Goal: Task Accomplishment & Management: Manage account settings

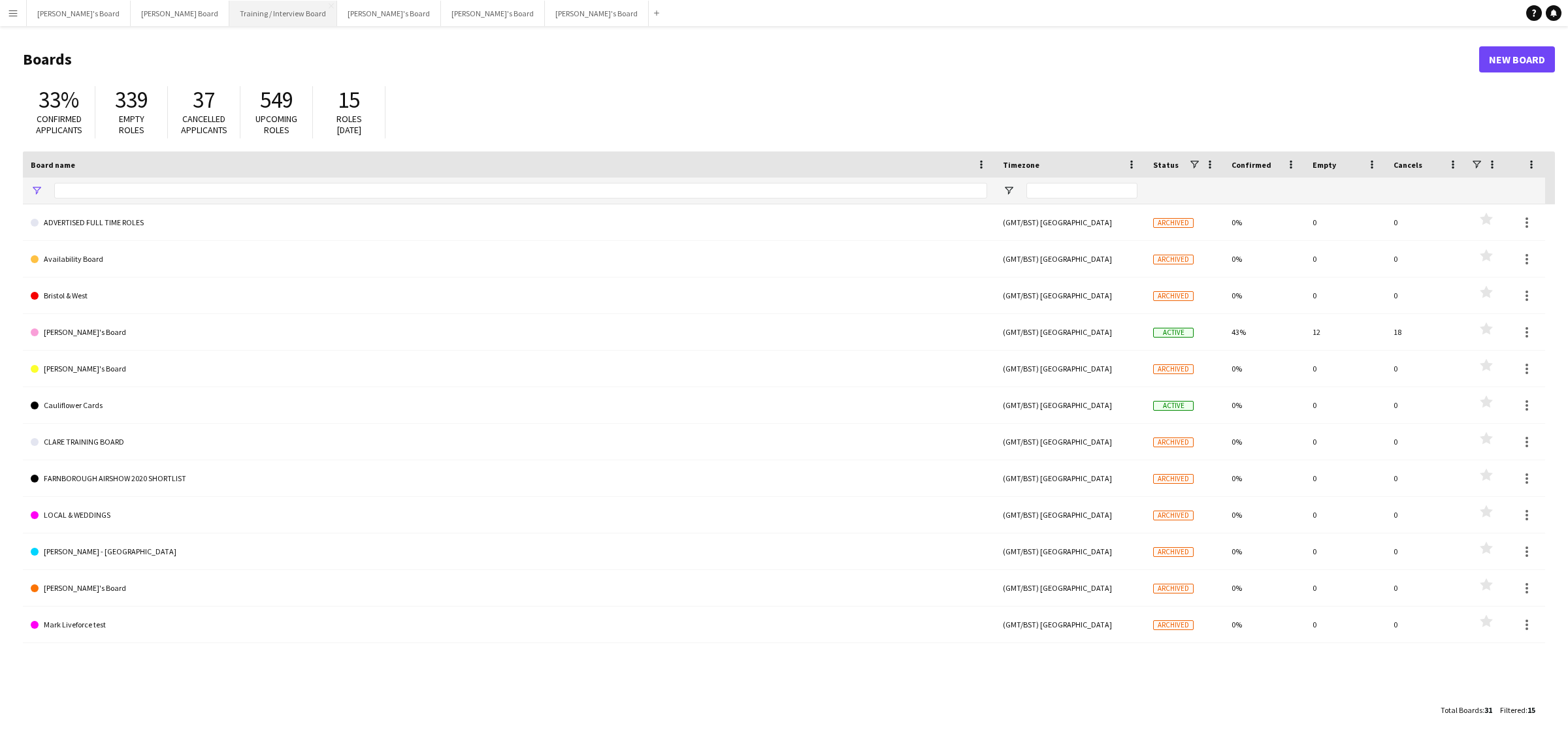
type input "*"
click at [55, 14] on button "[PERSON_NAME]'s Board Close" at bounding box center [78, 14] width 104 height 26
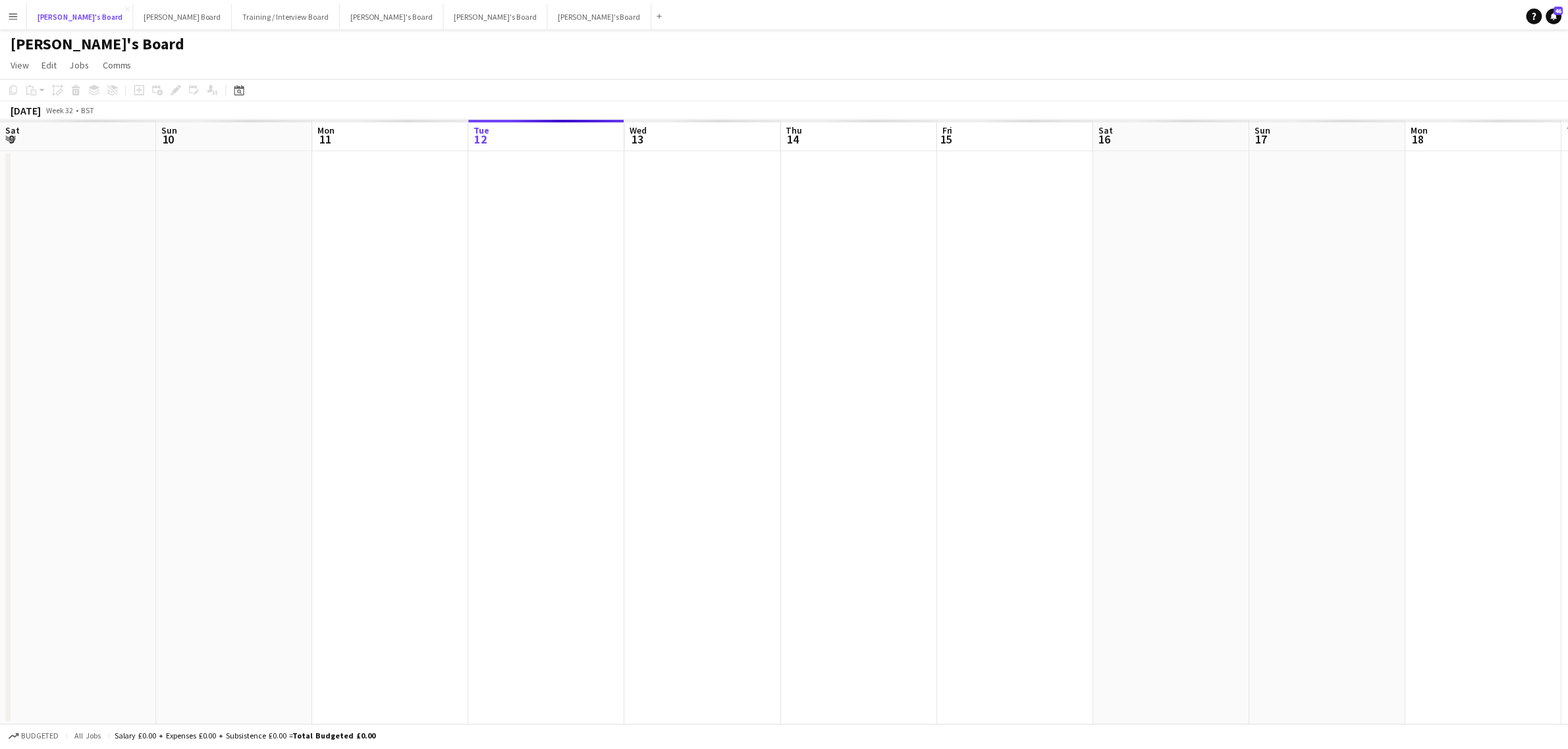
scroll to position [0, 314]
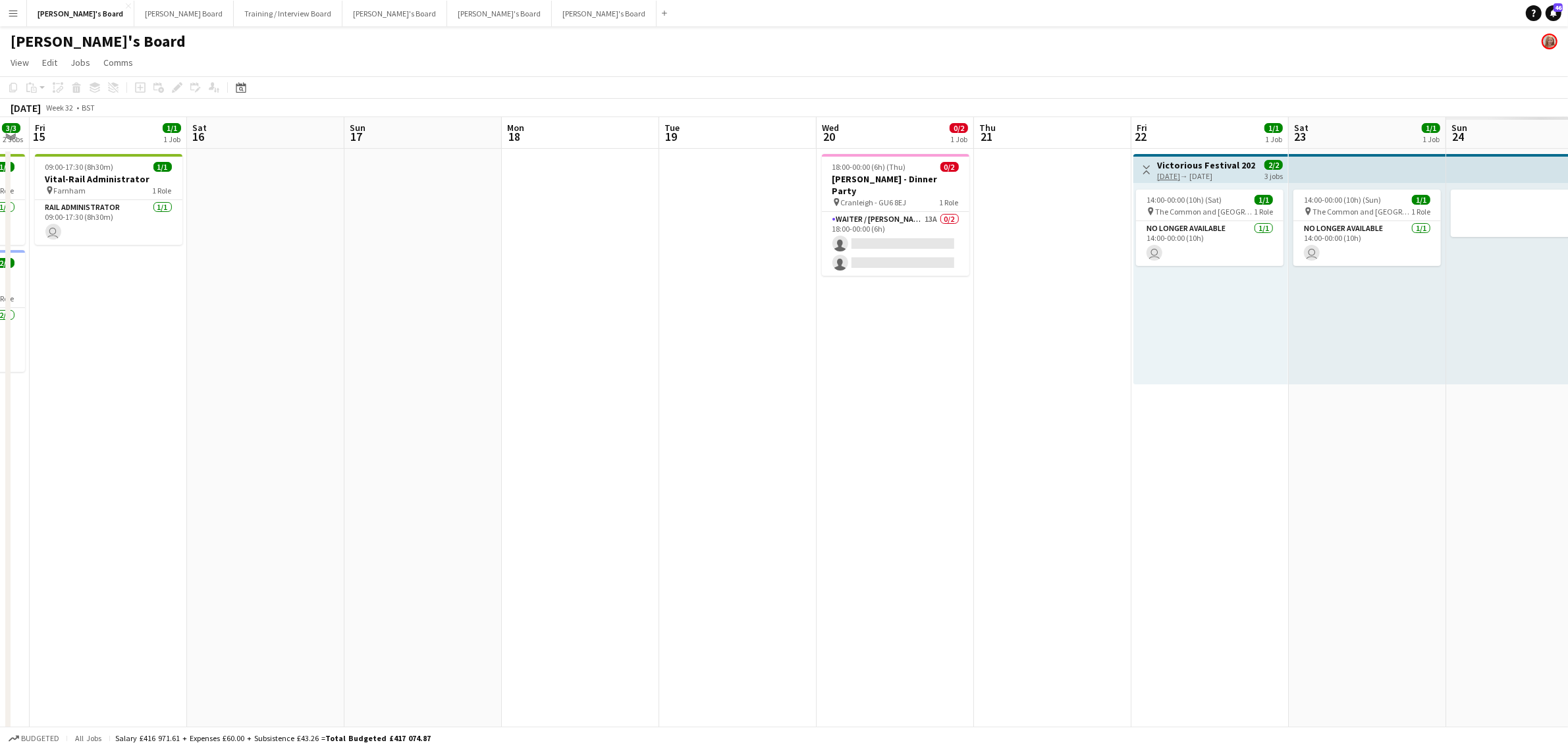
drag, startPoint x: 1084, startPoint y: 366, endPoint x: 350, endPoint y: 448, distance: 738.6
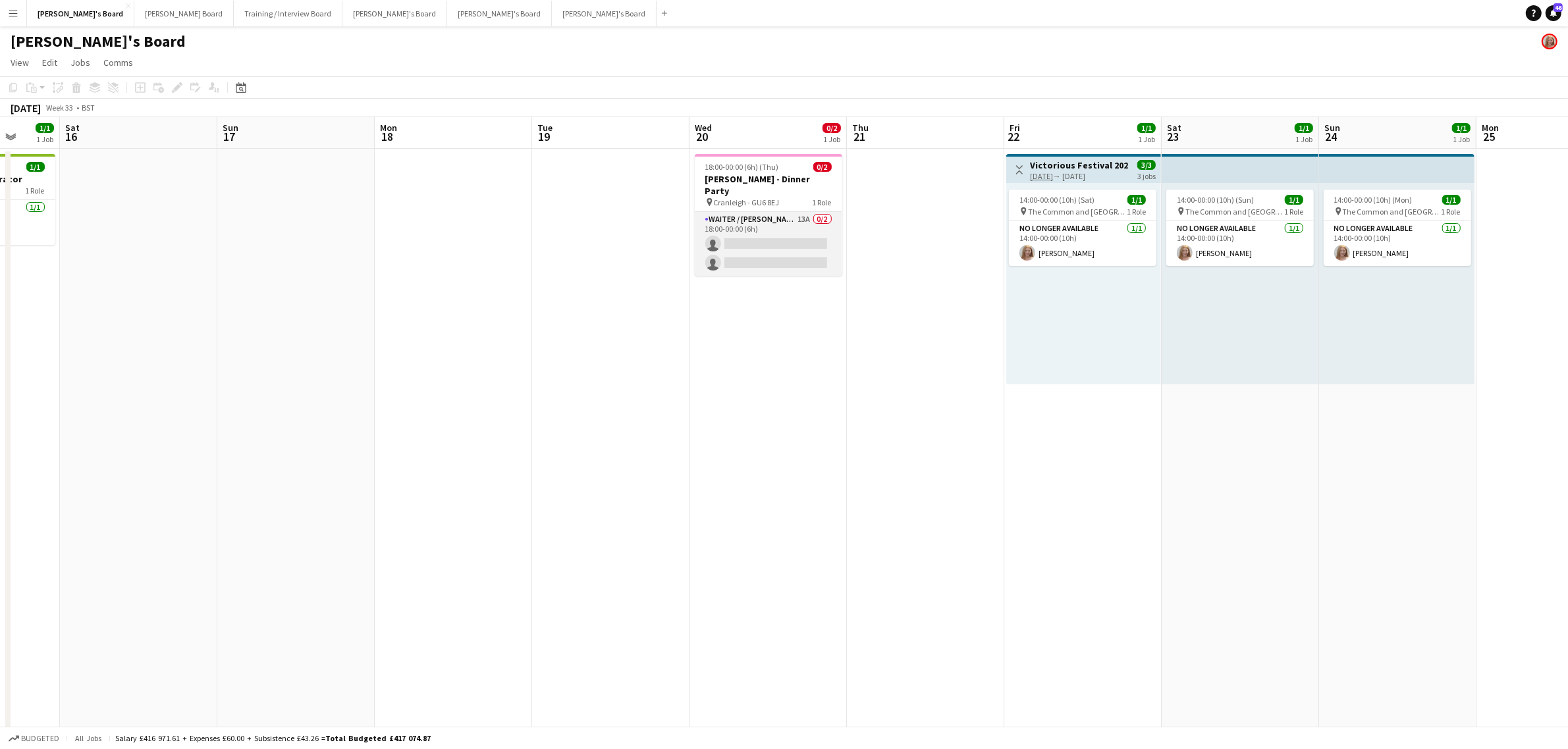
click at [788, 235] on app-card-role "Waiter / [PERSON_NAME] 13A 0/2 18:00-00:00 (6h) single-neutral-actions single-n…" at bounding box center [769, 244] width 148 height 64
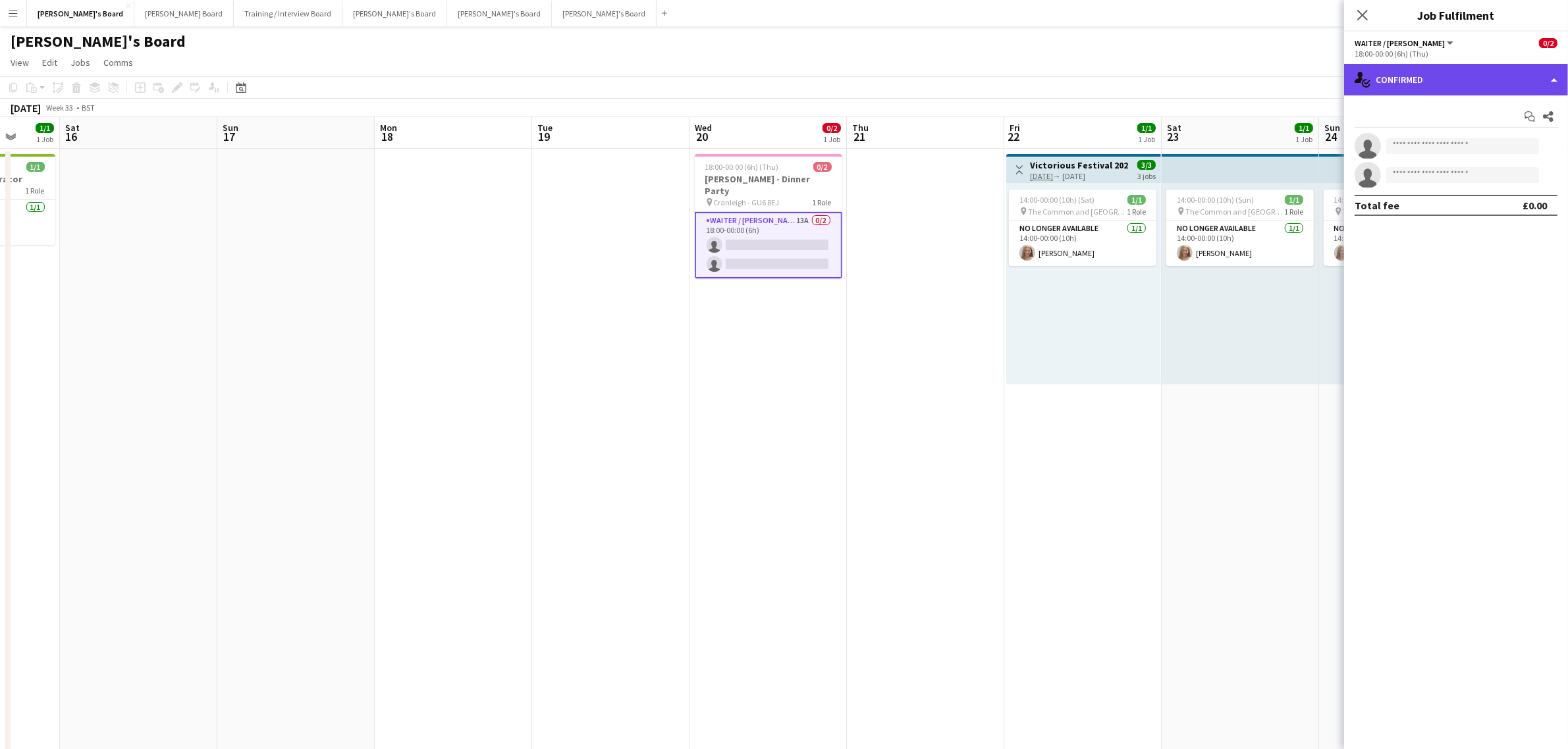
click at [1423, 89] on div "single-neutral-actions-check-2 Confirmed" at bounding box center [1456, 79] width 224 height 31
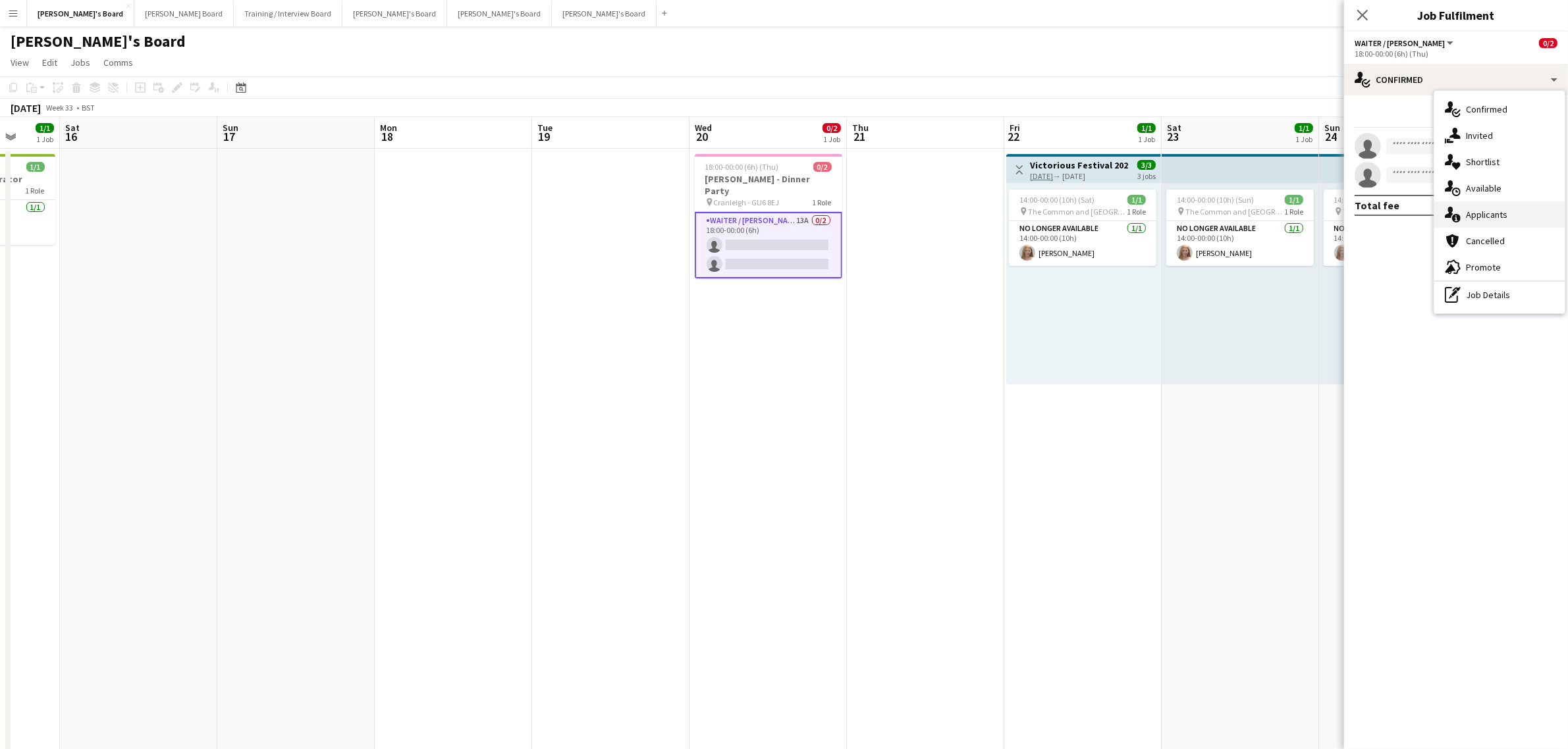
click at [1478, 221] on div "single-neutral-actions-information Applicants" at bounding box center [1499, 214] width 130 height 27
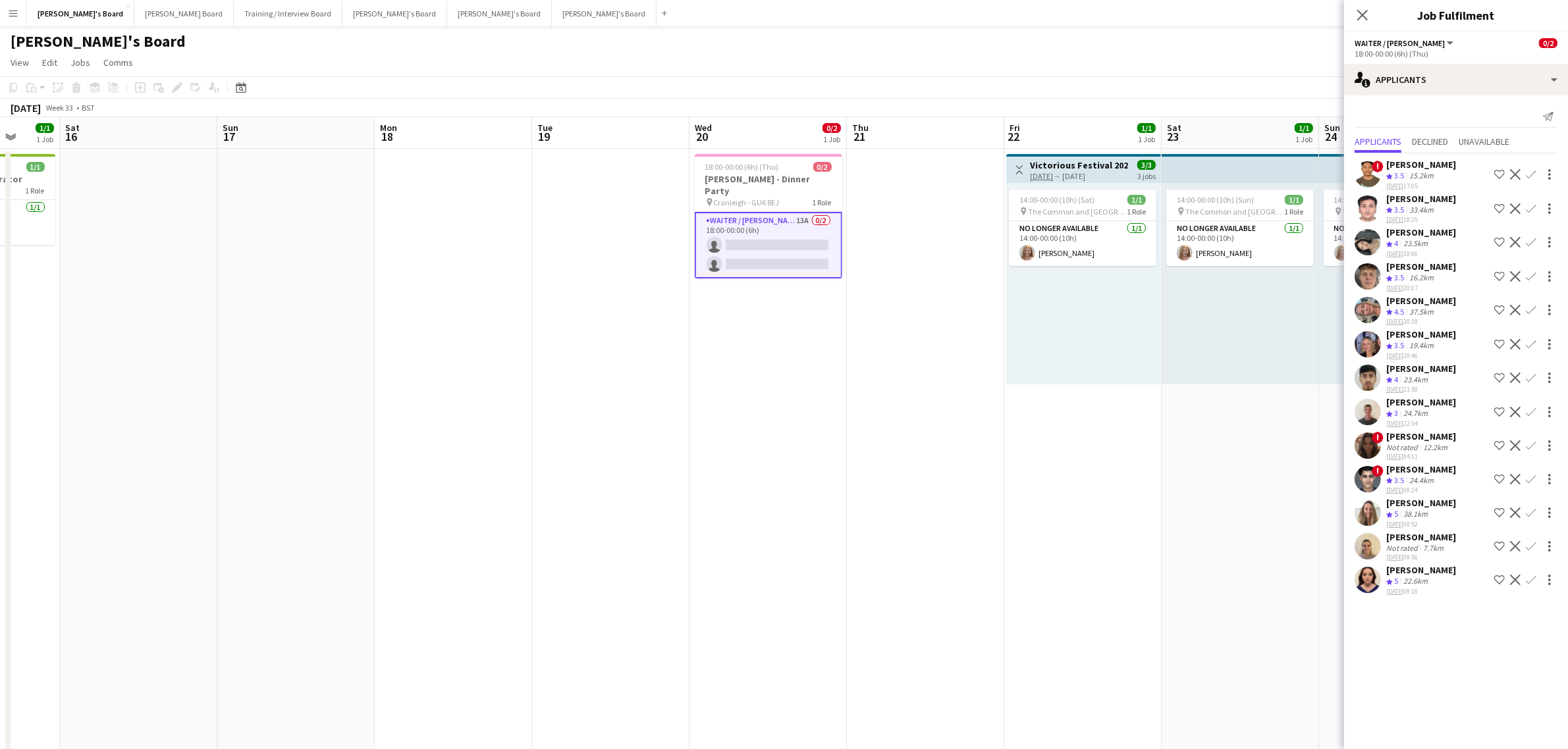
click at [1456, 304] on div "[PERSON_NAME]" at bounding box center [1421, 301] width 70 height 12
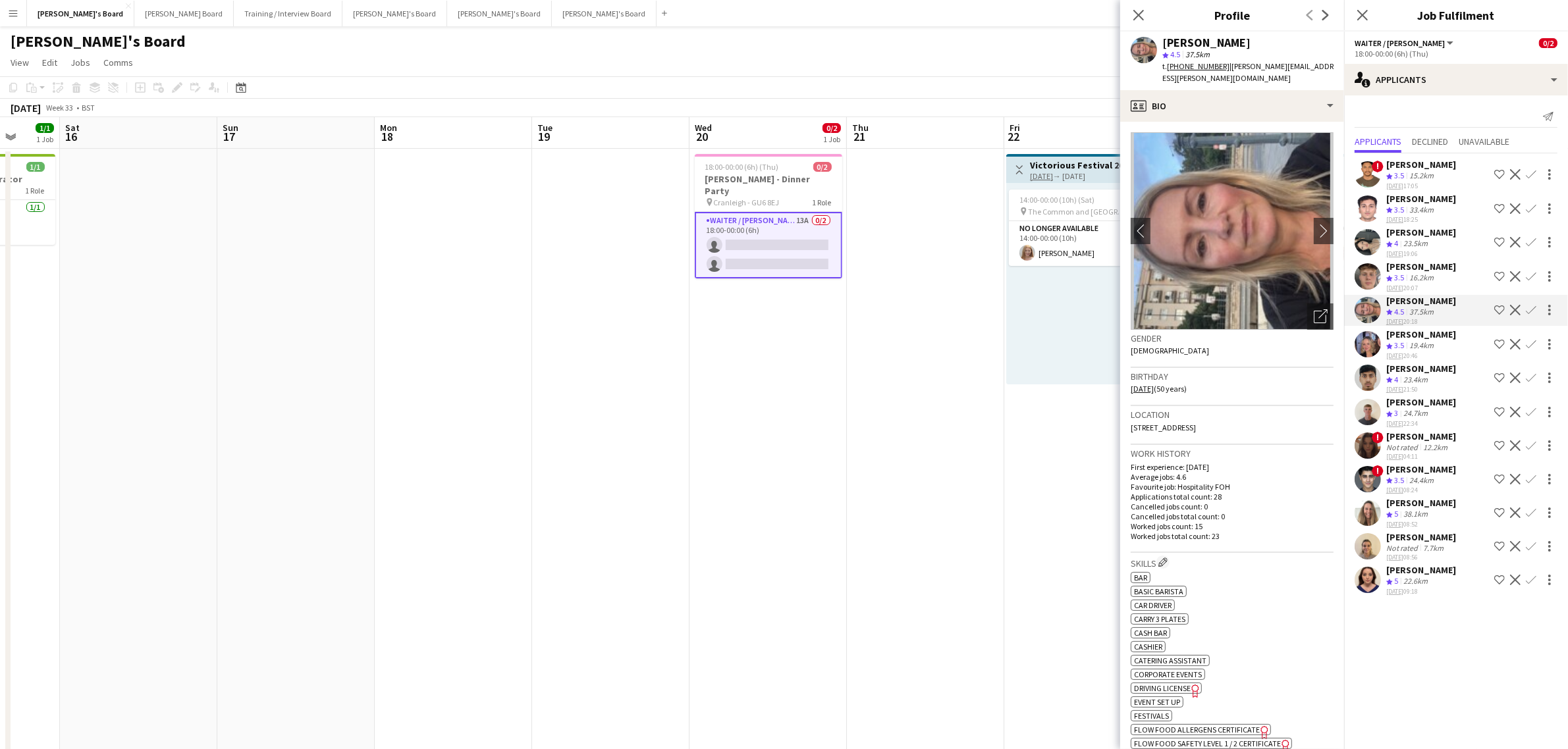
click at [1446, 509] on div "Crew rating 5 38.1km" at bounding box center [1421, 514] width 70 height 11
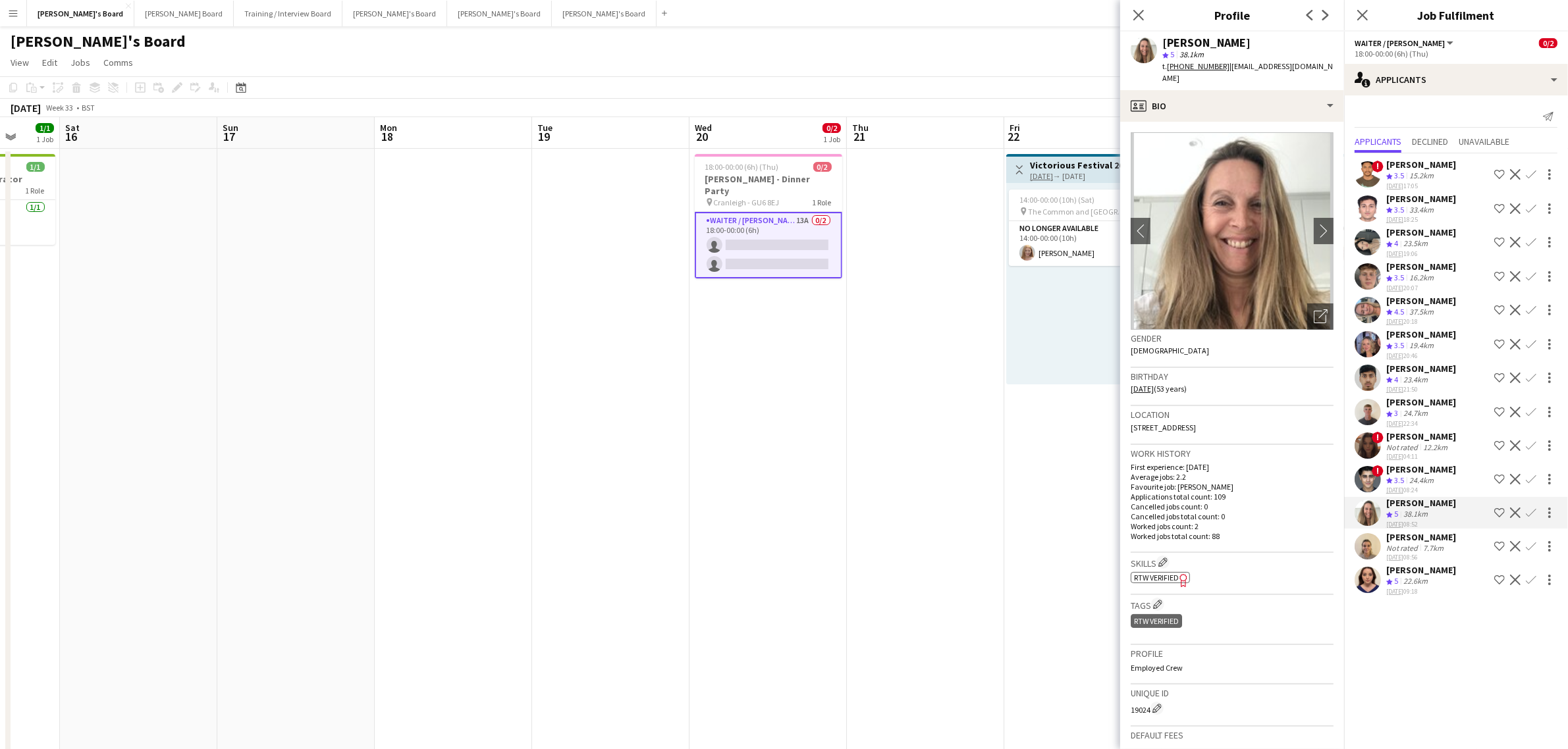
click at [1438, 434] on div "[PERSON_NAME]" at bounding box center [1421, 437] width 70 height 12
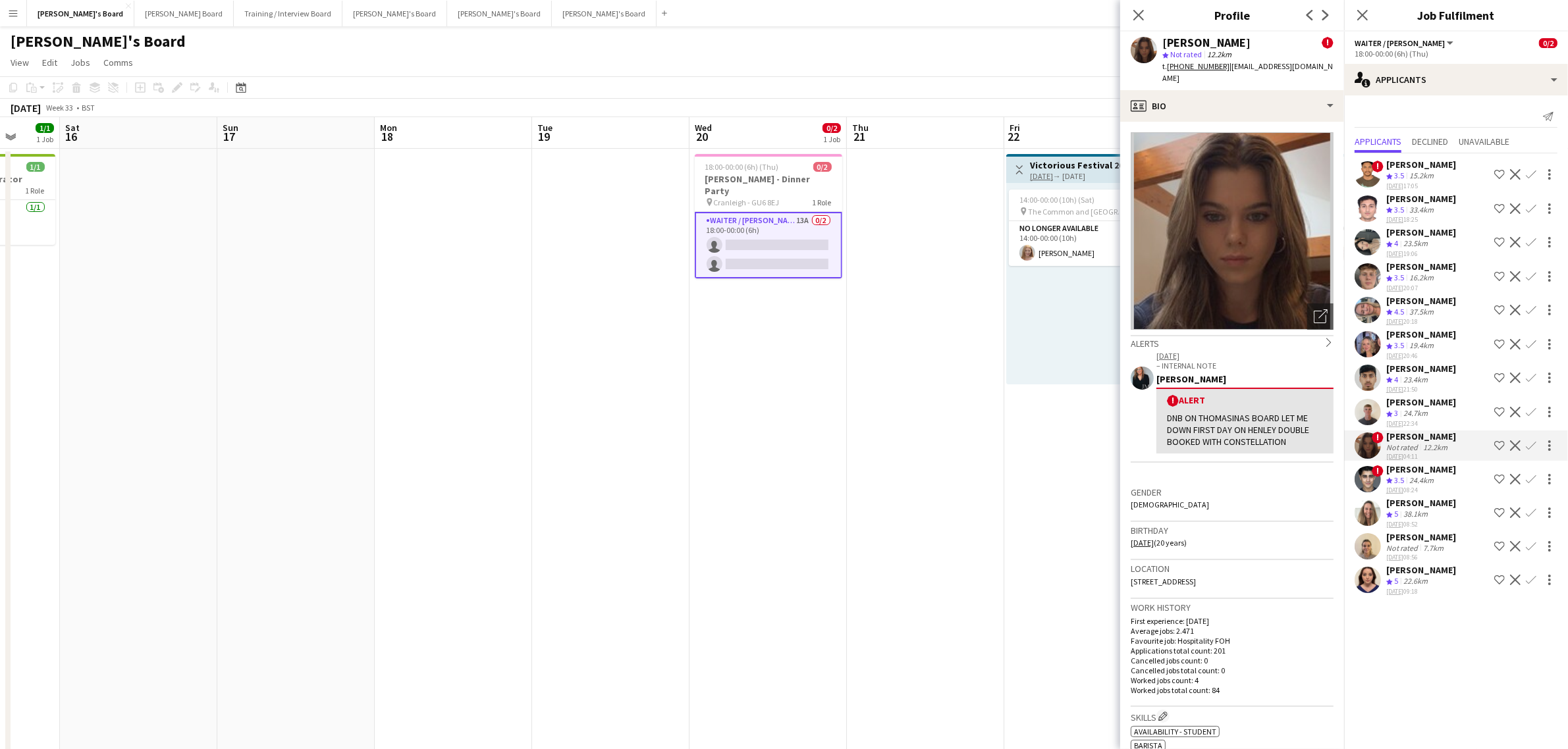
click at [1529, 442] on app-icon "Confirm" at bounding box center [1531, 446] width 11 height 11
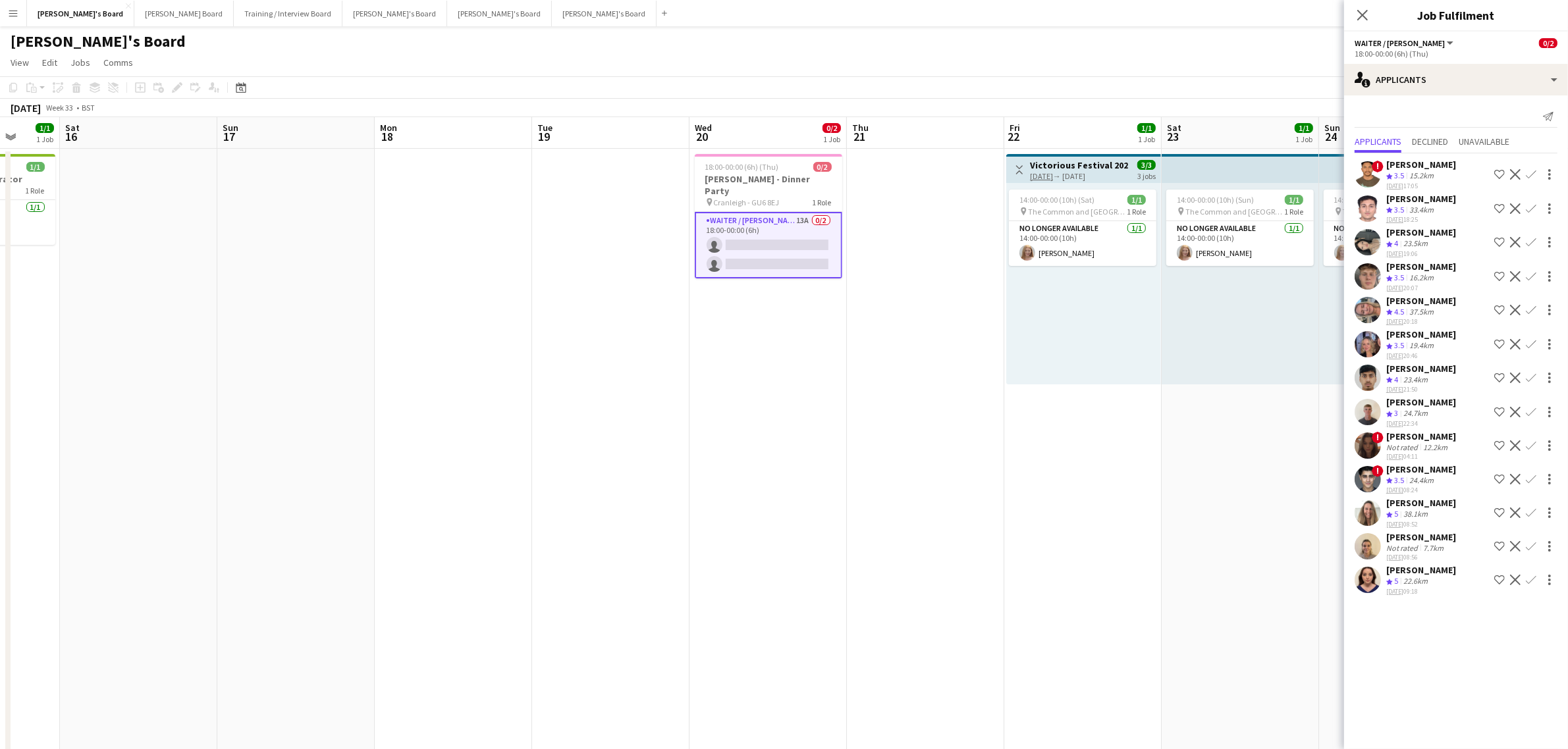
click at [1529, 442] on app-icon "Confirm" at bounding box center [1531, 446] width 11 height 11
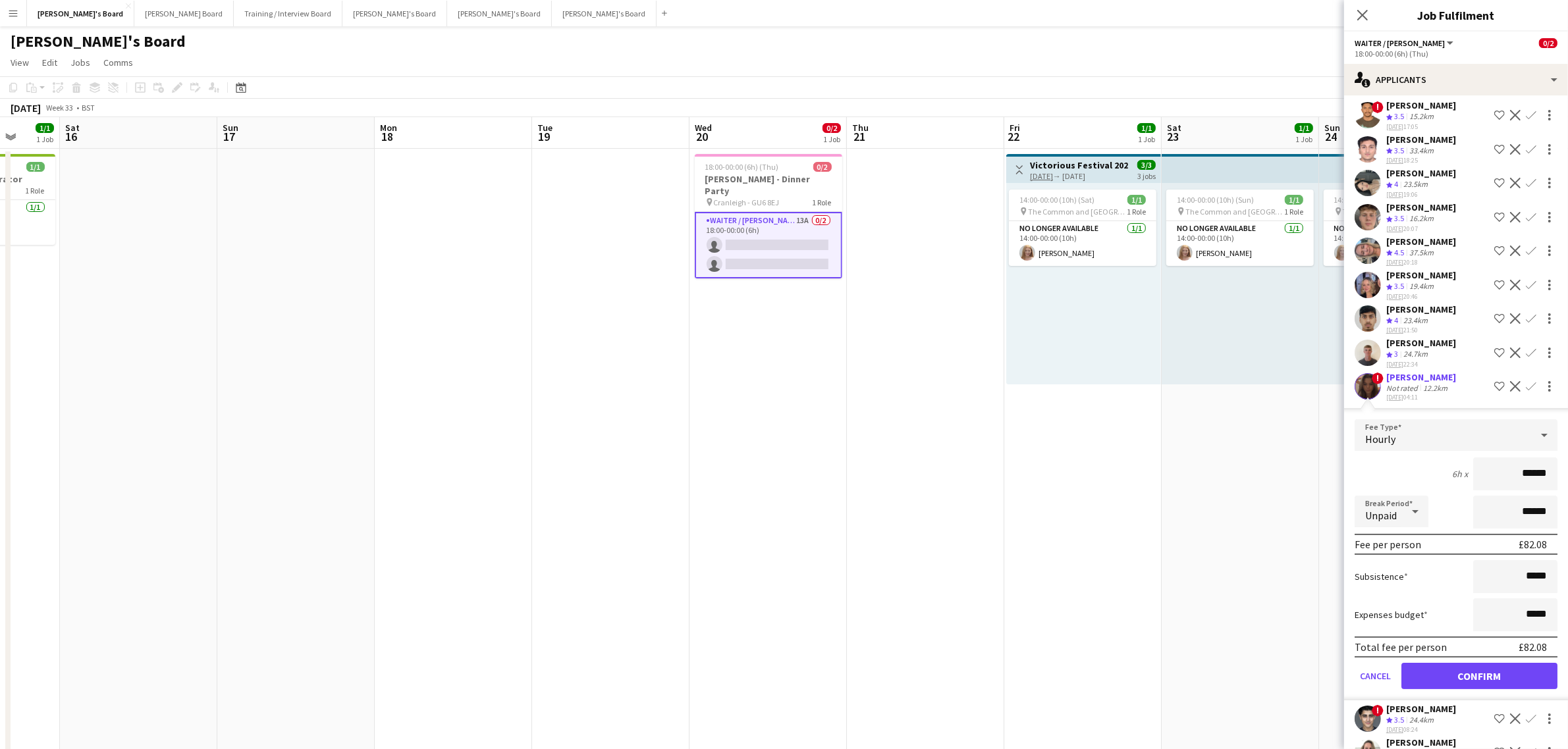
scroll to position [82, 0]
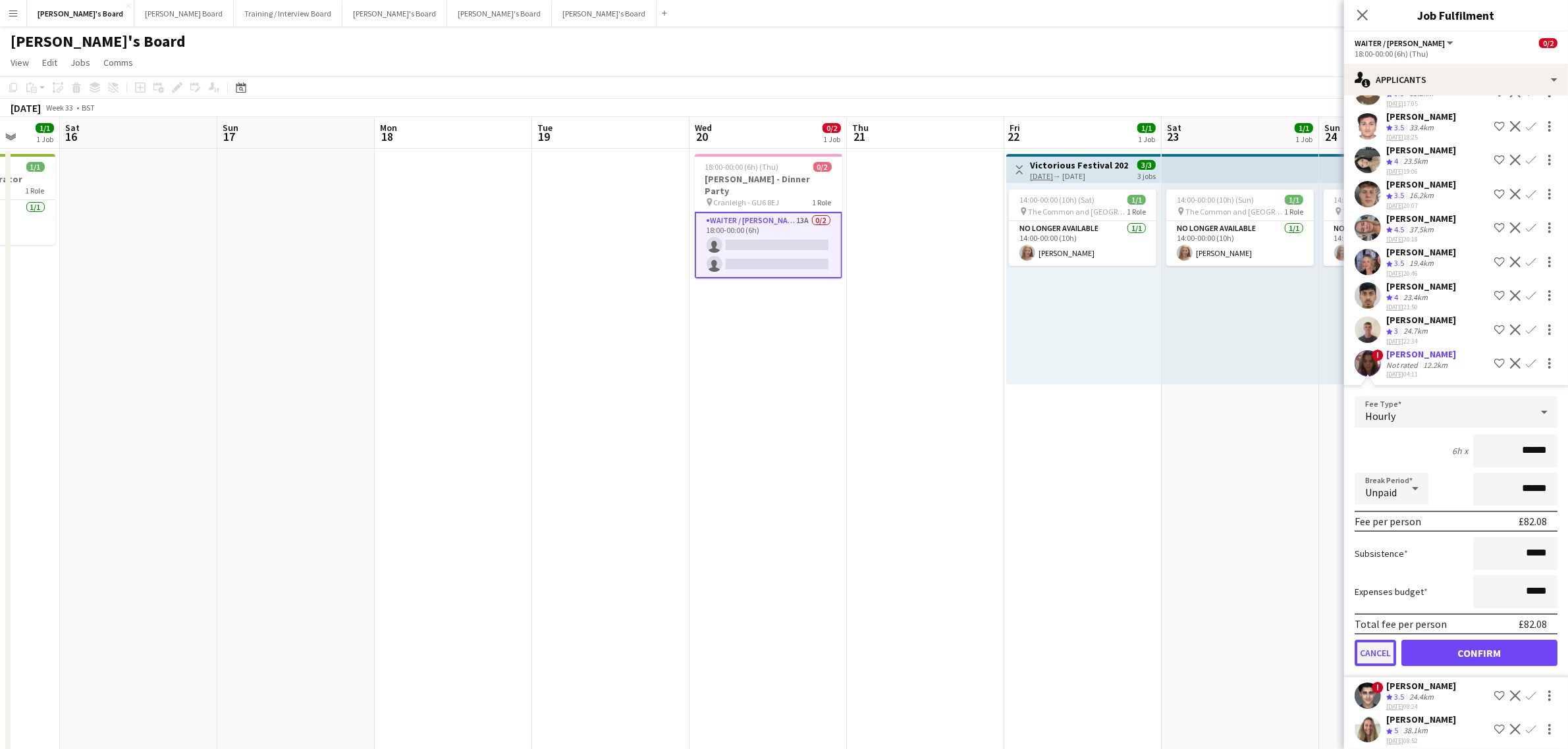
click at [1368, 643] on button "Cancel" at bounding box center [1375, 653] width 41 height 27
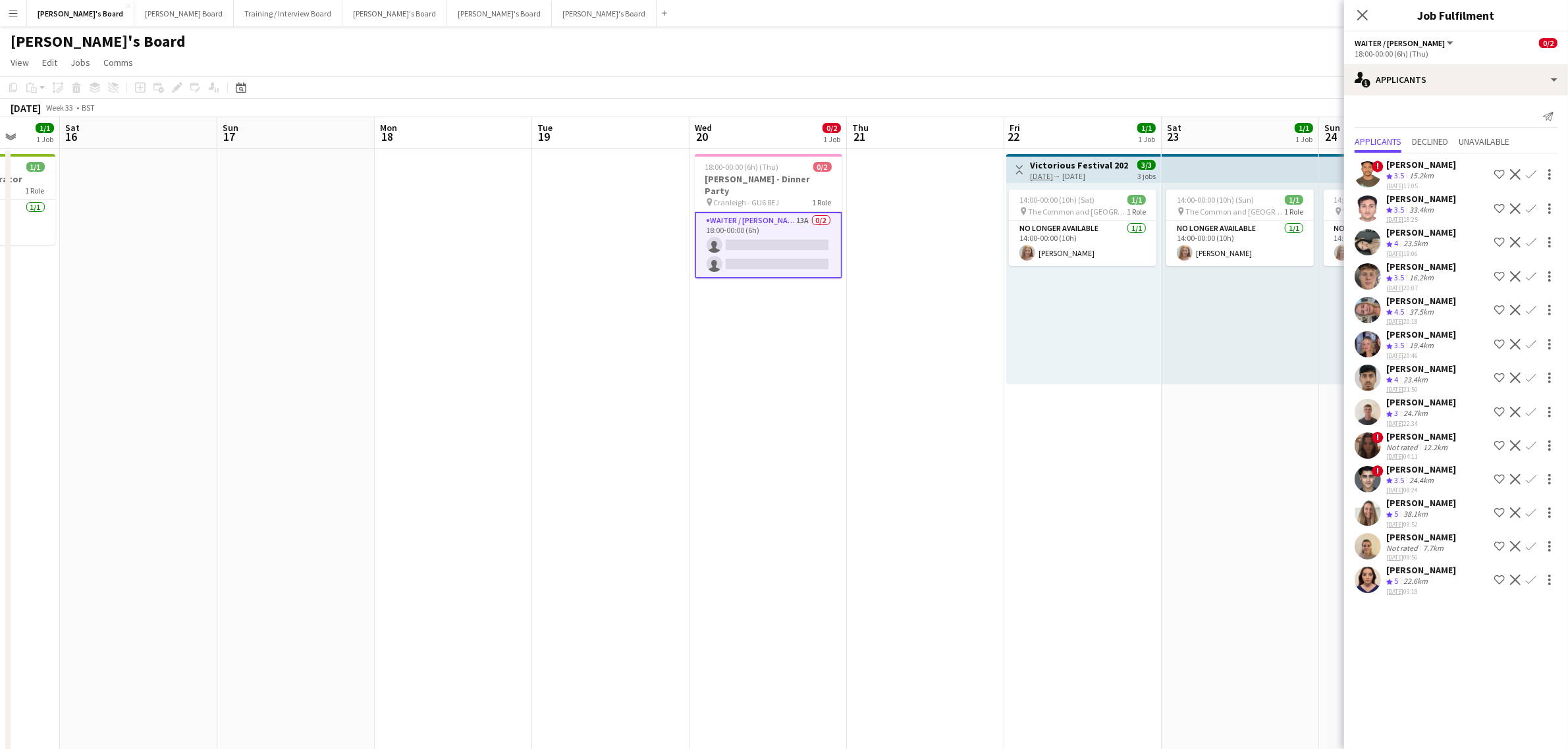
scroll to position [0, 0]
click at [1391, 443] on div "Not rated" at bounding box center [1403, 447] width 34 height 10
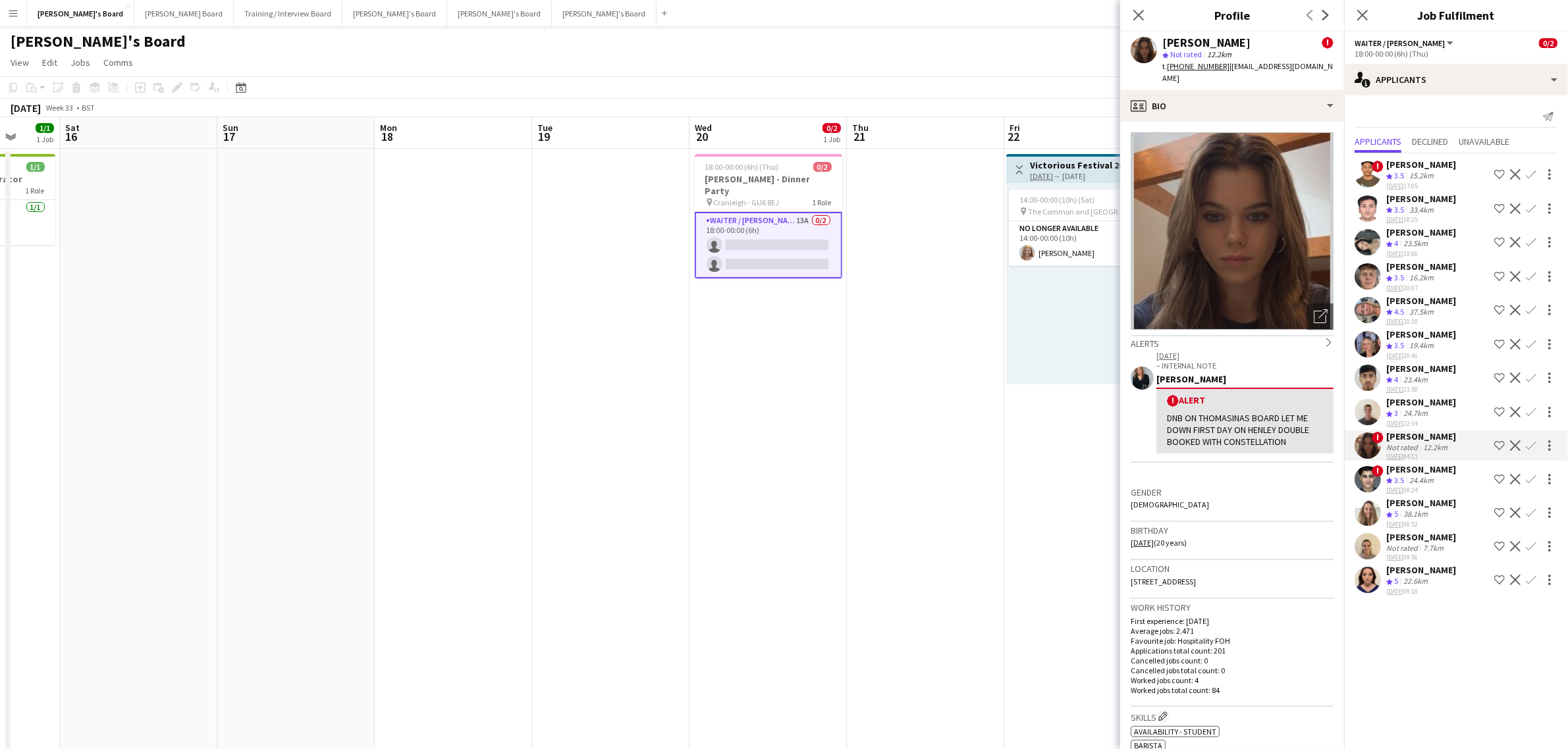
click at [1452, 295] on div "[PERSON_NAME]" at bounding box center [1421, 301] width 70 height 12
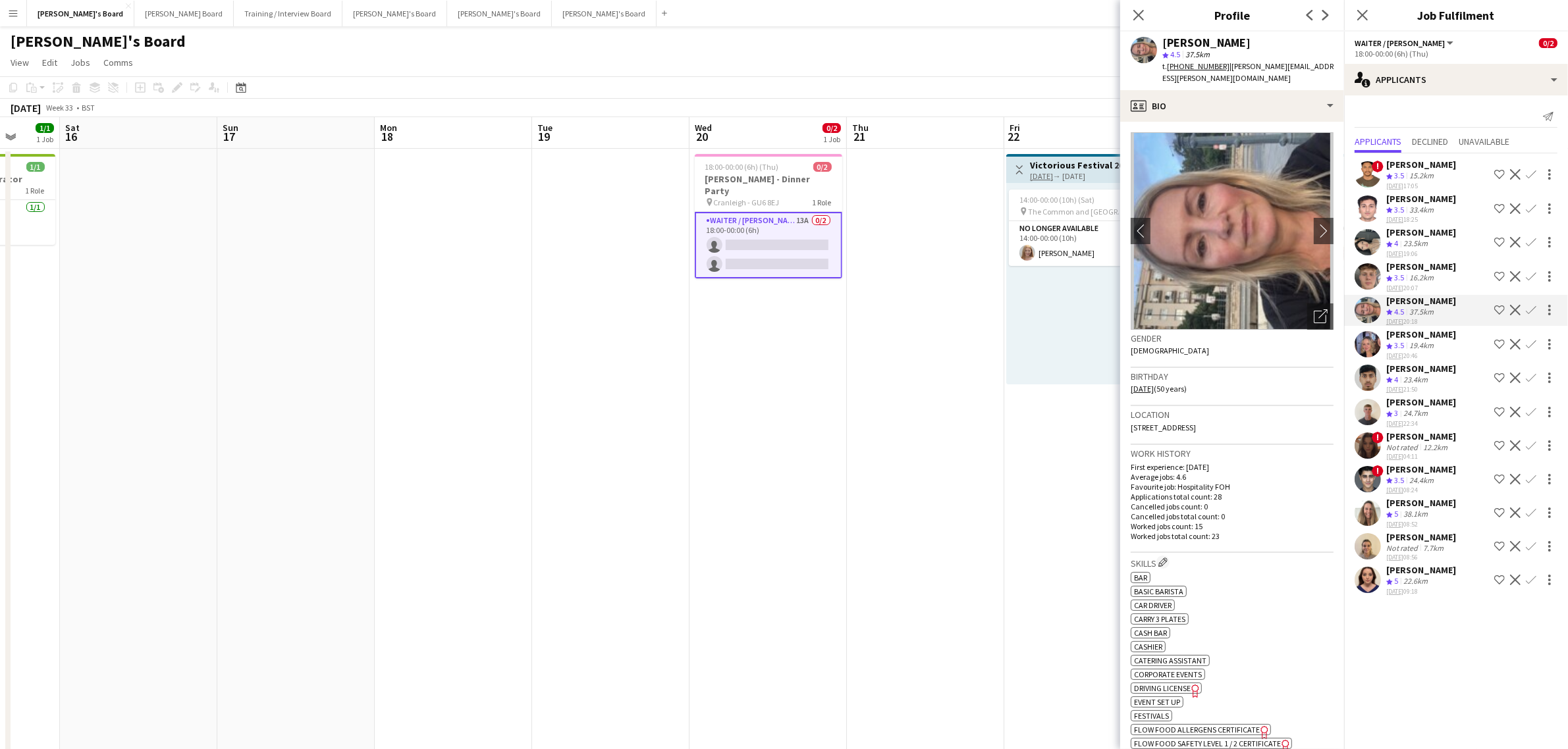
click at [1535, 309] on app-icon "Confirm" at bounding box center [1531, 310] width 11 height 11
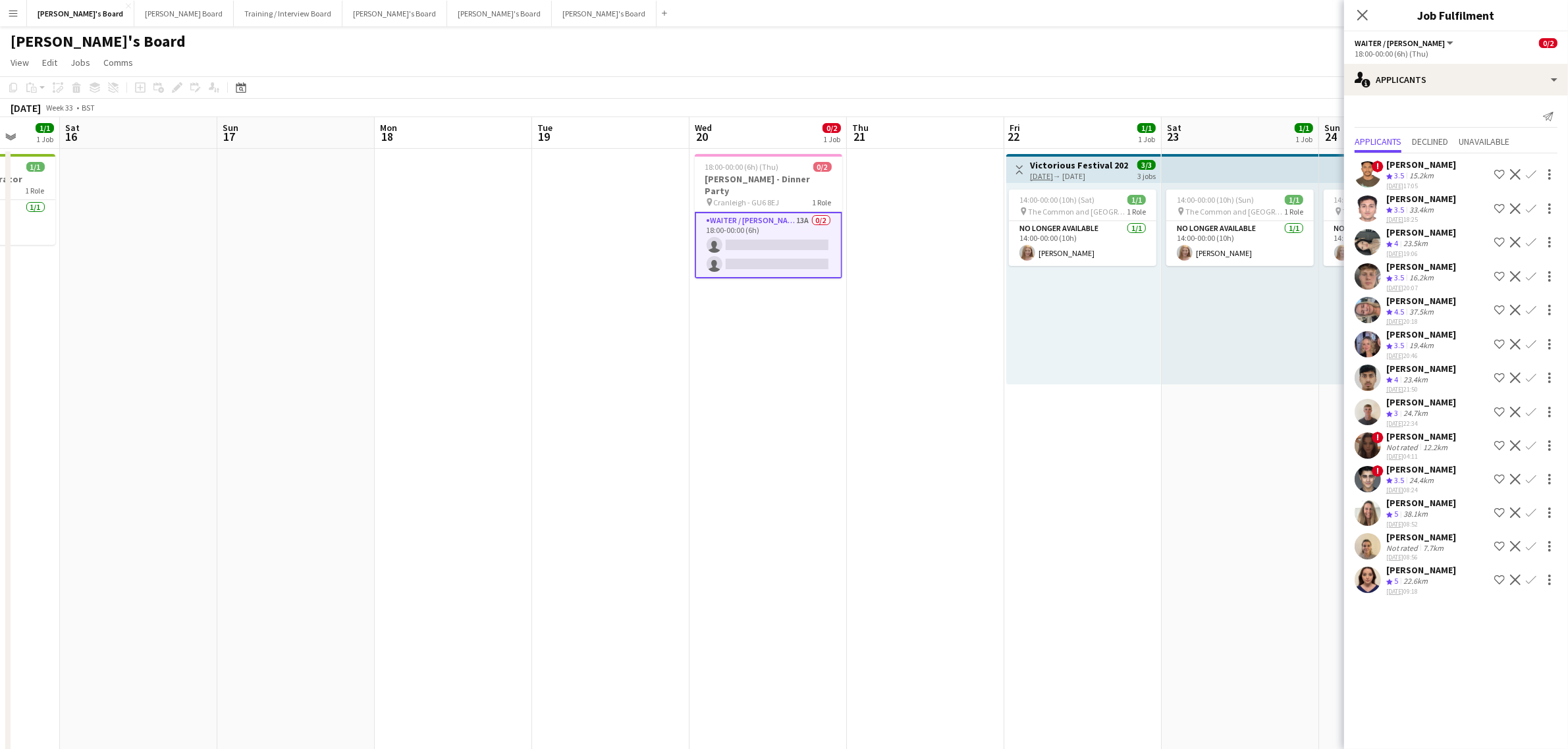
click at [1535, 309] on app-icon "Confirm" at bounding box center [1531, 310] width 11 height 11
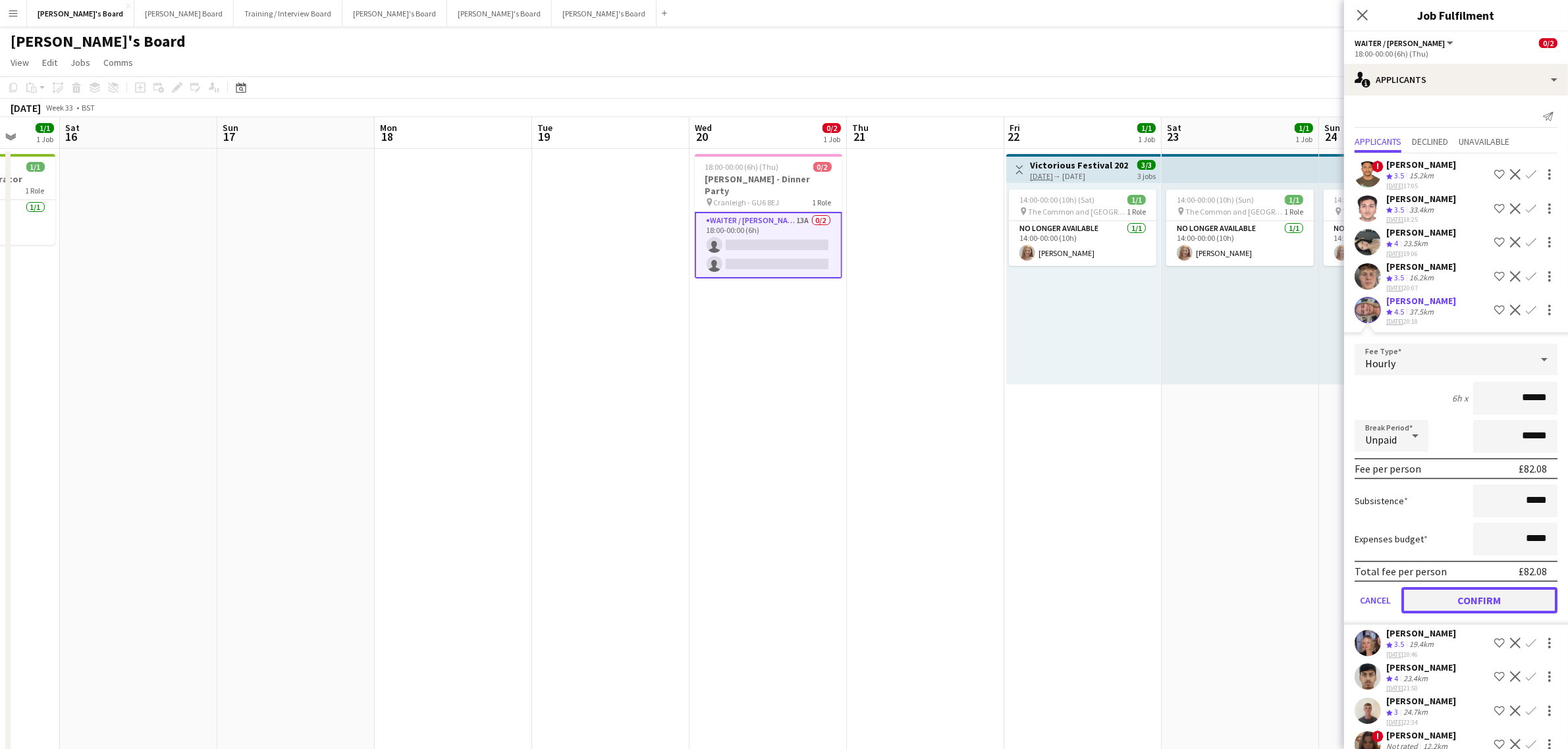
click at [1452, 594] on button "Confirm" at bounding box center [1479, 600] width 156 height 27
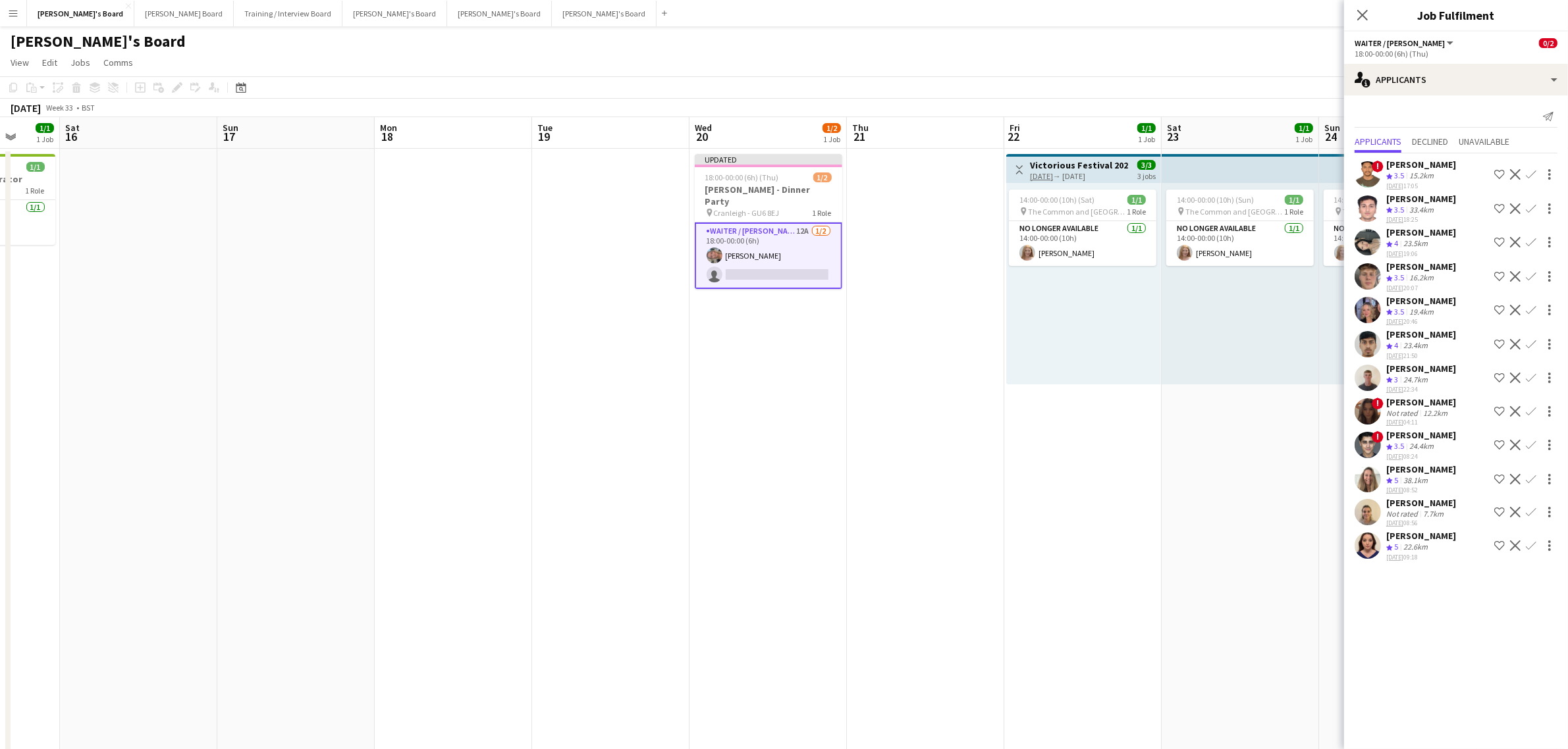
click at [1411, 531] on div "[PERSON_NAME]" at bounding box center [1421, 536] width 70 height 12
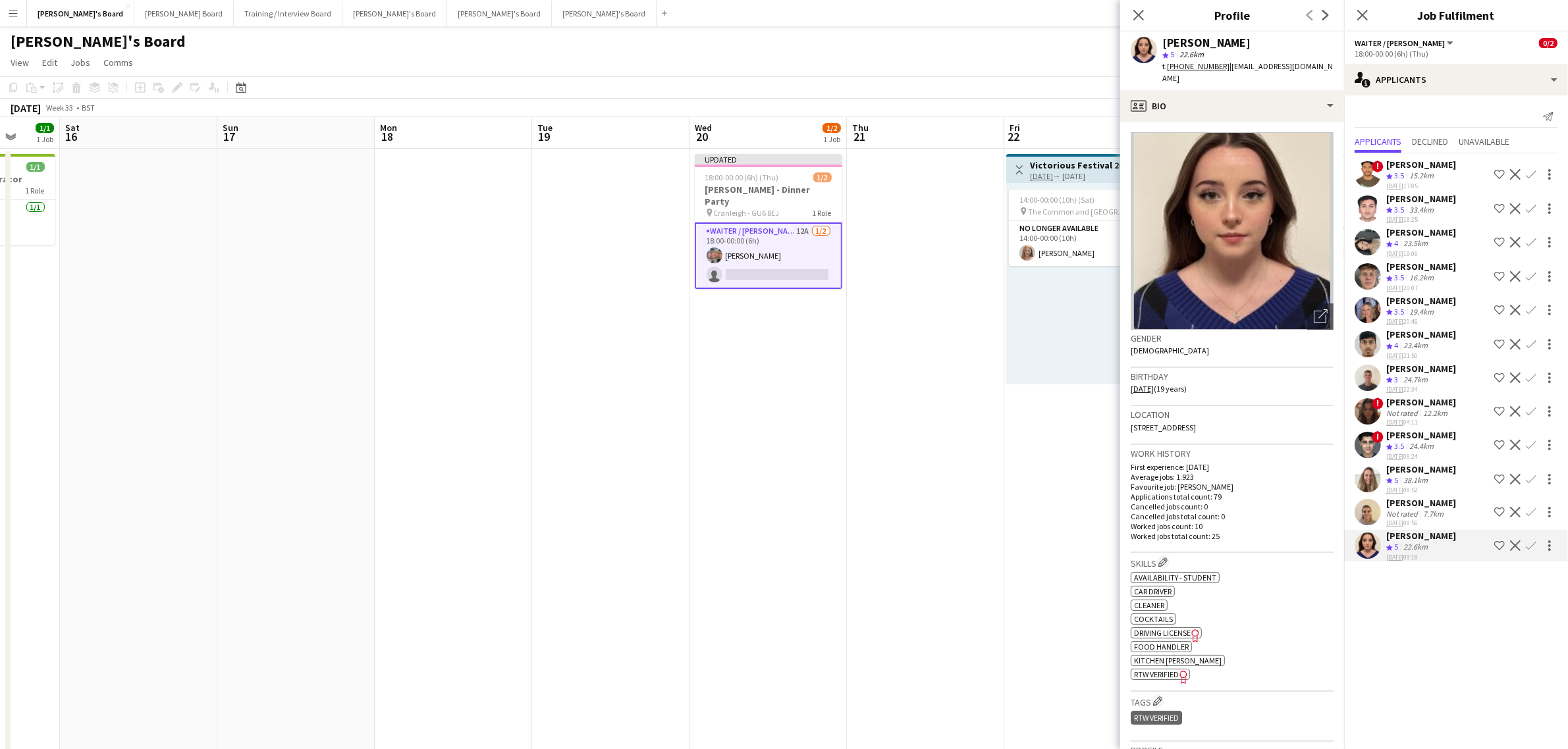
click at [1421, 498] on div "[PERSON_NAME]" at bounding box center [1421, 503] width 70 height 12
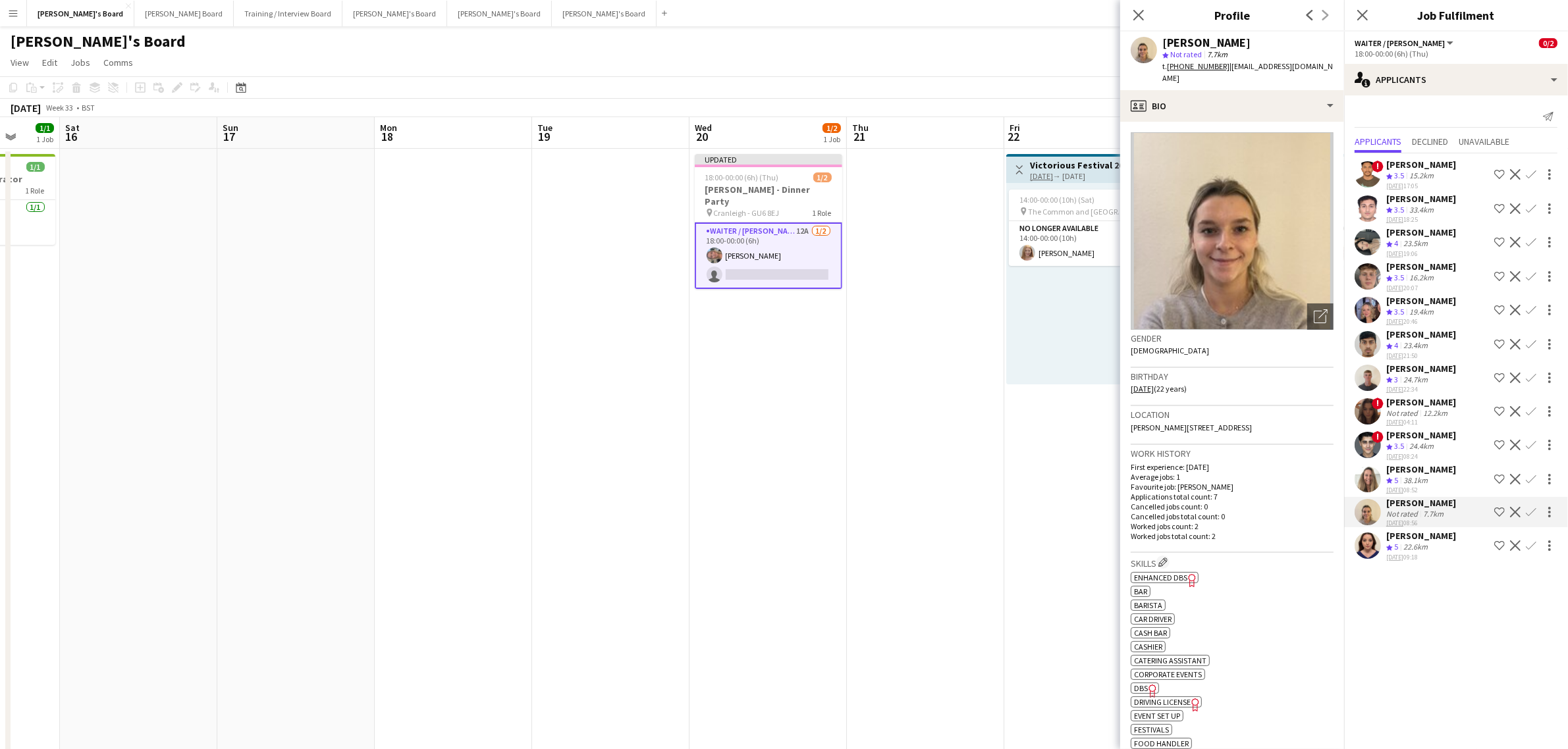
click at [1432, 536] on div "[PERSON_NAME]" at bounding box center [1421, 536] width 70 height 12
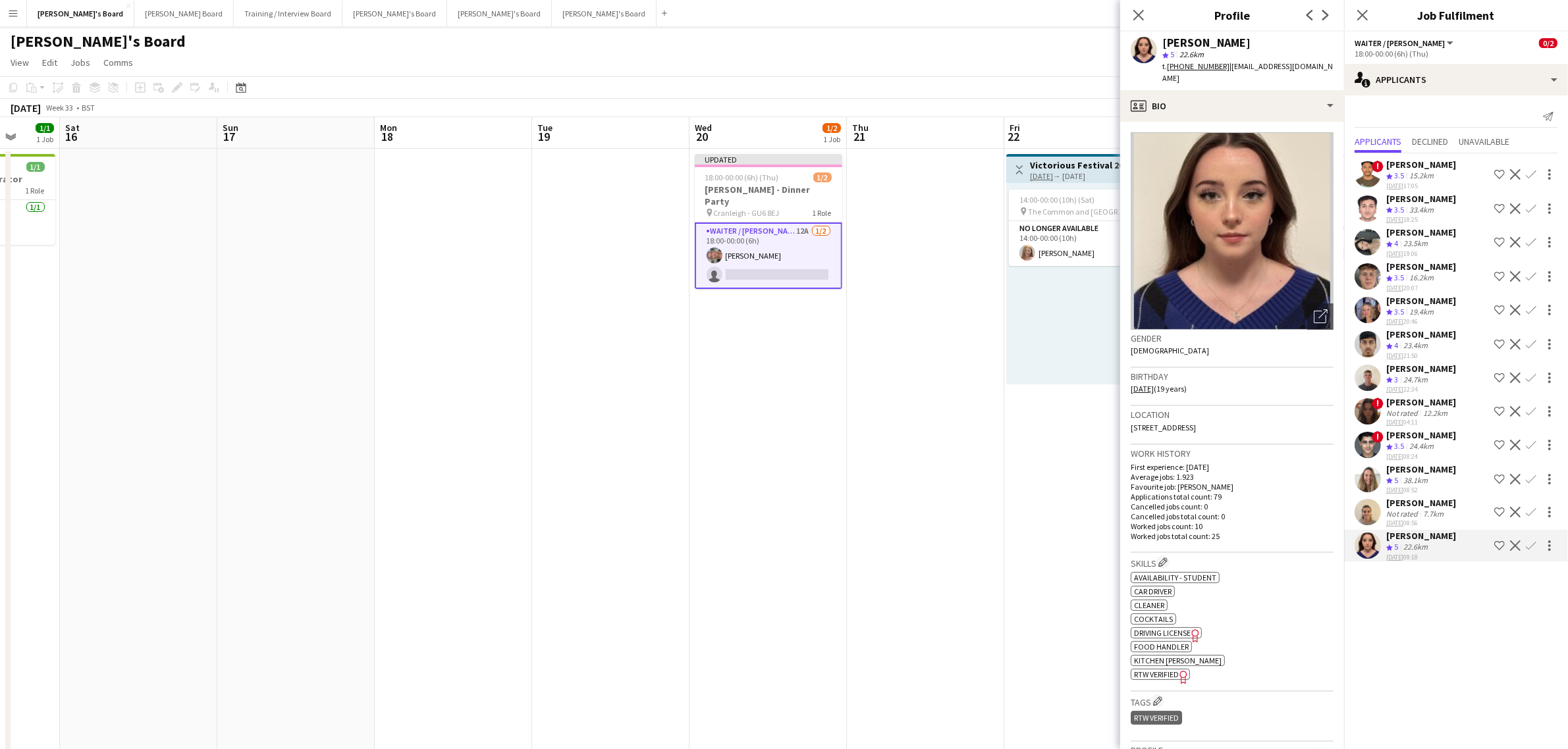
click at [1530, 541] on app-icon "Confirm" at bounding box center [1531, 546] width 11 height 11
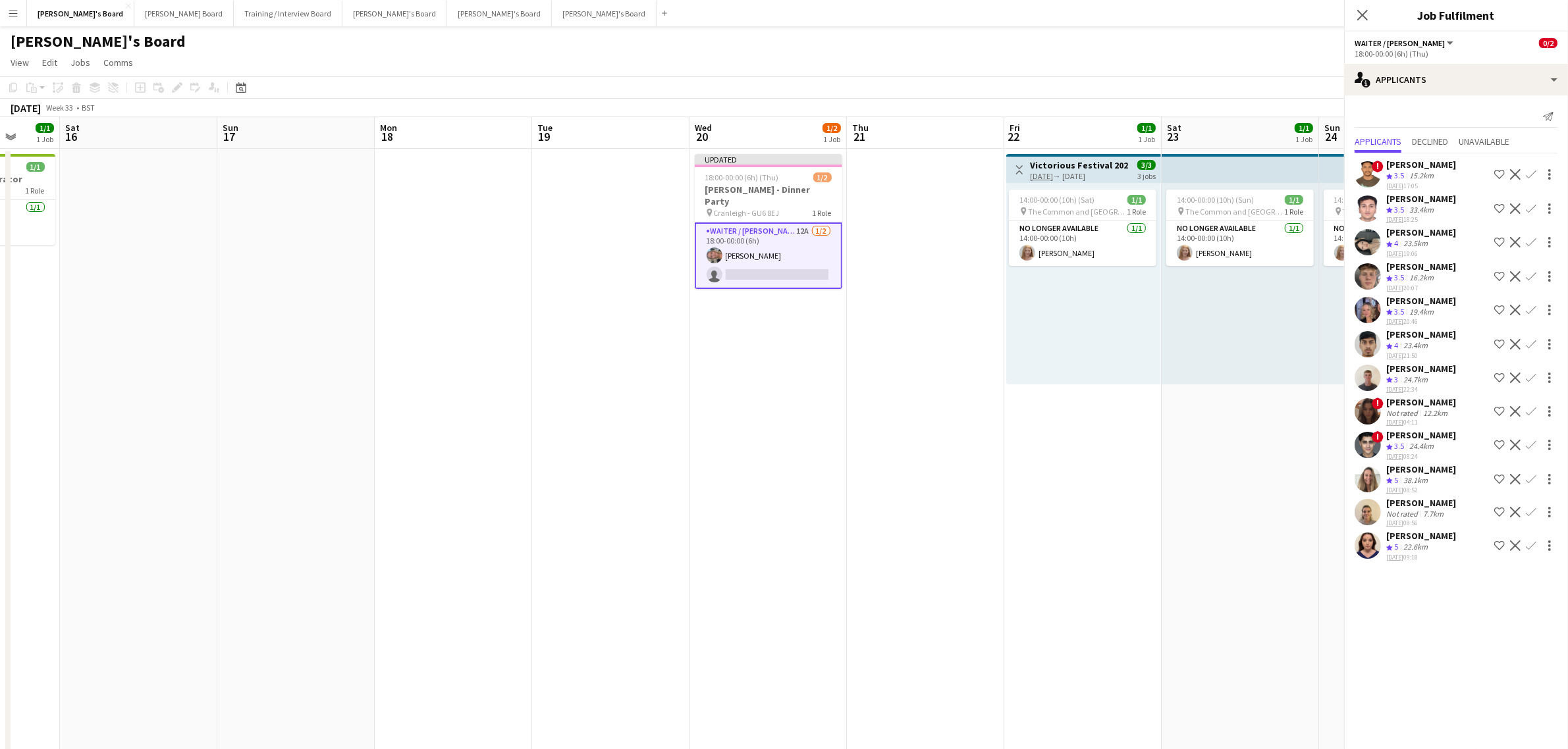
click at [1530, 541] on app-icon "Confirm" at bounding box center [1531, 546] width 11 height 11
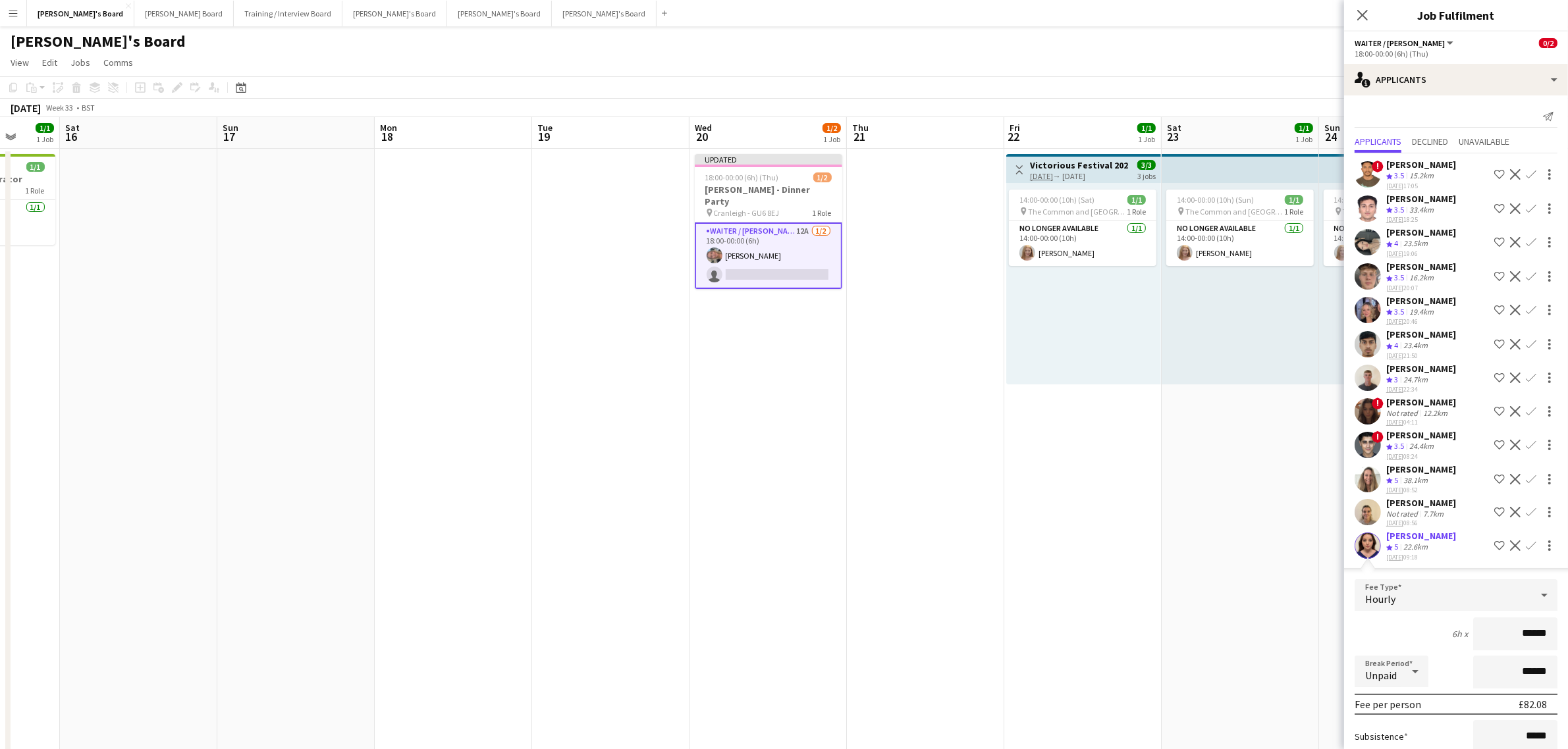
scroll to position [117, 0]
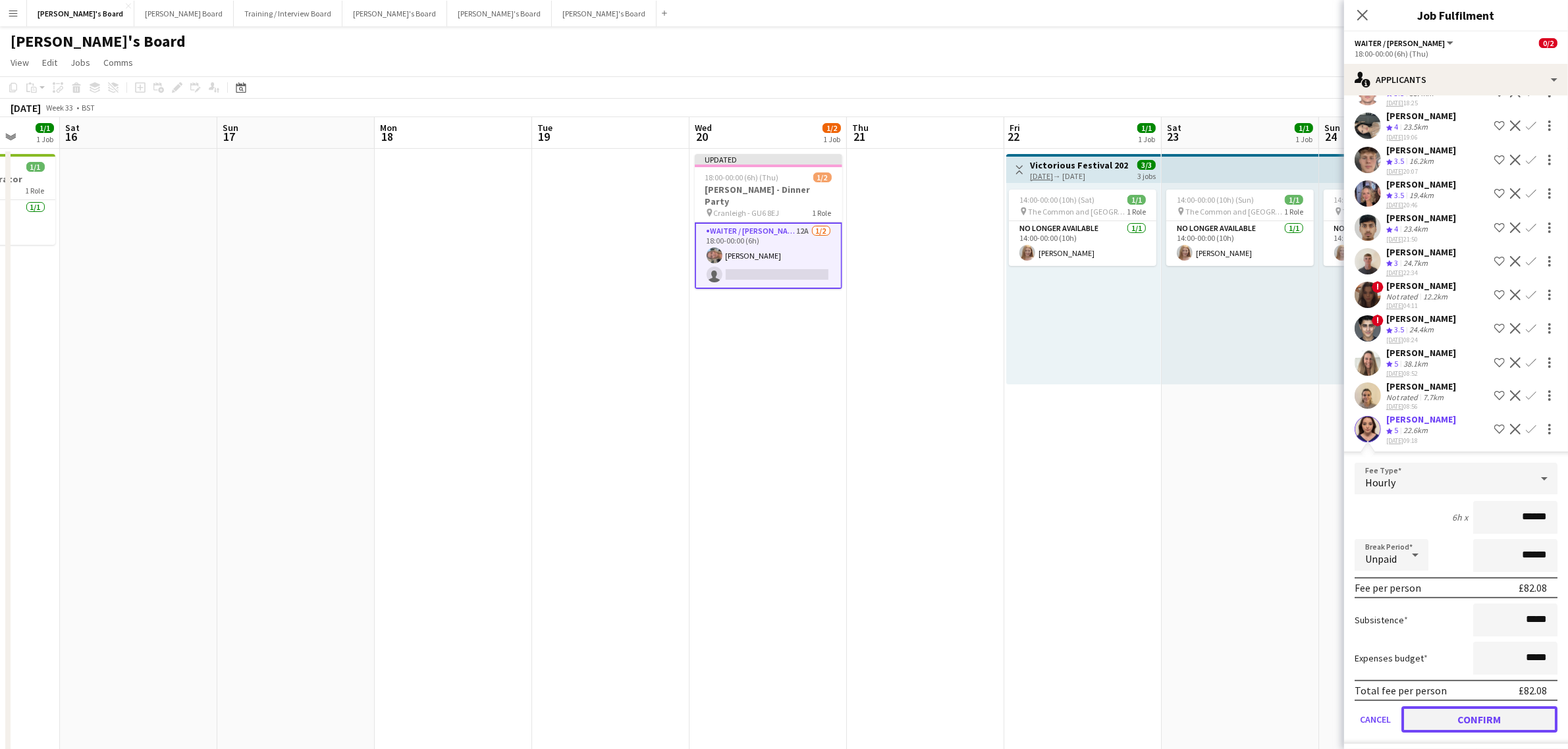
click at [1486, 715] on button "Confirm" at bounding box center [1479, 719] width 156 height 27
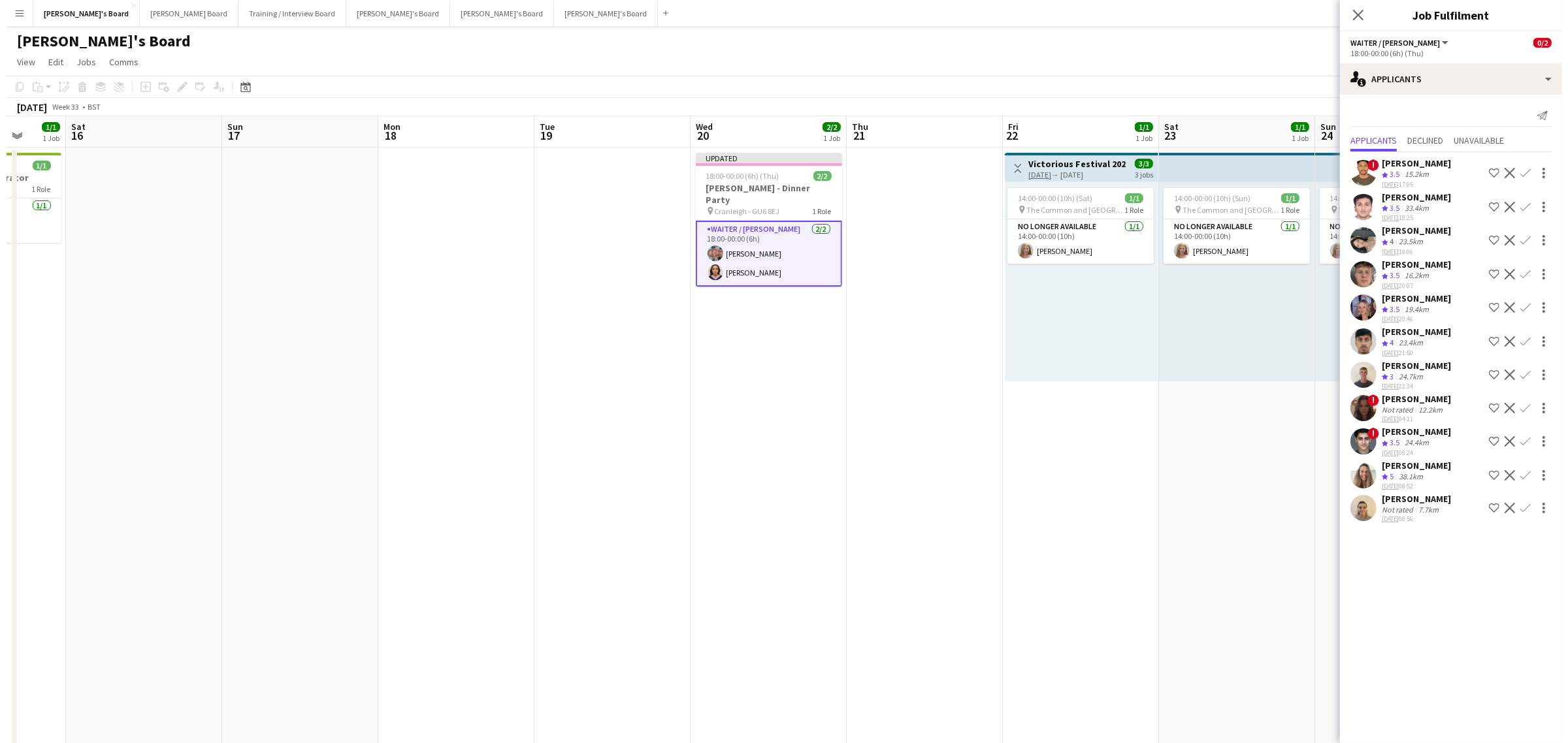
scroll to position [0, 0]
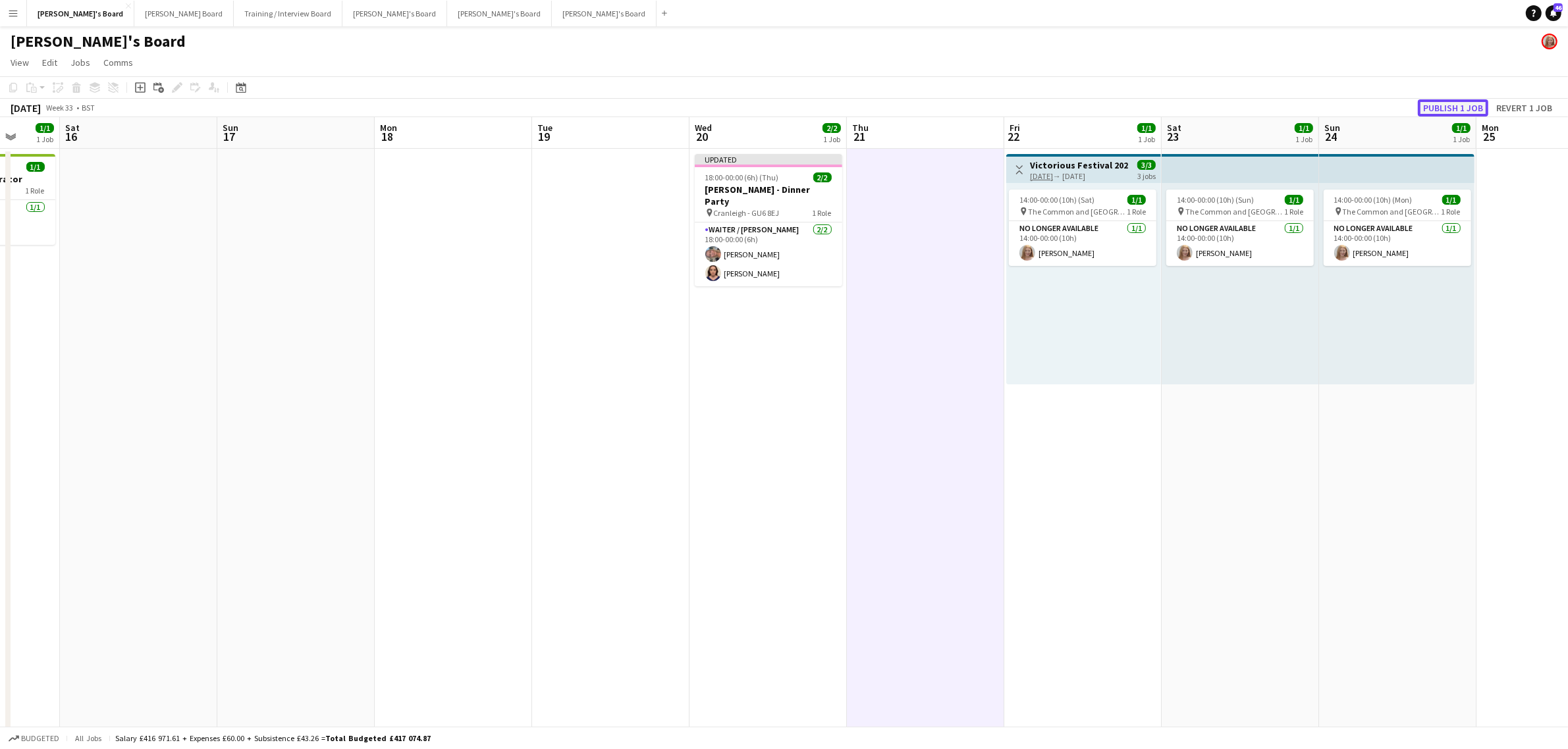
click at [1446, 109] on button "Publish 1 job" at bounding box center [1453, 107] width 70 height 17
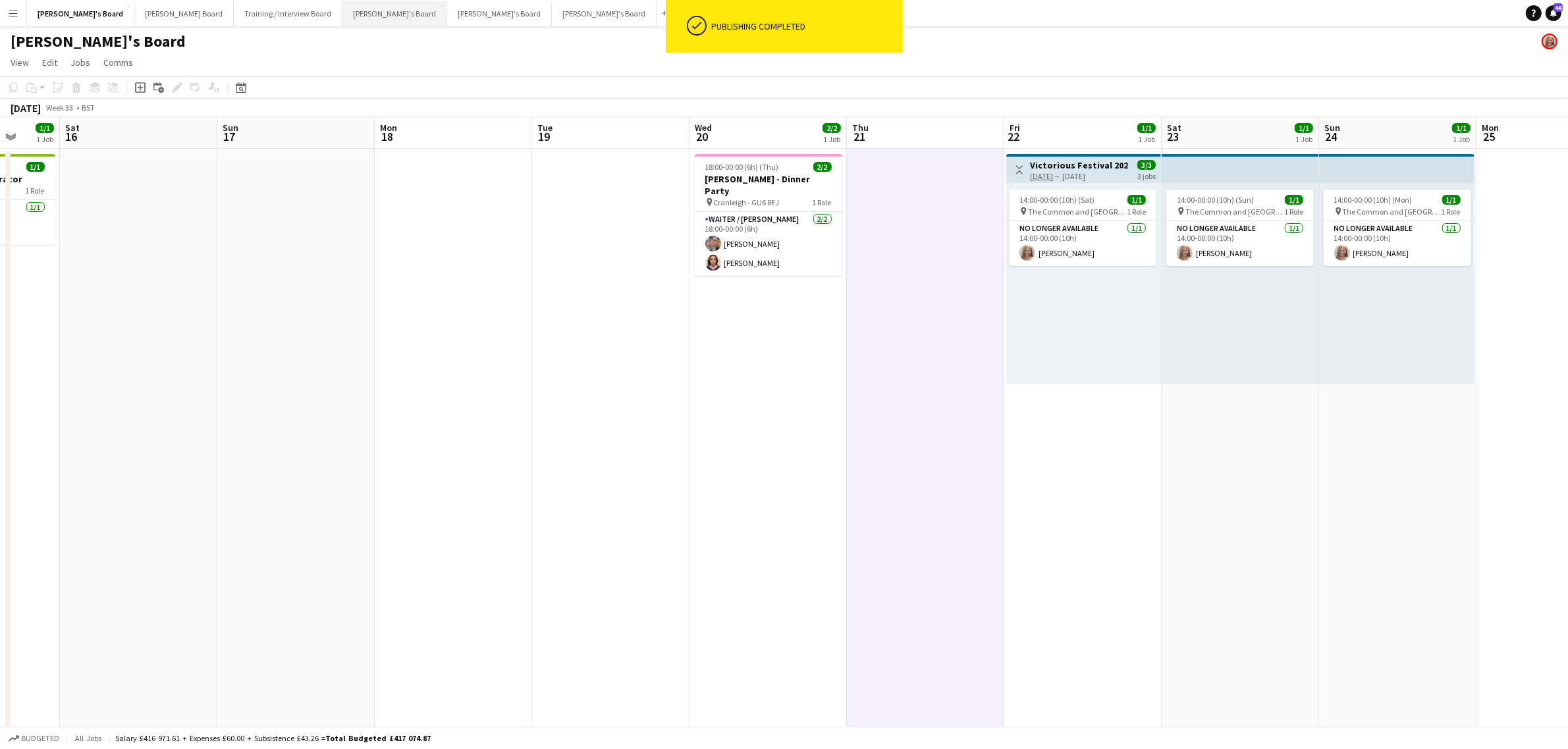
click at [342, 20] on button "[PERSON_NAME]'s Board Close" at bounding box center [394, 14] width 104 height 26
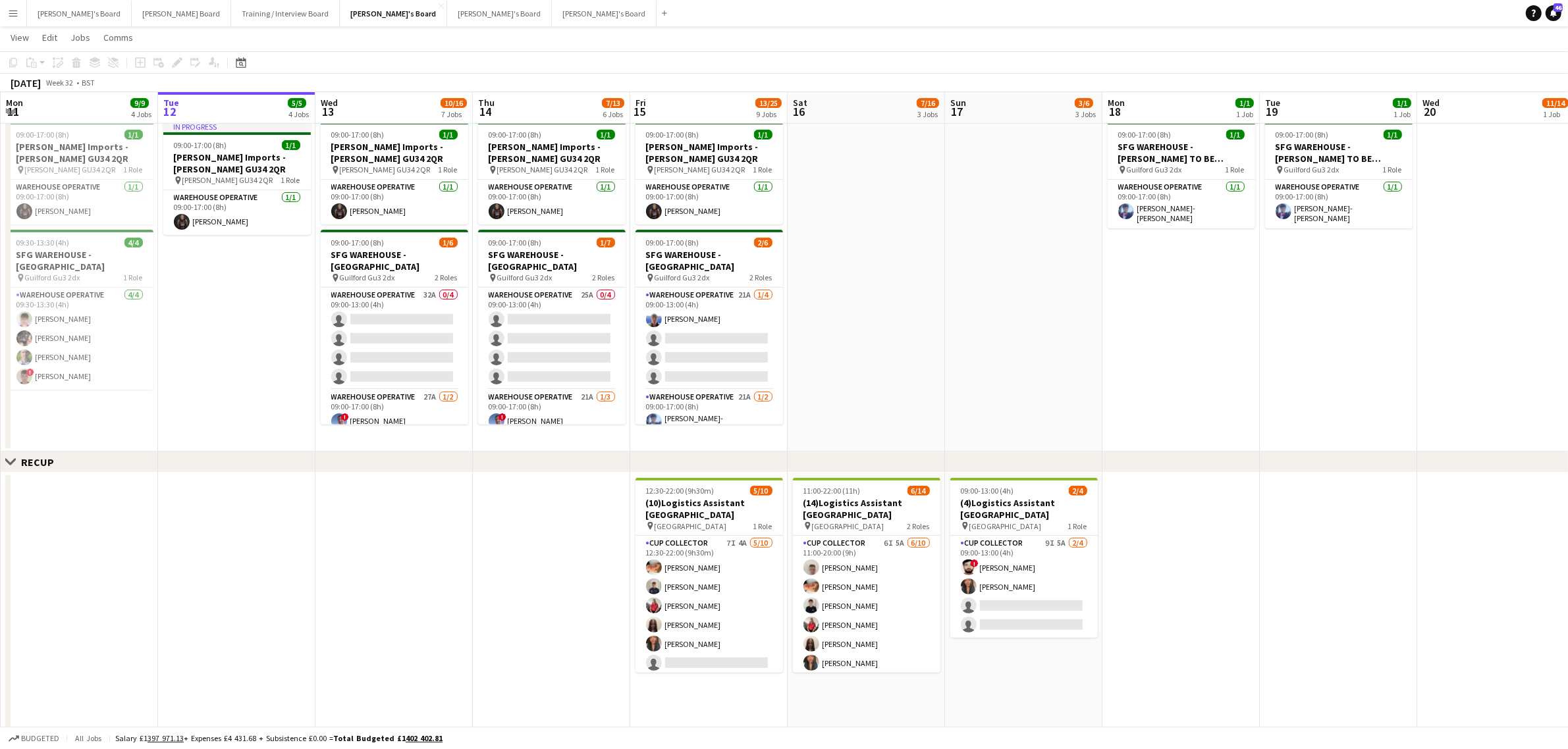
click at [1045, 315] on app-date-cell at bounding box center [1023, 284] width 158 height 336
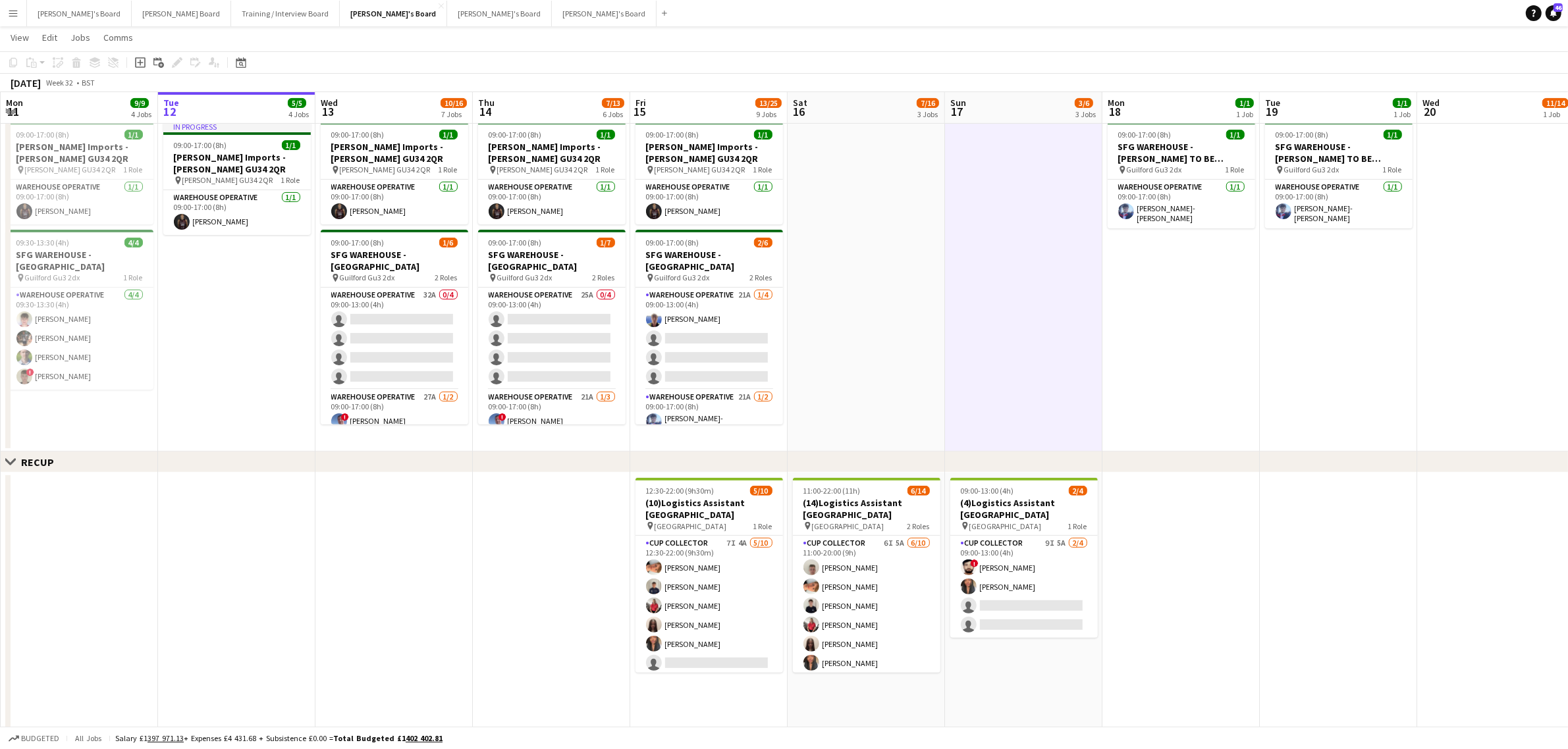
click at [962, 334] on app-date-cell at bounding box center [1023, 284] width 158 height 336
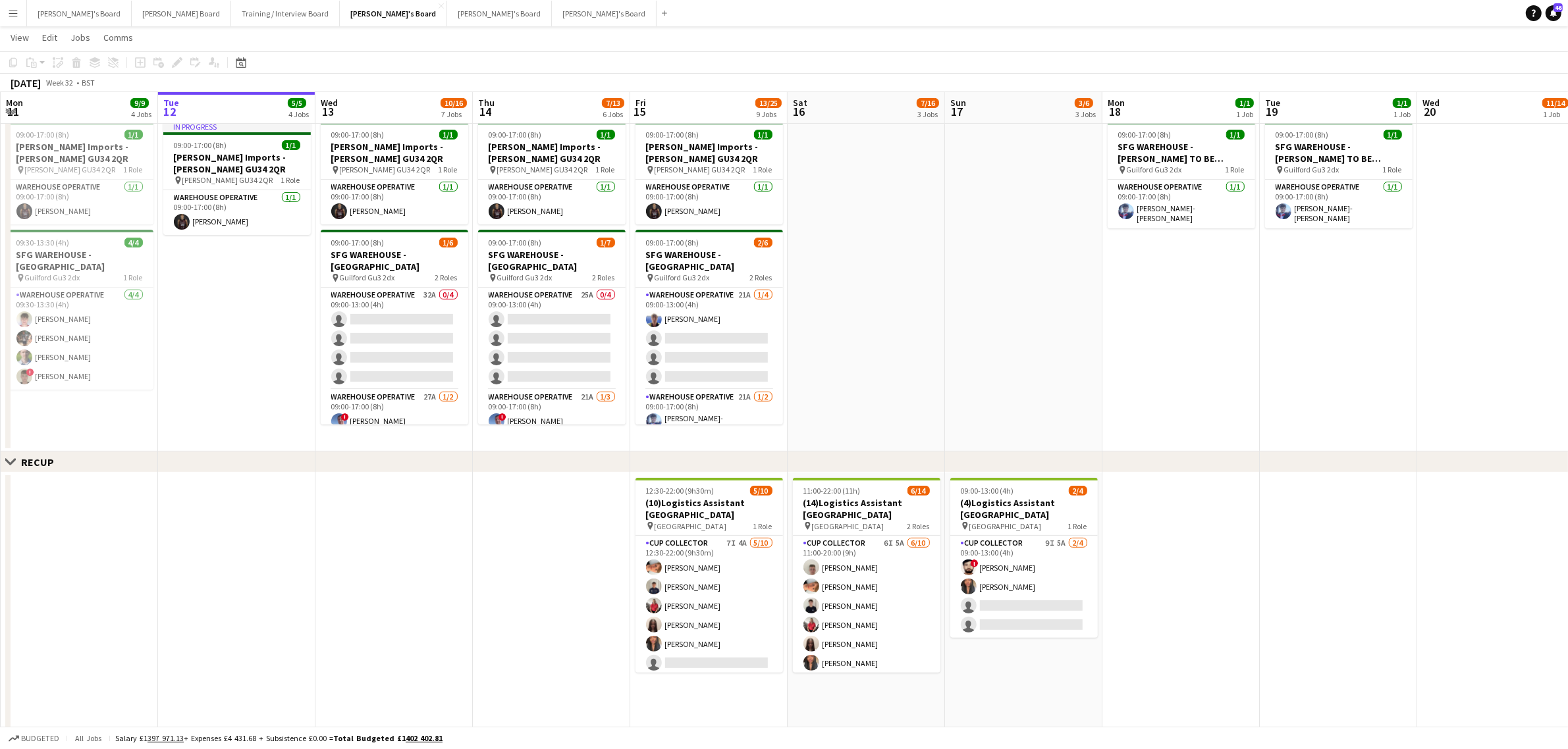
drag, startPoint x: 962, startPoint y: 356, endPoint x: 965, endPoint y: 340, distance: 16.3
click at [963, 347] on app-date-cell at bounding box center [1023, 284] width 158 height 336
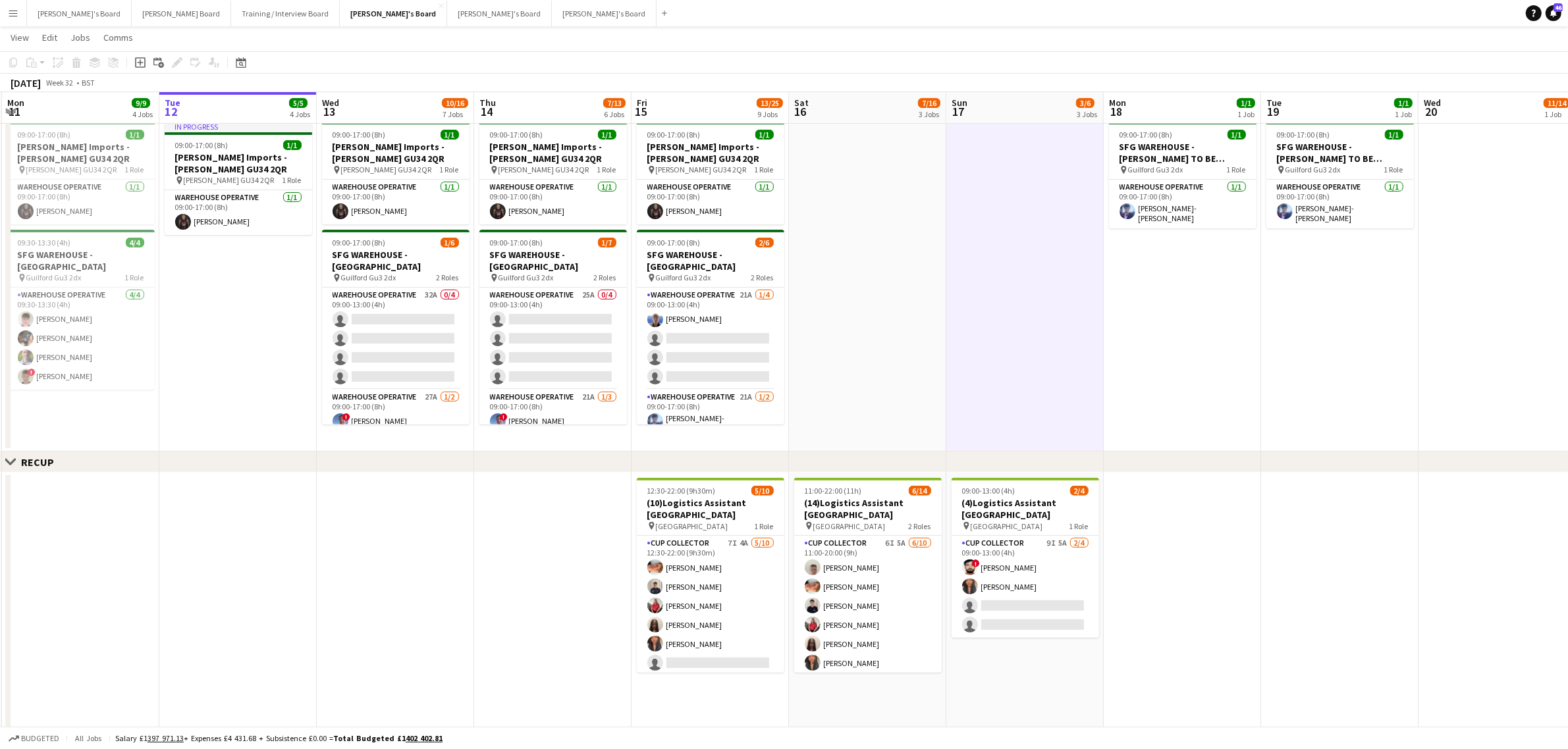
click at [965, 340] on app-date-cell at bounding box center [1025, 284] width 158 height 336
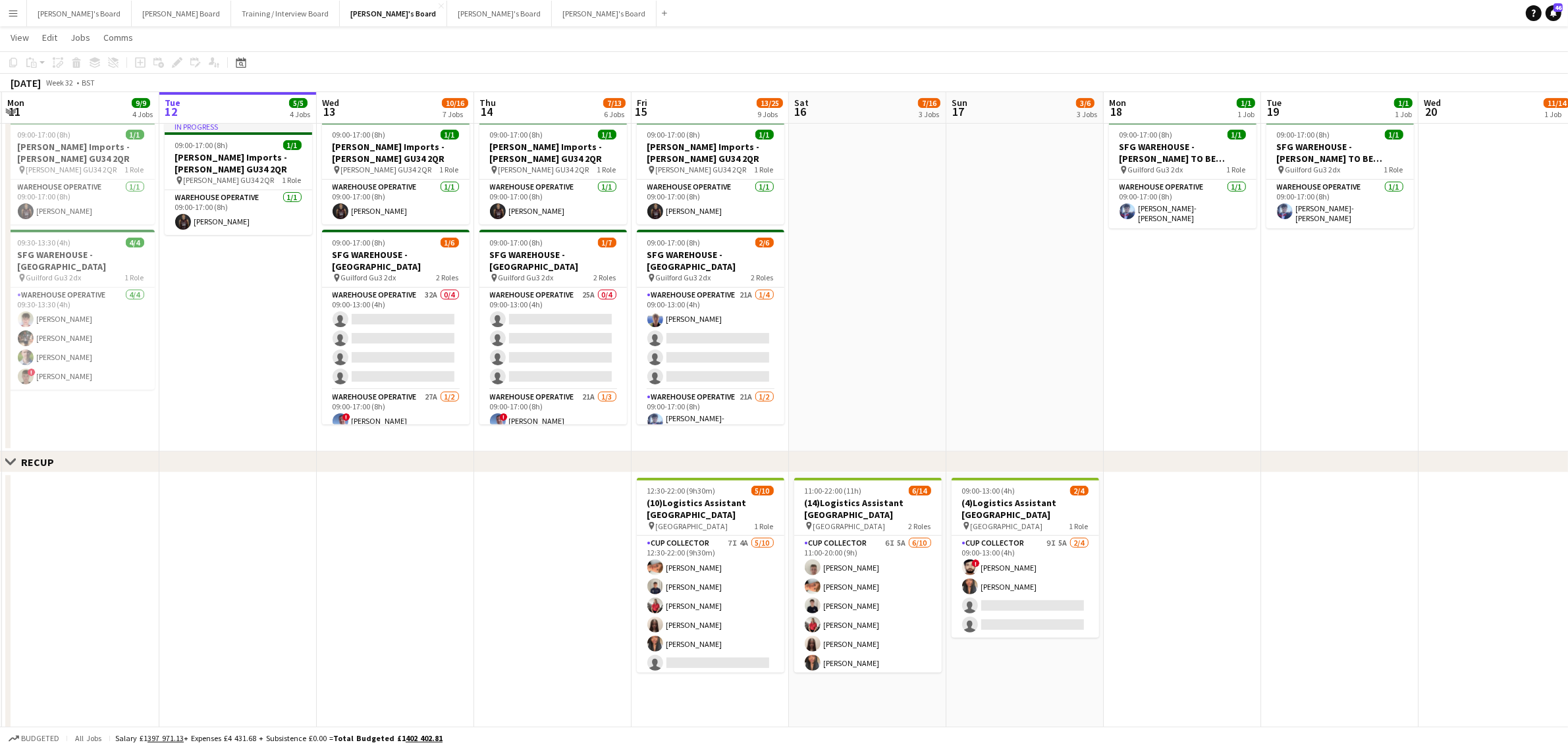
click at [965, 340] on app-date-cell at bounding box center [1025, 284] width 158 height 336
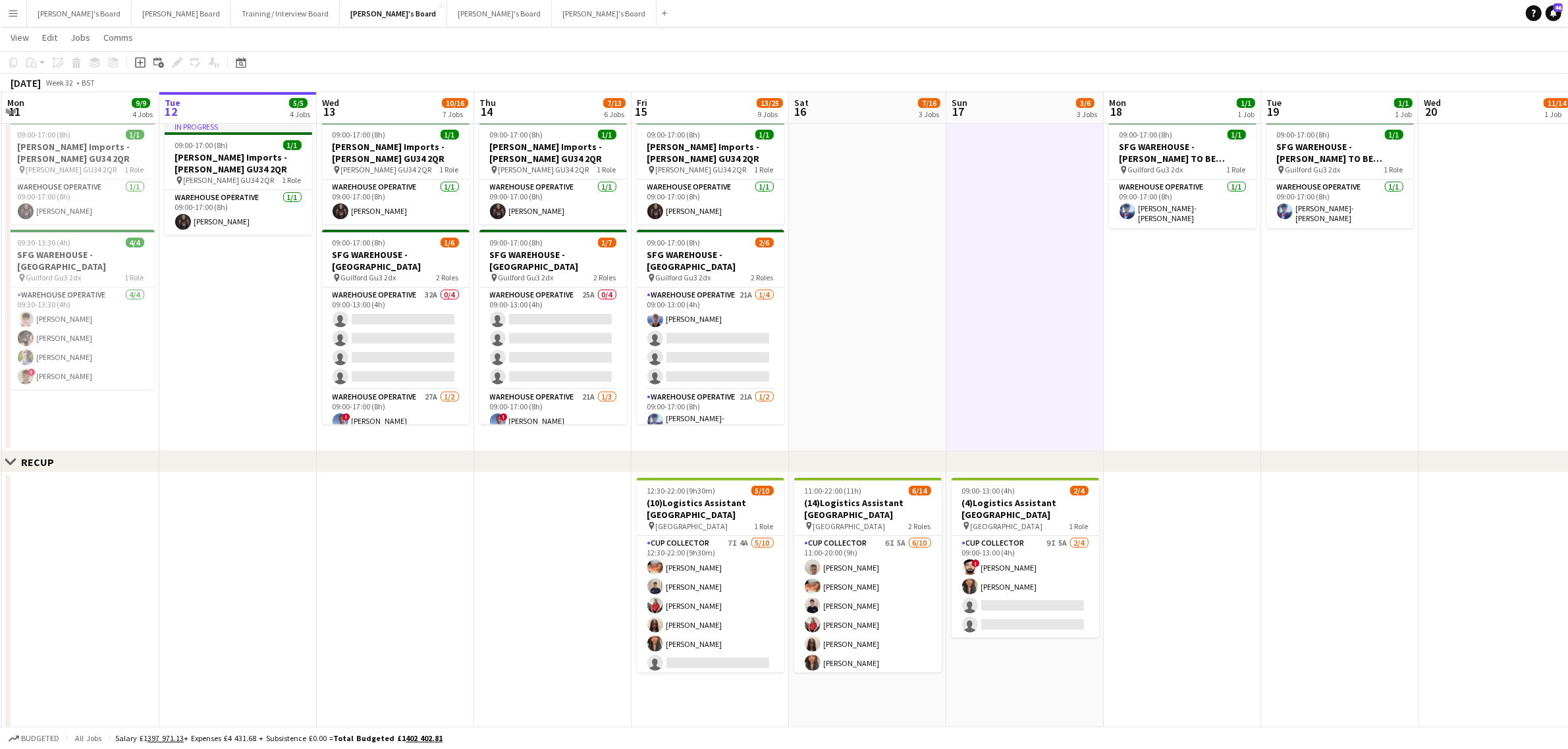
click at [905, 366] on app-date-cell at bounding box center [867, 284] width 158 height 336
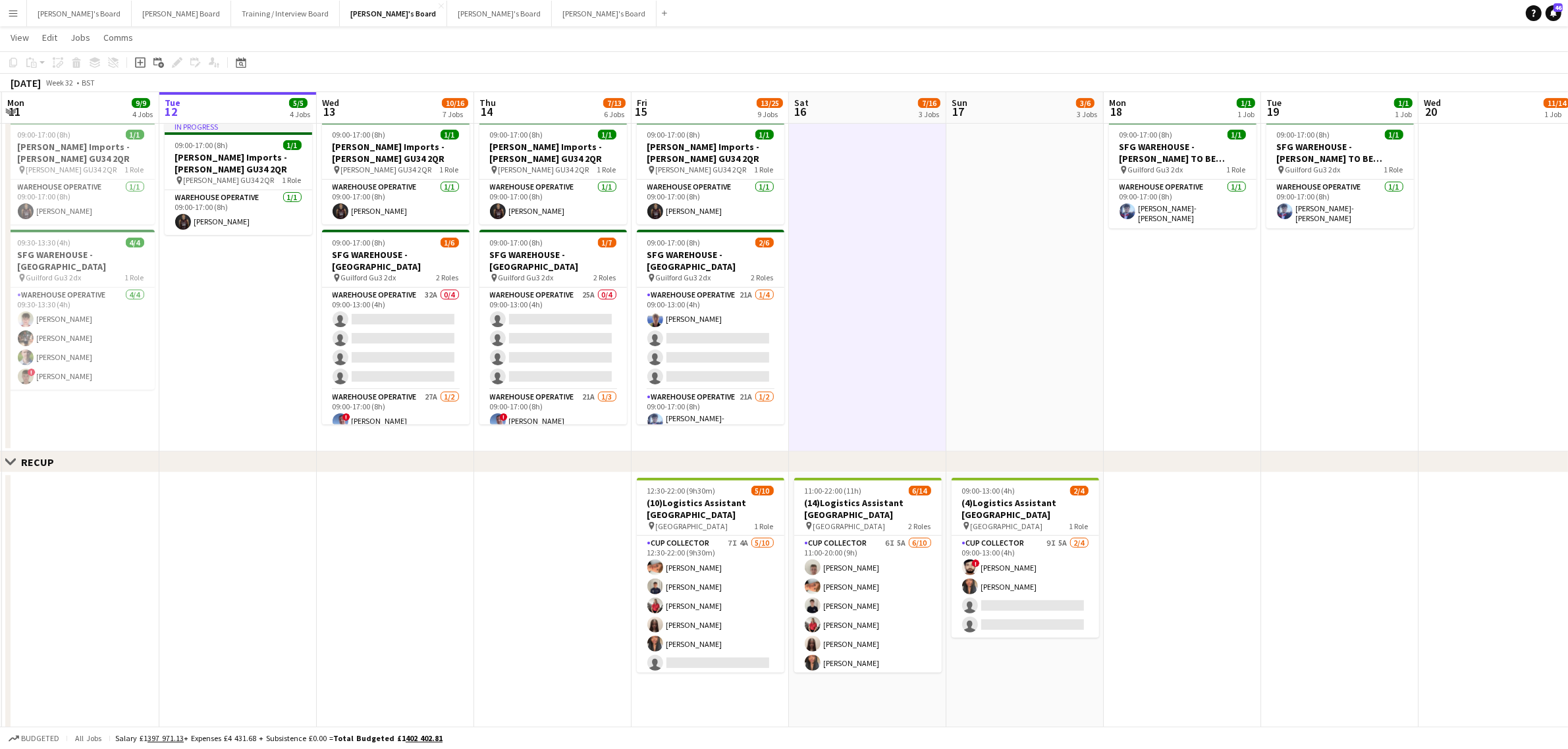
click at [905, 366] on app-date-cell at bounding box center [867, 284] width 158 height 336
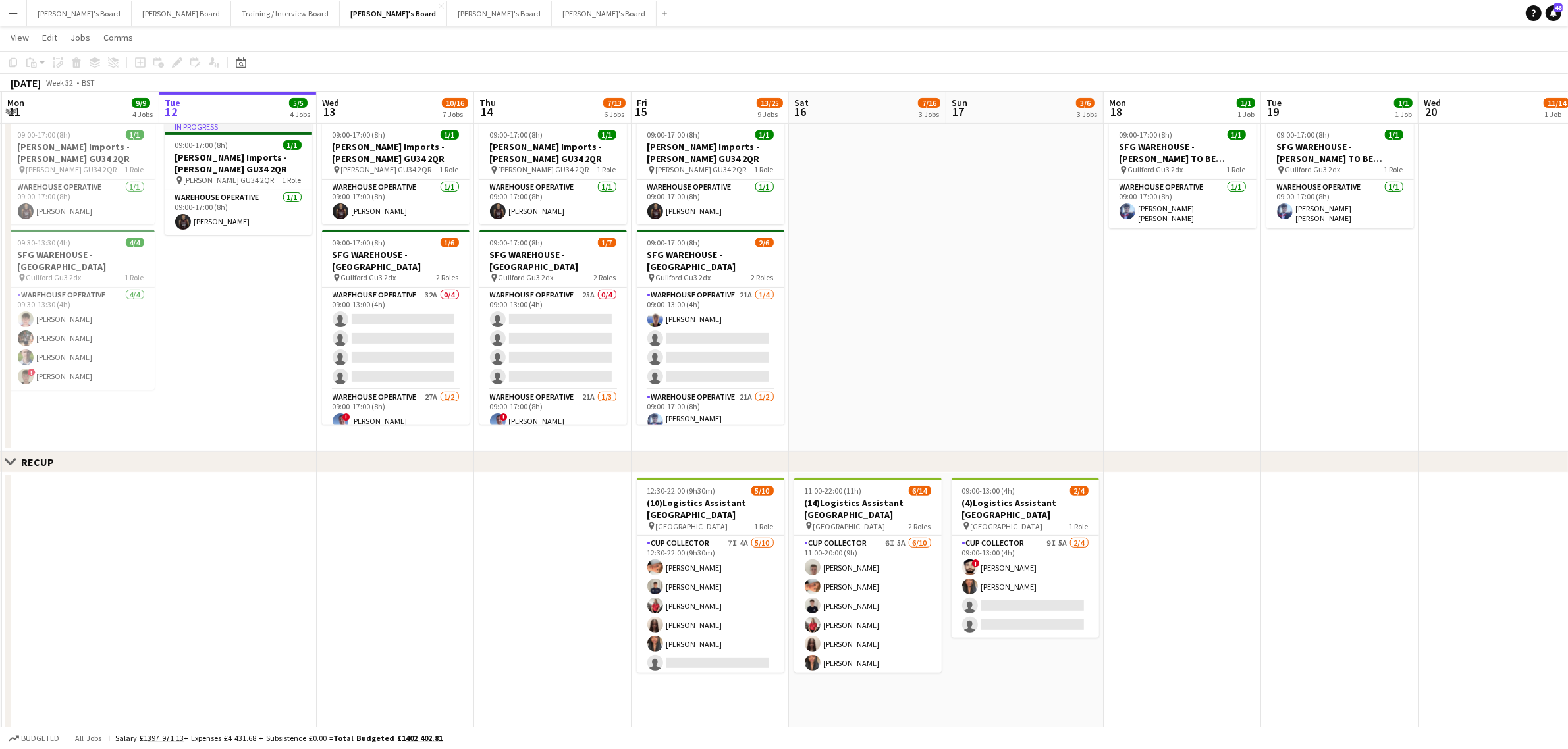
click at [905, 366] on app-date-cell at bounding box center [867, 284] width 158 height 336
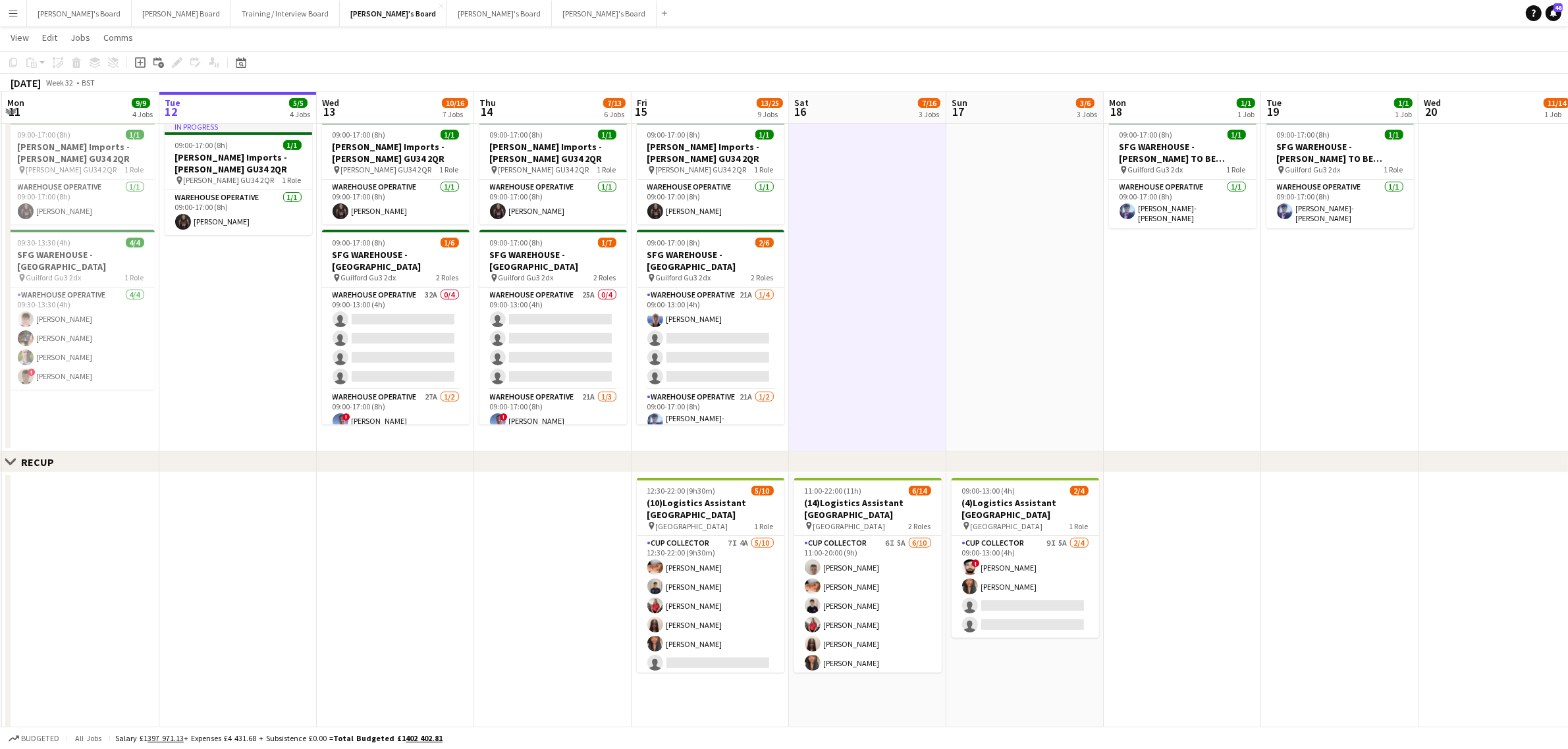
click at [905, 366] on app-date-cell at bounding box center [867, 284] width 158 height 336
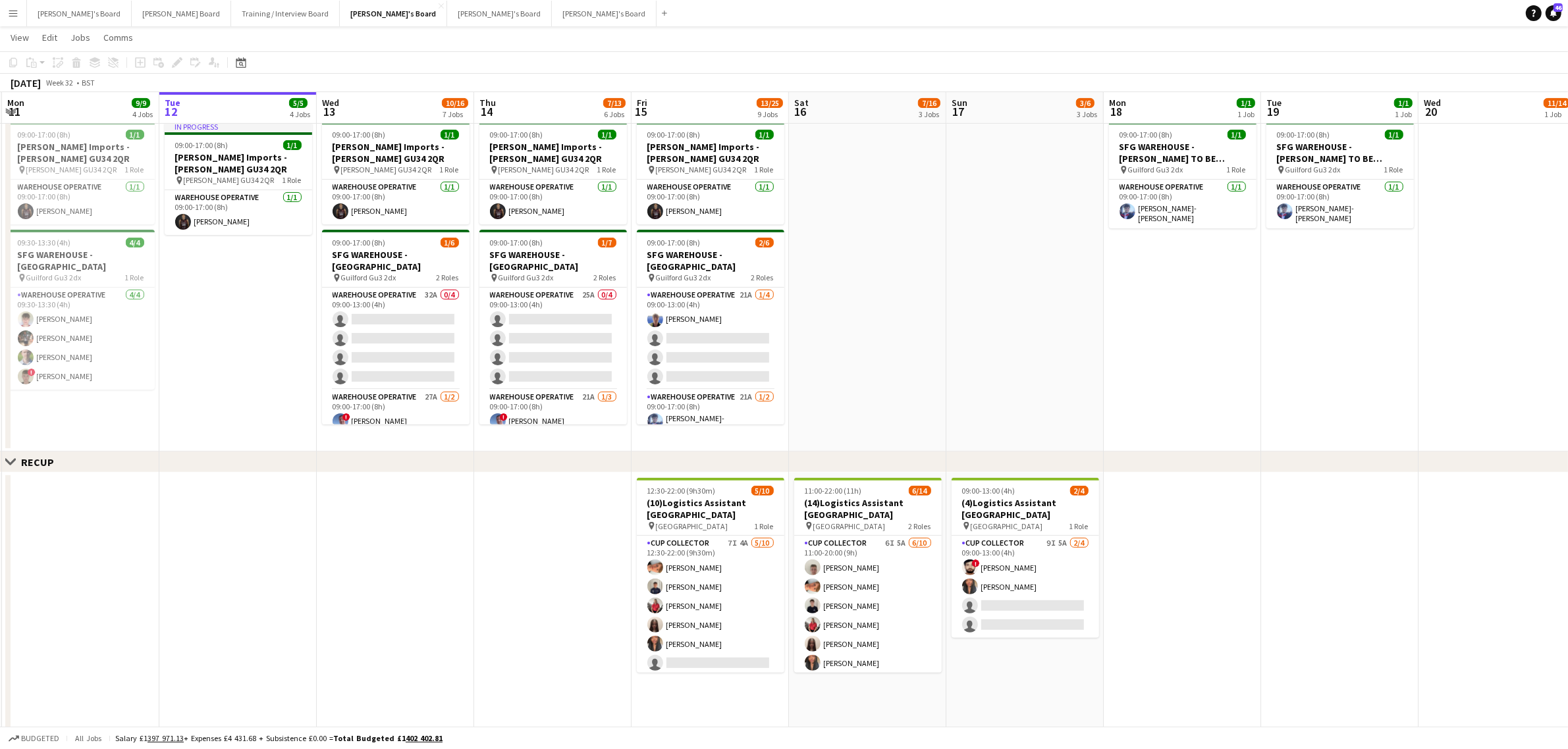
click at [856, 338] on app-date-cell at bounding box center [867, 284] width 158 height 336
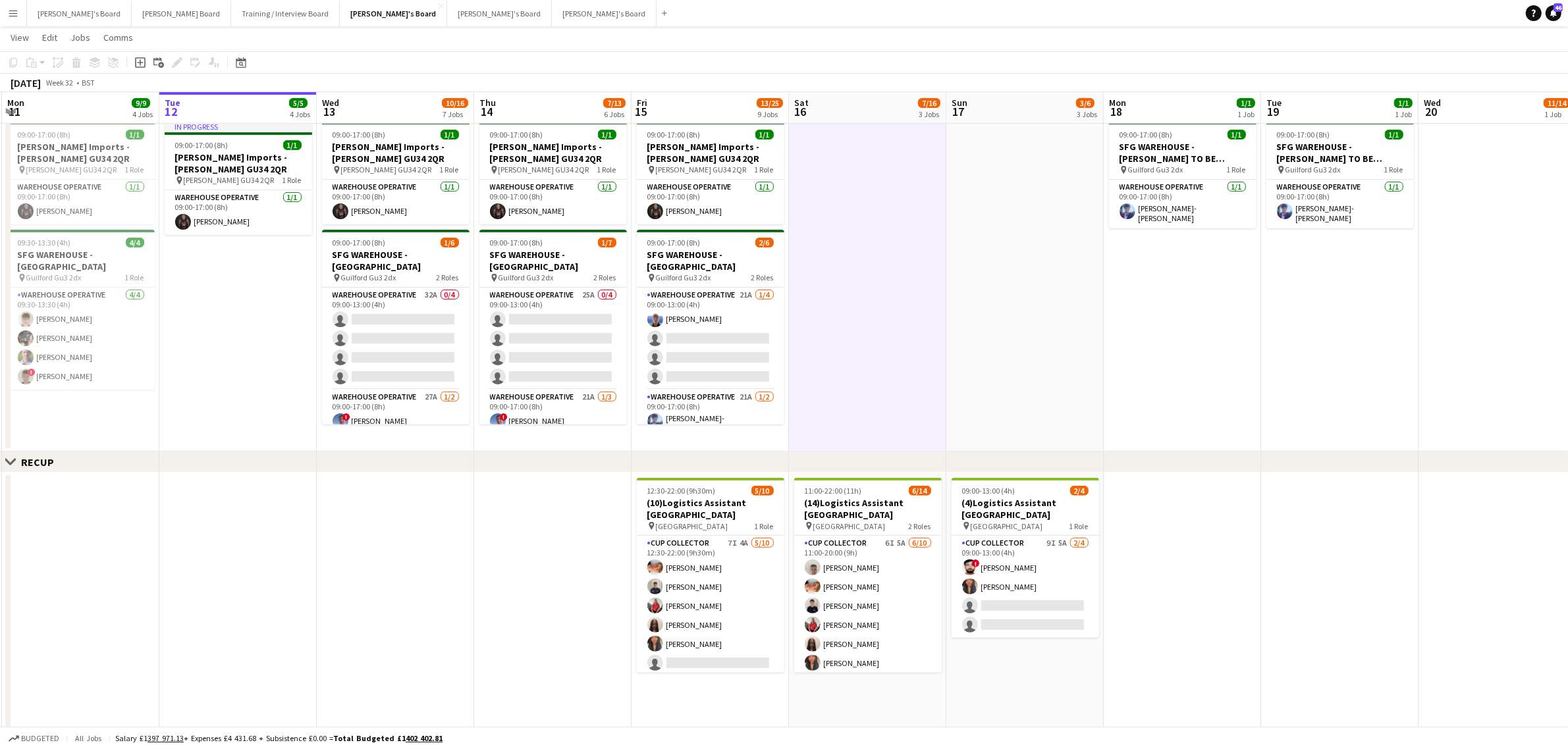
click at [881, 360] on app-date-cell at bounding box center [867, 284] width 158 height 336
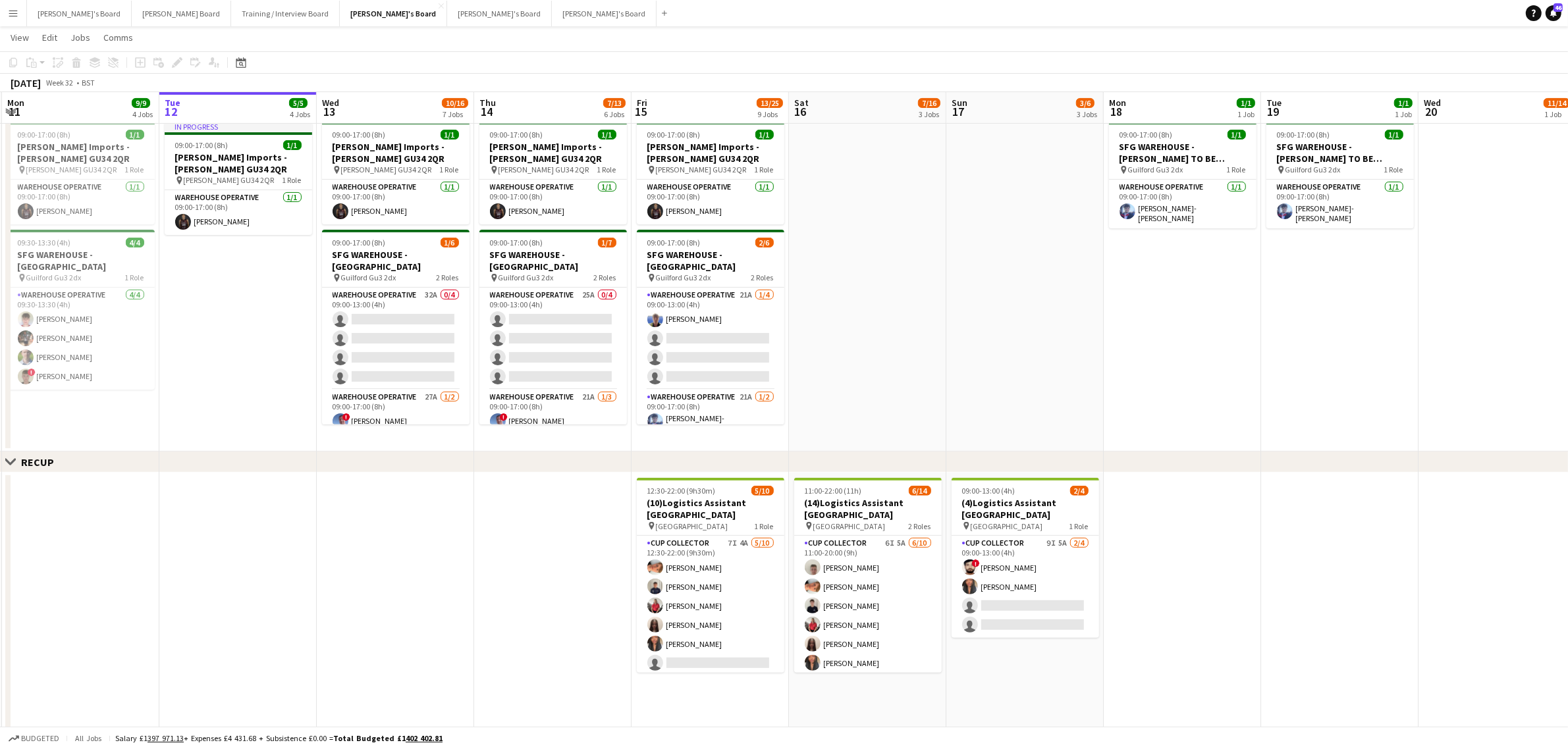
click at [250, 328] on app-date-cell "In progress 09:00-17:00 (8h) 1/1 [PERSON_NAME] Imports - [PERSON_NAME] GU34 2QR…" at bounding box center [238, 284] width 158 height 336
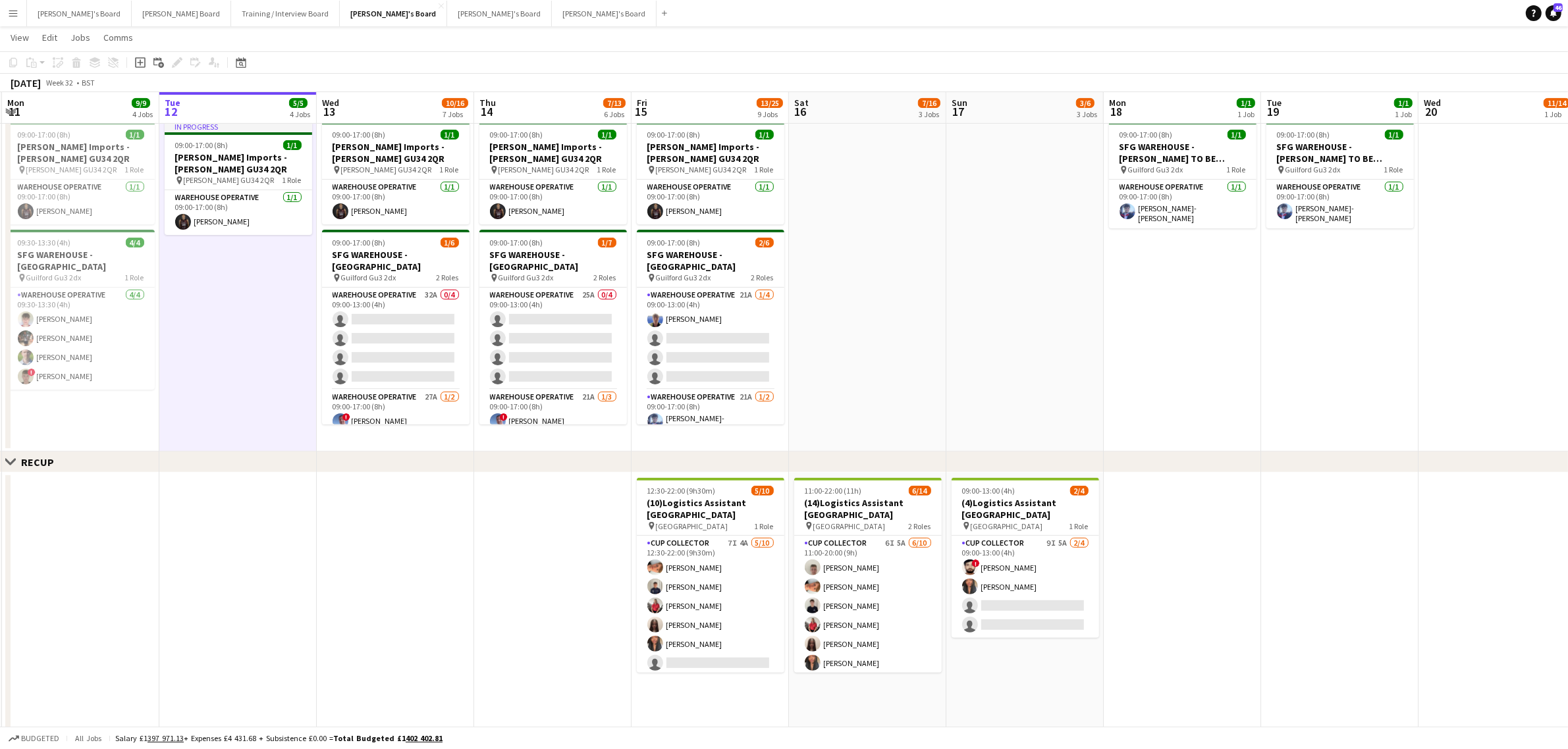
click at [250, 328] on app-date-cell "In progress 09:00-17:00 (8h) 1/1 [PERSON_NAME] Imports - [PERSON_NAME] GU34 2QR…" at bounding box center [238, 284] width 158 height 336
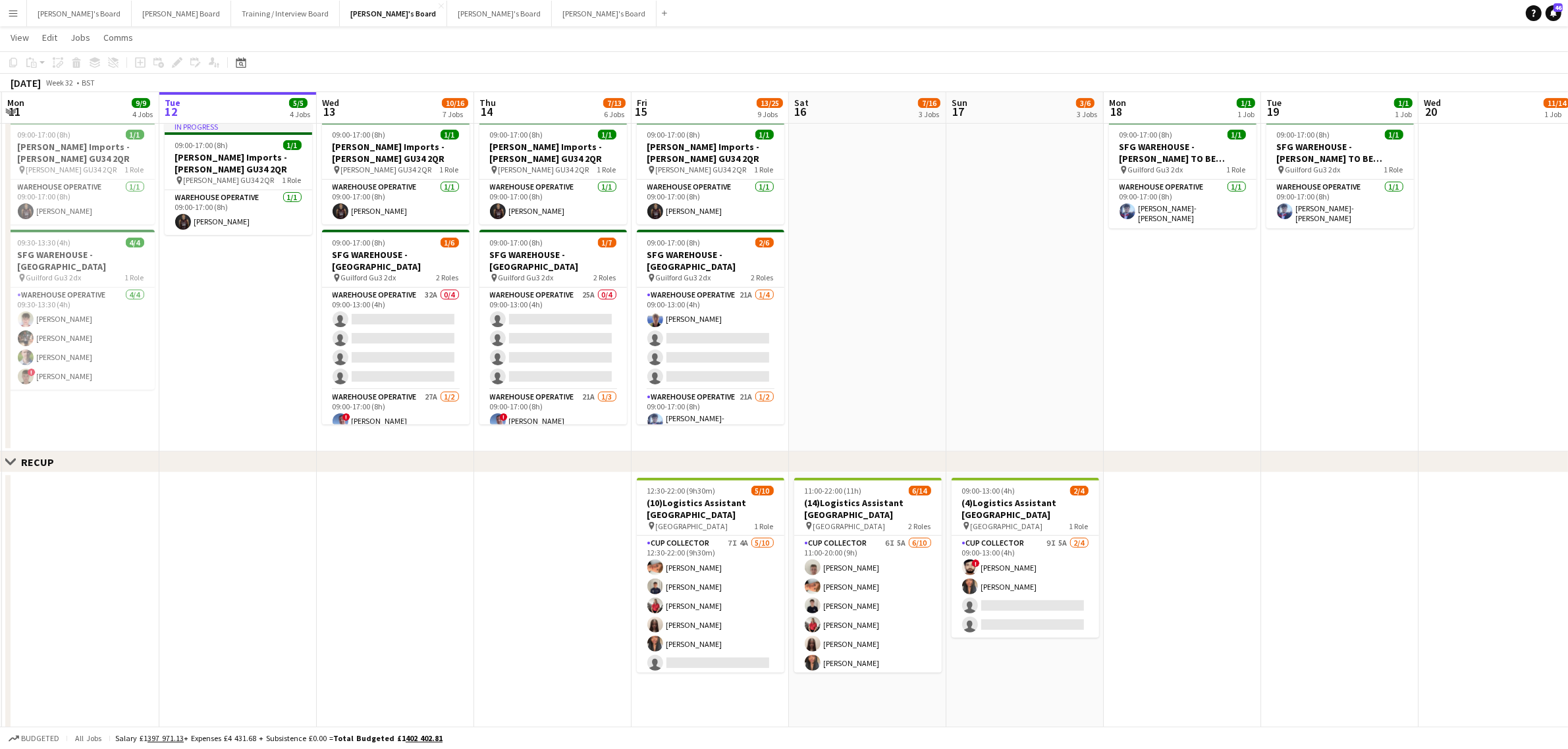
click at [929, 347] on app-date-cell at bounding box center [867, 284] width 158 height 336
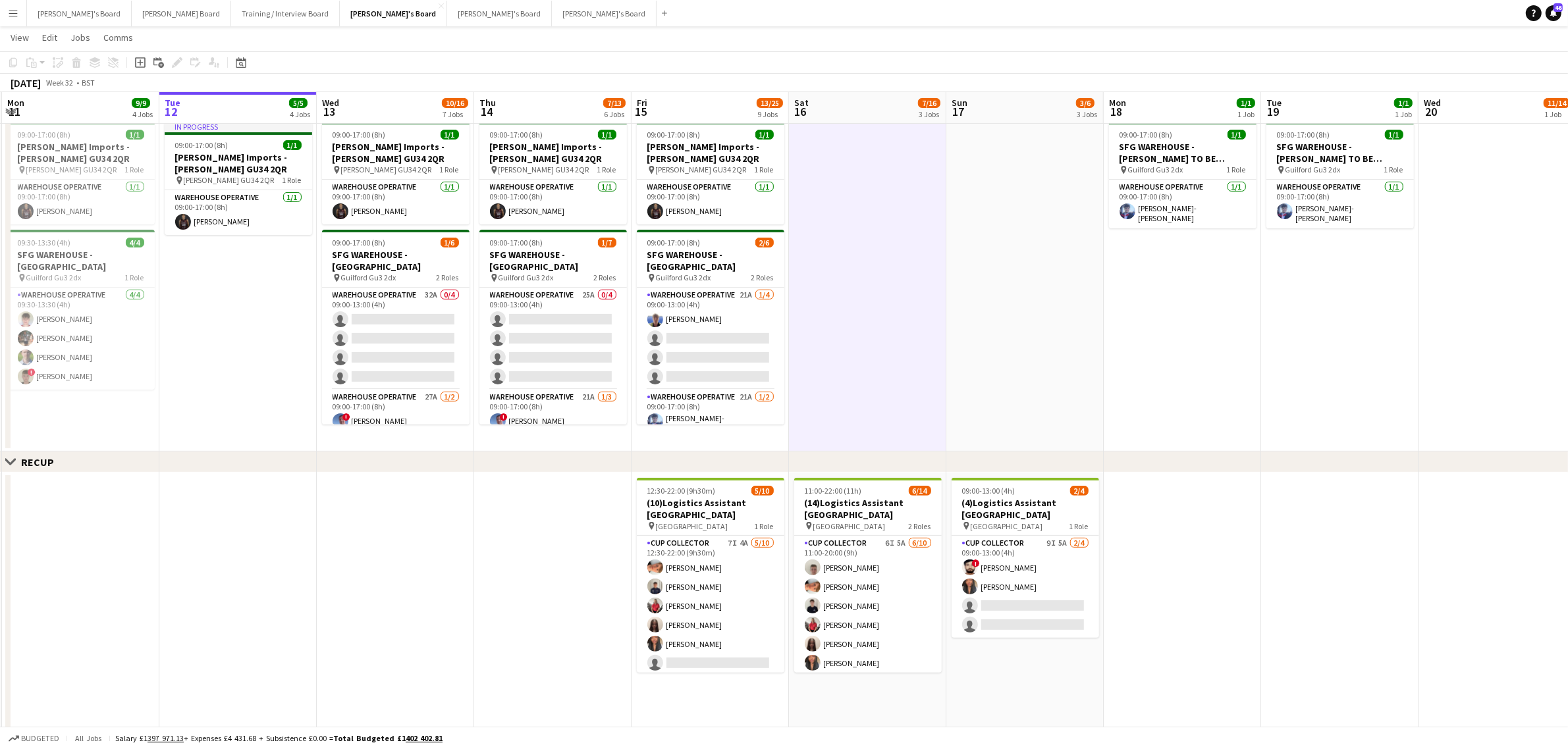
click at [929, 347] on app-date-cell at bounding box center [867, 284] width 158 height 336
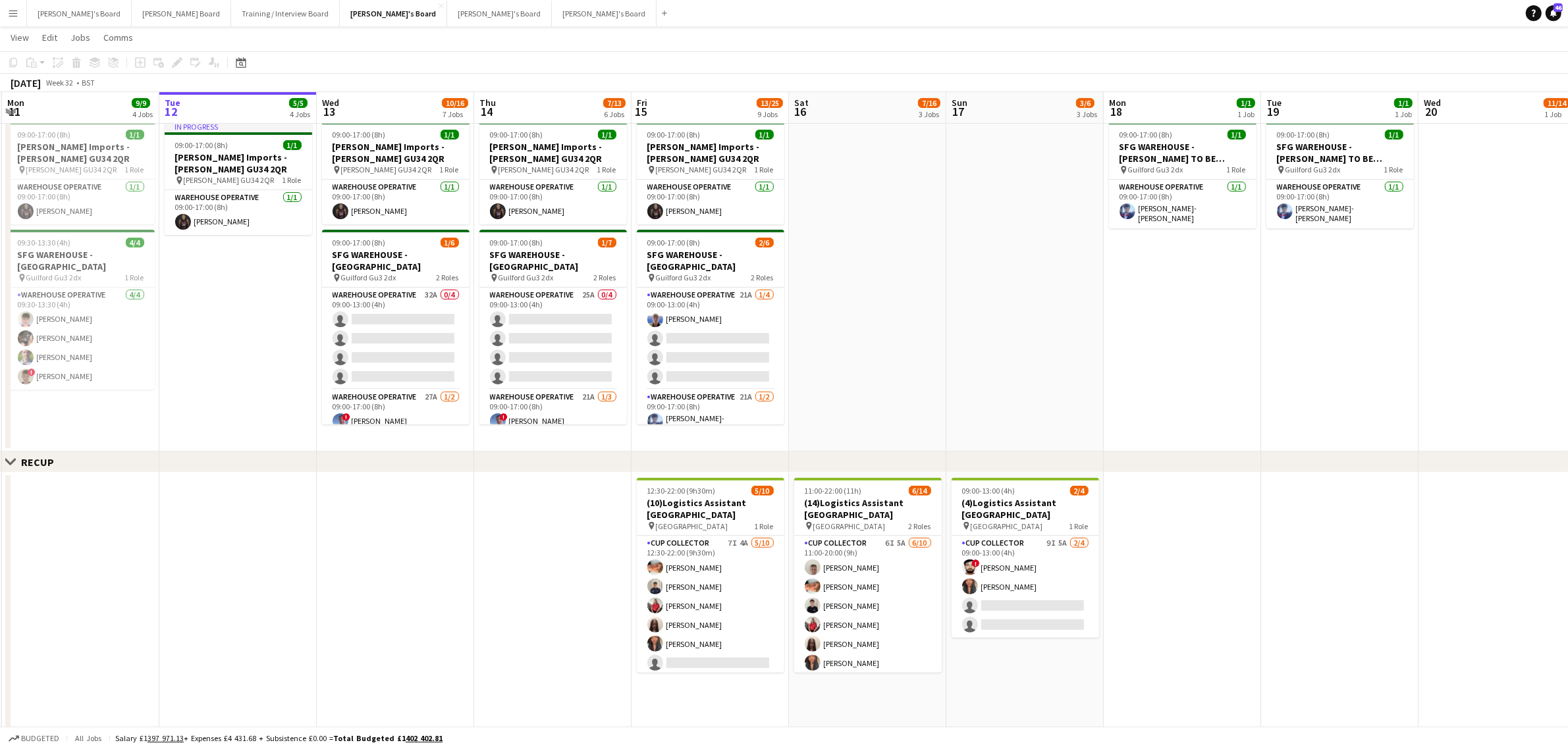
click at [1026, 319] on app-date-cell at bounding box center [1025, 284] width 158 height 336
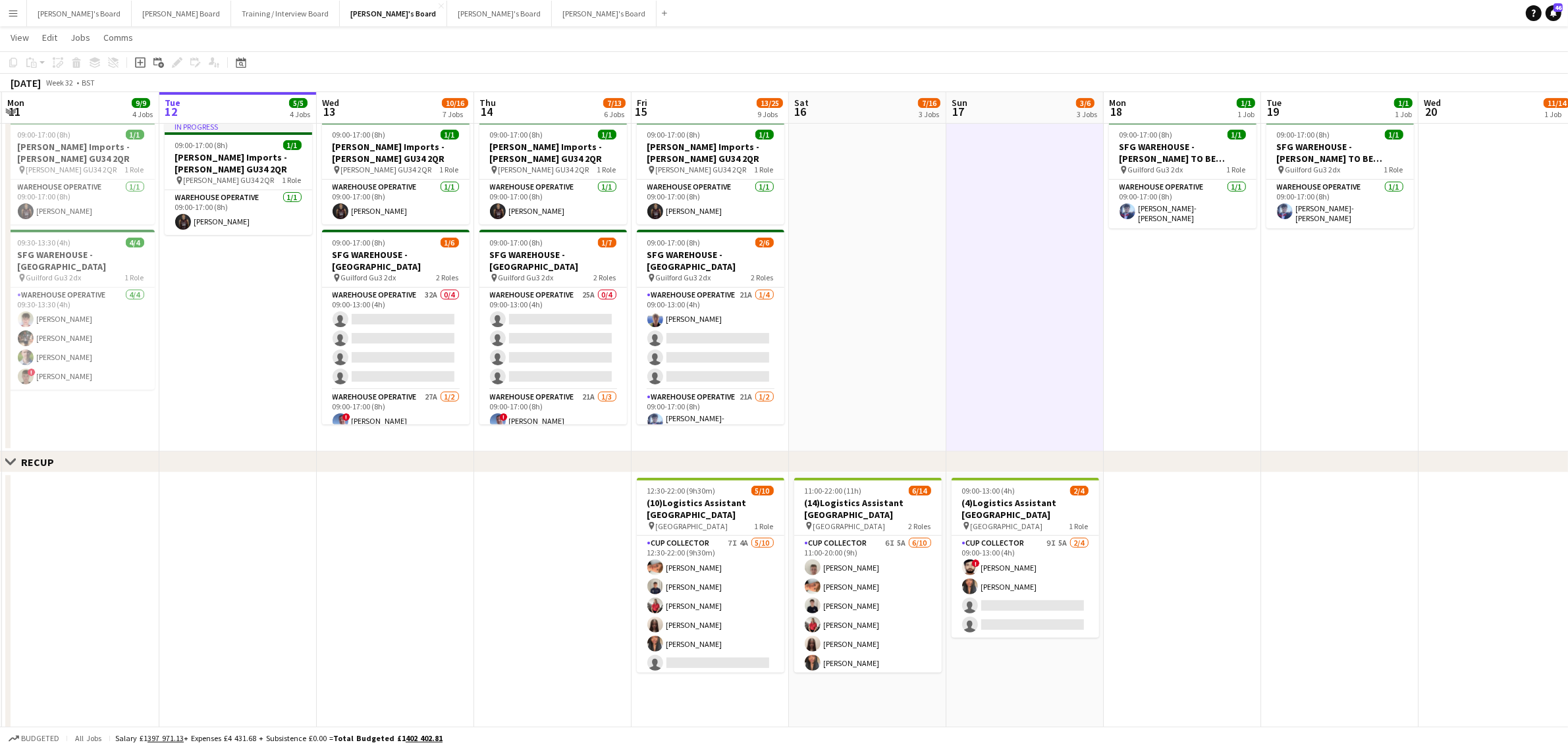
click at [1026, 319] on app-date-cell at bounding box center [1025, 284] width 158 height 336
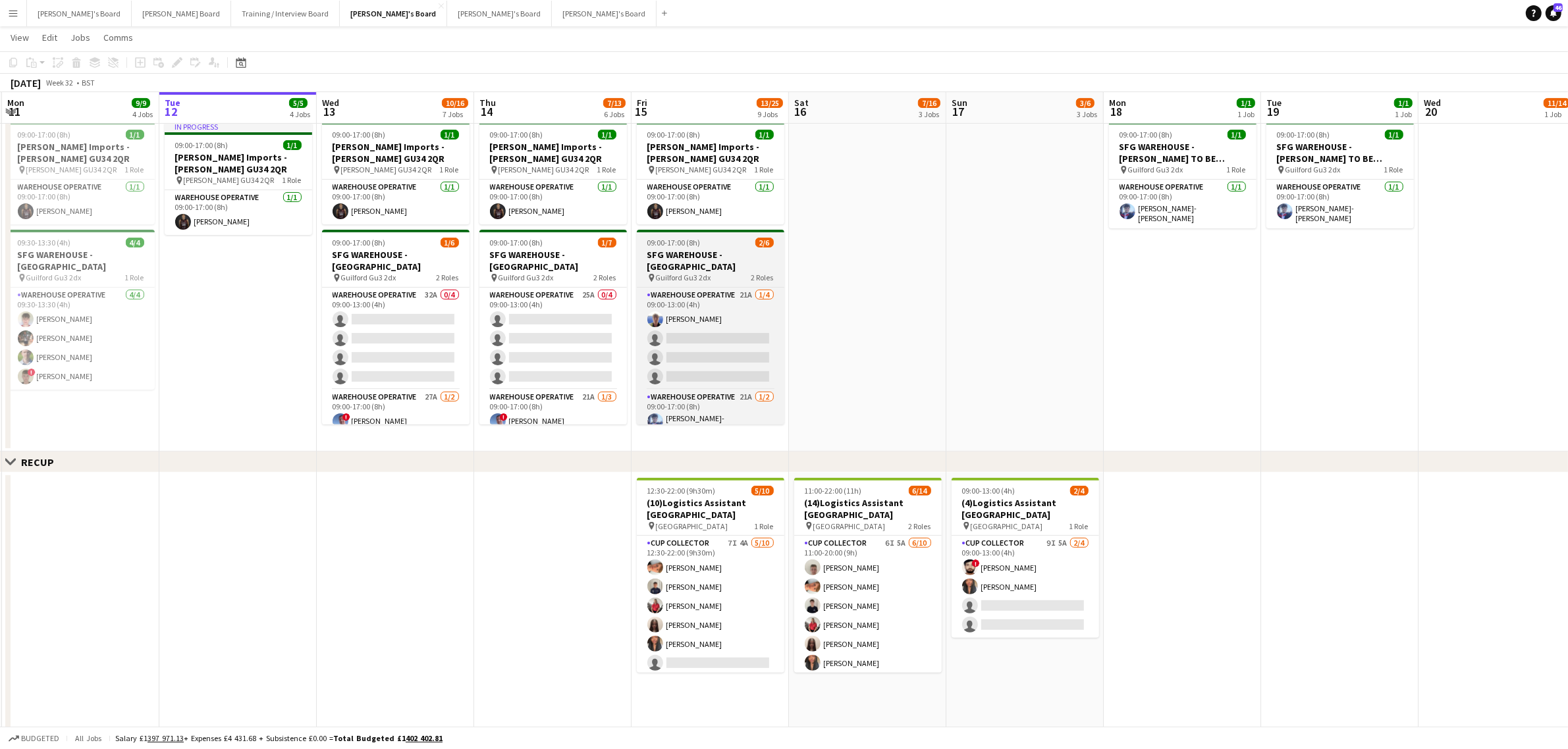
click at [757, 249] on h3 "SFG WAREHOUSE - [GEOGRAPHIC_DATA]" at bounding box center [711, 261] width 148 height 24
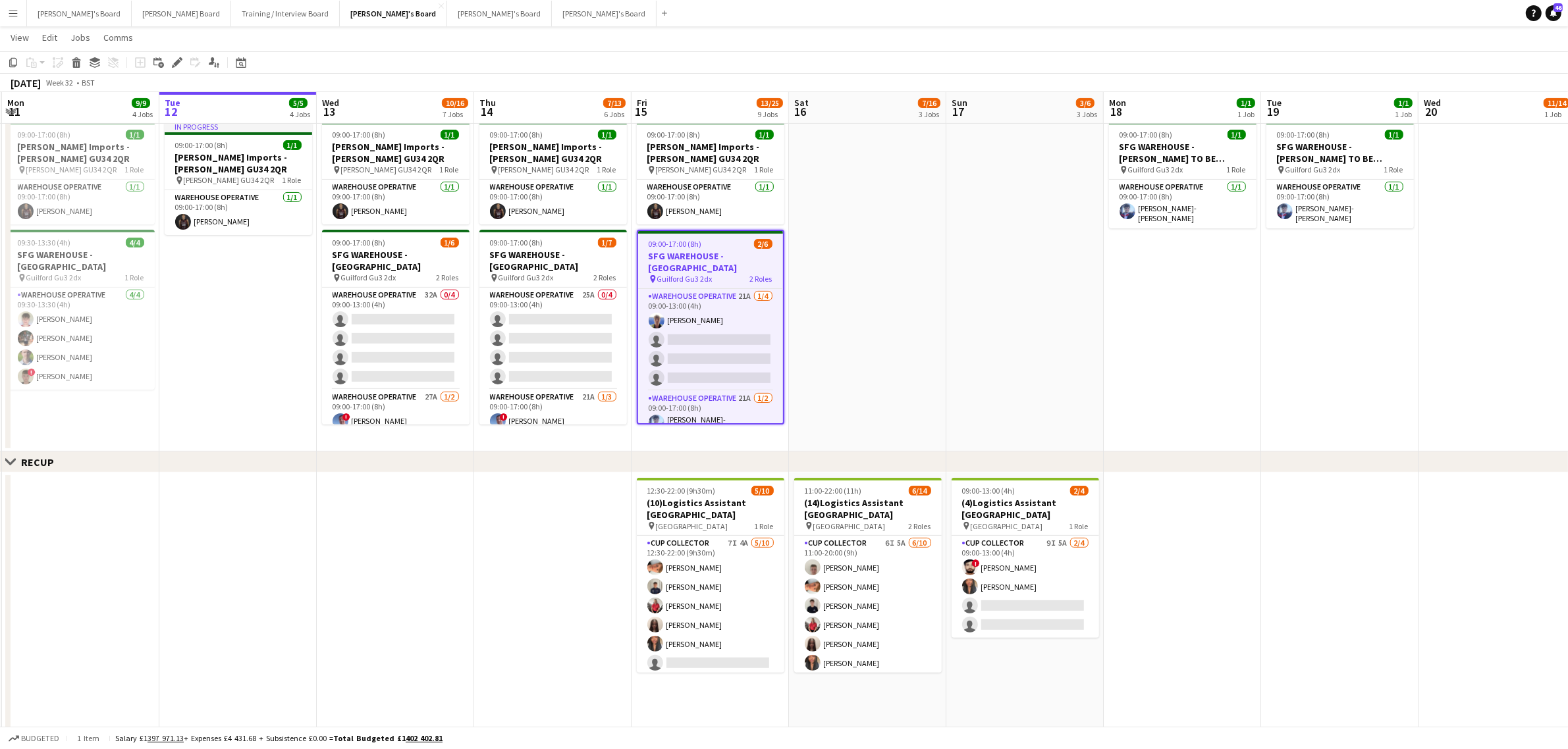
click at [833, 257] on app-date-cell at bounding box center [867, 284] width 158 height 336
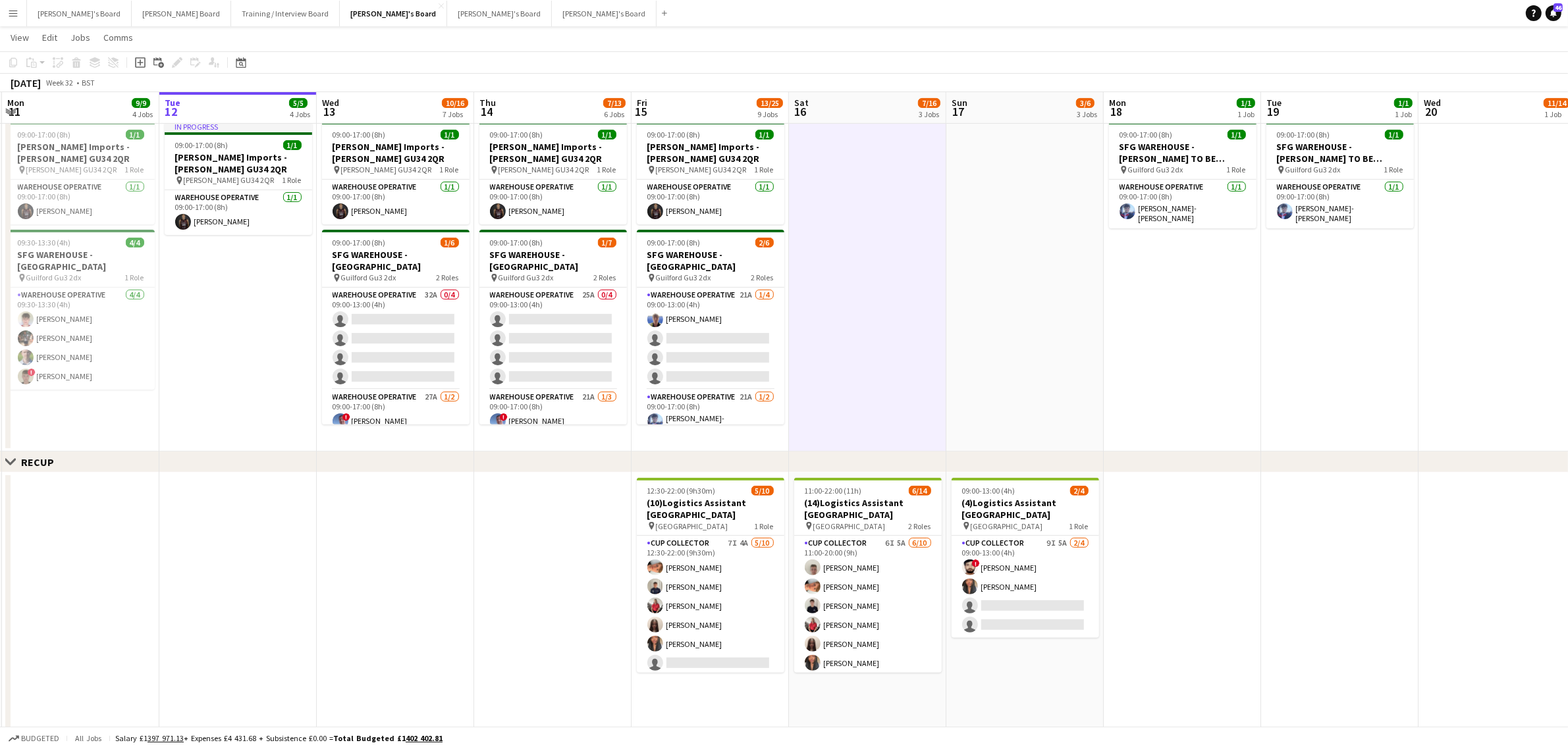
click at [833, 257] on app-date-cell at bounding box center [867, 284] width 158 height 336
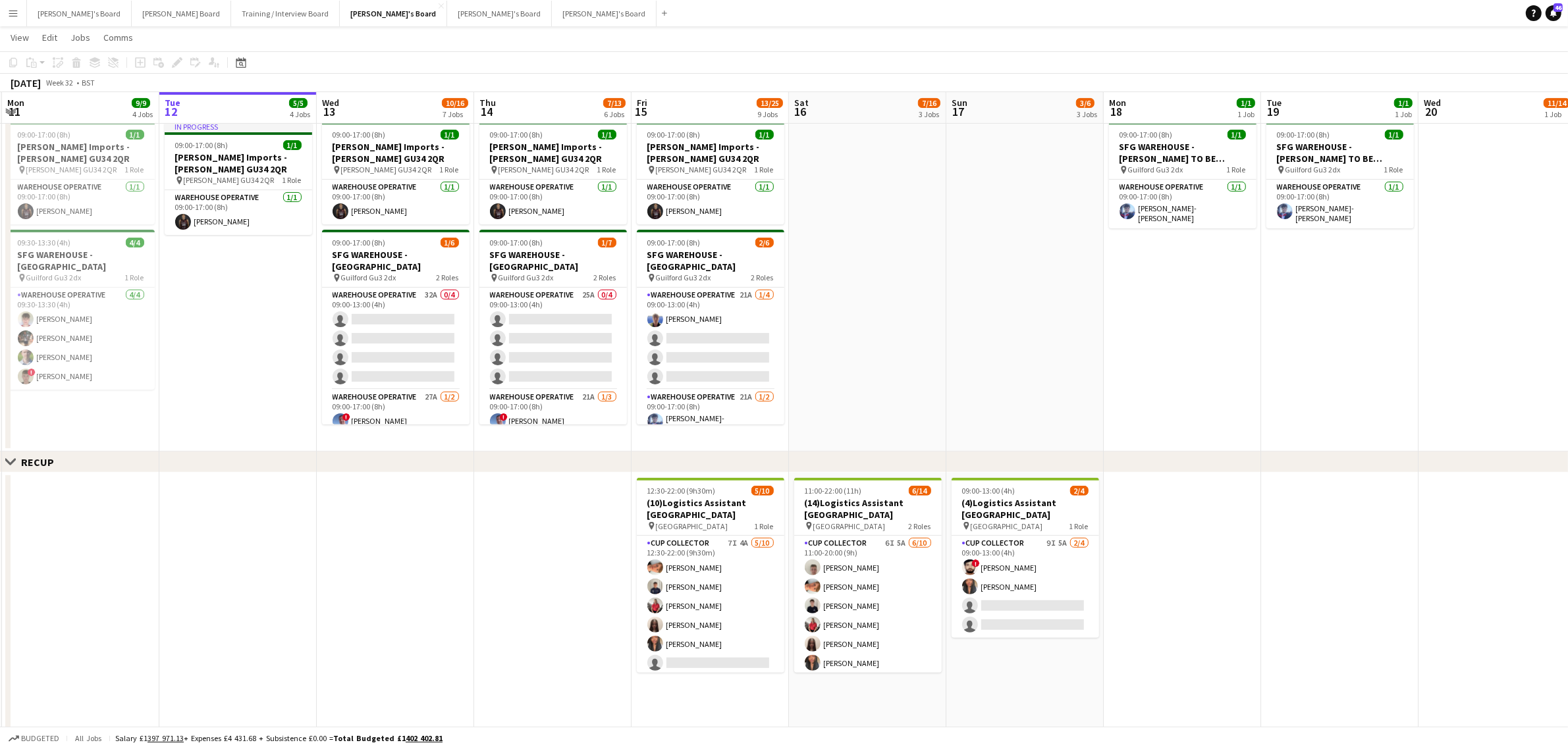
click at [834, 264] on app-date-cell at bounding box center [867, 284] width 158 height 336
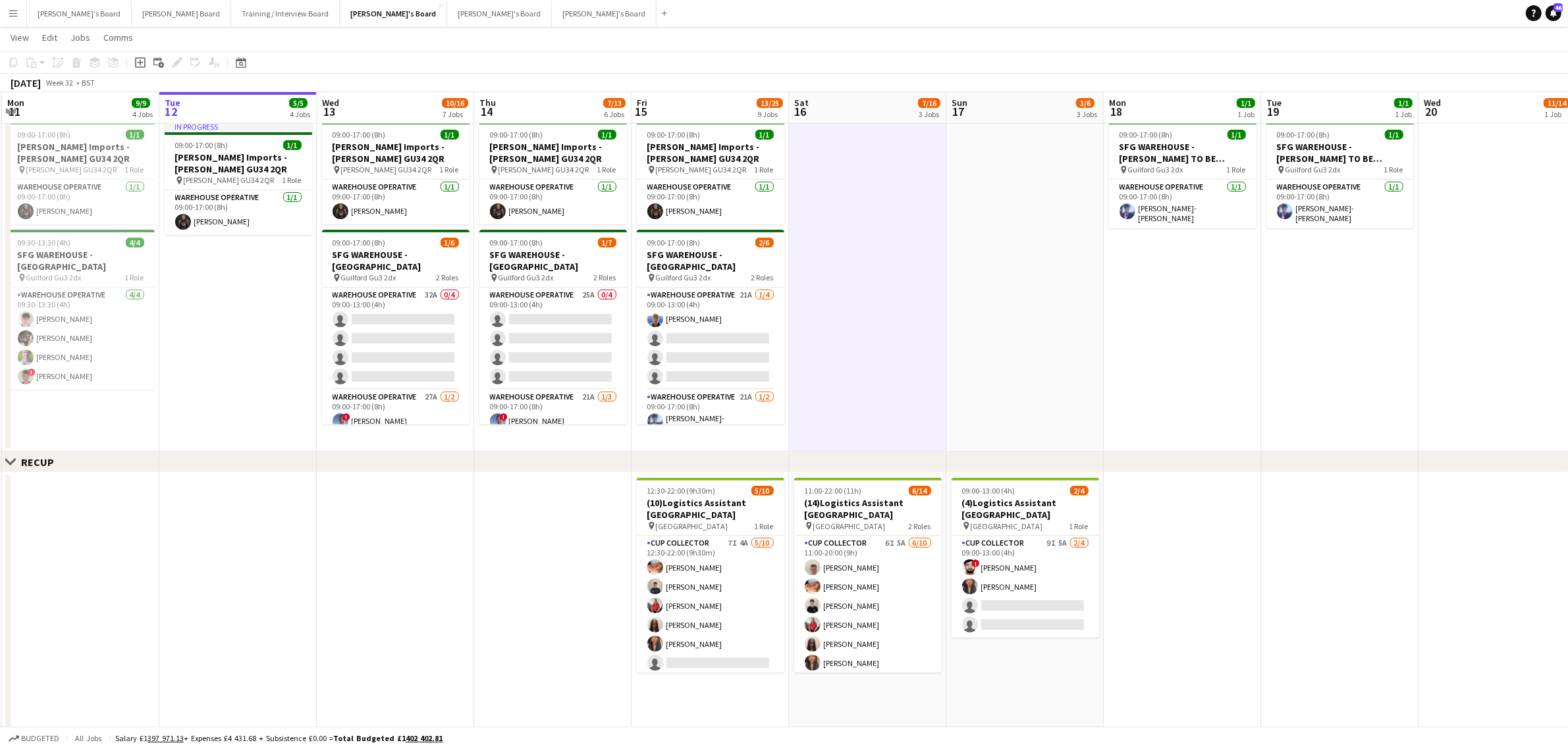
click at [834, 264] on app-date-cell at bounding box center [867, 284] width 158 height 336
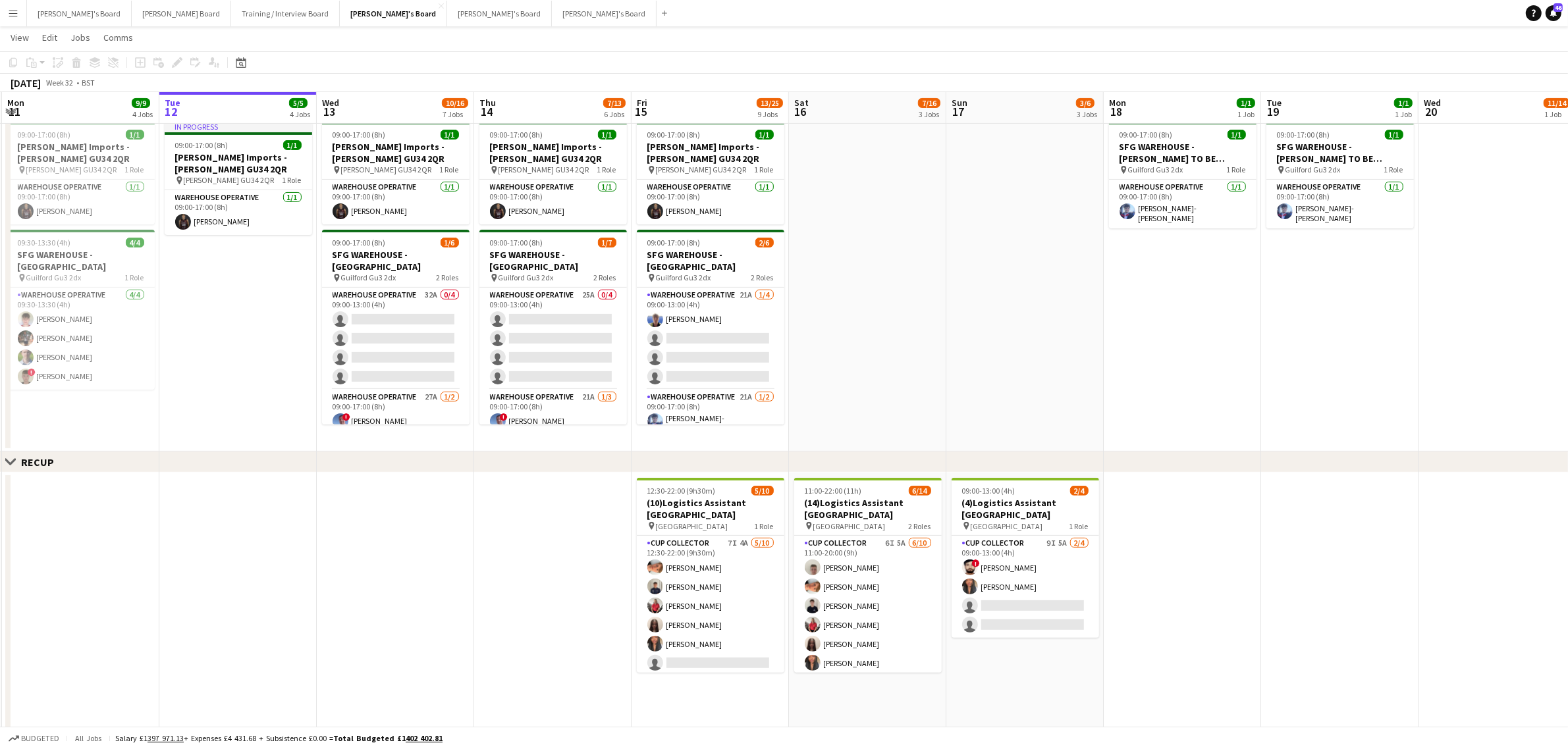
click at [907, 267] on app-date-cell at bounding box center [867, 284] width 158 height 336
click at [983, 250] on app-date-cell at bounding box center [1025, 284] width 158 height 336
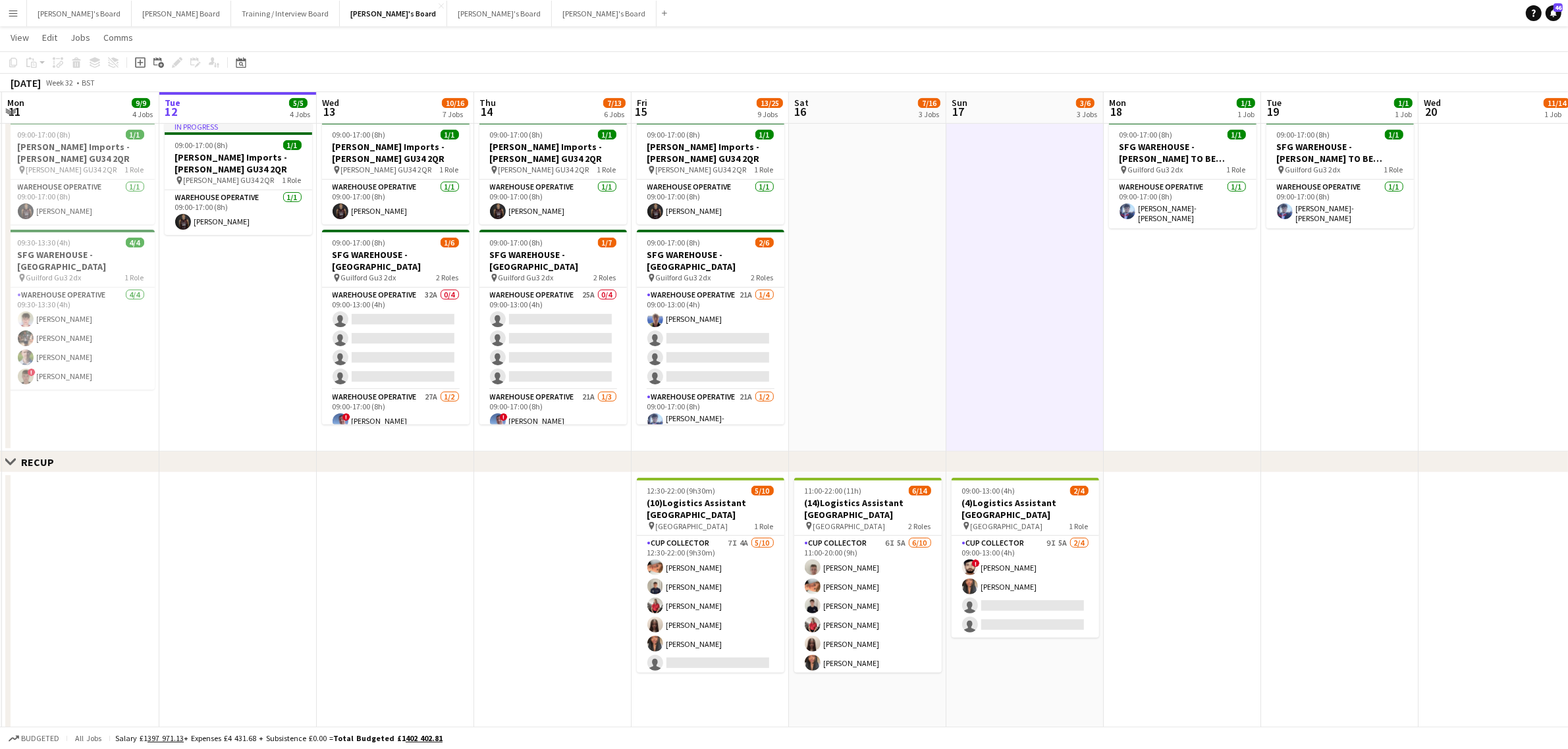
click at [885, 260] on app-date-cell at bounding box center [867, 284] width 158 height 336
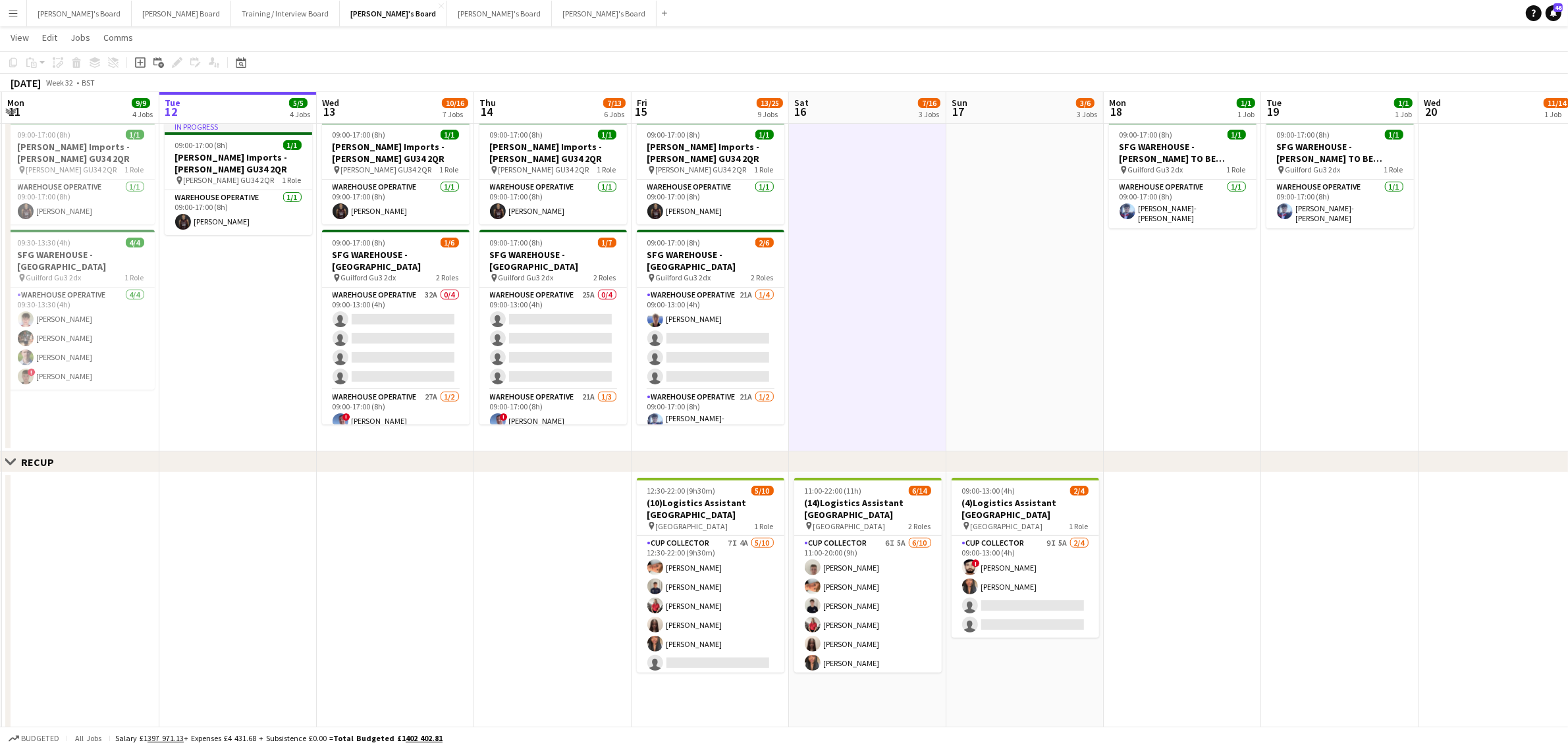
click at [866, 258] on app-date-cell at bounding box center [867, 284] width 158 height 336
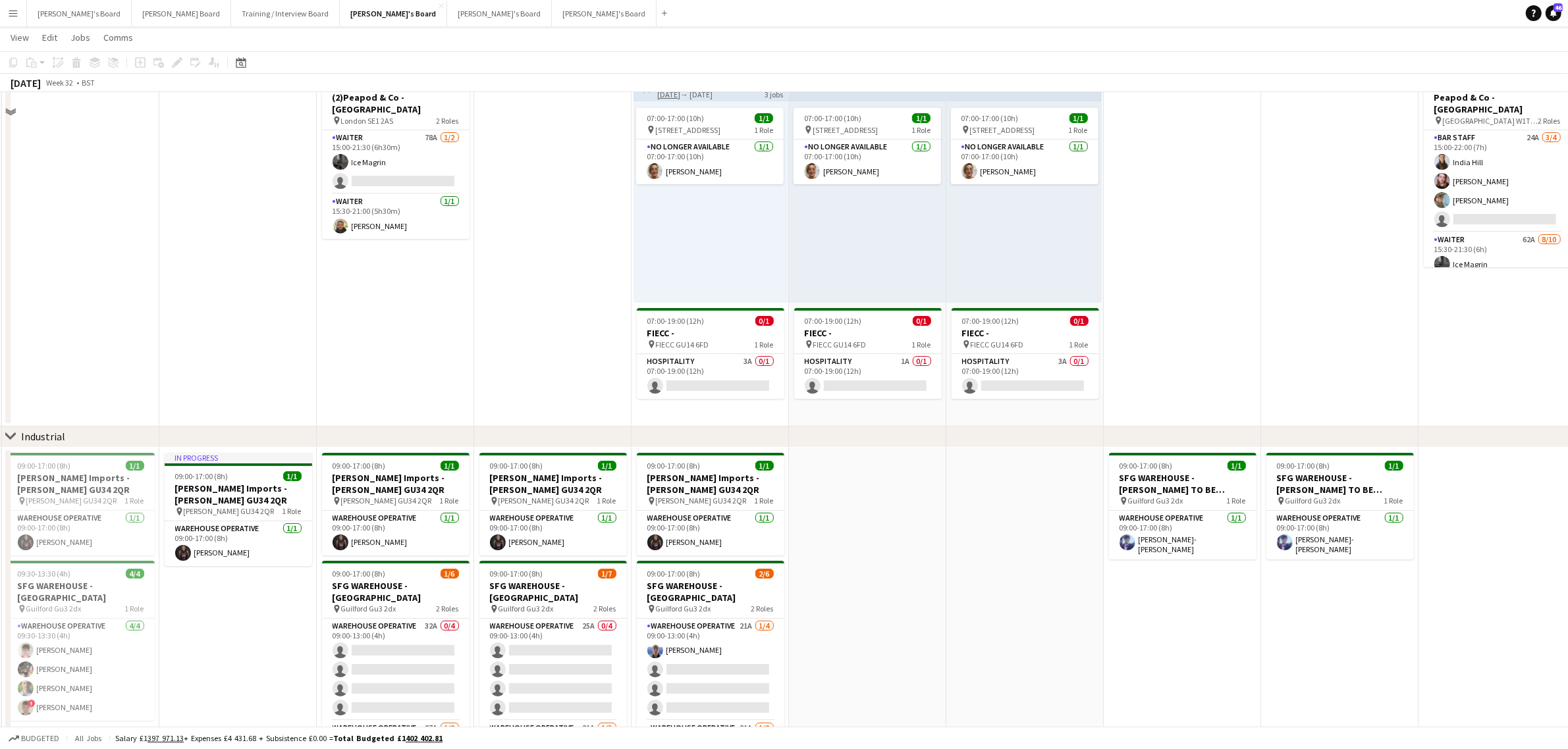
scroll to position [0, 0]
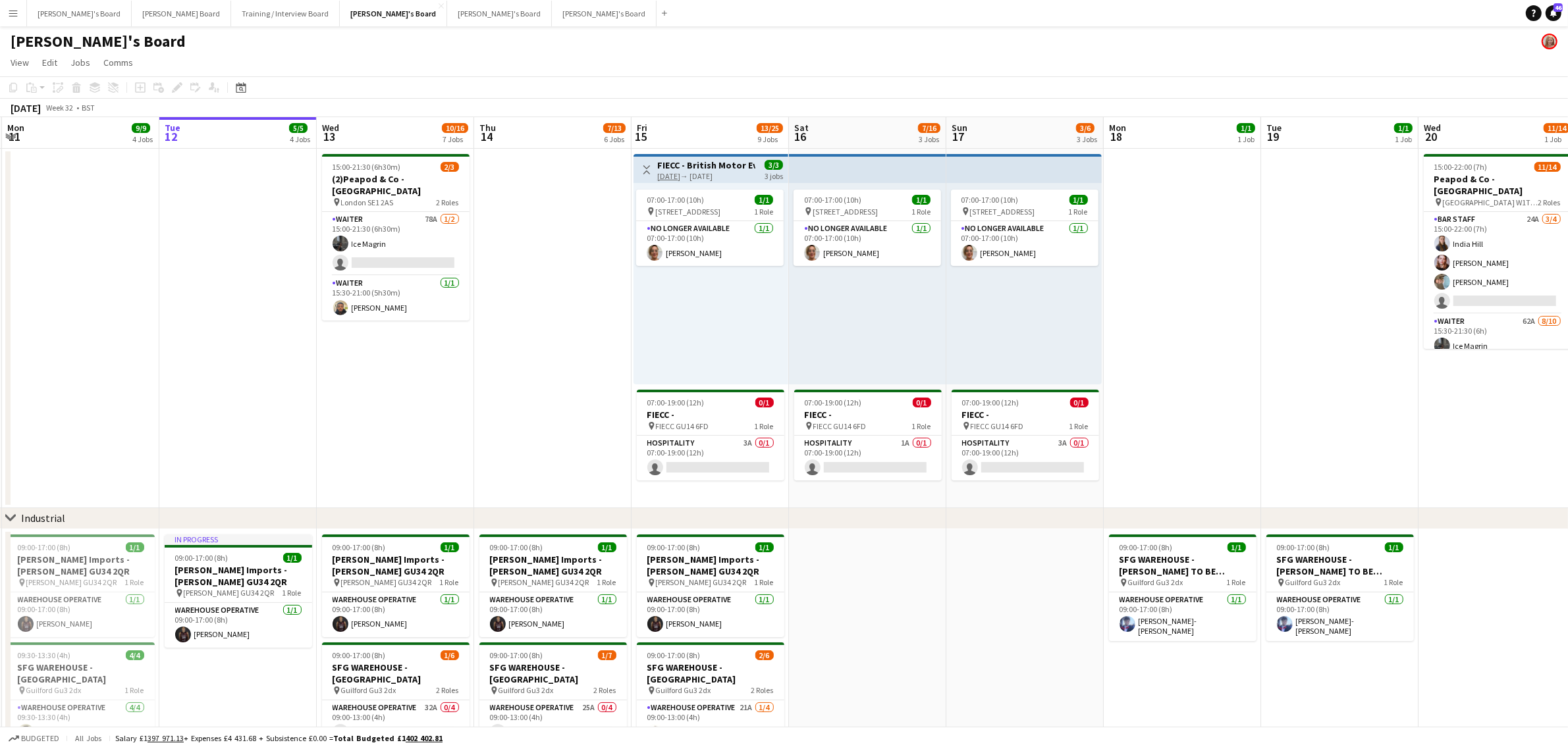
click at [521, 367] on app-date-cell at bounding box center [552, 328] width 158 height 360
click at [275, 331] on app-date-cell at bounding box center [238, 328] width 158 height 360
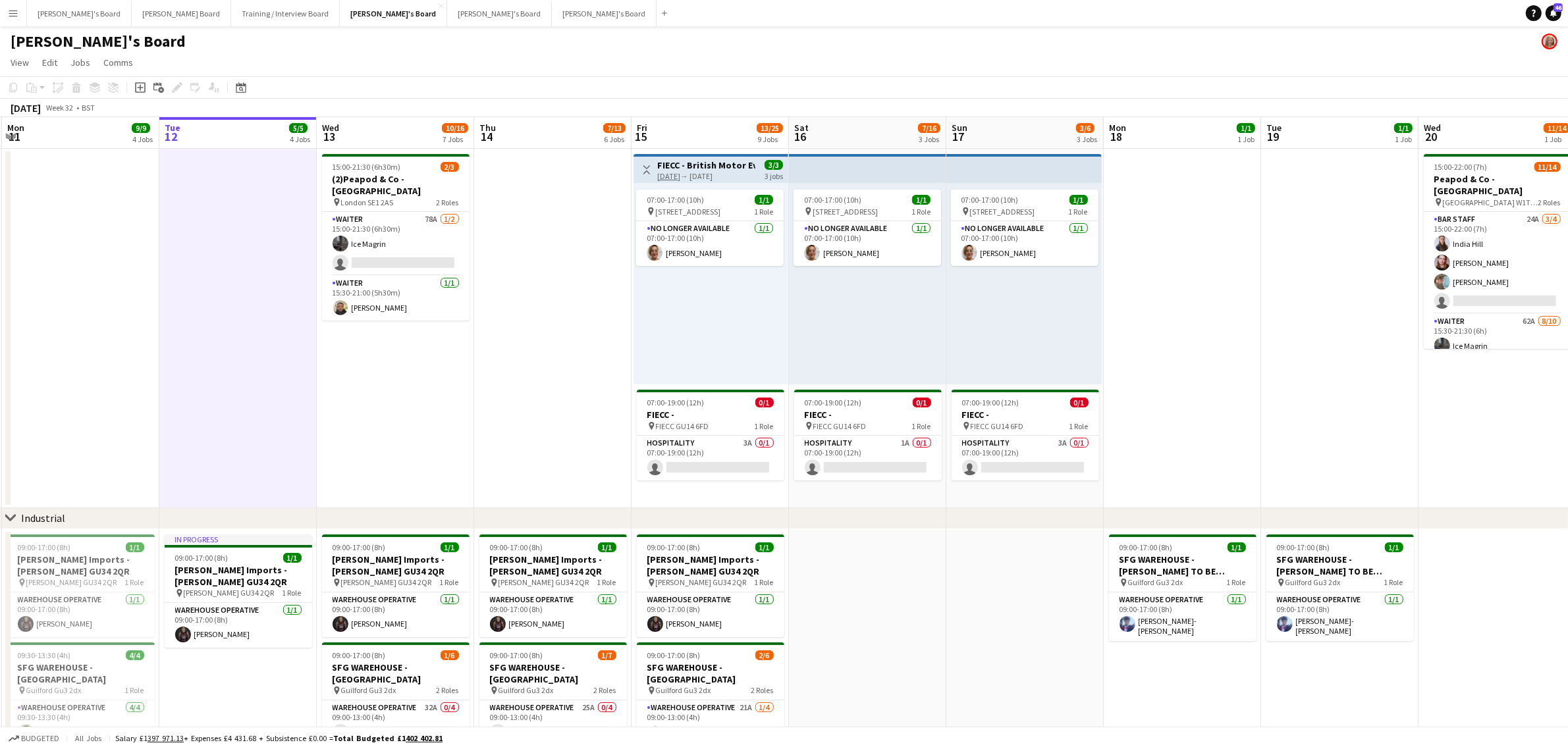
click at [421, 431] on app-date-cell "15:00-21:30 (6h30m) 2/3 (2)Peapod & Co - [GEOGRAPHIC_DATA] pin London SE1 2AS 2…" at bounding box center [395, 328] width 158 height 360
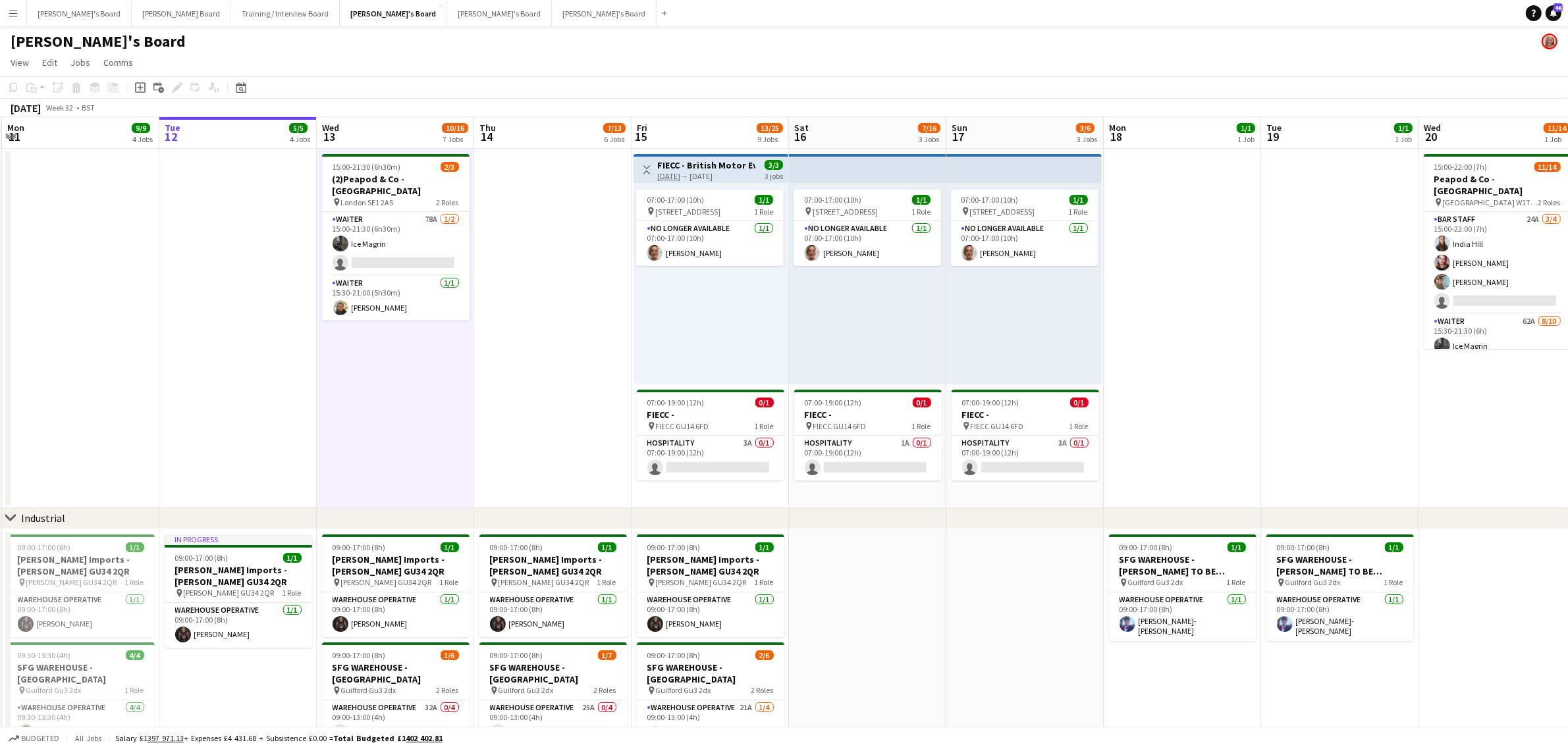
click at [545, 352] on app-date-cell at bounding box center [552, 328] width 158 height 360
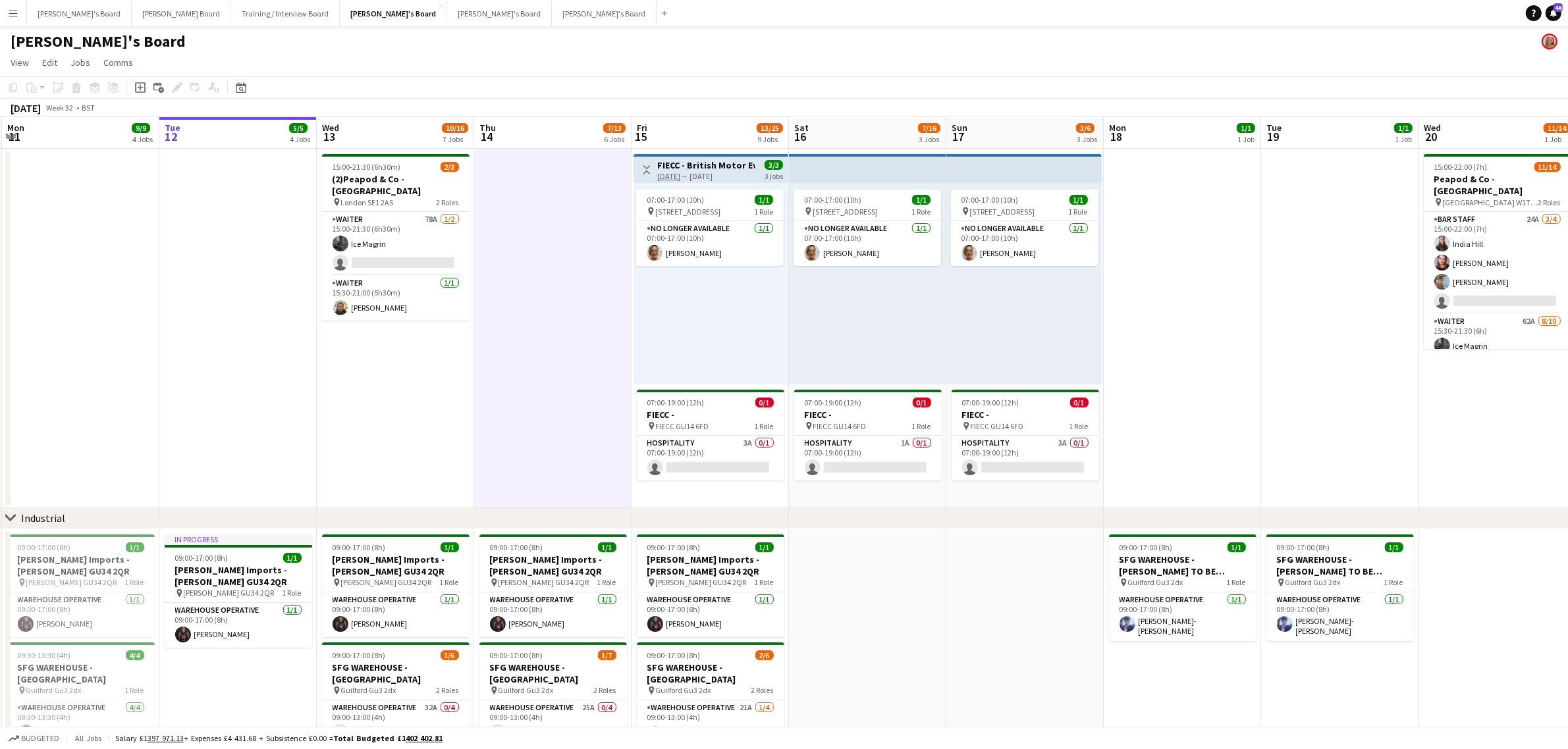
click at [545, 352] on app-date-cell at bounding box center [552, 328] width 158 height 360
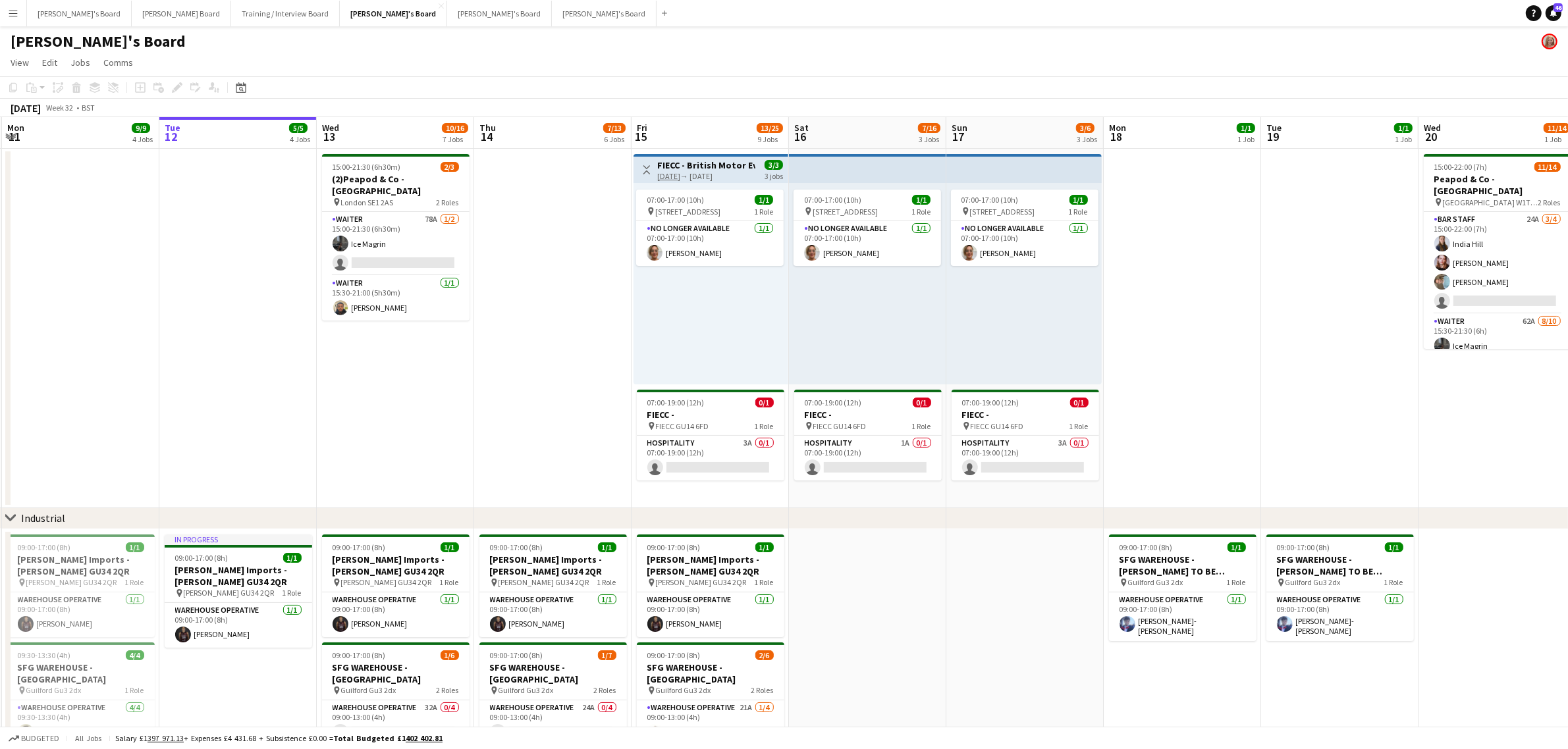
click at [545, 352] on app-date-cell at bounding box center [552, 328] width 158 height 360
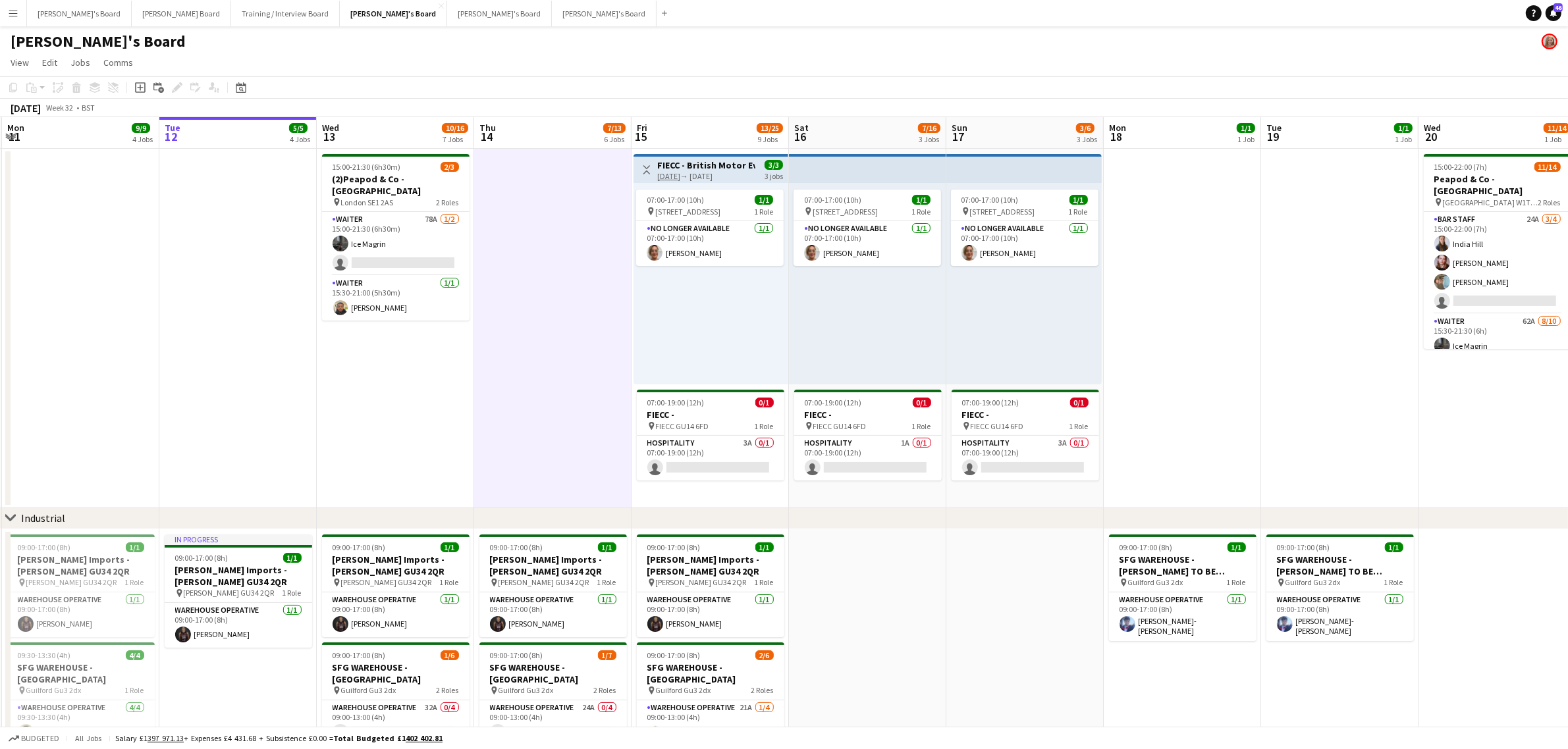
click at [545, 352] on app-date-cell at bounding box center [552, 328] width 158 height 360
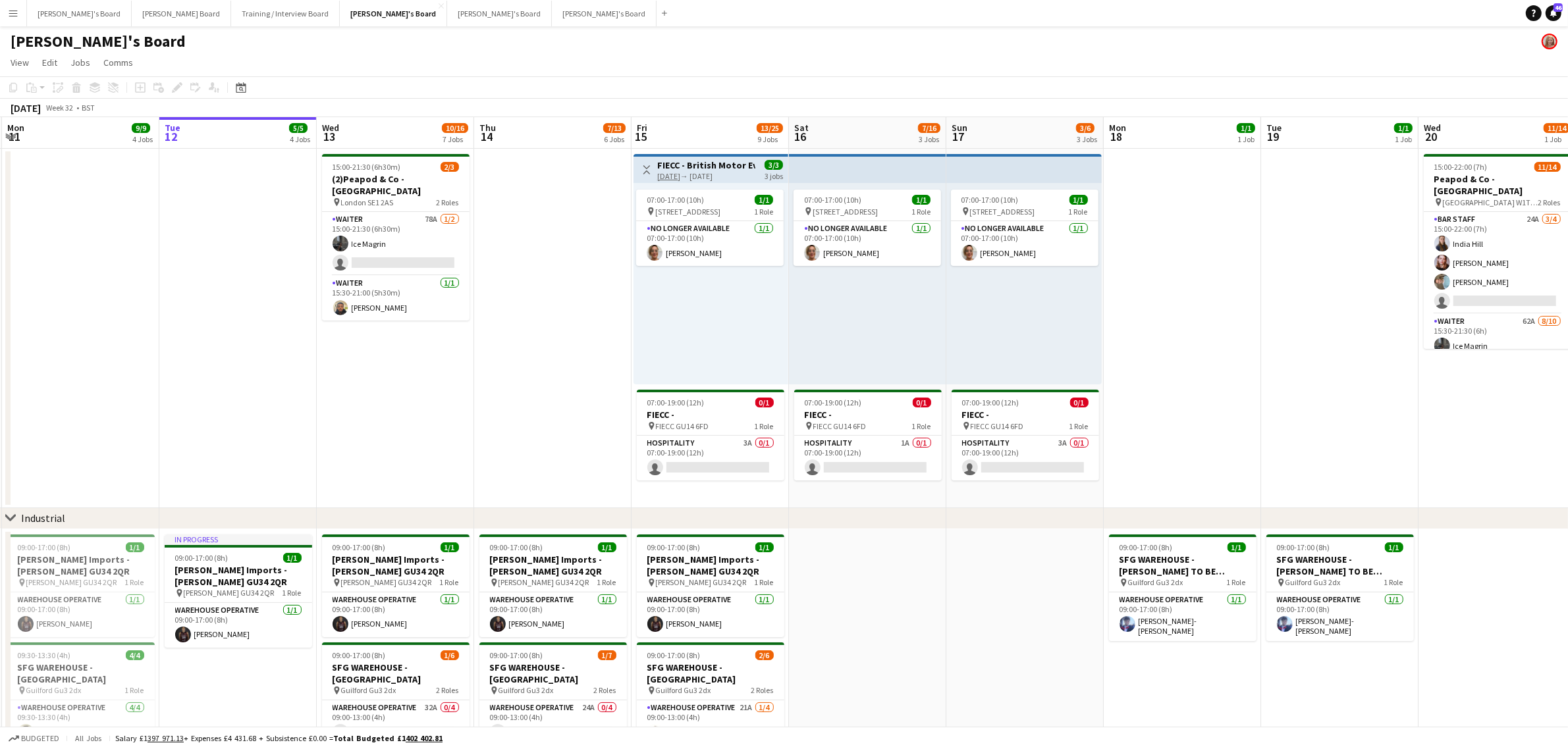
click at [545, 352] on app-date-cell at bounding box center [552, 328] width 158 height 360
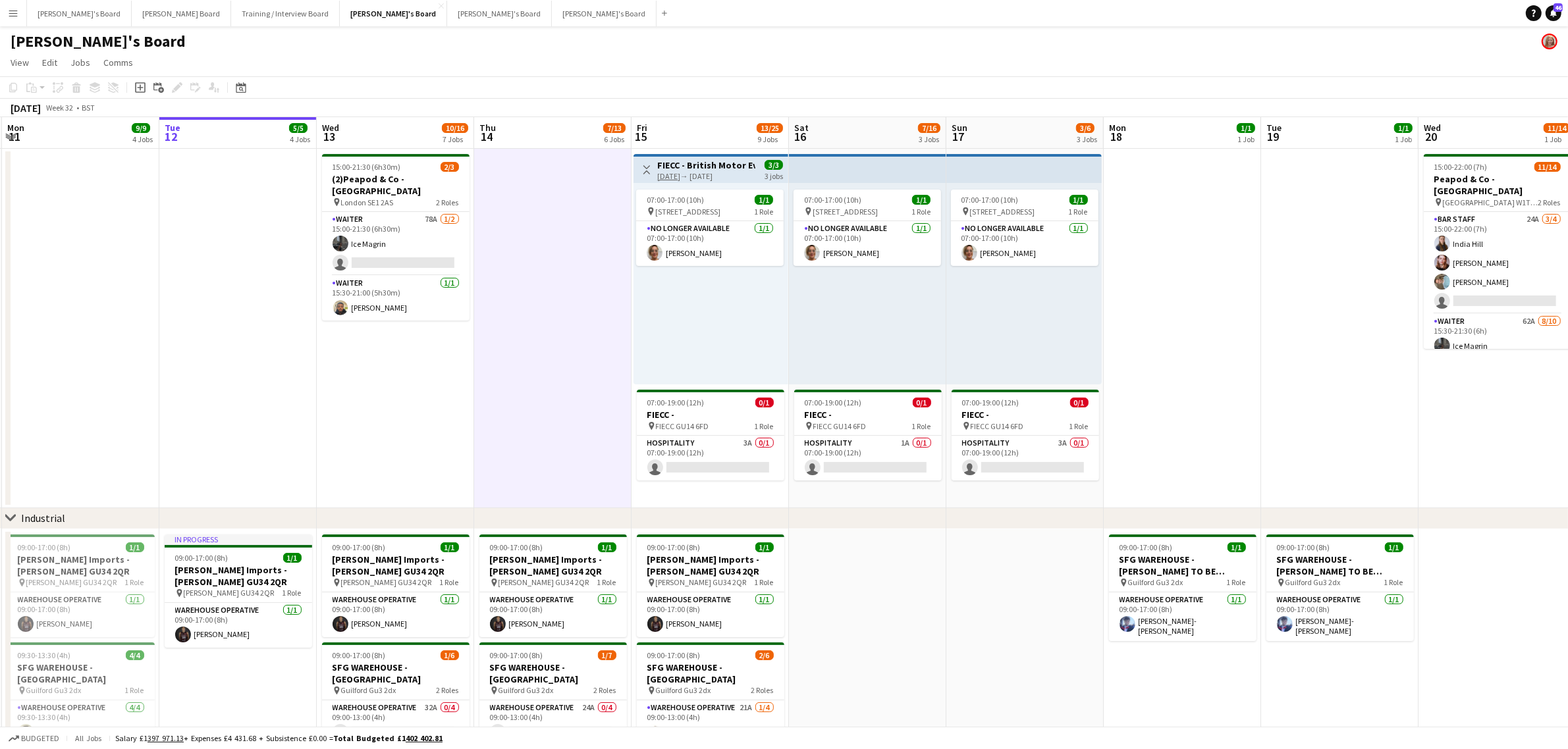
click at [545, 352] on app-date-cell at bounding box center [552, 328] width 158 height 360
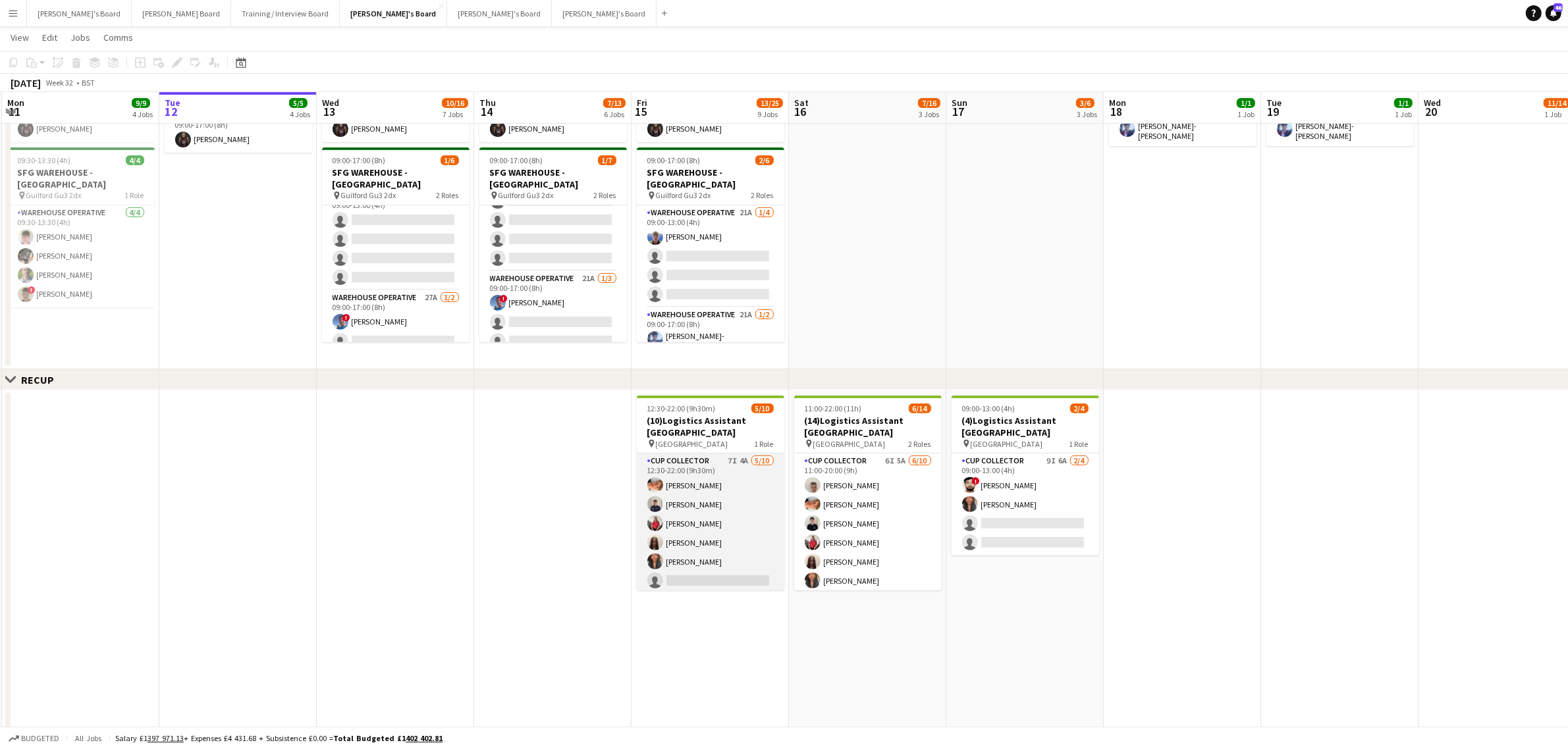
click at [730, 527] on app-card-role "CUP COLLECTOR 7I 4A [DATE] 12:30-22:00 (9h30m) [PERSON_NAME] [PERSON_NAME] [PER…" at bounding box center [711, 562] width 148 height 216
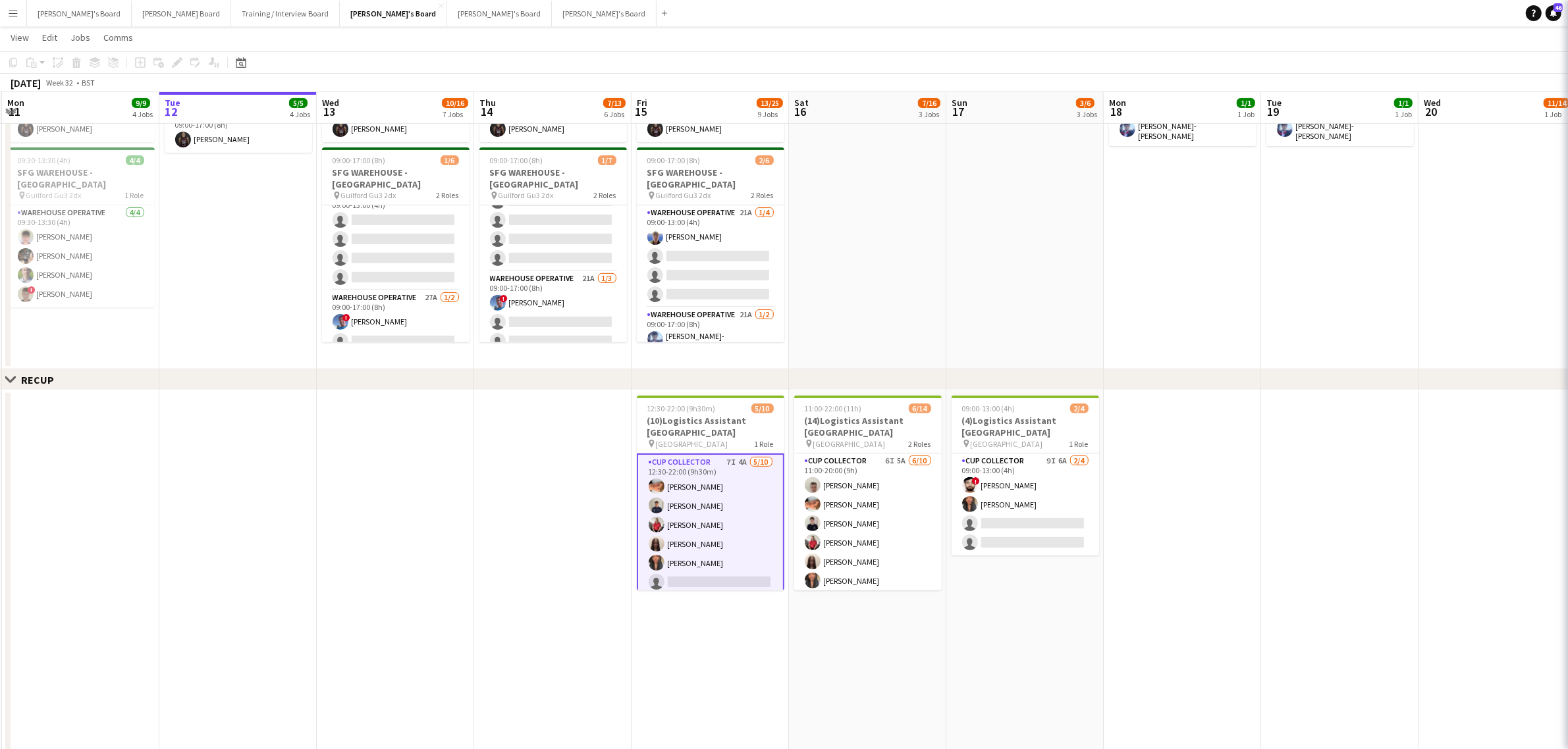
scroll to position [0, 311]
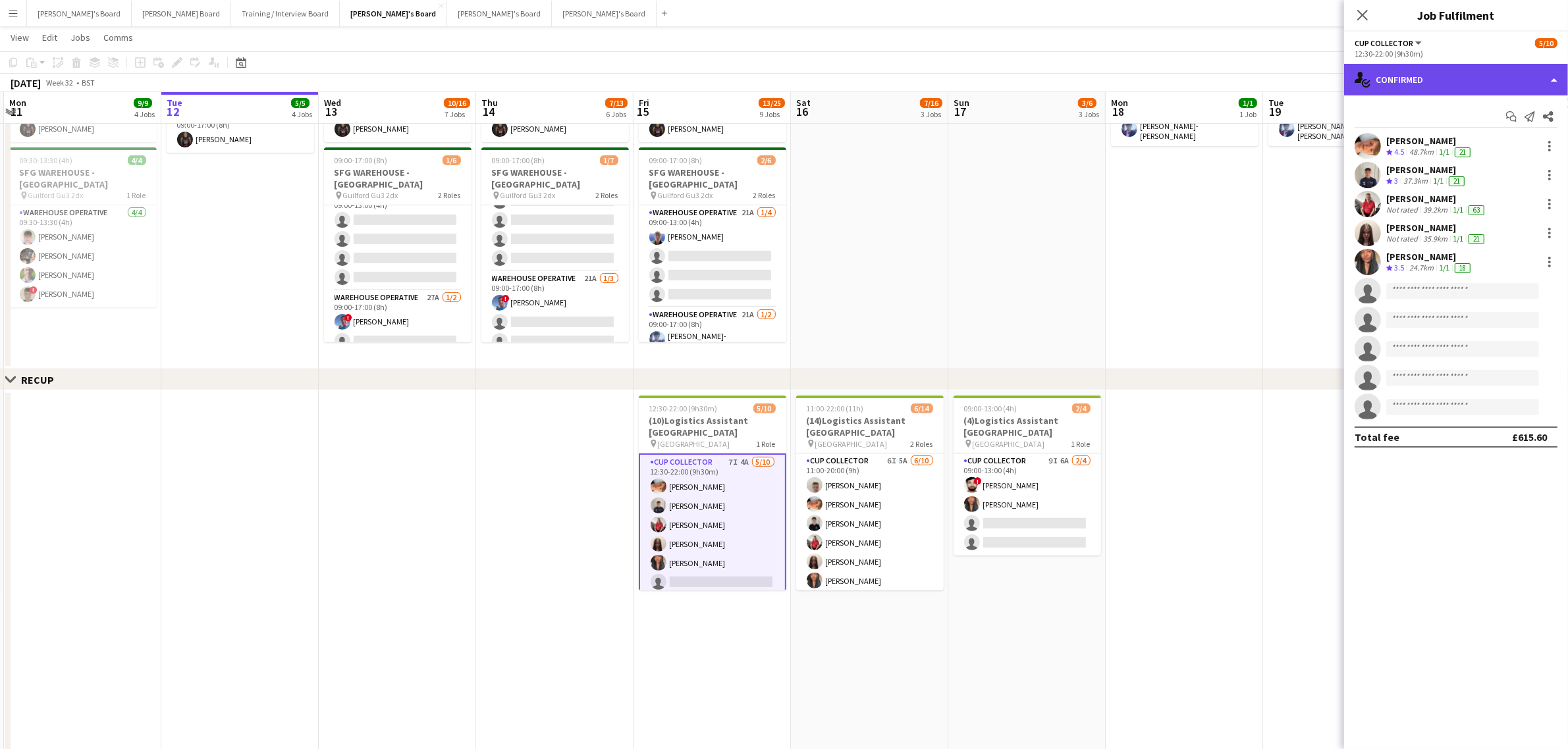
click at [1421, 75] on div "single-neutral-actions-check-2 Confirmed" at bounding box center [1456, 79] width 224 height 31
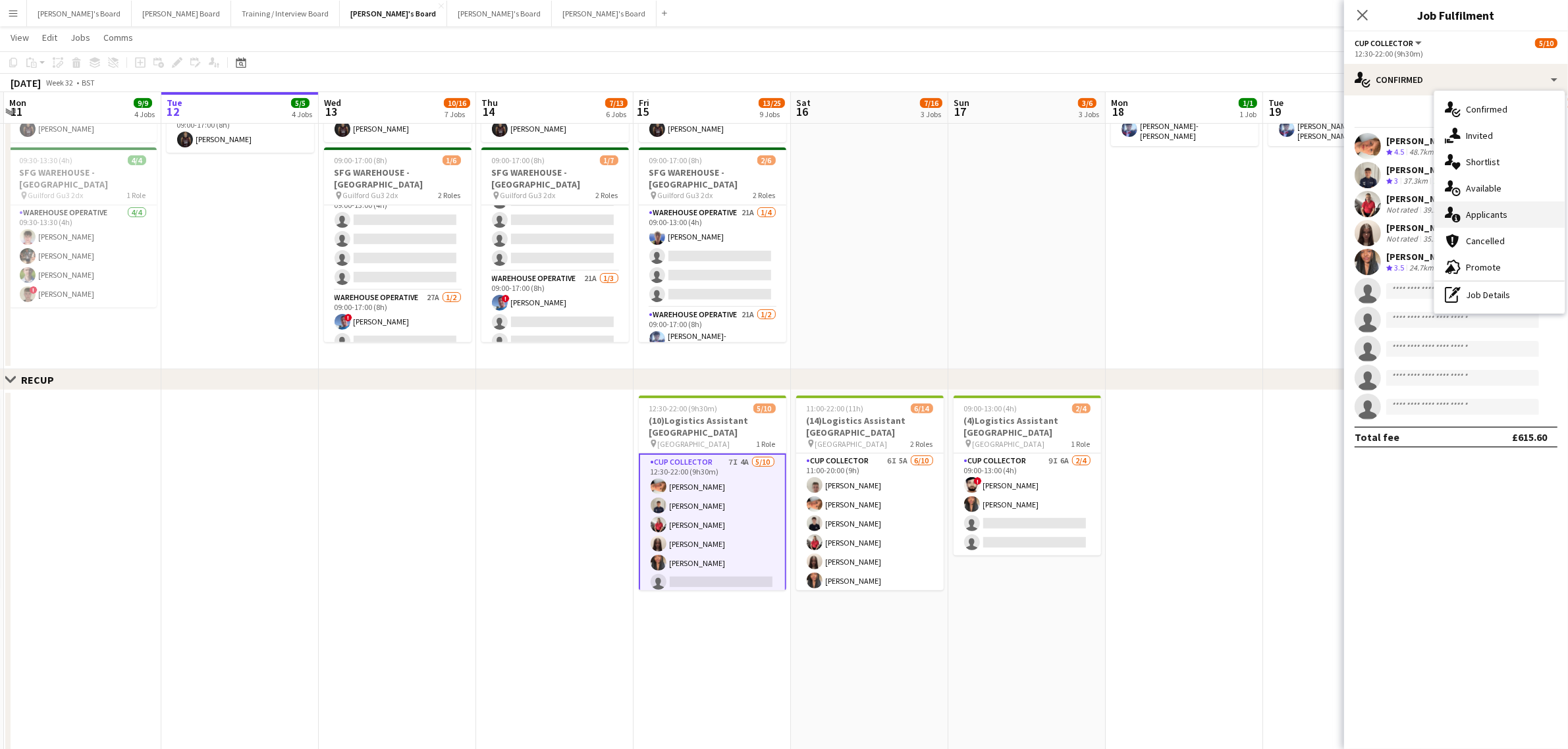
click at [1515, 212] on div "single-neutral-actions-information Applicants" at bounding box center [1499, 214] width 130 height 27
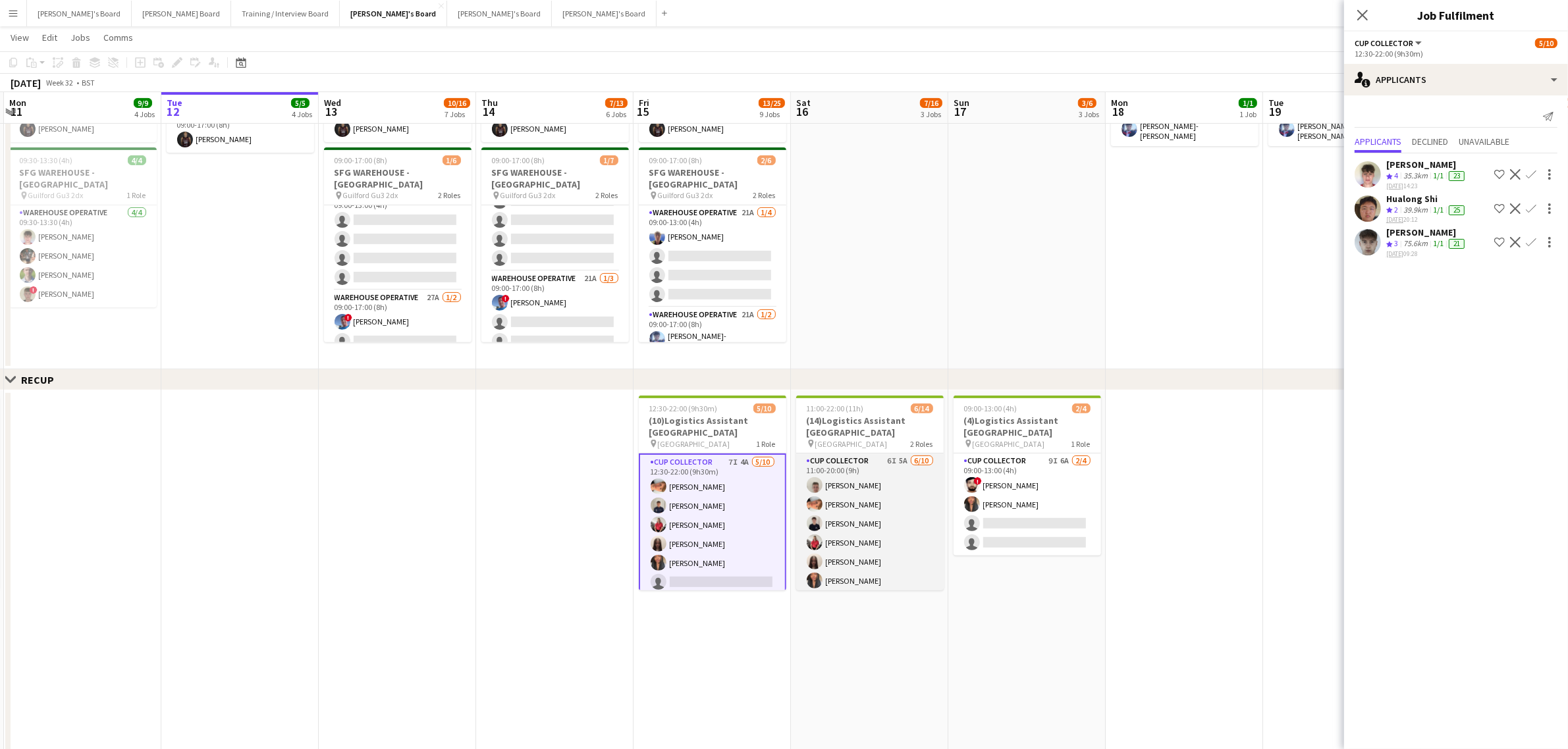
click at [865, 539] on app-card-role "CUP COLLECTOR 6I 5A [DATE] 11:00-20:00 (9h) [PERSON_NAME] [PERSON_NAME] [PERSON…" at bounding box center [870, 562] width 148 height 216
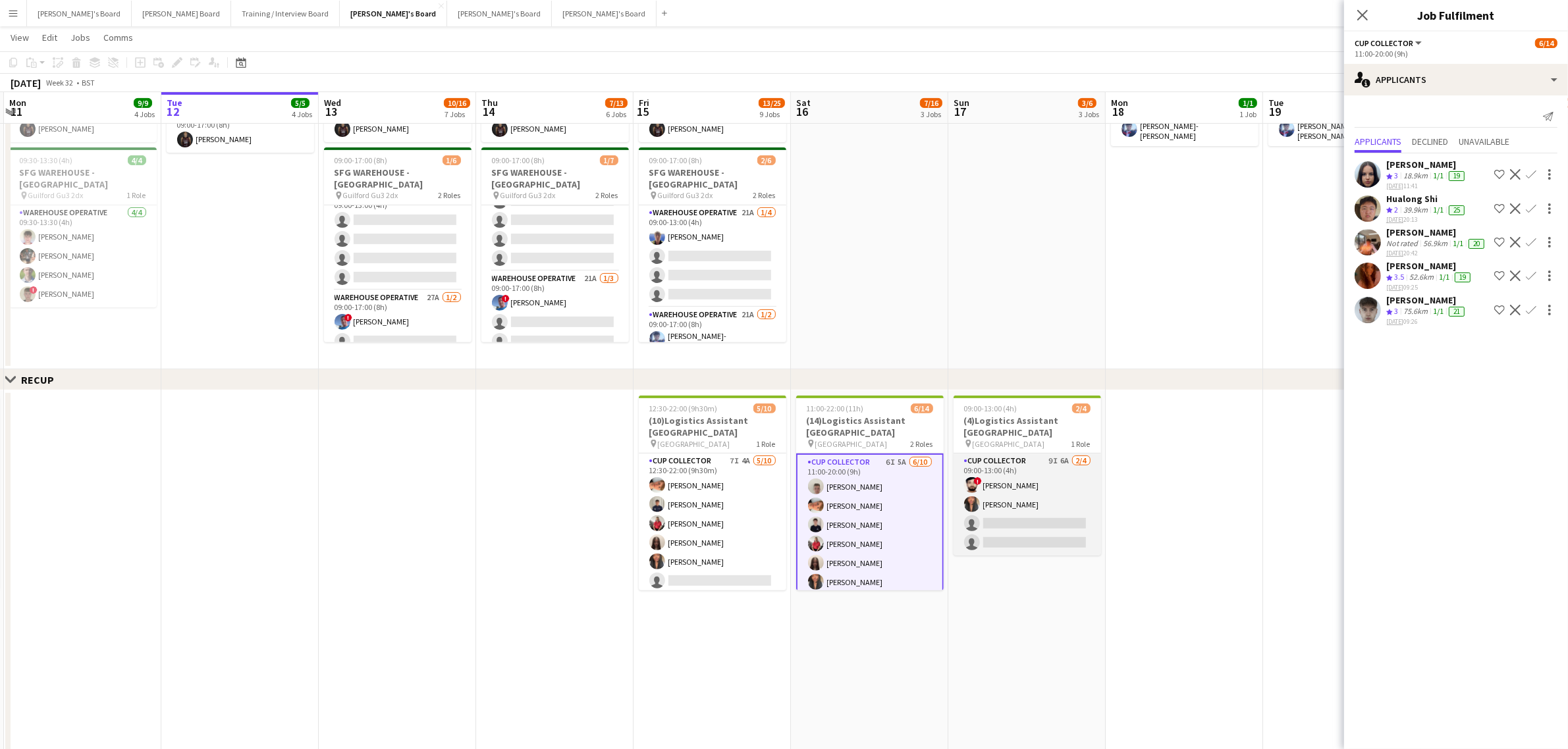
click at [1019, 509] on app-card-role "CUP COLLECTOR 9I 6A [DATE] 09:00-13:00 (4h) ! [PERSON_NAME] [PERSON_NAME] Serik…" at bounding box center [1027, 504] width 148 height 102
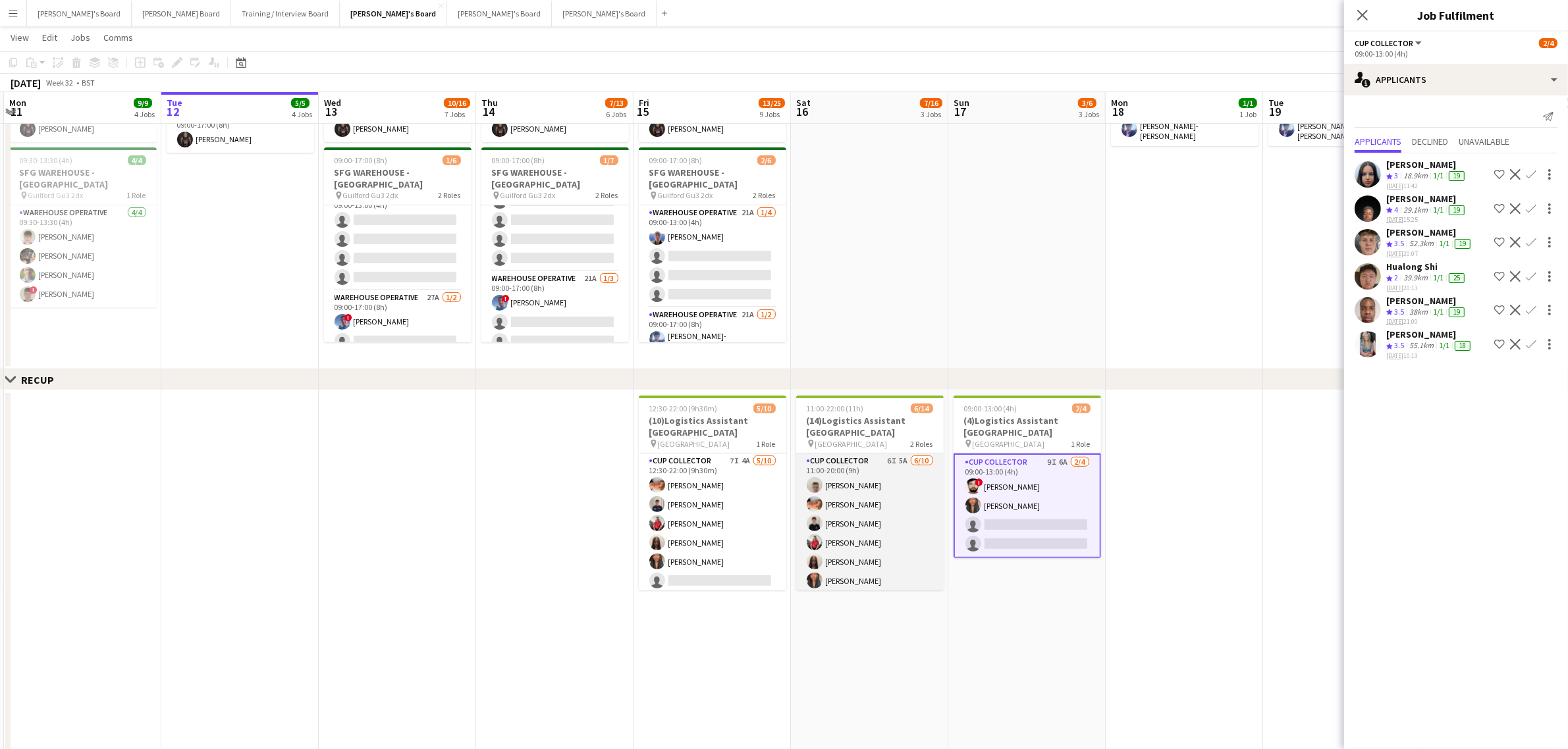
click at [871, 517] on app-card-role "CUP COLLECTOR 6I 5A [DATE] 11:00-20:00 (9h) [PERSON_NAME] [PERSON_NAME] [PERSON…" at bounding box center [870, 562] width 148 height 216
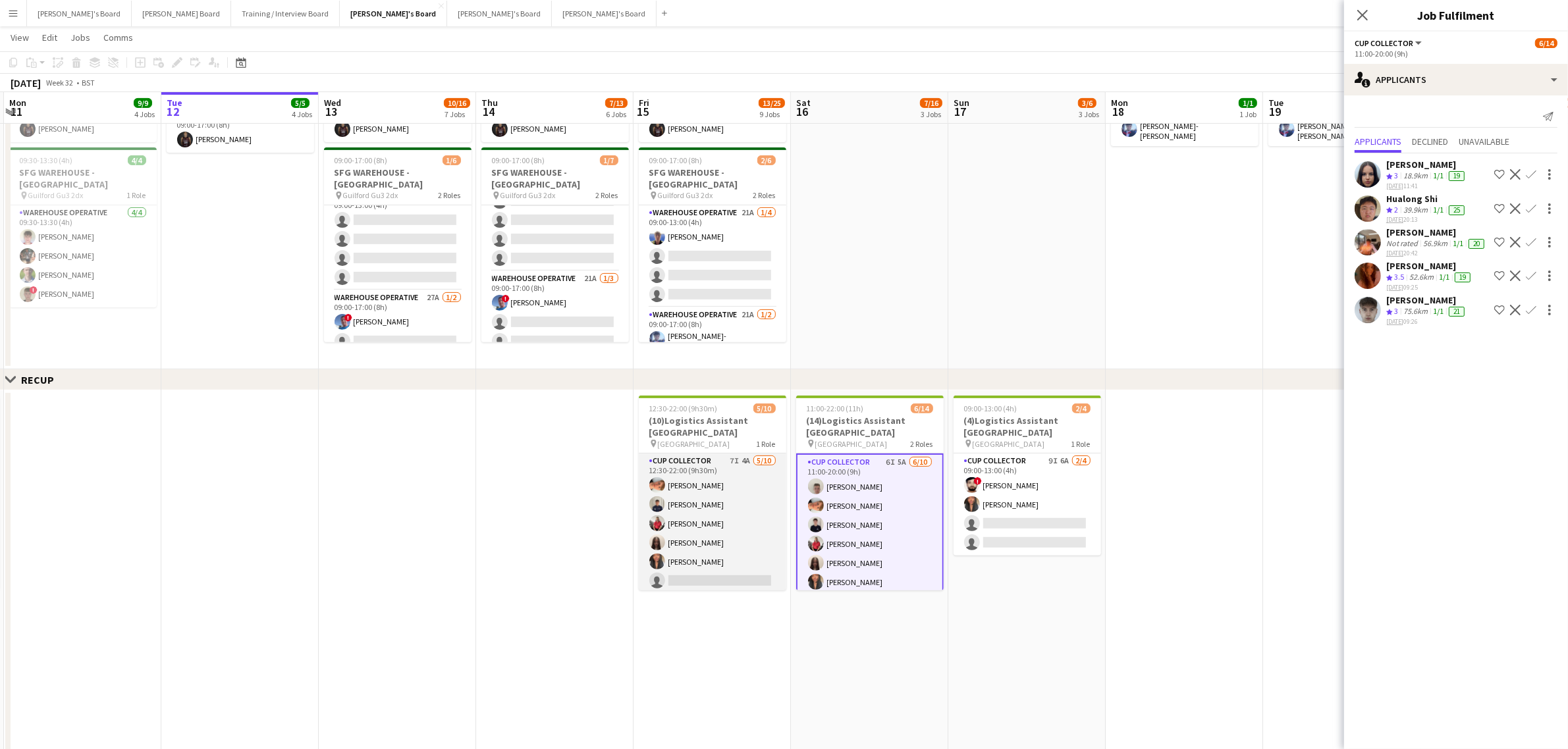
click at [736, 512] on app-card-role "CUP COLLECTOR 7I 4A [DATE] 12:30-22:00 (9h30m) [PERSON_NAME] [PERSON_NAME] [PER…" at bounding box center [712, 562] width 148 height 216
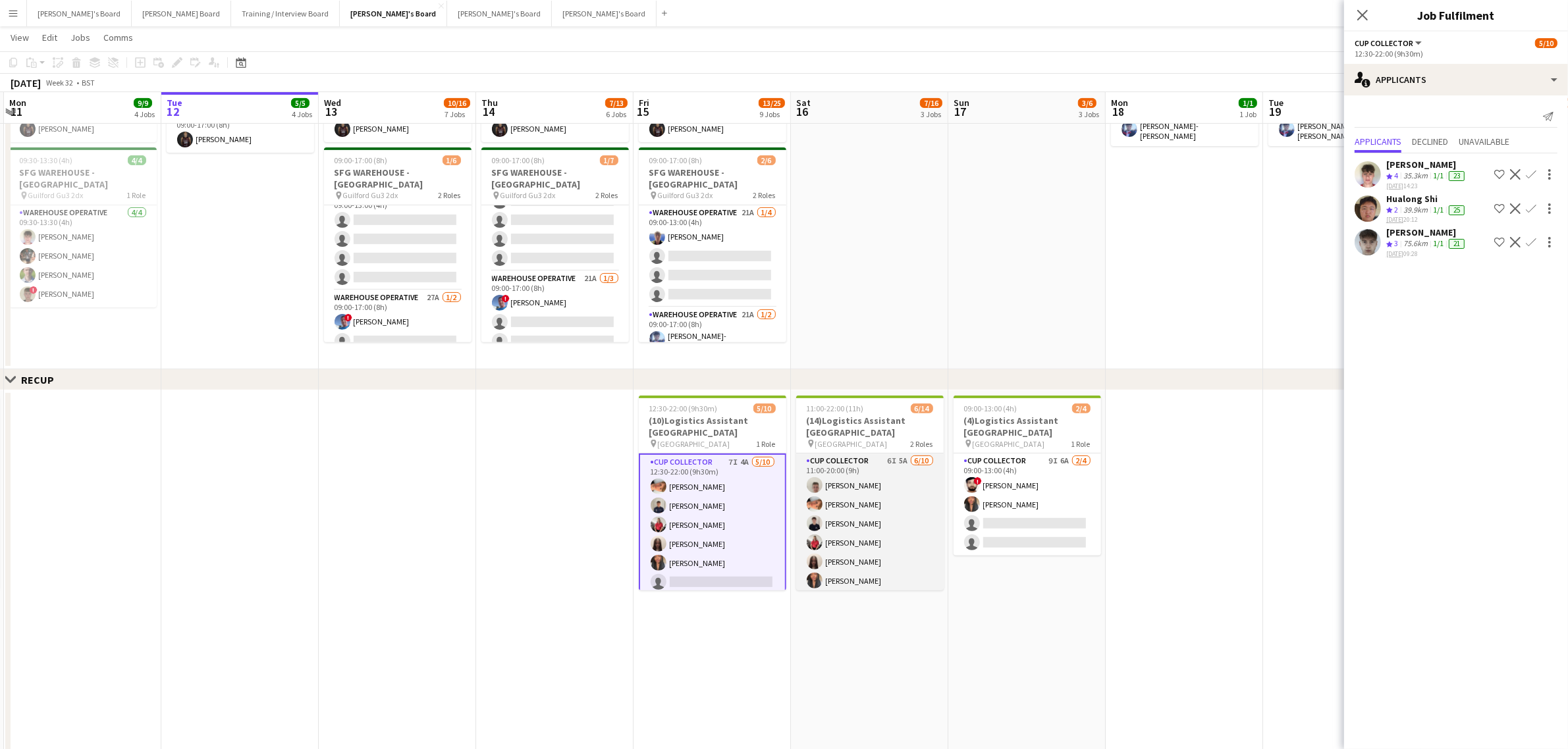
click at [846, 520] on app-card-role "CUP COLLECTOR 6I 5A [DATE] 11:00-20:00 (9h) [PERSON_NAME] [PERSON_NAME] [PERSON…" at bounding box center [870, 562] width 148 height 216
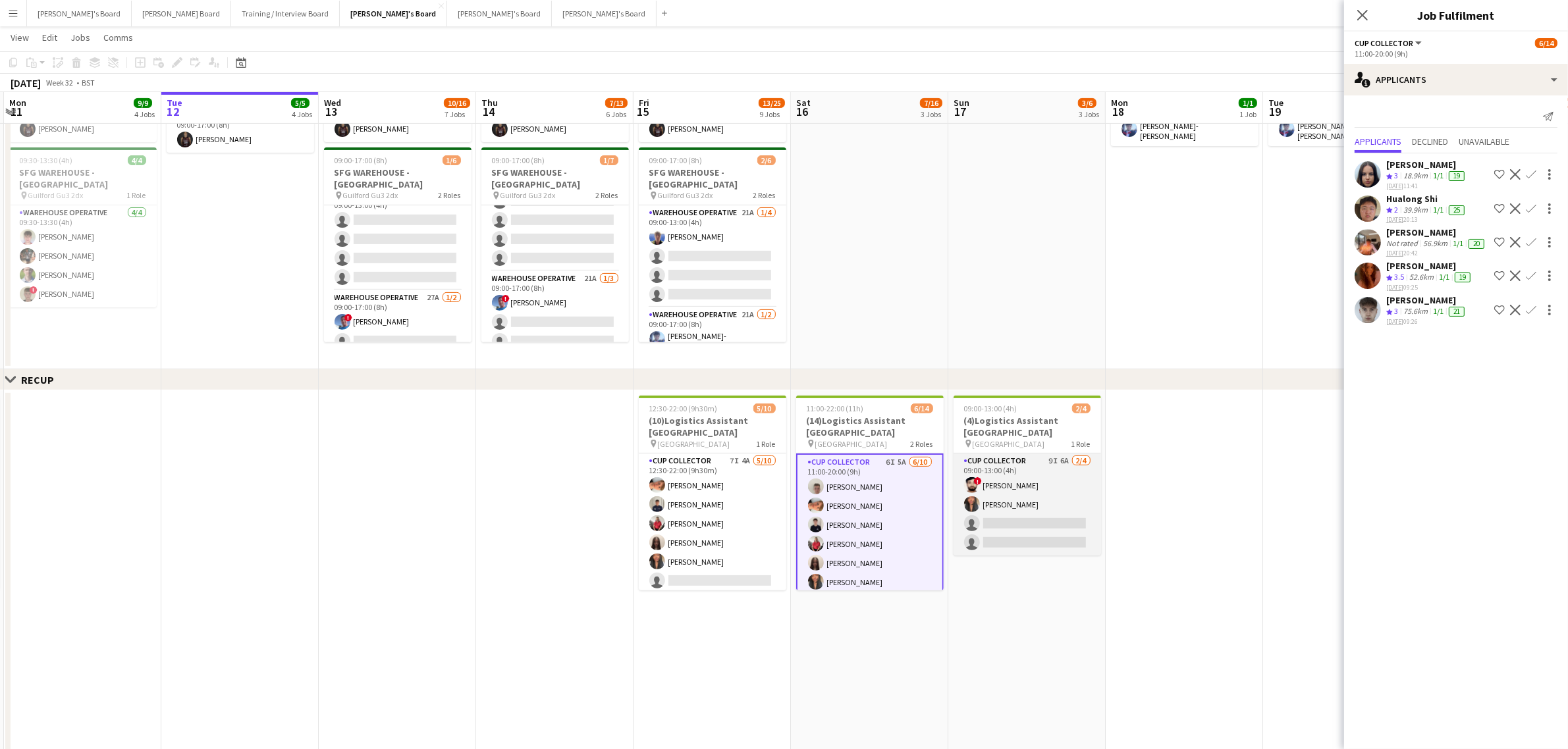
click at [1018, 485] on app-card-role "CUP COLLECTOR 9I 6A [DATE] 09:00-13:00 (4h) ! [PERSON_NAME] [PERSON_NAME] Serik…" at bounding box center [1027, 504] width 148 height 102
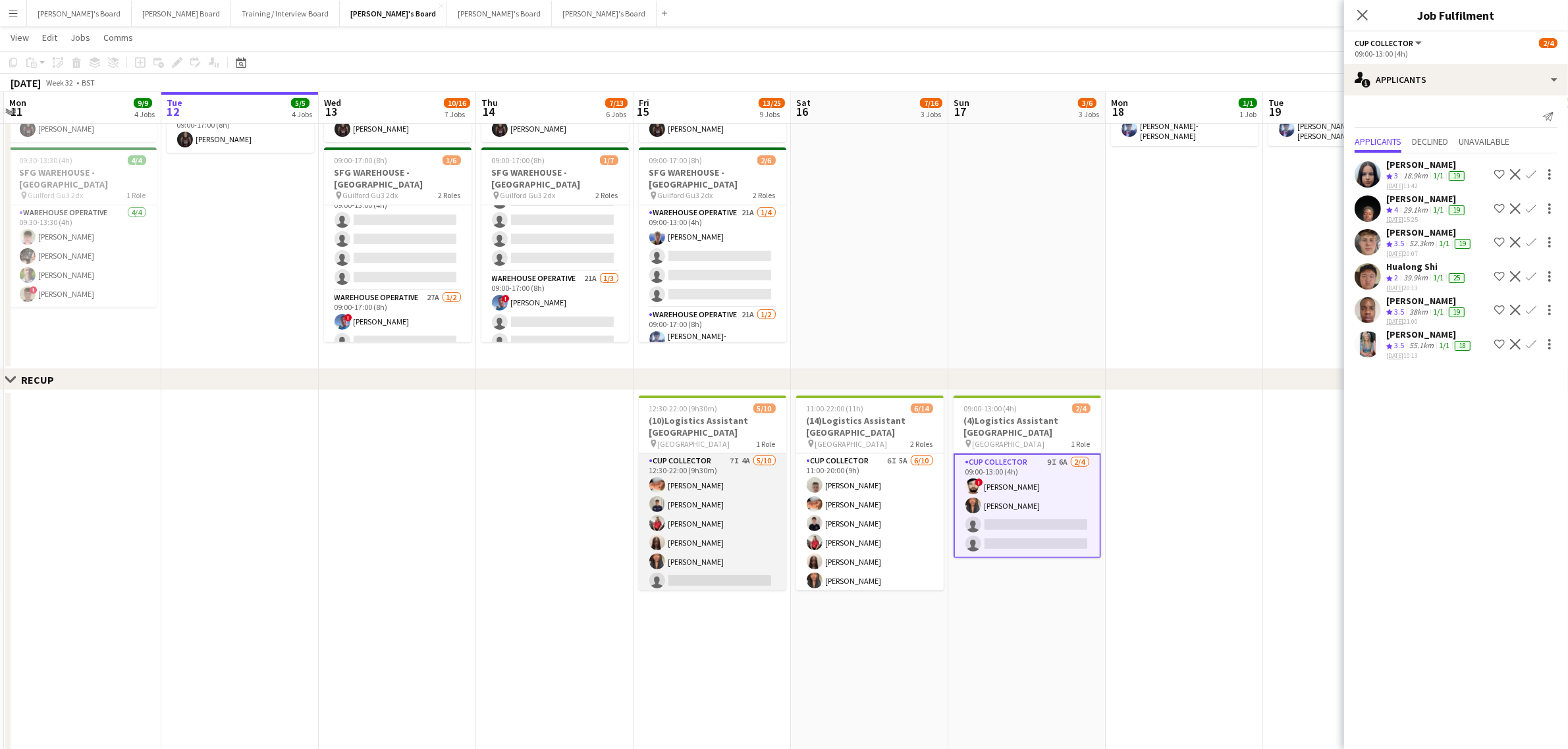
click at [744, 520] on app-card-role "CUP COLLECTOR 7I 4A [DATE] 12:30-22:00 (9h30m) [PERSON_NAME] [PERSON_NAME] [PER…" at bounding box center [712, 562] width 148 height 216
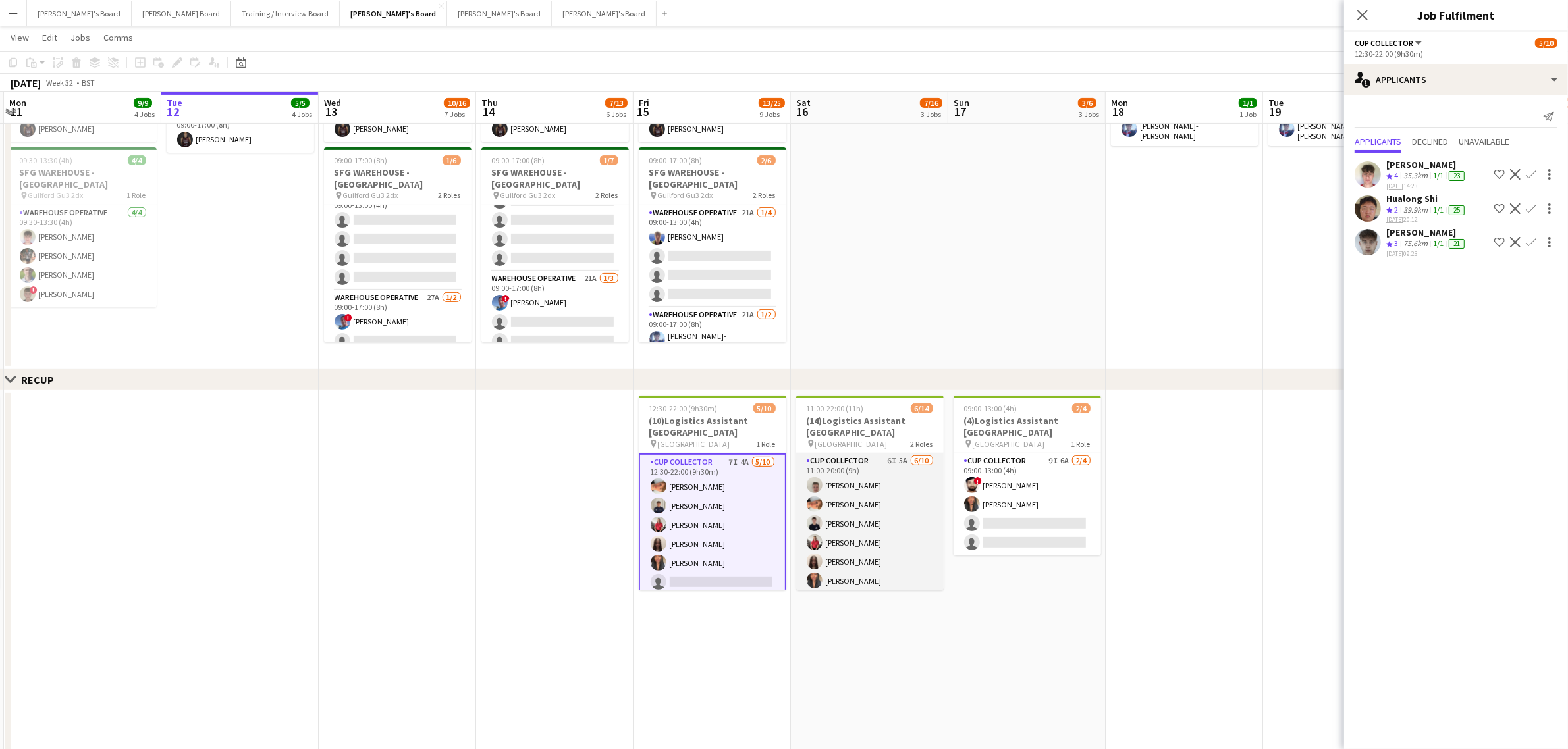
click at [856, 523] on app-card-role "CUP COLLECTOR 6I 5A [DATE] 11:00-20:00 (9h) [PERSON_NAME] [PERSON_NAME] [PERSON…" at bounding box center [870, 562] width 148 height 216
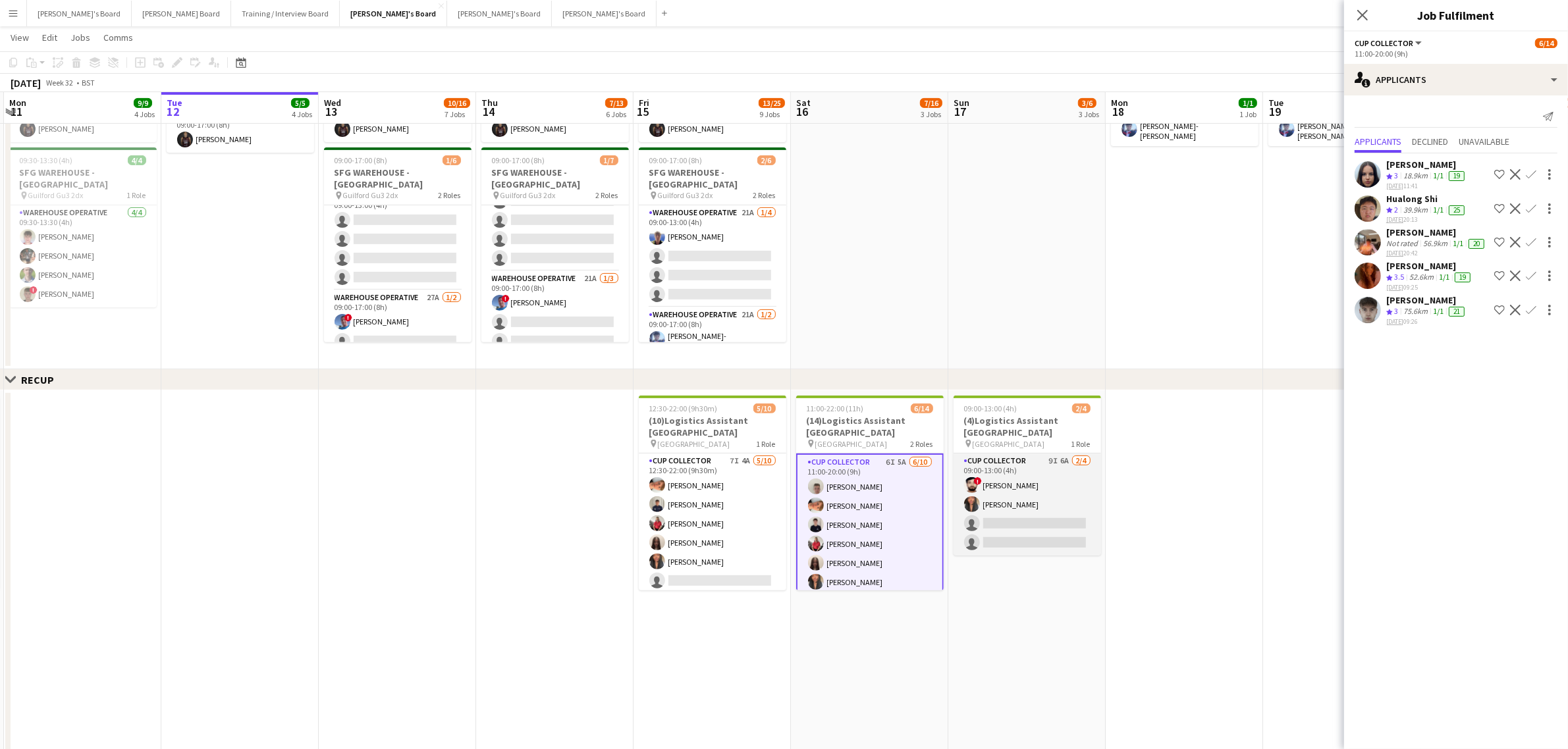
click at [1035, 505] on app-card-role "CUP COLLECTOR 9I 6A [DATE] 09:00-13:00 (4h) ! [PERSON_NAME] [PERSON_NAME] Serik…" at bounding box center [1027, 504] width 148 height 102
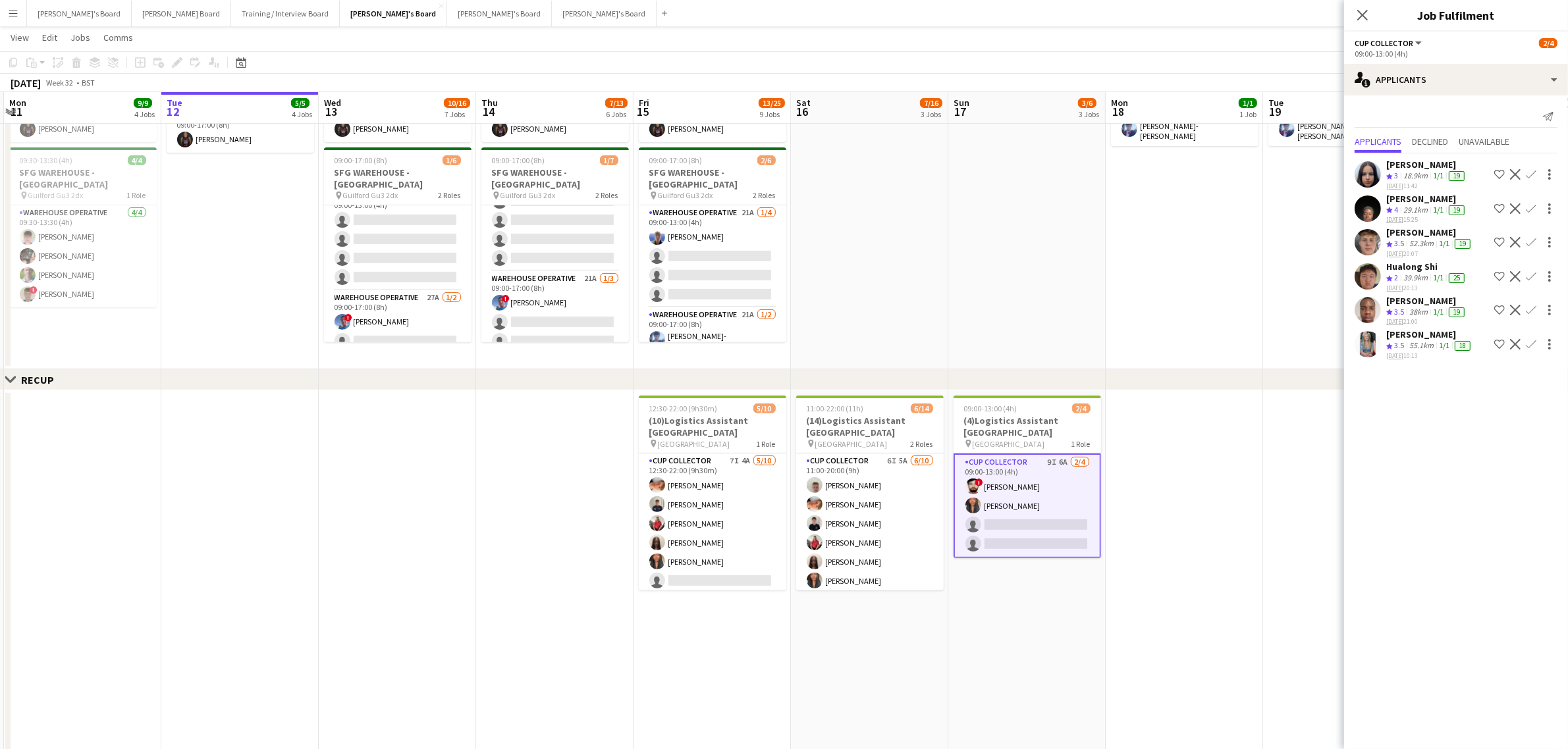
click at [488, 459] on app-date-cell at bounding box center [555, 652] width 158 height 524
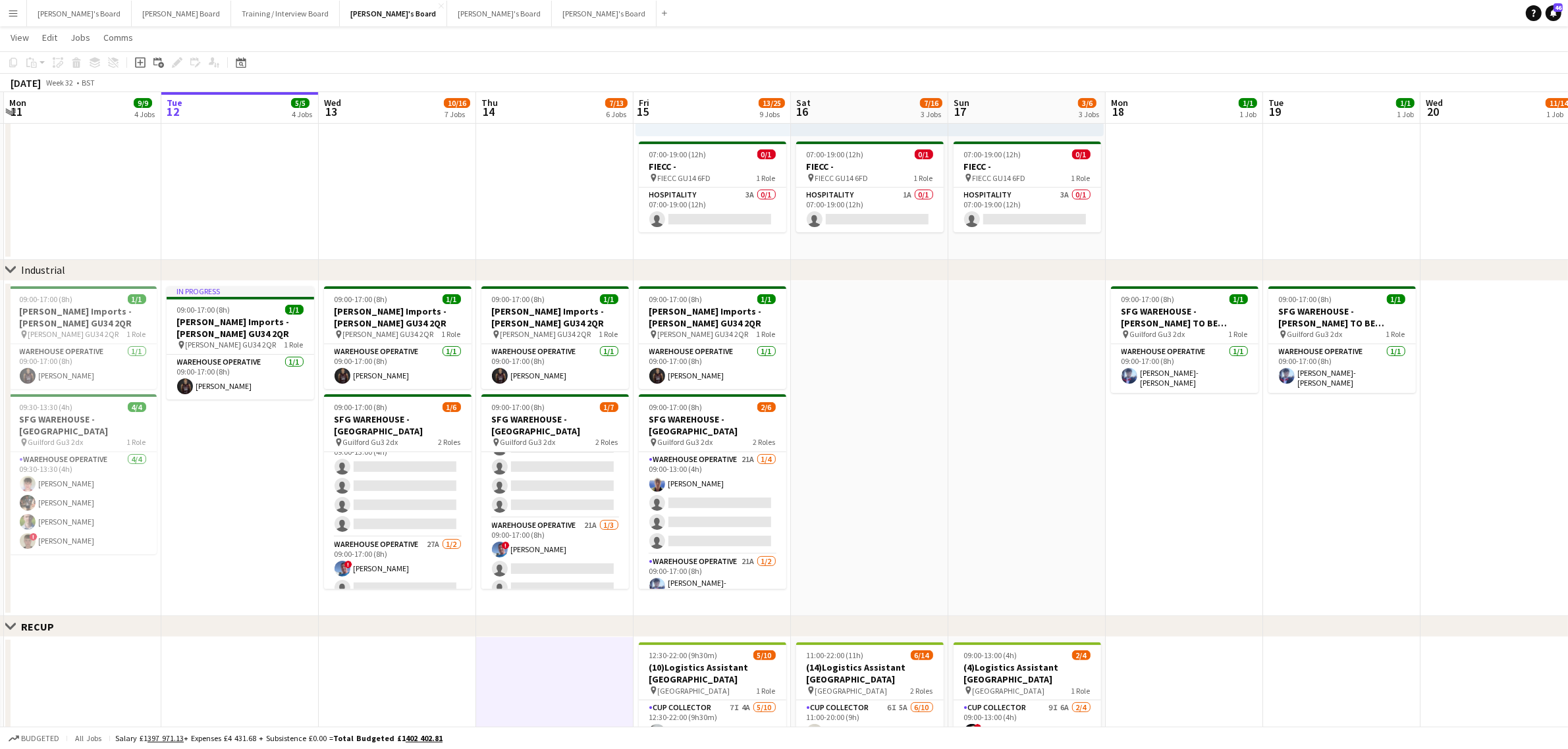
scroll to position [0, 352]
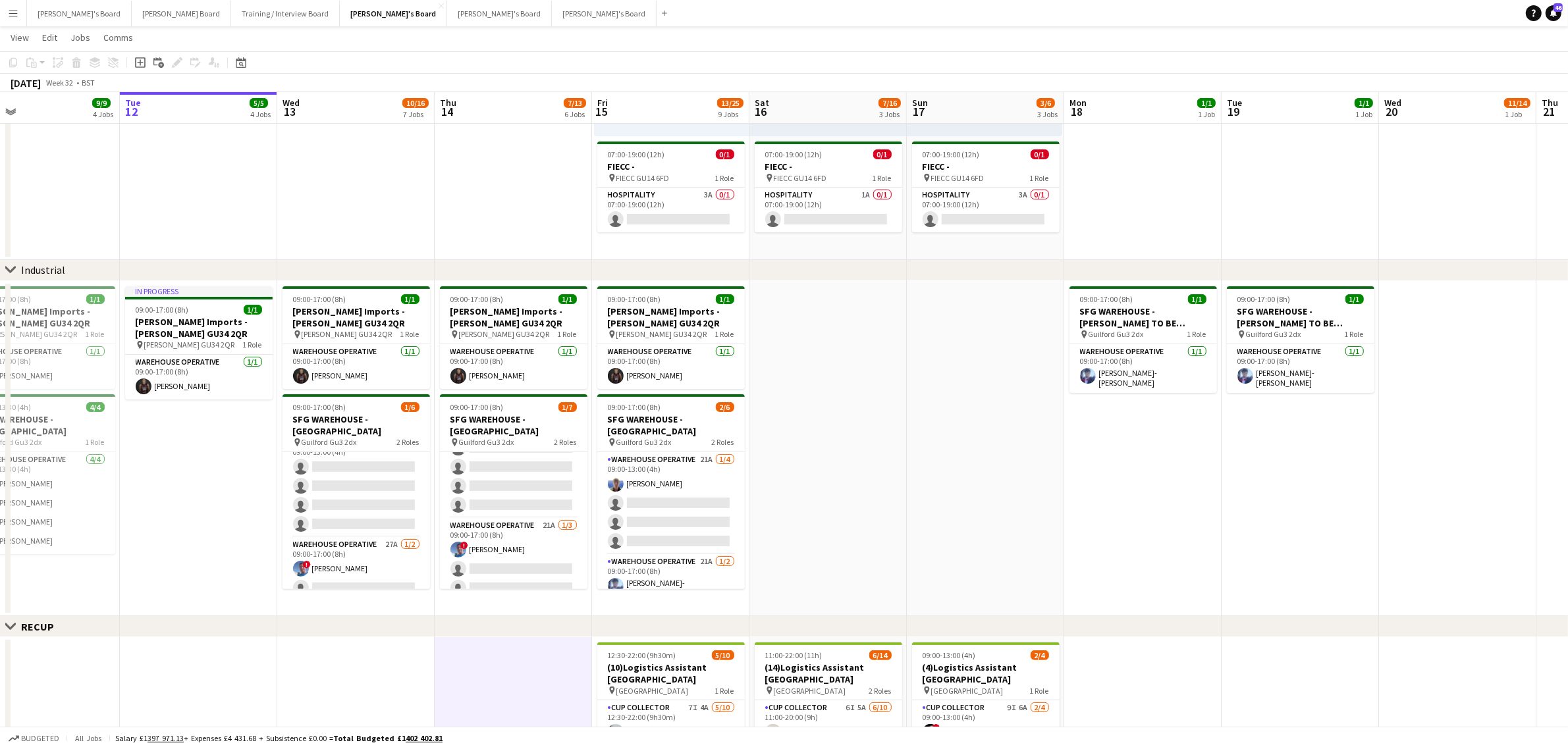
drag, startPoint x: 189, startPoint y: 484, endPoint x: 305, endPoint y: 479, distance: 116.1
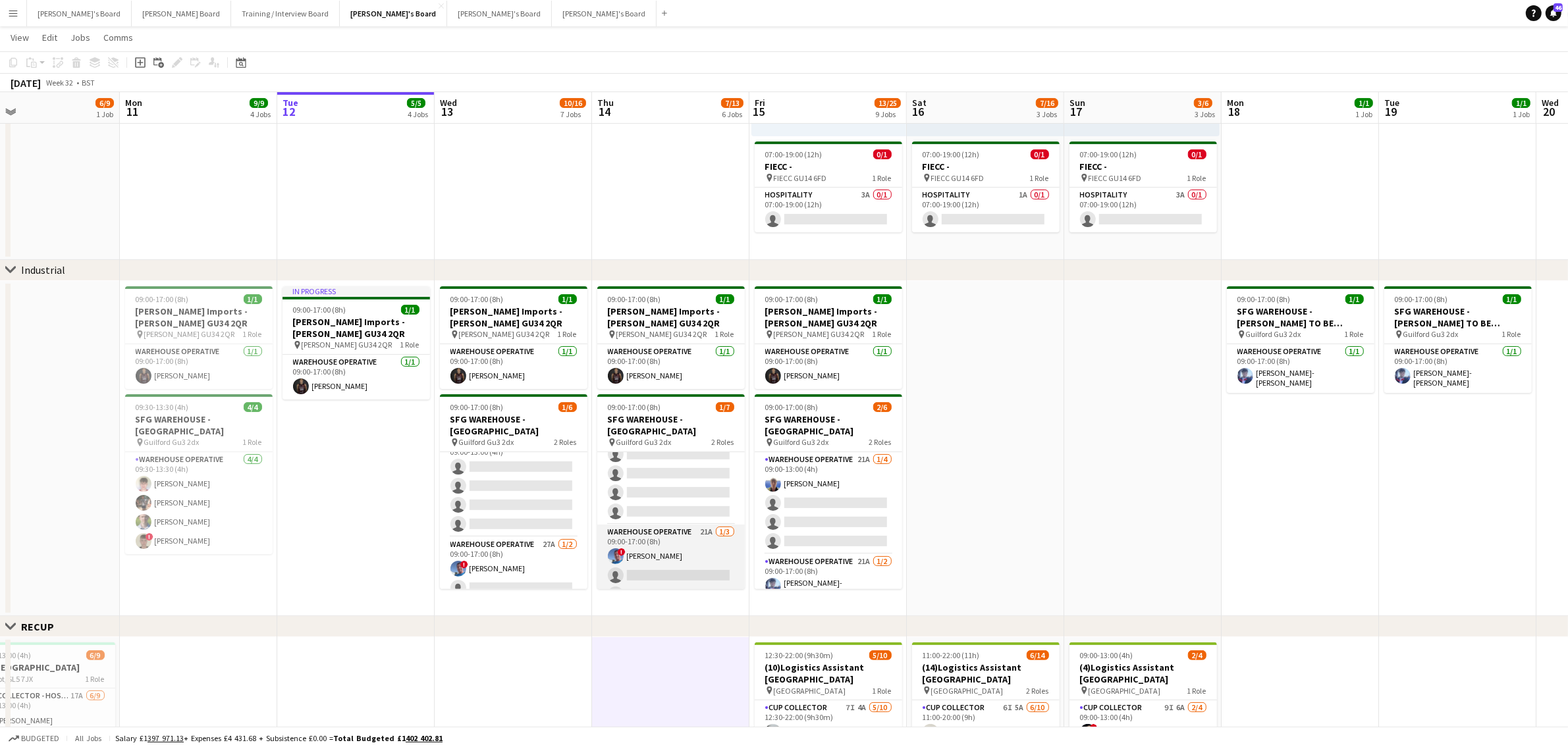
scroll to position [37, 0]
click at [850, 561] on app-card-role "Warehouse Operative 21A [DATE] 09:00-17:00 (8h) [PERSON_NAME]-[PERSON_NAME] sin…" at bounding box center [828, 588] width 148 height 68
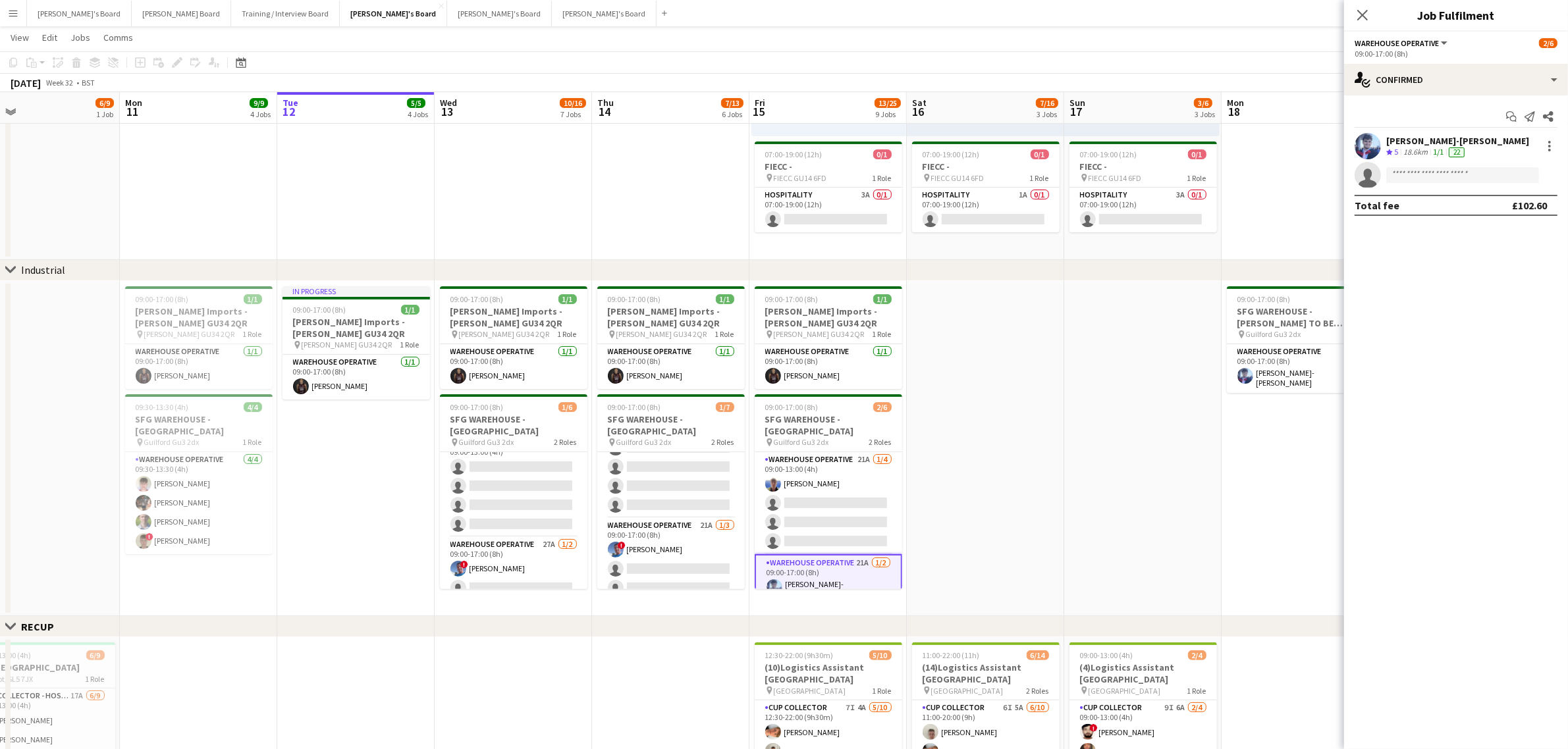
click at [1438, 147] on app-skills-label "1/1" at bounding box center [1438, 152] width 11 height 10
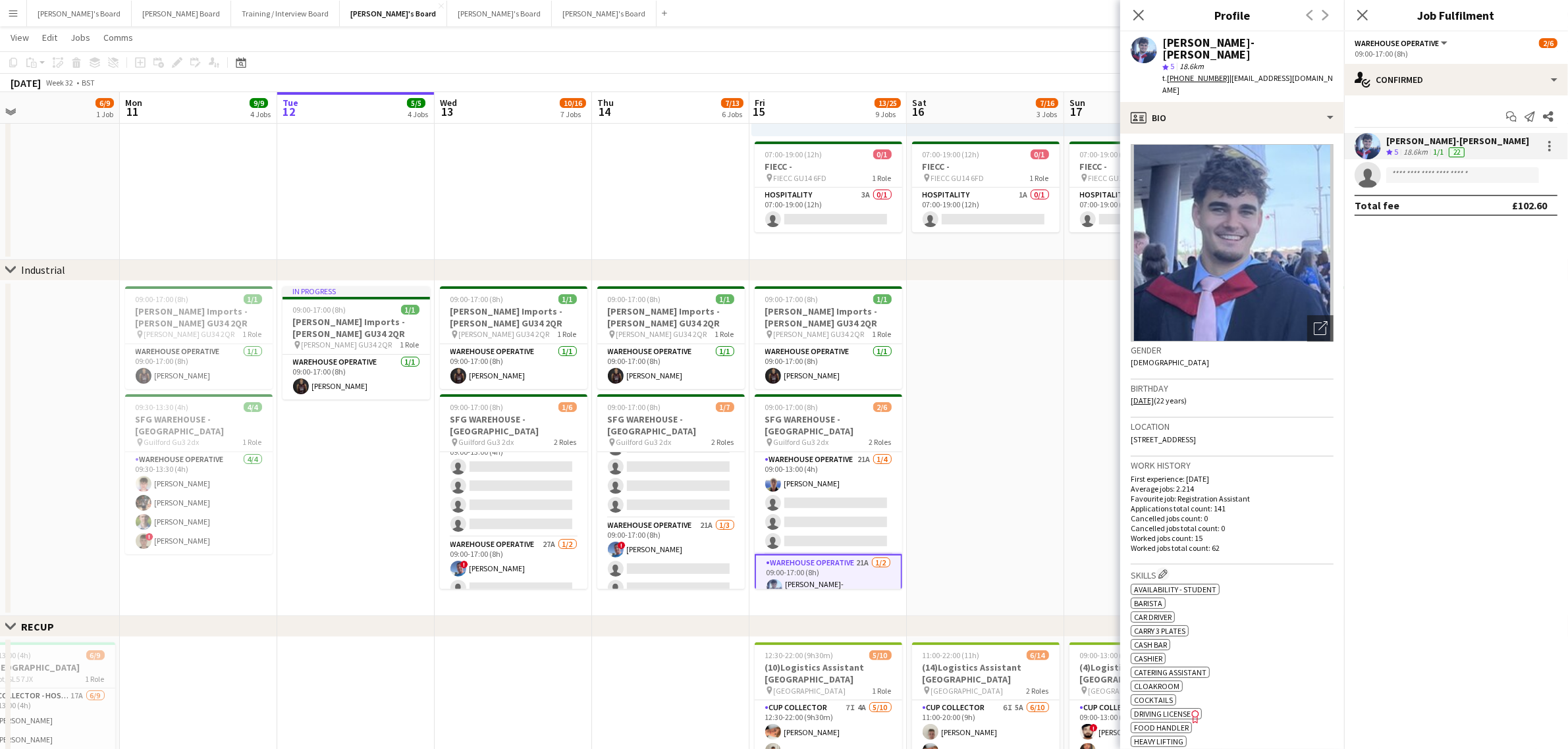
click at [1077, 465] on app-date-cell at bounding box center [1143, 449] width 158 height 336
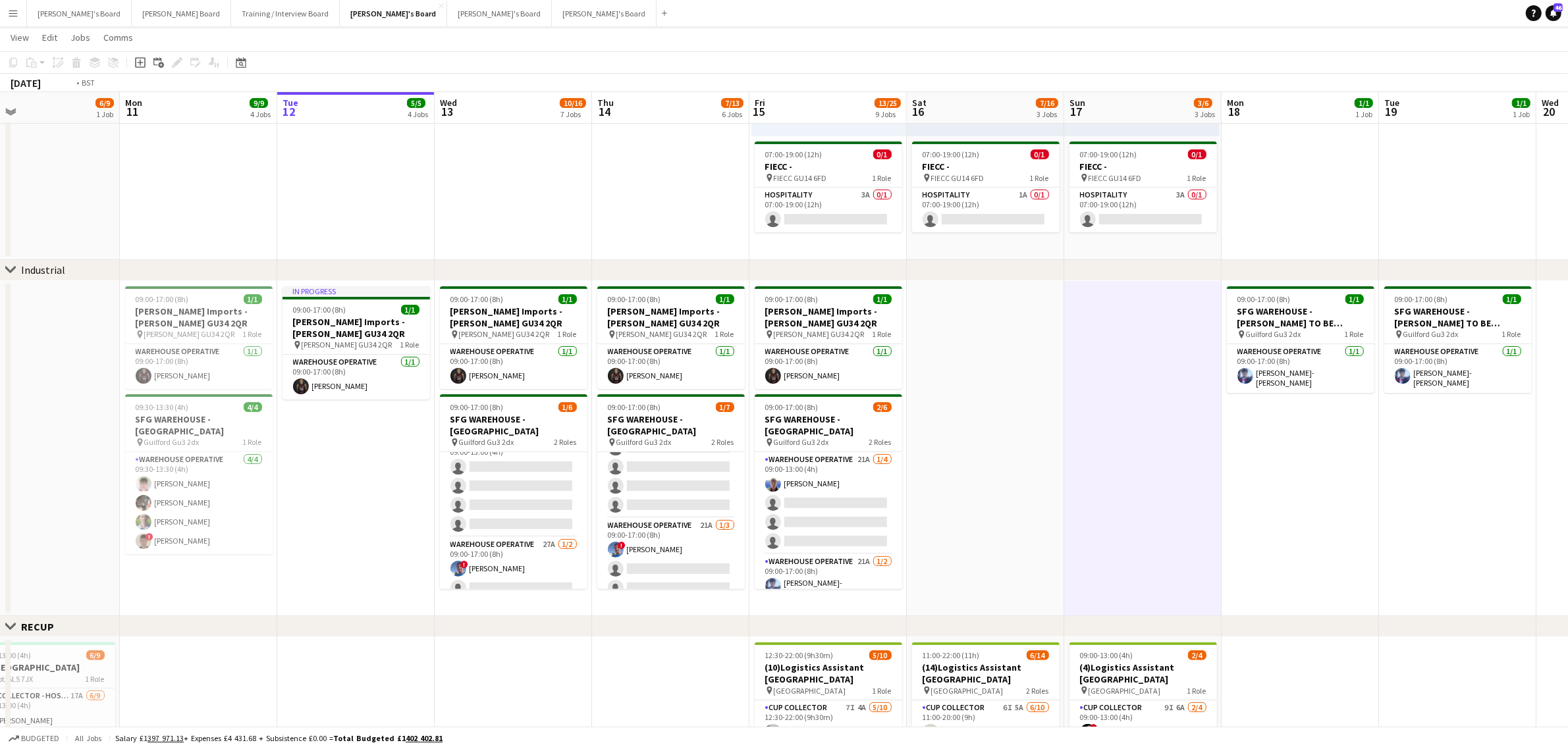
drag, startPoint x: 1084, startPoint y: 482, endPoint x: 502, endPoint y: 507, distance: 582.5
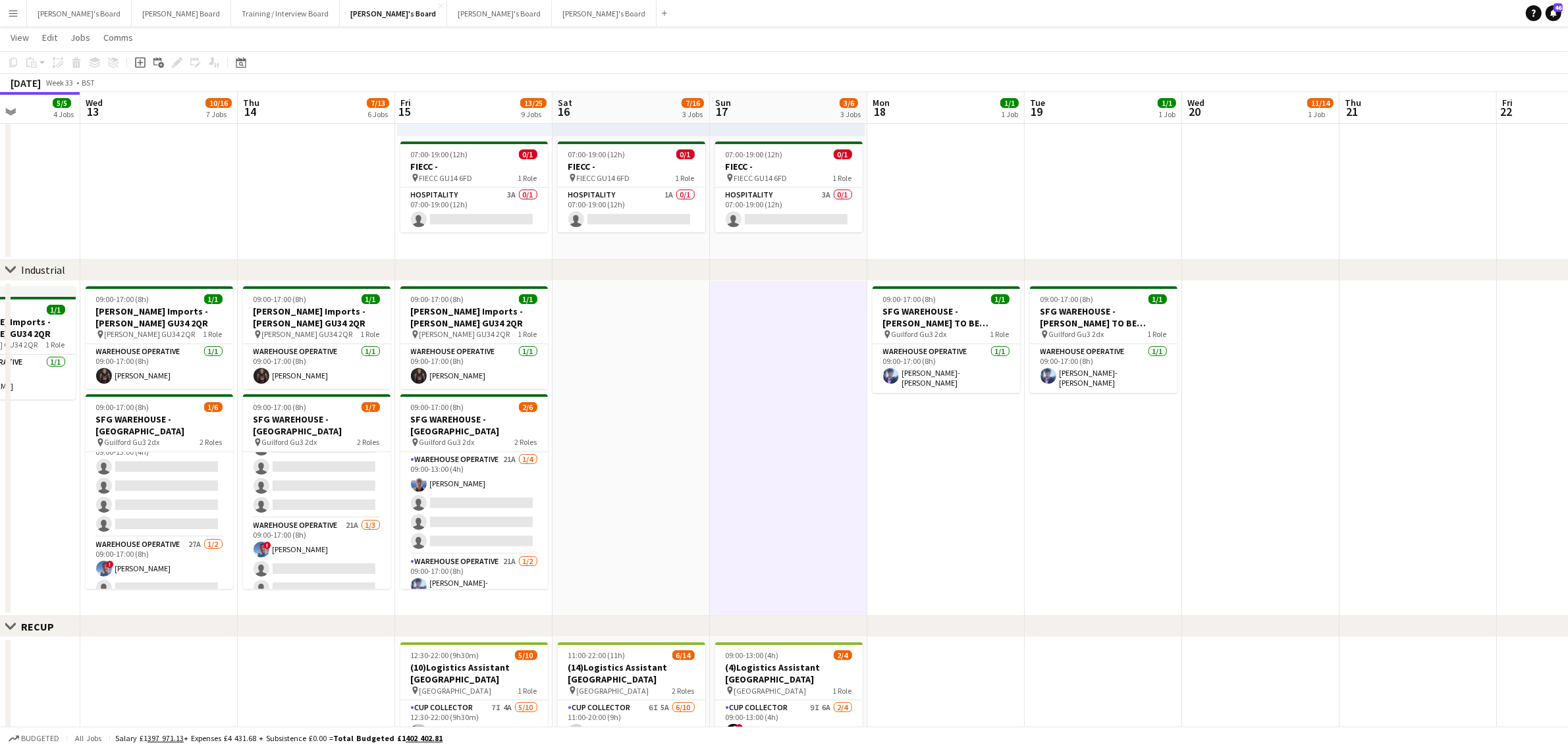
scroll to position [0, 459]
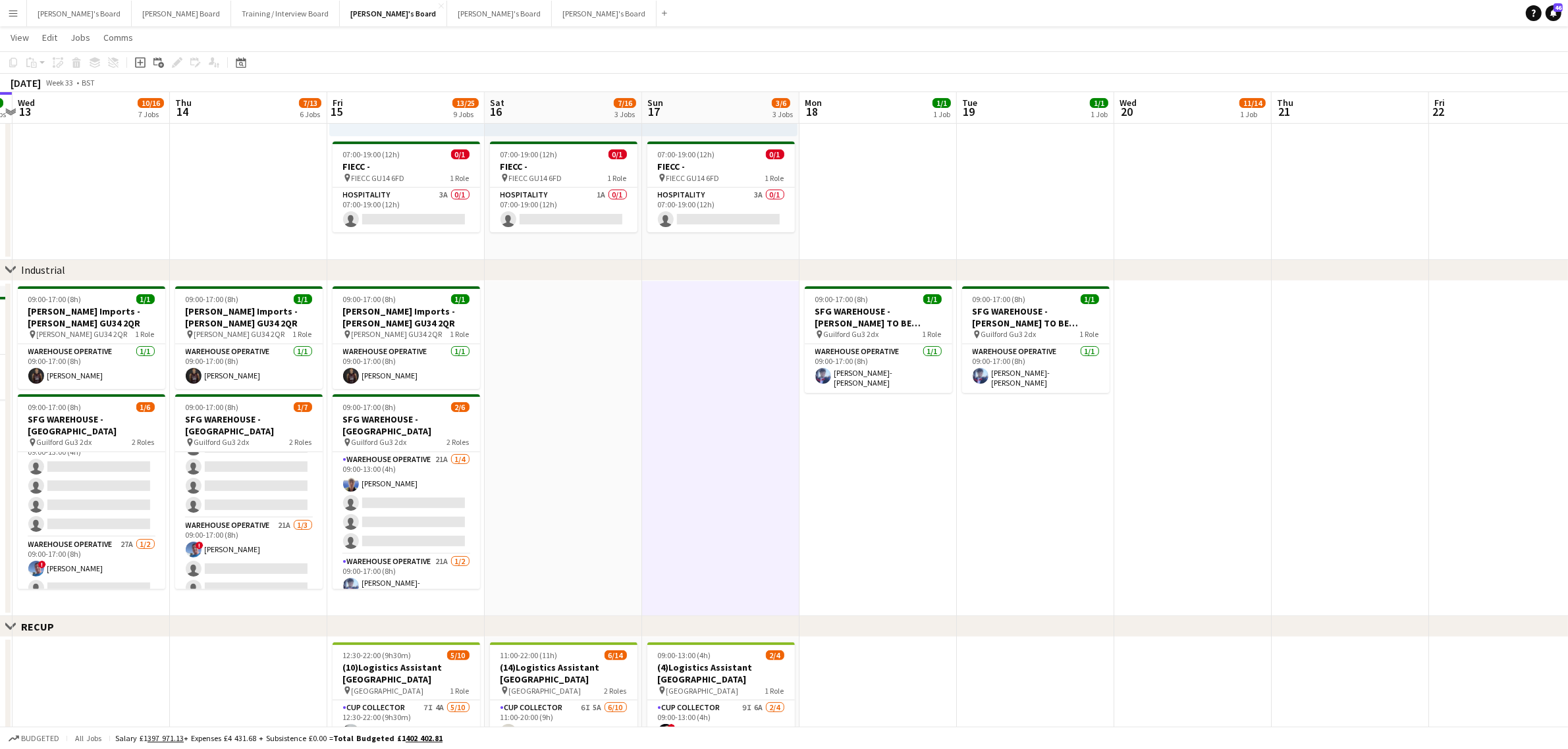
drag, startPoint x: 866, startPoint y: 492, endPoint x: 379, endPoint y: 465, distance: 487.7
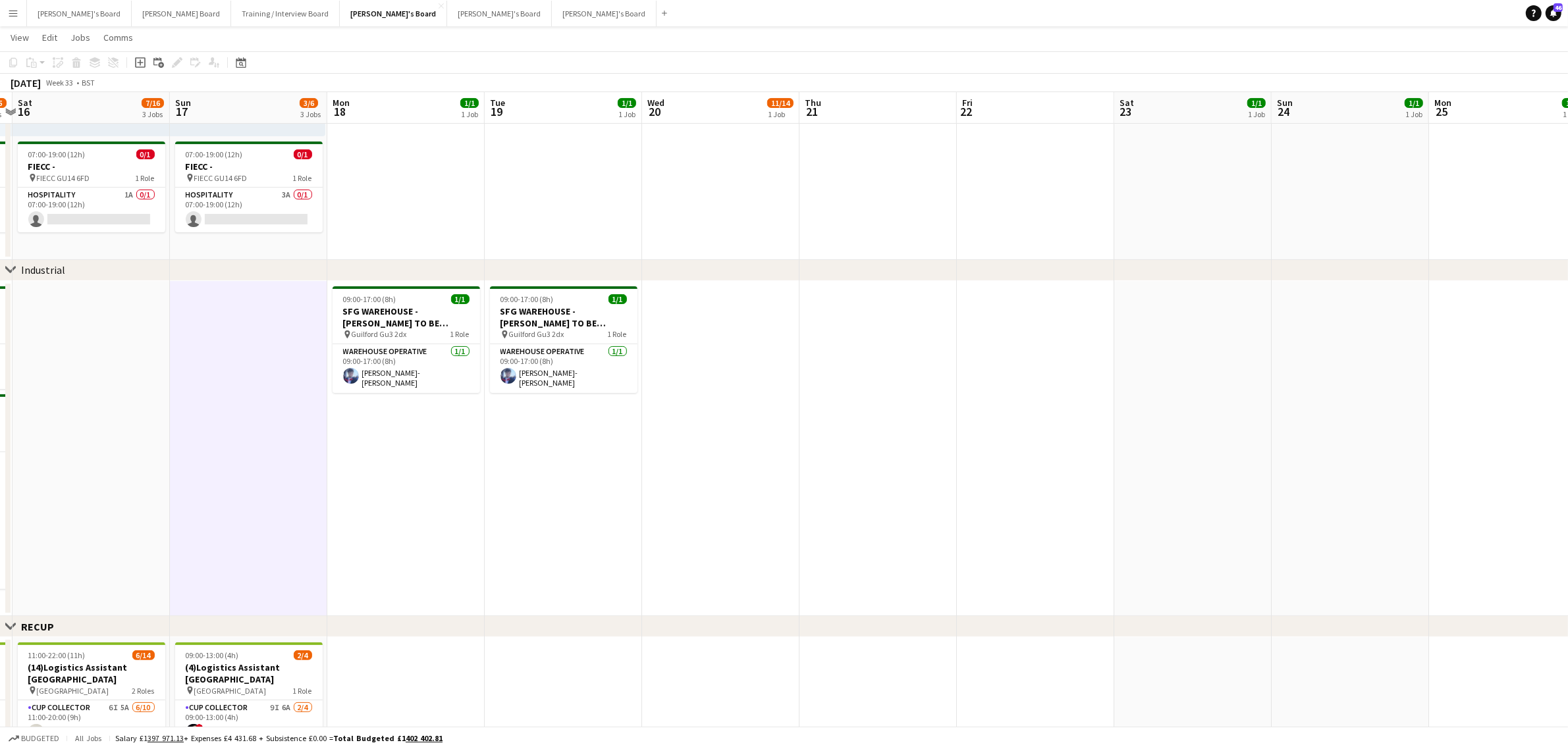
click at [400, 450] on app-date-cell "09:00-17:00 (8h) 1/1 SFG WAREHOUSE - [PERSON_NAME] TO BE BOOKED IF COMES IN pin…" at bounding box center [406, 449] width 158 height 336
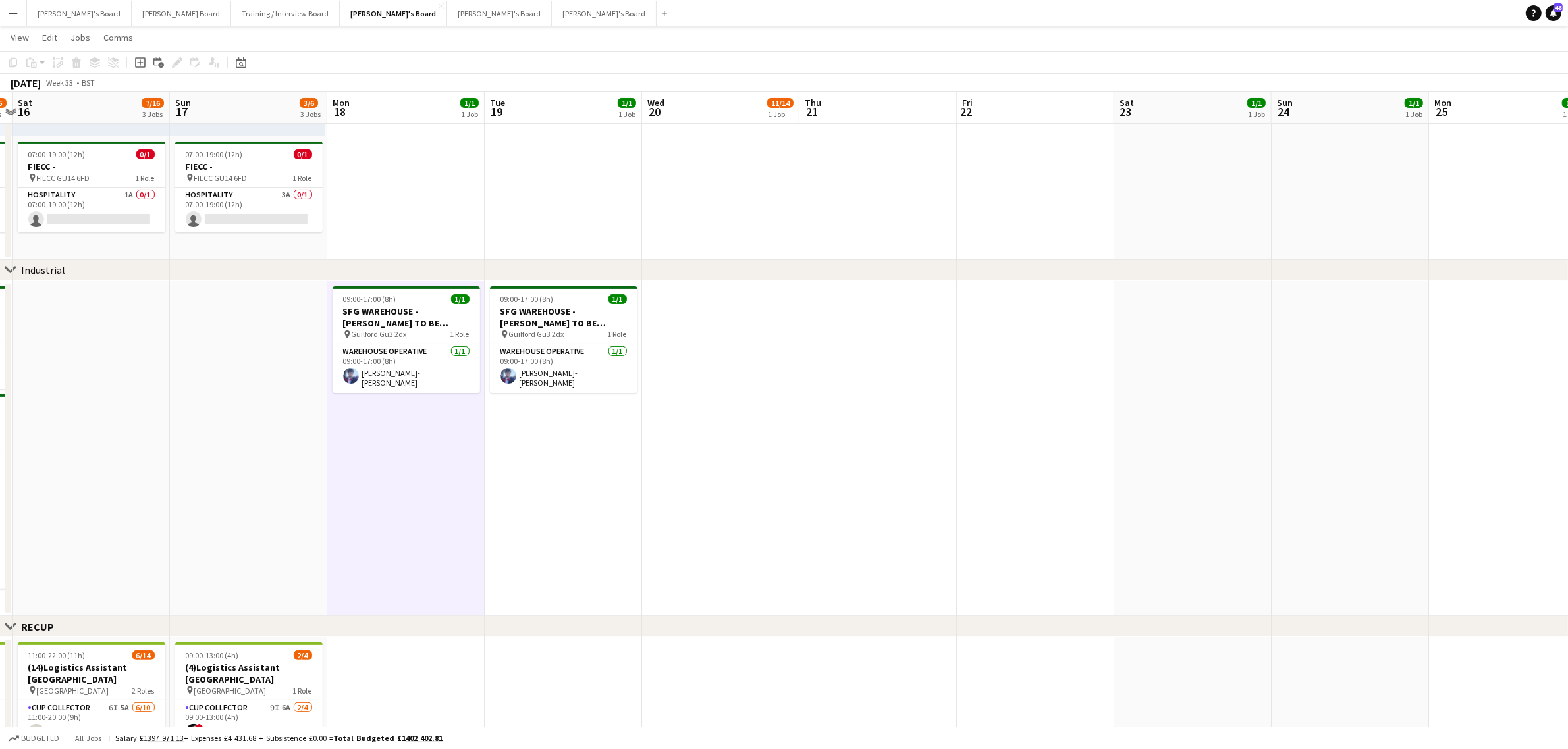
click at [680, 469] on app-date-cell at bounding box center [721, 449] width 158 height 336
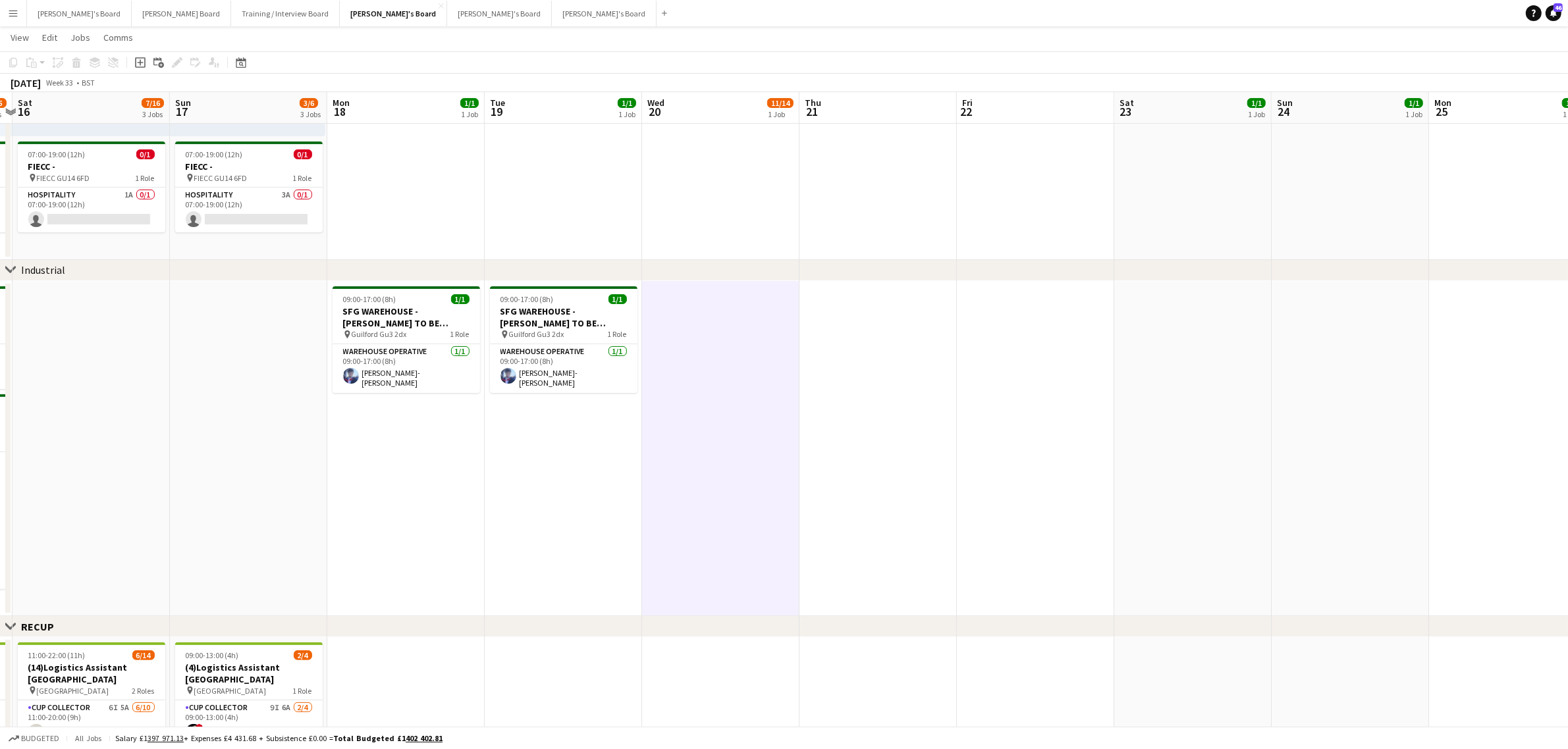
drag, startPoint x: 381, startPoint y: 512, endPoint x: 415, endPoint y: 508, distance: 34.2
click at [382, 512] on app-date-cell "09:00-17:00 (8h) 1/1 SFG WAREHOUSE - [PERSON_NAME] TO BE BOOKED IF COMES IN pin…" at bounding box center [406, 449] width 158 height 336
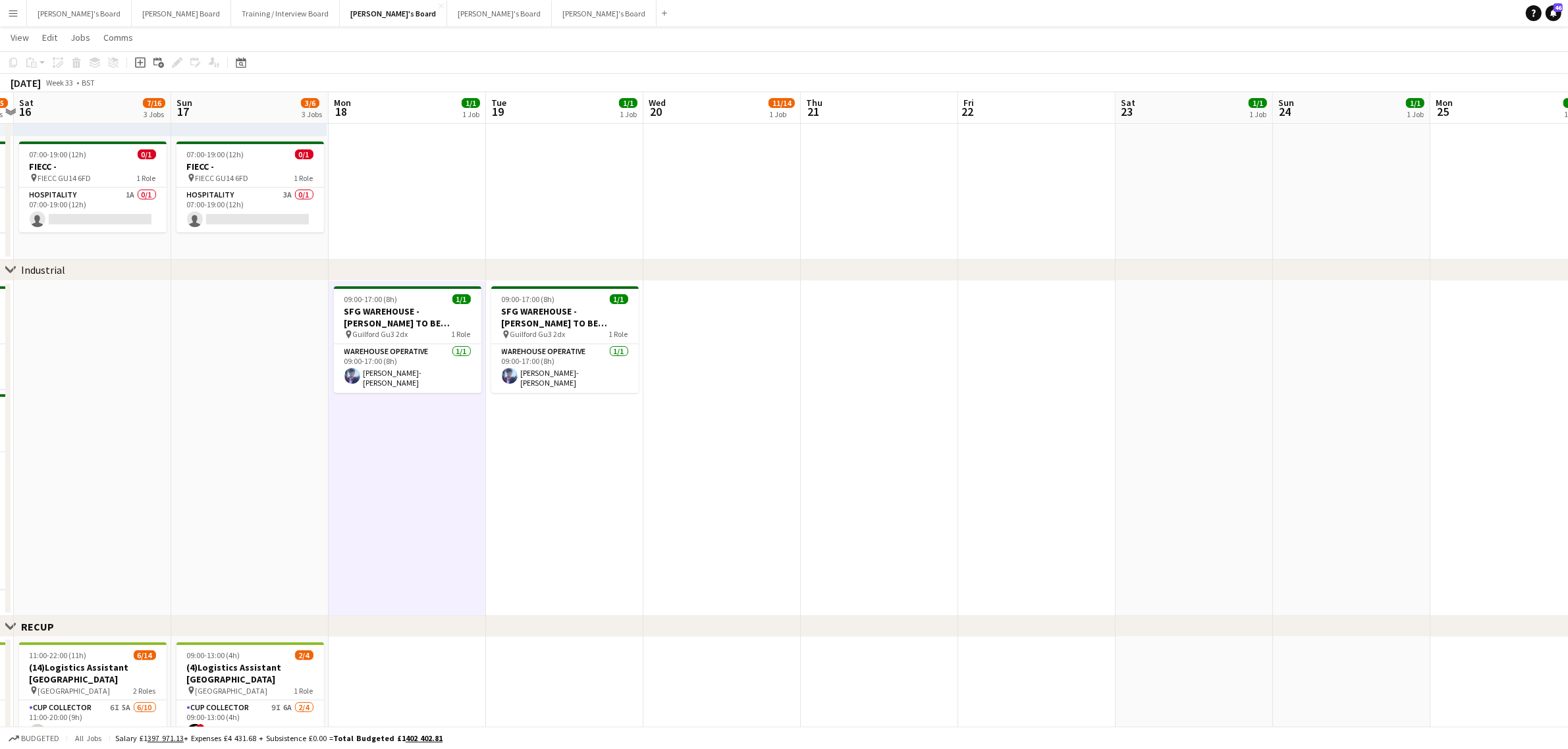
click at [497, 502] on app-date-cell "09:00-17:00 (8h) 1/1 SFG WAREHOUSE - [PERSON_NAME] TO BE BOOKED IF COMES IN pin…" at bounding box center [565, 449] width 158 height 336
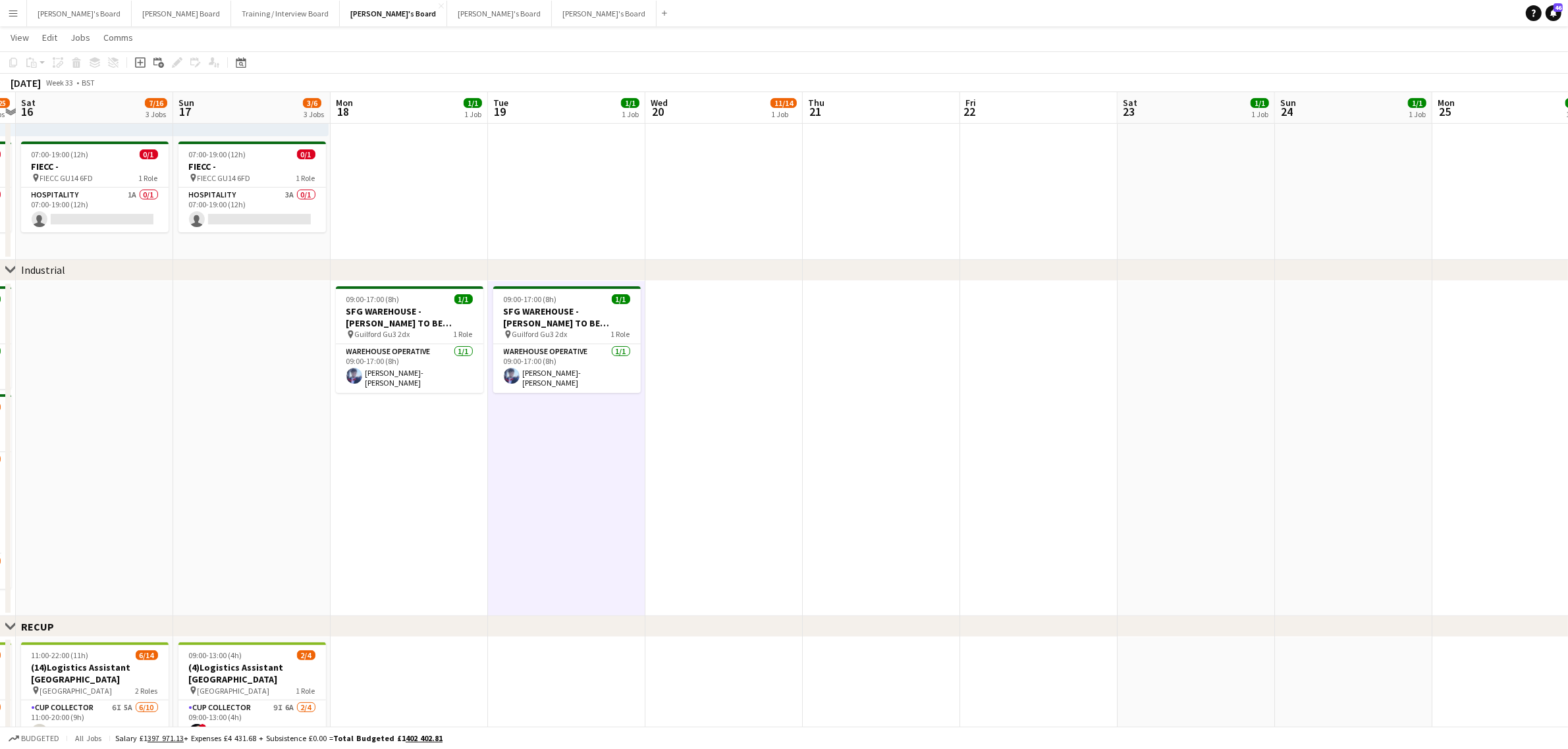
click at [573, 511] on app-date-cell "09:00-17:00 (8h) 1/1 SFG WAREHOUSE - [PERSON_NAME] TO BE BOOKED IF COMES IN pin…" at bounding box center [566, 449] width 158 height 336
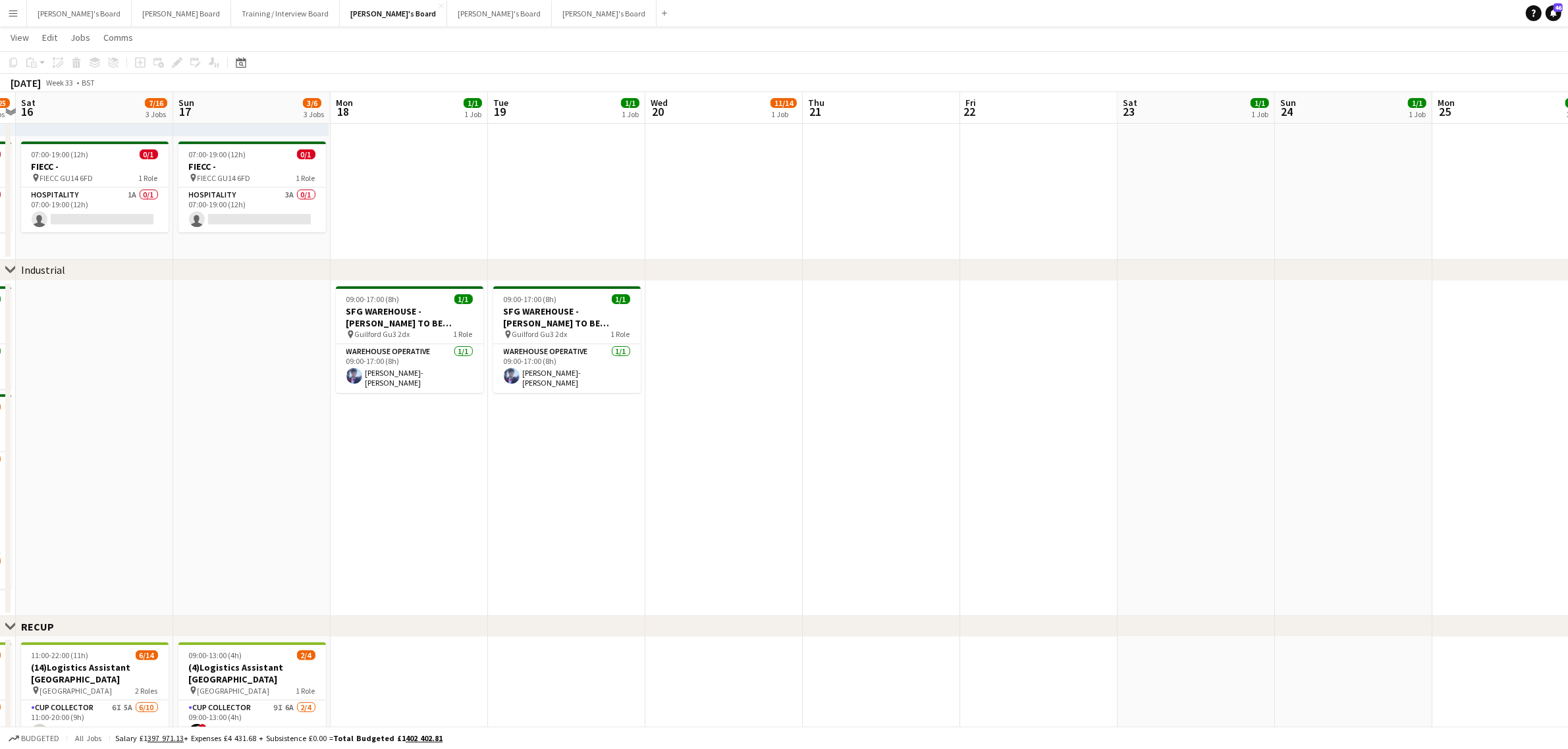
drag, startPoint x: 531, startPoint y: 537, endPoint x: 1075, endPoint y: 497, distance: 545.5
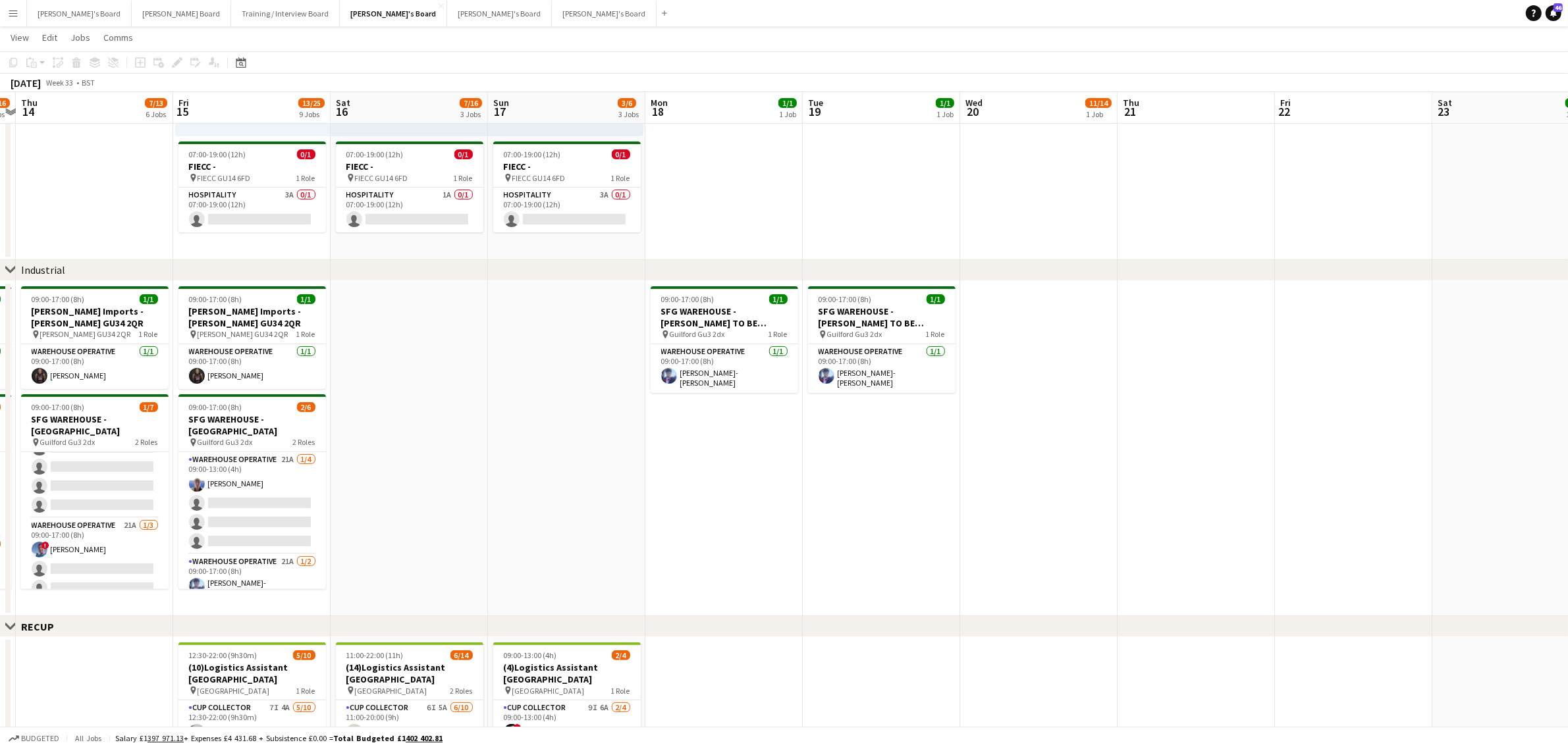
scroll to position [0, 403]
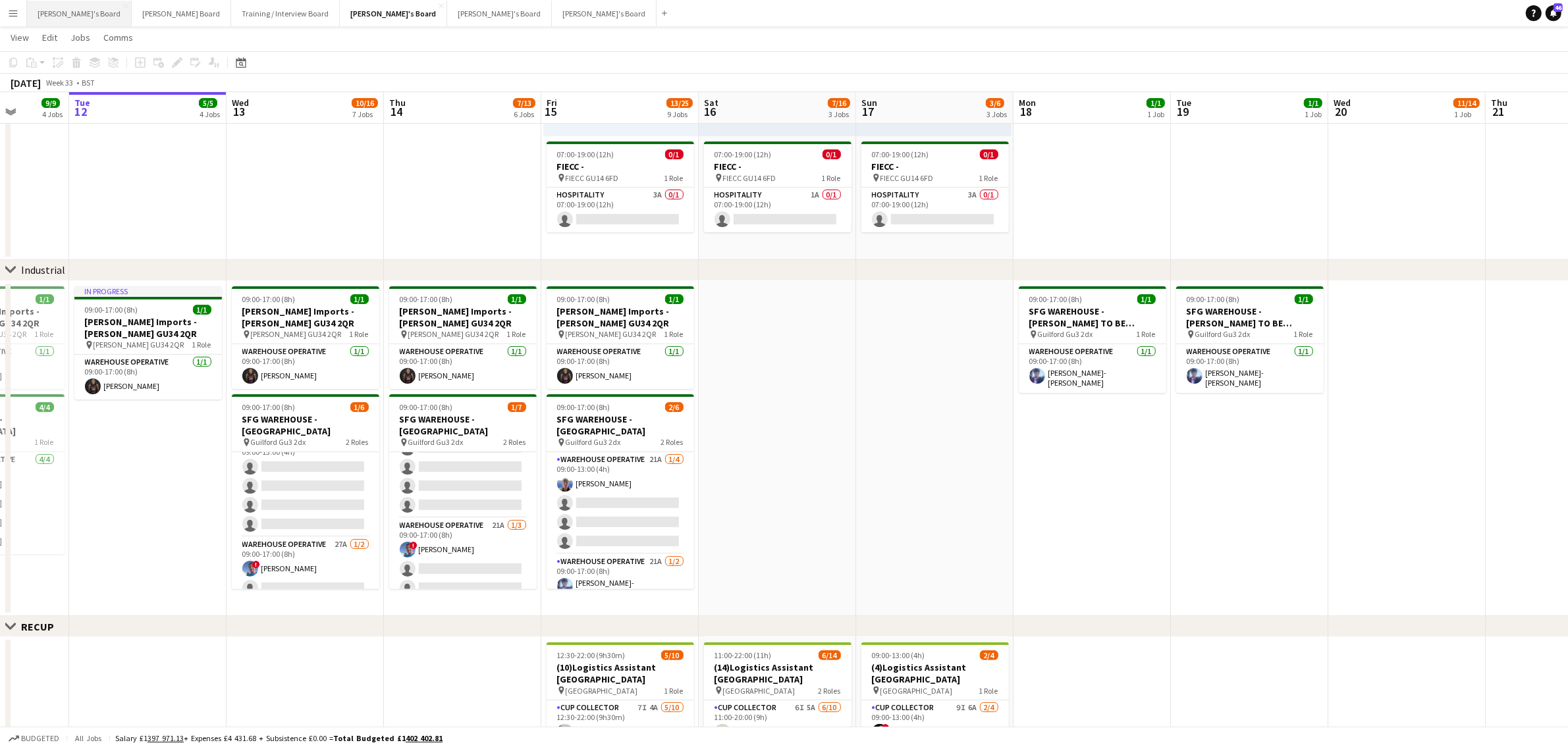
click at [66, 10] on button "[PERSON_NAME]'s Board Close" at bounding box center [78, 14] width 104 height 26
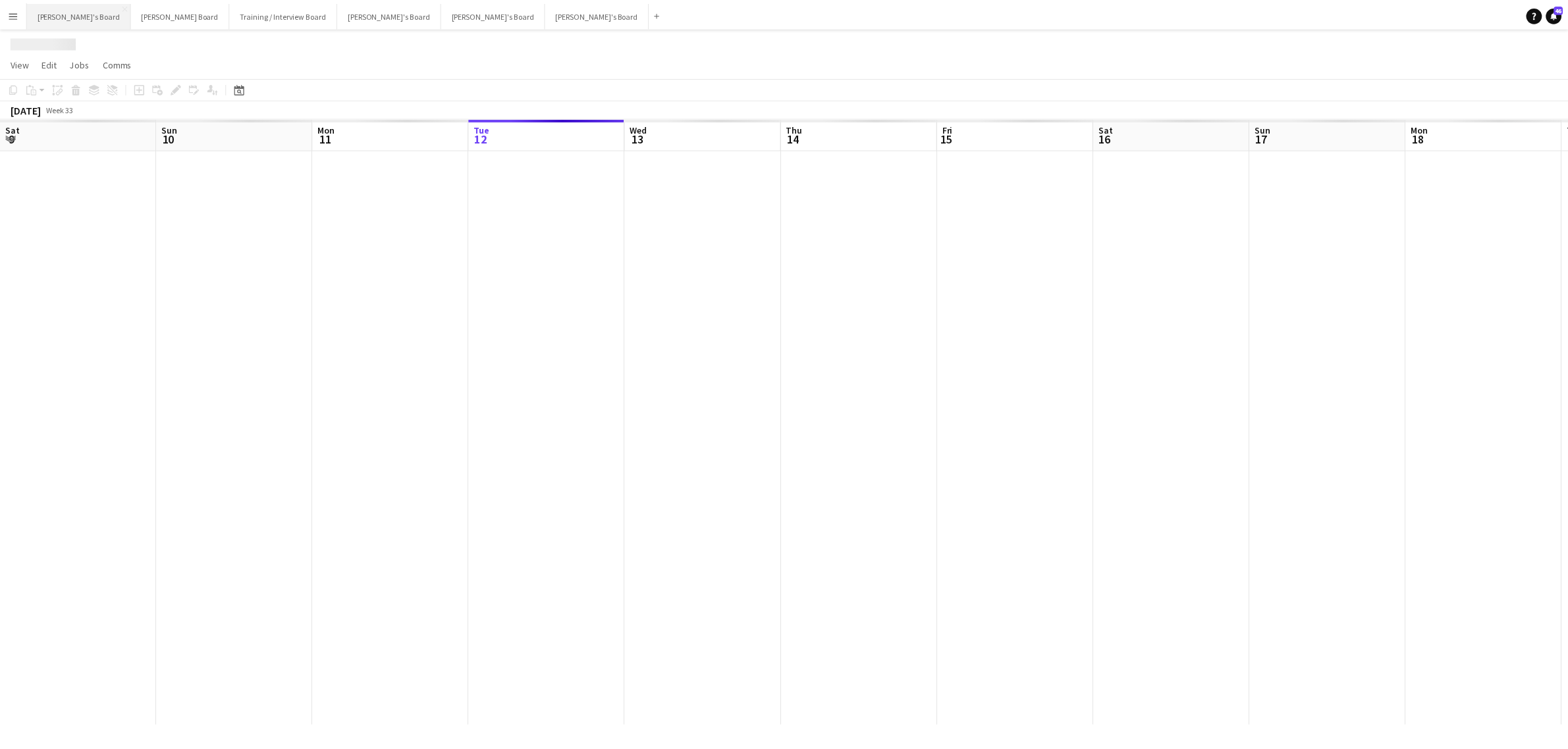
scroll to position [0, 314]
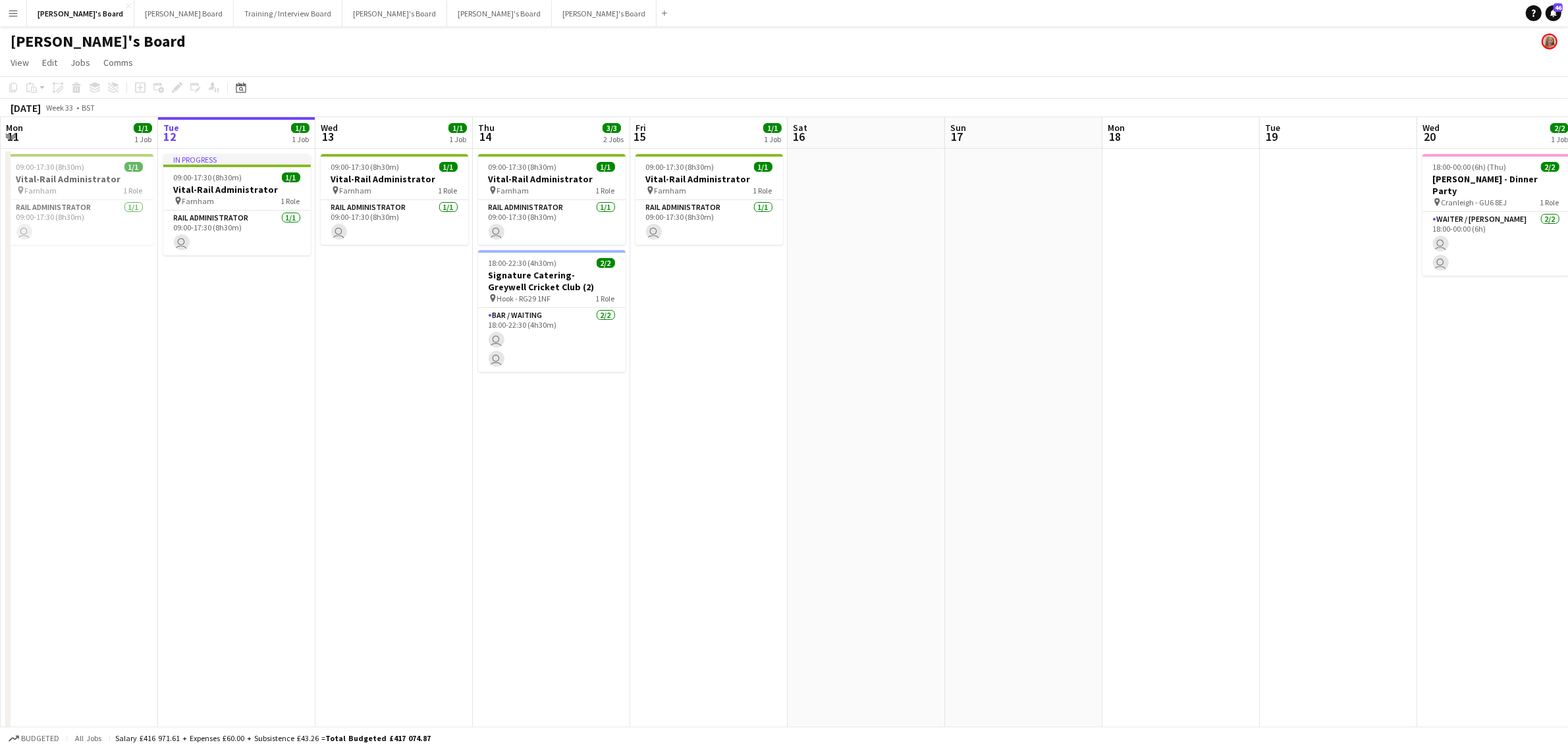
drag, startPoint x: 1164, startPoint y: 424, endPoint x: 216, endPoint y: 526, distance: 953.5
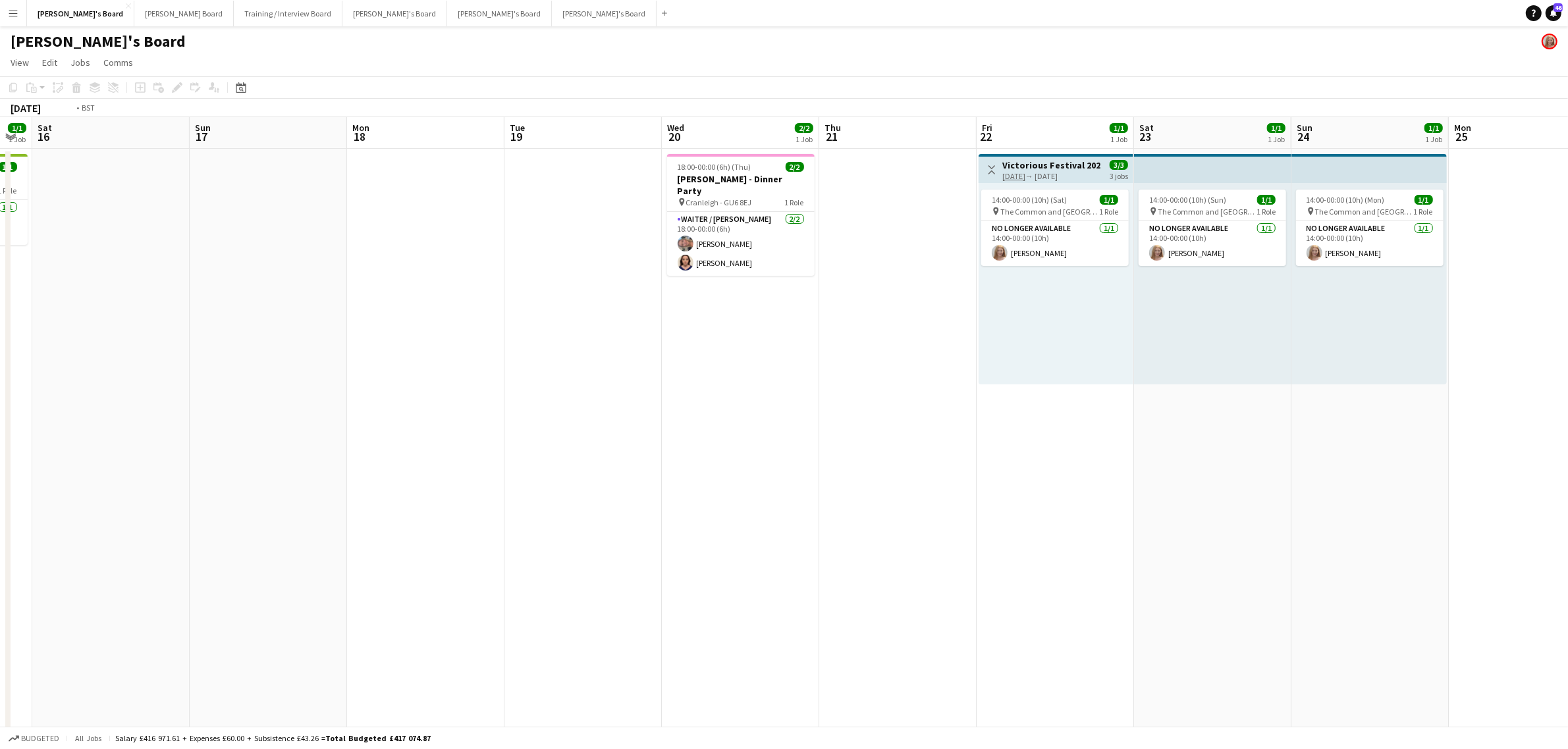
drag, startPoint x: 821, startPoint y: 389, endPoint x: 219, endPoint y: 475, distance: 608.1
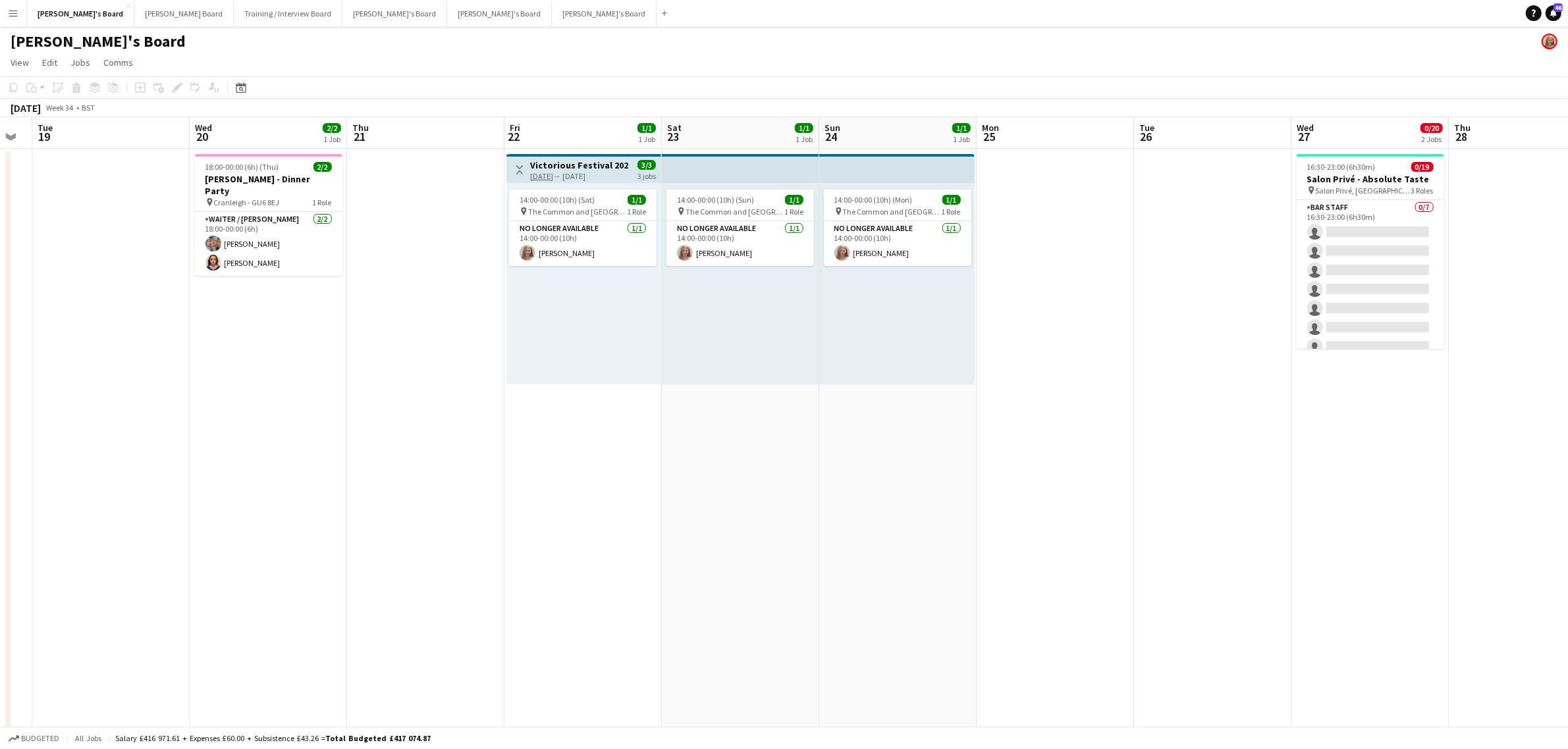
scroll to position [0, 509]
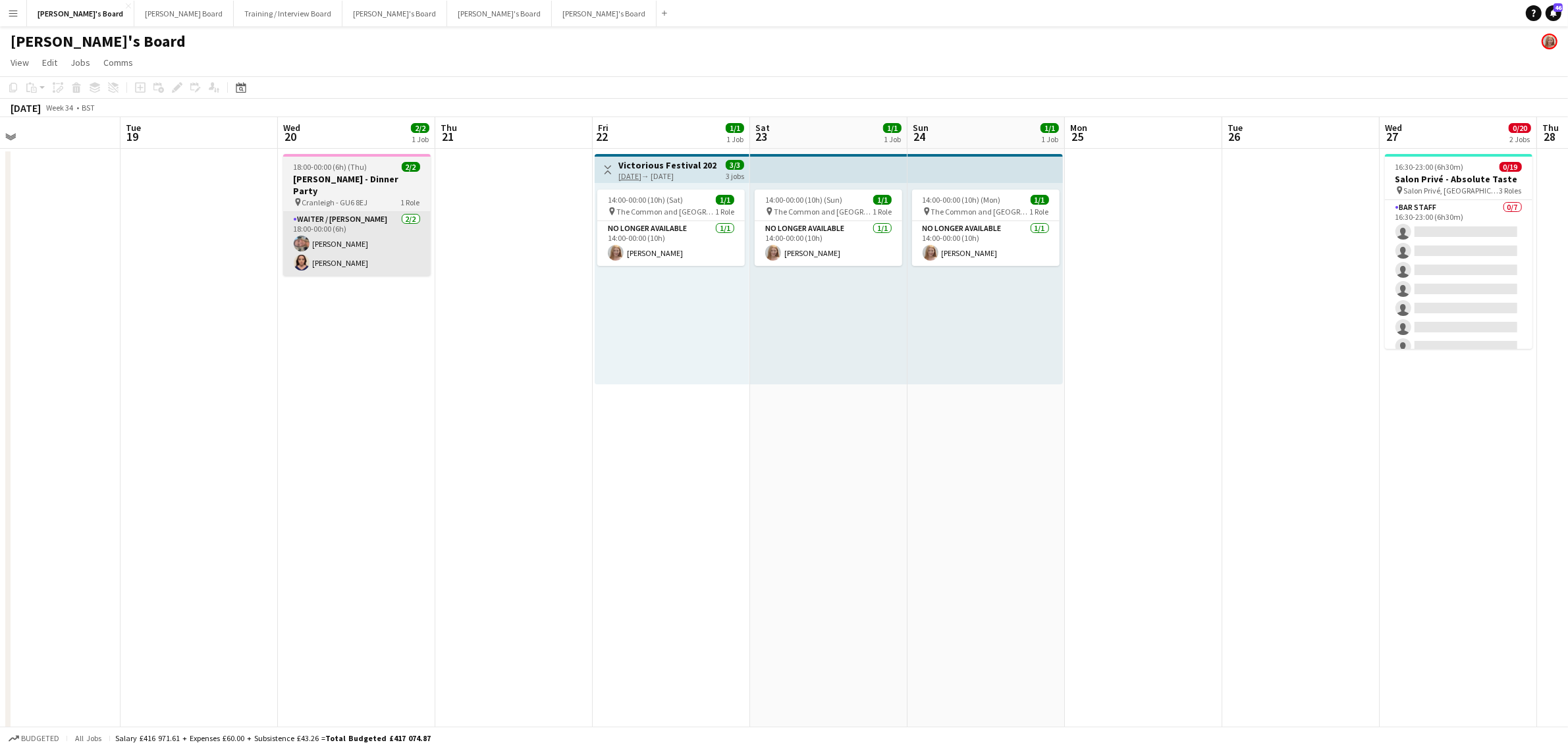
click at [306, 235] on app-user-avatar at bounding box center [301, 243] width 16 height 16
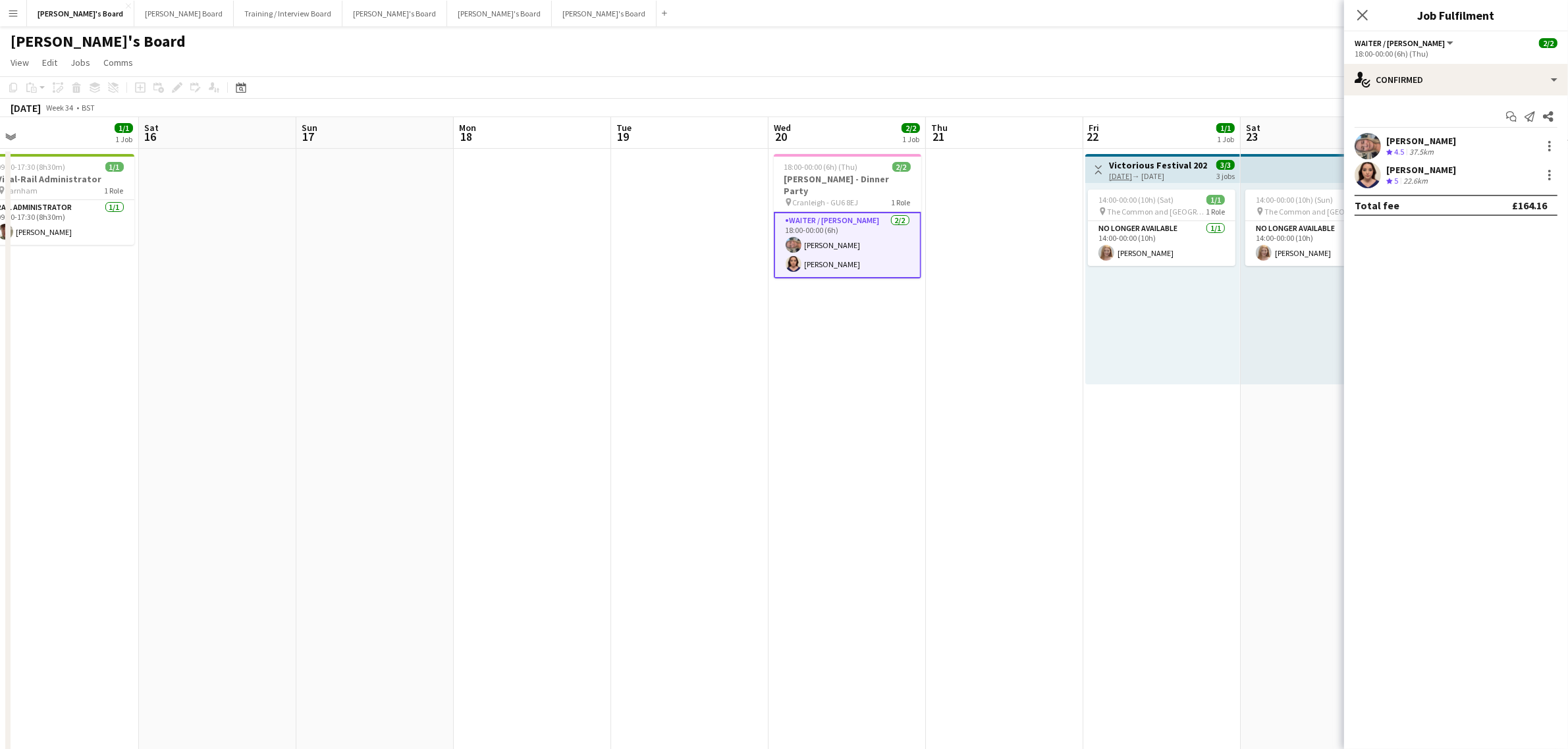
drag, startPoint x: 245, startPoint y: 339, endPoint x: 736, endPoint y: 278, distance: 494.8
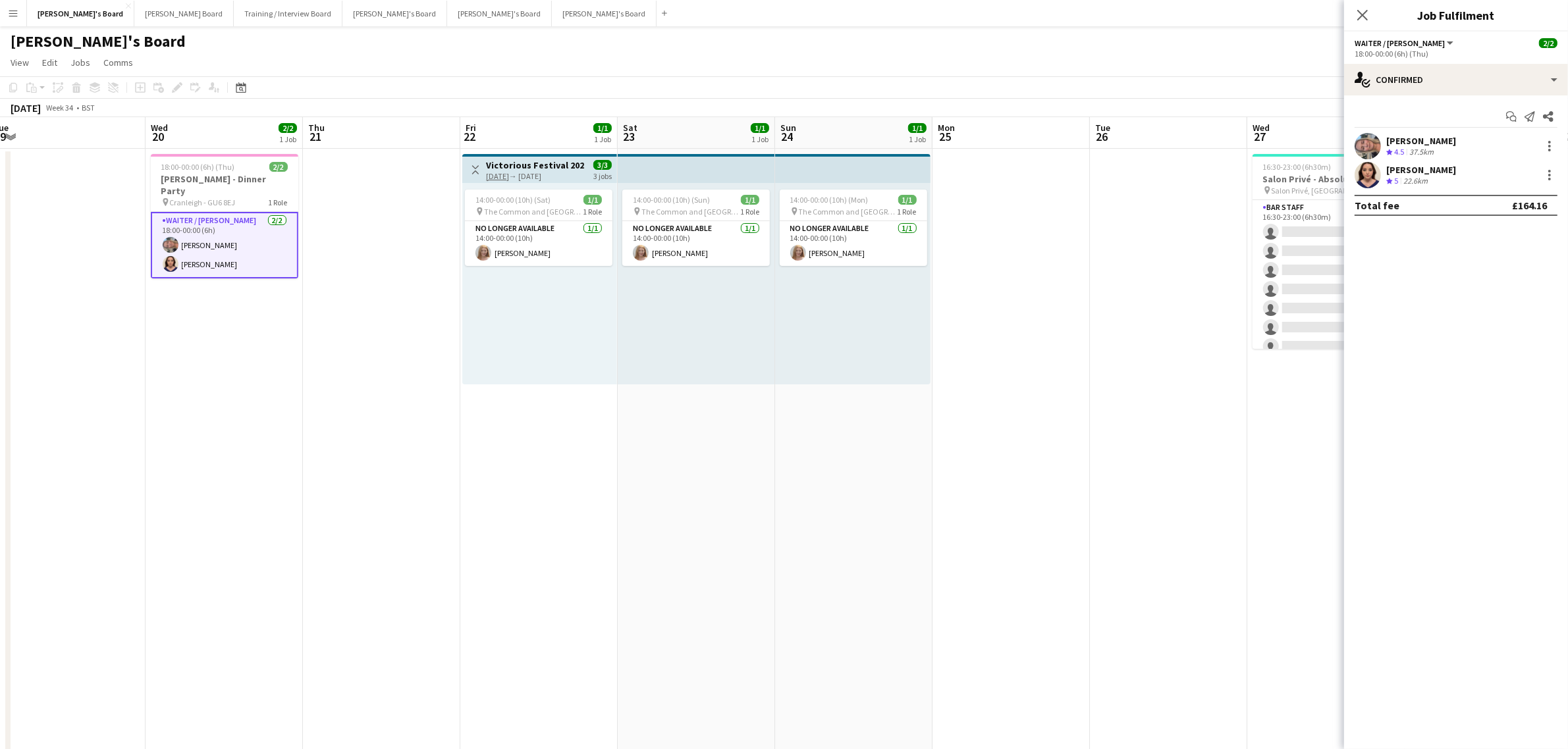
drag, startPoint x: 997, startPoint y: 281, endPoint x: 373, endPoint y: 369, distance: 630.2
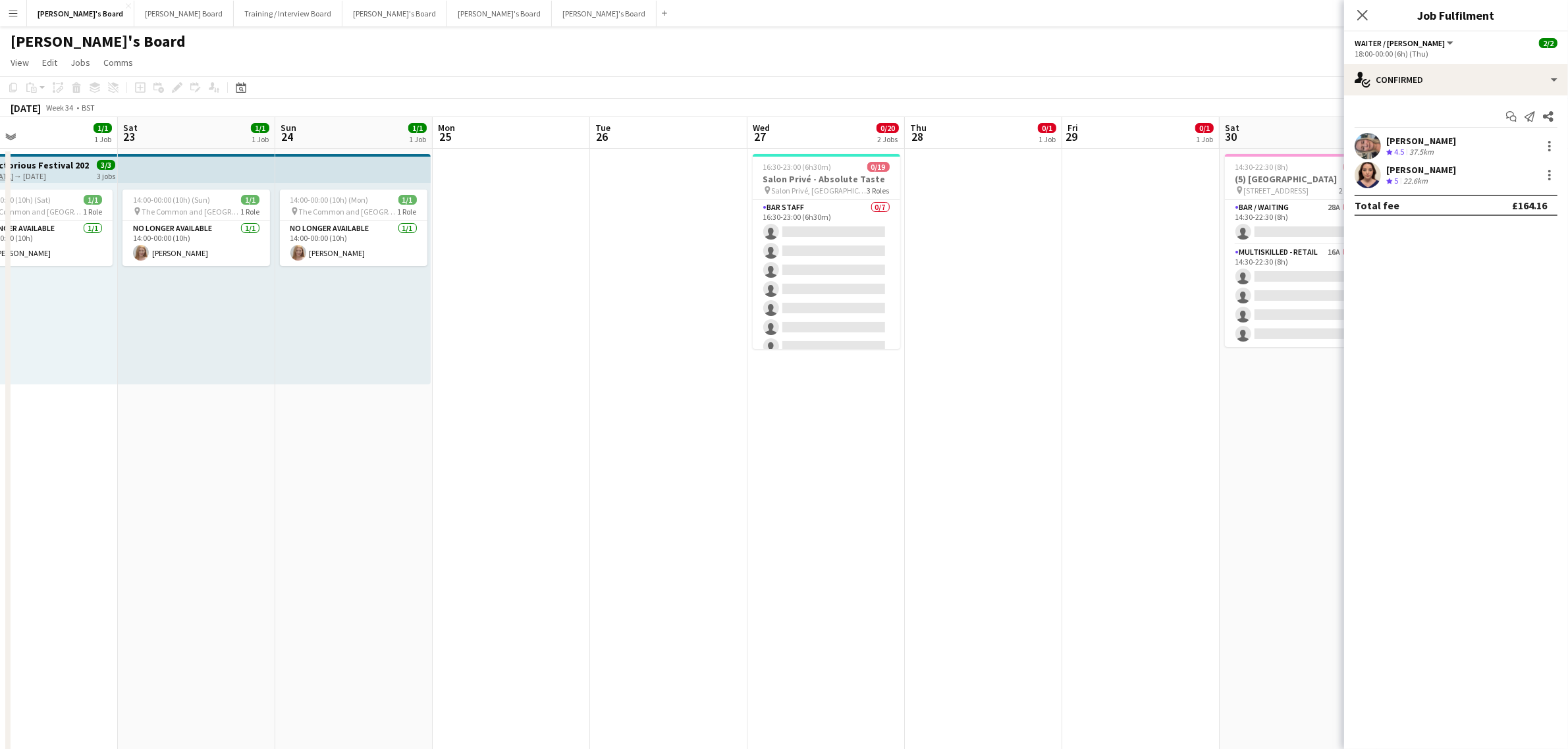
scroll to position [0, 357]
drag, startPoint x: 815, startPoint y: 370, endPoint x: 419, endPoint y: 434, distance: 401.1
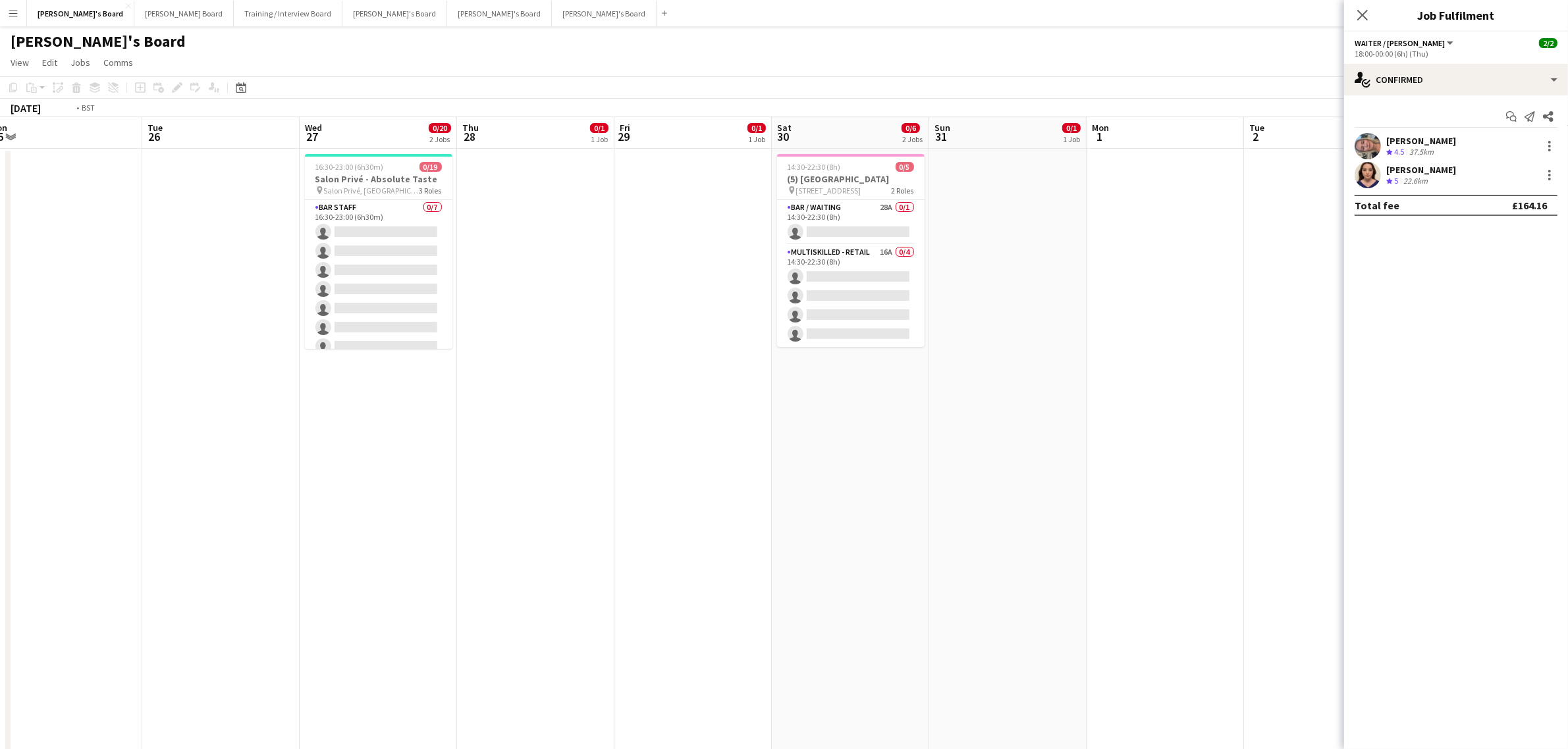
drag, startPoint x: 1019, startPoint y: 339, endPoint x: 584, endPoint y: 400, distance: 439.3
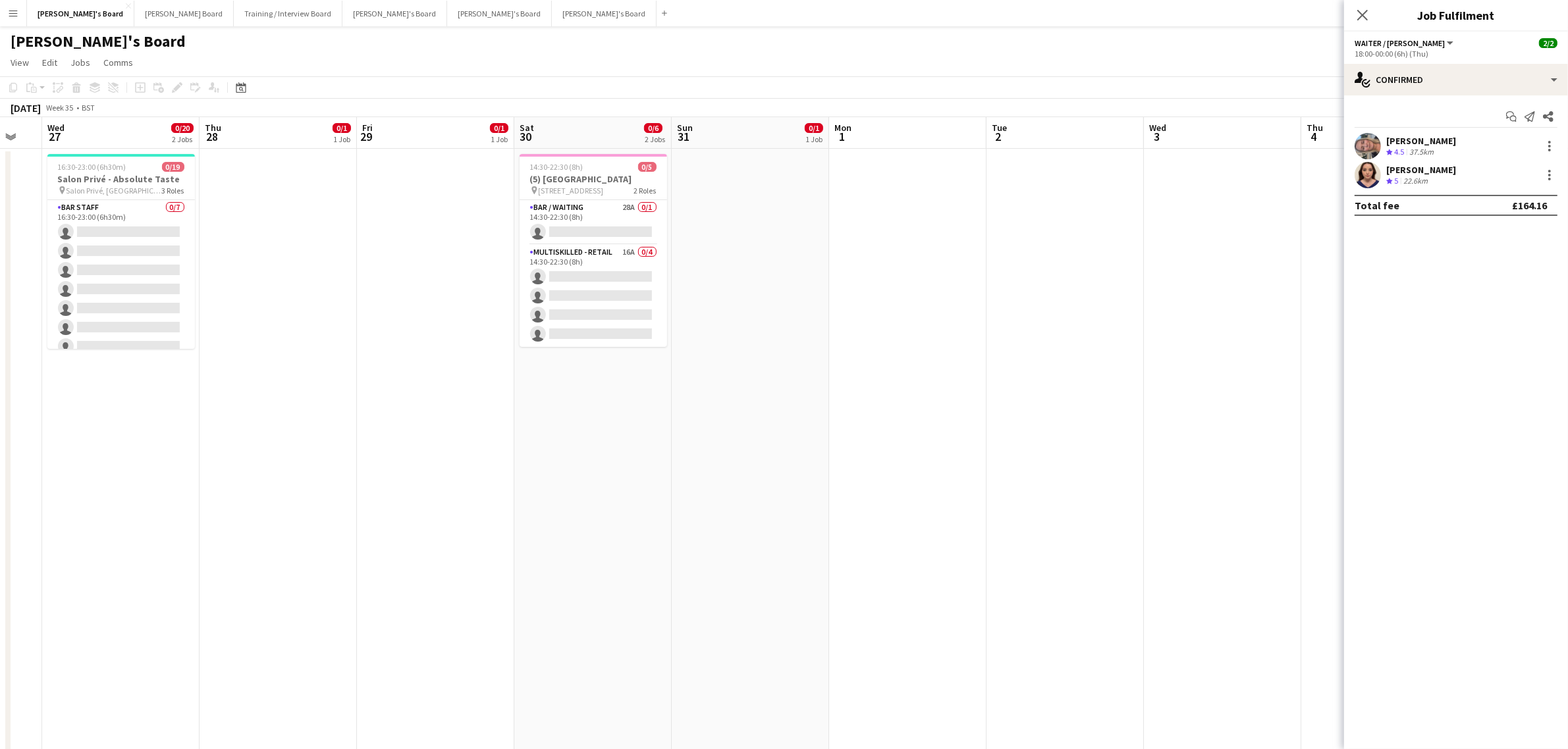
scroll to position [0, 432]
drag, startPoint x: 789, startPoint y: 379, endPoint x: 713, endPoint y: 390, distance: 76.8
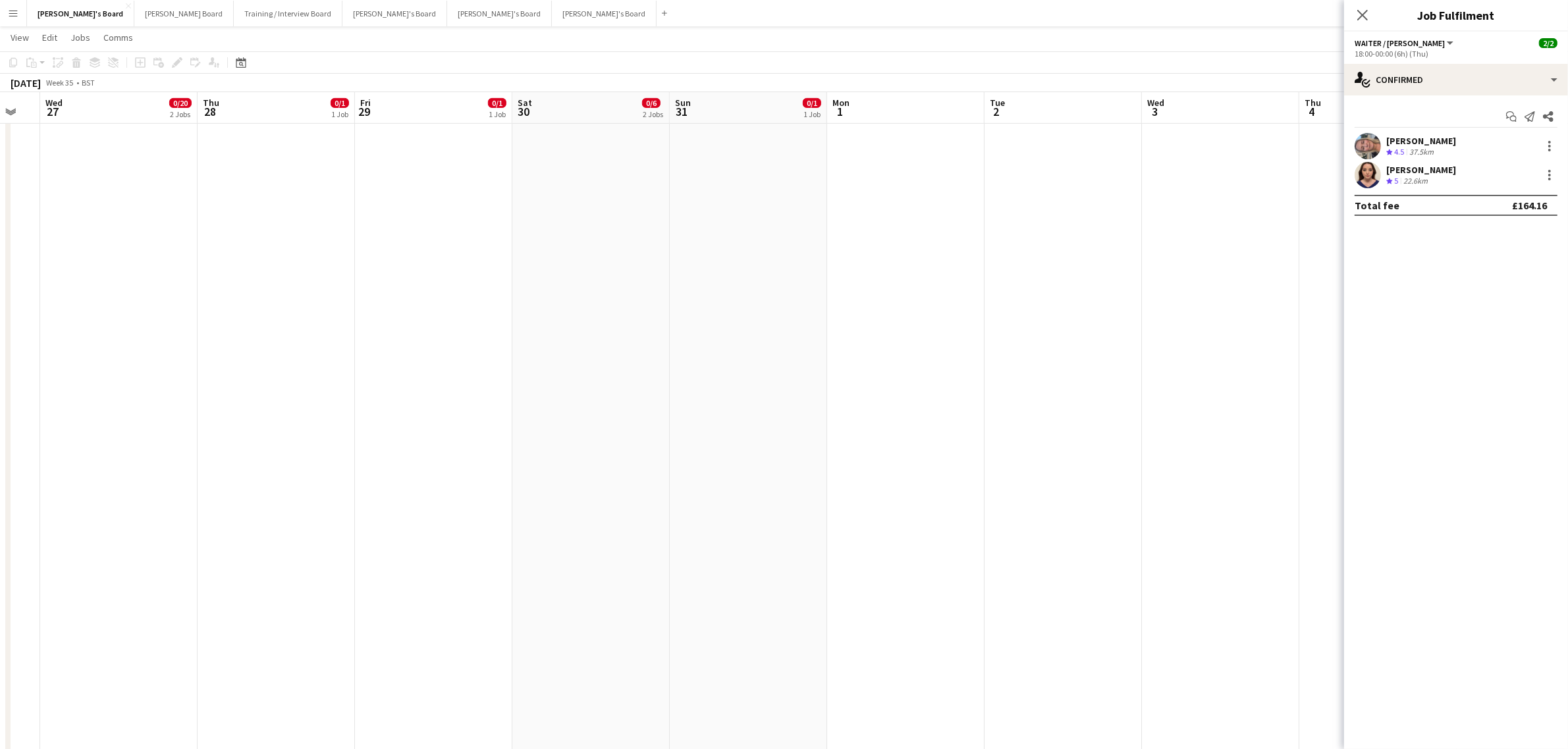
click at [465, 371] on app-date-cell at bounding box center [434, 283] width 158 height 1426
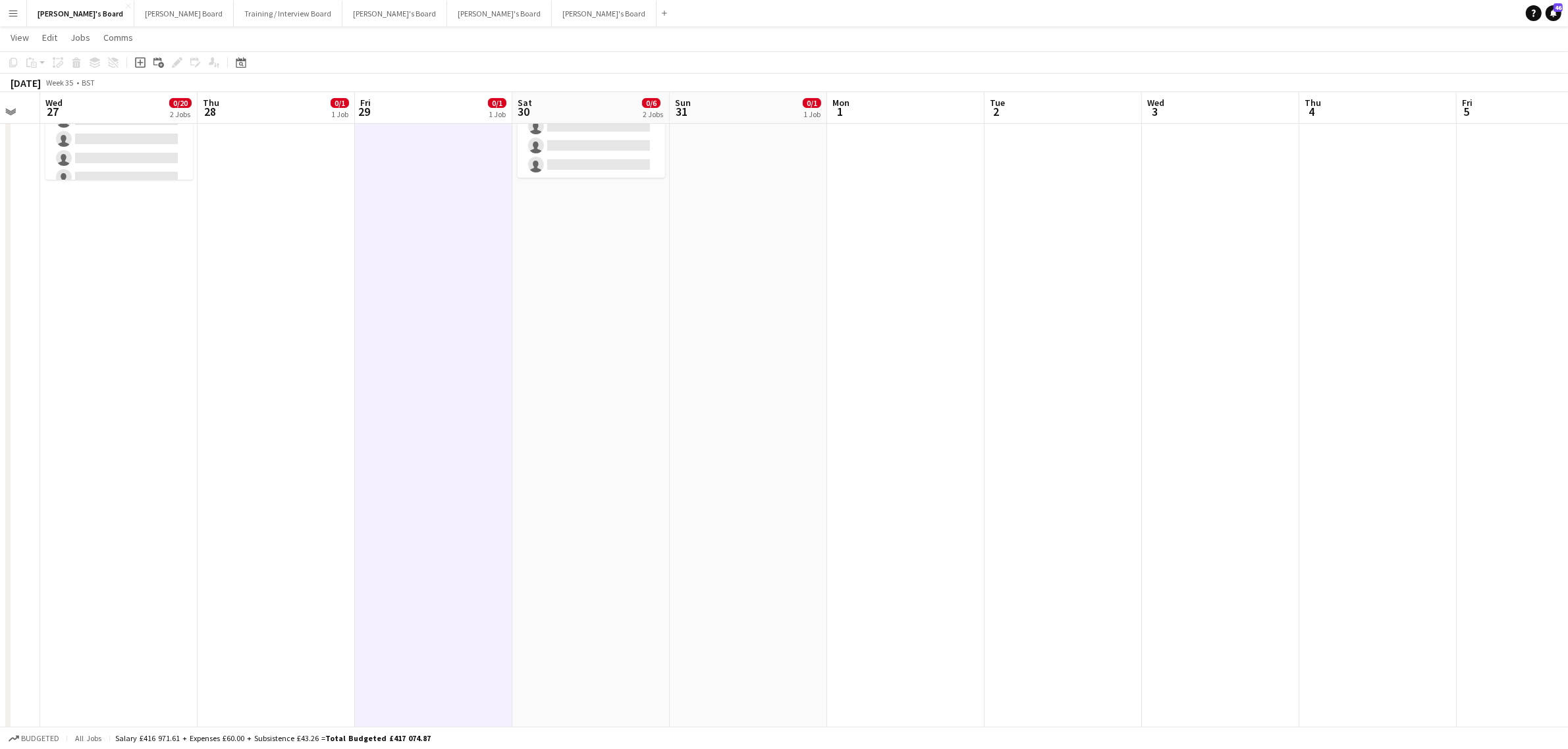
scroll to position [165, 0]
drag, startPoint x: 397, startPoint y: 402, endPoint x: 1259, endPoint y: 370, distance: 862.6
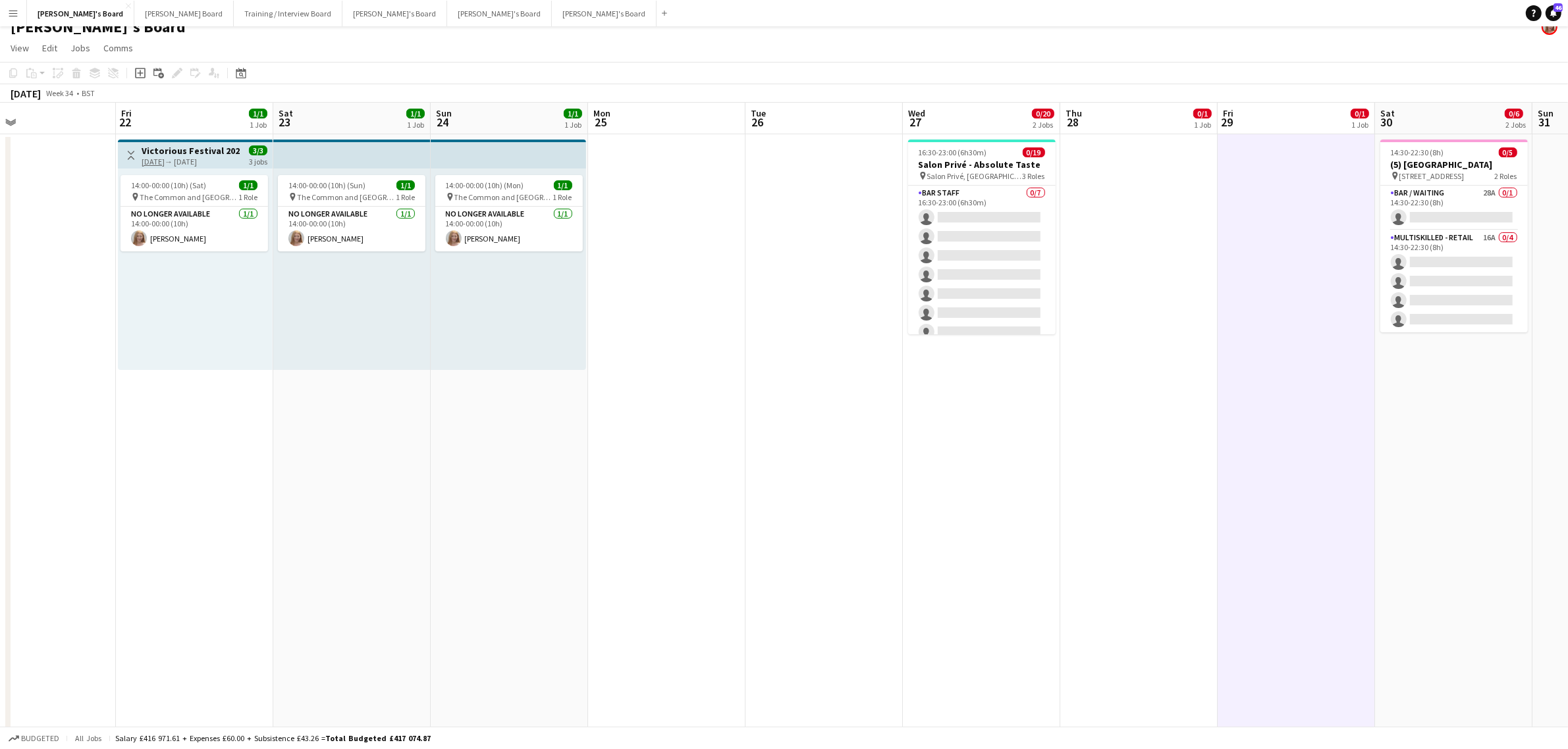
scroll to position [0, 0]
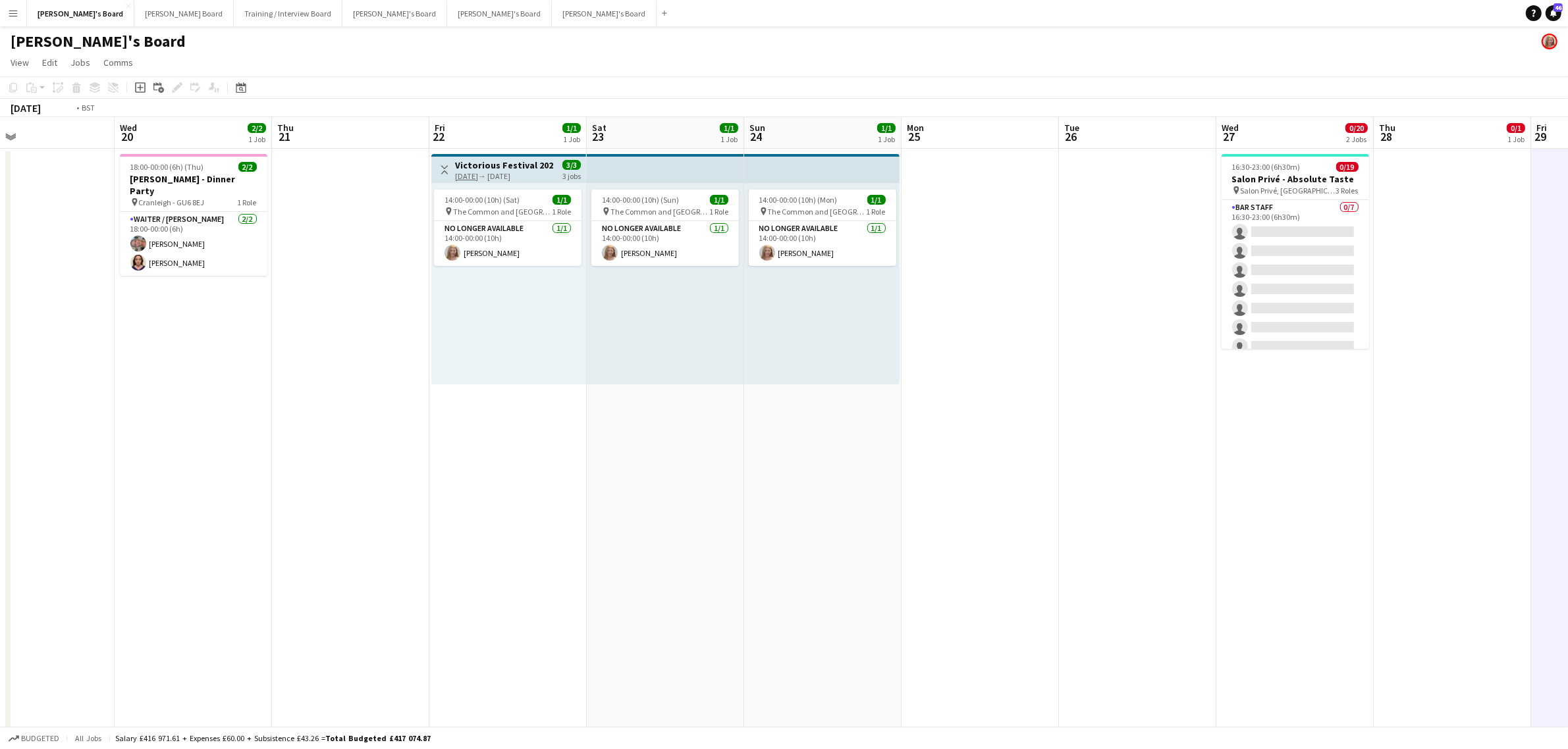
drag, startPoint x: 324, startPoint y: 488, endPoint x: 919, endPoint y: 416, distance: 599.3
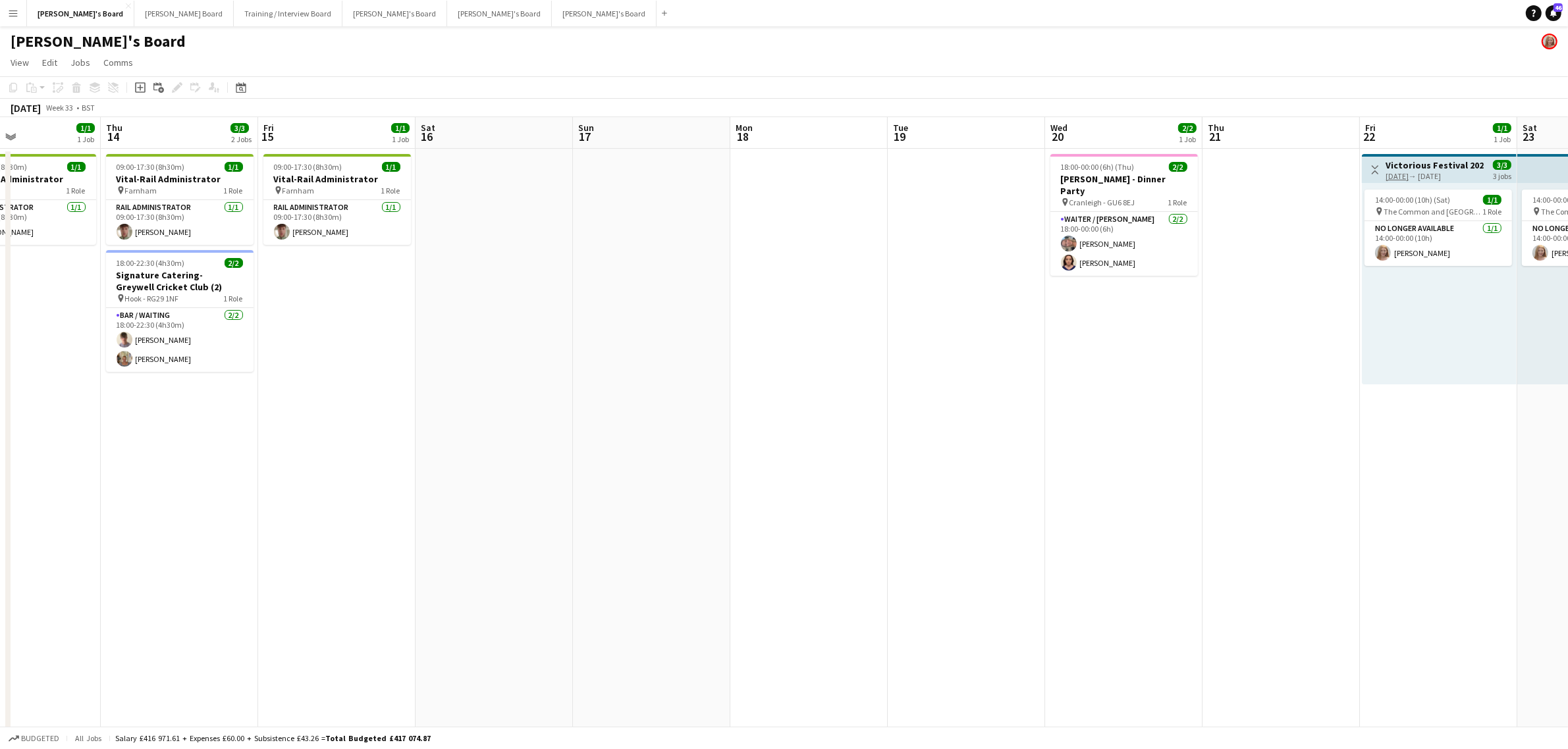
drag, startPoint x: 672, startPoint y: 428, endPoint x: 1269, endPoint y: 326, distance: 605.7
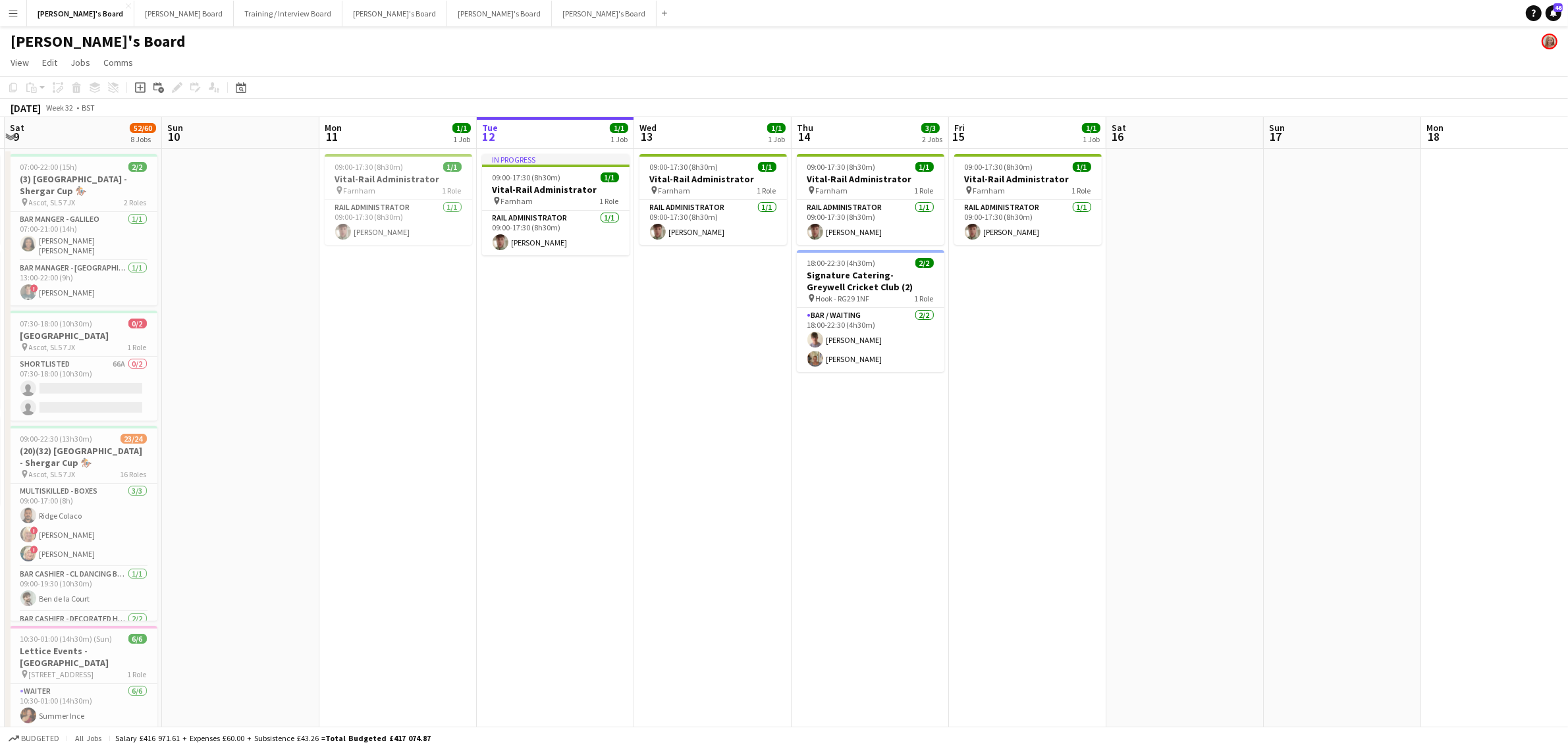
scroll to position [0, 337]
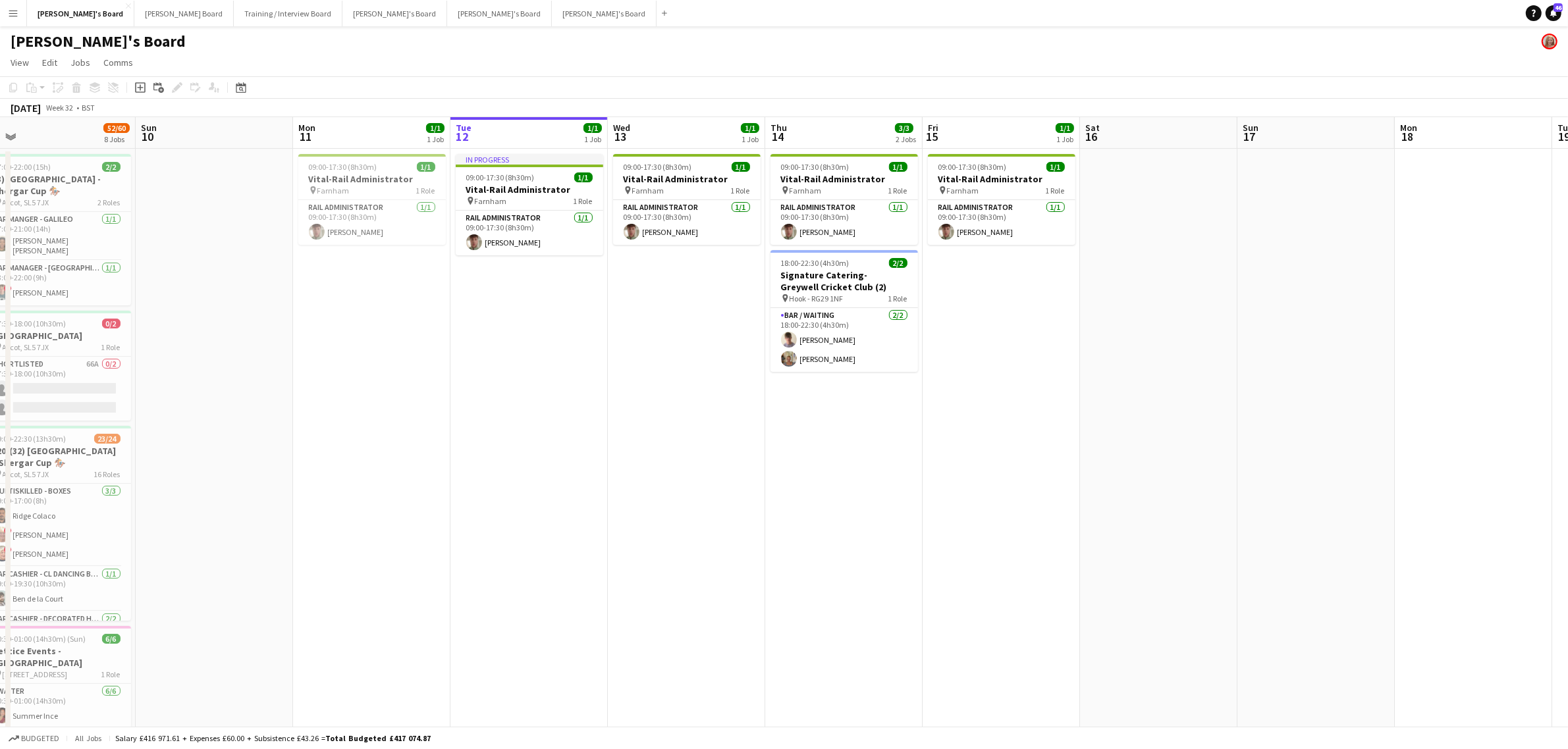
drag, startPoint x: 498, startPoint y: 408, endPoint x: 871, endPoint y: 376, distance: 374.4
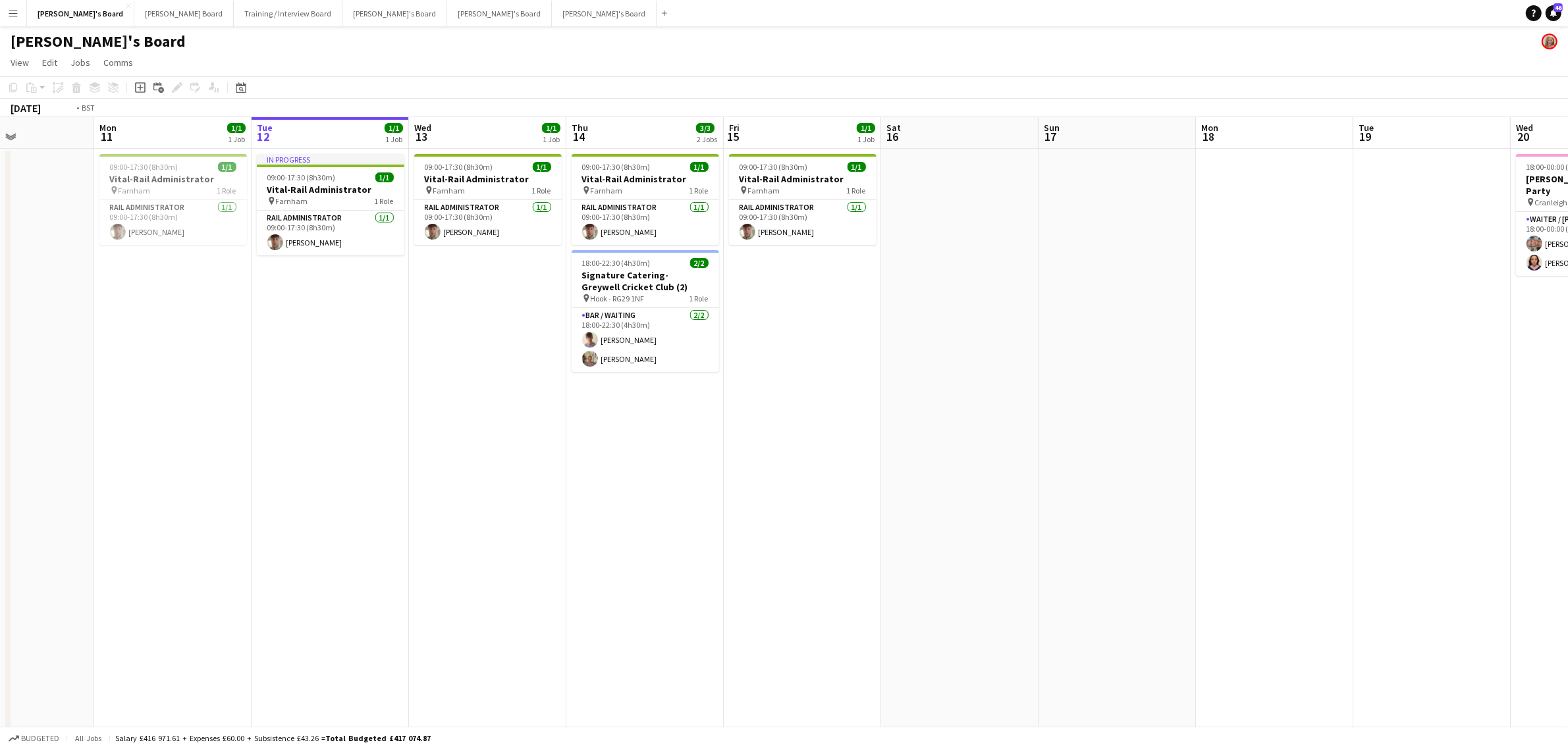
drag, startPoint x: 1259, startPoint y: 347, endPoint x: 847, endPoint y: 429, distance: 420.1
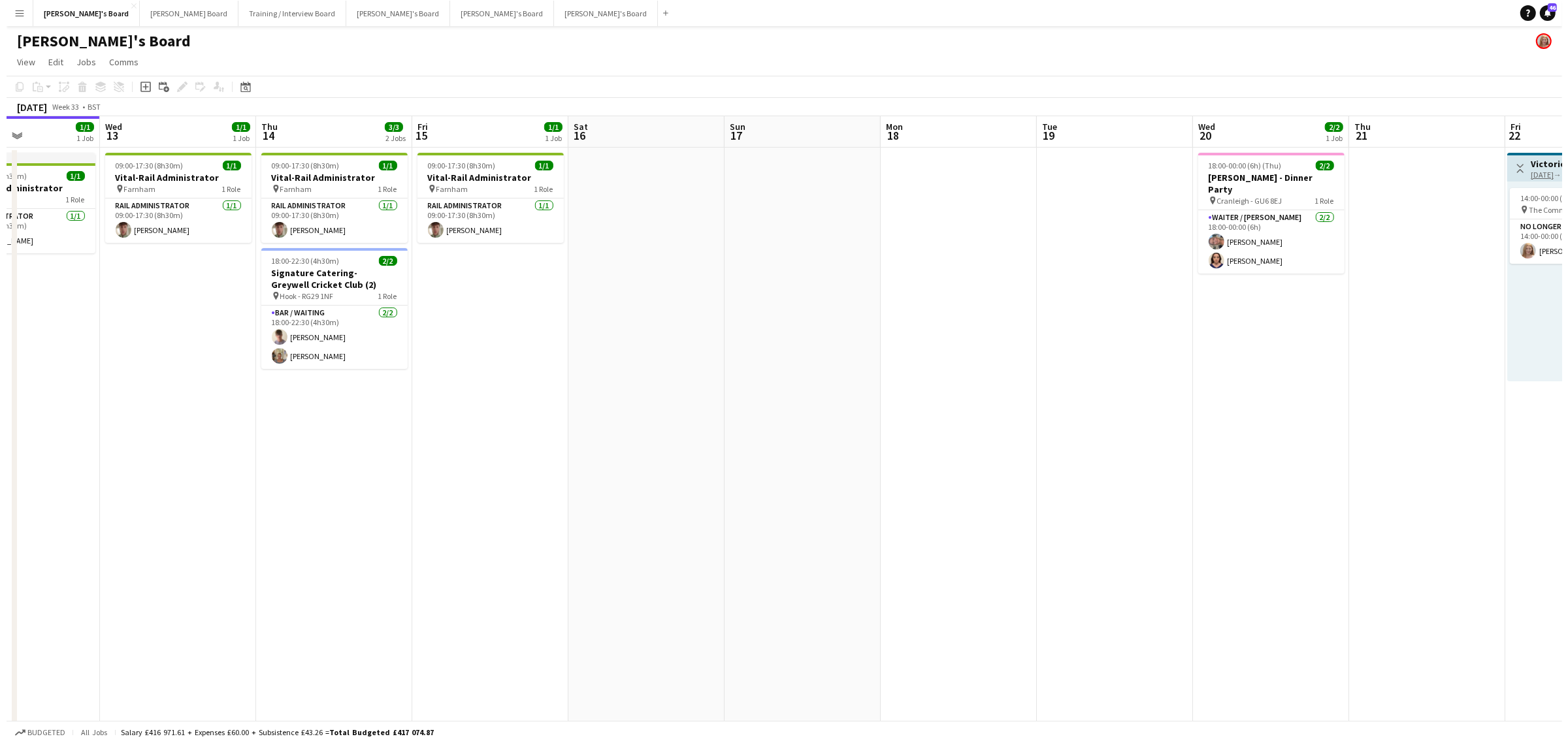
scroll to position [0, 430]
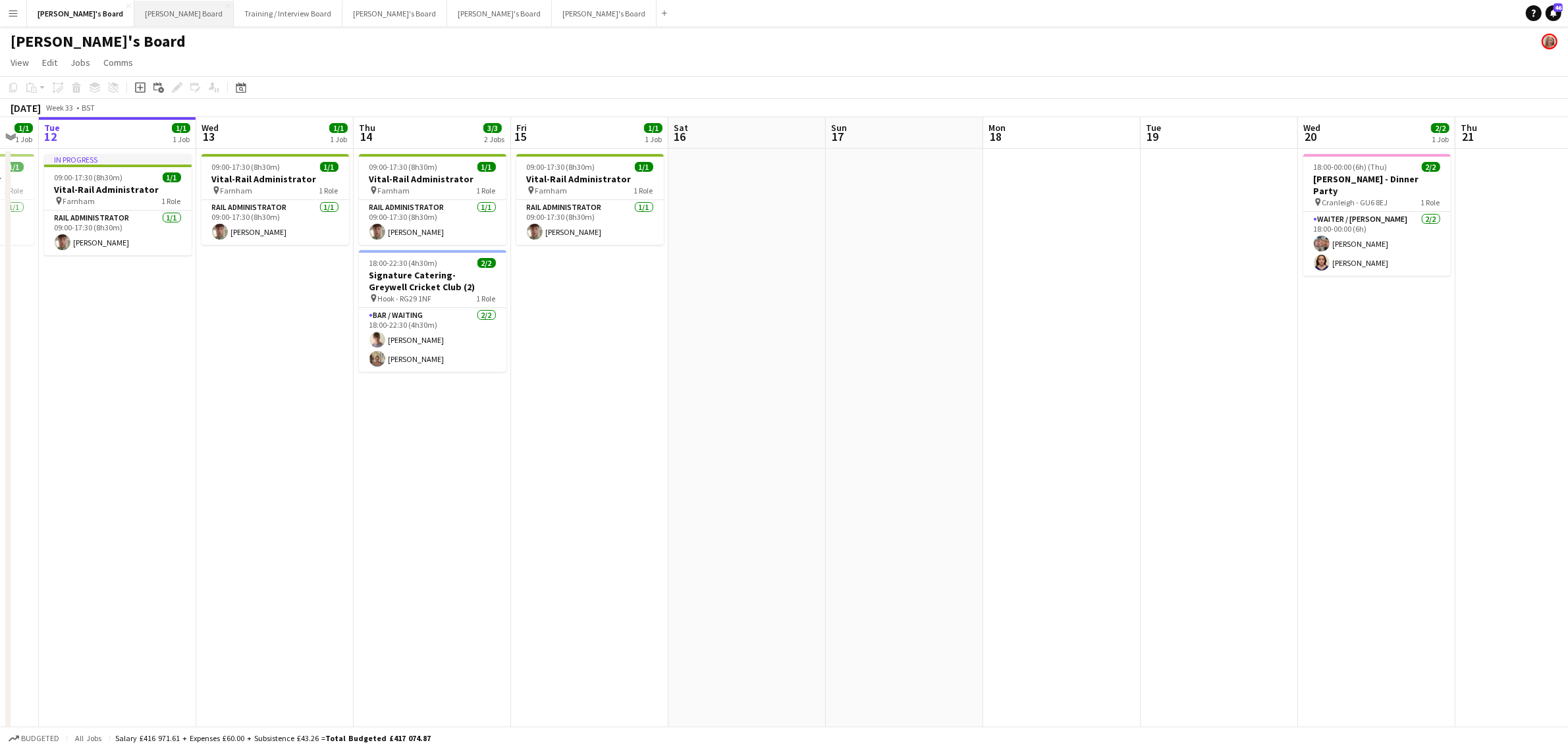
click at [134, 11] on button "[PERSON_NAME] Board Close" at bounding box center [184, 14] width 99 height 26
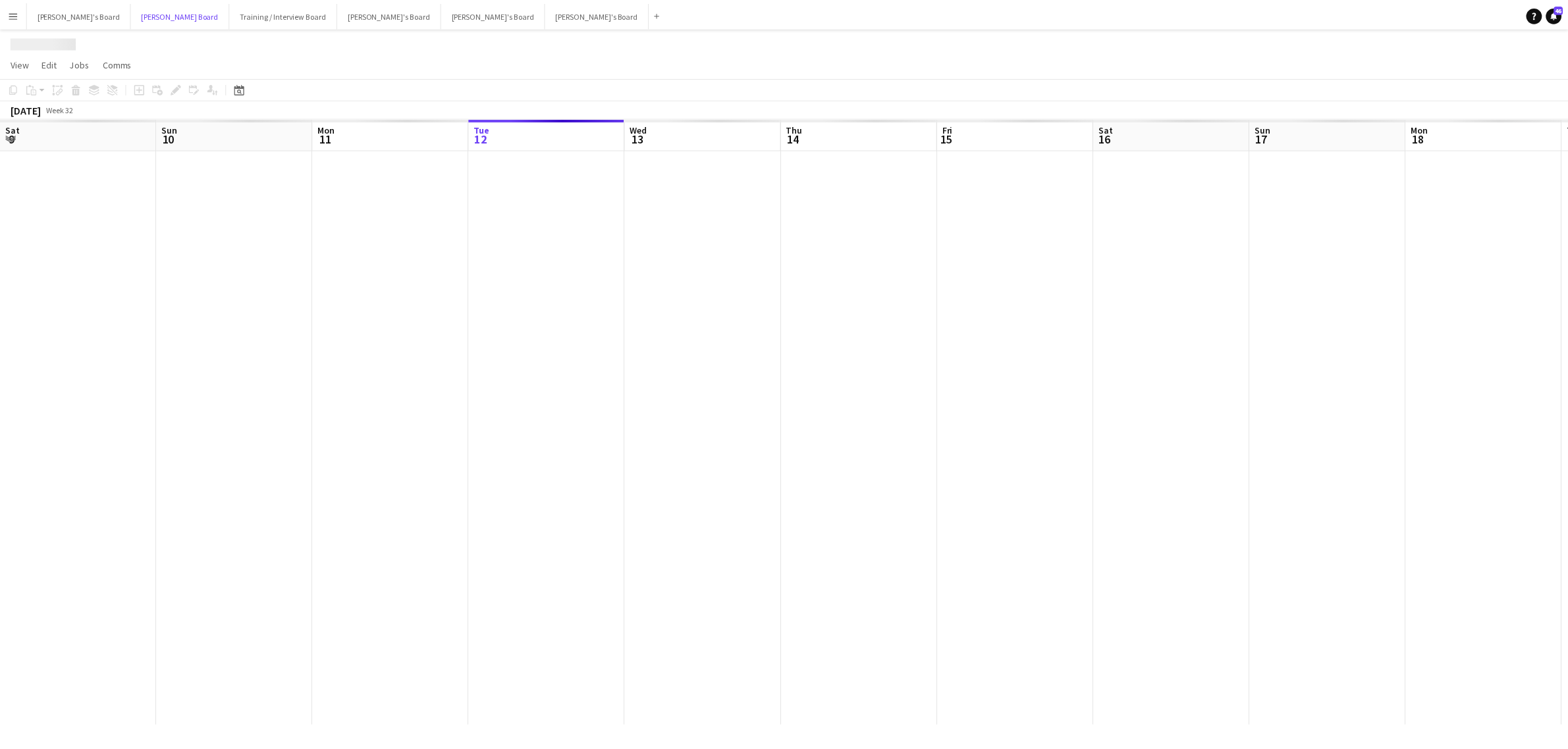
scroll to position [0, 314]
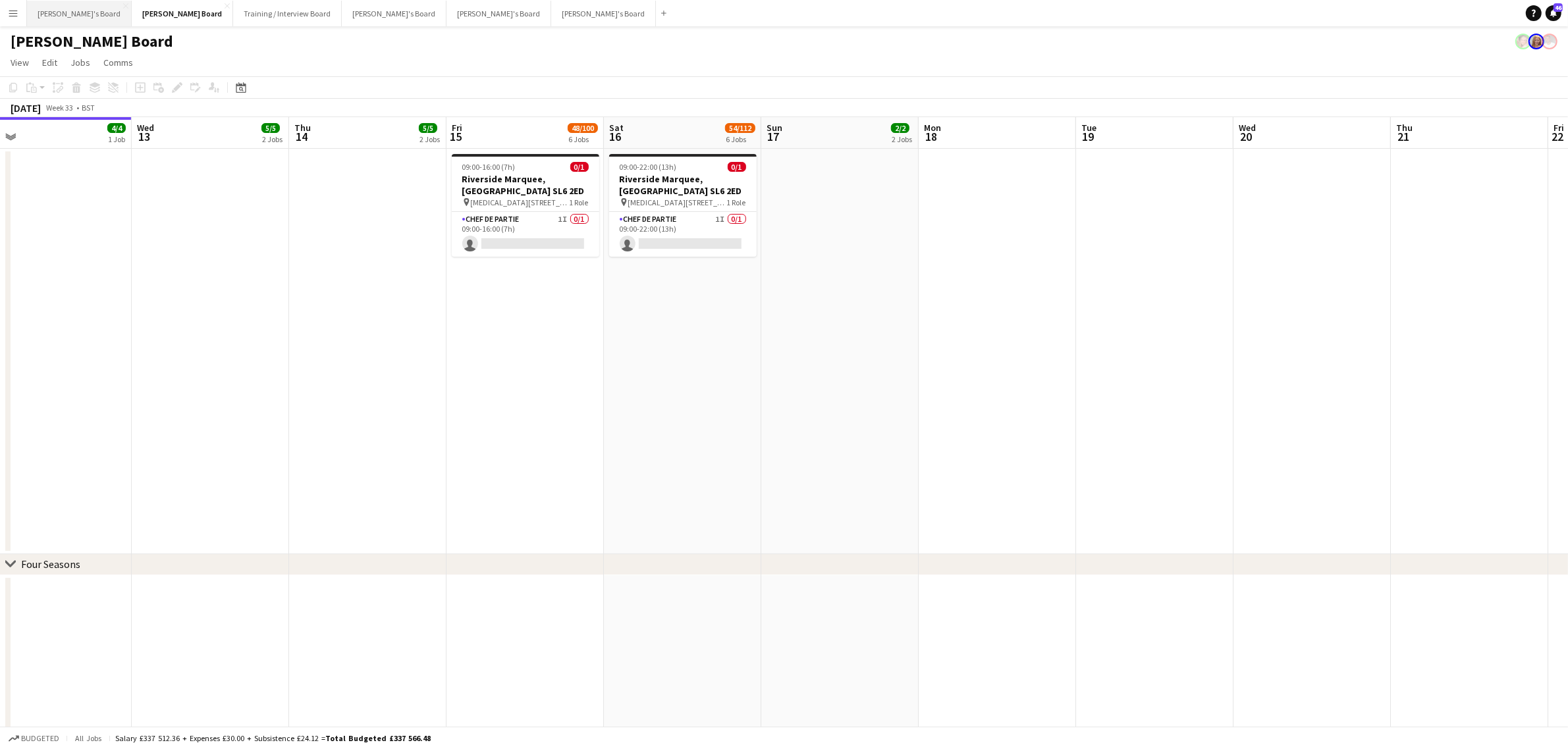
click at [57, 10] on button "[PERSON_NAME]'s Board Close" at bounding box center [78, 14] width 104 height 26
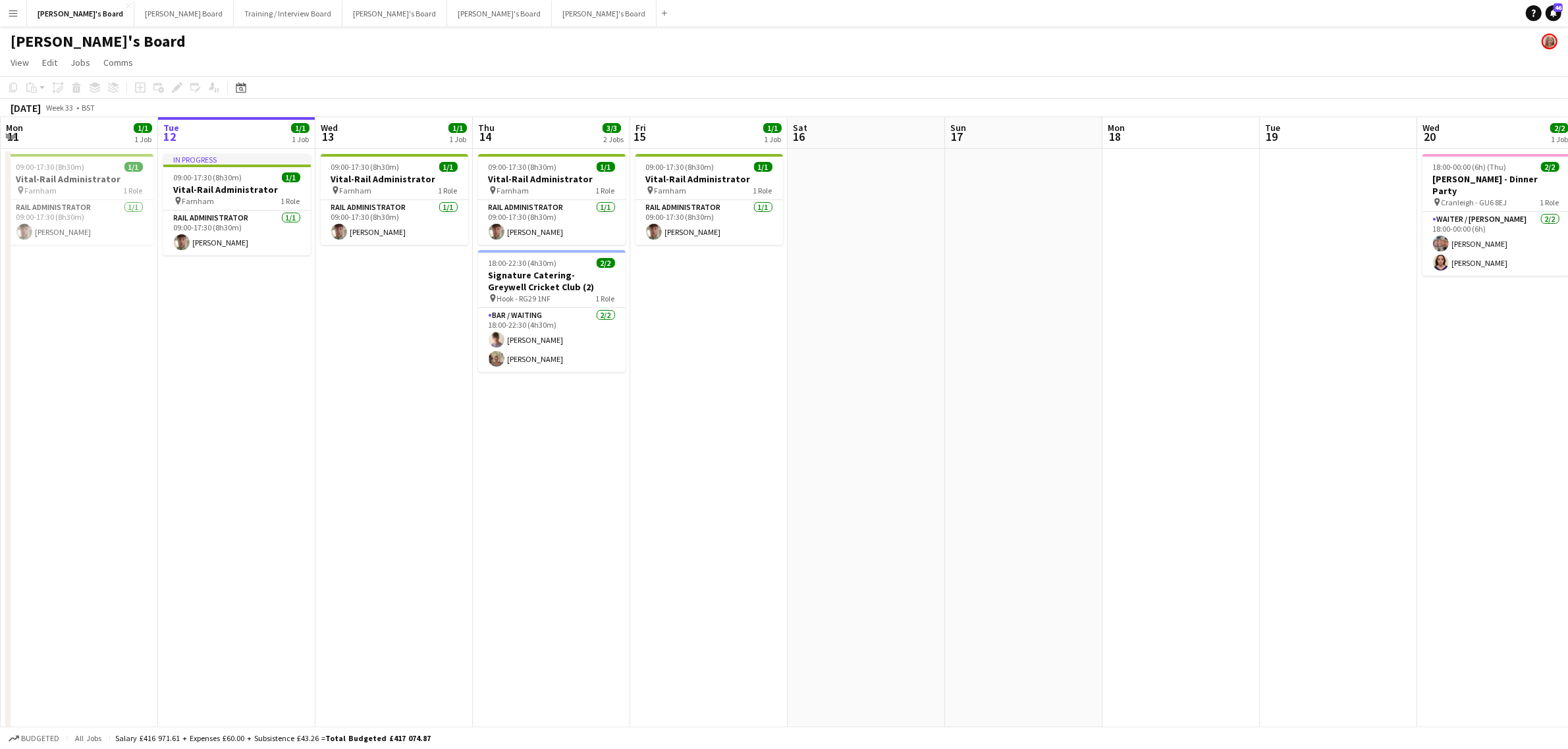
scroll to position [0, 510]
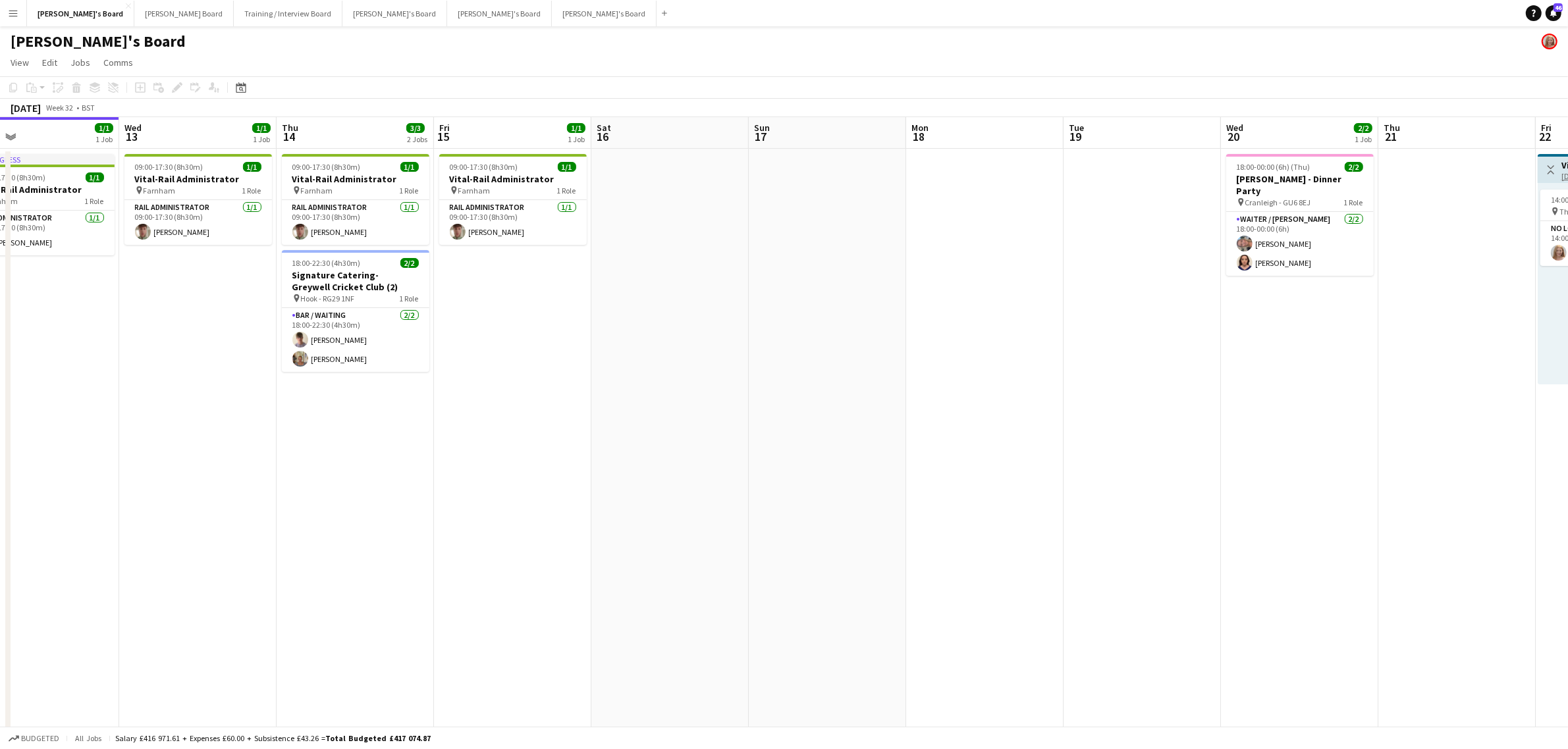
drag, startPoint x: 790, startPoint y: 267, endPoint x: 594, endPoint y: 282, distance: 196.6
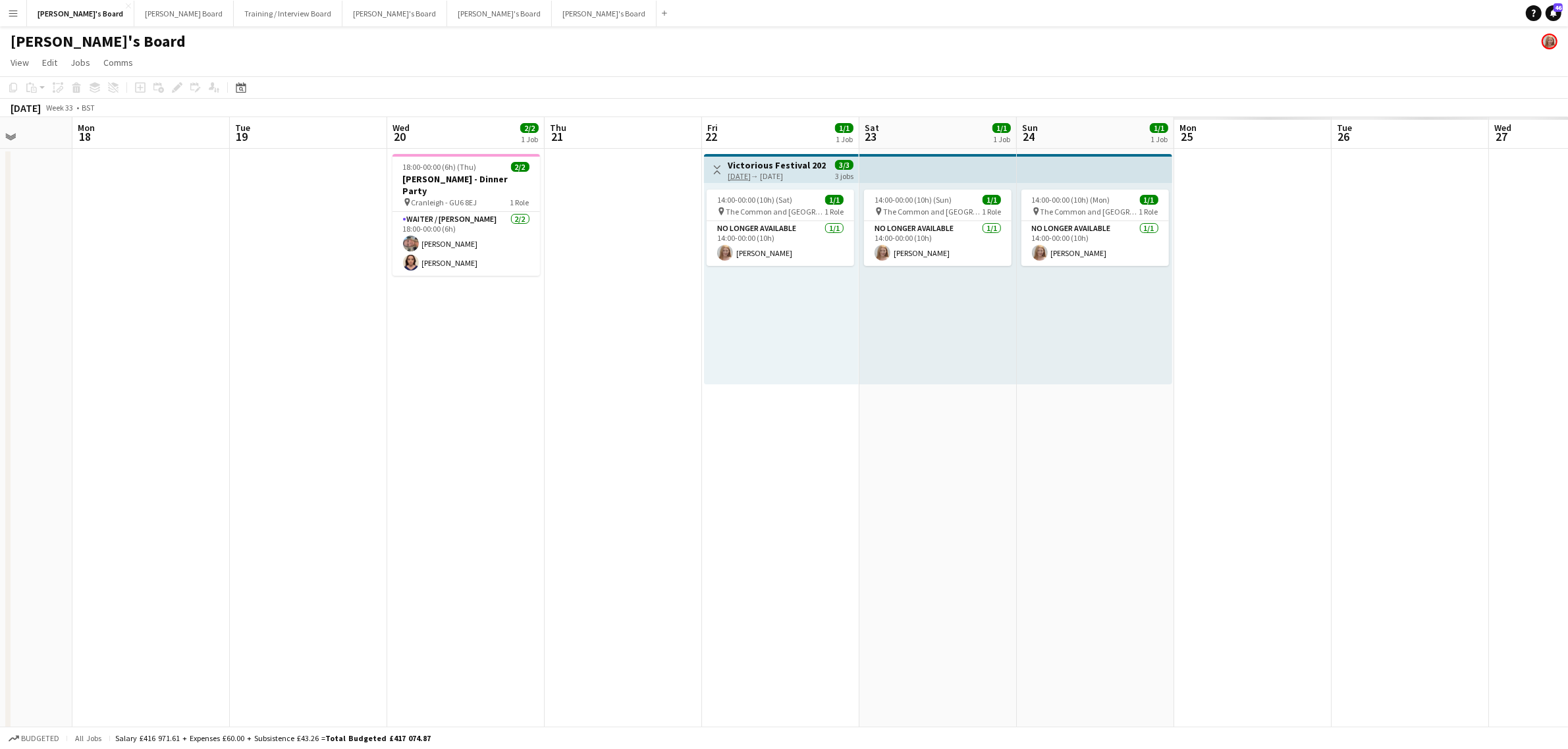
drag, startPoint x: 332, startPoint y: 439, endPoint x: 212, endPoint y: 427, distance: 120.6
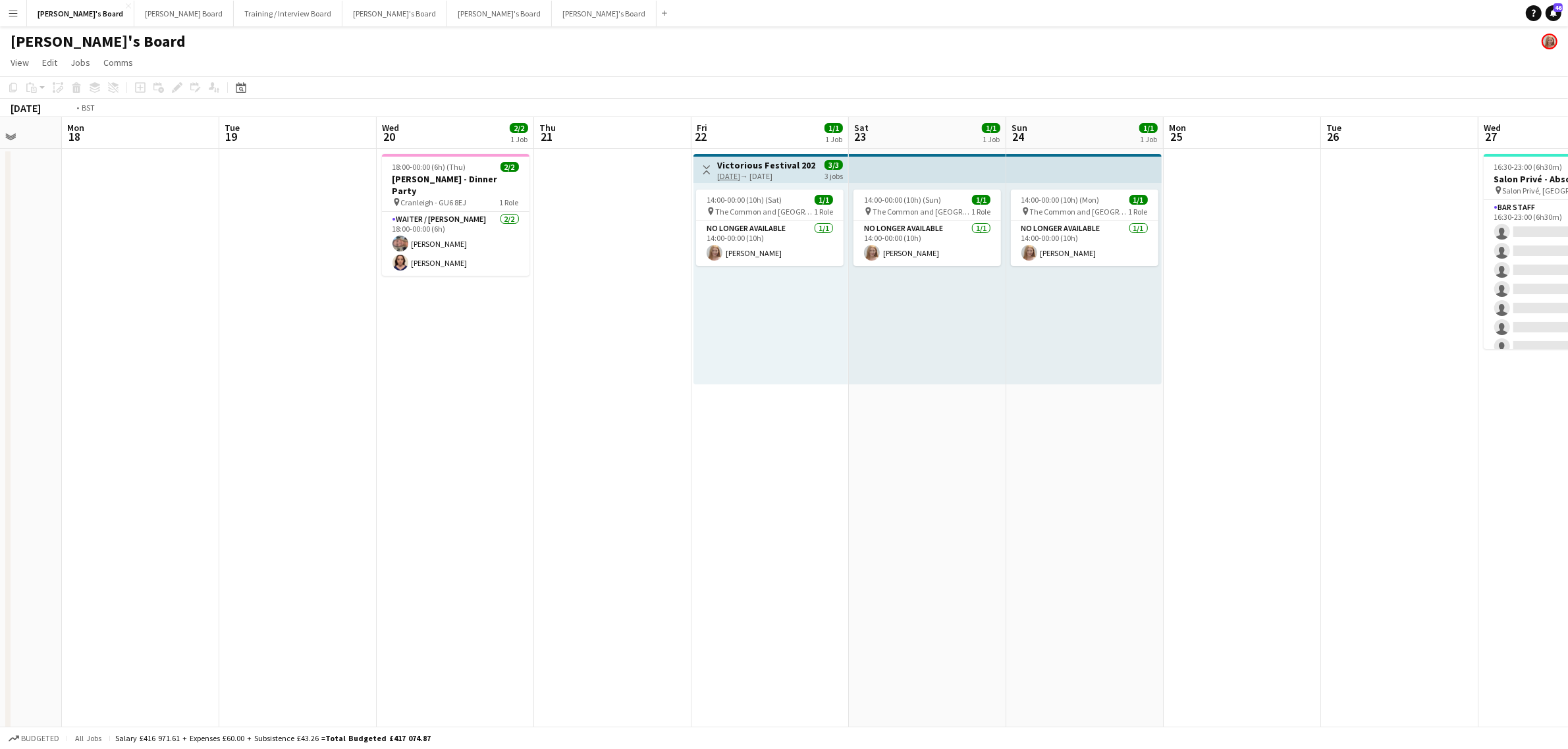
drag, startPoint x: 689, startPoint y: 359, endPoint x: 577, endPoint y: 357, distance: 112.0
drag, startPoint x: 286, startPoint y: 424, endPoint x: 1176, endPoint y: 505, distance: 893.7
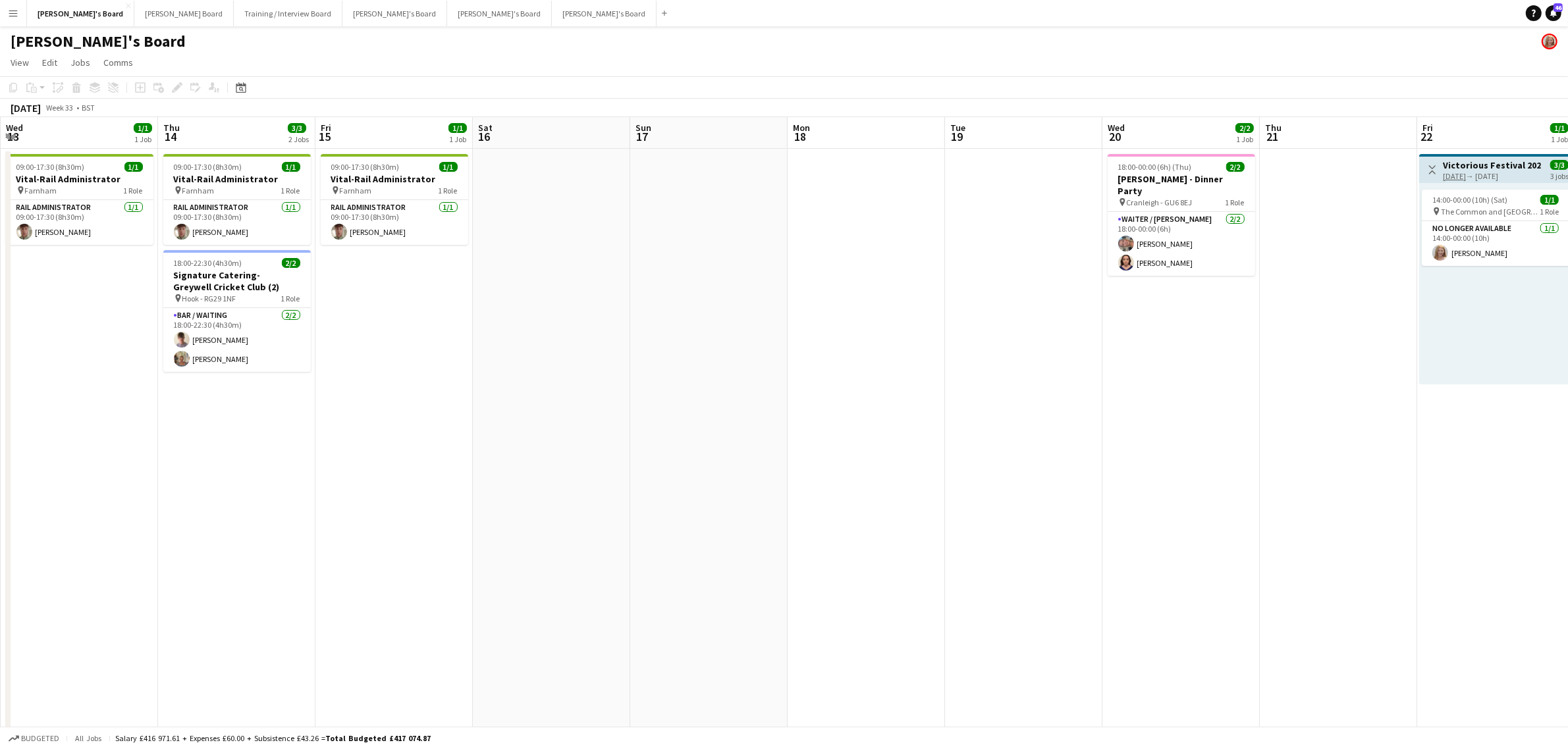
drag, startPoint x: 538, startPoint y: 403, endPoint x: 116, endPoint y: 307, distance: 432.8
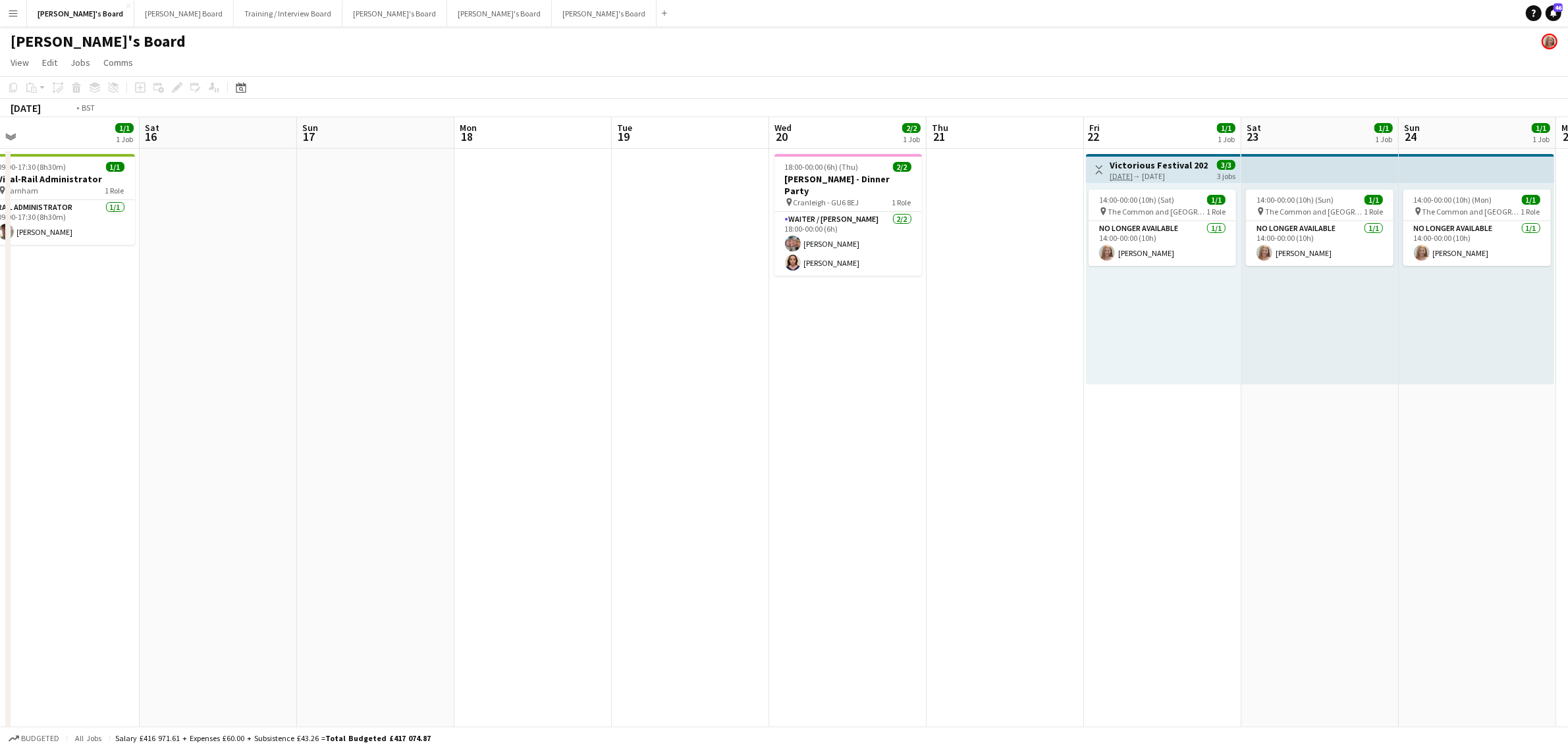
scroll to position [0, 426]
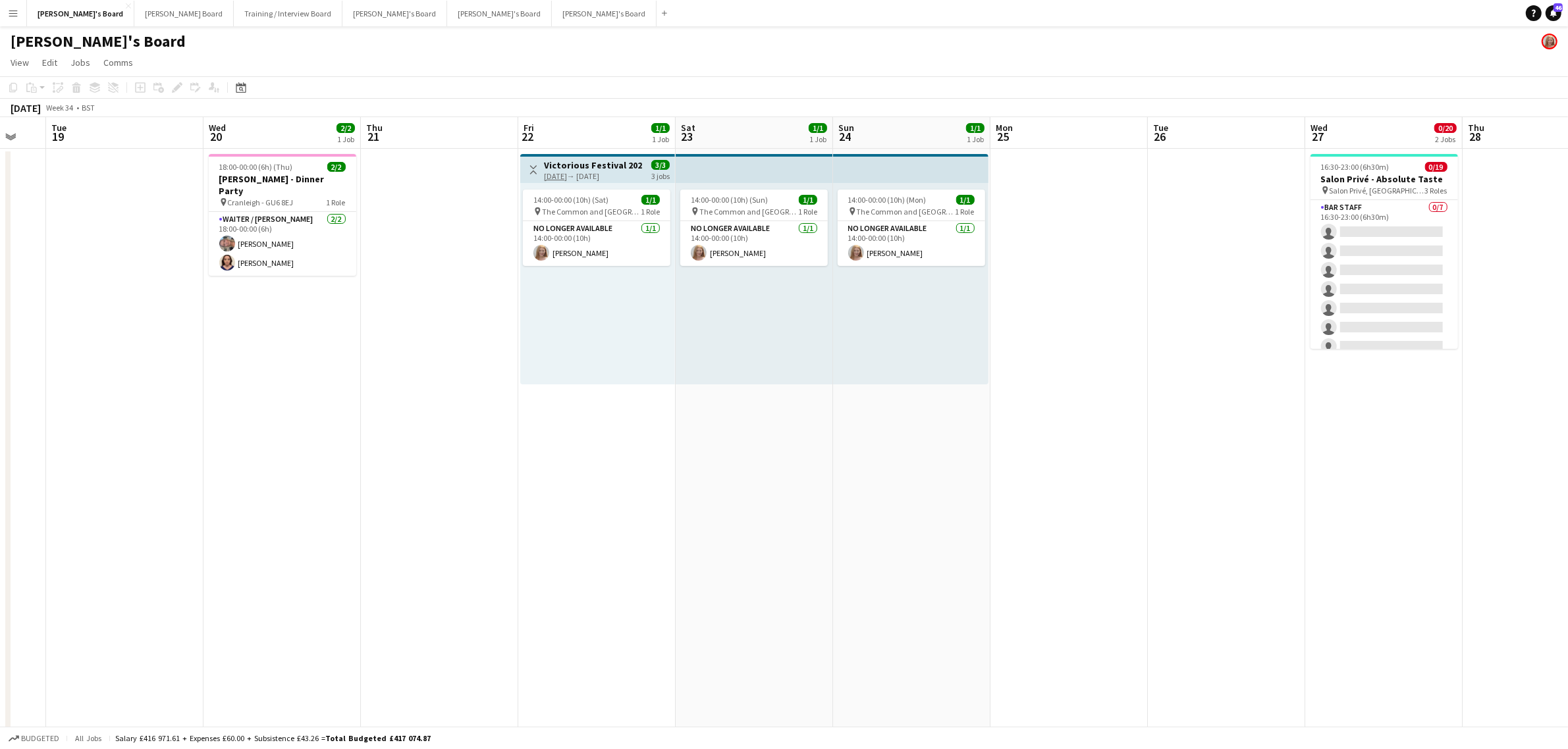
drag, startPoint x: 709, startPoint y: 315, endPoint x: 373, endPoint y: 321, distance: 336.1
click at [304, 228] on app-card-role "Waiter / [PERSON_NAME] [DATE] 18:00-00:00 (6h) [PERSON_NAME] [PERSON_NAME]" at bounding box center [283, 244] width 148 height 64
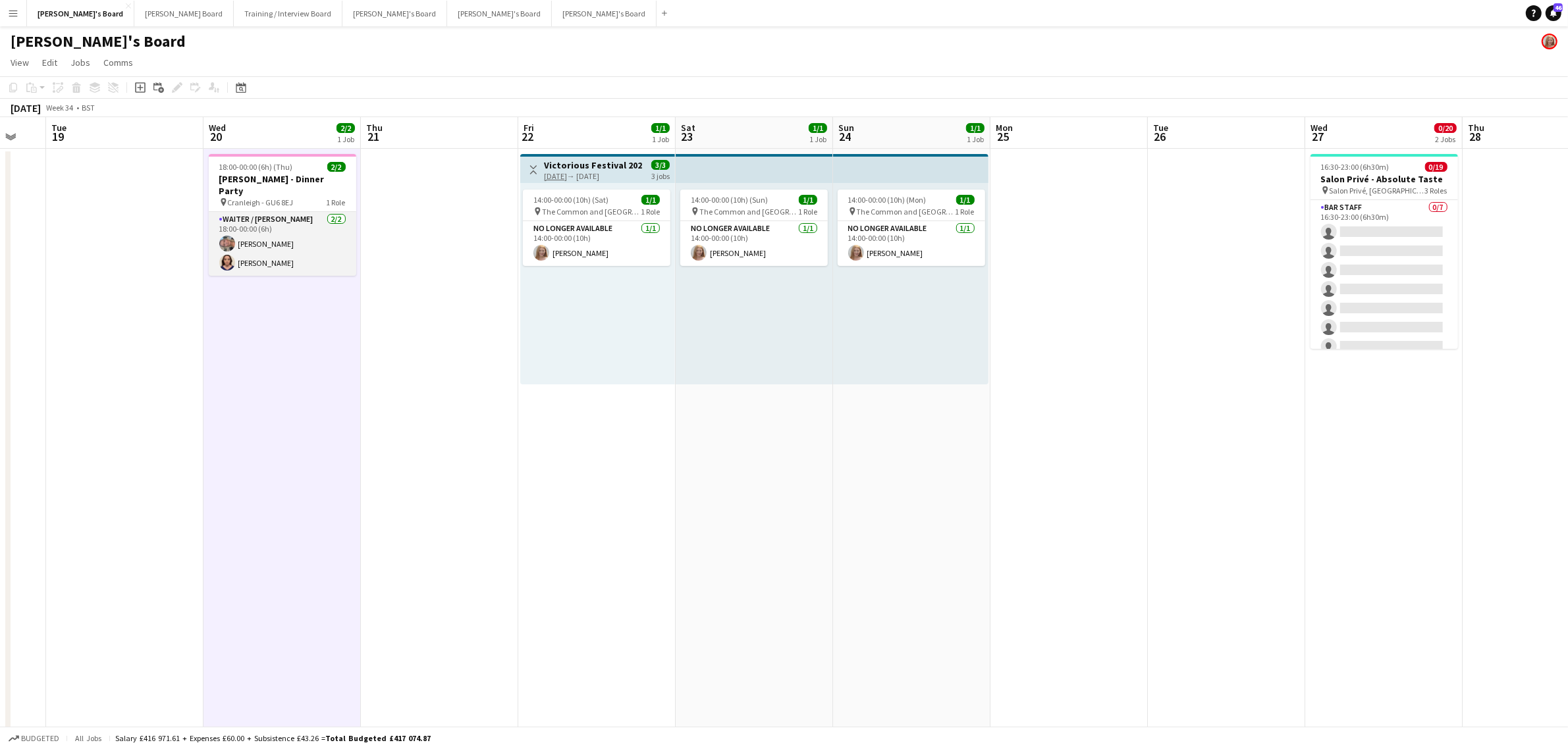
click at [251, 212] on app-card-role "Waiter / [PERSON_NAME] [DATE] 18:00-00:00 (6h) [PERSON_NAME] [PERSON_NAME]" at bounding box center [283, 244] width 148 height 64
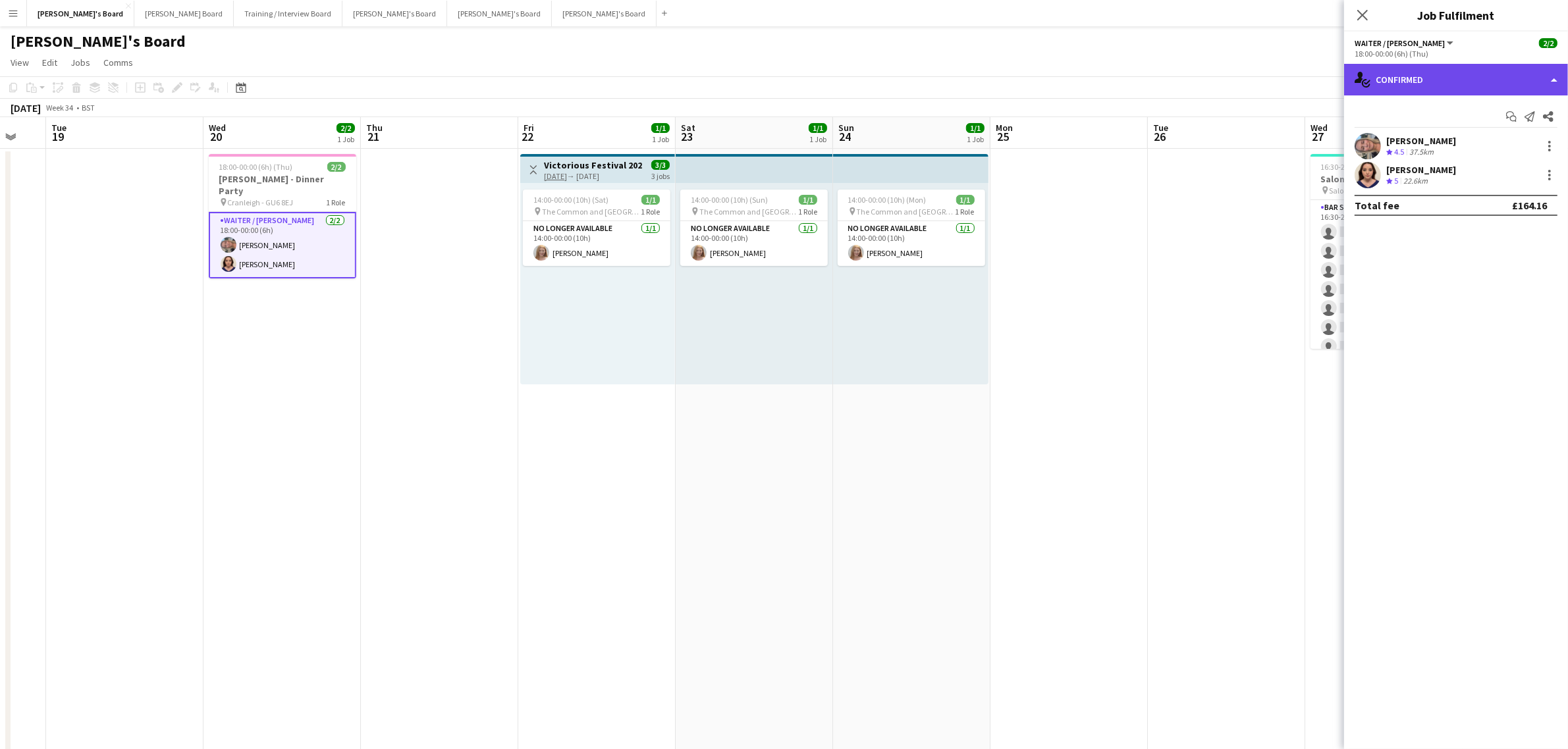
click at [1417, 81] on div "single-neutral-actions-check-2 Confirmed" at bounding box center [1456, 79] width 224 height 31
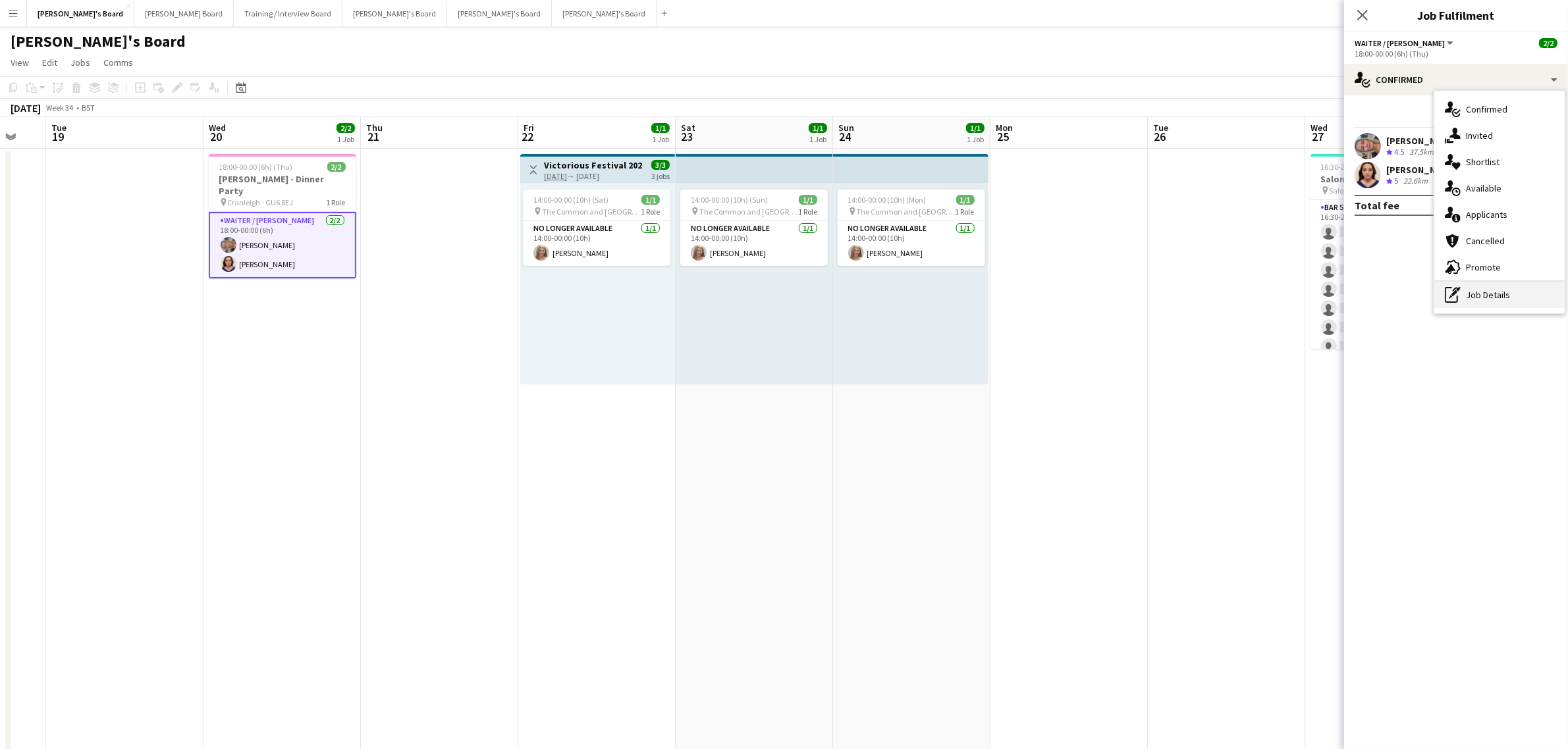
click at [1469, 294] on div "pen-write Job Details" at bounding box center [1499, 295] width 130 height 27
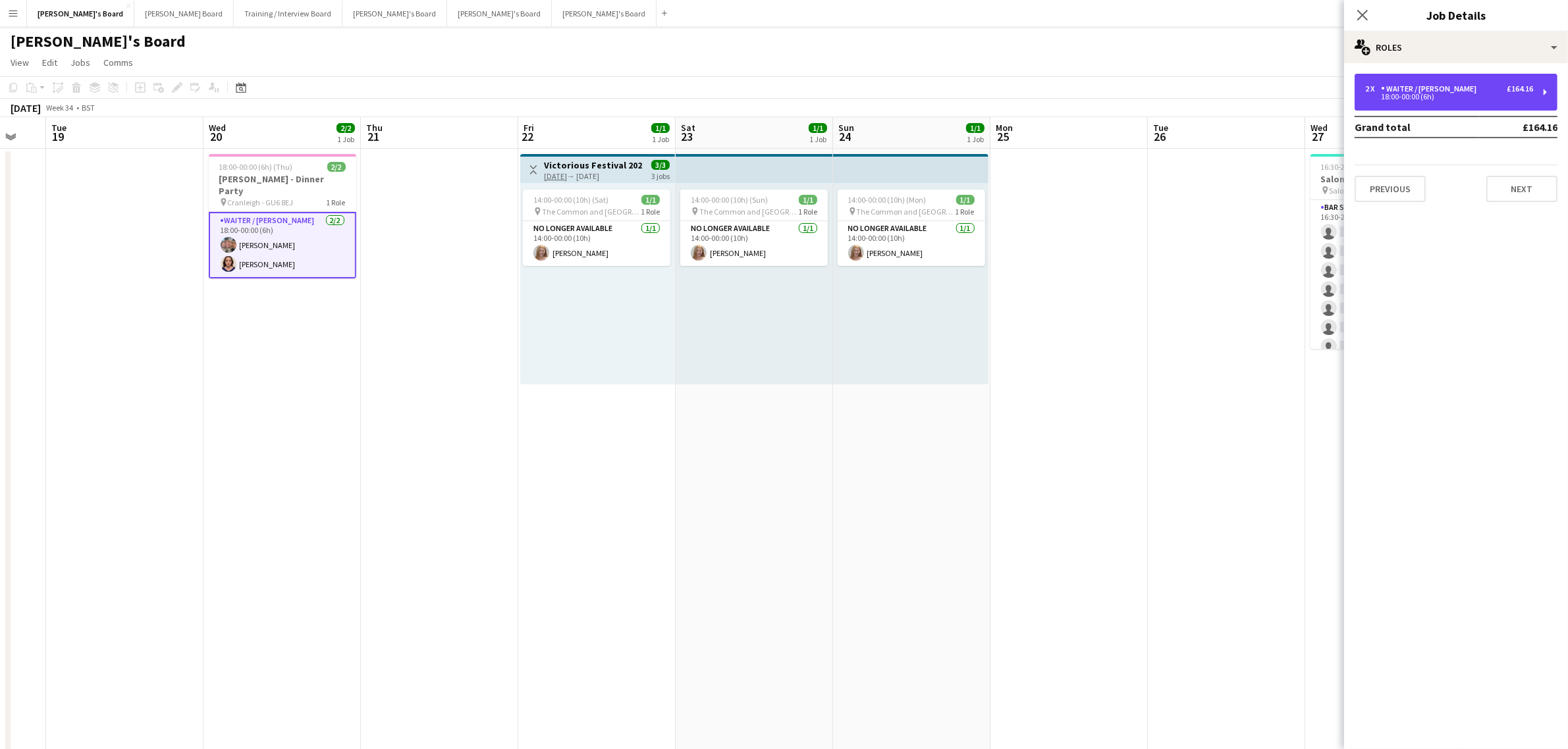
click at [1423, 94] on div "18:00-00:00 (6h)" at bounding box center [1449, 97] width 168 height 7
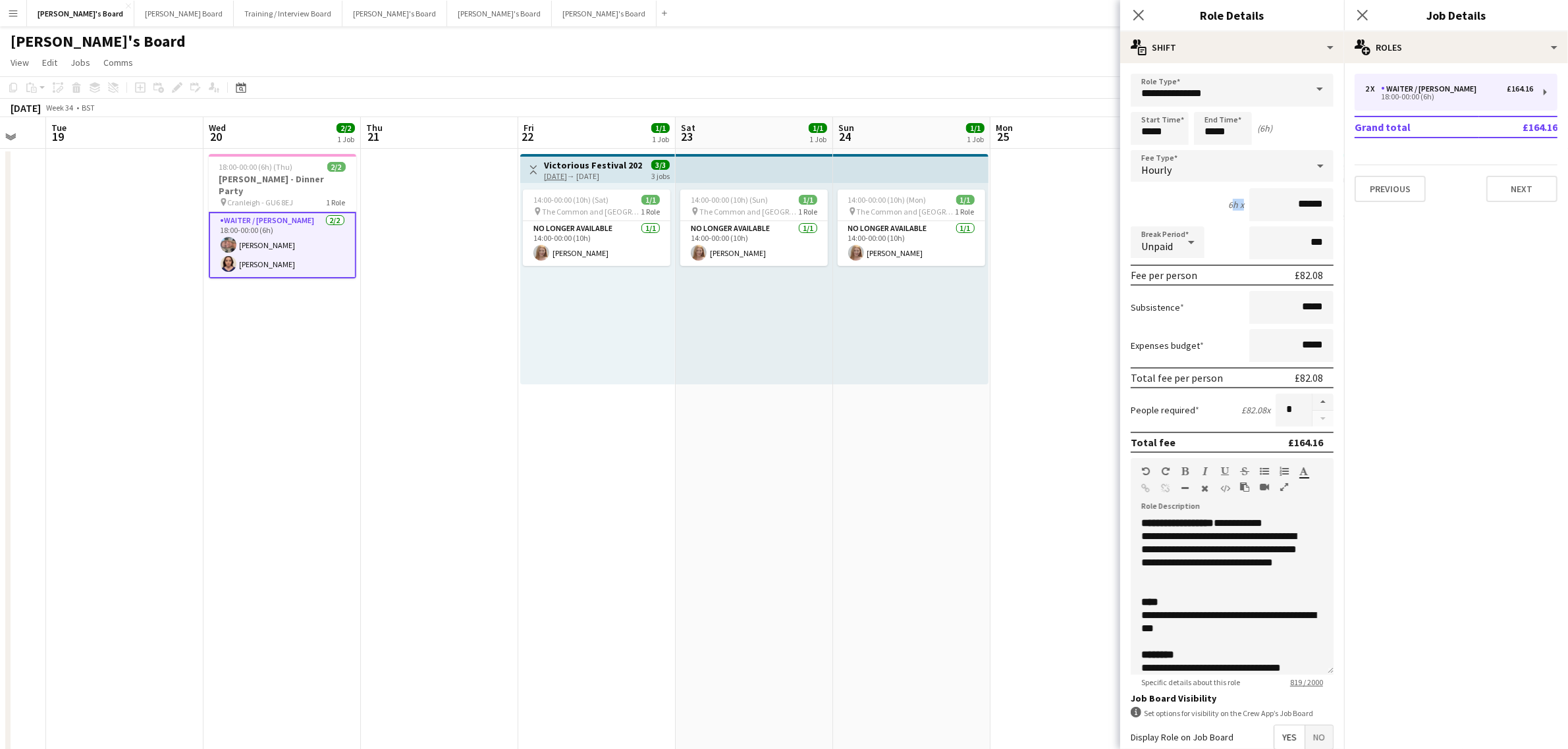
drag, startPoint x: 1209, startPoint y: 211, endPoint x: 1239, endPoint y: 214, distance: 30.1
click at [1239, 214] on div "6h x ******" at bounding box center [1232, 204] width 203 height 33
drag, startPoint x: 1216, startPoint y: 406, endPoint x: 1251, endPoint y: 408, distance: 35.1
click at [1251, 408] on div "People required £82.08 x *" at bounding box center [1232, 410] width 203 height 33
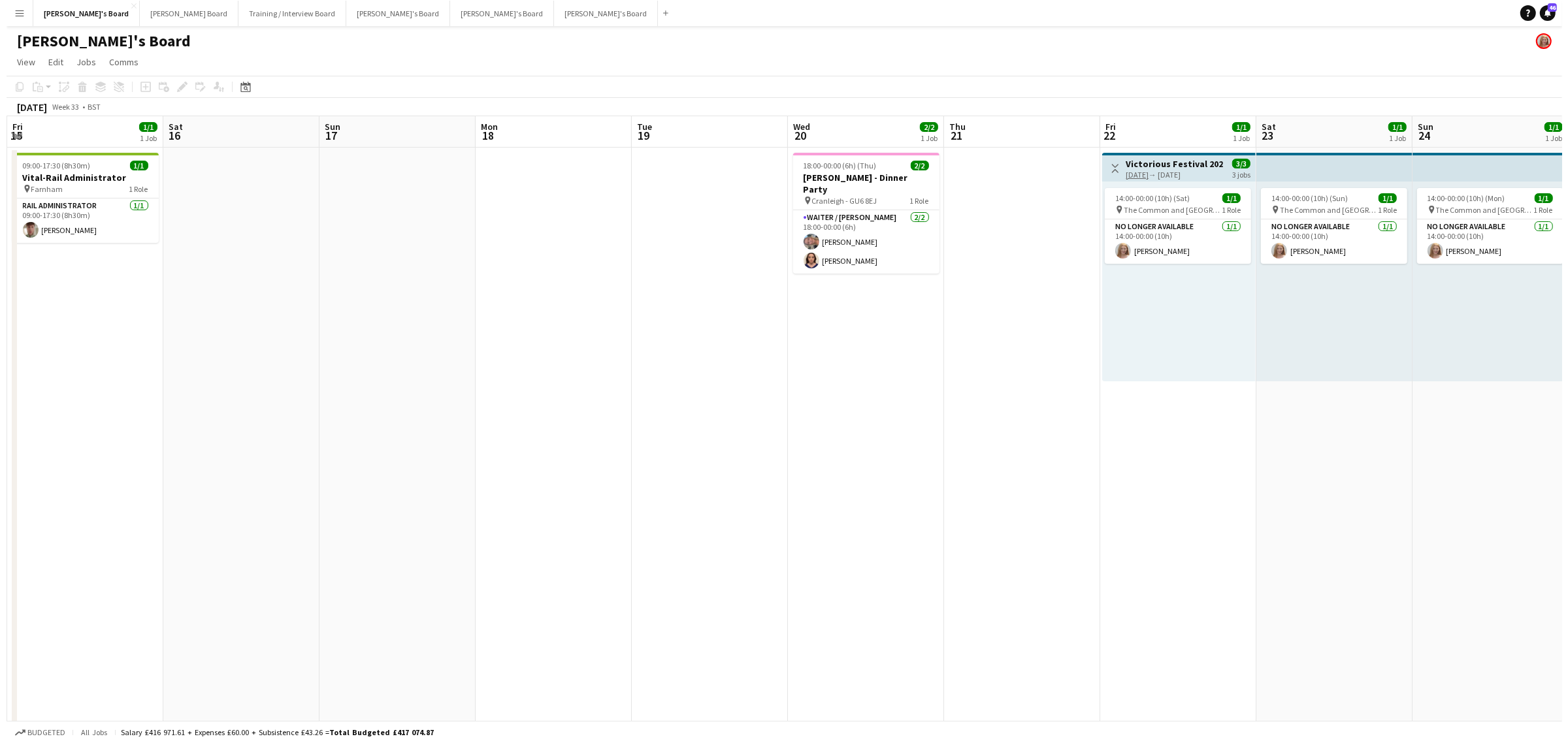
scroll to position [0, 314]
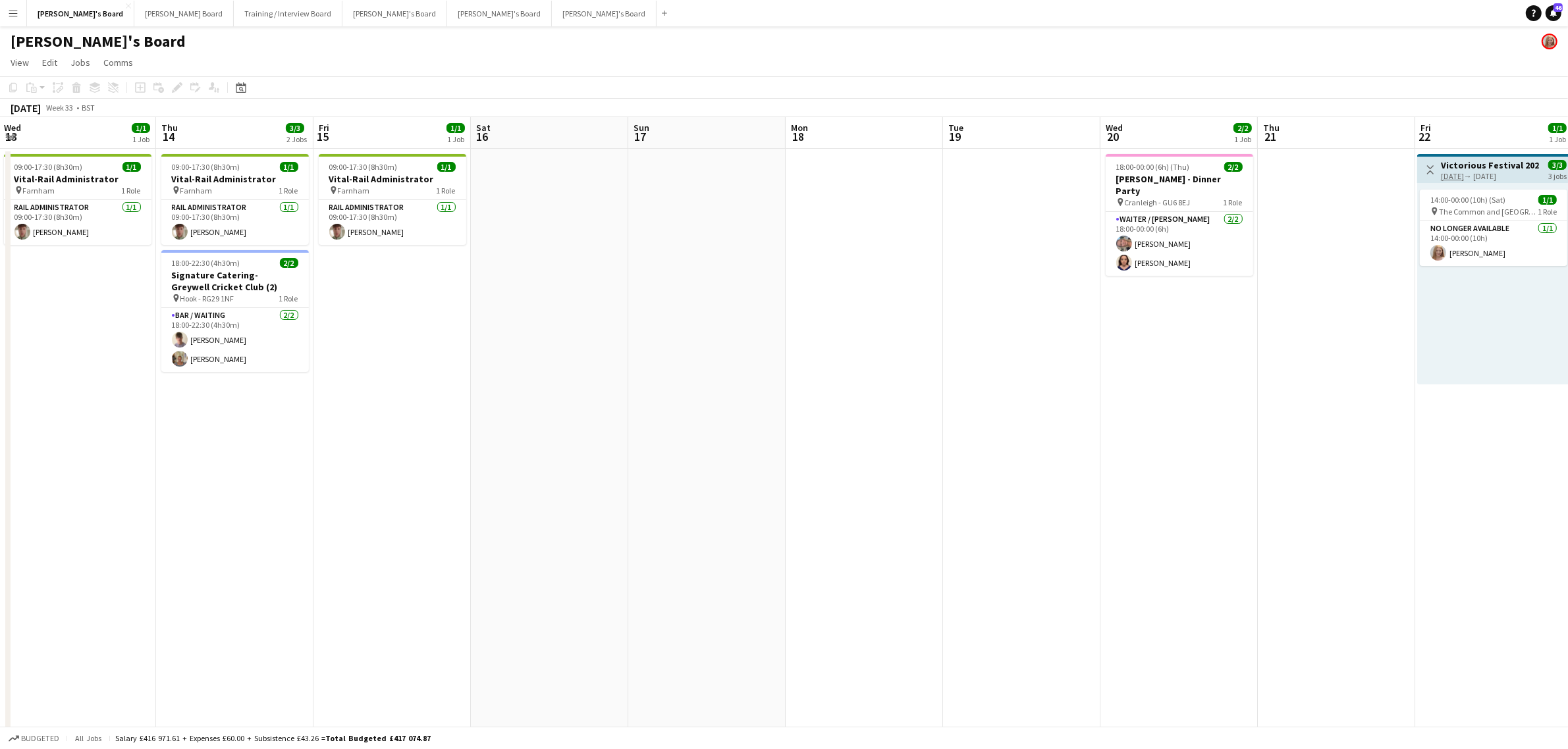
drag, startPoint x: 60, startPoint y: 519, endPoint x: 373, endPoint y: 492, distance: 314.2
click at [142, 5] on button "[PERSON_NAME] Board Close" at bounding box center [184, 14] width 99 height 26
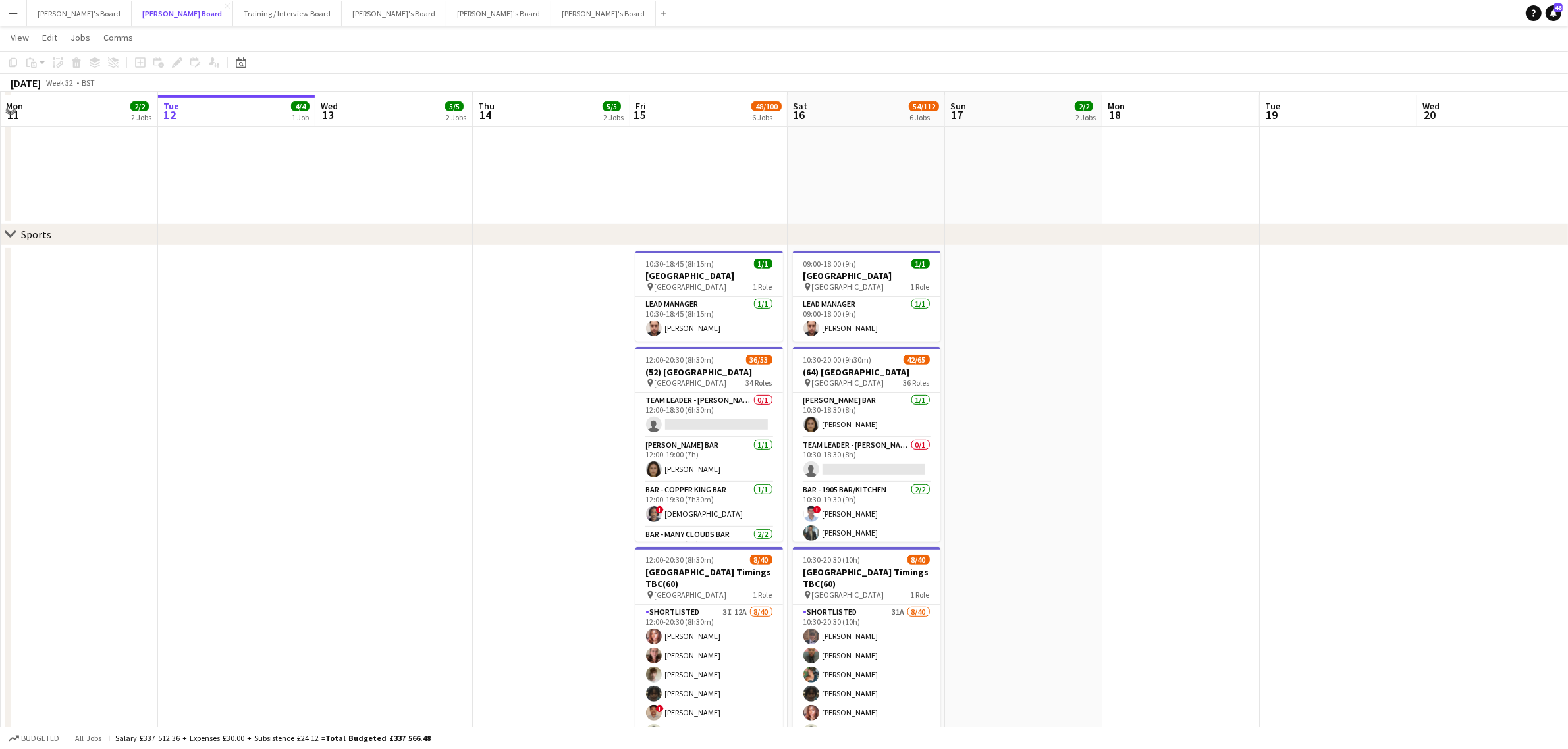
scroll to position [741, 0]
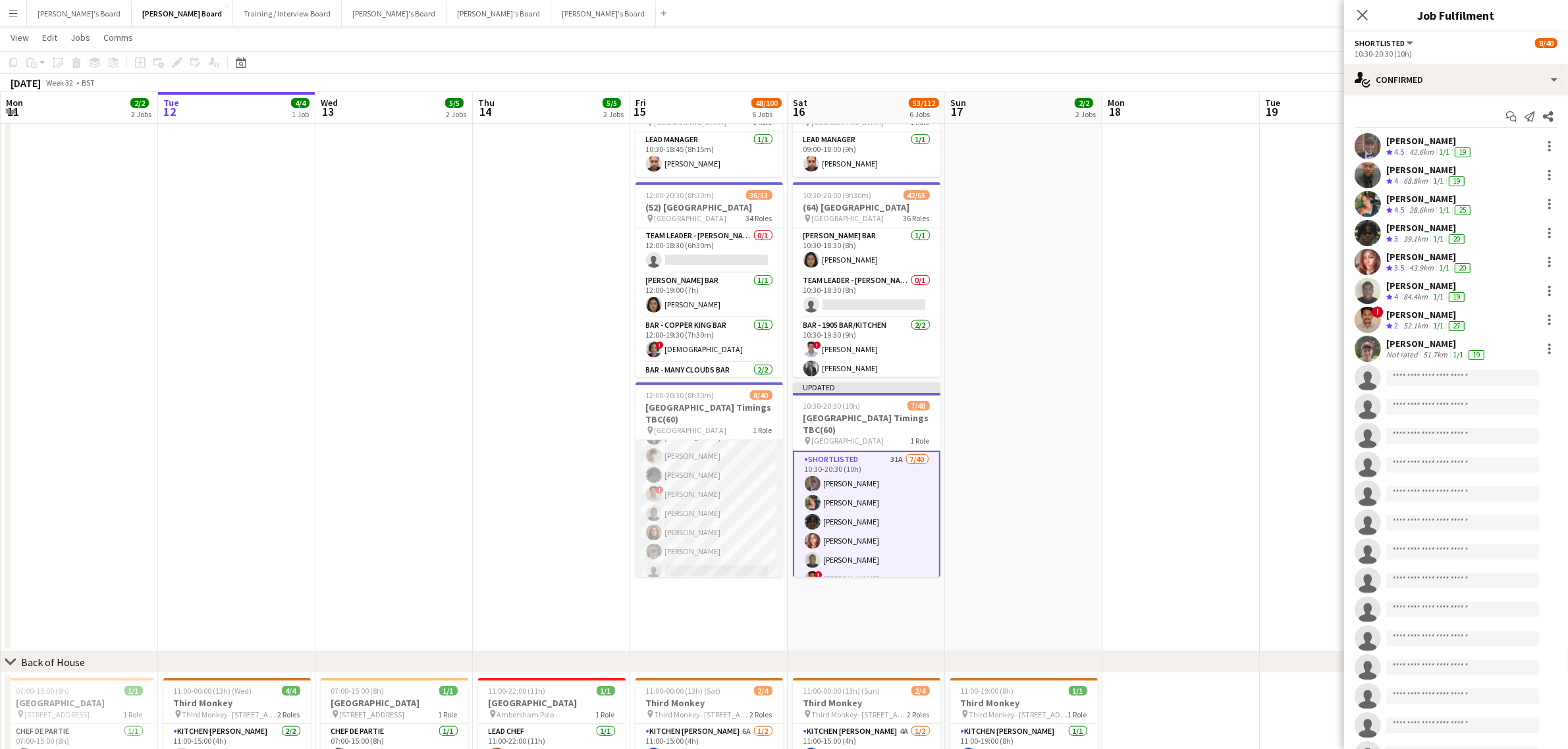
scroll to position [82, 0]
click at [688, 533] on app-card-role "Shortlisted 3I 12A 8/40 12:00-20:30 (8h30m) [PERSON_NAME] [PERSON_NAME] [PERSON…" at bounding box center [709, 753] width 148 height 789
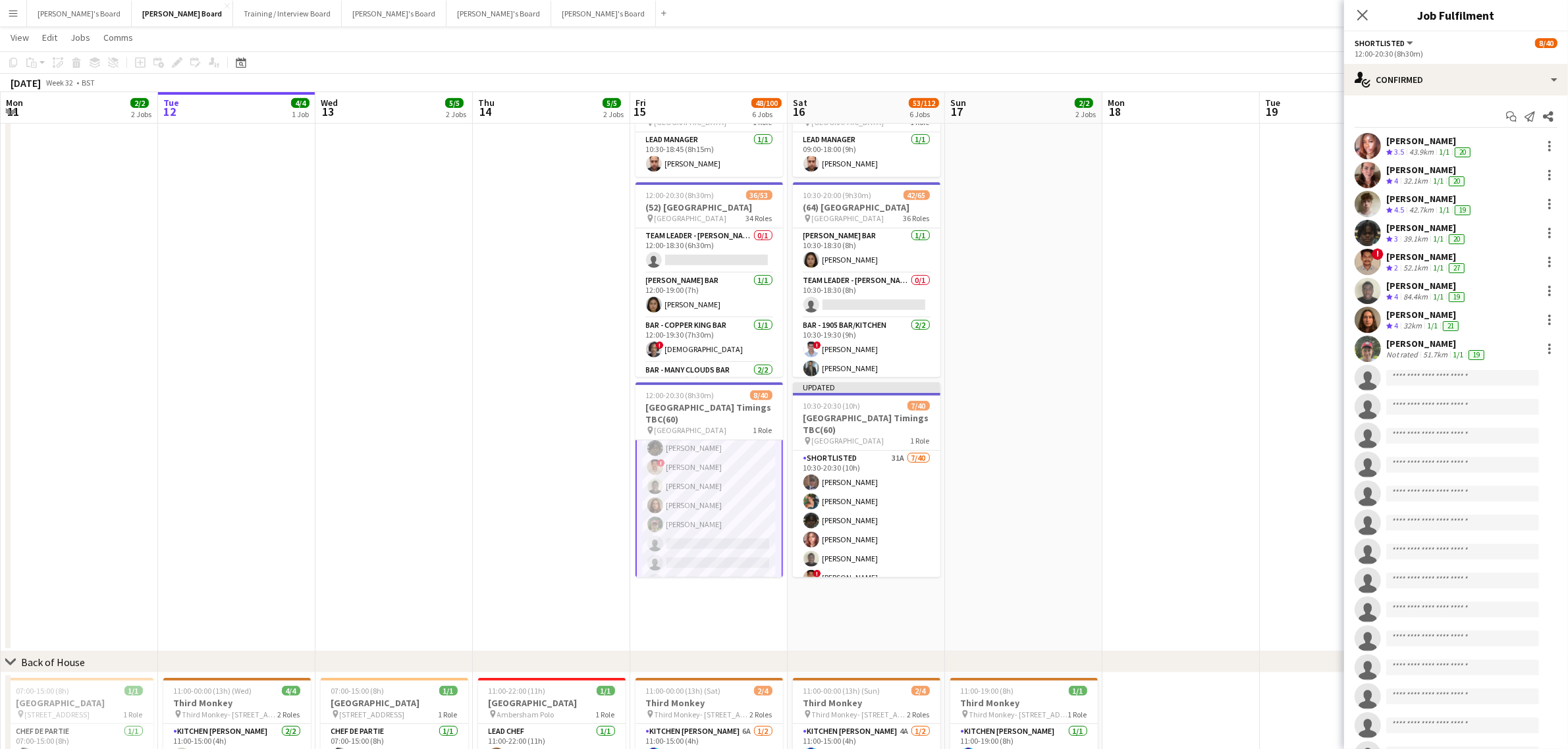
scroll to position [83, 0]
click at [1394, 361] on div "[PERSON_NAME] Not rated 51.7km 1/1 19" at bounding box center [1456, 349] width 224 height 27
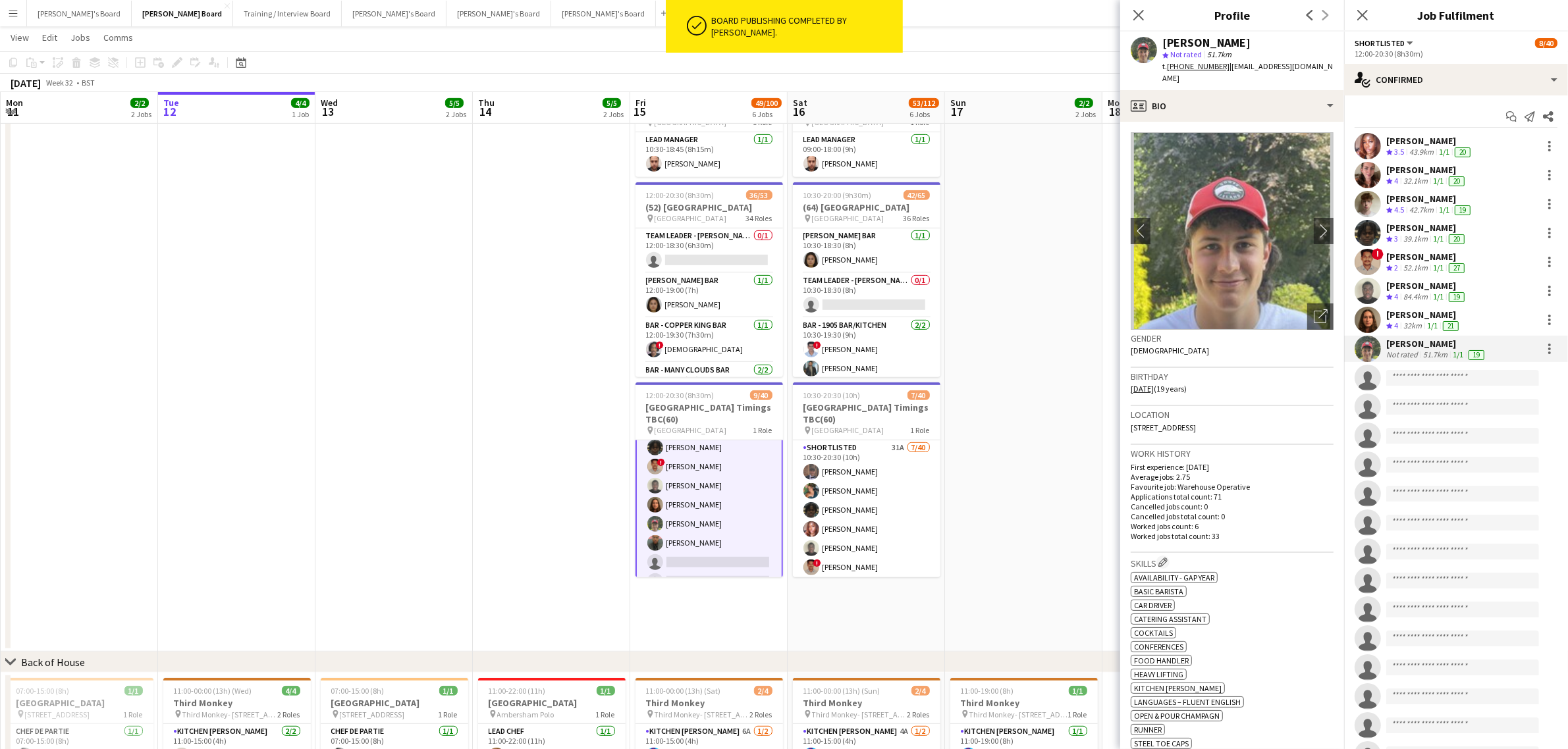
click at [1314, 204] on img at bounding box center [1232, 231] width 203 height 197
click at [1312, 218] on button "chevron-right" at bounding box center [1323, 231] width 27 height 27
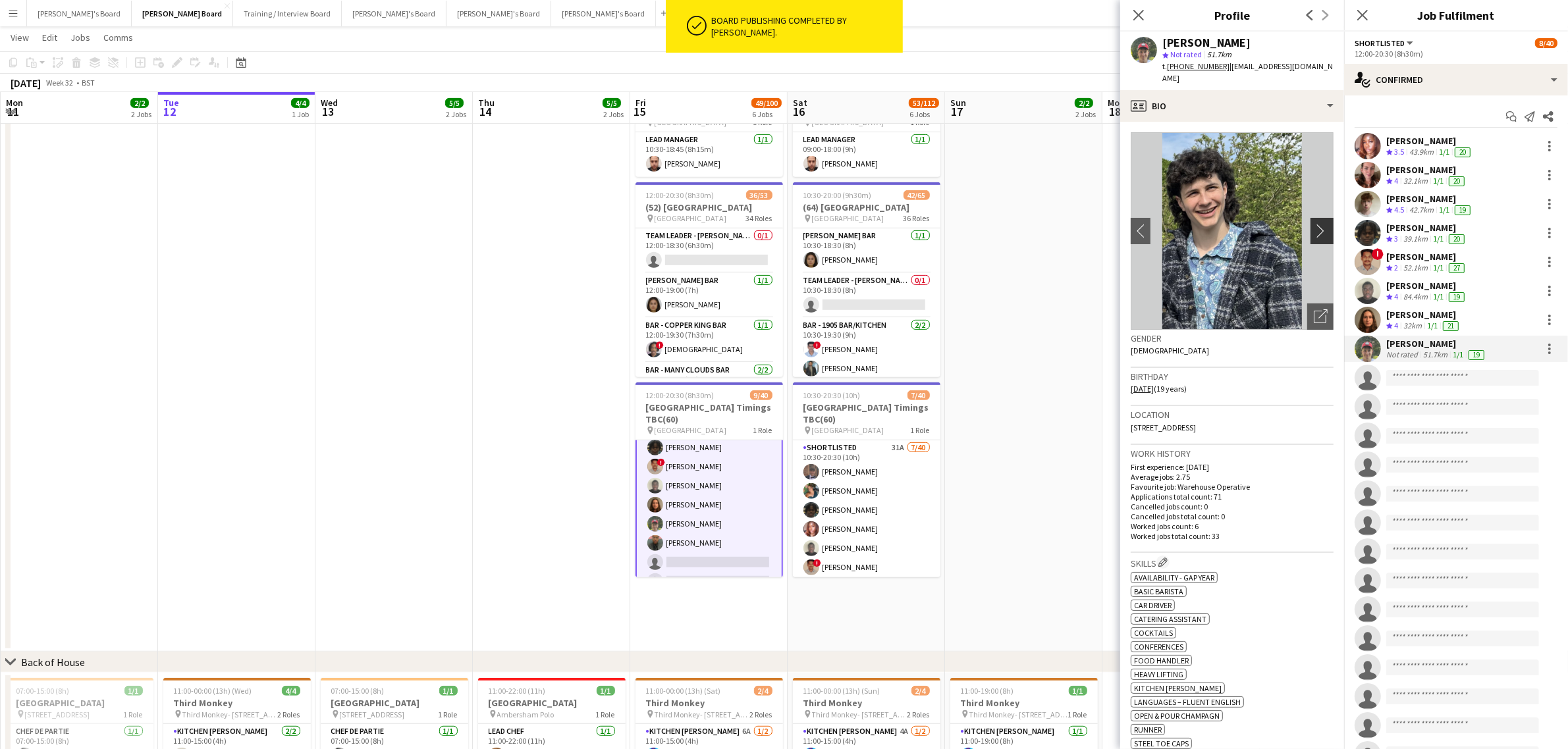
click at [1312, 218] on button "chevron-right" at bounding box center [1323, 231] width 27 height 27
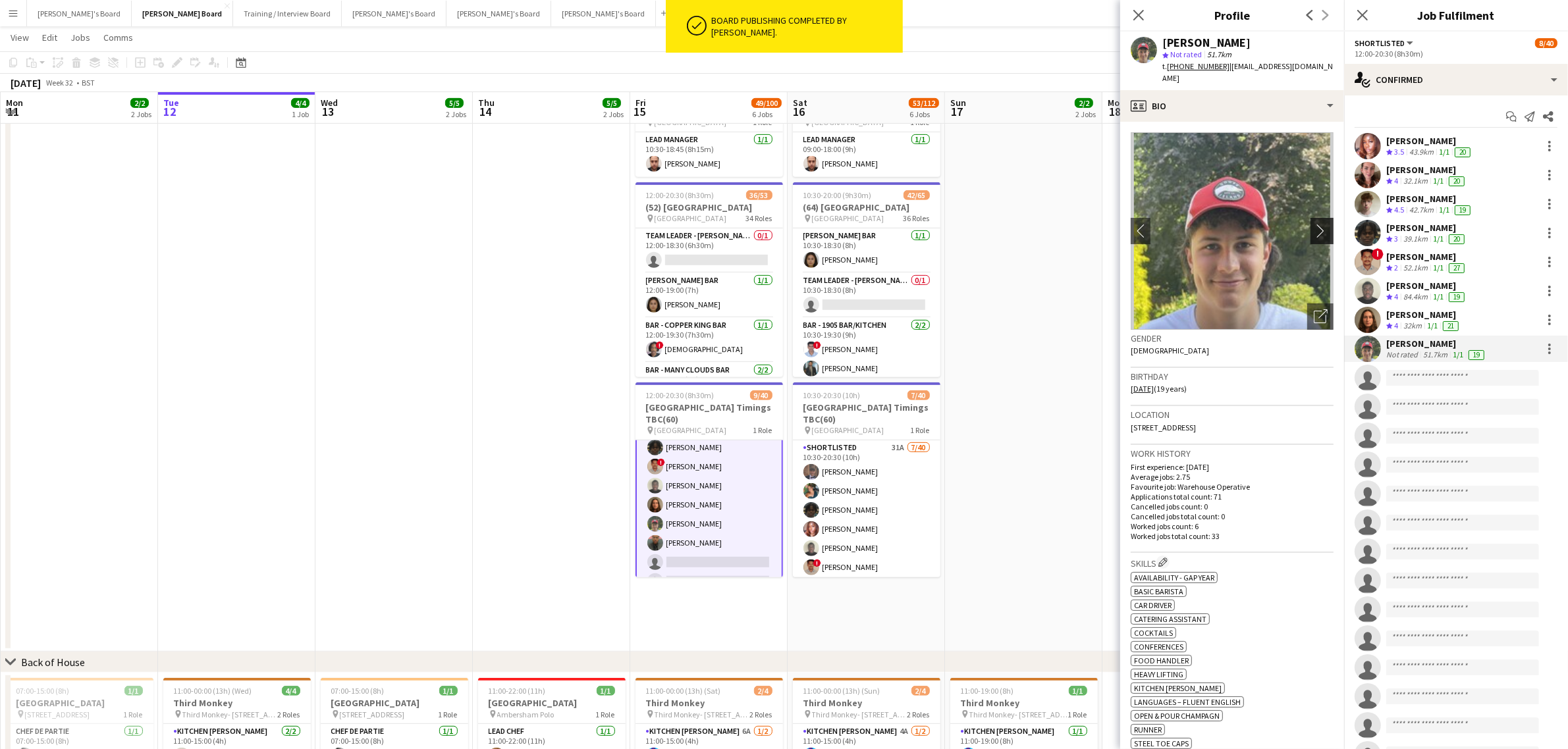
click at [1312, 218] on button "chevron-right" at bounding box center [1323, 231] width 27 height 27
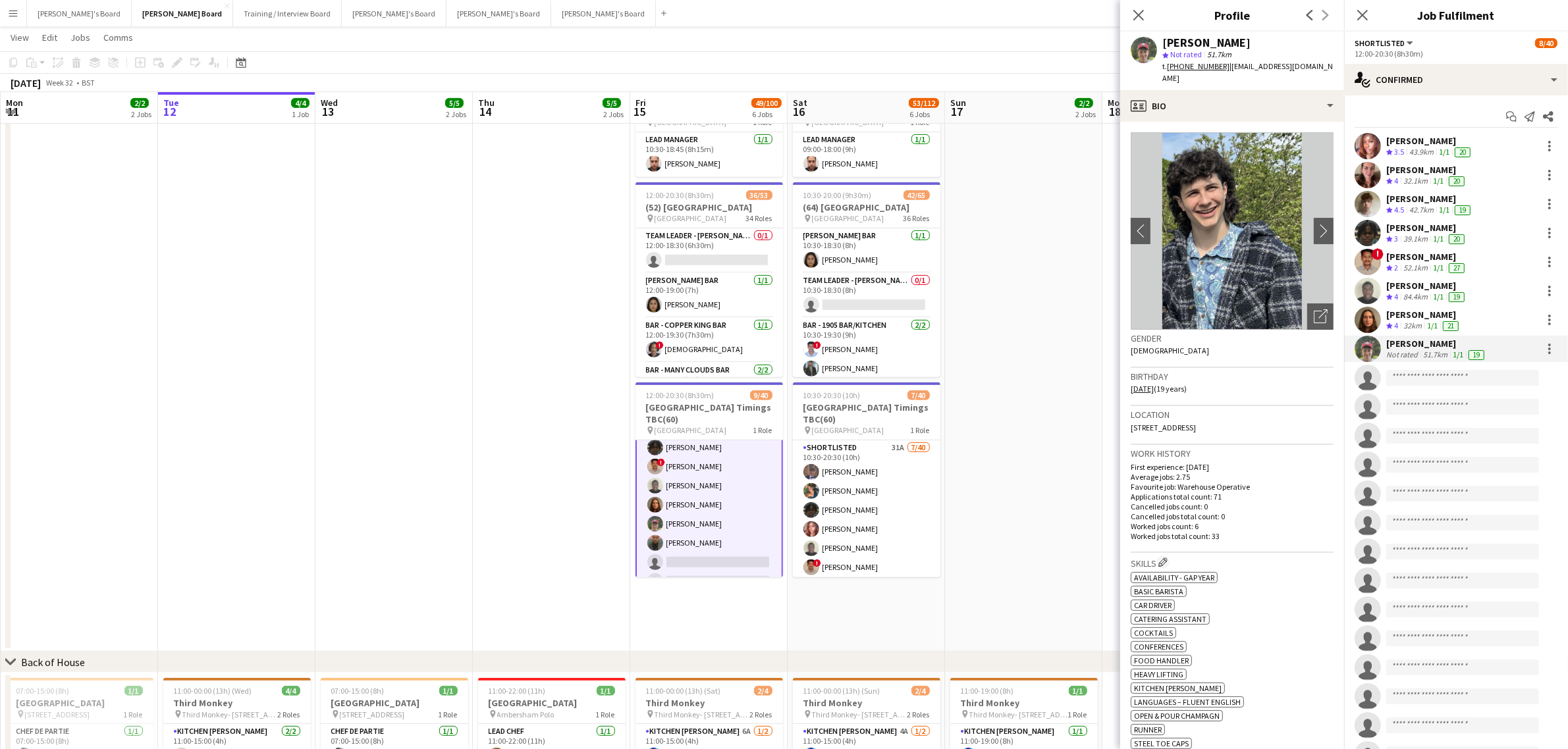
click at [1404, 203] on div "[PERSON_NAME]" at bounding box center [1429, 199] width 87 height 12
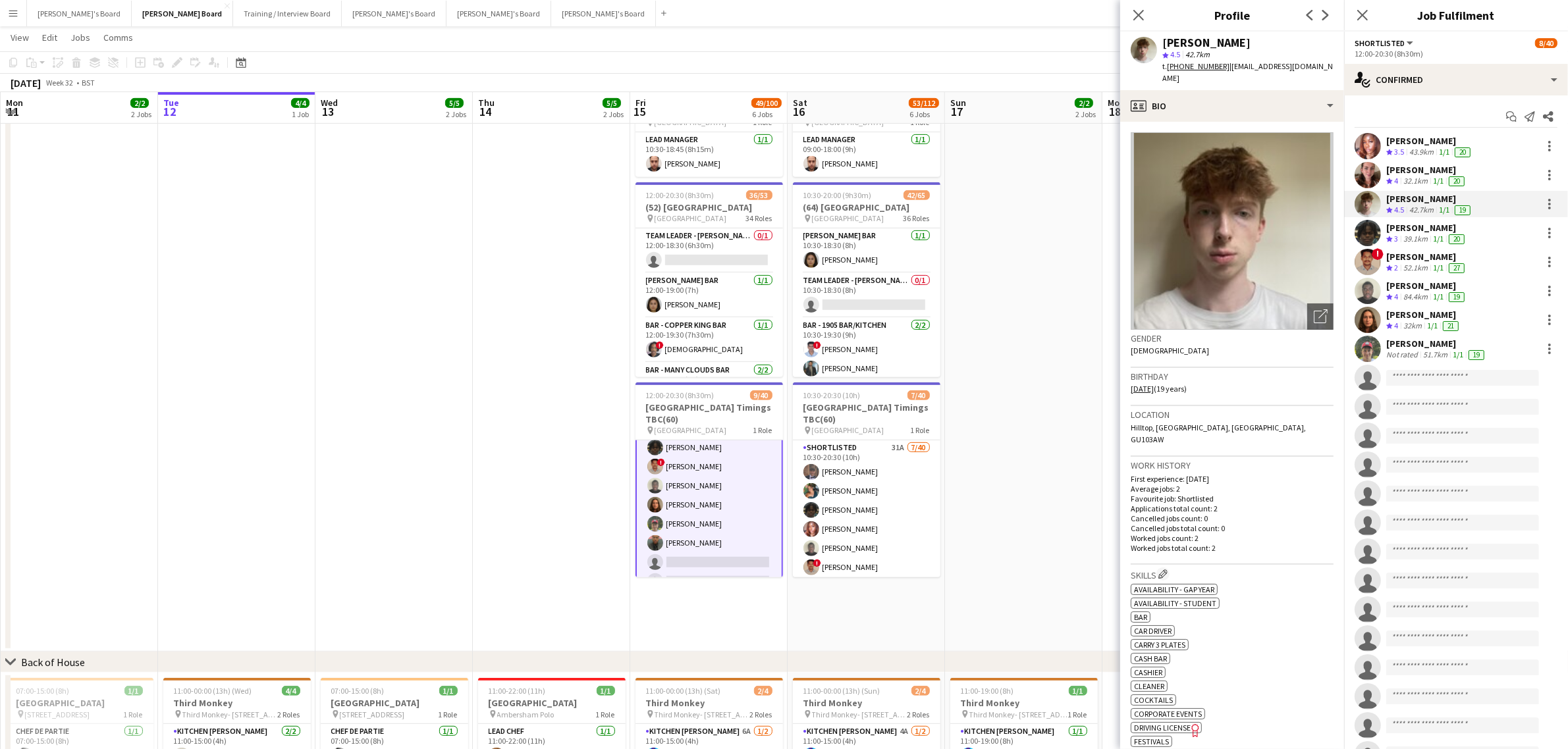
click at [1394, 178] on span "4" at bounding box center [1396, 181] width 4 height 10
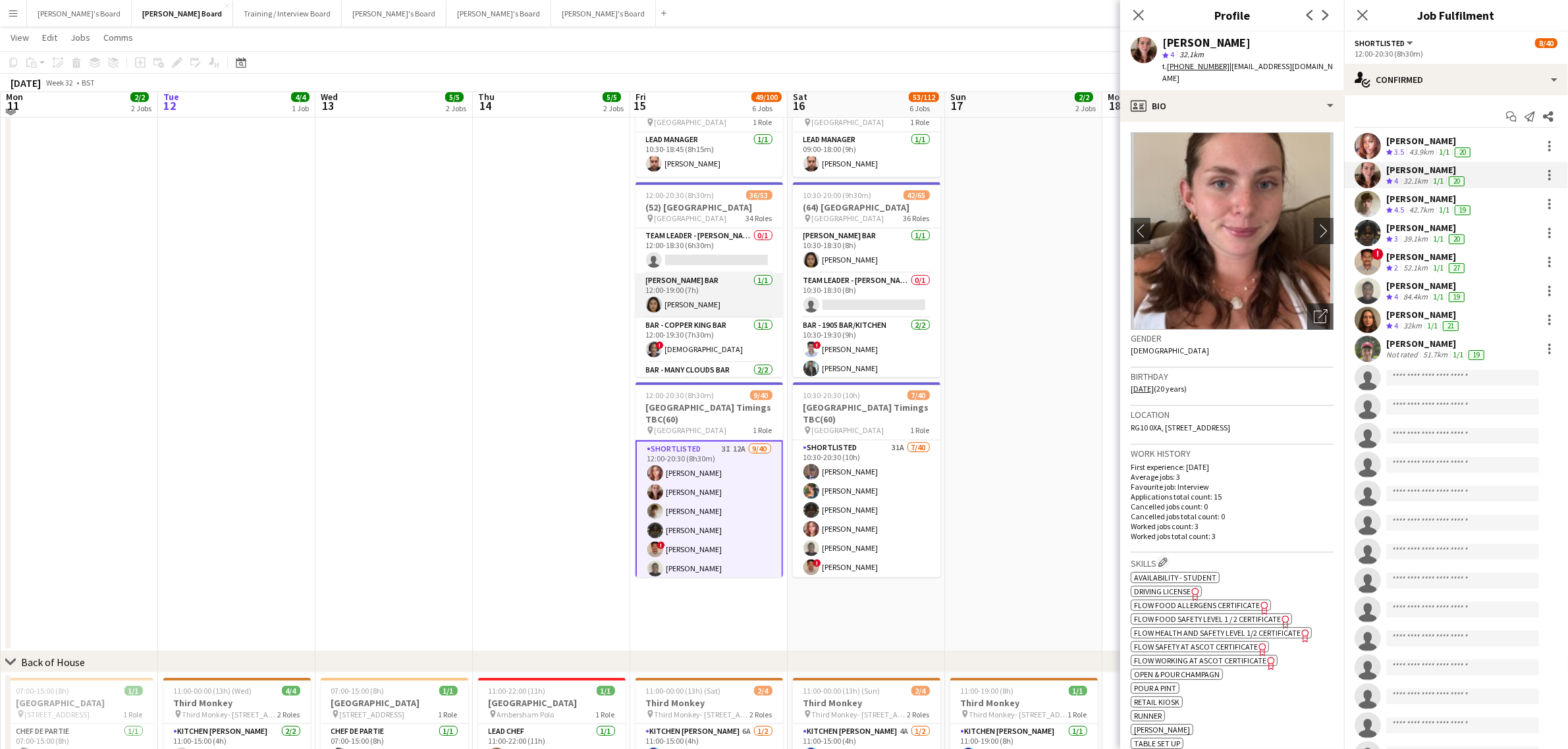
scroll to position [658, 0]
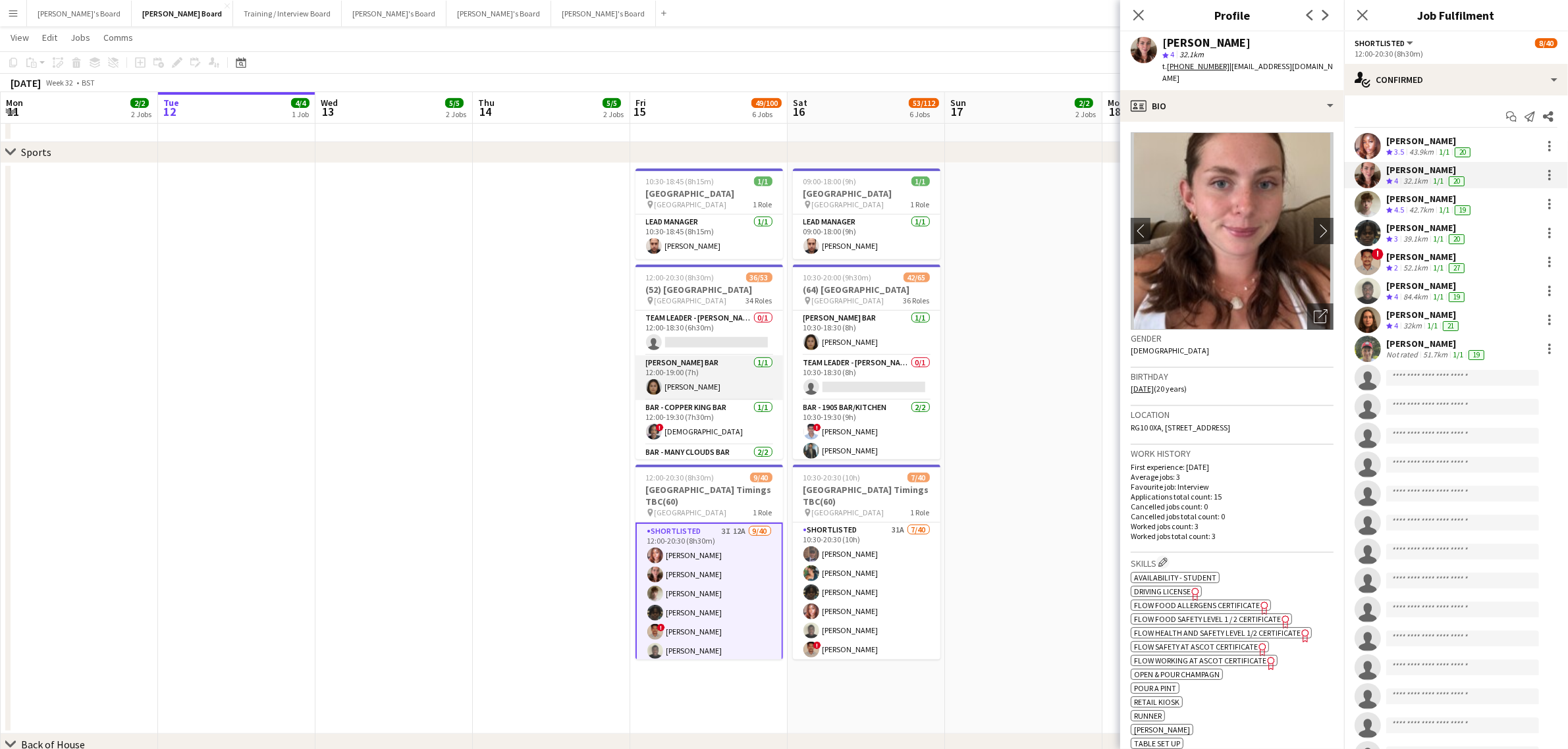
click at [681, 376] on app-card-role "[PERSON_NAME] Bar [DATE] 12:00-19:00 (7h) [PERSON_NAME]" at bounding box center [709, 378] width 148 height 45
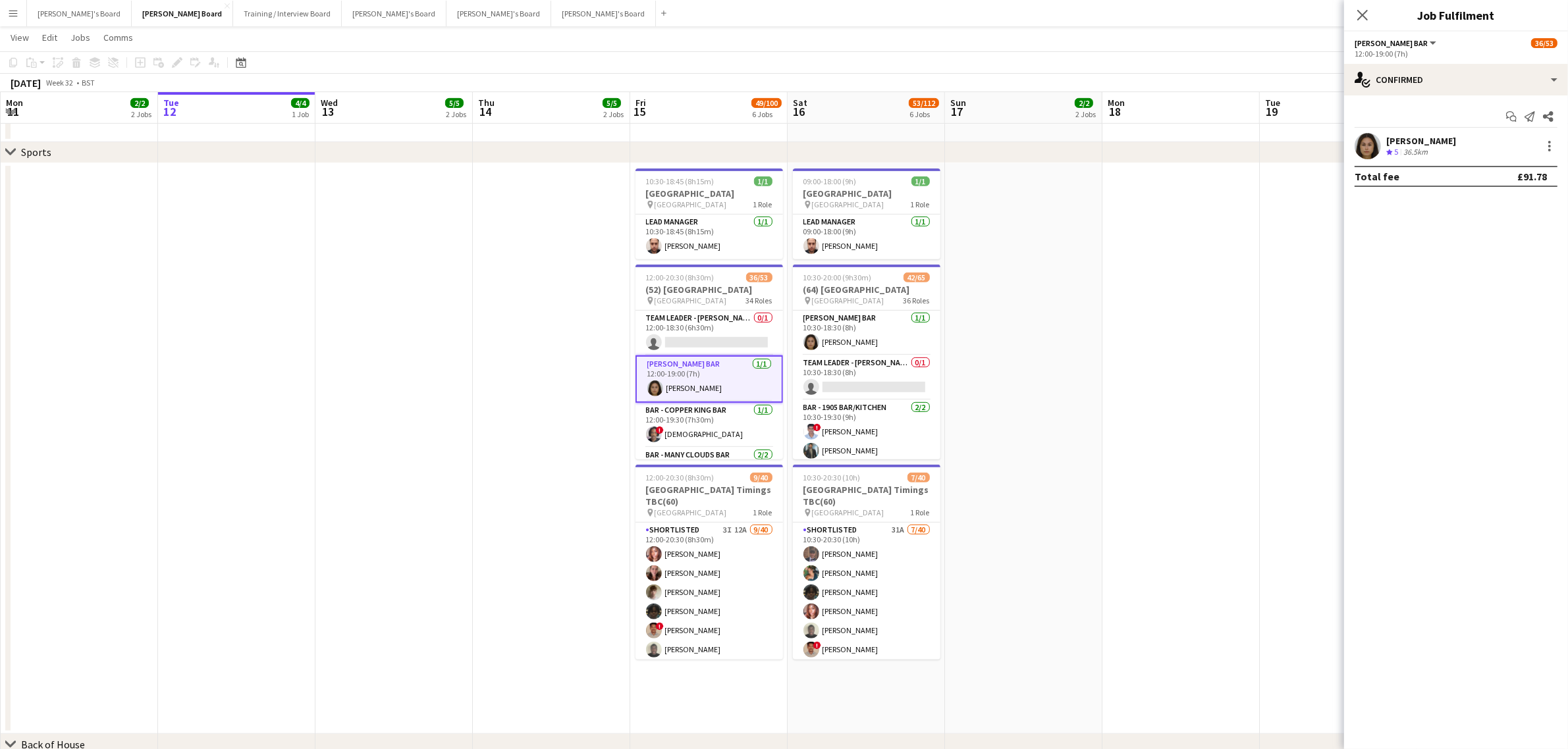
click at [1390, 148] on app-icon "Crew rating" at bounding box center [1389, 152] width 7 height 10
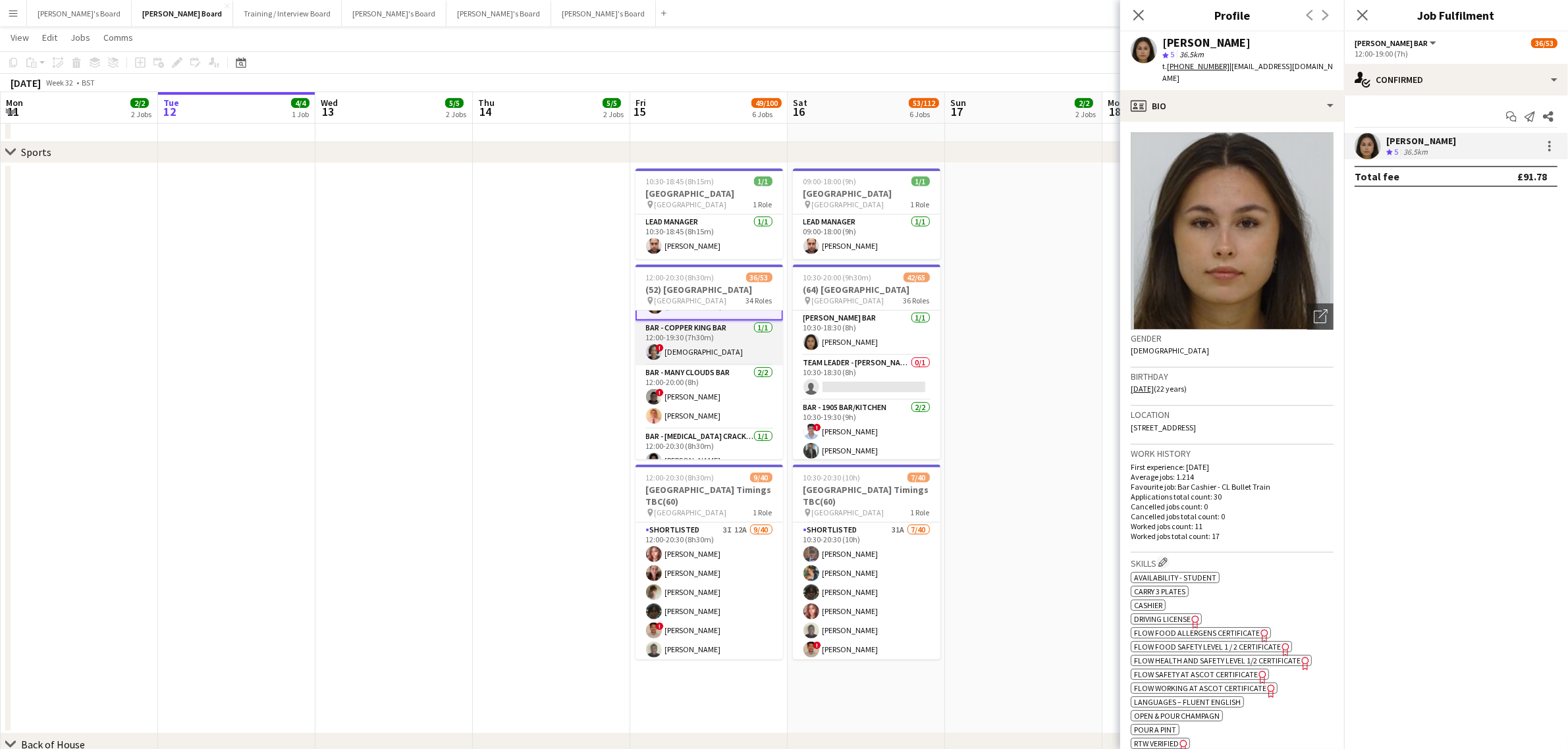
click at [703, 333] on app-card-role "Bar - Copper King Bar [DATE] 12:00-19:30 (7h30m) ! [DEMOGRAPHIC_DATA]" at bounding box center [709, 343] width 148 height 45
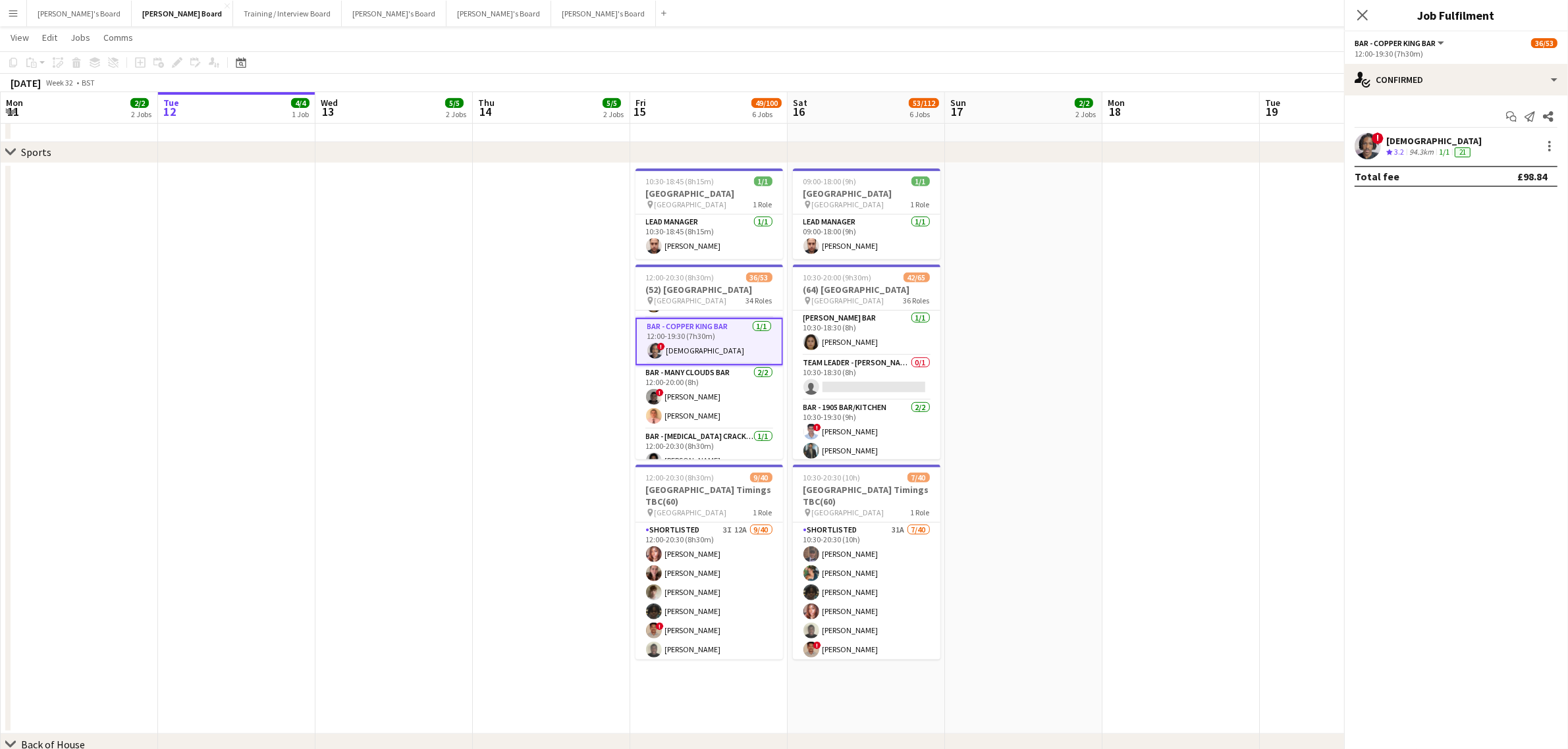
scroll to position [81, 0]
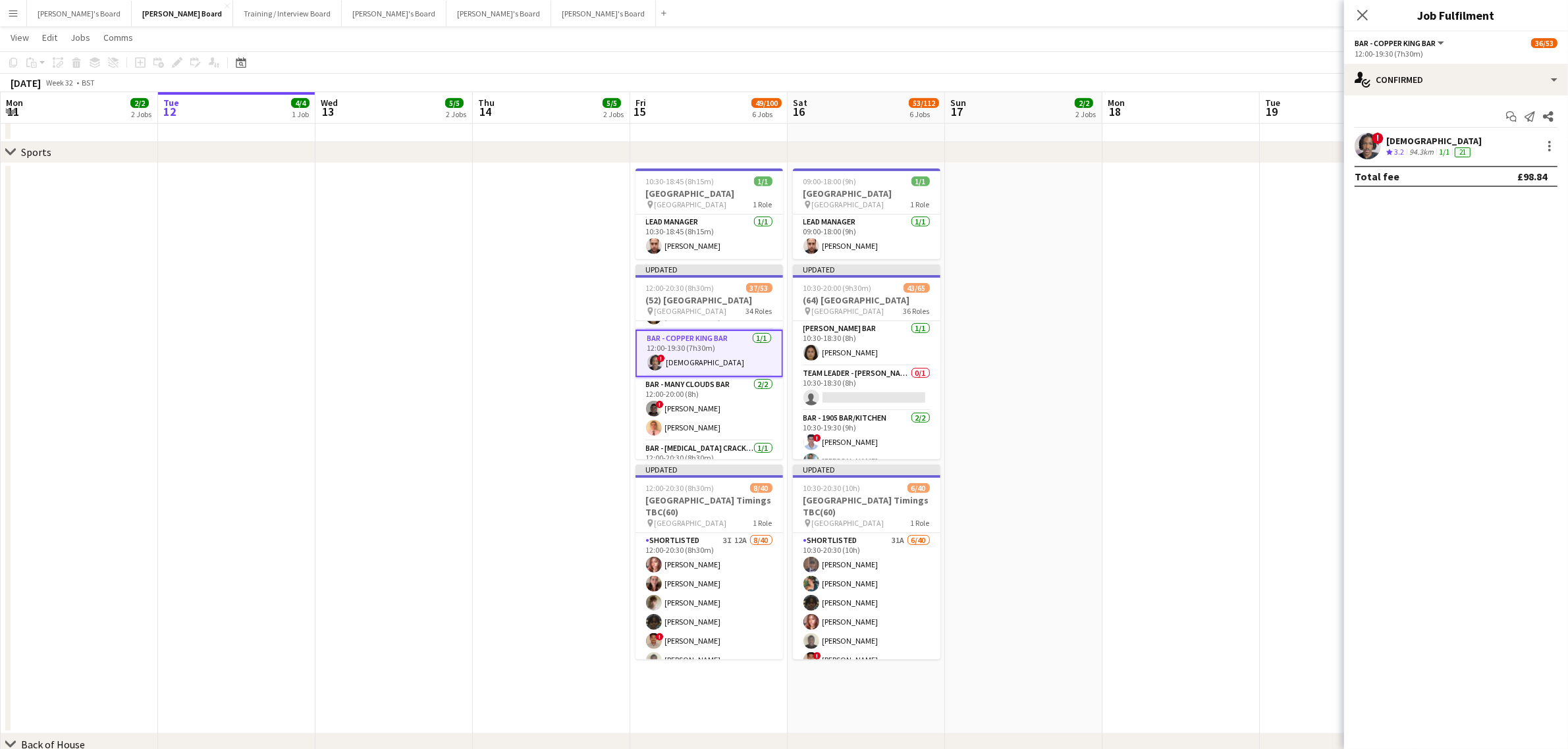
click at [1048, 302] on app-date-cell at bounding box center [1023, 449] width 158 height 571
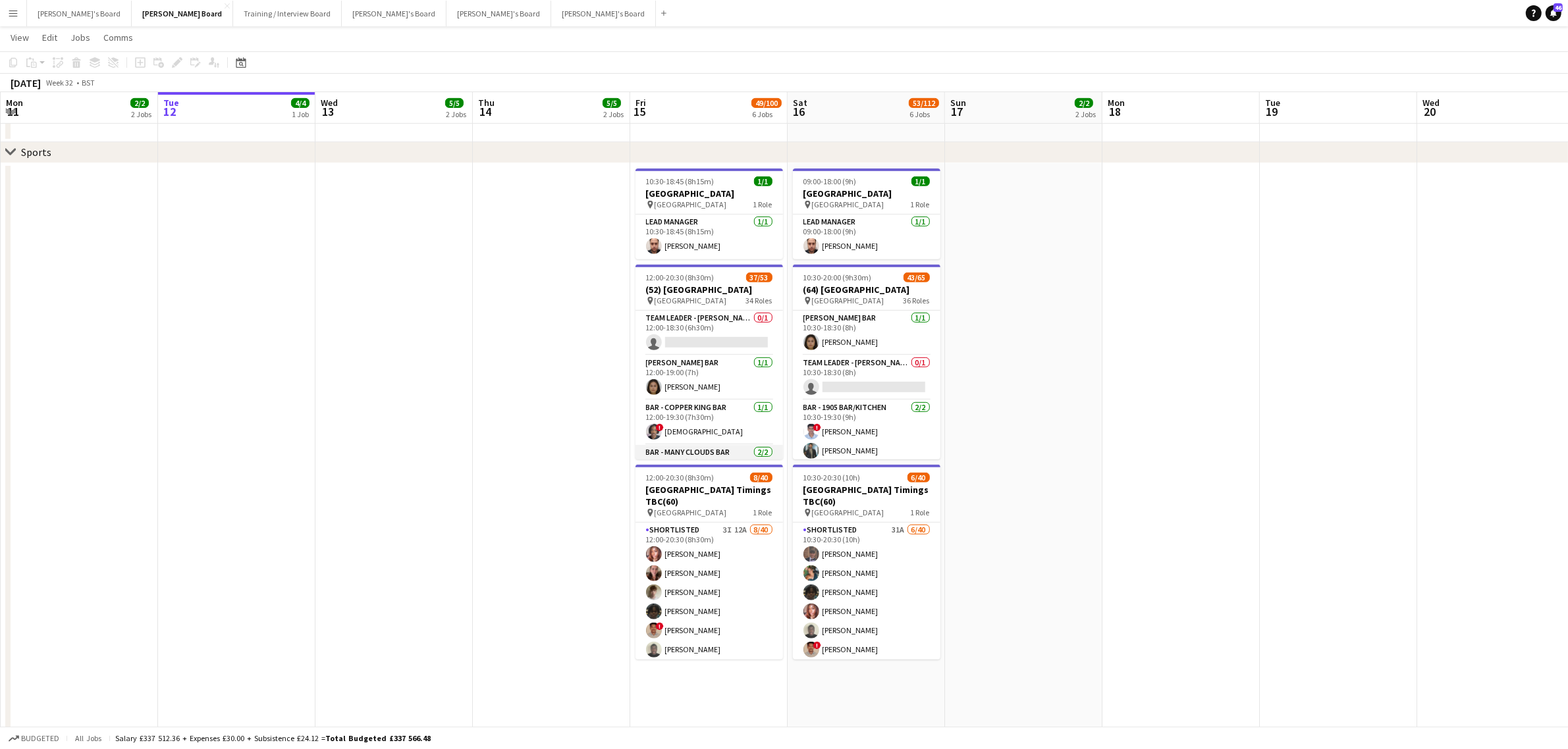
scroll to position [82, 0]
click at [720, 325] on app-card-role "Bar - Copper King Bar [DATE] 12:00-19:30 (7h30m) ! [DEMOGRAPHIC_DATA]" at bounding box center [709, 340] width 148 height 45
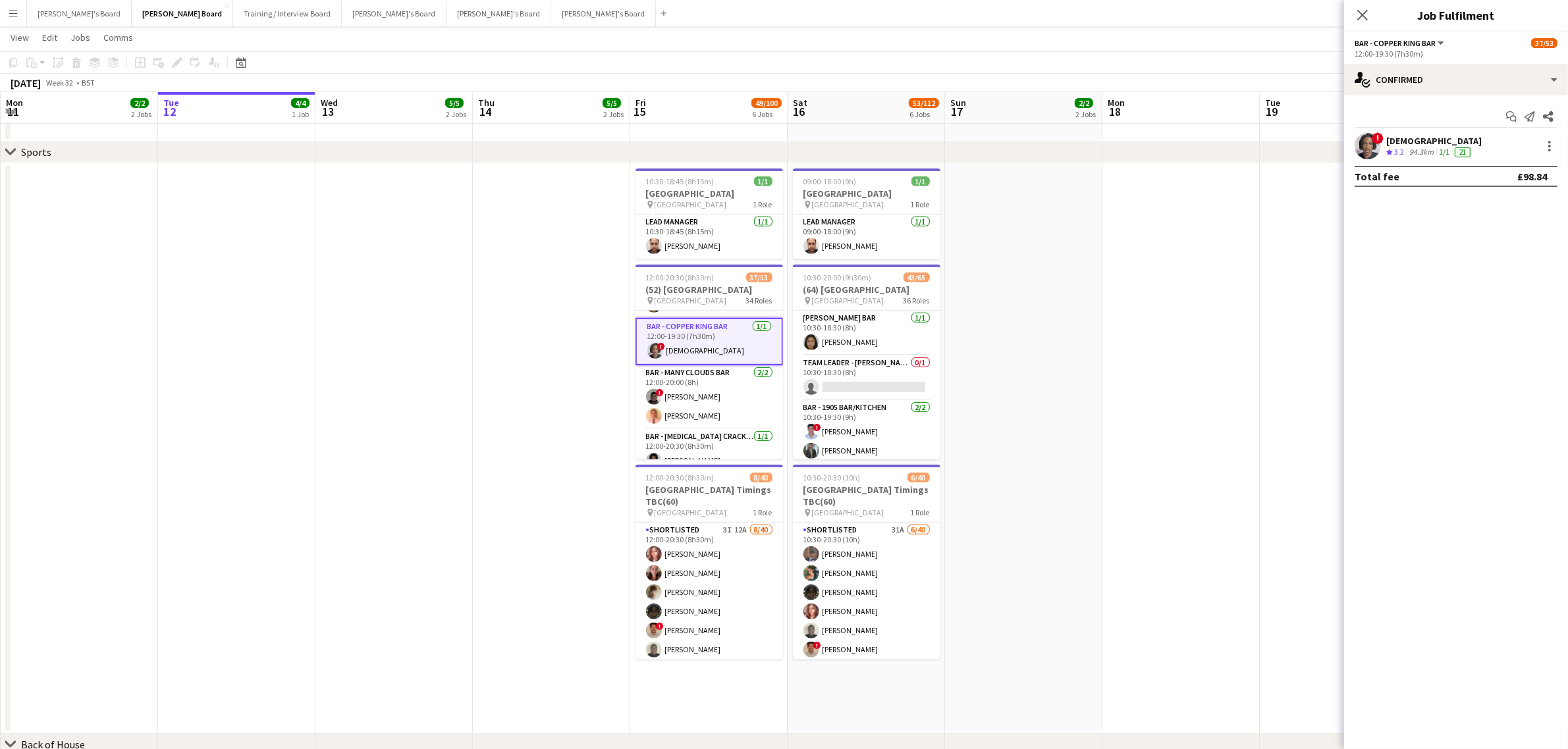
click at [1388, 139] on div "[DEMOGRAPHIC_DATA]" at bounding box center [1433, 141] width 95 height 12
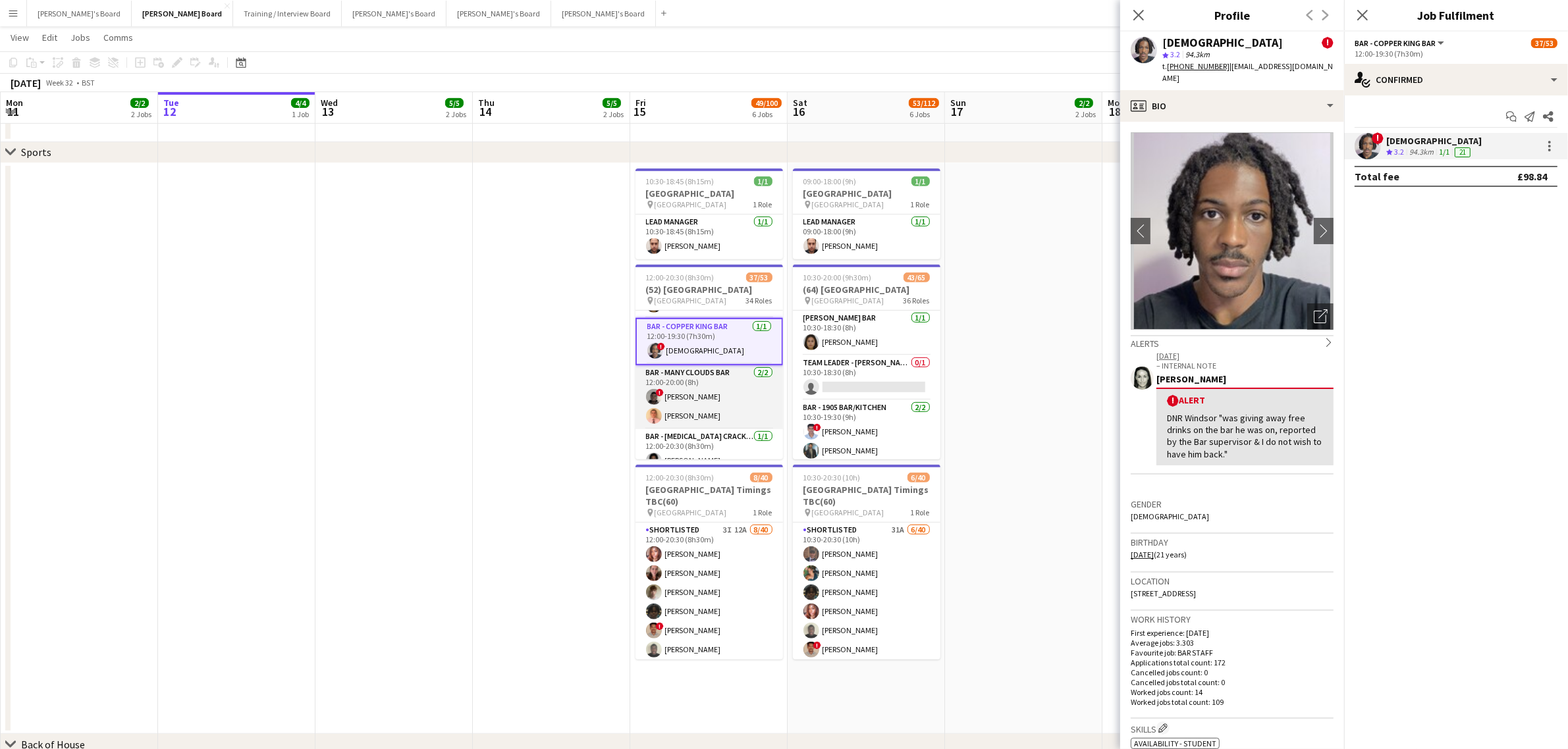
click at [665, 386] on app-card-role "Bar - Many Clouds Bar [DATE] 12:00-20:00 (8h) ! Lincoln Mandaza [PERSON_NAME]" at bounding box center [709, 398] width 148 height 64
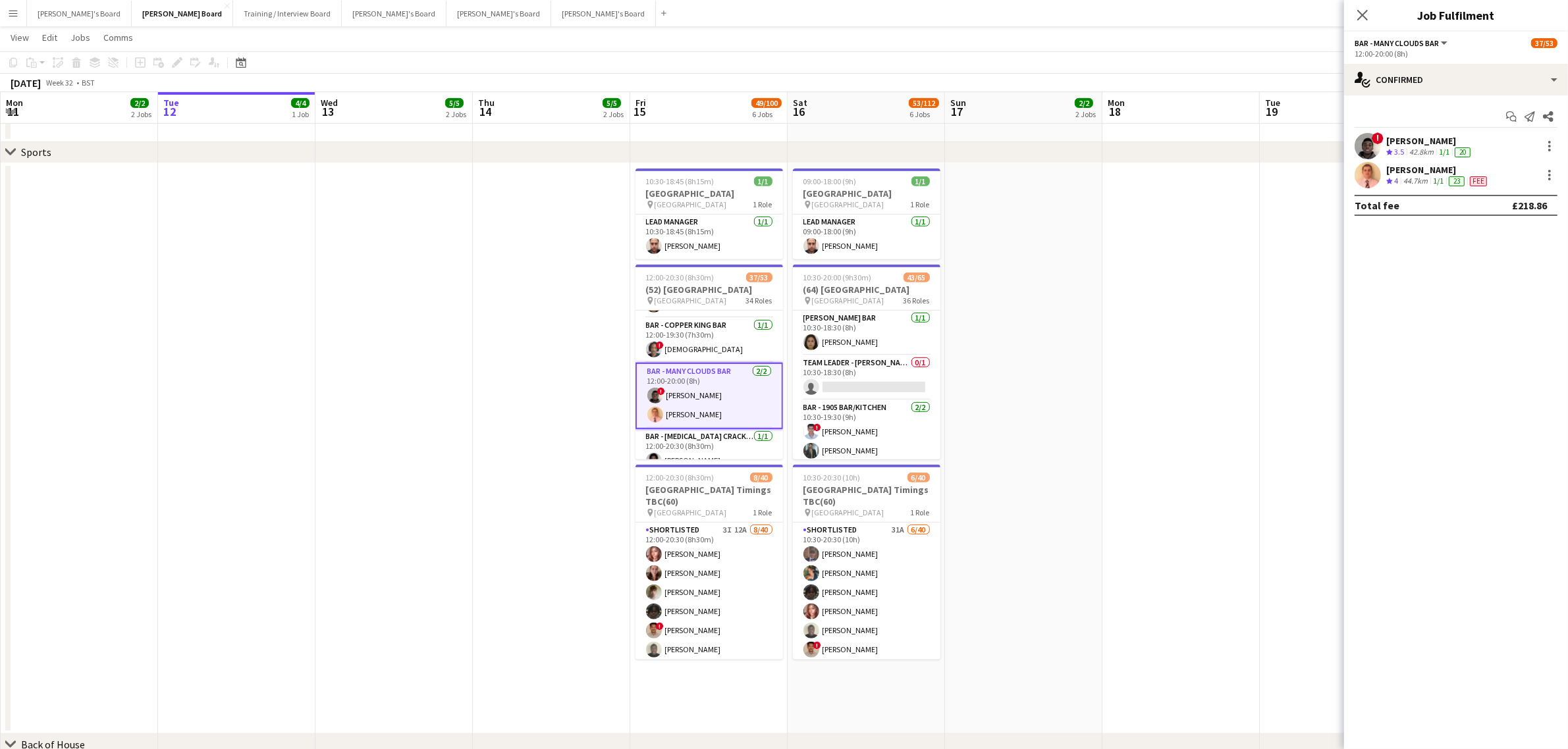
click at [1426, 152] on div "42.8km" at bounding box center [1421, 152] width 30 height 11
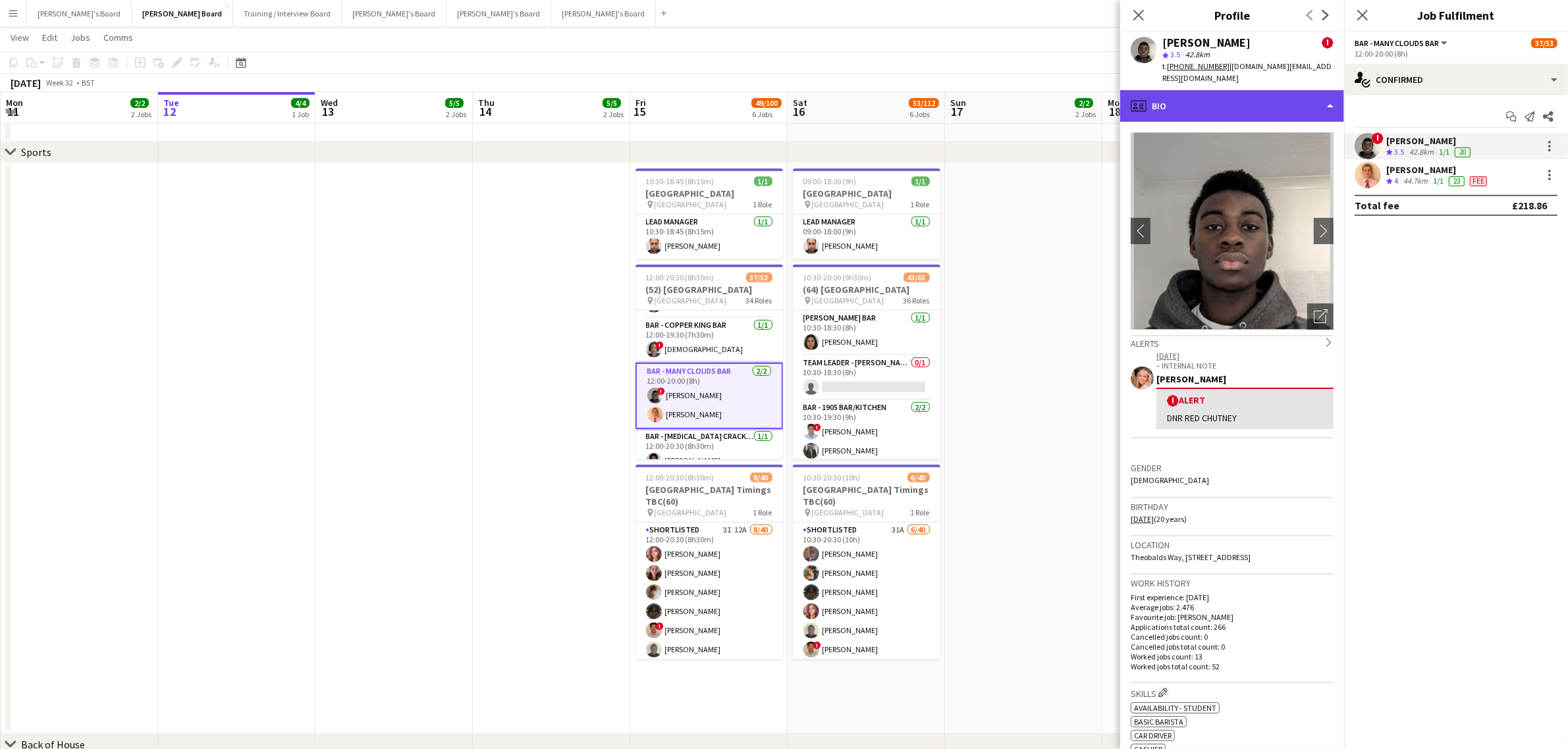
click at [1186, 95] on div "profile Bio" at bounding box center [1232, 105] width 224 height 31
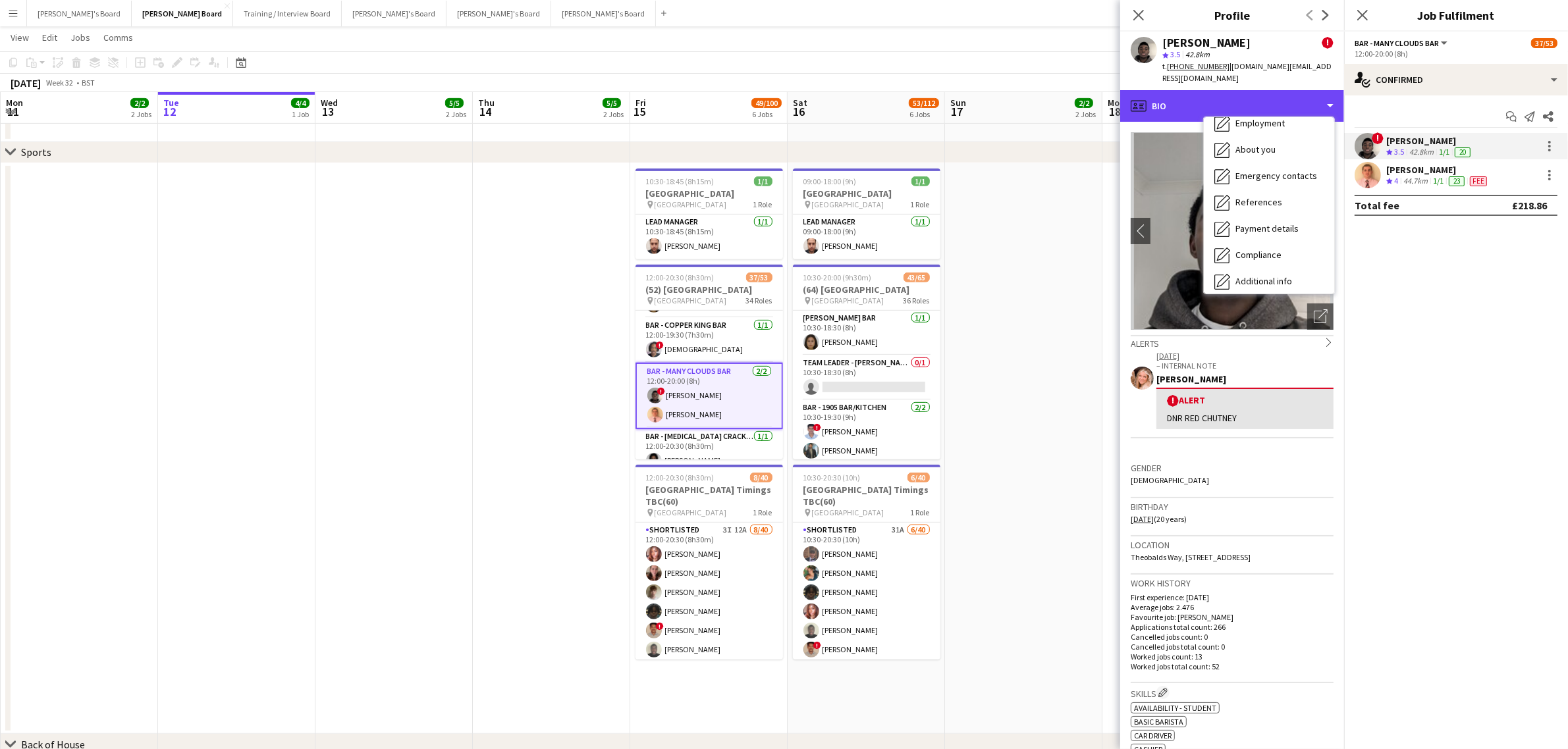
scroll to position [176, 0]
click at [1254, 269] on span "Calendar" at bounding box center [1253, 275] width 35 height 12
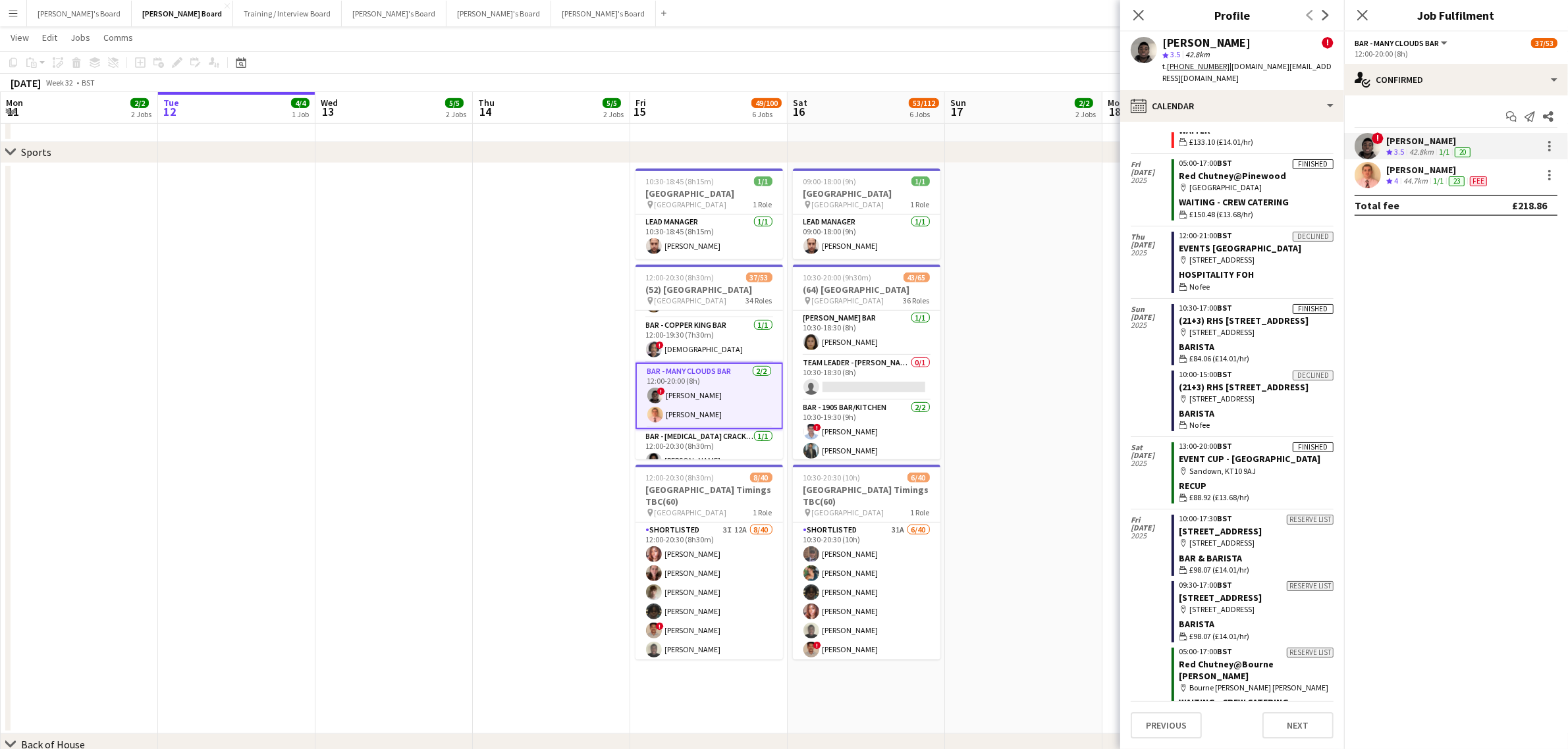
scroll to position [2124, 0]
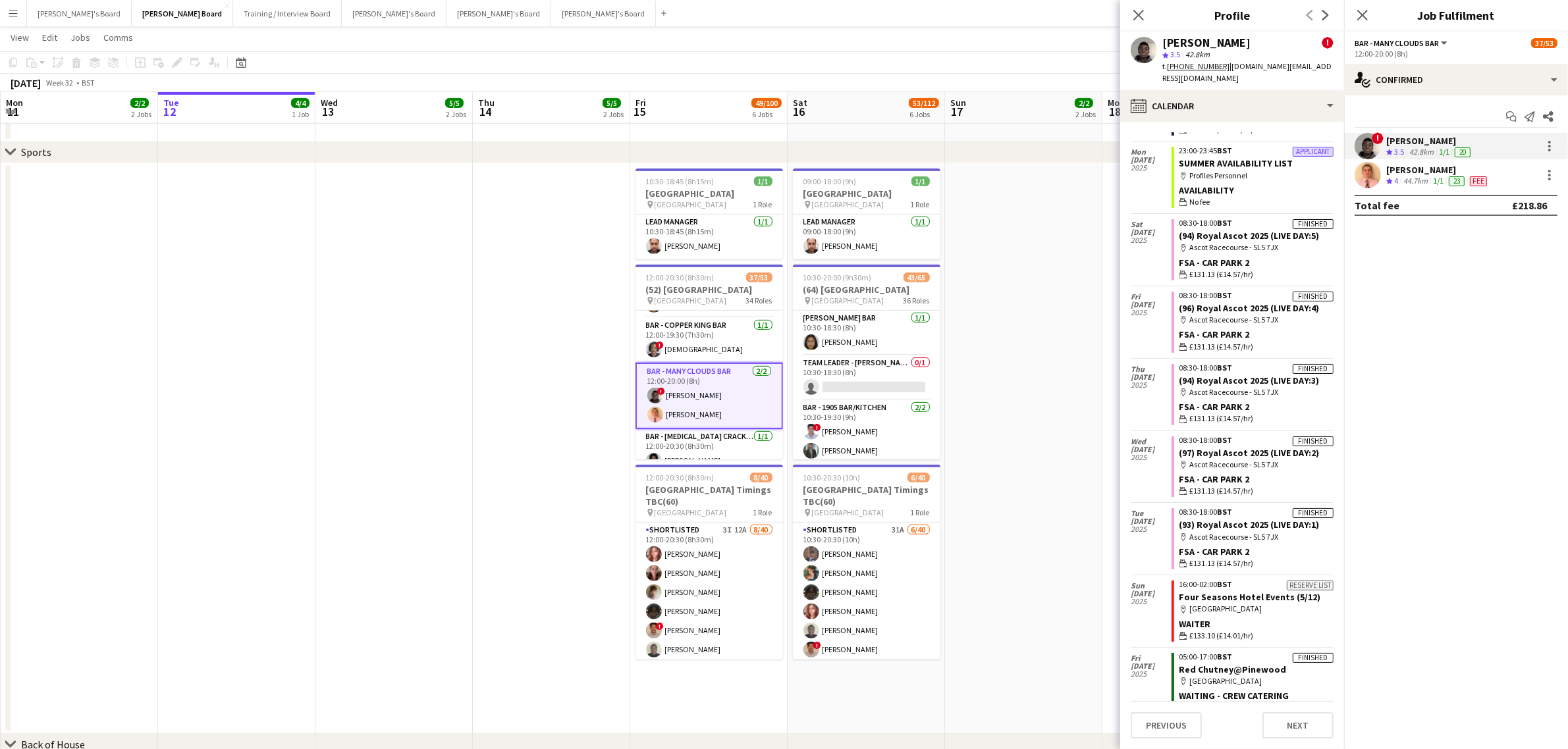
click at [1427, 162] on div "! Lincoln Mandaza Crew rating 3.5 42.8km 1/1 20 [PERSON_NAME] Crew rating 4 44.…" at bounding box center [1456, 161] width 224 height 56
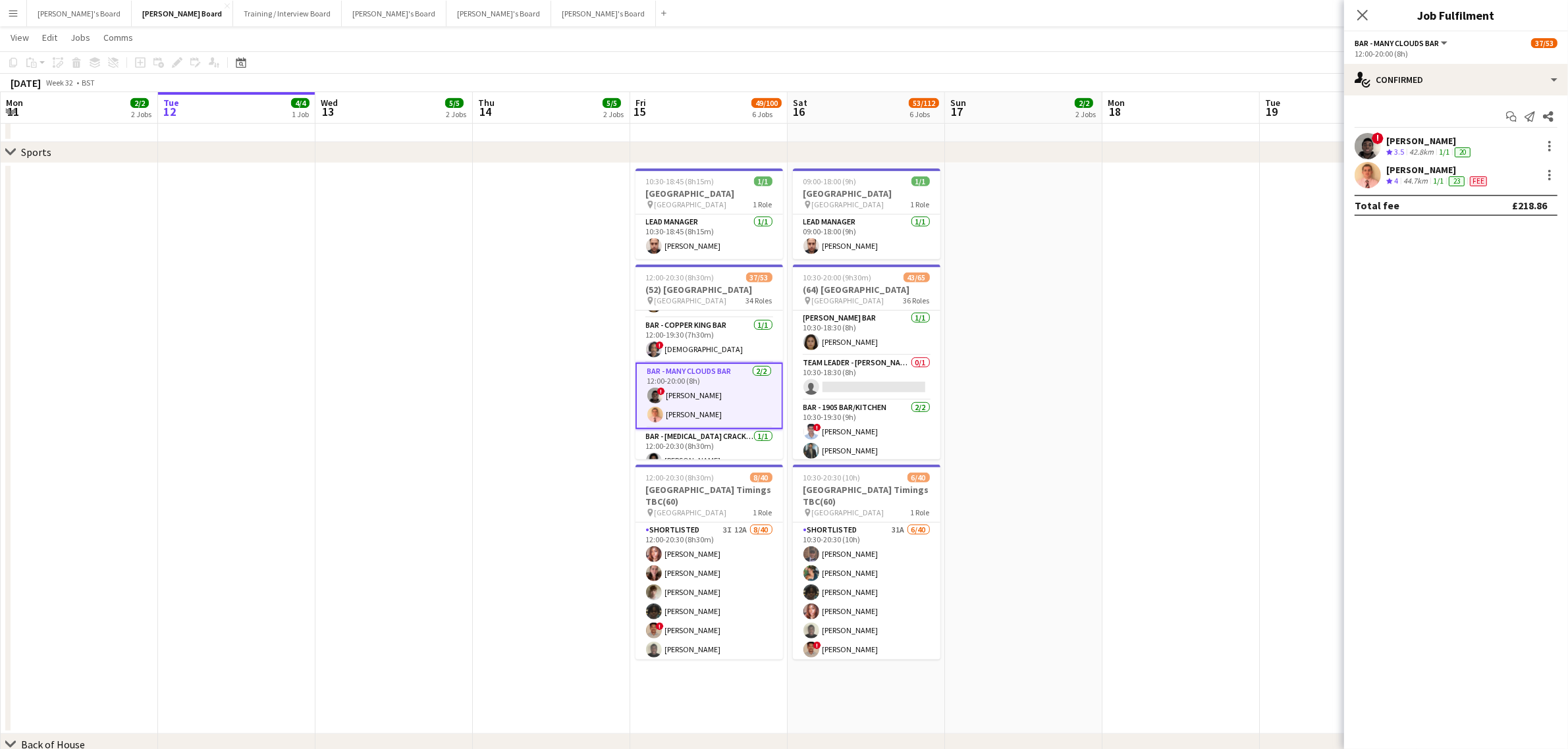
click at [1426, 171] on div "[PERSON_NAME]" at bounding box center [1438, 170] width 104 height 12
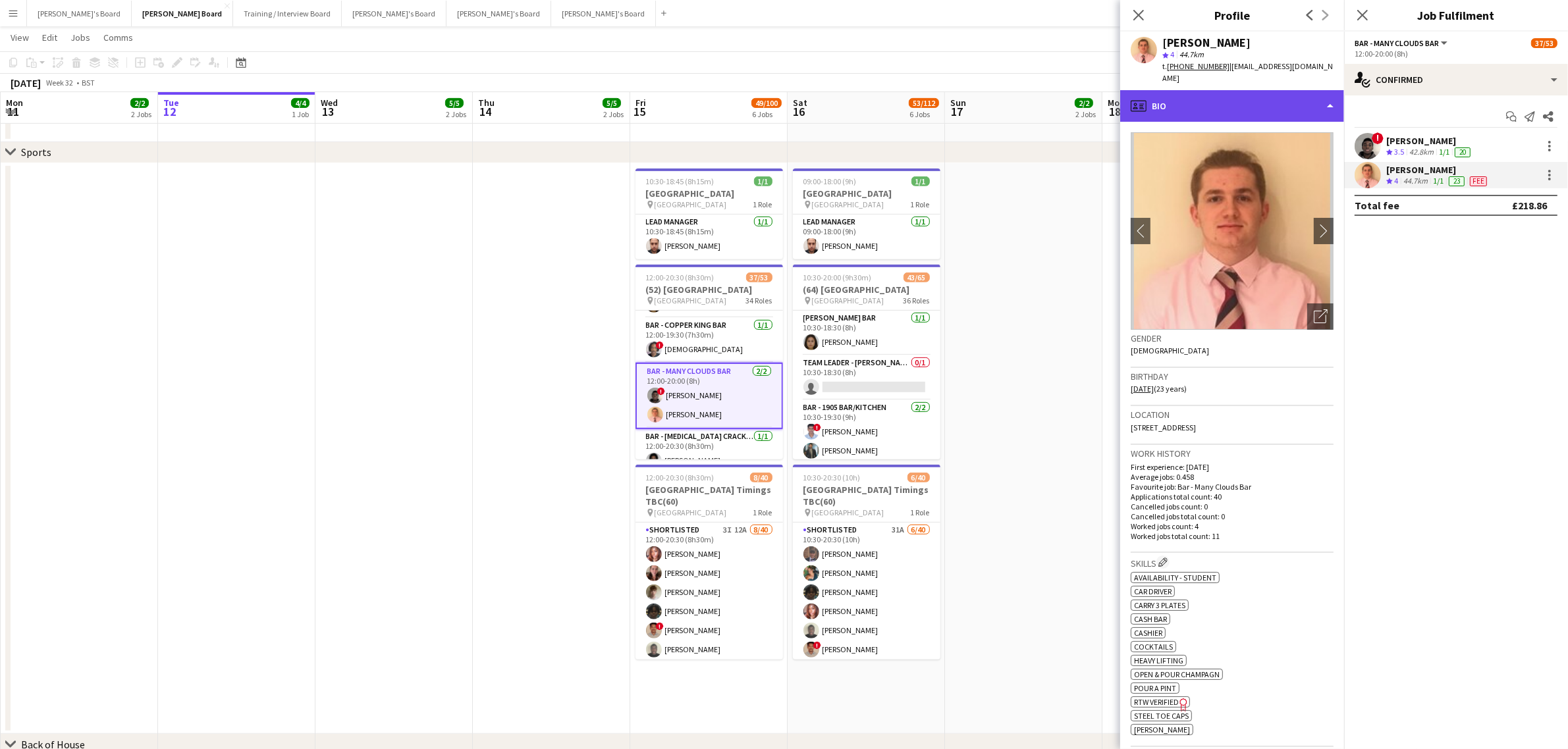
click at [1248, 110] on div "profile Bio" at bounding box center [1232, 105] width 224 height 31
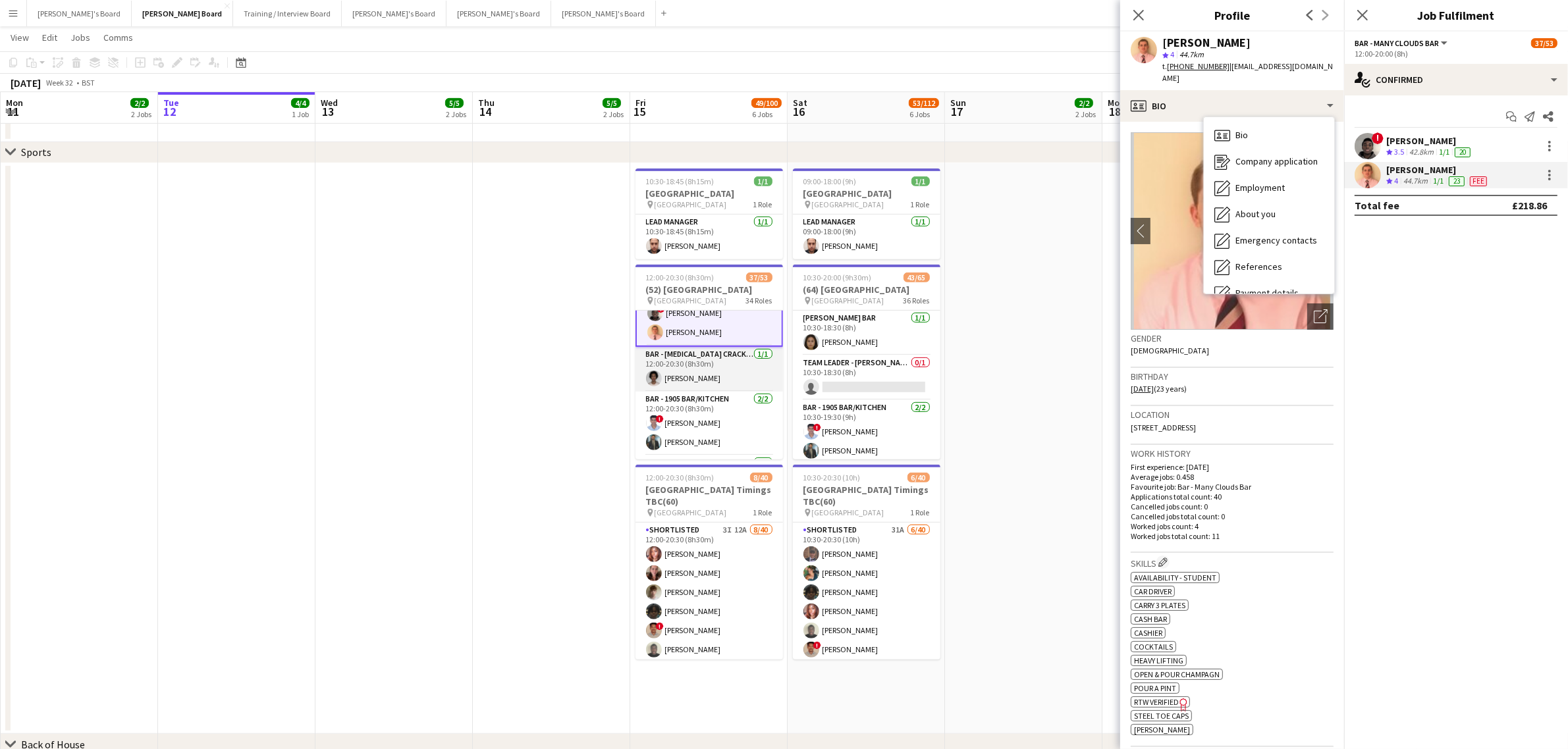
click at [699, 350] on app-card-role "Bar - [MEDICAL_DATA] Cracker [DATE] 12:00-20:30 (8h30m) [PERSON_NAME]" at bounding box center [709, 369] width 148 height 45
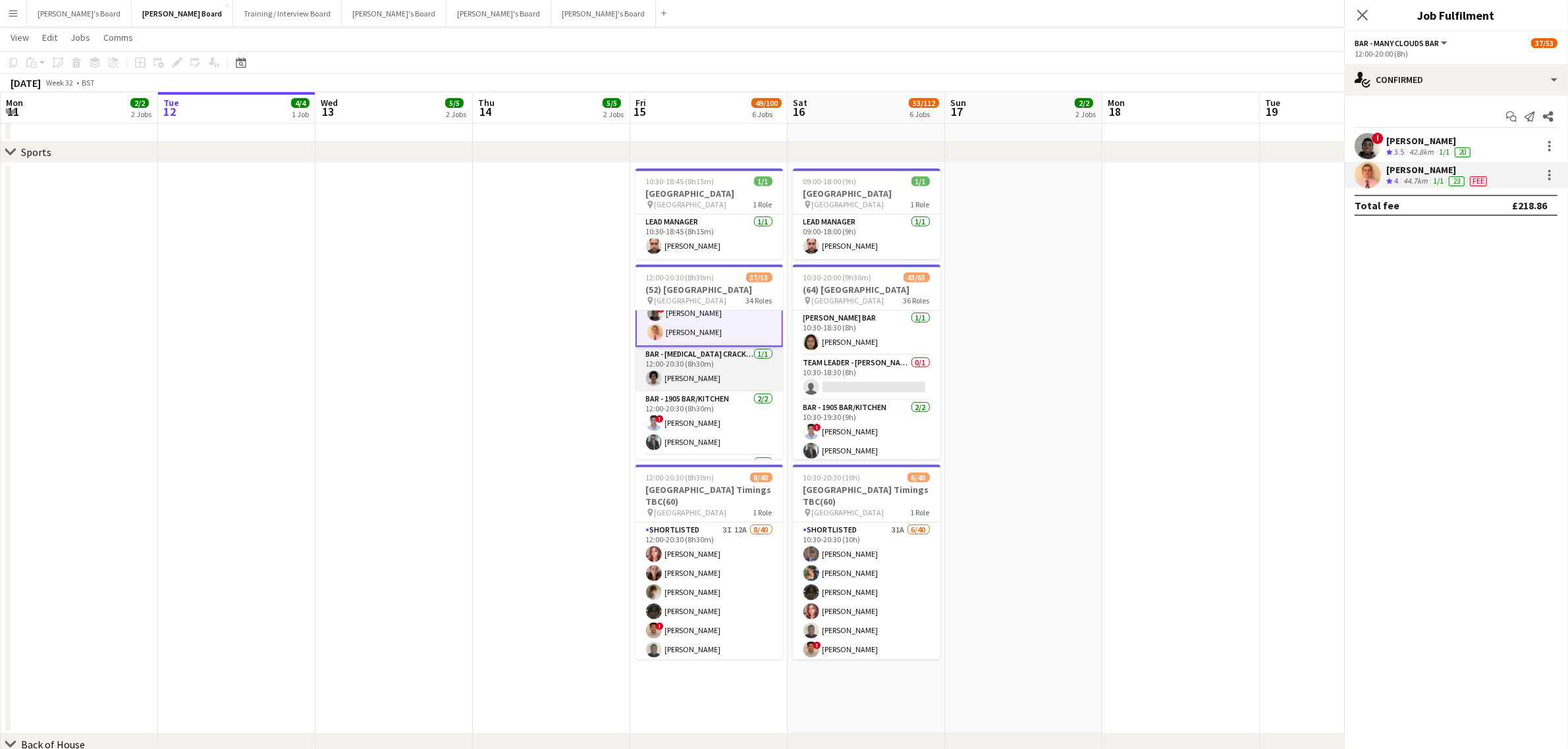
scroll to position [163, 0]
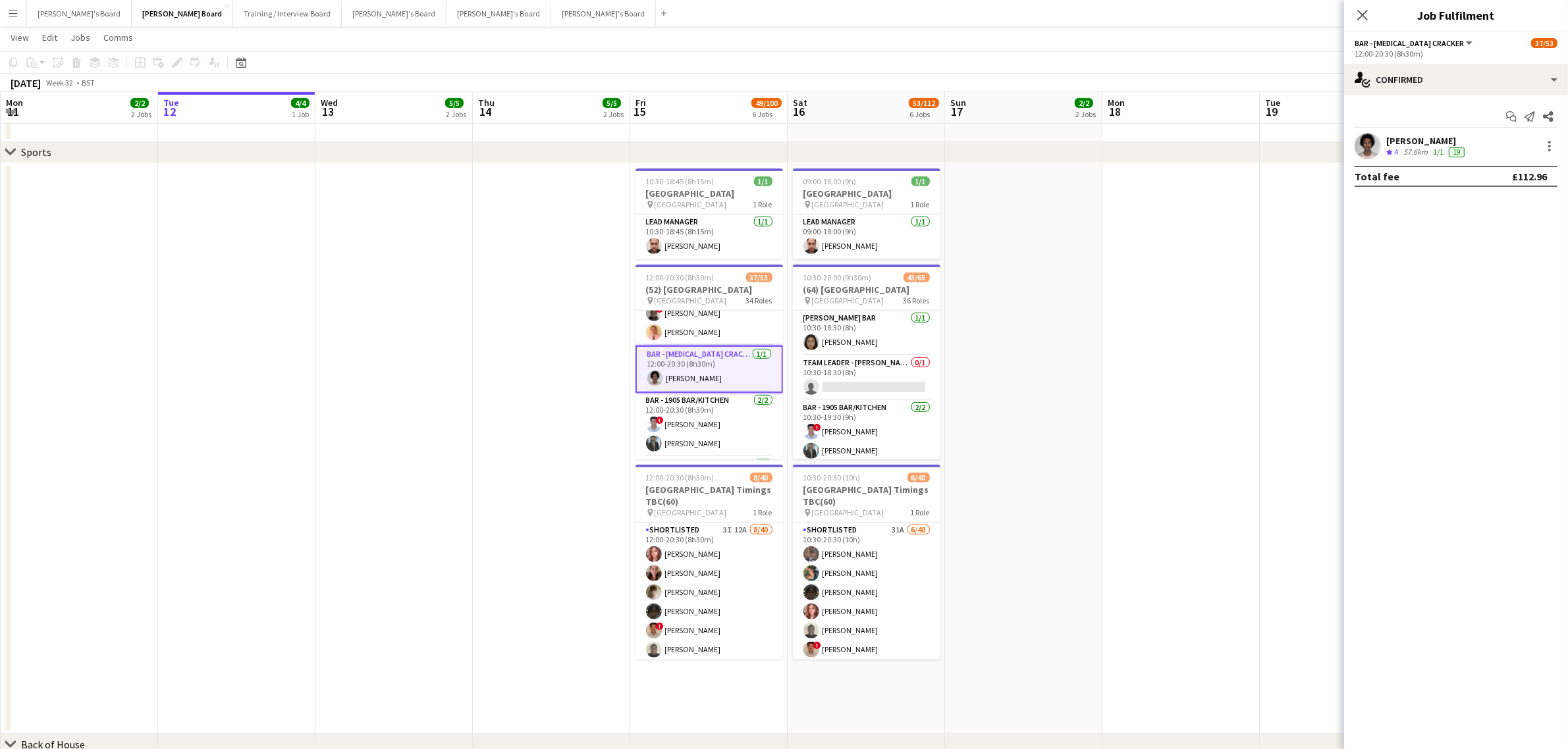
click at [1436, 133] on div "[PERSON_NAME] Crew rating 4 57.6km 1/1 19" at bounding box center [1456, 146] width 224 height 27
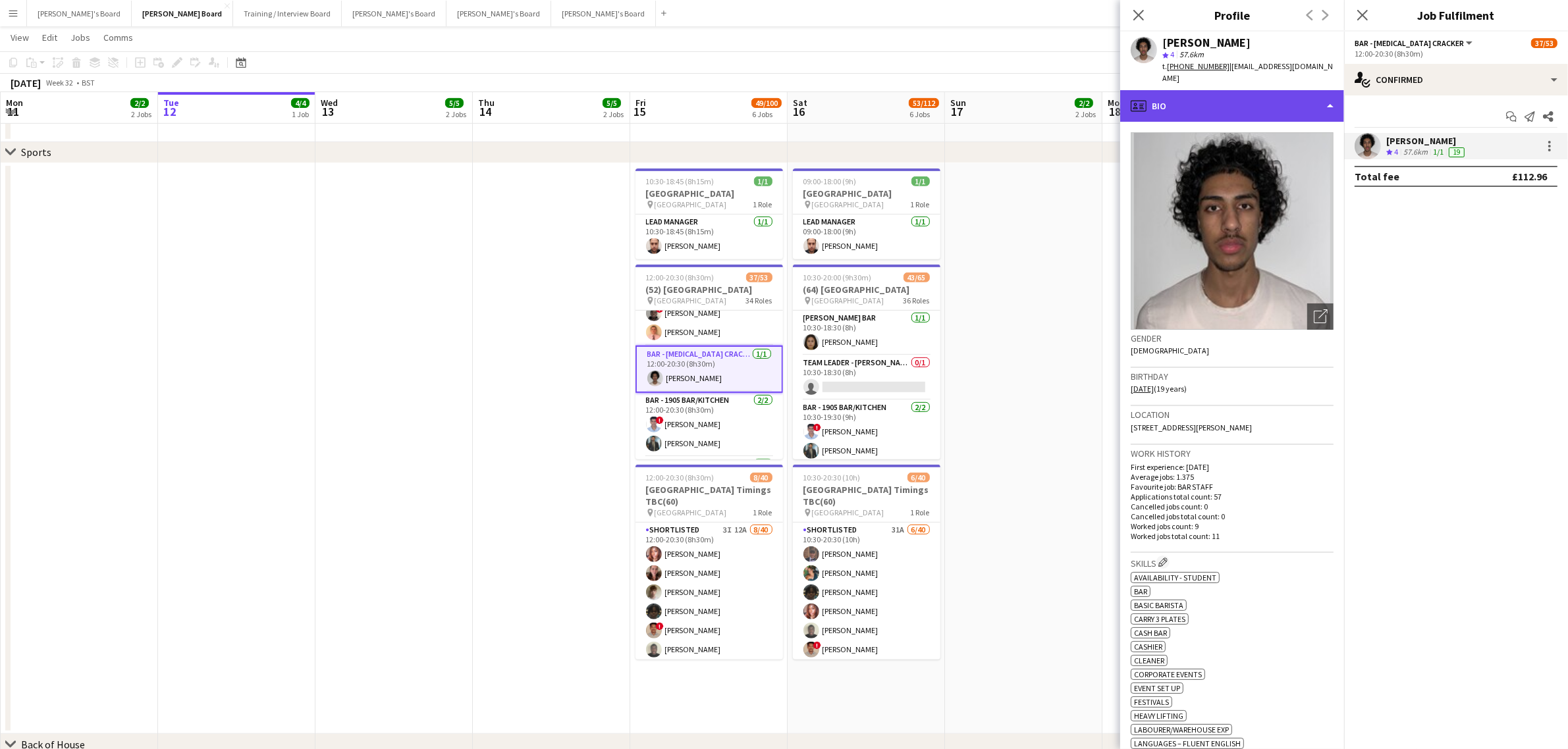
click at [1211, 103] on div "profile Bio" at bounding box center [1232, 105] width 224 height 31
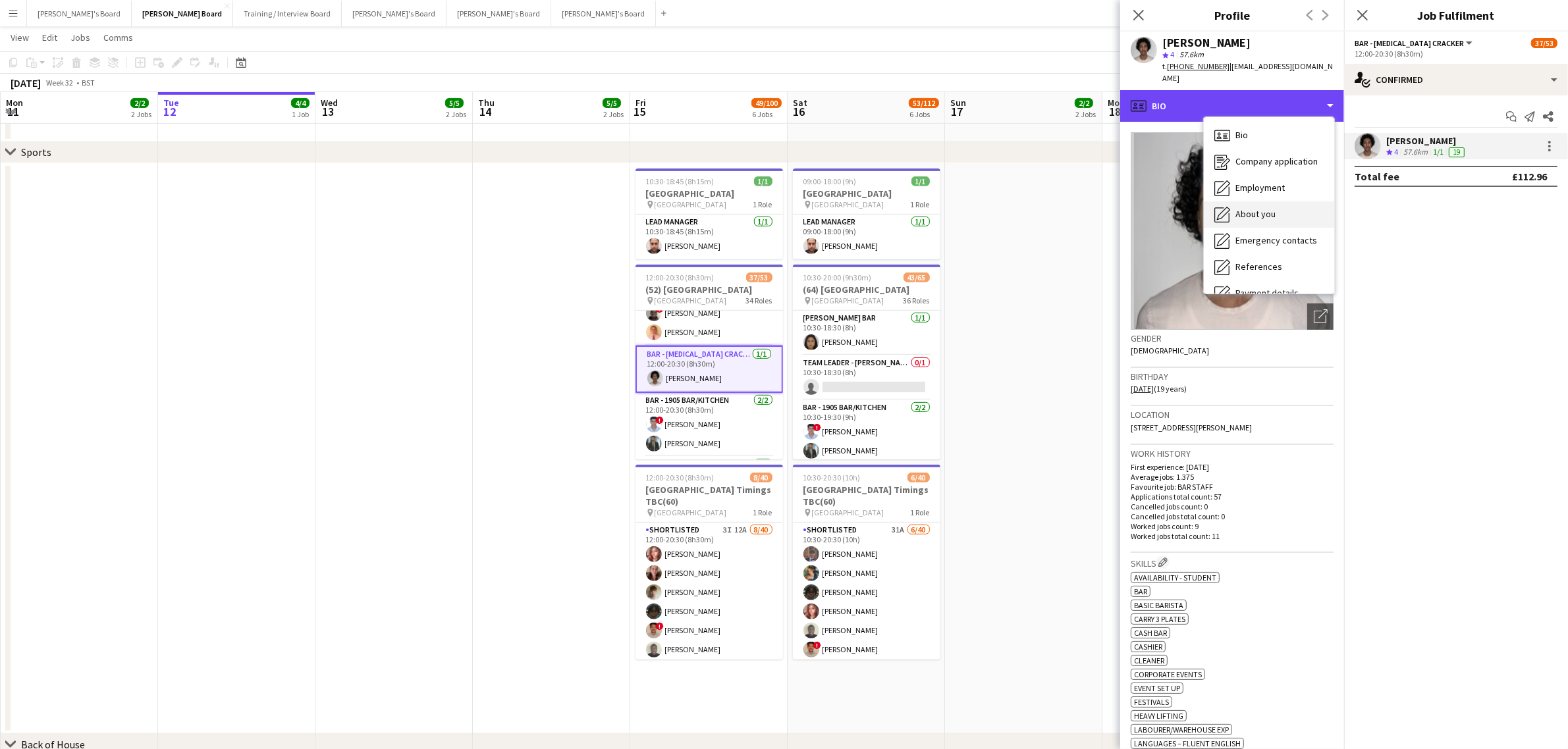
scroll to position [176, 0]
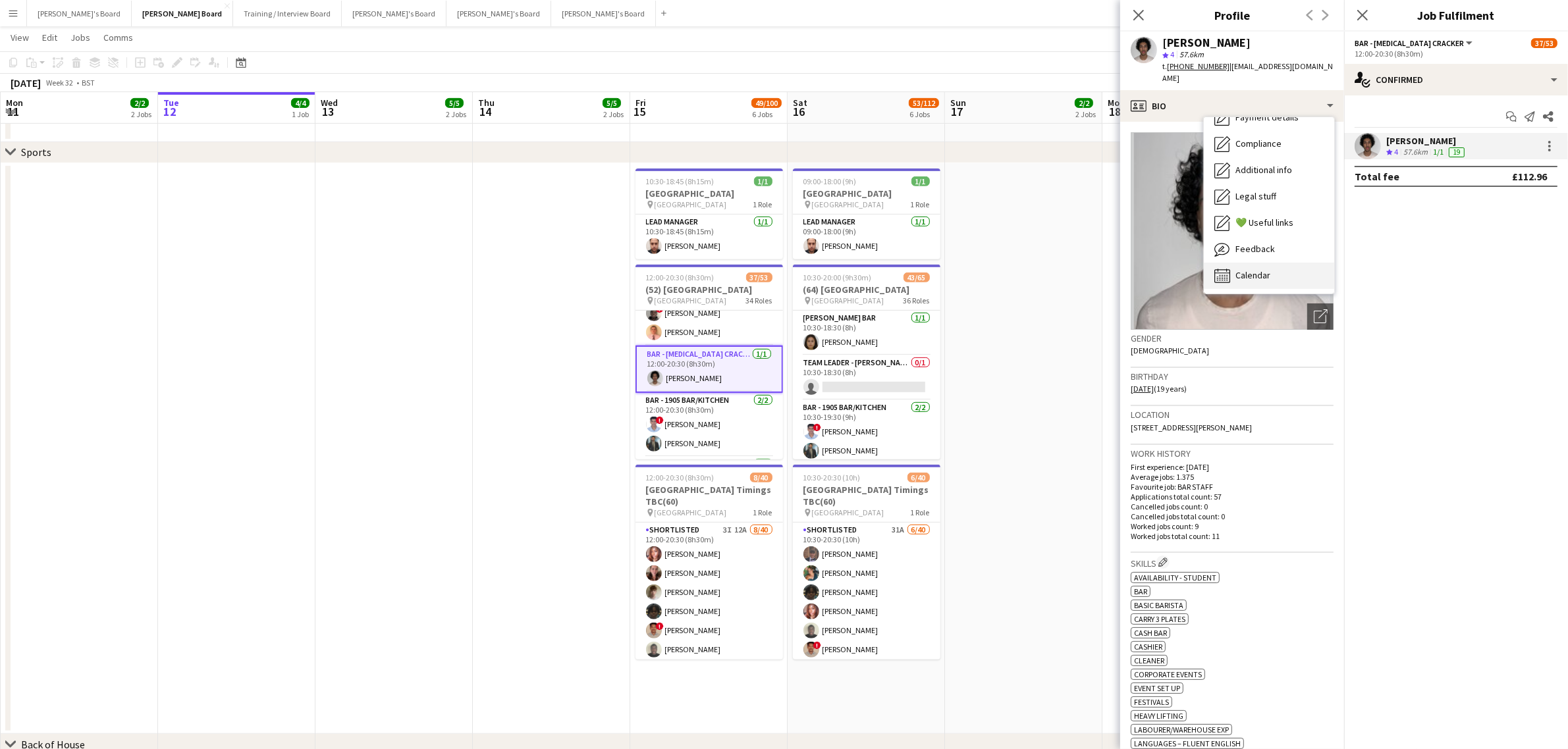
click at [1252, 263] on div "Calendar Calendar" at bounding box center [1269, 276] width 130 height 27
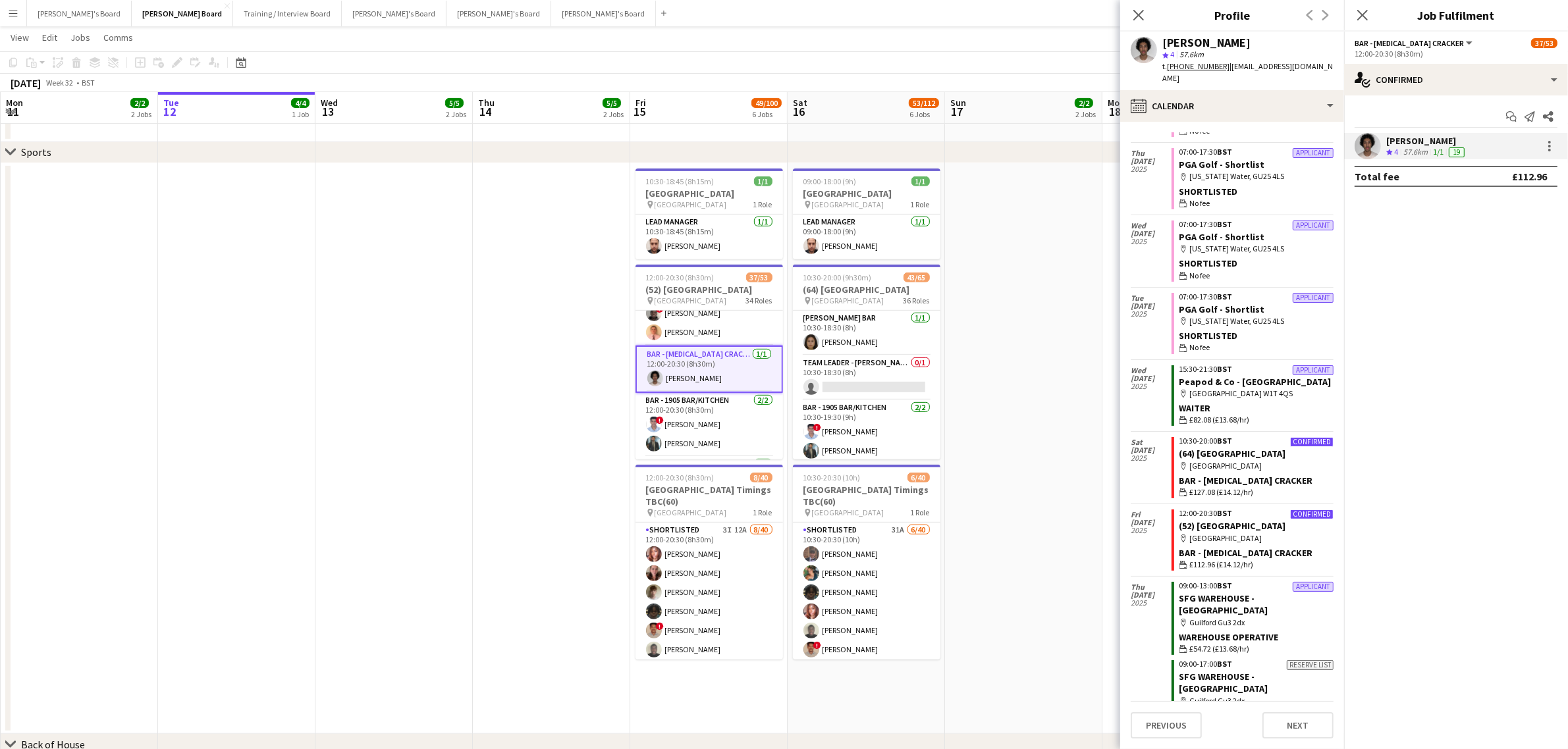
scroll to position [581, 0]
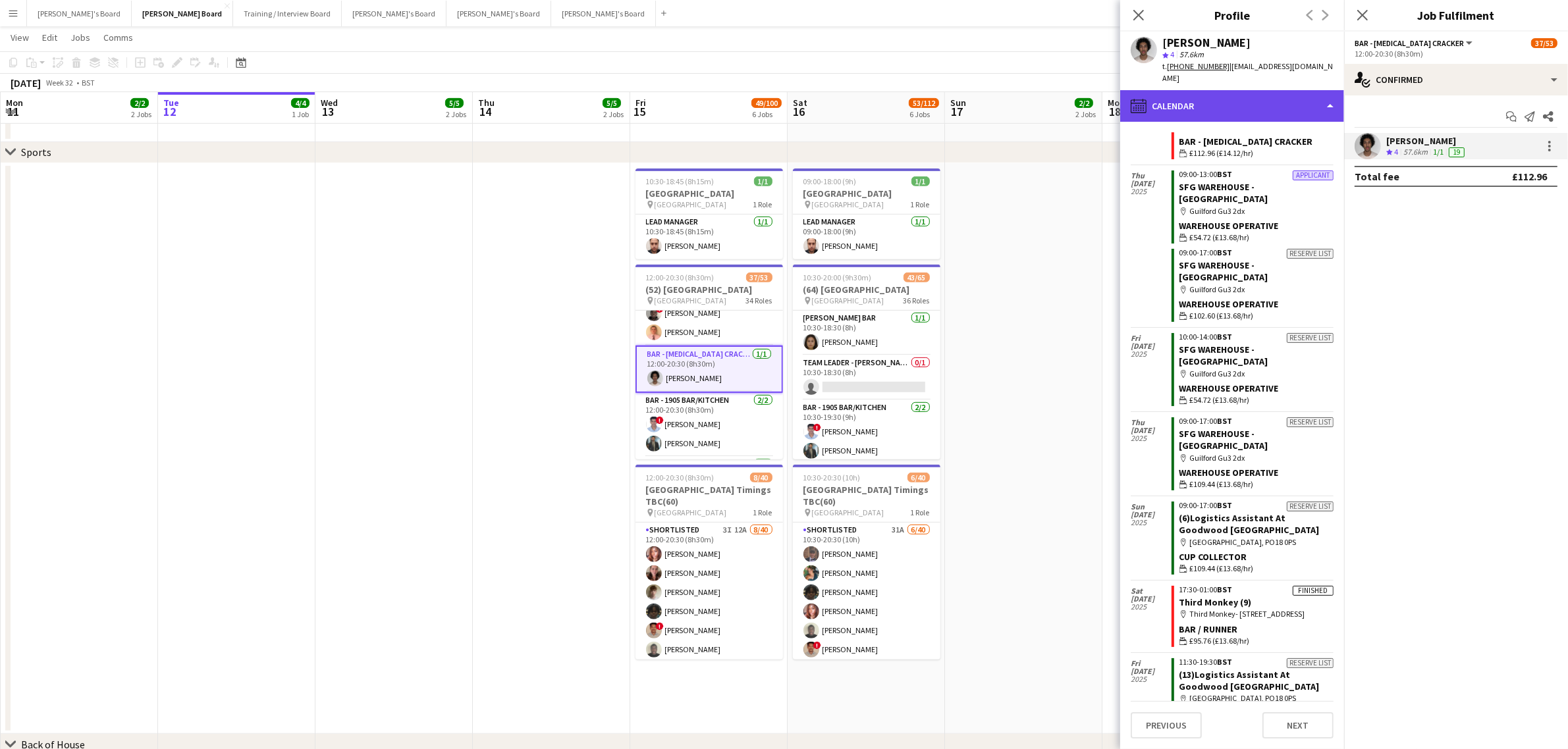
click at [1282, 99] on div "calendar-full Calendar" at bounding box center [1232, 105] width 224 height 31
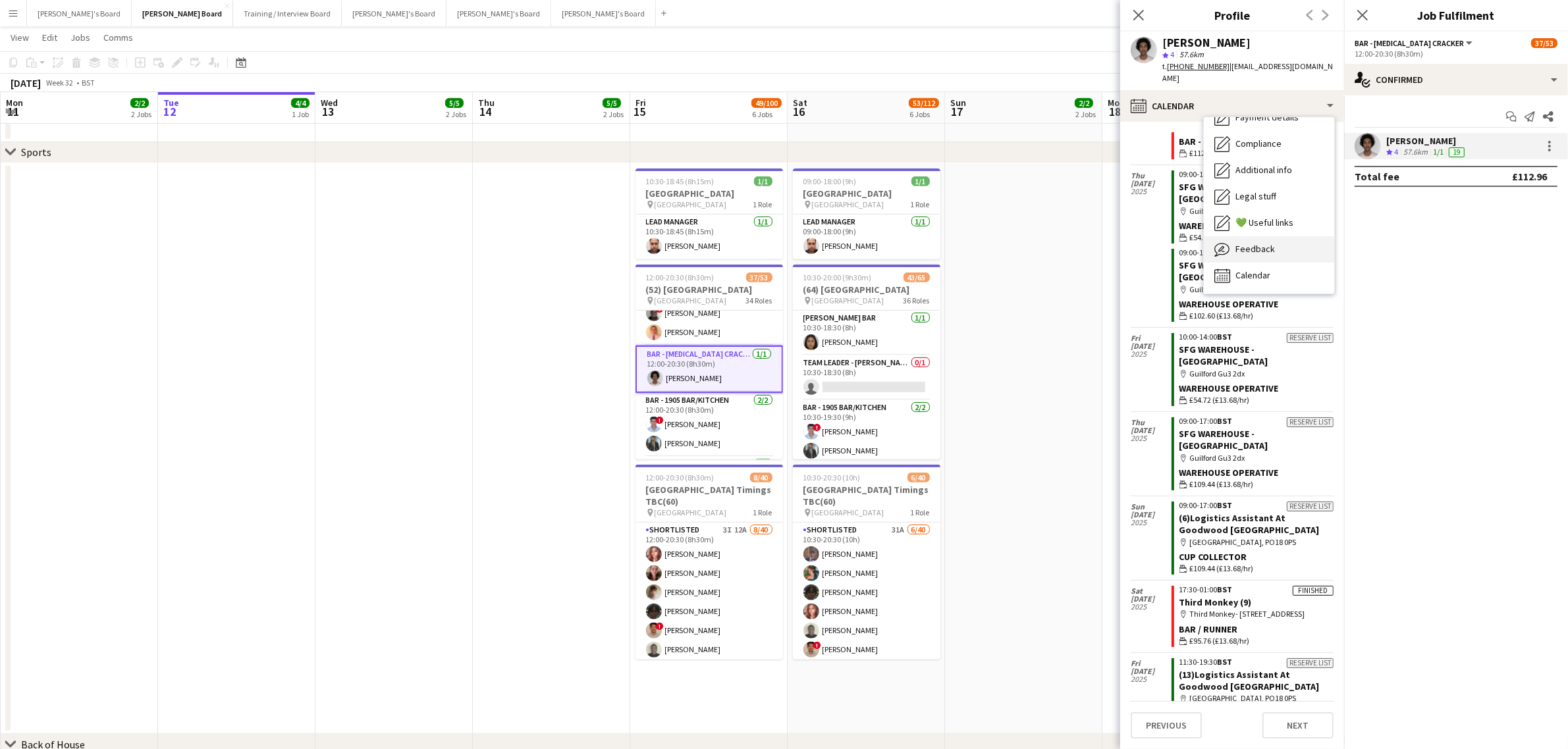
click at [1255, 243] on span "Feedback" at bounding box center [1255, 249] width 40 height 12
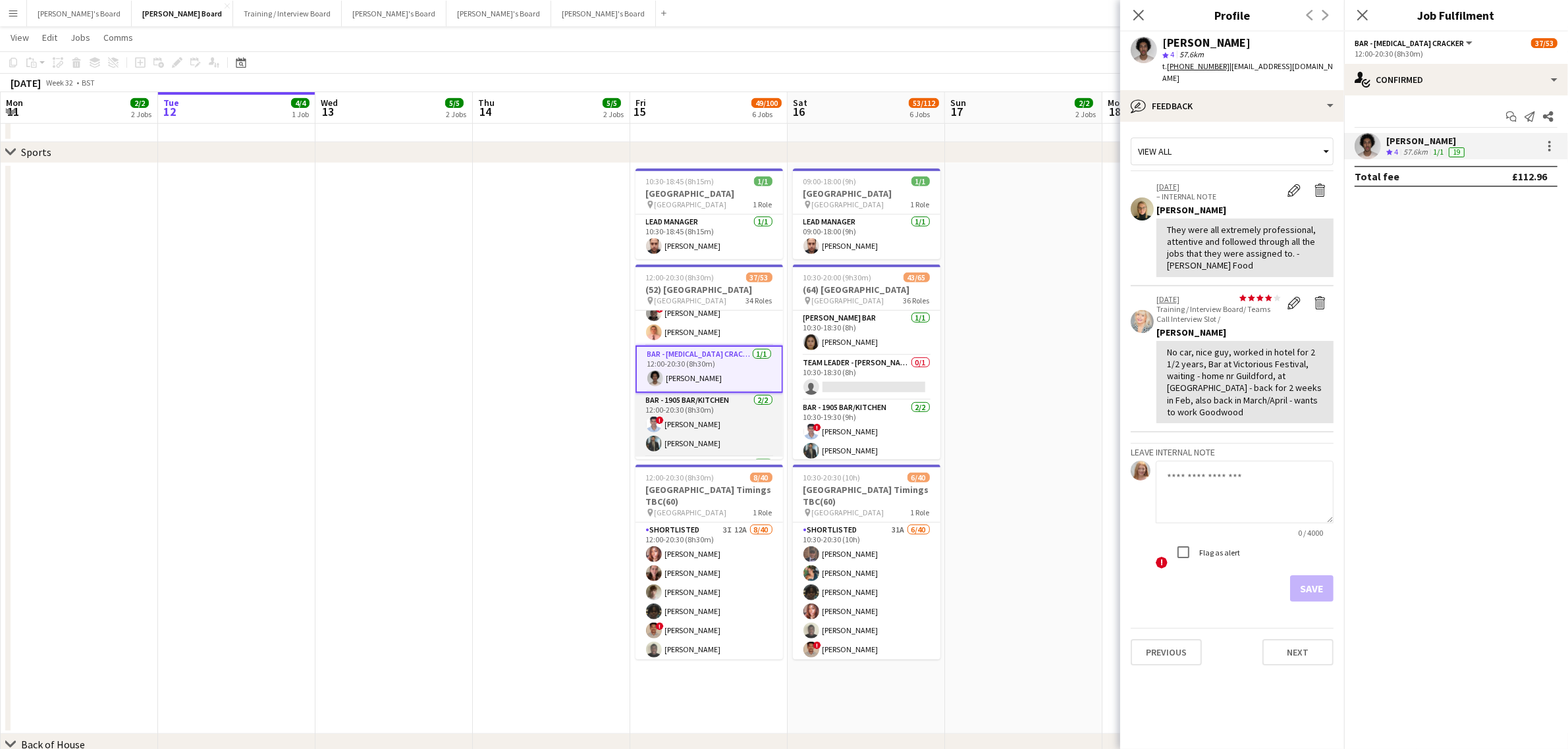
click at [706, 418] on app-card-role "Bar - 1905 Bar/Kitchen [DATE] 12:00-20:30 (8h30m) ! [PERSON_NAME] [PERSON_NAME]" at bounding box center [709, 425] width 148 height 64
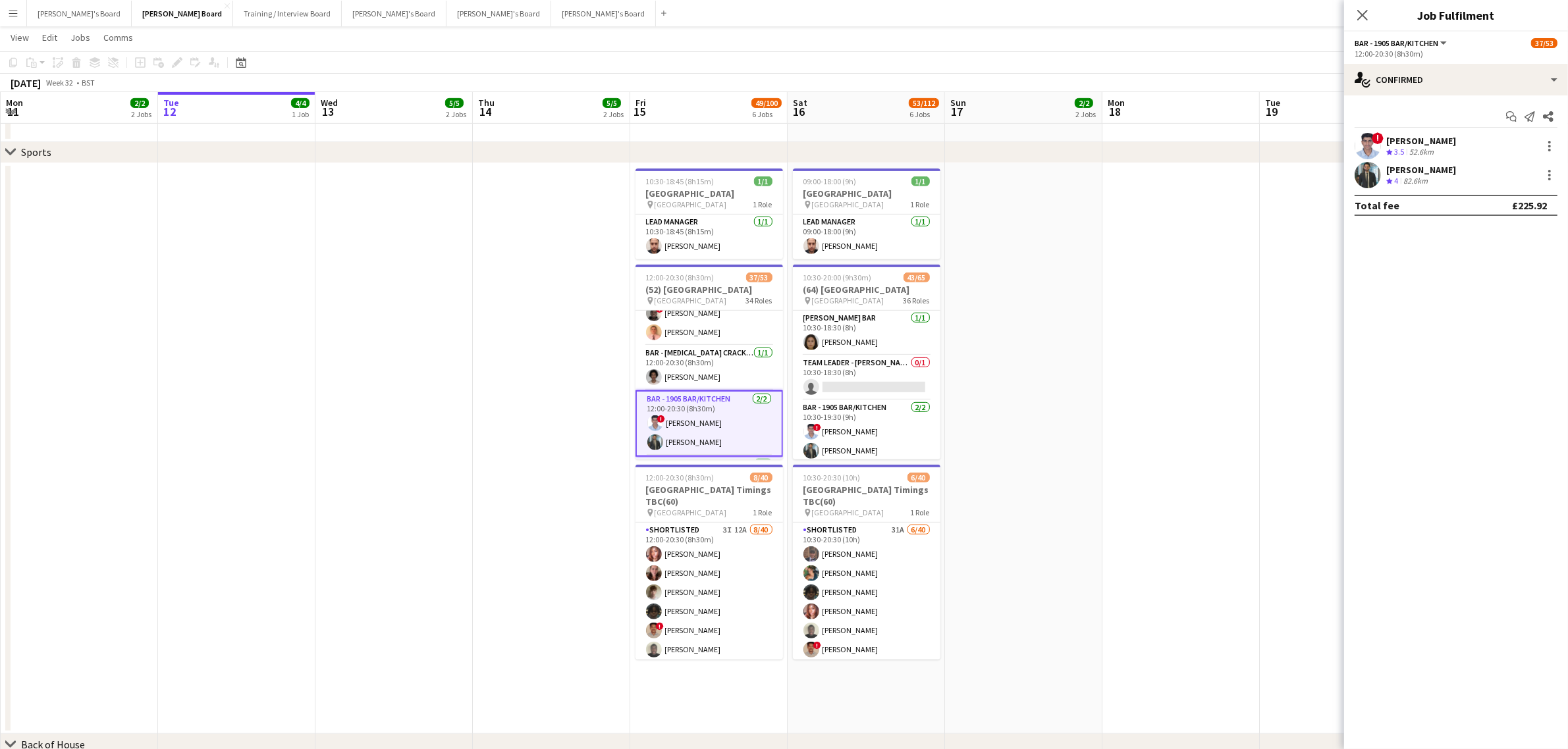
click at [1477, 133] on div "! [PERSON_NAME] Crew rating 3.5 52.6km" at bounding box center [1456, 146] width 224 height 27
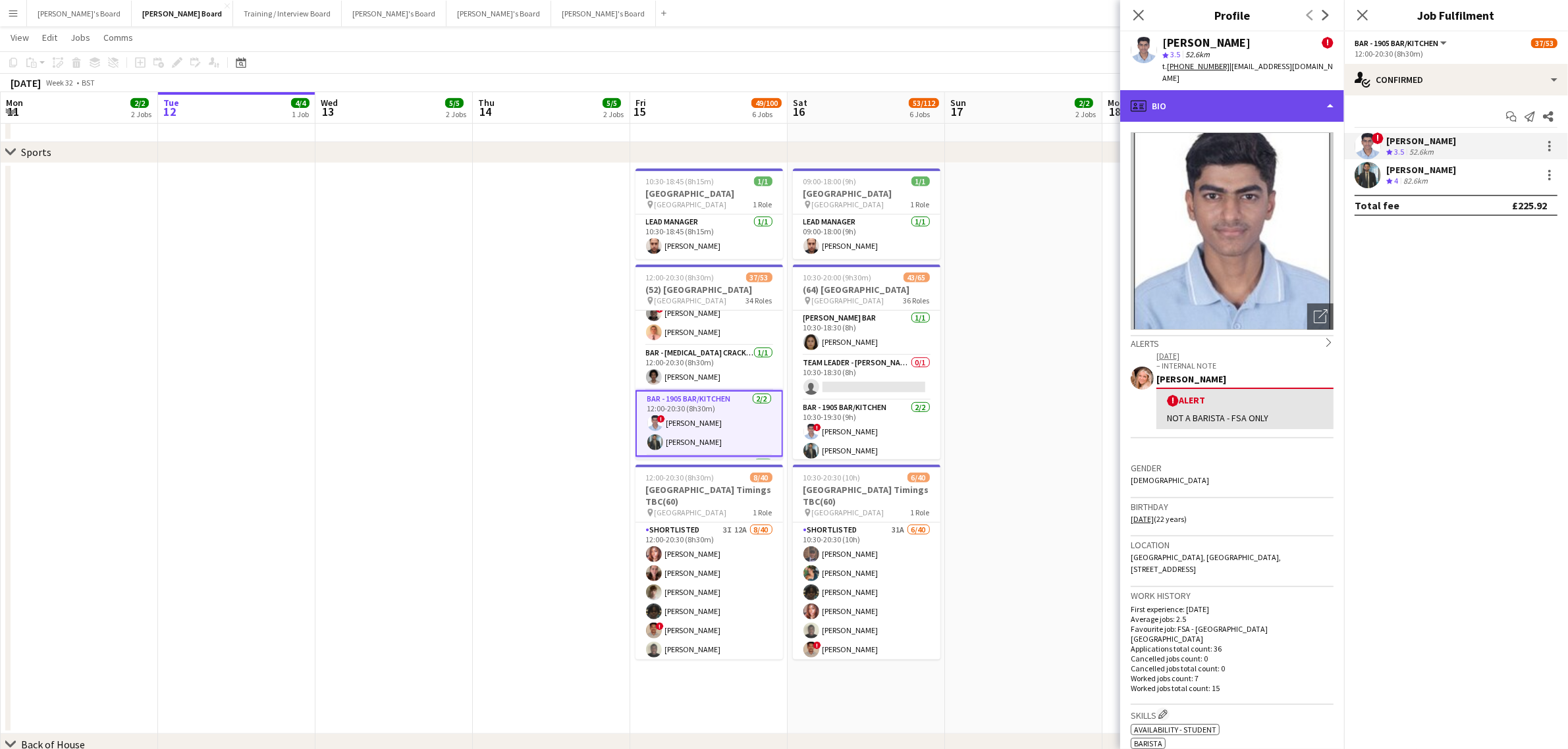
click at [1254, 102] on div "profile Bio" at bounding box center [1232, 105] width 224 height 31
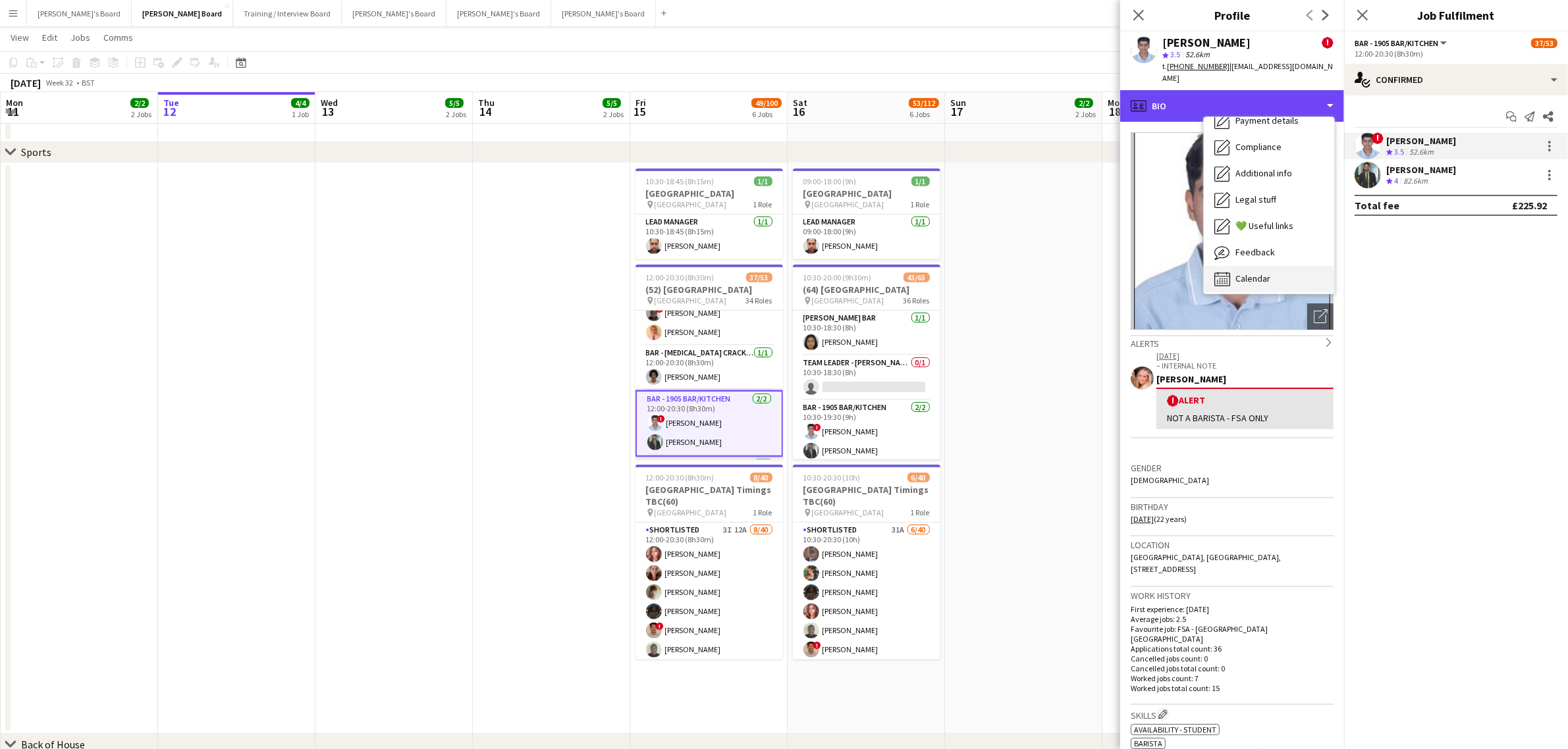
scroll to position [176, 0]
click at [1268, 236] on div "Feedback Feedback" at bounding box center [1269, 249] width 130 height 27
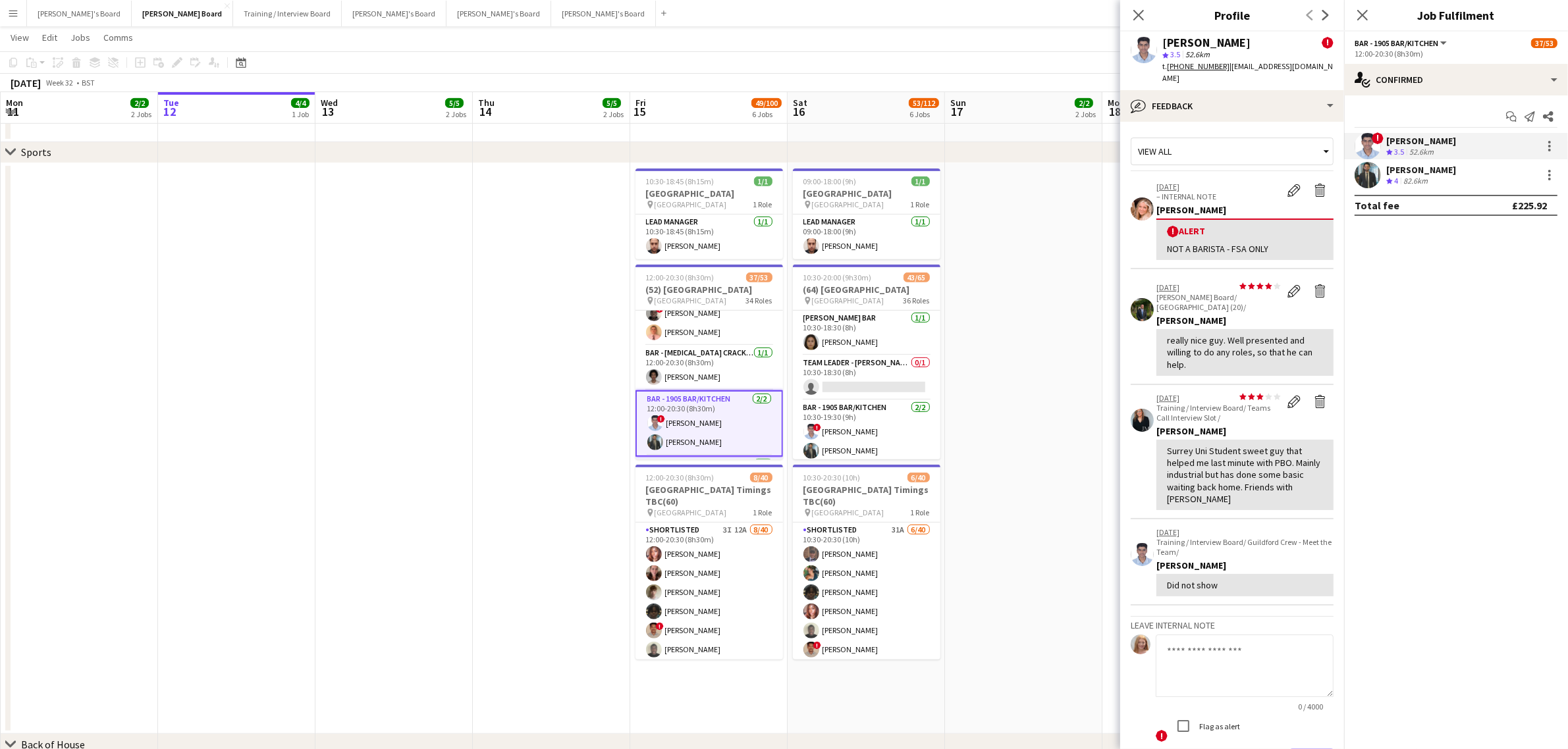
scroll to position [85, 0]
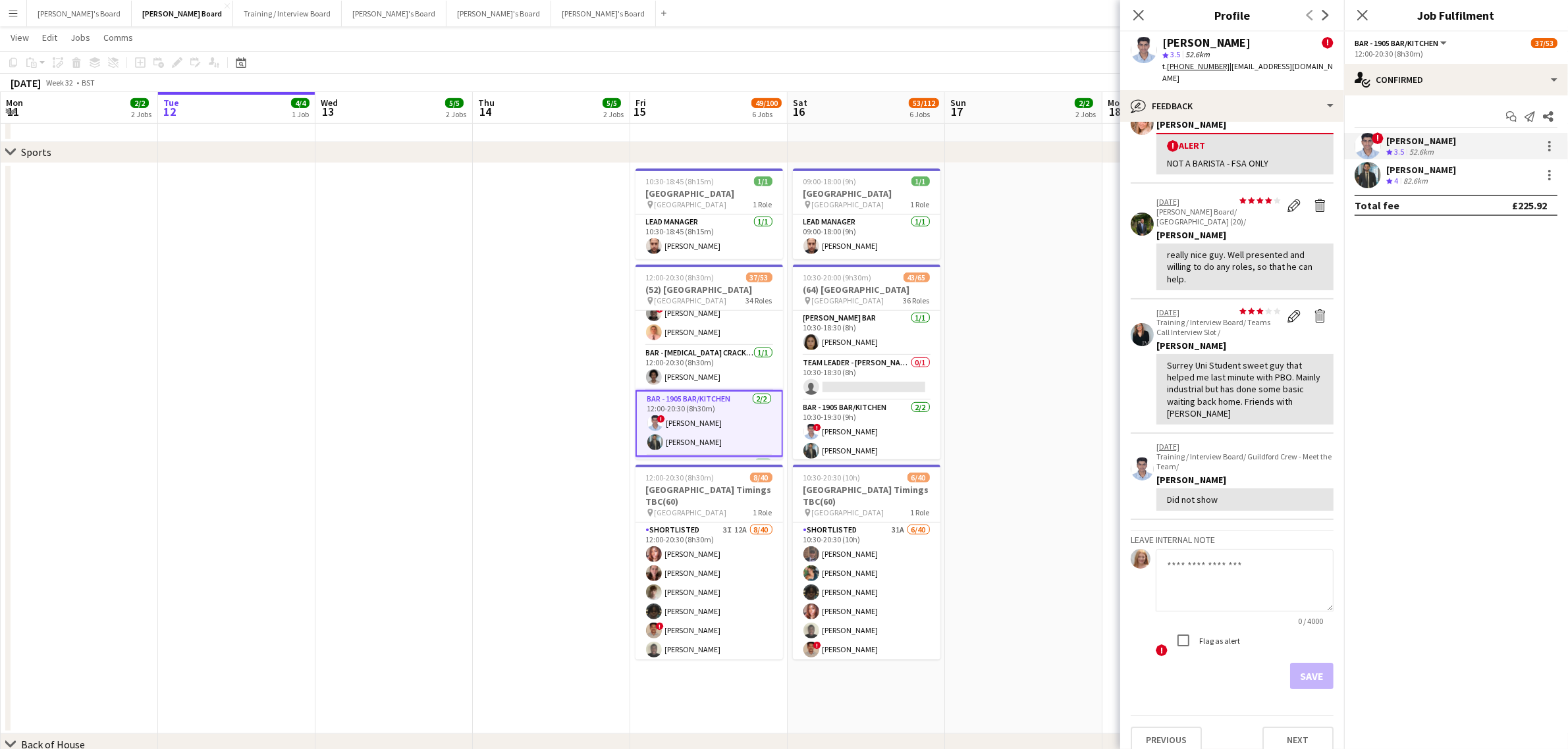
click at [1238, 360] on div "Surrey Uni Student sweet guy that helped me last minute with PBO. Mainly indust…" at bounding box center [1244, 389] width 156 height 60
click at [1282, 390] on div "Surrey Uni Student sweet guy that helped me last minute with PBO. Mainly indust…" at bounding box center [1244, 389] width 156 height 60
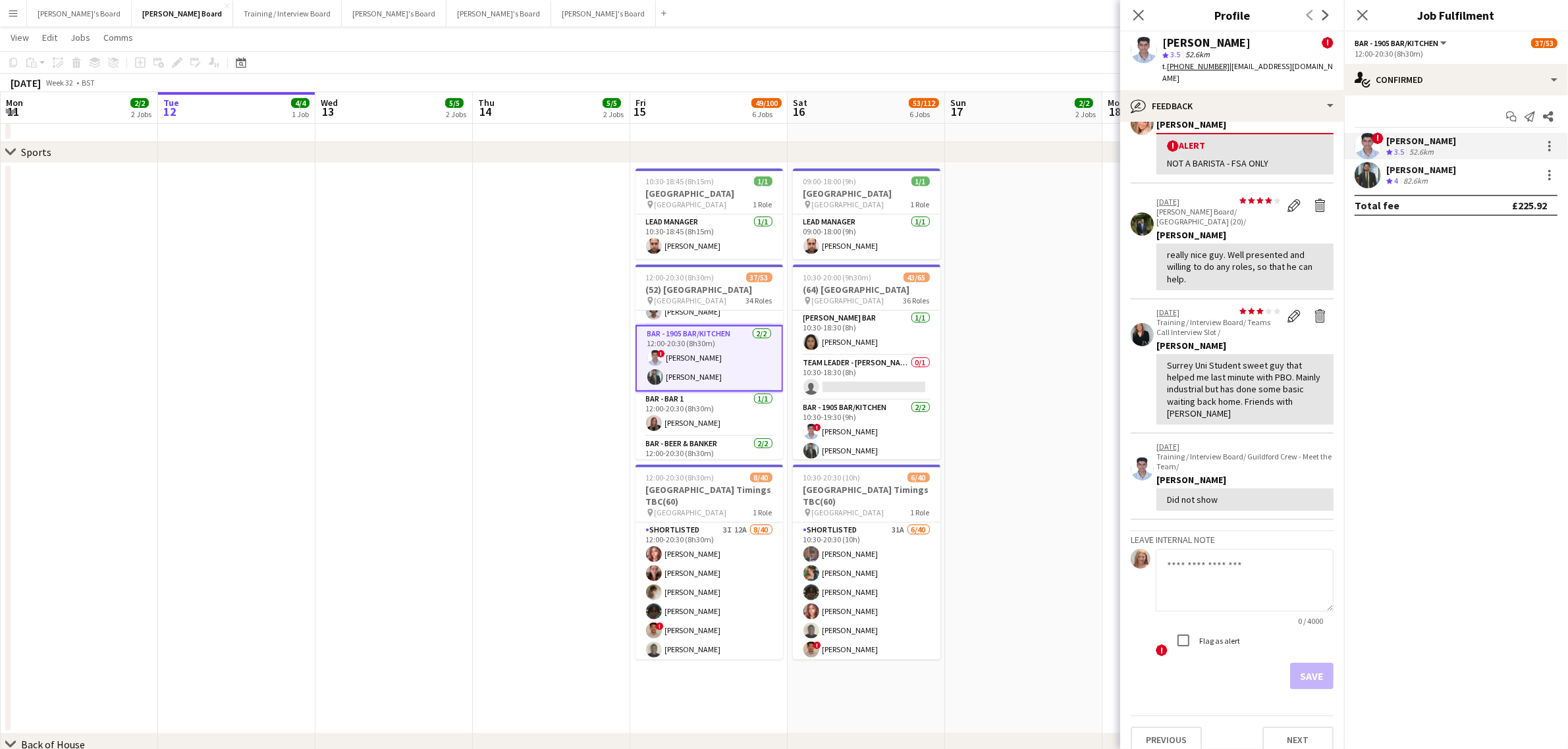
scroll to position [245, 0]
click at [683, 392] on app-card-role "Bar - Bar 1 [DATE] 12:00-20:30 (8h30m) [PERSON_NAME] Ndangang" at bounding box center [709, 397] width 148 height 45
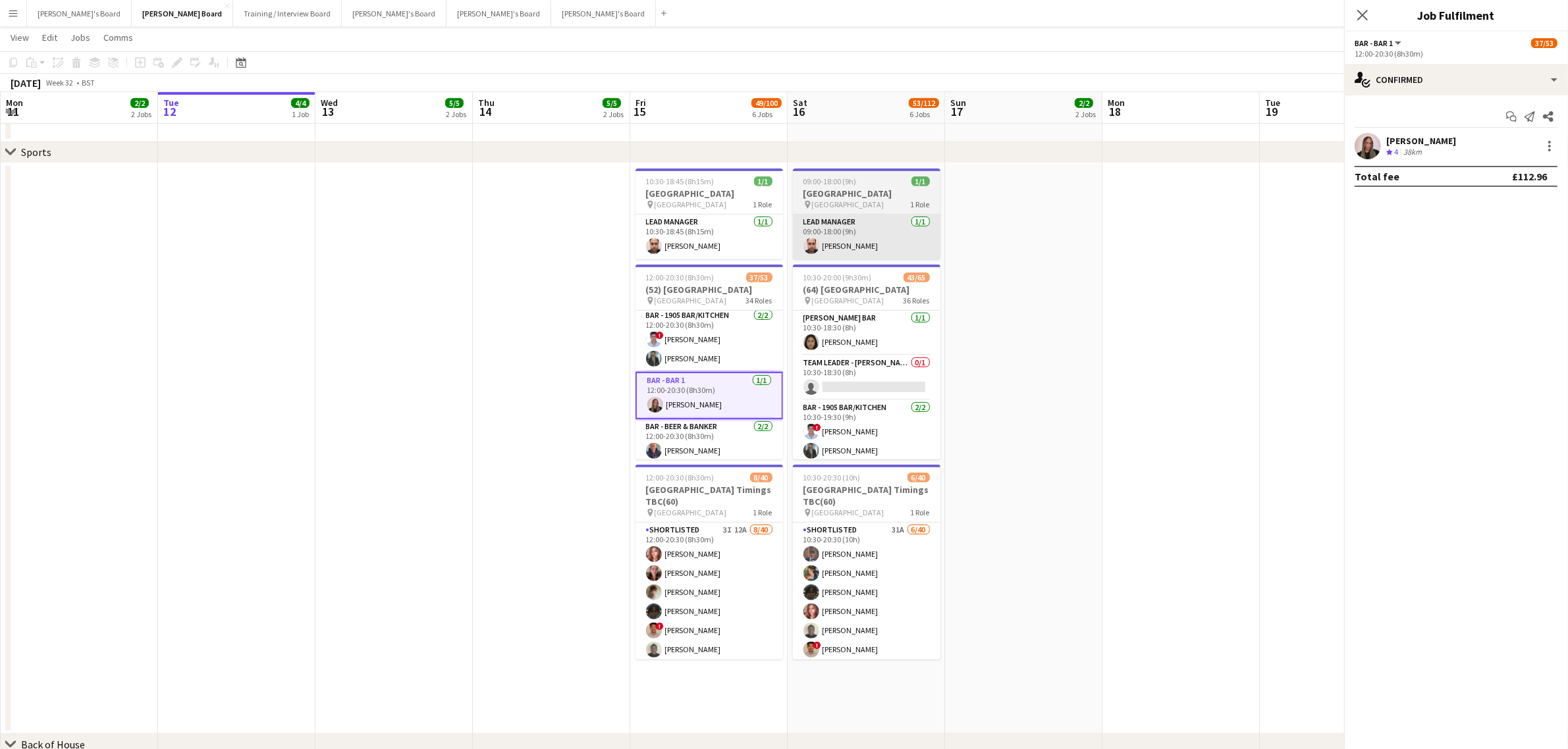
scroll to position [245, 0]
click at [1390, 137] on div "[PERSON_NAME]" at bounding box center [1421, 141] width 70 height 12
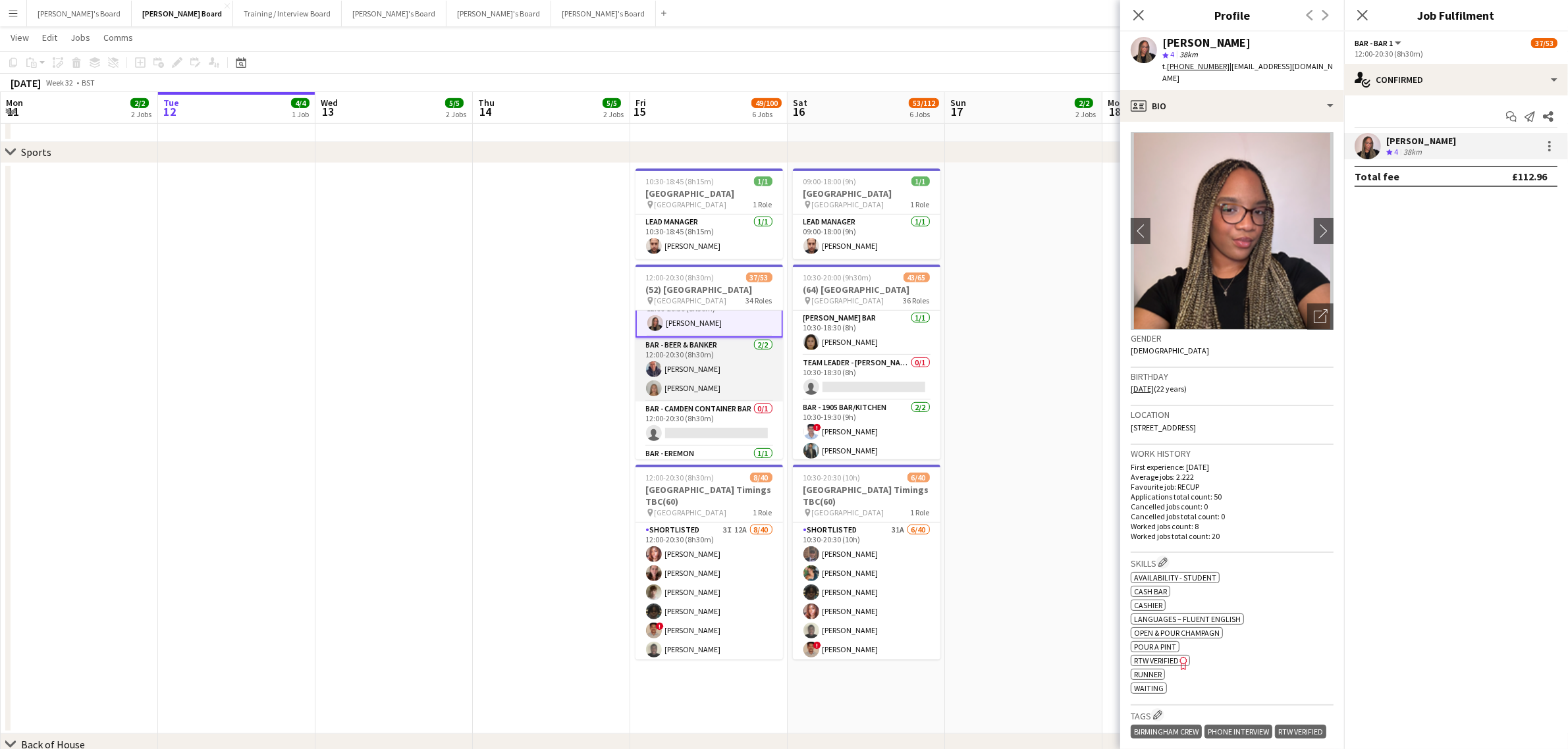
click at [708, 377] on app-card-role "Bar - Beer & Banker [DATE] 12:00-20:30 (8h30m) [PERSON_NAME] [PERSON_NAME]" at bounding box center [709, 370] width 148 height 64
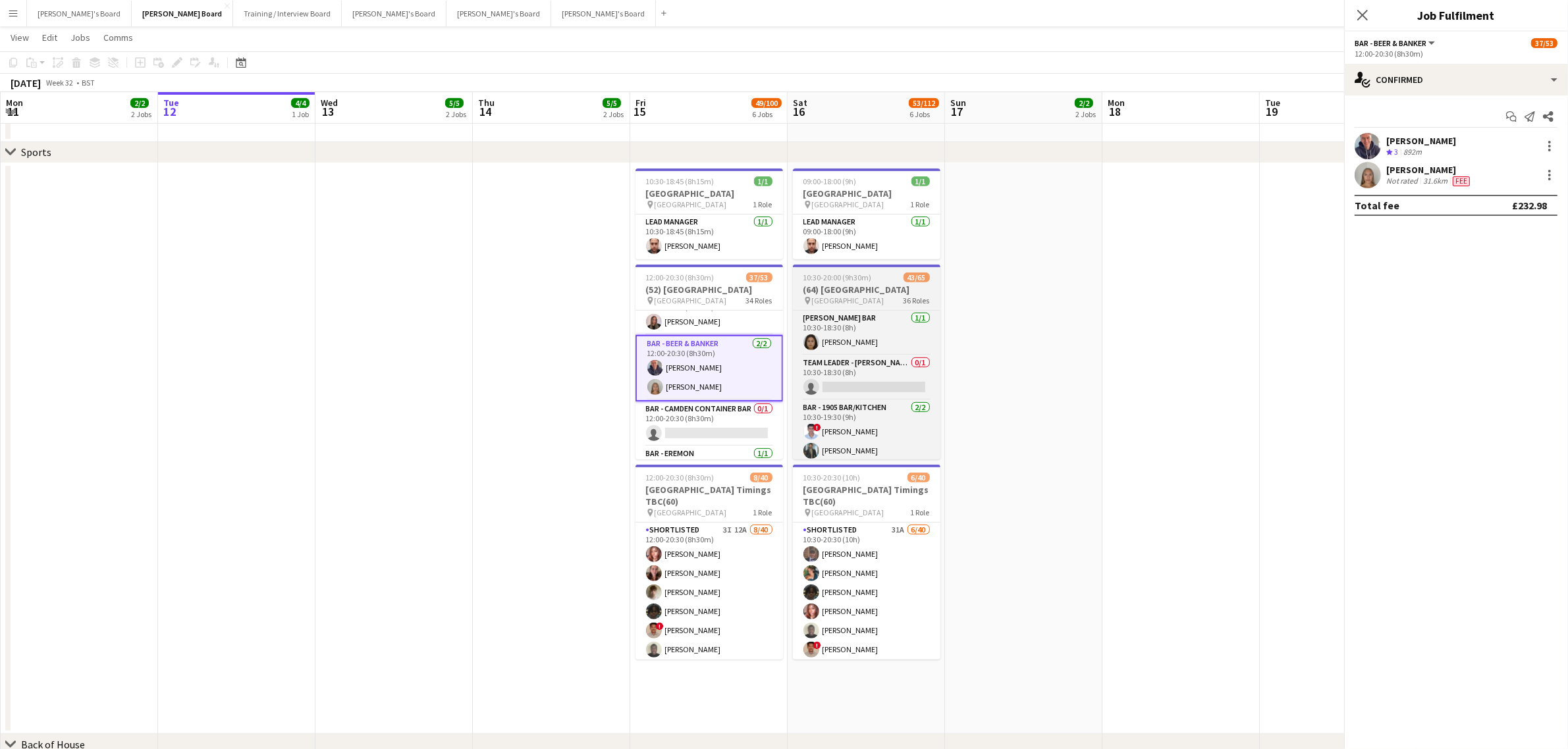
scroll to position [327, 0]
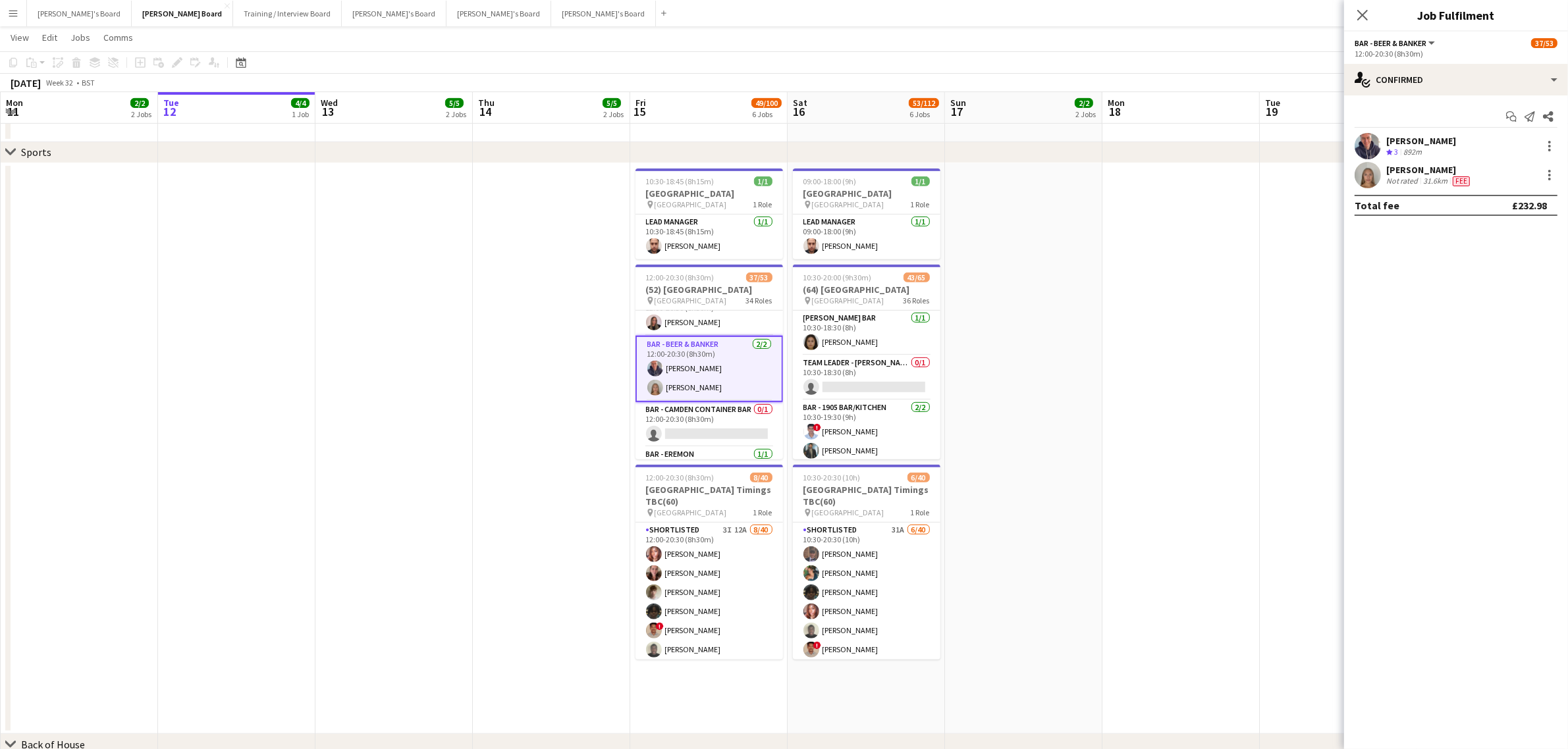
click at [1400, 172] on div "[PERSON_NAME]" at bounding box center [1429, 170] width 86 height 12
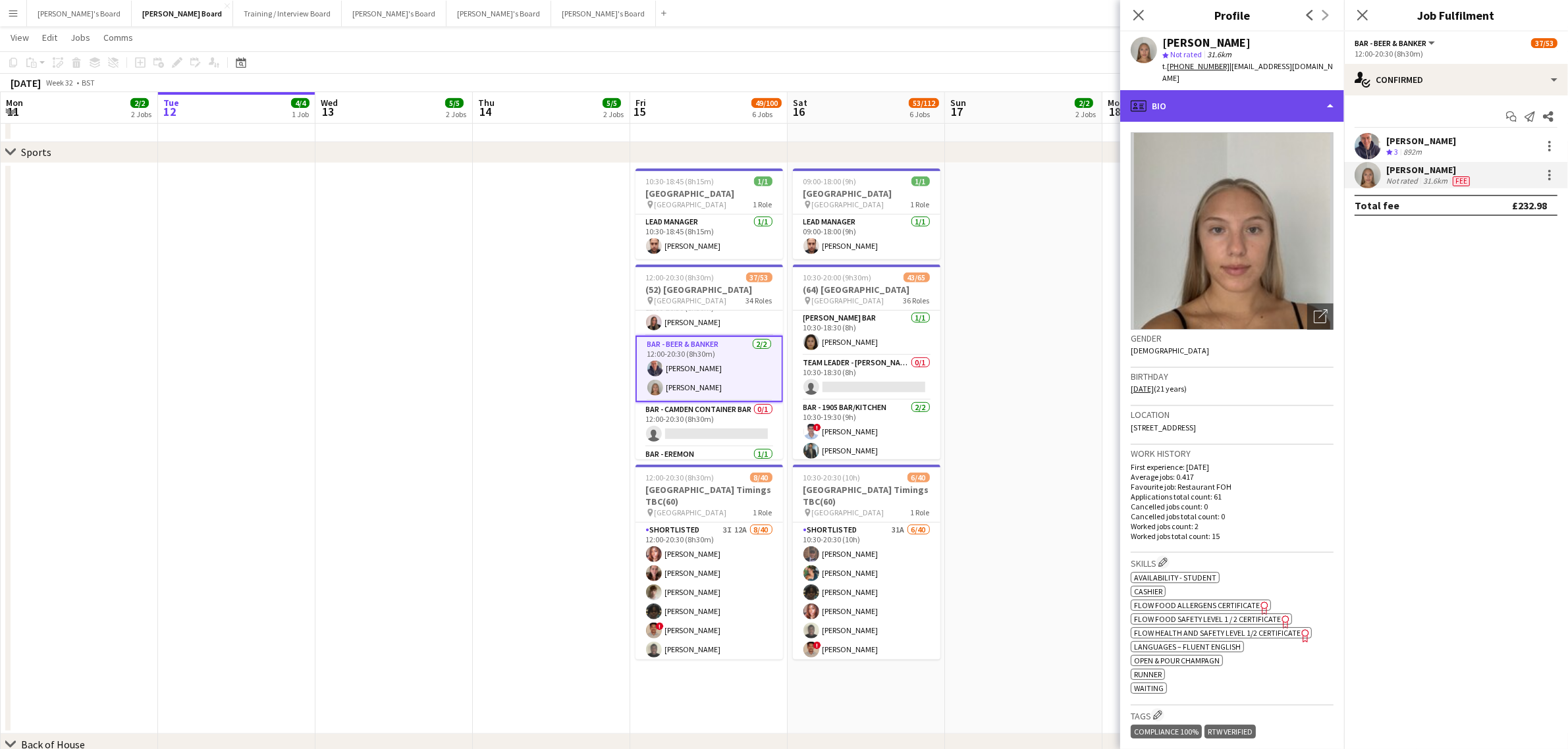
click at [1261, 90] on div "profile Bio" at bounding box center [1232, 105] width 224 height 31
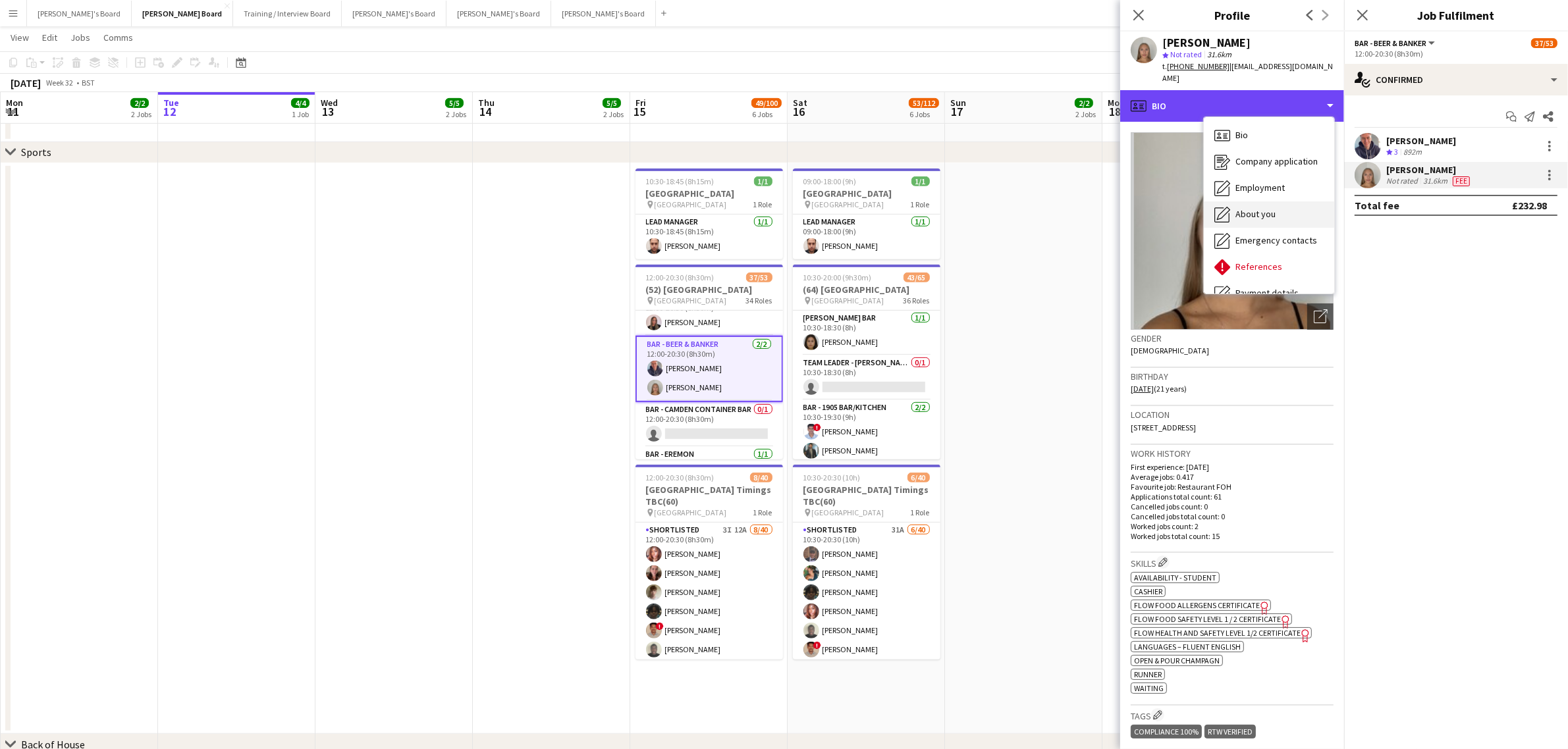
scroll to position [176, 0]
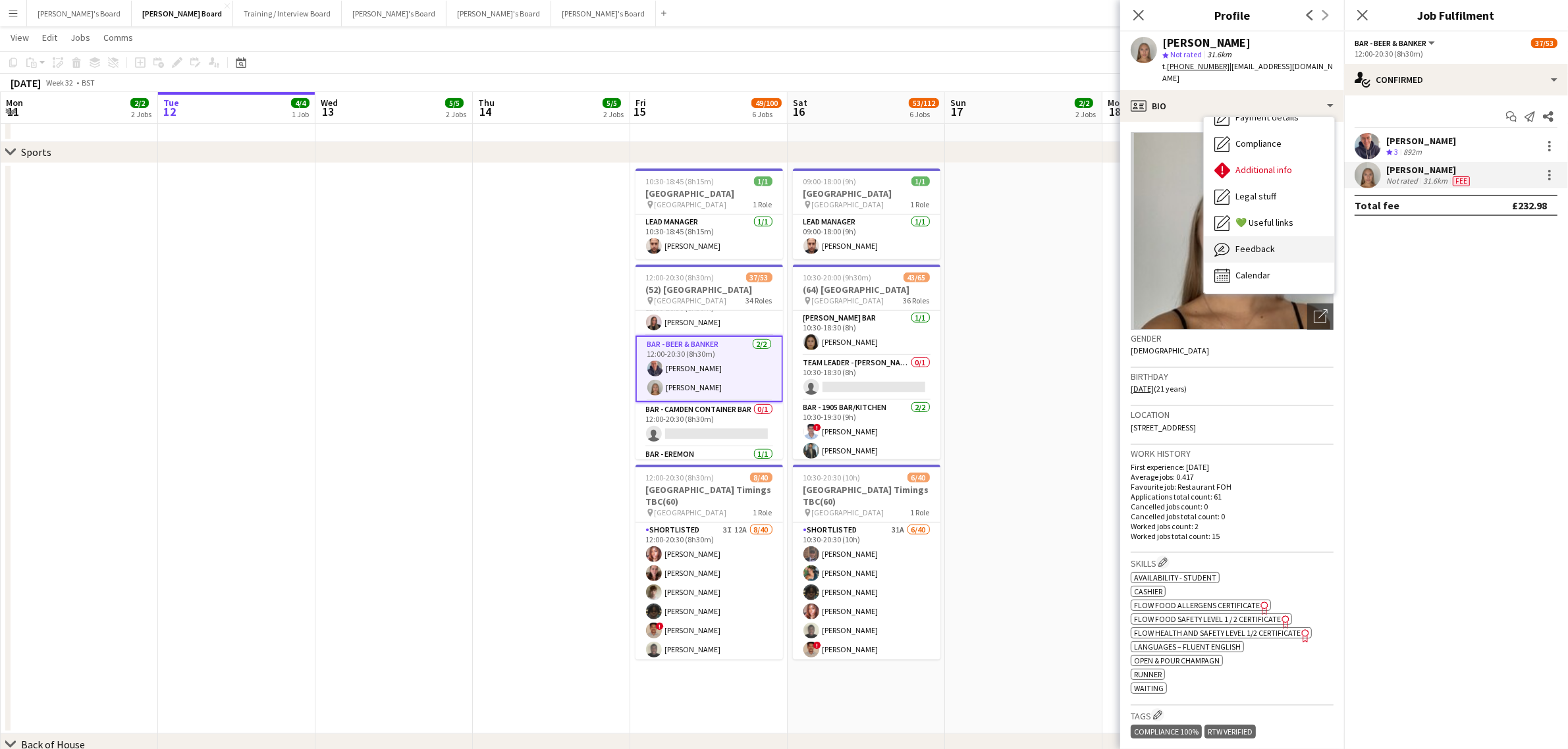
click at [1262, 248] on div "Feedback Feedback" at bounding box center [1269, 249] width 130 height 27
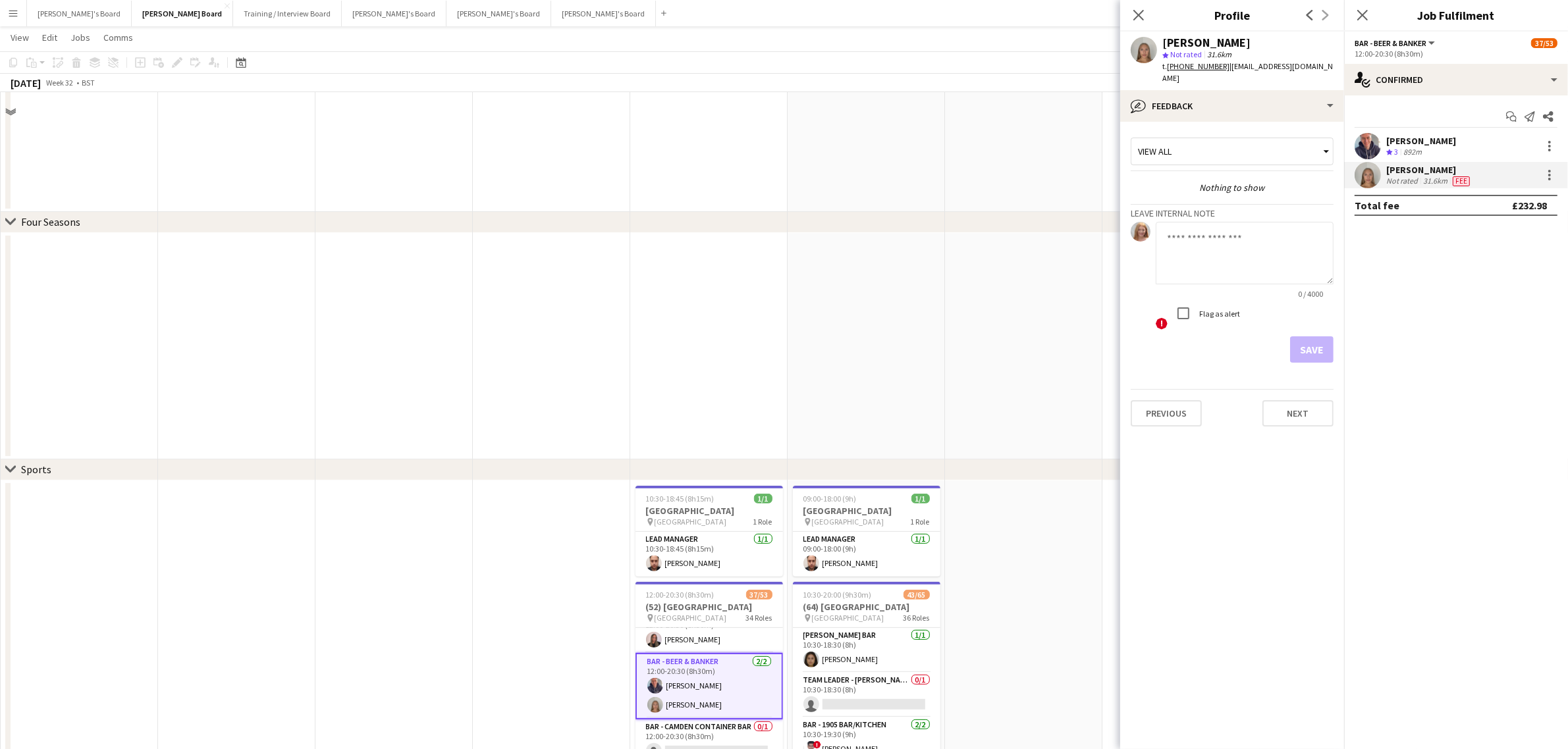
scroll to position [658, 0]
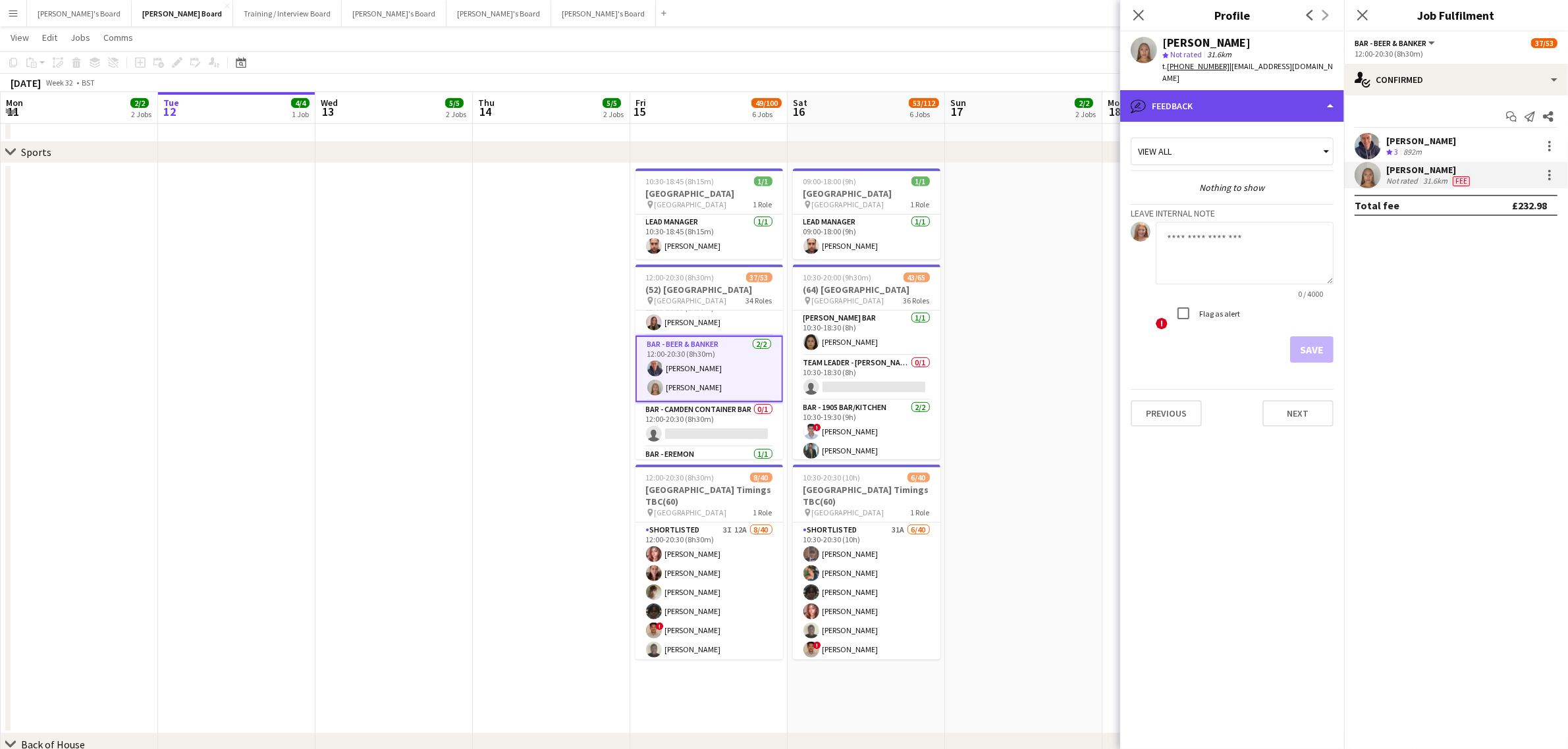
click at [1221, 90] on div "bubble-pencil Feedback" at bounding box center [1232, 105] width 224 height 31
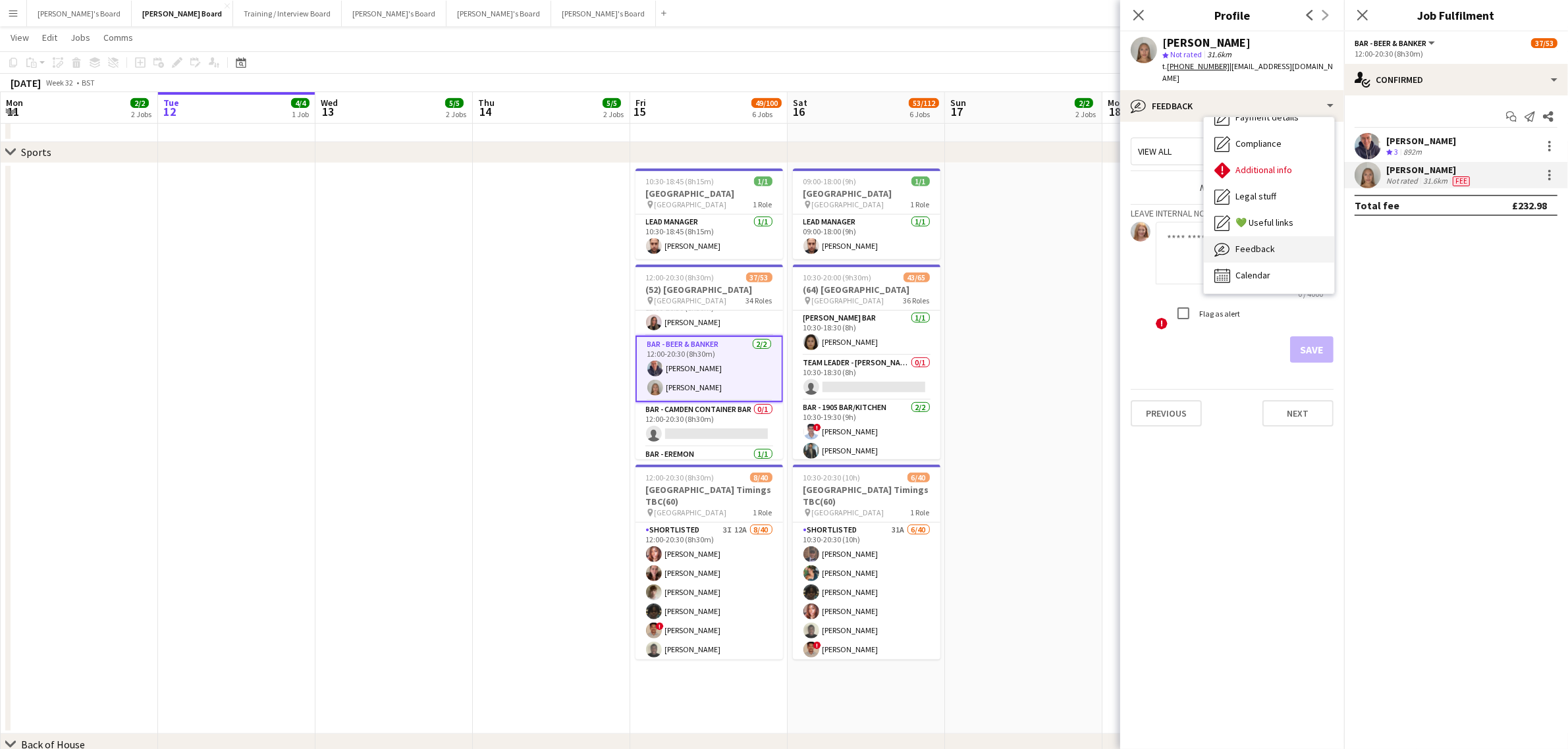
click at [1248, 242] on div "Feedback Feedback" at bounding box center [1269, 249] width 130 height 27
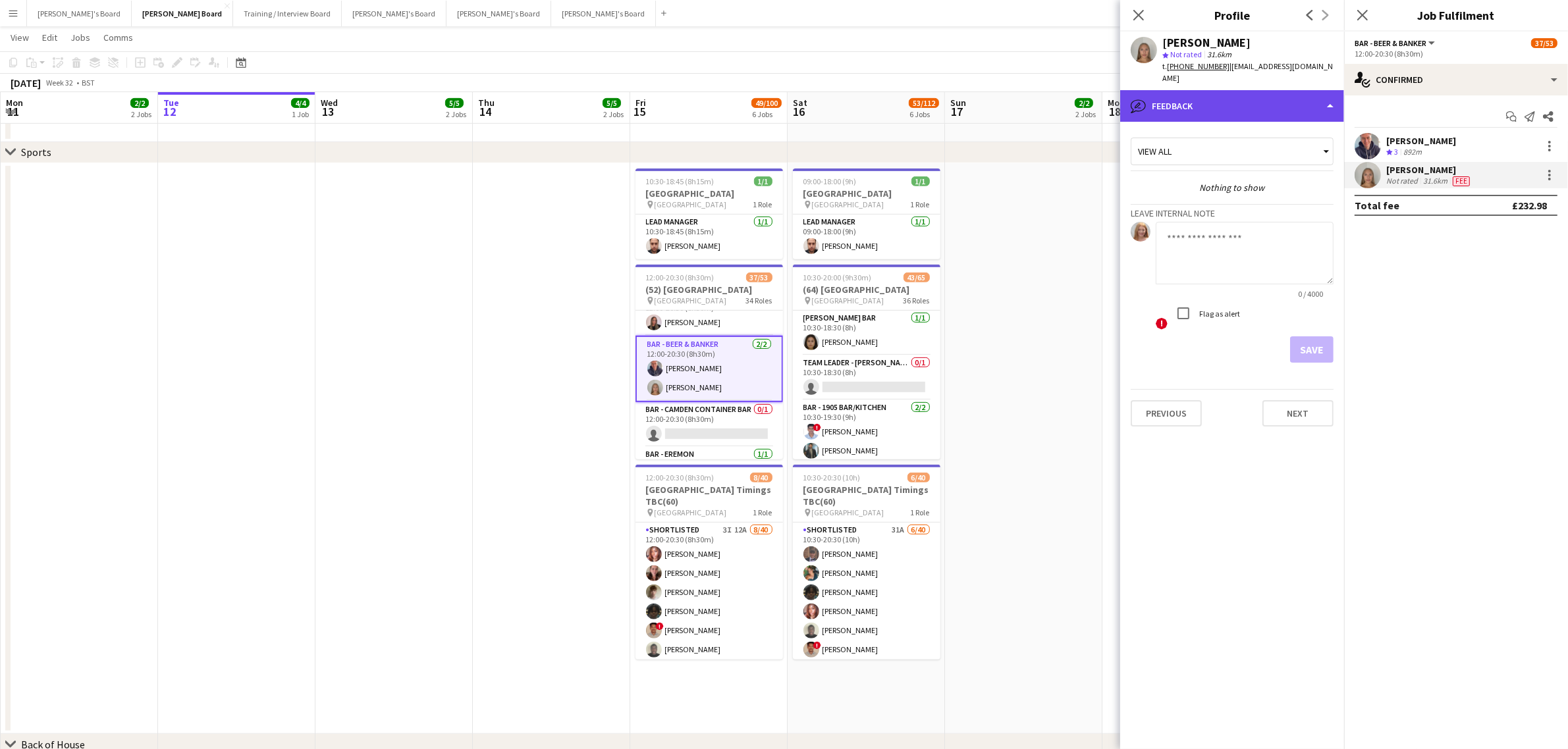
click at [1266, 98] on div "bubble-pencil Feedback" at bounding box center [1232, 105] width 224 height 31
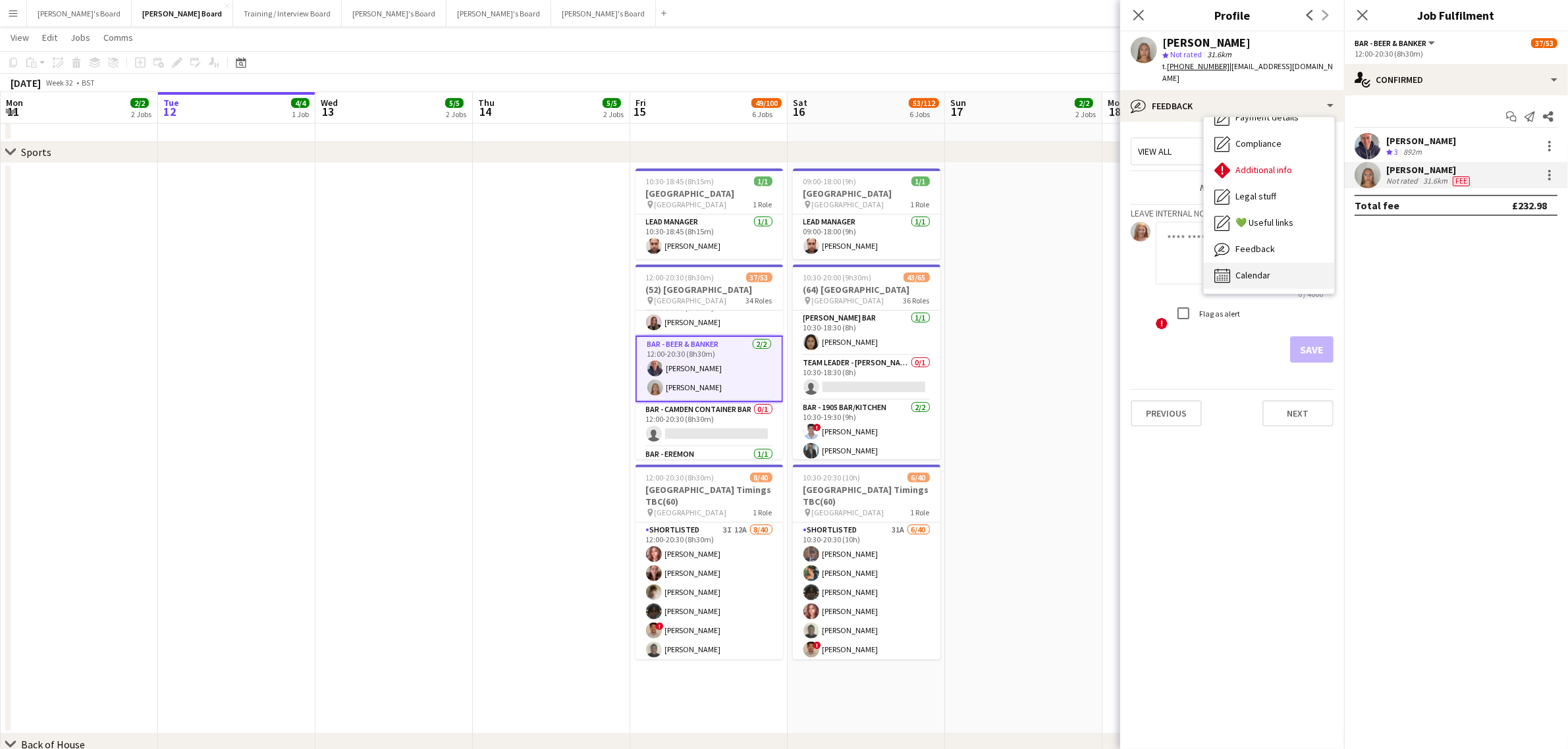
click at [1262, 269] on span "Calendar" at bounding box center [1253, 275] width 35 height 12
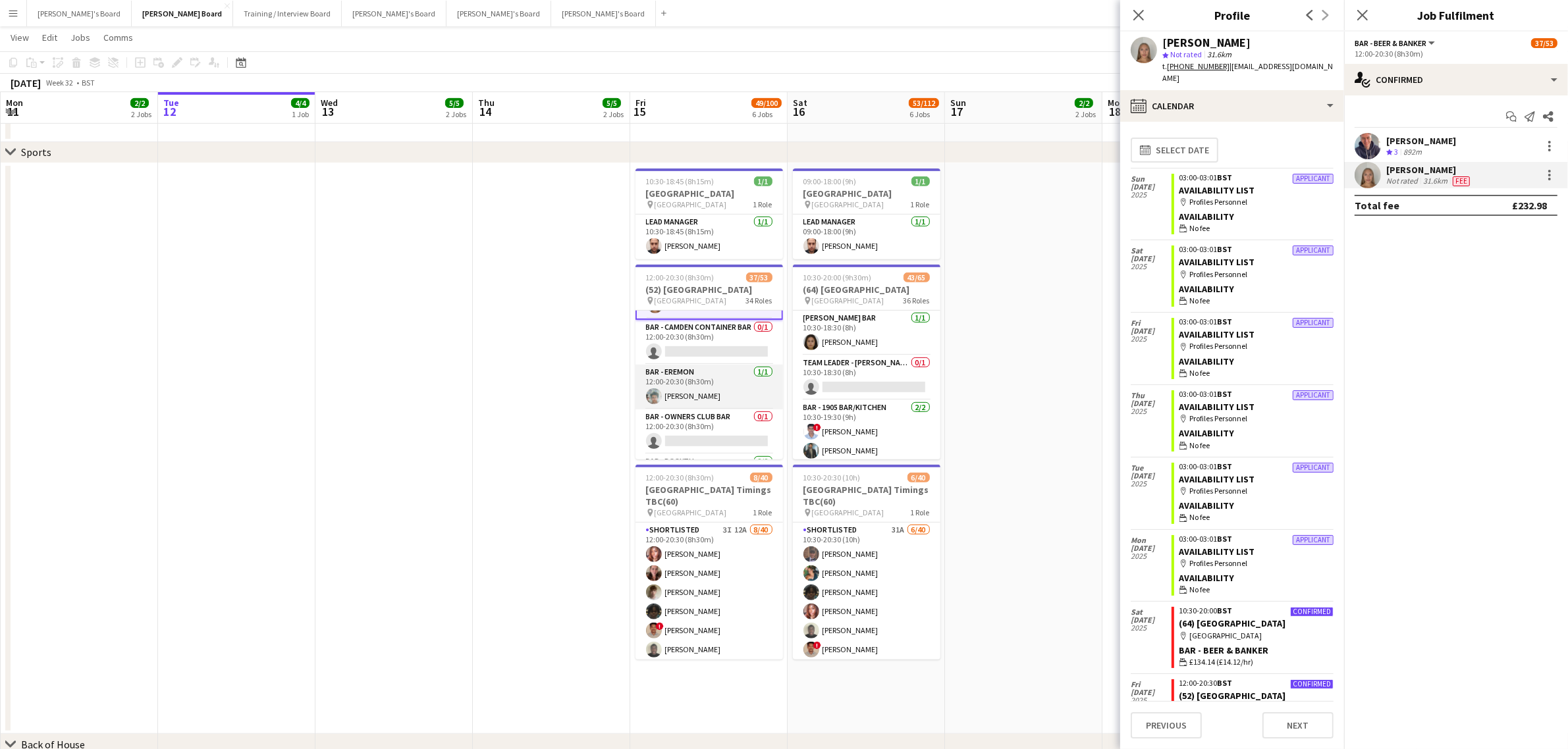
click at [731, 389] on app-card-role "Bar - Eremon [DATE] 12:00-20:30 (8h30m) [PERSON_NAME]" at bounding box center [709, 387] width 148 height 45
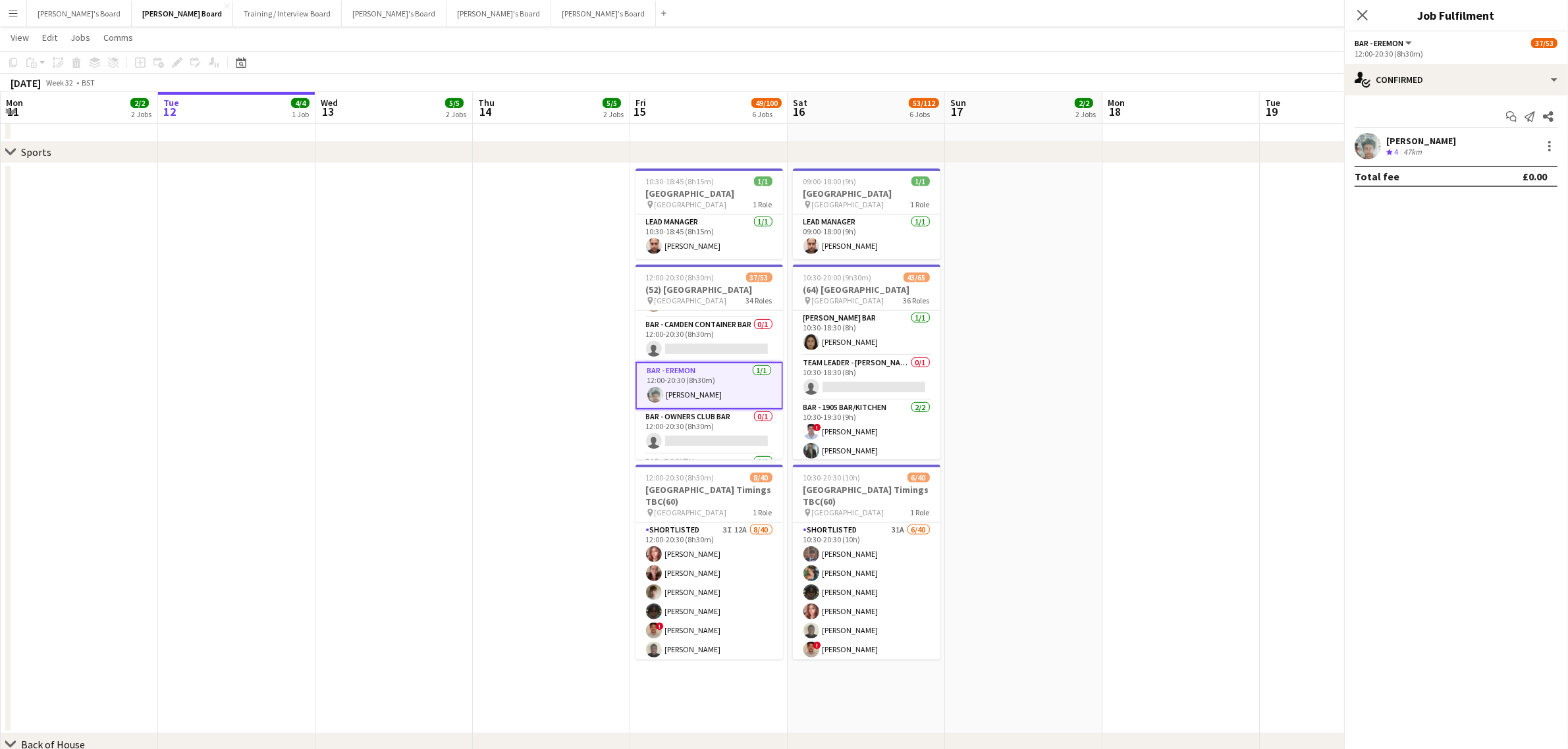
scroll to position [408, 0]
click at [1388, 152] on polygon at bounding box center [1389, 152] width 7 height 7
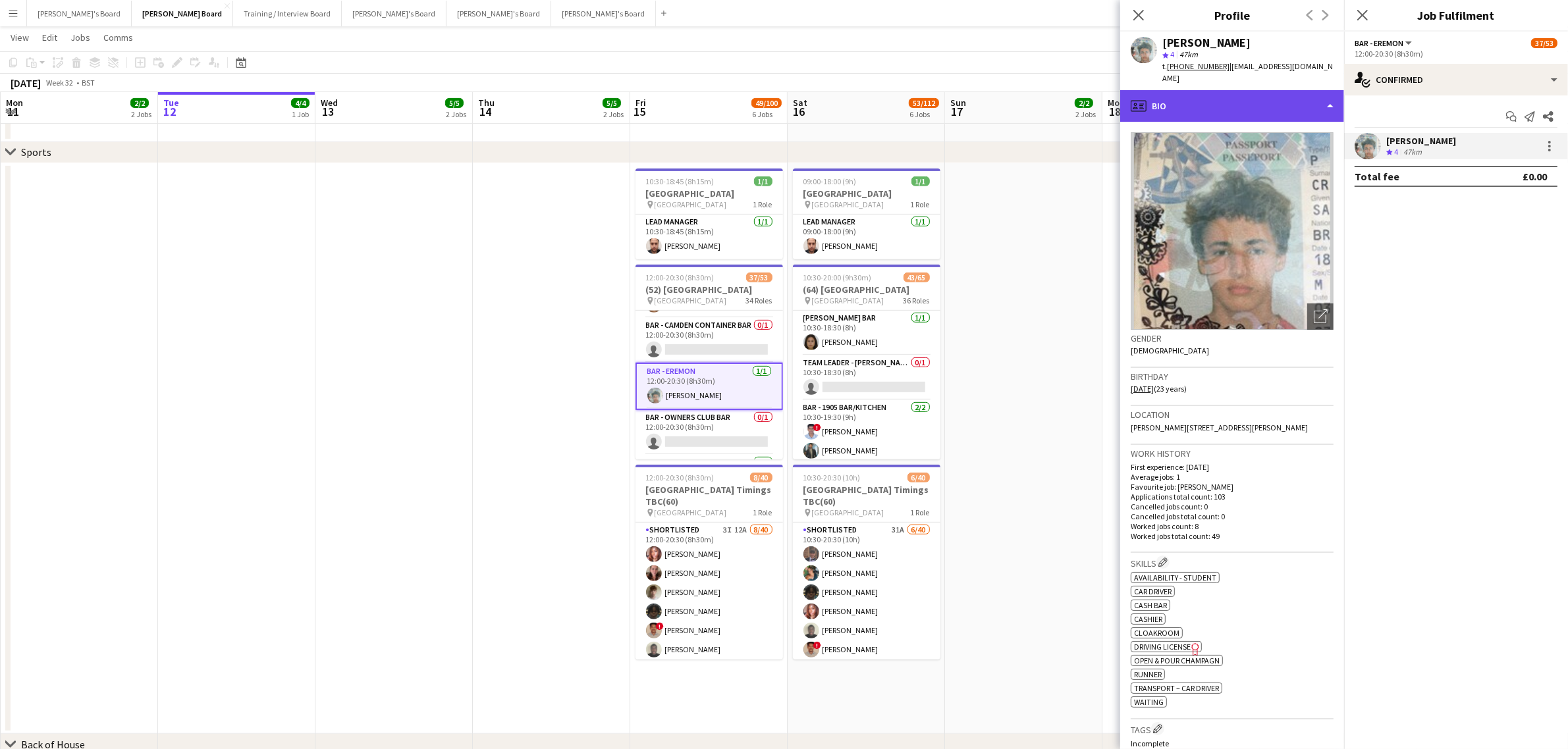
click at [1278, 99] on div "profile Bio" at bounding box center [1232, 105] width 224 height 31
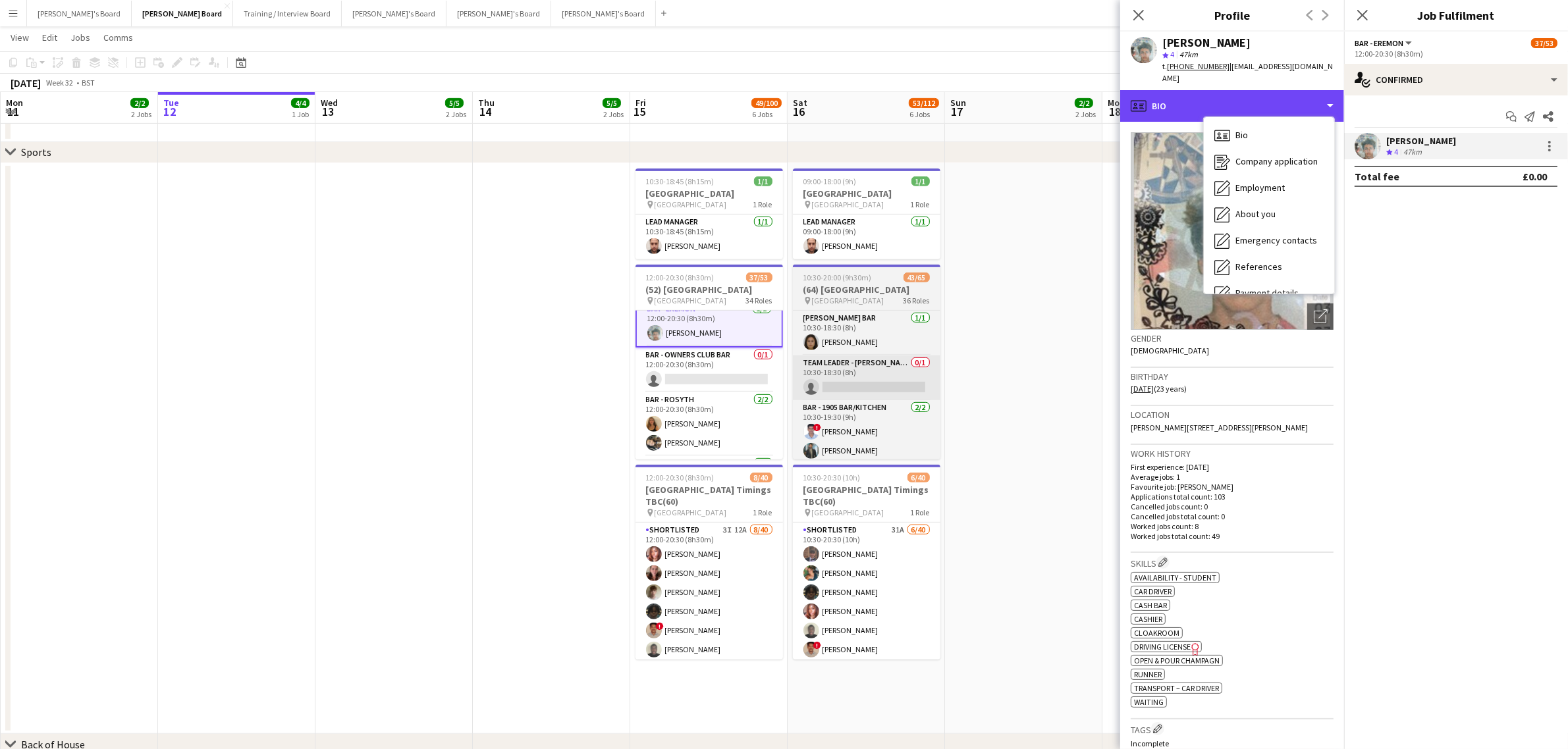
scroll to position [491, 0]
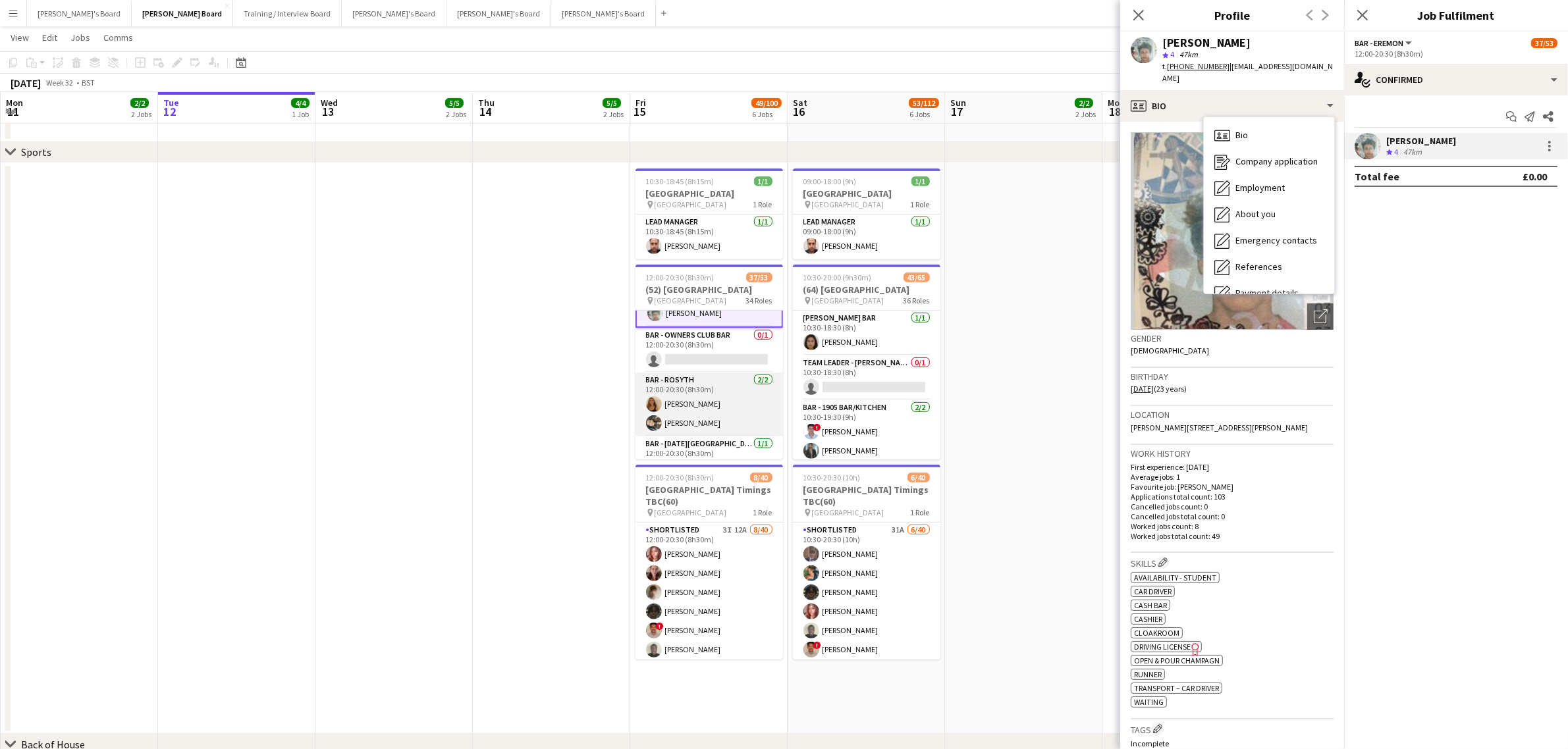
click at [728, 411] on app-card-role "Bar - Rosyth [DATE] 12:00-20:30 (8h30m) [PERSON_NAME] [PERSON_NAME]" at bounding box center [709, 405] width 148 height 64
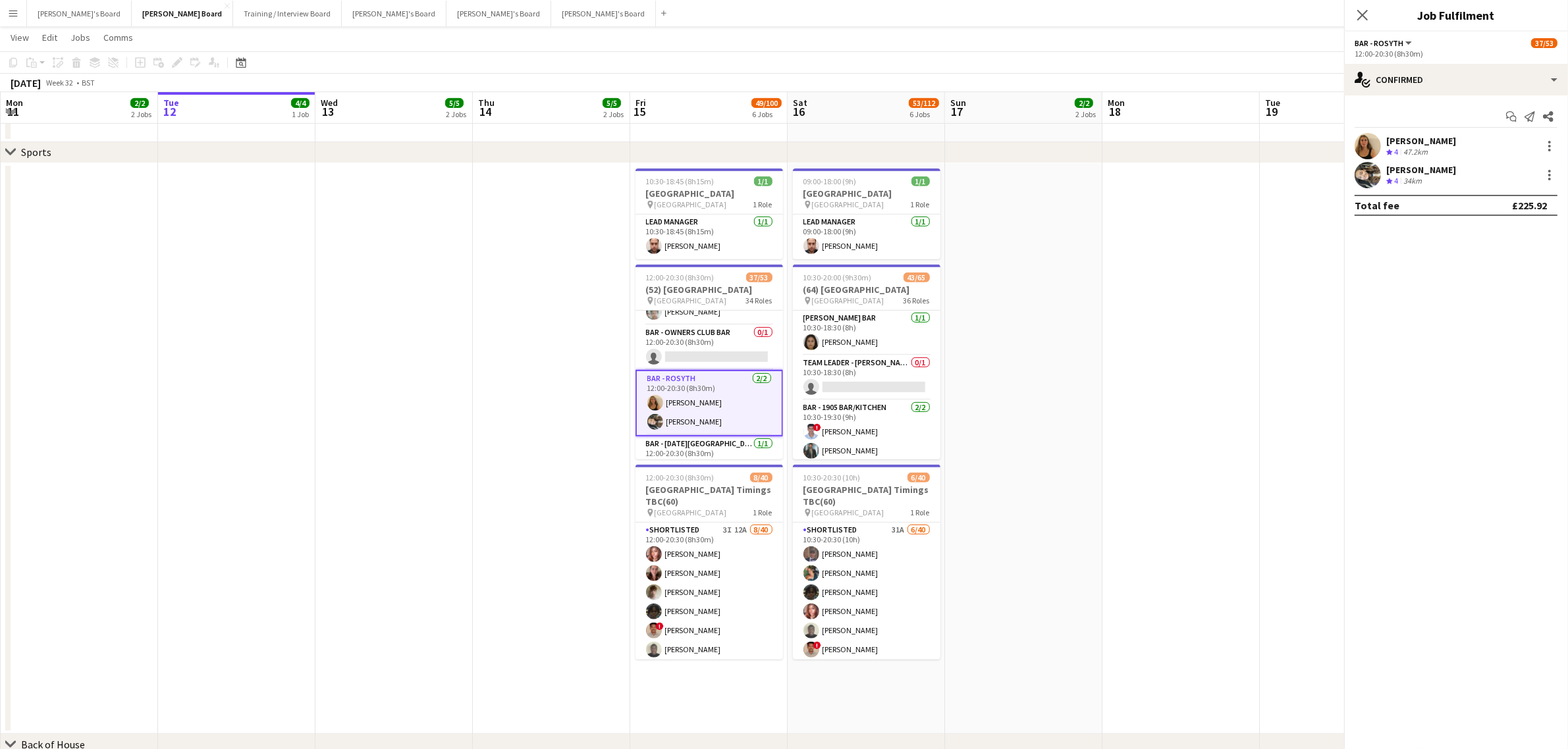
scroll to position [489, 0]
click at [1443, 174] on div "[PERSON_NAME]" at bounding box center [1421, 170] width 70 height 12
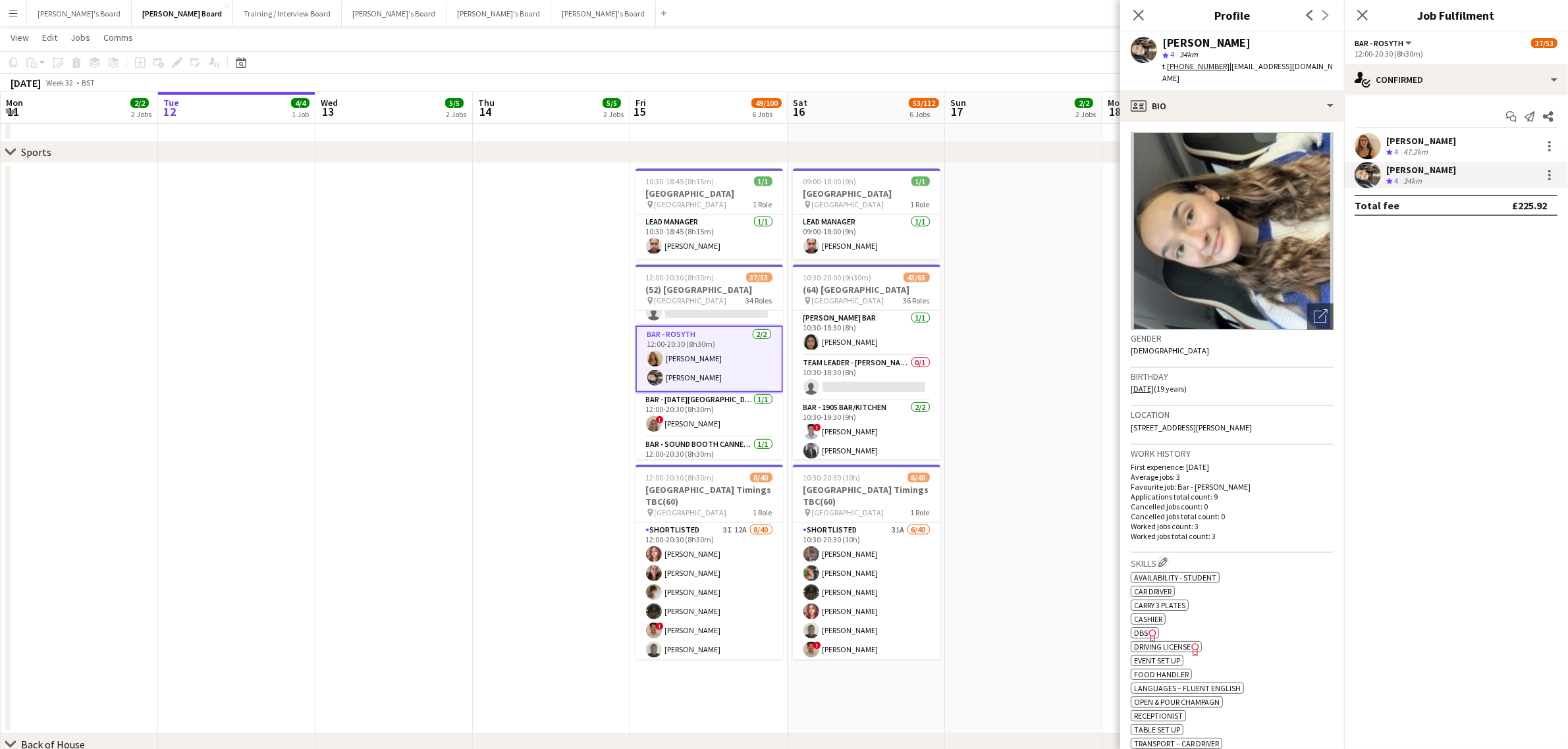
scroll to position [571, 0]
click at [716, 386] on app-card-role "Bar - [DATE][PERSON_NAME] Bar [DATE] 12:00-20:30 (8h30m) ! [PERSON_NAME]" at bounding box center [709, 378] width 148 height 45
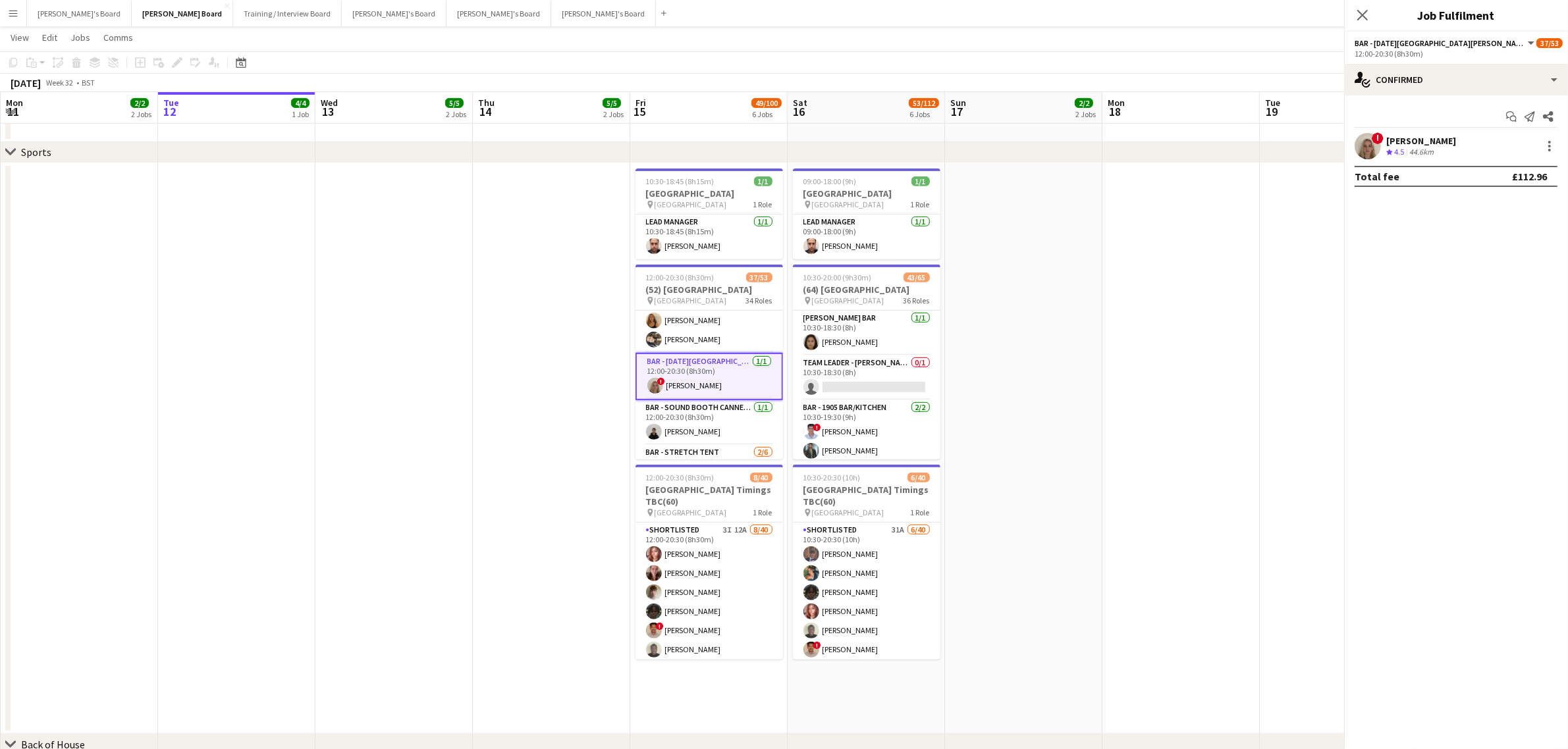
scroll to position [571, 0]
click at [1394, 153] on span "4.5" at bounding box center [1399, 152] width 10 height 10
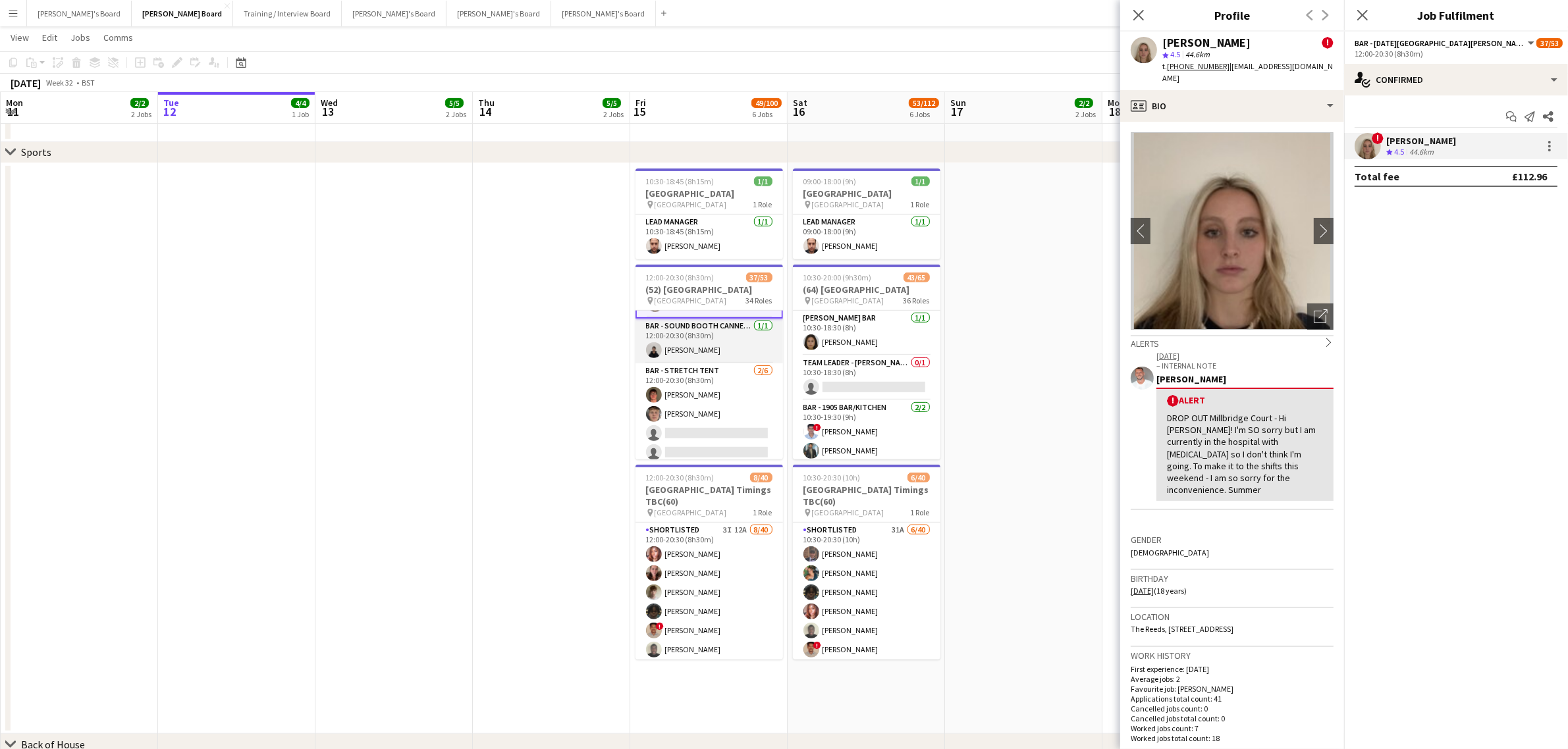
click at [706, 347] on app-card-role "Bar - Sound Booth Canned Bar [DATE] 12:00-20:30 (8h30m) [PERSON_NAME]" at bounding box center [709, 341] width 148 height 45
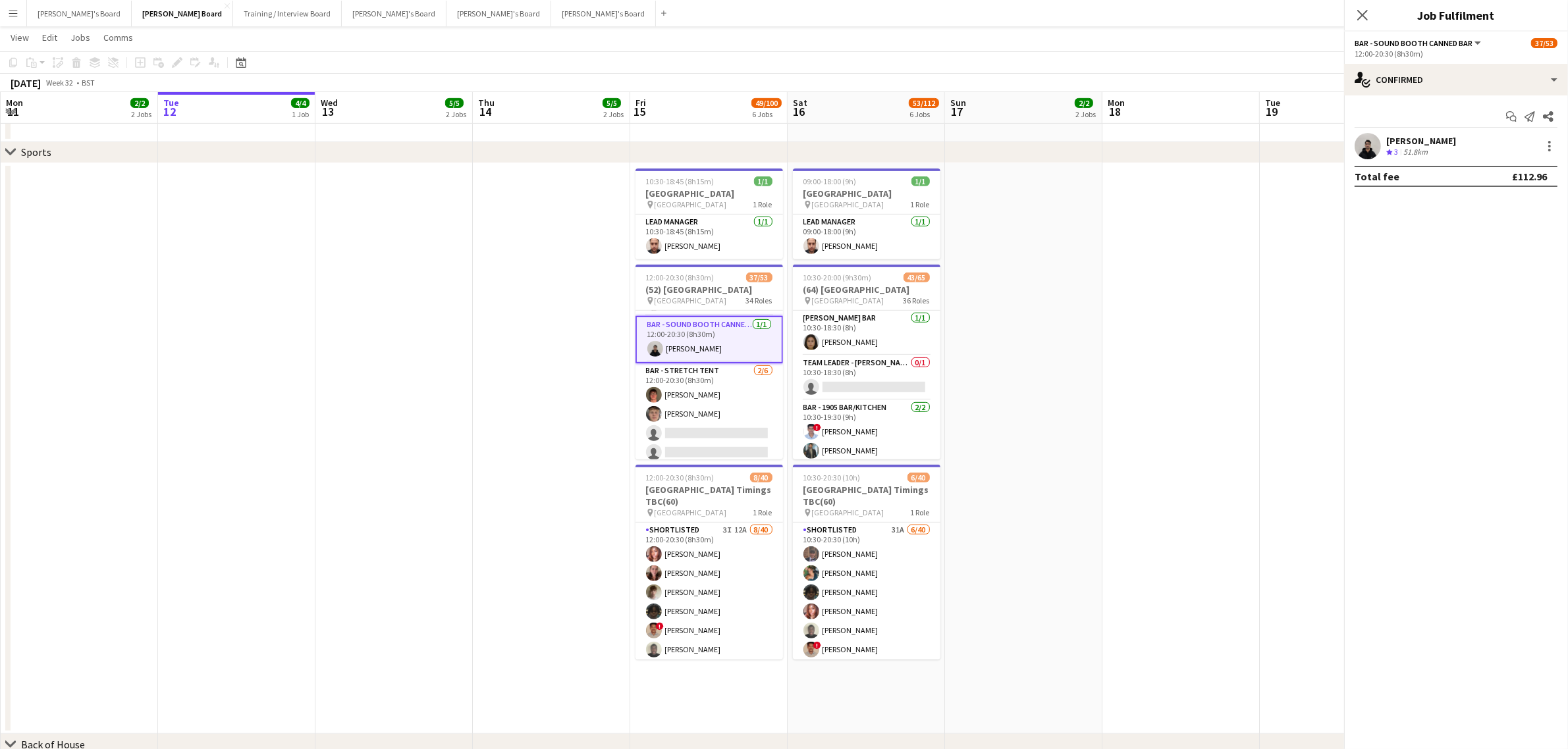
scroll to position [652, 0]
click at [1434, 149] on div "[PERSON_NAME] Crew rating 3 51.8km" at bounding box center [1456, 146] width 224 height 27
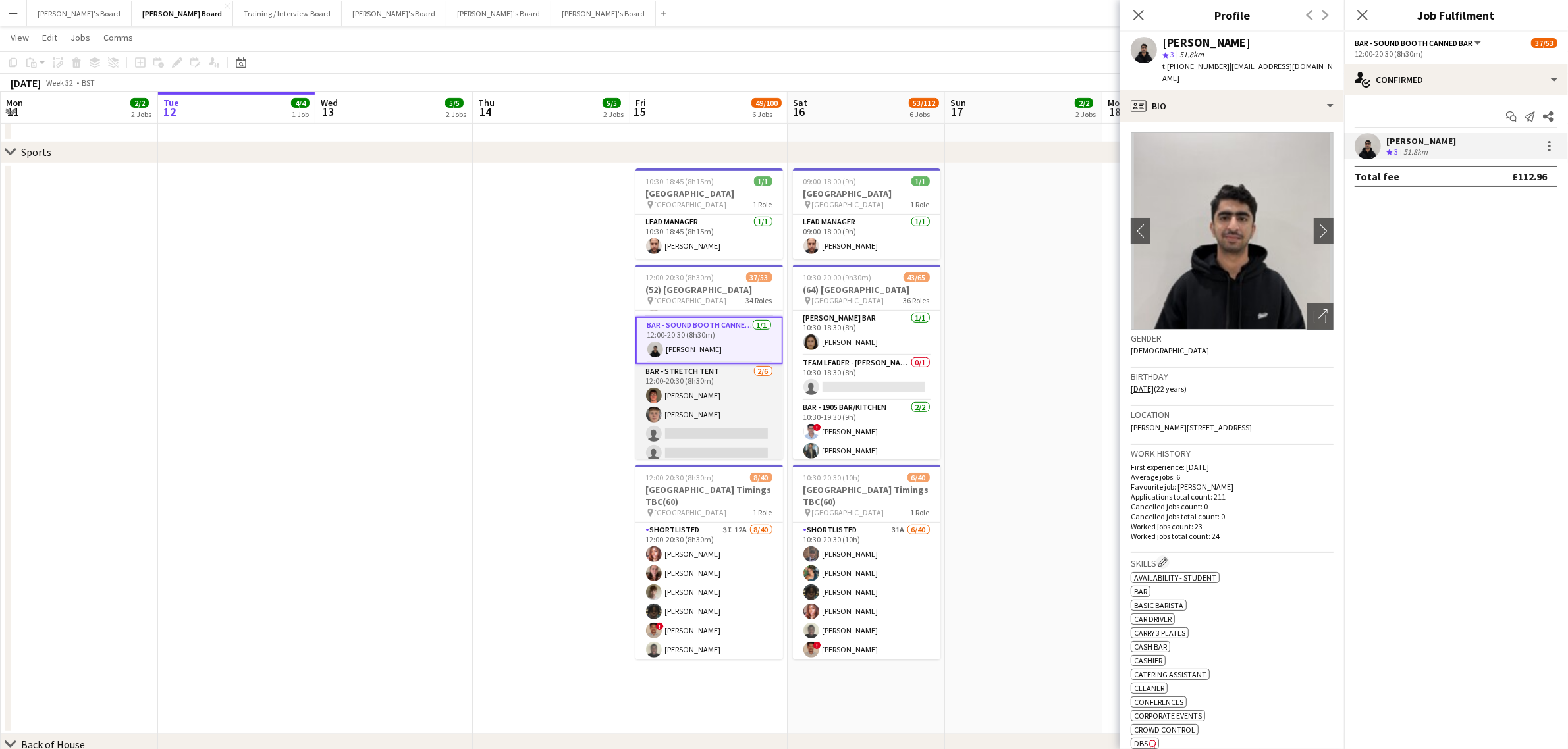
click at [698, 418] on app-card-role "Bar - Stretch Tent [DATE] 12:00-20:30 (8h30m) [PERSON_NAME] [PERSON_NAME] singl…" at bounding box center [709, 434] width 148 height 140
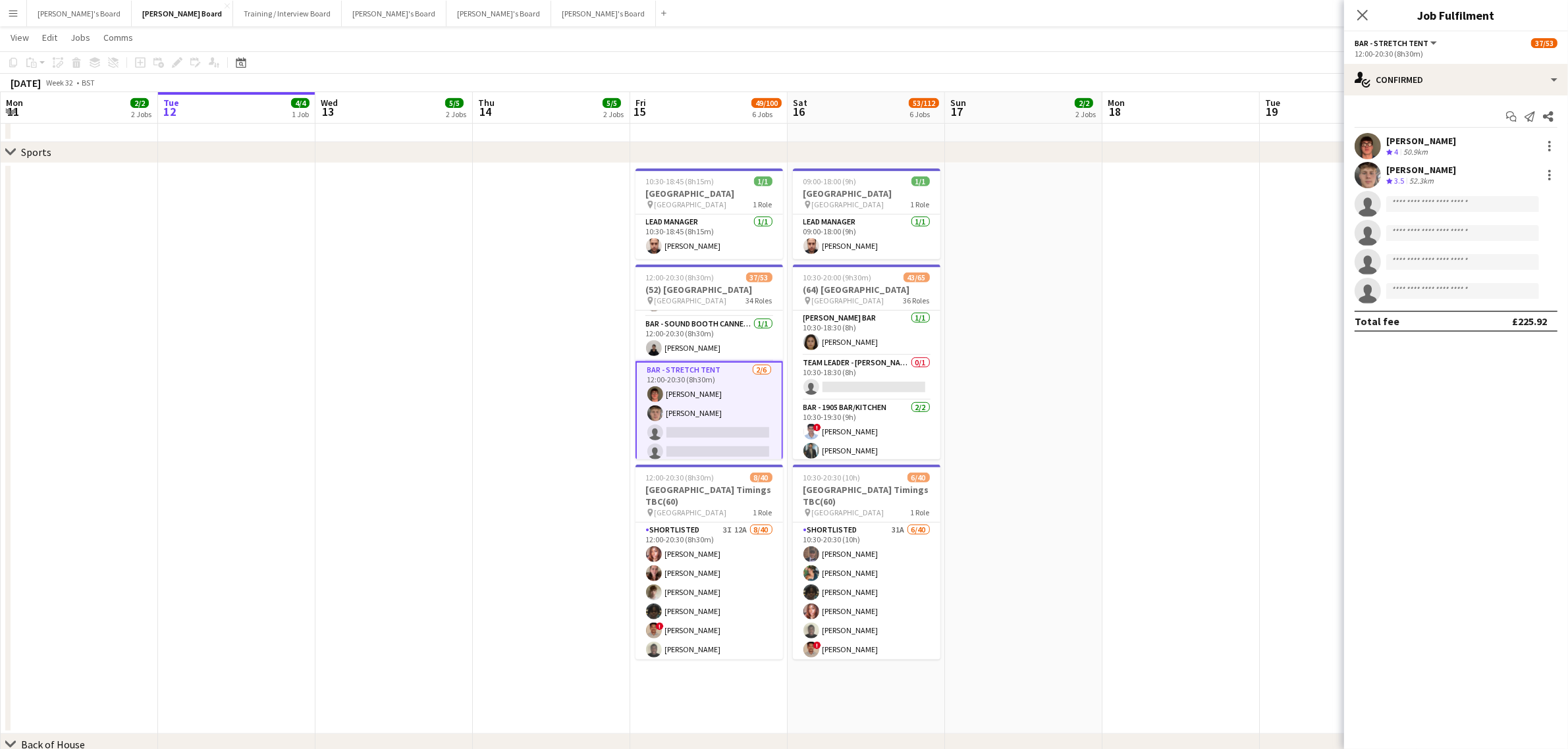
click at [1397, 150] on span "4" at bounding box center [1396, 152] width 4 height 10
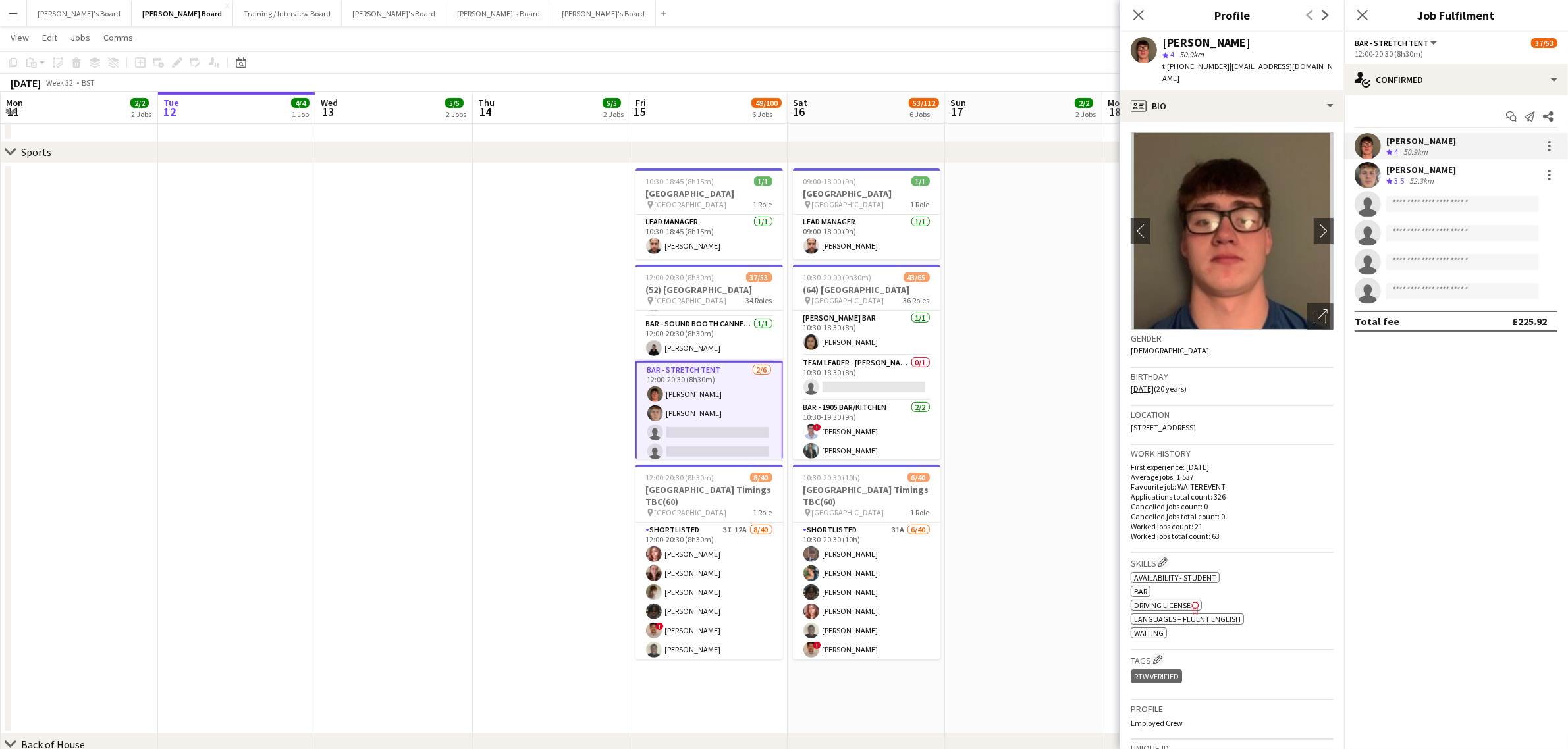
click at [1431, 173] on div "[PERSON_NAME]" at bounding box center [1421, 170] width 70 height 12
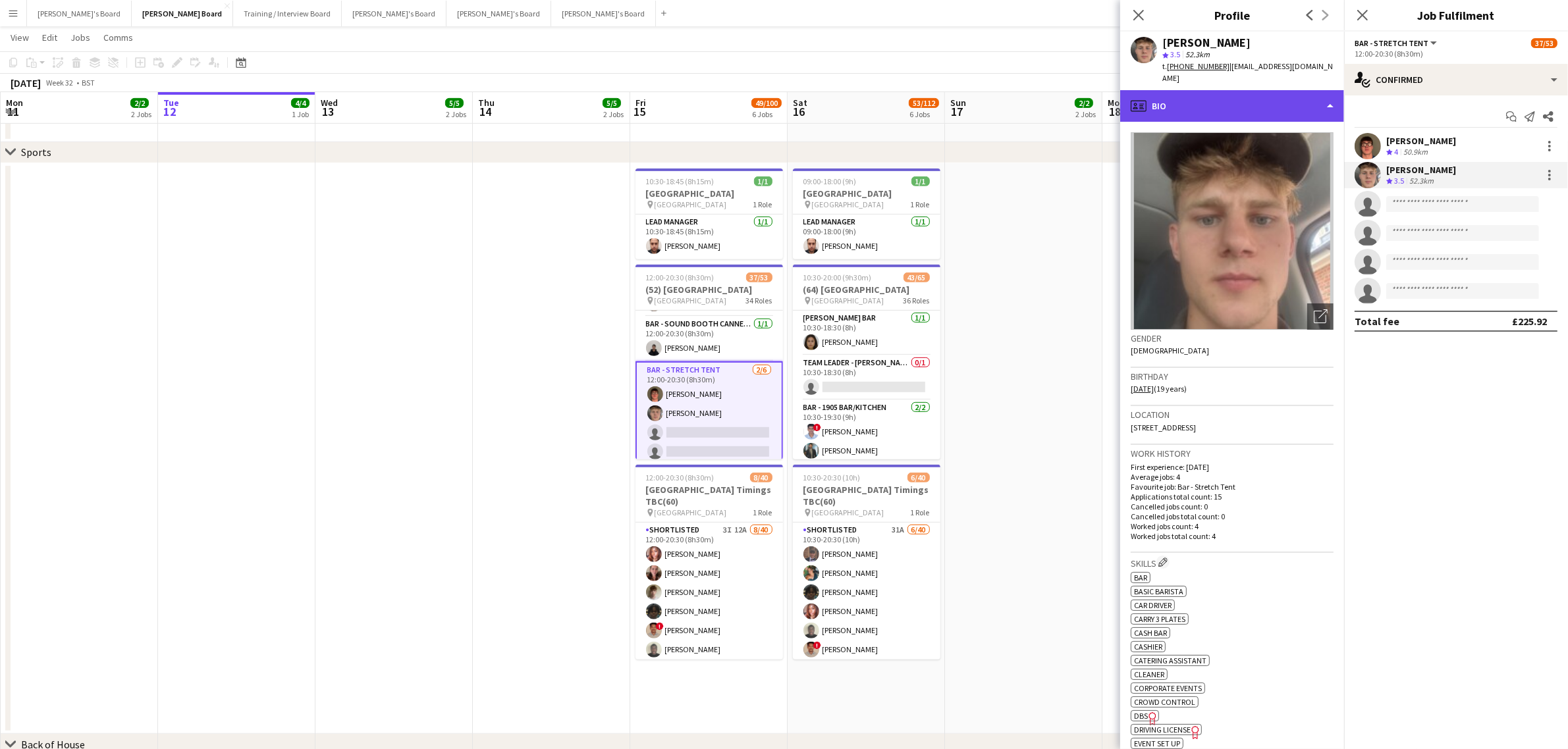
click at [1179, 90] on div "profile Bio" at bounding box center [1232, 105] width 224 height 31
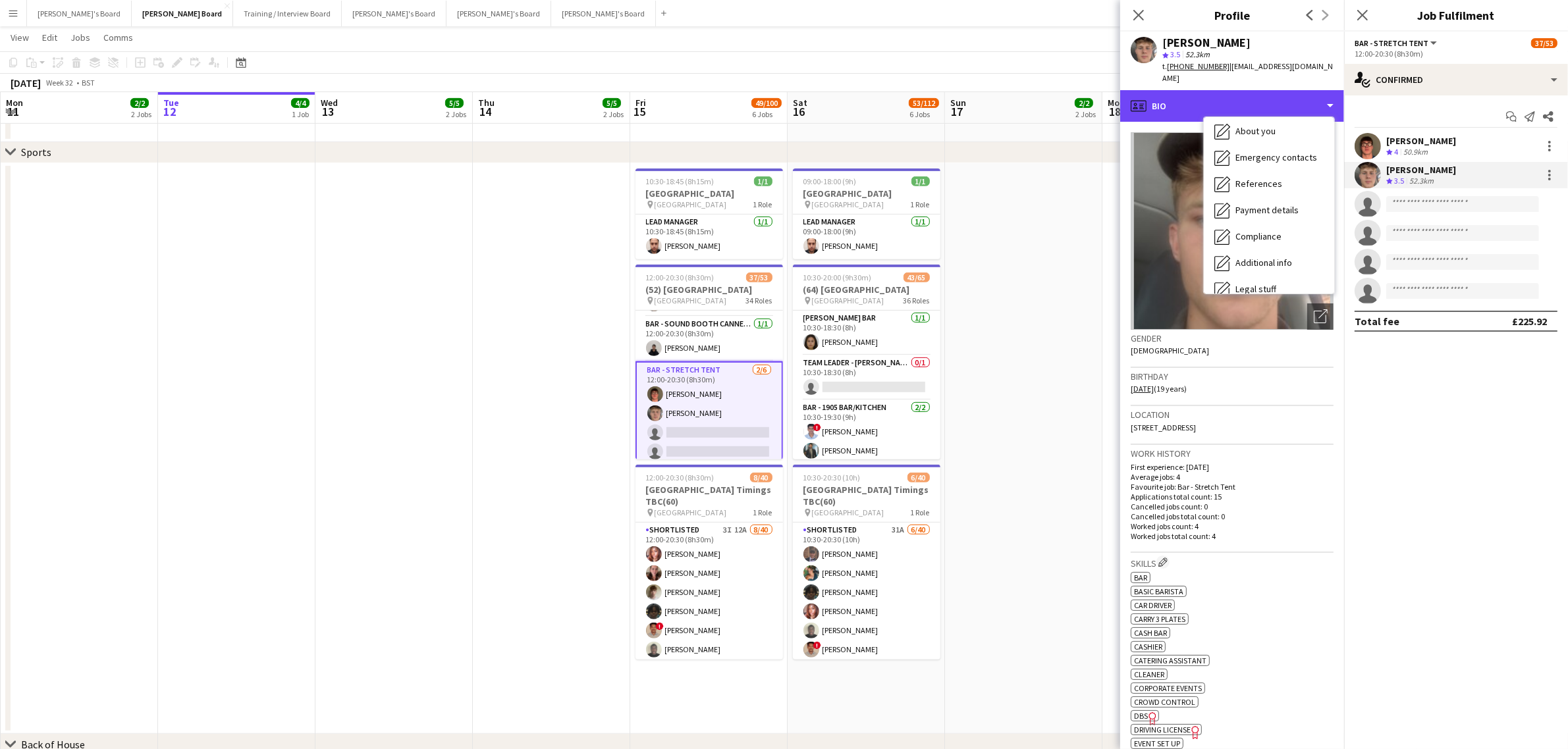
scroll to position [176, 0]
click at [1264, 263] on div "Calendar Calendar" at bounding box center [1269, 276] width 130 height 27
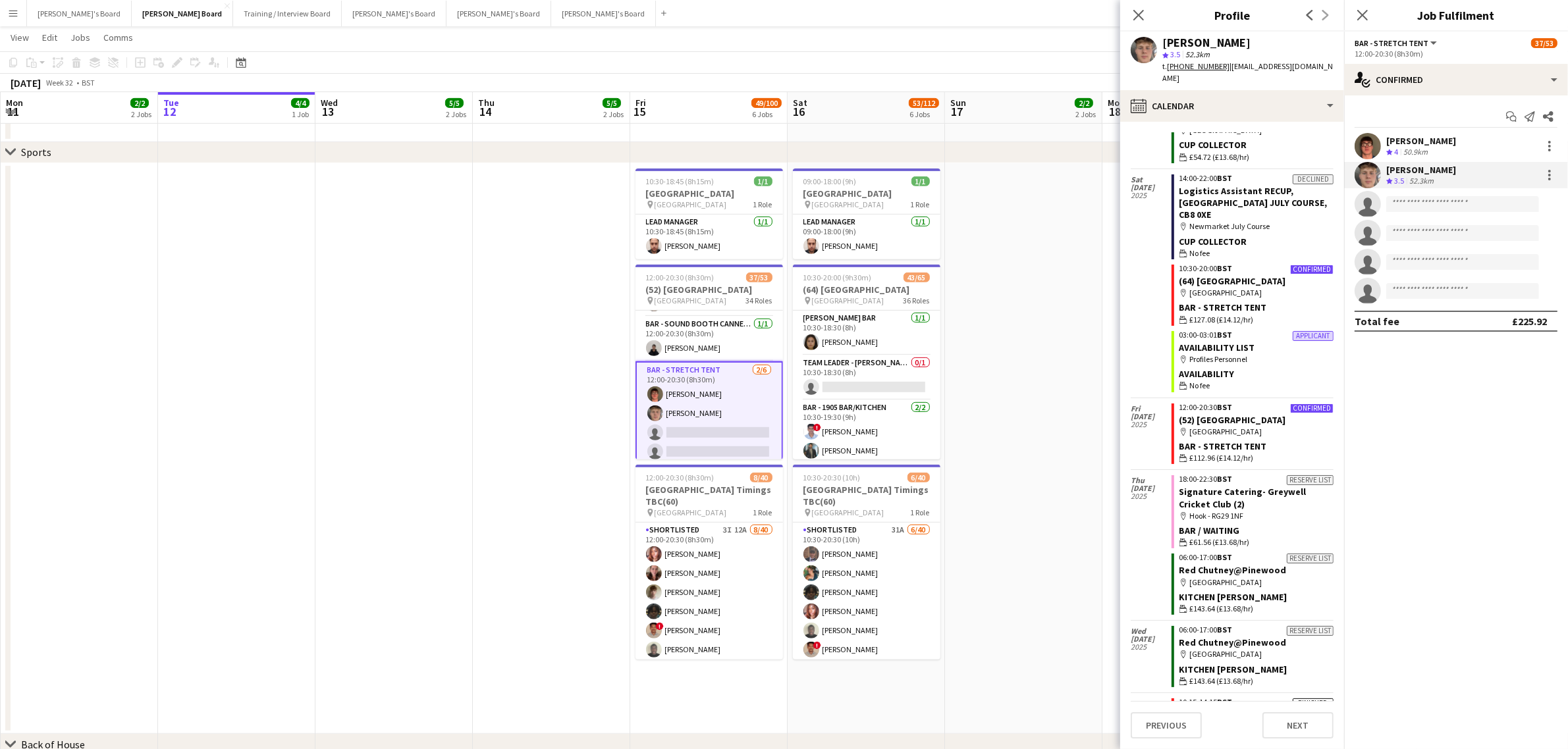
scroll to position [647, 0]
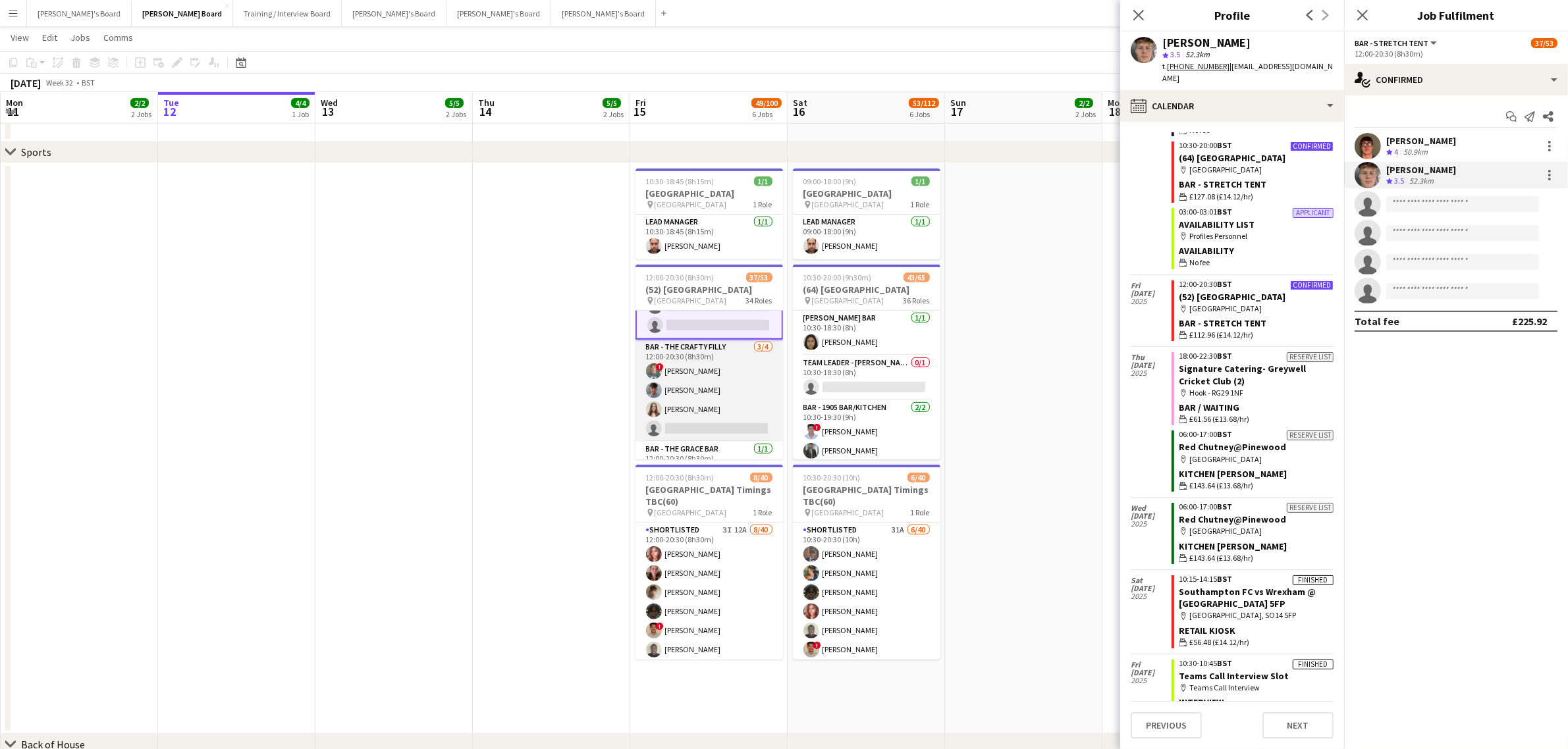
click at [725, 383] on app-card-role "Bar - The Crafty Filly [DATE] 12:00-20:30 (8h30m) ! [PERSON_NAME] [PERSON_NAME]…" at bounding box center [709, 391] width 148 height 102
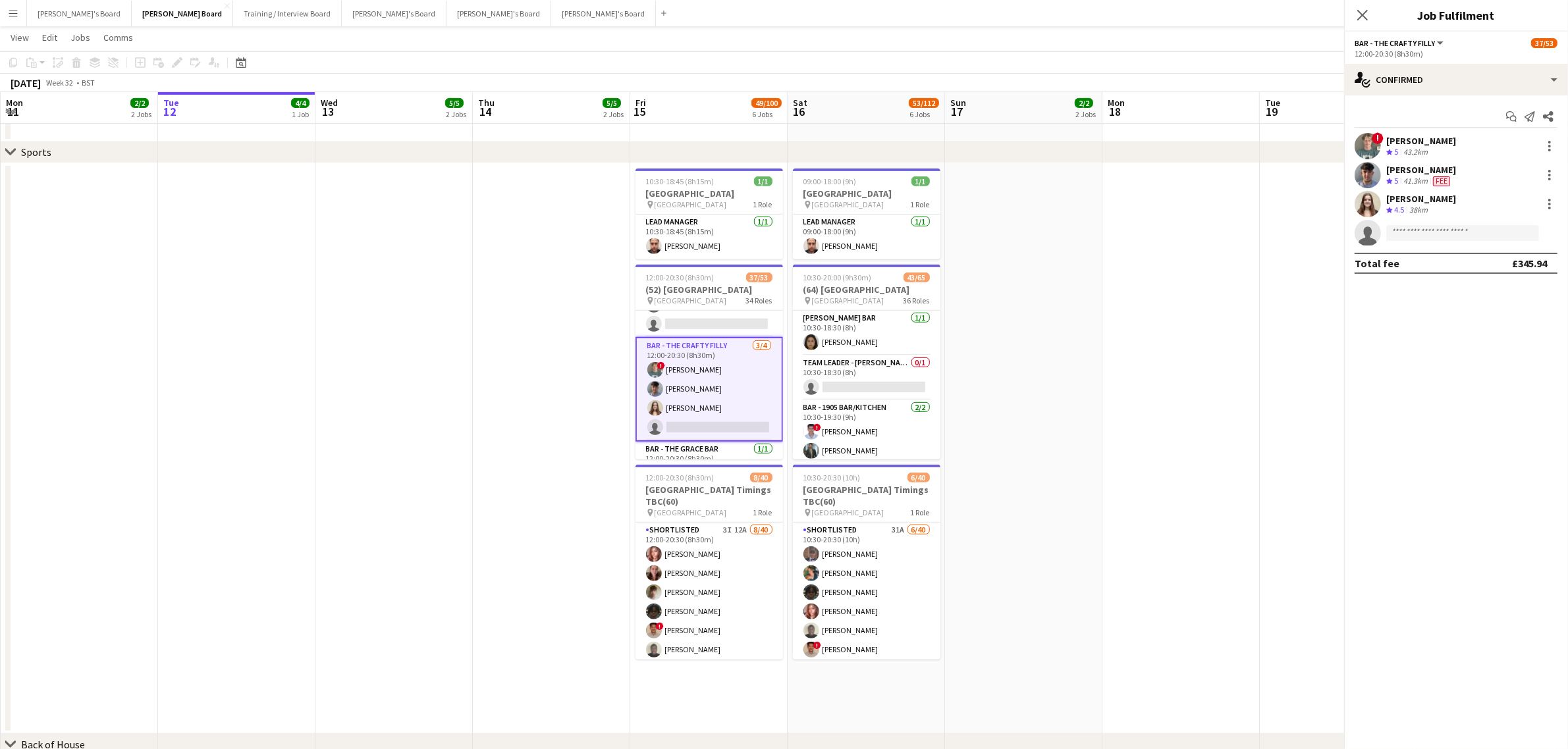
scroll to position [817, 0]
click at [1433, 176] on div "Fee" at bounding box center [1441, 181] width 22 height 11
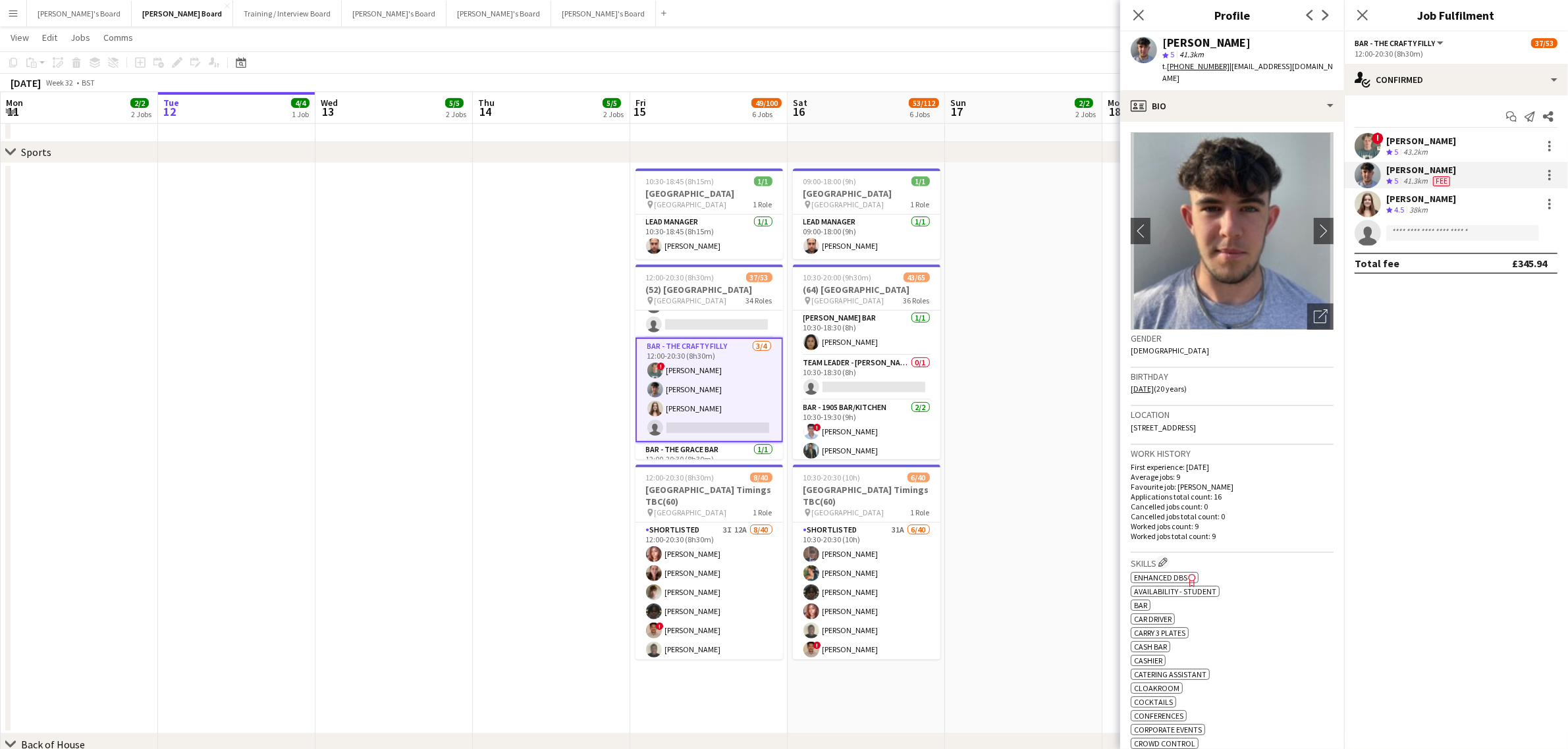
click at [1394, 217] on div "[PERSON_NAME] Crew rating 4.5 38km" at bounding box center [1456, 204] width 224 height 27
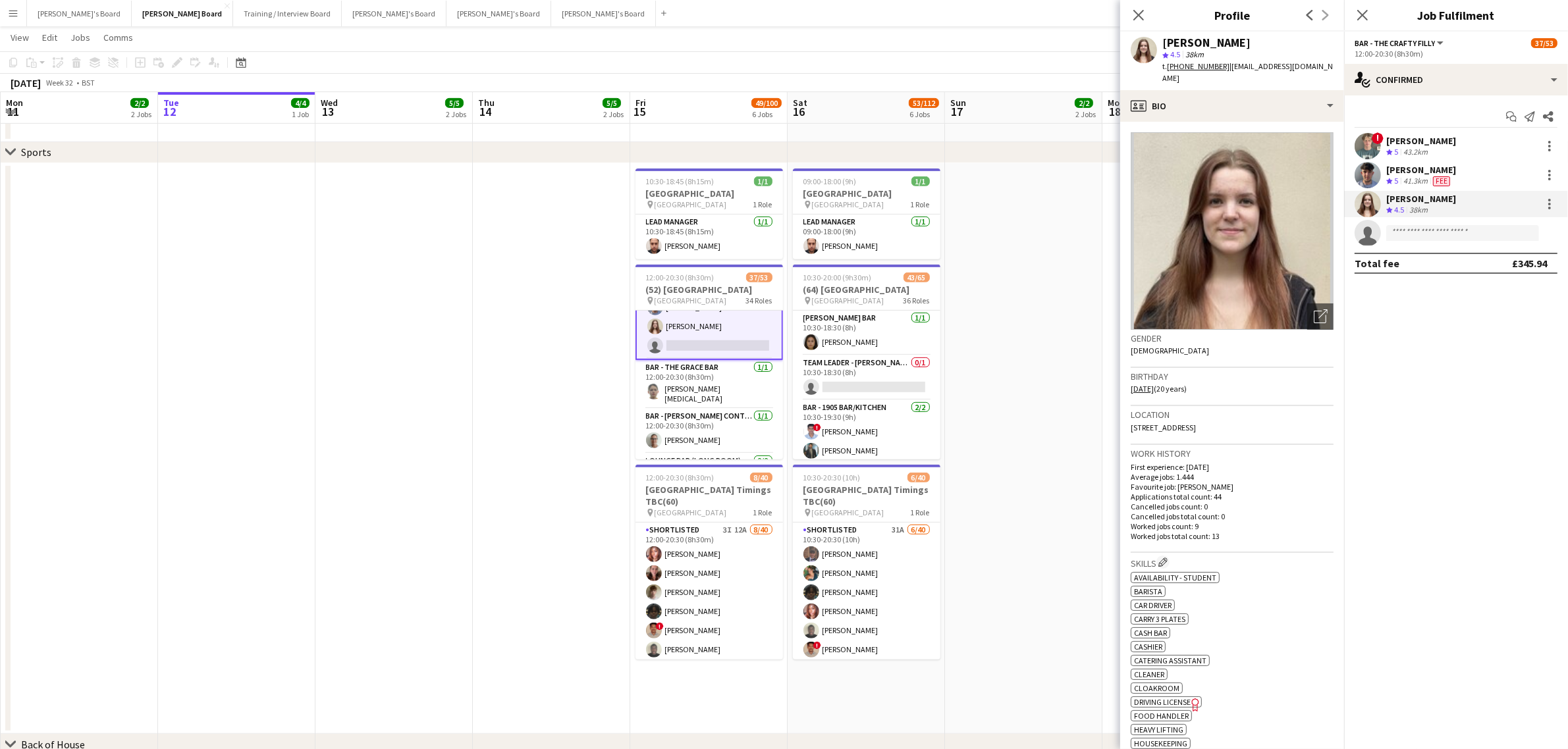
click at [722, 395] on app-card-role "Bar - The Grace Bar [DATE] 12:00-20:30 (8h30m) [PERSON_NAME][MEDICAL_DATA]" at bounding box center [709, 385] width 148 height 49
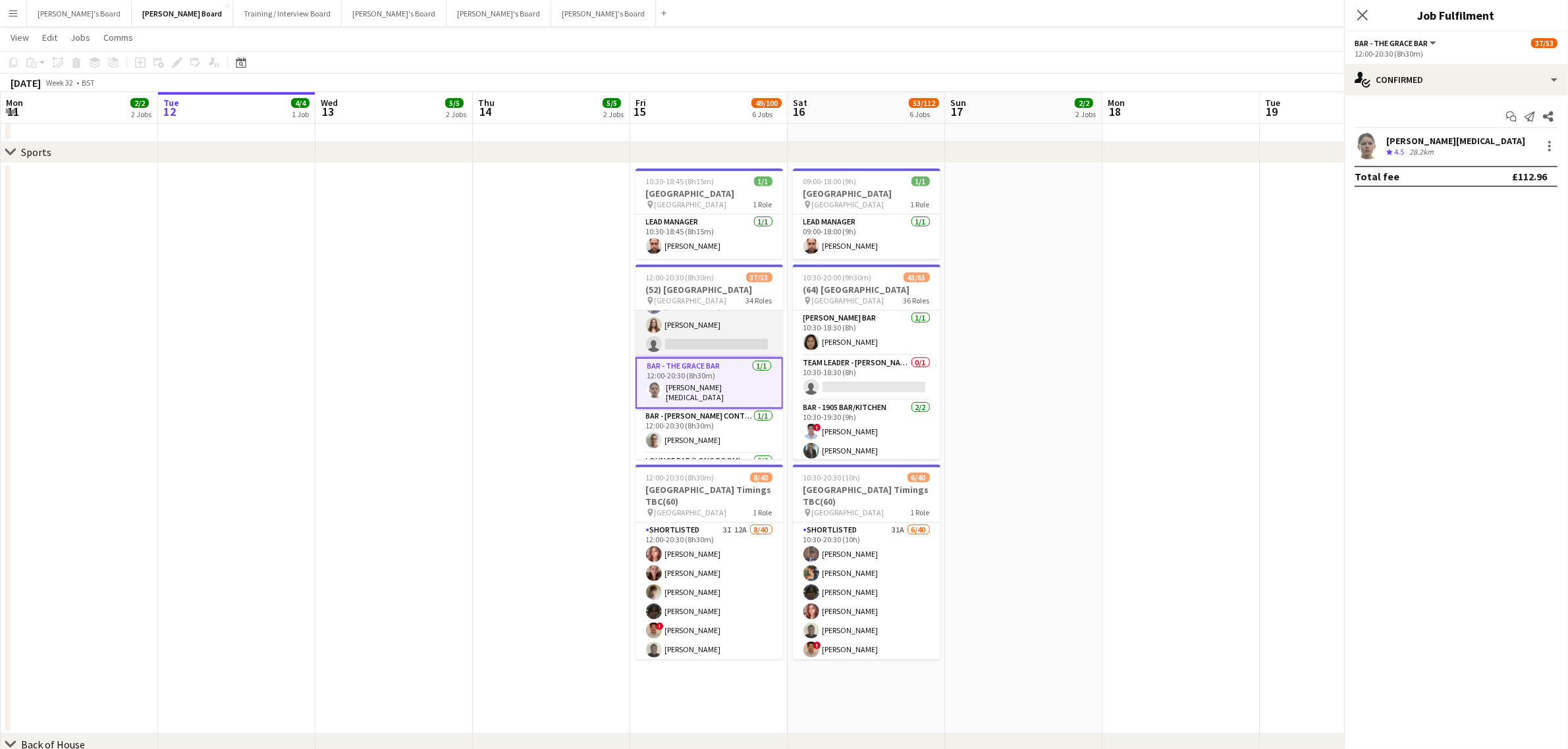
scroll to position [898, 0]
click at [1414, 147] on div "28.2km" at bounding box center [1421, 152] width 30 height 11
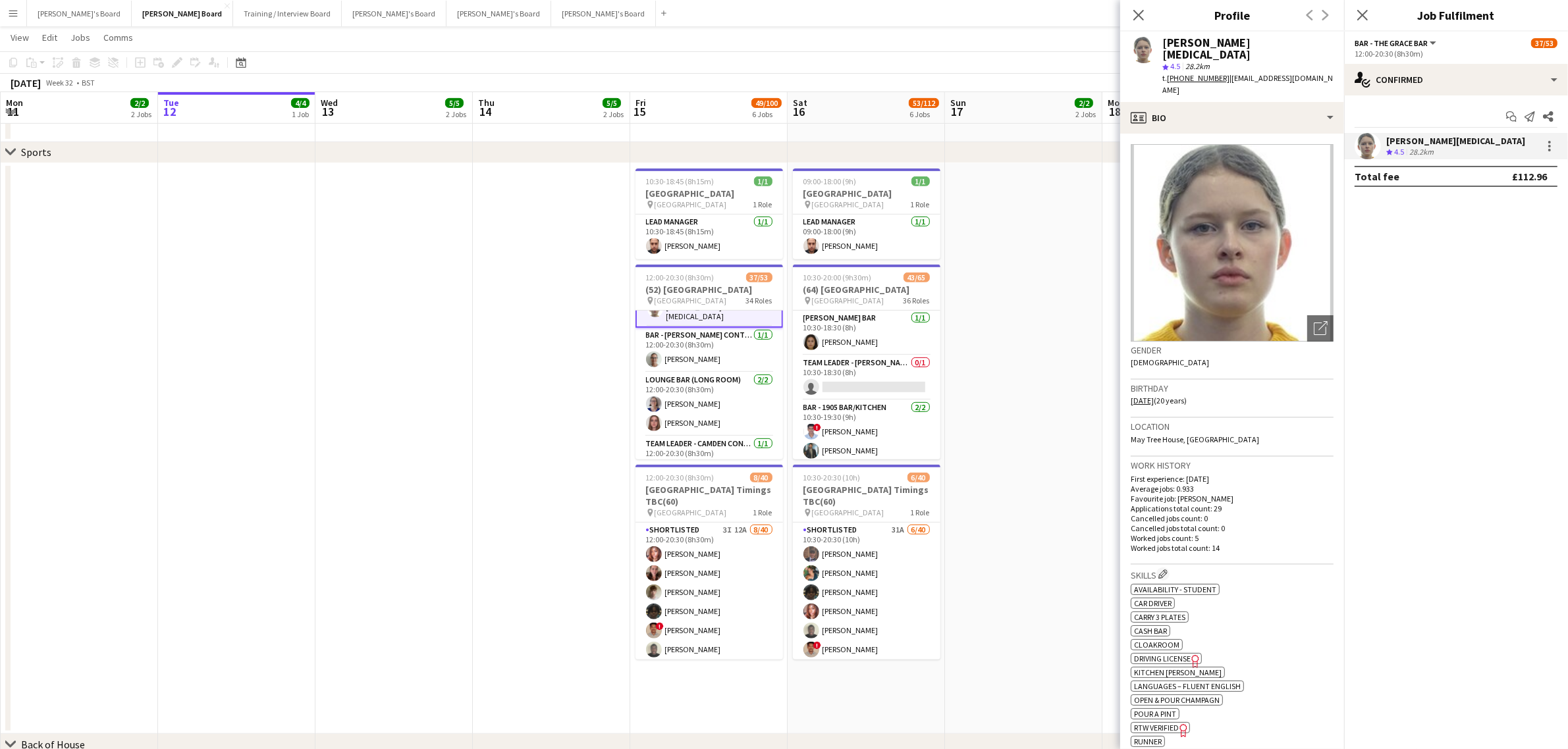
click at [696, 363] on app-card-role "Bar - [PERSON_NAME] Container [DATE] 12:00-20:30 (8h30m) [PERSON_NAME]" at bounding box center [709, 350] width 148 height 45
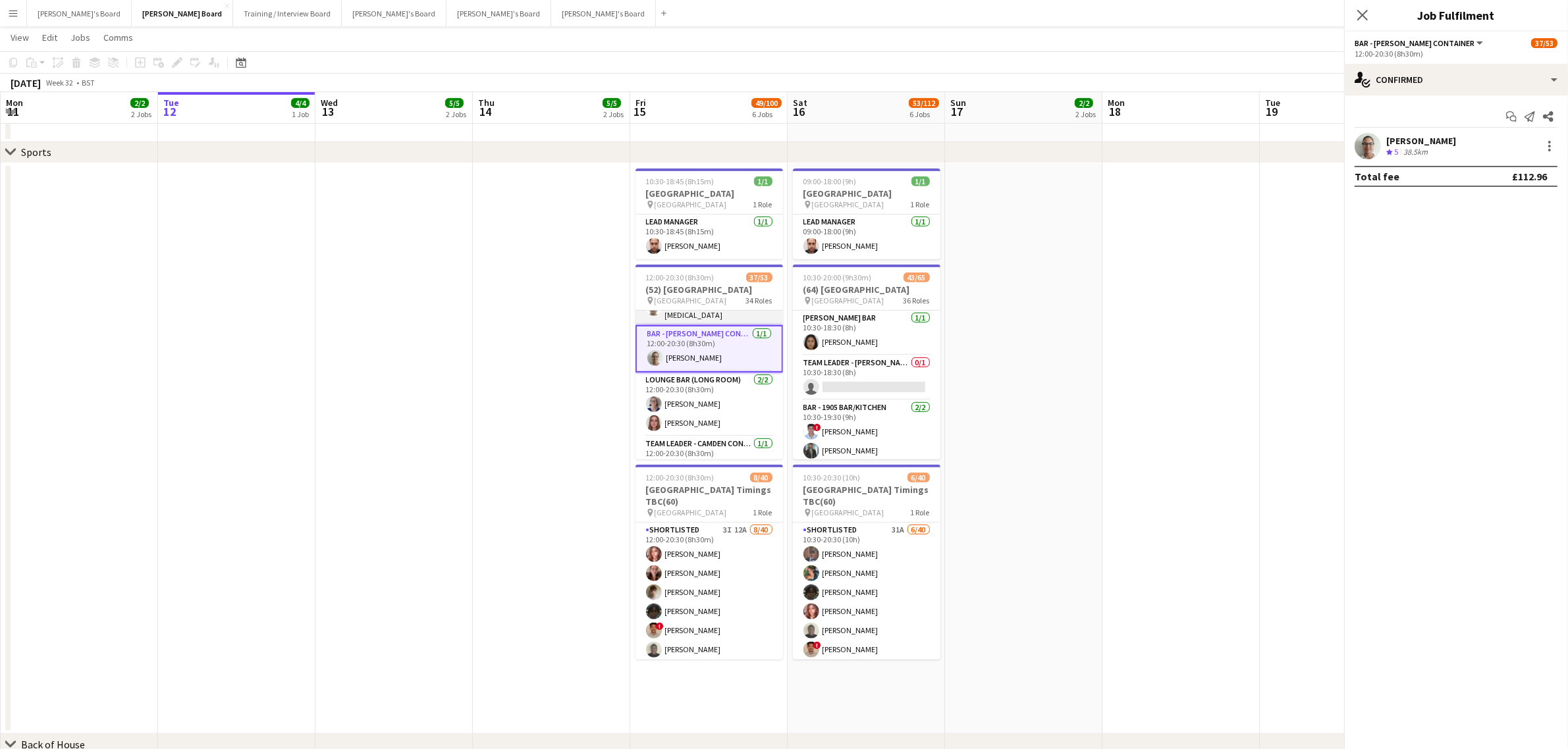
scroll to position [979, 0]
click at [710, 428] on app-card-role "Lounge Bar ([GEOGRAPHIC_DATA]) [DATE] 12:00-20:30 (8h30m) [PERSON_NAME] [PERSON…" at bounding box center [709, 405] width 148 height 64
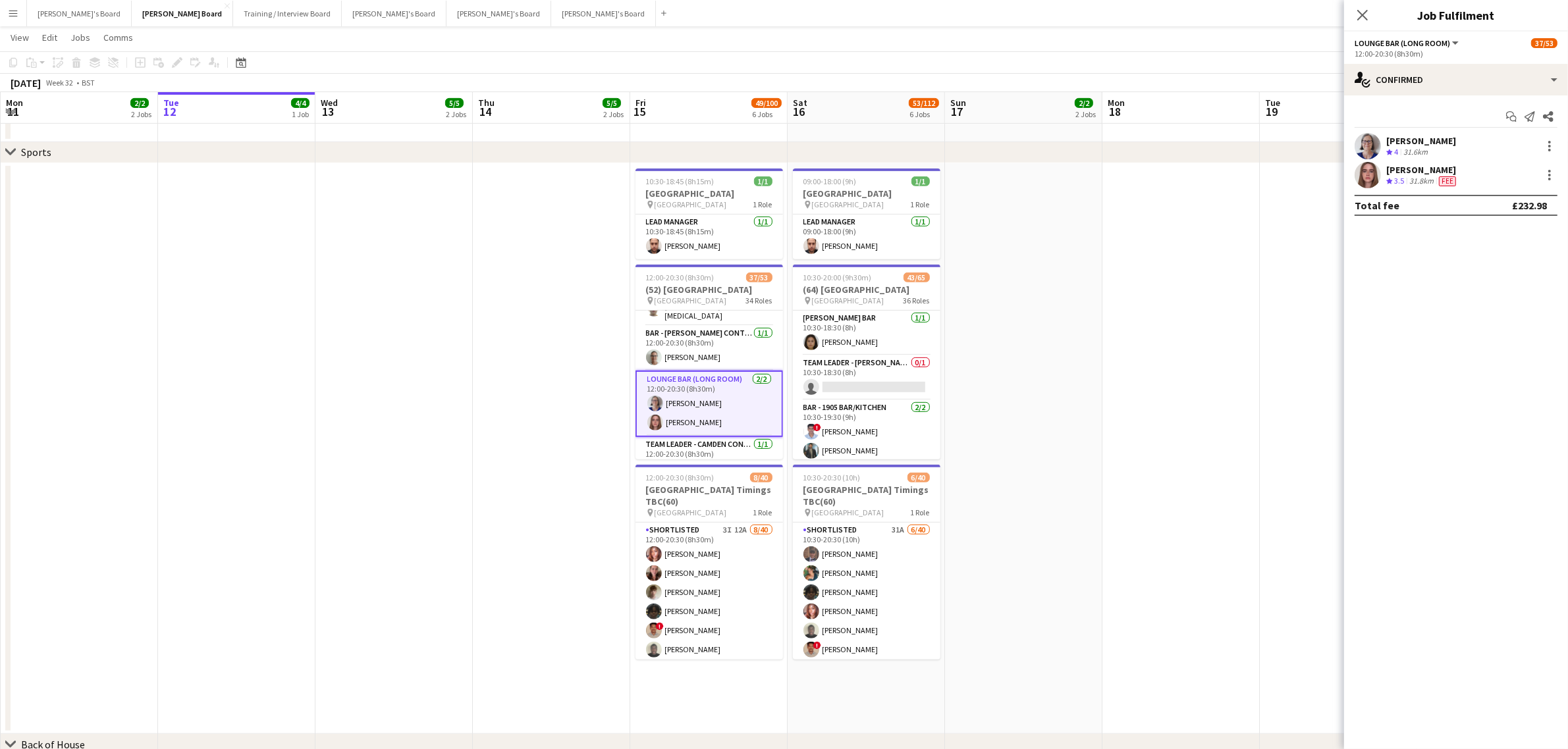
click at [1386, 184] on app-icon "Crew rating" at bounding box center [1389, 181] width 7 height 10
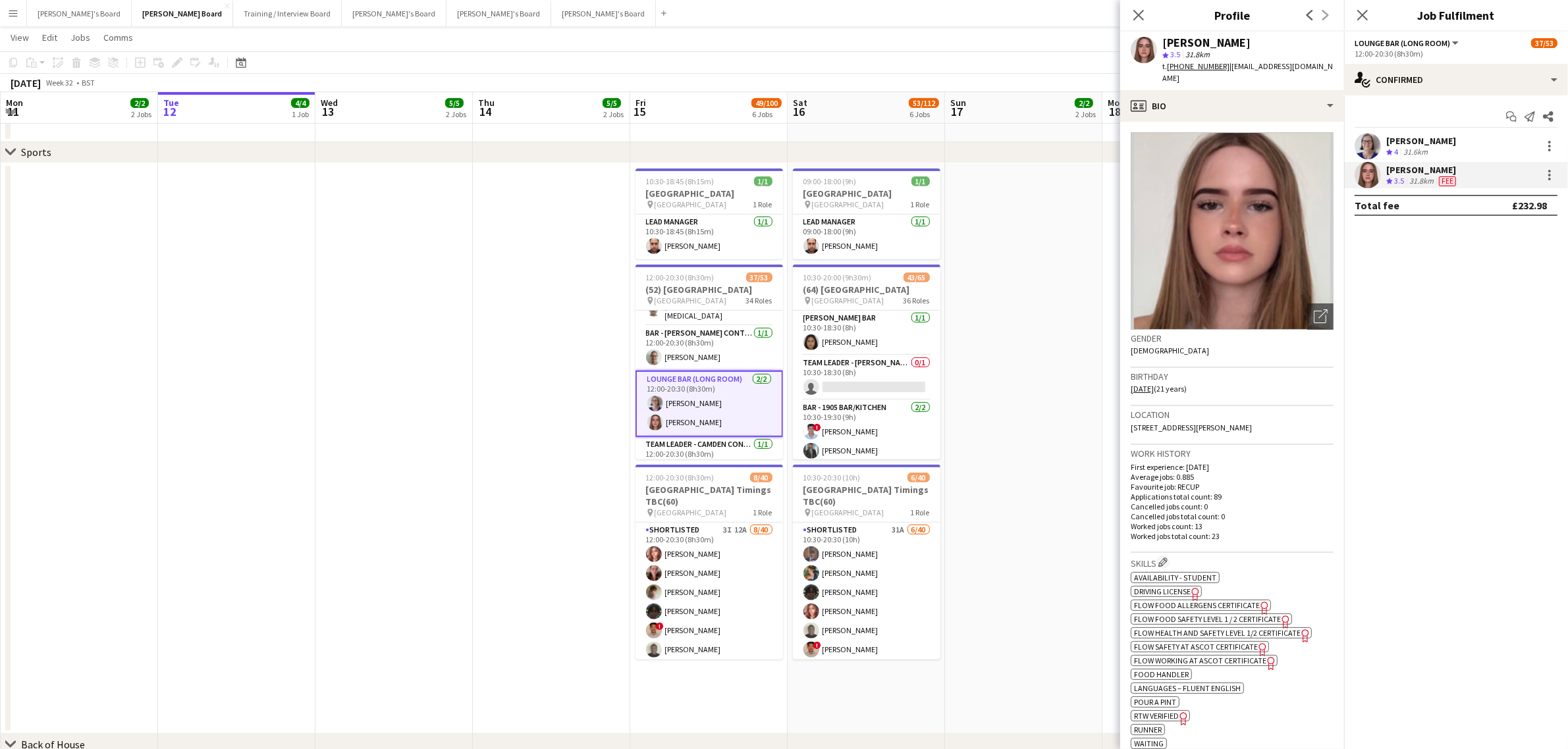
scroll to position [1061, 0]
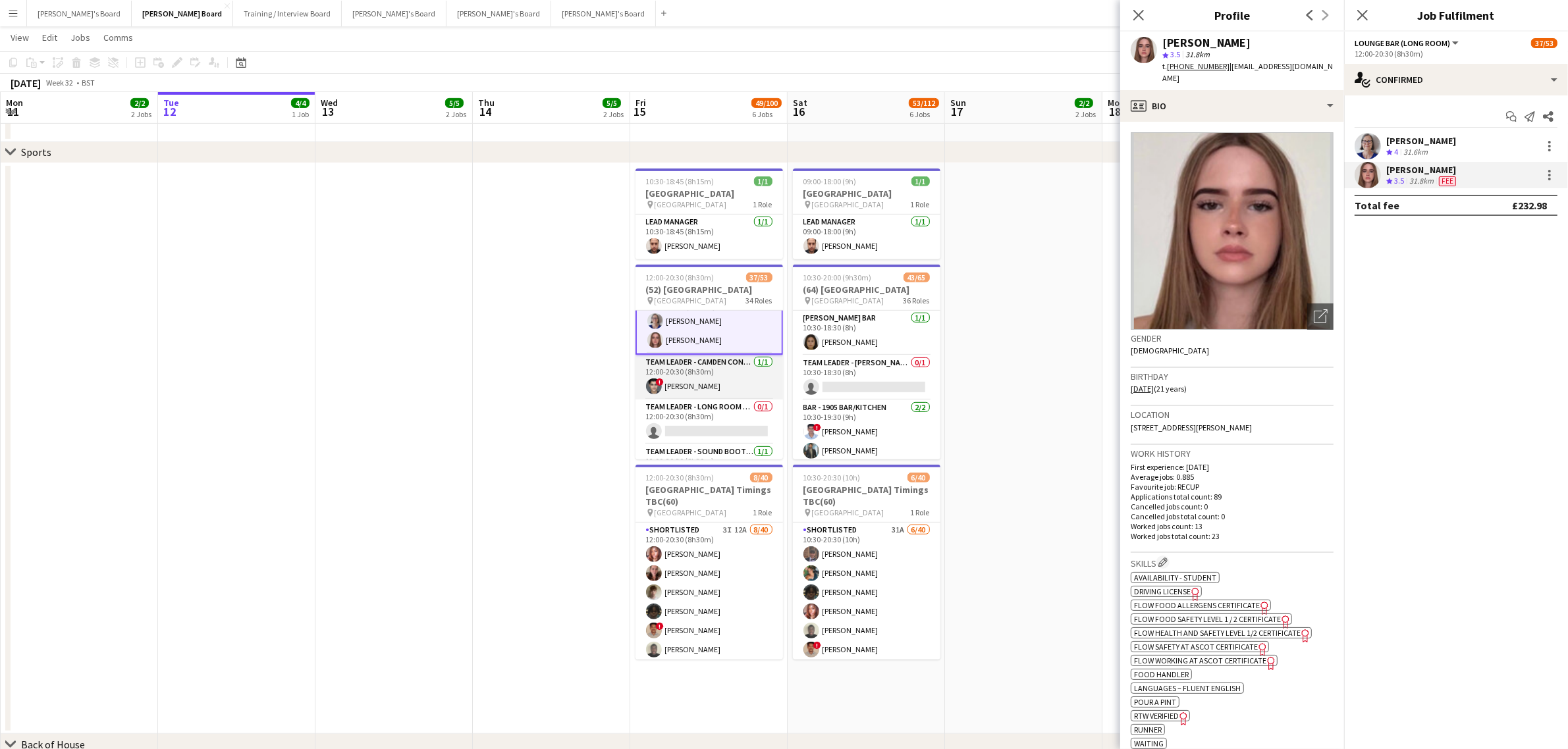
click at [716, 389] on app-card-role "Team Leader - Camden Container Bar [DATE] 12:00-20:30 (8h30m) ! [PERSON_NAME]" at bounding box center [709, 377] width 148 height 45
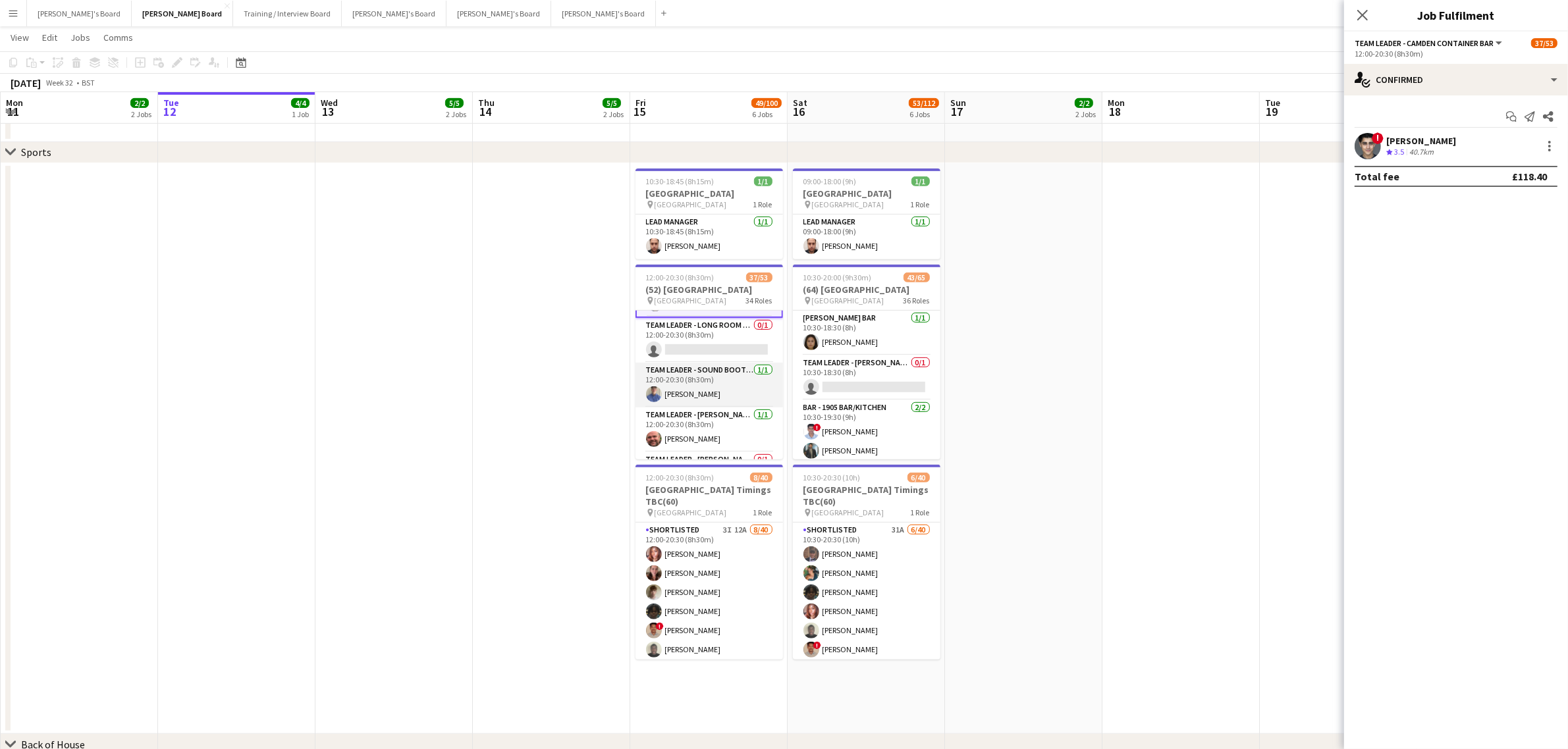
click at [712, 405] on app-card-role "Team Leader - Sound Booth Canned Bar [DATE] 12:00-20:30 (8h30m) [PERSON_NAME]" at bounding box center [709, 385] width 148 height 45
click at [1435, 145] on div "[PERSON_NAME] Crew rating 4 35.6km" at bounding box center [1456, 146] width 224 height 27
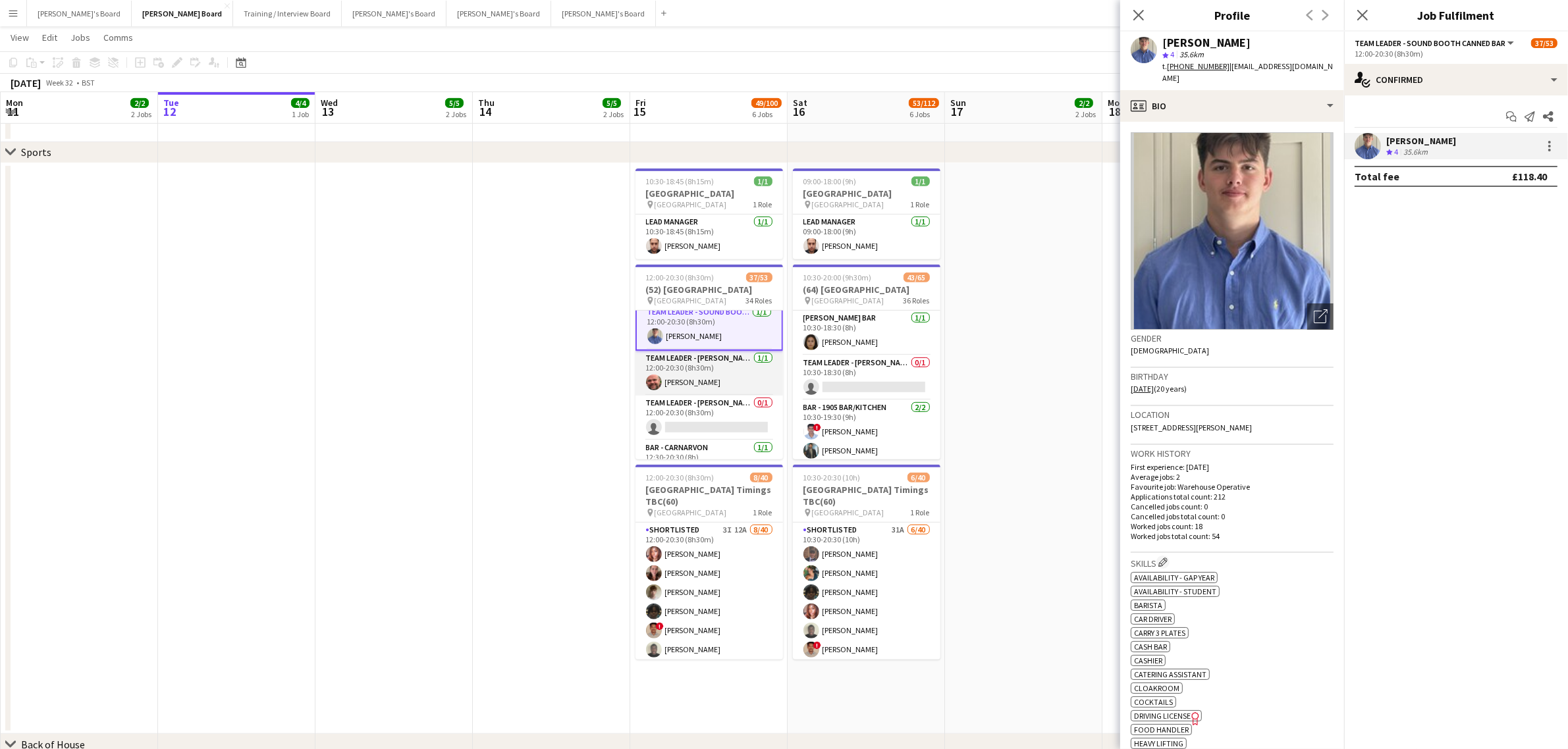
scroll to position [1224, 0]
click at [709, 430] on app-card-role "Bar - Carnarvon [DATE] 12:30-20:30 (8h) [PERSON_NAME]" at bounding box center [709, 437] width 148 height 45
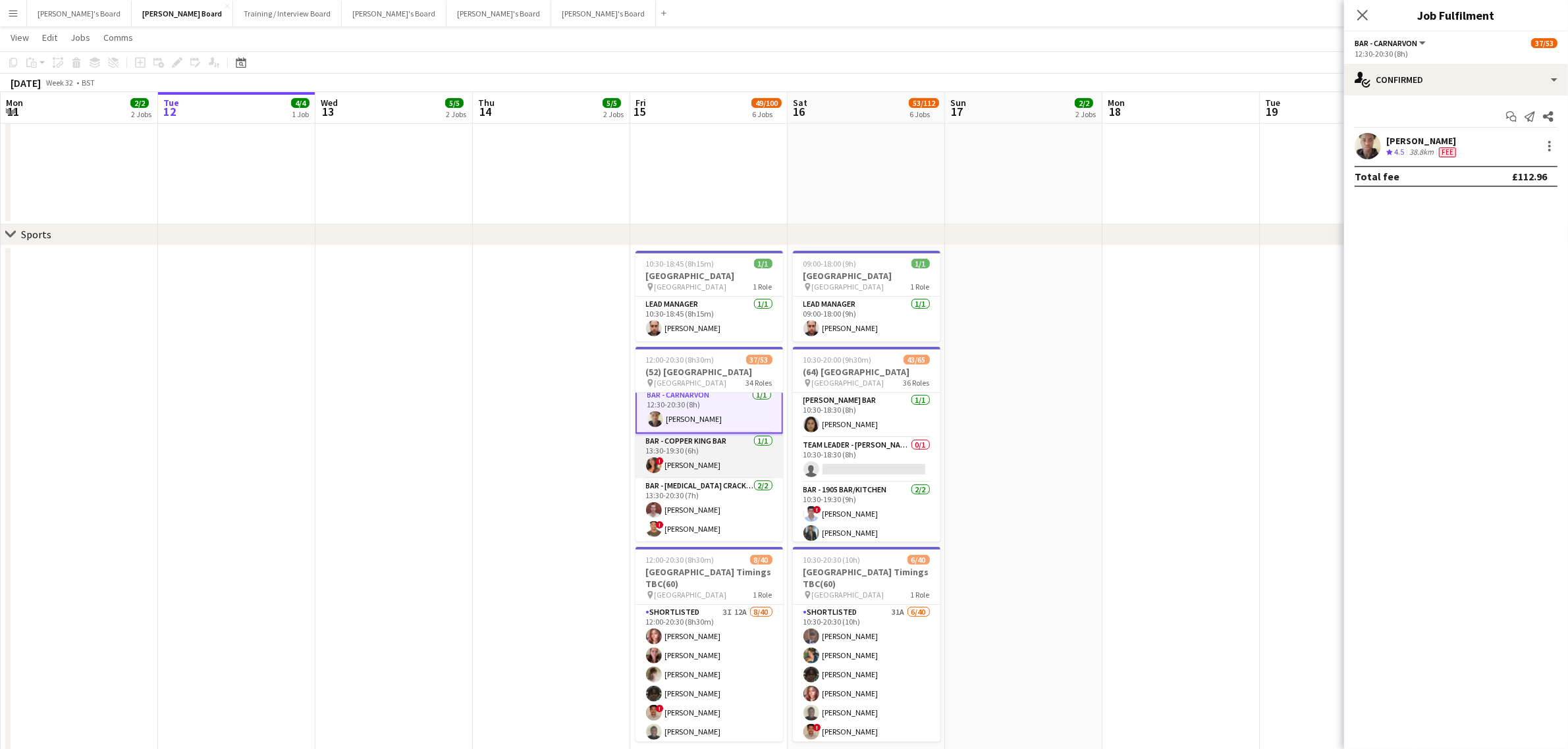
scroll to position [1306, 0]
click at [733, 405] on app-card-role "Bar - Copper King Bar [DATE] 13:30-19:30 (6h) ! [PERSON_NAME]" at bounding box center [709, 402] width 148 height 45
click at [1417, 155] on div "41km" at bounding box center [1412, 152] width 24 height 11
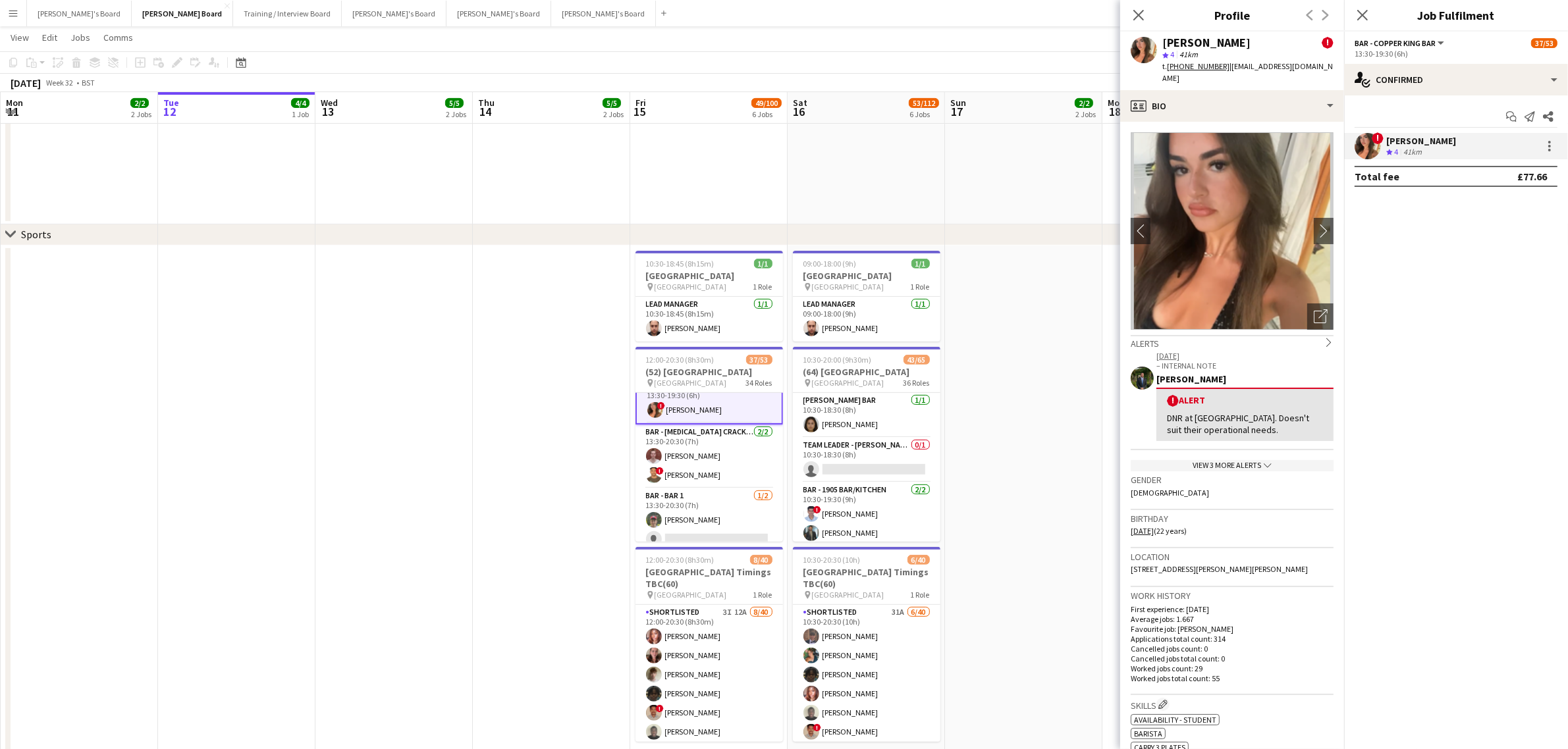
click at [1239, 458] on div "[DATE] – INTERNAL NOTE [PERSON_NAME] ! Alert DNR at [GEOGRAPHIC_DATA]. Doesn't …" at bounding box center [1232, 411] width 203 height 123
click at [1239, 468] on div "View 3 more alerts chevron-down" at bounding box center [1232, 466] width 203 height 11
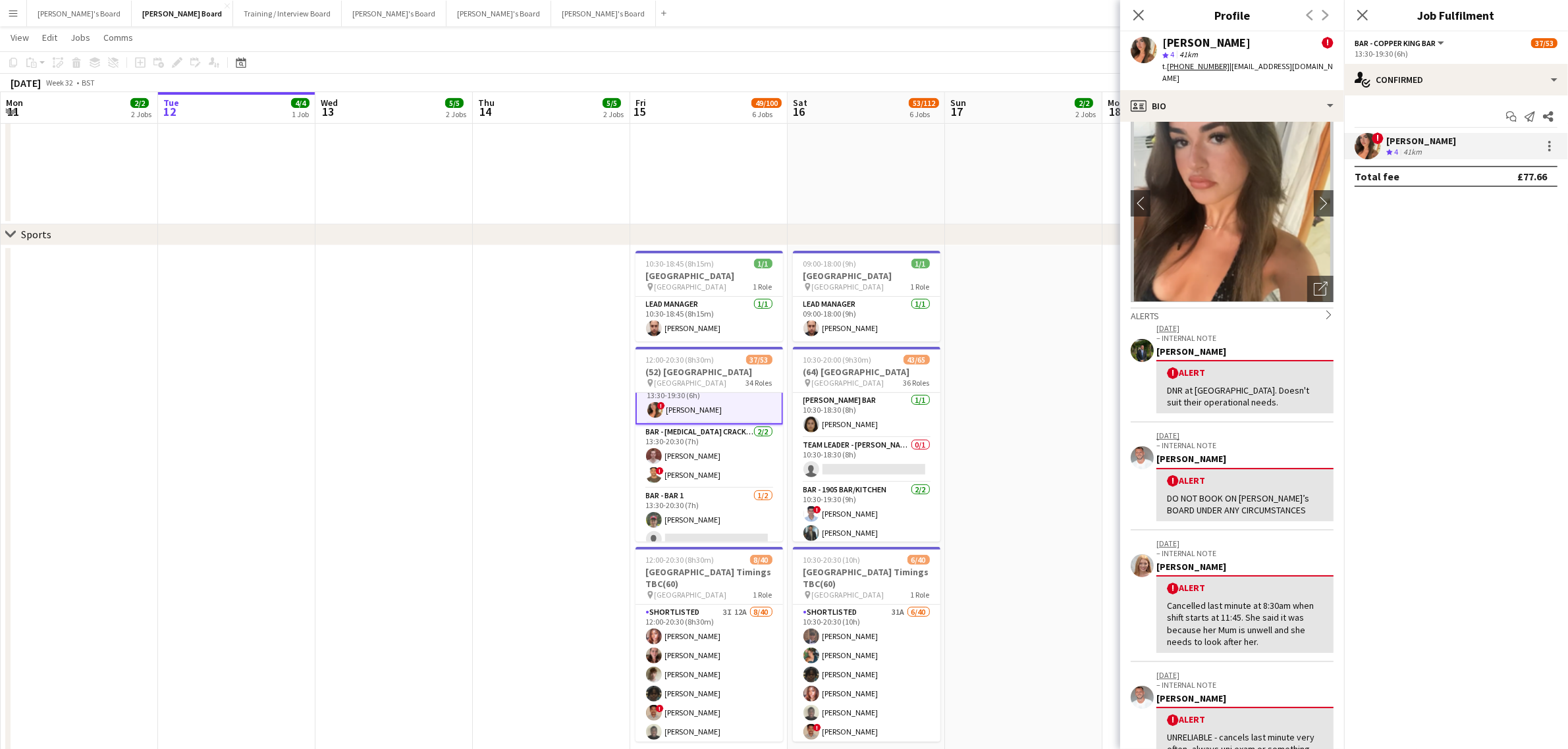
scroll to position [0, 0]
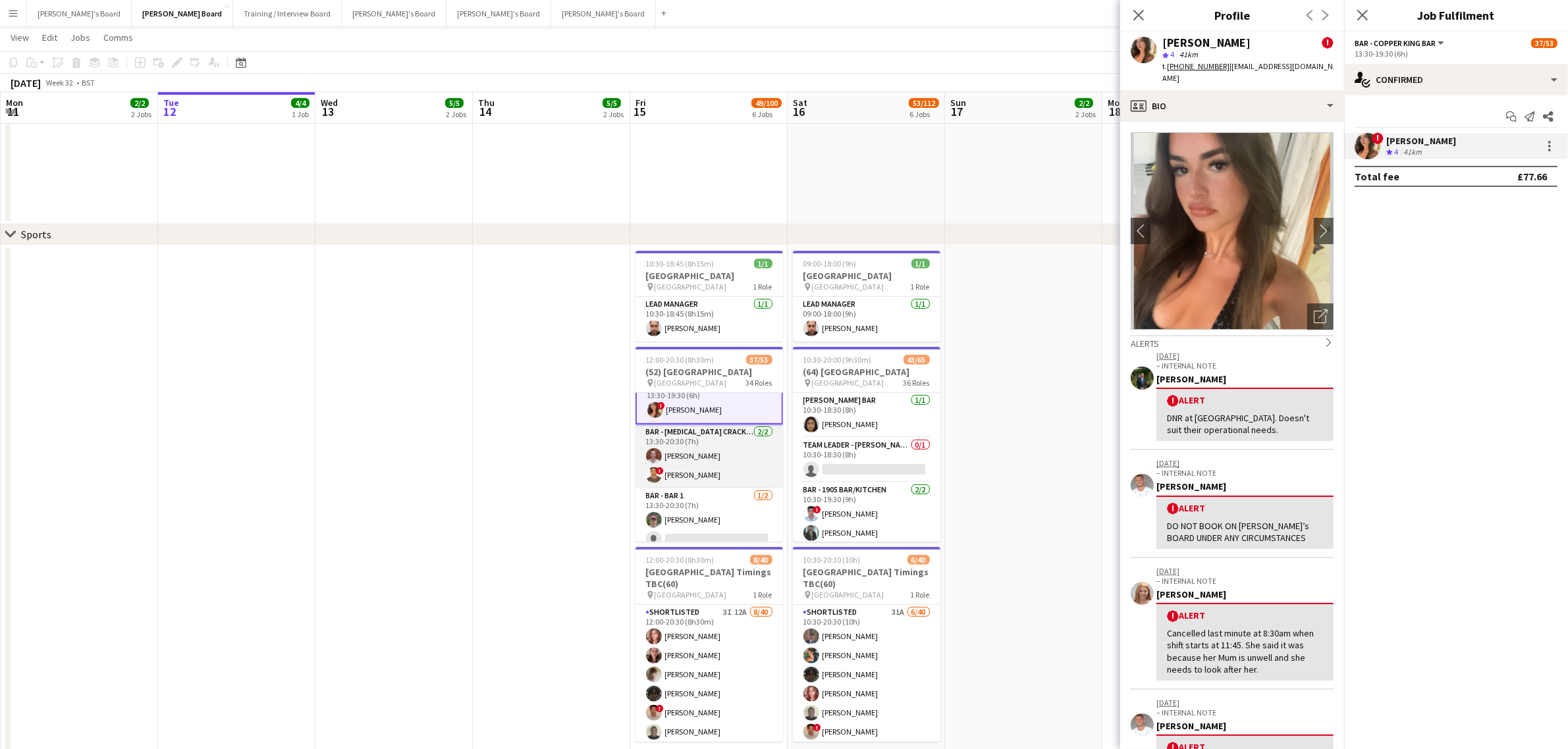
click at [699, 469] on app-card-role "Bar - [MEDICAL_DATA] Cracker [DATE] 13:30-20:30 (7h) [PERSON_NAME] ! [PERSON_NA…" at bounding box center [709, 456] width 148 height 64
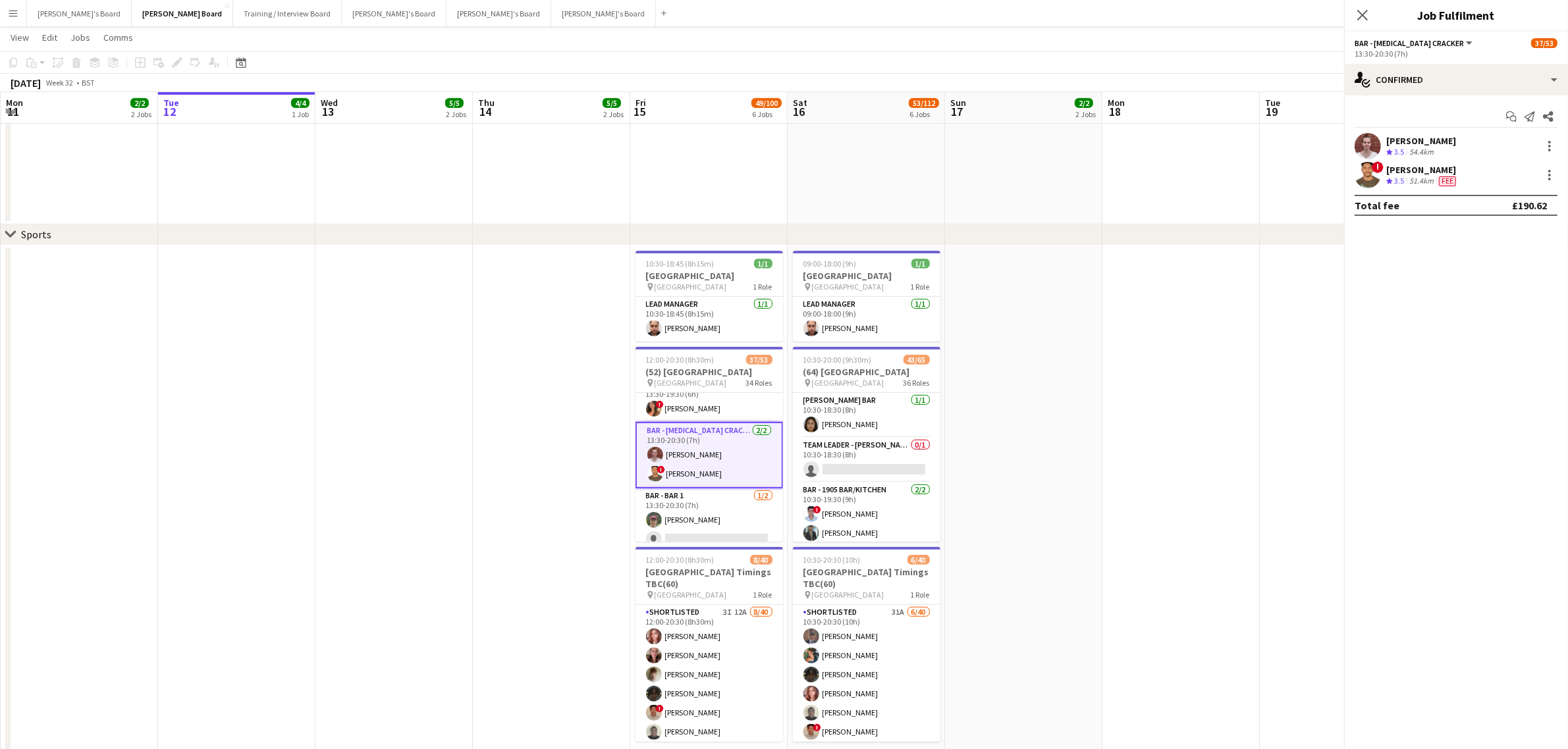
scroll to position [1387, 0]
click at [1381, 182] on div "! [PERSON_NAME] Crew rating 3.5 51.4km Fee" at bounding box center [1456, 175] width 224 height 27
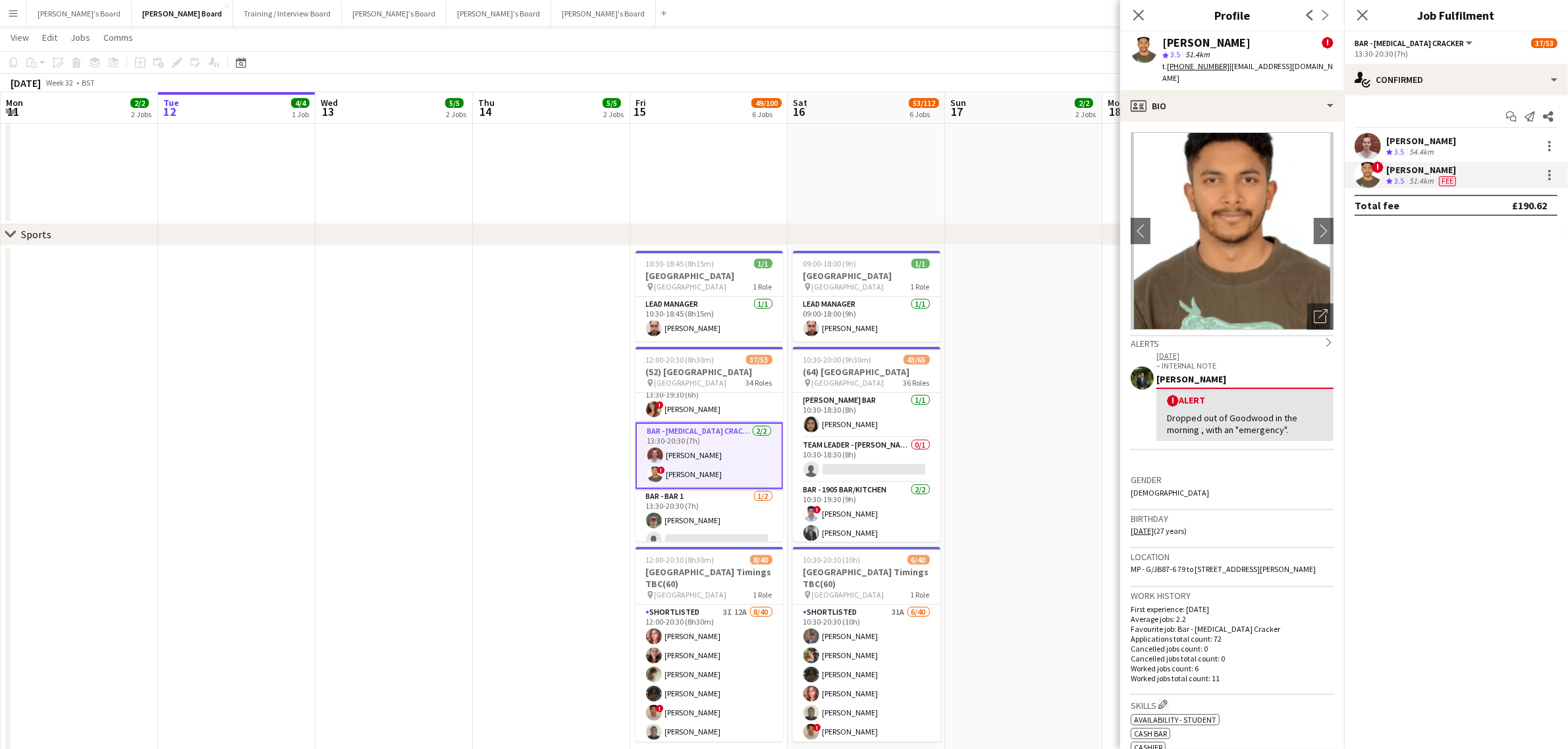
click at [1418, 142] on div "[PERSON_NAME]" at bounding box center [1421, 141] width 70 height 12
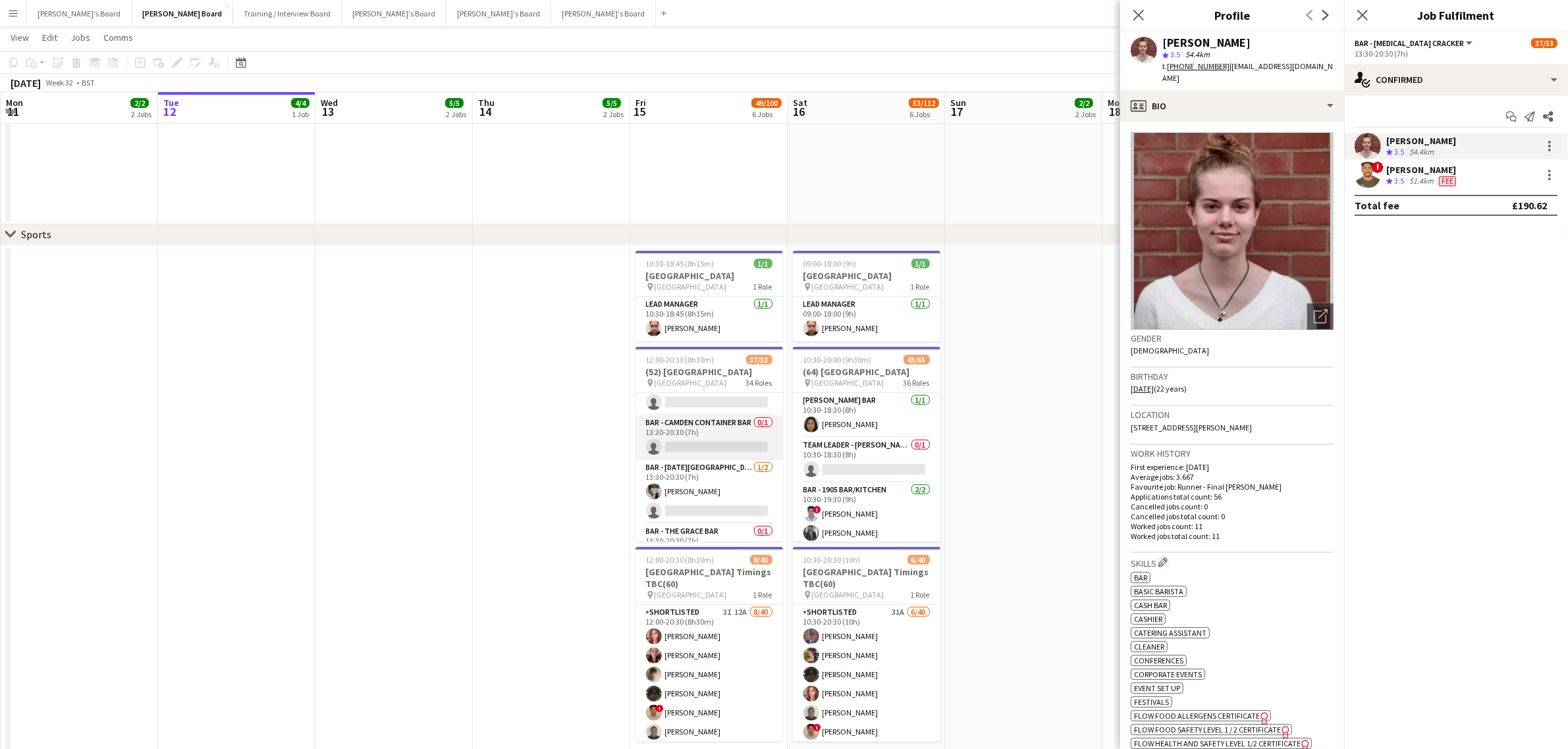
scroll to position [1551, 0]
click at [719, 443] on app-card-role "Bar - [DATE][PERSON_NAME] Bar [DATE] 13:30-20:30 (7h) [PERSON_NAME] single-neut…" at bounding box center [709, 466] width 148 height 64
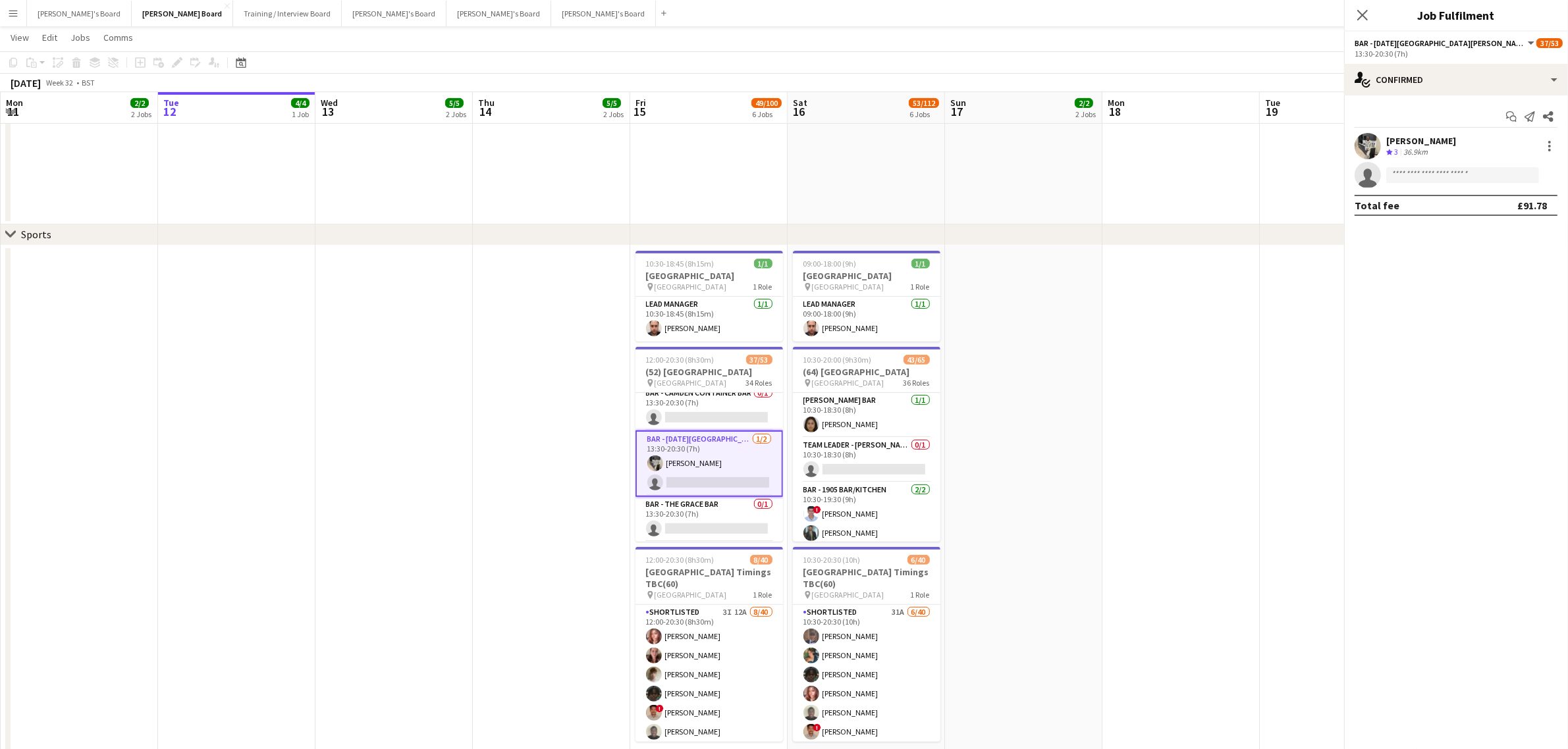
scroll to position [1550, 0]
click at [1400, 142] on div "[PERSON_NAME]" at bounding box center [1421, 141] width 70 height 12
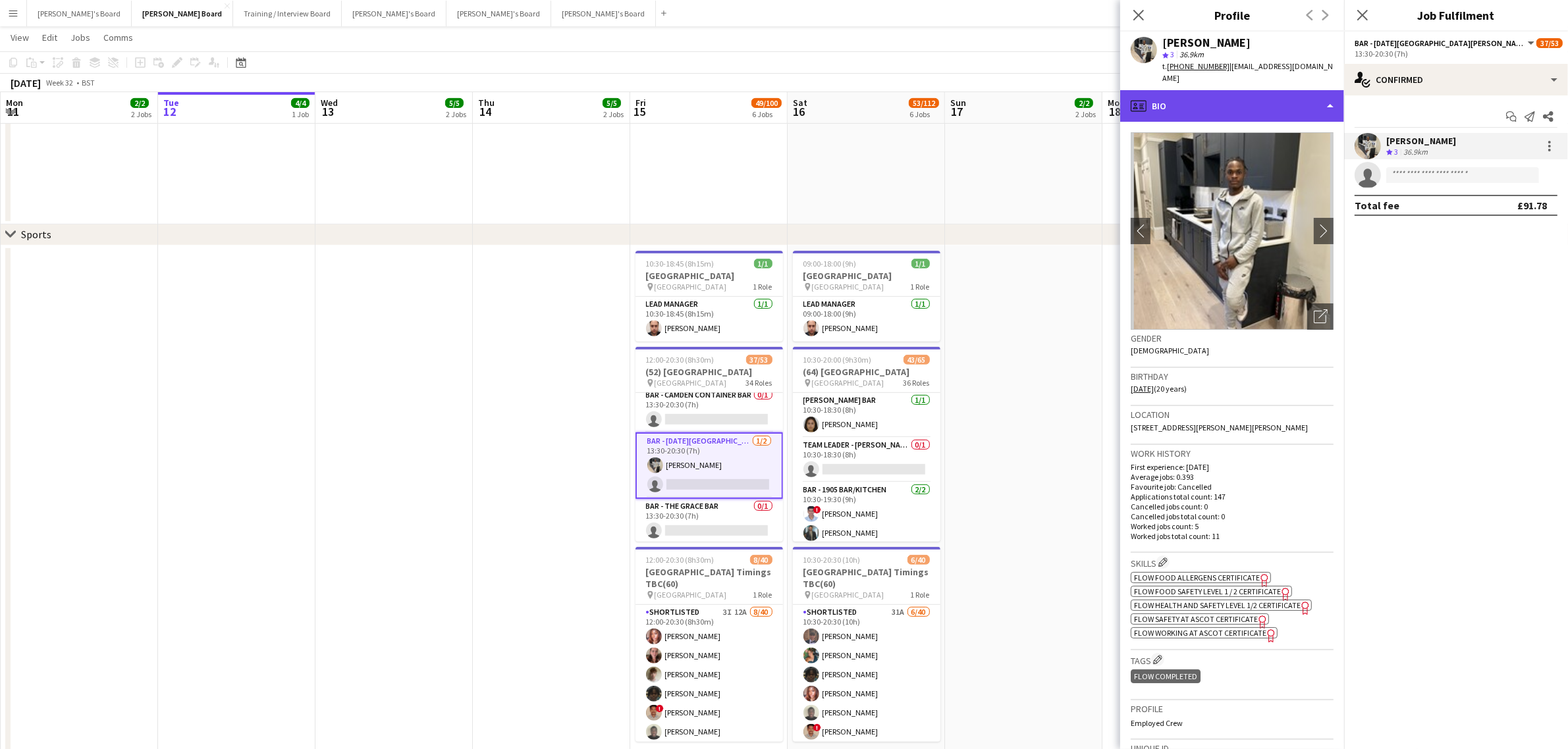
click at [1216, 102] on div "profile Bio" at bounding box center [1232, 105] width 224 height 31
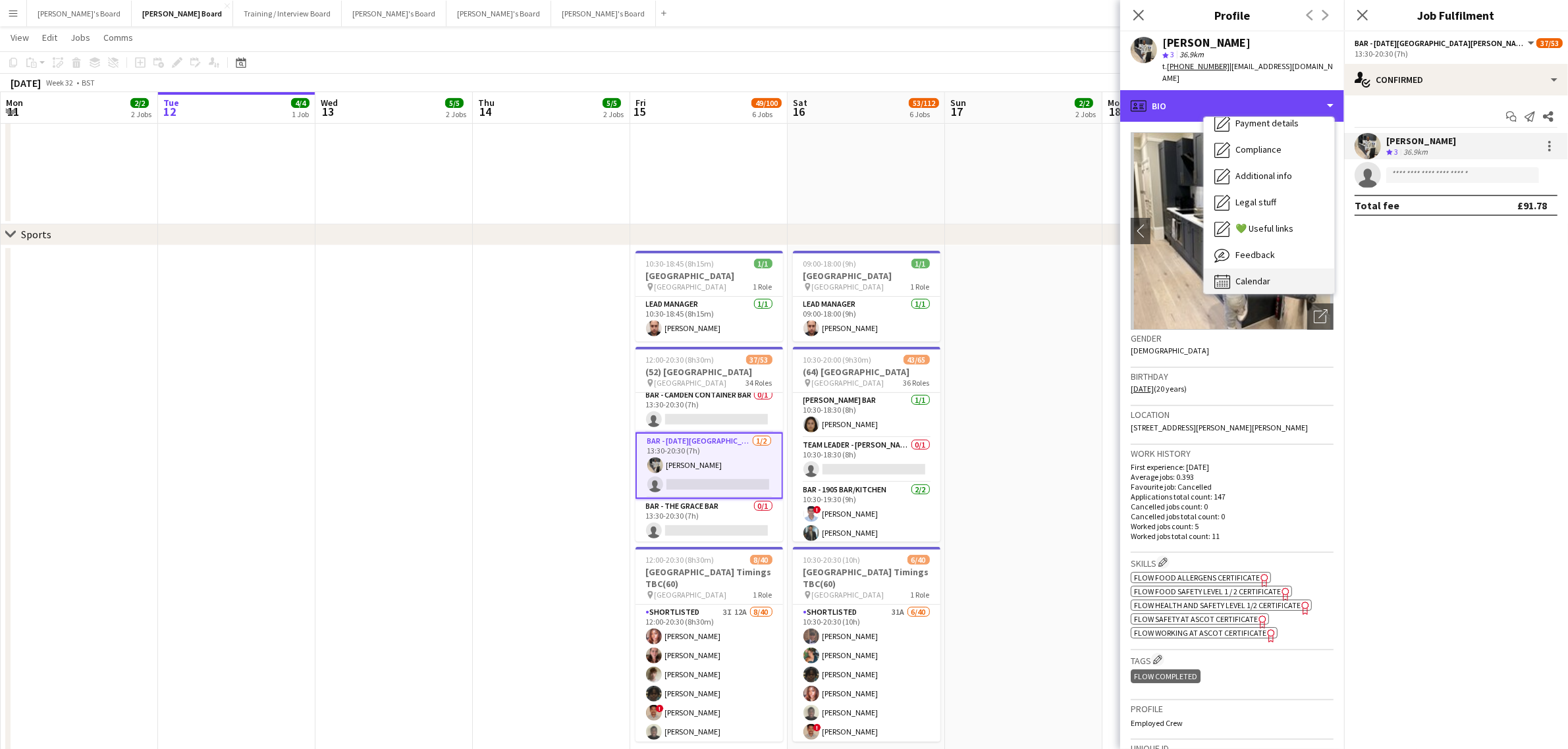
scroll to position [176, 0]
click at [1298, 263] on div "Calendar Calendar" at bounding box center [1269, 276] width 130 height 27
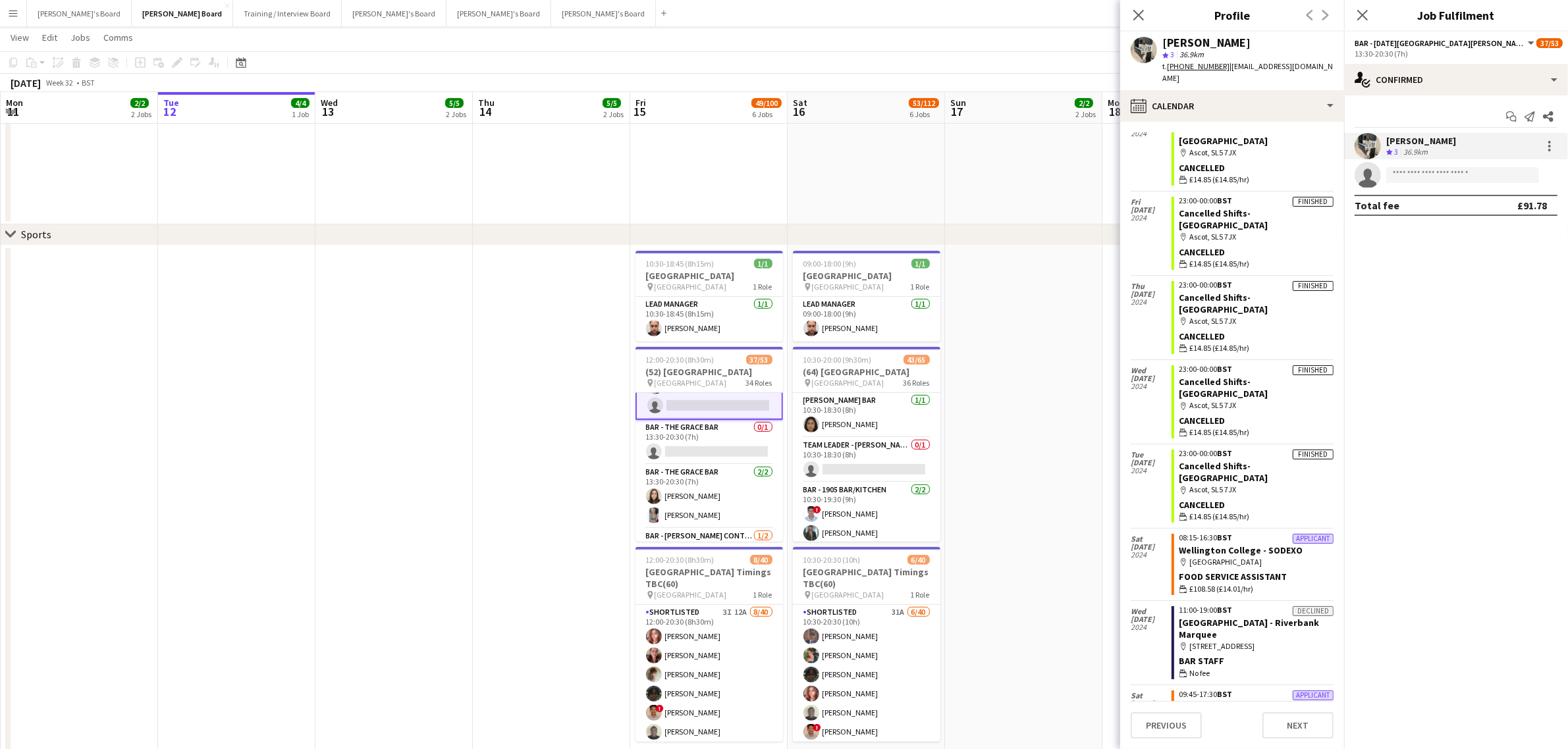
scroll to position [1714, 0]
click at [670, 393] on app-card-role "Bar - The Grace Bar [DATE] 13:30-20:30 (7h) [PERSON_NAME] [PERSON_NAME]" at bounding box center [709, 411] width 148 height 64
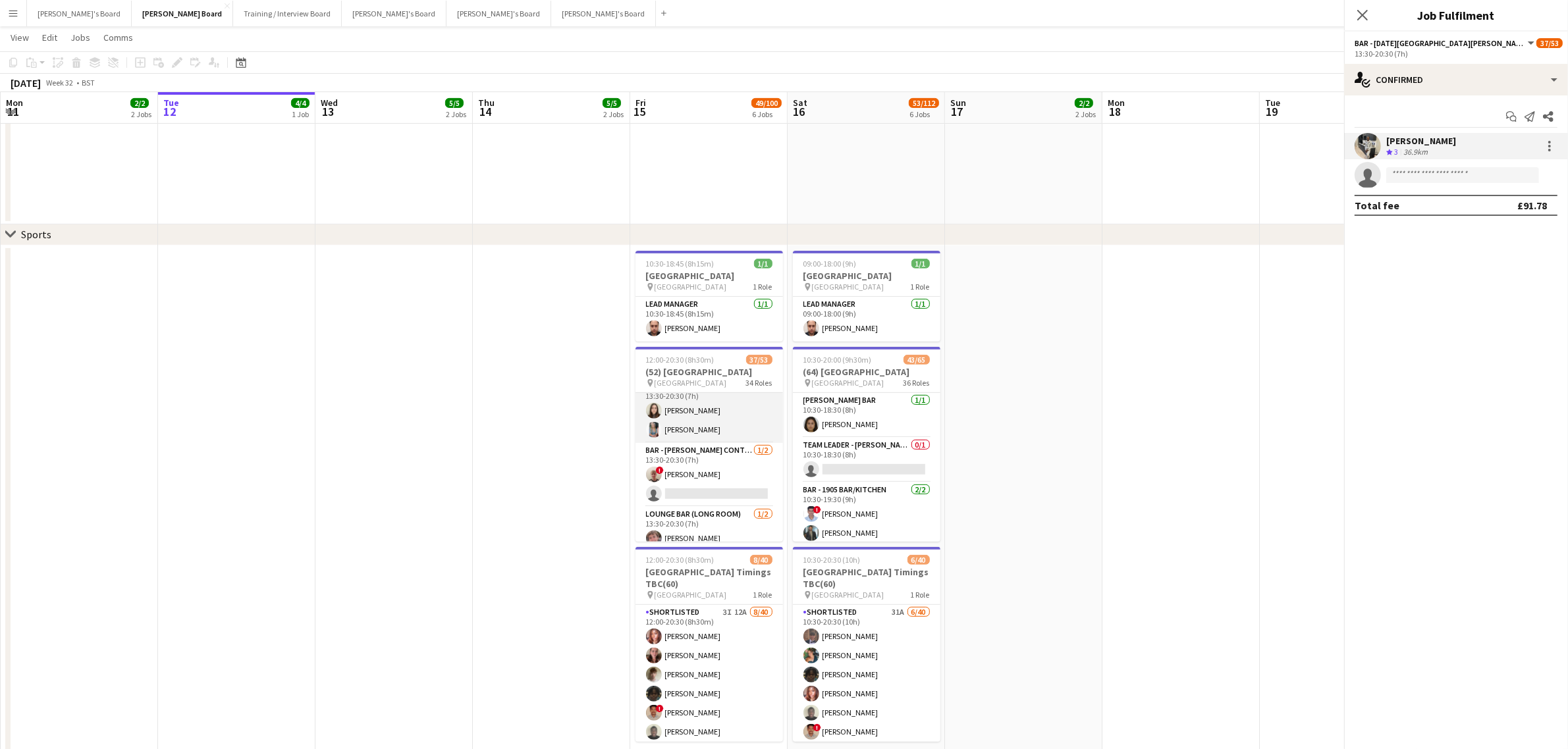
scroll to position [1714, 0]
click at [1377, 145] on app-user-avatar at bounding box center [1368, 146] width 27 height 27
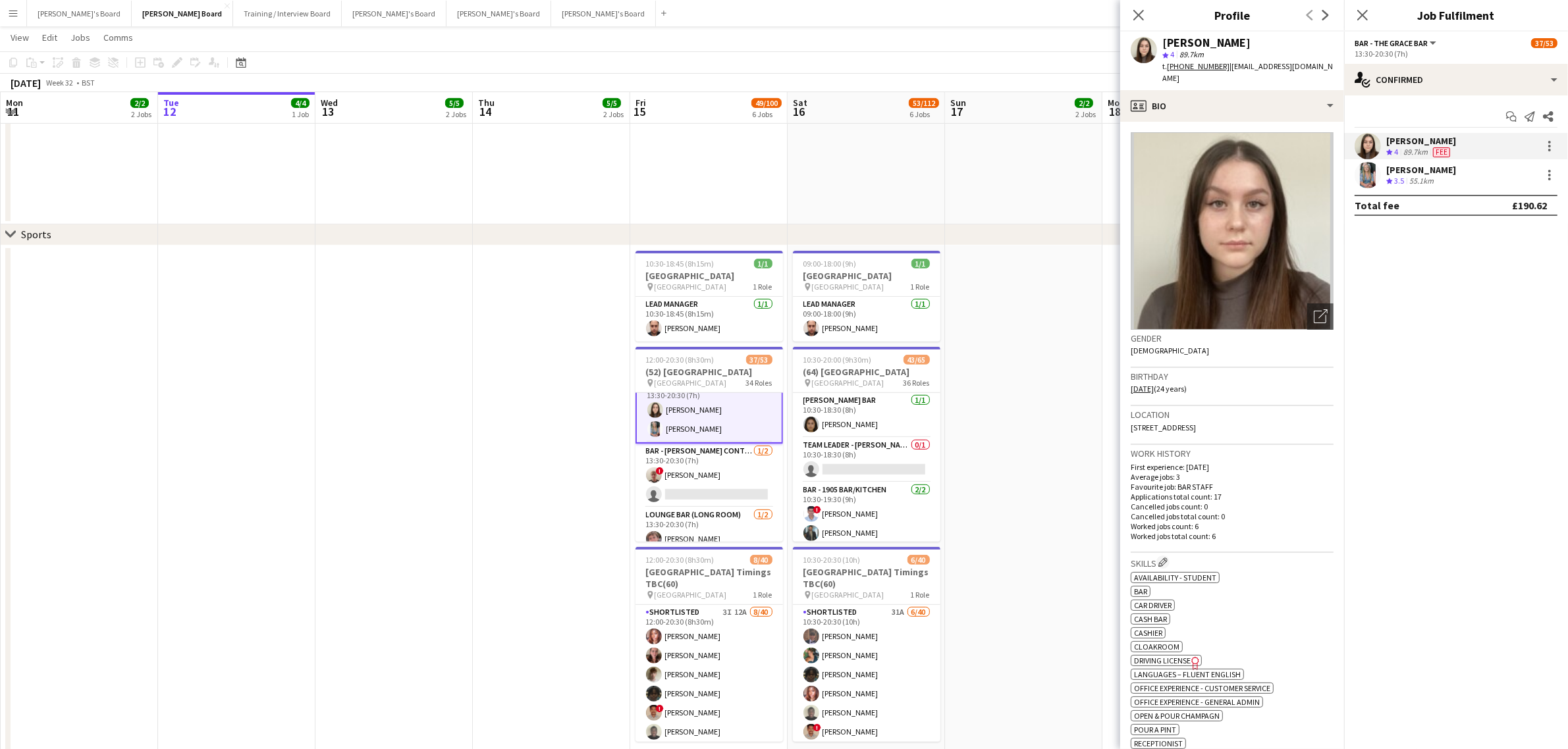
click at [1421, 167] on div "[PERSON_NAME]" at bounding box center [1421, 170] width 70 height 12
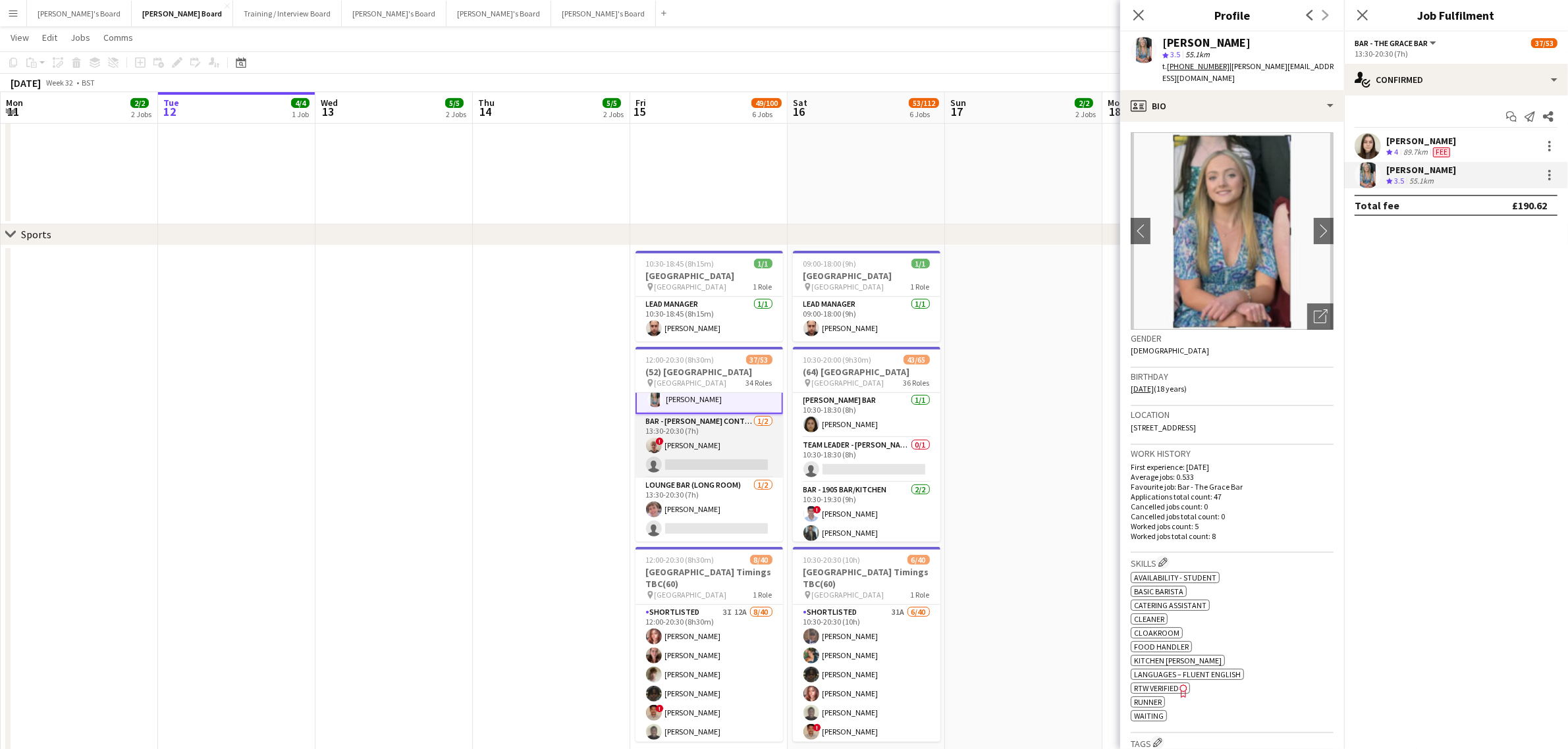
click at [688, 434] on app-card-role "Bar - [PERSON_NAME] Container [DATE] 13:30-20:30 (7h) ! [PERSON_NAME] single-ne…" at bounding box center [709, 447] width 148 height 64
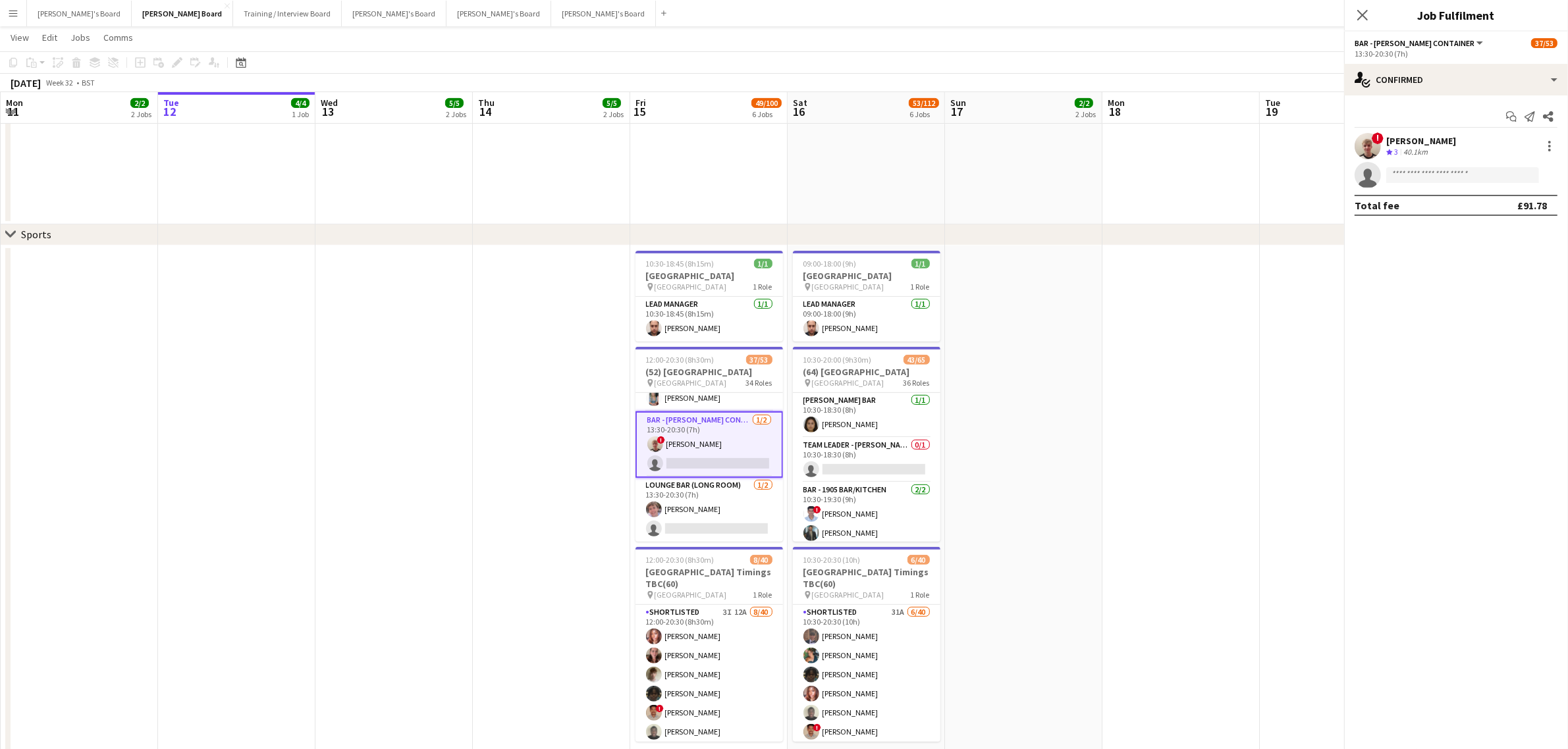
scroll to position [1747, 0]
click at [1434, 142] on div "! [PERSON_NAME] Crew rating 3 40.1km" at bounding box center [1456, 146] width 224 height 27
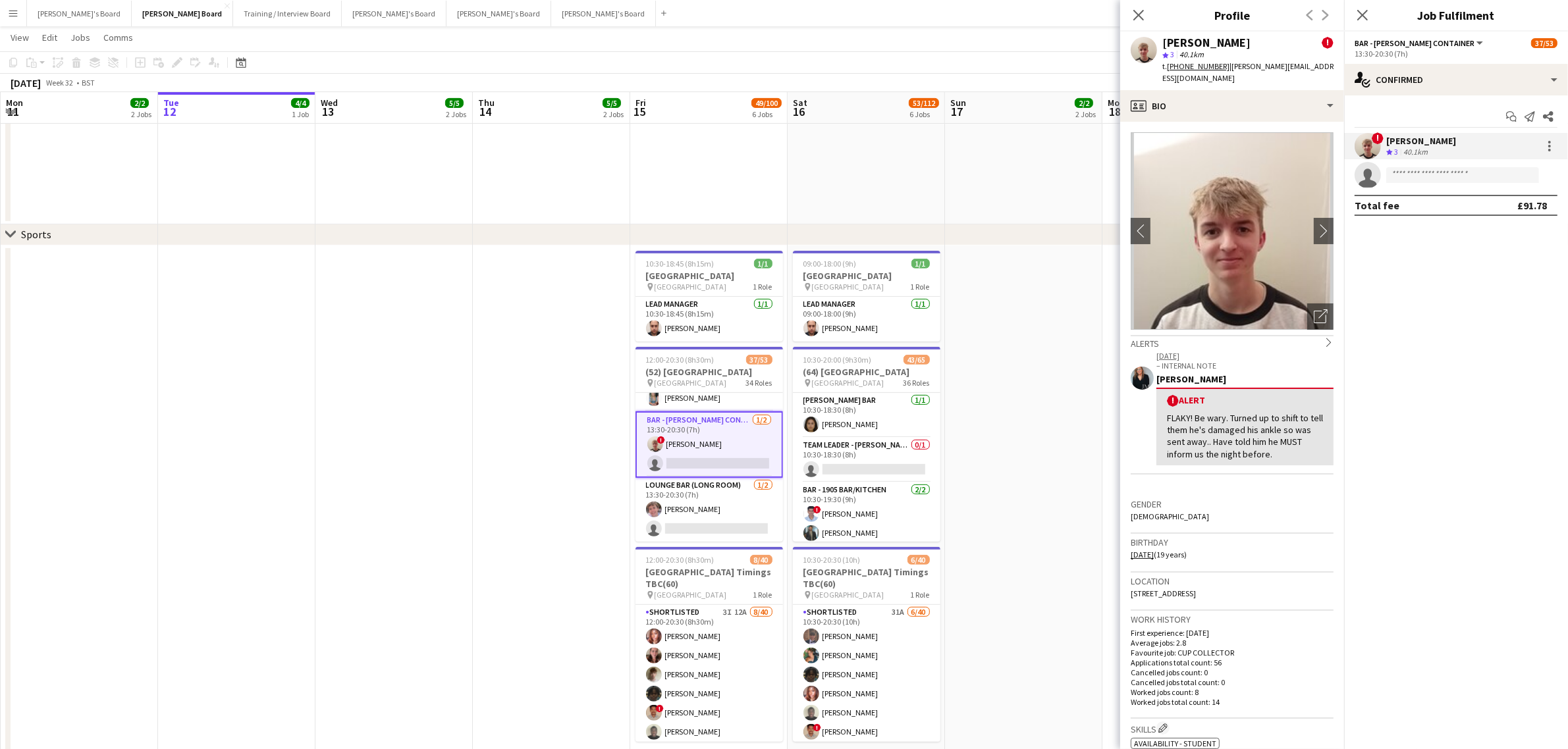
drag, startPoint x: 830, startPoint y: 453, endPoint x: 1286, endPoint y: 472, distance: 456.4
click at [1286, 472] on div "[DATE] – INTERNAL NOTE [PERSON_NAME] ! Alert FLAKY! Be wary. Turned up to shift…" at bounding box center [1232, 423] width 203 height 146
click at [696, 514] on app-card-role "Lounge Bar (Long Room) [DATE] 13:30-20:30 (7h) [PERSON_NAME] single-neutral-act…" at bounding box center [709, 510] width 148 height 64
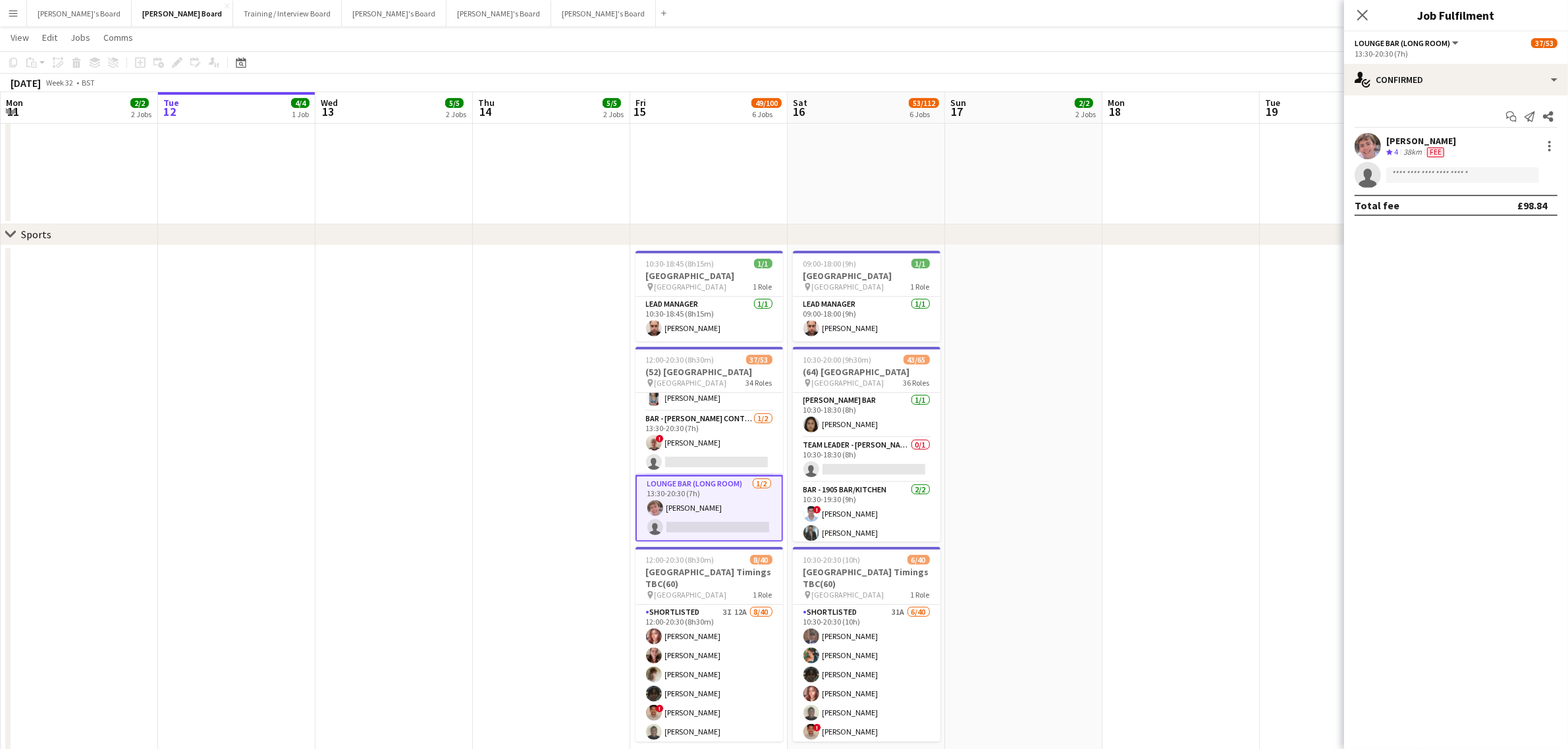
click at [1461, 157] on div "[PERSON_NAME] Crew rating 4 38km Fee" at bounding box center [1456, 146] width 224 height 27
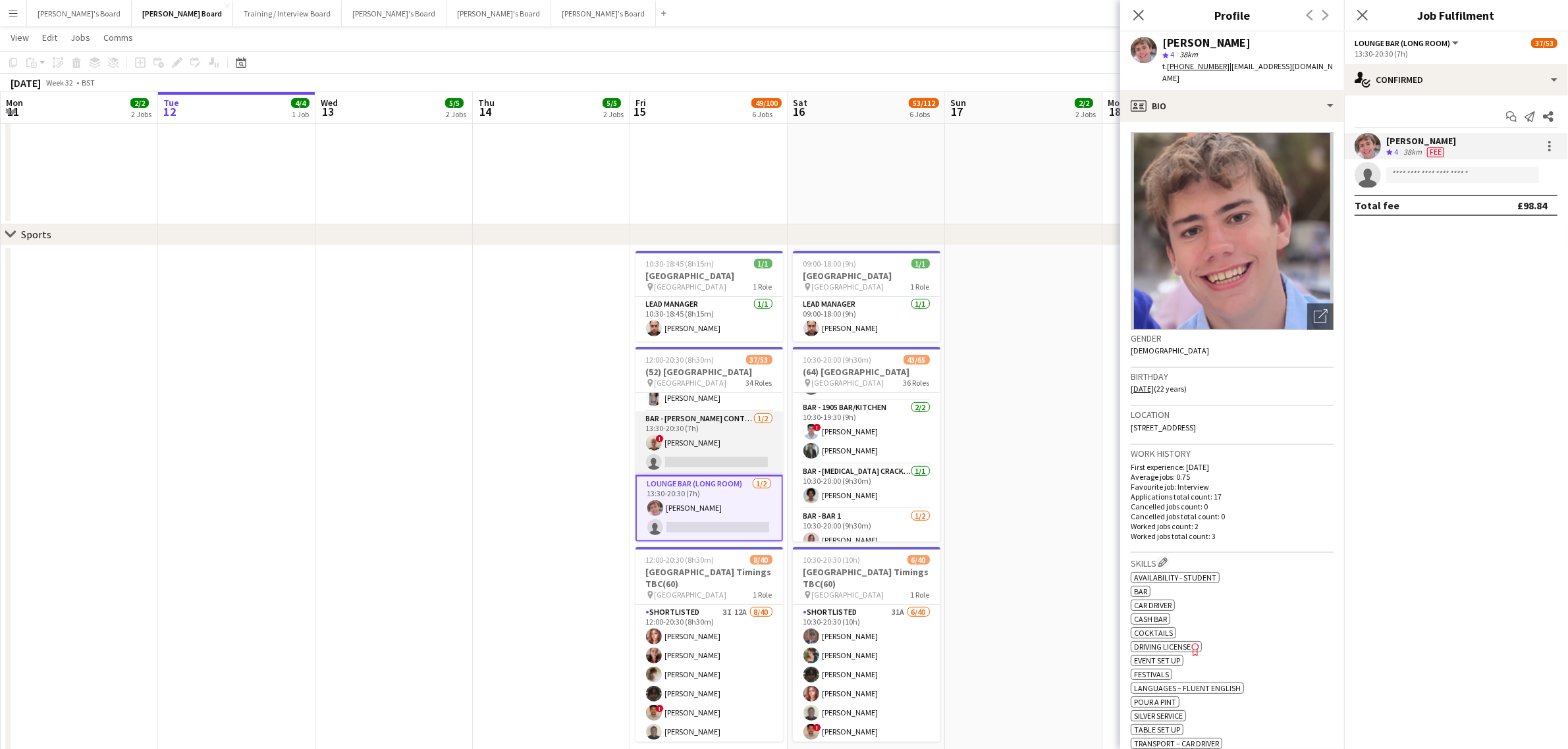
scroll to position [1749, 0]
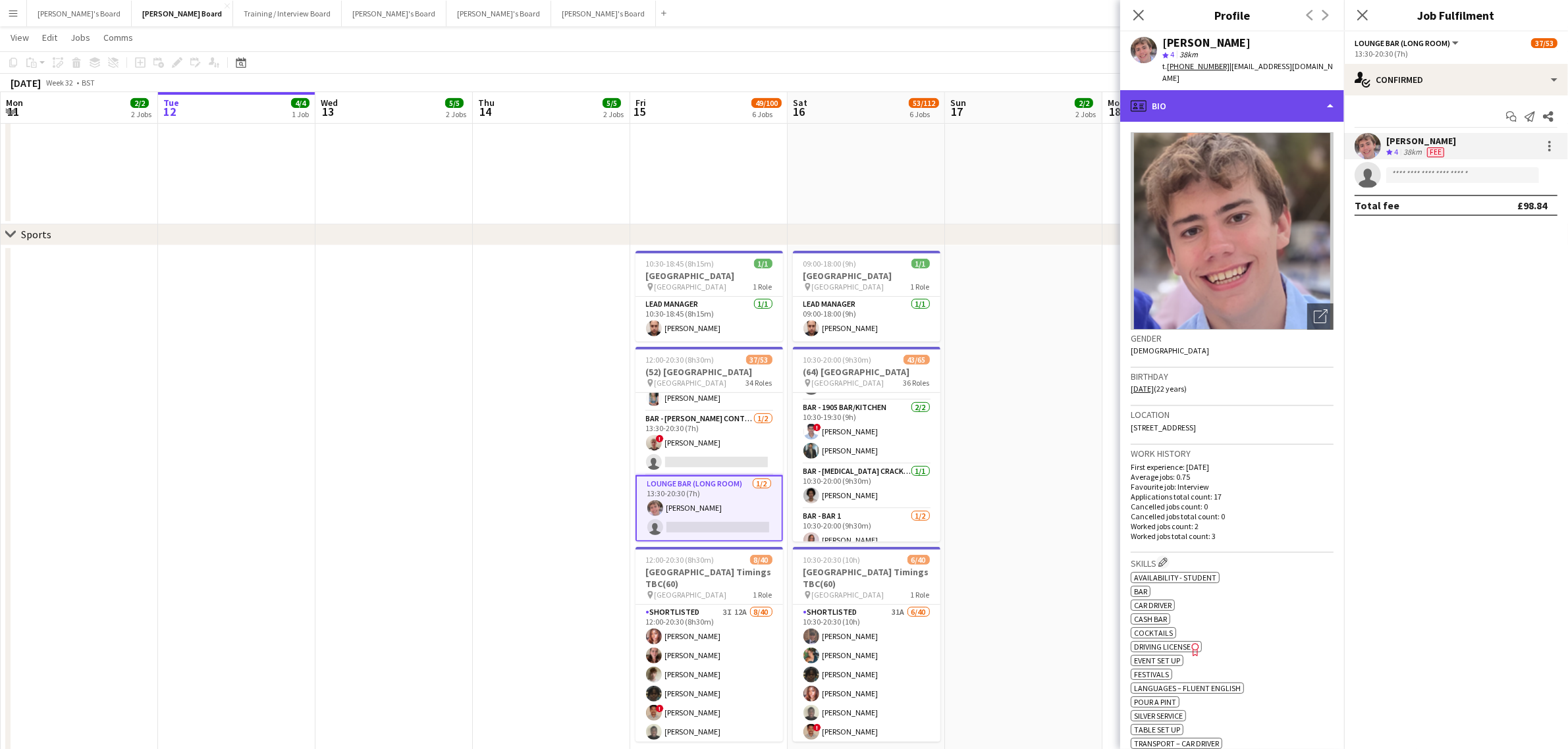
click at [1241, 92] on div "profile Bio" at bounding box center [1232, 105] width 224 height 31
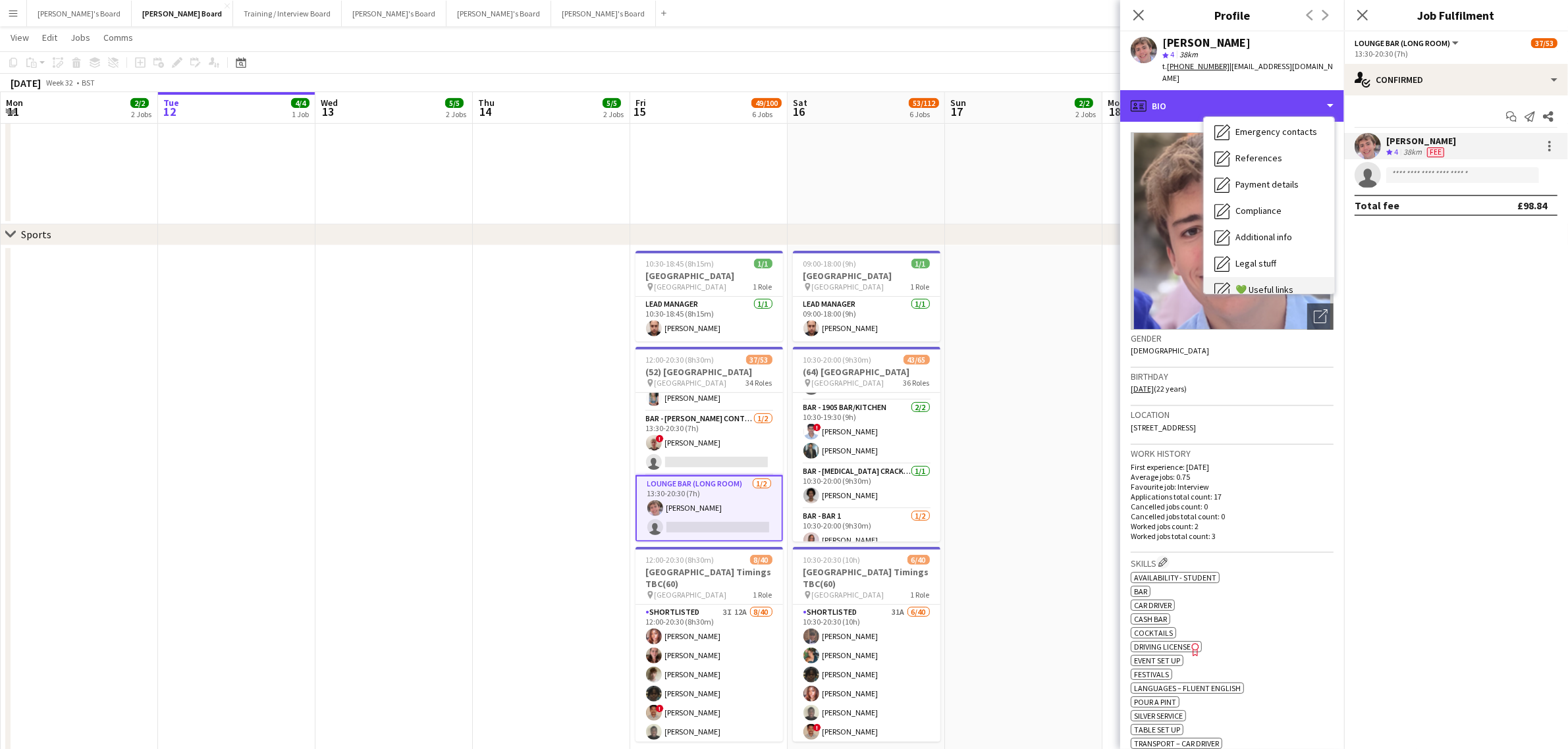
scroll to position [176, 0]
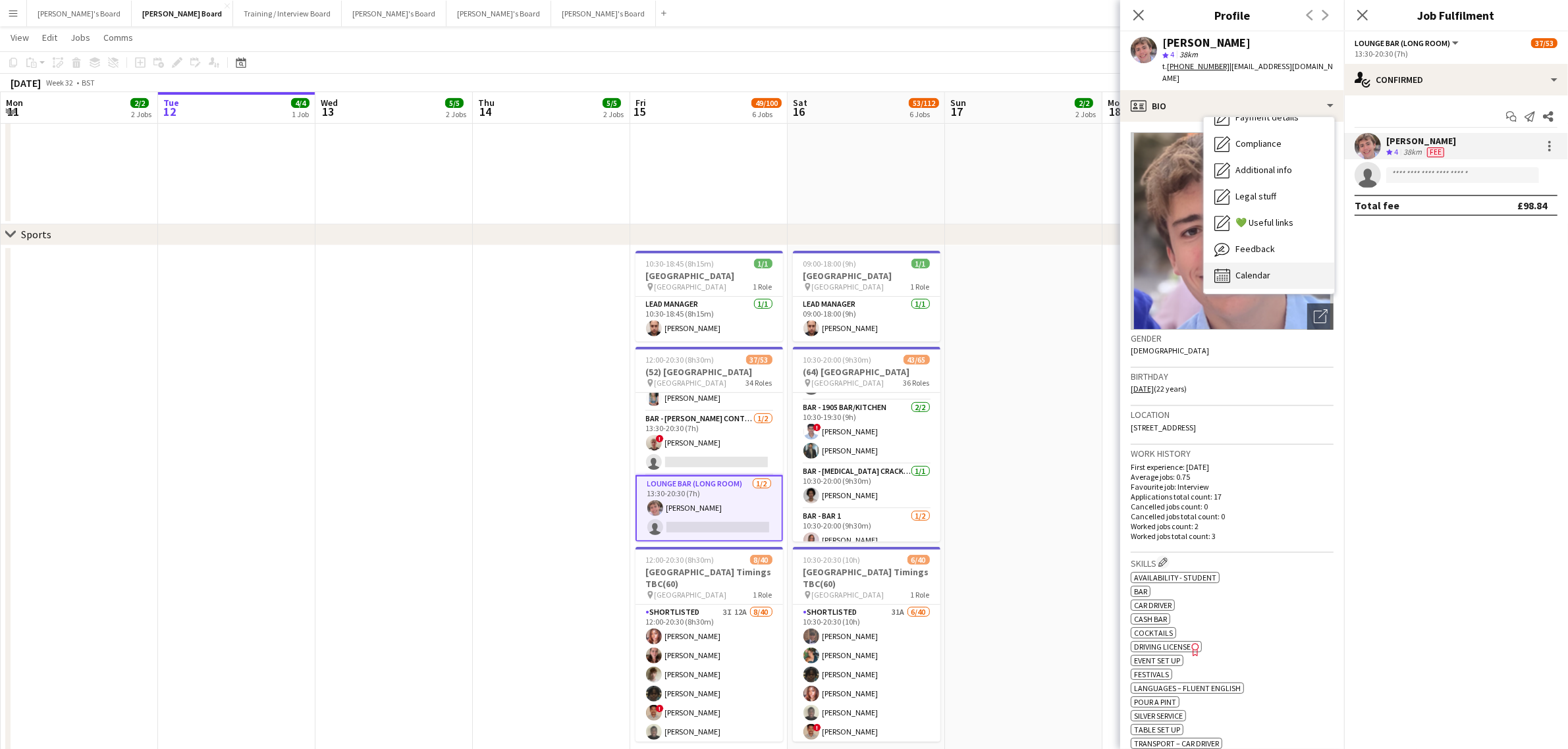
click at [1227, 268] on icon "Calendar" at bounding box center [1222, 276] width 16 height 16
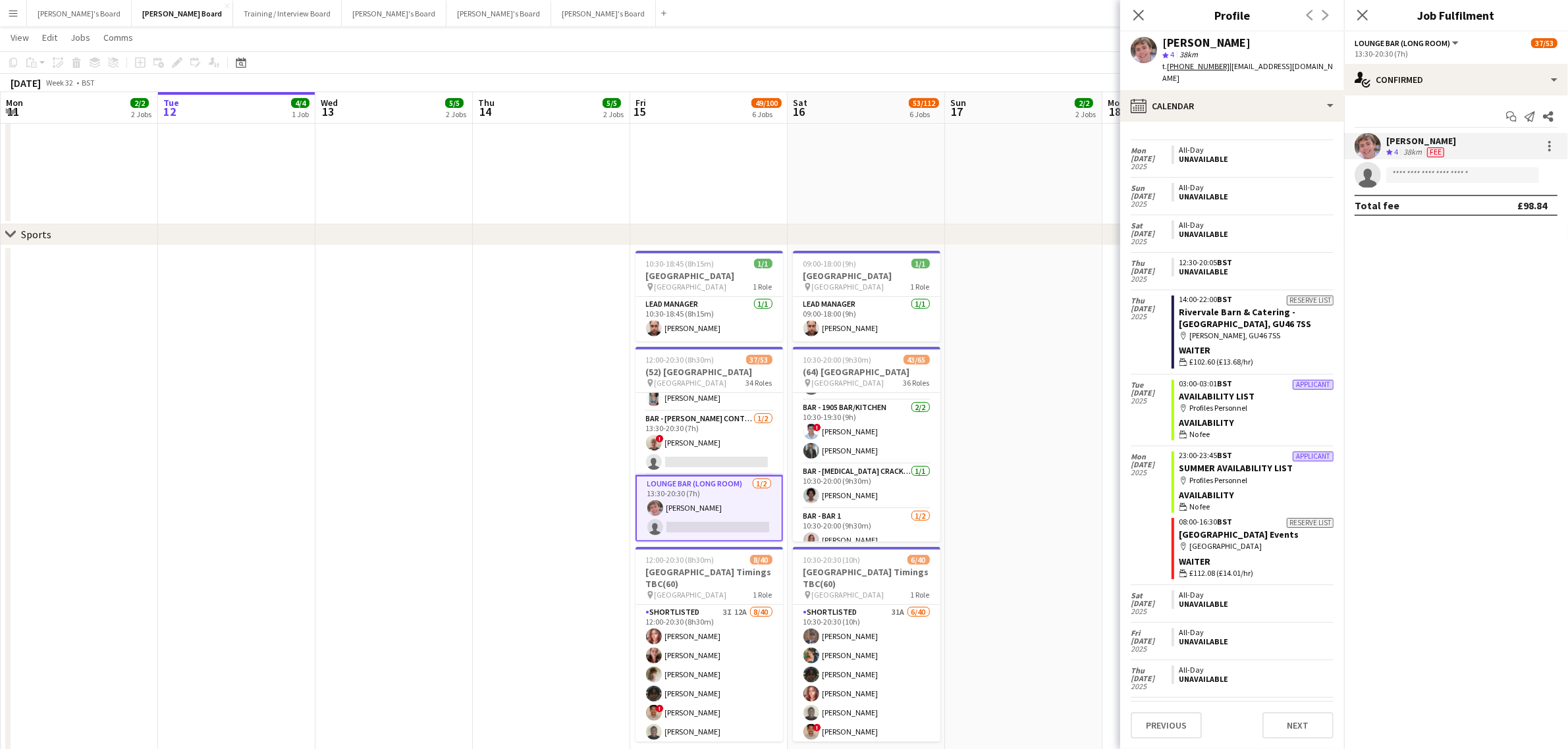
scroll to position [907, 0]
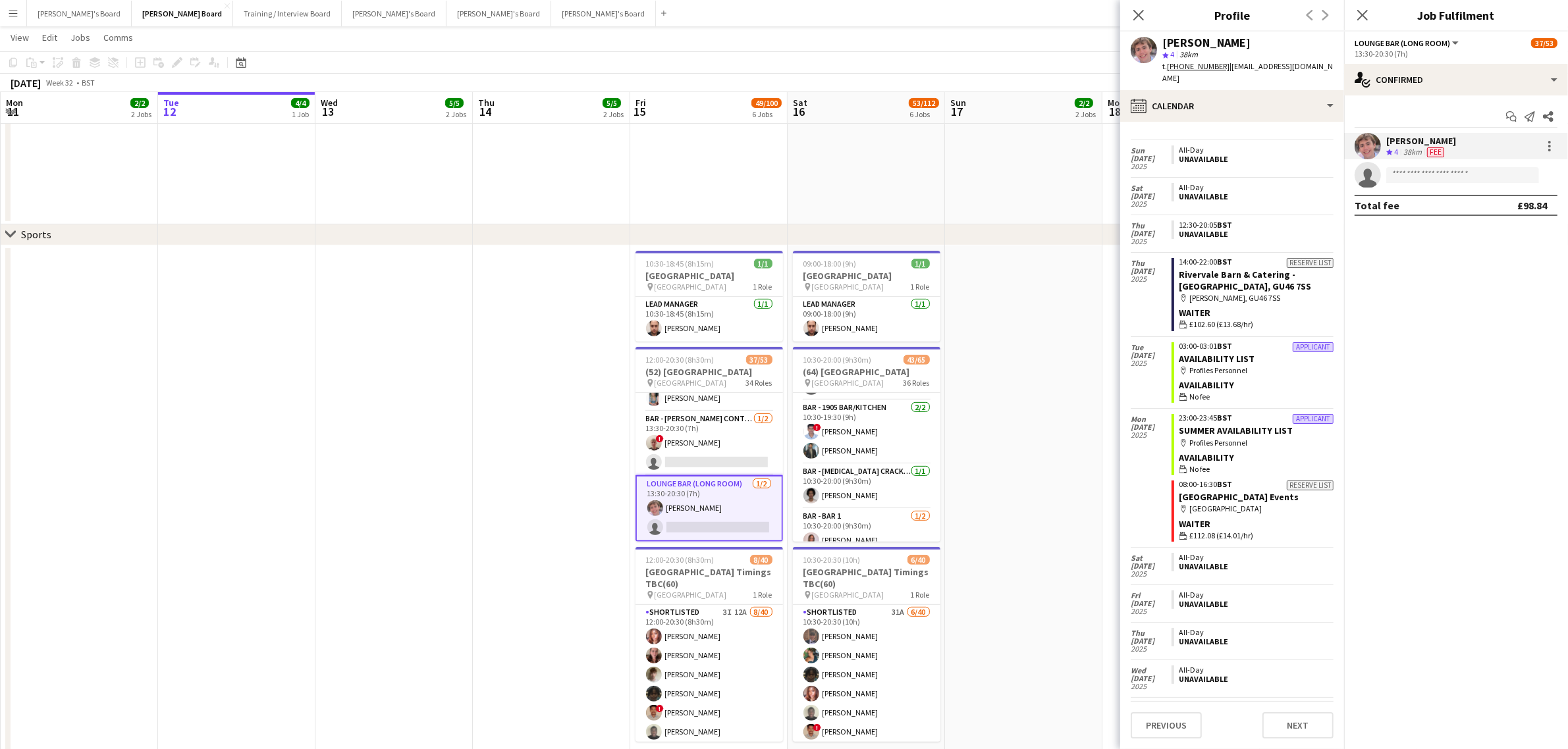
click at [943, 408] on app-date-cell "09:00-18:00 (9h) 1/1 [GEOGRAPHIC_DATA] pin [GEOGRAPHIC_DATA] 1 Role Lead Manage…" at bounding box center [866, 531] width 158 height 571
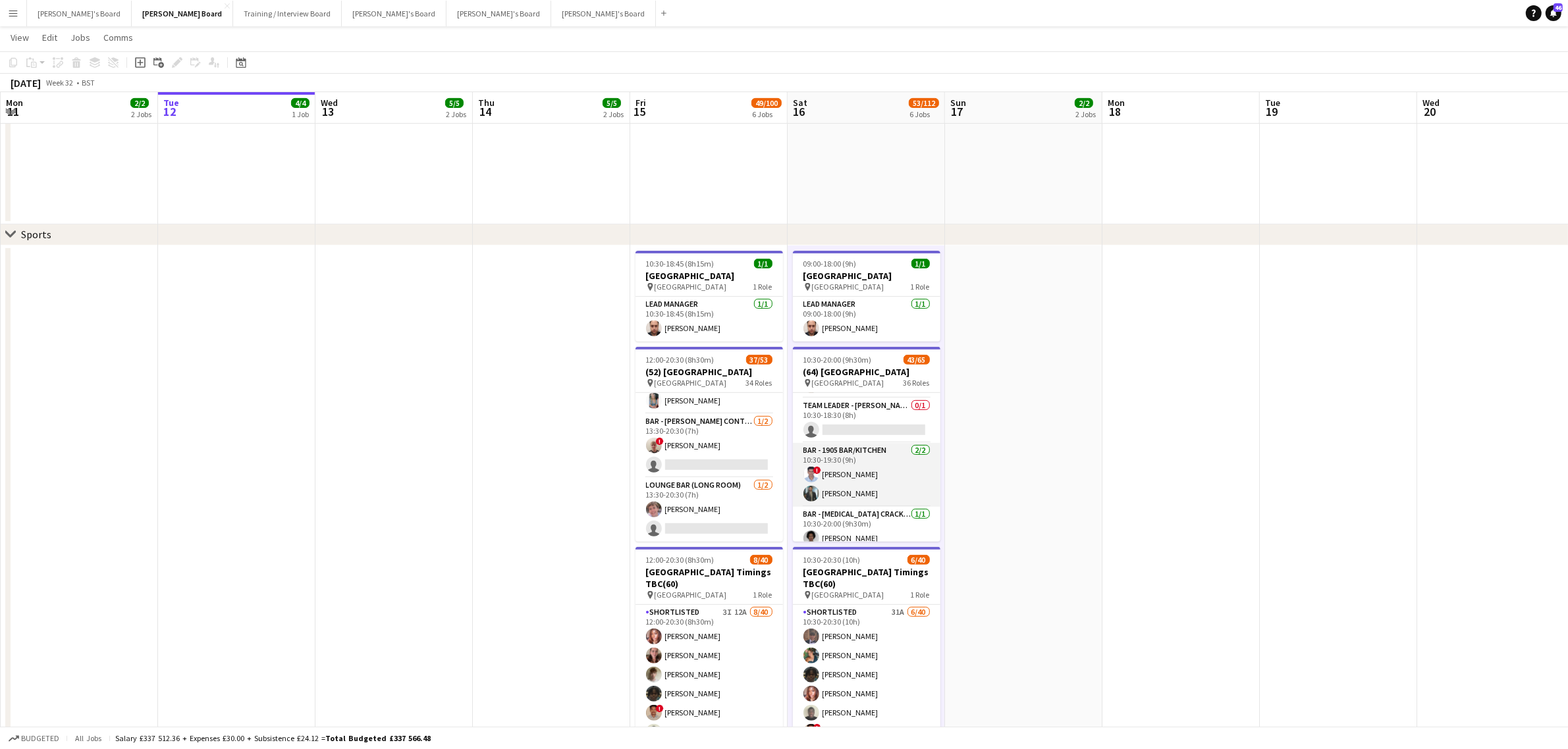
scroll to position [0, 0]
click at [867, 424] on app-card-role "[PERSON_NAME] Bar [DATE] 10:30-18:30 (8h) [PERSON_NAME]" at bounding box center [867, 415] width 148 height 45
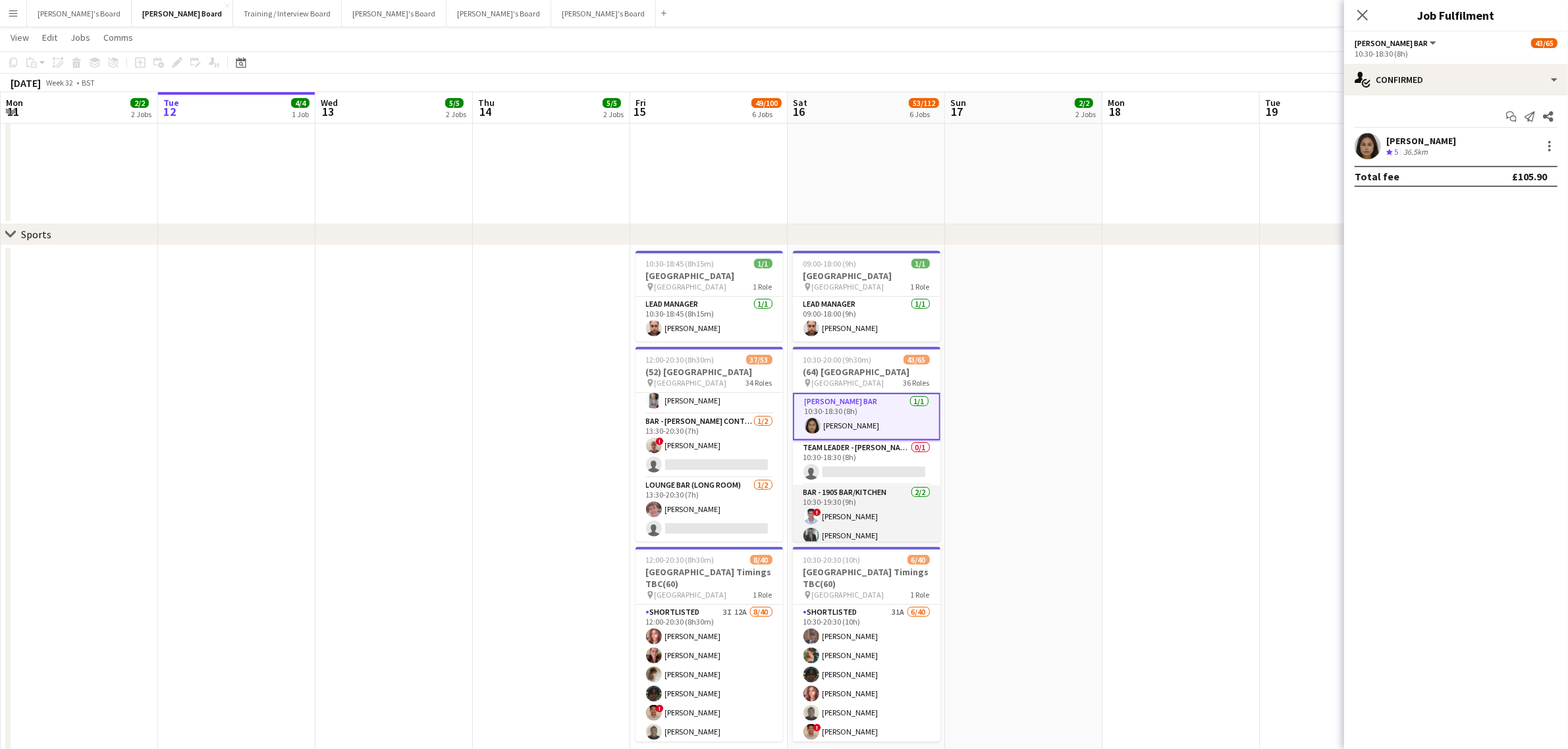
click at [872, 502] on app-card-role "Bar - 1905 Bar/Kitchen [DATE] 10:30-19:30 (9h) ! [PERSON_NAME] [PERSON_NAME]" at bounding box center [867, 517] width 148 height 64
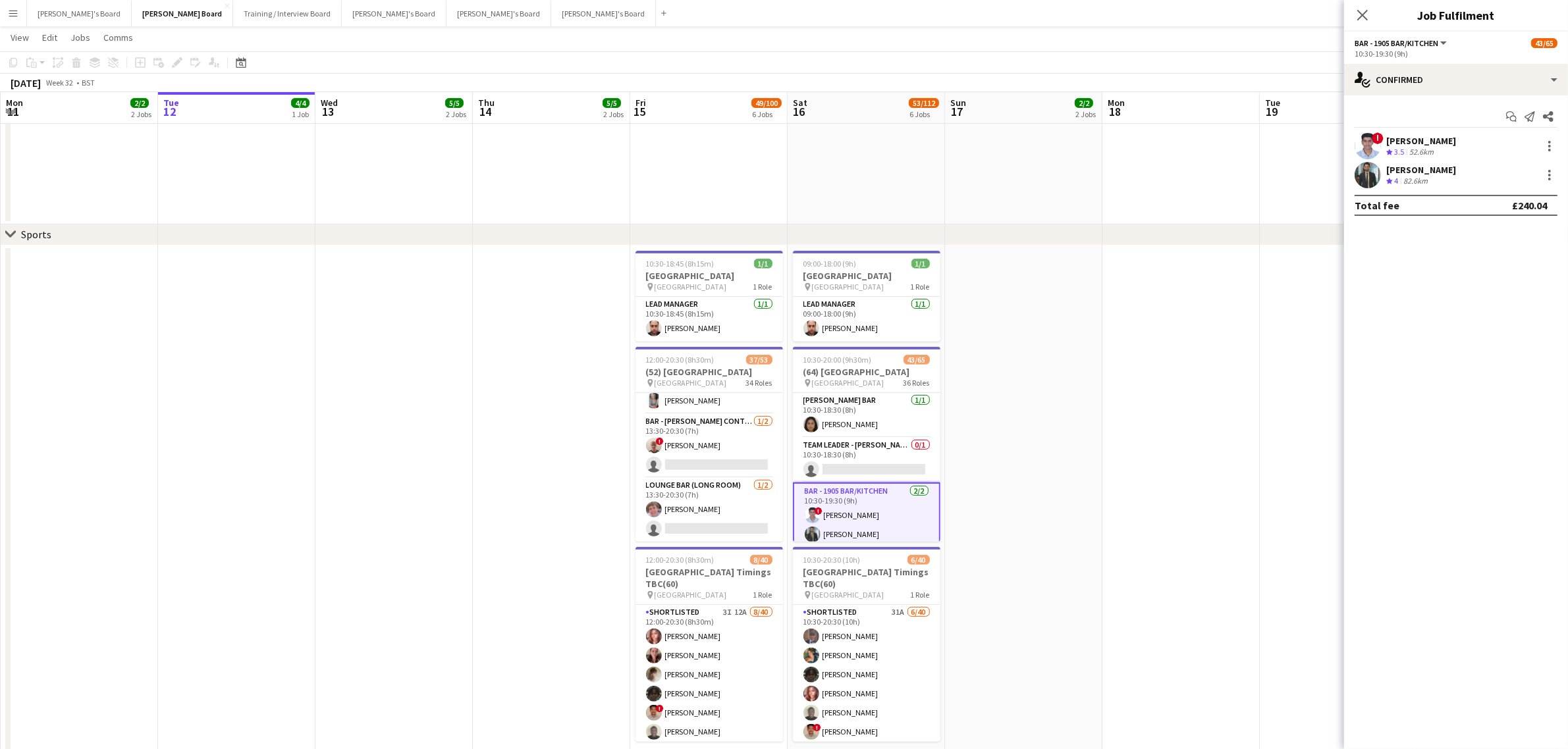
click at [1421, 146] on div "[PERSON_NAME]" at bounding box center [1421, 141] width 70 height 12
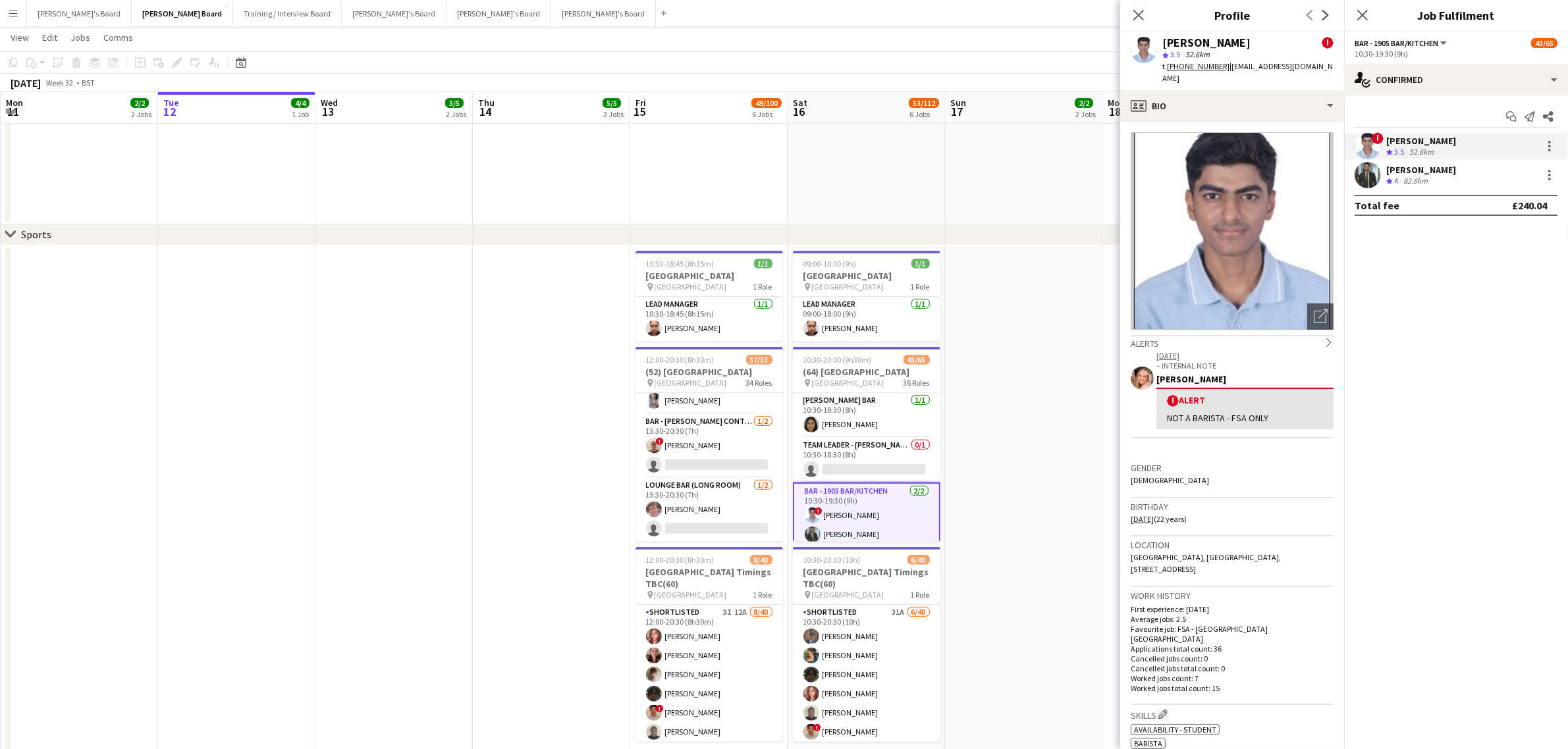
scroll to position [82, 0]
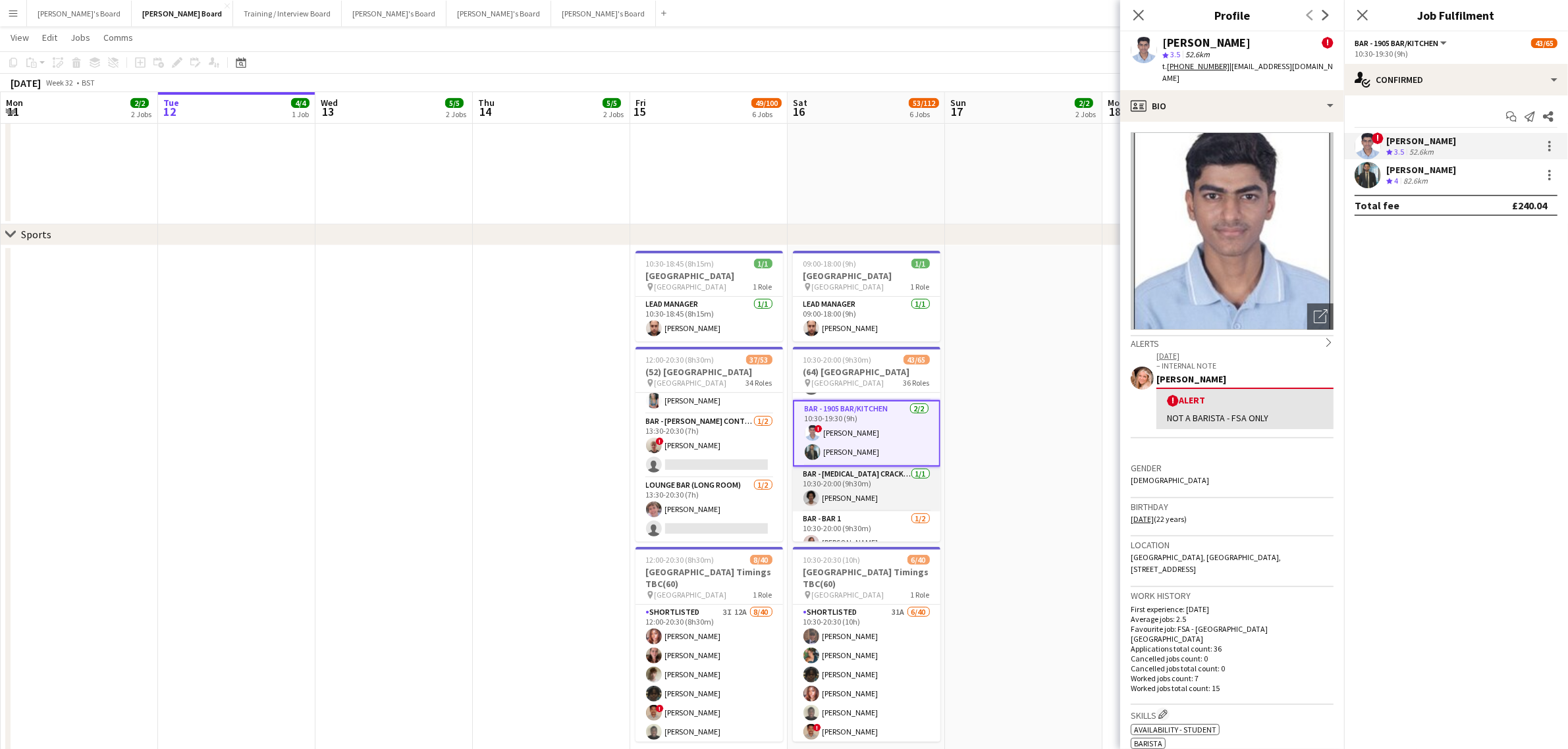
click at [853, 485] on app-card-role "Bar - [MEDICAL_DATA] Cracker [DATE] 10:30-20:00 (9h30m) [PERSON_NAME]" at bounding box center [867, 489] width 148 height 45
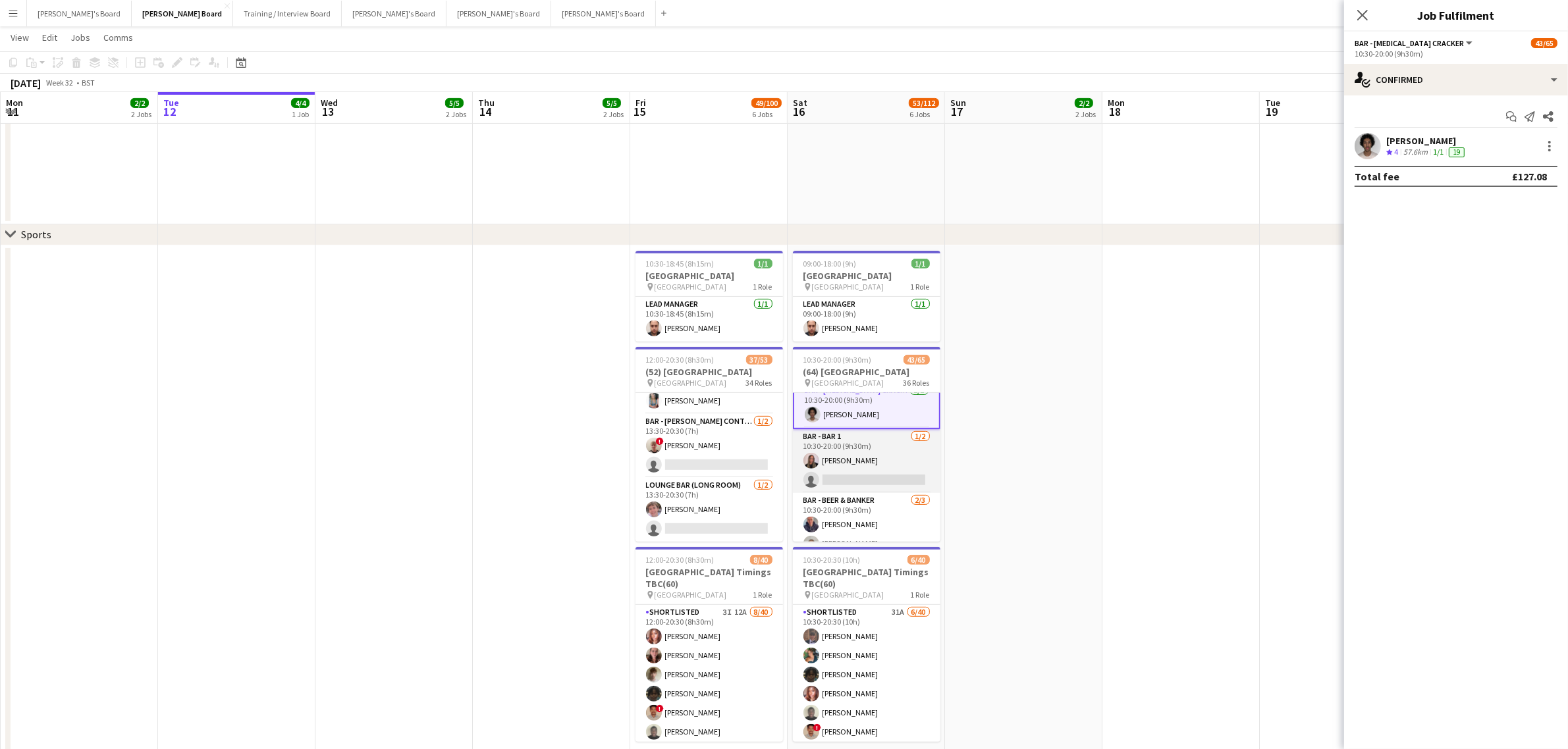
click at [857, 450] on app-card-role "Bar - Bar 1 [DATE] 10:30-20:00 (9h30m) [PERSON_NAME] Ndangang single-neutral-ac…" at bounding box center [867, 461] width 148 height 64
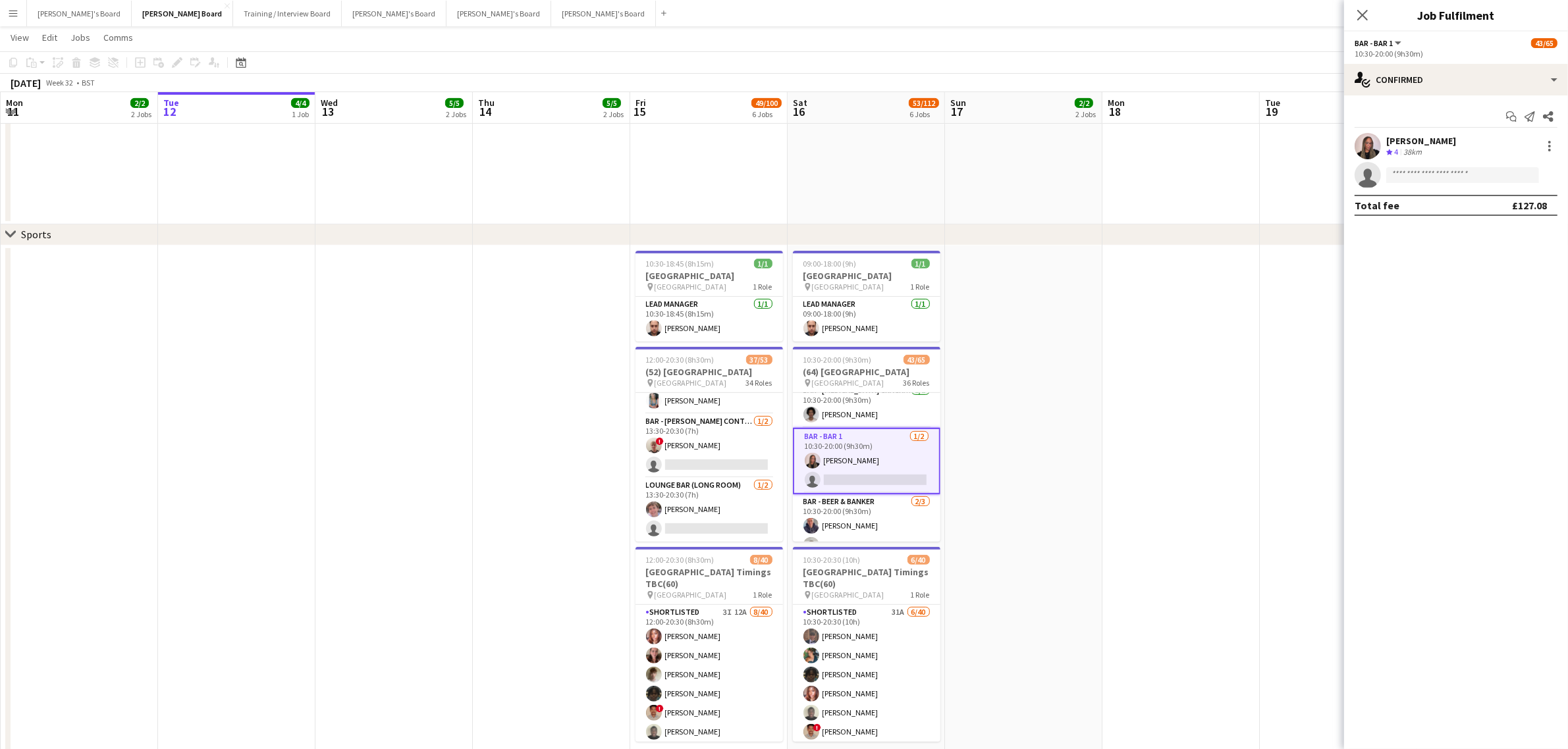
click at [1411, 138] on div "[PERSON_NAME]" at bounding box center [1421, 141] width 70 height 12
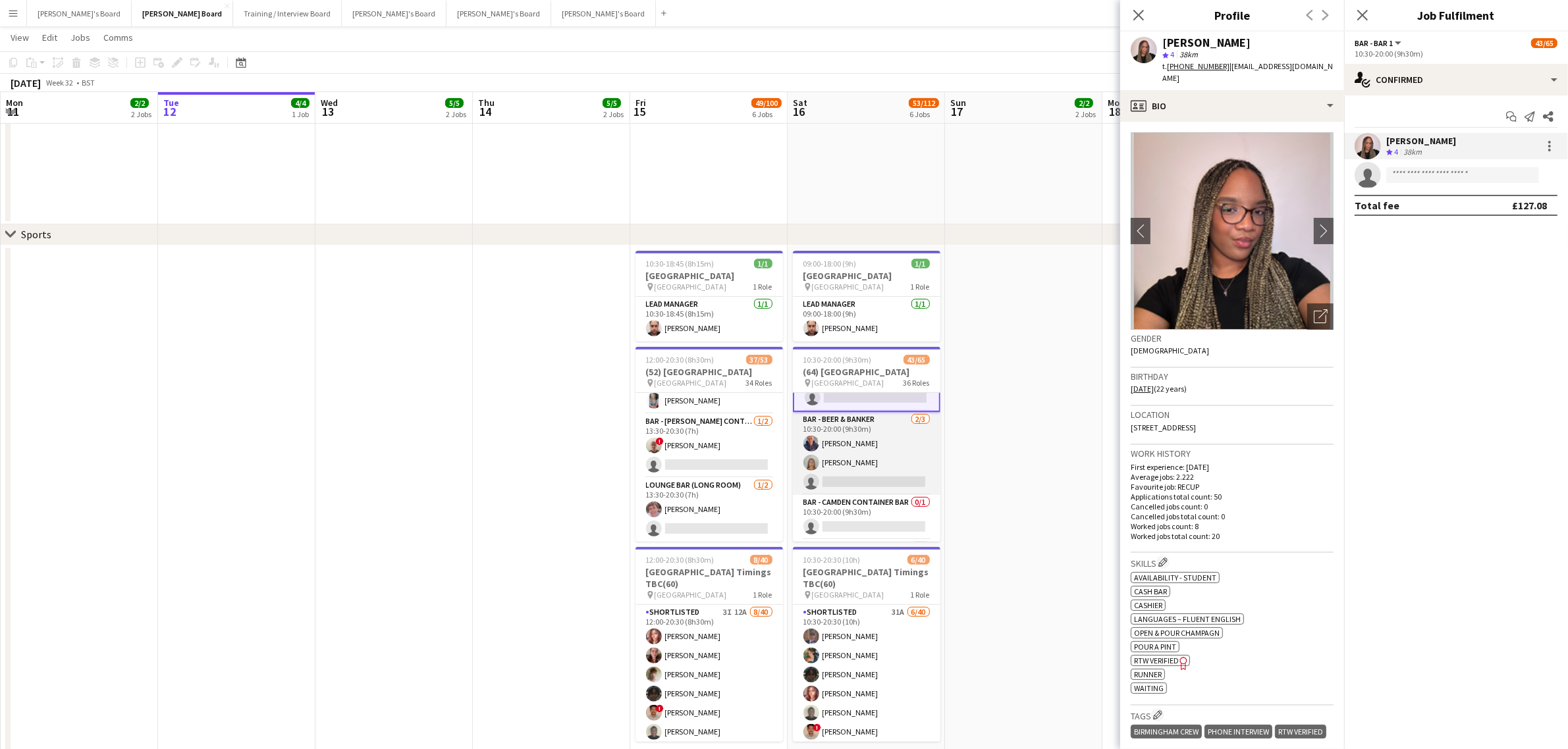
click at [880, 463] on app-card-role "Bar - Beer & Banker [DATE] 10:30-20:00 (9h30m) [PERSON_NAME] [PERSON_NAME] sing…" at bounding box center [867, 453] width 148 height 83
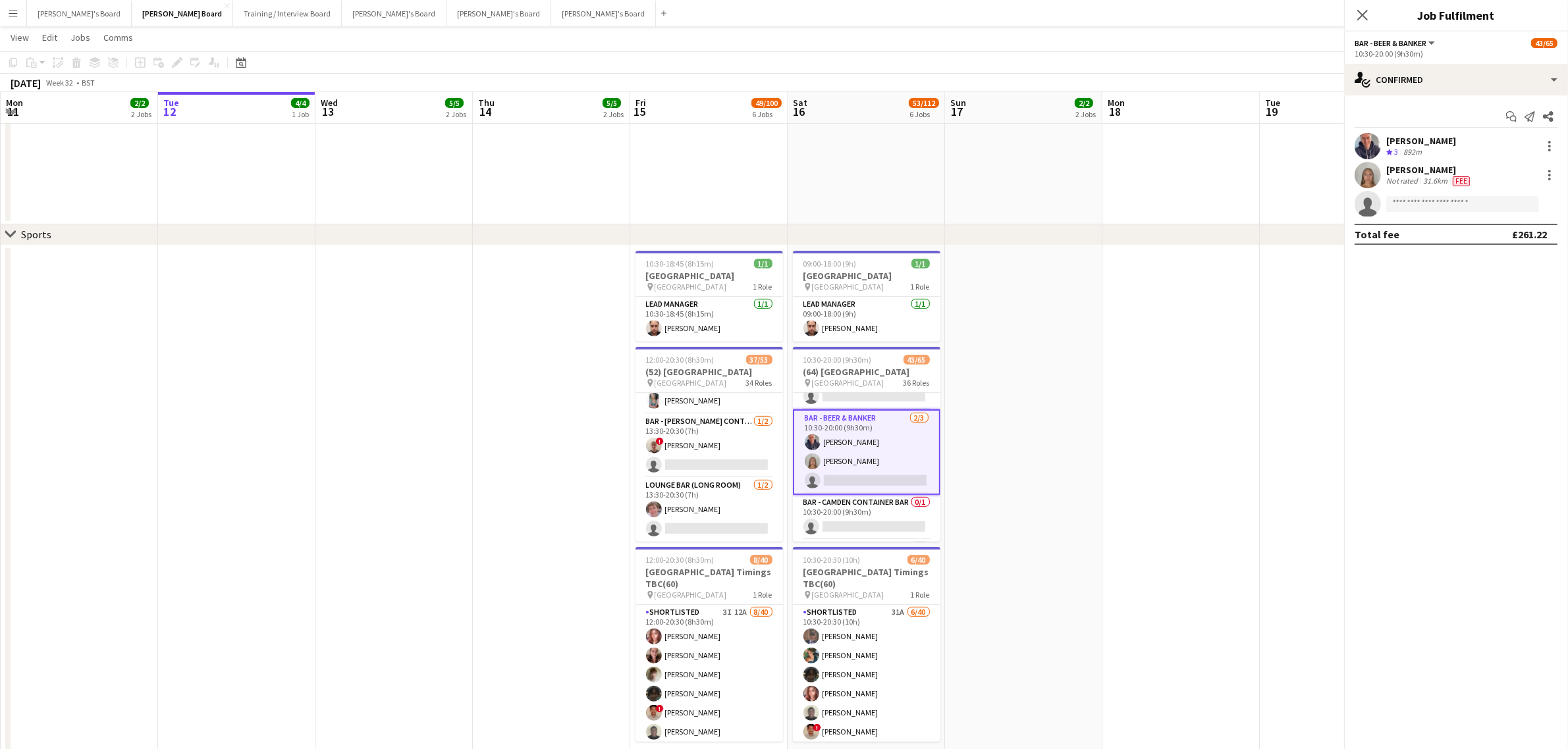
scroll to position [245, 0]
click at [1440, 172] on div "[PERSON_NAME]" at bounding box center [1429, 170] width 86 height 12
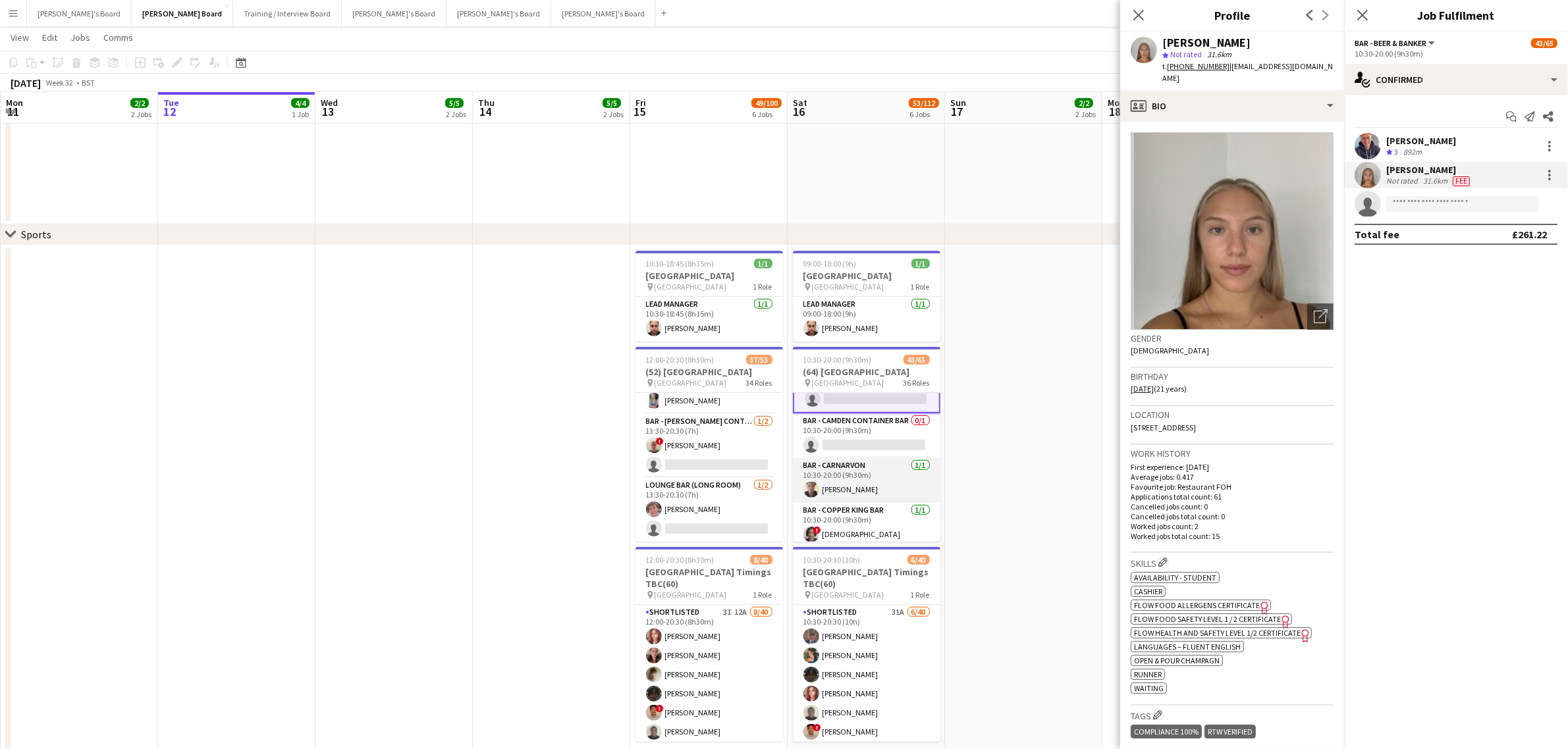
click at [856, 479] on app-card-role "Bar - Carnarvon [DATE] 10:30-20:00 (9h30m) Oji Adoh" at bounding box center [867, 481] width 148 height 45
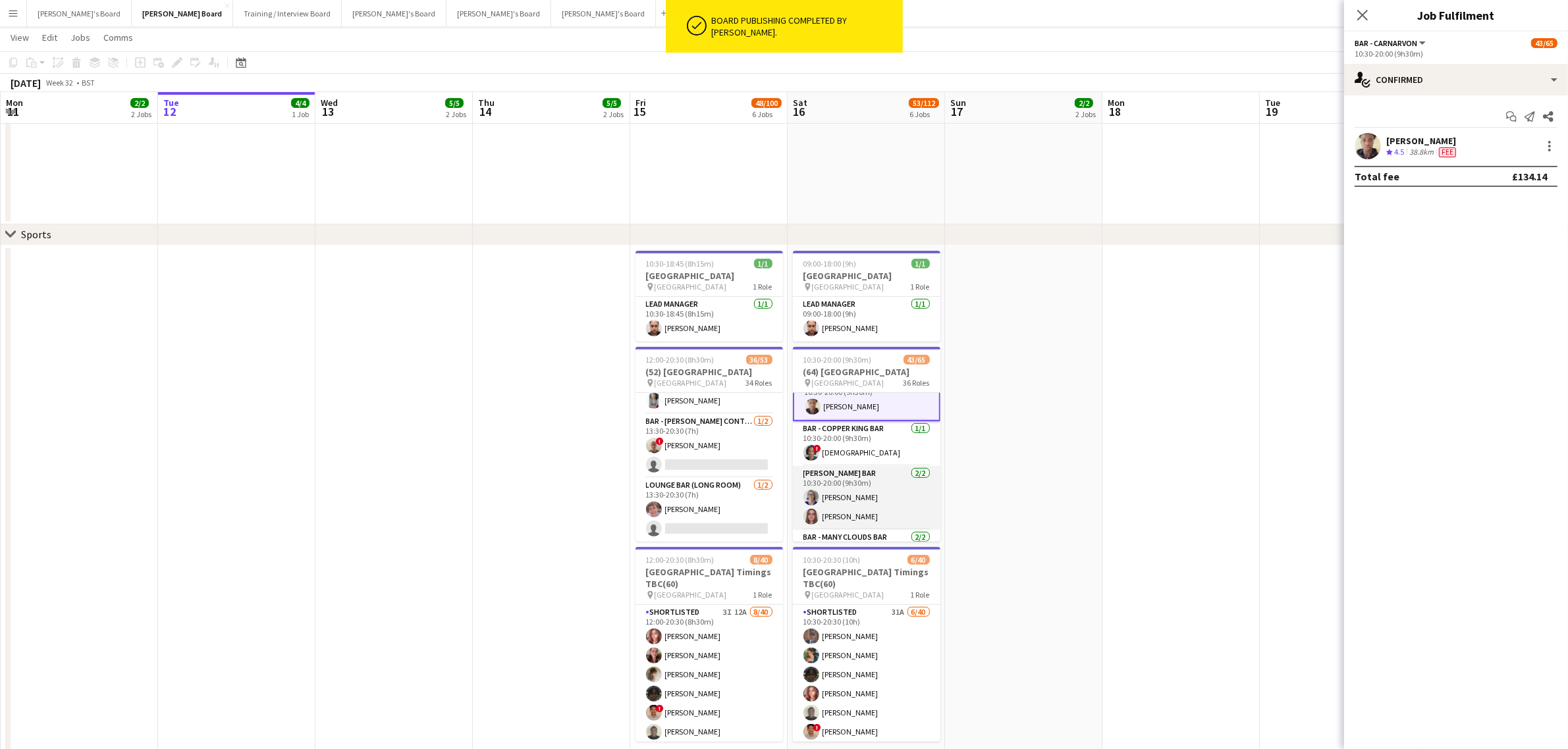
scroll to position [1746, 0]
click at [851, 501] on app-card-role "[PERSON_NAME] Bar [DATE] 10:30-20:00 (9h30m) [PERSON_NAME] [PERSON_NAME]" at bounding box center [867, 498] width 148 height 64
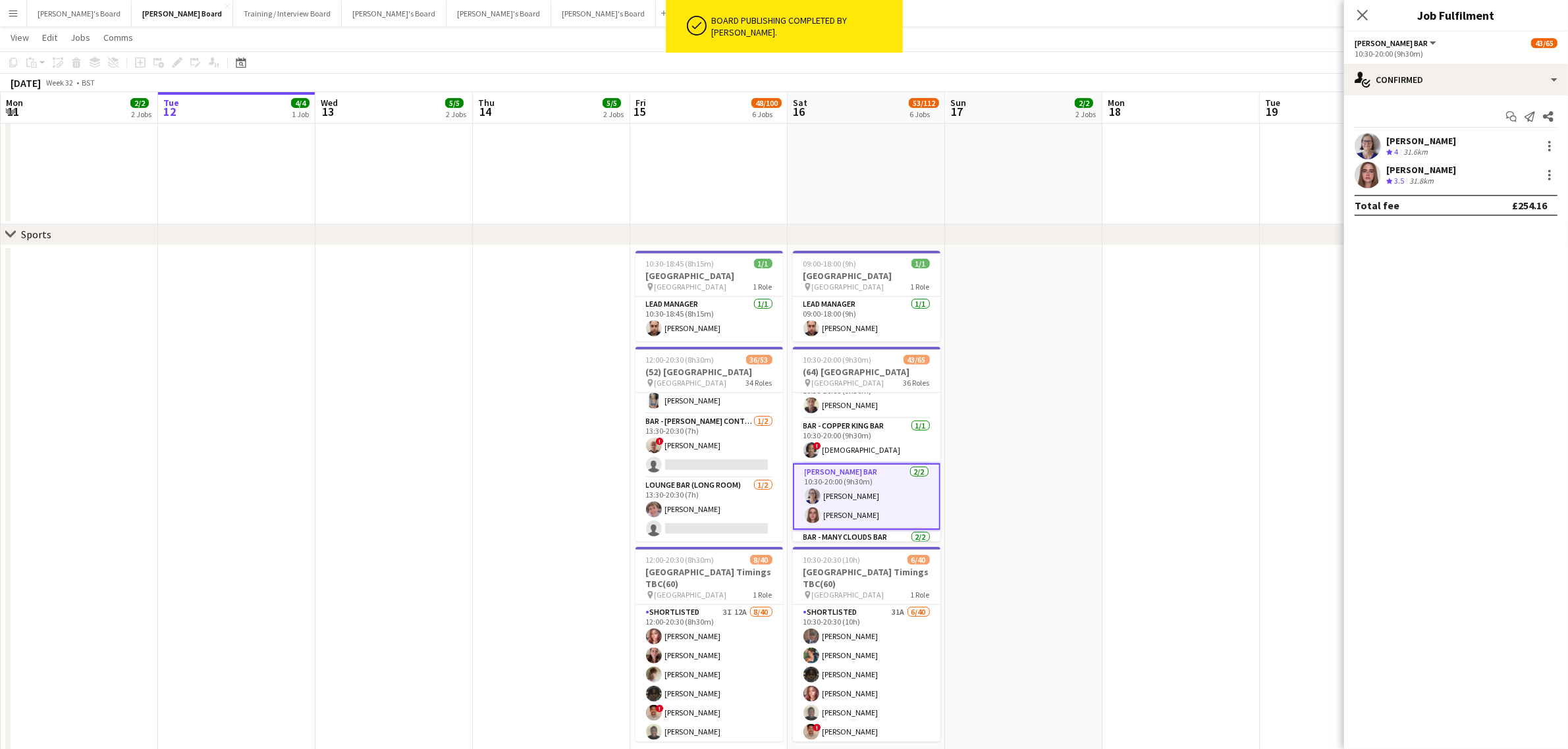
scroll to position [408, 0]
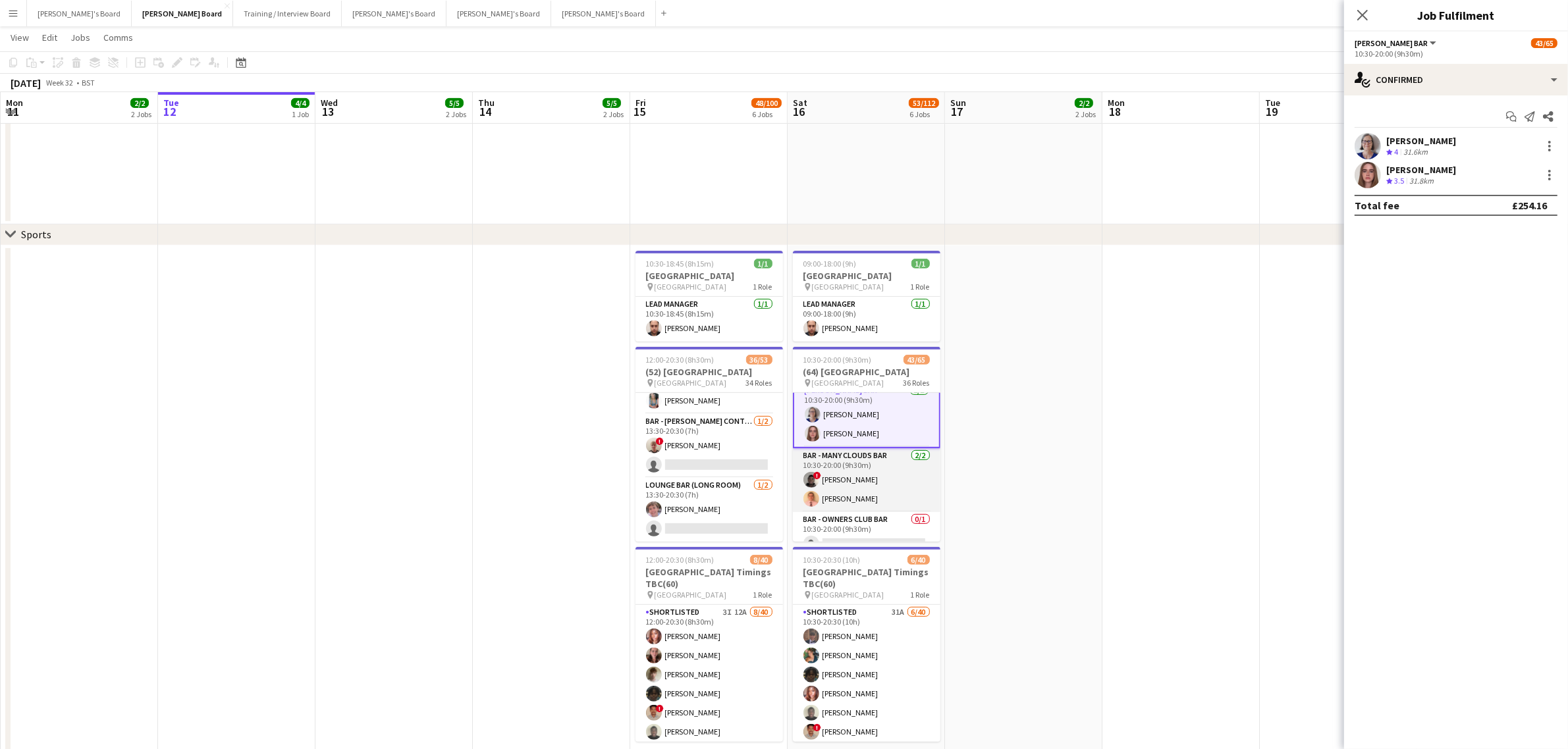
click at [837, 482] on app-card-role "Bar - Many Clouds Bar [DATE] 10:30-20:00 (9h30m) ! Lincoln Mandaza [PERSON_NAME]" at bounding box center [867, 481] width 148 height 64
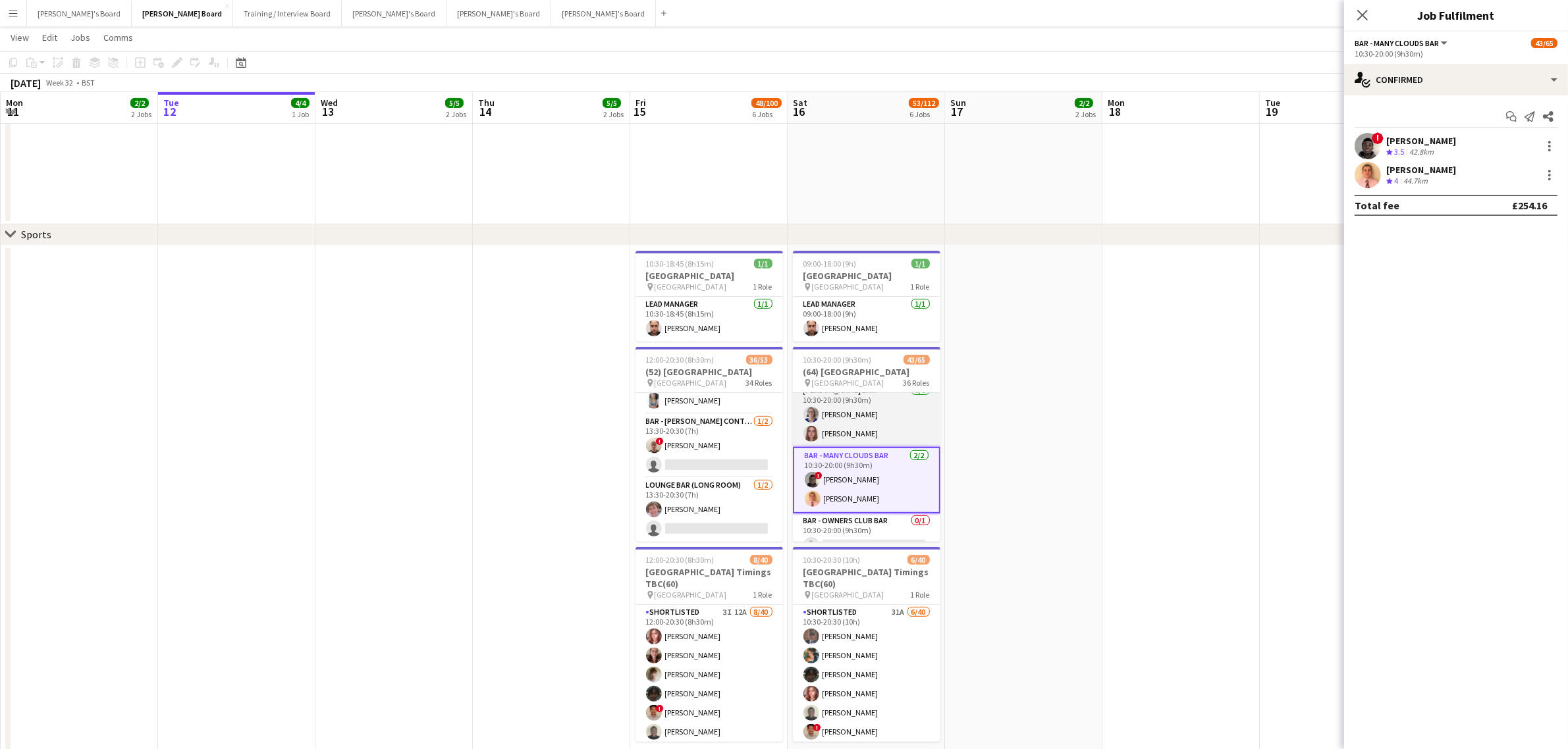
scroll to position [571, 0]
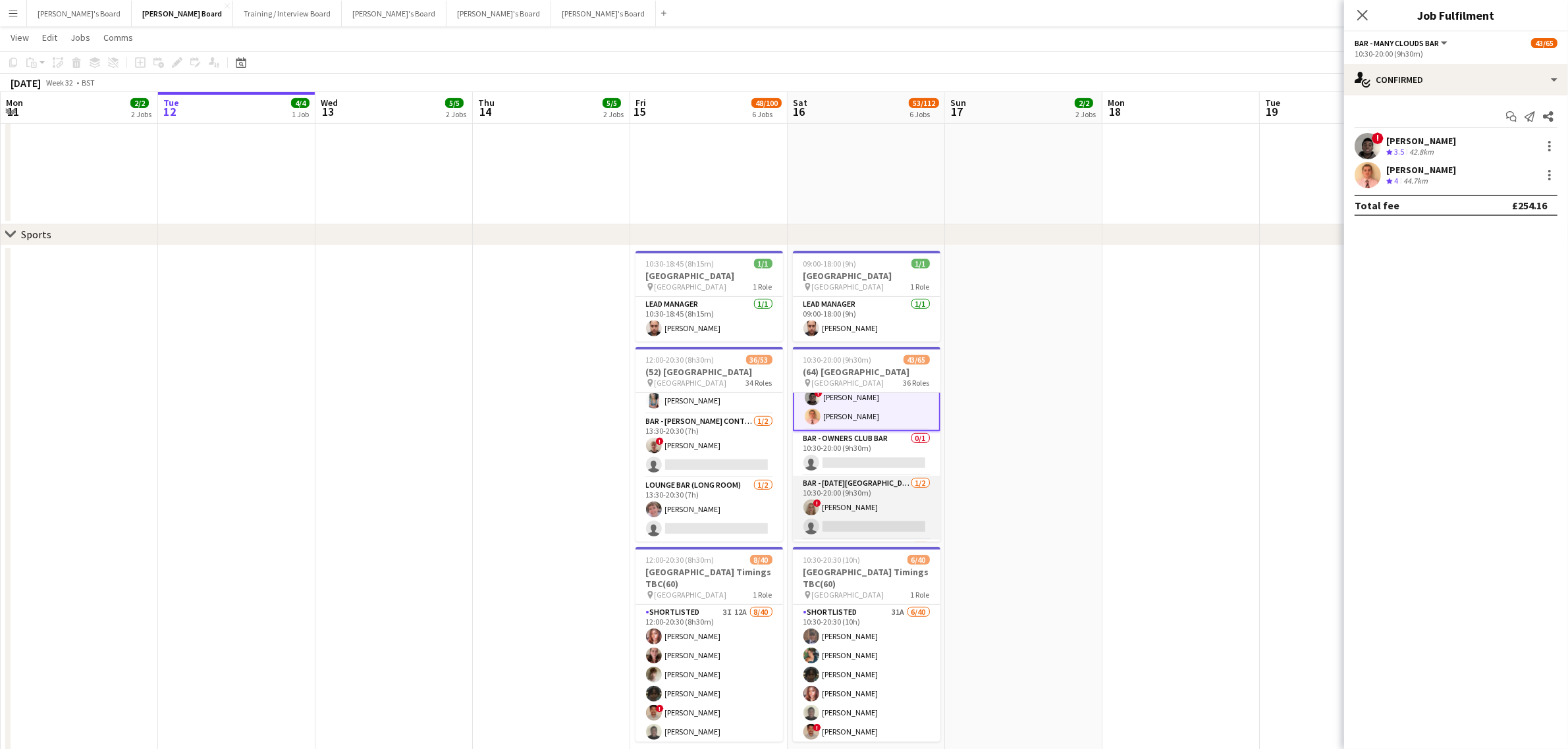
click at [798, 536] on app-card-role "Bar - [DATE][PERSON_NAME] Bar [DATE] 10:30-20:00 (9h30m) ! [PERSON_NAME] single…" at bounding box center [867, 508] width 148 height 64
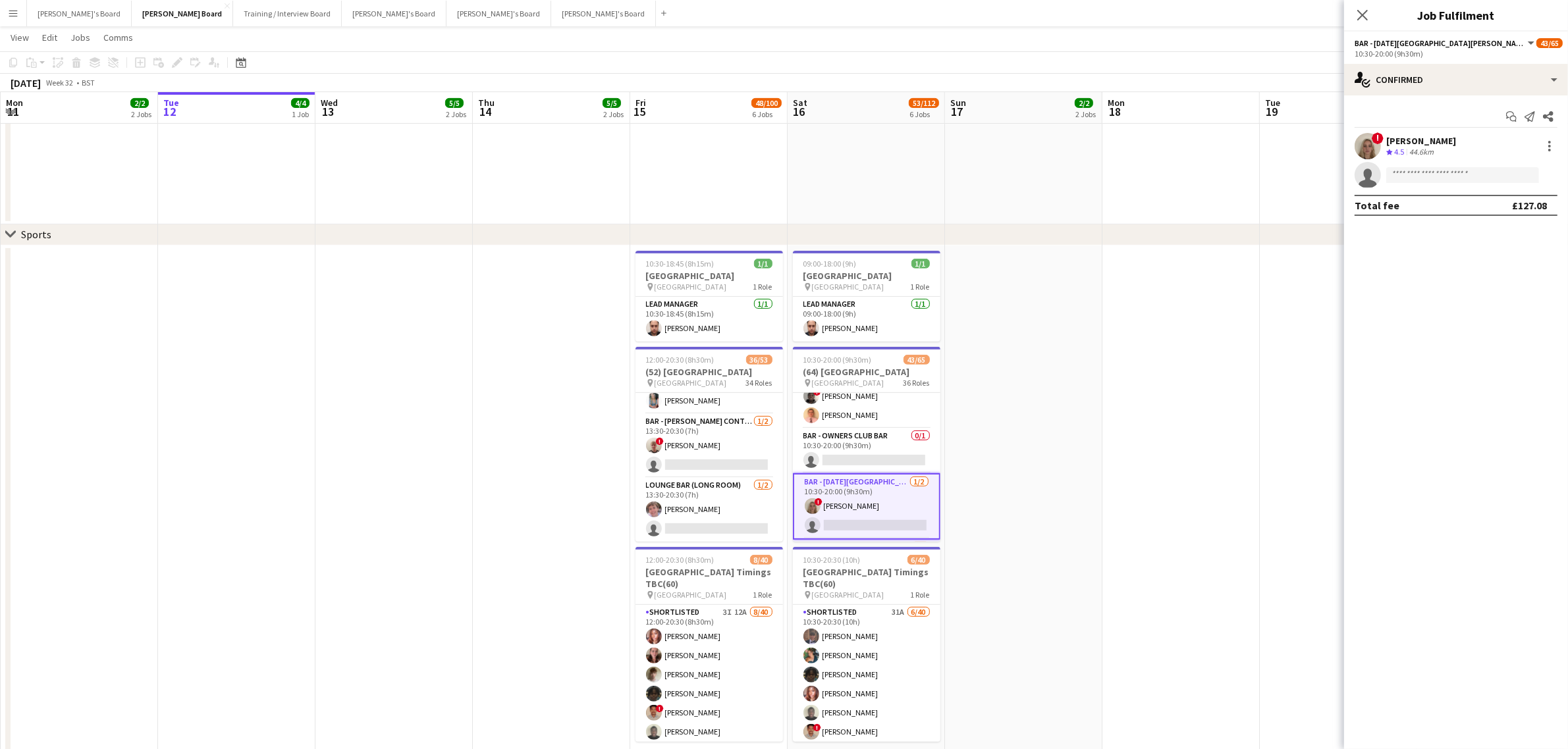
scroll to position [571, 0]
click at [1420, 152] on div "44.6km" at bounding box center [1421, 152] width 30 height 11
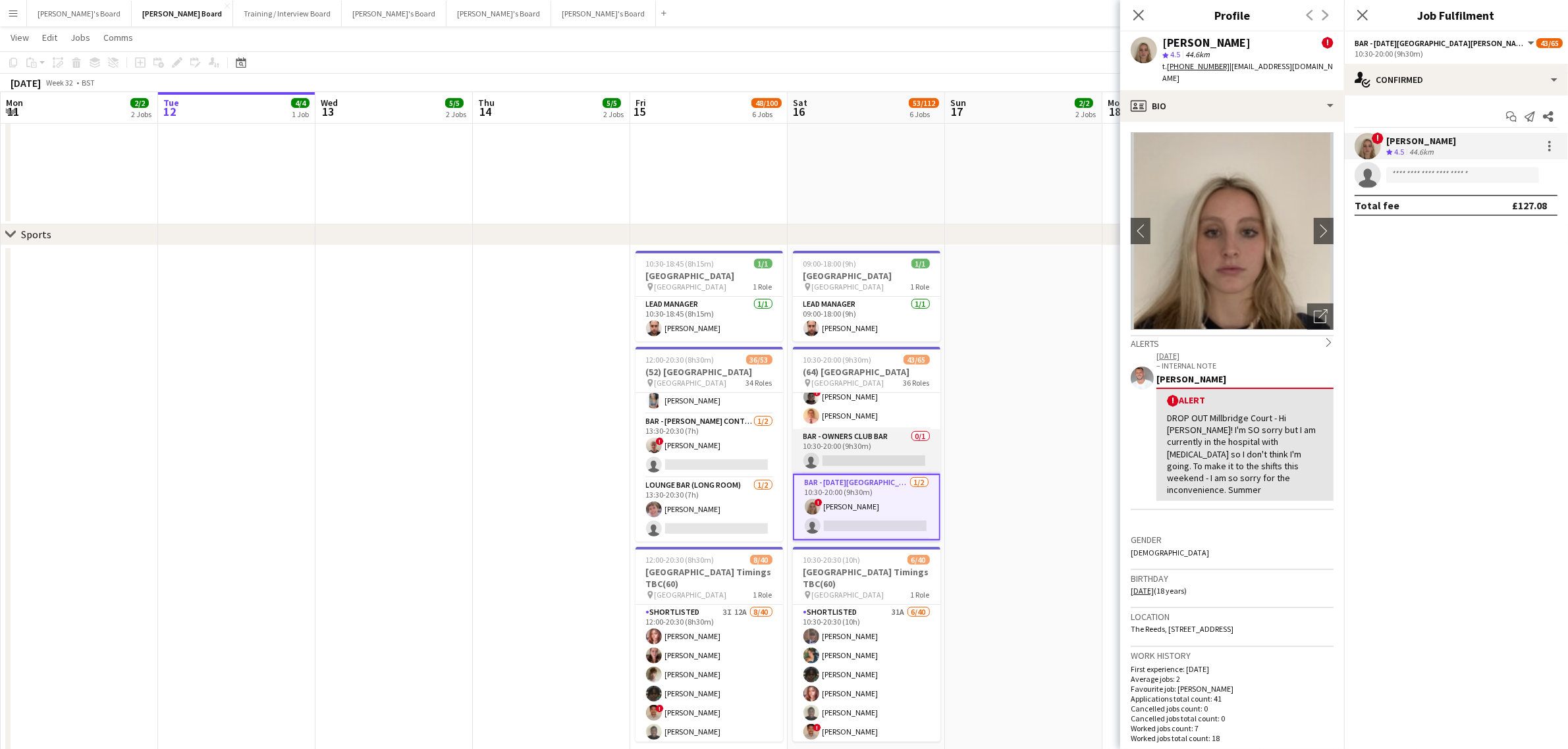
scroll to position [653, 0]
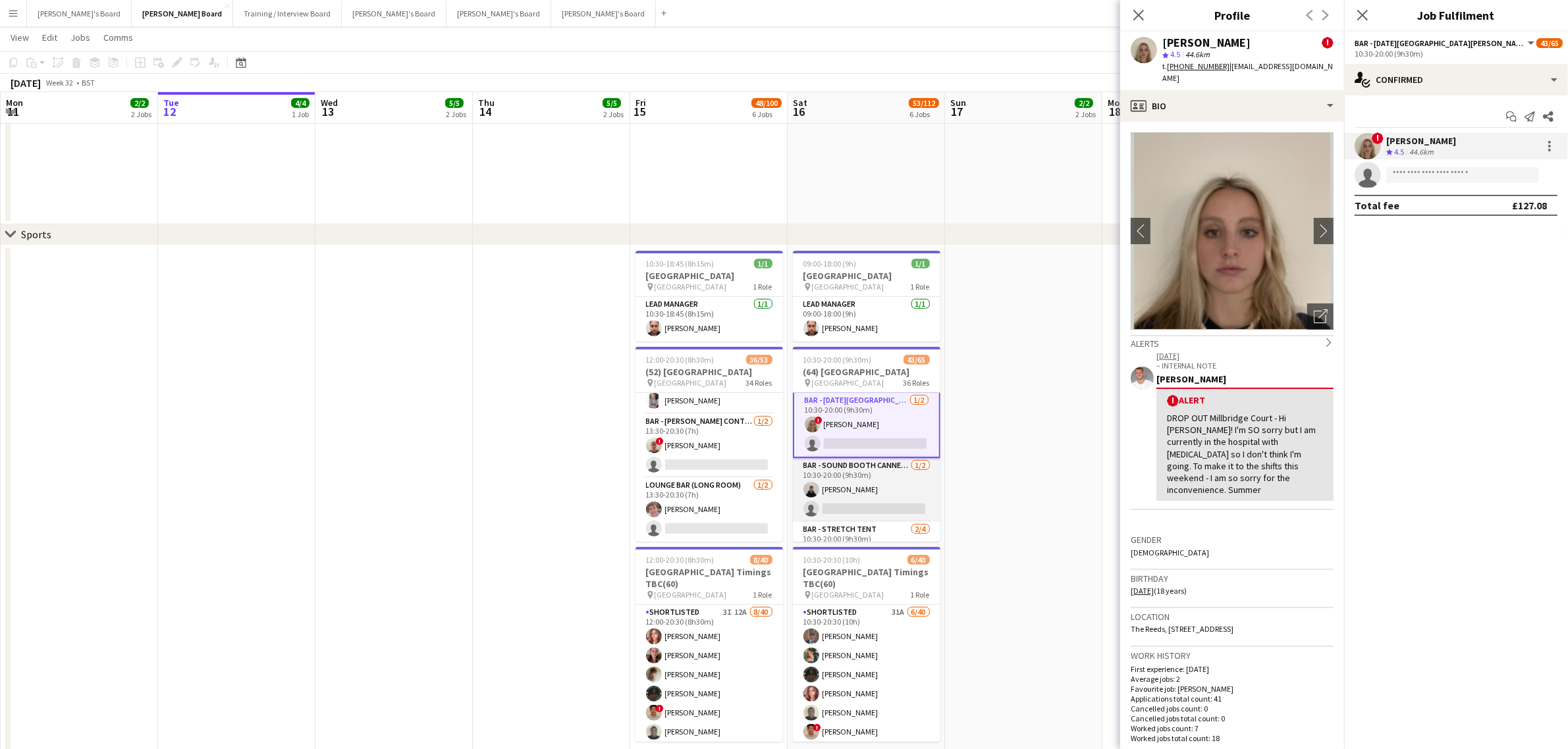
click at [828, 501] on app-card-role "Bar - Sound Booth Canned Bar [DATE] 10:30-20:00 (9h30m) [PERSON_NAME] single-ne…" at bounding box center [867, 491] width 148 height 64
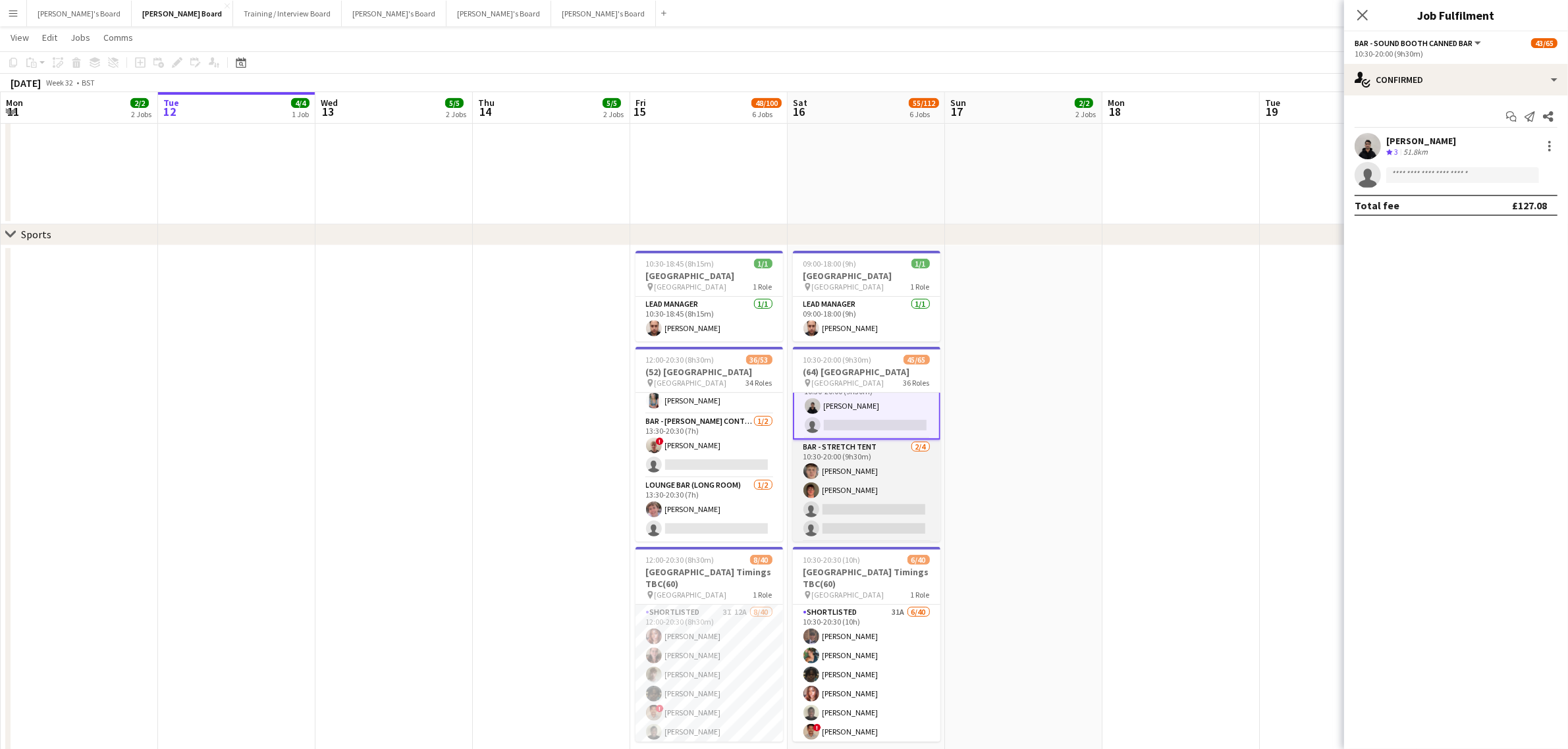
click at [841, 471] on app-card-role "Bar - Stretch Tent [DATE] 10:30-20:00 (9h30m) [PERSON_NAME] [PERSON_NAME] singl…" at bounding box center [867, 491] width 148 height 102
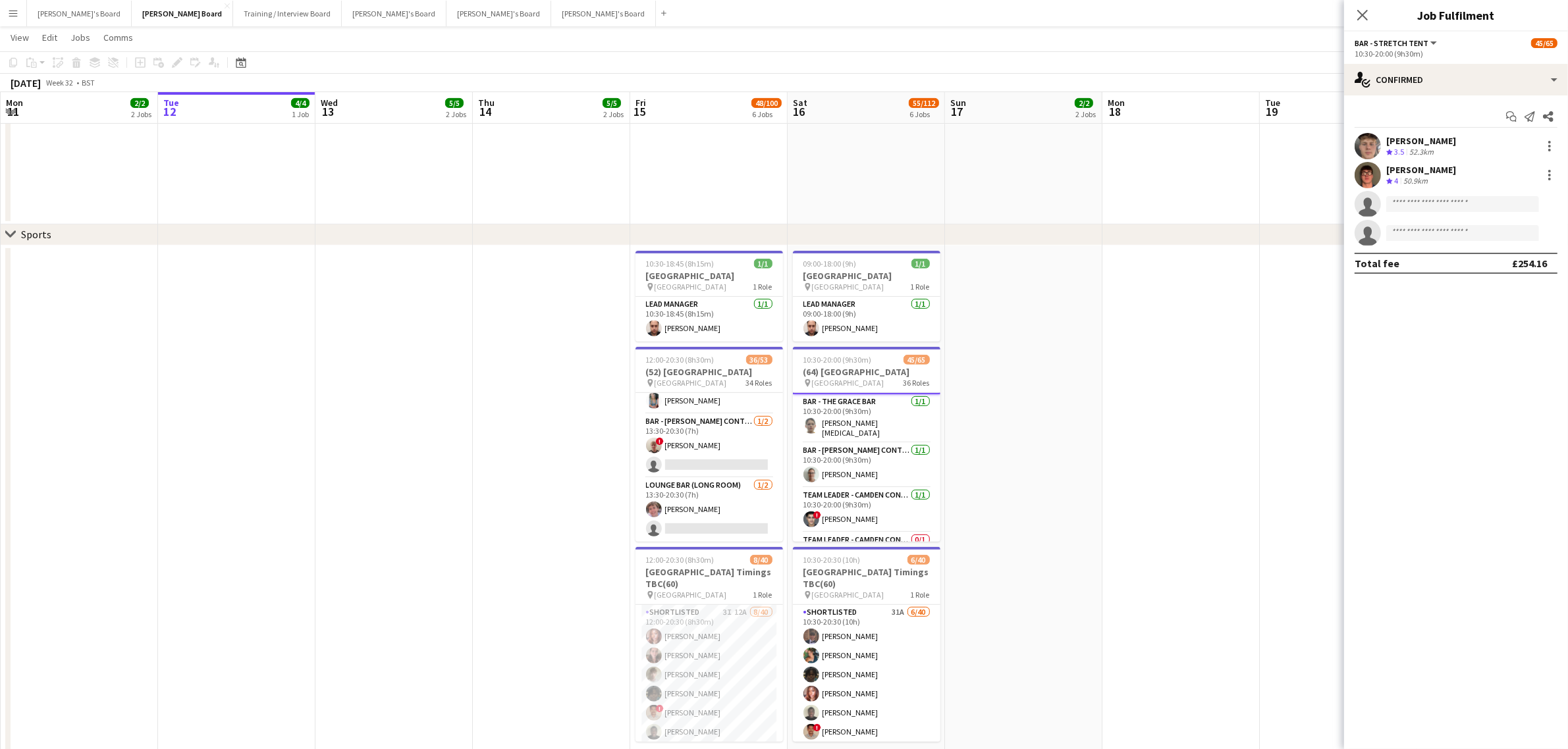
scroll to position [900, 0]
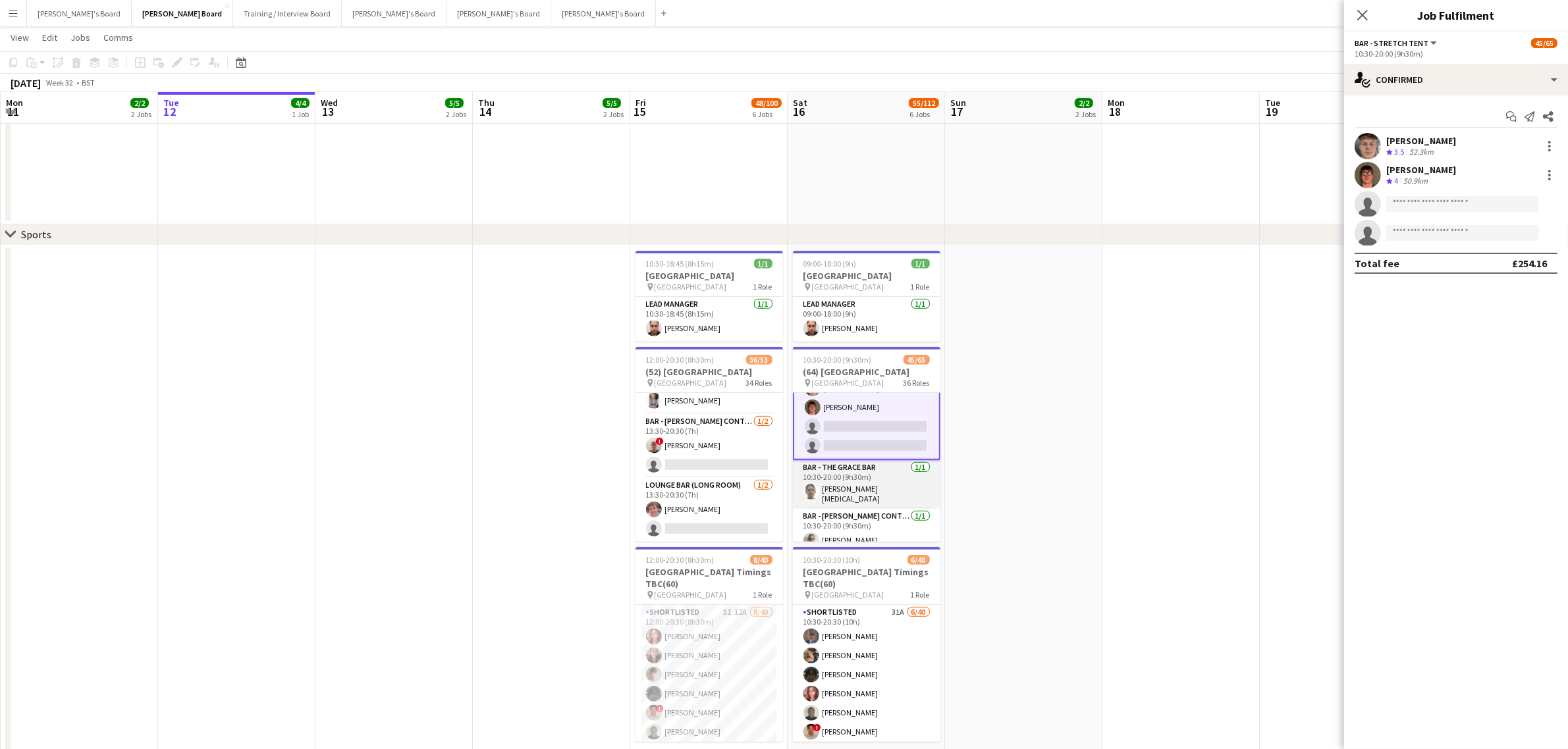
click at [875, 482] on app-card-role "Bar - The Grace Bar [DATE] 10:30-20:00 (9h30m) [PERSON_NAME][MEDICAL_DATA]" at bounding box center [867, 485] width 148 height 49
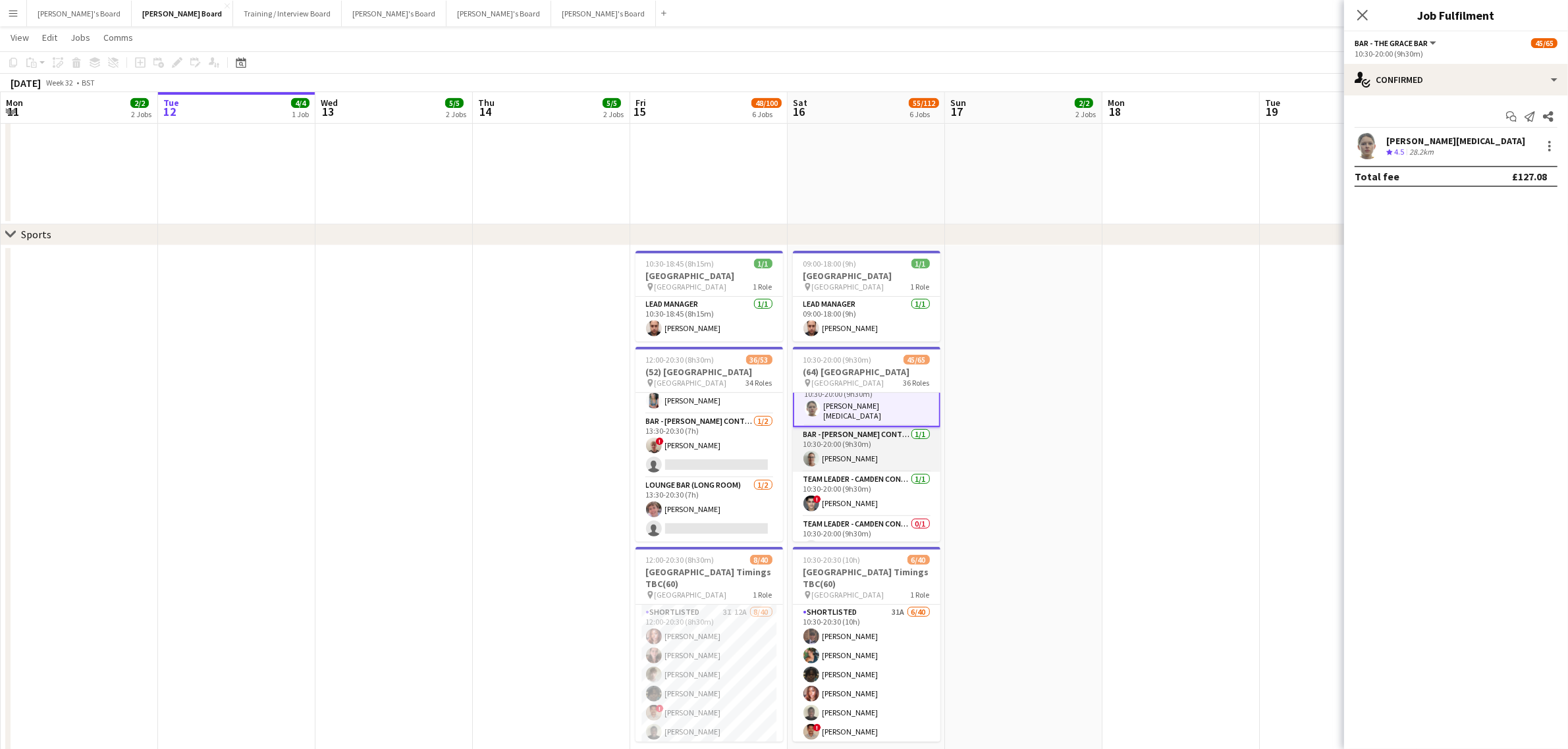
click at [851, 462] on app-card-role "Bar - [PERSON_NAME] Container [DATE] 10:30-20:00 (9h30m) [PERSON_NAME]" at bounding box center [867, 450] width 148 height 45
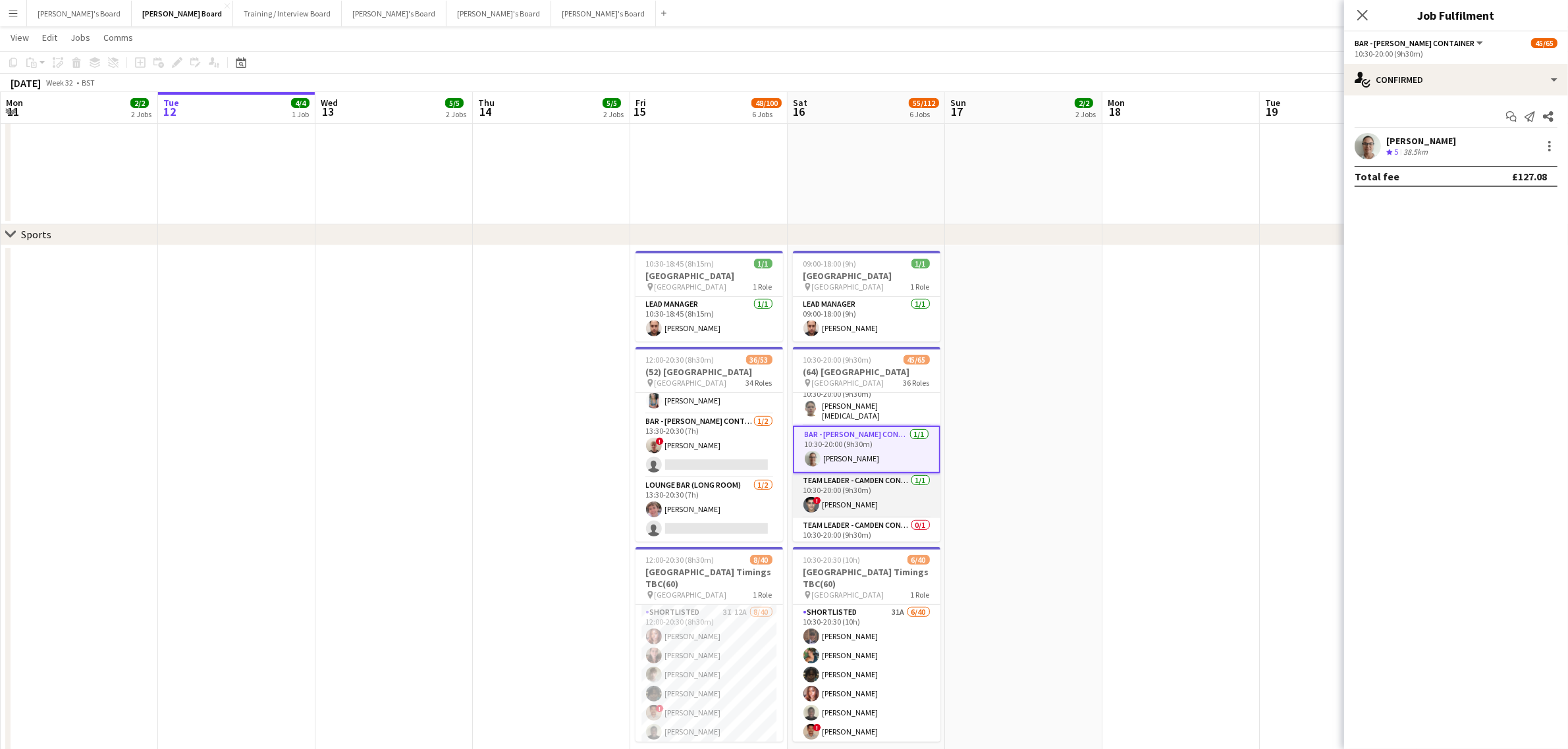
click at [851, 482] on app-card-role "Team Leader - Camden Container Bar [DATE] 10:30-20:00 (9h30m) ! [PERSON_NAME]" at bounding box center [867, 495] width 148 height 45
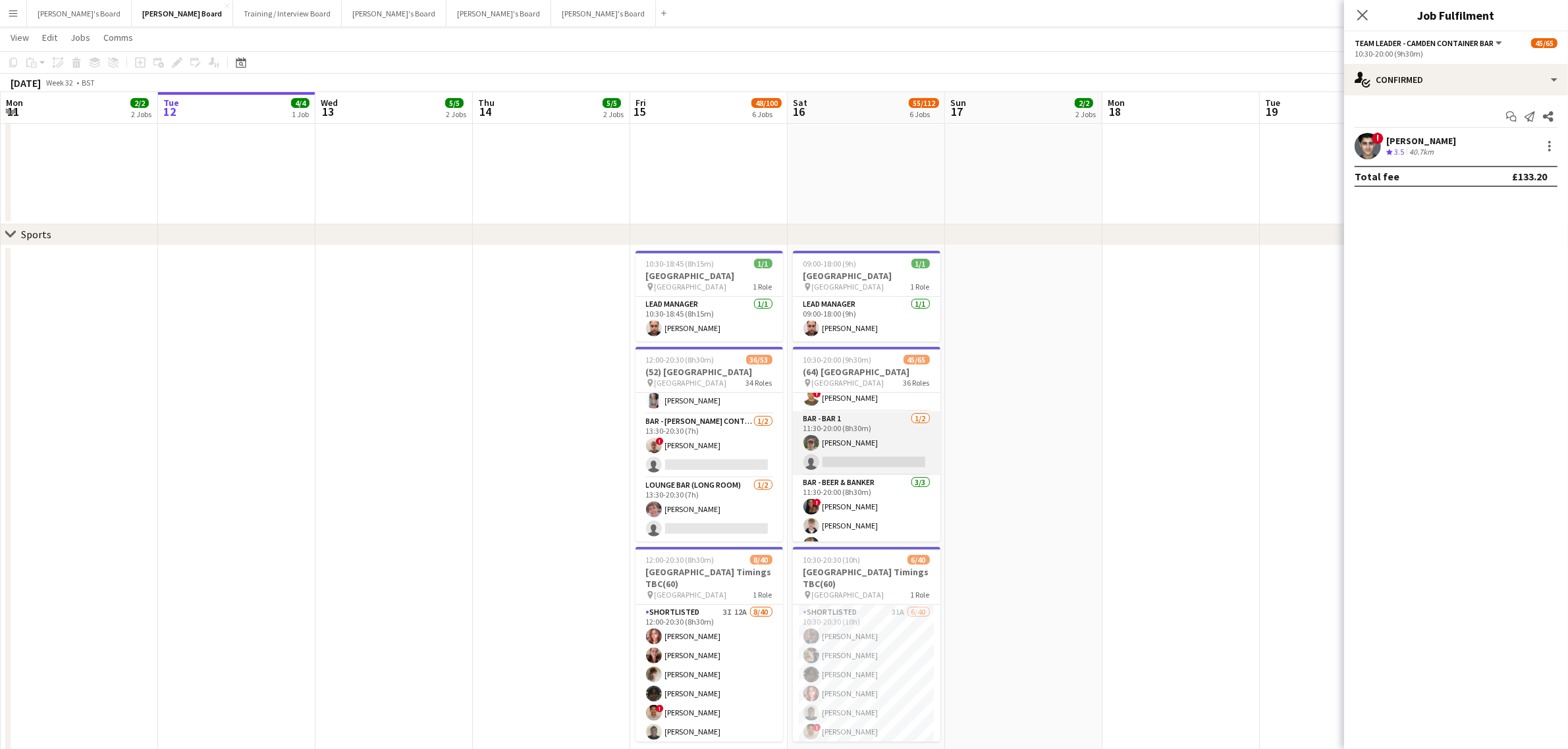
scroll to position [1309, 0]
click at [843, 488] on app-card-role "Bar - Beer & Banker [DATE] 11:30-20:00 (8h30m) ! [PERSON_NAME] [PERSON_NAME] [P…" at bounding box center [867, 500] width 148 height 83
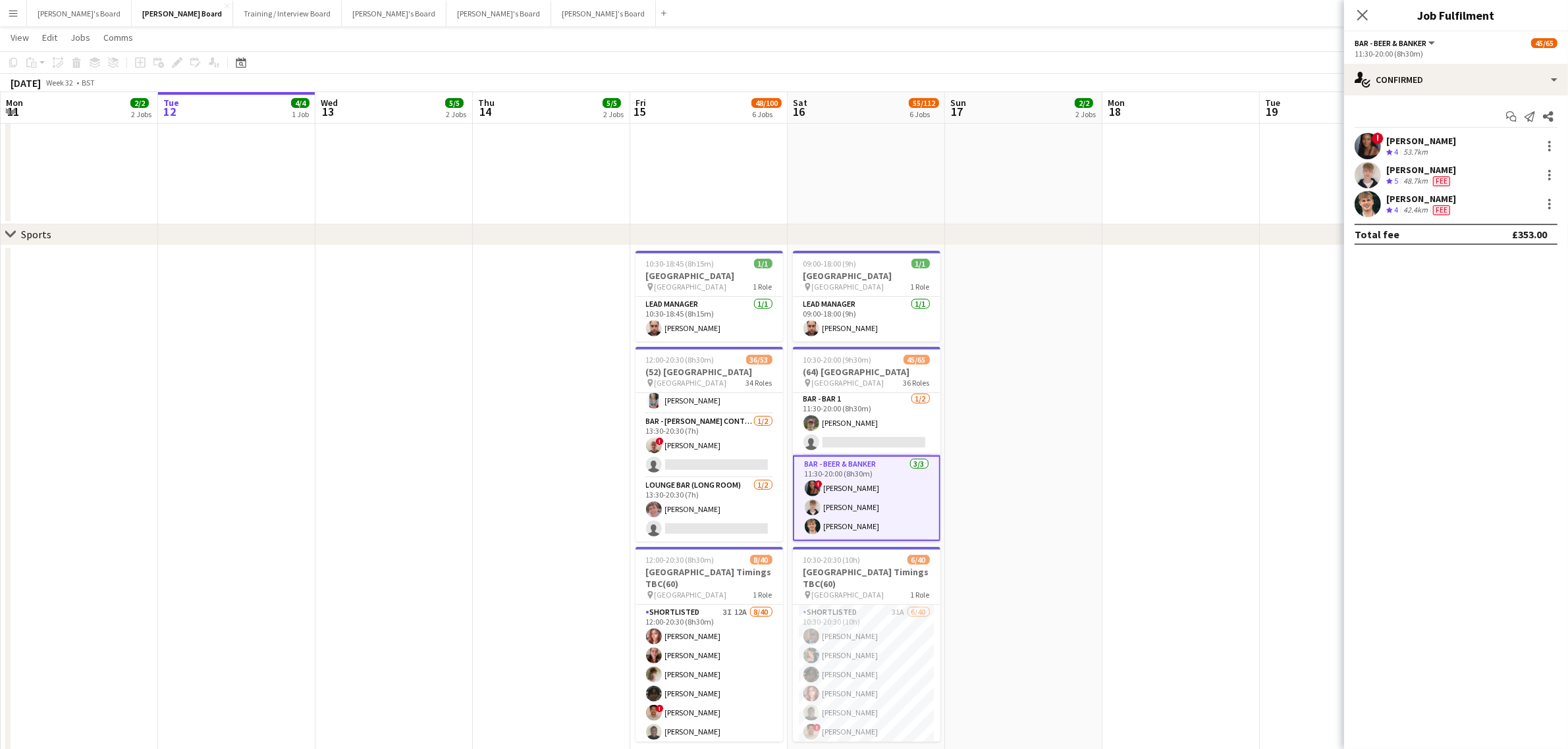
scroll to position [1308, 0]
click at [1394, 172] on div "[PERSON_NAME]" at bounding box center [1421, 170] width 70 height 12
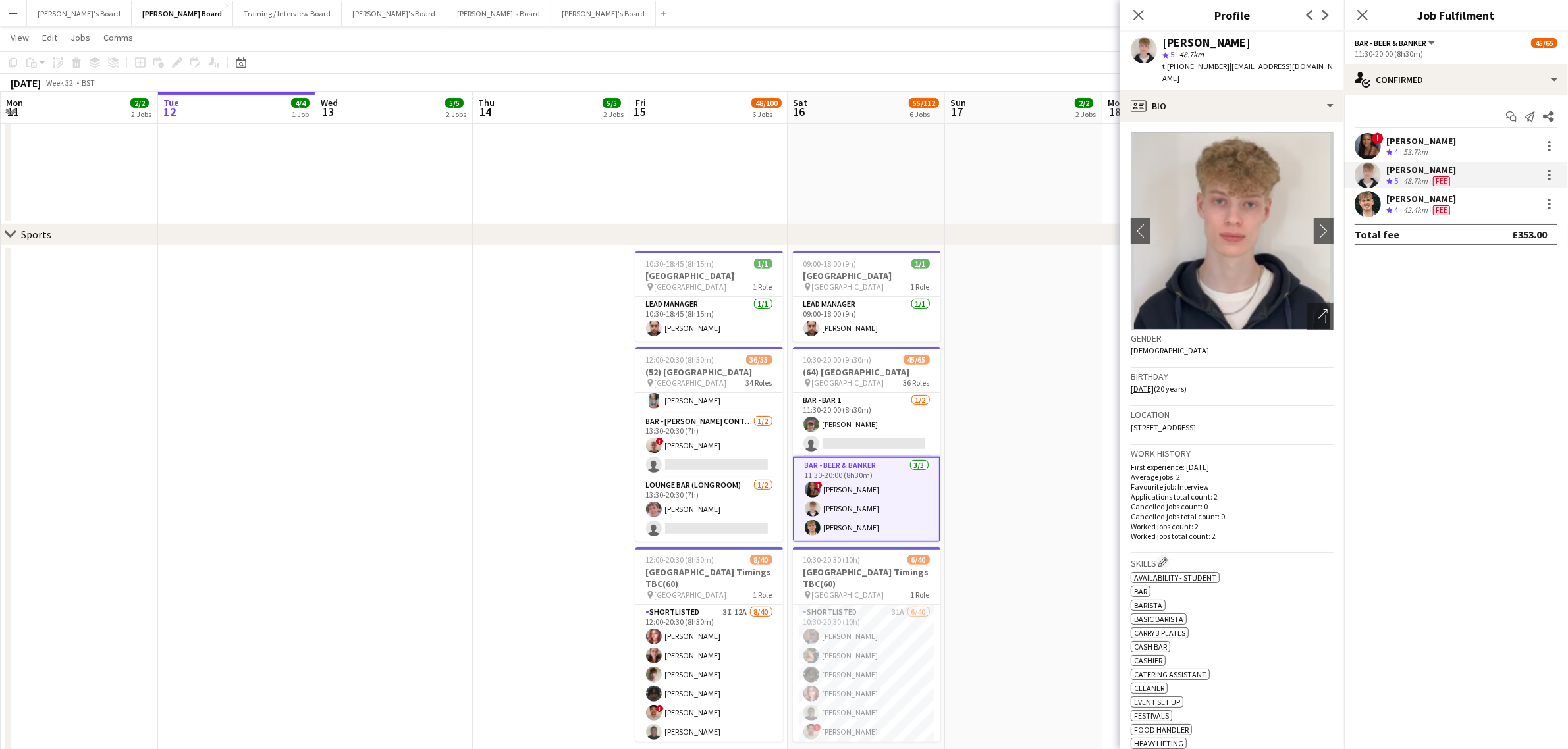
click at [1397, 136] on div "[PERSON_NAME]" at bounding box center [1421, 141] width 70 height 12
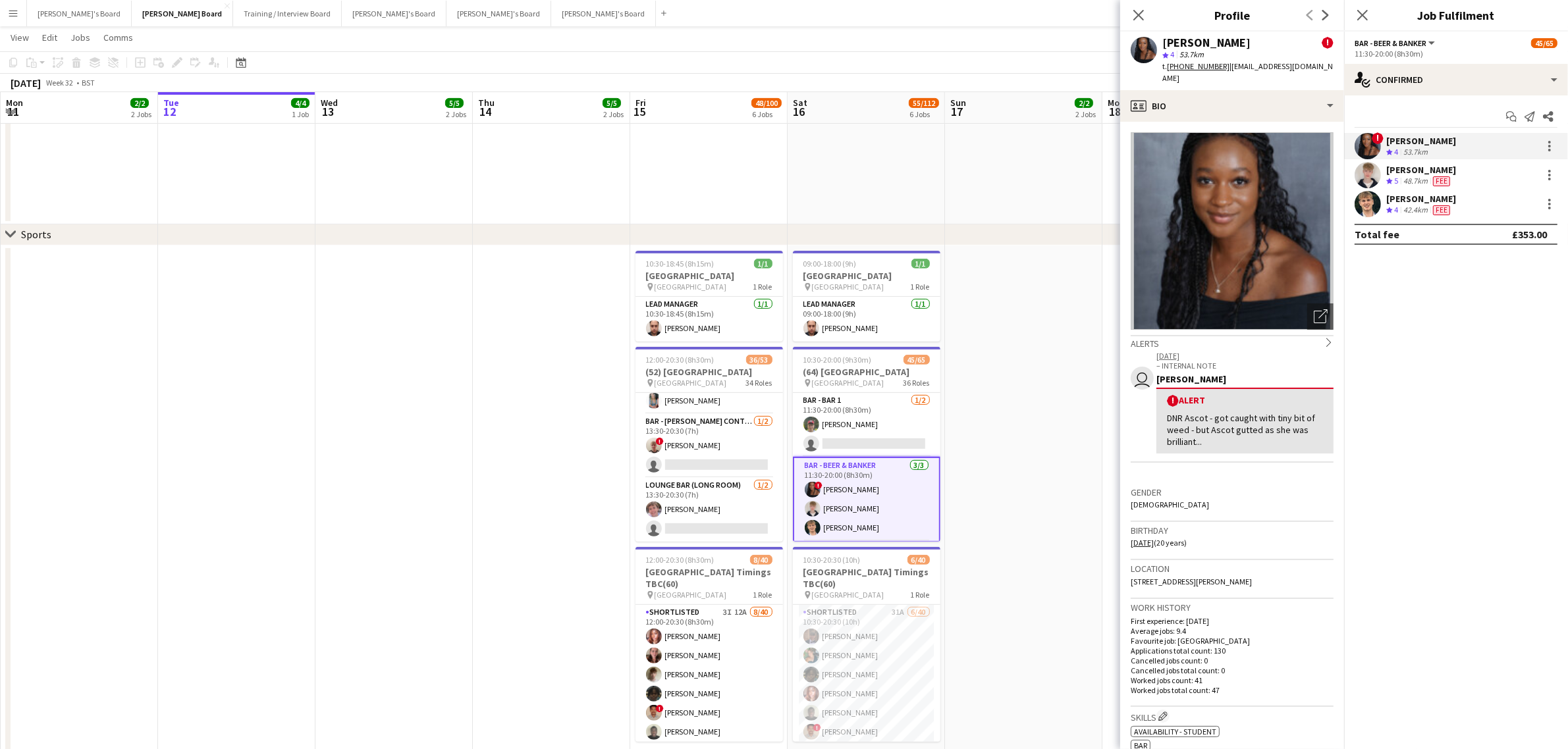
click at [1399, 194] on div "[PERSON_NAME]" at bounding box center [1421, 199] width 70 height 12
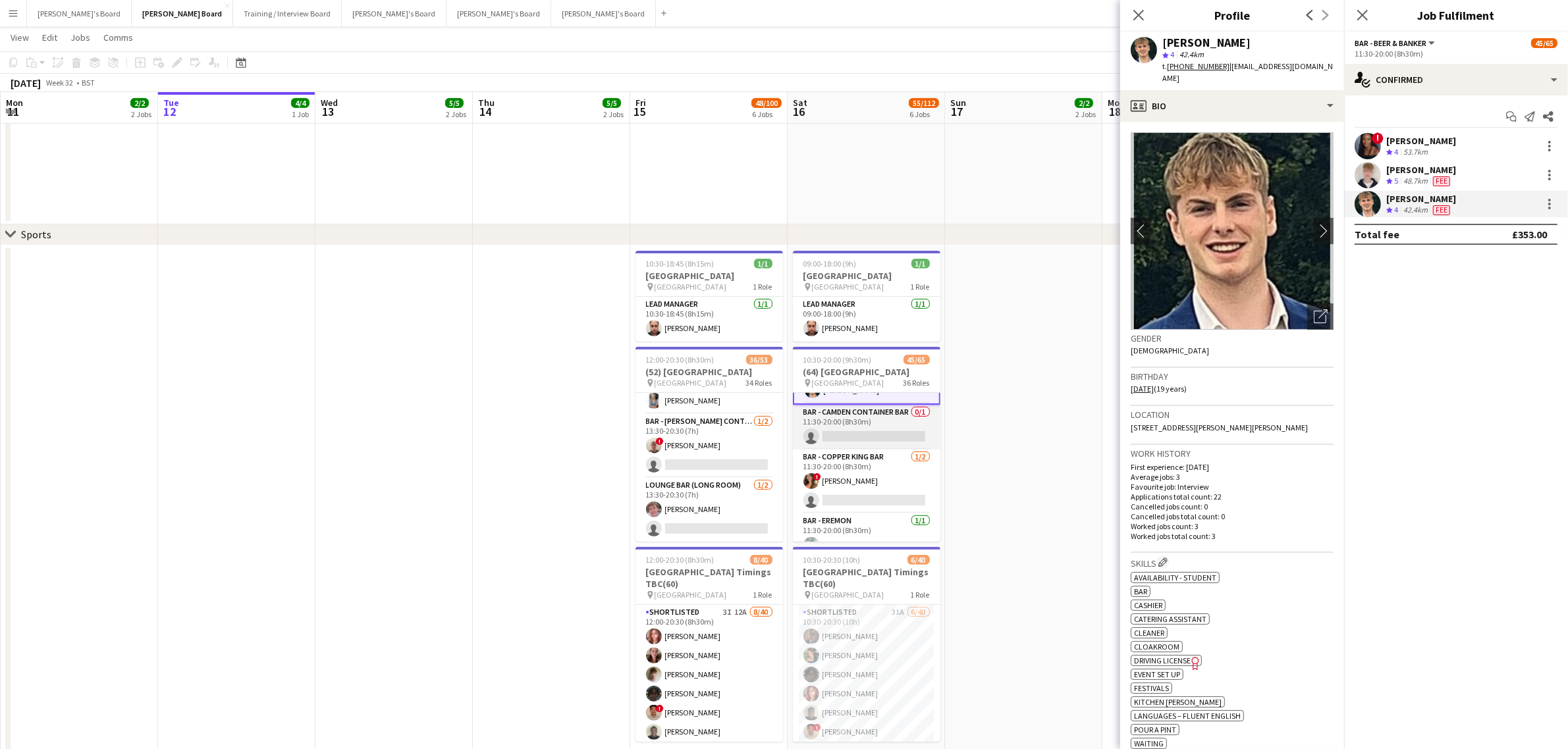
scroll to position [1472, 0]
click at [853, 441] on app-card-role "Bar - Eremon [DATE] 11:30-20:00 (8h30m) [PERSON_NAME]" at bounding box center [867, 427] width 148 height 45
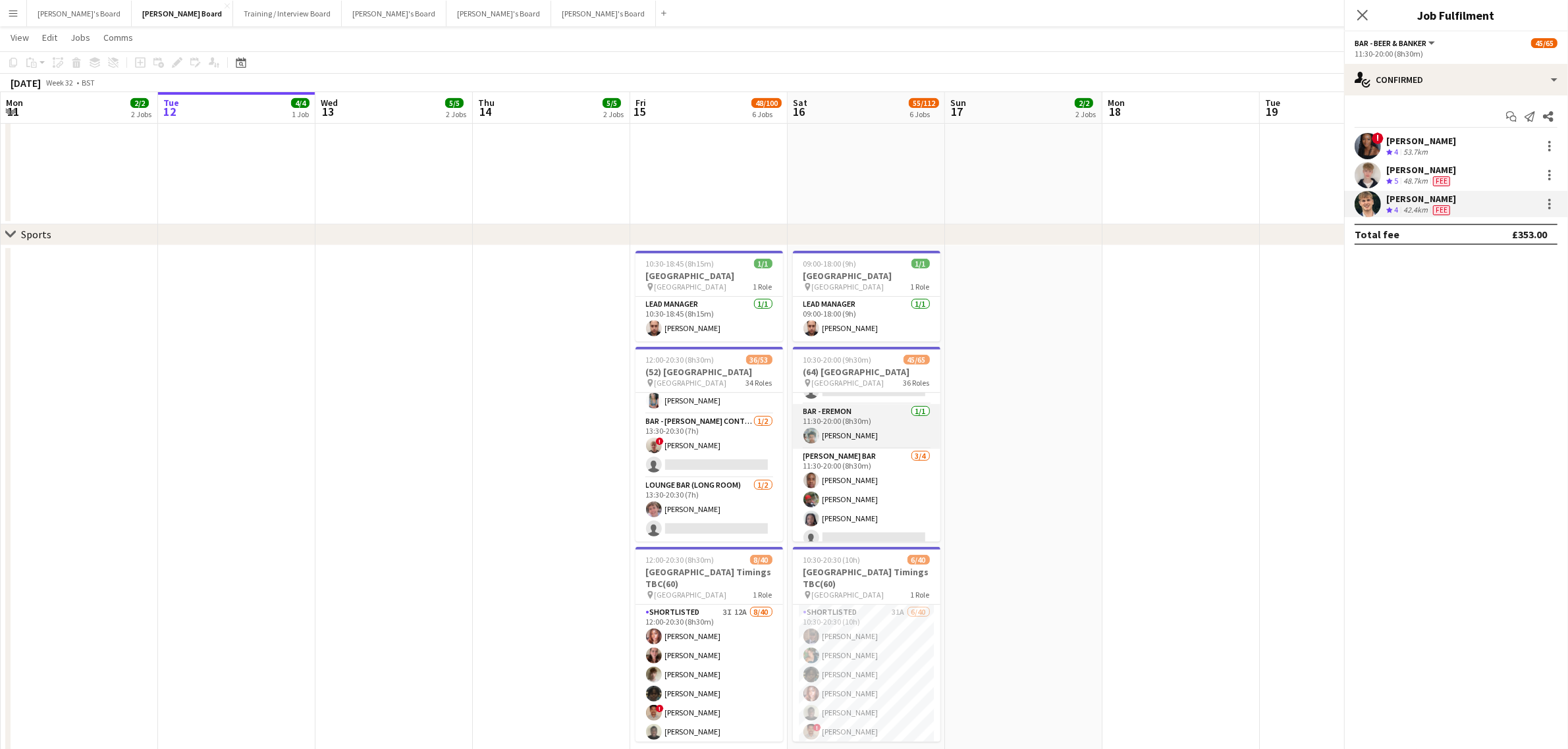
scroll to position [1553, 0]
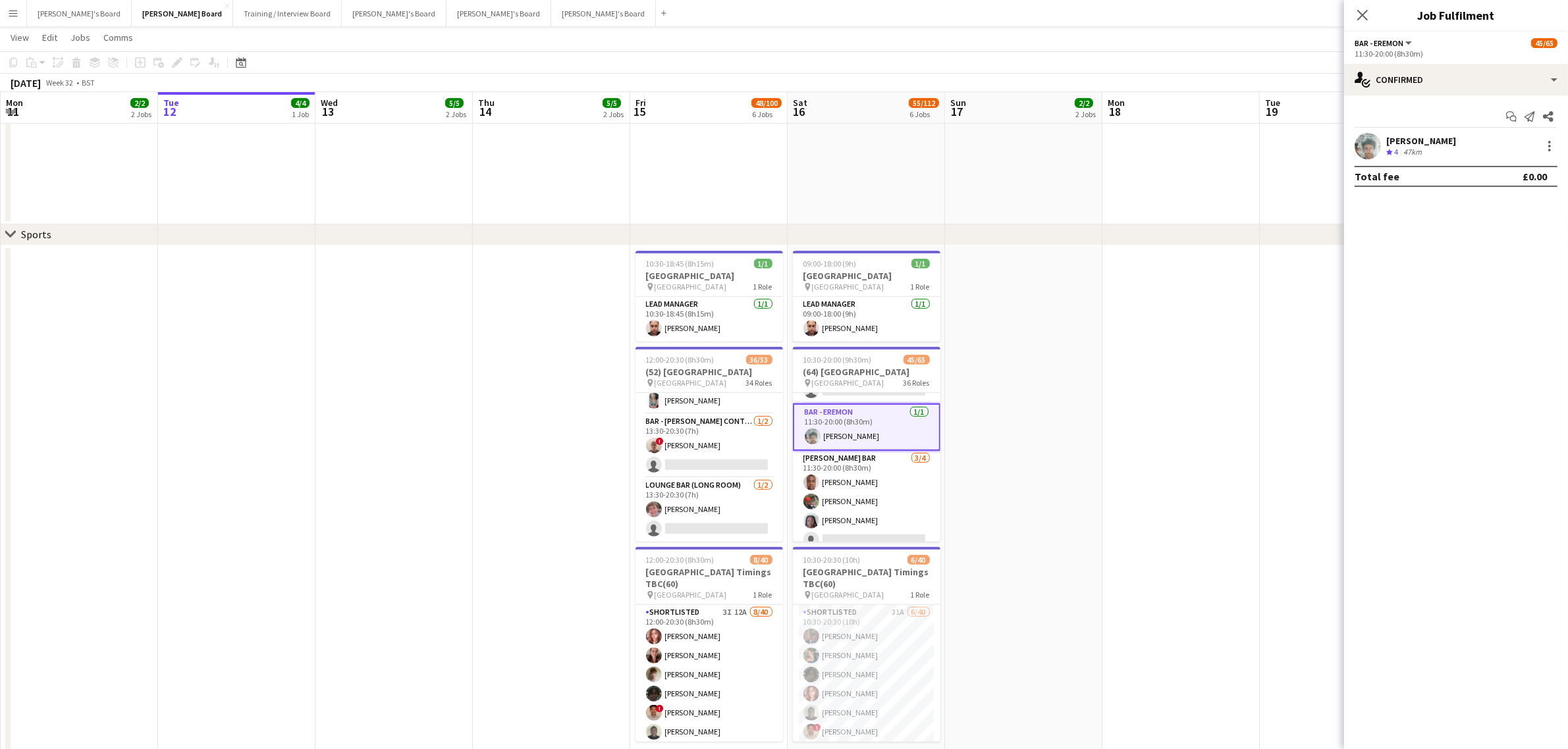
click at [1361, 146] on app-user-avatar at bounding box center [1368, 146] width 27 height 27
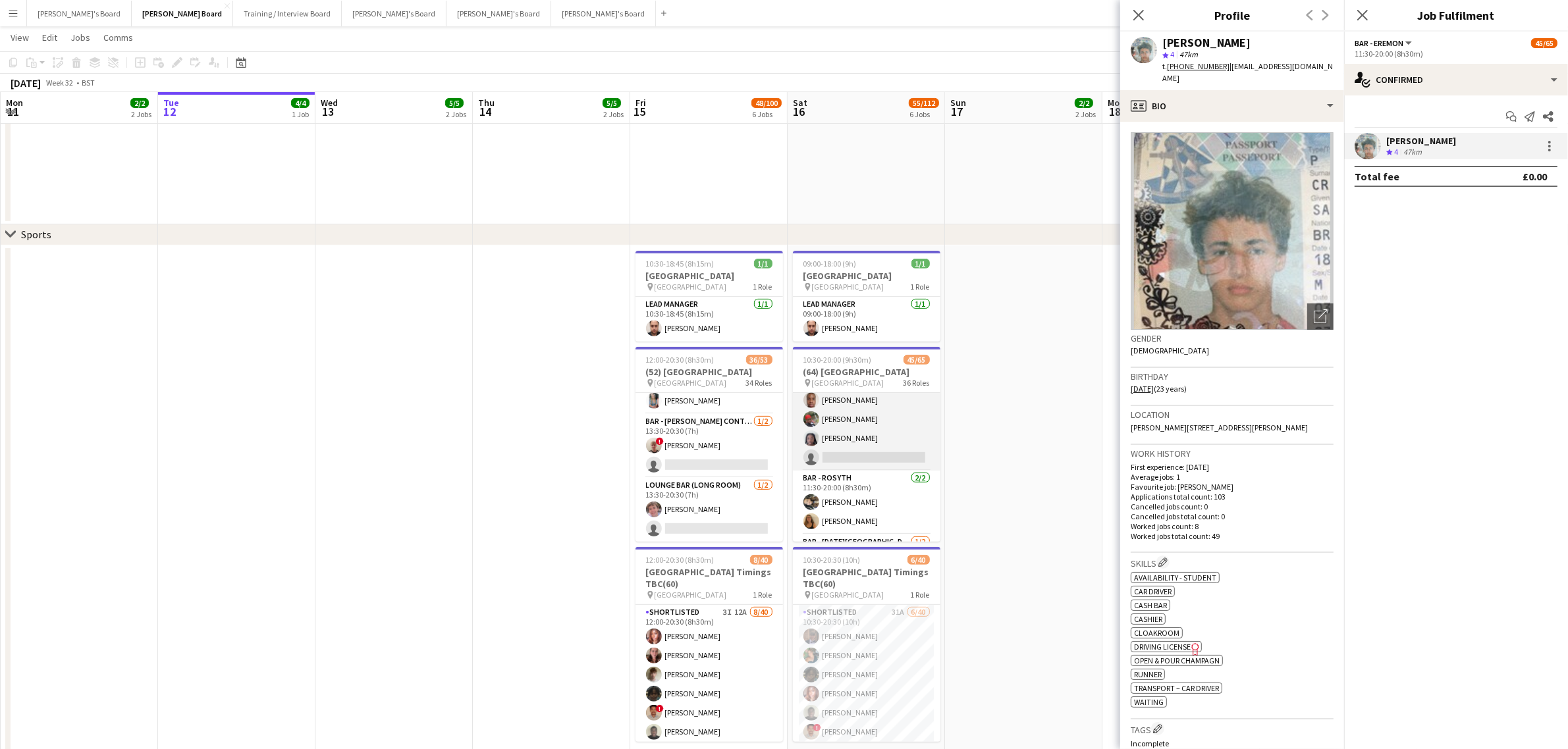
click at [864, 429] on app-card-role "[PERSON_NAME] Bar [DATE] 11:30-20:00 (8h30m) Pierre ndangang [PERSON_NAME] [PER…" at bounding box center [867, 420] width 148 height 102
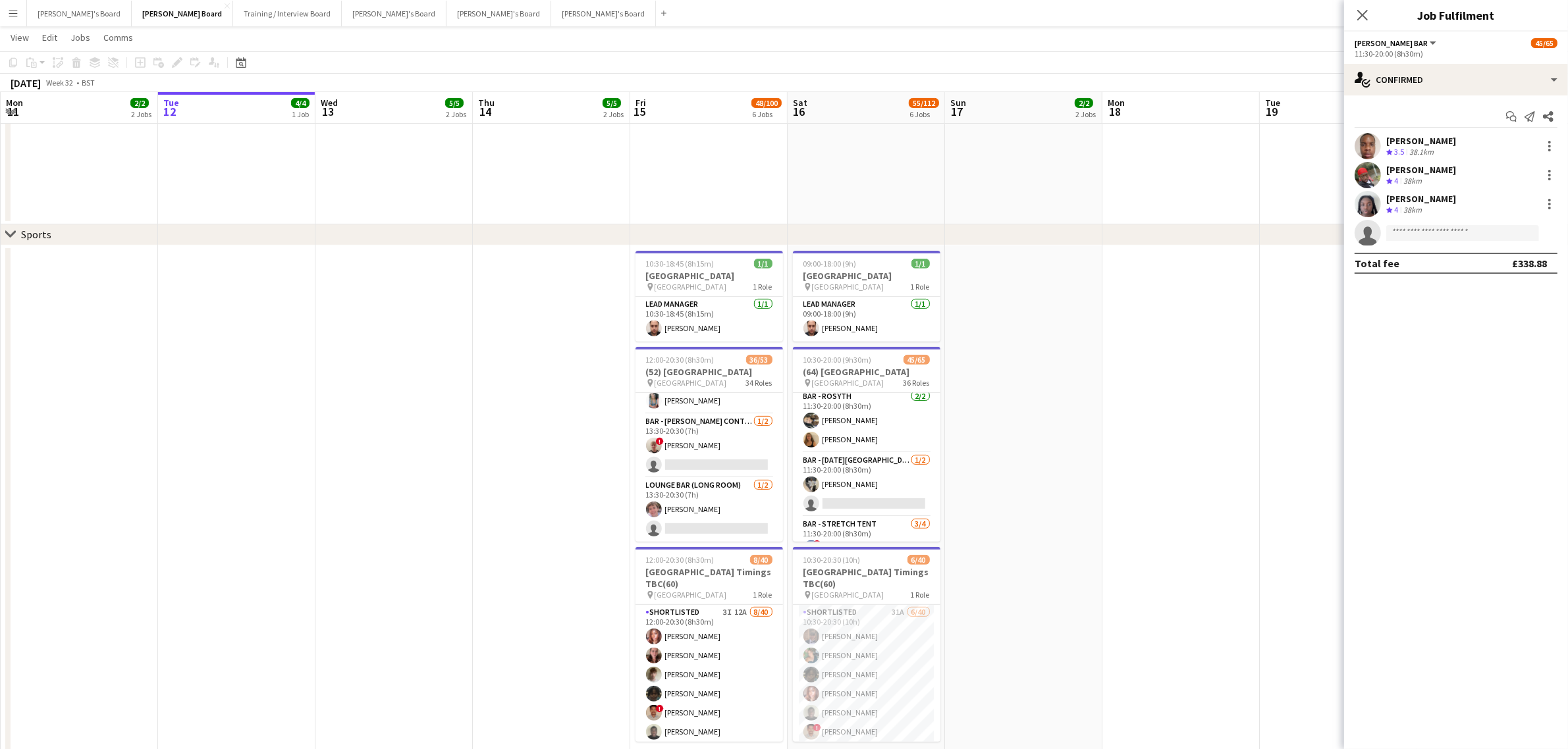
click at [864, 429] on app-card-role "Bar - Rosyth [DATE] 11:30-20:00 (8h30m) [PERSON_NAME] [PERSON_NAME]" at bounding box center [867, 421] width 148 height 64
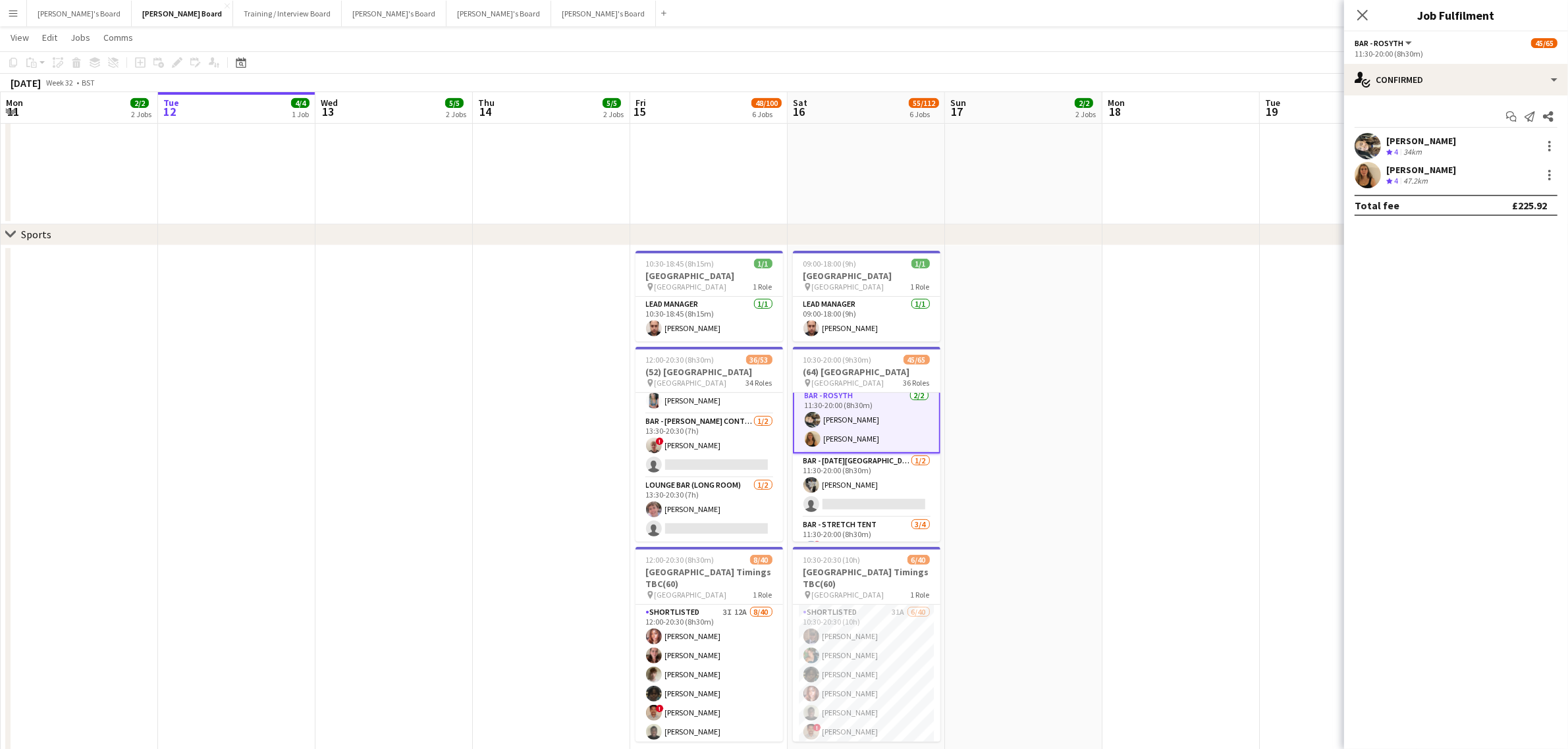
click at [1423, 147] on div "34km" at bounding box center [1412, 152] width 24 height 11
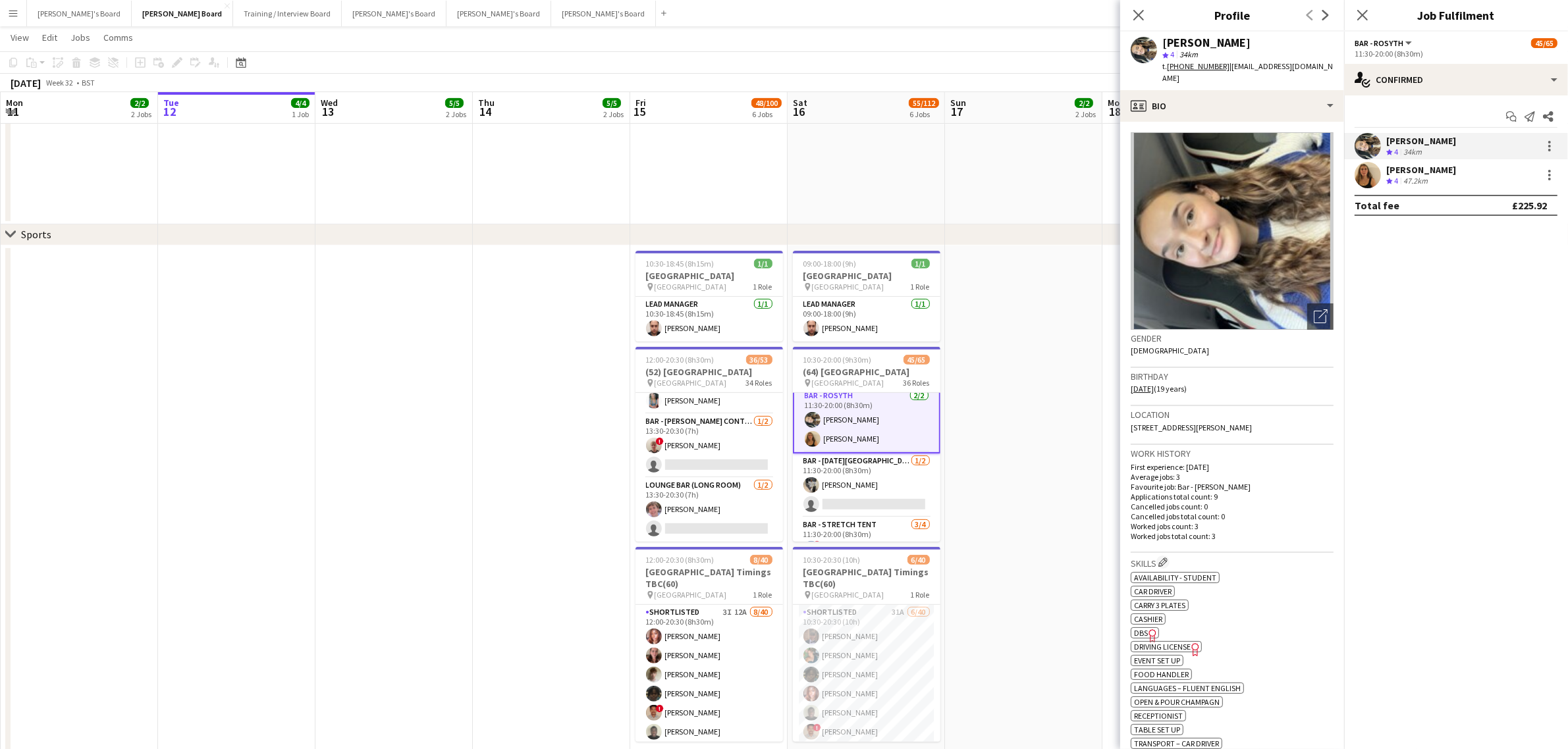
click at [1397, 172] on div "[PERSON_NAME]" at bounding box center [1421, 170] width 70 height 12
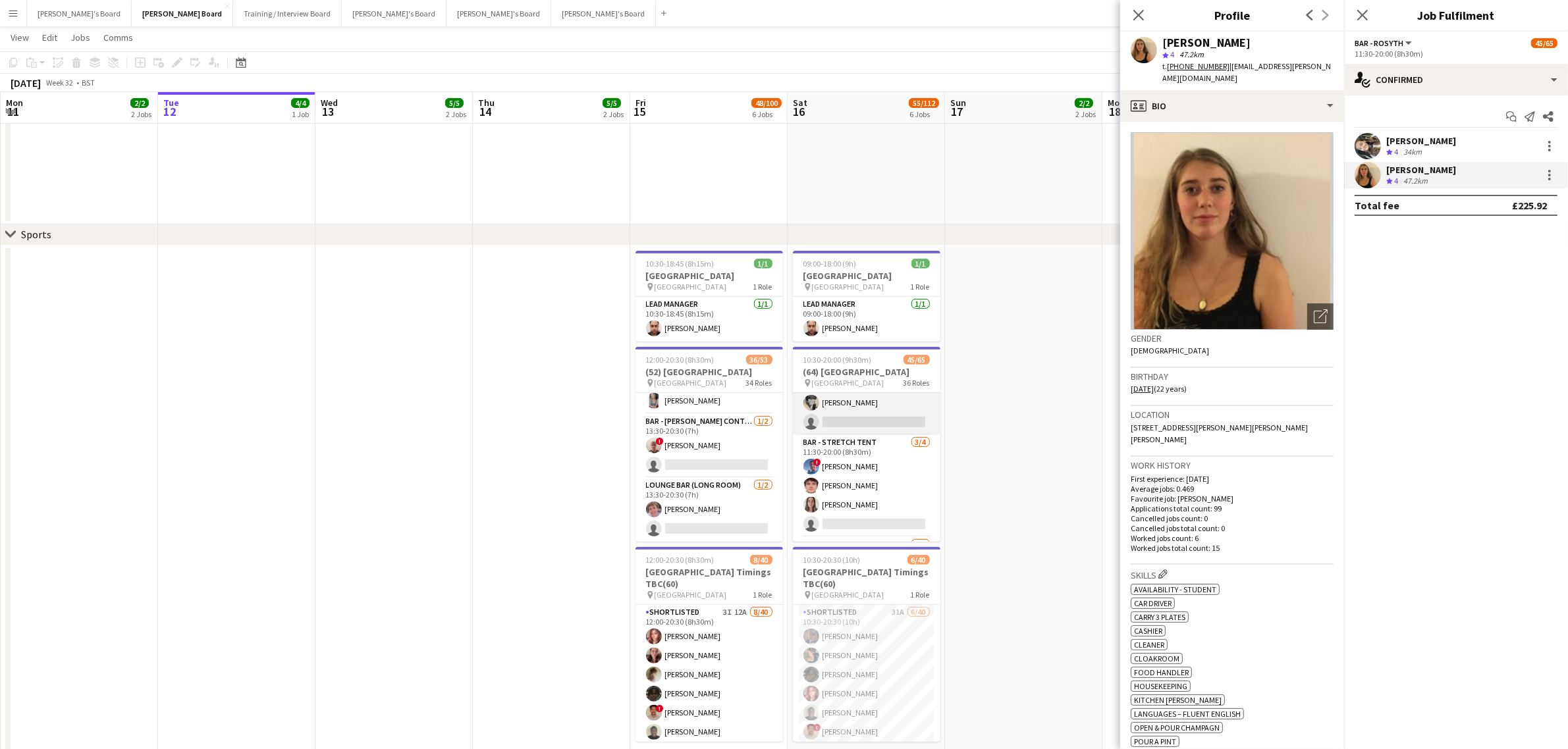
click at [861, 423] on app-card-role "Bar - [DATE][PERSON_NAME] Bar [DATE] 11:30-20:00 (8h30m) [PERSON_NAME] single-n…" at bounding box center [867, 403] width 148 height 64
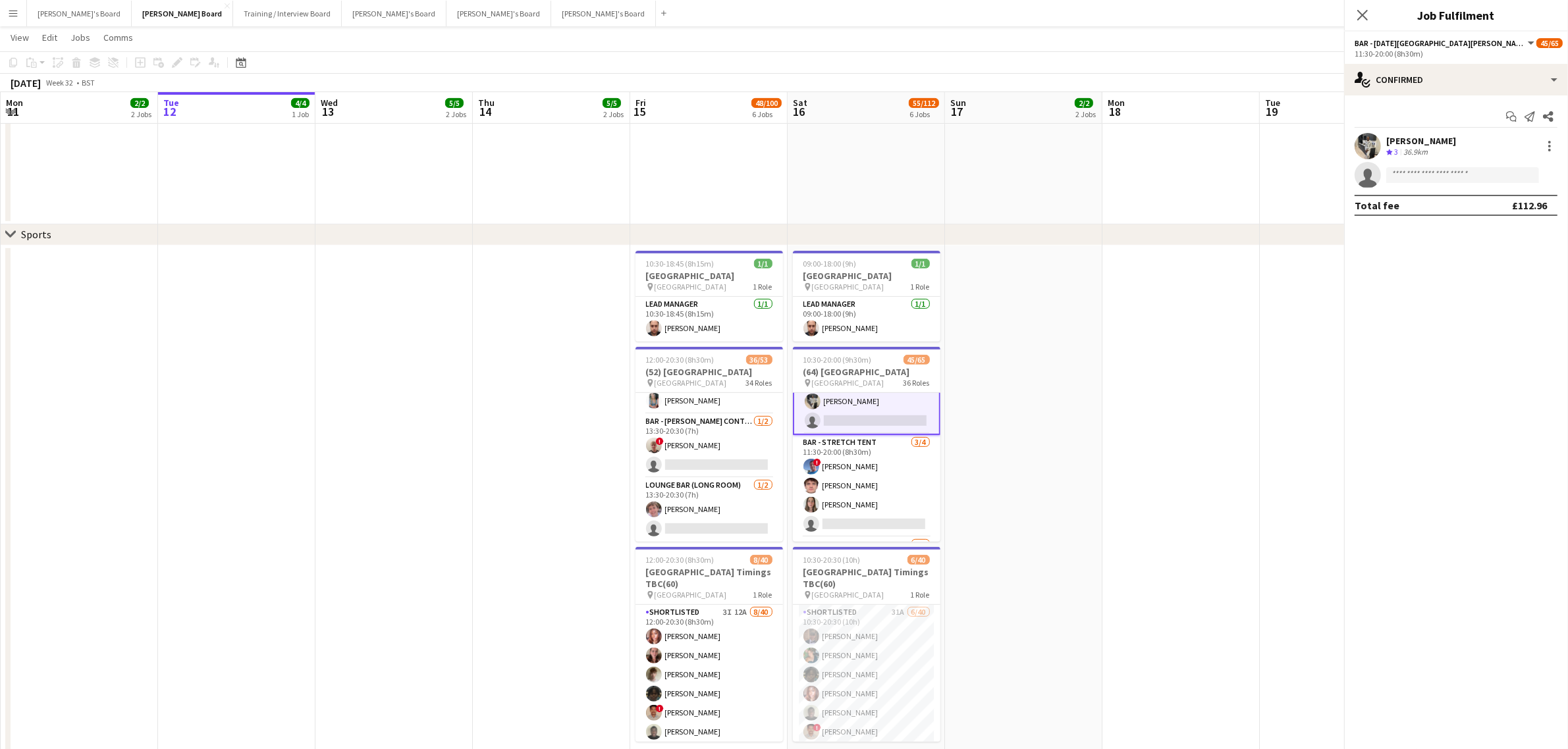
scroll to position [1797, 0]
click at [1409, 147] on div "36.9km" at bounding box center [1415, 152] width 30 height 11
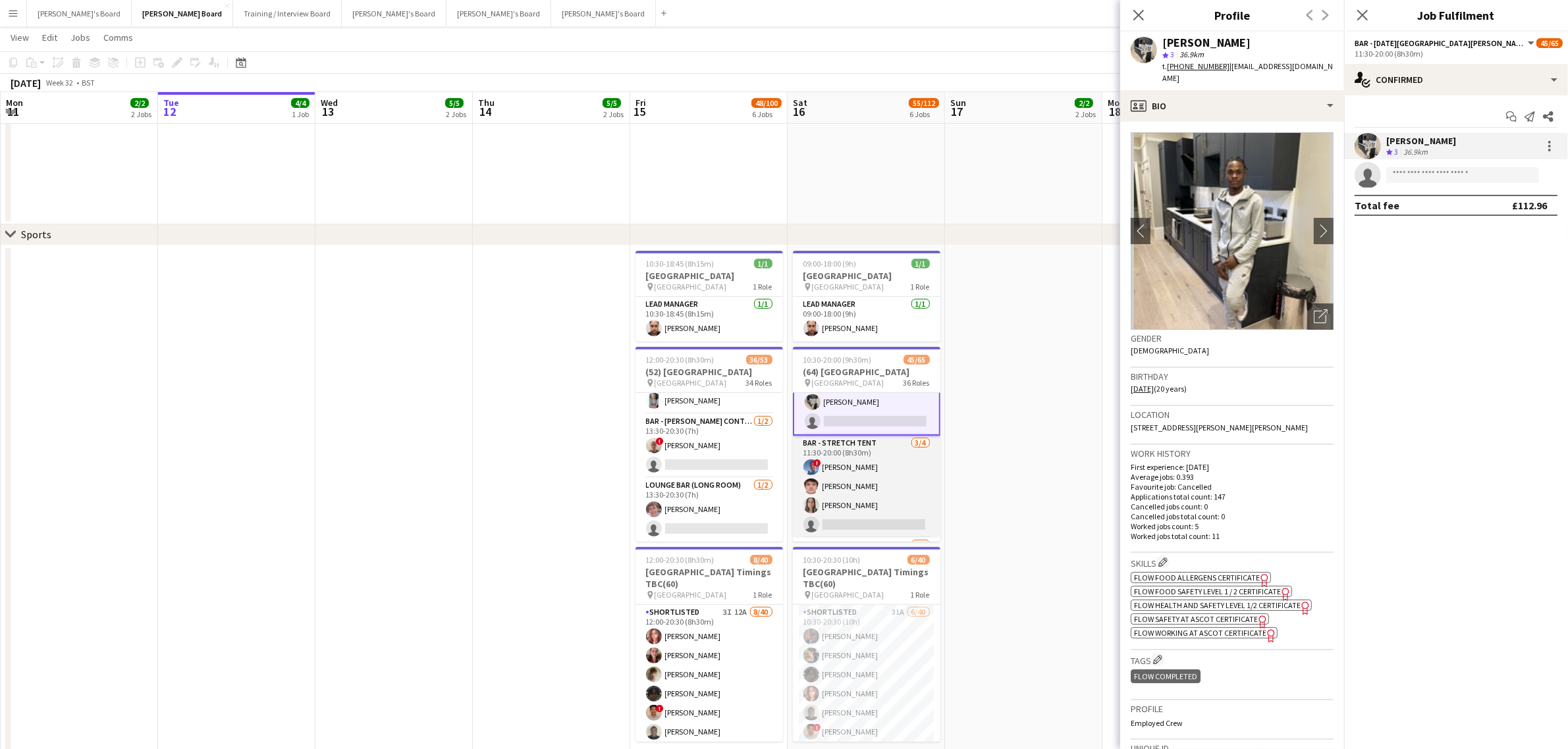
click at [875, 472] on app-card-role "Bar - Stretch Tent [DATE] 11:30-20:00 (8h30m) ! [PERSON_NAME] Muslia [PERSON_NA…" at bounding box center [867, 487] width 148 height 102
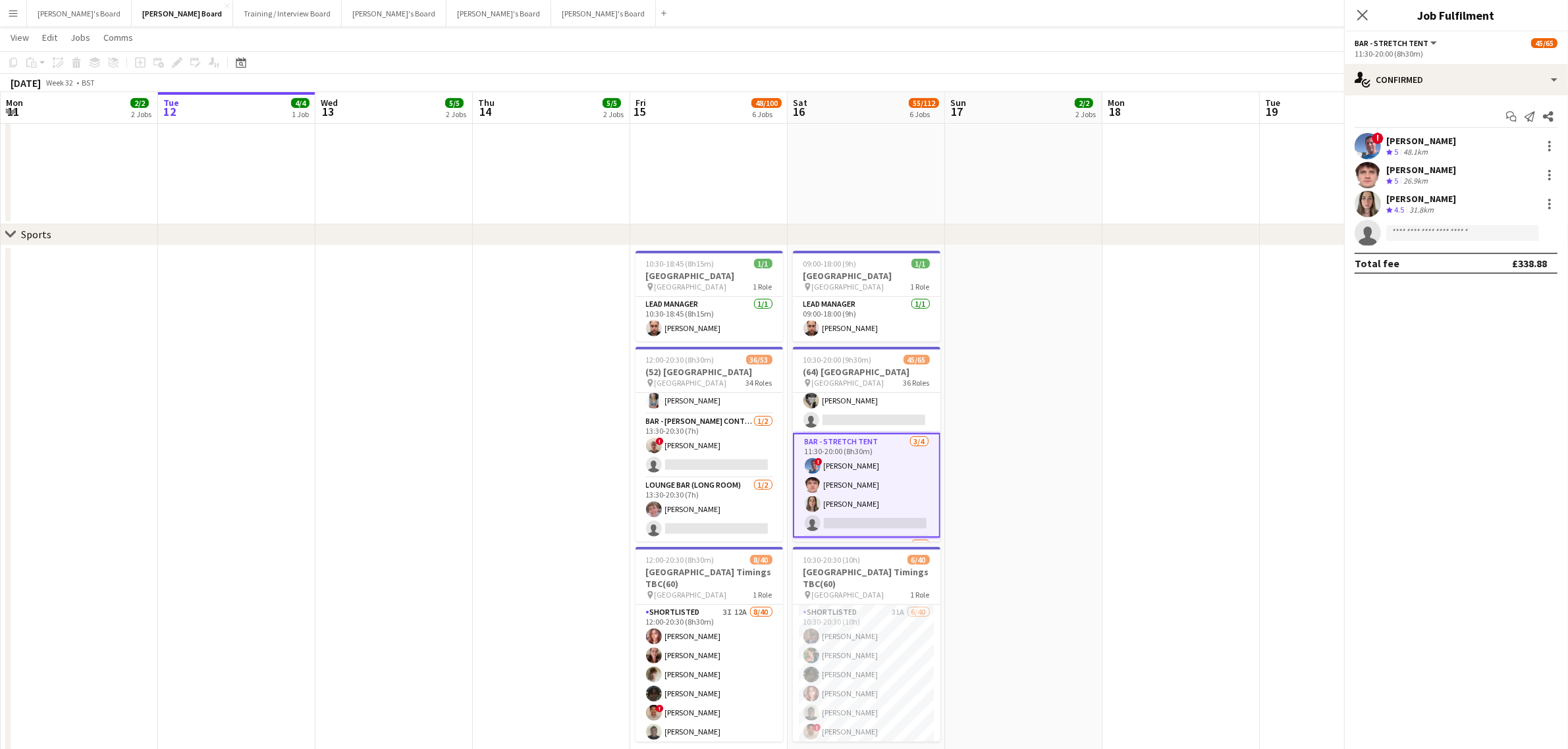
scroll to position [1797, 0]
click at [1407, 185] on div "26.9km" at bounding box center [1415, 181] width 30 height 11
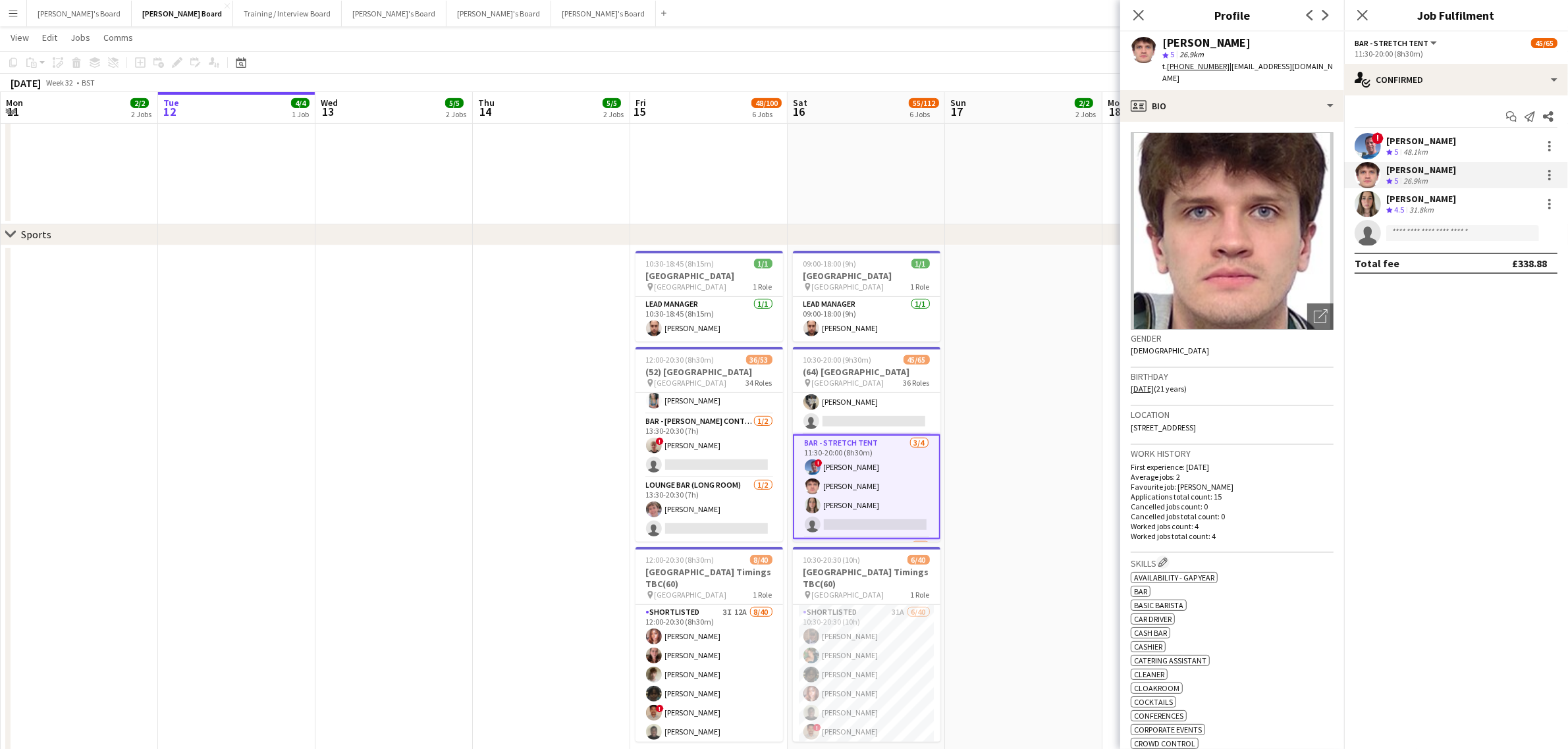
click at [1400, 200] on div "[PERSON_NAME]" at bounding box center [1421, 199] width 70 height 12
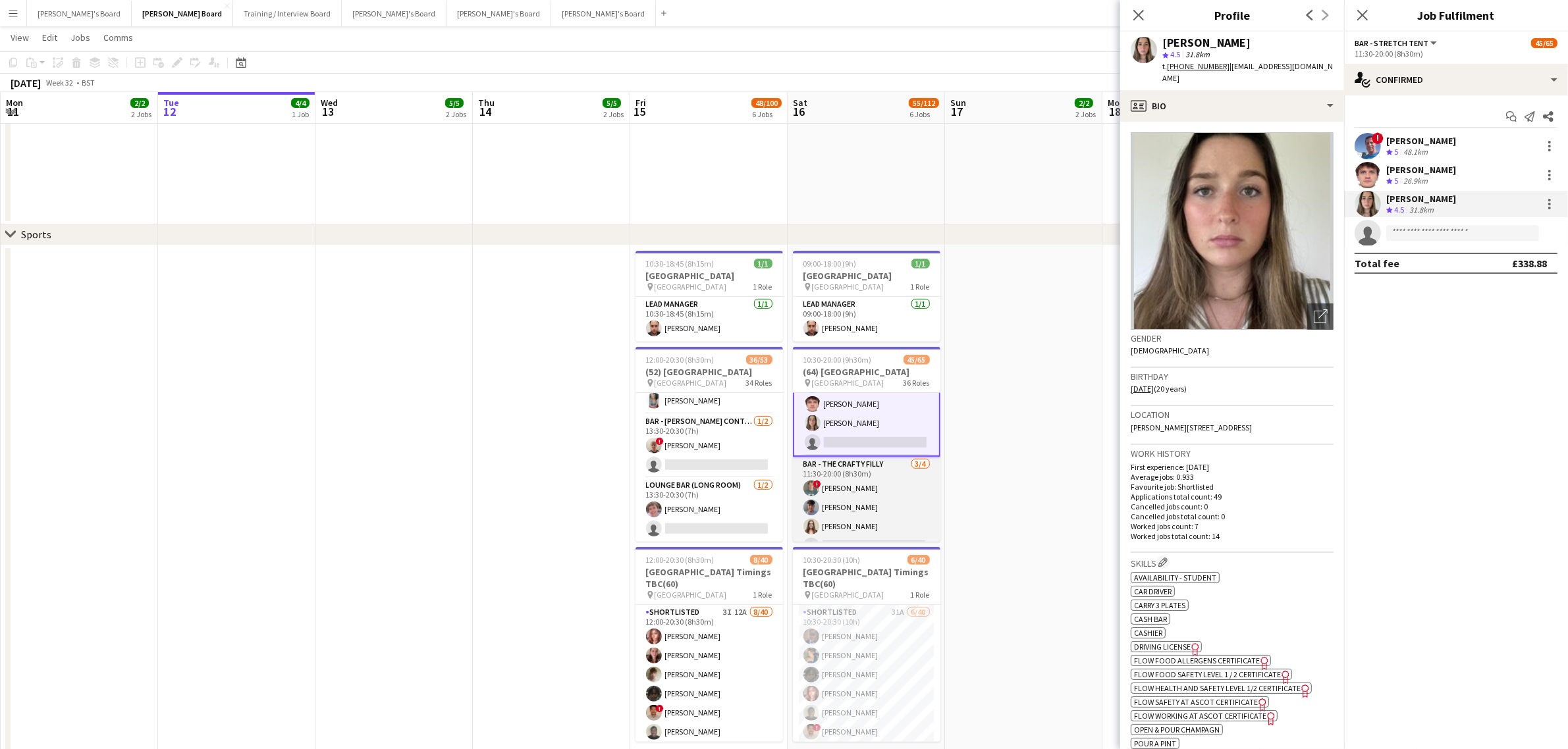
click at [866, 479] on app-card-role "Bar - The Crafty Filly [DATE] 11:30-20:00 (8h30m) ! [PERSON_NAME] [PERSON_NAME]…" at bounding box center [867, 508] width 148 height 102
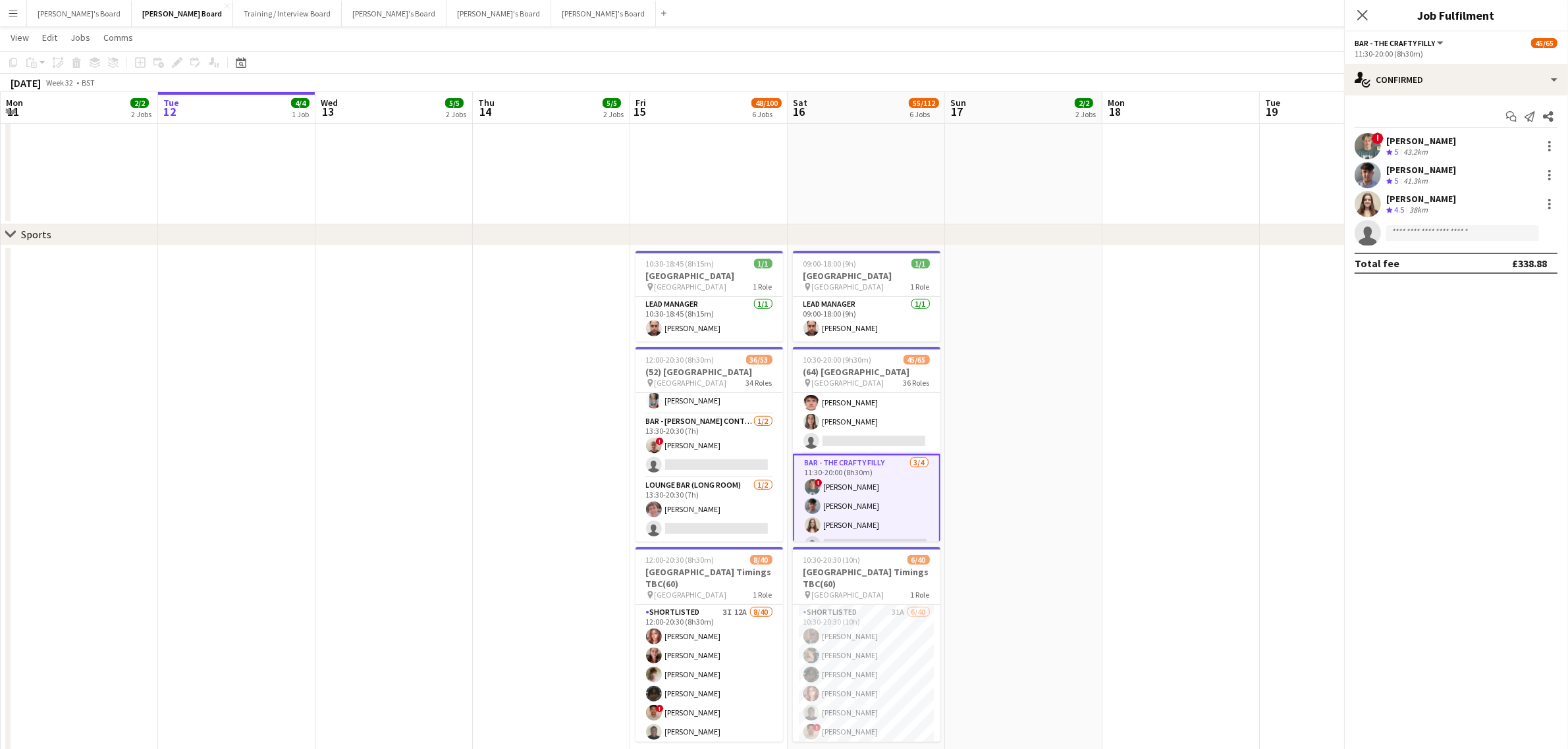
scroll to position [1878, 0]
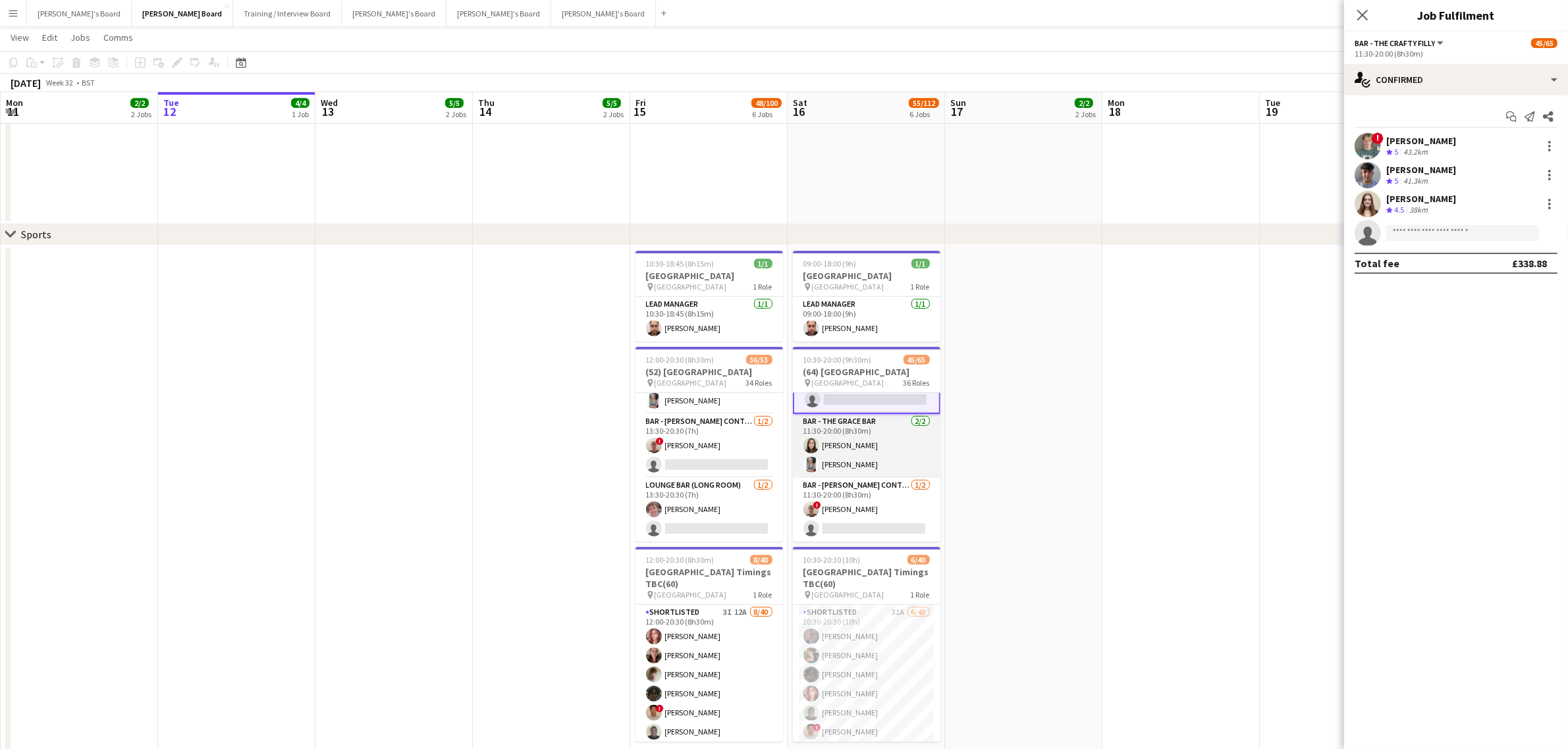
click at [885, 468] on app-card-role "Bar - The Grace Bar [DATE] 11:30-20:00 (8h30m) [PERSON_NAME] [PERSON_NAME]" at bounding box center [867, 447] width 148 height 64
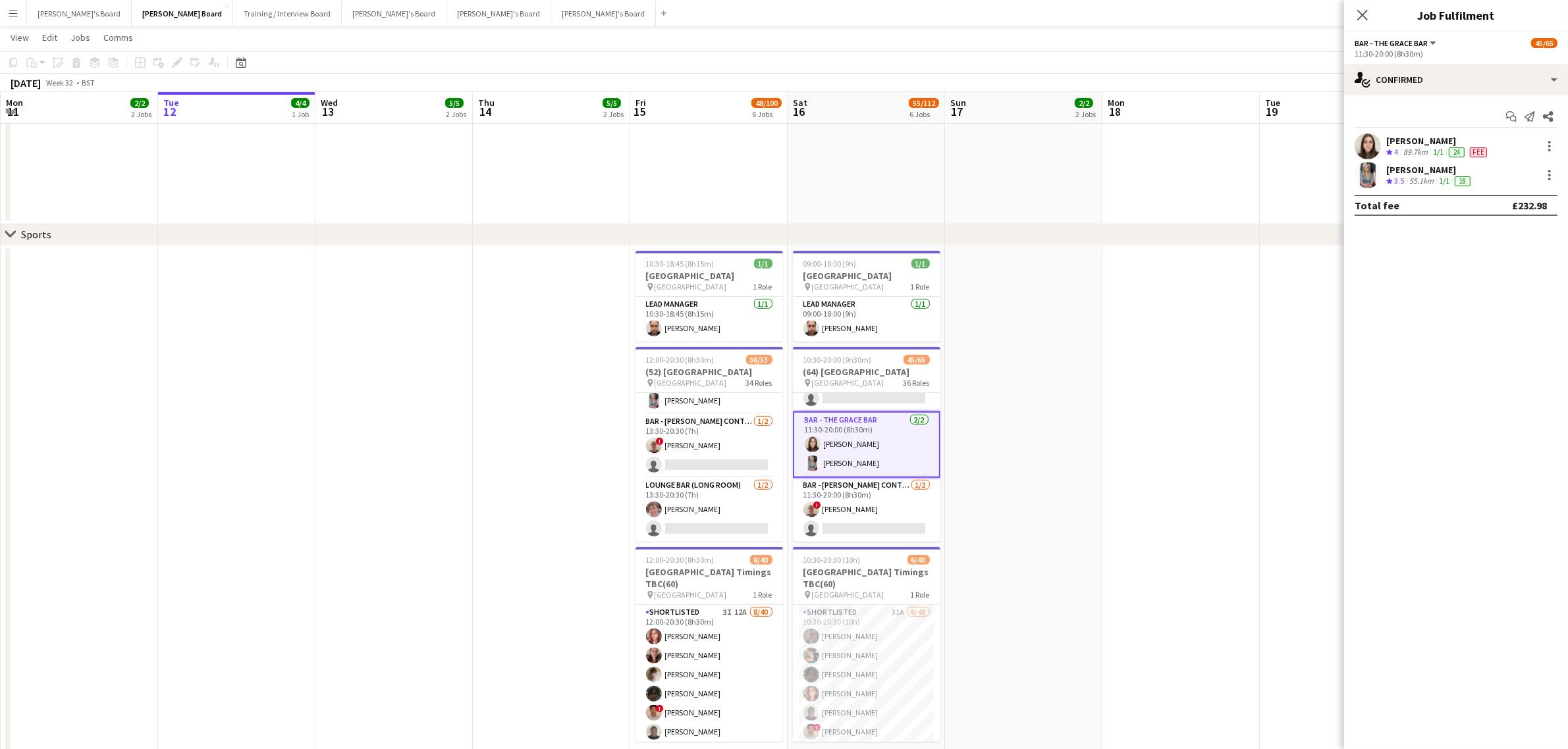
click at [1428, 137] on div "[PERSON_NAME]" at bounding box center [1438, 141] width 104 height 12
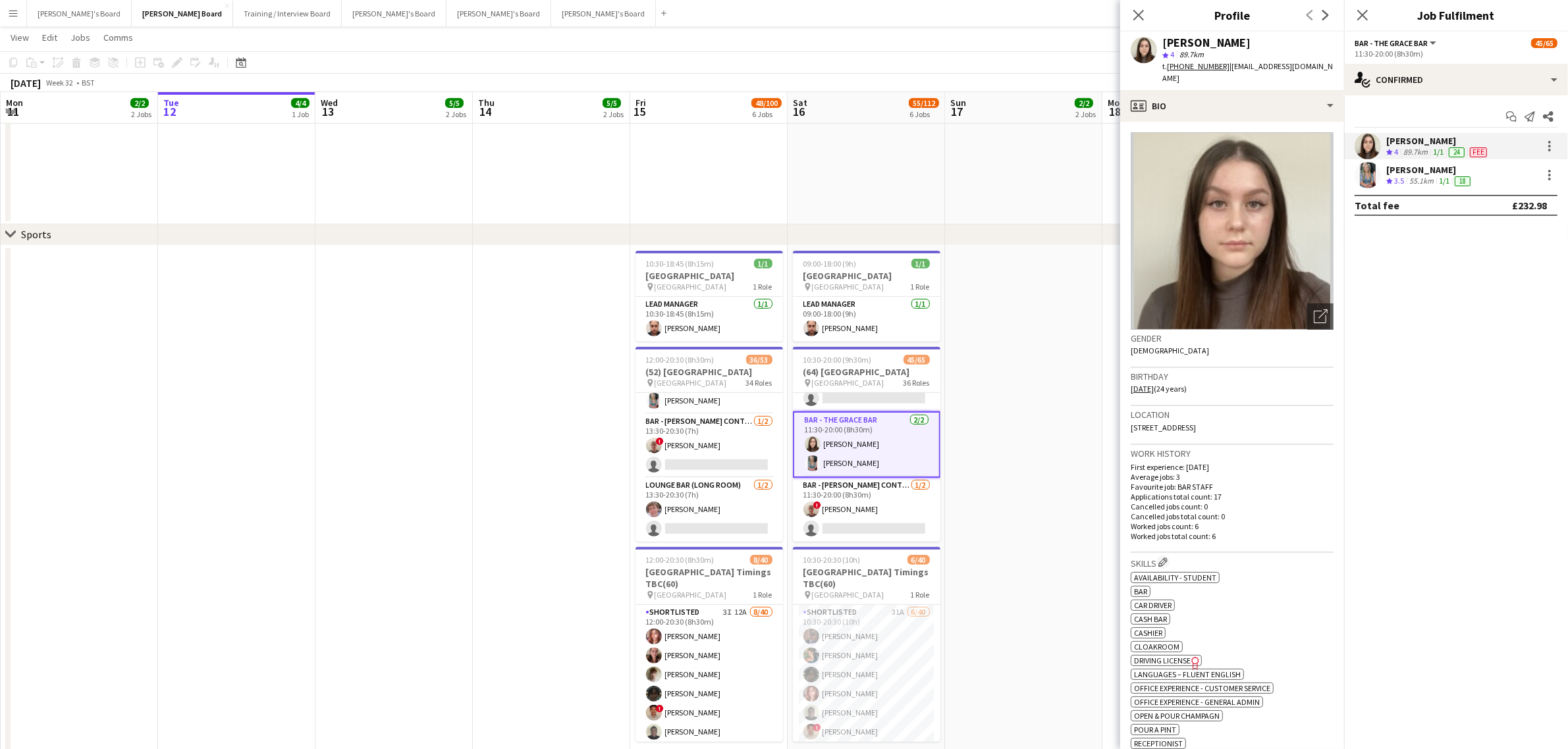
click at [1406, 173] on div "[PERSON_NAME]" at bounding box center [1429, 170] width 87 height 12
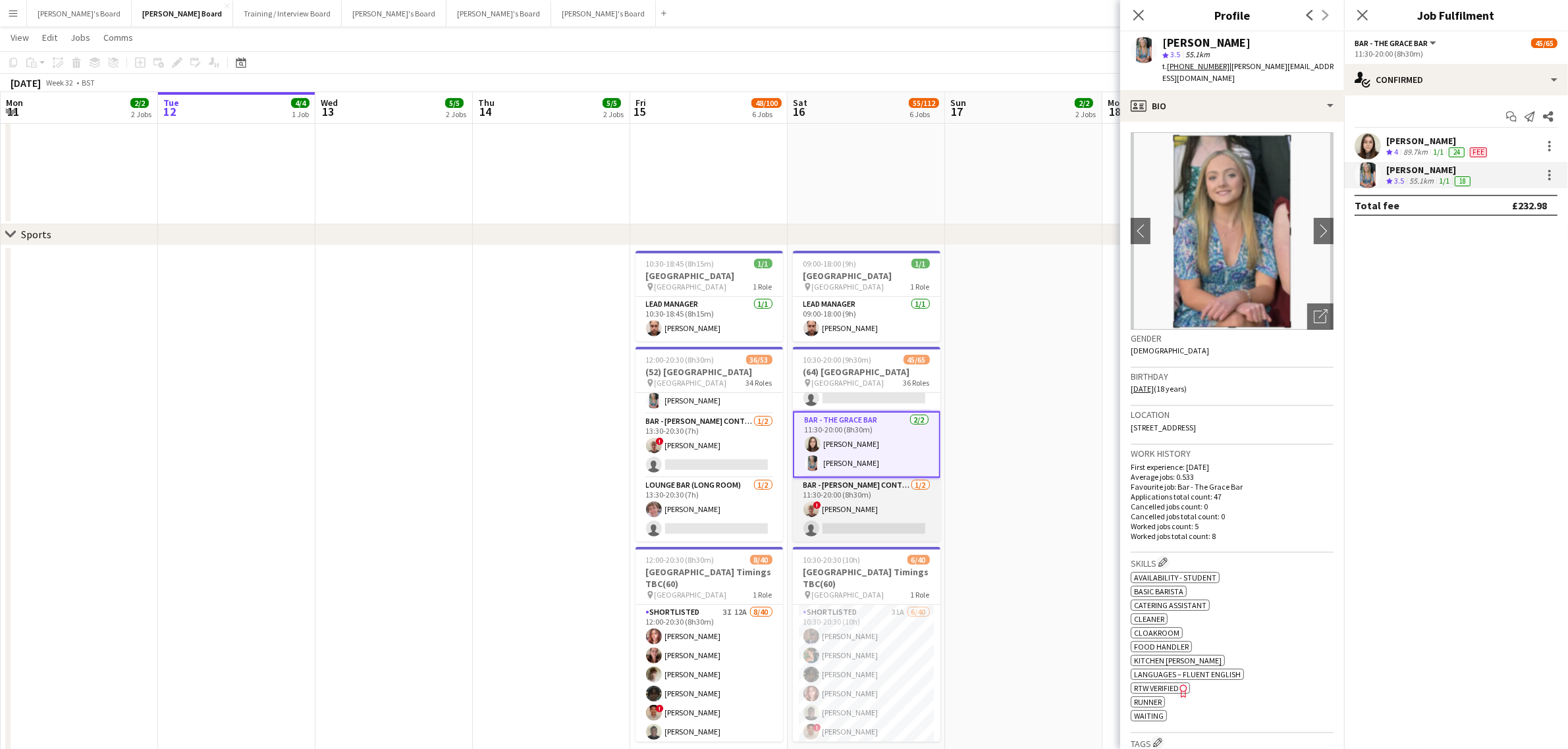
scroll to position [2029, 0]
click at [867, 492] on app-card-role "Bar - [PERSON_NAME] Container [DATE] 11:30-20:00 (8h30m) ! [PERSON_NAME] single…" at bounding box center [867, 510] width 148 height 64
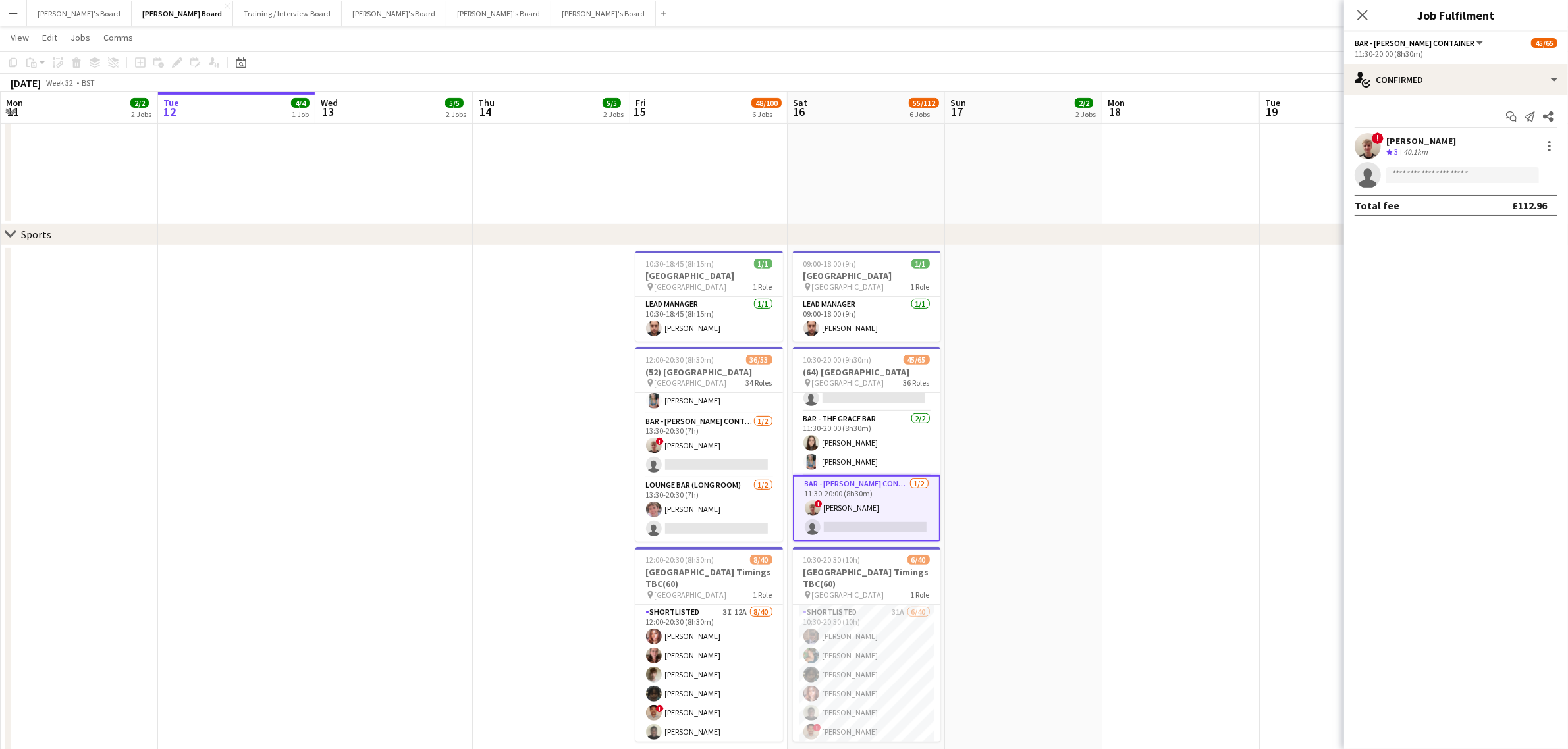
click at [1423, 147] on div "40.1km" at bounding box center [1415, 152] width 30 height 11
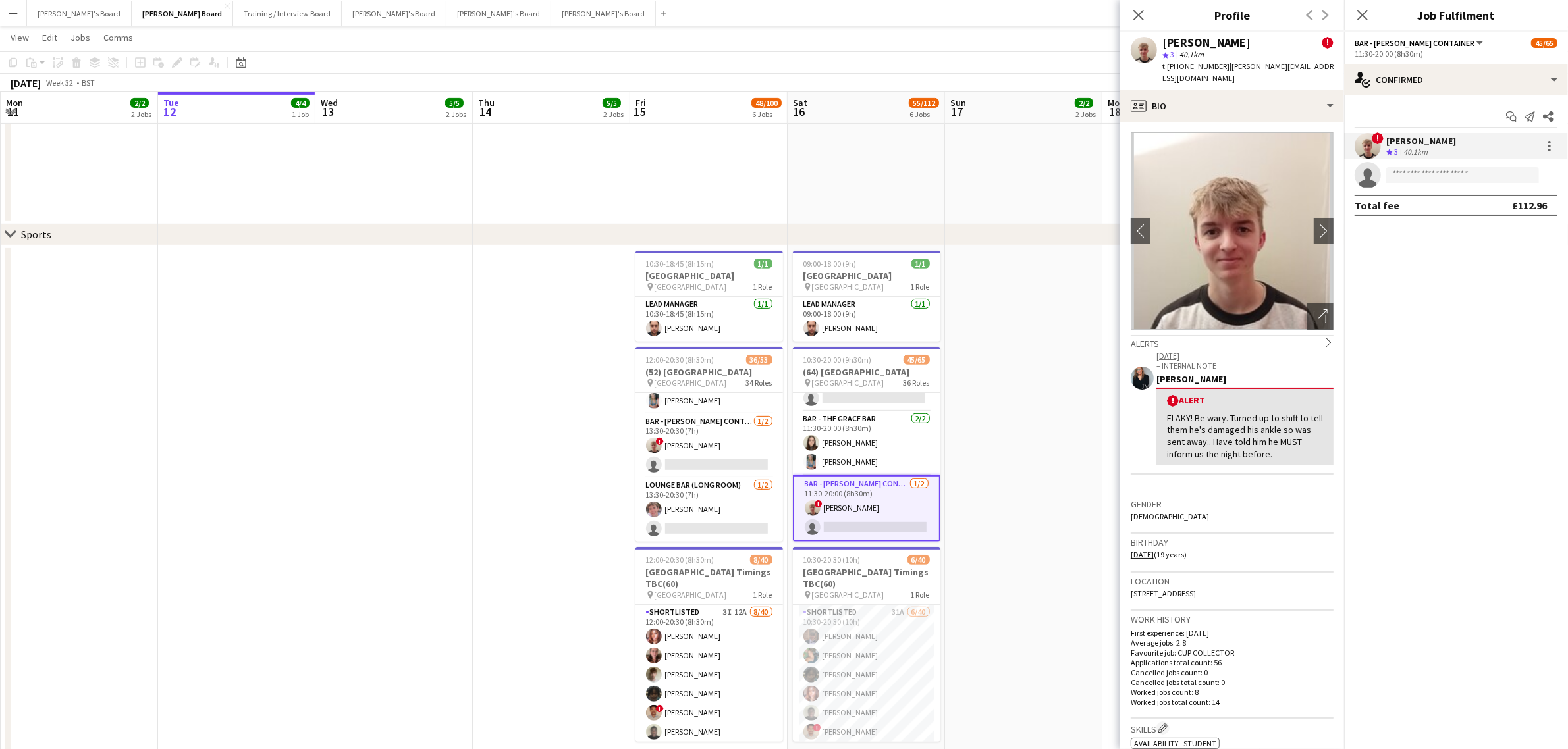
click at [1017, 316] on app-date-cell at bounding box center [1023, 531] width 158 height 571
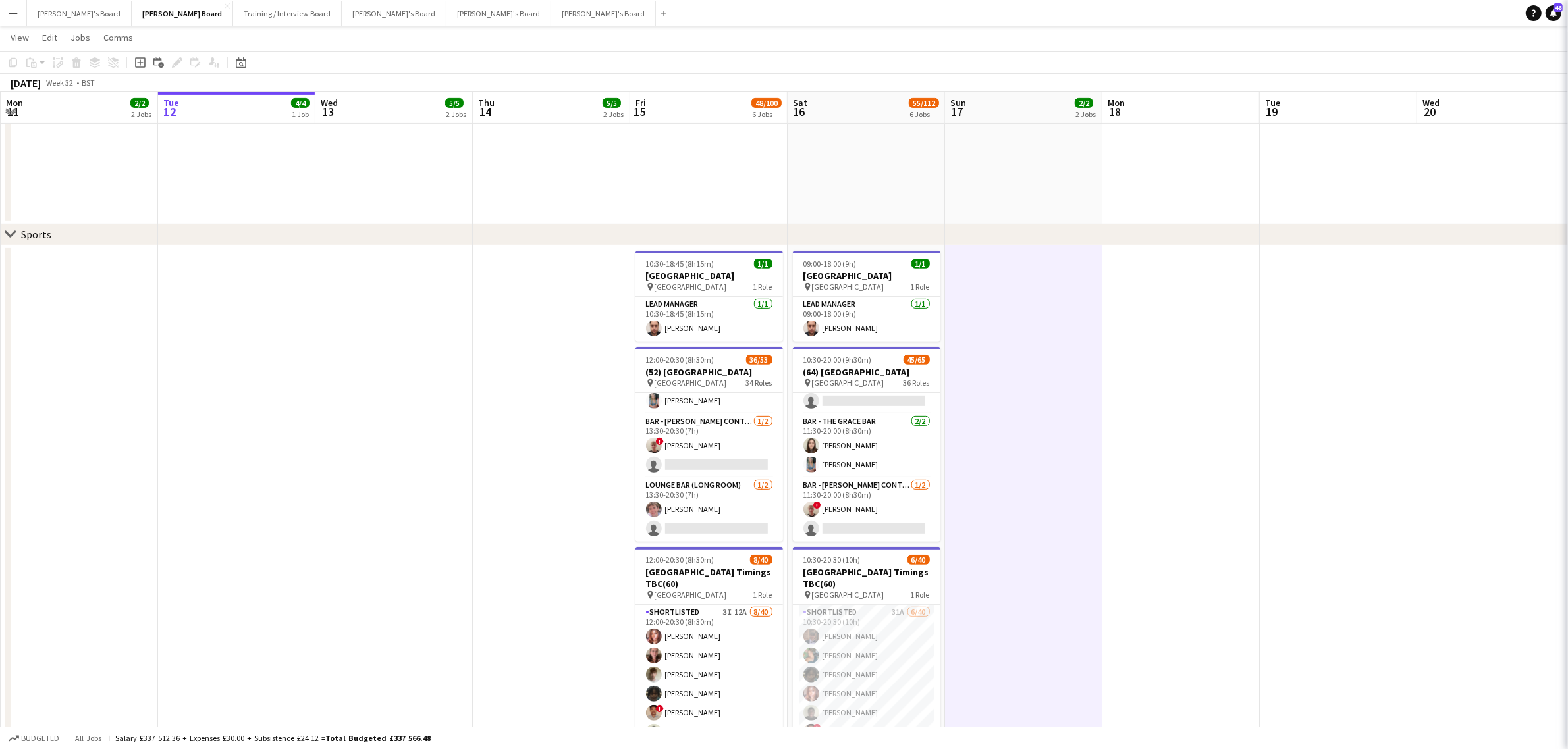
scroll to position [2027, 0]
click at [1017, 316] on app-date-cell at bounding box center [1023, 531] width 158 height 571
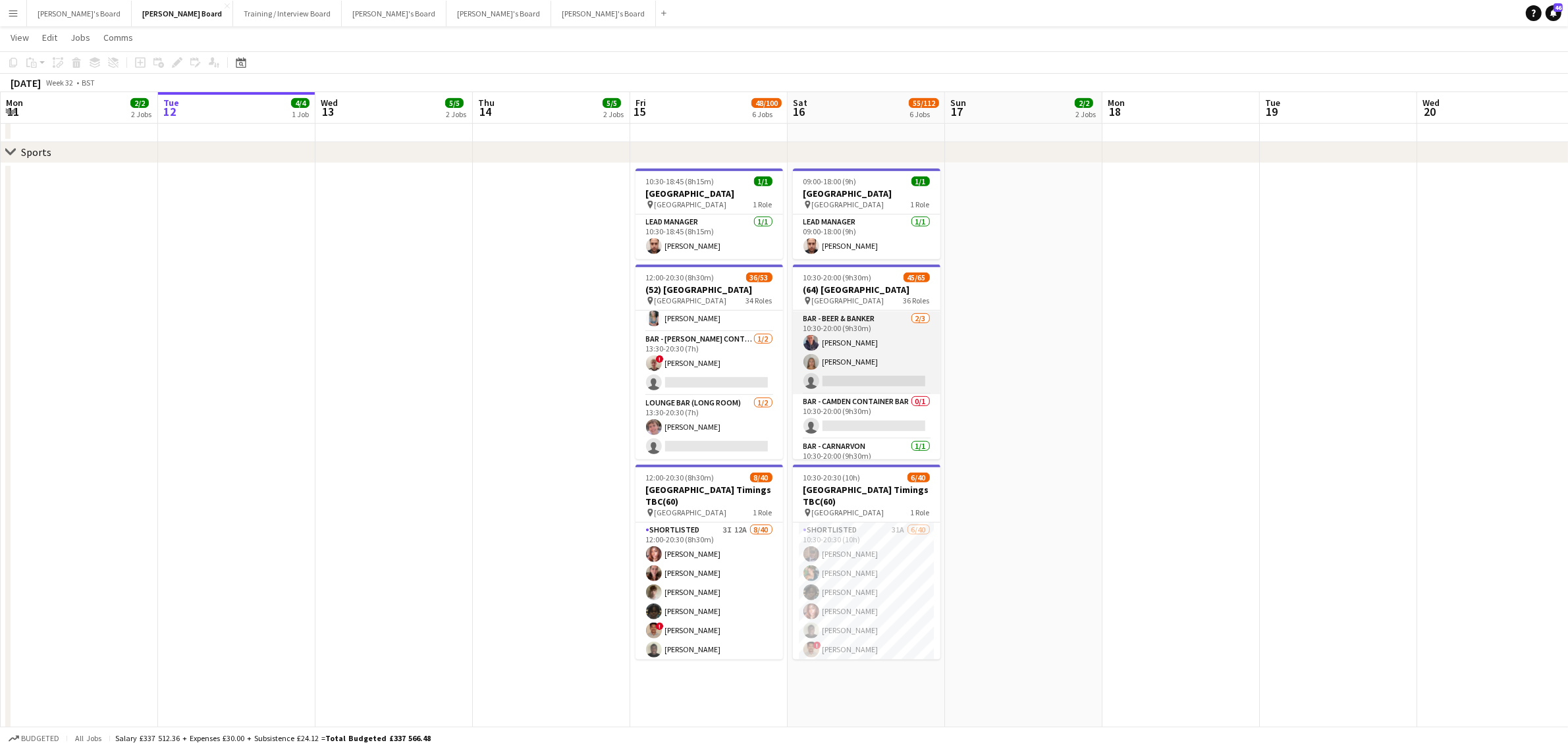
scroll to position [247, 0]
click at [869, 372] on app-card-role "Bar - Beer & Banker [DATE] 10:30-20:00 (9h30m) [PERSON_NAME] [PERSON_NAME] sing…" at bounding box center [867, 367] width 148 height 83
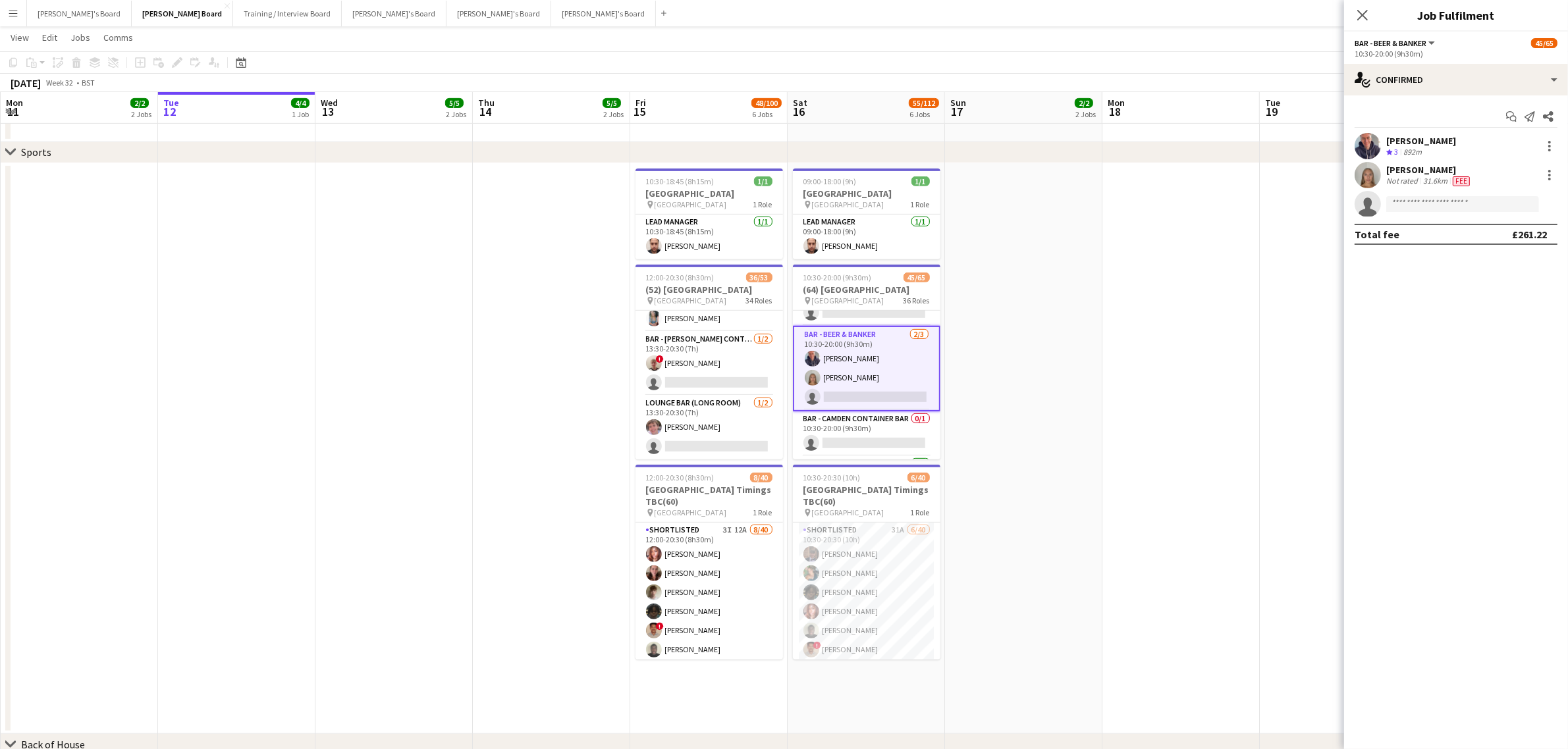
click at [1403, 167] on div "[PERSON_NAME]" at bounding box center [1429, 170] width 86 height 12
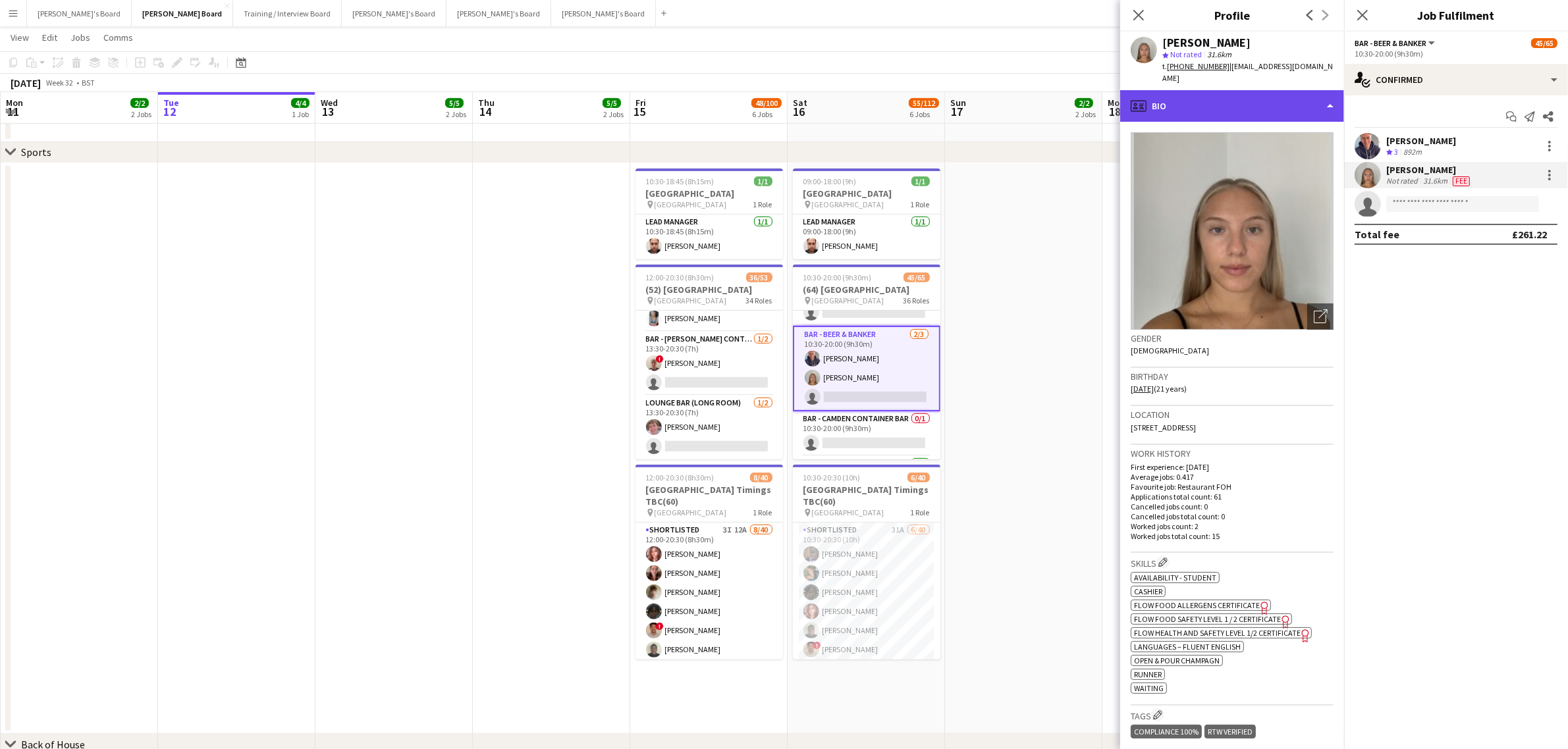
click at [1218, 91] on div "profile Bio" at bounding box center [1232, 105] width 224 height 31
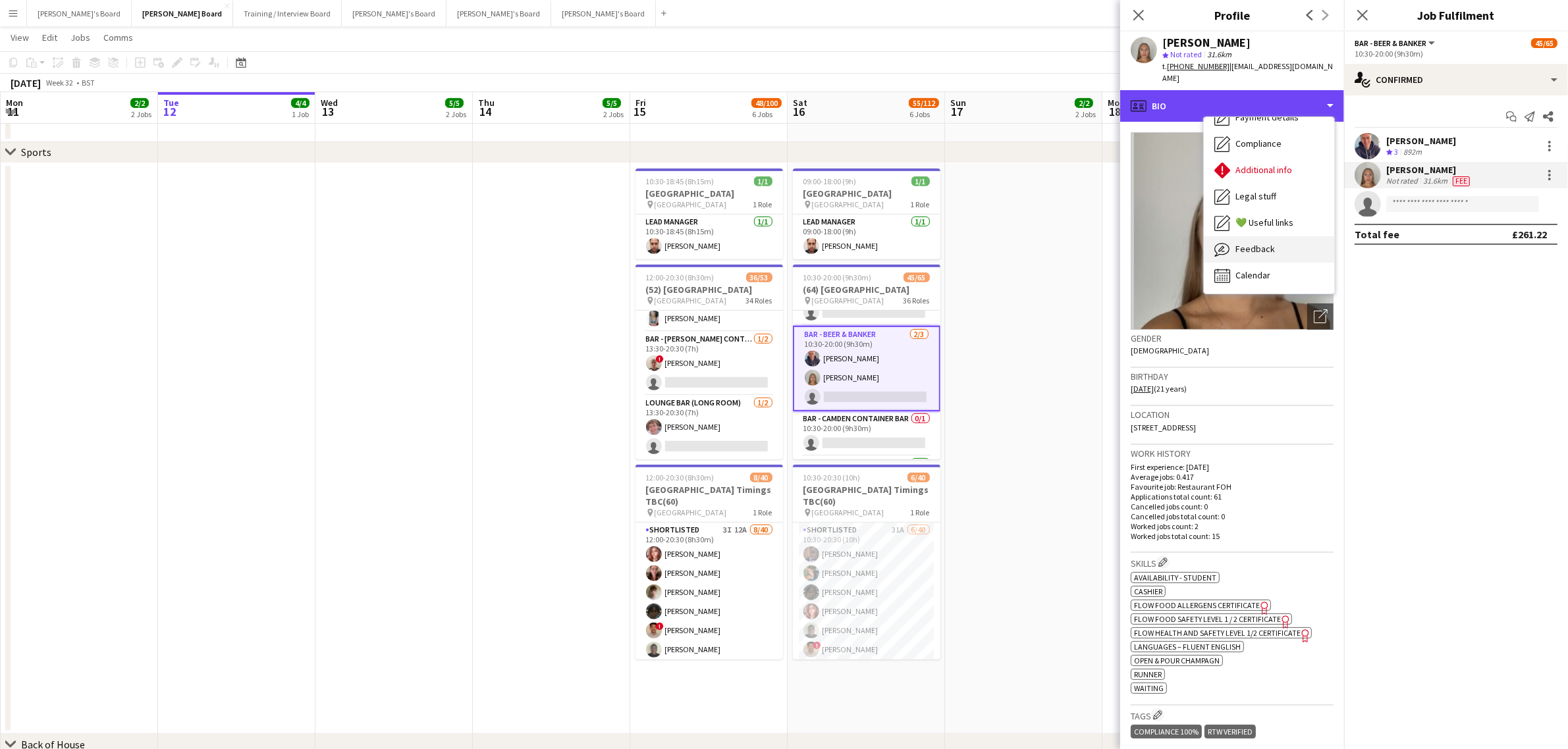
scroll to position [11, 0]
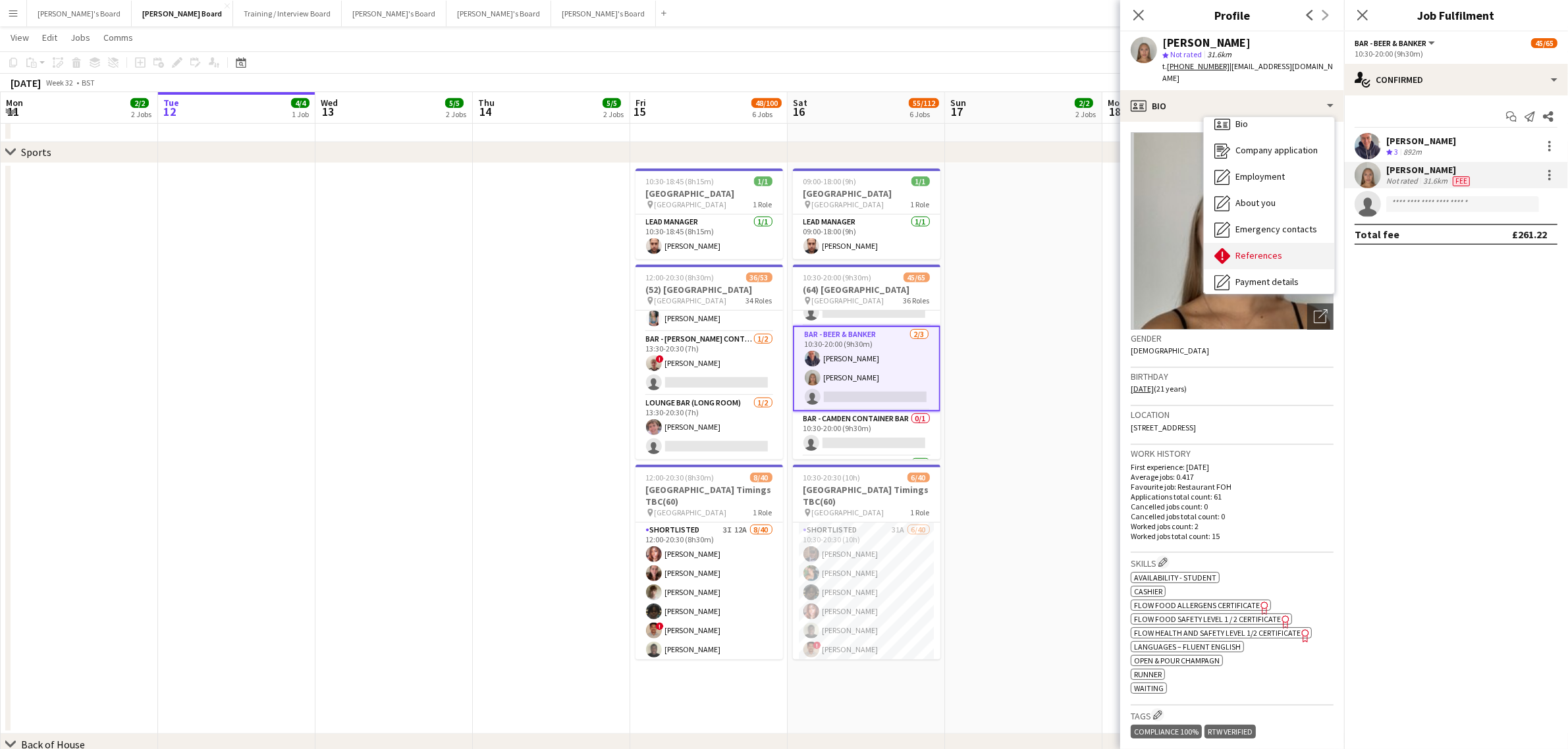
click at [1249, 243] on div "References References" at bounding box center [1269, 256] width 130 height 27
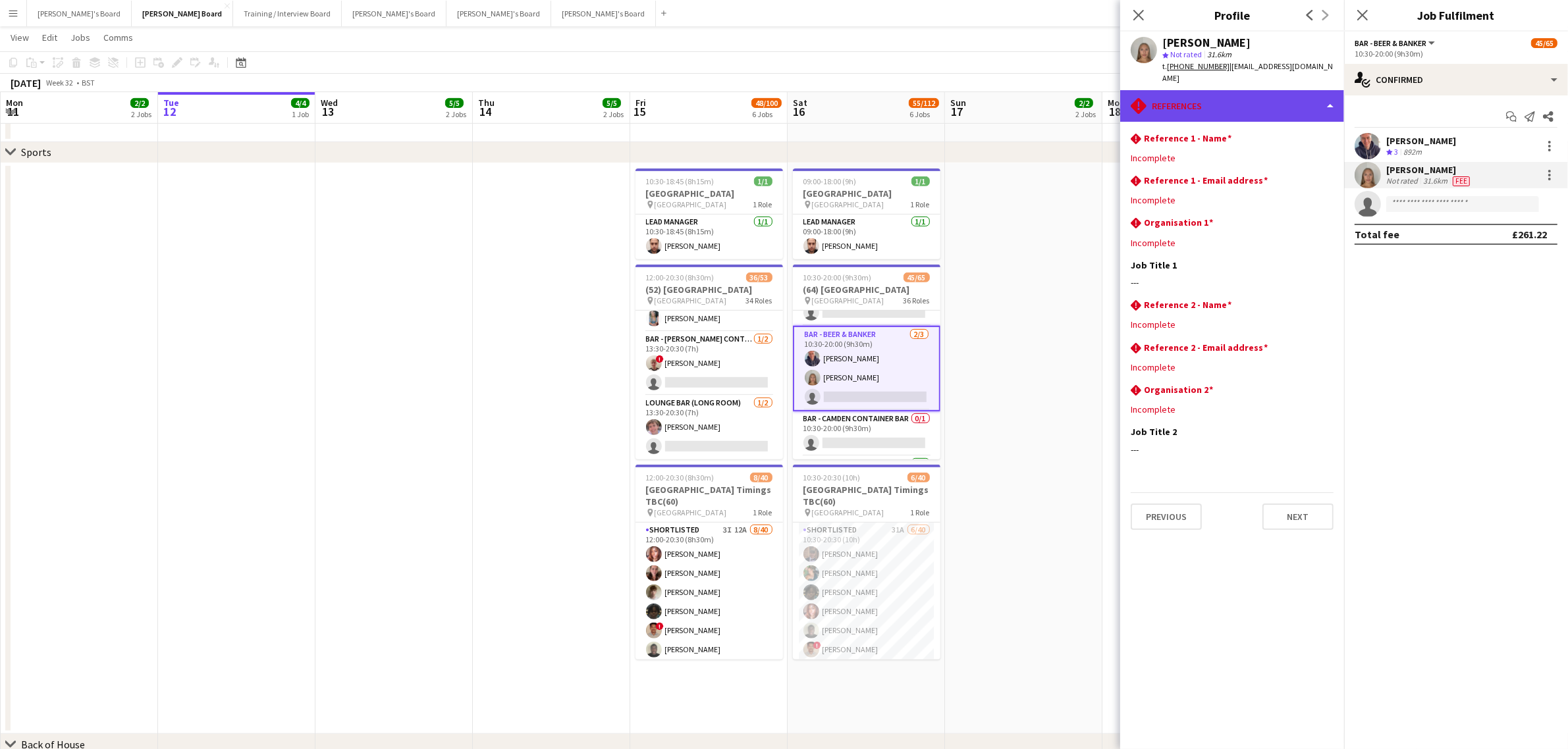
click at [1243, 90] on div "rhombus-alert References" at bounding box center [1232, 105] width 224 height 31
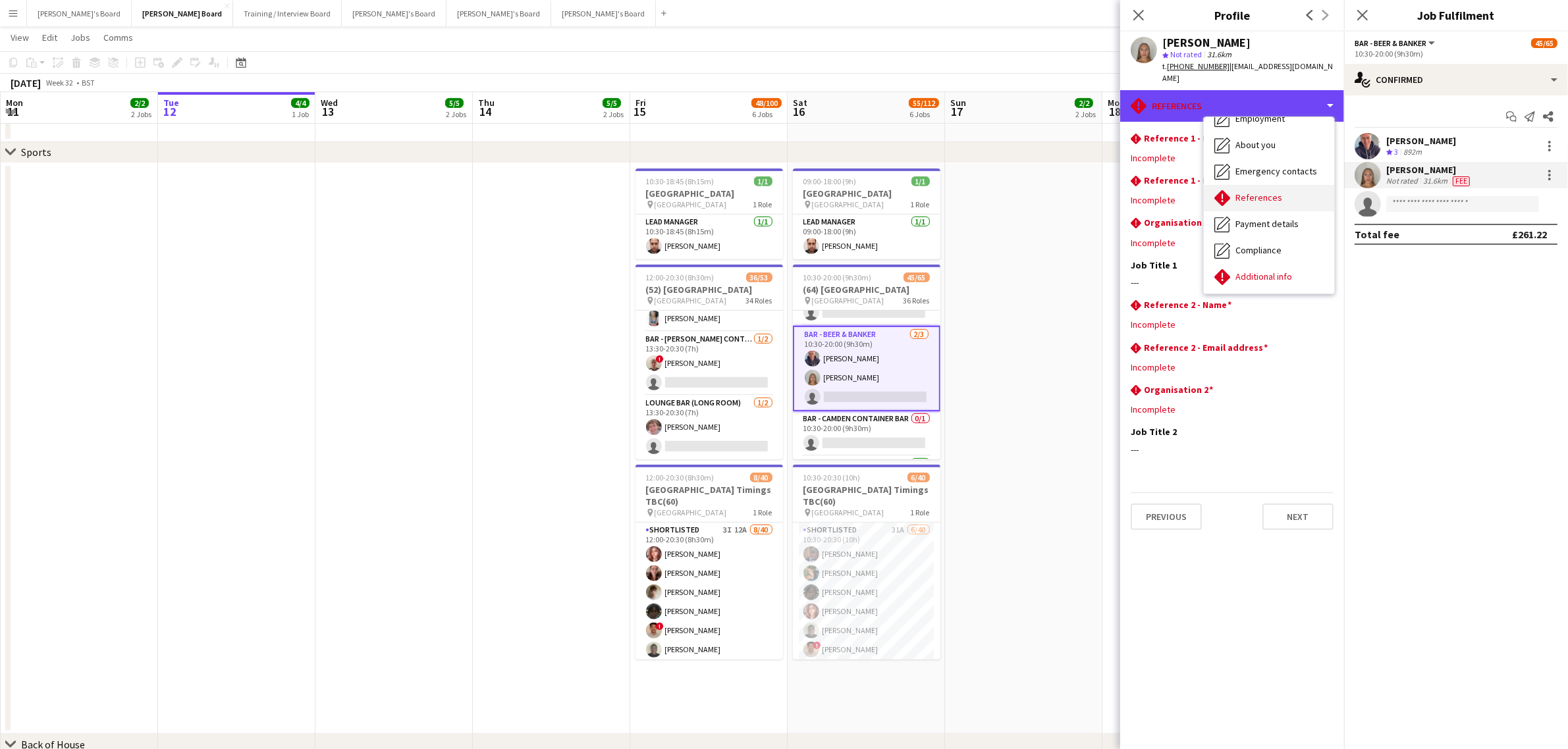
scroll to position [94, 0]
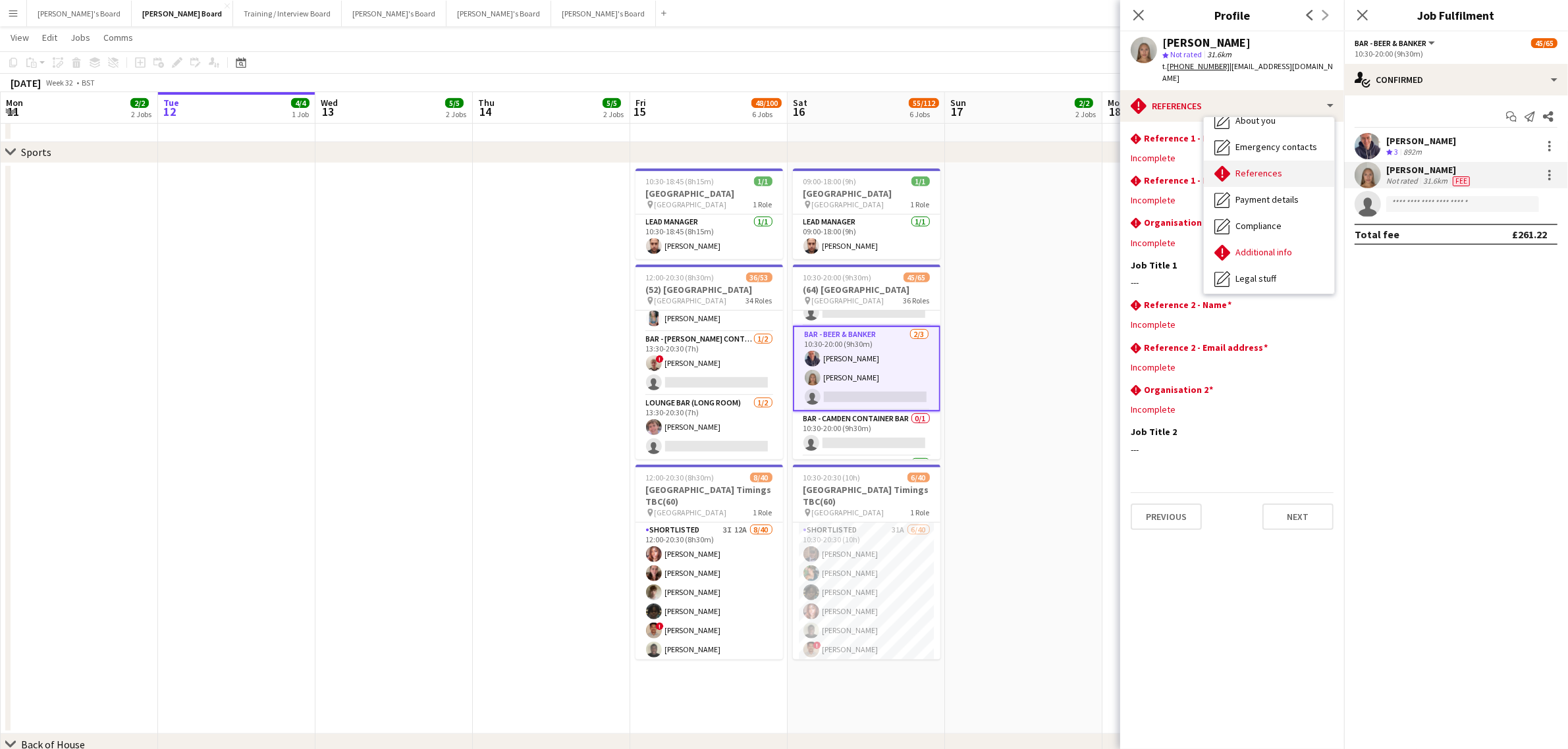
click at [1286, 246] on span "Additional info" at bounding box center [1263, 252] width 56 height 12
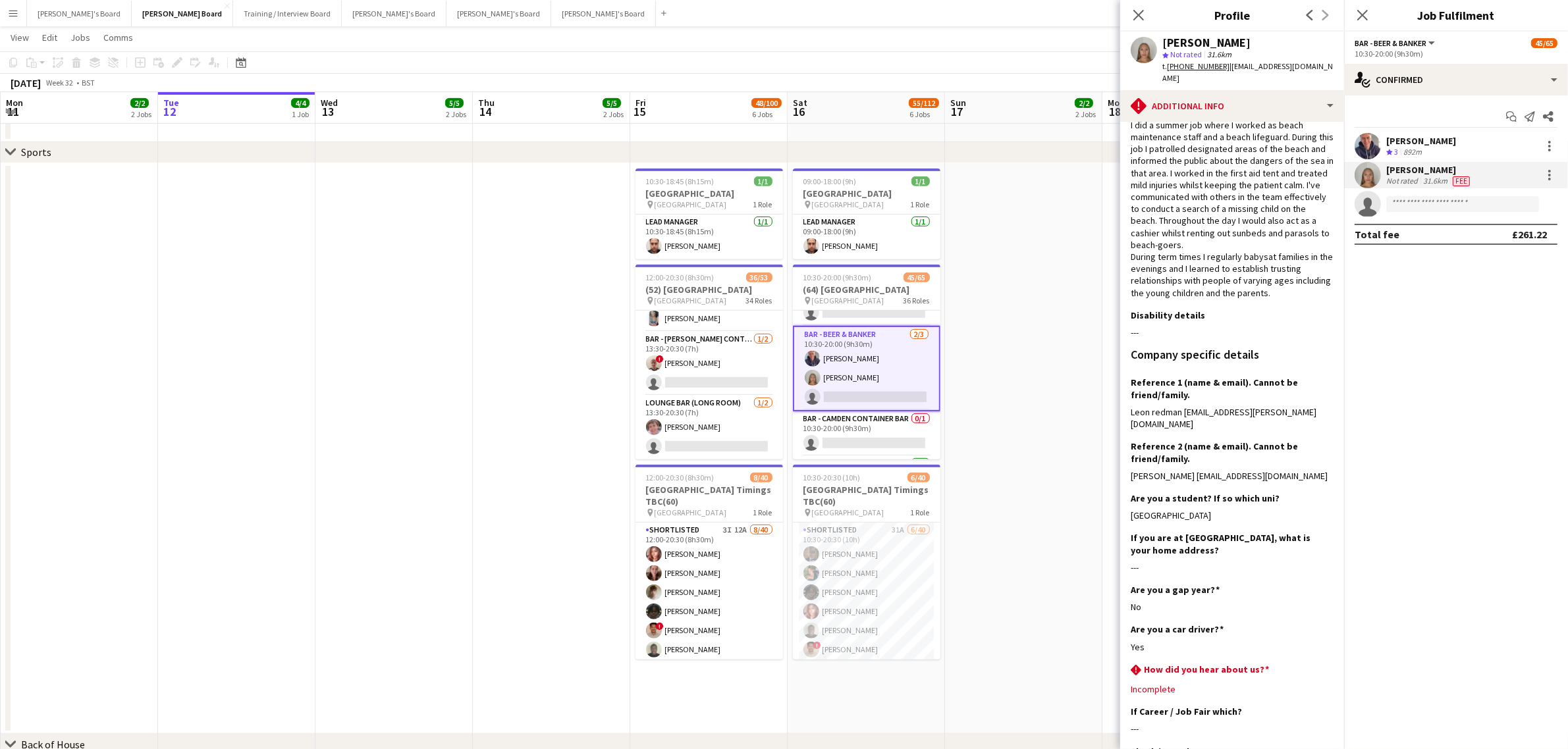
scroll to position [191, 0]
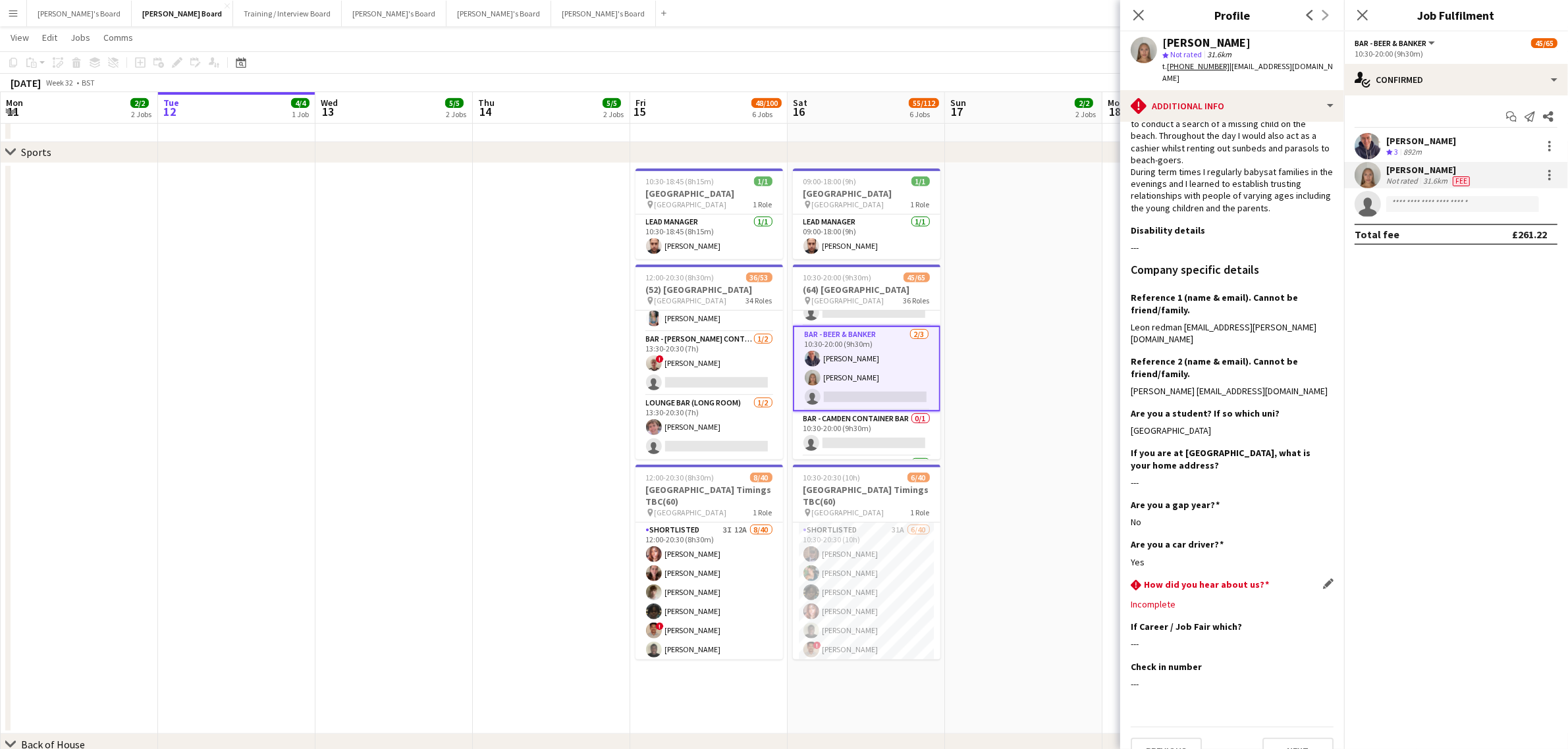
click at [1309, 579] on div "rhombus-alert How did you hear about us? Edit this field" at bounding box center [1232, 586] width 203 height 14
click at [1209, 90] on div "rhombus-alert Additional info" at bounding box center [1232, 105] width 224 height 31
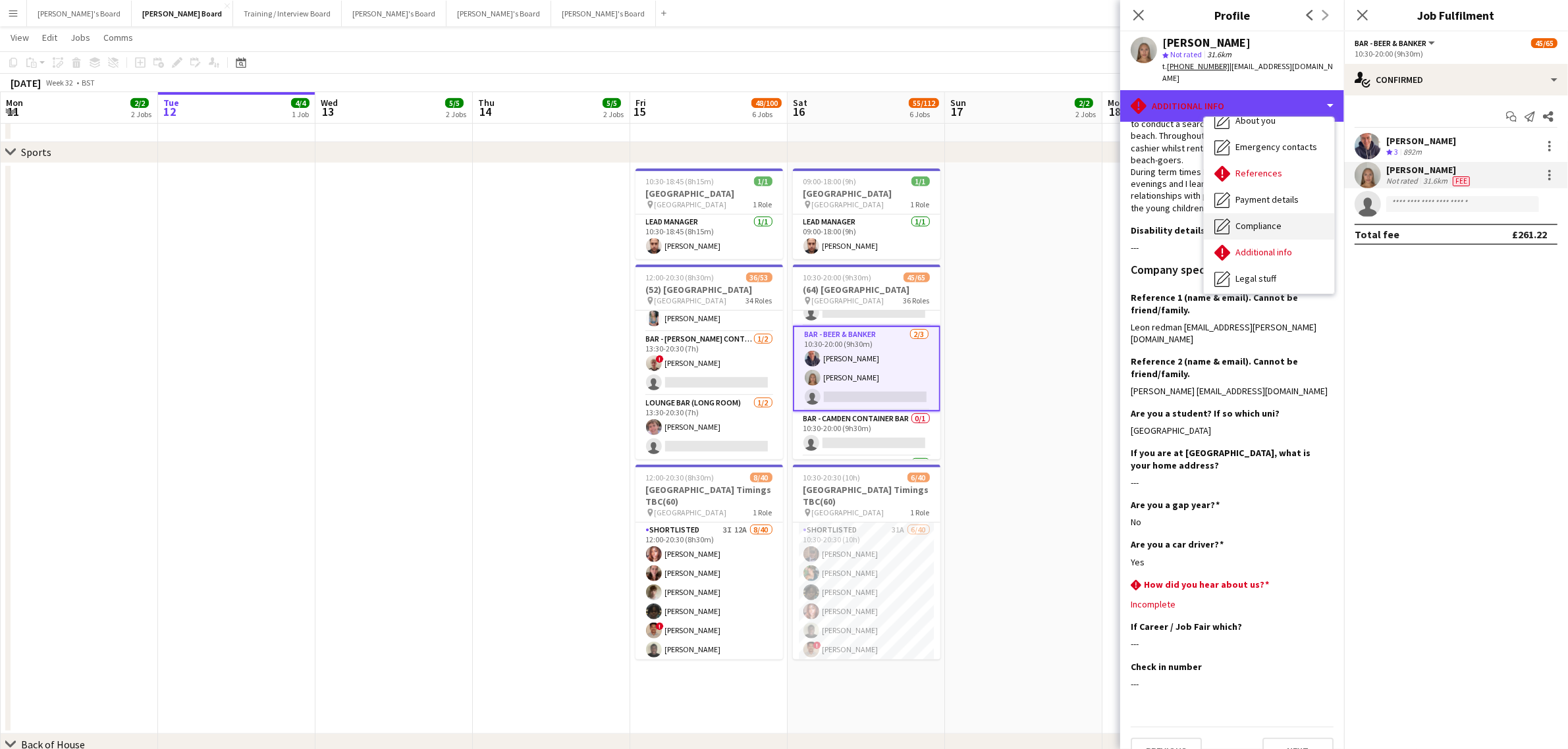
scroll to position [176, 0]
click at [1266, 243] on span "Feedback" at bounding box center [1255, 249] width 40 height 12
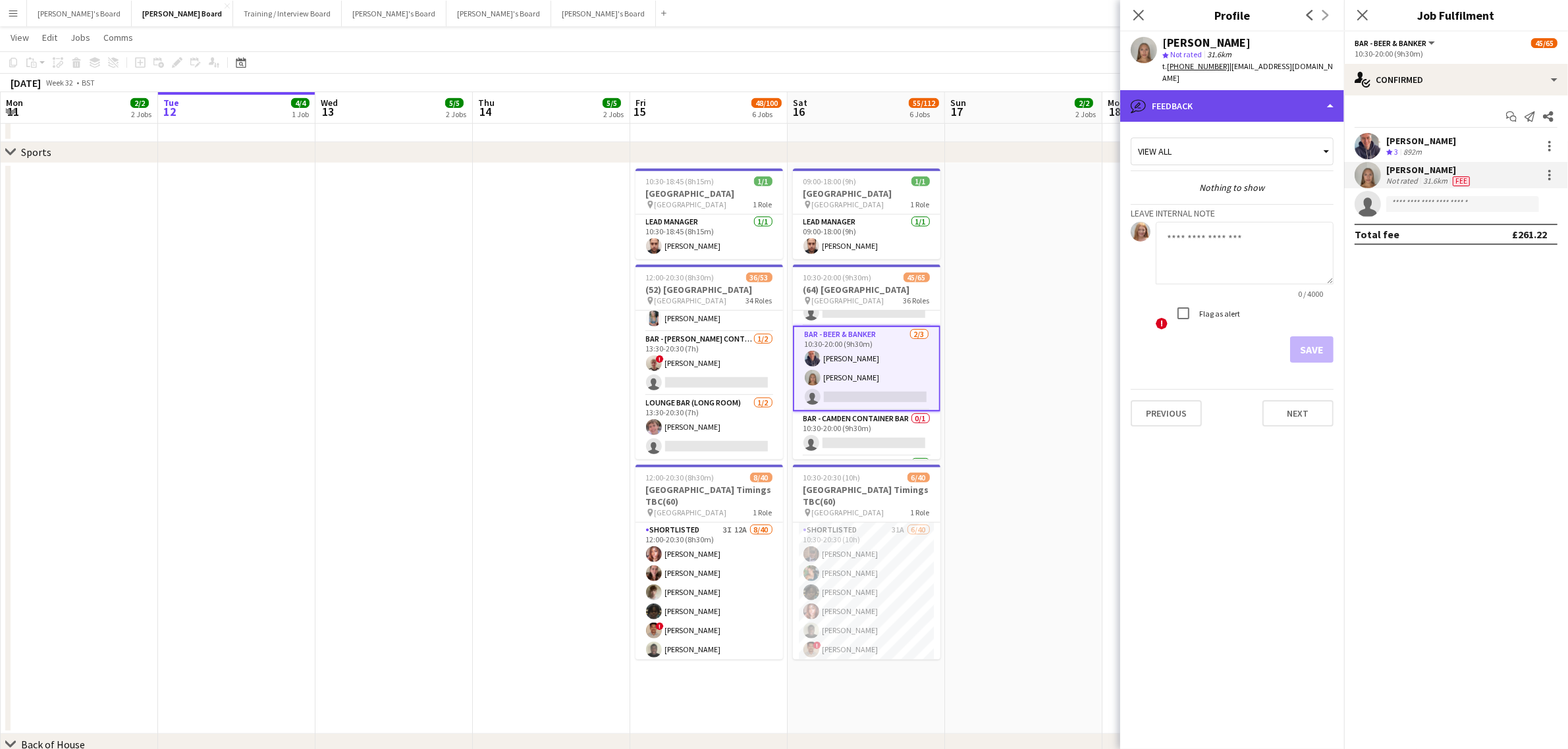
click at [1238, 92] on div "bubble-pencil Feedback" at bounding box center [1232, 105] width 224 height 31
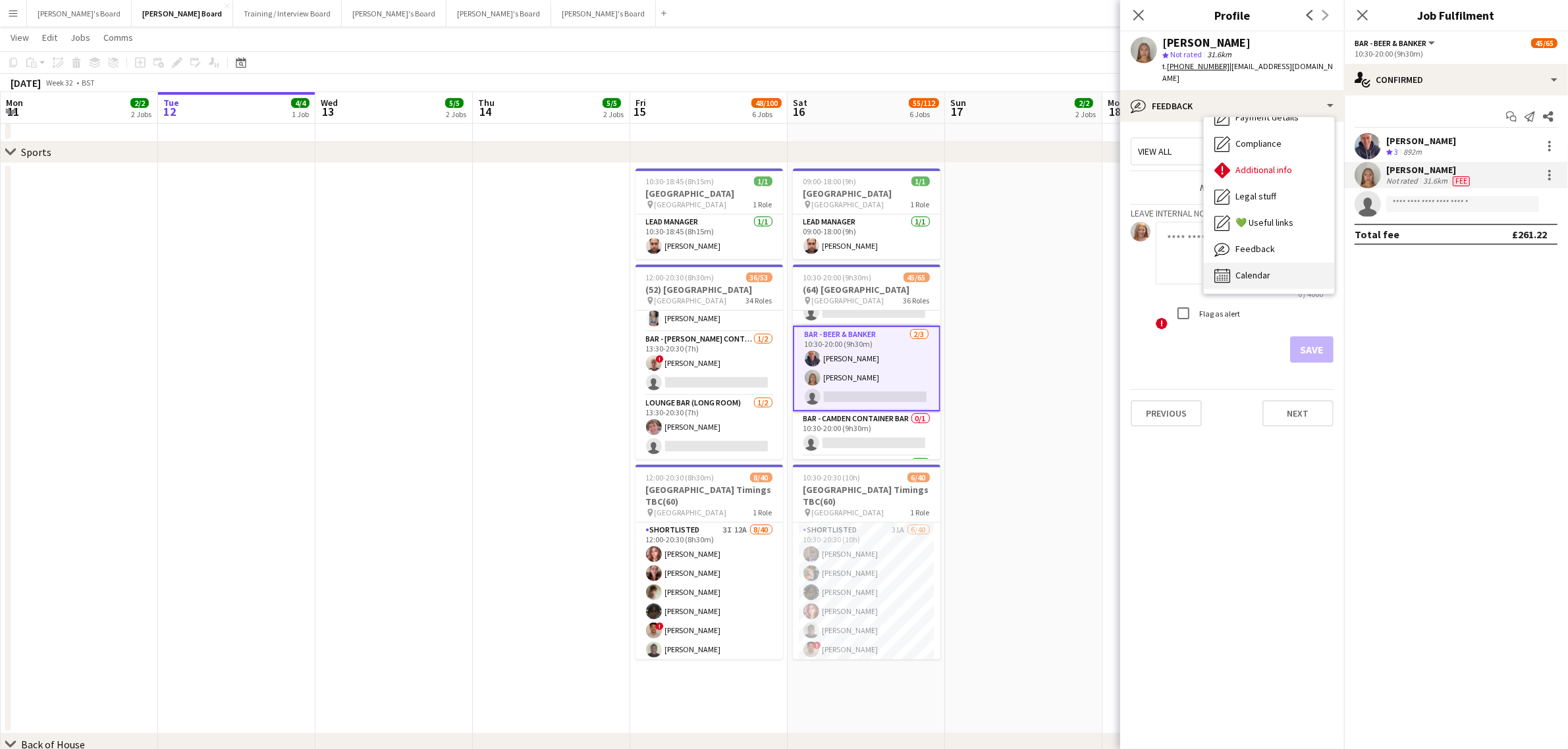
click at [1263, 263] on div "Calendar Calendar" at bounding box center [1269, 276] width 130 height 27
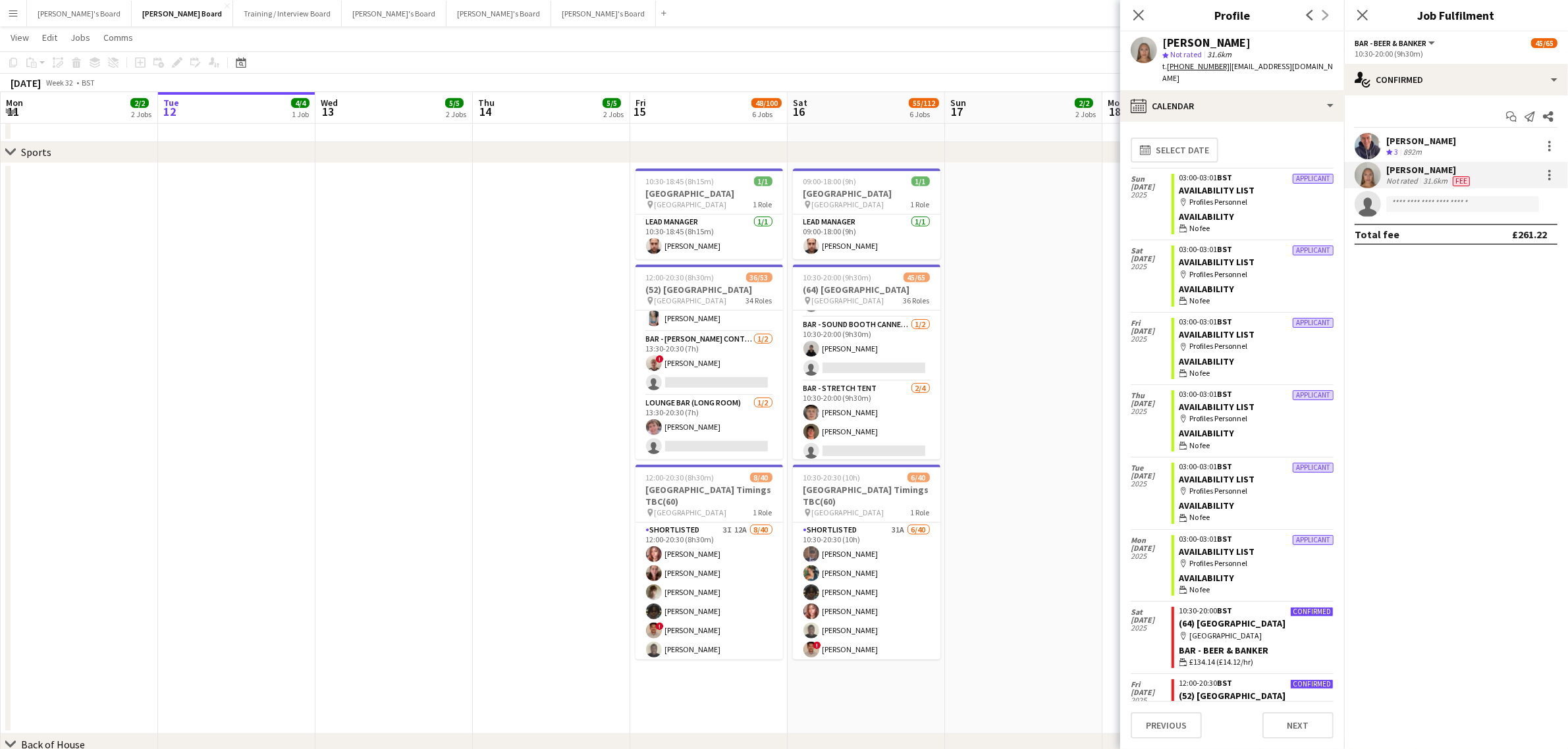
scroll to position [741, 0]
click at [830, 341] on app-card-role "Bar - Sound Booth Canned Bar [DATE] 10:30-20:00 (9h30m) [PERSON_NAME] single-ne…" at bounding box center [867, 321] width 148 height 64
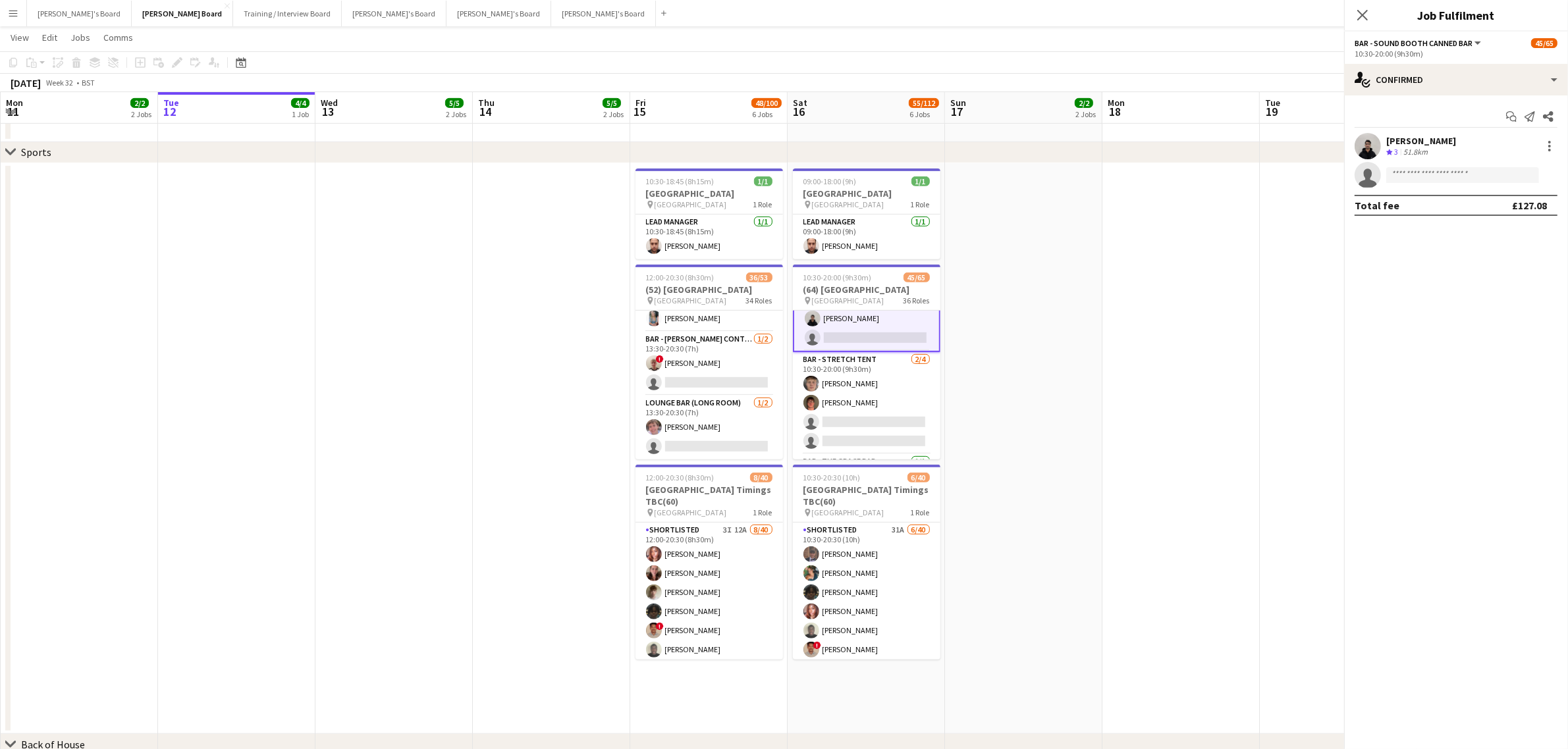
scroll to position [740, 0]
click at [1375, 163] on icon "single-neutral-actions" at bounding box center [1368, 178] width 27 height 30
click at [1384, 149] on div "[PERSON_NAME] Crew rating 3 51.8km" at bounding box center [1456, 146] width 224 height 27
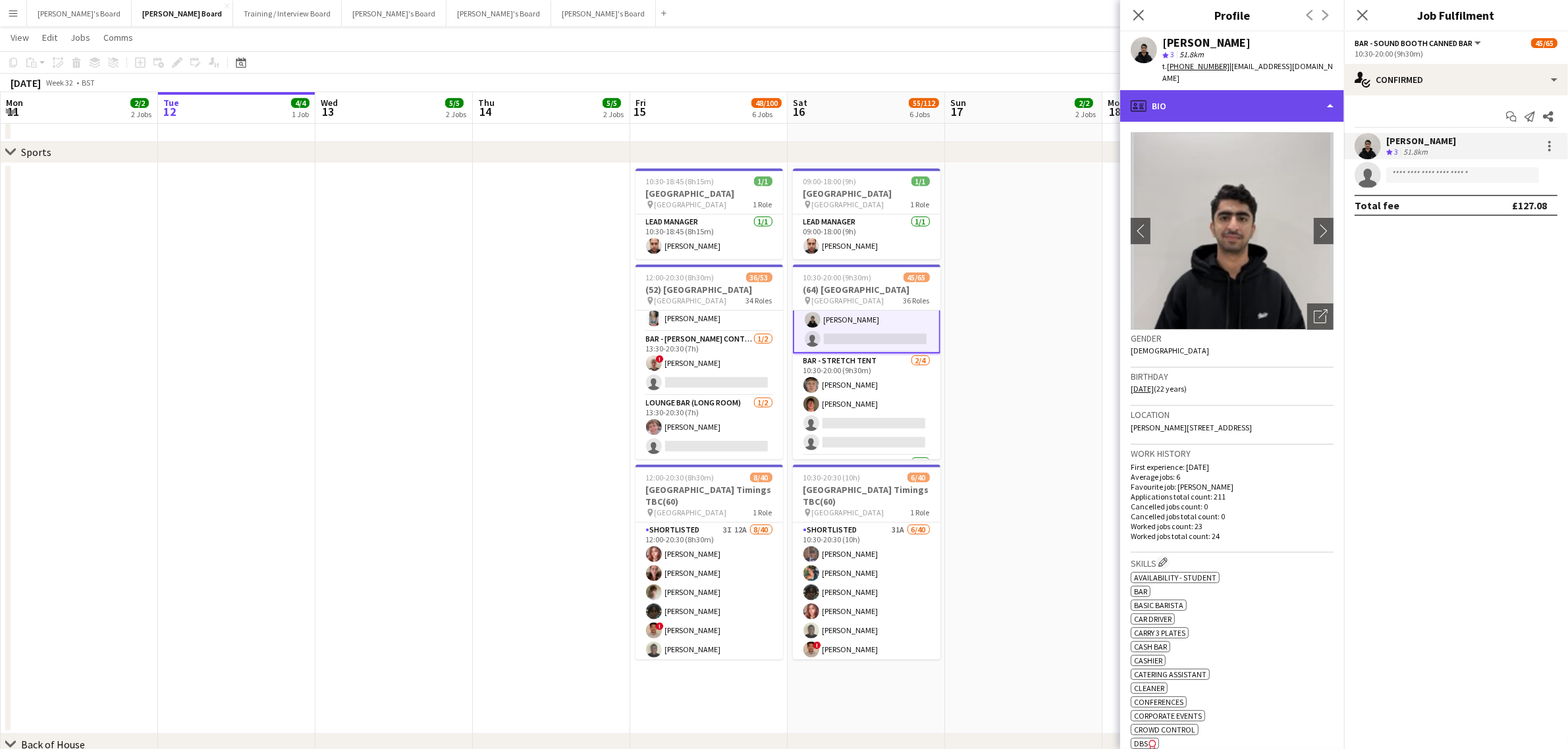
click at [1166, 104] on div "profile Bio" at bounding box center [1232, 105] width 224 height 31
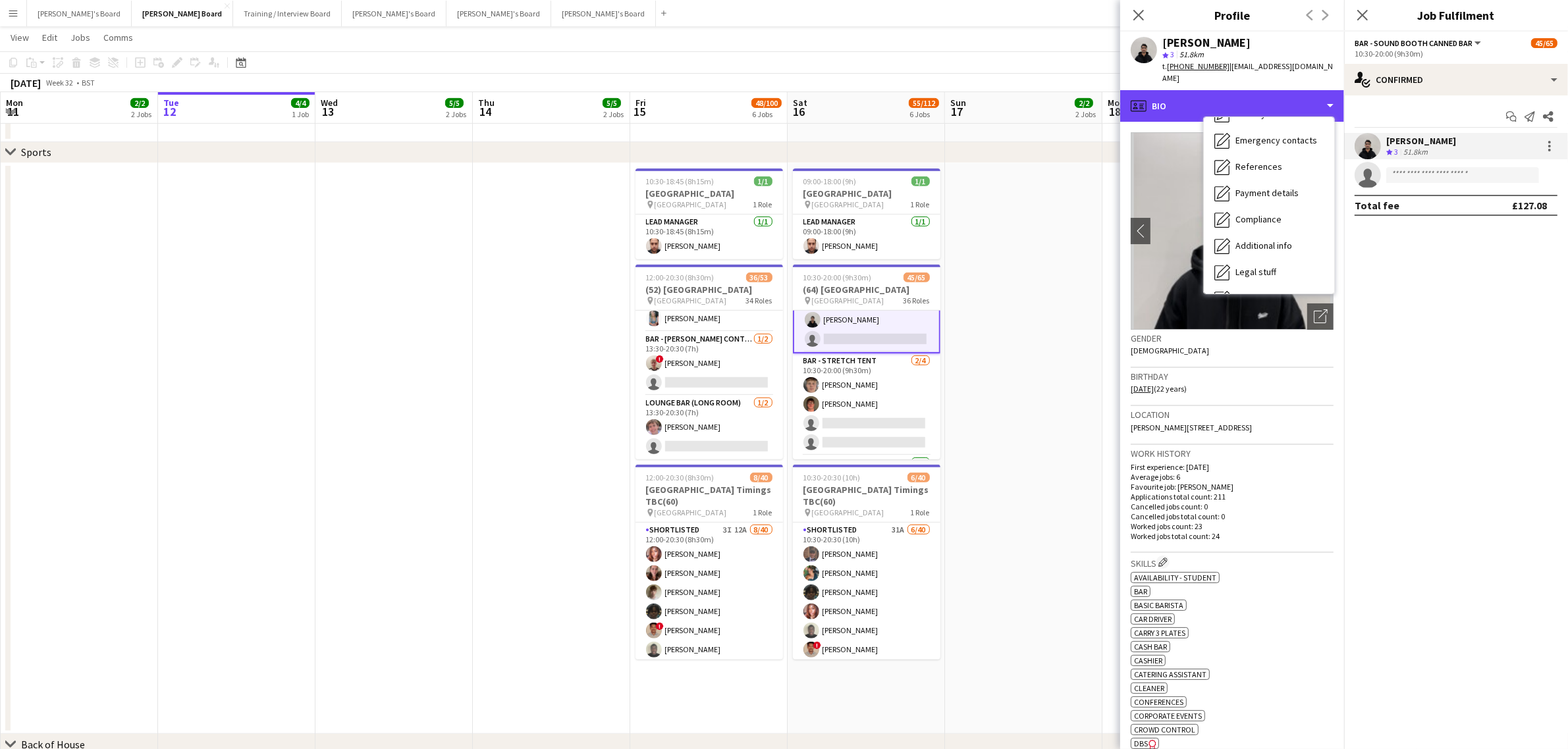
scroll to position [176, 0]
click at [1211, 264] on div "Calendar Calendar" at bounding box center [1269, 276] width 130 height 27
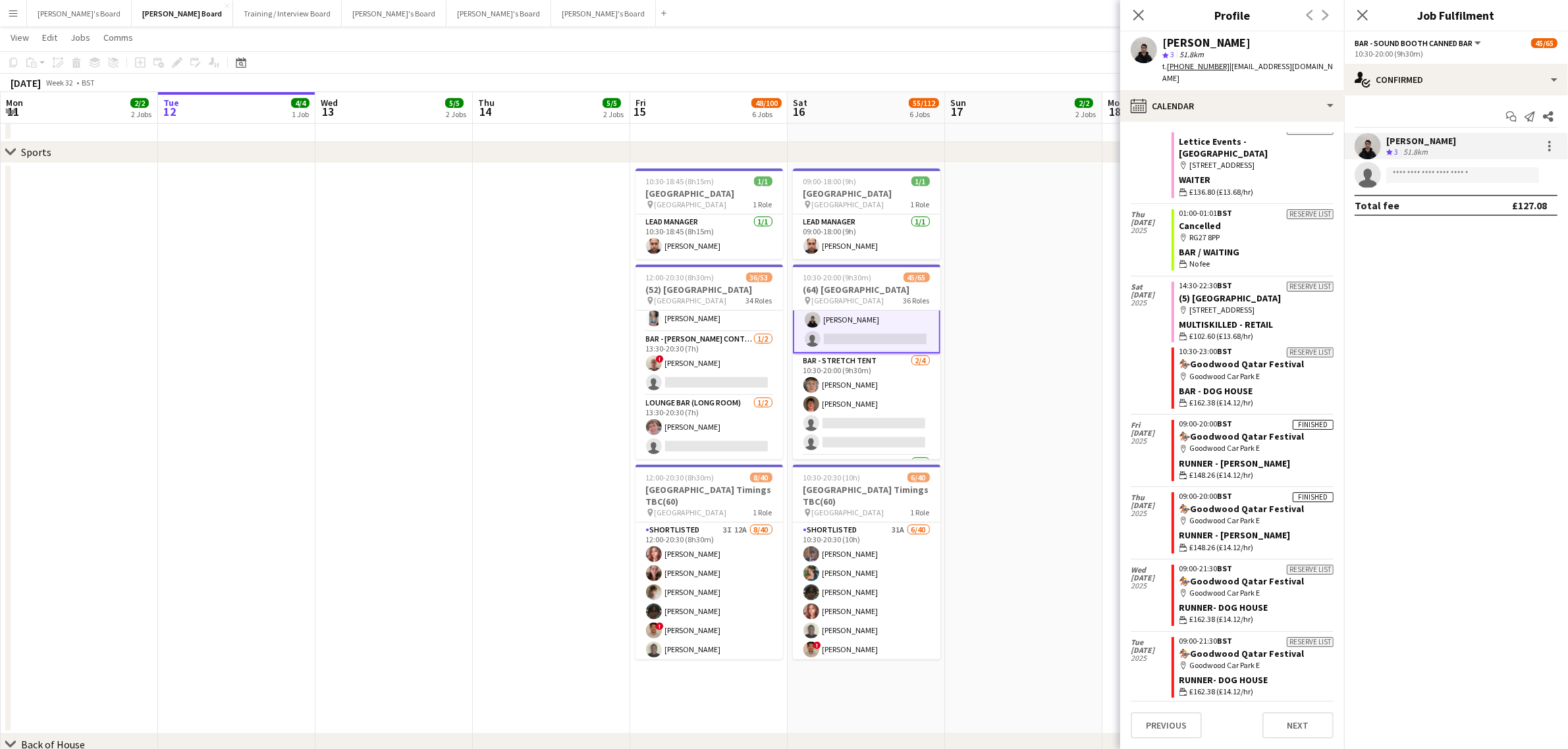
scroll to position [1983, 0]
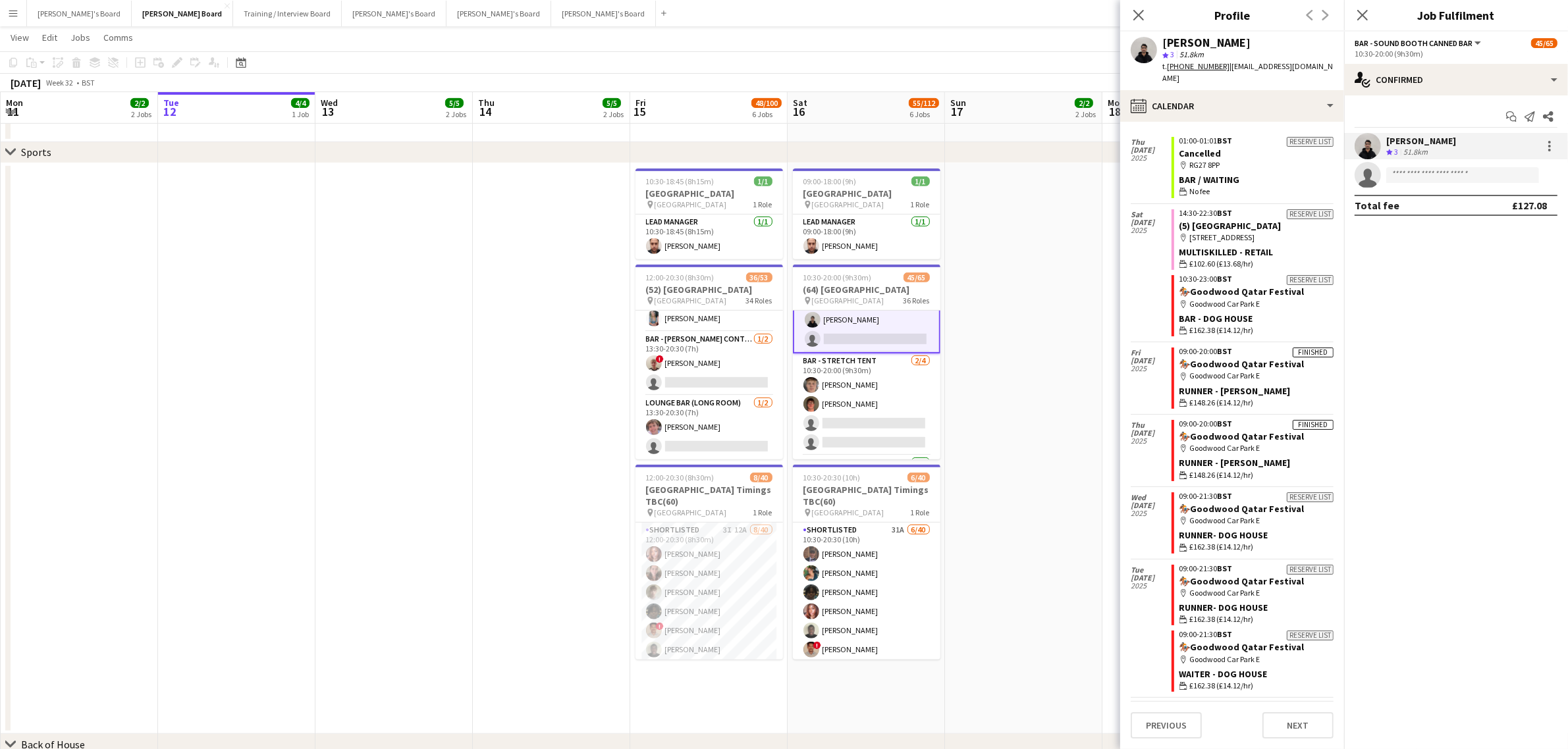
click at [1269, 76] on div "[PERSON_NAME] star 3 51.8km t. [PHONE_NUMBER] | [EMAIL_ADDRESS][DOMAIN_NAME]" at bounding box center [1232, 60] width 224 height 59
click at [1254, 90] on div "calendar-full Calendar" at bounding box center [1232, 105] width 224 height 31
click at [1227, 242] on icon "Feedback" at bounding box center [1222, 249] width 16 height 16
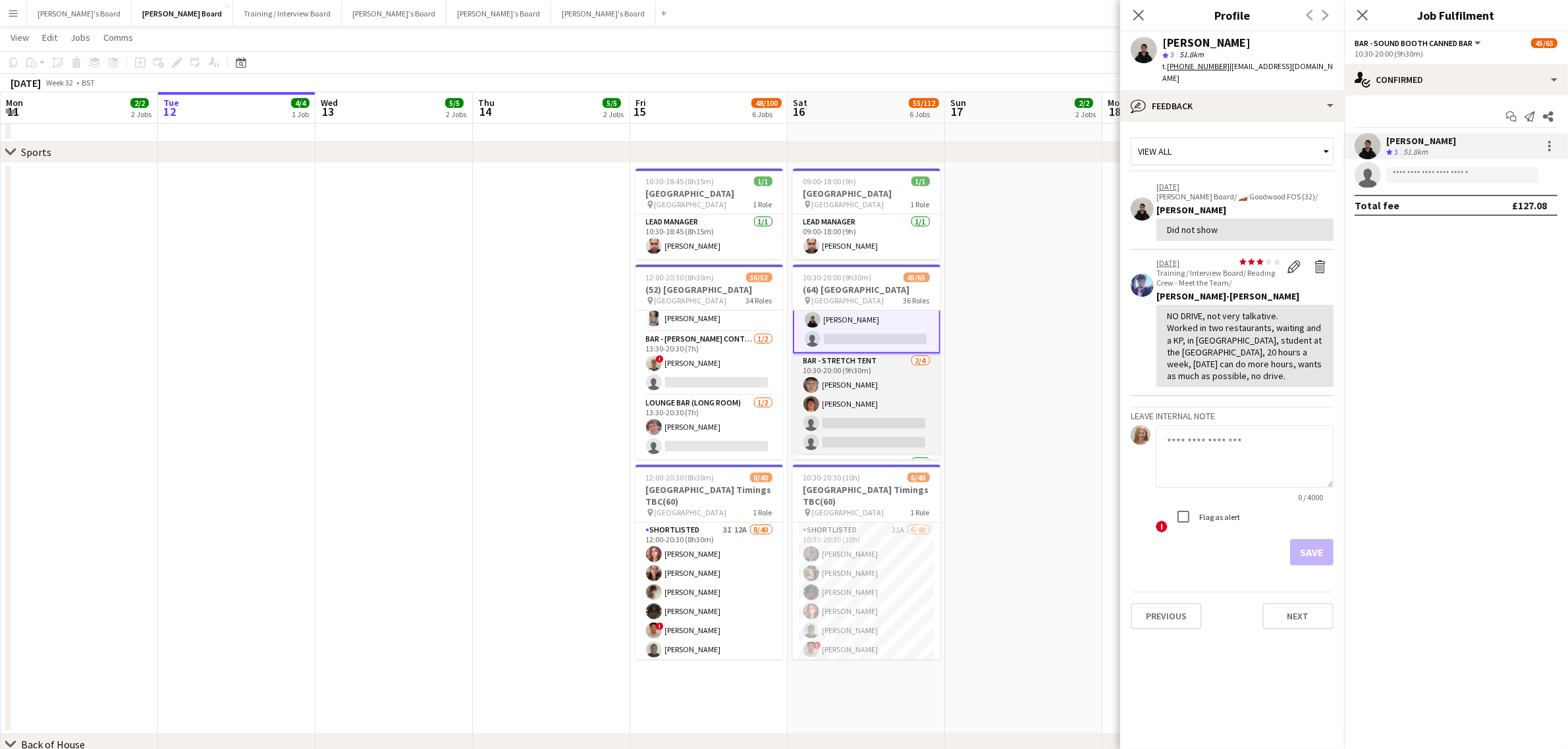
scroll to position [658, 0]
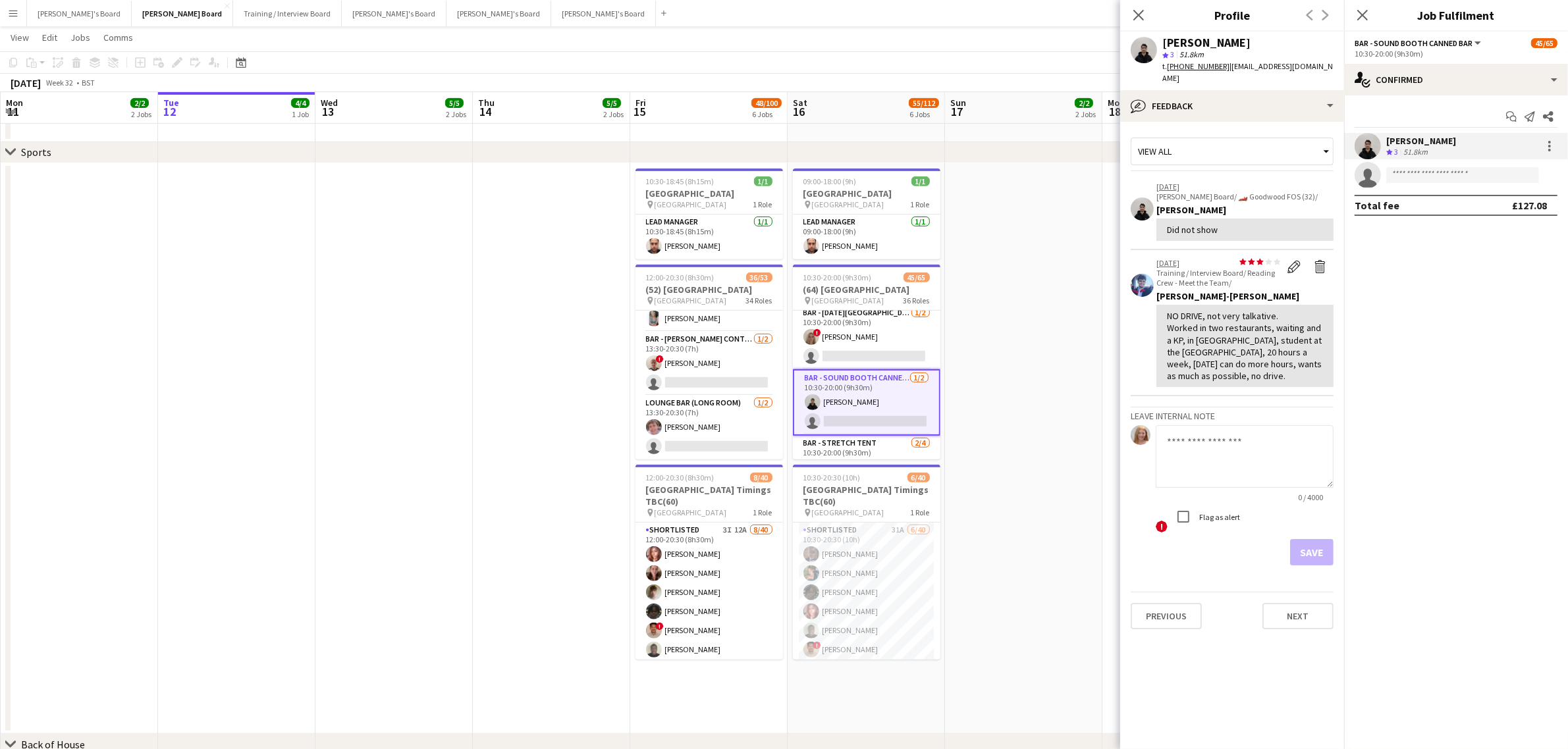
click at [968, 356] on app-date-cell at bounding box center [1023, 449] width 158 height 571
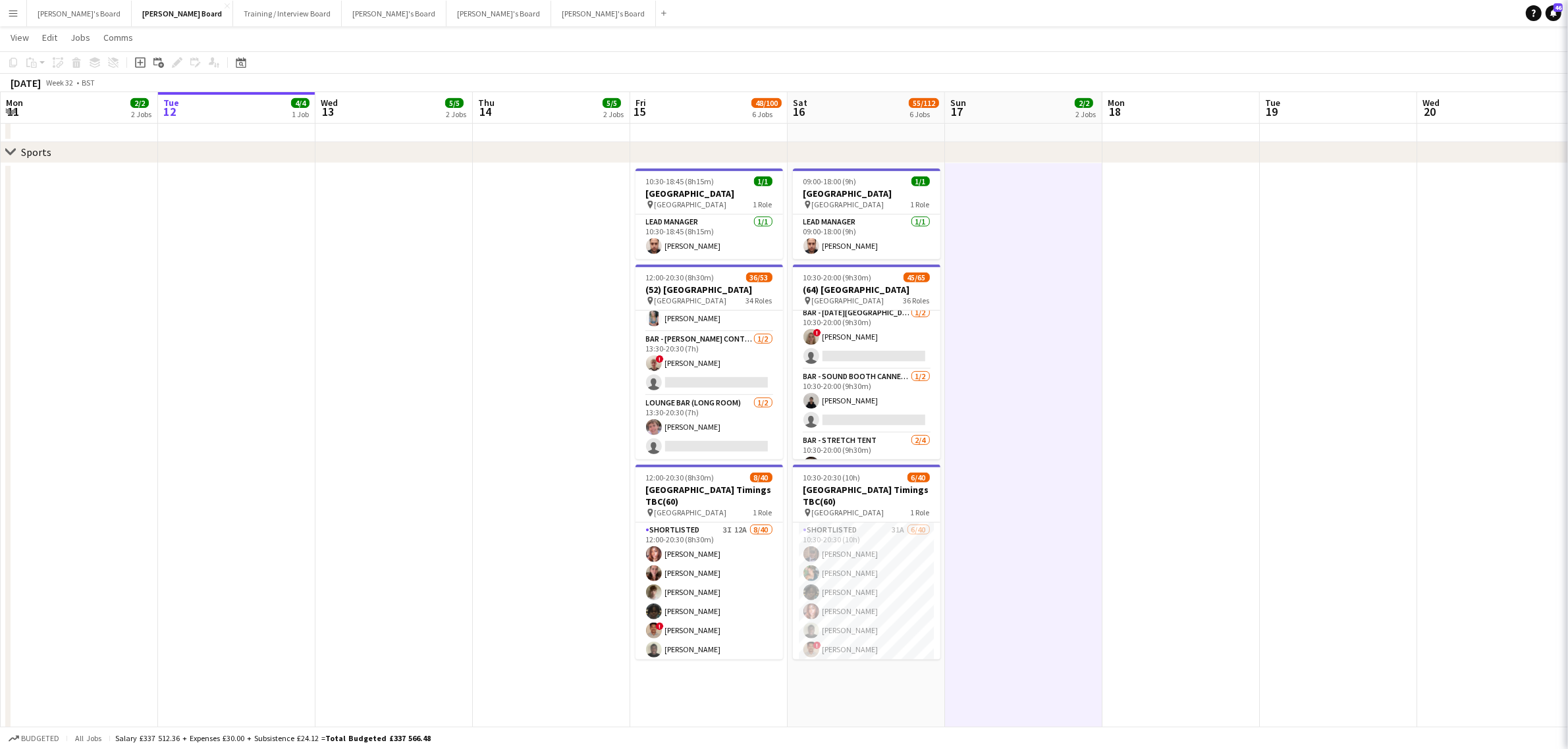
click at [968, 356] on app-date-cell at bounding box center [1023, 449] width 158 height 571
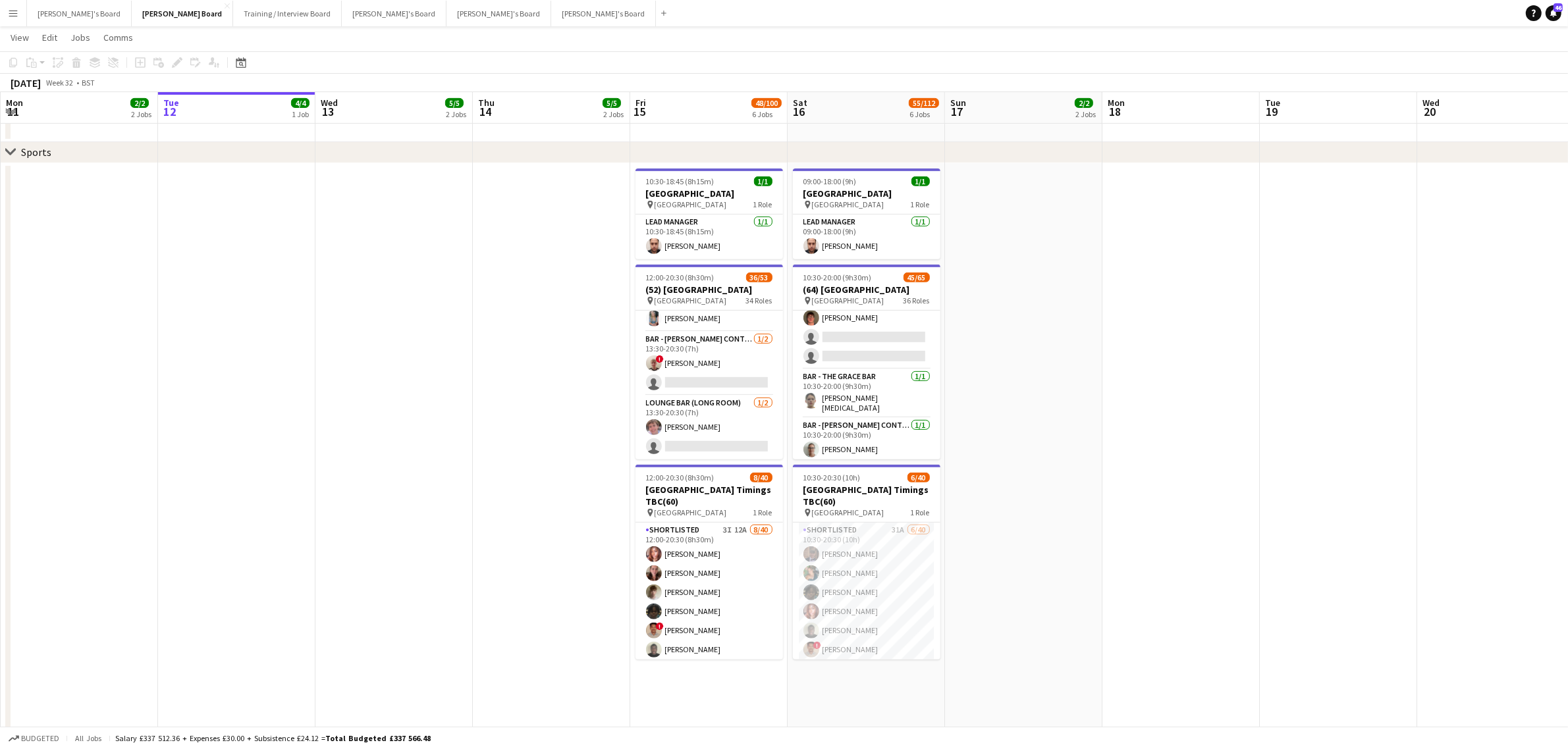
scroll to position [658, 0]
click at [895, 404] on app-card-role "Bar - Sound Booth Canned Bar [DATE] 10:30-20:00 (9h30m) [PERSON_NAME] single-ne…" at bounding box center [867, 400] width 148 height 64
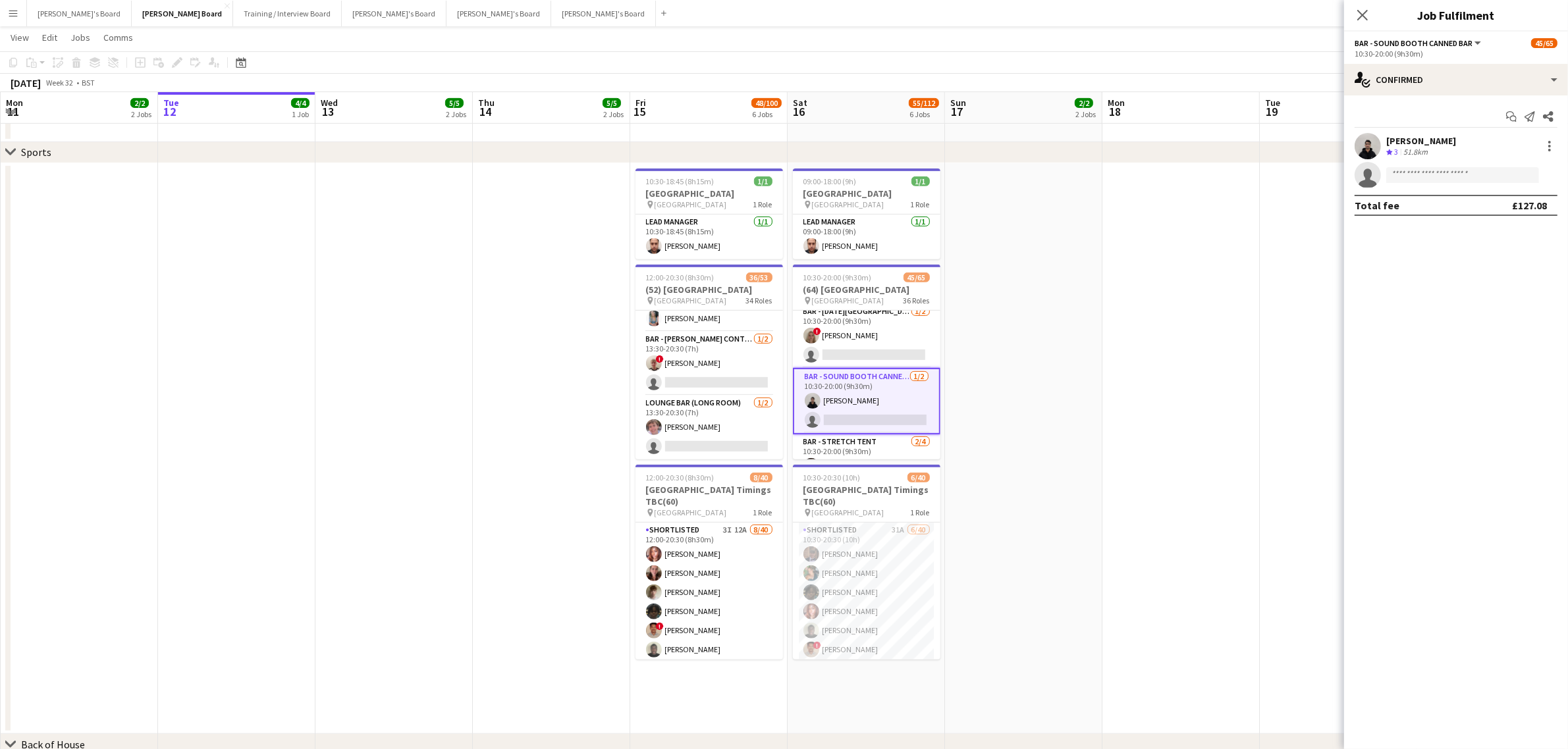
click at [1409, 133] on div "[PERSON_NAME] Crew rating 3 51.8km" at bounding box center [1456, 146] width 224 height 27
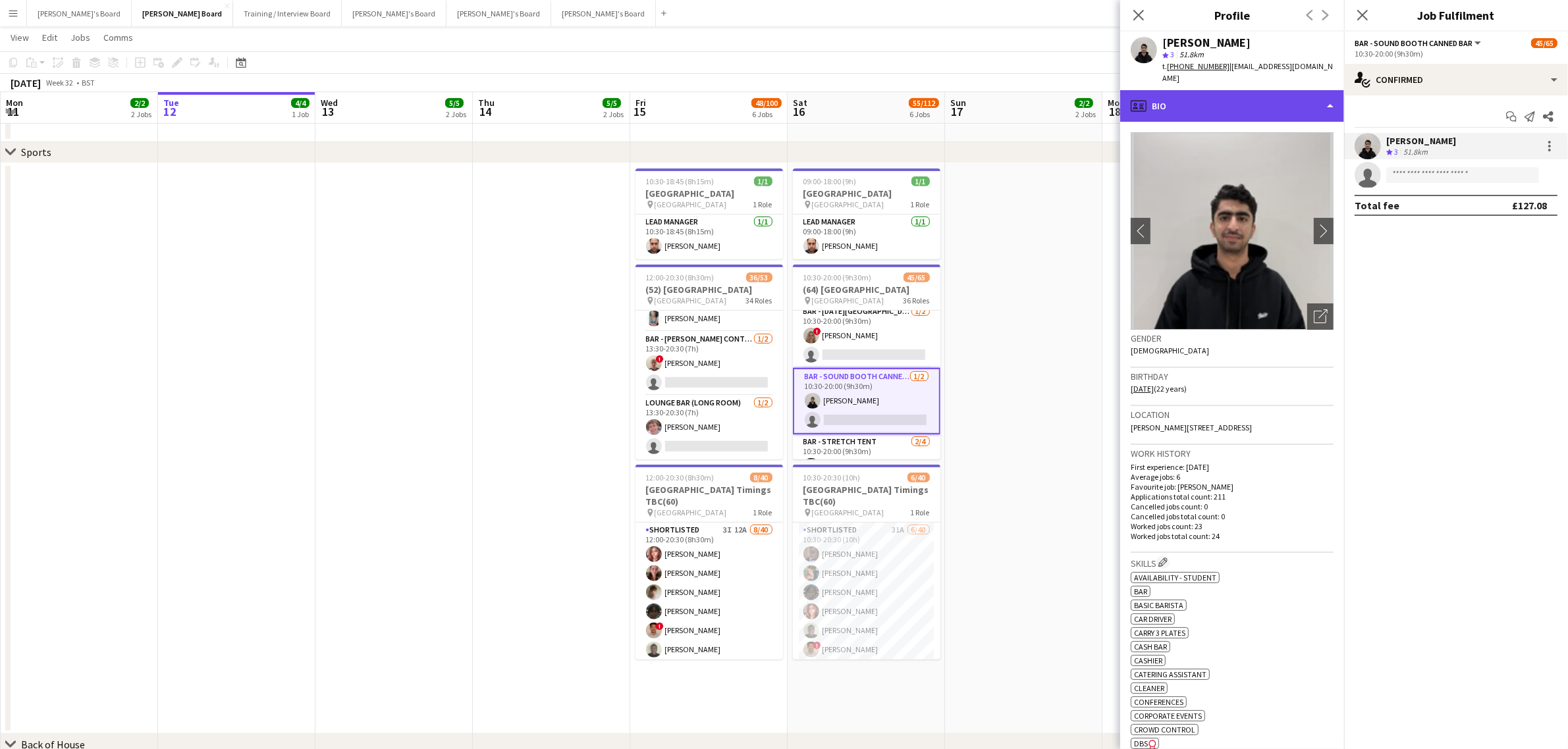
click at [1258, 90] on div "profile Bio" at bounding box center [1232, 105] width 224 height 31
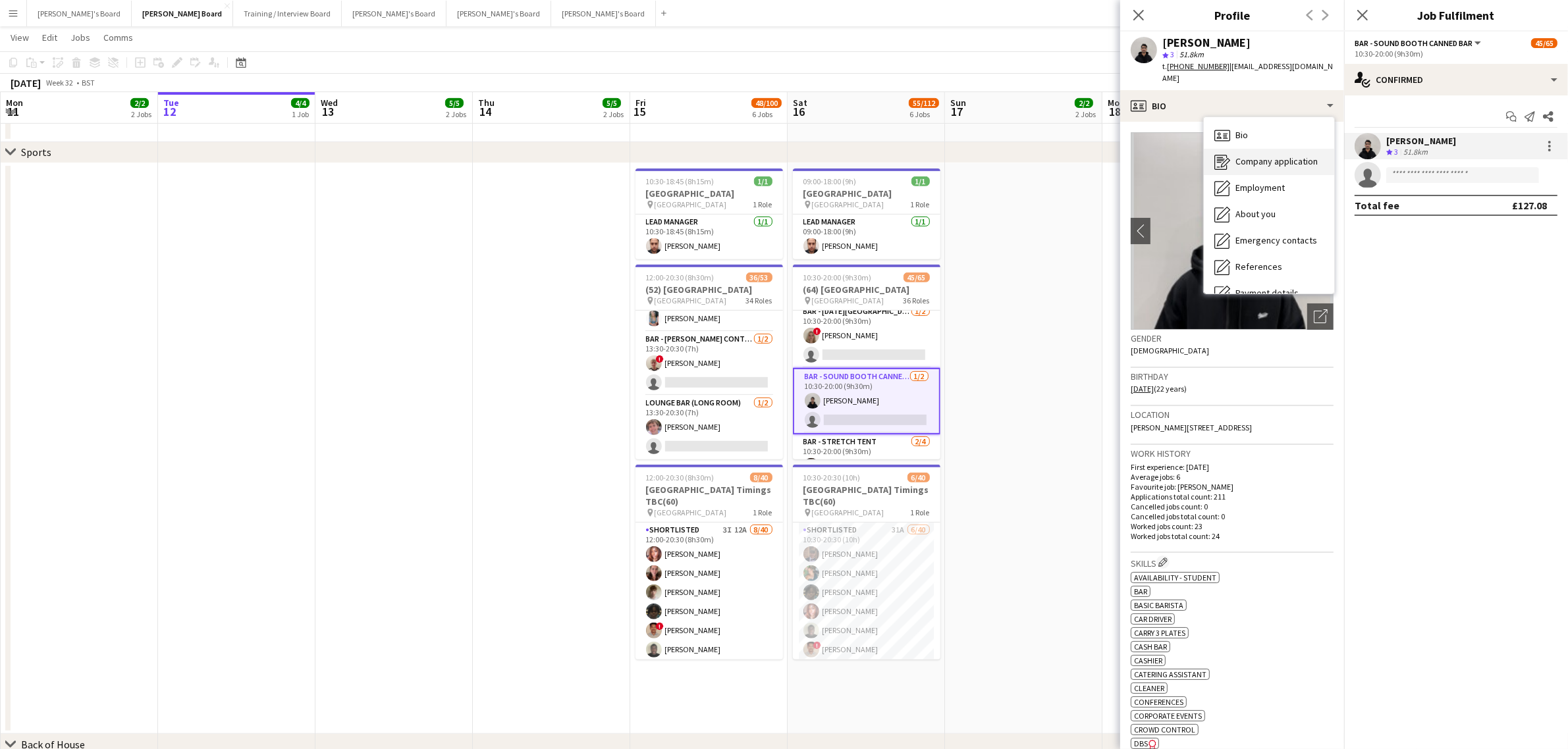
click at [1253, 155] on span "Company application" at bounding box center [1276, 162] width 82 height 12
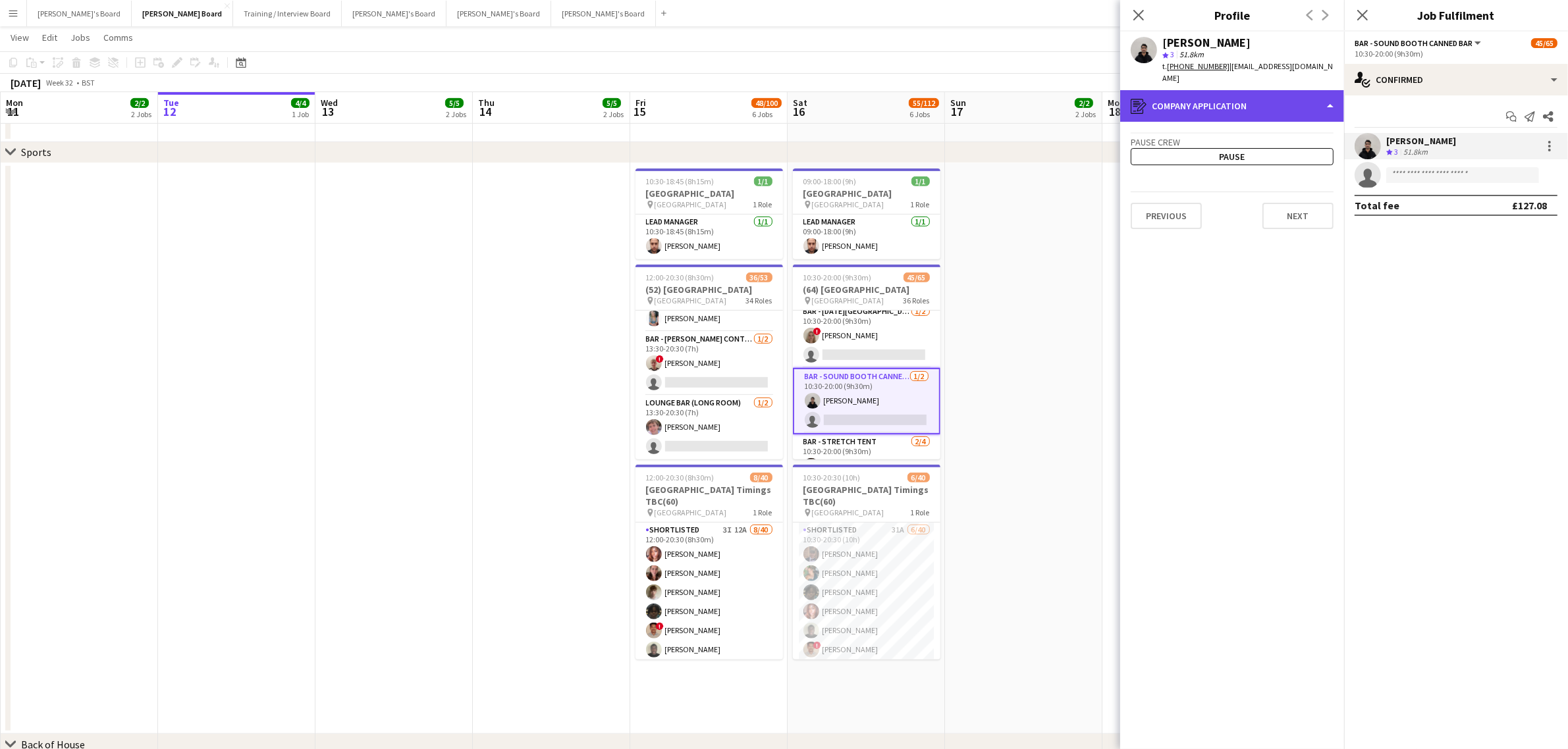
click at [1258, 93] on div "register Company application" at bounding box center [1232, 105] width 224 height 31
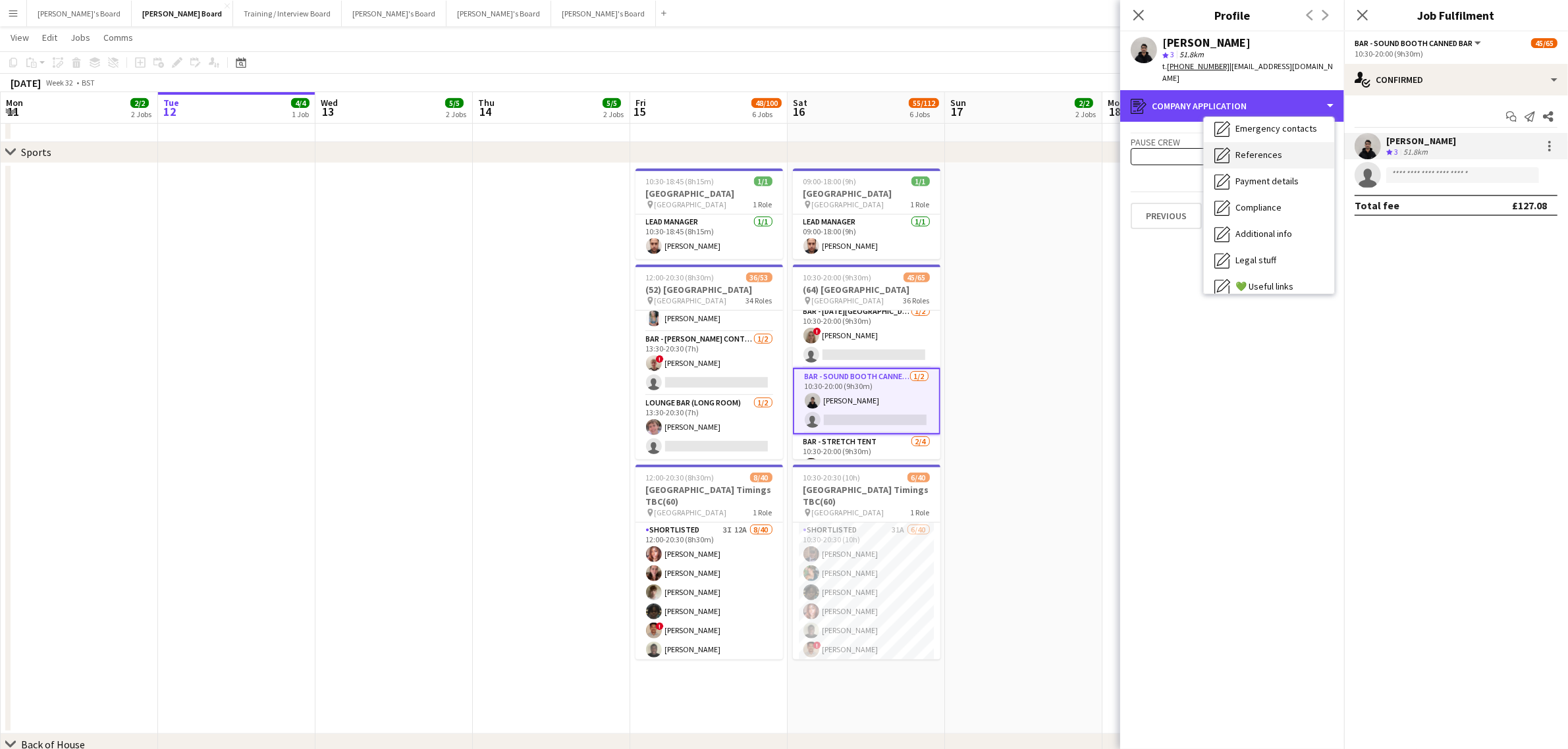
scroll to position [176, 0]
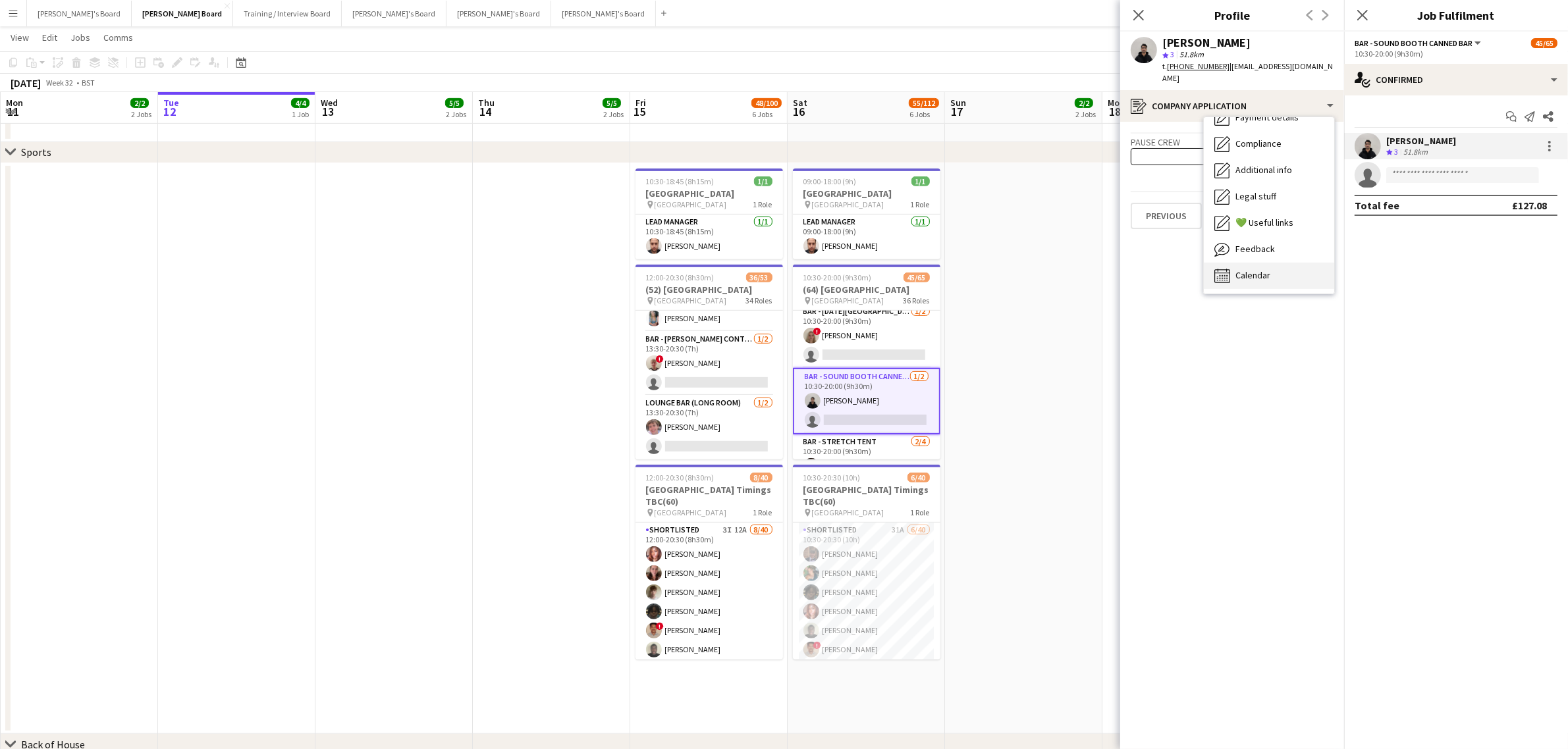
click at [1266, 269] on span "Calendar" at bounding box center [1253, 275] width 35 height 12
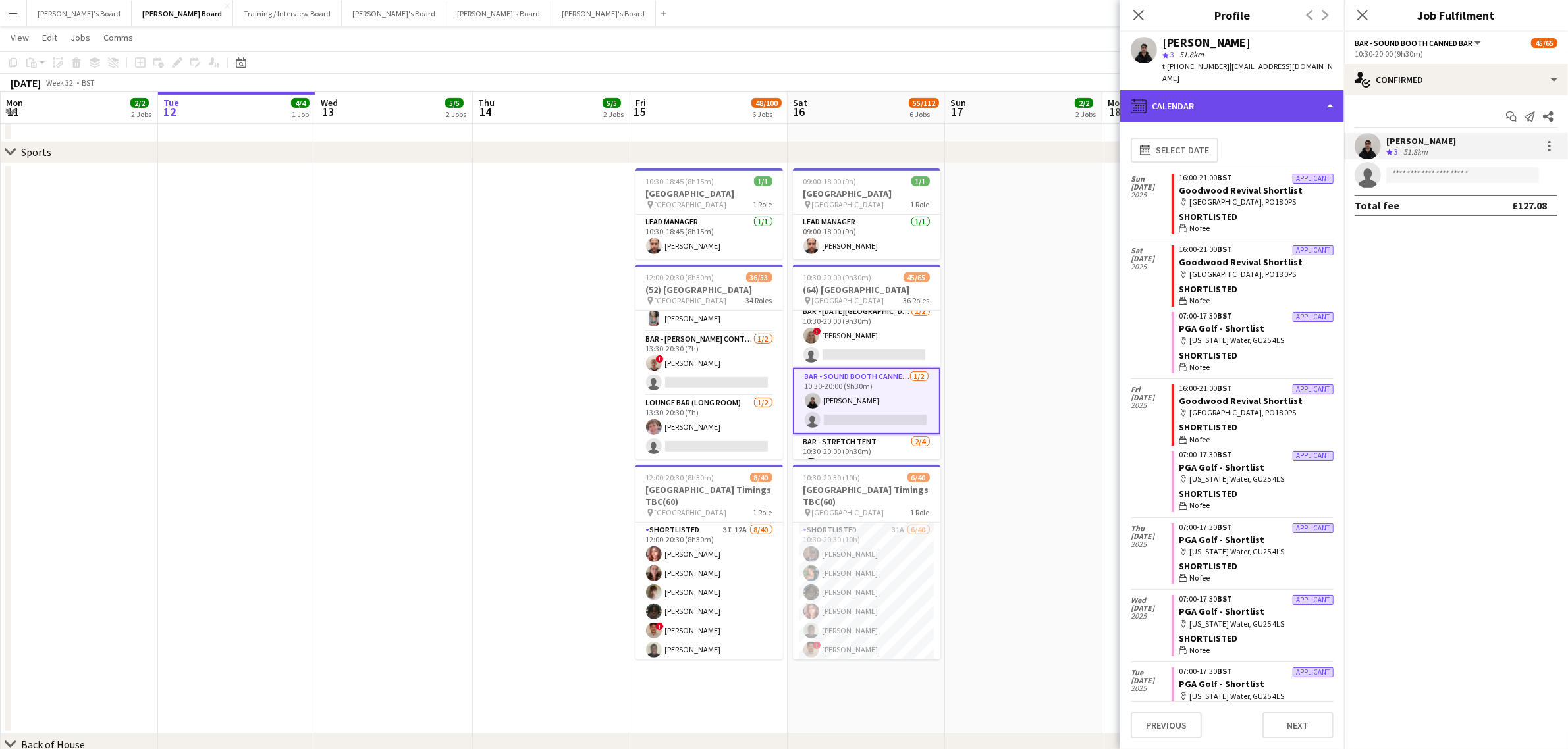
click at [1248, 99] on div "calendar-full Calendar" at bounding box center [1232, 105] width 224 height 31
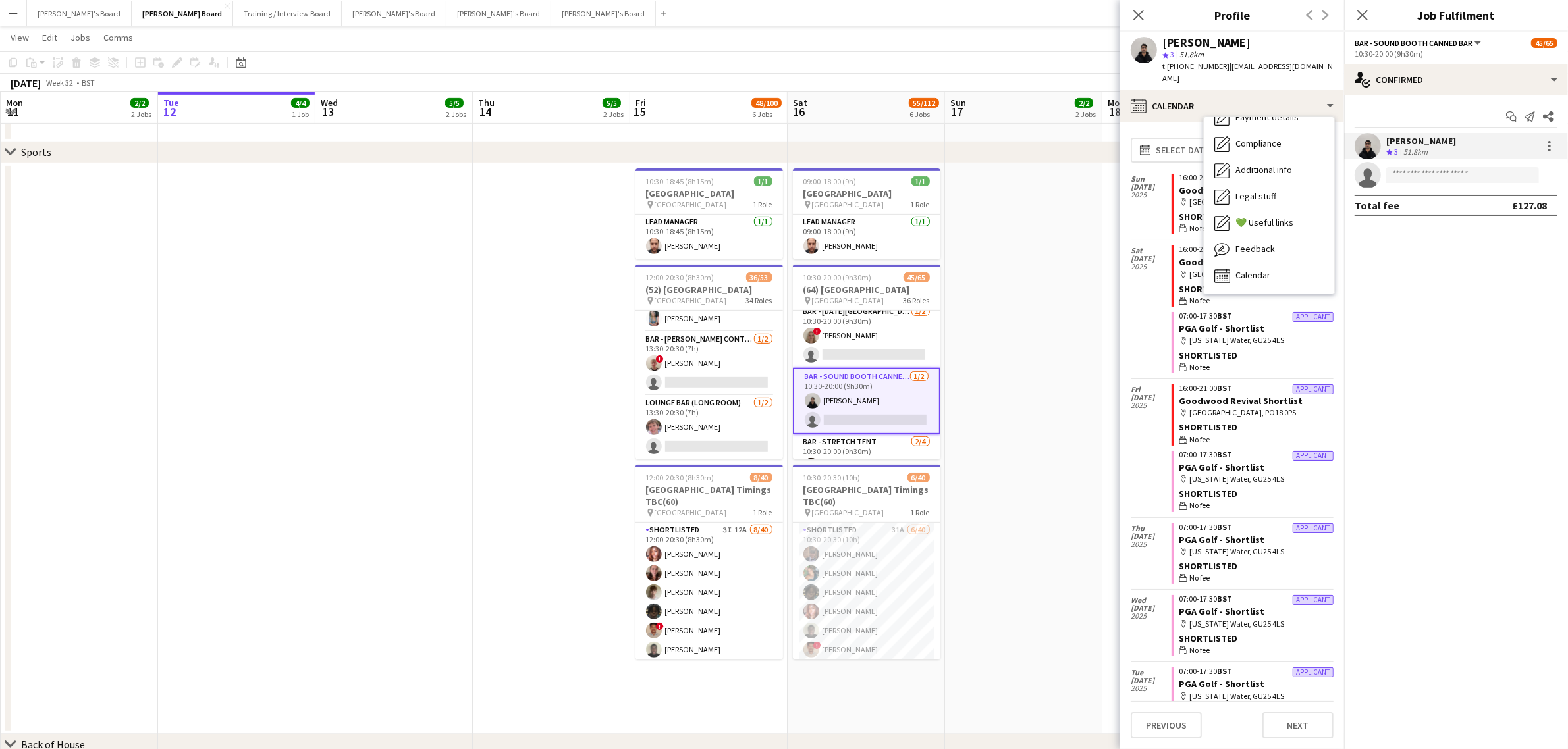
click at [1243, 434] on div "wallet No fee" at bounding box center [1256, 440] width 154 height 12
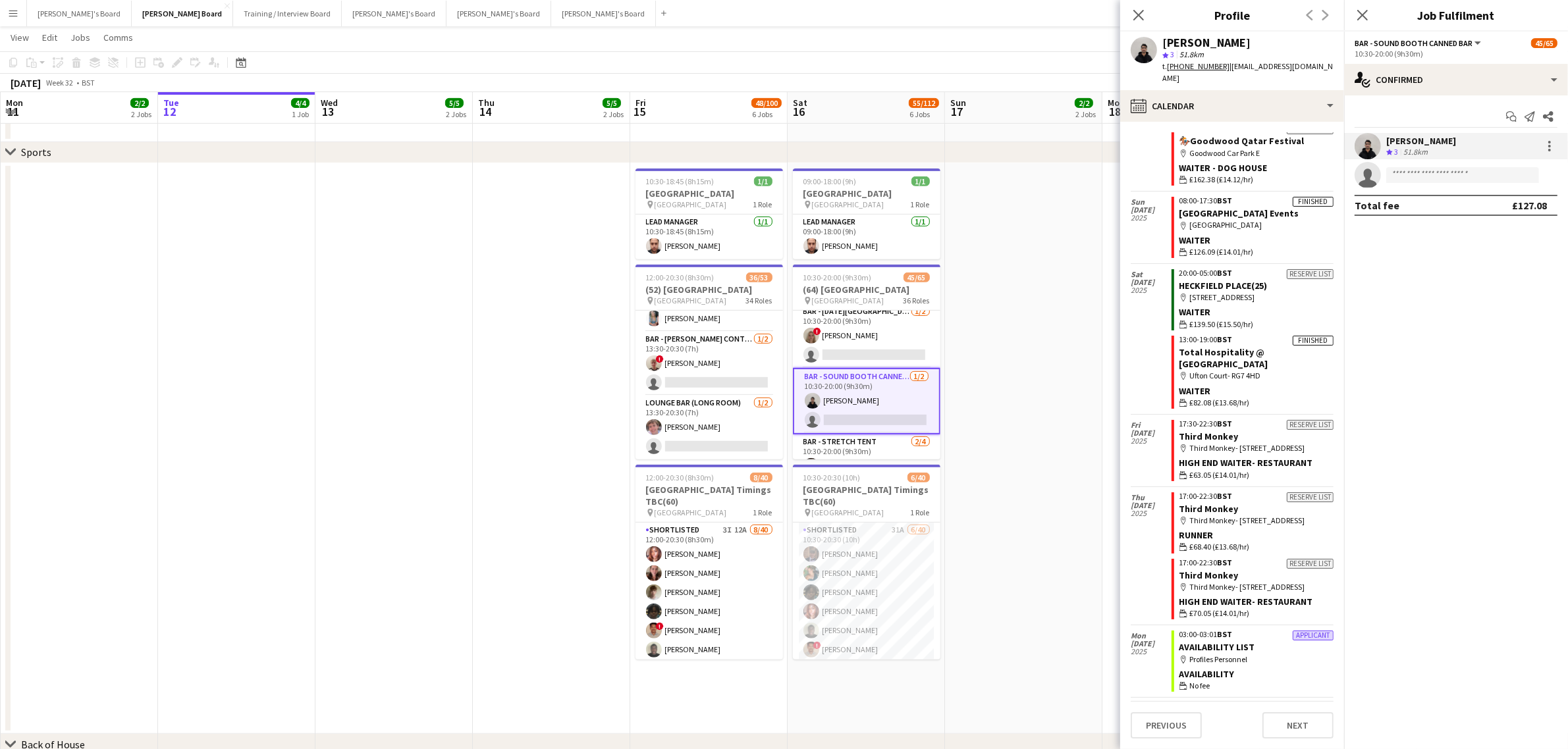
scroll to position [2526, 0]
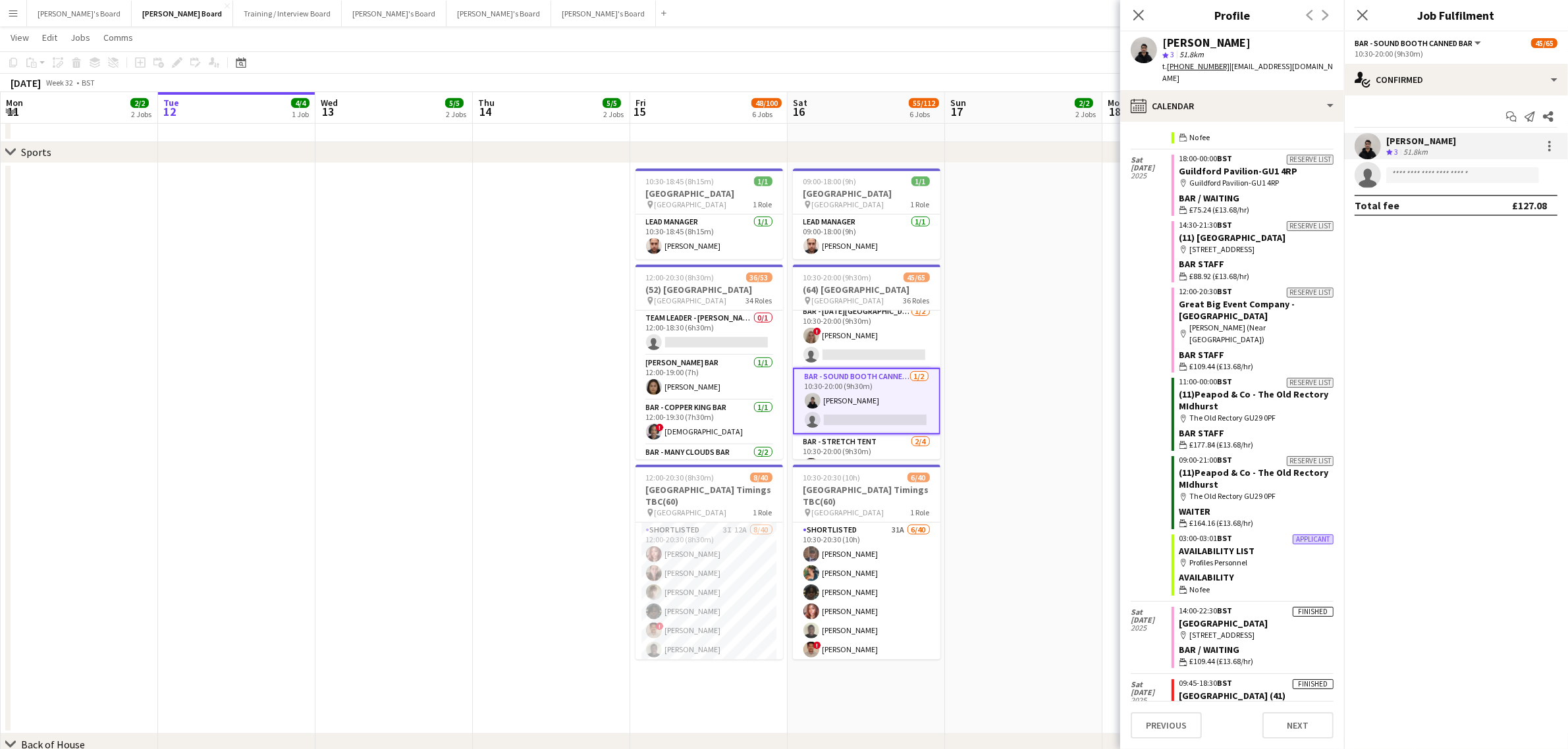
click at [580, 404] on app-date-cell at bounding box center [552, 449] width 158 height 571
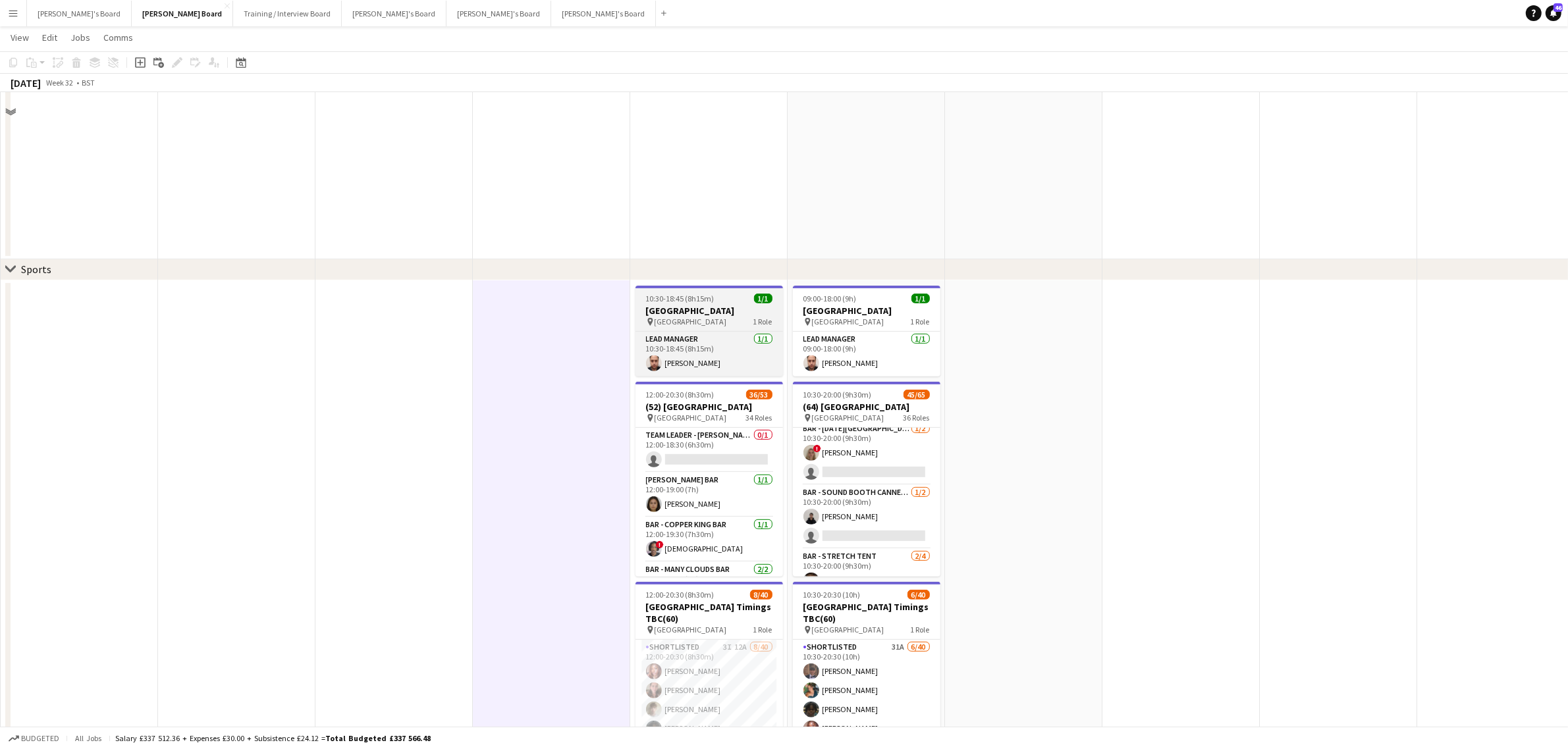
scroll to position [576, 0]
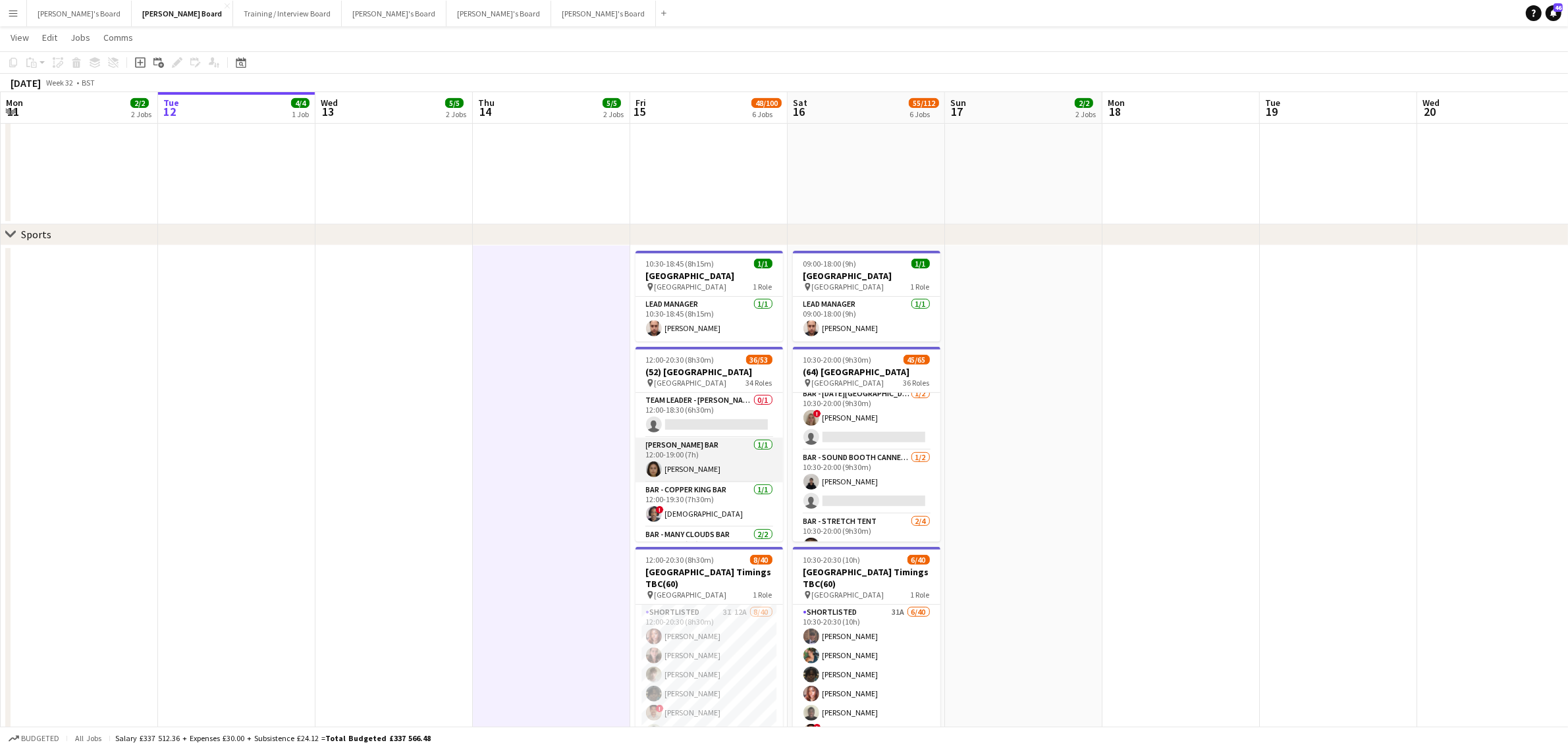
click at [712, 461] on app-card-role "[PERSON_NAME] Bar [DATE] 12:00-19:00 (7h) [PERSON_NAME]" at bounding box center [709, 460] width 148 height 45
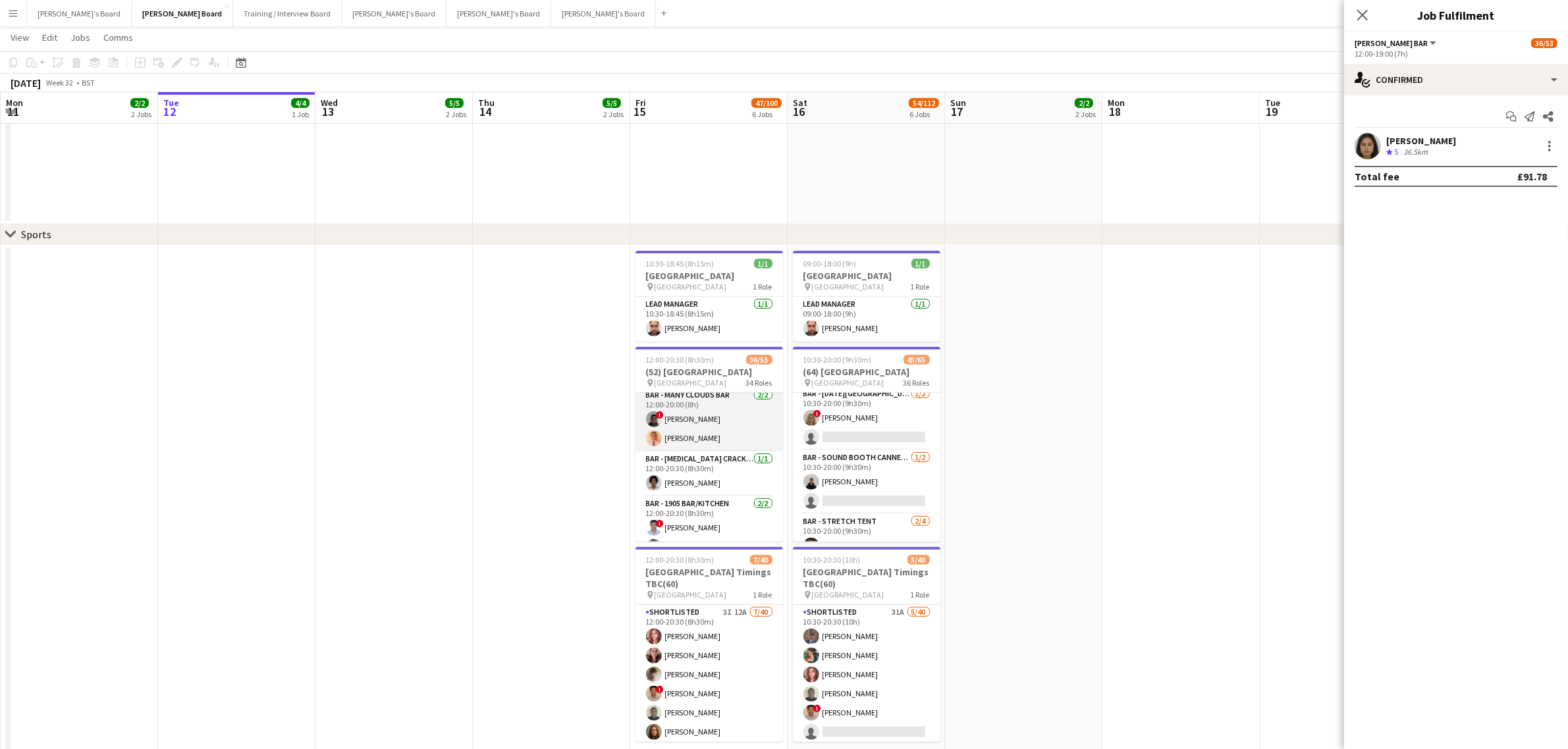
scroll to position [165, 0]
click at [706, 433] on app-card-role "Bar - 1905 Bar/Kitchen [DATE] 12:00-20:30 (8h30m) ! [PERSON_NAME] [PERSON_NAME]" at bounding box center [709, 424] width 148 height 64
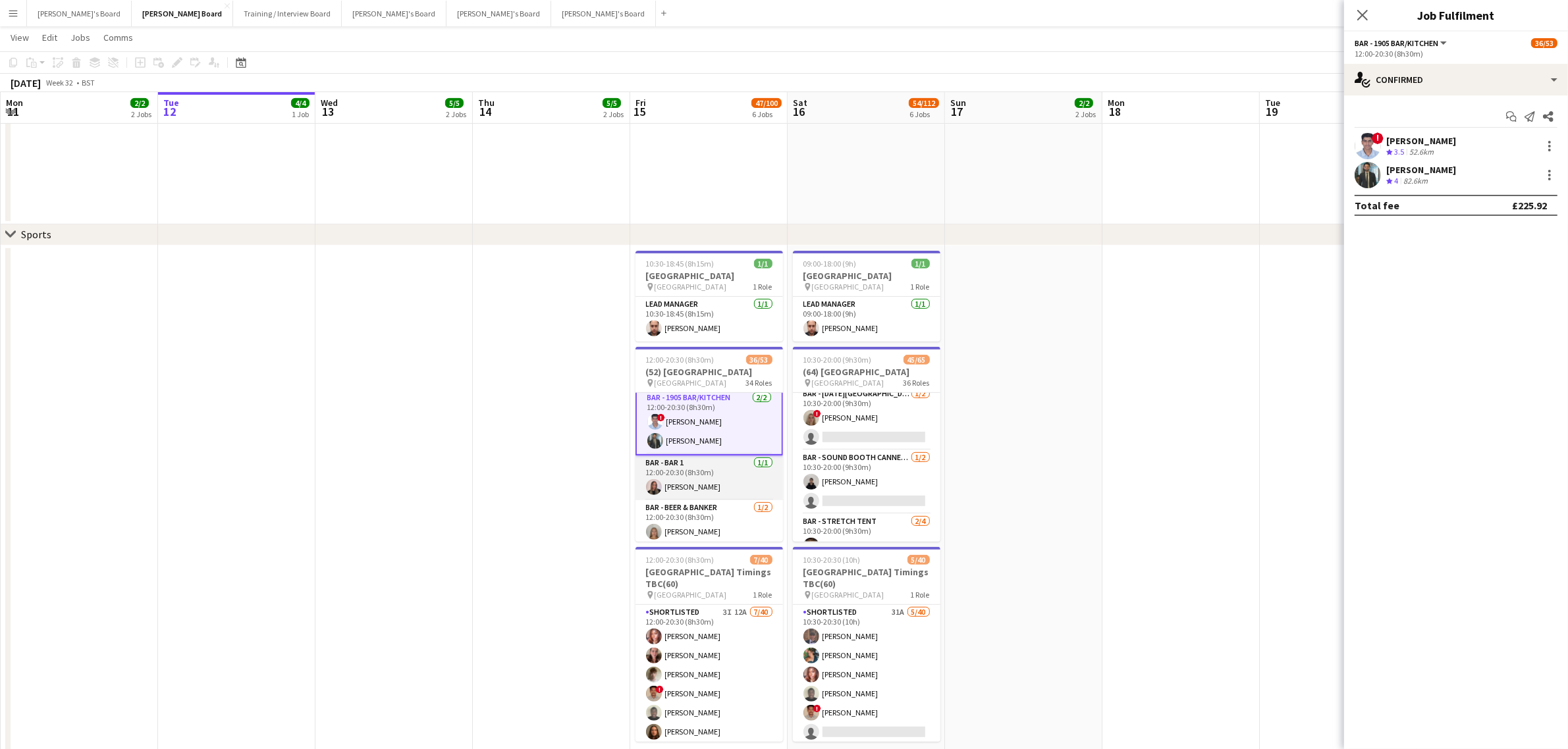
scroll to position [245, 0]
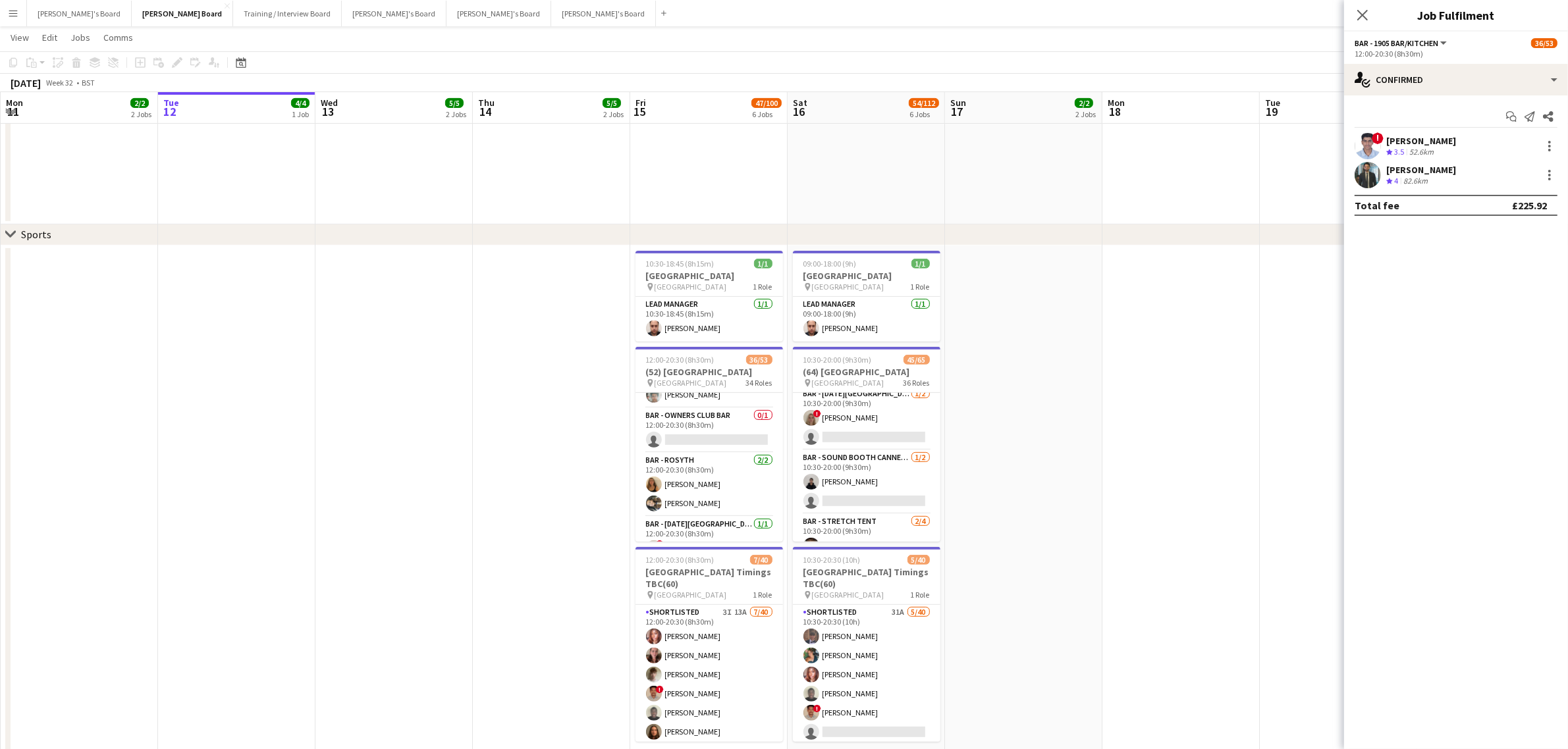
click at [722, 488] on app-card-role "Bar - Rosyth [DATE] 12:00-20:30 (8h30m) [PERSON_NAME] [PERSON_NAME]" at bounding box center [709, 485] width 148 height 64
click at [1423, 147] on div "47.2km" at bounding box center [1415, 152] width 30 height 11
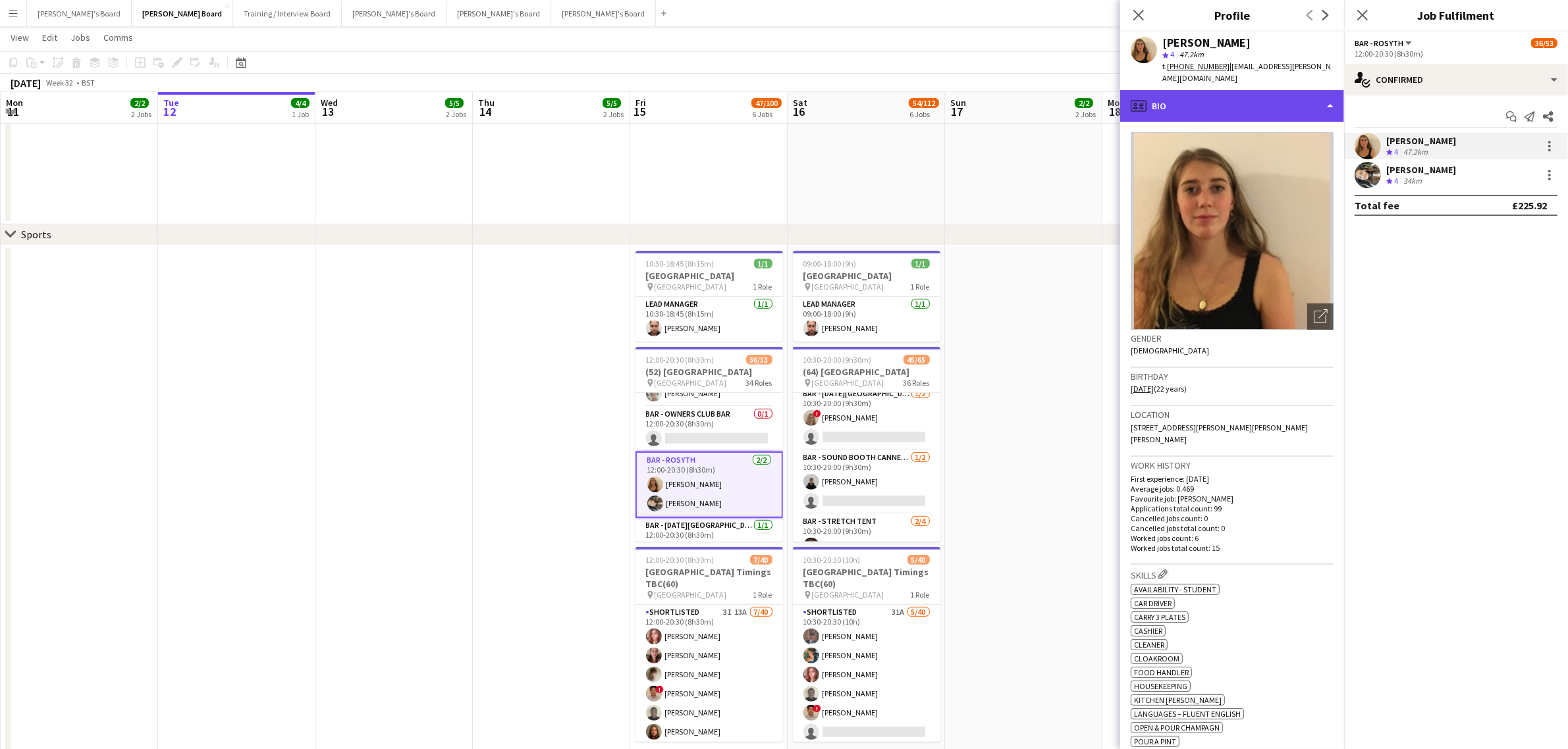
click at [1291, 91] on div "profile Bio" at bounding box center [1232, 105] width 224 height 31
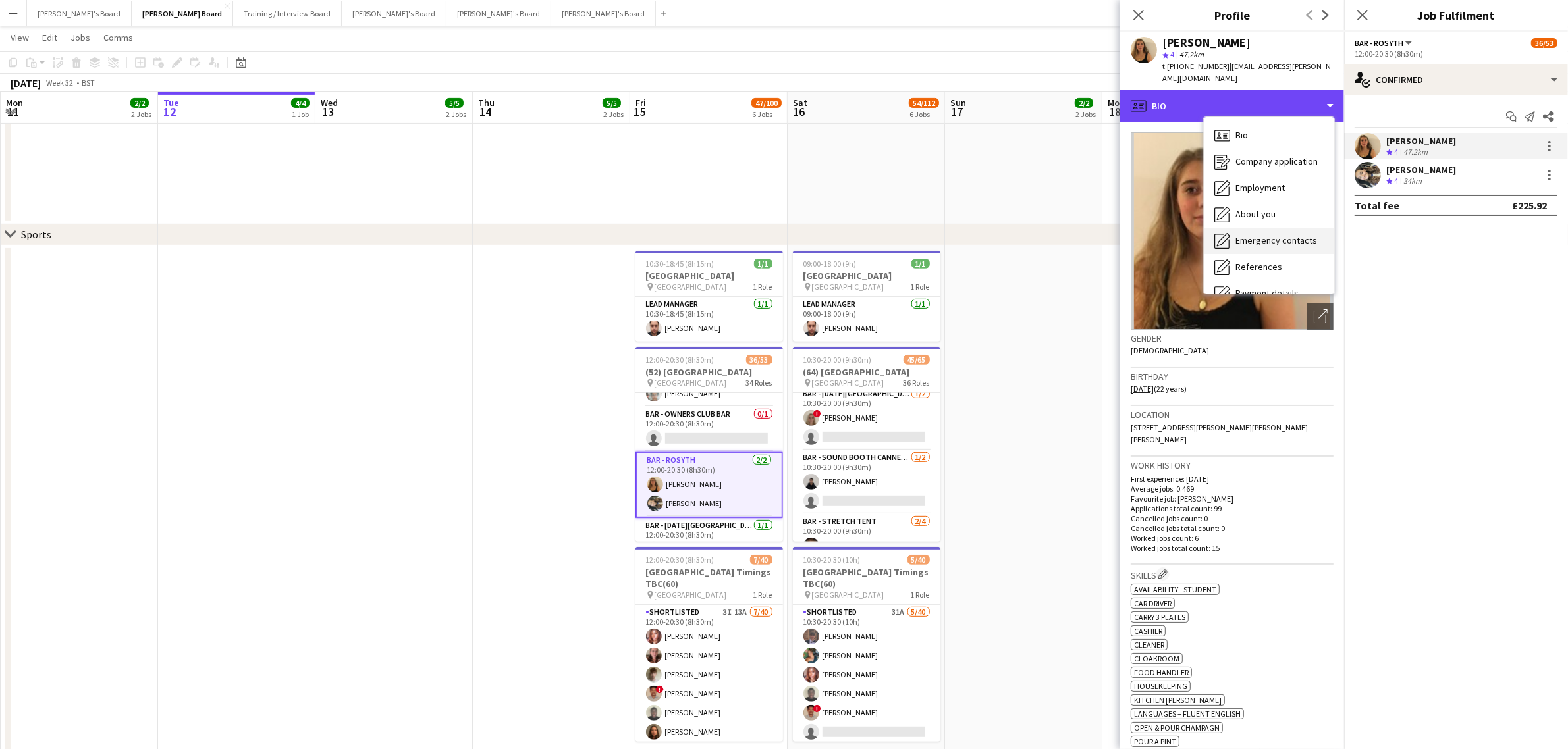
scroll to position [176, 0]
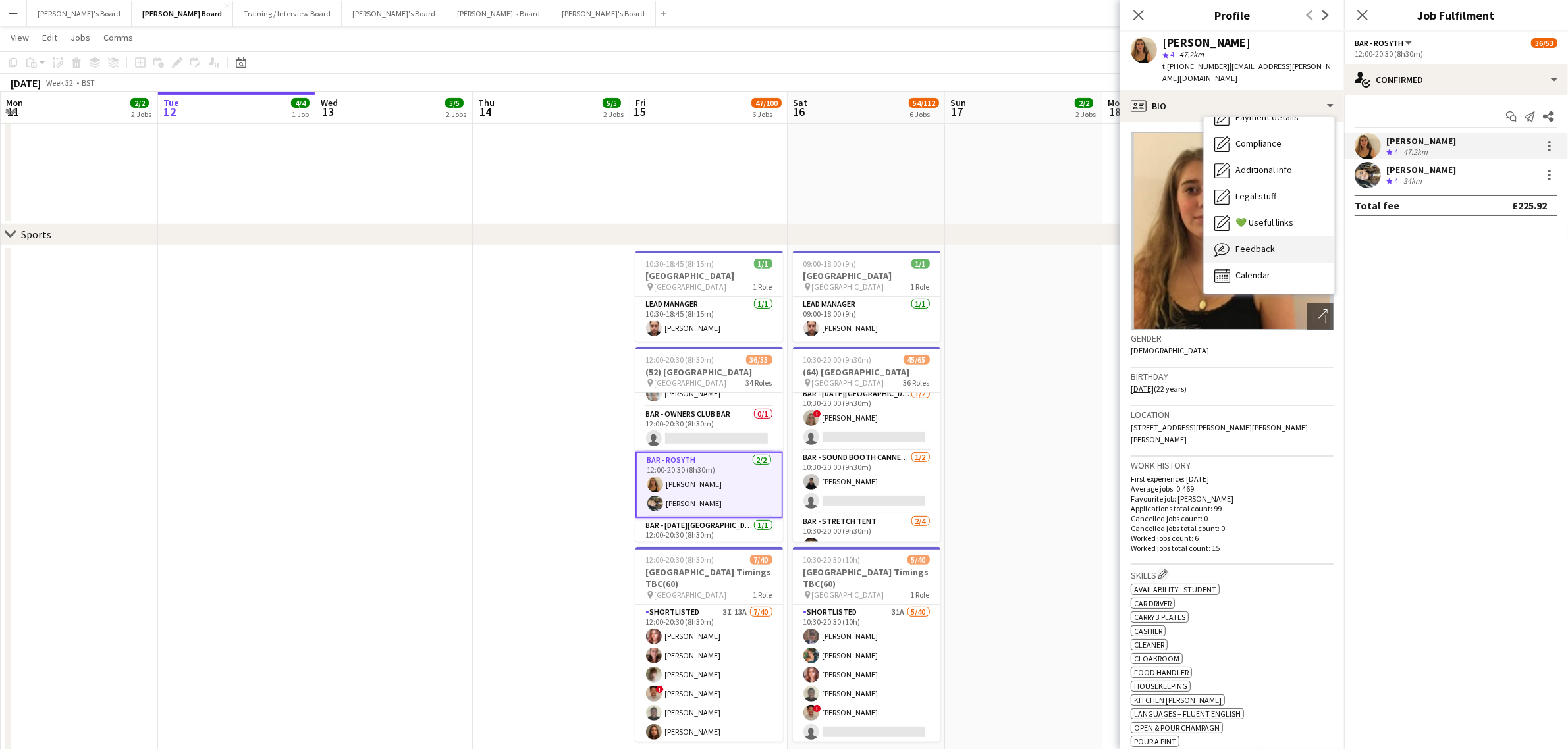
click at [1269, 243] on span "Feedback" at bounding box center [1255, 249] width 40 height 12
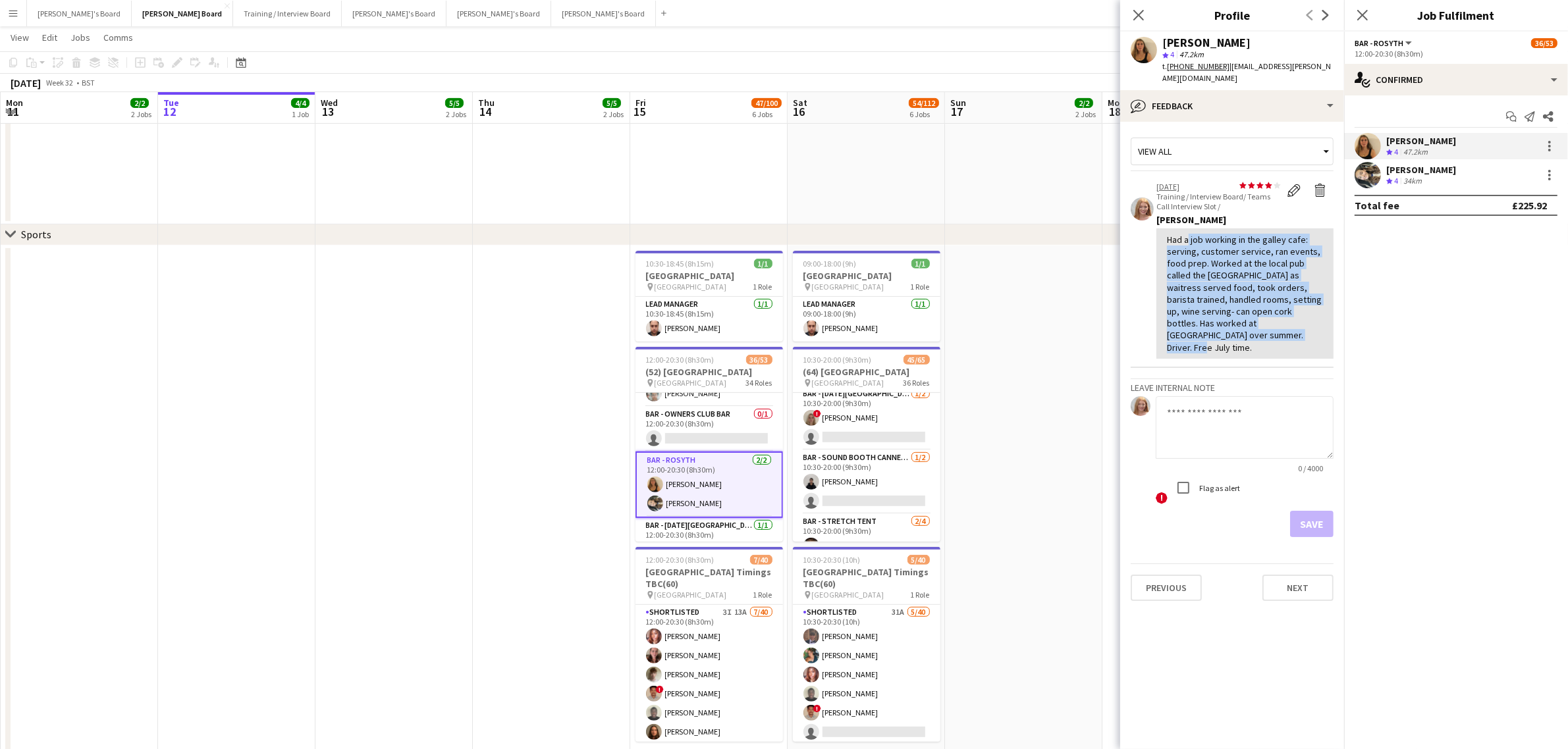
drag, startPoint x: 1269, startPoint y: 322, endPoint x: 1186, endPoint y: 224, distance: 128.4
click at [1186, 234] on div "Had a job working in the galley cafe: serving, customer service, ran events, fo…" at bounding box center [1244, 293] width 156 height 120
click at [1298, 340] on app-crew-profile-feedback-item "star star star star star star star star star star 01-07-2024 Training / Intervi…" at bounding box center [1232, 270] width 203 height 194
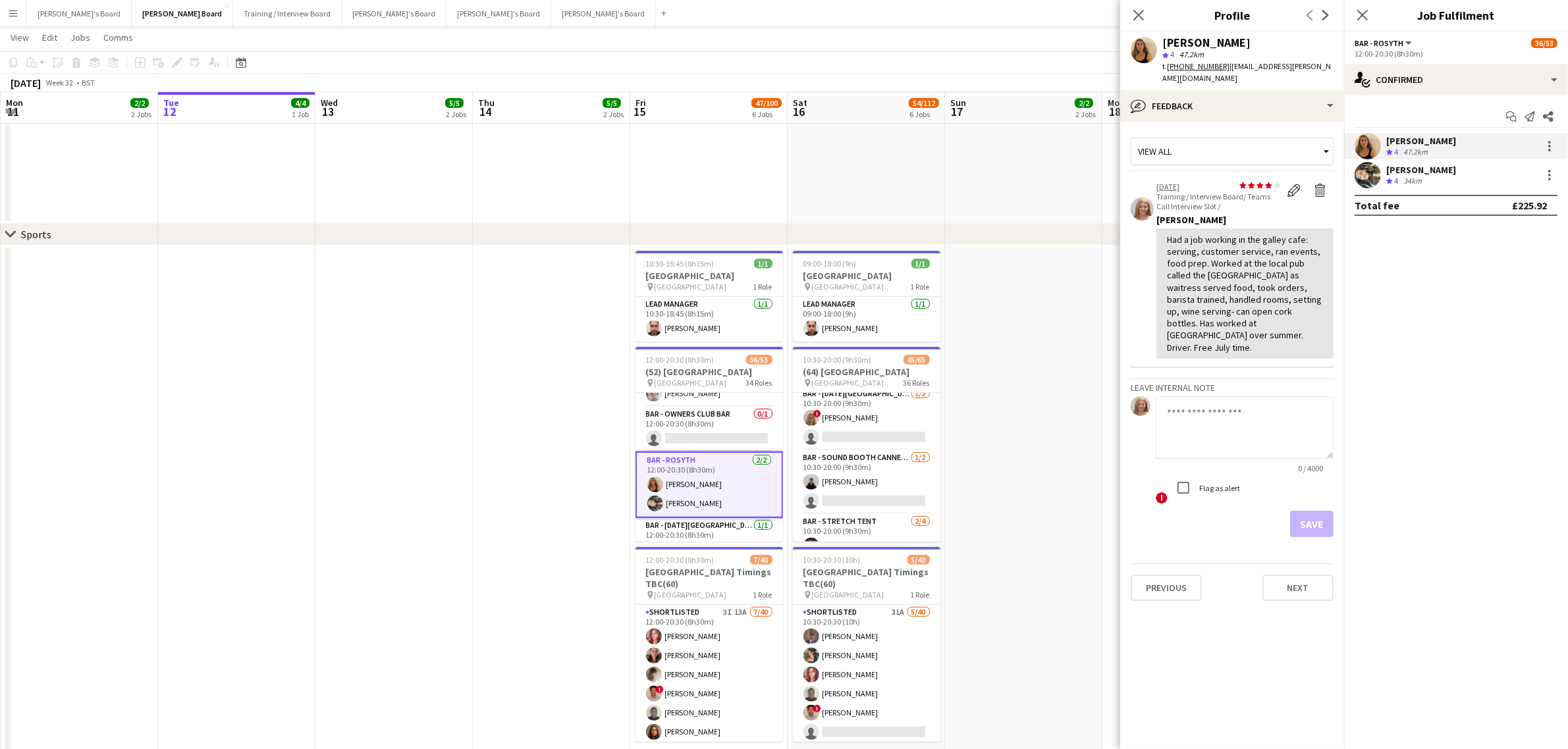
click at [1456, 167] on div "[PERSON_NAME]" at bounding box center [1421, 170] width 70 height 12
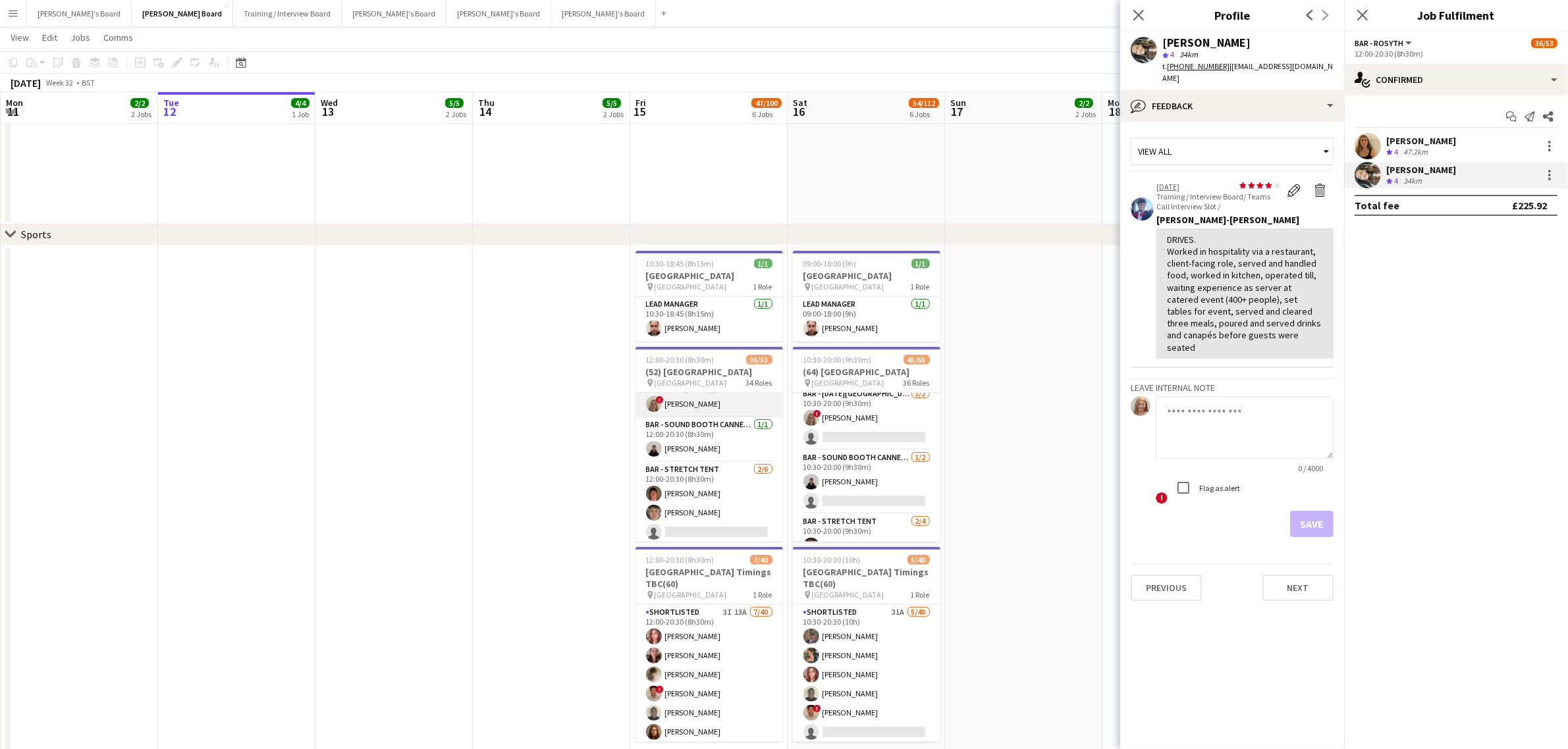
scroll to position [656, 0]
click at [715, 472] on app-calendar-viewport "Sat 9 45/48 8 Jobs Sun 10 3/3 3 Jobs Mon 11 2/2 2 Jobs Tue 12 4/4 1 Job Wed 13 …" at bounding box center [784, 314] width 1568 height 1678
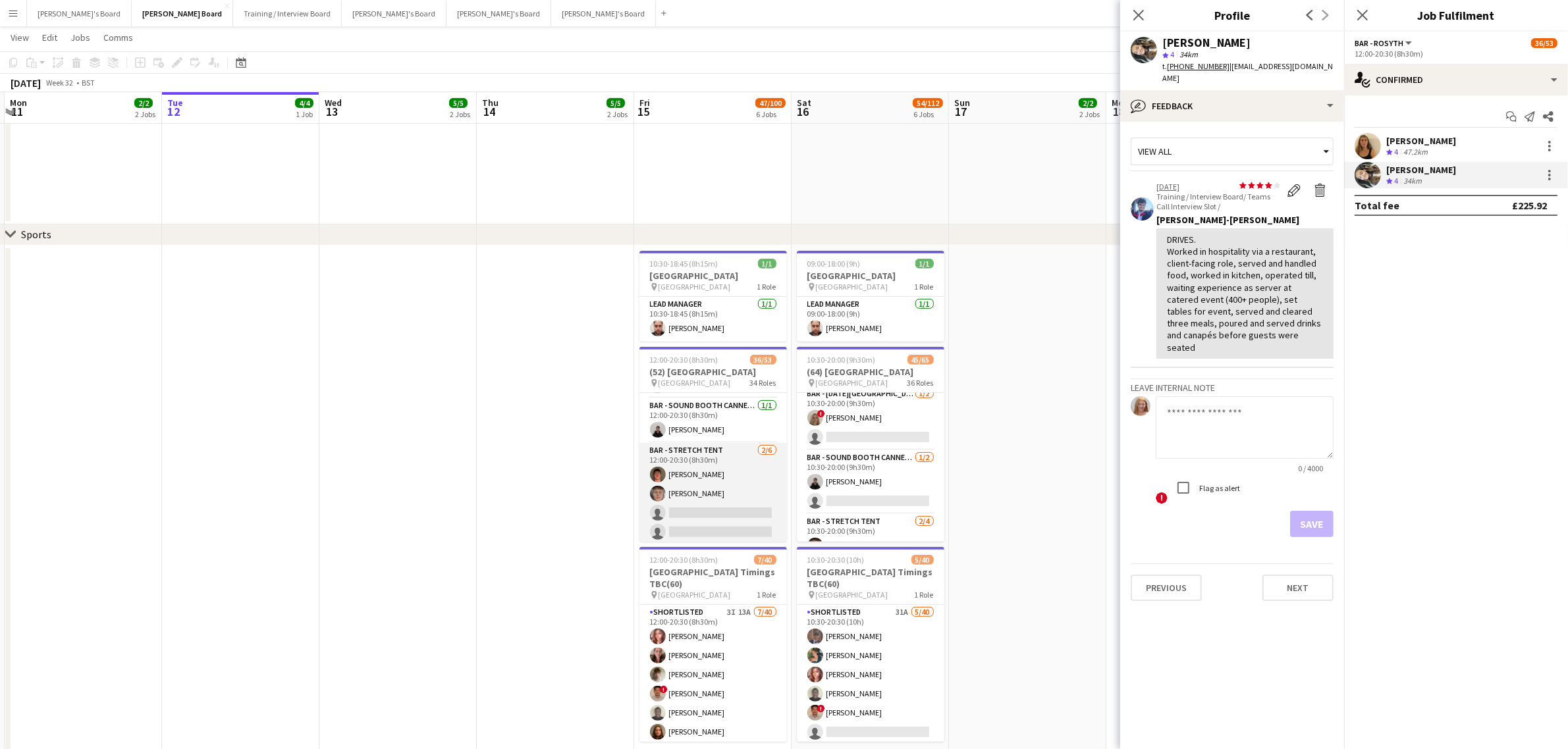
click at [693, 489] on app-card-role "Bar - Stretch Tent [DATE] 12:00-20:30 (8h30m) [PERSON_NAME] [PERSON_NAME] singl…" at bounding box center [713, 514] width 148 height 140
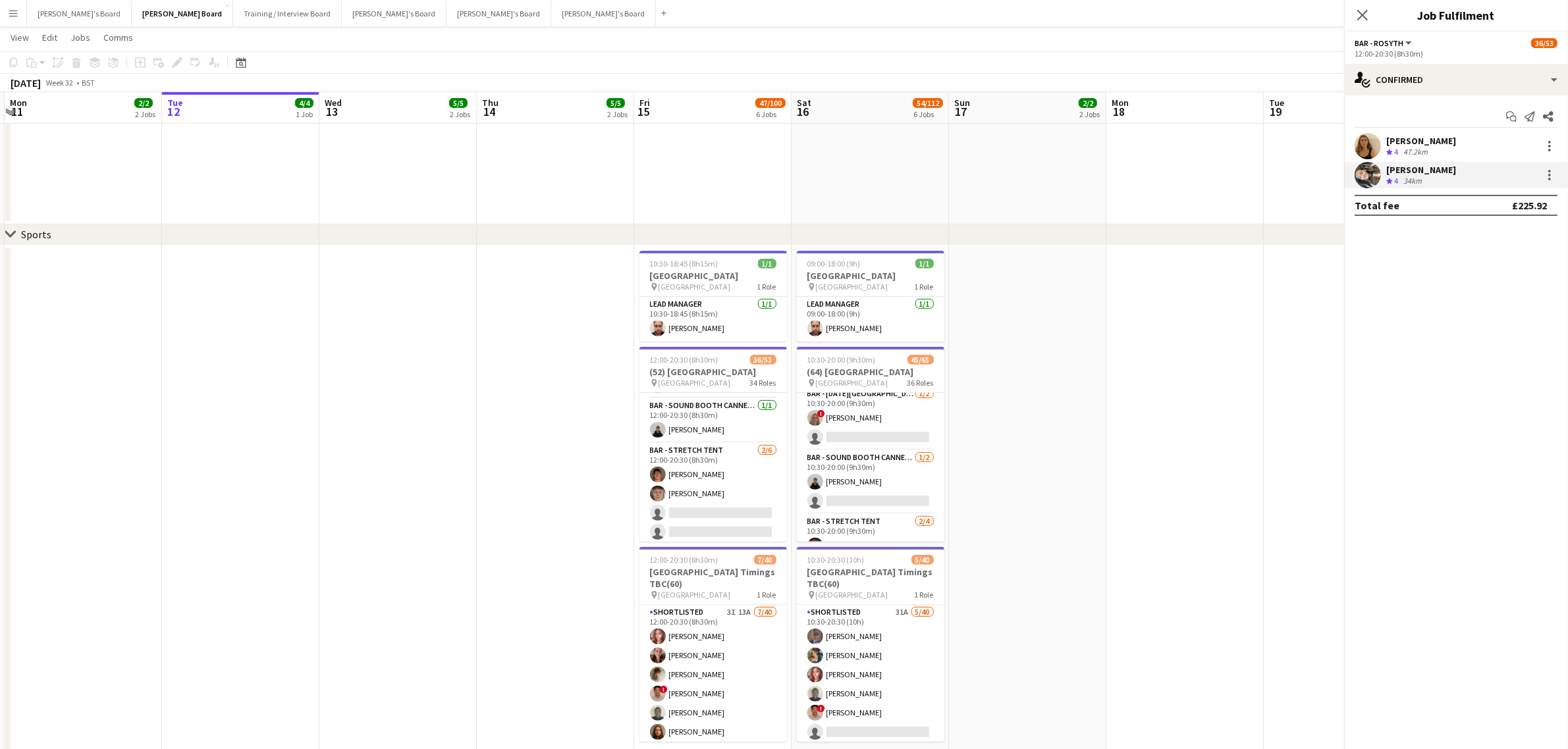
scroll to position [654, 0]
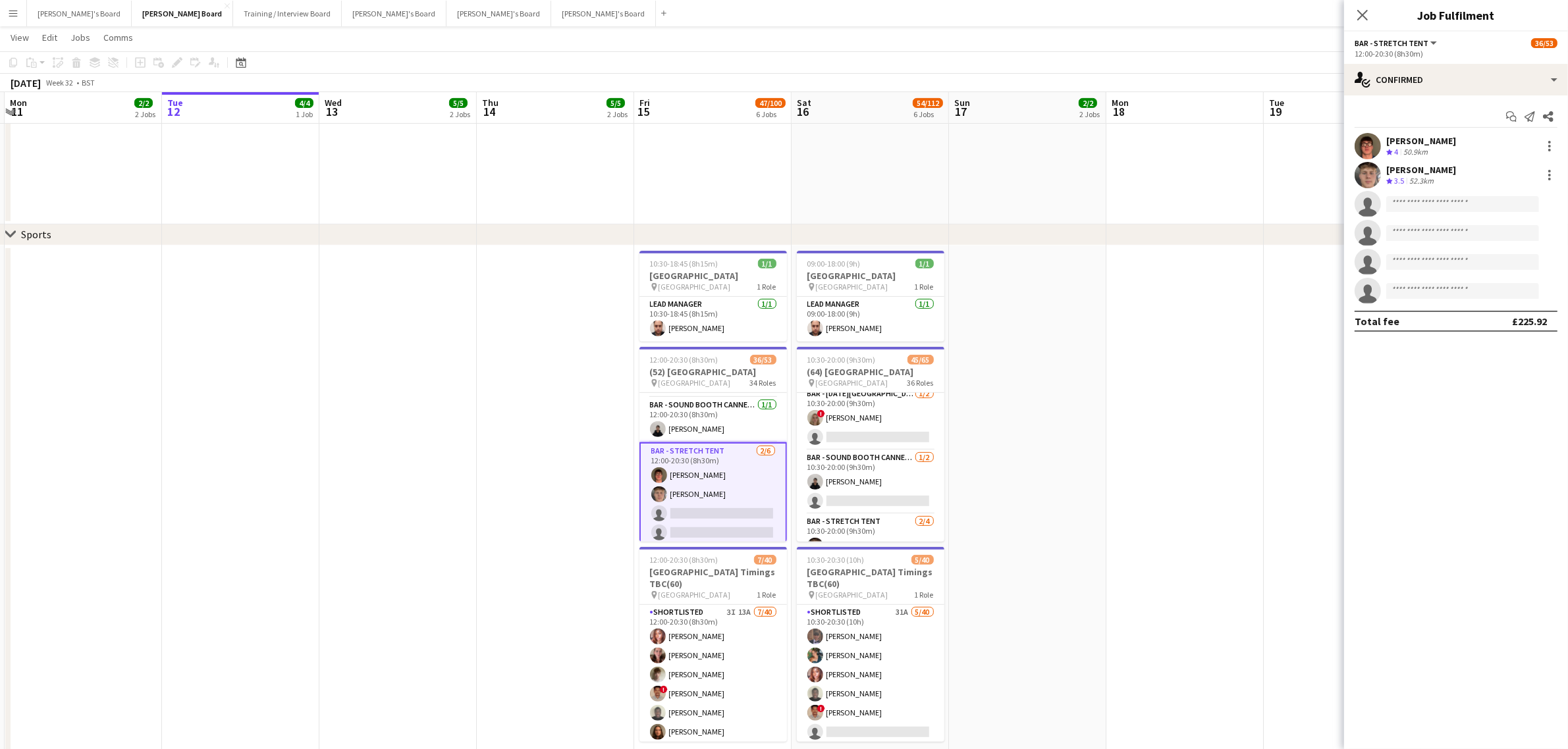
click at [1420, 142] on div "[PERSON_NAME]" at bounding box center [1421, 141] width 70 height 12
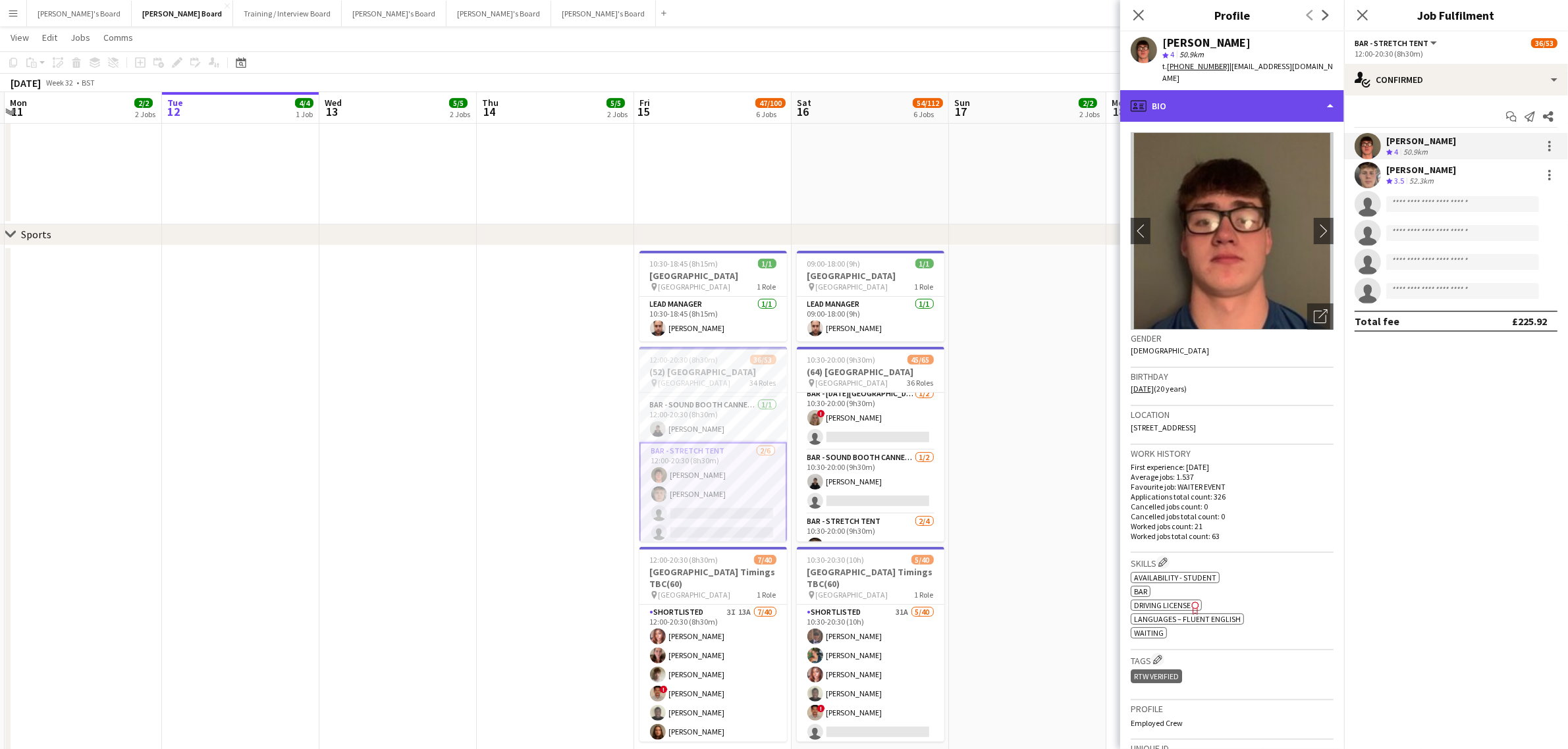
click at [1206, 97] on div "profile Bio" at bounding box center [1232, 105] width 224 height 31
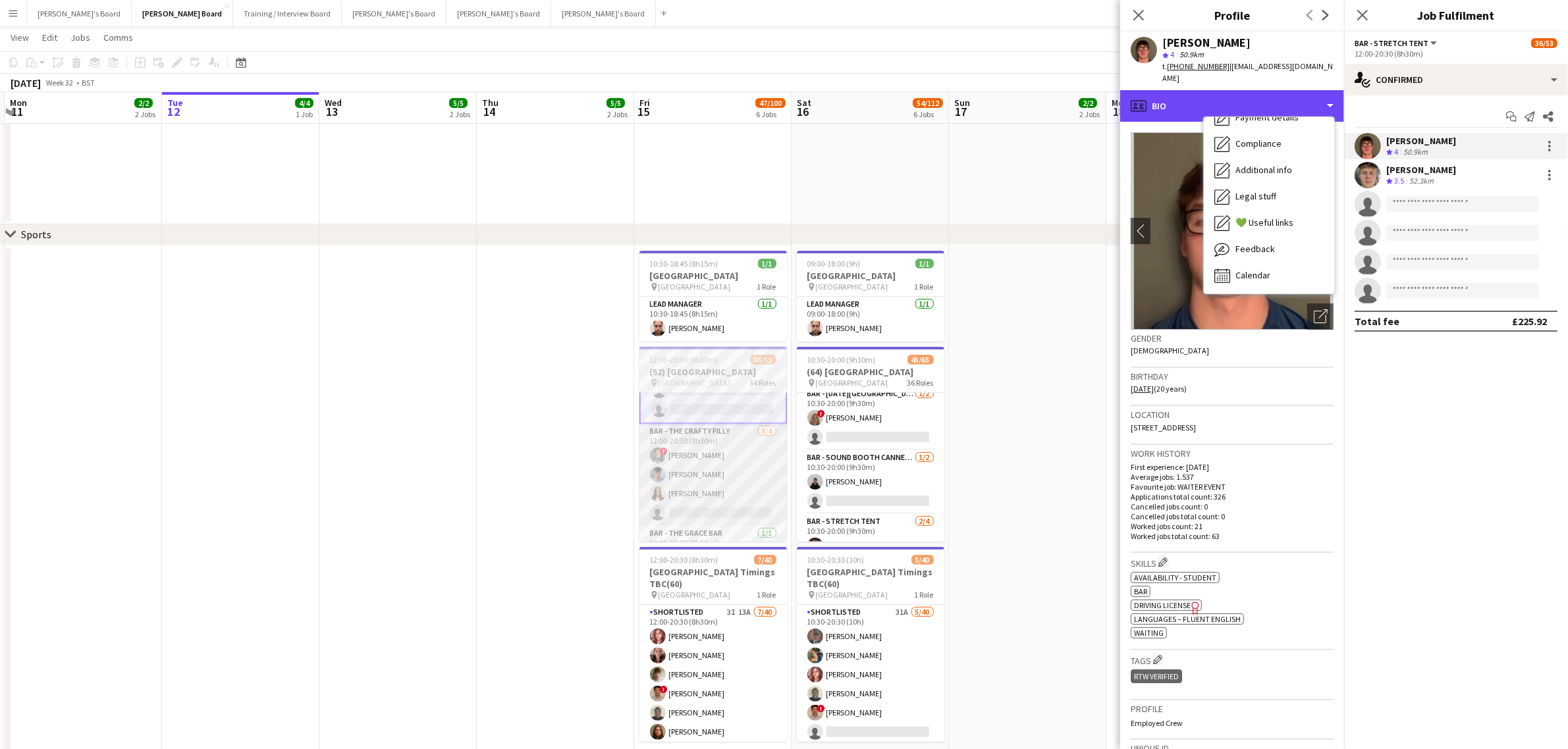
scroll to position [818, 0]
click at [744, 492] on app-card-role "Bar - The Crafty Filly [DATE] 12:00-20:30 (8h30m) ! [PERSON_NAME] [PERSON_NAME]…" at bounding box center [713, 472] width 148 height 102
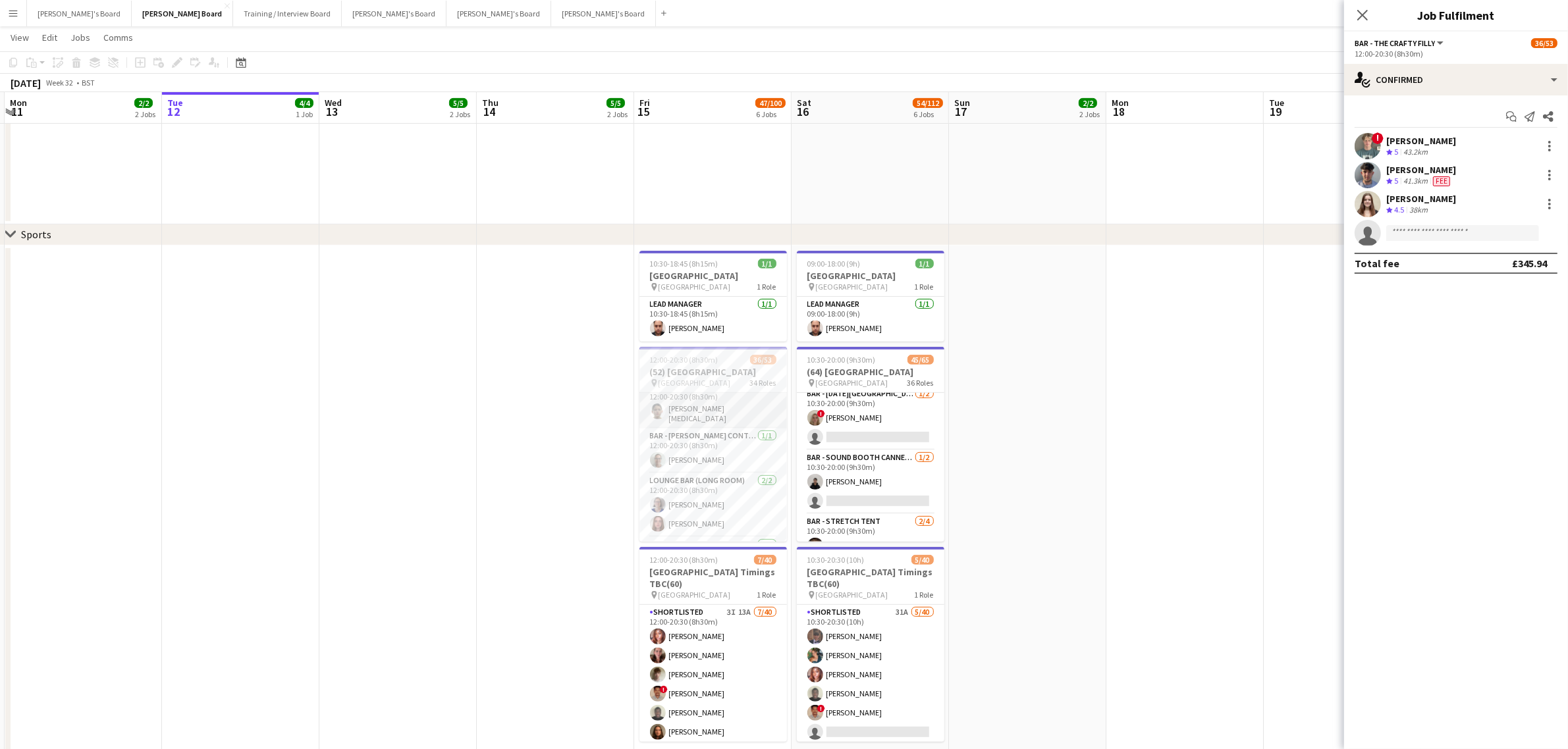
scroll to position [982, 0]
click at [712, 498] on app-card-role "Lounge Bar ([GEOGRAPHIC_DATA]) [DATE] 12:00-20:30 (8h30m) [PERSON_NAME] [PERSON…" at bounding box center [713, 485] width 148 height 64
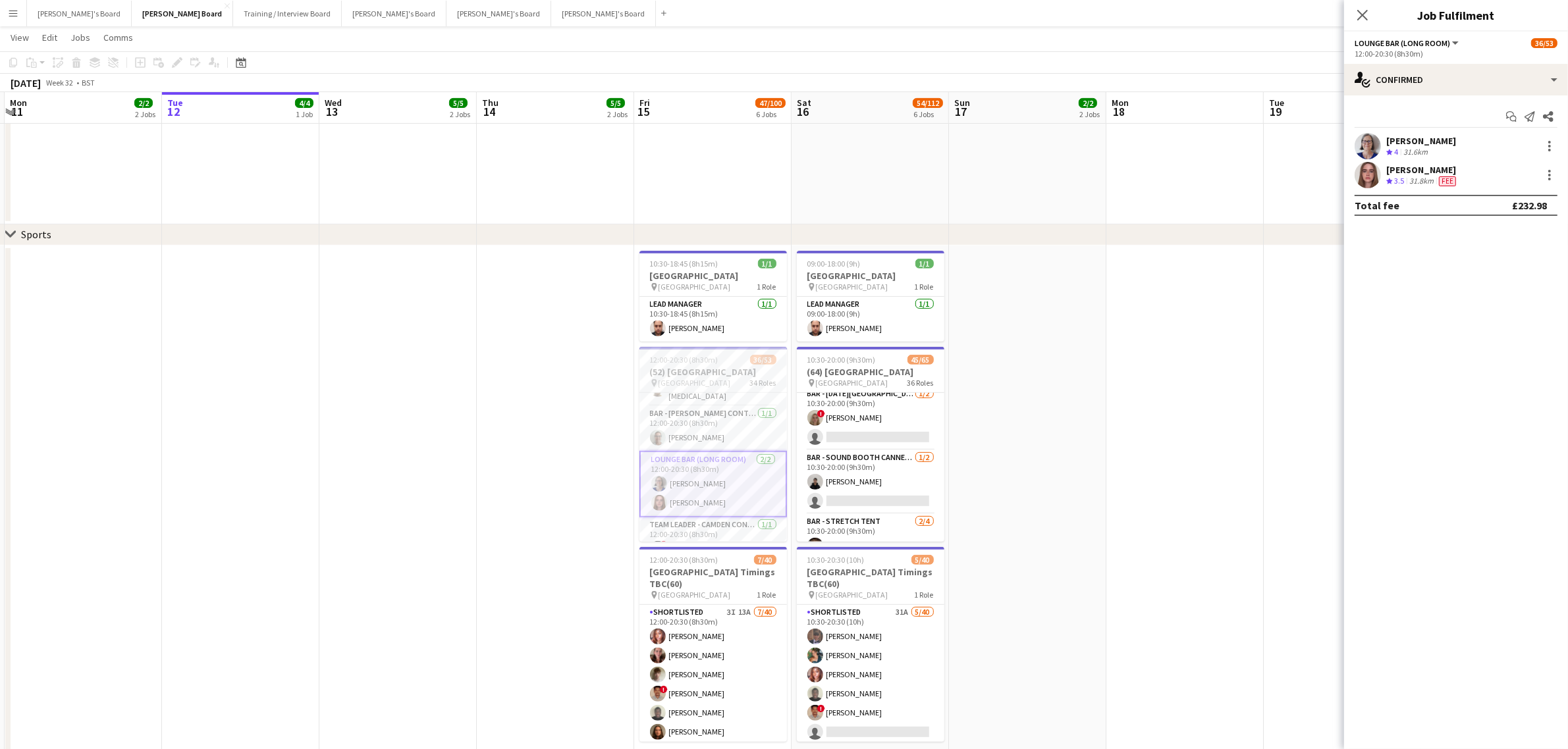
click at [1411, 152] on div "31.6km" at bounding box center [1415, 152] width 30 height 11
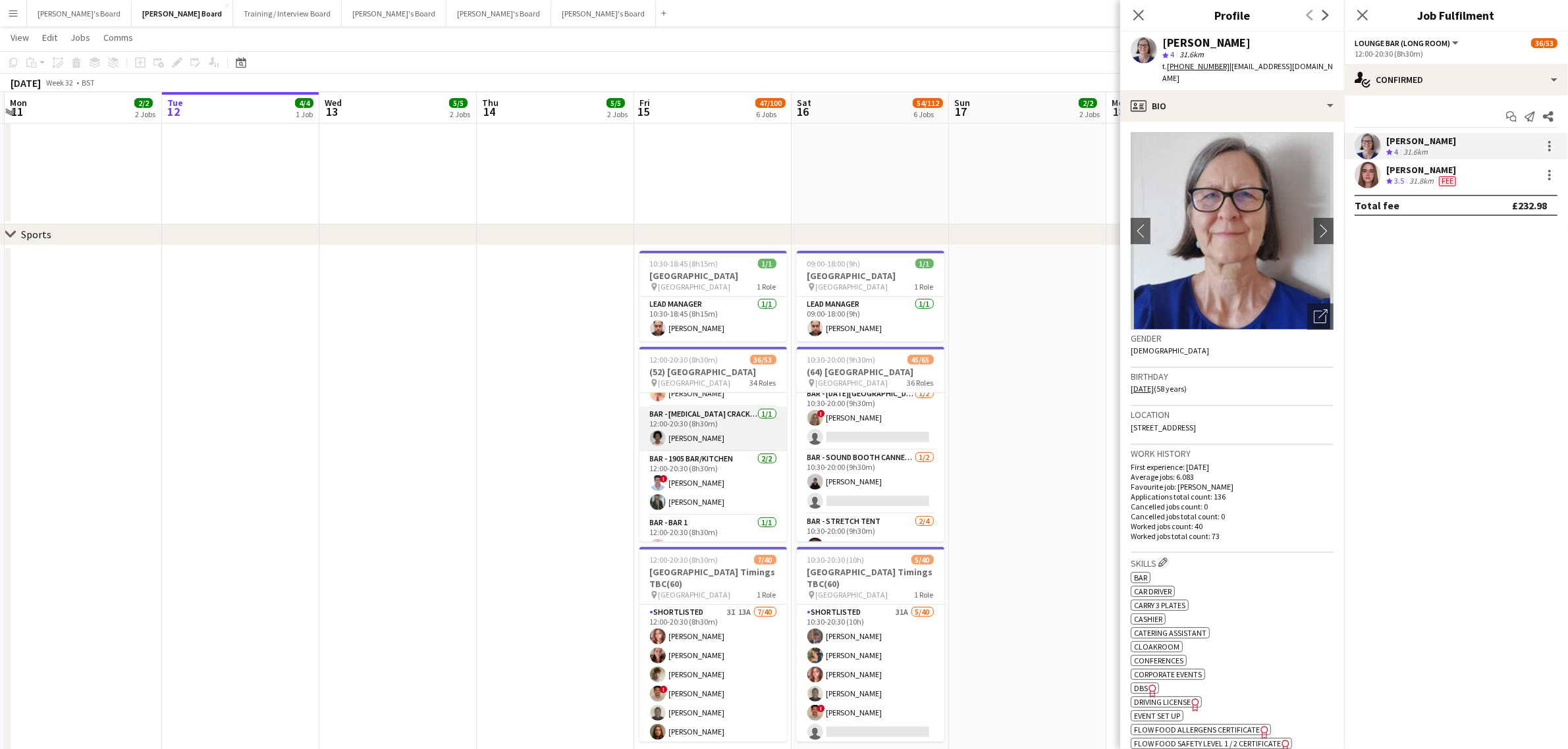
scroll to position [0, 0]
click at [977, 410] on app-date-cell at bounding box center [1027, 531] width 158 height 571
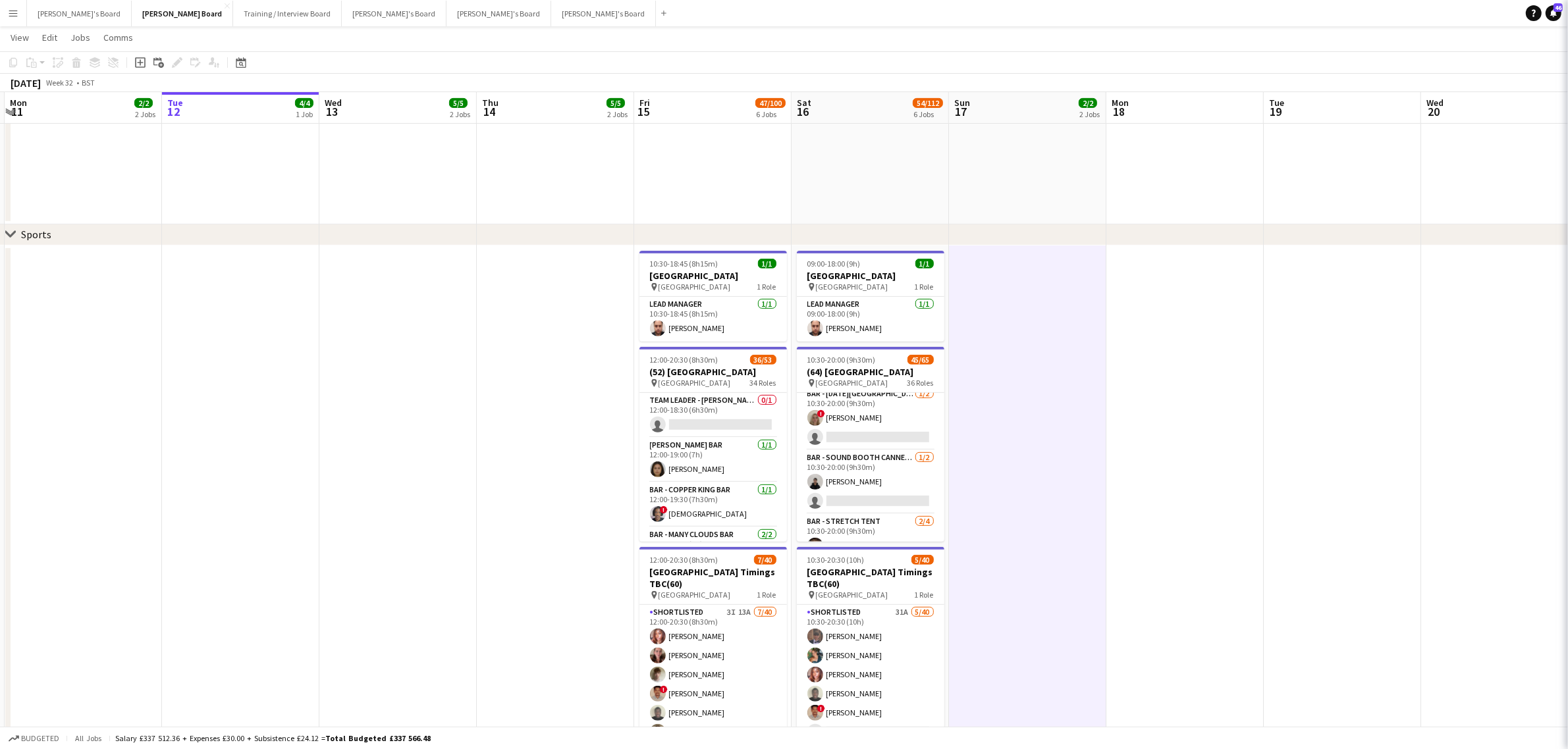
click at [977, 410] on app-date-cell at bounding box center [1027, 531] width 158 height 571
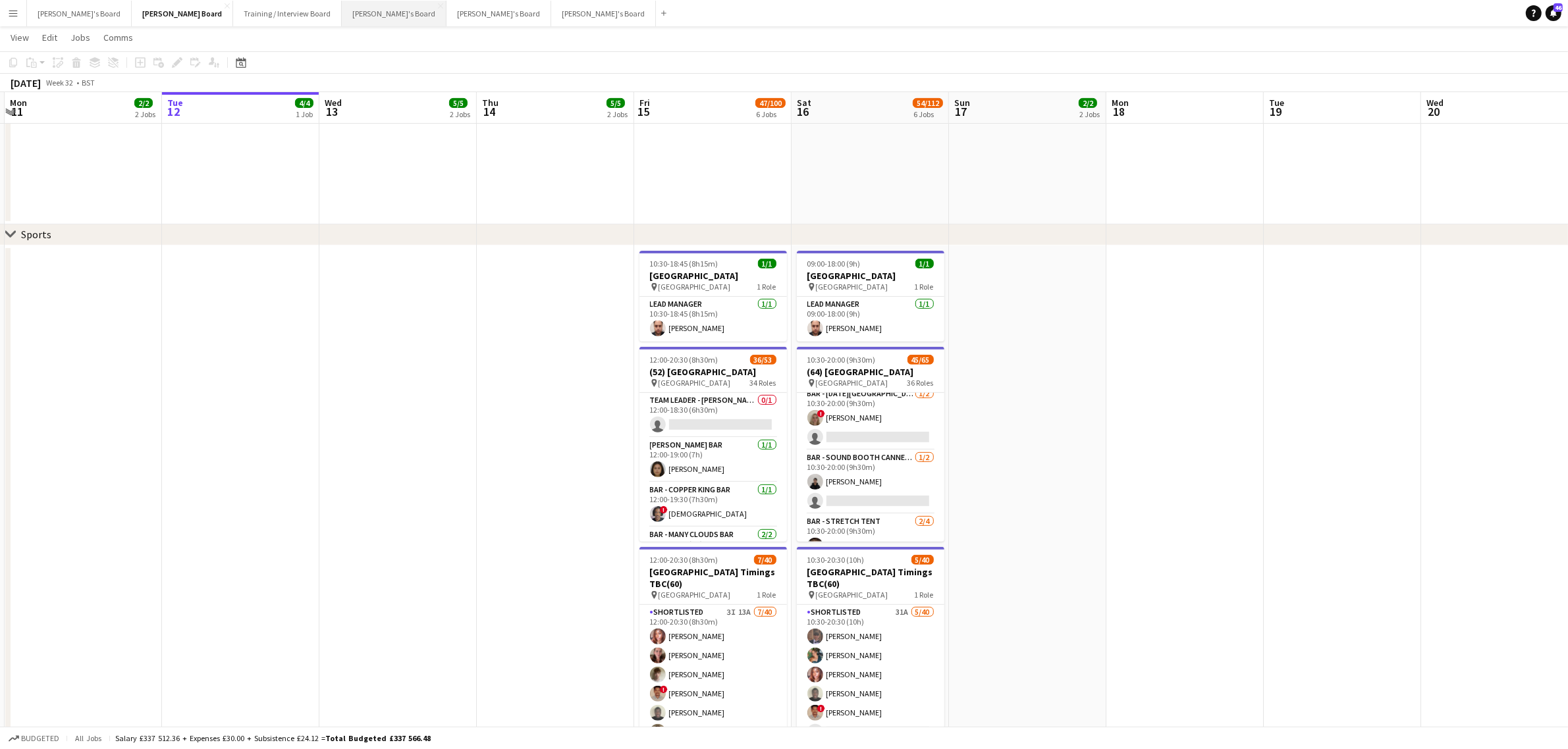
click at [342, 8] on button "[PERSON_NAME]'s Board Close" at bounding box center [394, 14] width 104 height 26
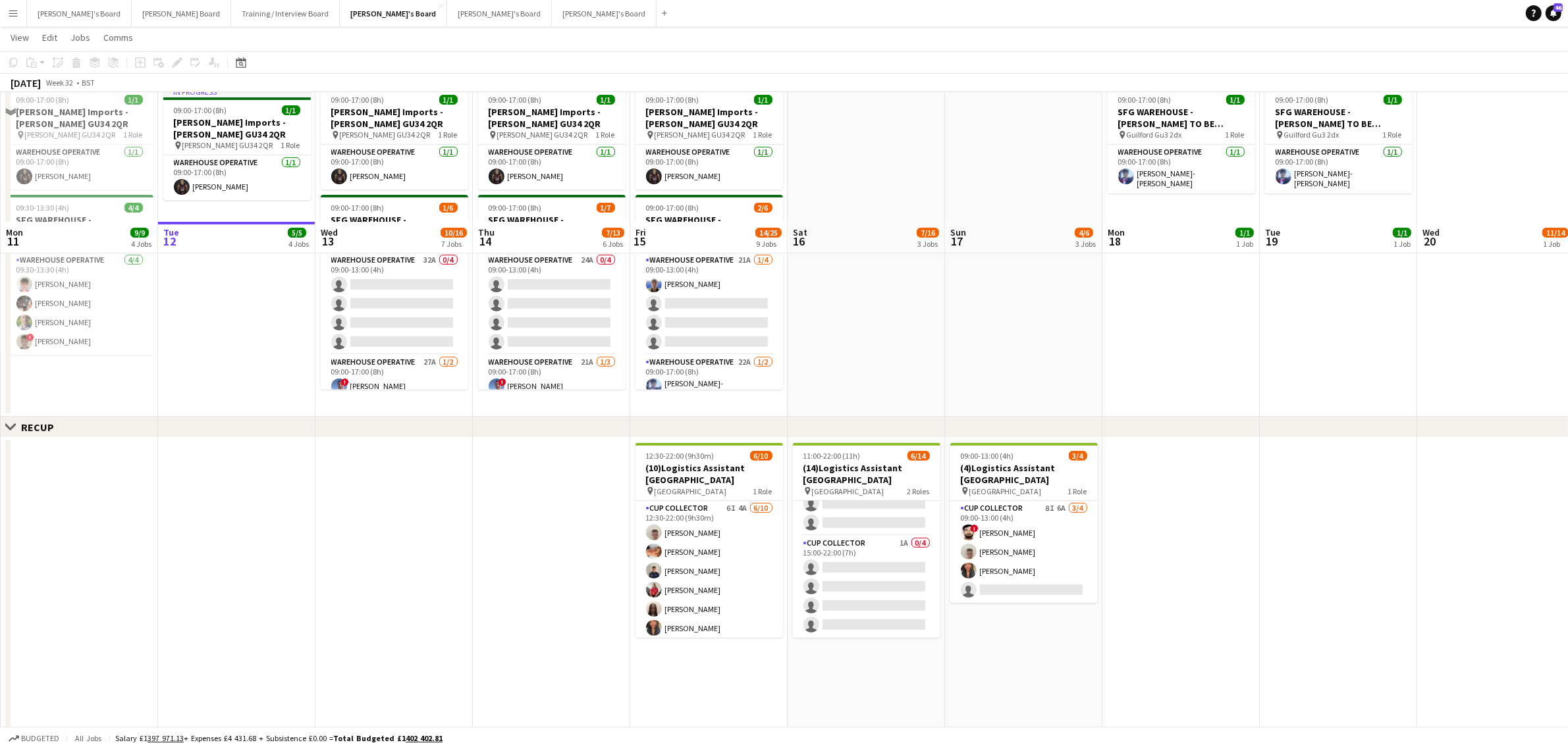
scroll to position [576, 0]
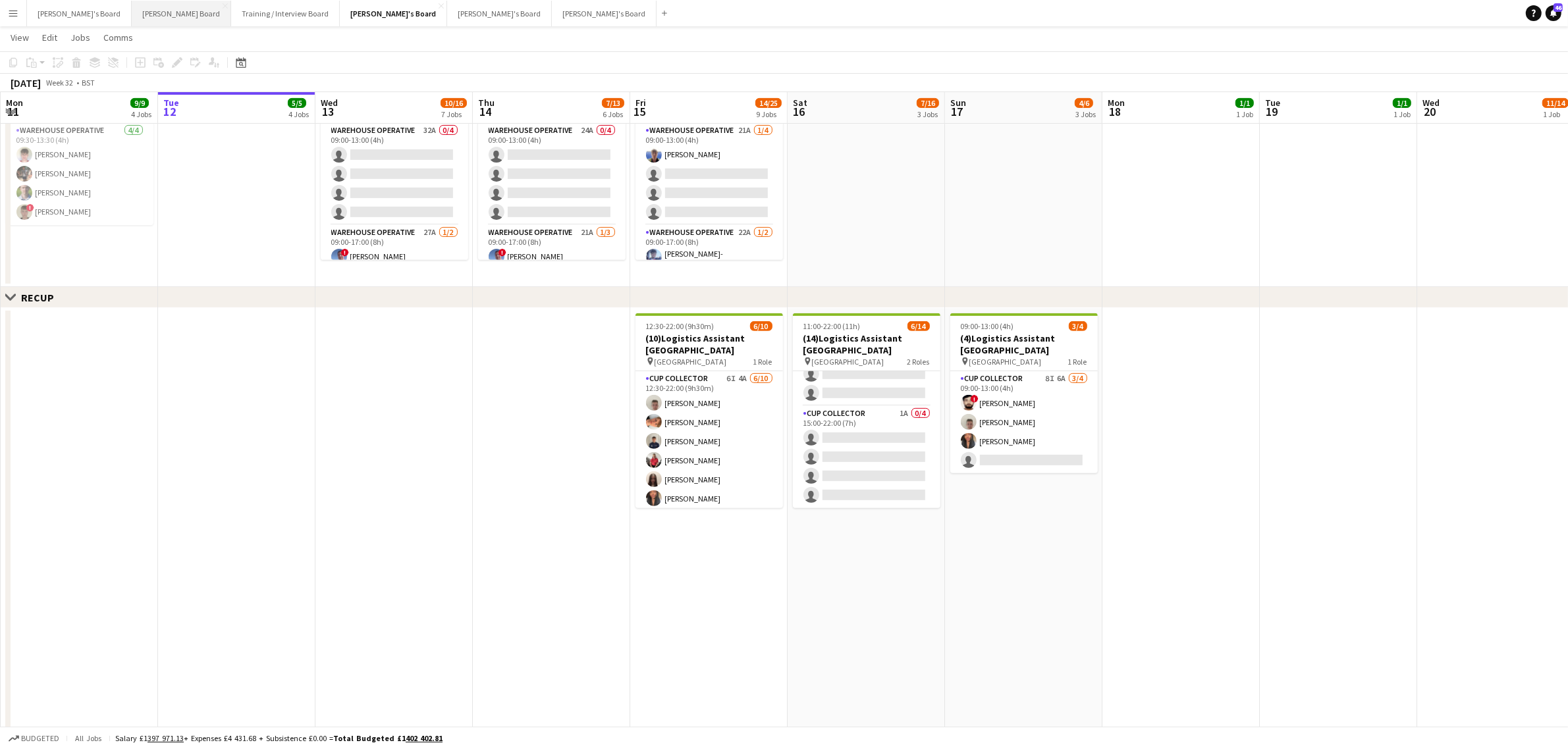
click at [132, 17] on button "[PERSON_NAME] Board Close" at bounding box center [181, 14] width 99 height 26
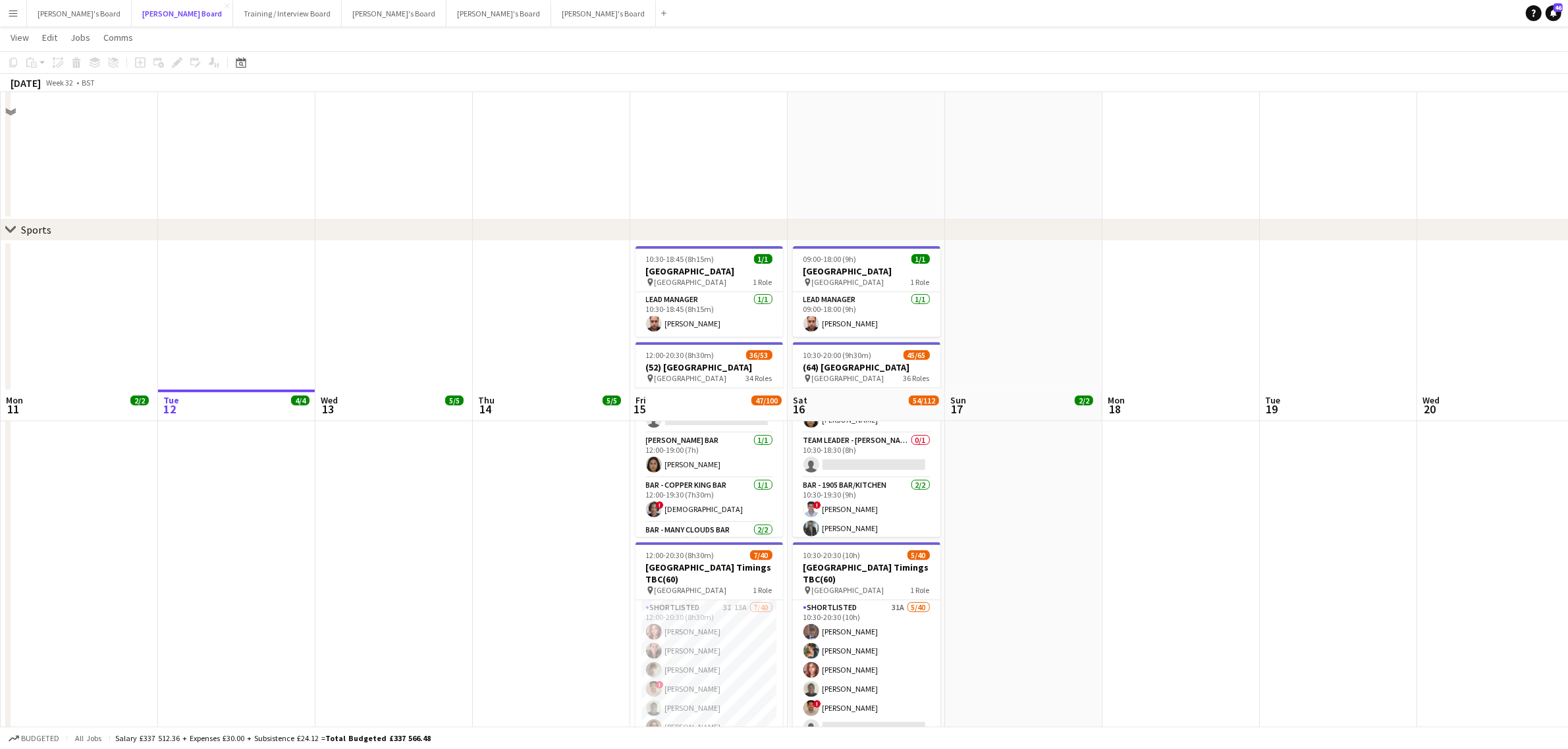
scroll to position [905, 0]
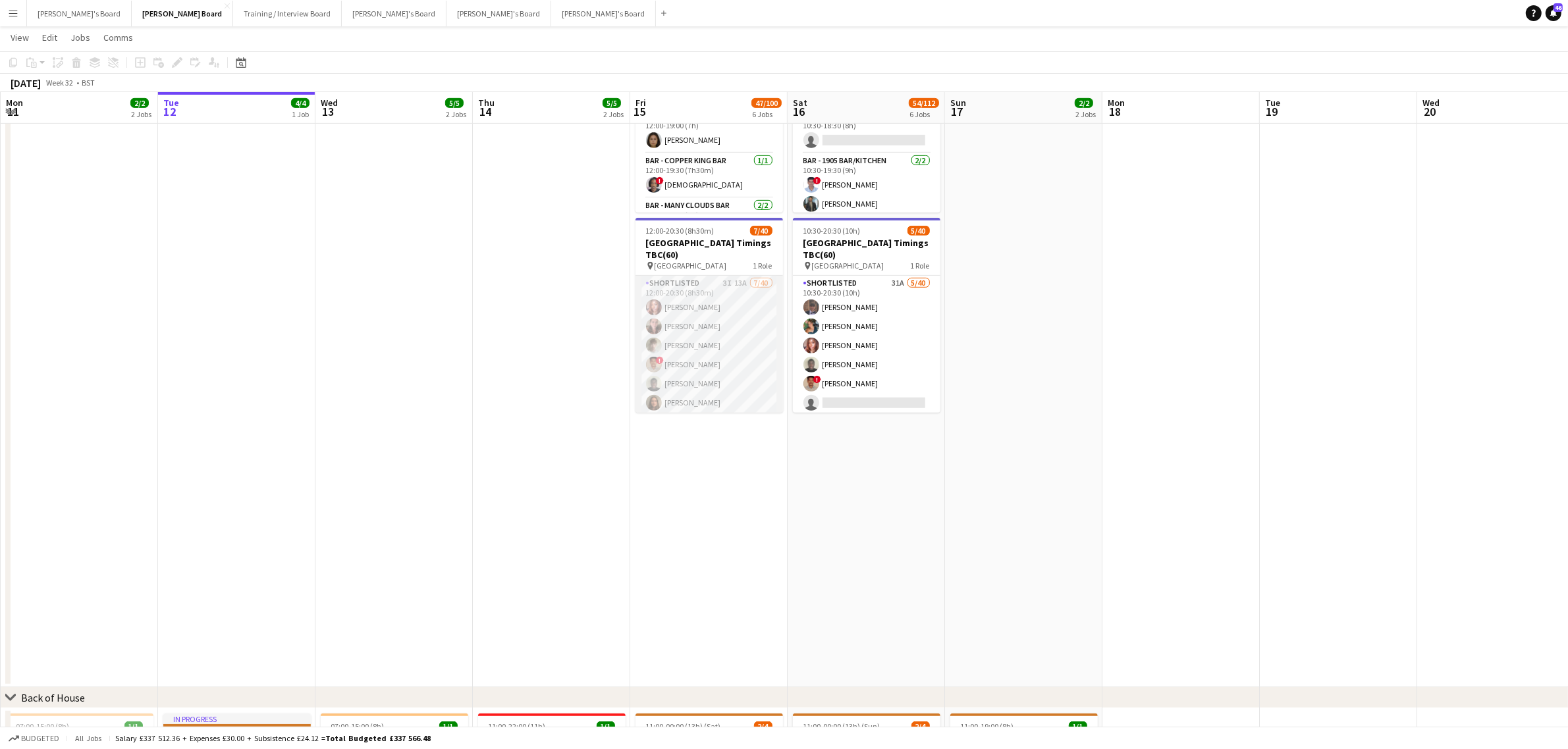
click at [711, 350] on app-card-role "Shortlisted 3I 13A 7/40 12:00-20:30 (8h30m) Judith Marquez Ruth Payne Benjamin …" at bounding box center [709, 671] width 148 height 789
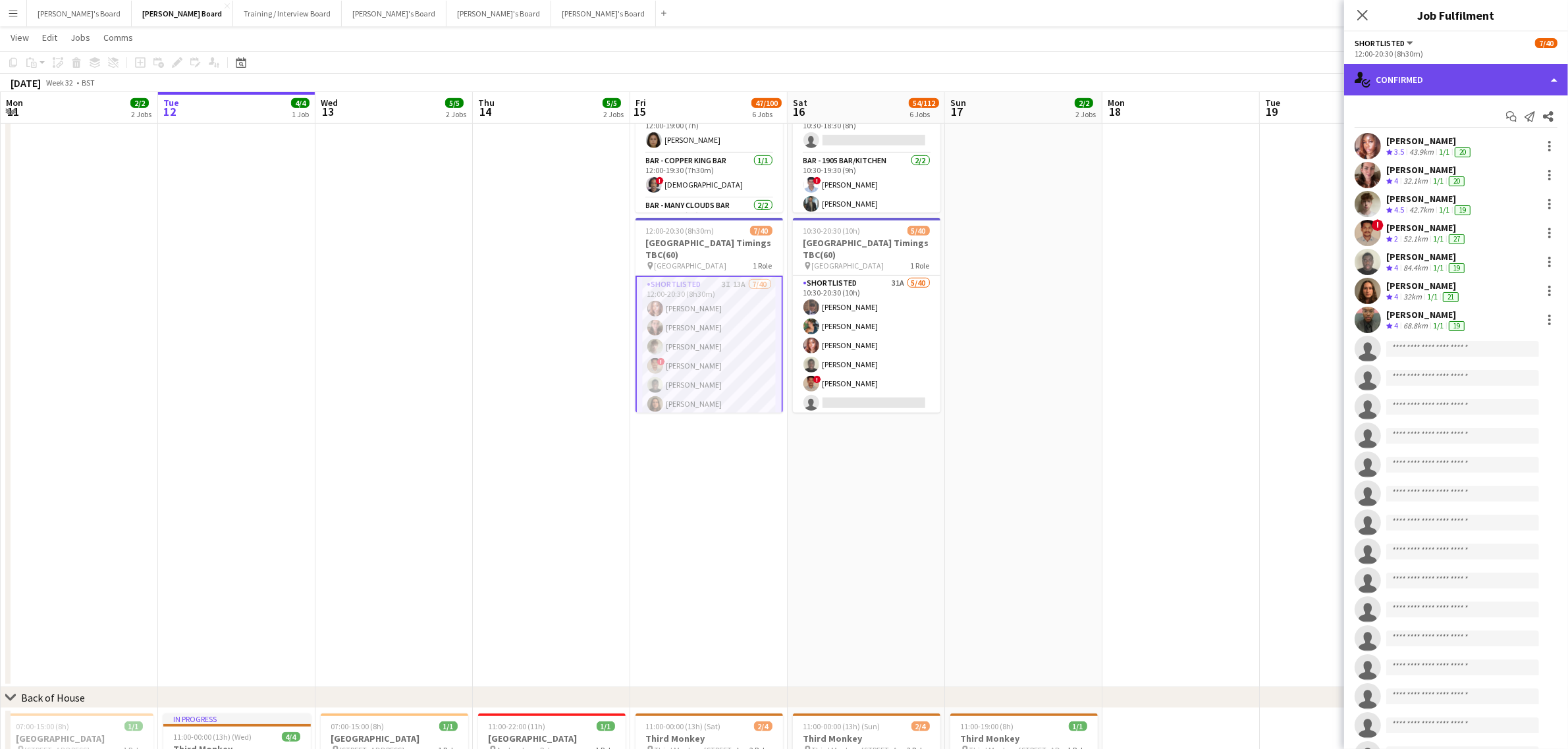
click at [1435, 79] on div "single-neutral-actions-check-2 Confirmed" at bounding box center [1456, 79] width 224 height 31
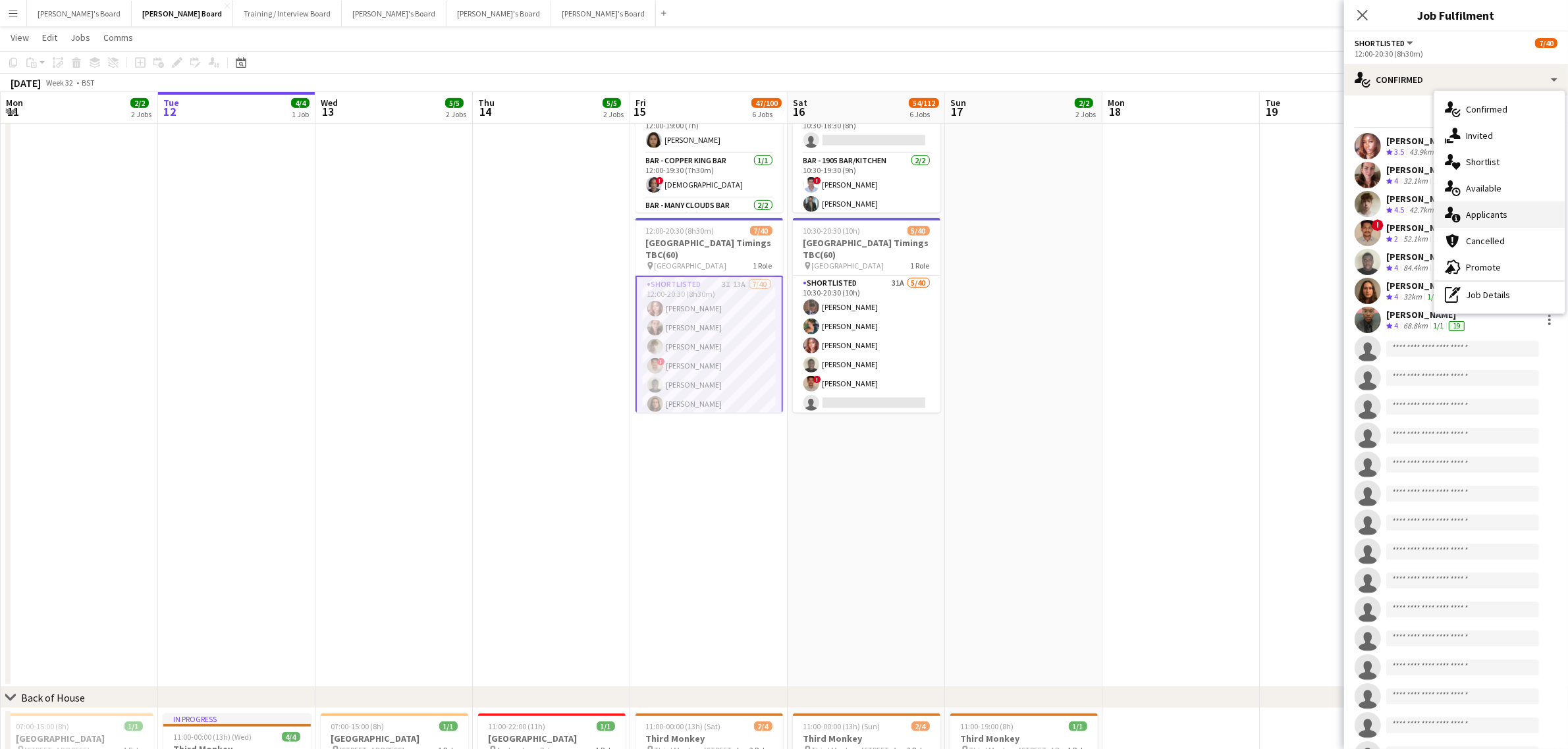
click at [1506, 201] on div "single-neutral-actions-information Applicants" at bounding box center [1499, 214] width 130 height 27
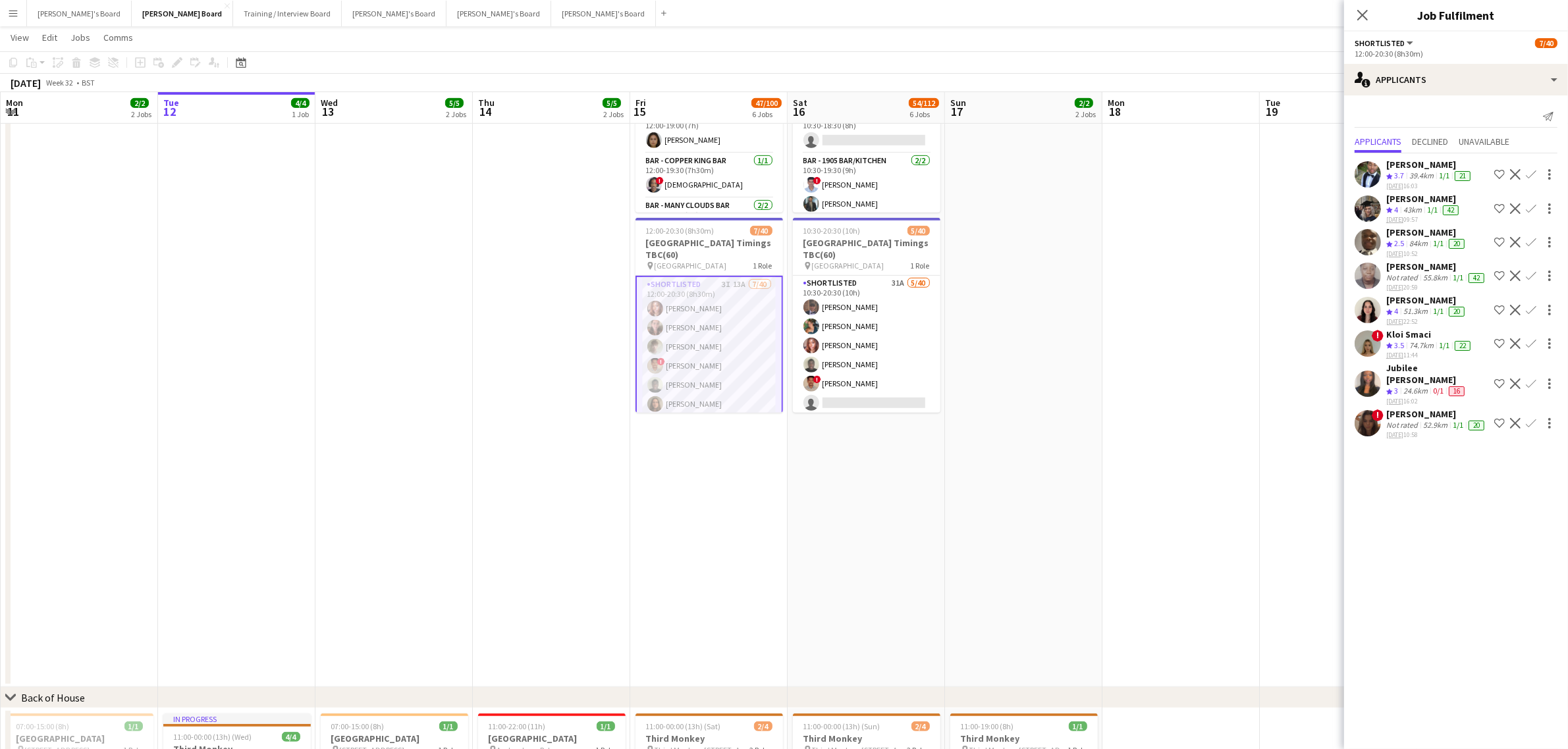
scroll to position [82, 0]
click at [823, 347] on app-card-role "Shortlisted 31A 5/40 10:30-20:30 (10h) Tom Buckmaster Kirsty Bradshaw Judith Ma…" at bounding box center [867, 671] width 148 height 789
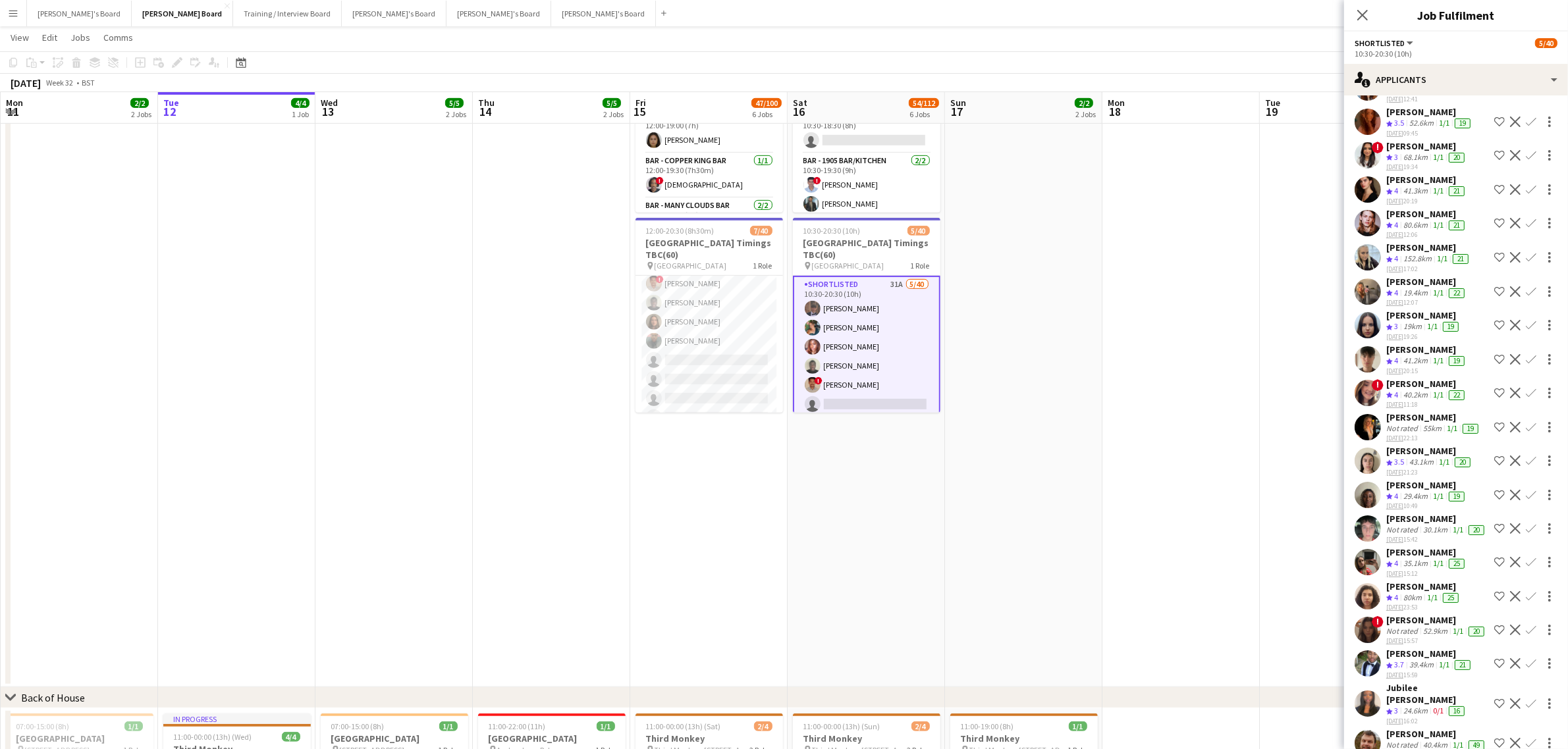
scroll to position [290, 0]
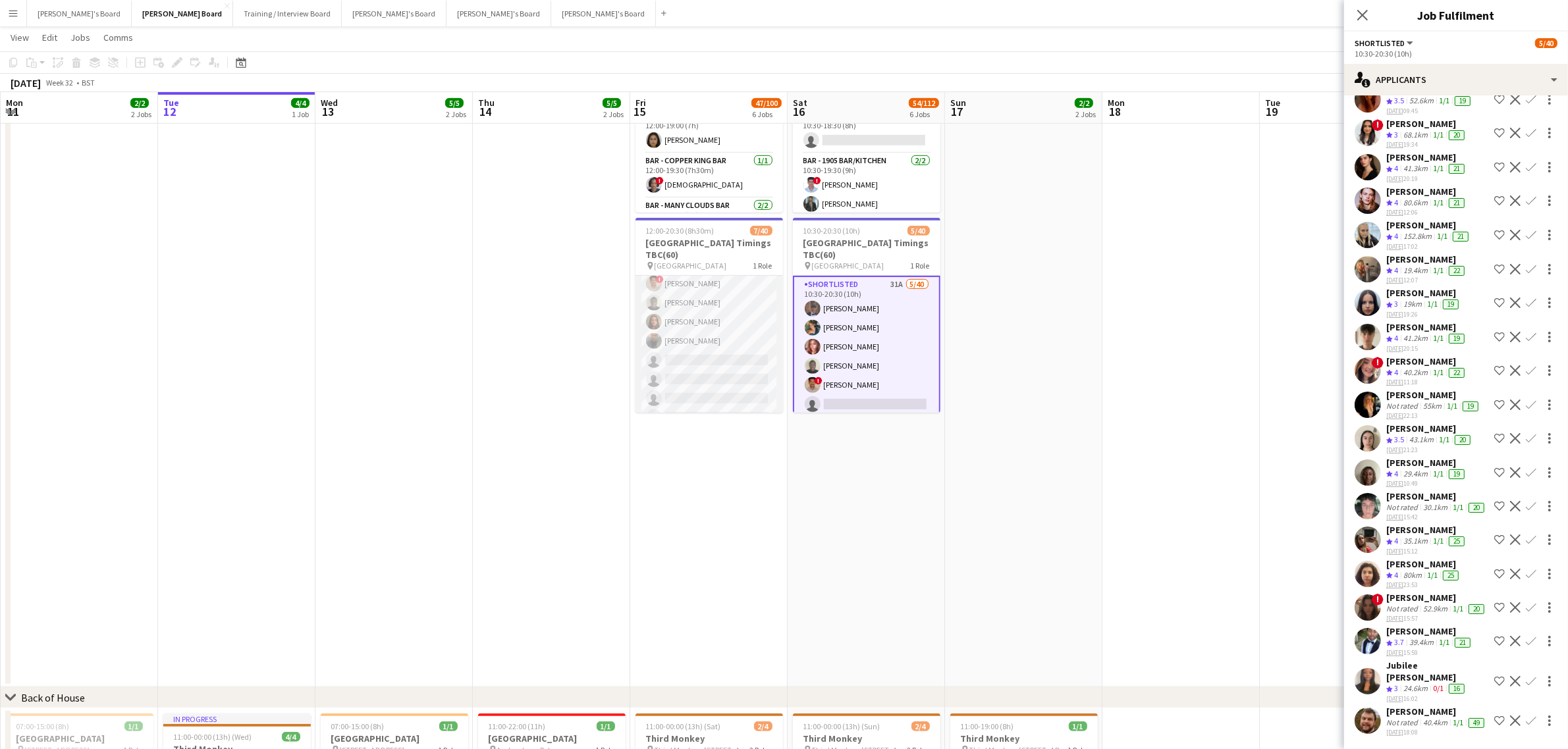
click at [681, 350] on app-card-role "Shortlisted 3I 13A 7/40 12:00-20:30 (8h30m) Judith Marquez Ruth Payne Benjamin …" at bounding box center [709, 590] width 148 height 789
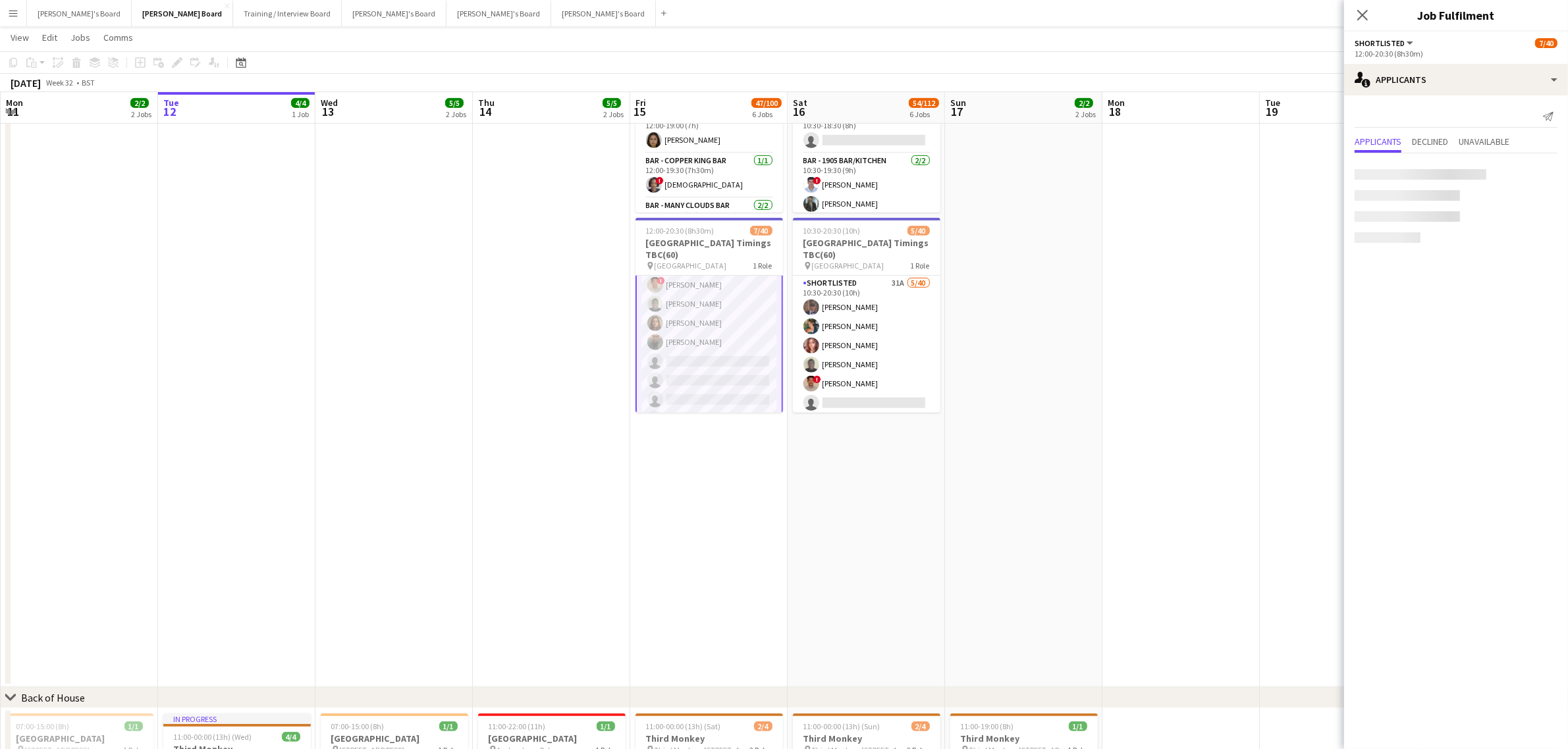
scroll to position [82, 0]
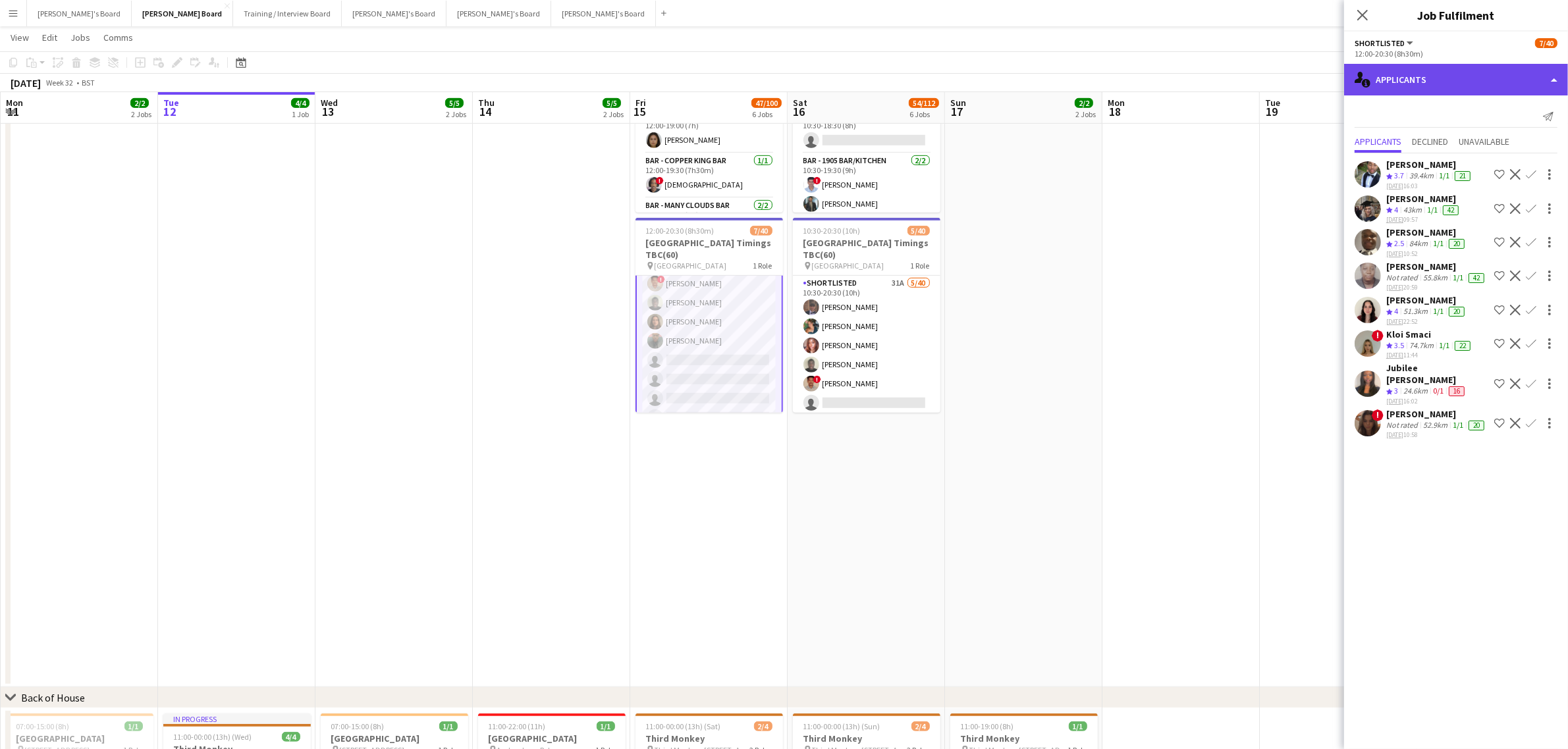
click at [1410, 70] on div "single-neutral-actions-information Applicants" at bounding box center [1456, 79] width 224 height 31
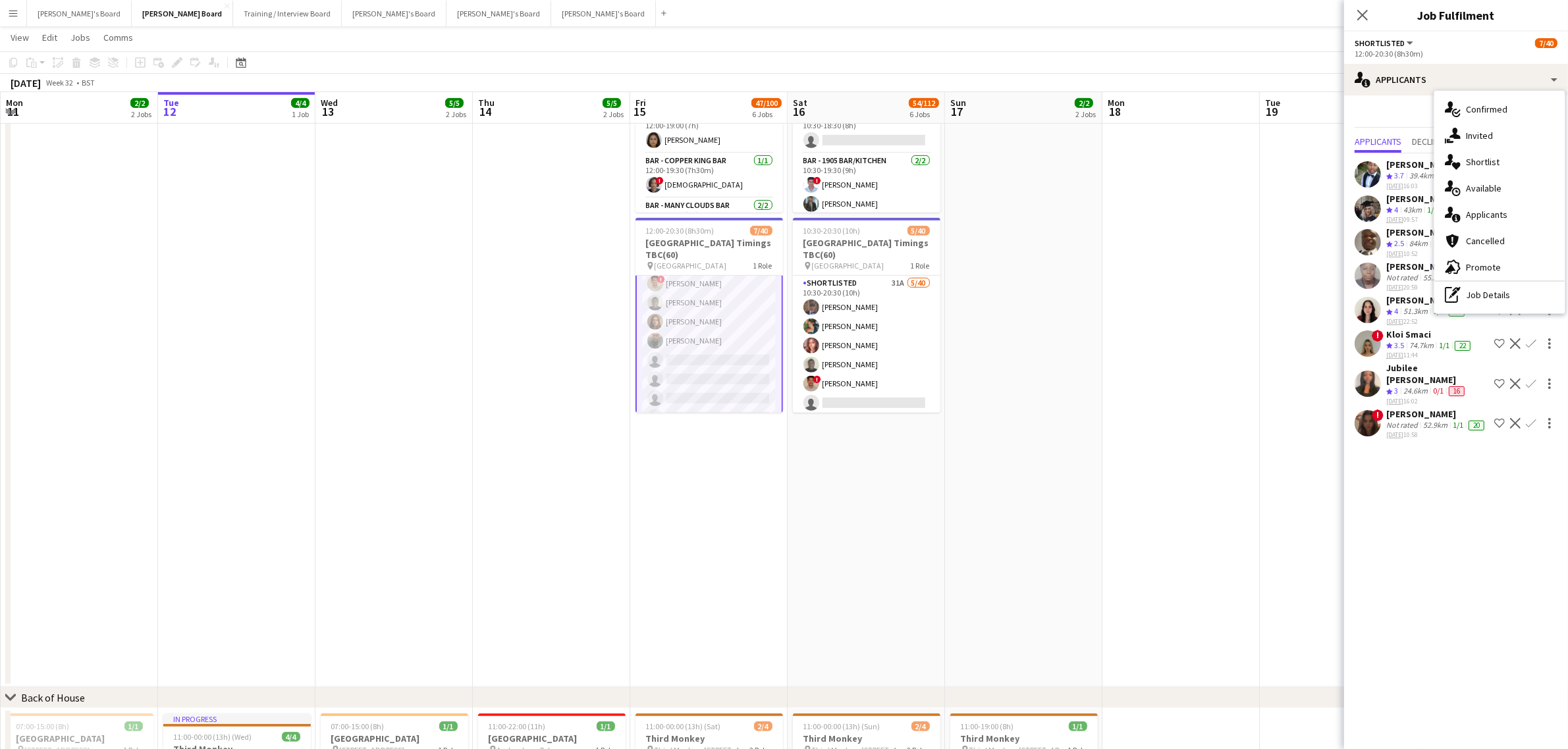
click at [1478, 110] on div "single-neutral-actions-check-2 Confirmed" at bounding box center [1499, 109] width 130 height 27
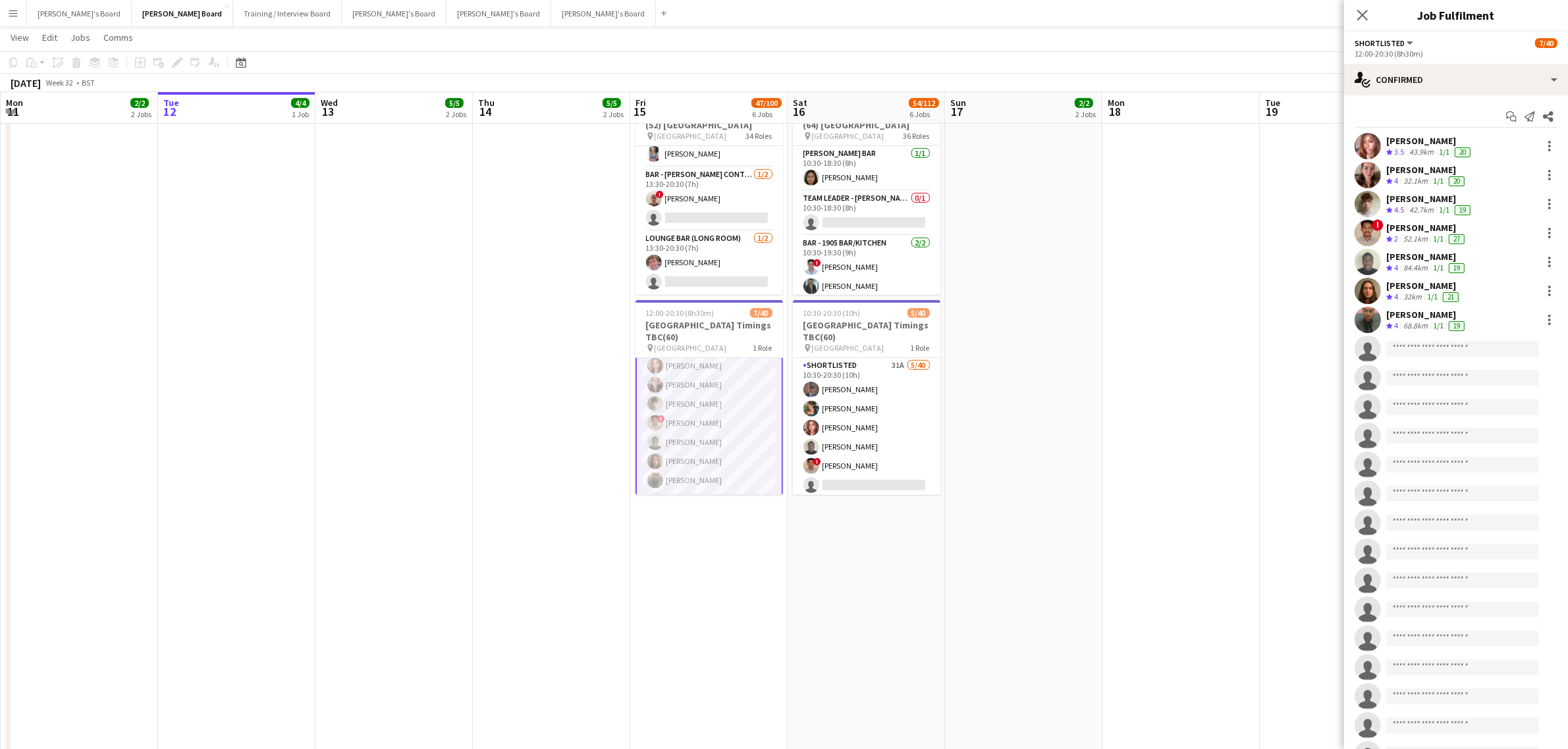
scroll to position [0, 0]
click at [1384, 81] on div "single-neutral-actions-check-2 Confirmed" at bounding box center [1456, 79] width 224 height 31
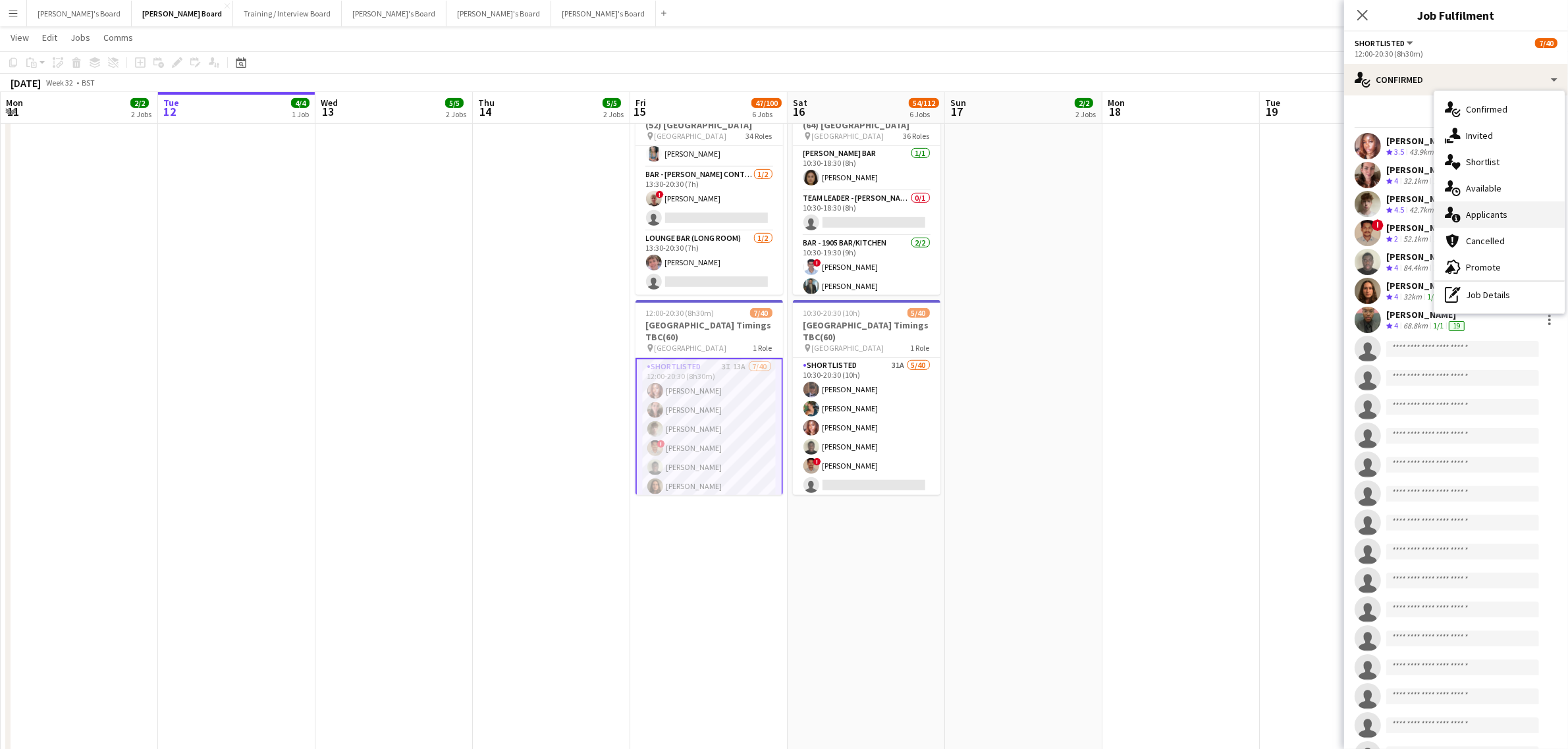
click at [1493, 210] on div "single-neutral-actions-information Applicants" at bounding box center [1499, 214] width 130 height 27
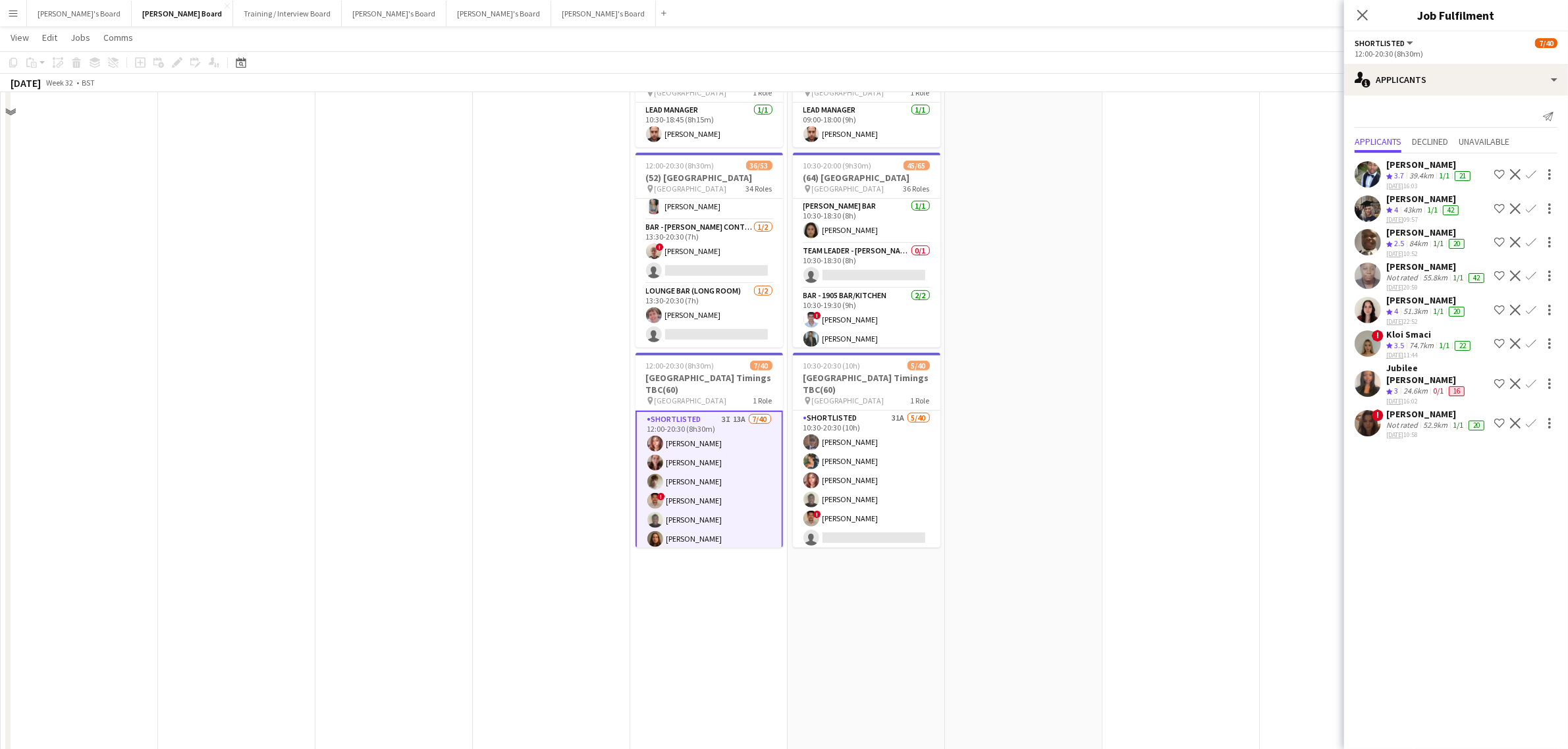
scroll to position [658, 0]
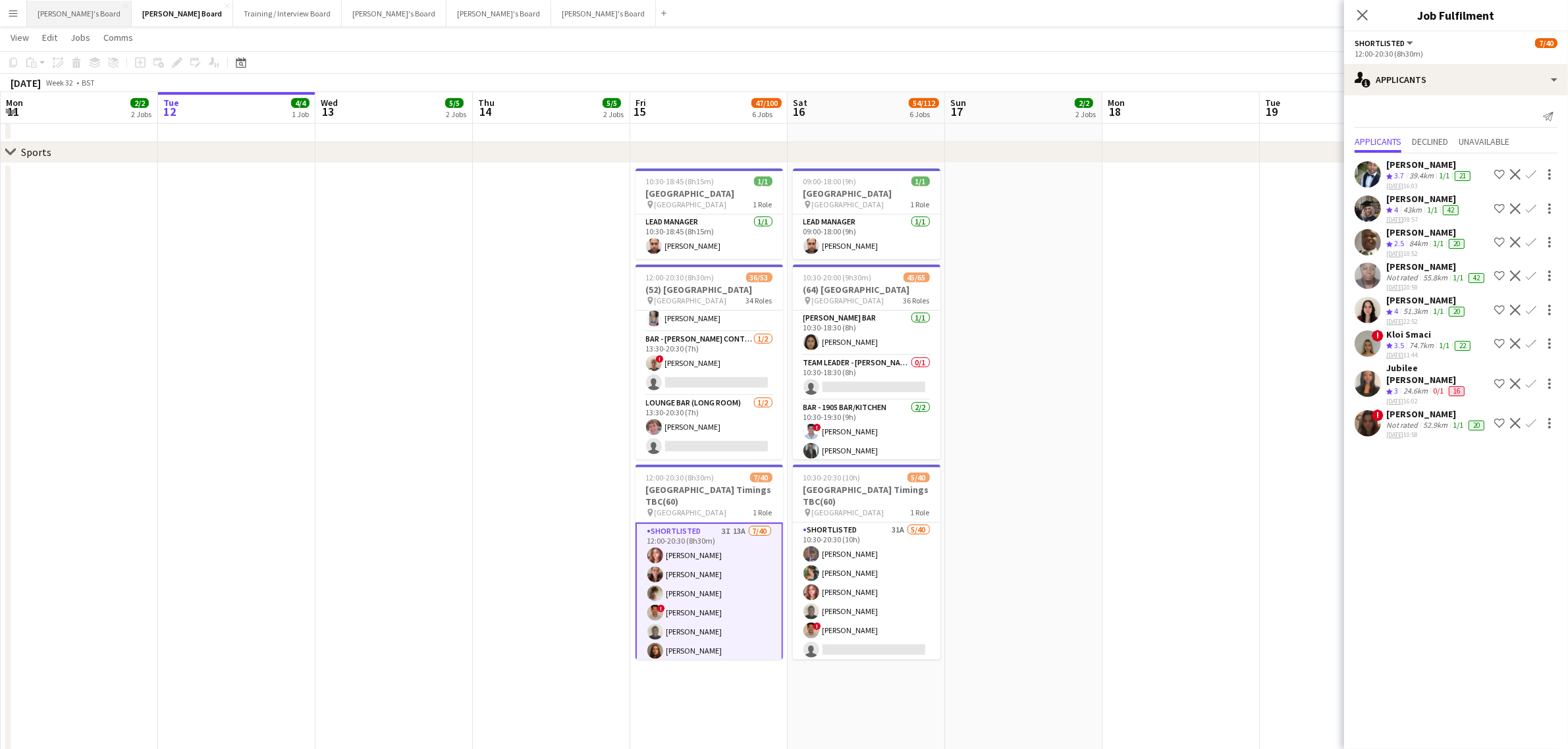
click at [78, 20] on button "[PERSON_NAME]'s Board Close" at bounding box center [78, 14] width 104 height 26
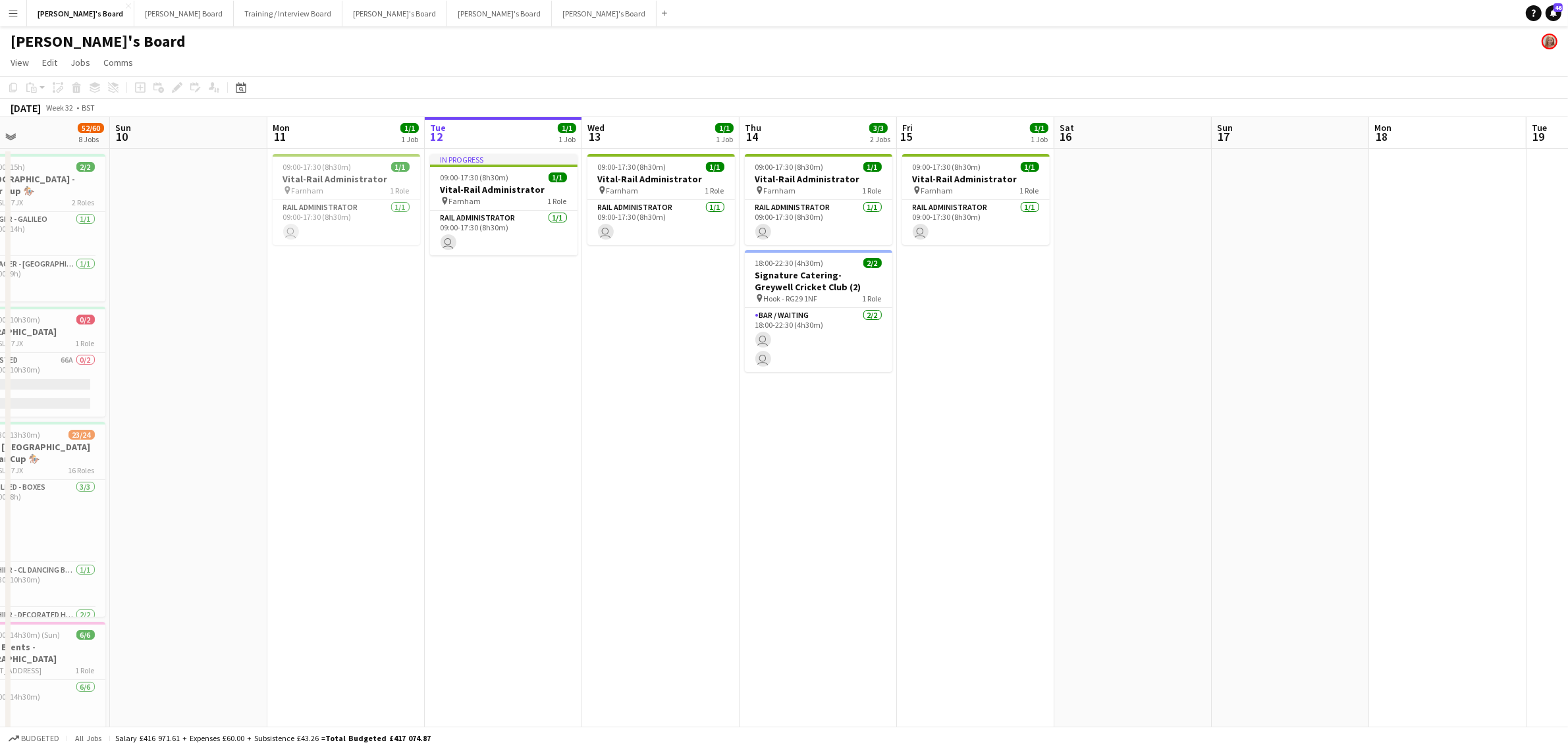
drag, startPoint x: 278, startPoint y: 370, endPoint x: 825, endPoint y: 427, distance: 550.0
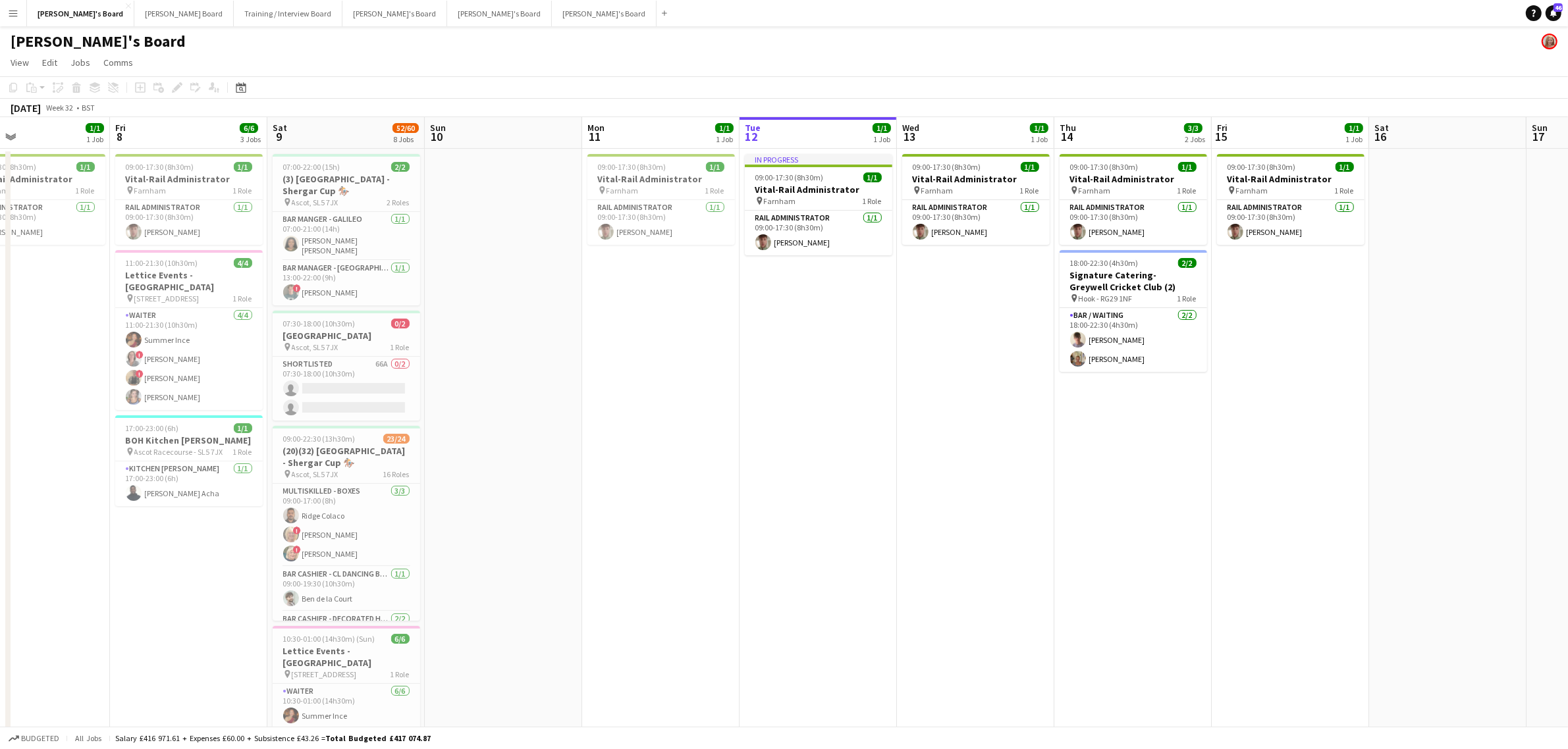
scroll to position [0, 303]
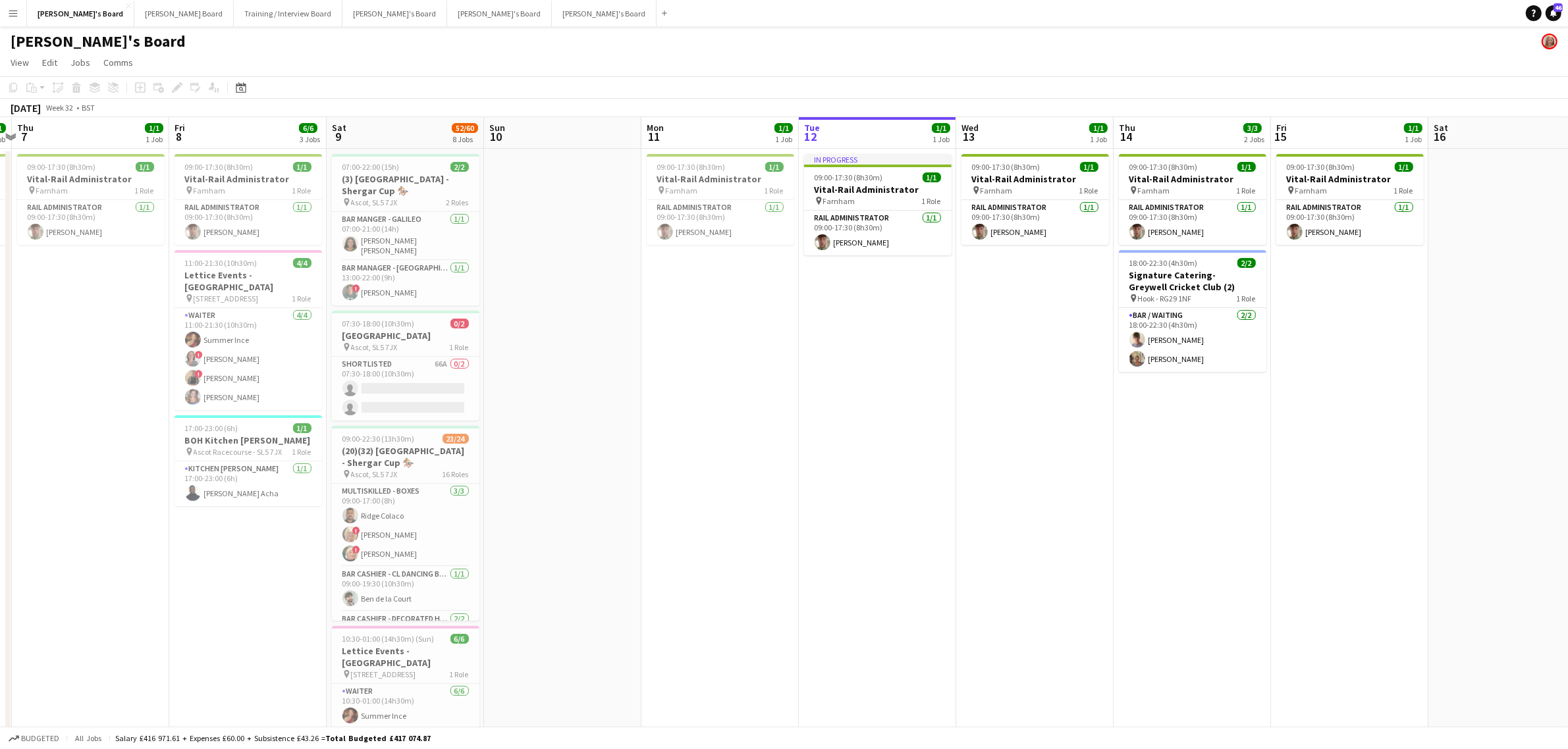
click at [442, 532] on app-card-role "Multiskilled - Retail 2/2 10:30-18:00 (7h30m) Pierre ndangang Francisca Baffour" at bounding box center [406, 525] width 148 height 64
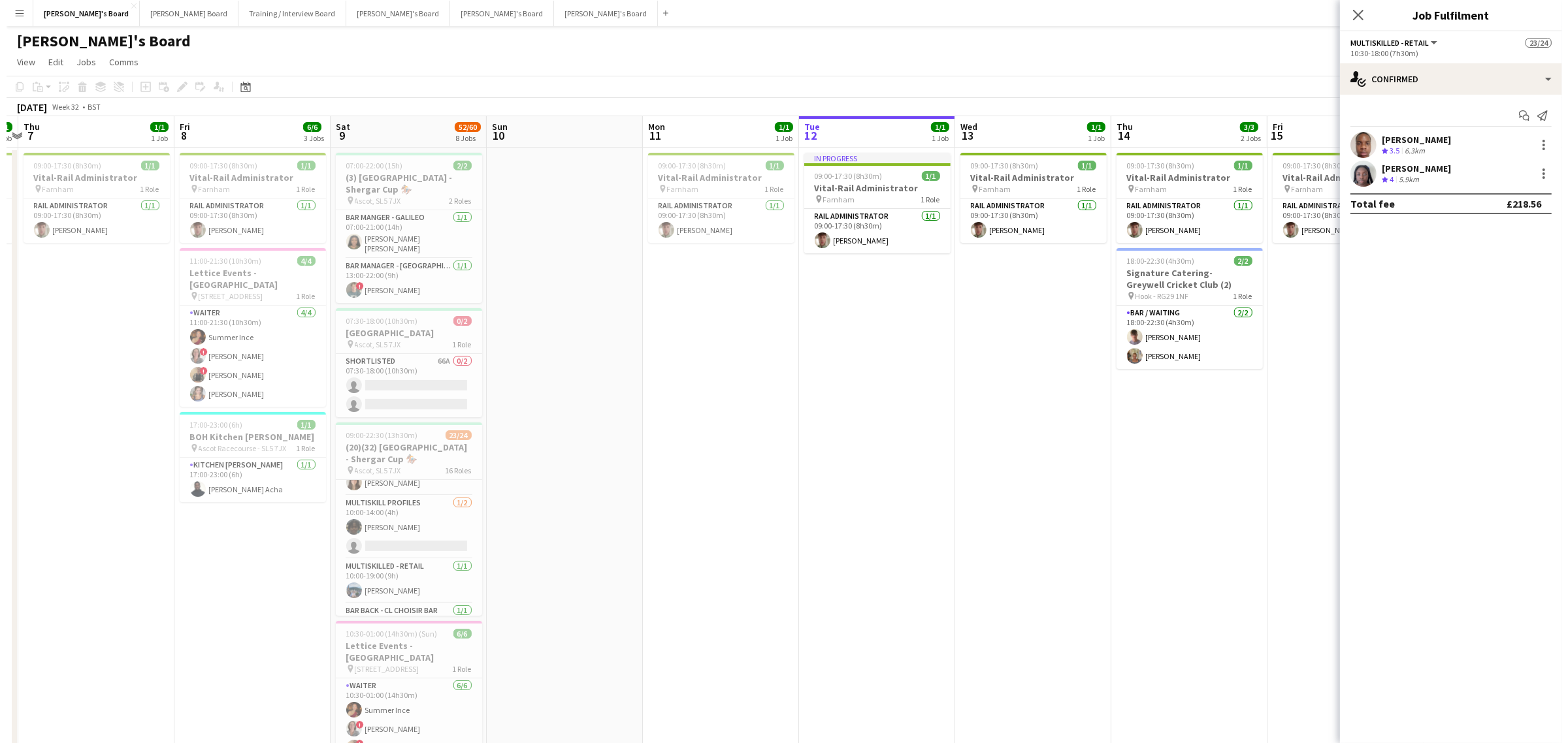
scroll to position [408, 0]
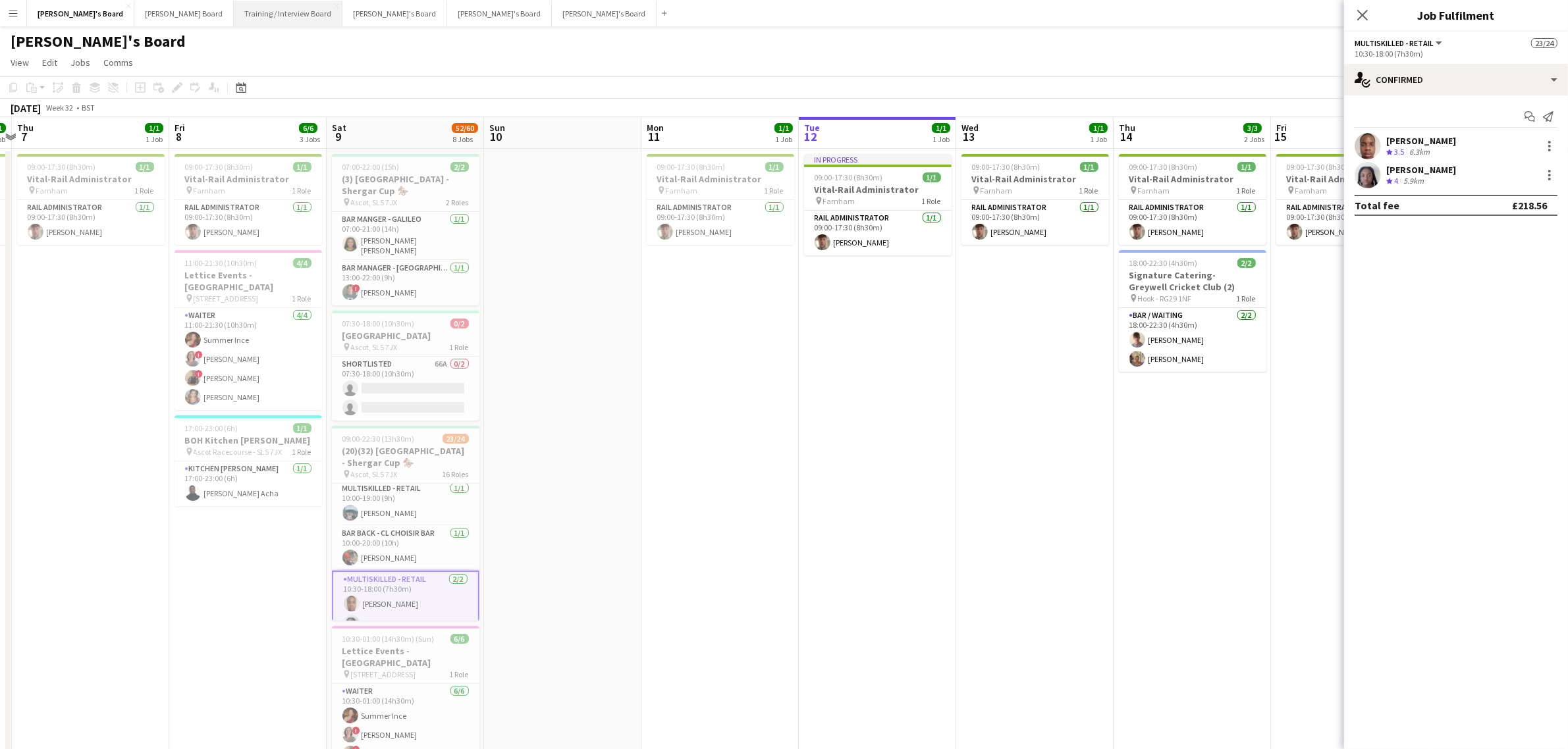
click at [234, 17] on button "Training / Interview Board Close" at bounding box center [288, 14] width 109 height 26
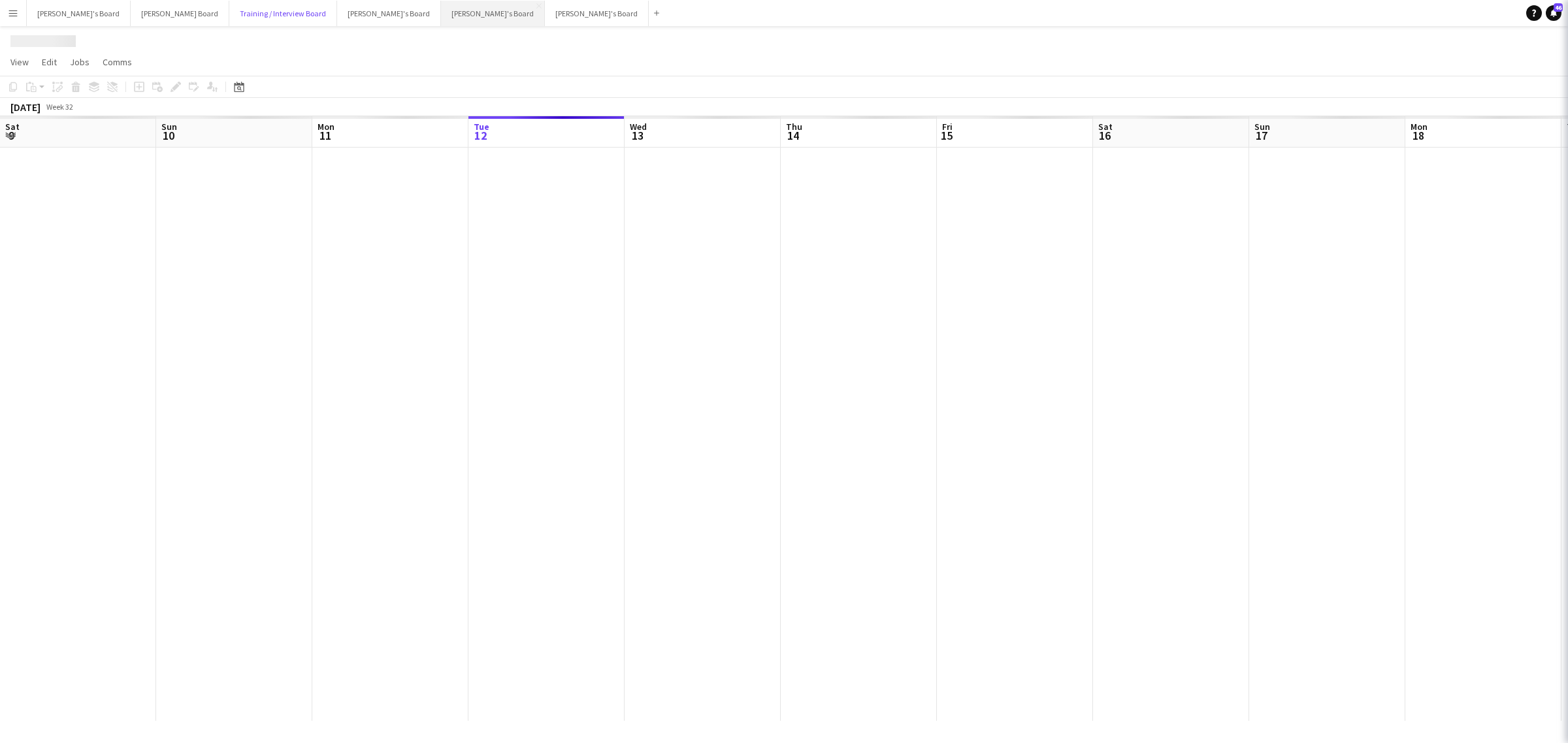
scroll to position [0, 311]
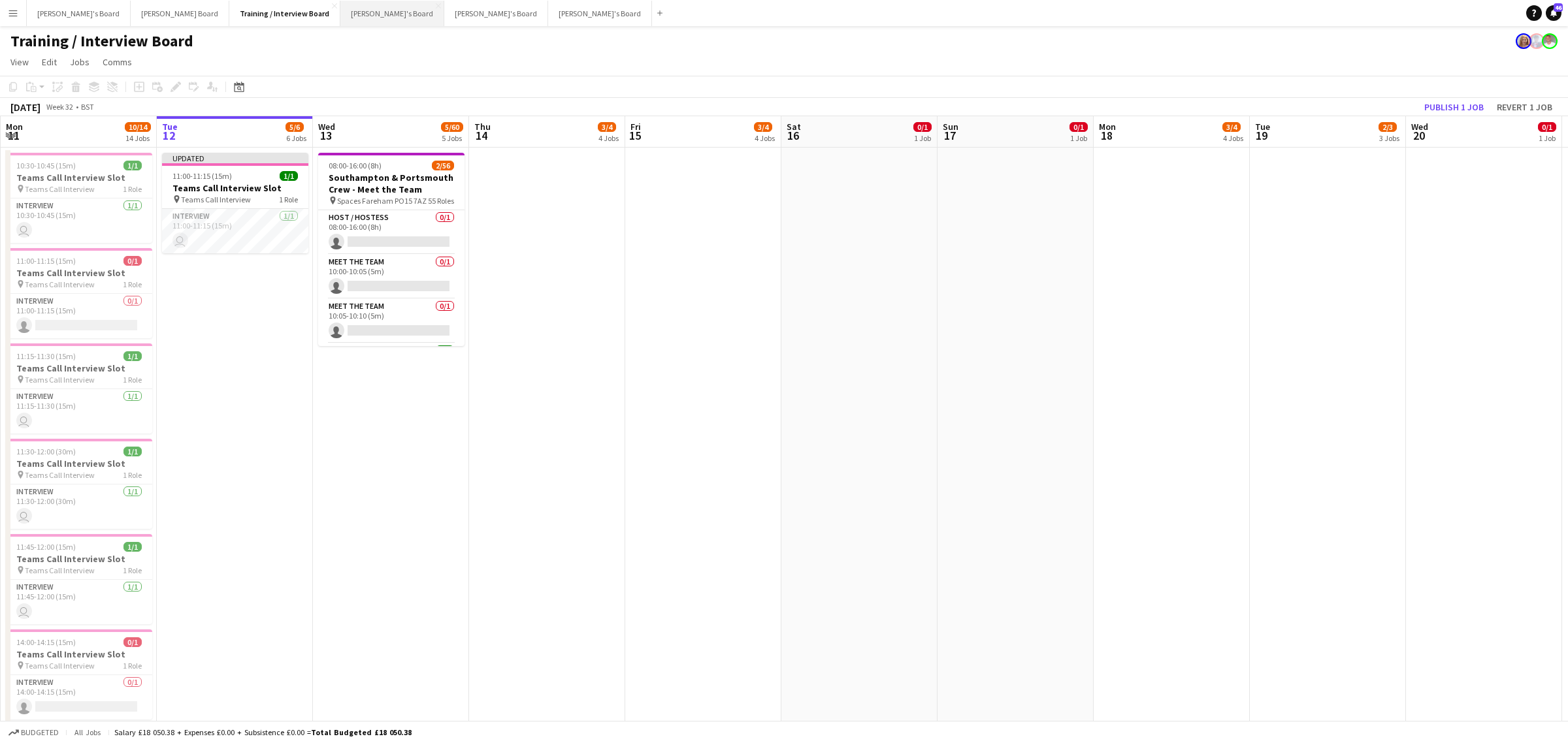
click at [340, 11] on button "[PERSON_NAME]'s Board Close" at bounding box center [392, 14] width 104 height 26
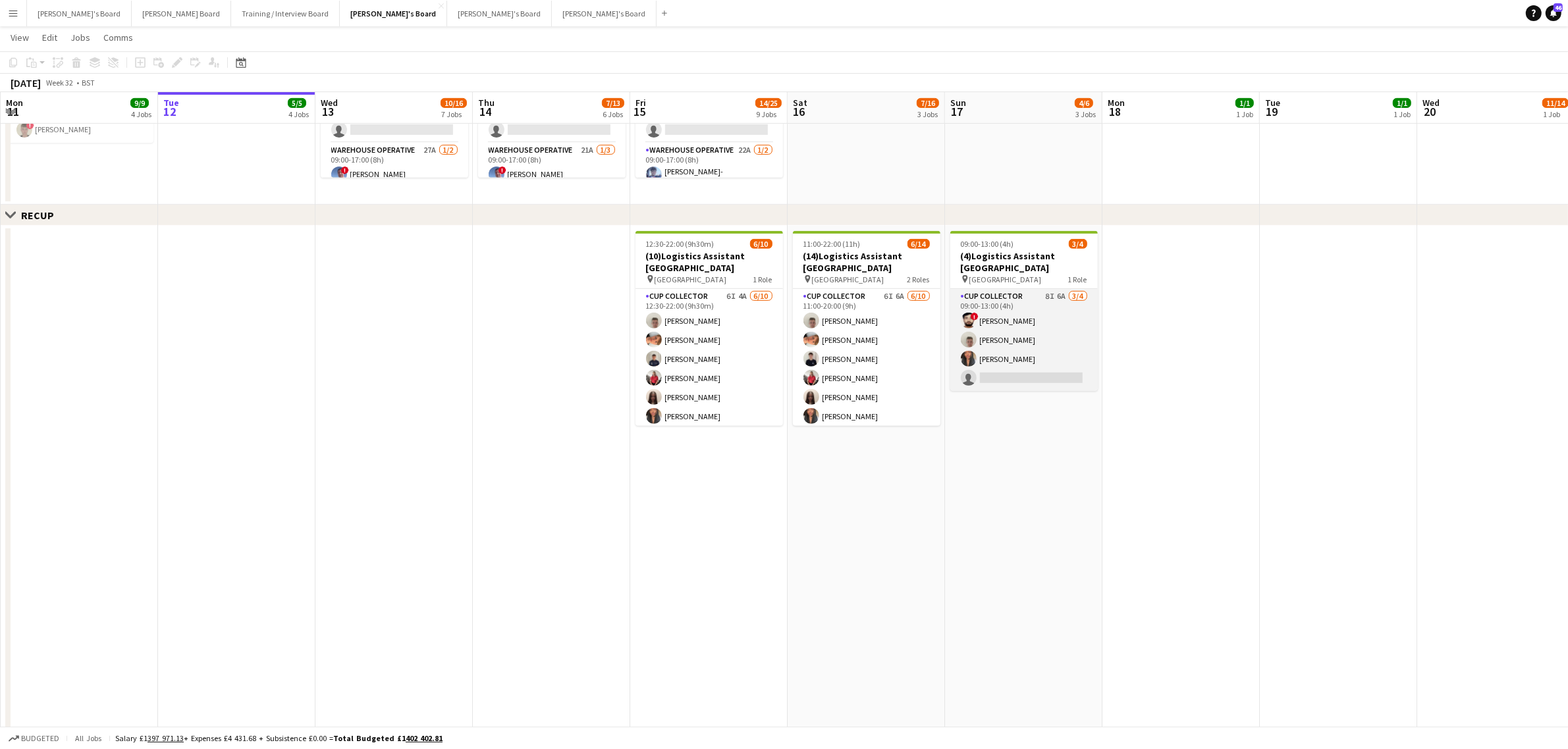
click at [1001, 320] on app-card-role "CUP COLLECTOR 8I 6A 3/4 09:00-13:00 (4h) ! Musheer Ahamad Jem McAllister Shane …" at bounding box center [1024, 340] width 148 height 102
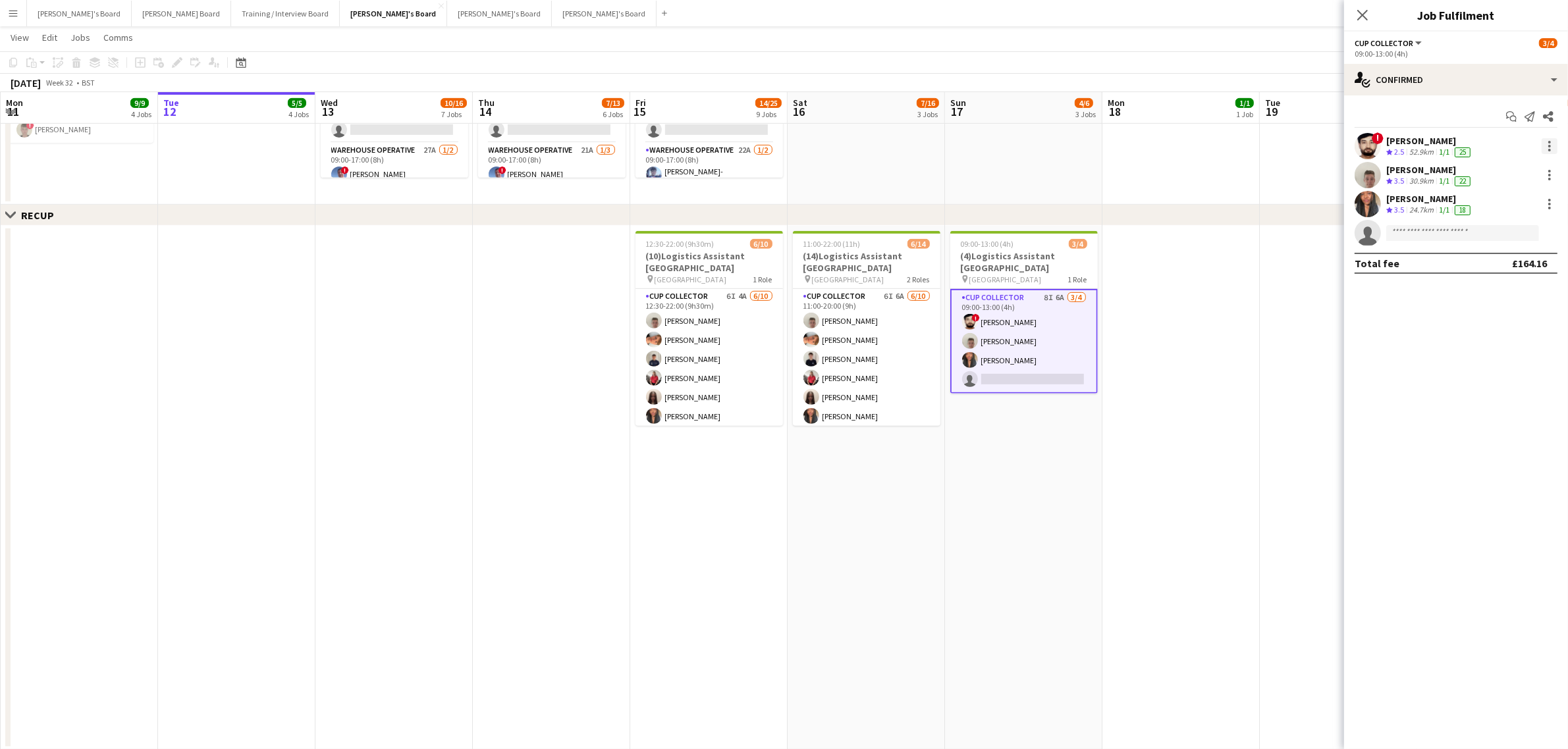
click at [1544, 146] on div at bounding box center [1549, 146] width 16 height 16
click at [1508, 298] on span "Remove" at bounding box center [1506, 297] width 82 height 12
click at [1272, 376] on app-date-cell at bounding box center [1338, 488] width 158 height 524
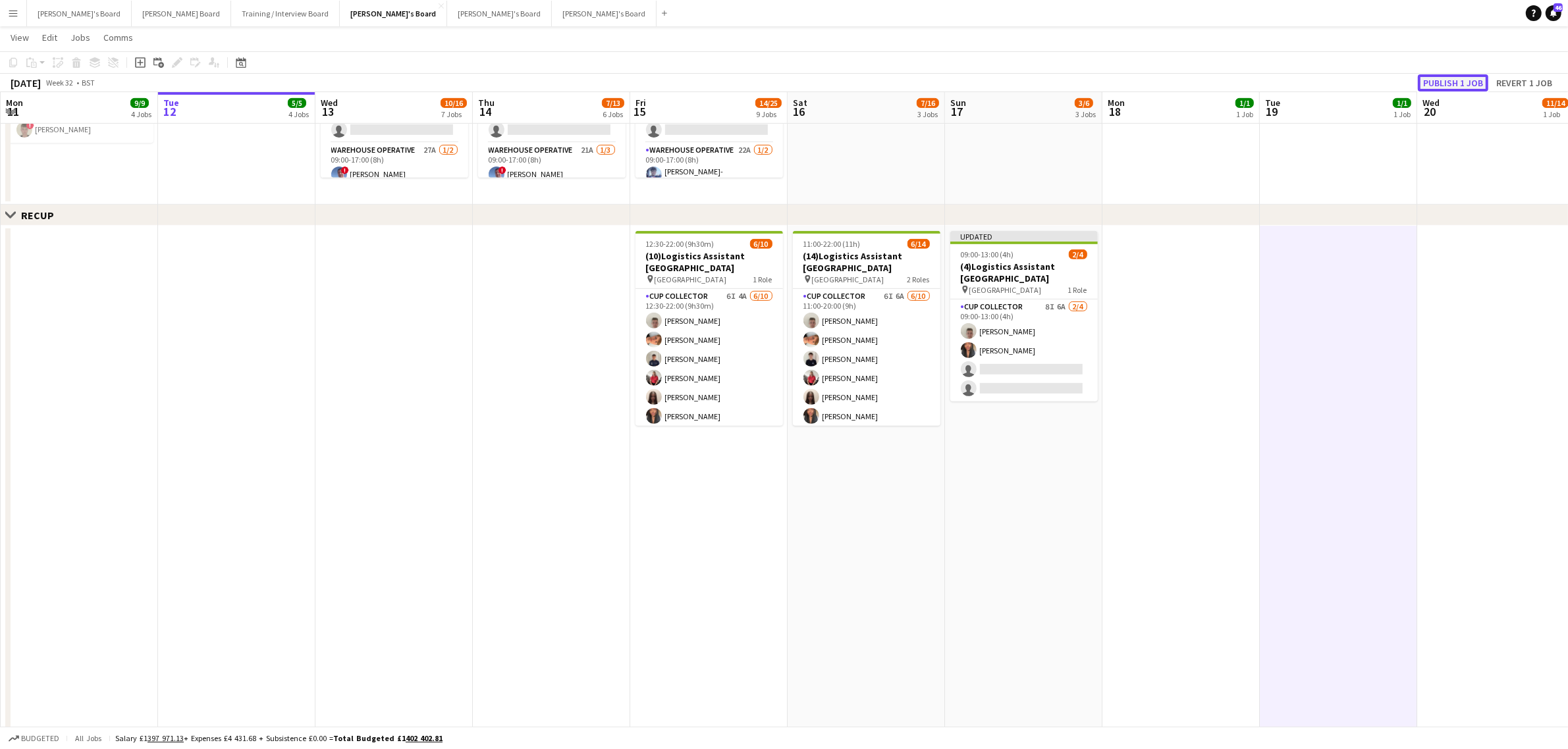
click at [1437, 85] on button "Publish 1 job" at bounding box center [1453, 83] width 70 height 17
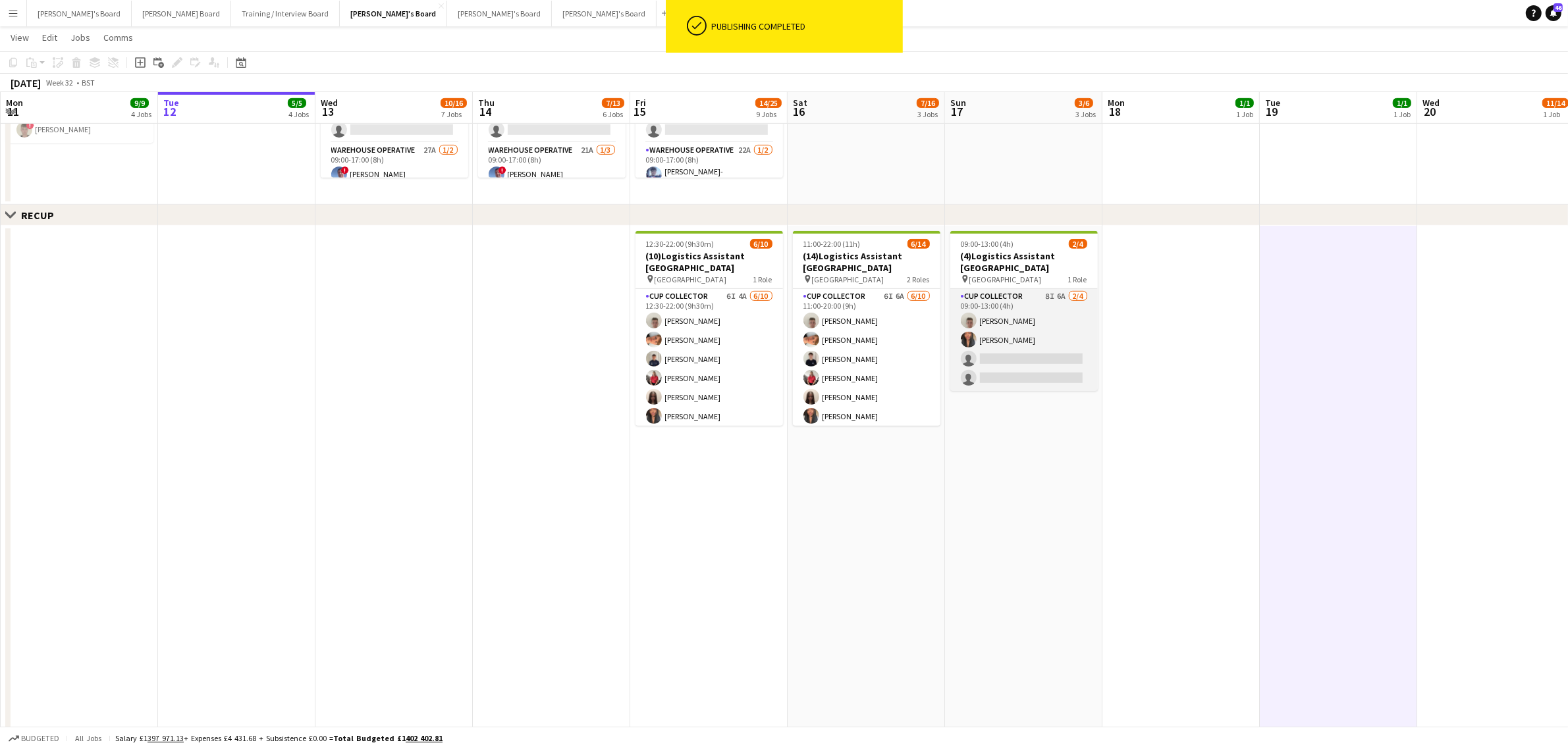
click at [1041, 330] on app-card-role "CUP COLLECTOR 8I 6A 2/4 09:00-13:00 (4h) Jem McAllister Shane Serika single-neu…" at bounding box center [1024, 340] width 148 height 102
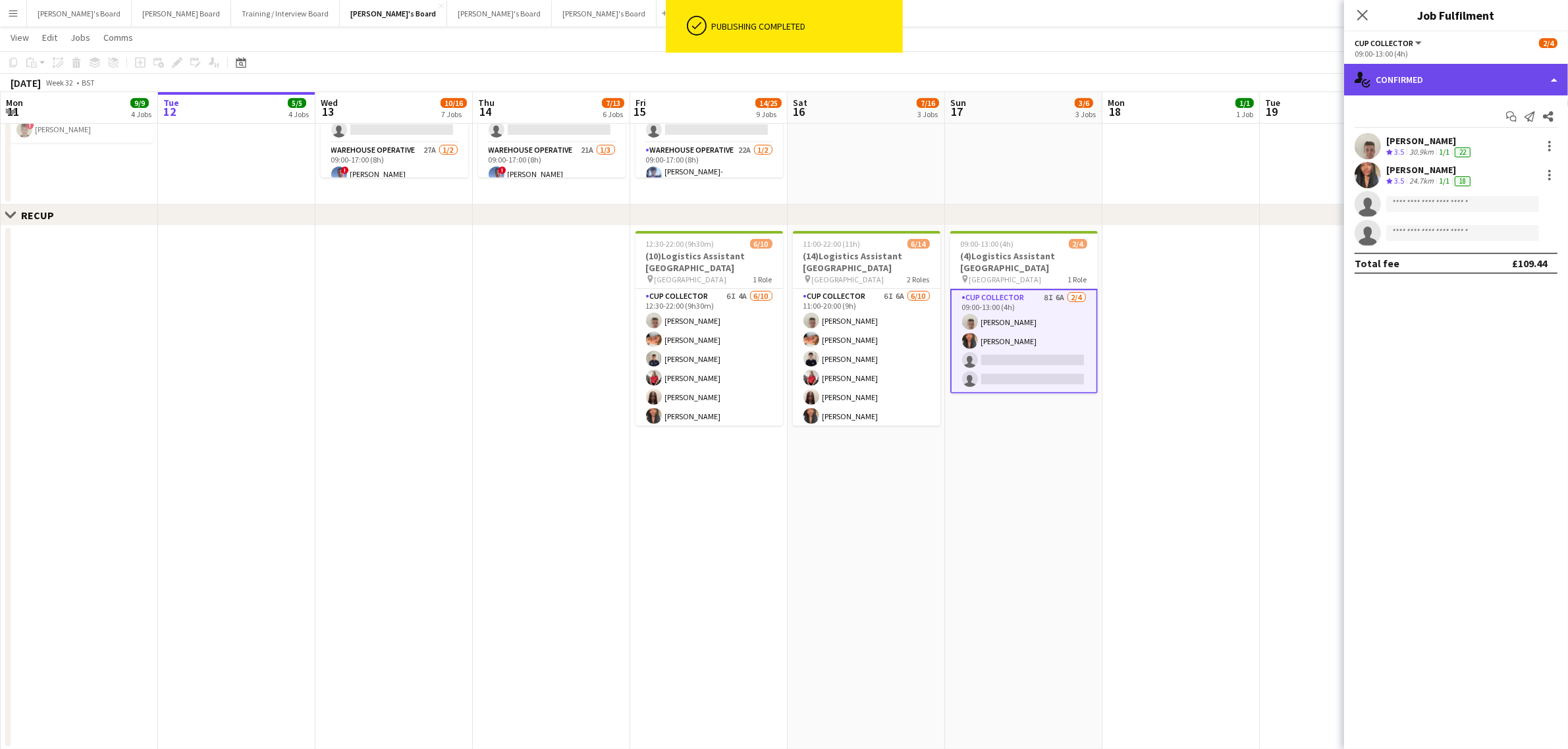
click at [1490, 77] on div "single-neutral-actions-check-2 Confirmed" at bounding box center [1456, 79] width 224 height 31
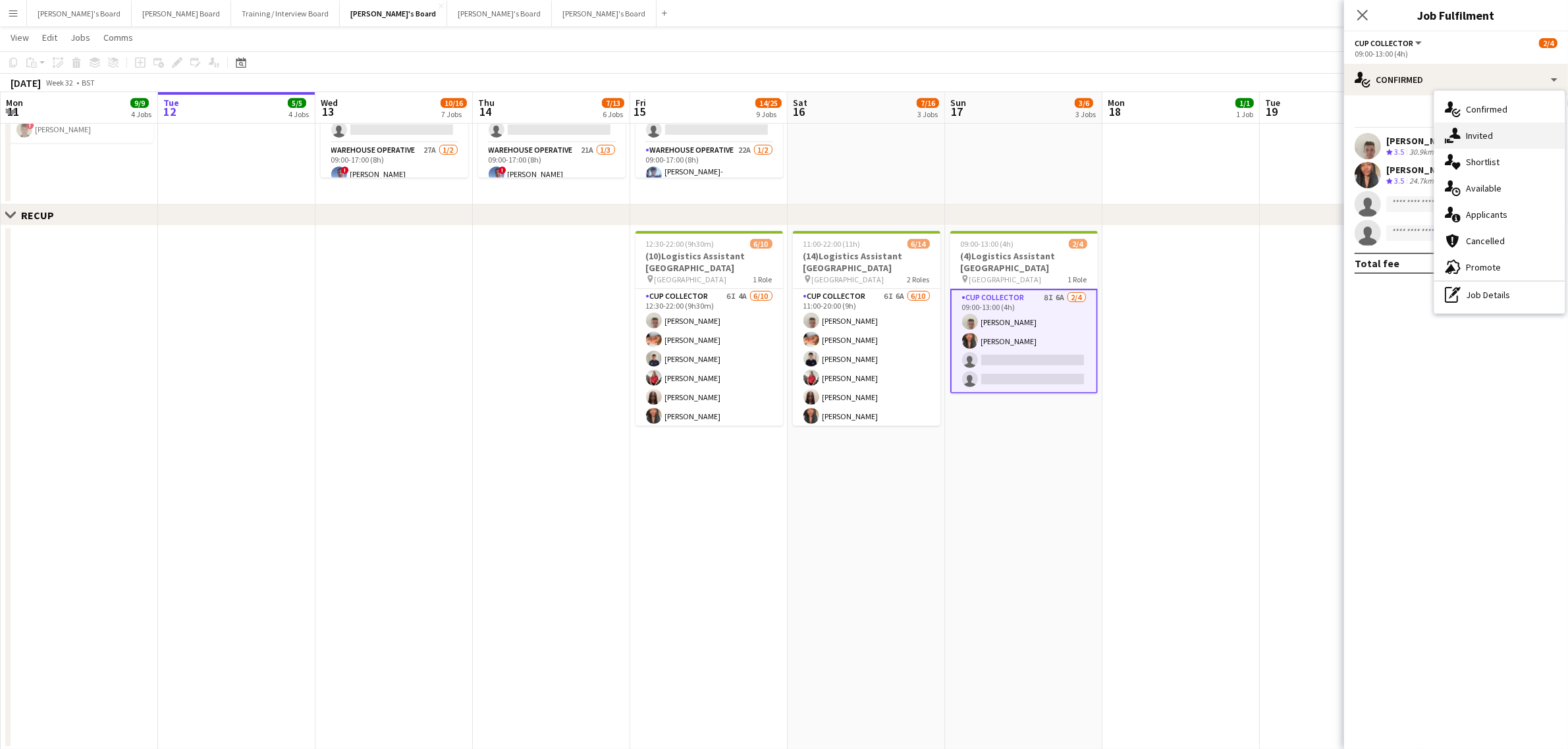
click at [1486, 143] on div "single-neutral-actions-share-1 Invited" at bounding box center [1499, 136] width 130 height 27
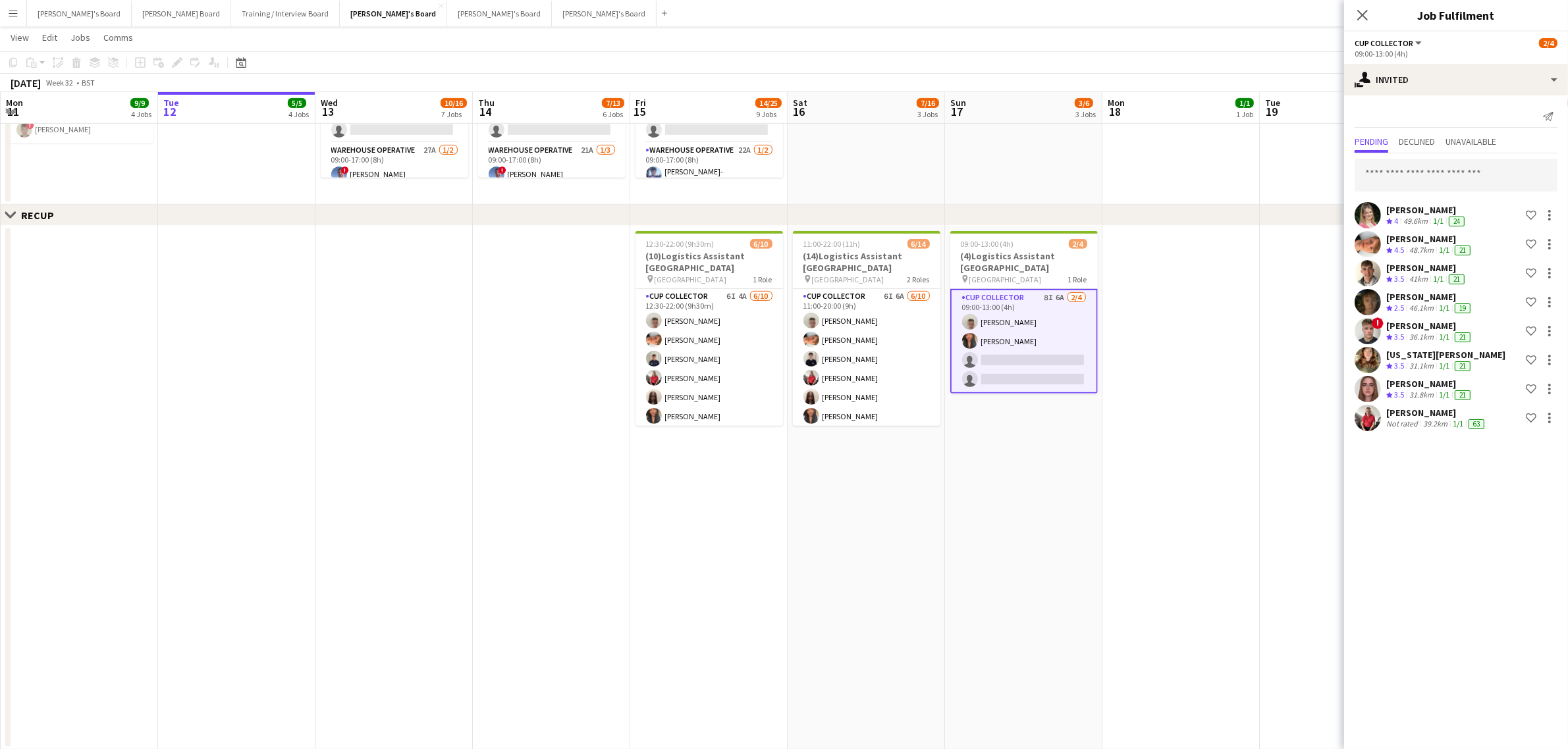
click at [982, 594] on app-date-cell "09:00-13:00 (4h) 2/4 (4)Logistics Assistant Newbury pin Newbury Racecourse 1 Ro…" at bounding box center [1023, 488] width 158 height 524
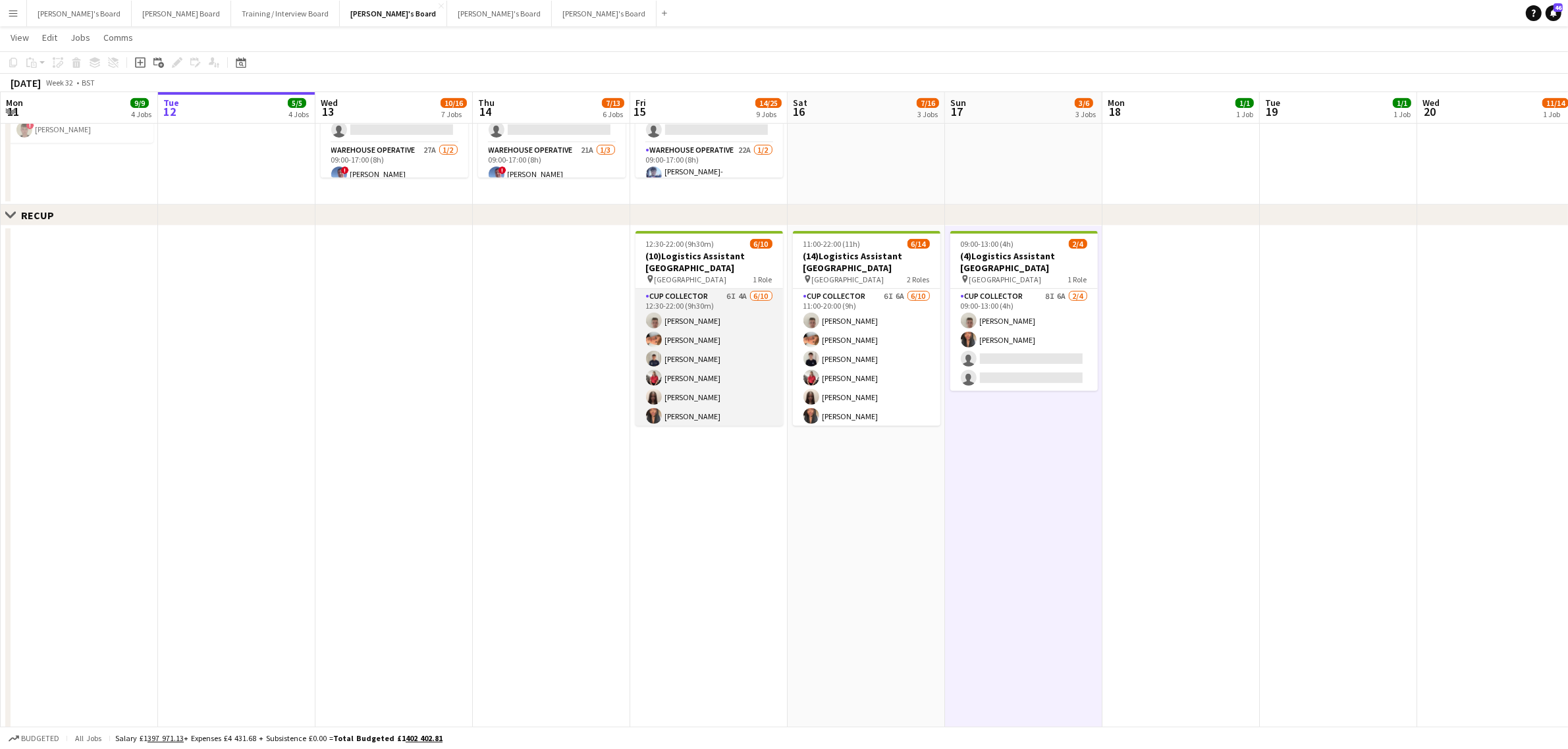
click at [706, 357] on app-card-role "CUP COLLECTOR 6I 4A 6/10 12:30-22:00 (9h30m) Jem McAllister Robby Johnston Alfi…" at bounding box center [709, 397] width 148 height 216
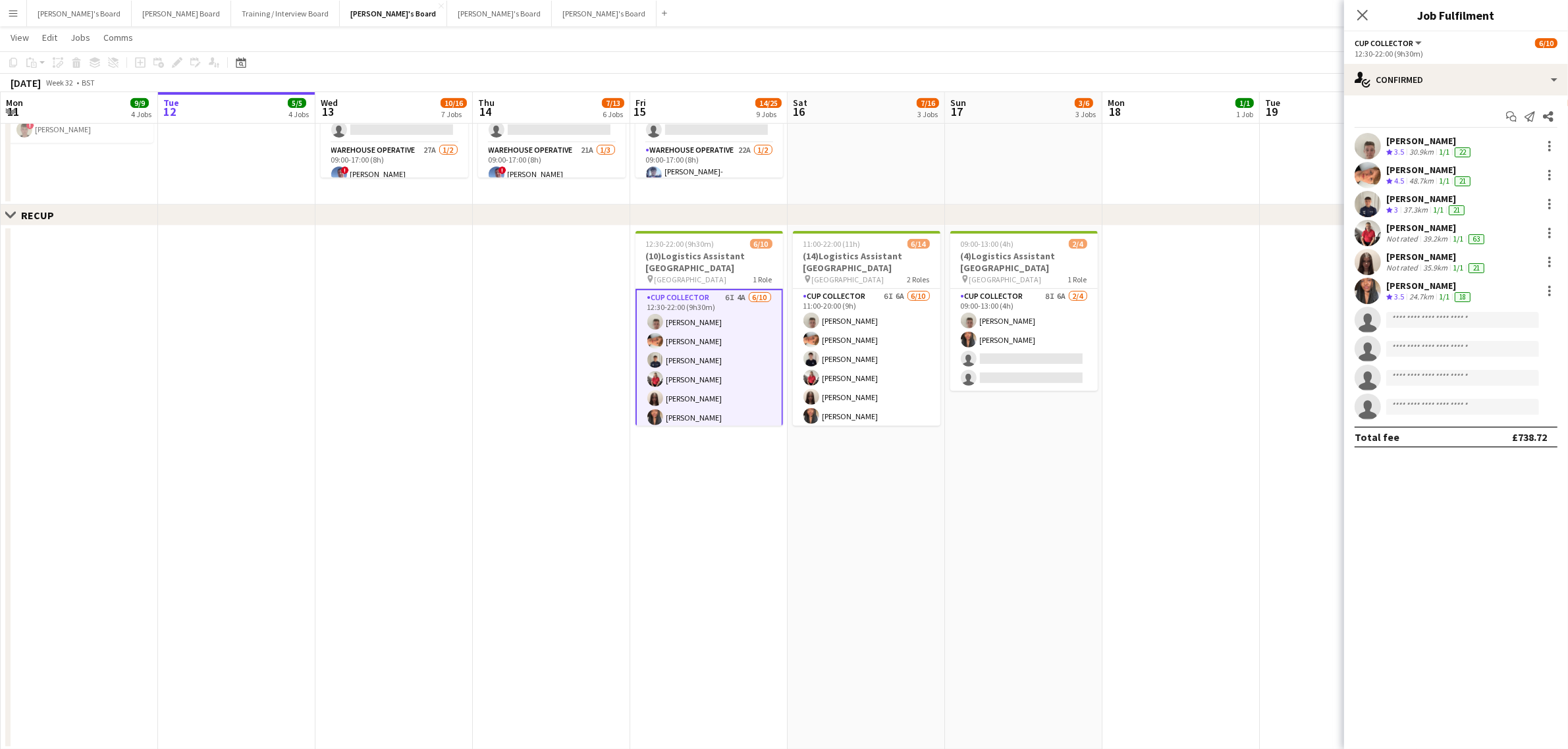
click at [1191, 283] on app-date-cell at bounding box center [1181, 488] width 158 height 524
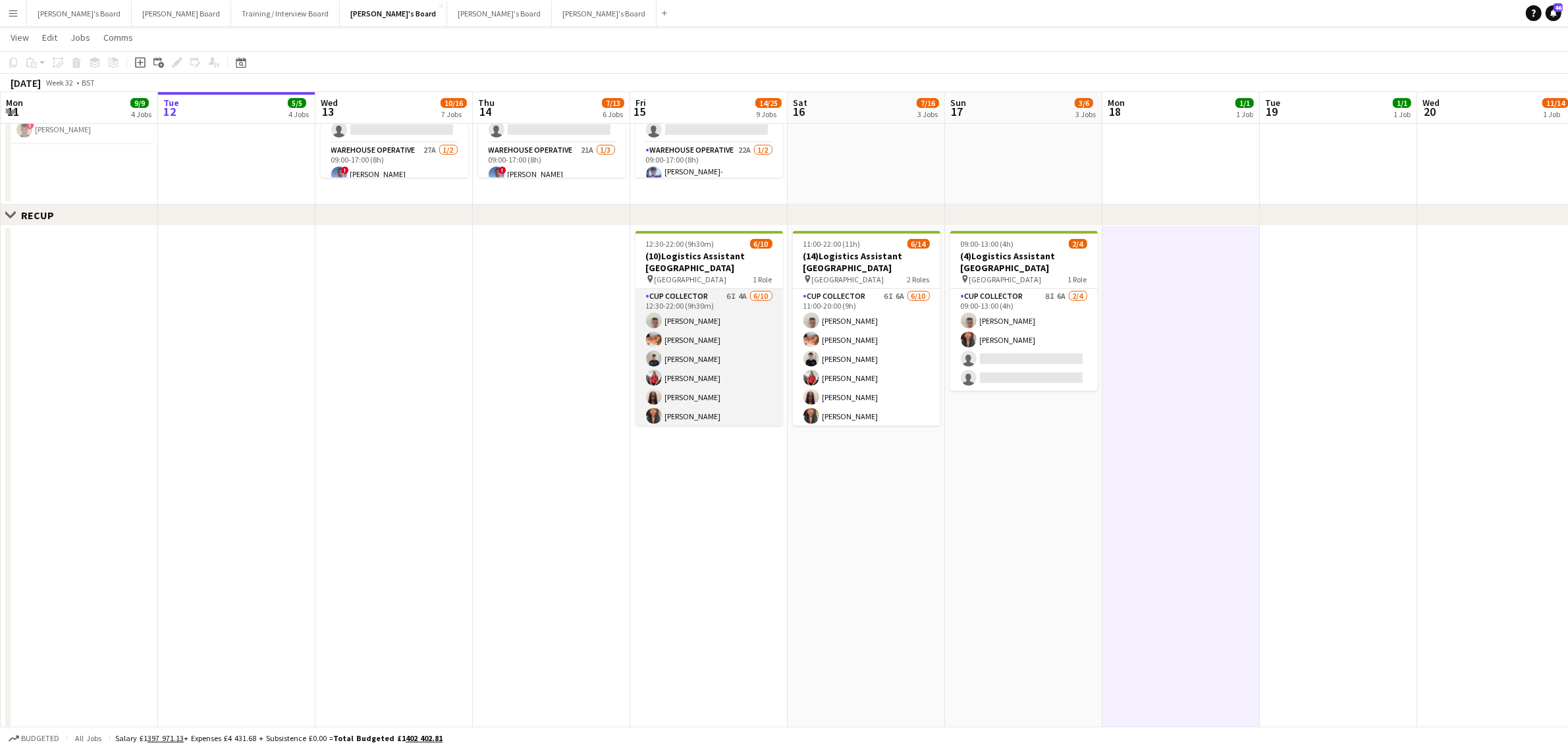
click at [725, 329] on app-card-role "CUP COLLECTOR 6I 4A 6/10 12:30-22:00 (9h30m) Jem McAllister Robby Johnston Alfi…" at bounding box center [709, 397] width 148 height 216
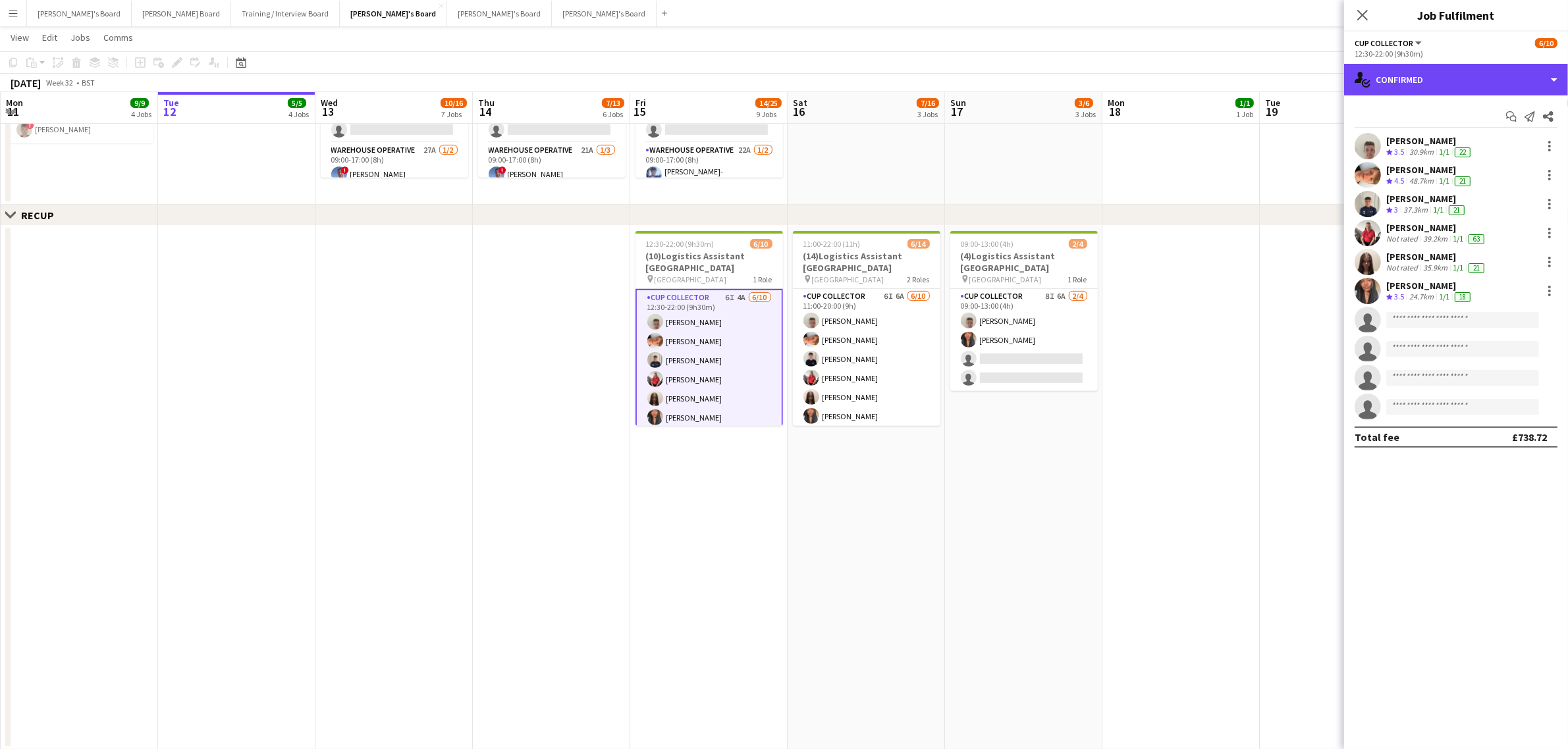
drag, startPoint x: 1426, startPoint y: 83, endPoint x: 1448, endPoint y: 136, distance: 57.4
click at [1426, 83] on div "single-neutral-actions-check-2 Confirmed" at bounding box center [1456, 79] width 224 height 31
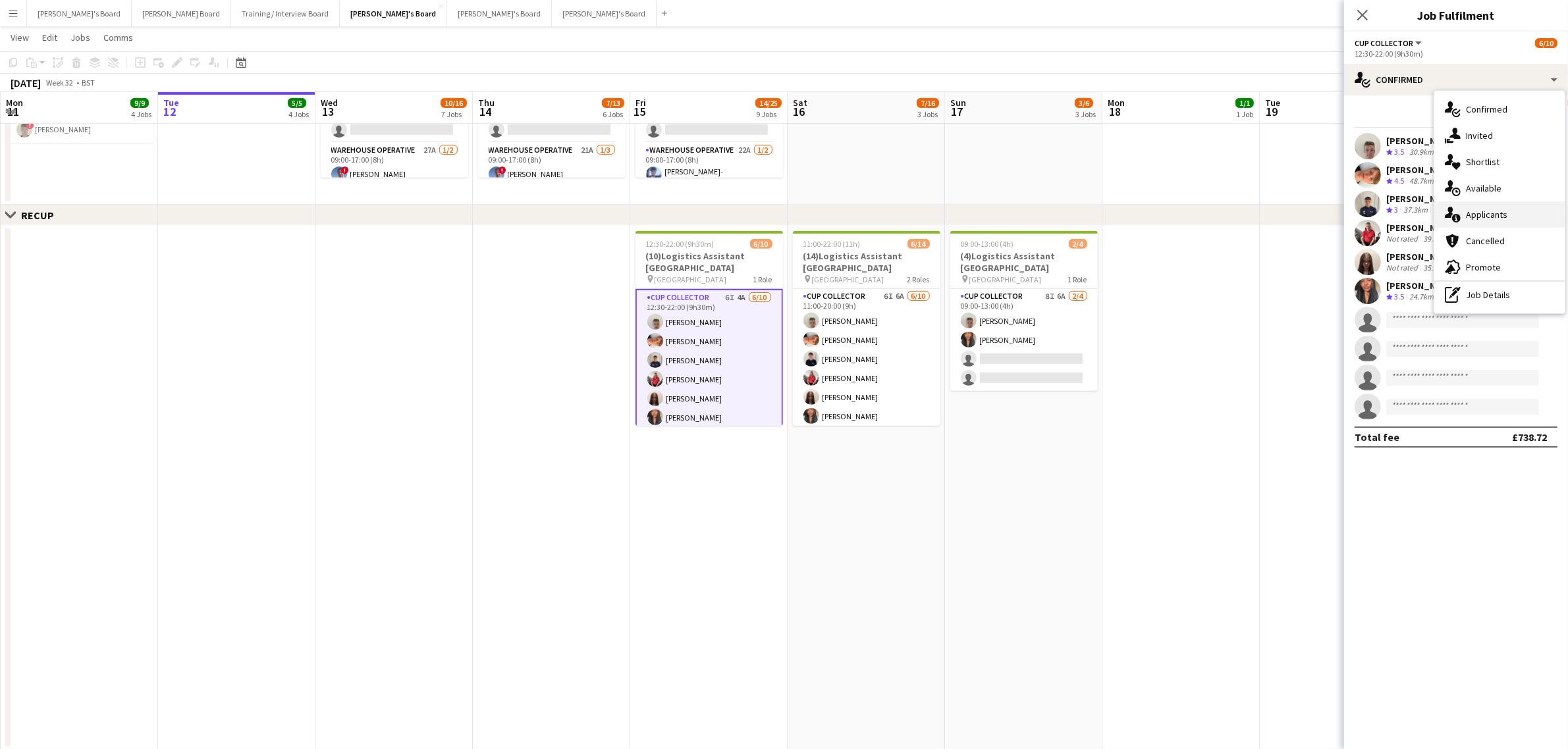
click at [1472, 216] on div "single-neutral-actions-information Applicants" at bounding box center [1499, 214] width 130 height 27
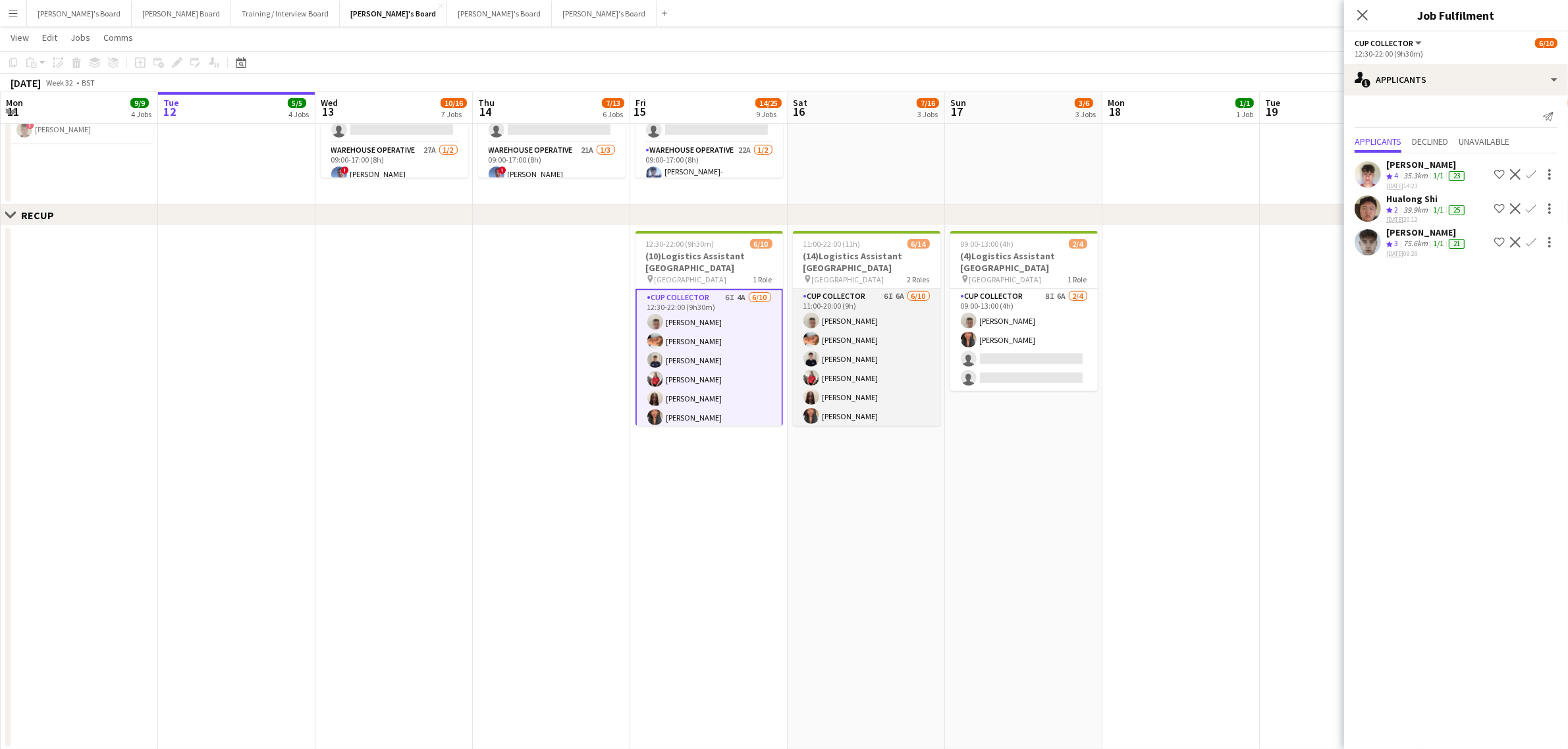
click at [886, 341] on app-card-role "CUP COLLECTOR 6I 6A 6/10 11:00-20:00 (9h) Jem McAllister Robby Johnston Joseph …" at bounding box center [867, 397] width 148 height 216
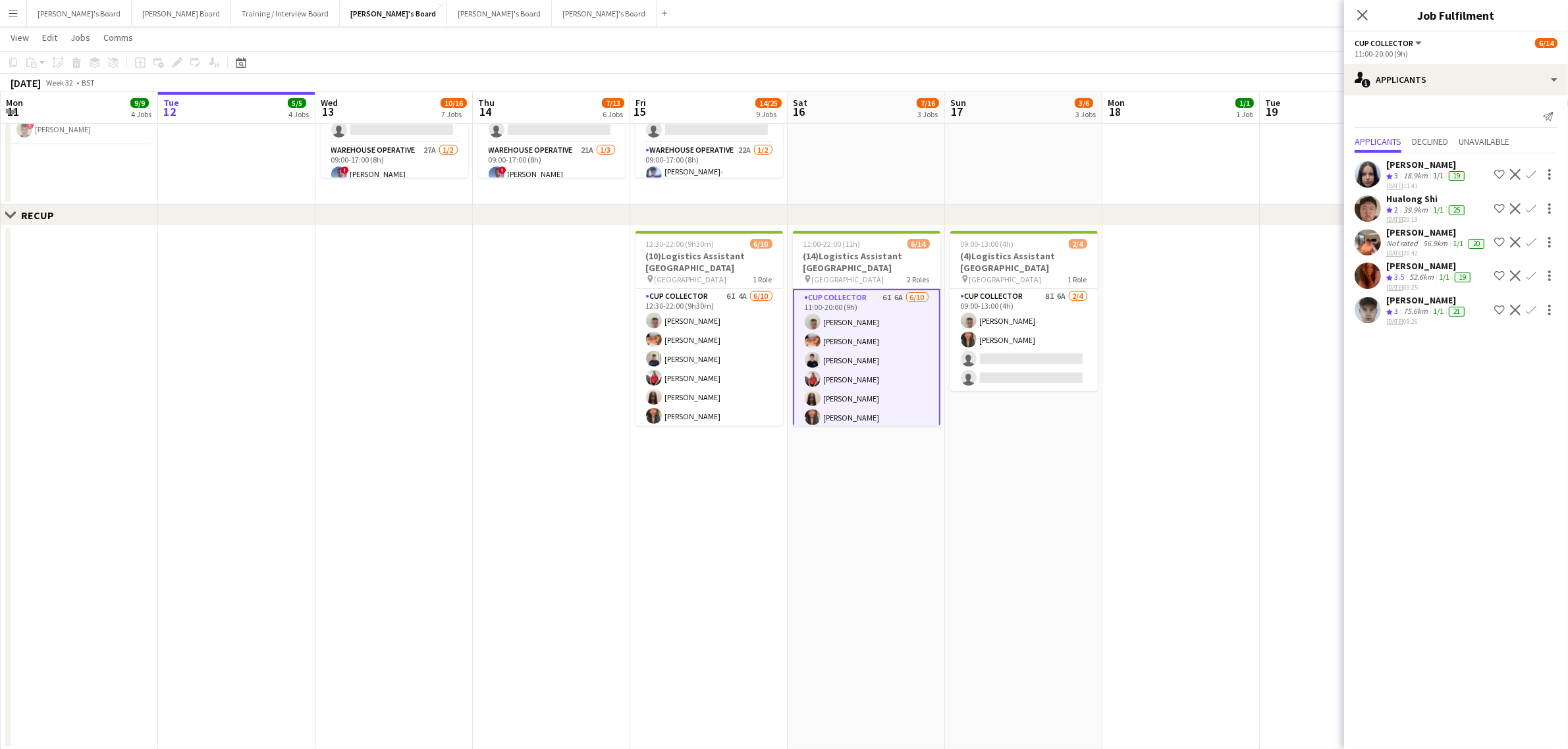
click at [1394, 303] on div "[PERSON_NAME]" at bounding box center [1426, 300] width 81 height 12
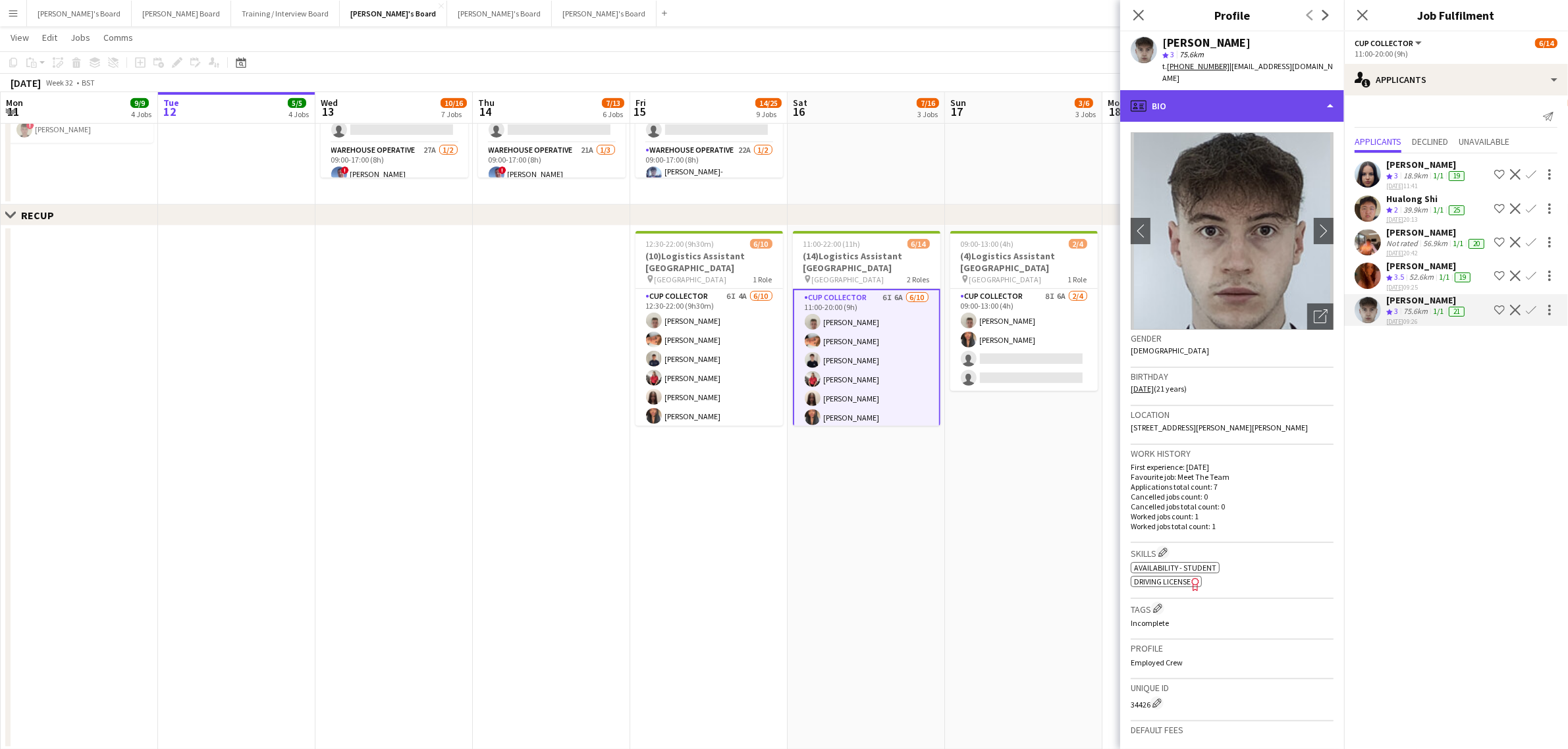
click at [1237, 90] on div "profile Bio" at bounding box center [1232, 105] width 224 height 31
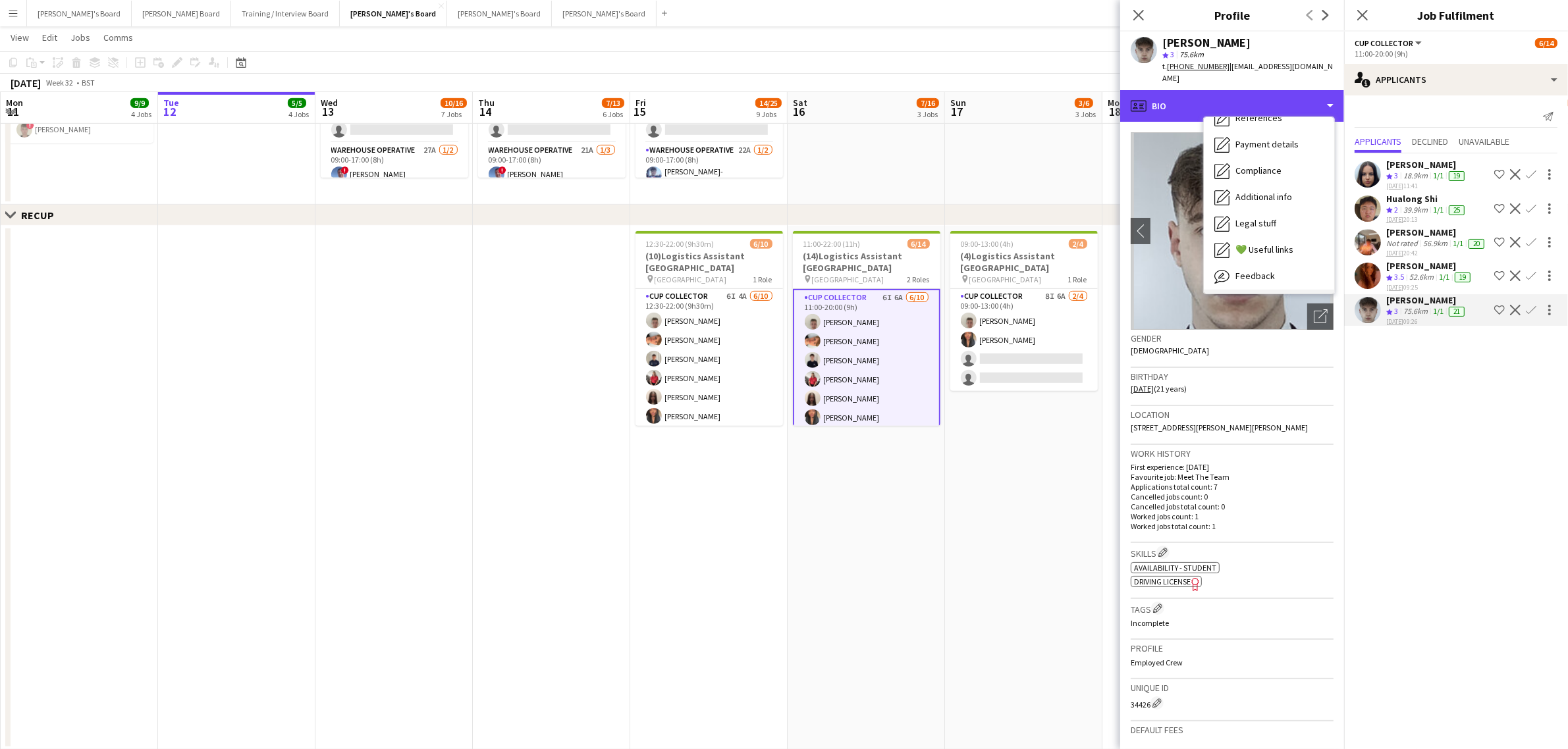
scroll to position [202, 0]
click at [1251, 269] on span "Calendar" at bounding box center [1253, 275] width 35 height 12
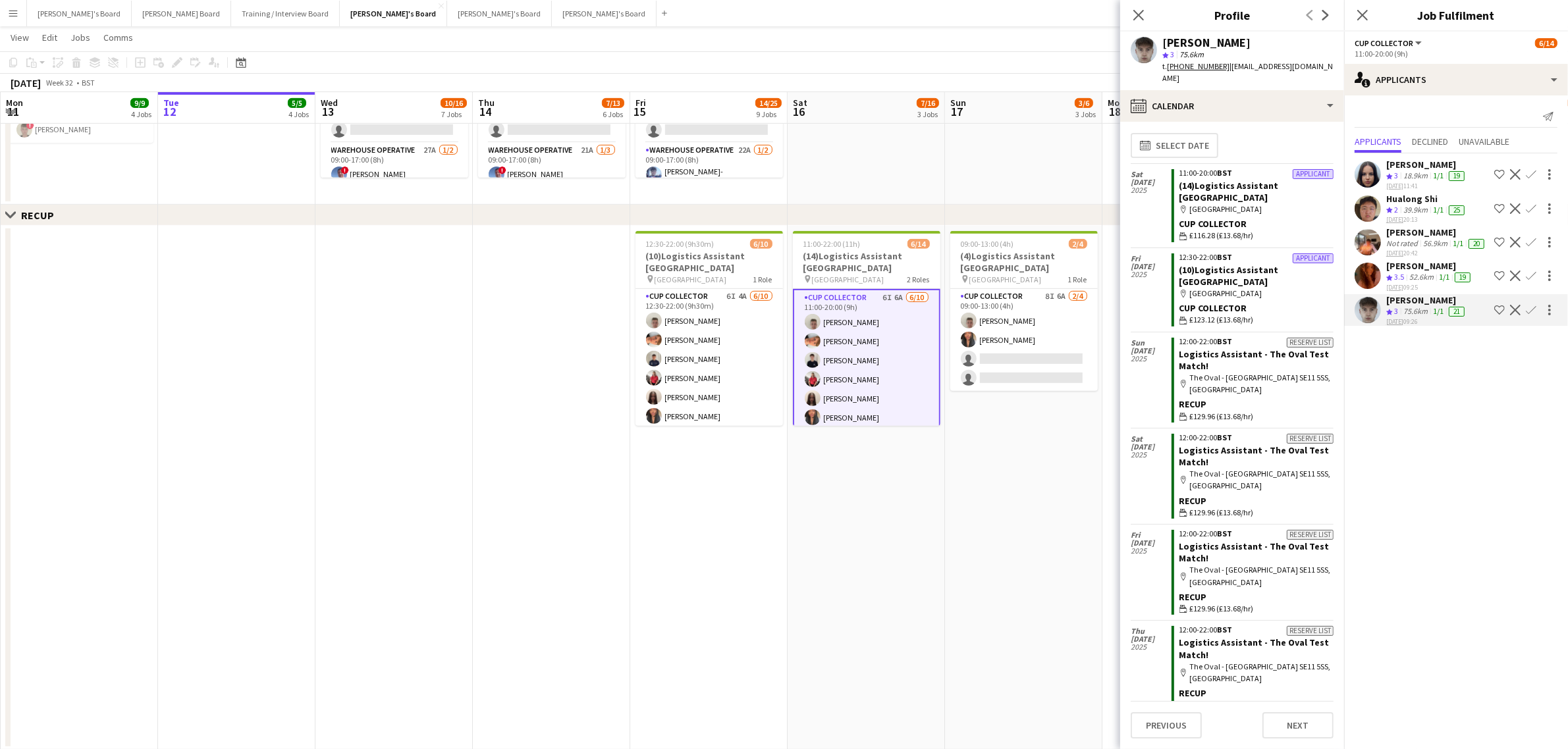
scroll to position [8, 0]
click at [1424, 274] on div "52.6km" at bounding box center [1421, 277] width 30 height 11
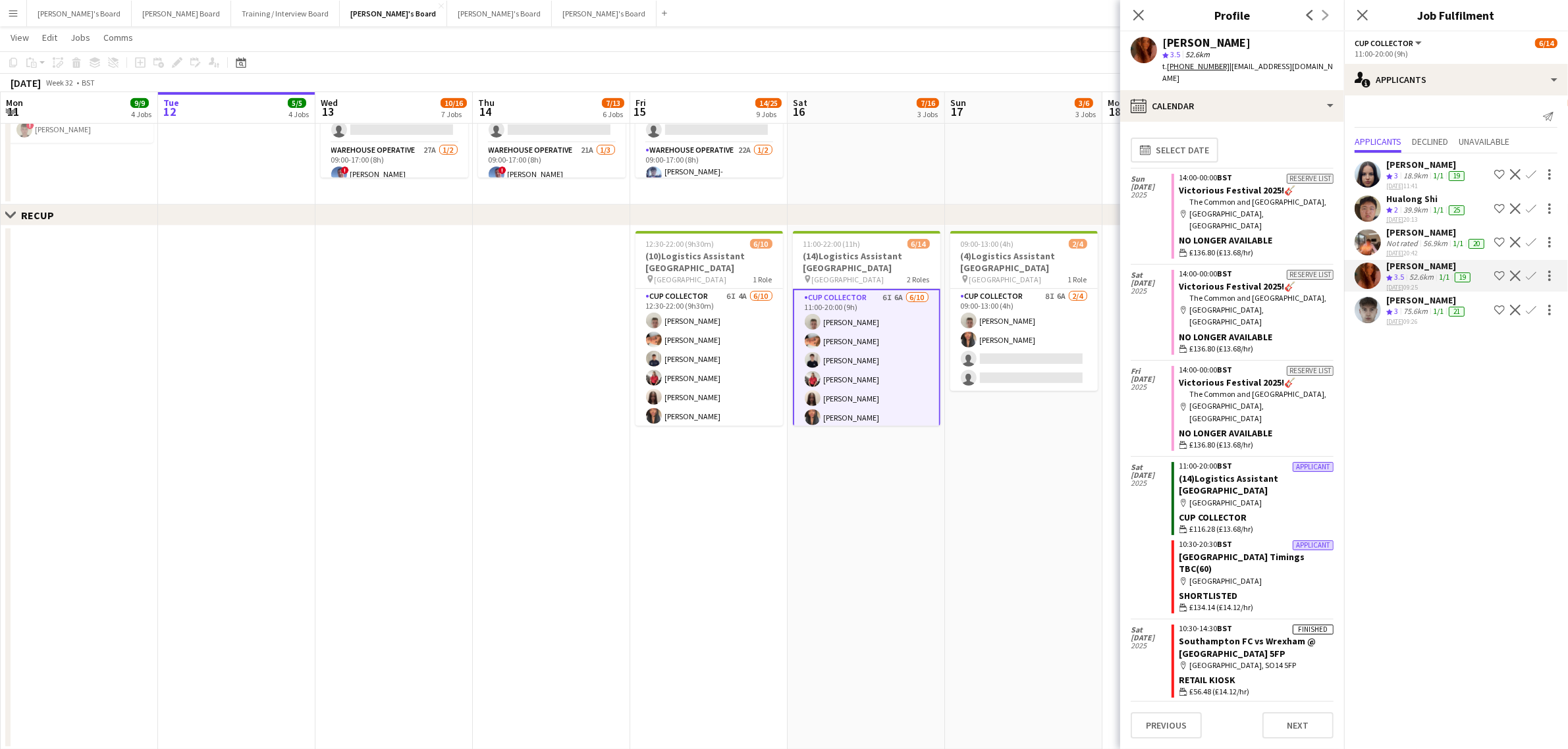
click at [1427, 303] on div "[PERSON_NAME]" at bounding box center [1426, 300] width 81 height 12
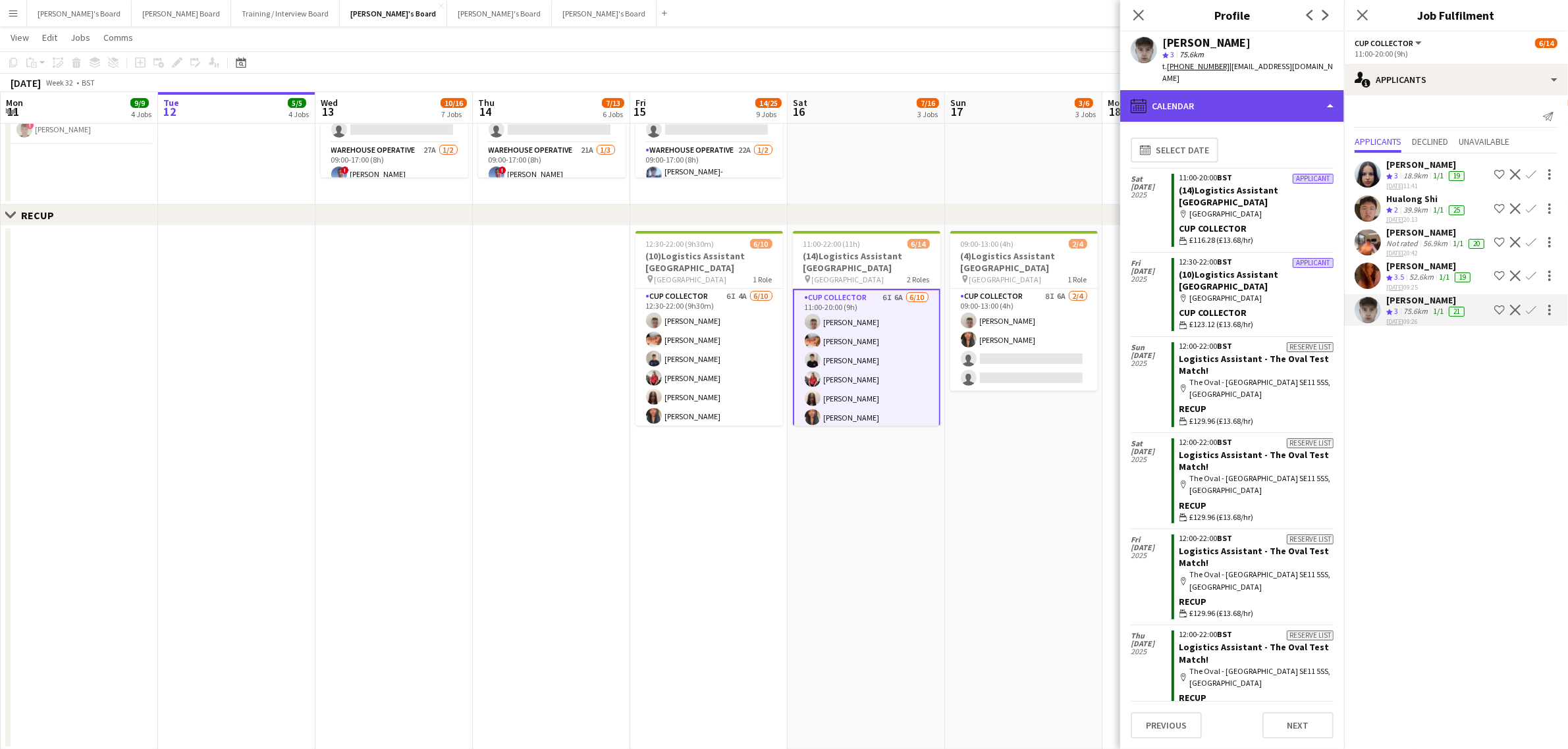
click at [1263, 92] on div "calendar-full Calendar" at bounding box center [1232, 105] width 224 height 31
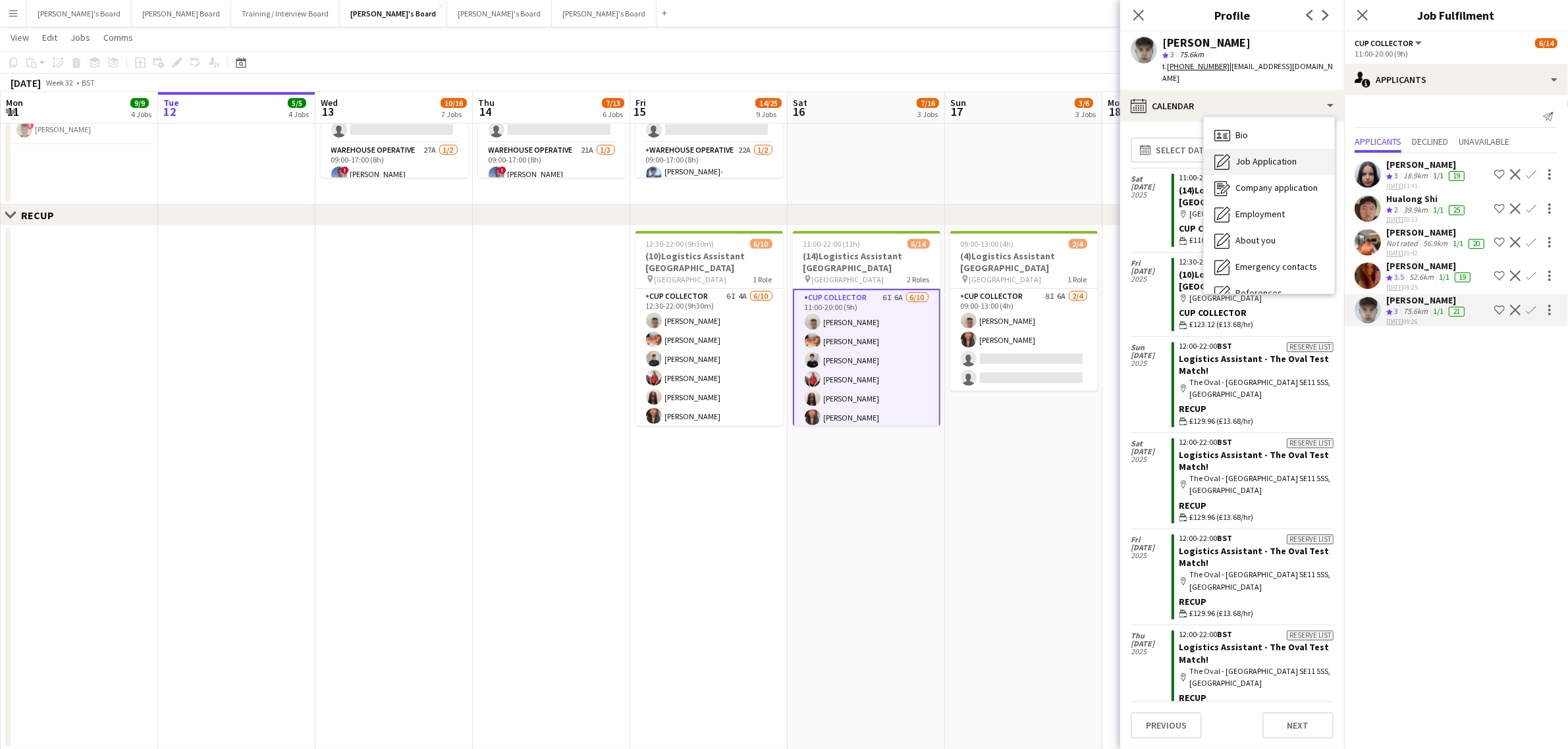
click at [1288, 155] on span "Job Application" at bounding box center [1266, 162] width 61 height 12
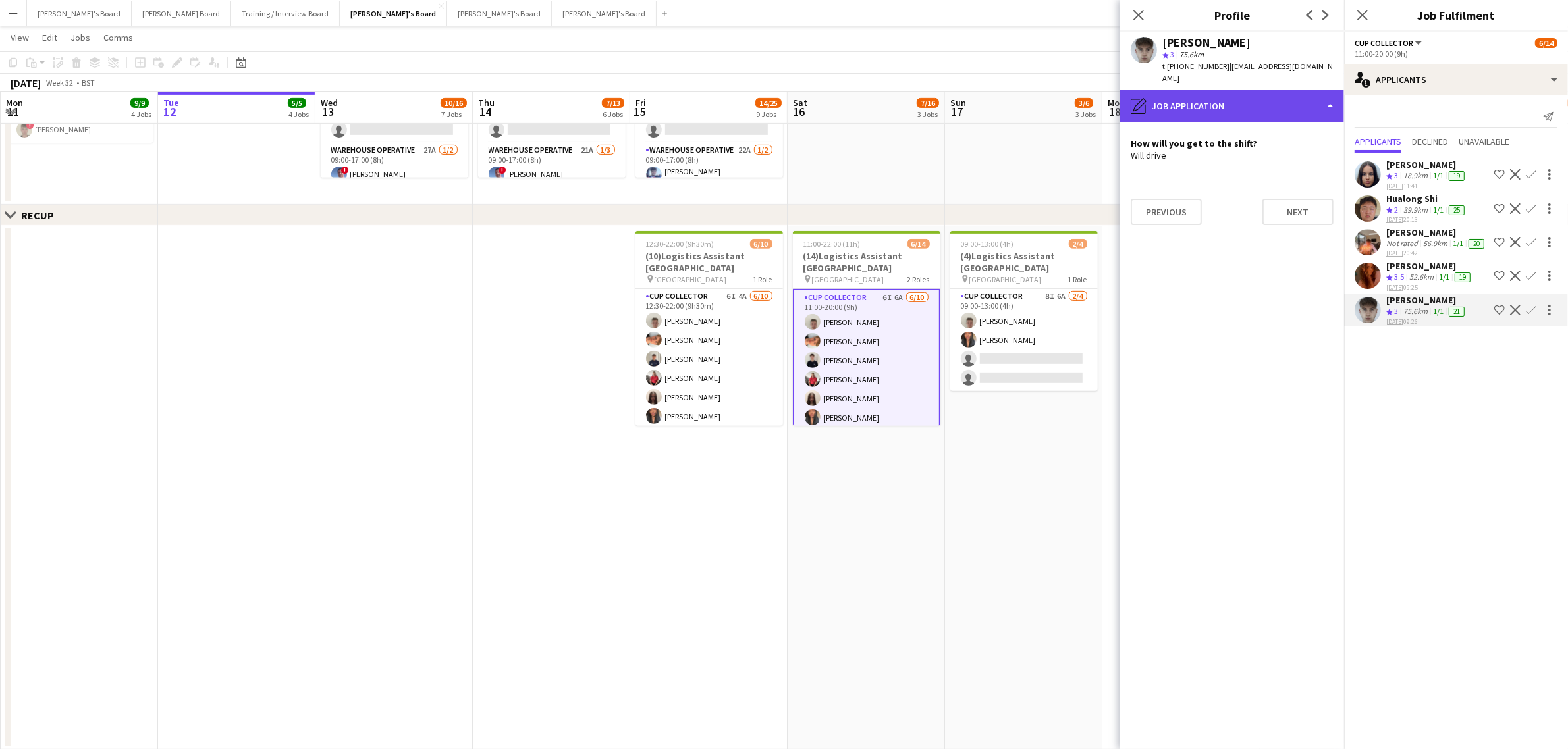
click at [1248, 90] on div "pencil4 Job Application" at bounding box center [1232, 105] width 224 height 31
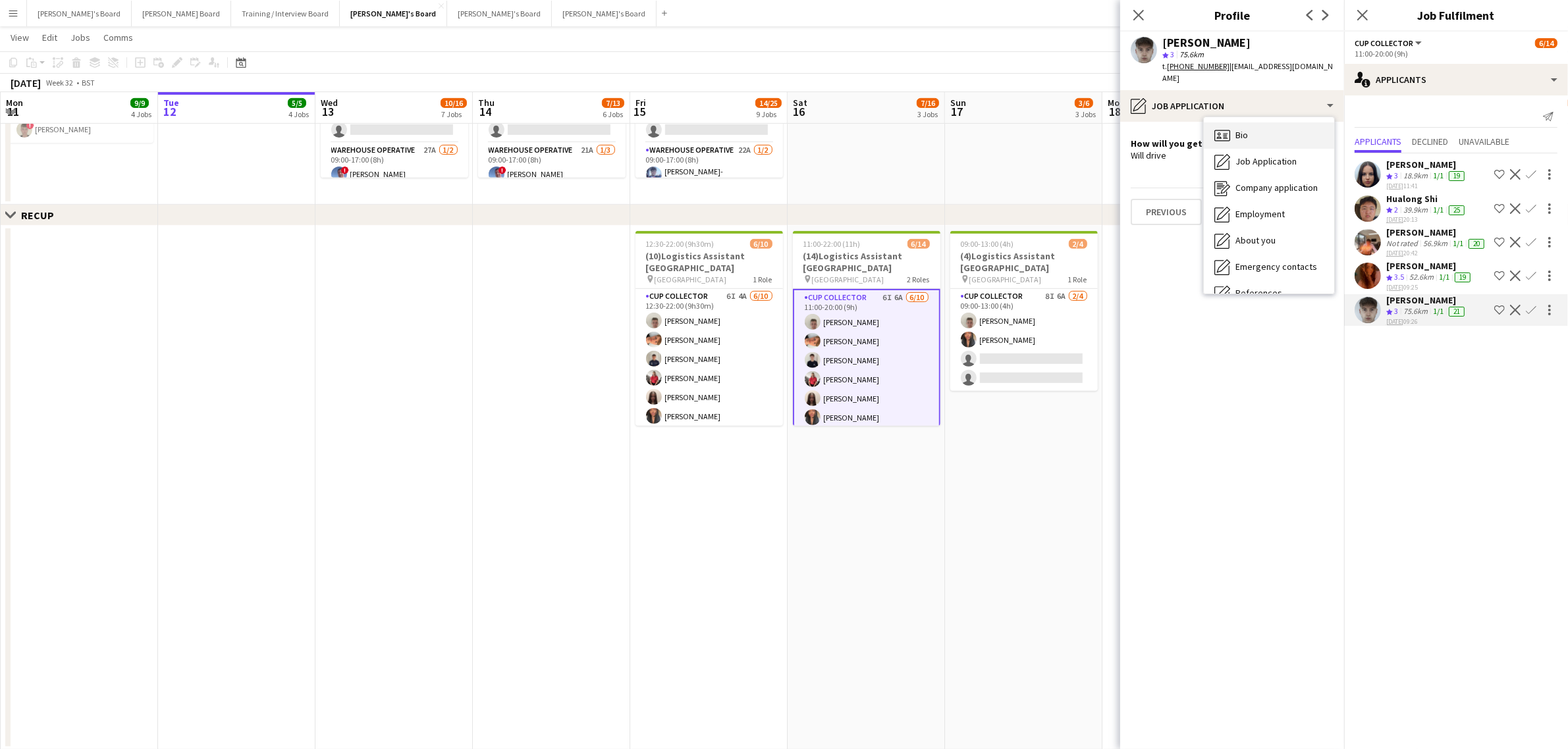
click at [1258, 123] on div "Bio Bio" at bounding box center [1269, 136] width 130 height 27
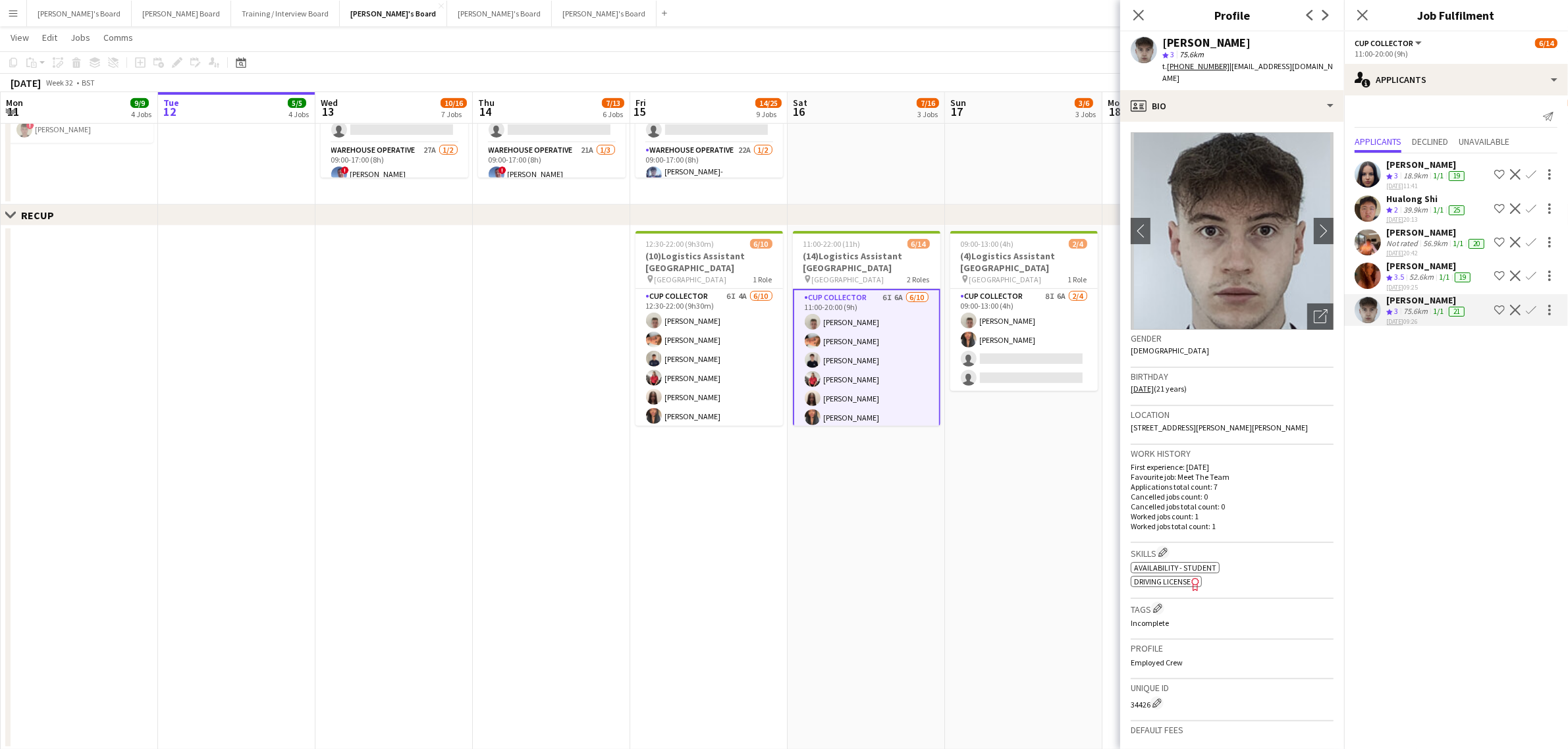
click at [1194, 66] on tcxspan "+447549993290" at bounding box center [1198, 66] width 62 height 10
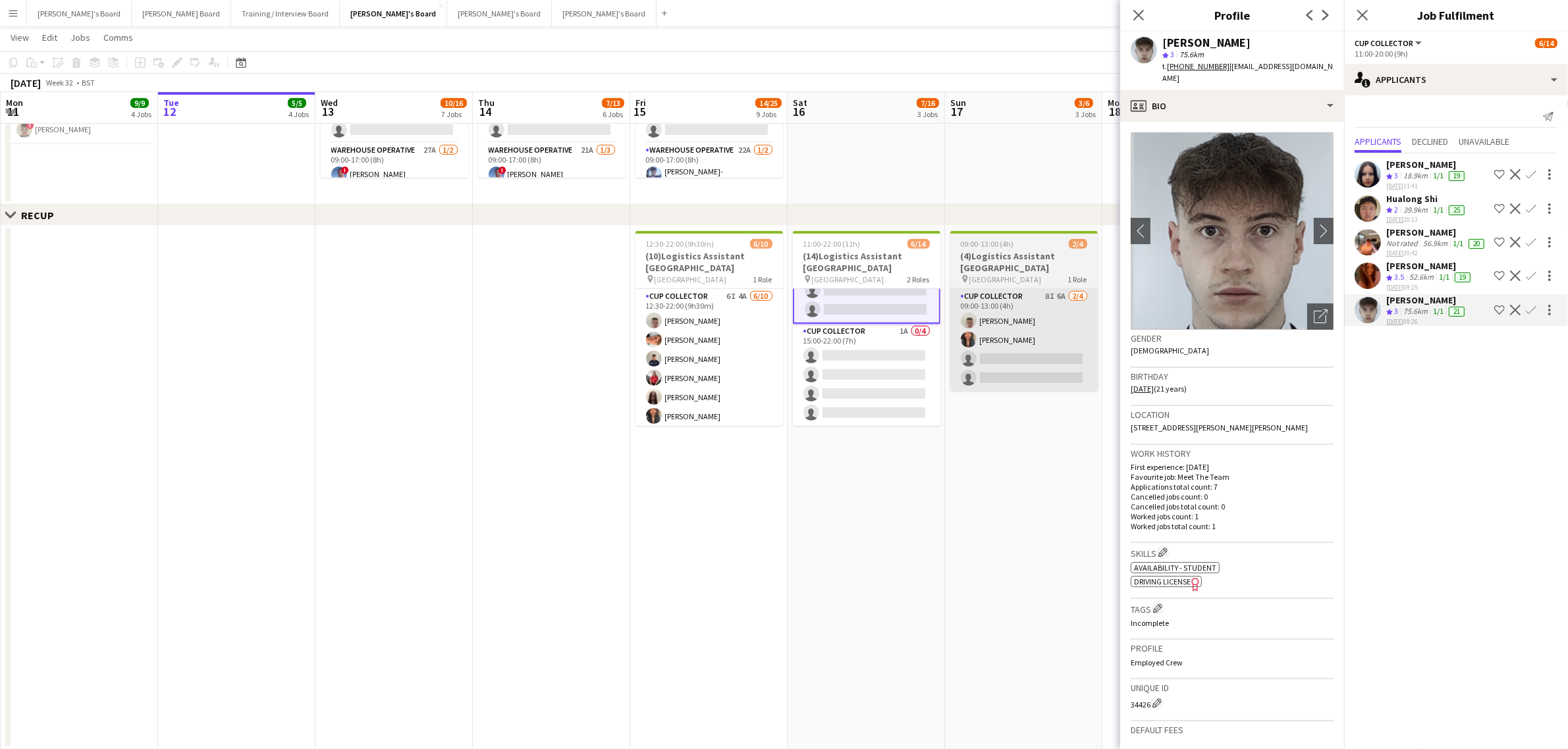
click at [859, 366] on app-card-role "CUP COLLECTOR 1A 0/4 15:00-22:00 (7h) single-neutral-actions single-neutral-act…" at bounding box center [867, 375] width 148 height 102
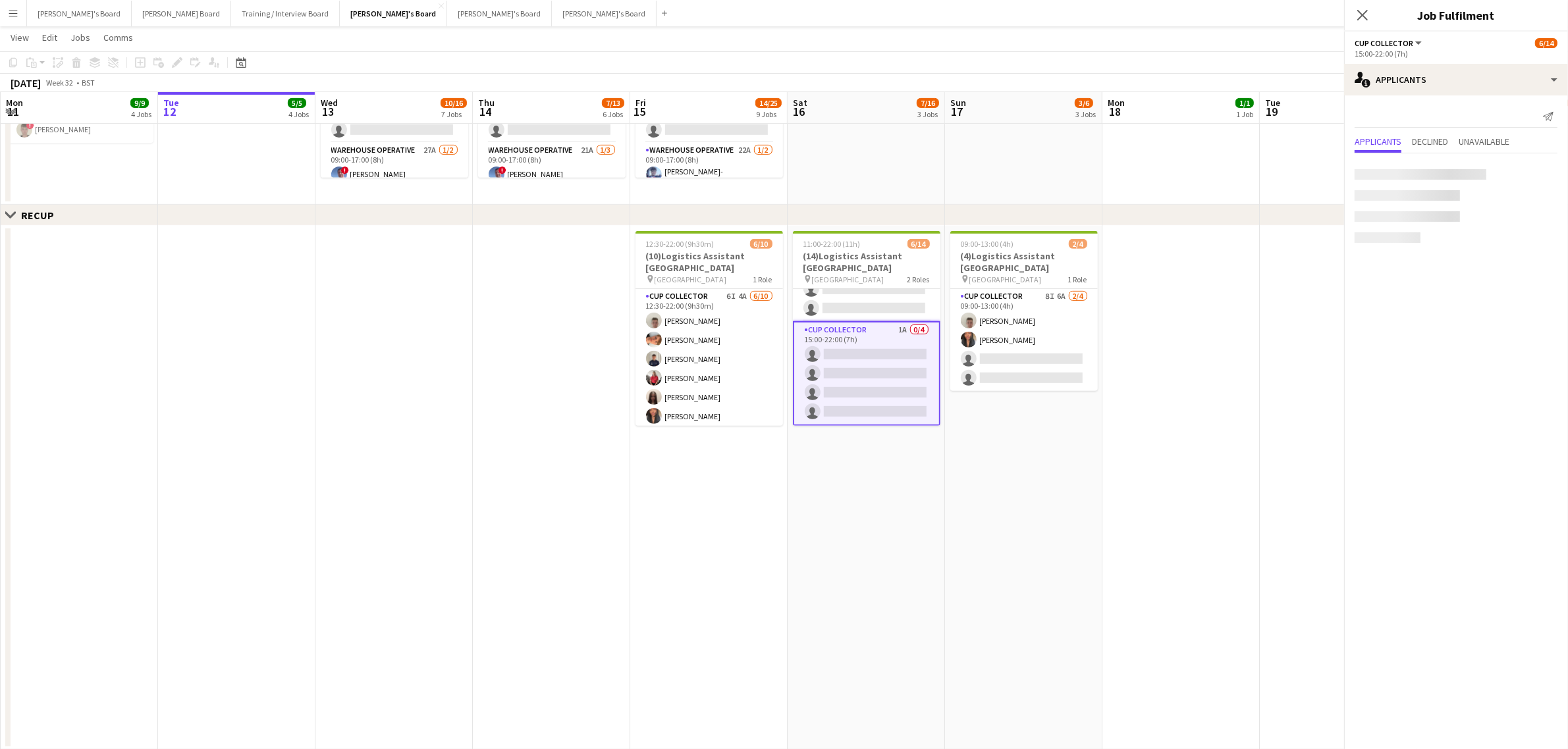
scroll to position [183, 0]
click at [1390, 178] on icon "Crew rating" at bounding box center [1389, 176] width 7 height 7
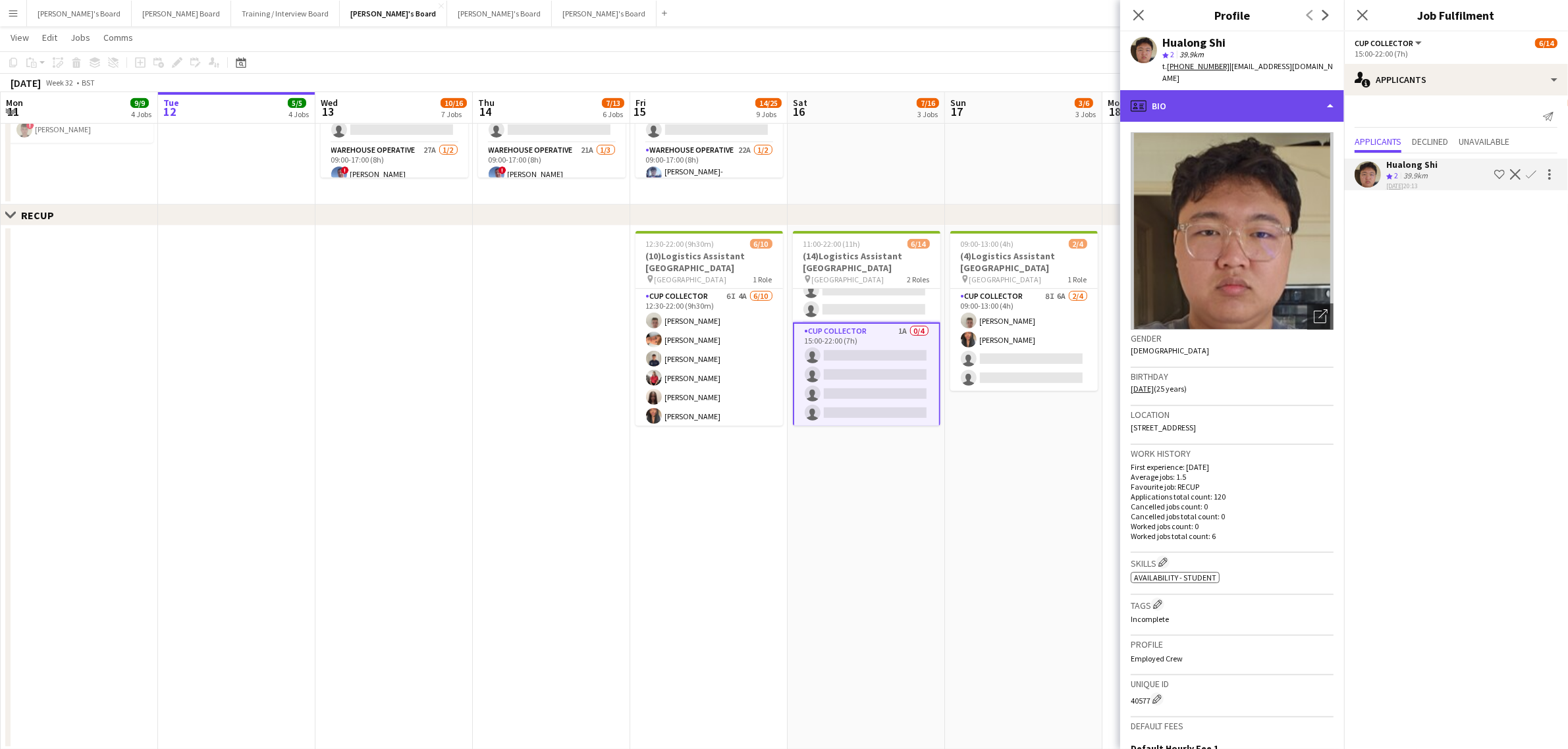
click at [1215, 100] on div "profile Bio" at bounding box center [1232, 105] width 224 height 31
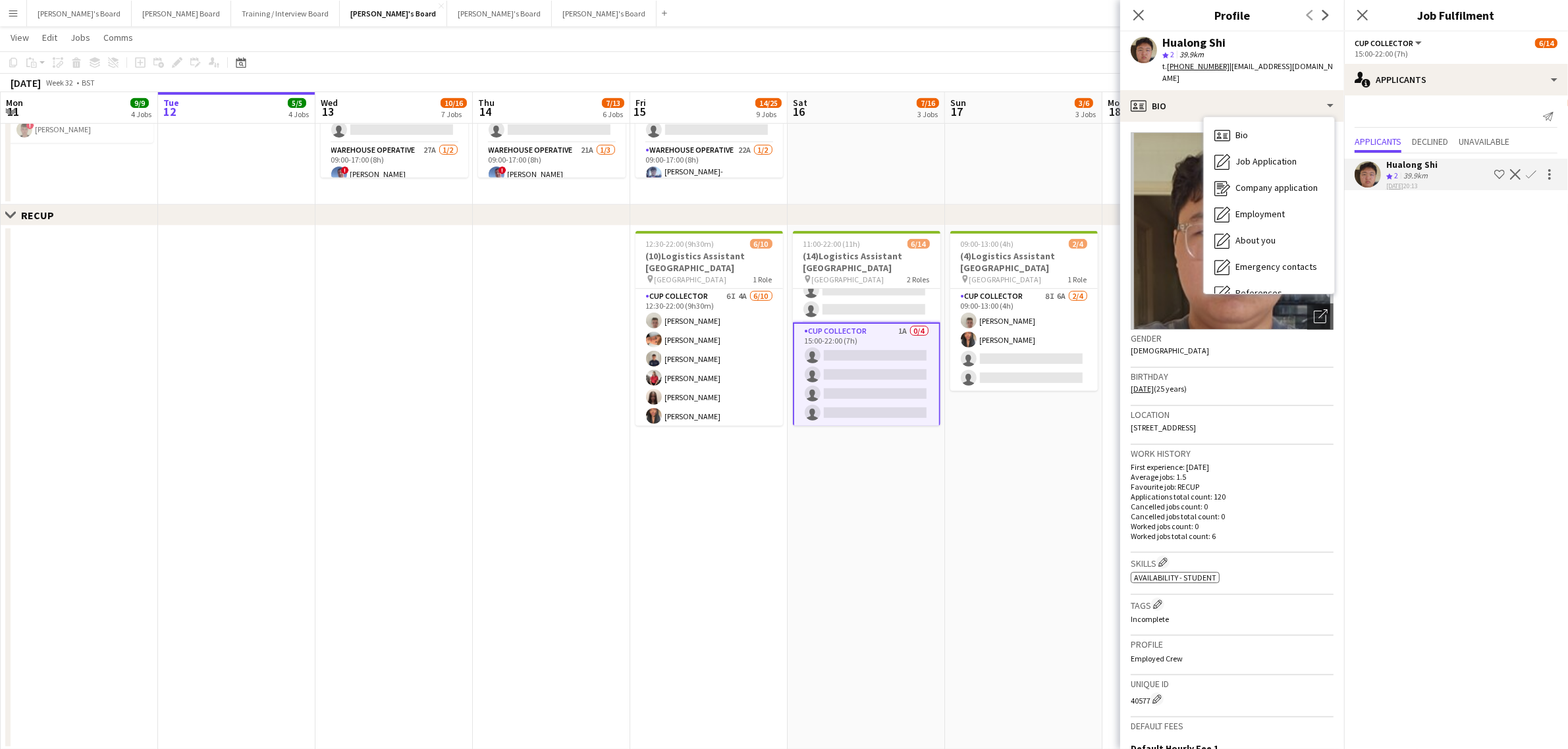
click at [734, 722] on app-date-cell "12:30-22:00 (9h30m) 6/10 (10)Logistics Assistant Newbury pin Newbury Racecourse…" at bounding box center [709, 488] width 158 height 524
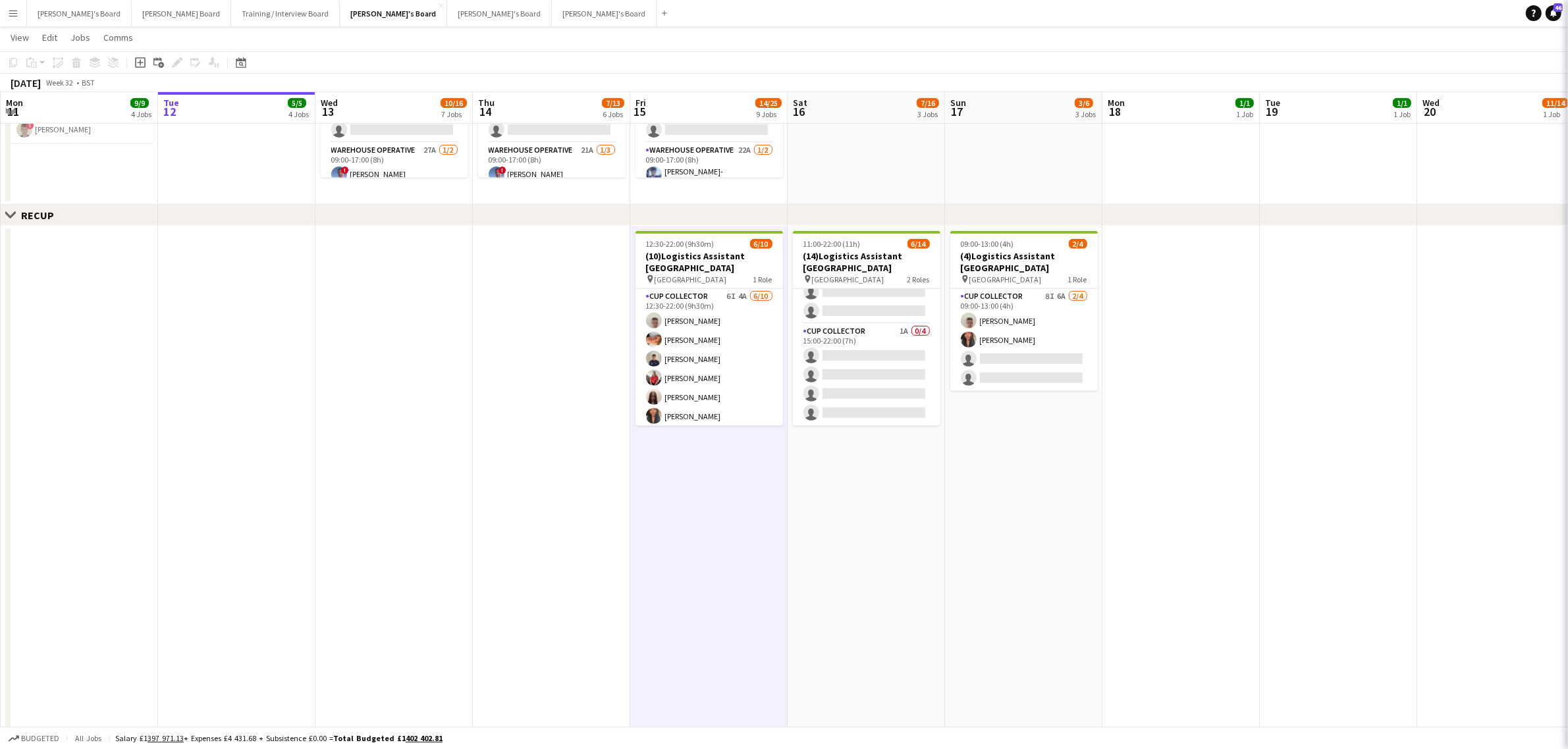
scroll to position [182, 0]
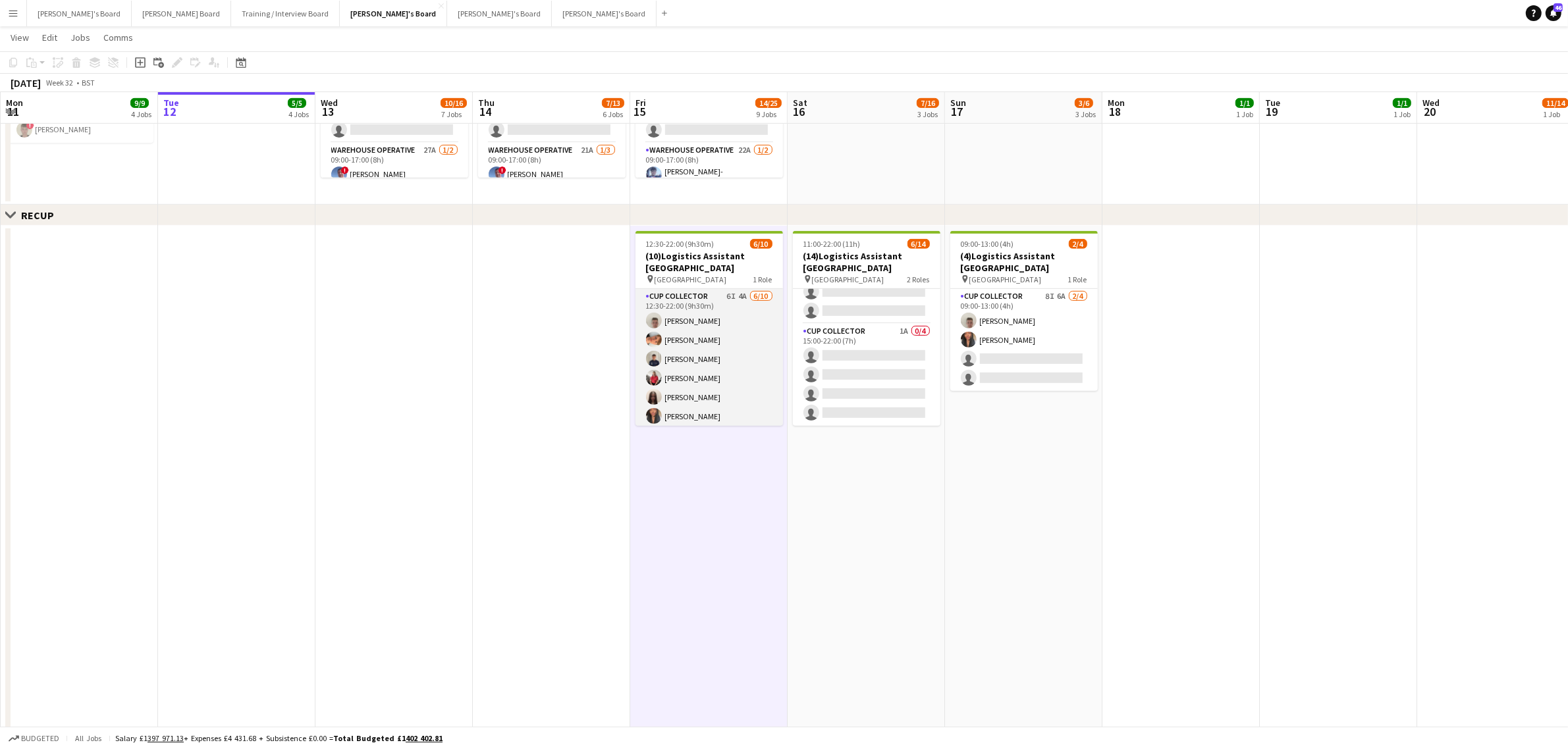
click at [716, 366] on app-card-role "CUP COLLECTOR 6I 4A 6/10 12:30-22:00 (9h30m) Jem McAllister Robby Johnston Alfi…" at bounding box center [709, 397] width 148 height 216
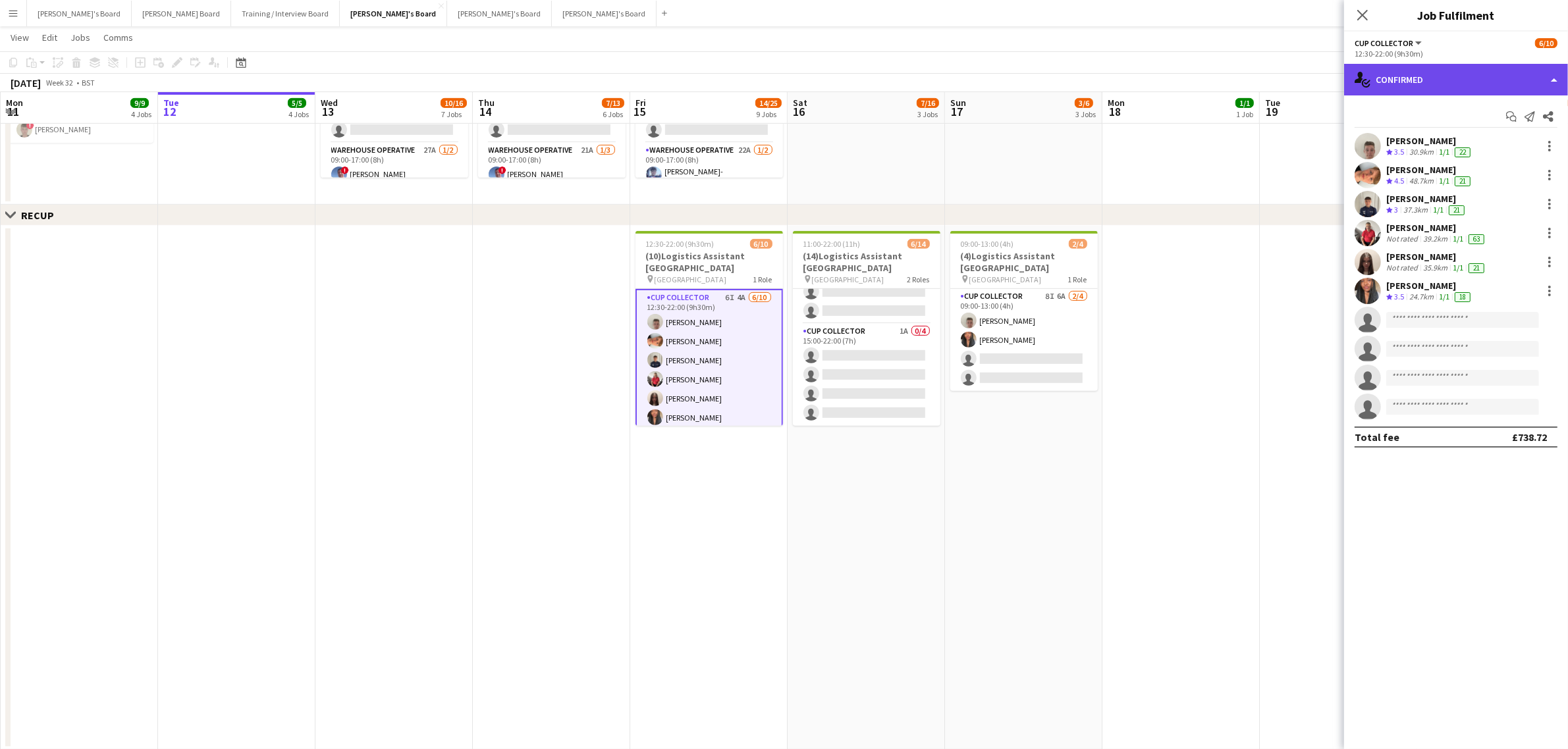
click at [1462, 85] on div "single-neutral-actions-check-2 Confirmed" at bounding box center [1456, 79] width 224 height 31
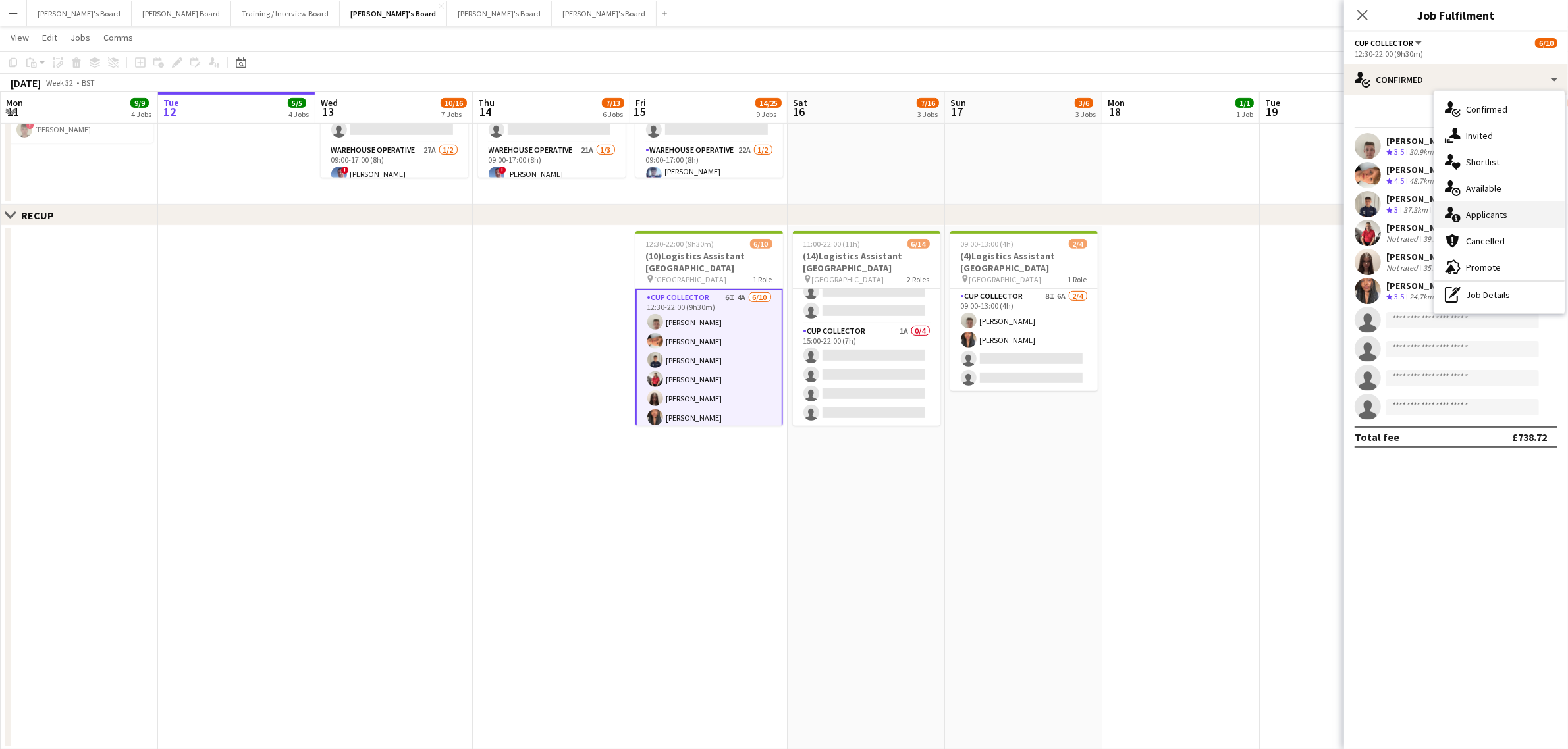
click at [1515, 222] on div "single-neutral-actions-information Applicants" at bounding box center [1499, 214] width 130 height 27
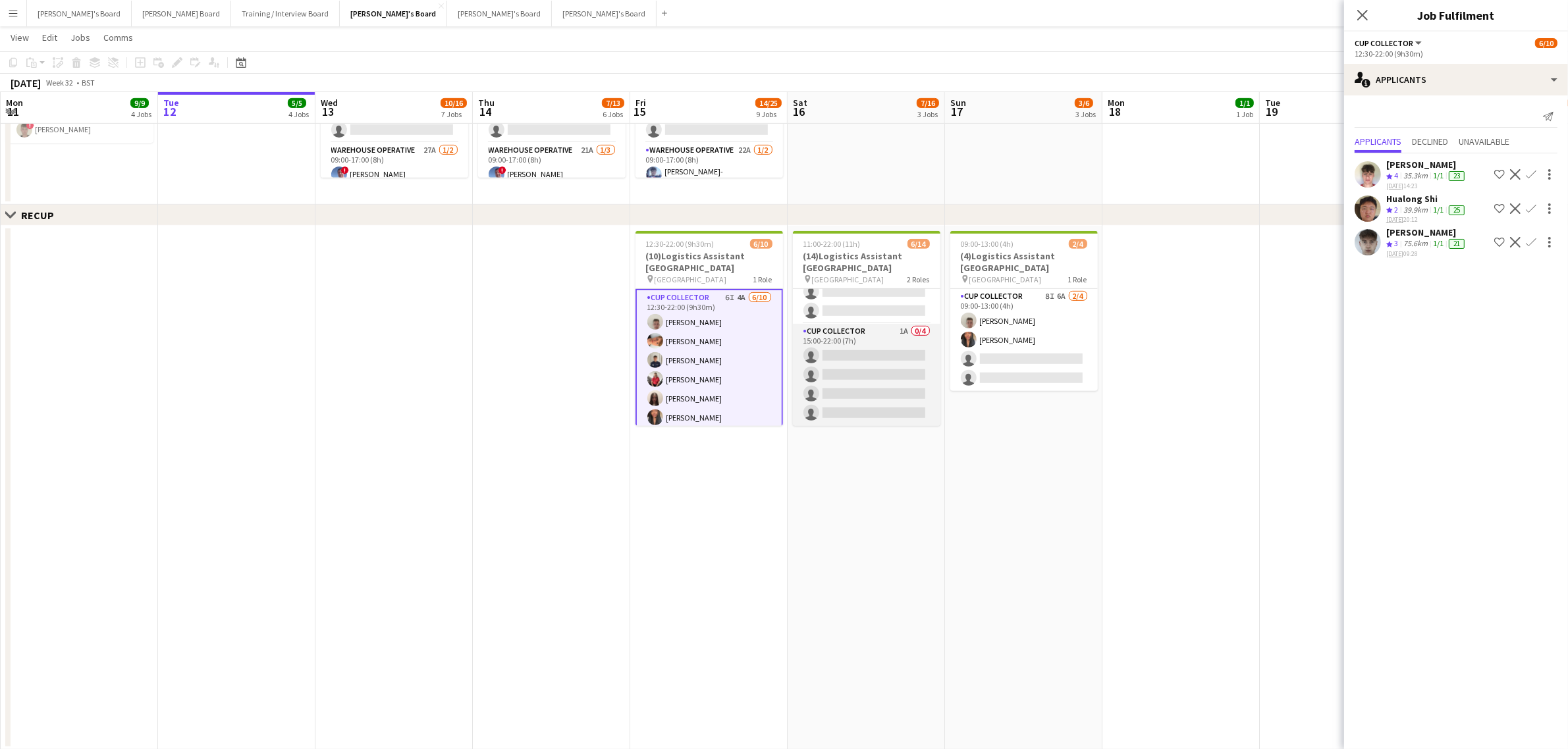
scroll to position [0, 0]
click at [834, 356] on app-card-role "CUP COLLECTOR 6I 6A 6/10 11:00-20:00 (9h) Jem McAllister Robby Johnston Joseph …" at bounding box center [867, 397] width 148 height 216
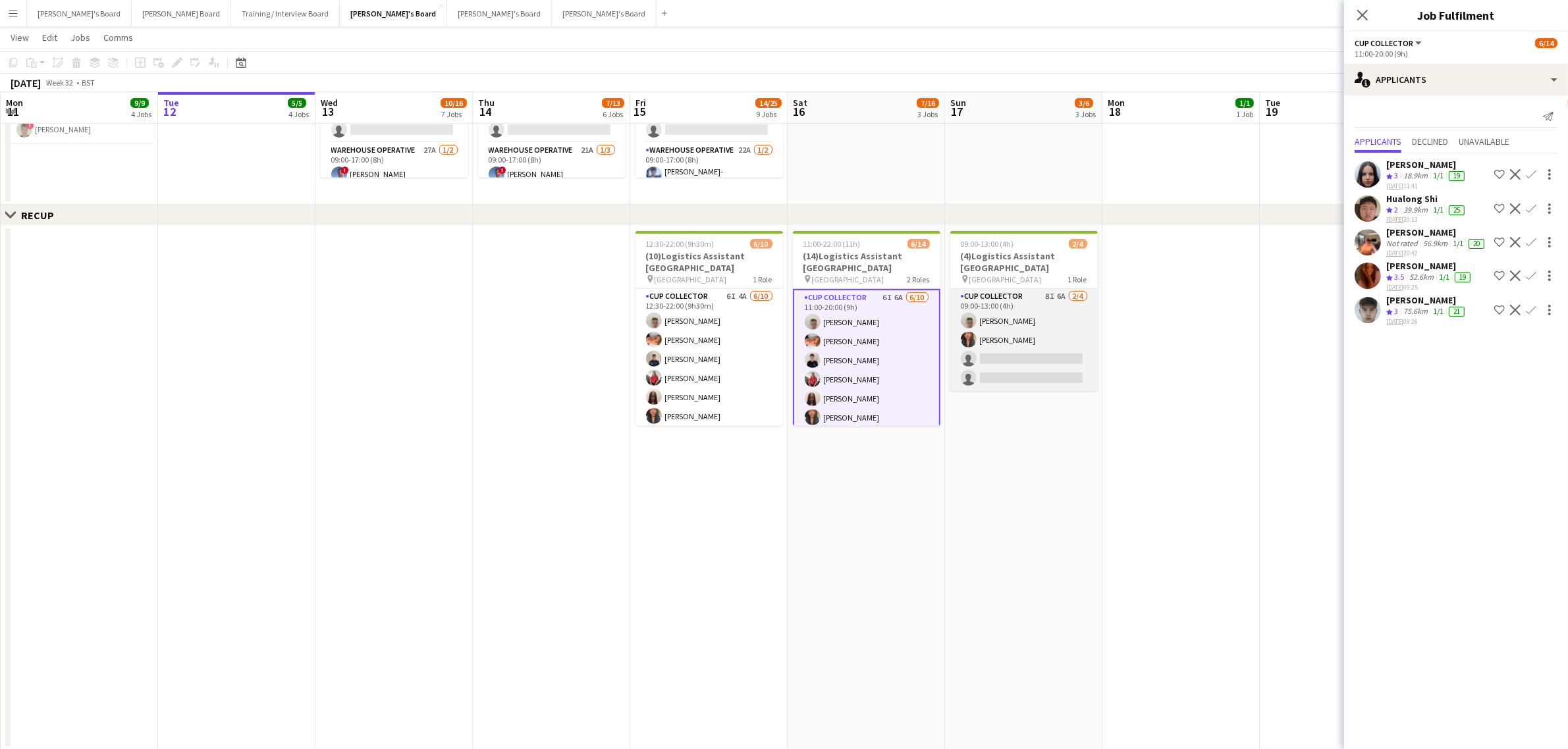
click at [998, 320] on app-card-role "CUP COLLECTOR 8I 6A 2/4 09:00-13:00 (4h) Jem McAllister Shane Serika single-neu…" at bounding box center [1024, 340] width 148 height 102
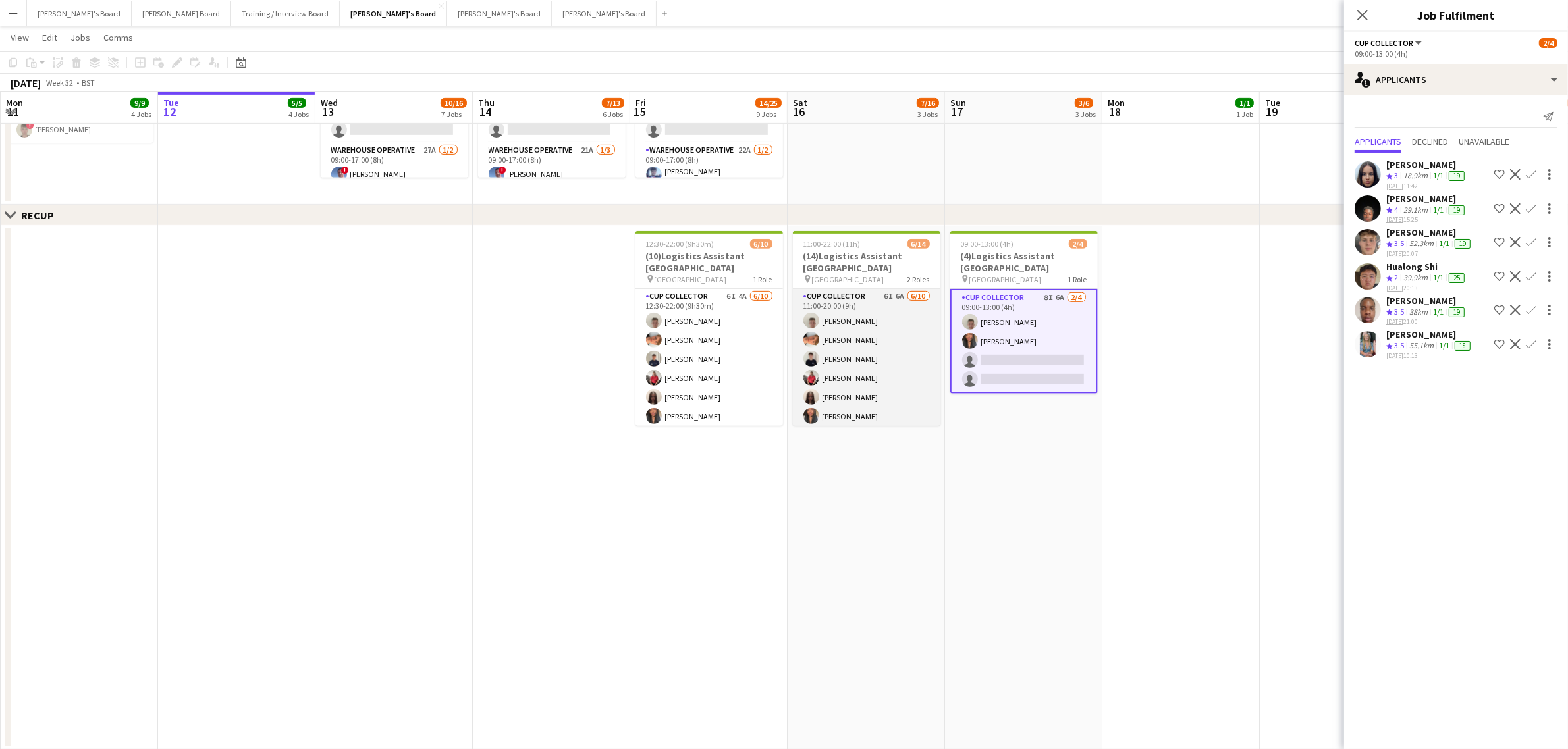
click at [898, 373] on app-card-role "CUP COLLECTOR 6I 6A 6/10 11:00-20:00 (9h) Jem McAllister Robby Johnston Joseph …" at bounding box center [867, 397] width 148 height 216
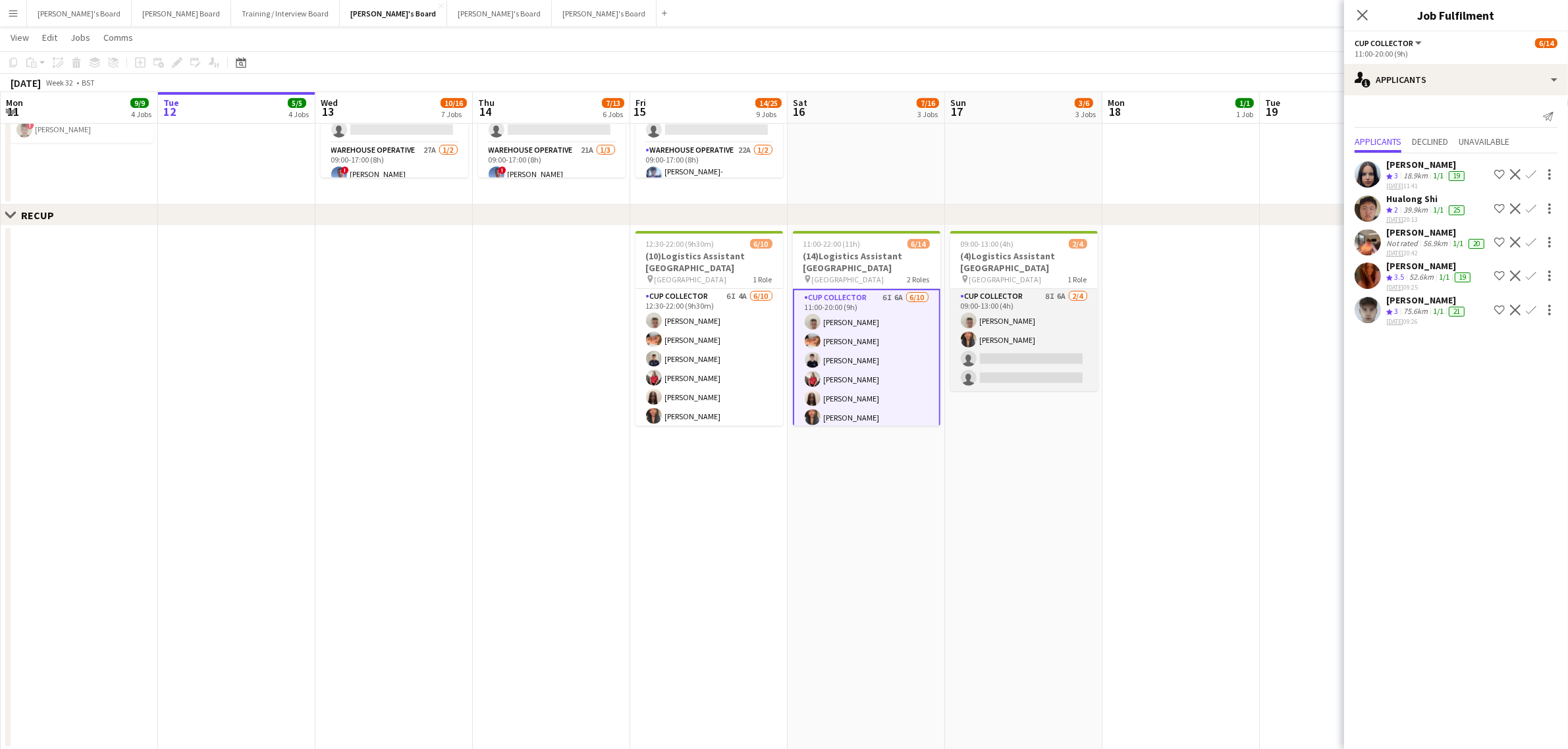
click at [953, 341] on app-card-role "CUP COLLECTOR 8I 6A 2/4 09:00-13:00 (4h) Jem McAllister Shane Serika single-neu…" at bounding box center [1024, 340] width 148 height 102
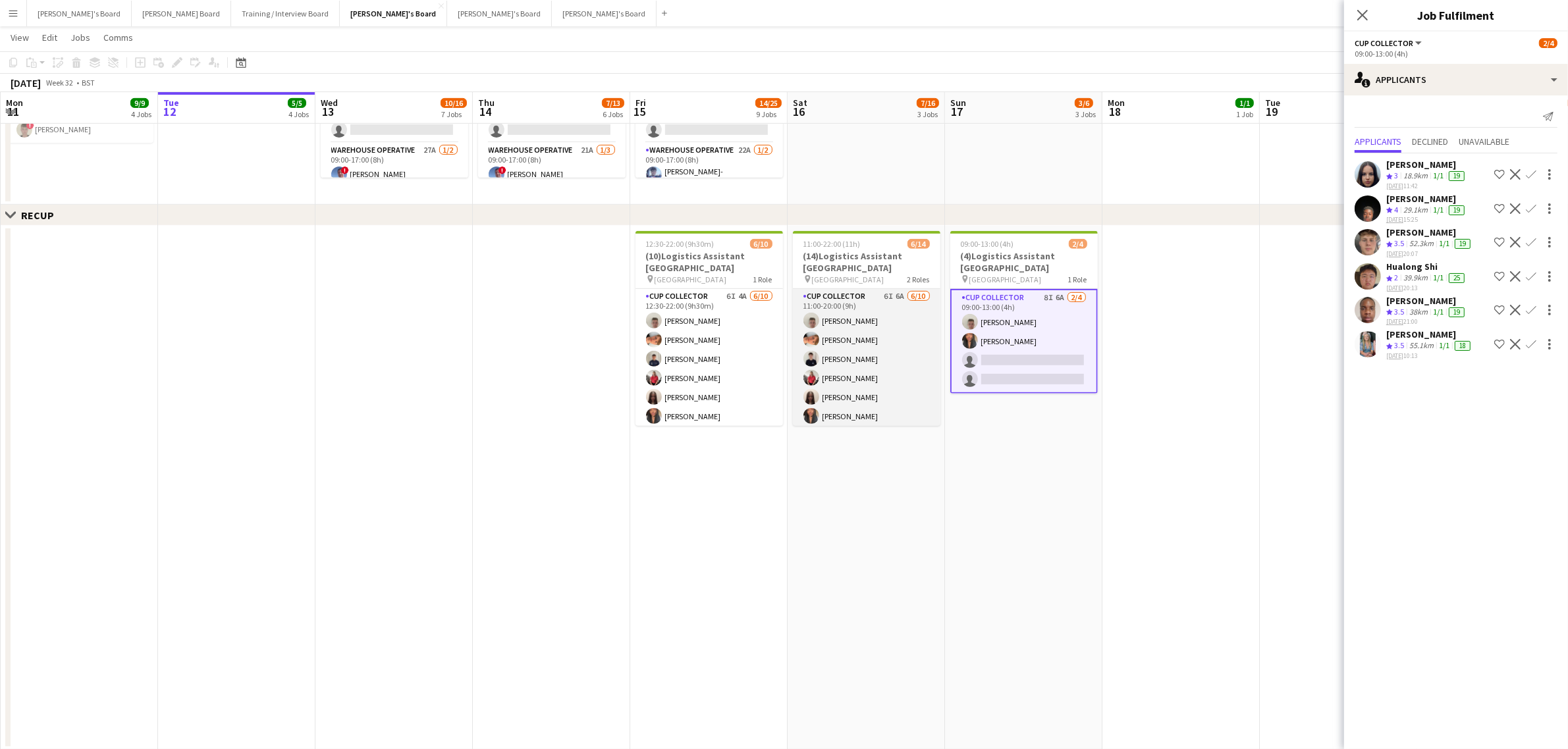
click at [821, 339] on app-card-role "CUP COLLECTOR 6I 6A 6/10 11:00-20:00 (9h) Jem McAllister Robby Johnston Joseph …" at bounding box center [867, 397] width 148 height 216
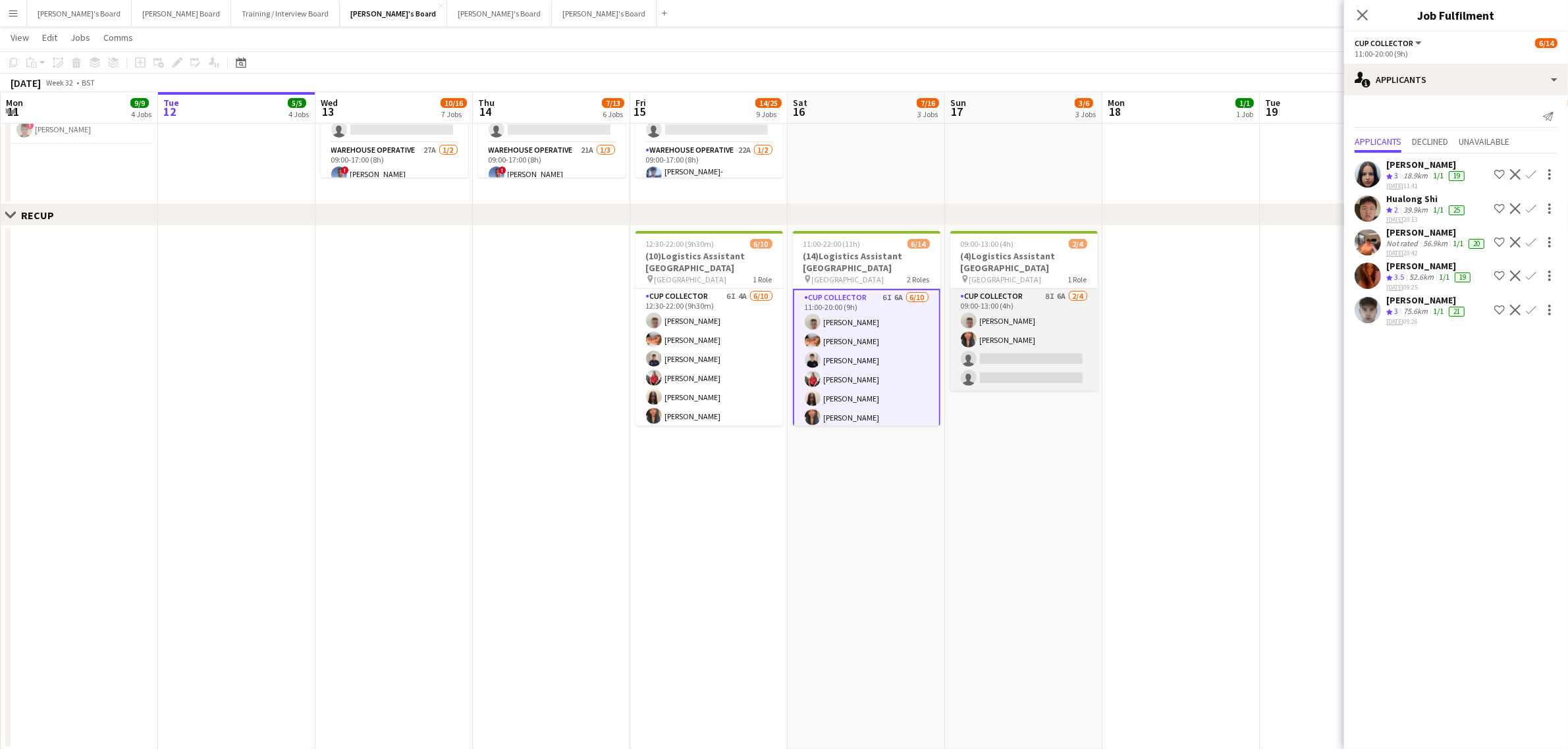
click at [994, 341] on app-card-role "CUP COLLECTOR 8I 6A 2/4 09:00-13:00 (4h) Jem McAllister Shane Serika single-neu…" at bounding box center [1024, 340] width 148 height 102
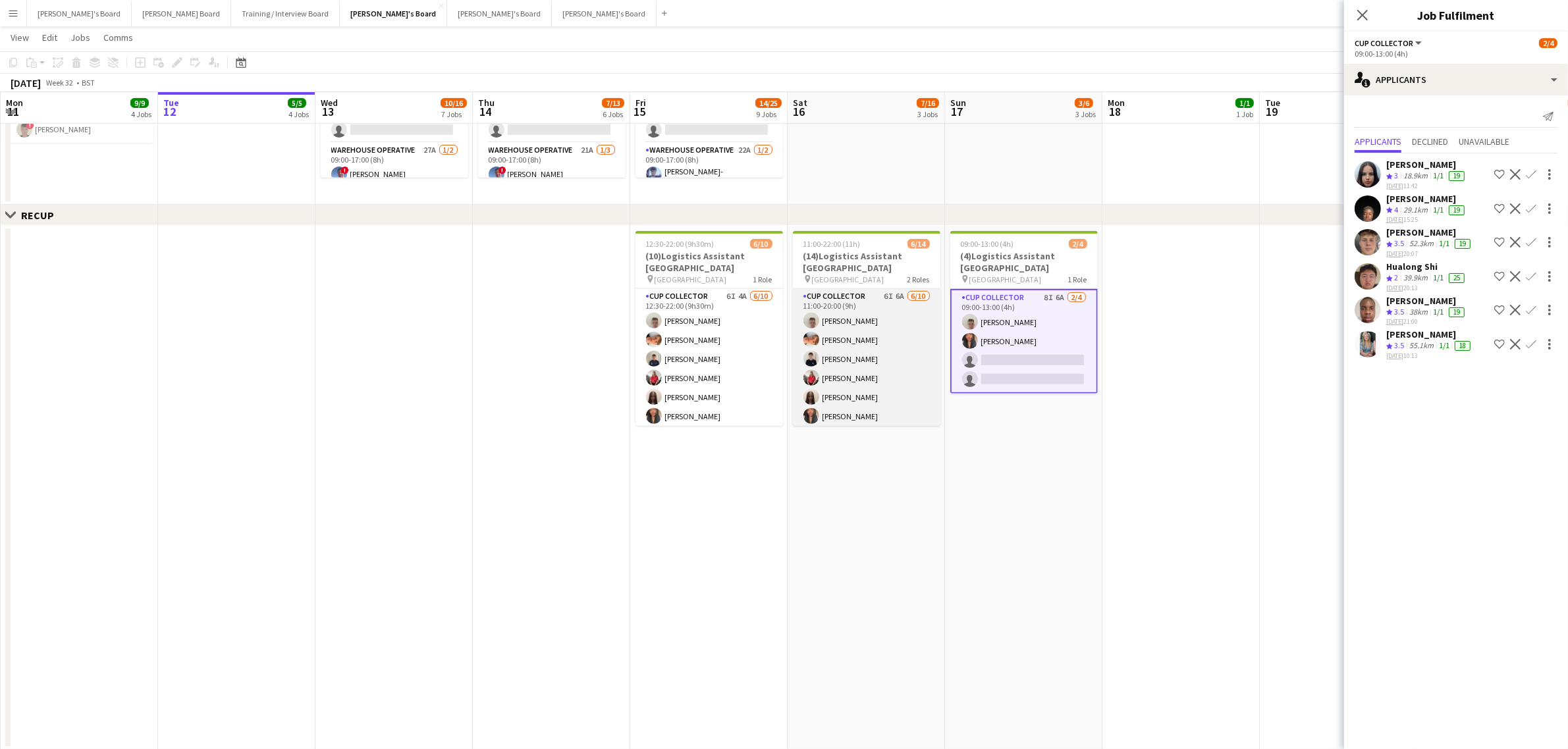
click at [893, 357] on app-card-role "CUP COLLECTOR 6I 6A 6/10 11:00-20:00 (9h) Jem McAllister Robby Johnston Joseph …" at bounding box center [867, 397] width 148 height 216
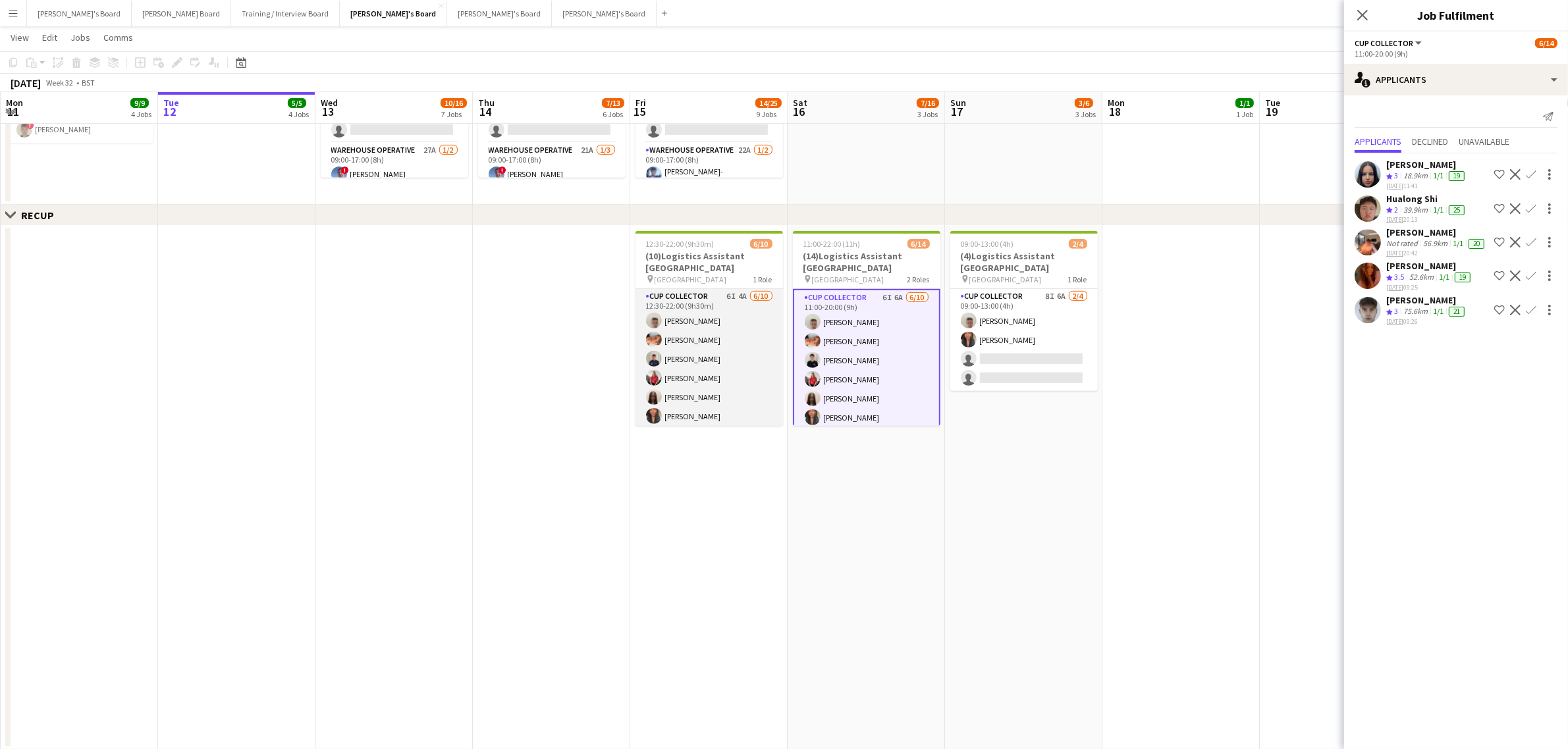
click at [692, 353] on app-card-role "CUP COLLECTOR 6I 4A 6/10 12:30-22:00 (9h30m) Jem McAllister Robby Johnston Alfi…" at bounding box center [709, 397] width 148 height 216
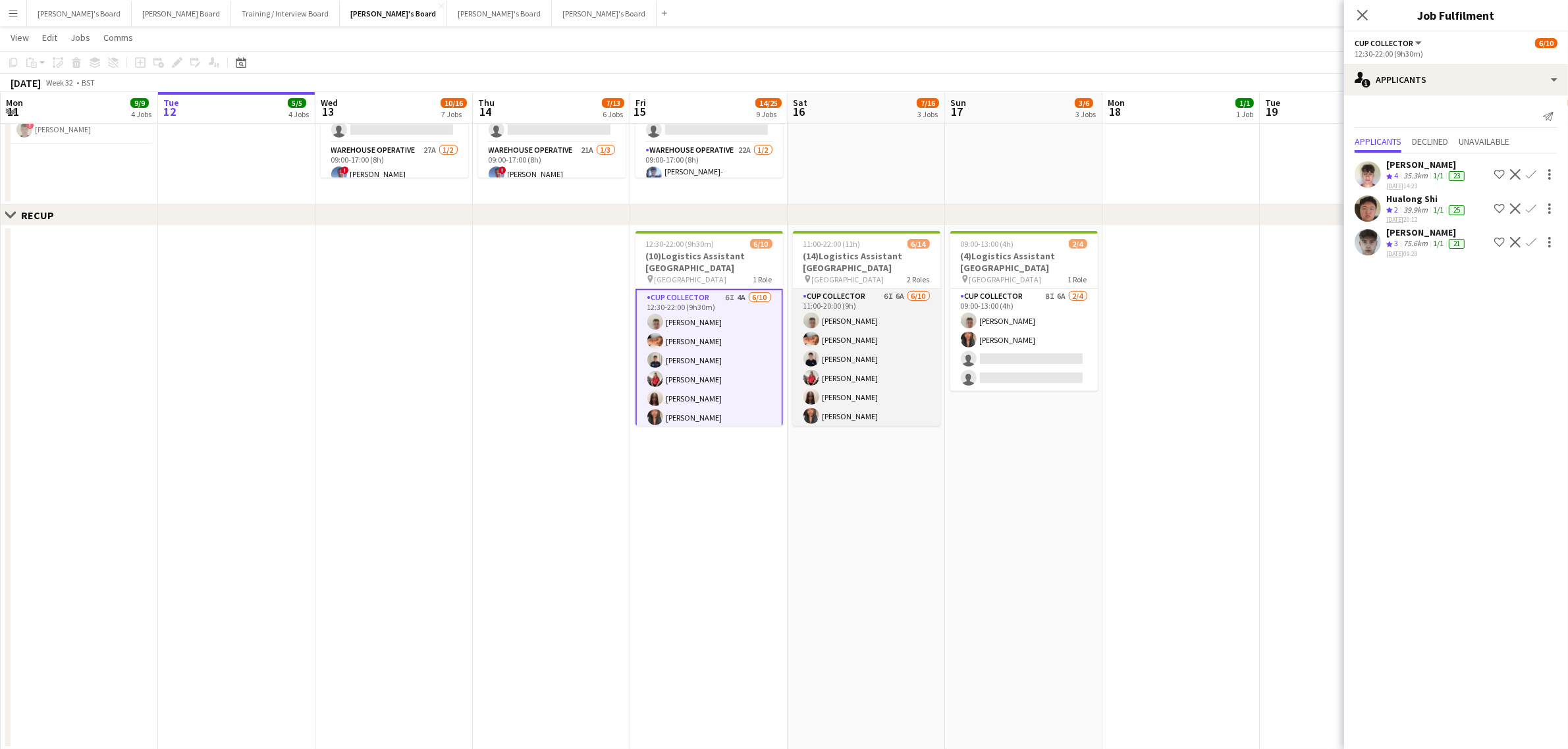
click at [851, 349] on app-card-role "CUP COLLECTOR 6I 6A 6/10 11:00-20:00 (9h) Jem McAllister Robby Johnston Joseph …" at bounding box center [867, 397] width 148 height 216
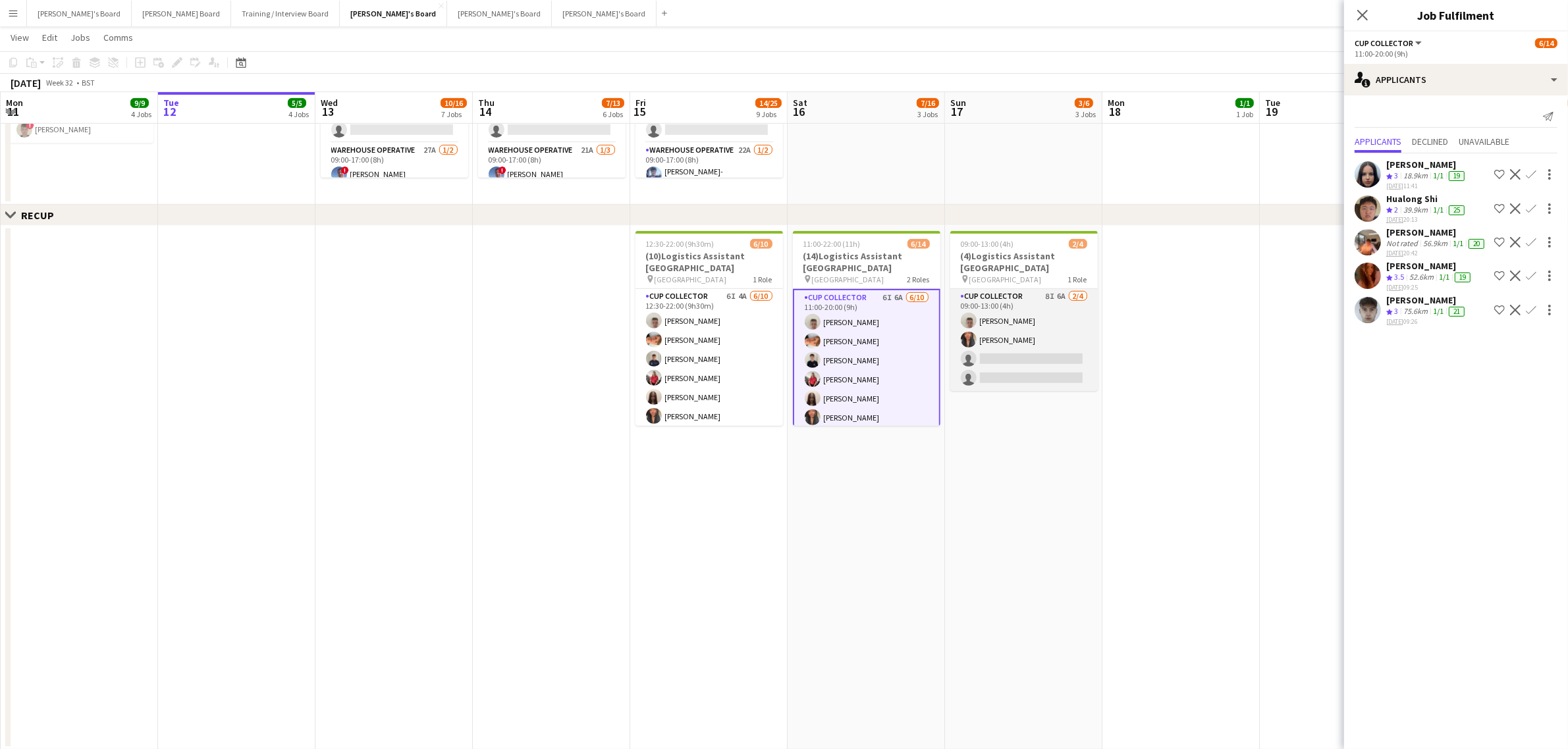
click at [1090, 341] on app-card-role "CUP COLLECTOR 8I 6A 2/4 09:00-13:00 (4h) Jem McAllister Shane Serika single-neu…" at bounding box center [1024, 340] width 148 height 102
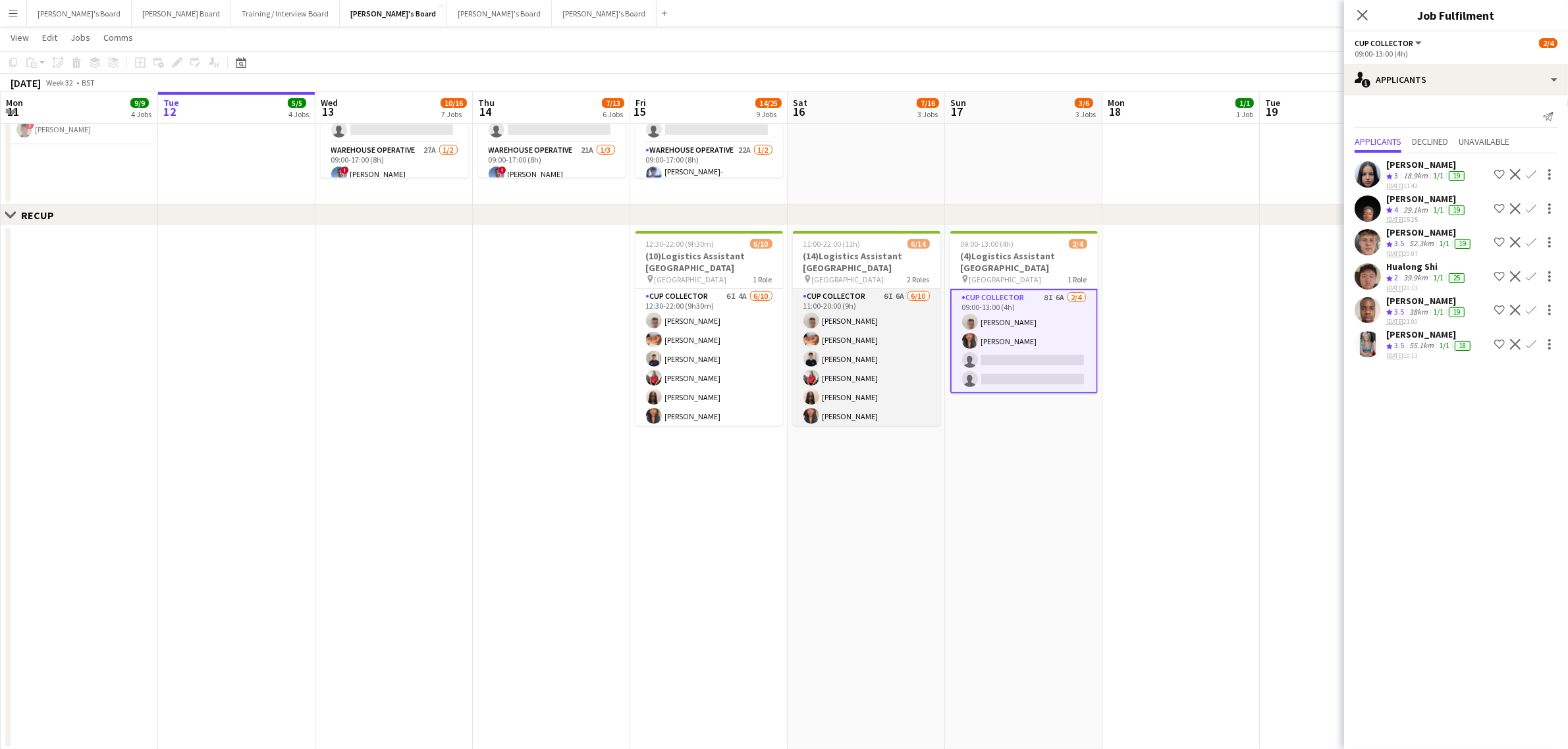
click at [828, 344] on app-card-role "CUP COLLECTOR 6I 6A 6/10 11:00-20:00 (9h) Jem McAllister Robby Johnston Joseph …" at bounding box center [867, 397] width 148 height 216
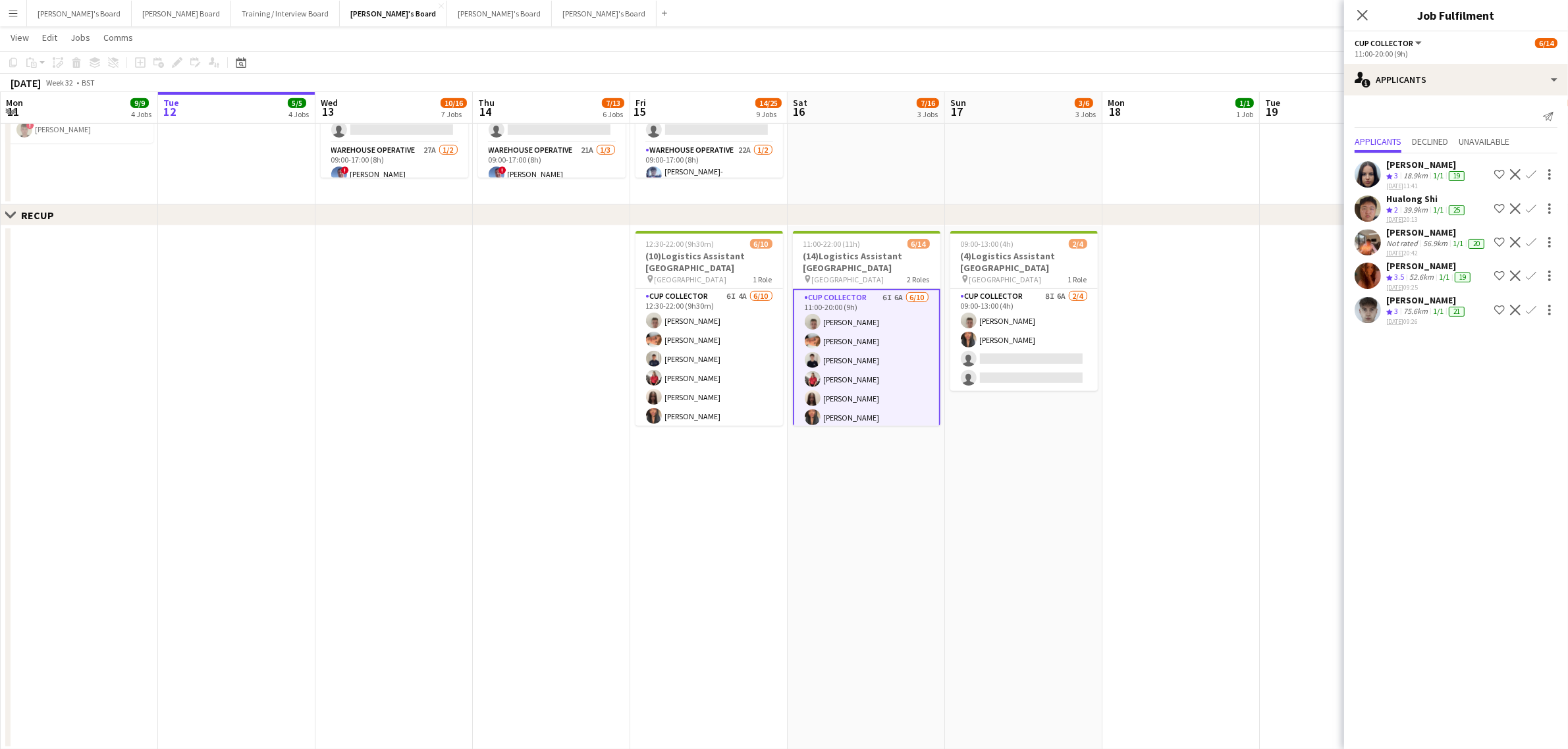
click at [1409, 167] on div "[PERSON_NAME]" at bounding box center [1426, 165] width 81 height 12
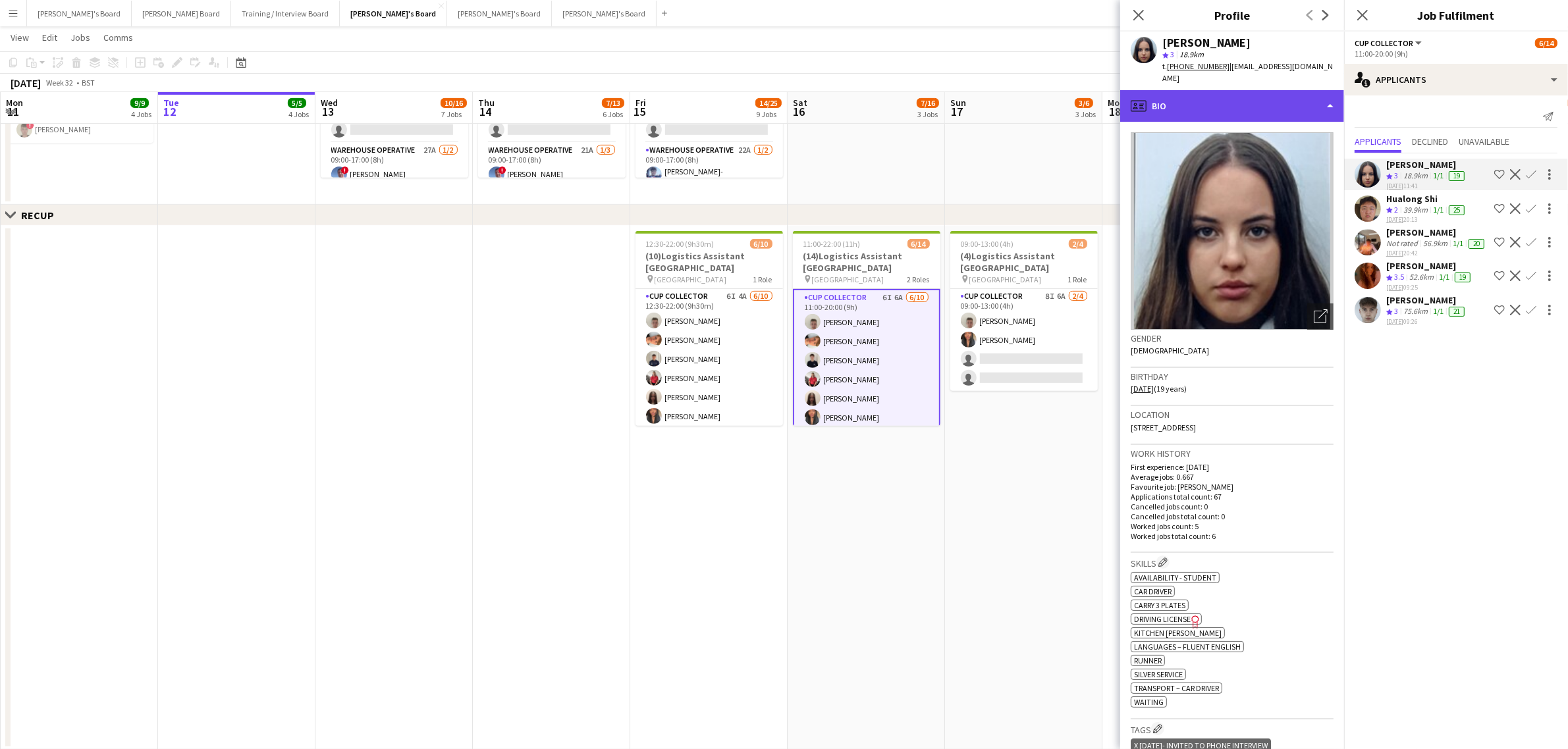
click at [1229, 93] on div "profile Bio" at bounding box center [1232, 105] width 224 height 31
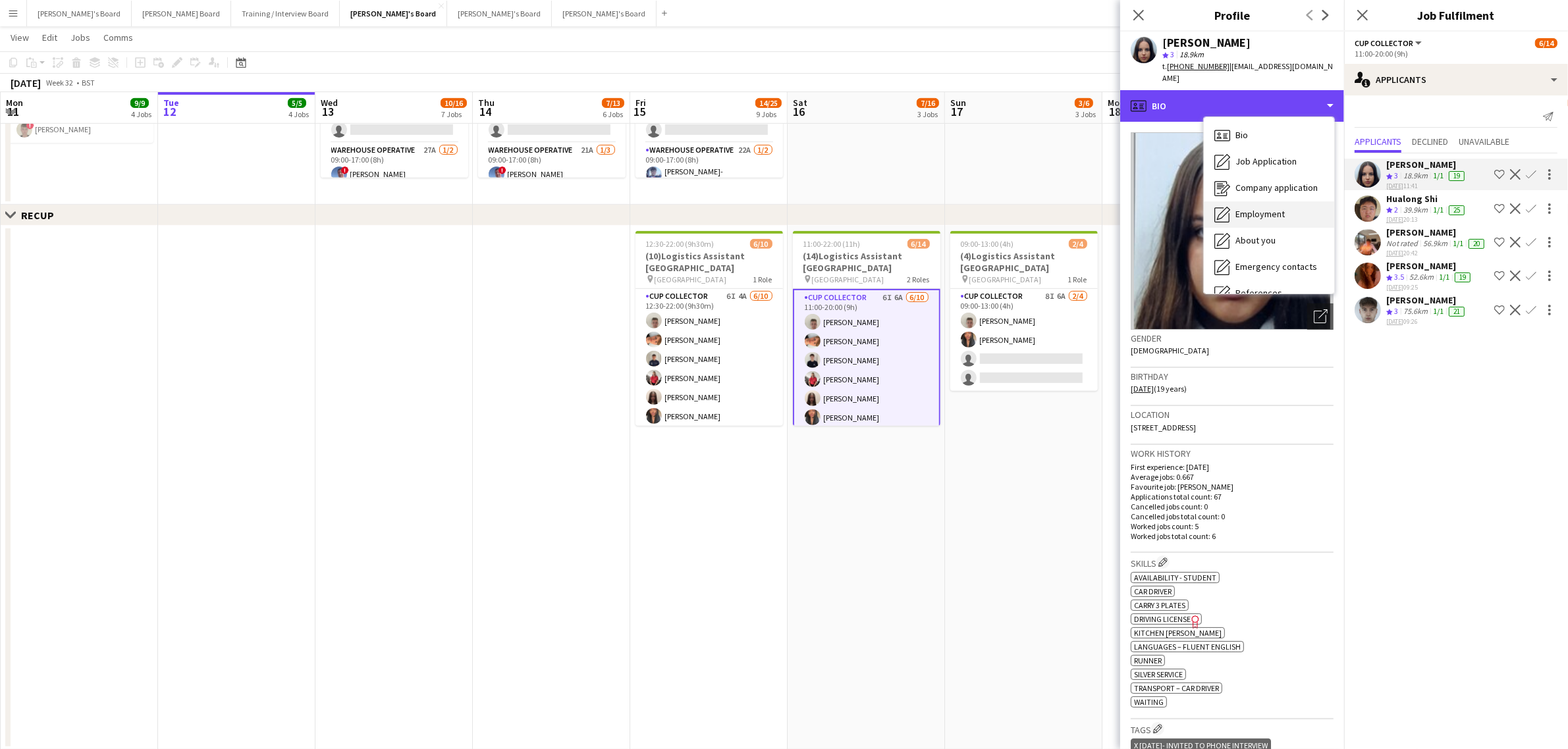
scroll to position [202, 0]
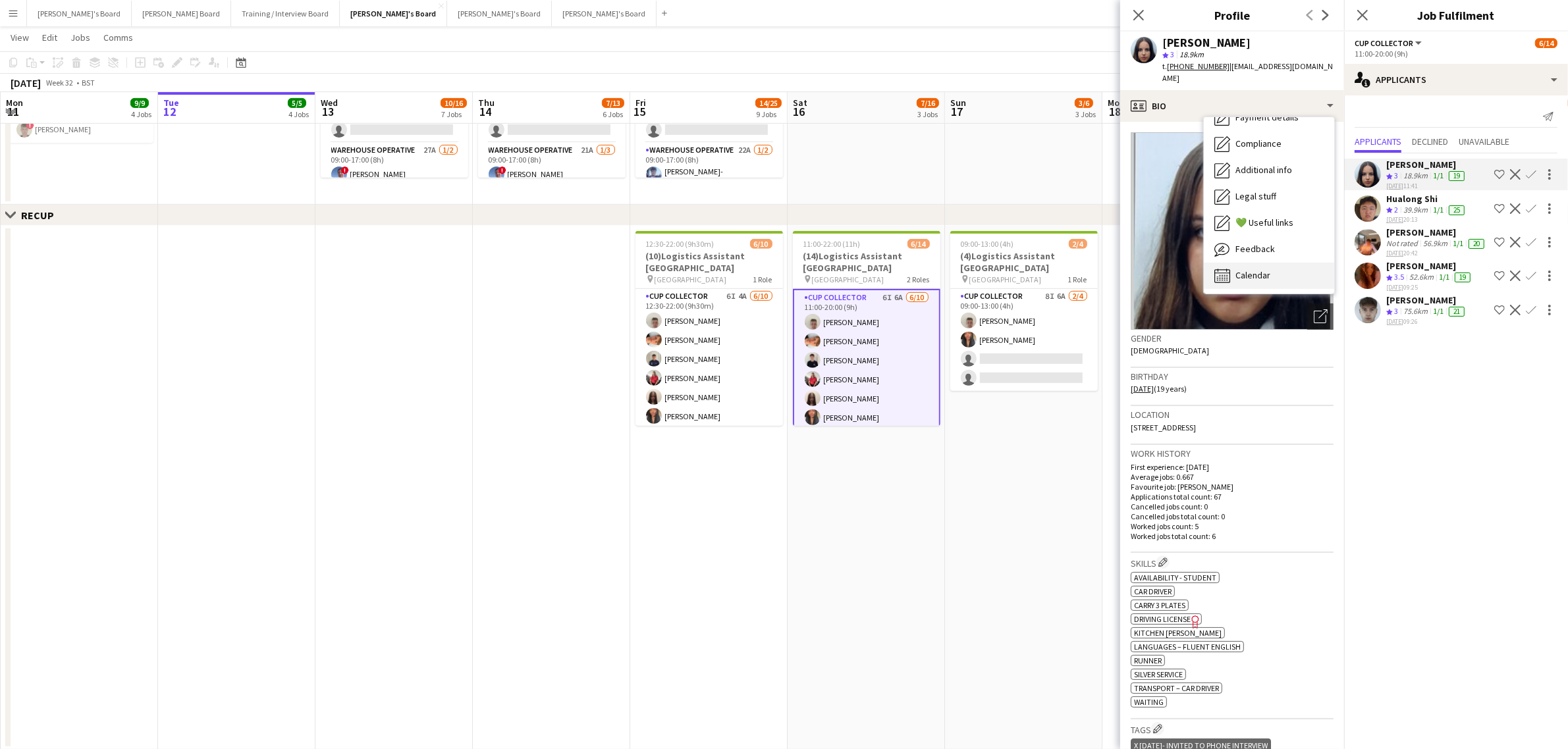
click at [1237, 272] on div "Calendar Calendar" at bounding box center [1269, 276] width 130 height 27
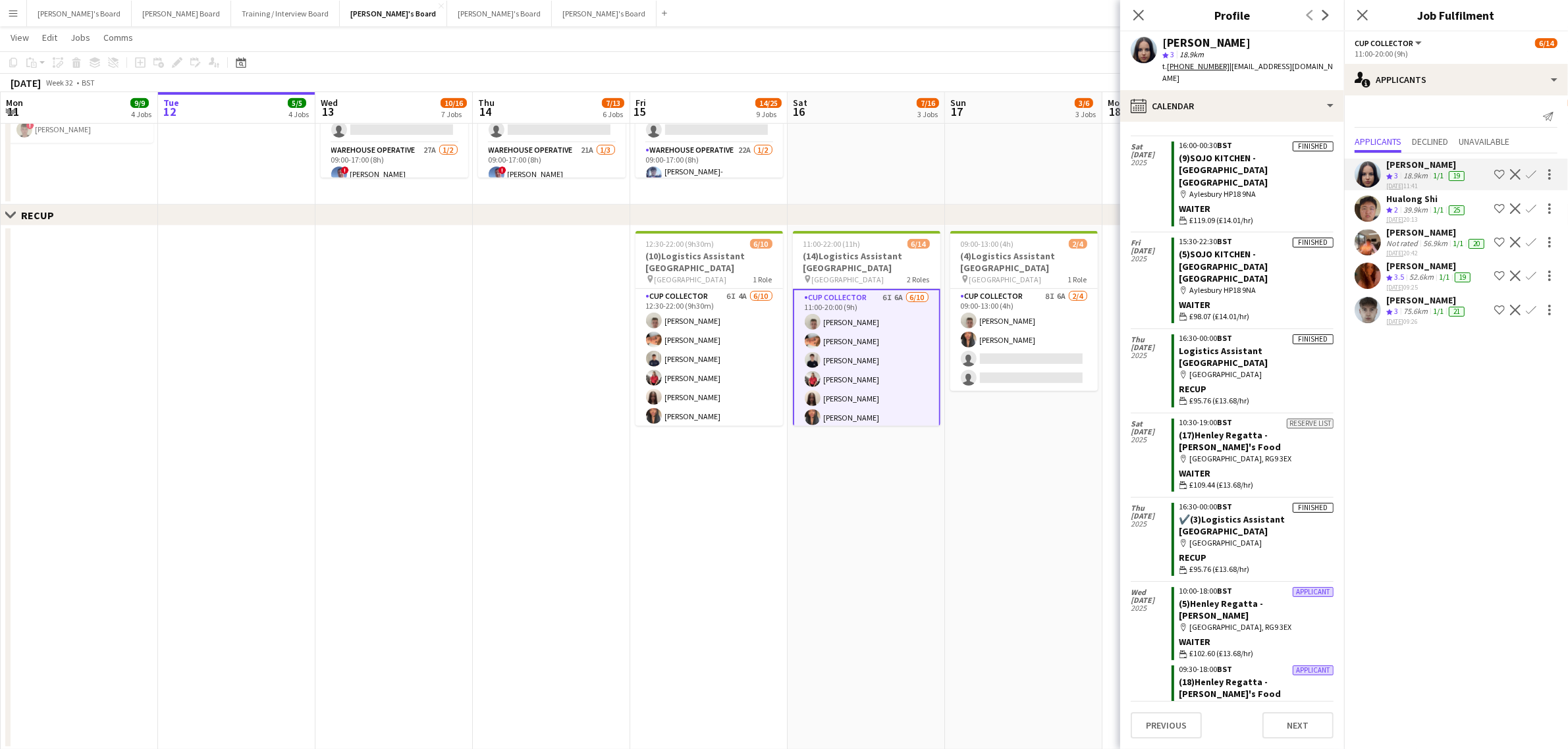
scroll to position [2767, 0]
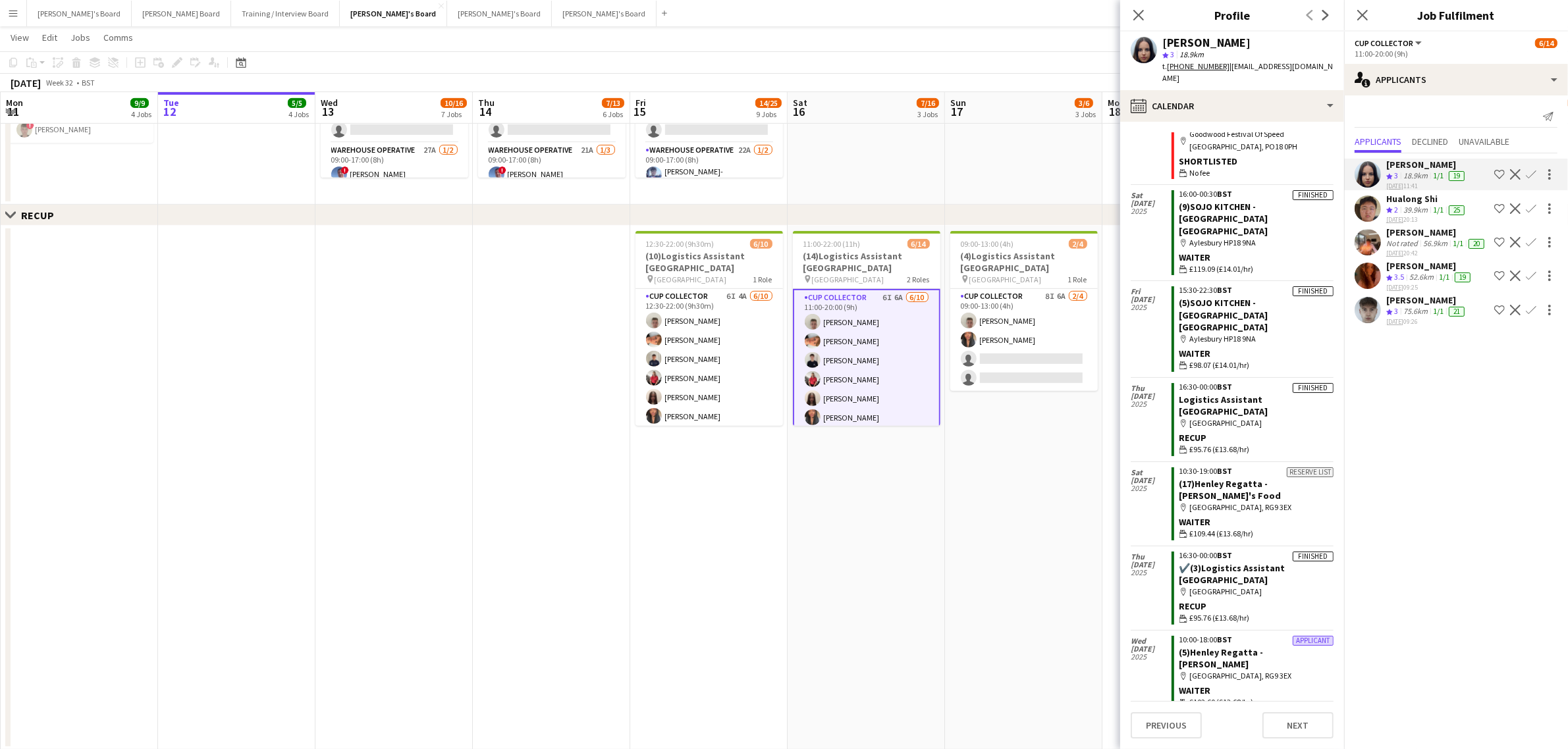
click at [1535, 172] on button "Confirm" at bounding box center [1531, 174] width 16 height 16
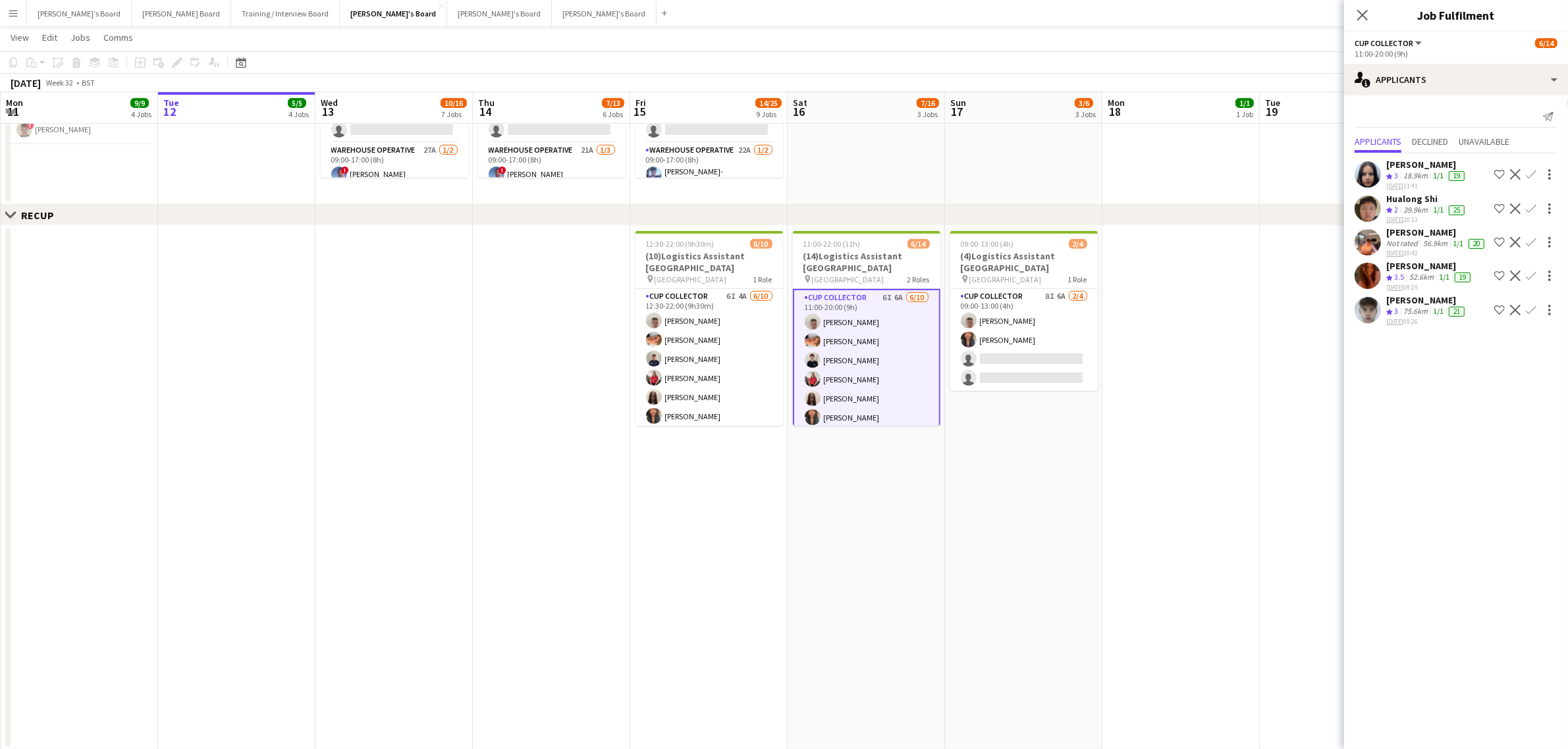
click at [1535, 175] on app-icon "Confirm" at bounding box center [1531, 174] width 11 height 11
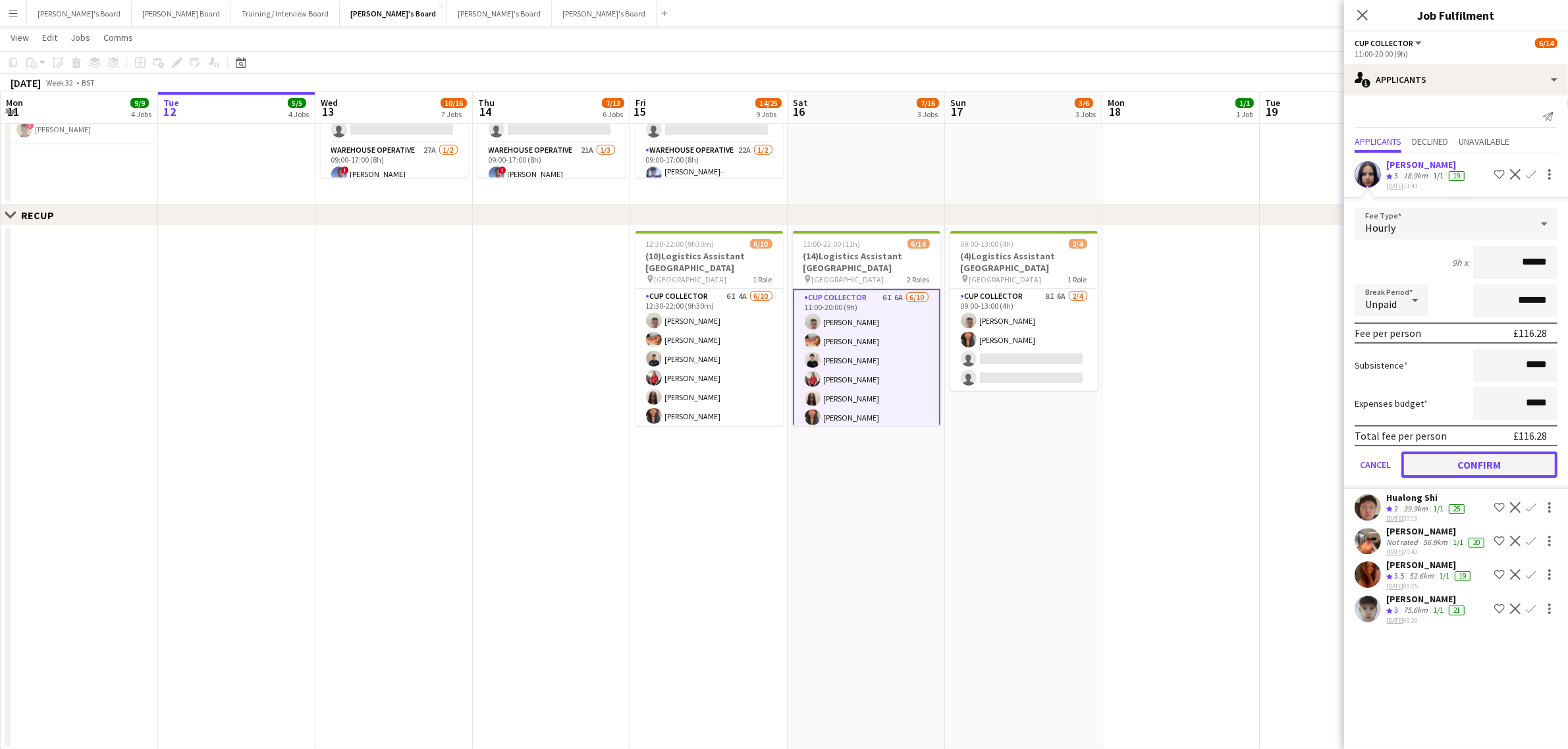
click at [1477, 466] on button "Confirm" at bounding box center [1479, 465] width 156 height 27
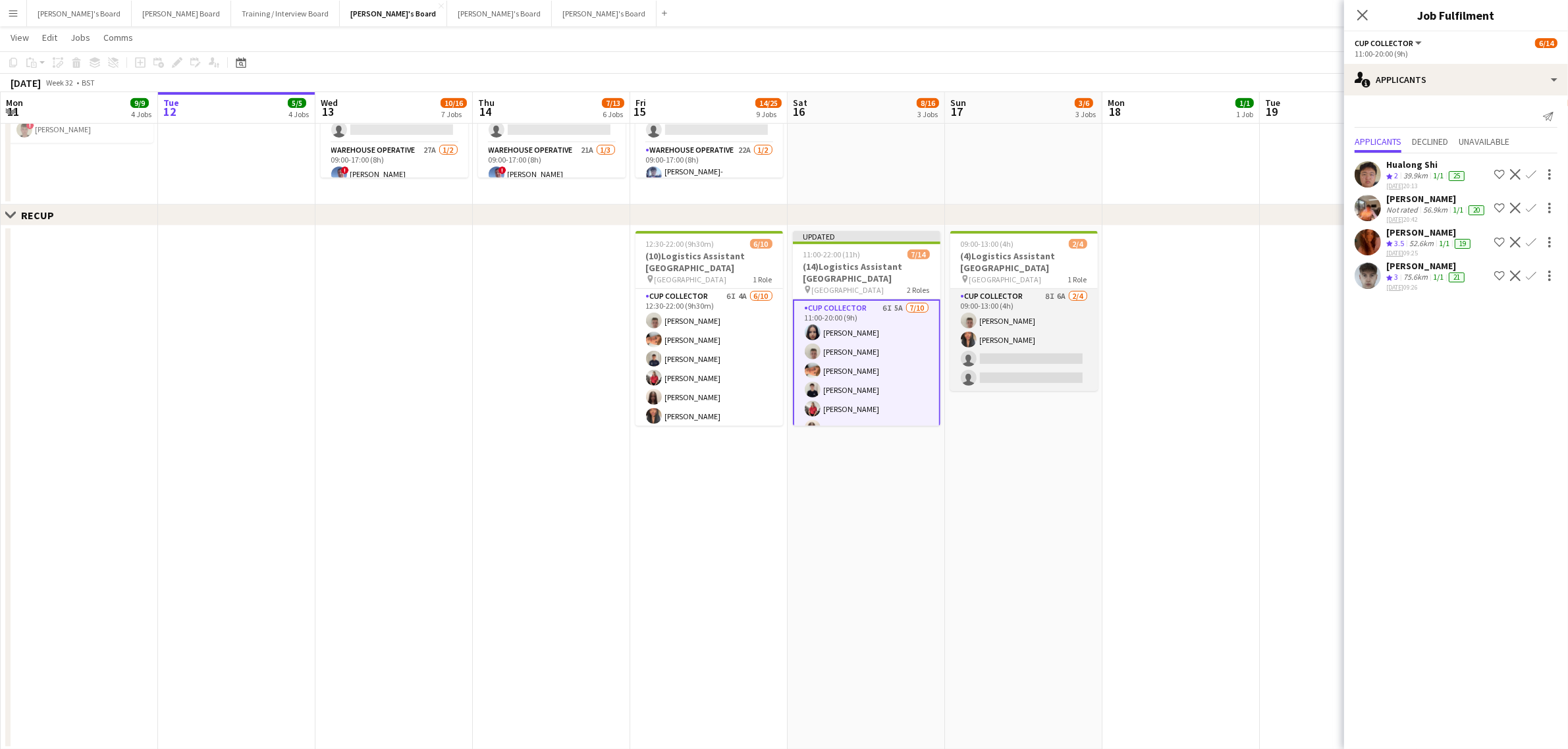
click at [1024, 317] on app-card-role "CUP COLLECTOR 8I 6A 2/4 09:00-13:00 (4h) Jem McAllister Shane Serika single-neu…" at bounding box center [1024, 340] width 148 height 102
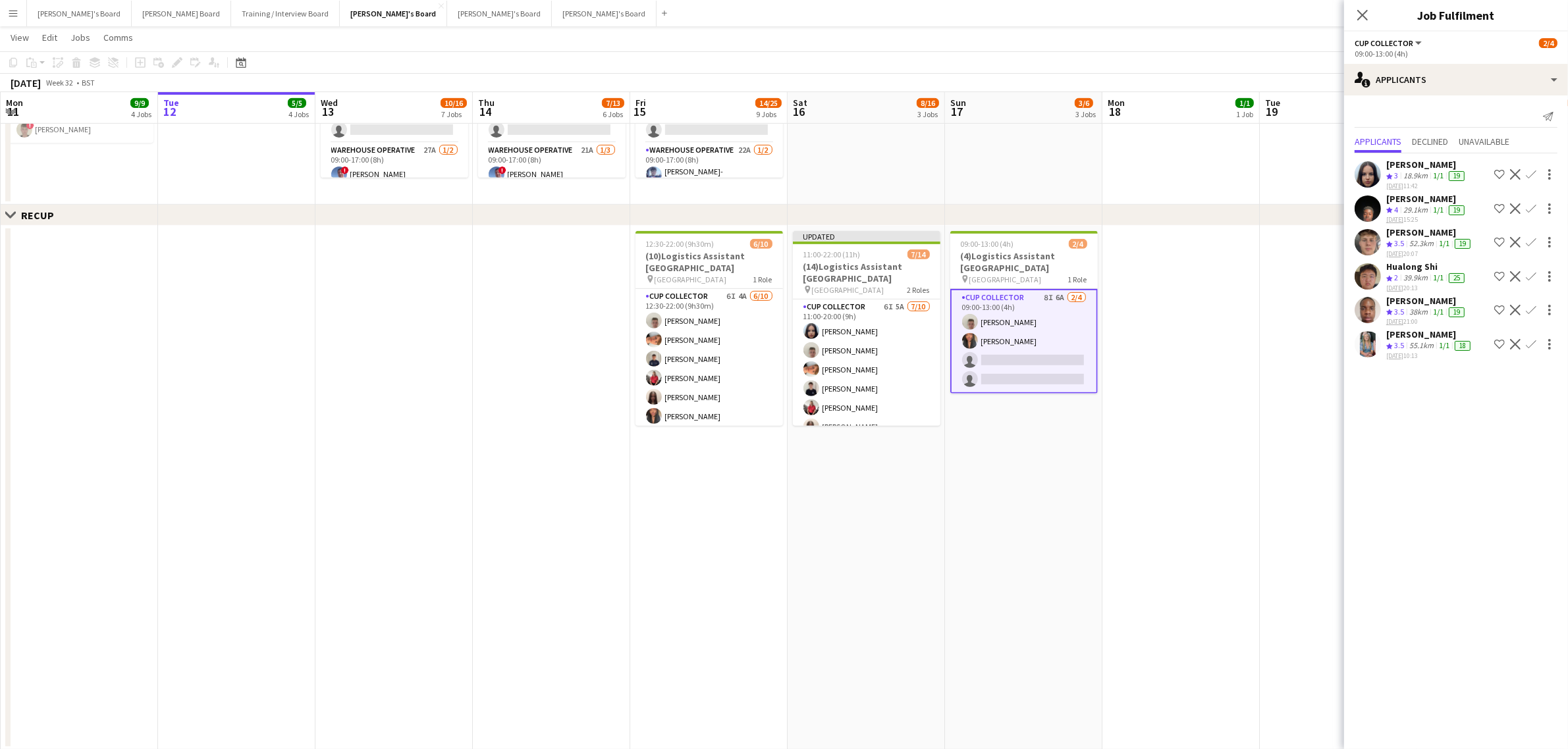
click at [1534, 169] on app-icon "Confirm" at bounding box center [1531, 174] width 11 height 11
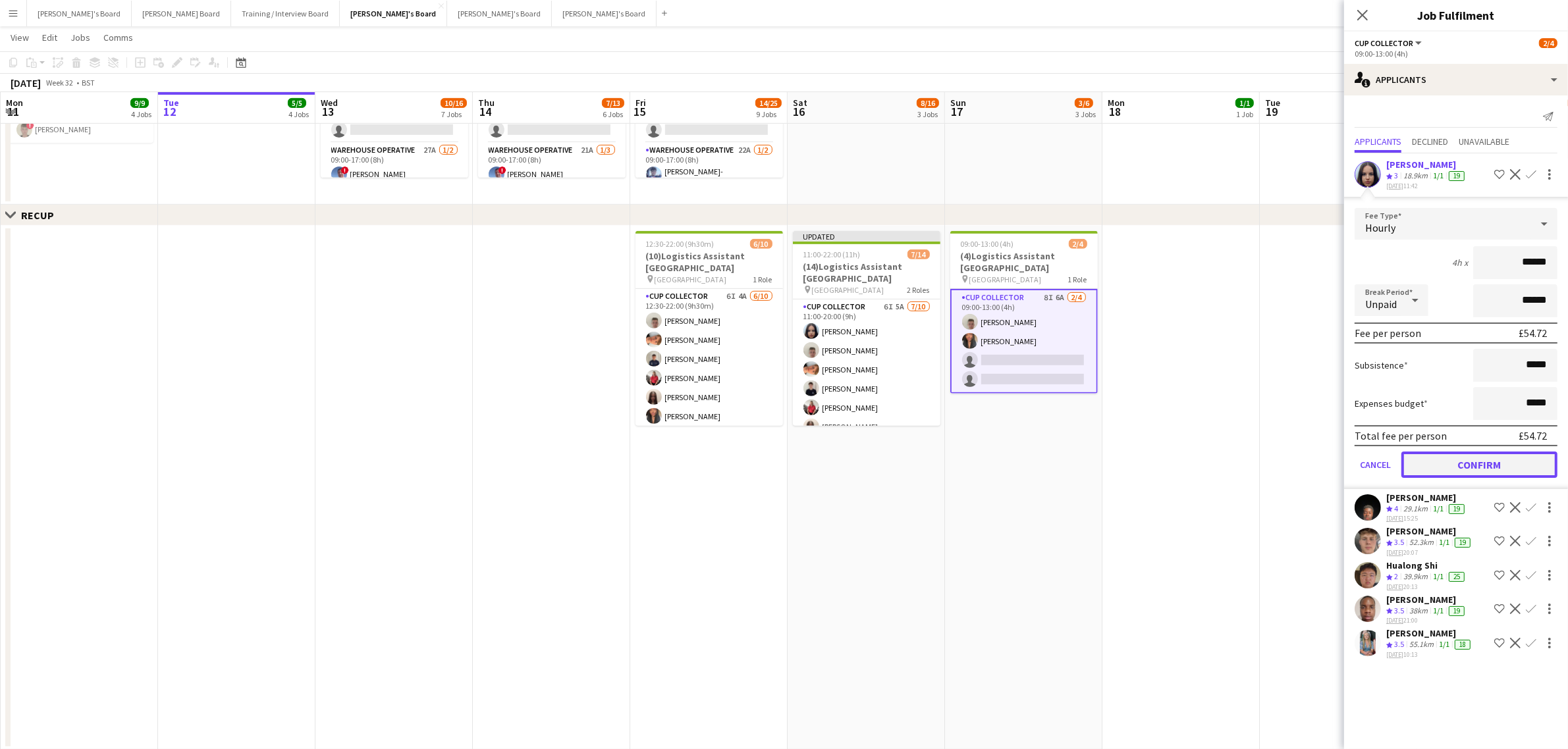
click at [1485, 456] on button "Confirm" at bounding box center [1479, 465] width 156 height 27
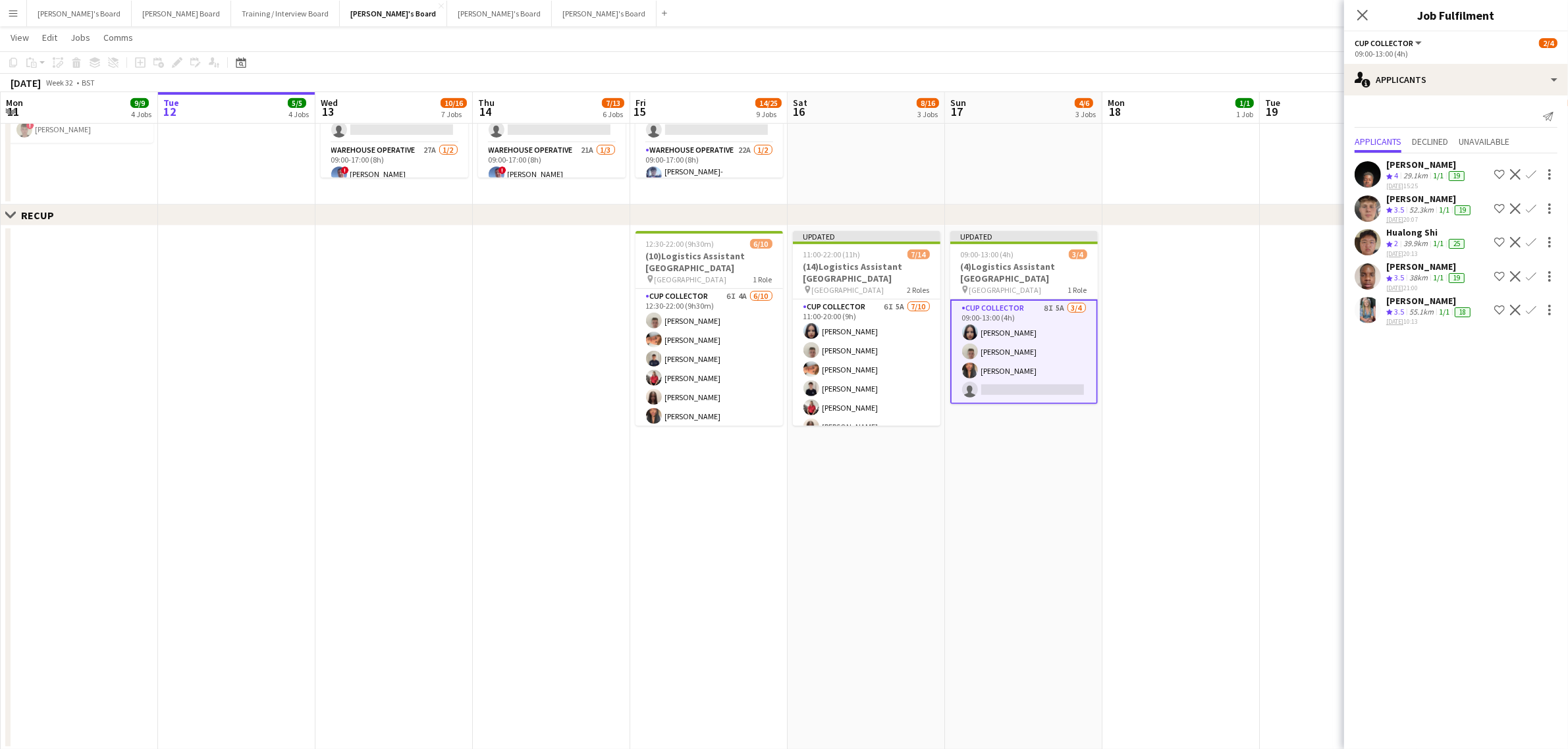
click at [1253, 291] on app-date-cell at bounding box center [1181, 488] width 158 height 524
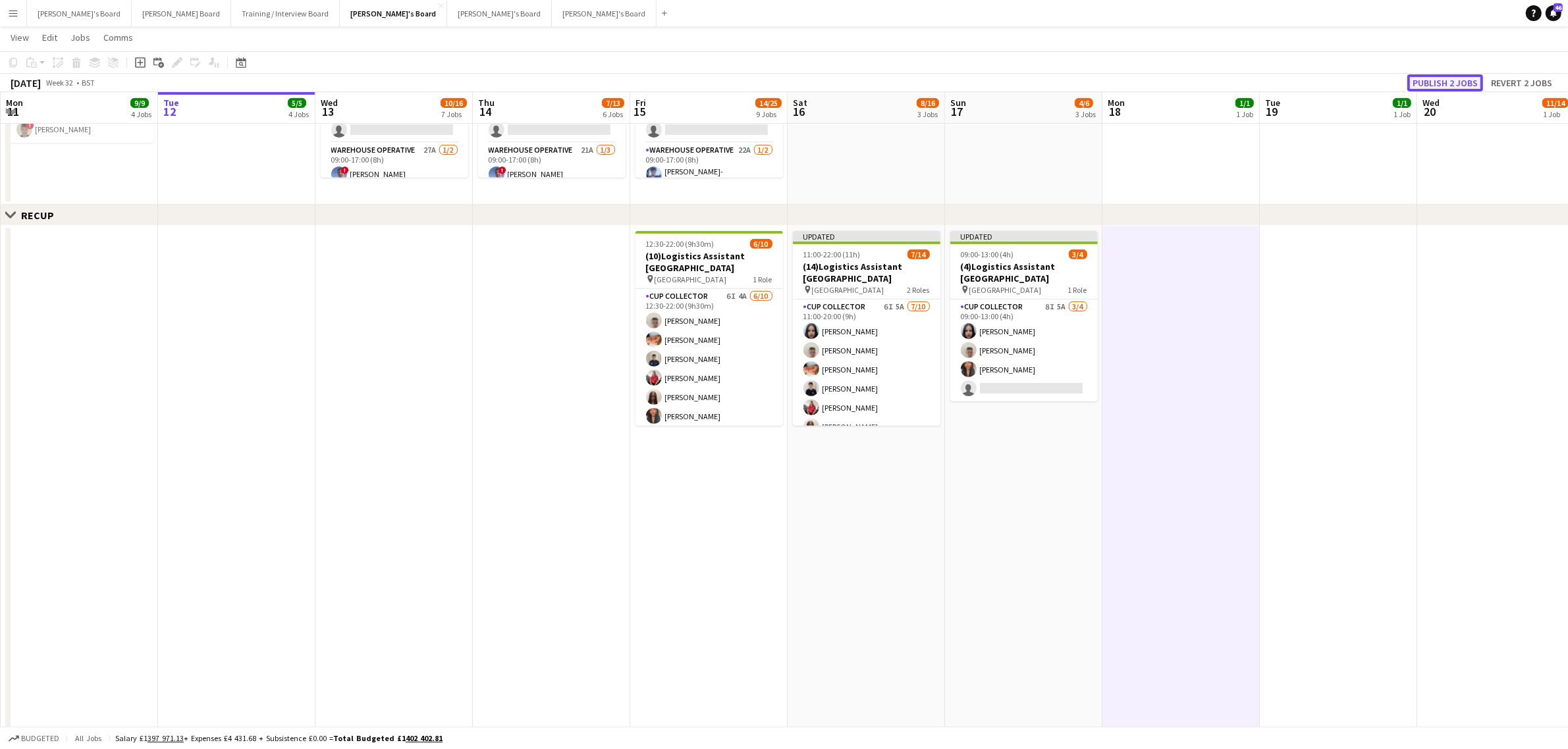
click at [1443, 78] on button "Publish 2 jobs" at bounding box center [1445, 83] width 75 height 17
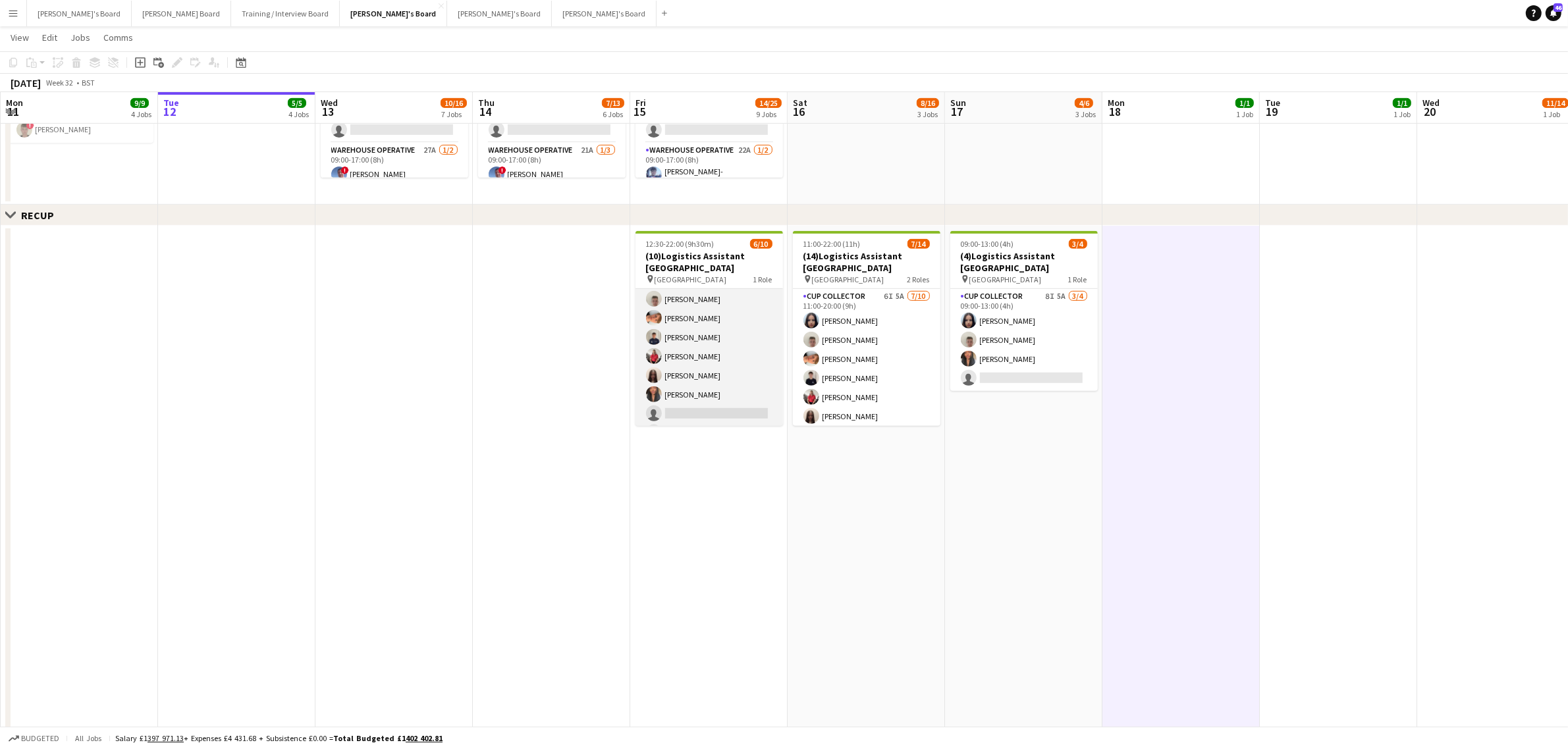
scroll to position [0, 0]
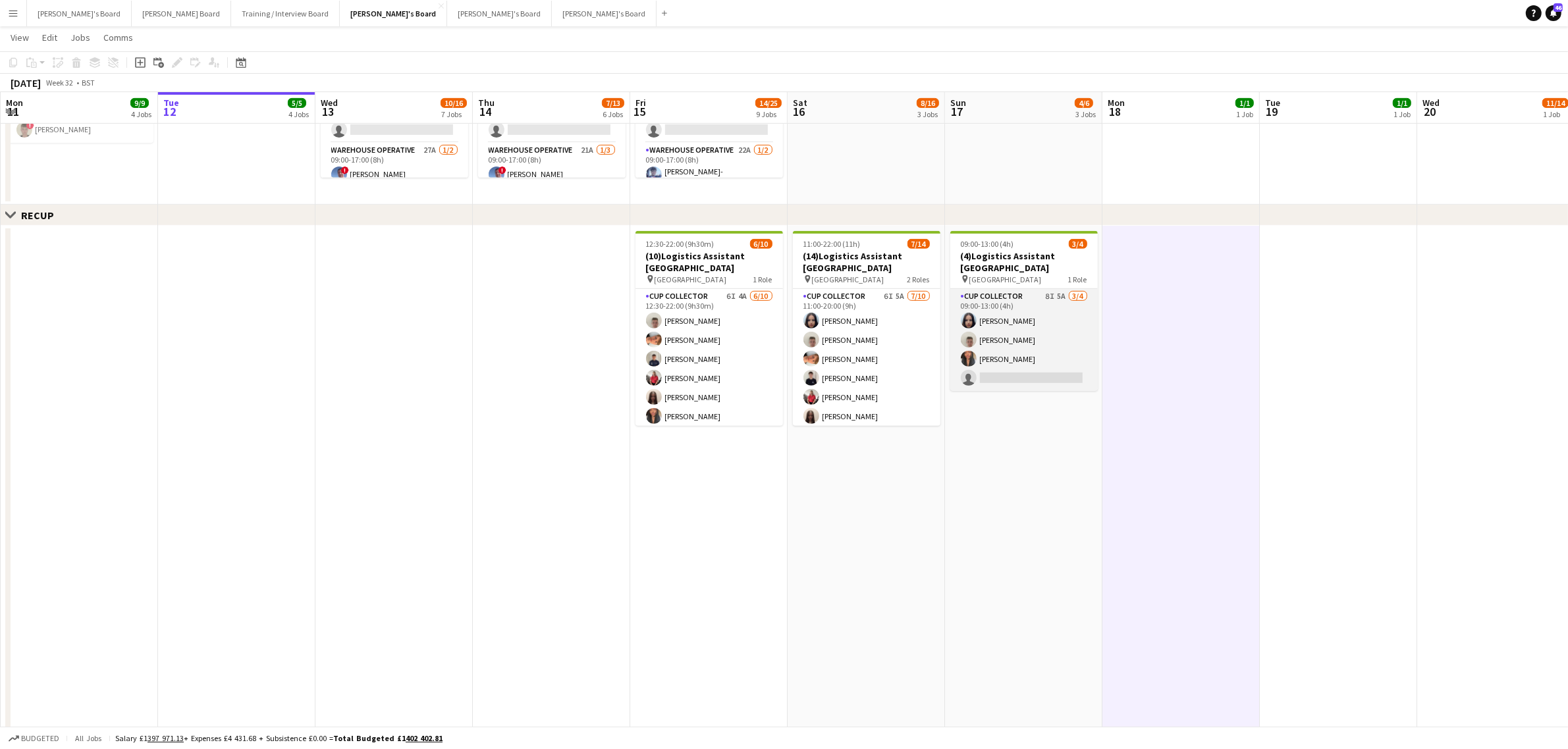
click at [1021, 350] on app-card-role "CUP COLLECTOR 8I 5A 3/4 09:00-13:00 (4h) Sacha Stanbury Jem McAllister Shane Se…" at bounding box center [1024, 340] width 148 height 102
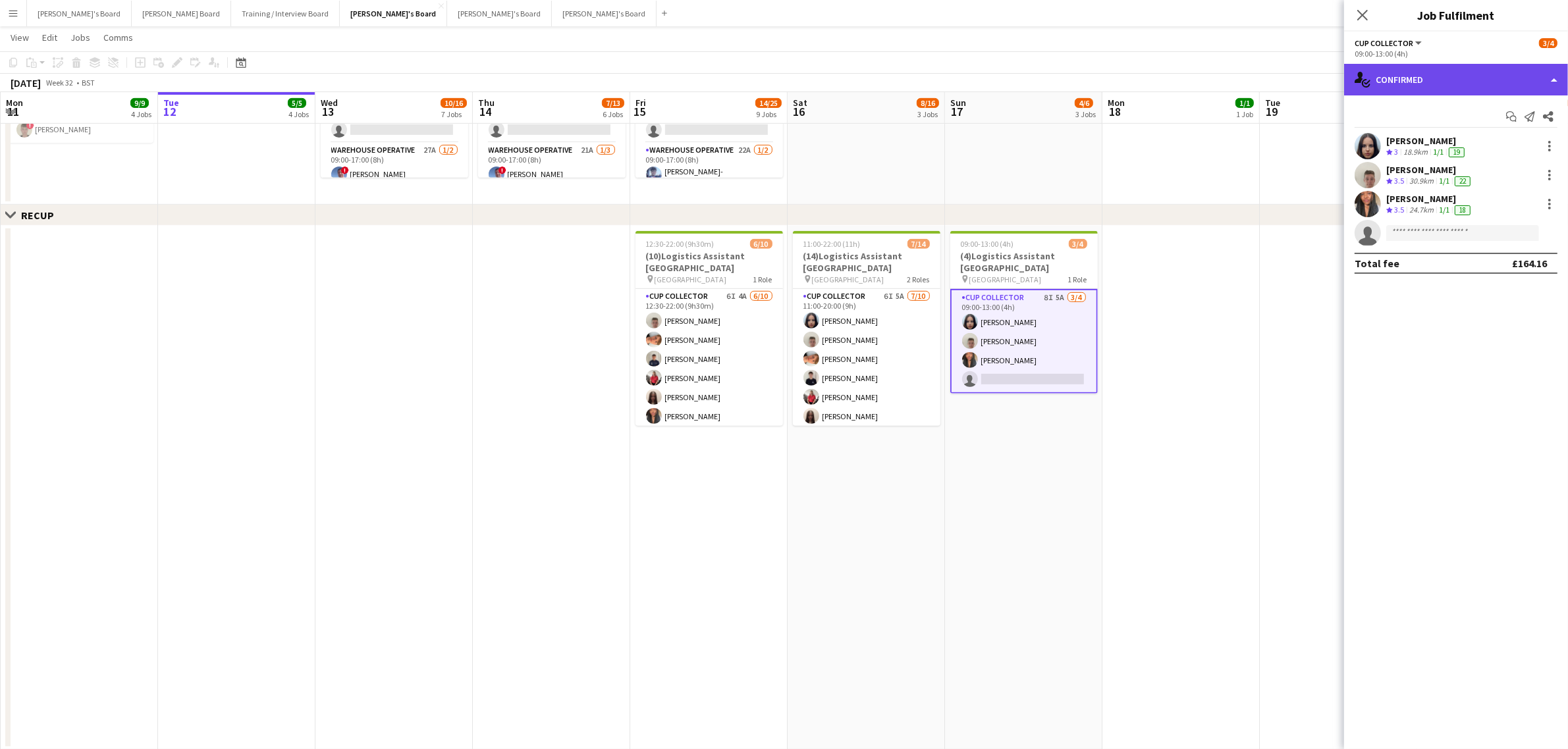
click at [1394, 73] on div "single-neutral-actions-check-2 Confirmed" at bounding box center [1456, 79] width 224 height 31
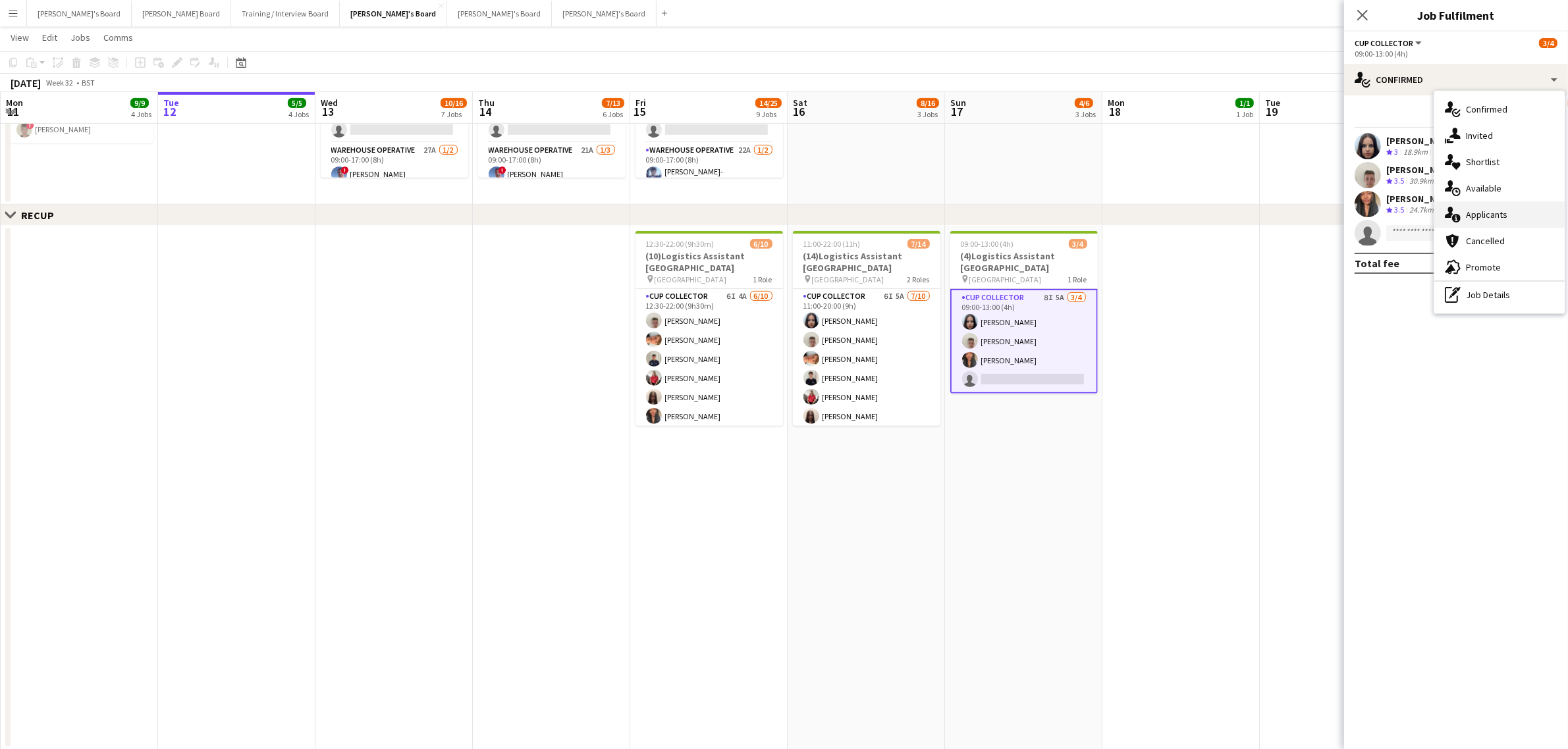
click at [1483, 222] on div "single-neutral-actions-information Applicants" at bounding box center [1499, 214] width 130 height 27
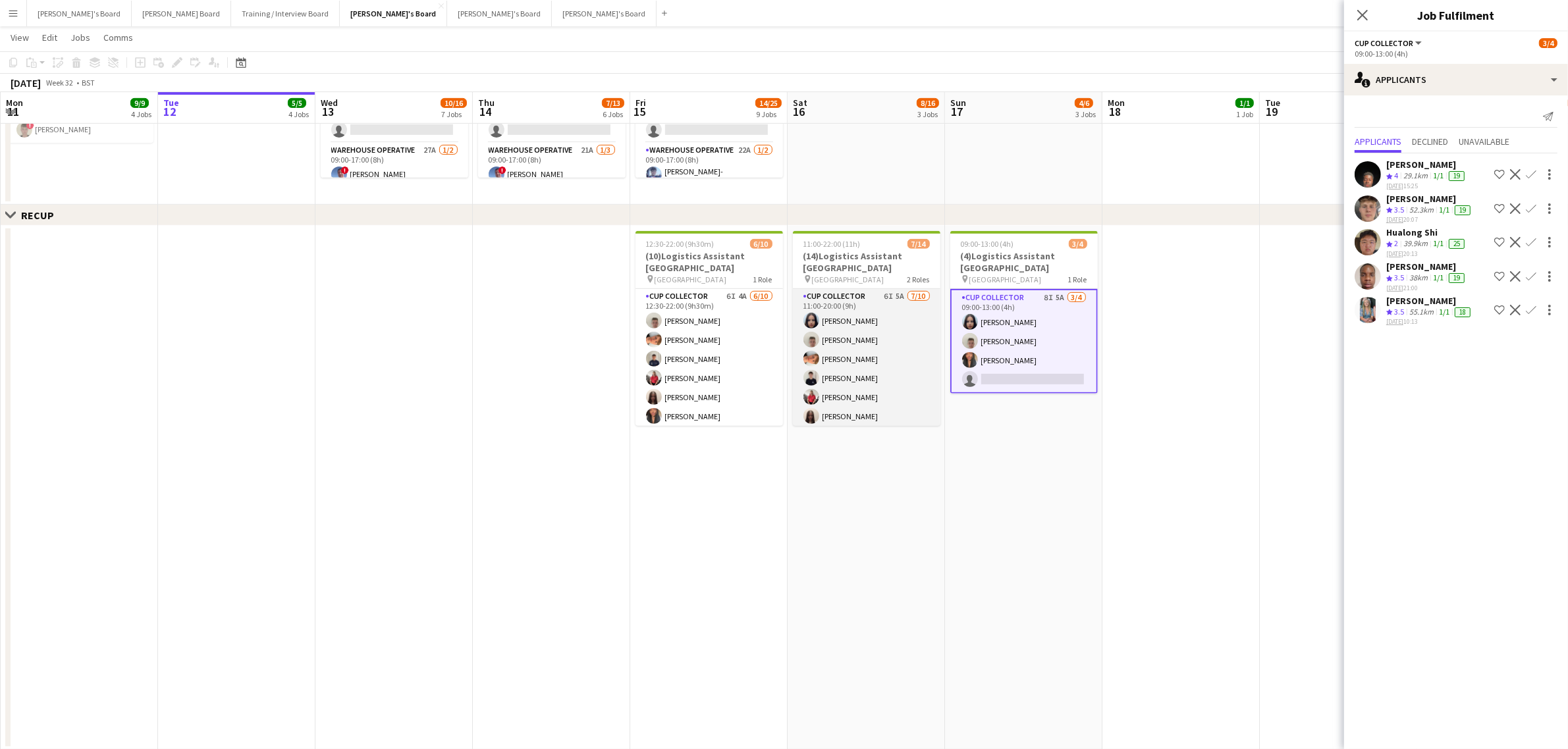
click at [868, 359] on app-card-role "CUP COLLECTOR 6I 5A 7/10 11:00-20:00 (9h) Sacha Stanbury Jem McAllister Robby J…" at bounding box center [867, 397] width 148 height 216
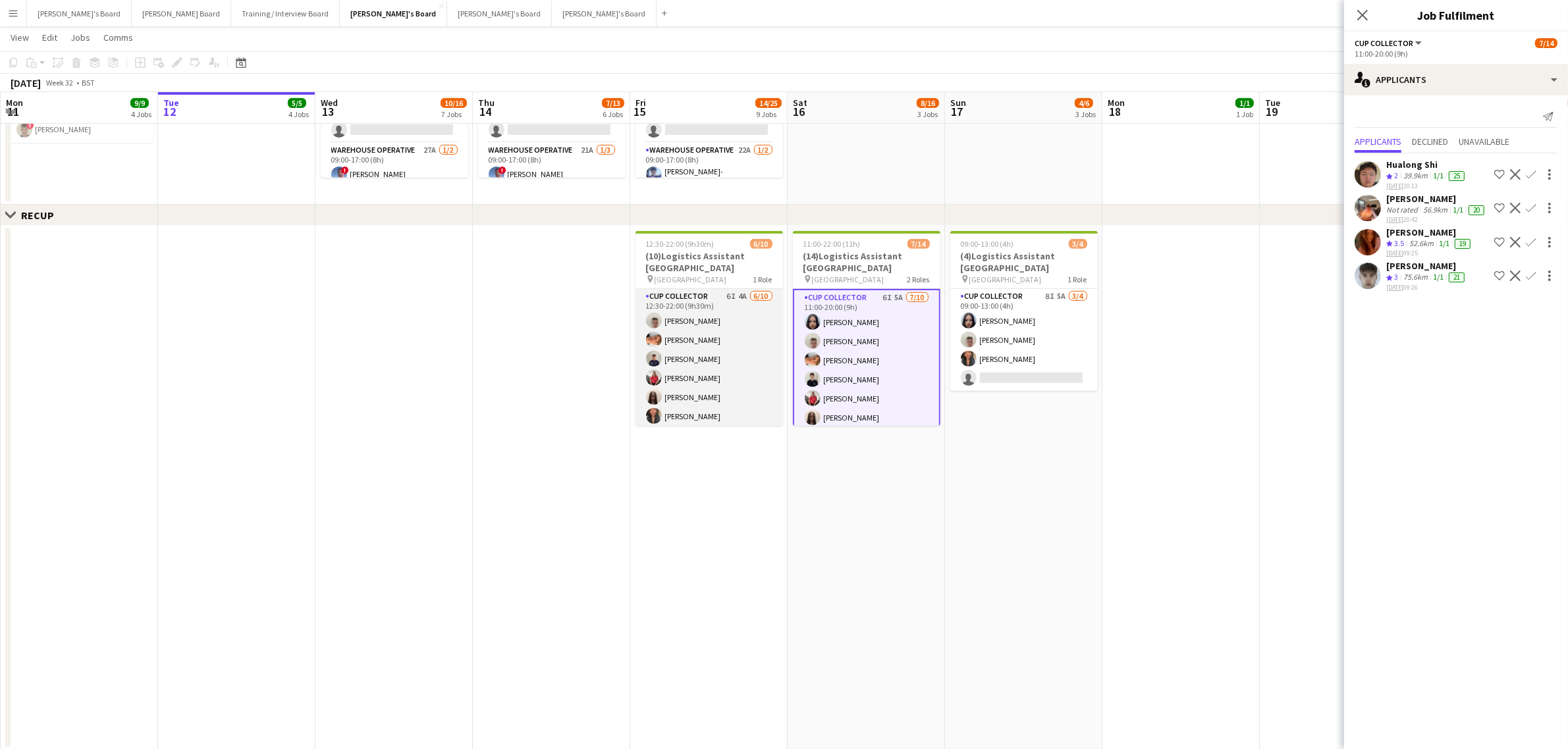
click at [747, 349] on app-card-role "CUP COLLECTOR 6I 4A 6/10 12:30-22:00 (9h30m) Jem McAllister Robby Johnston Alfi…" at bounding box center [709, 397] width 148 height 216
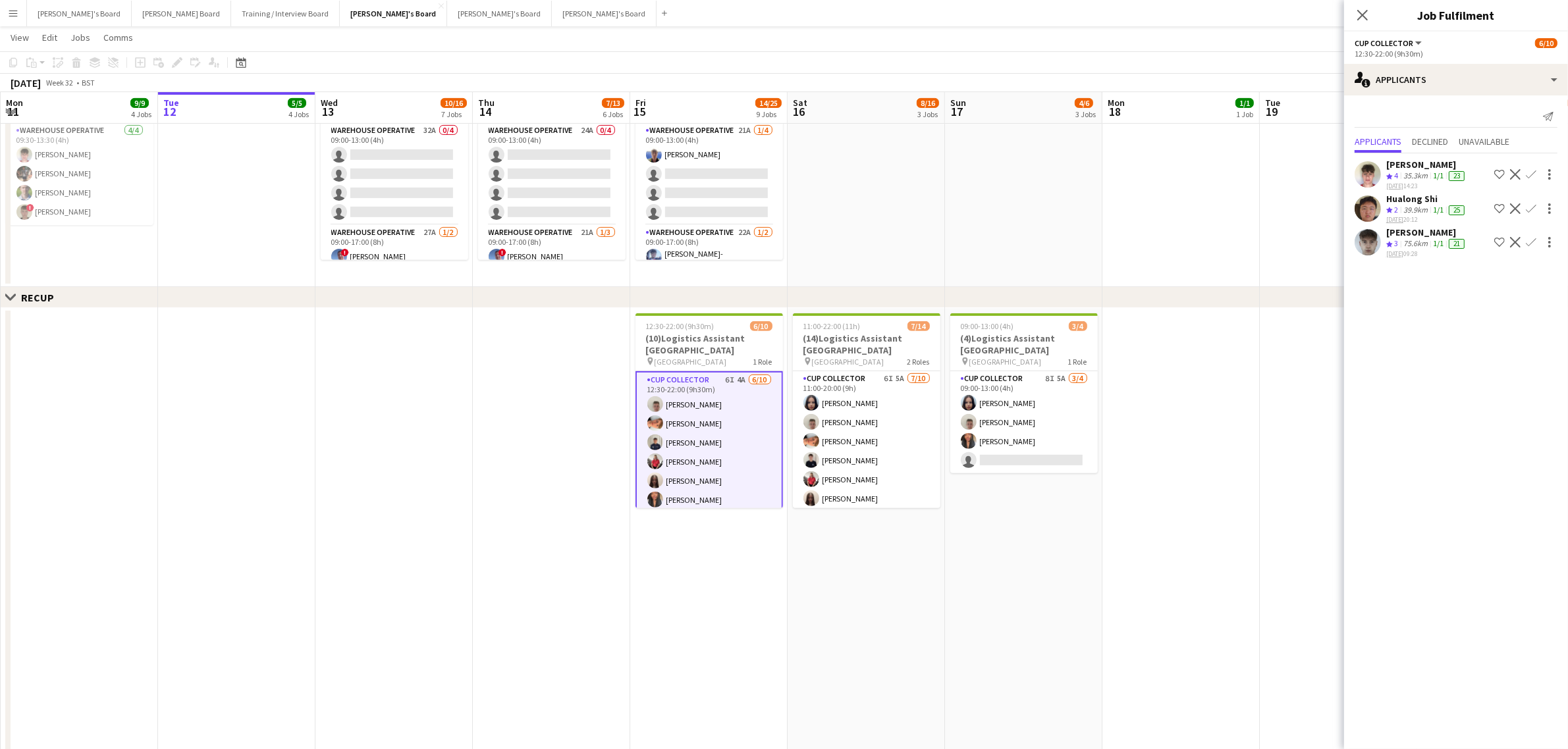
click at [832, 676] on app-date-cell "11:00-22:00 (11h) 7/14 (14)Logistics Assistant Newbury pin Newbury Racecourse 2…" at bounding box center [866, 570] width 158 height 524
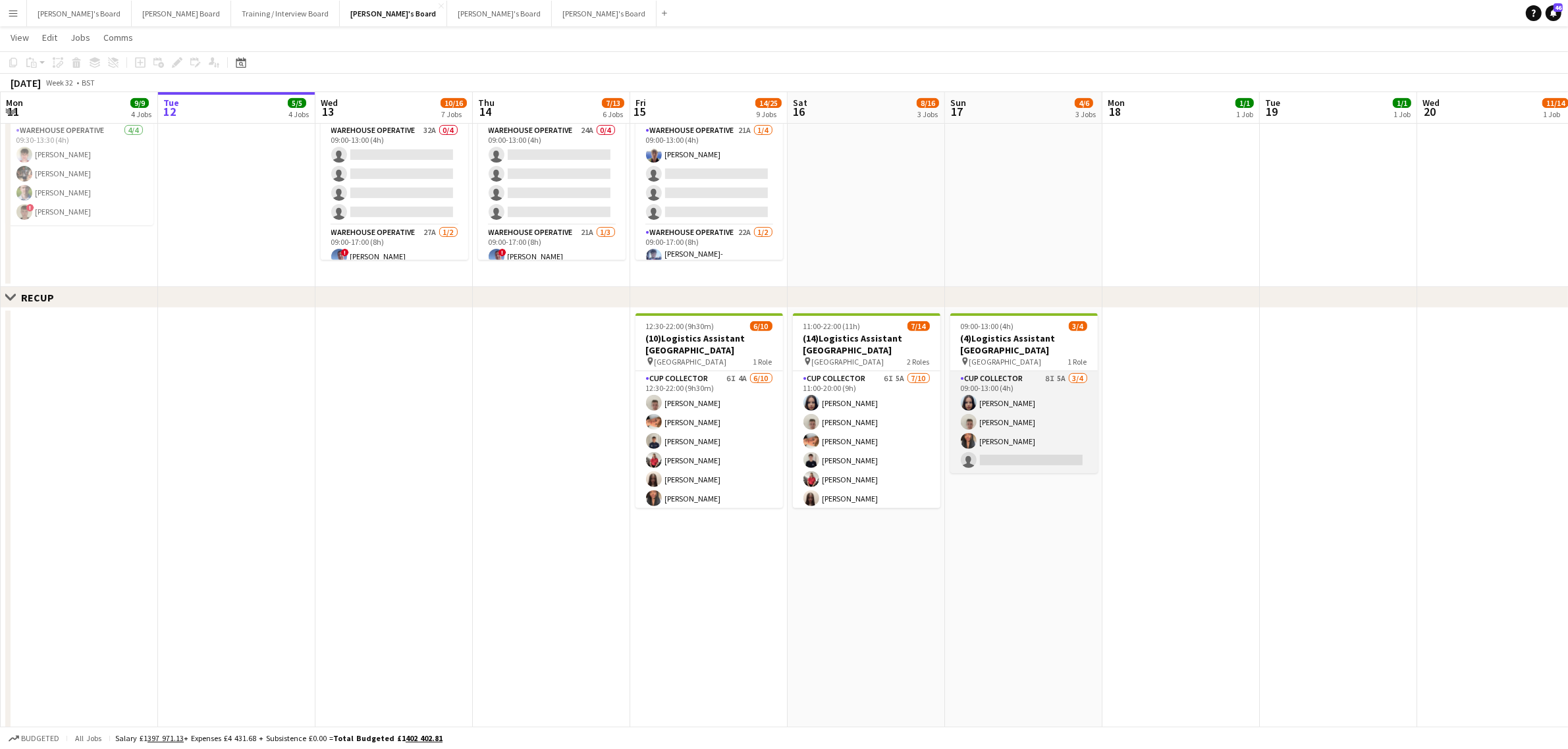
click at [1060, 384] on app-card-role "CUP COLLECTOR 8I 5A 3/4 09:00-13:00 (4h) Sacha Stanbury Jem McAllister Shane Se…" at bounding box center [1024, 422] width 148 height 102
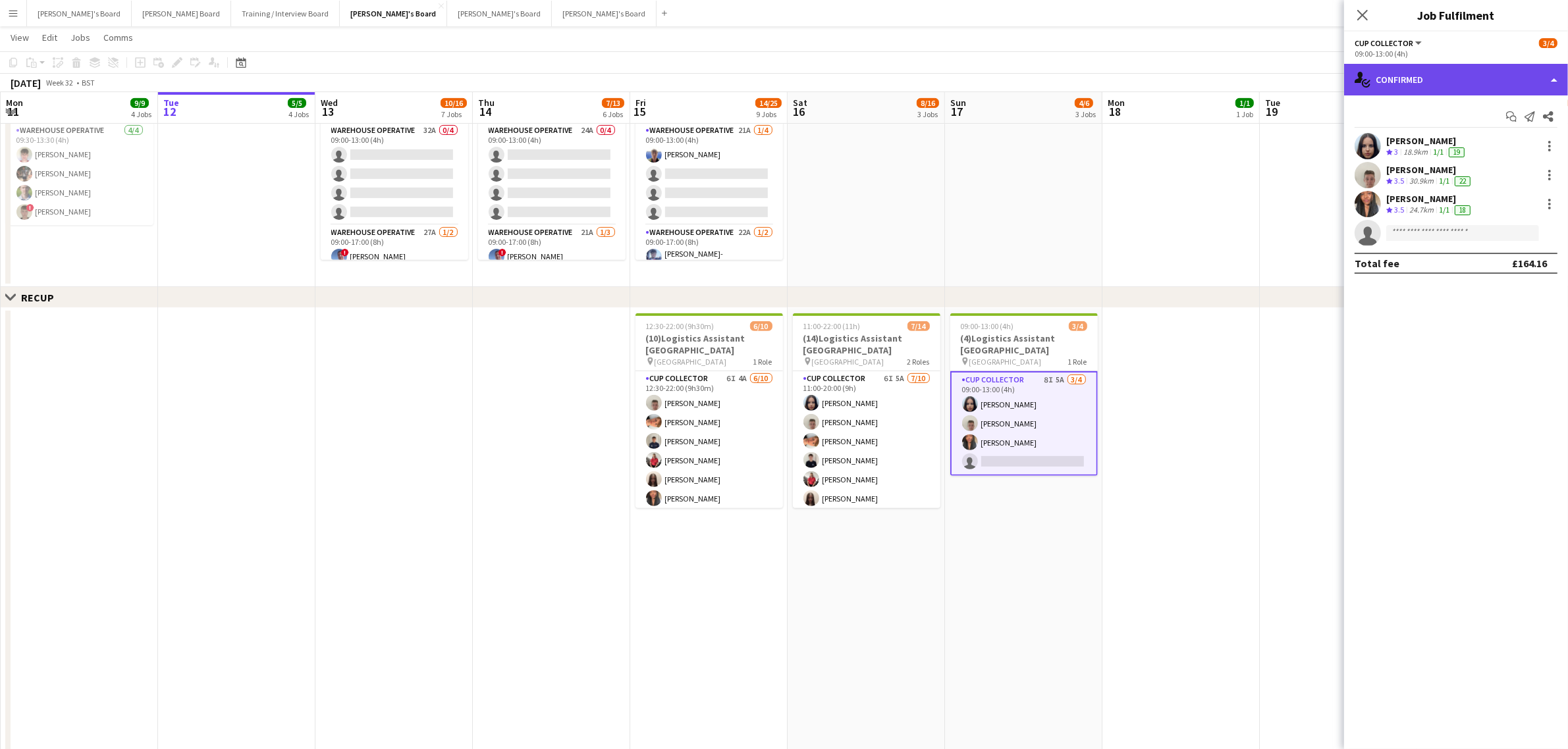
click at [1411, 75] on div "single-neutral-actions-check-2 Confirmed" at bounding box center [1456, 79] width 224 height 31
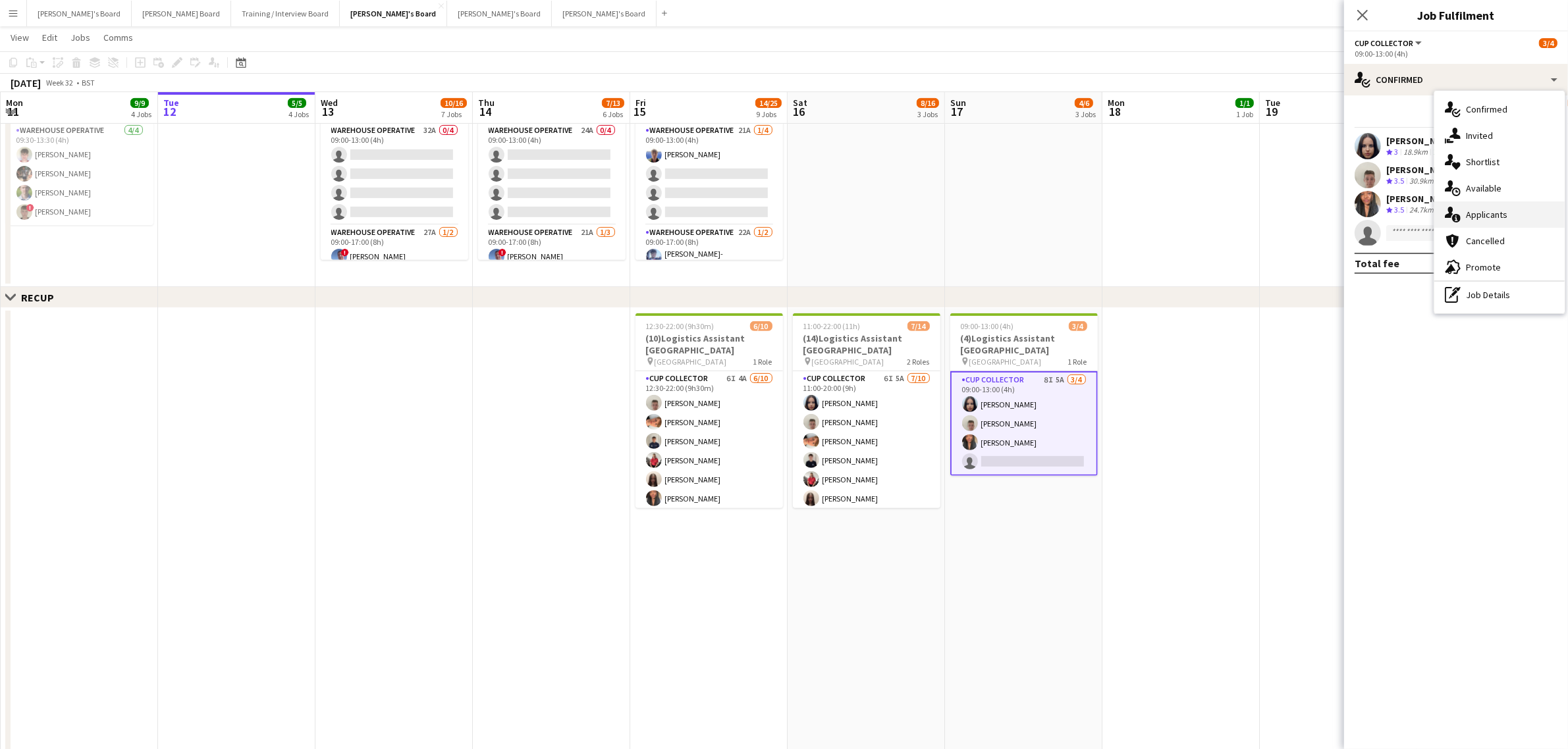
click at [1474, 216] on div "single-neutral-actions-information Applicants" at bounding box center [1499, 214] width 130 height 27
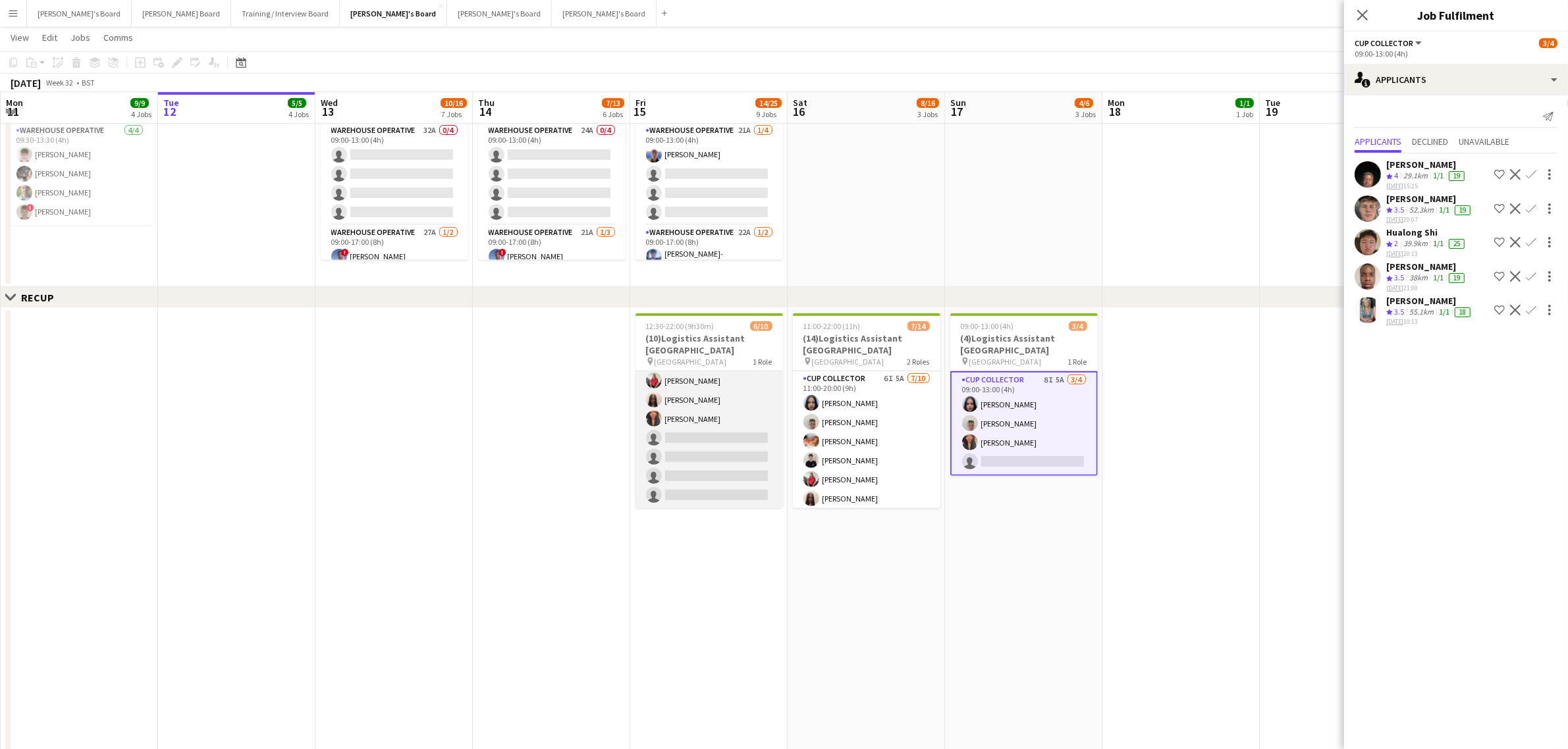
click at [718, 462] on app-card-role "CUP COLLECTOR 6I 4A 6/10 12:30-22:00 (9h30m) Jem McAllister Robby Johnston Alfi…" at bounding box center [709, 400] width 148 height 216
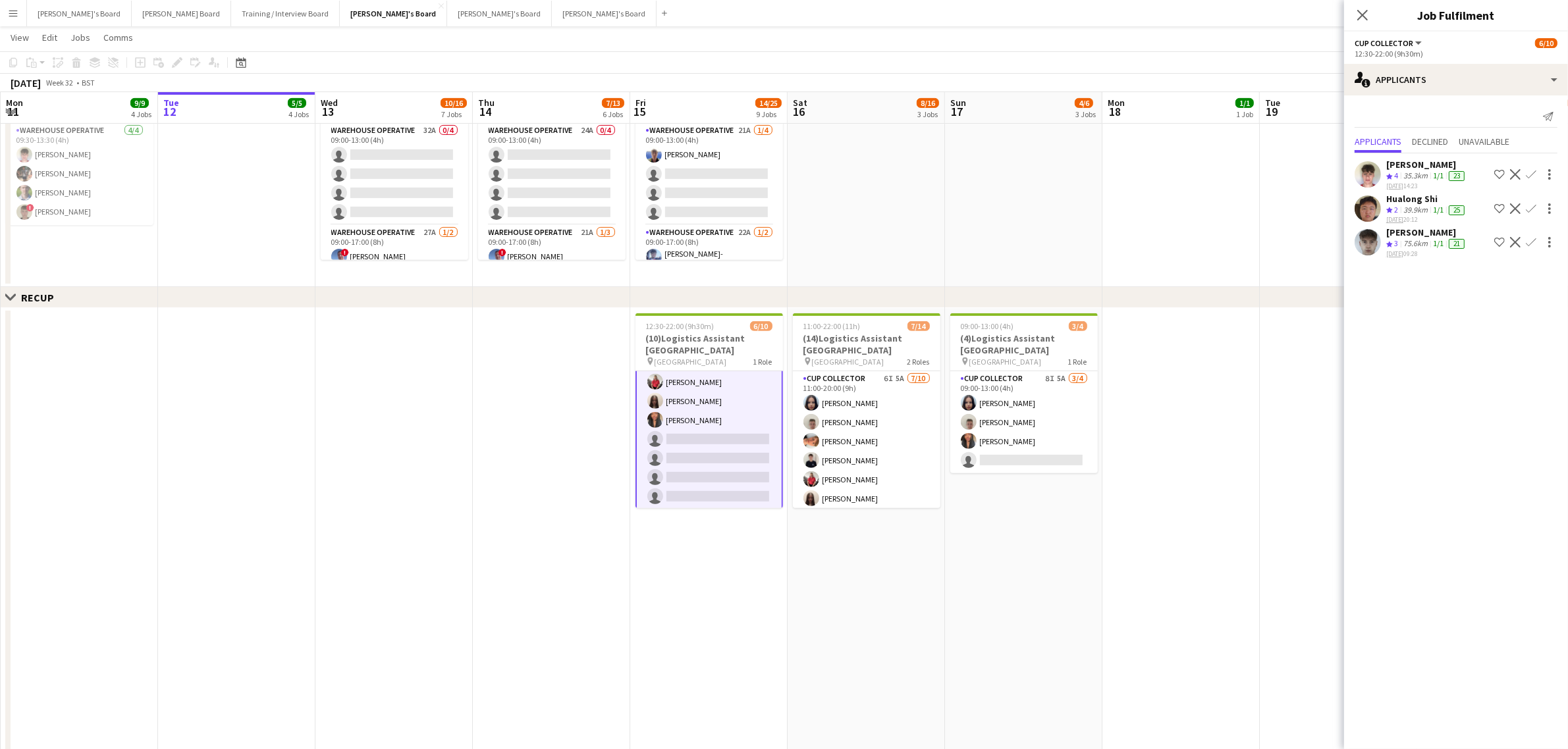
scroll to position [80, 0]
click at [1022, 593] on app-date-cell "09:00-13:00 (4h) 3/4 (4)Logistics Assistant Newbury pin Newbury Racecourse 1 Ro…" at bounding box center [1023, 570] width 158 height 524
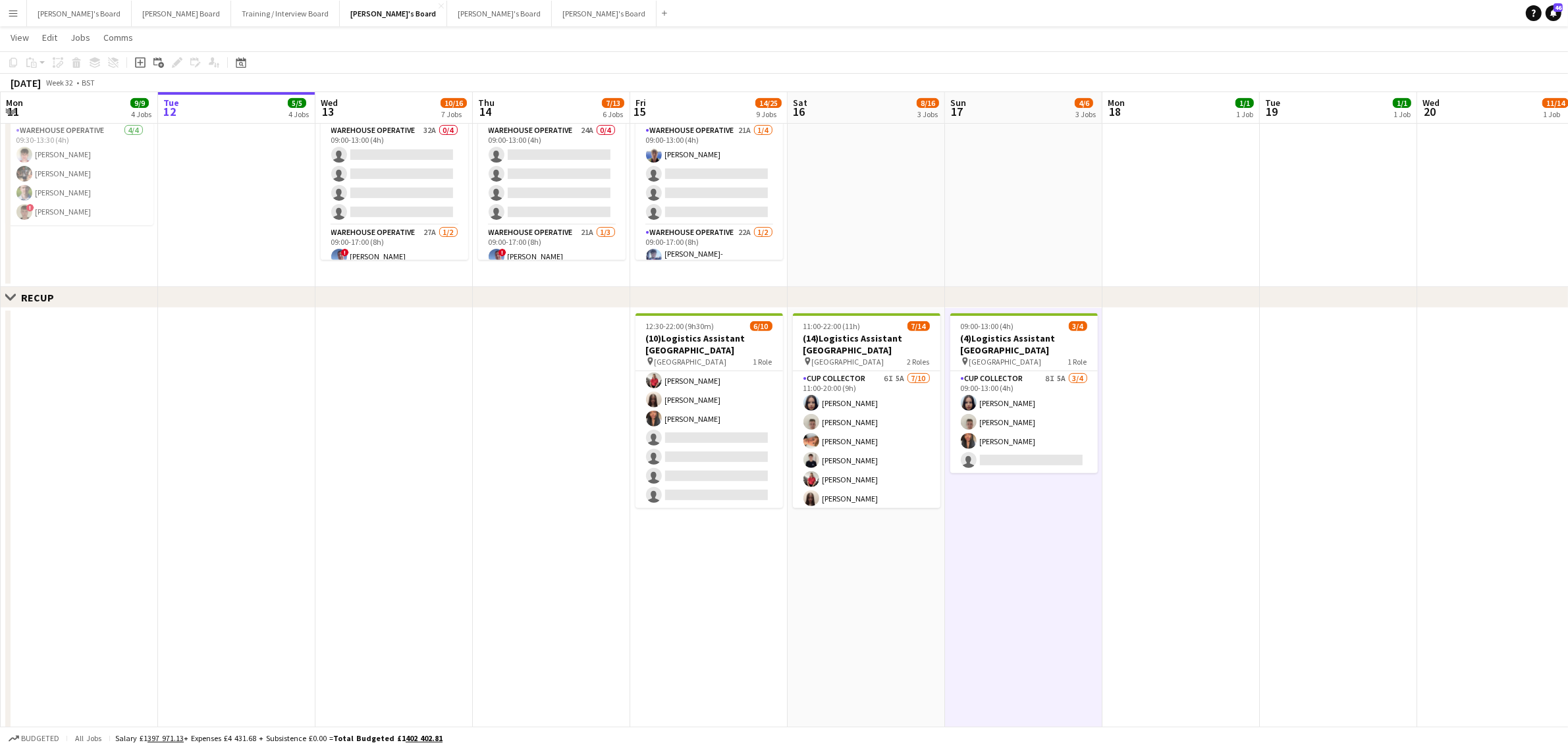
click at [1022, 593] on app-date-cell "09:00-13:00 (4h) 3/4 (4)Logistics Assistant Newbury pin Newbury Racecourse 1 Ro…" at bounding box center [1023, 570] width 158 height 524
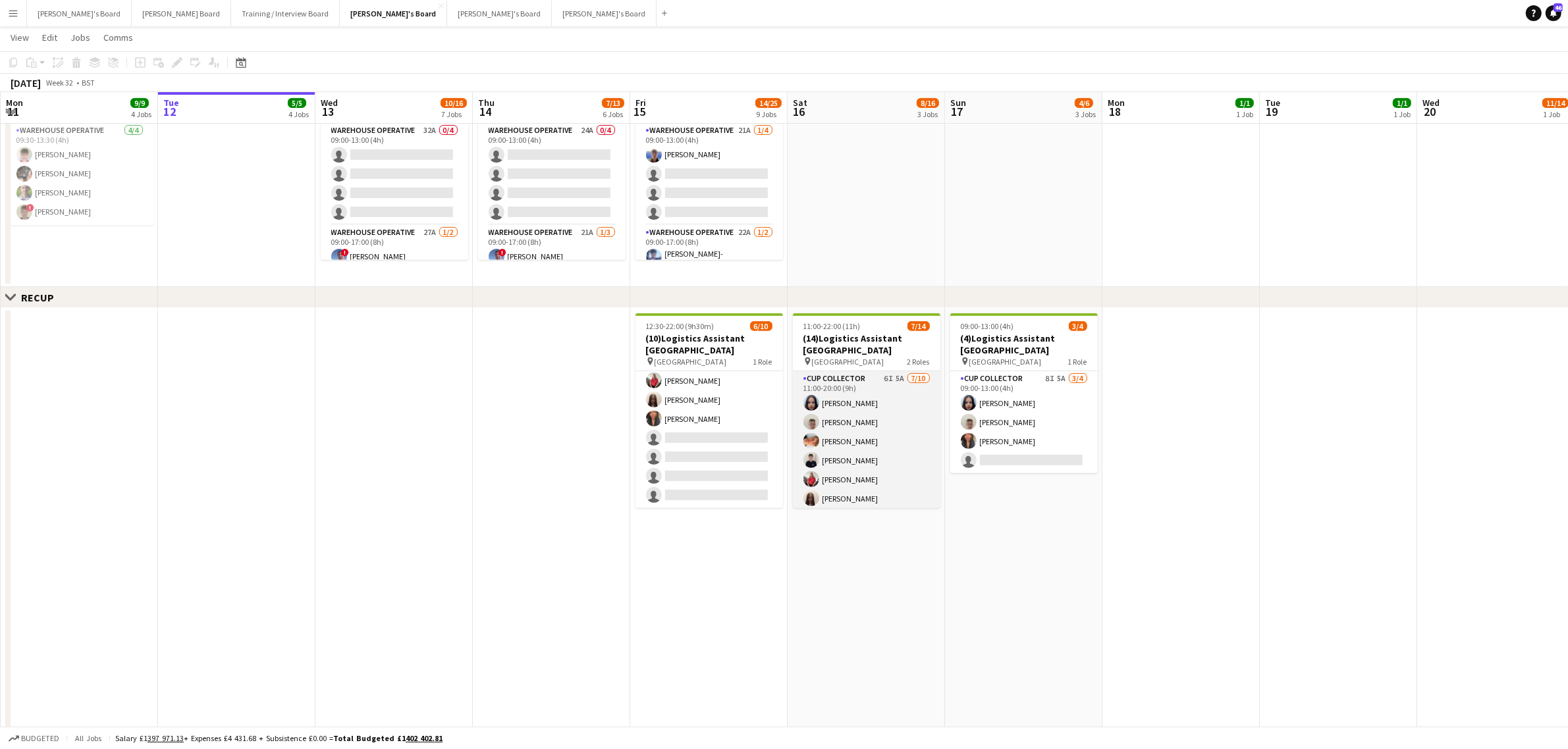
click at [871, 459] on app-card-role "CUP COLLECTOR 6I 5A 7/10 11:00-20:00 (9h) Sacha Stanbury Jem McAllister Robby J…" at bounding box center [867, 479] width 148 height 216
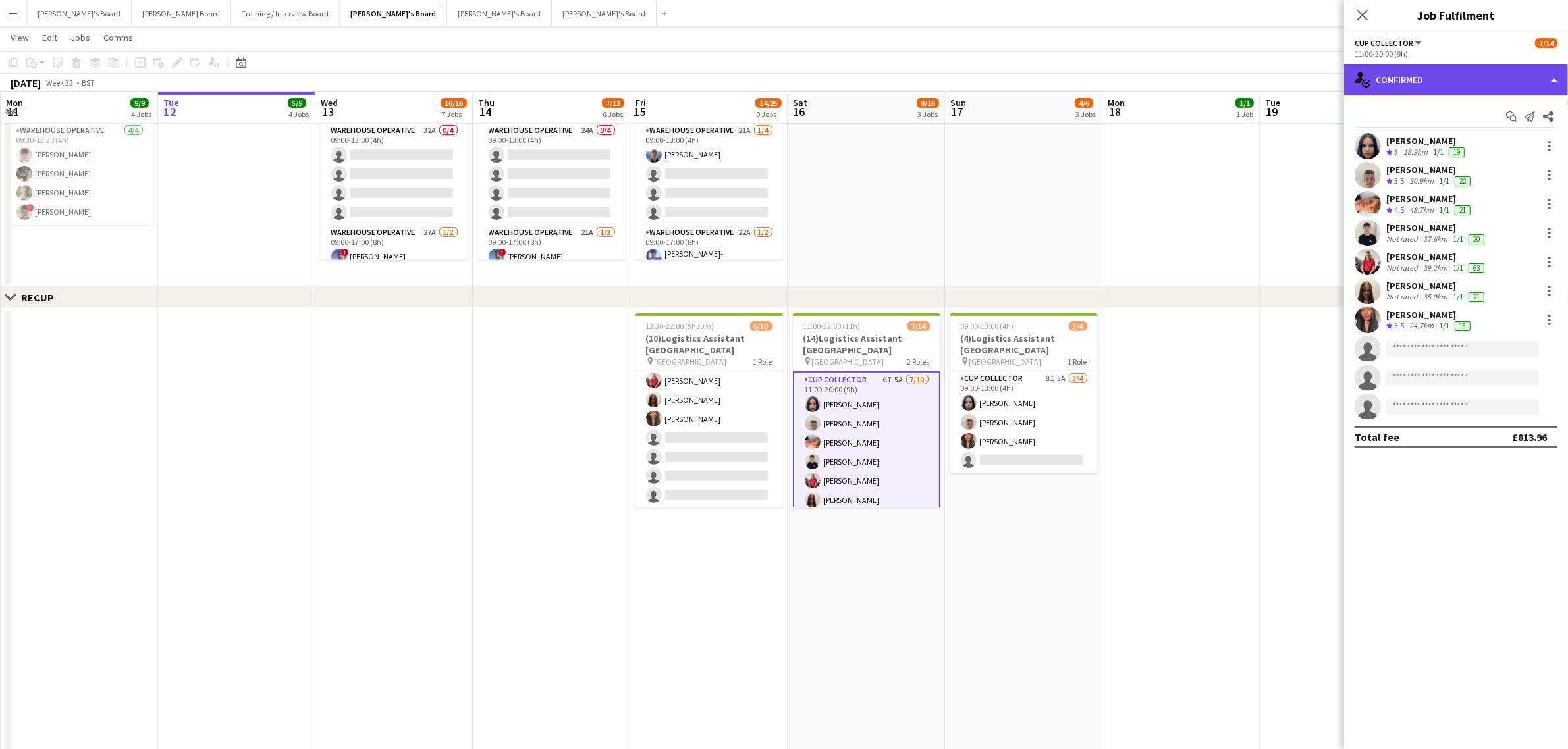
click at [1429, 81] on div "single-neutral-actions-check-2 Confirmed" at bounding box center [1456, 79] width 224 height 31
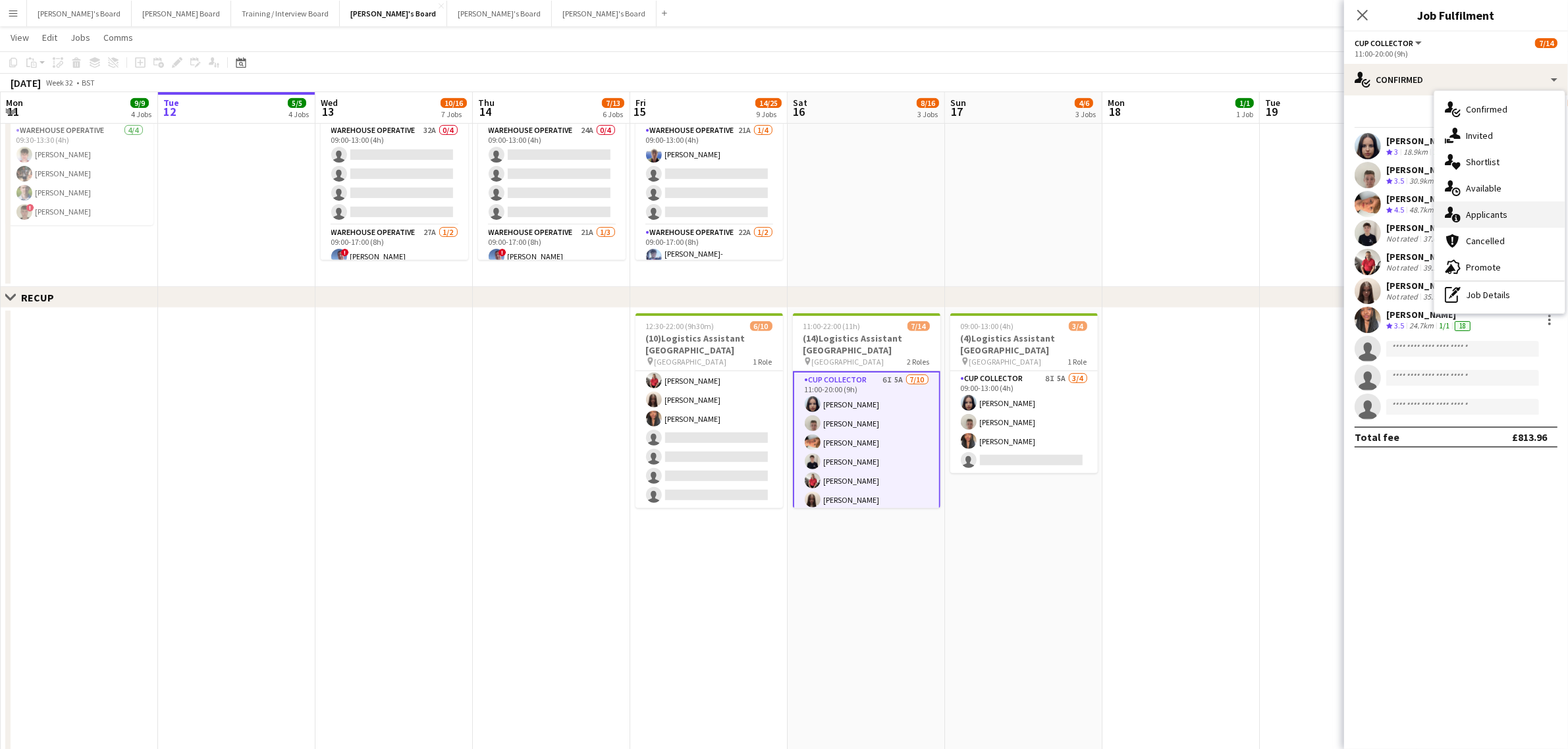
click at [1478, 211] on div "single-neutral-actions-information Applicants" at bounding box center [1499, 214] width 130 height 27
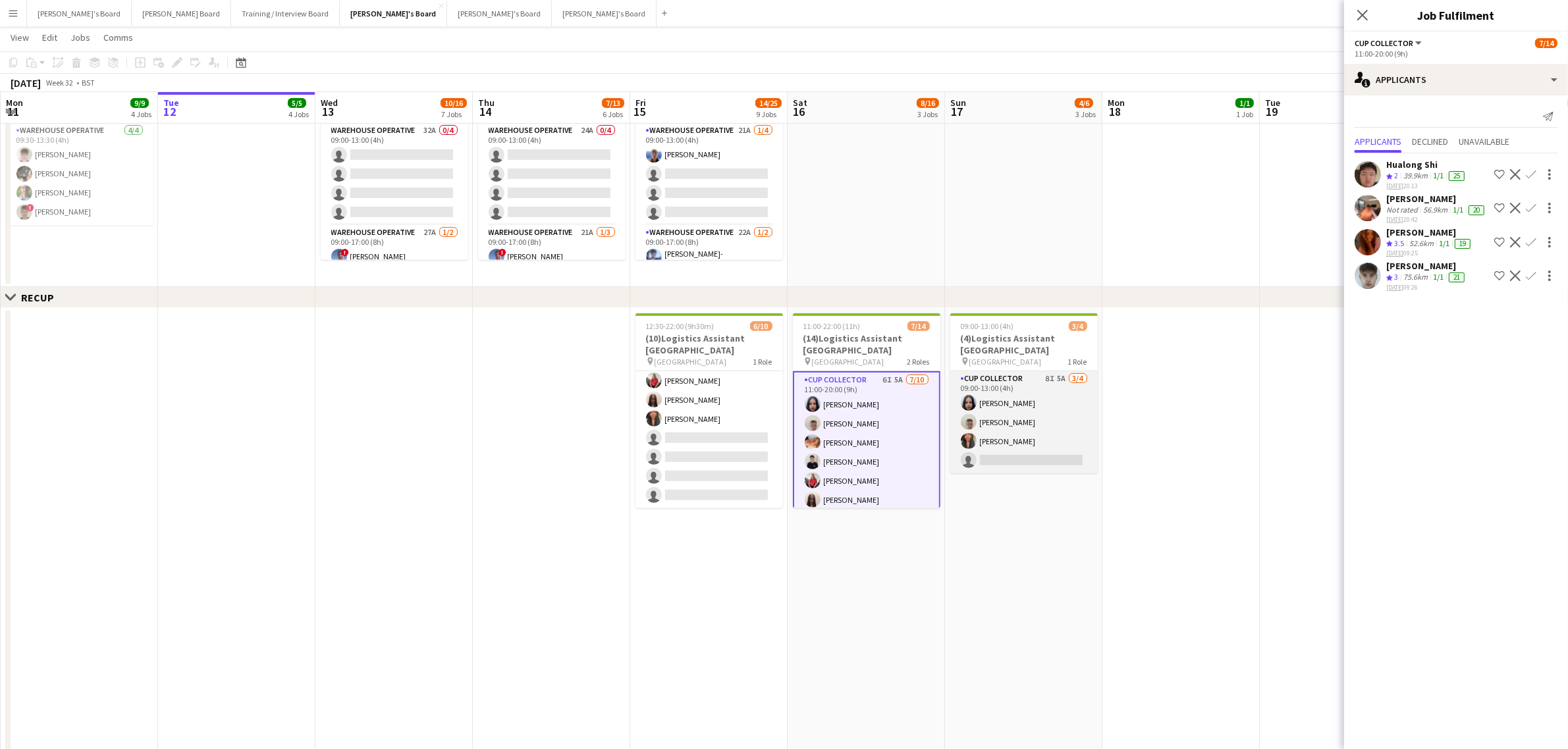
click at [1045, 405] on app-card-role "CUP COLLECTOR 8I 5A 3/4 09:00-13:00 (4h) Sacha Stanbury Jem McAllister Shane Se…" at bounding box center [1024, 422] width 148 height 102
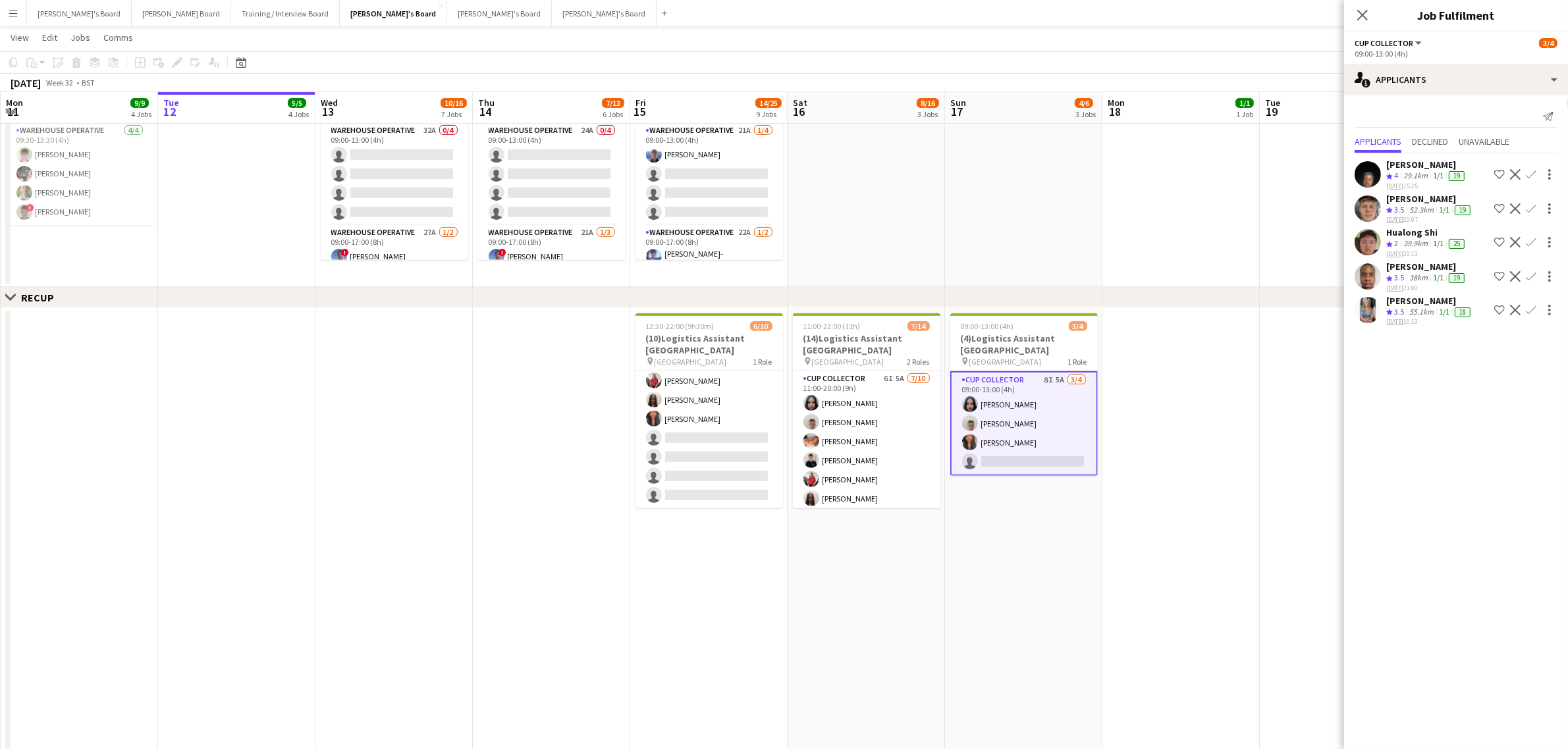
click at [1054, 610] on app-date-cell "09:00-13:00 (4h) 3/4 (4)Logistics Assistant Newbury pin Newbury Racecourse 1 Ro…" at bounding box center [1023, 570] width 158 height 524
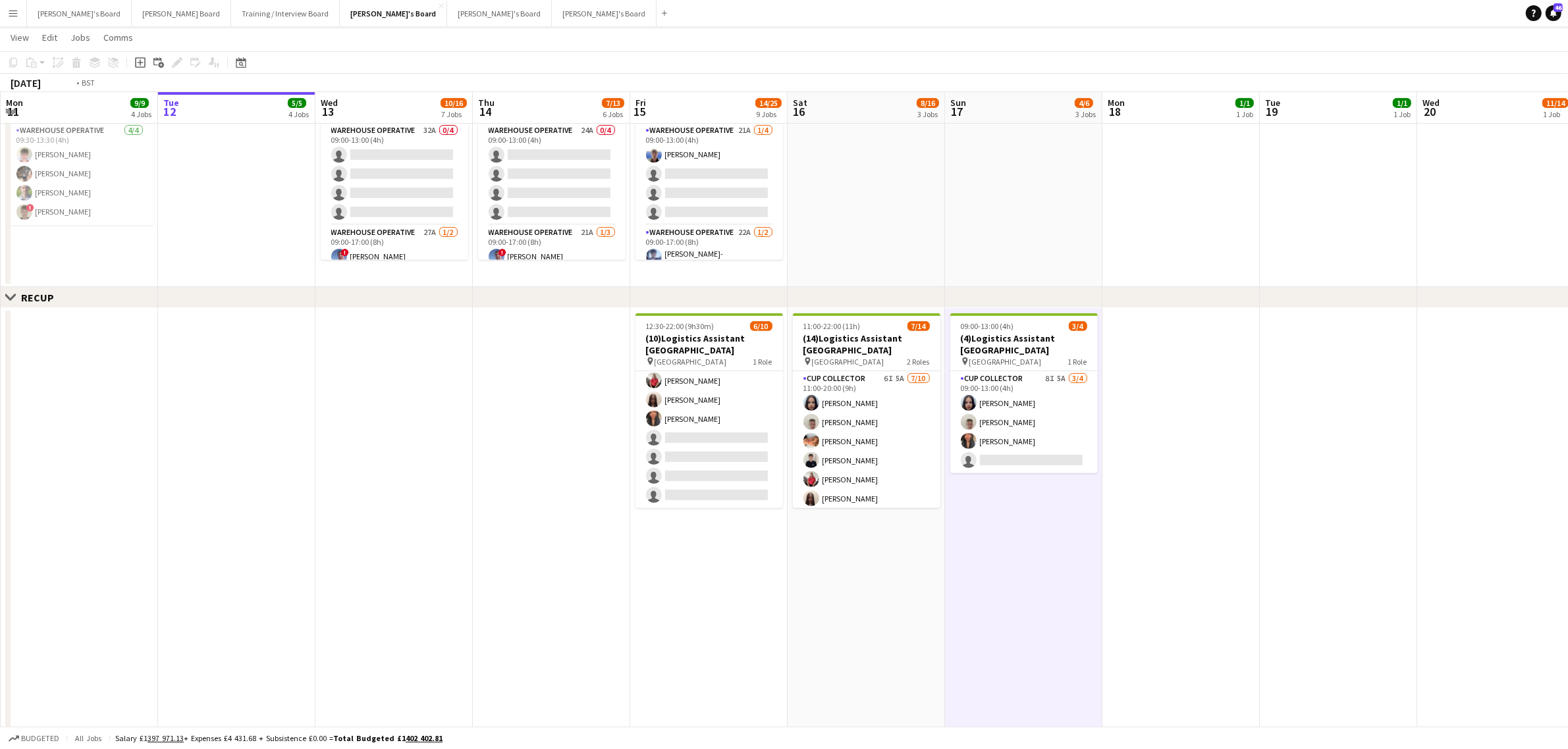
click at [1052, 600] on app-date-cell "09:00-13:00 (4h) 3/4 (4)Logistics Assistant Newbury pin Newbury Racecourse 1 Ro…" at bounding box center [1023, 570] width 158 height 524
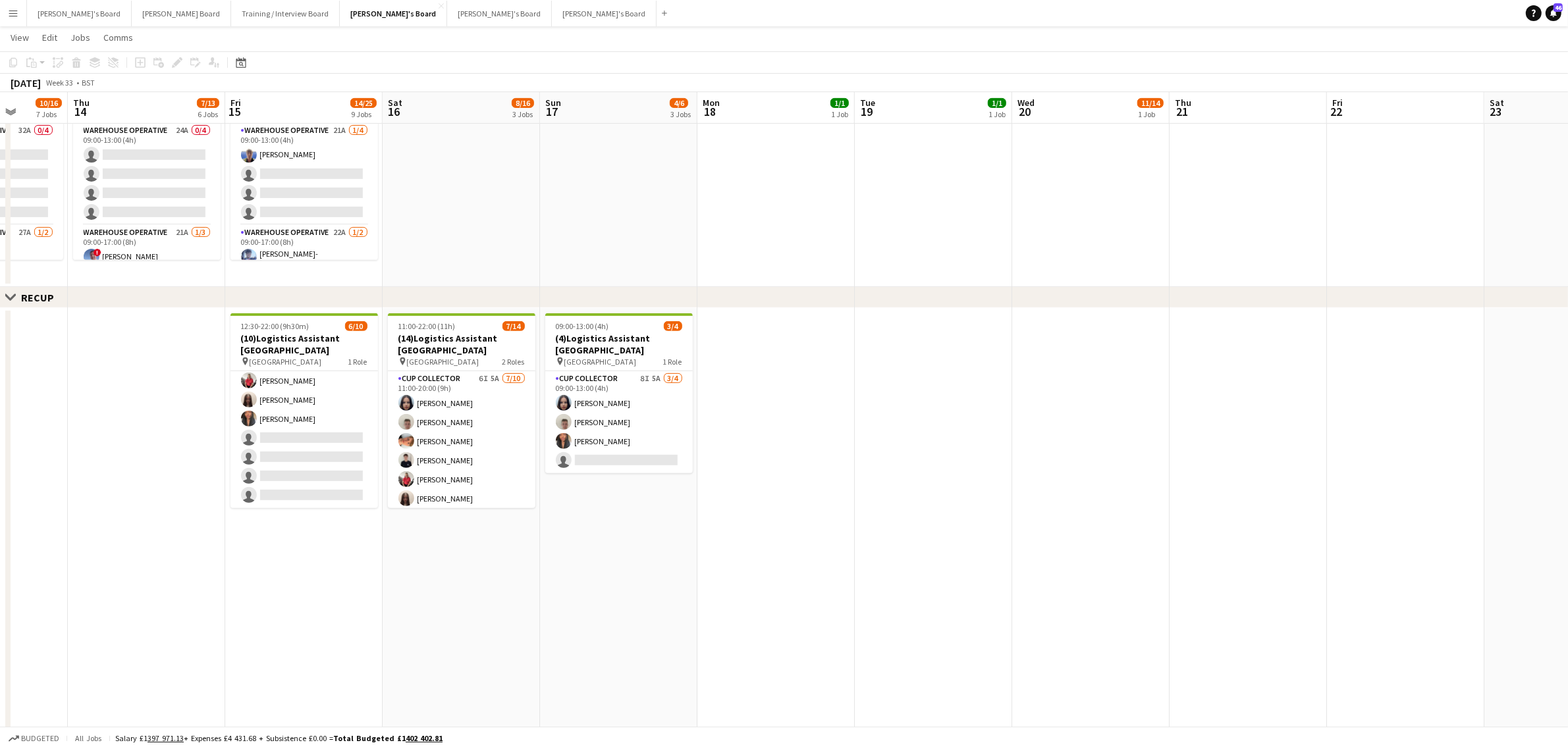
drag, startPoint x: 1224, startPoint y: 485, endPoint x: 1000, endPoint y: 499, distance: 224.4
click at [1000, 499] on app-calendar-viewport "Sun 10 6/9 1 Job Mon 11 9/9 4 Jobs Tue 12 5/5 4 Jobs Wed 13 10/16 7 Jobs Thu 14…" at bounding box center [784, 545] width 1568 height 2140
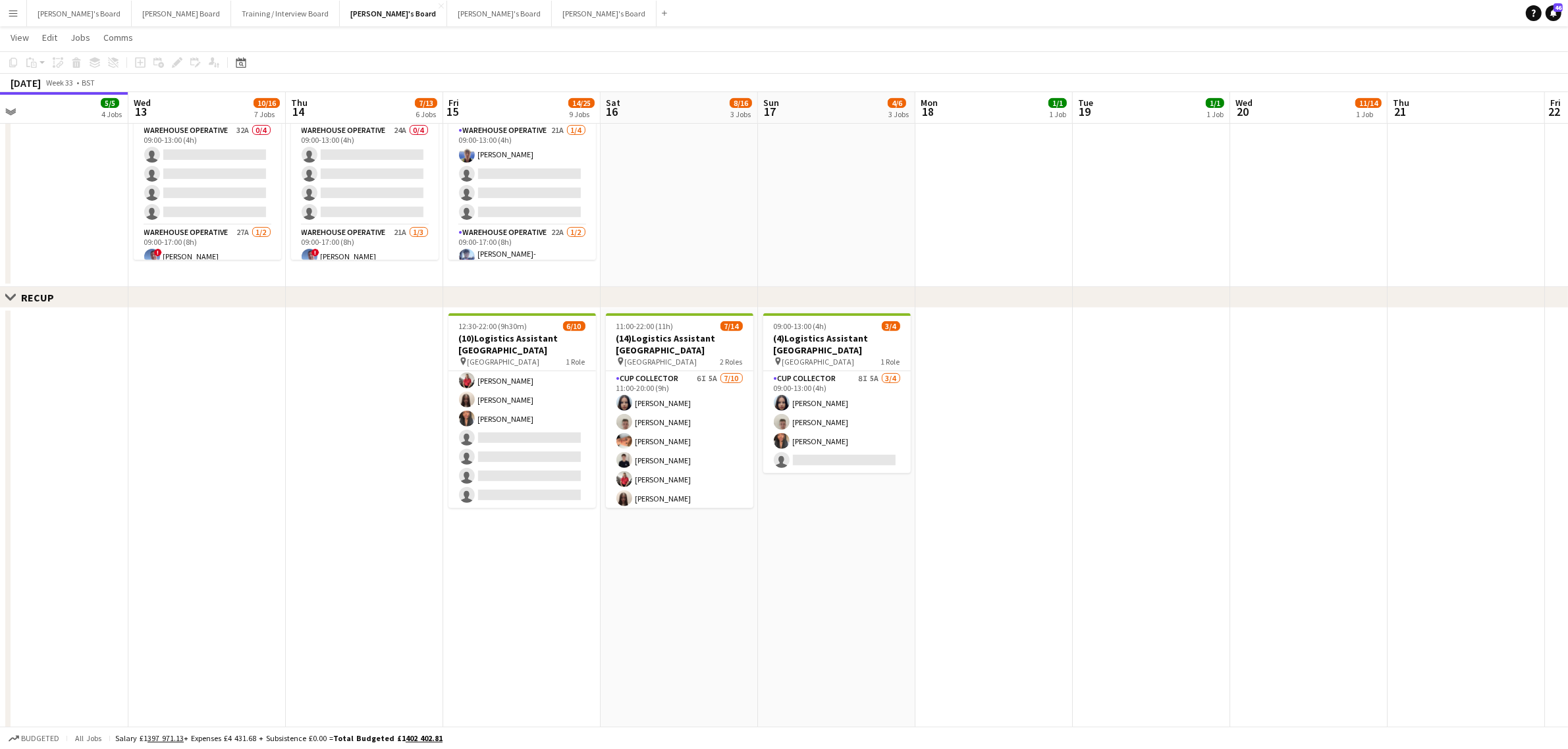
scroll to position [0, 321]
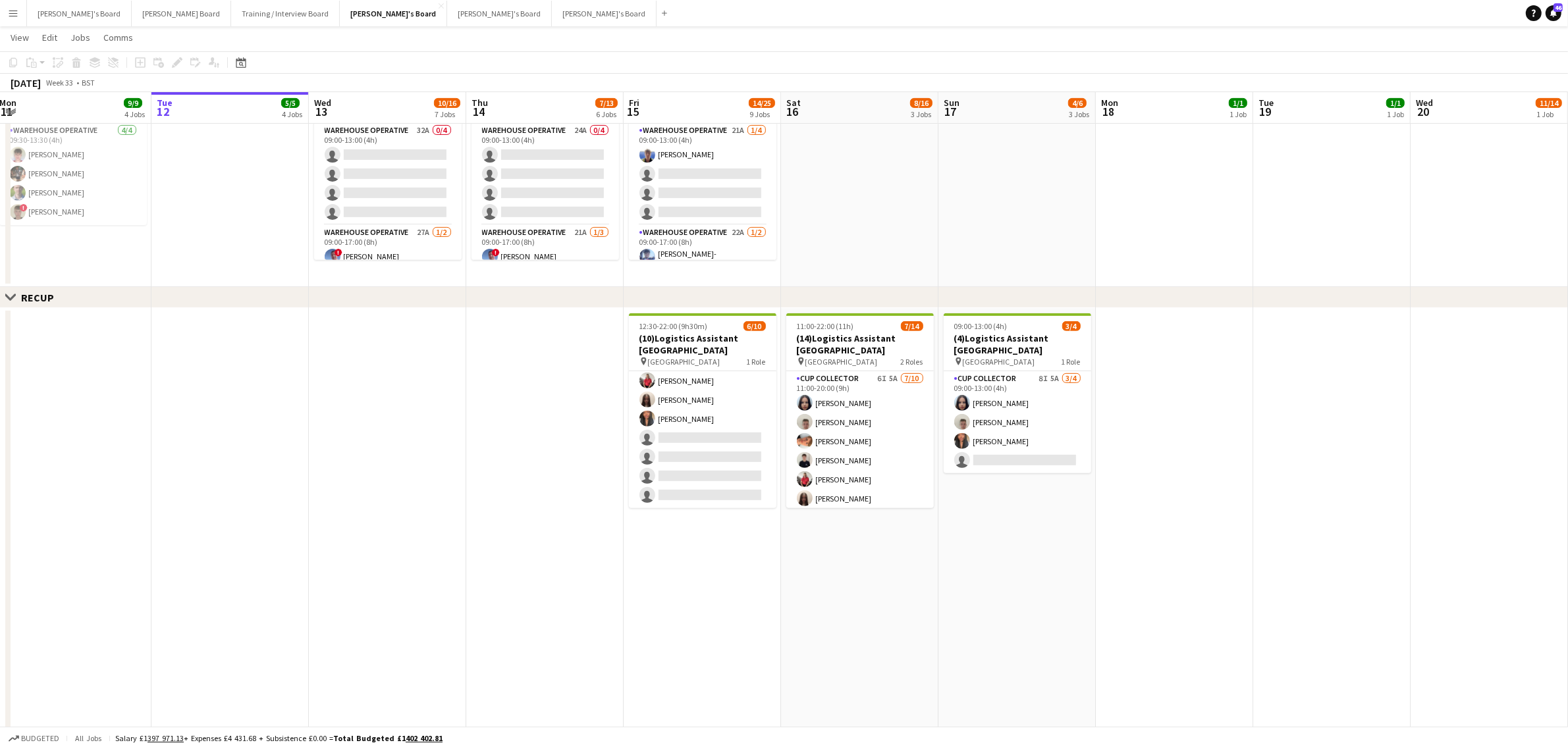
drag, startPoint x: 981, startPoint y: 475, endPoint x: 1259, endPoint y: 468, distance: 278.1
click at [1259, 468] on app-calendar-viewport "Sat 9 41/43 4 Jobs Sun 10 6/9 1 Job Mon 11 9/9 4 Jobs Tue 12 5/5 4 Jobs Wed 13 …" at bounding box center [784, 545] width 1568 height 2140
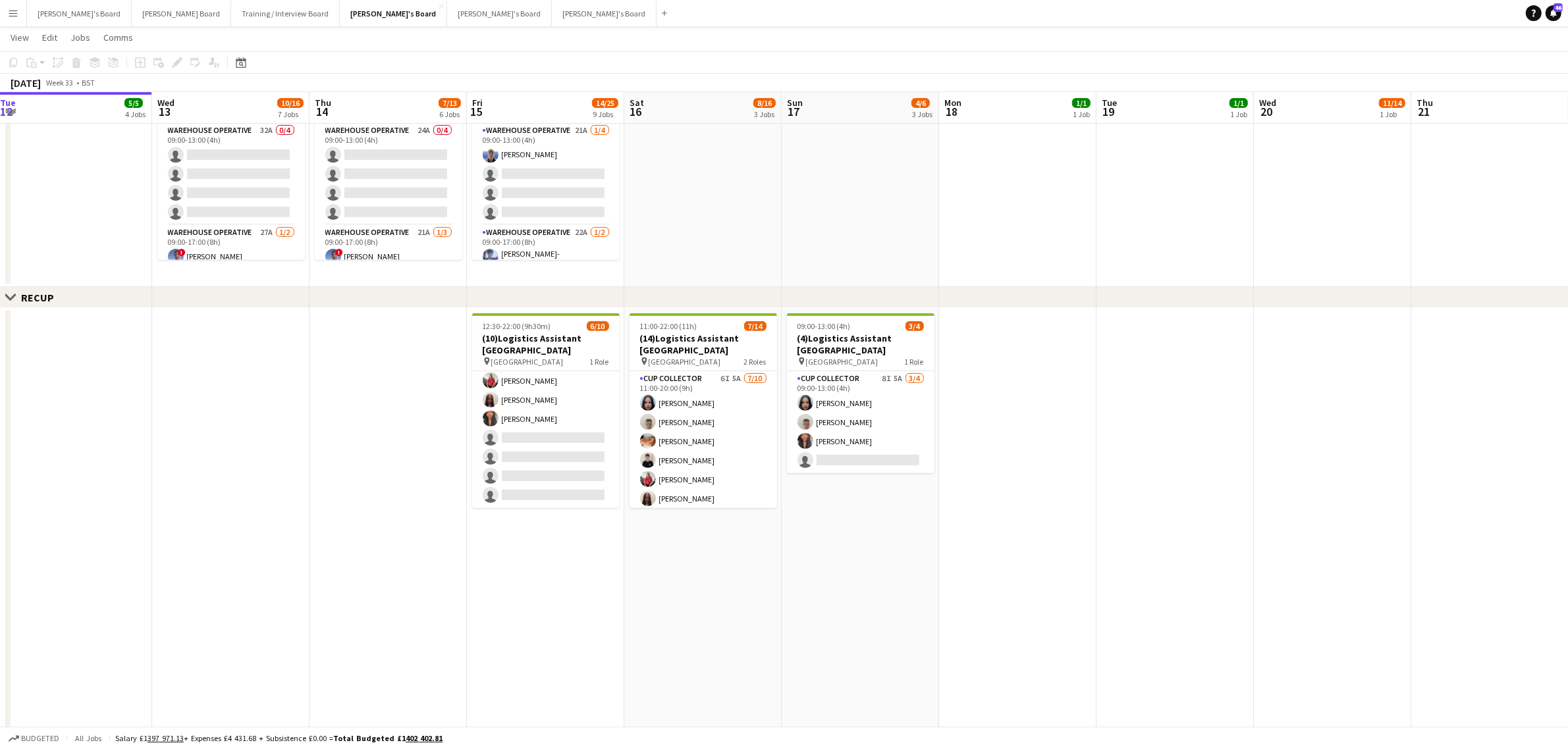
scroll to position [0, 502]
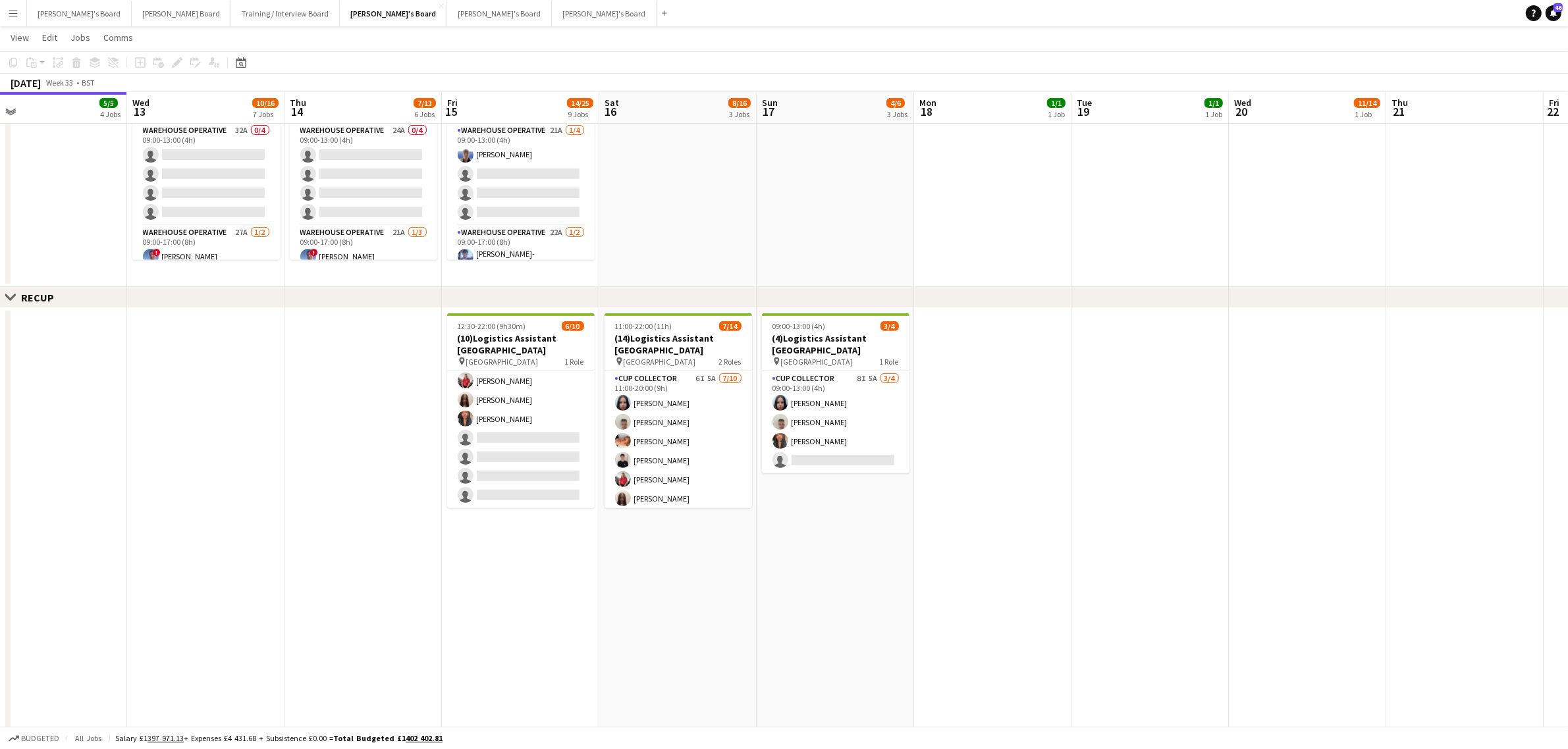
drag, startPoint x: 1134, startPoint y: 454, endPoint x: 952, endPoint y: 499, distance: 187.5
click at [952, 499] on app-calendar-viewport "Sat 9 41/43 4 Jobs Sun 10 6/9 1 Job Mon 11 9/9 4 Jobs Tue 12 5/5 4 Jobs Wed 13 …" at bounding box center [784, 545] width 1568 height 2140
click at [491, 589] on app-date-cell "12:30-22:00 (9h30m) 6/10 (10)Logistics Assistant Newbury pin Newbury Racecourse…" at bounding box center [520, 570] width 158 height 524
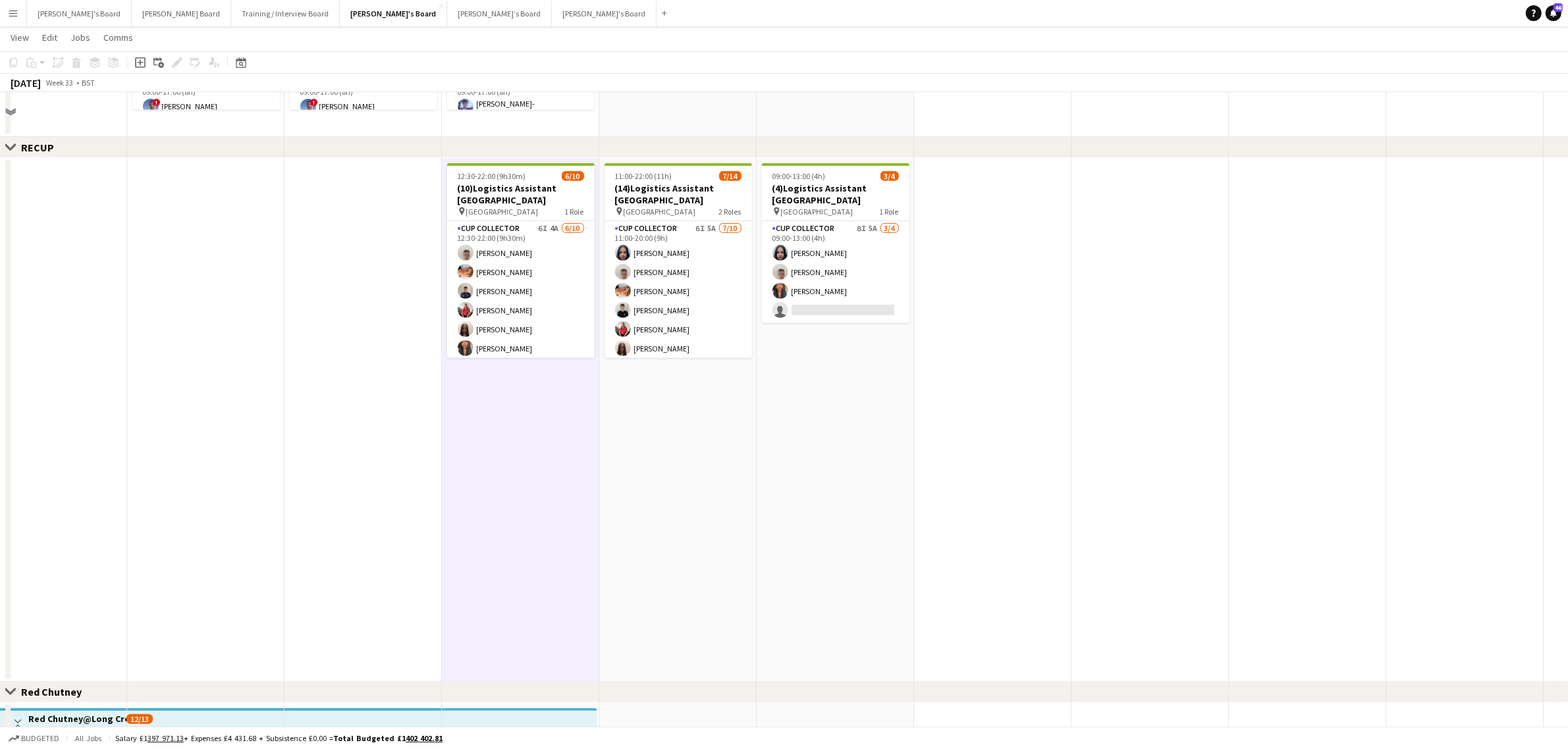
scroll to position [741, 0]
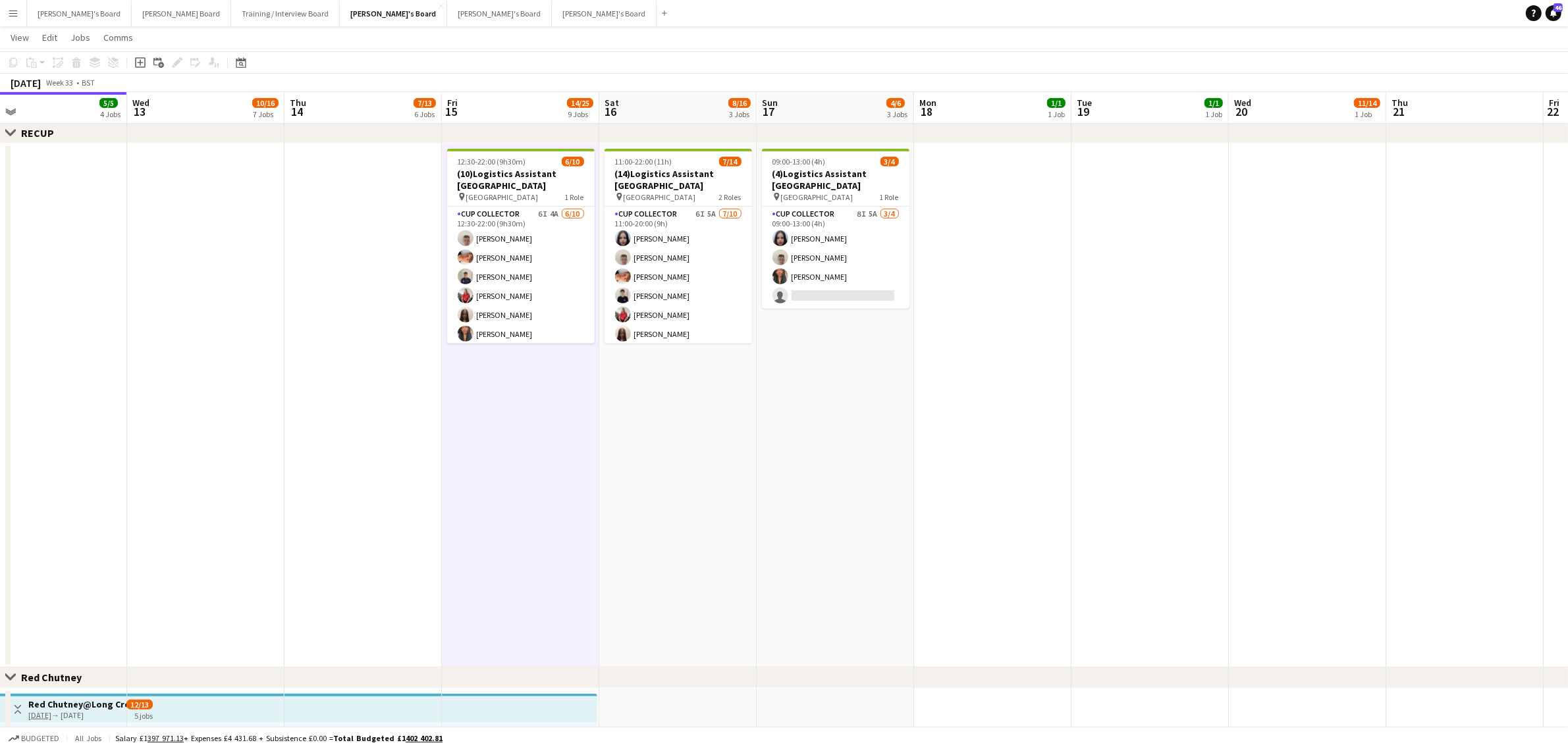
click at [642, 485] on app-date-cell "11:00-22:00 (11h) 7/14 (14)Logistics Assistant Newbury pin Newbury Racecourse 2…" at bounding box center [677, 405] width 158 height 524
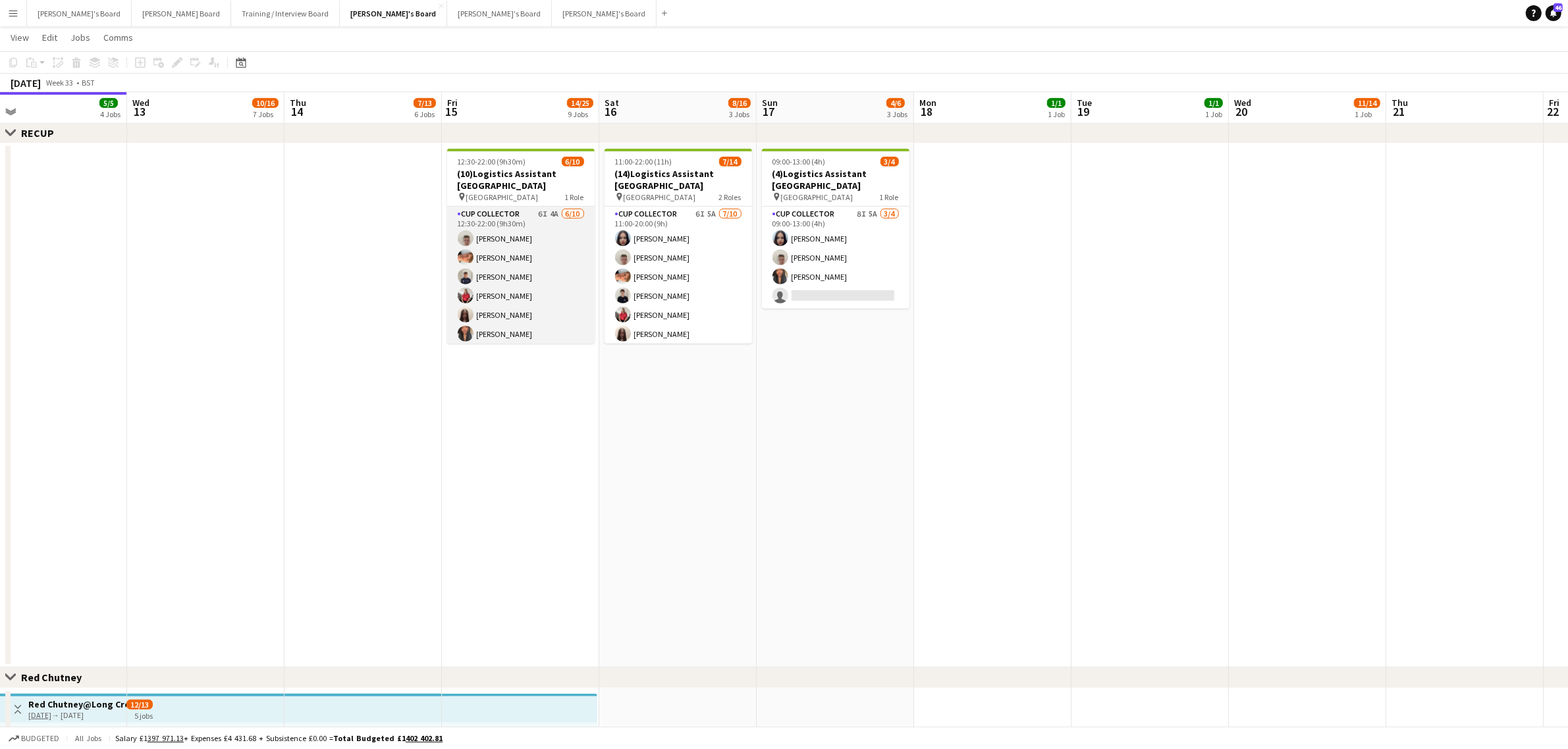
click at [528, 267] on app-card-role "CUP COLLECTOR 6I 4A 6/10 12:30-22:00 (9h30m) Jem McAllister Robby Johnston Alfi…" at bounding box center [521, 315] width 148 height 216
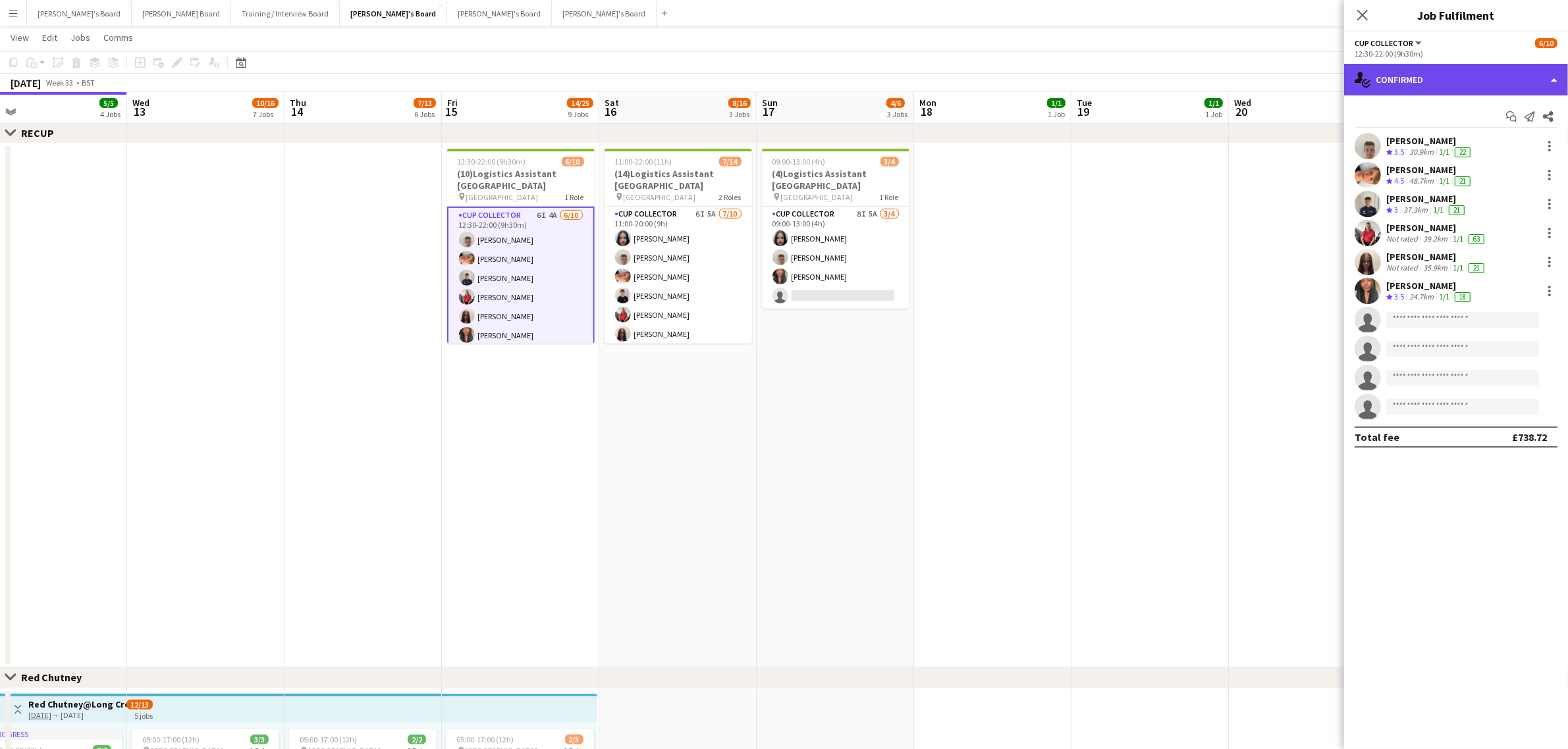
click at [1407, 94] on div "single-neutral-actions-check-2 Confirmed" at bounding box center [1456, 79] width 224 height 31
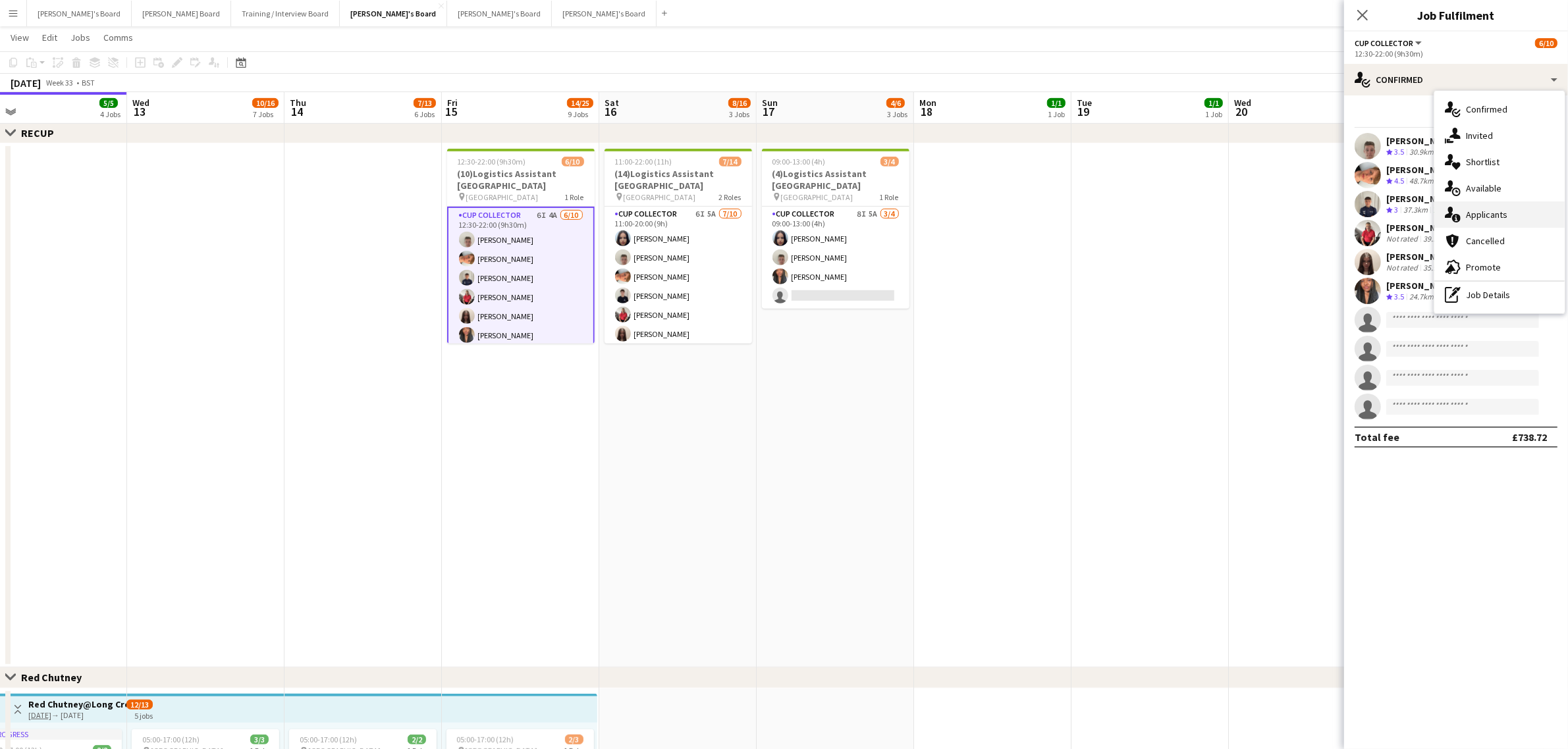
click at [1486, 215] on div "single-neutral-actions-information Applicants" at bounding box center [1499, 214] width 130 height 27
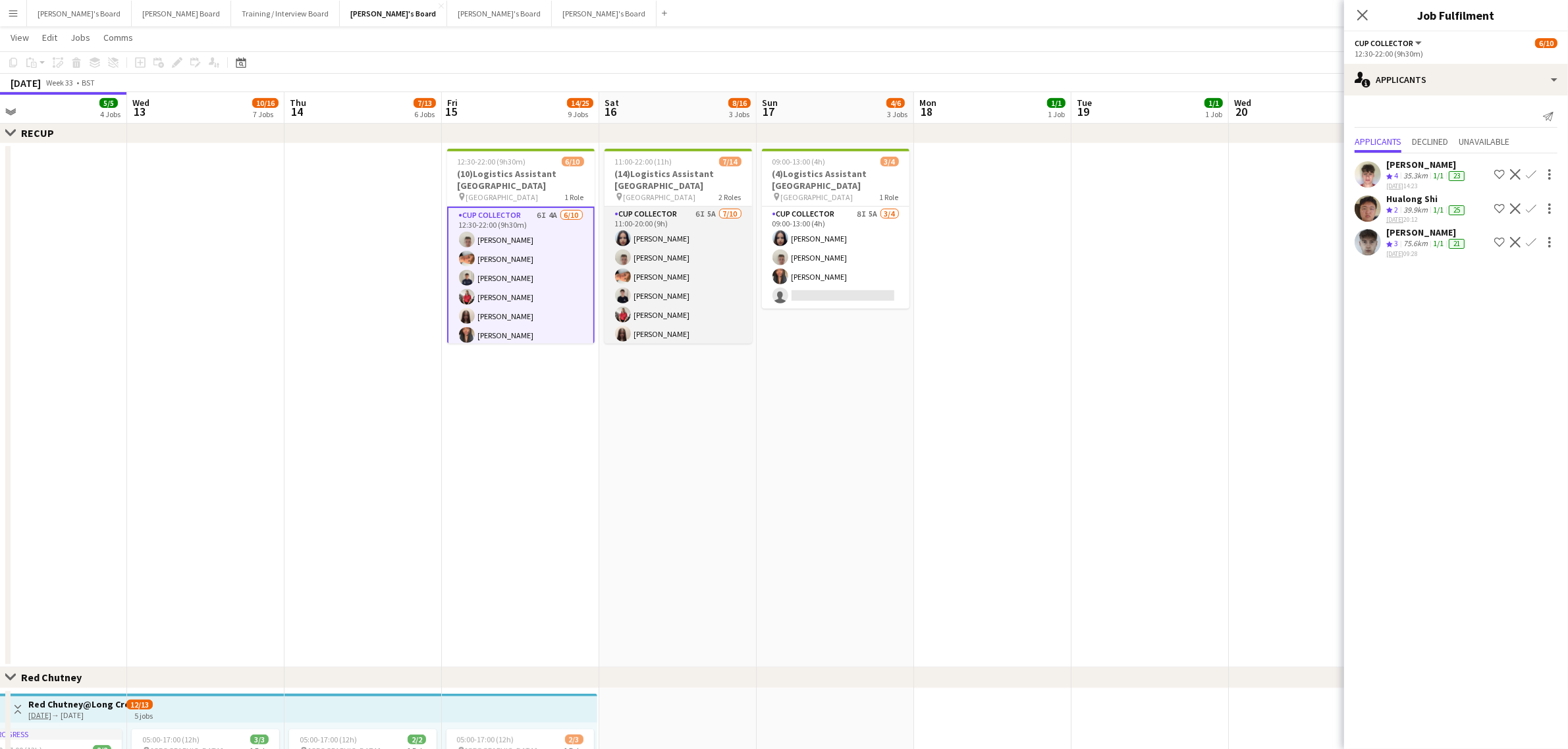
click at [623, 261] on app-user-avatar at bounding box center [622, 258] width 16 height 16
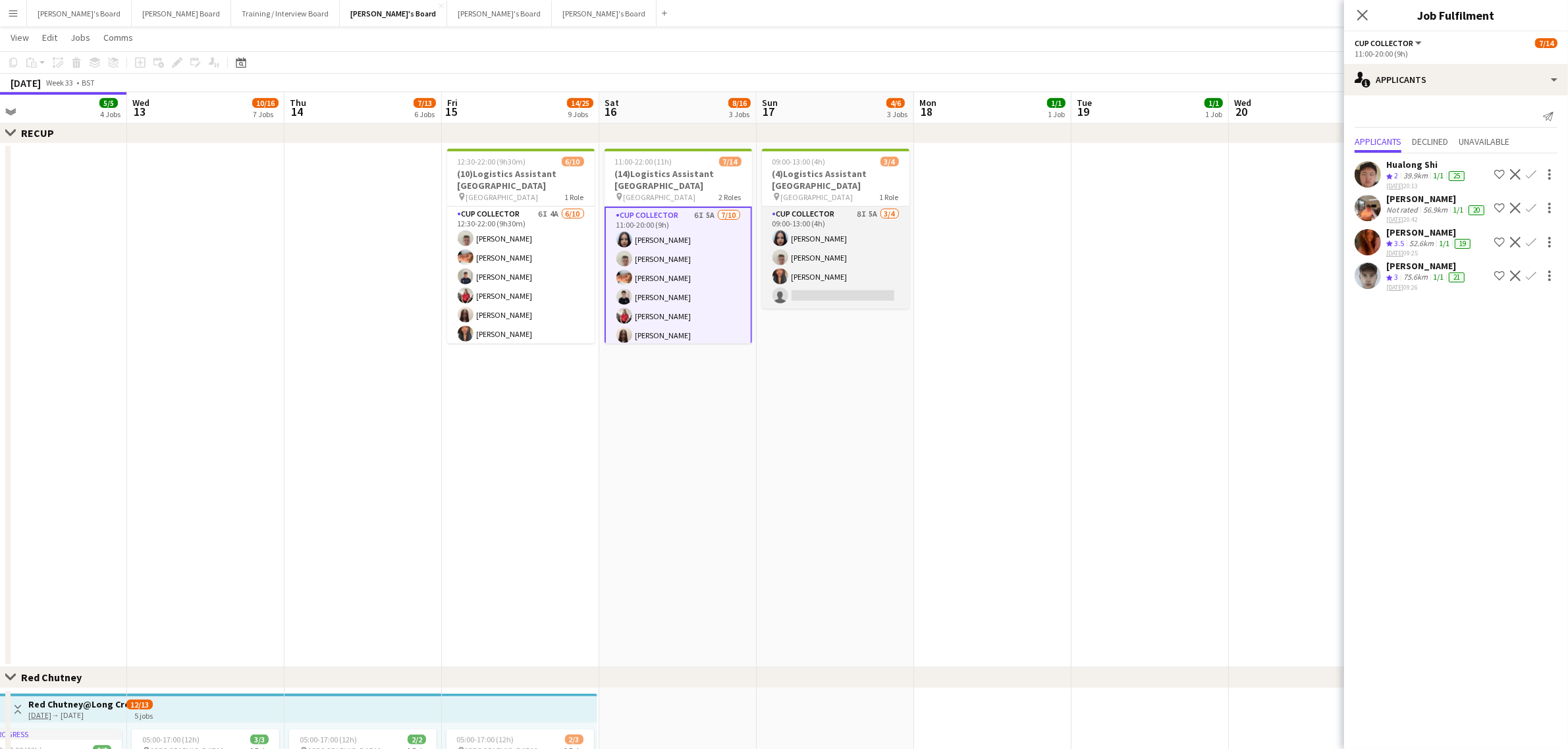
click at [861, 231] on app-card-role "CUP COLLECTOR 8I 5A 3/4 09:00-13:00 (4h) Sacha Stanbury Jem McAllister Shane Se…" at bounding box center [836, 258] width 148 height 102
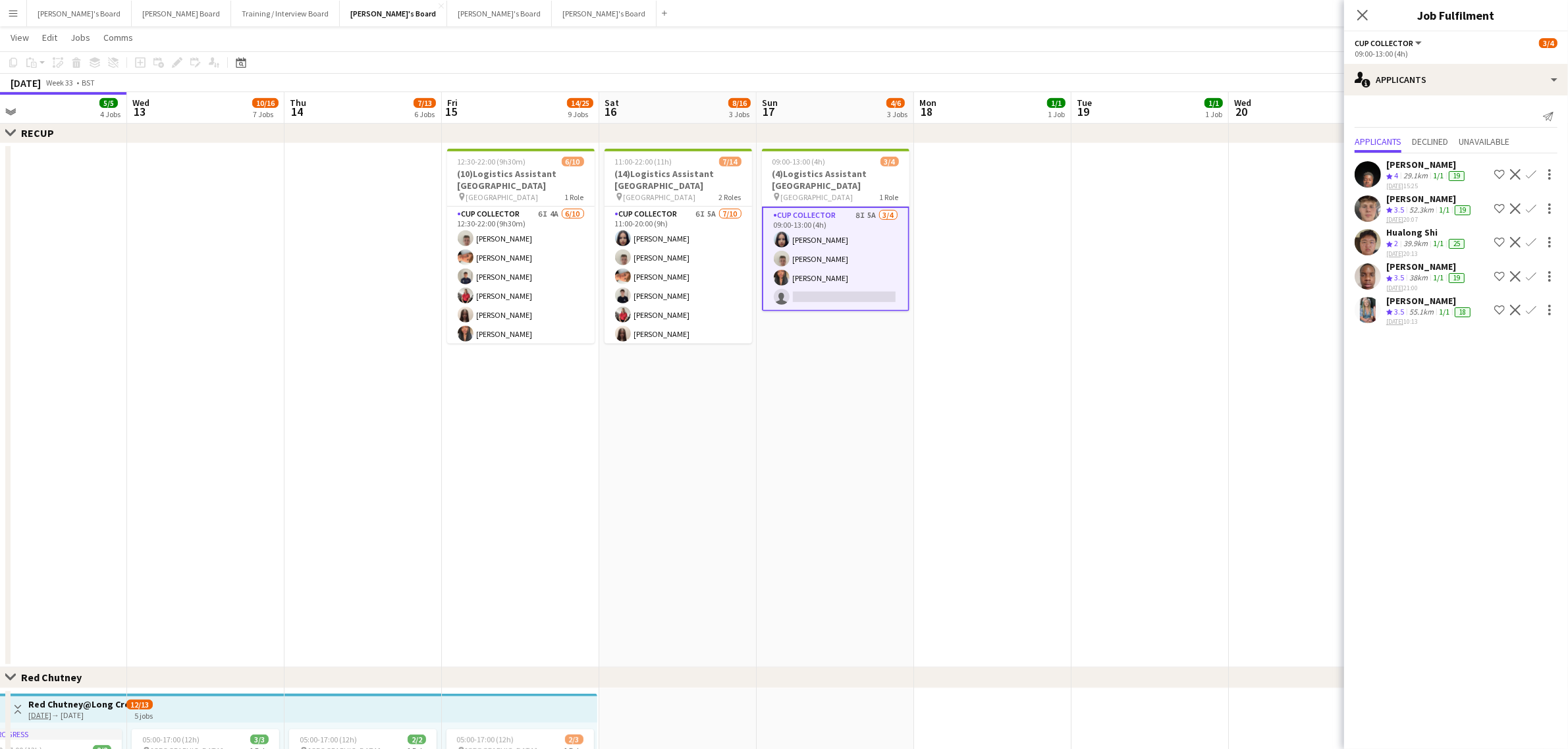
click at [680, 489] on app-date-cell "11:00-22:00 (11h) 7/14 (14)Logistics Assistant Newbury pin Newbury Racecourse 2…" at bounding box center [677, 405] width 158 height 524
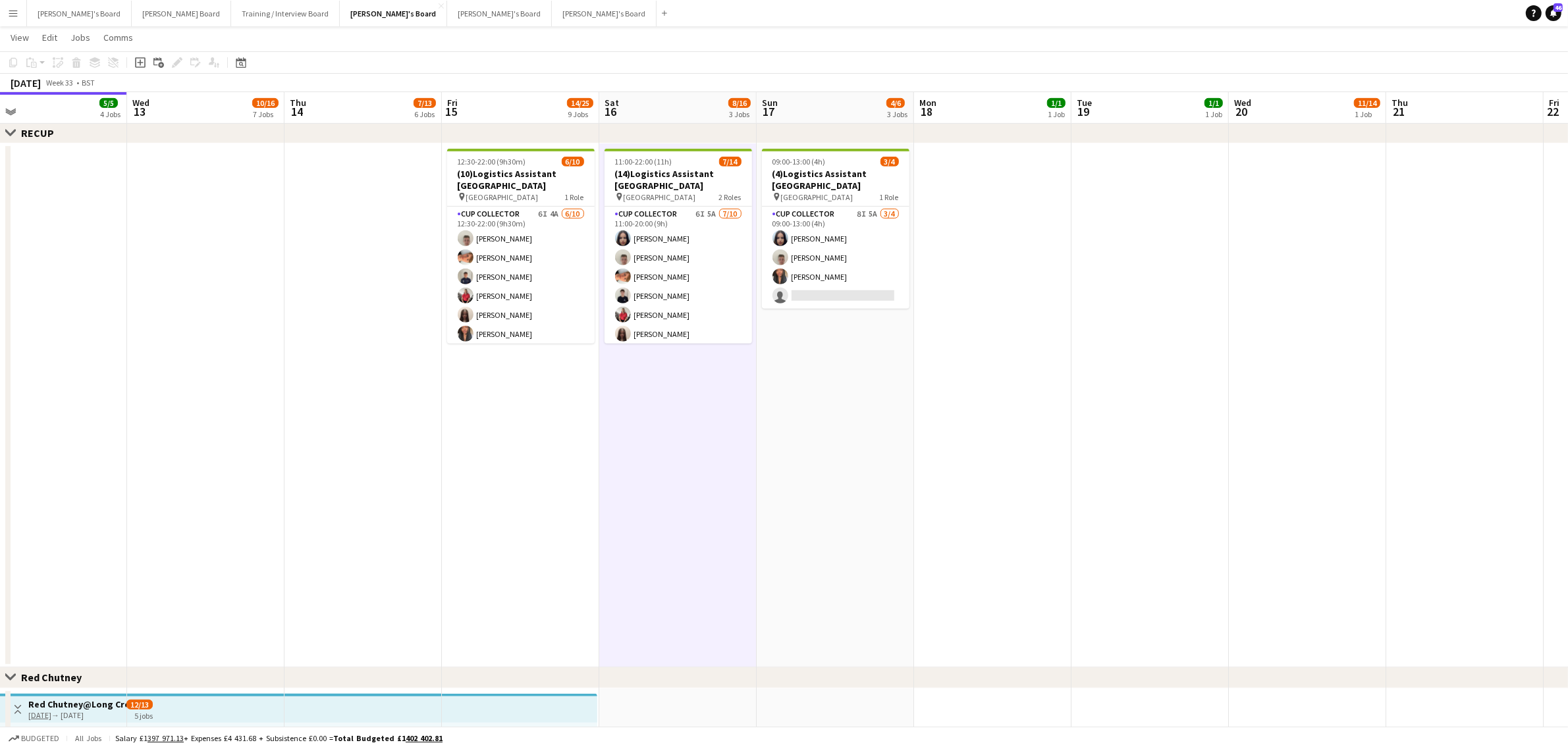
click at [680, 489] on app-date-cell "11:00-22:00 (11h) 7/14 (14)Logistics Assistant Newbury pin Newbury Racecourse 2…" at bounding box center [677, 405] width 158 height 524
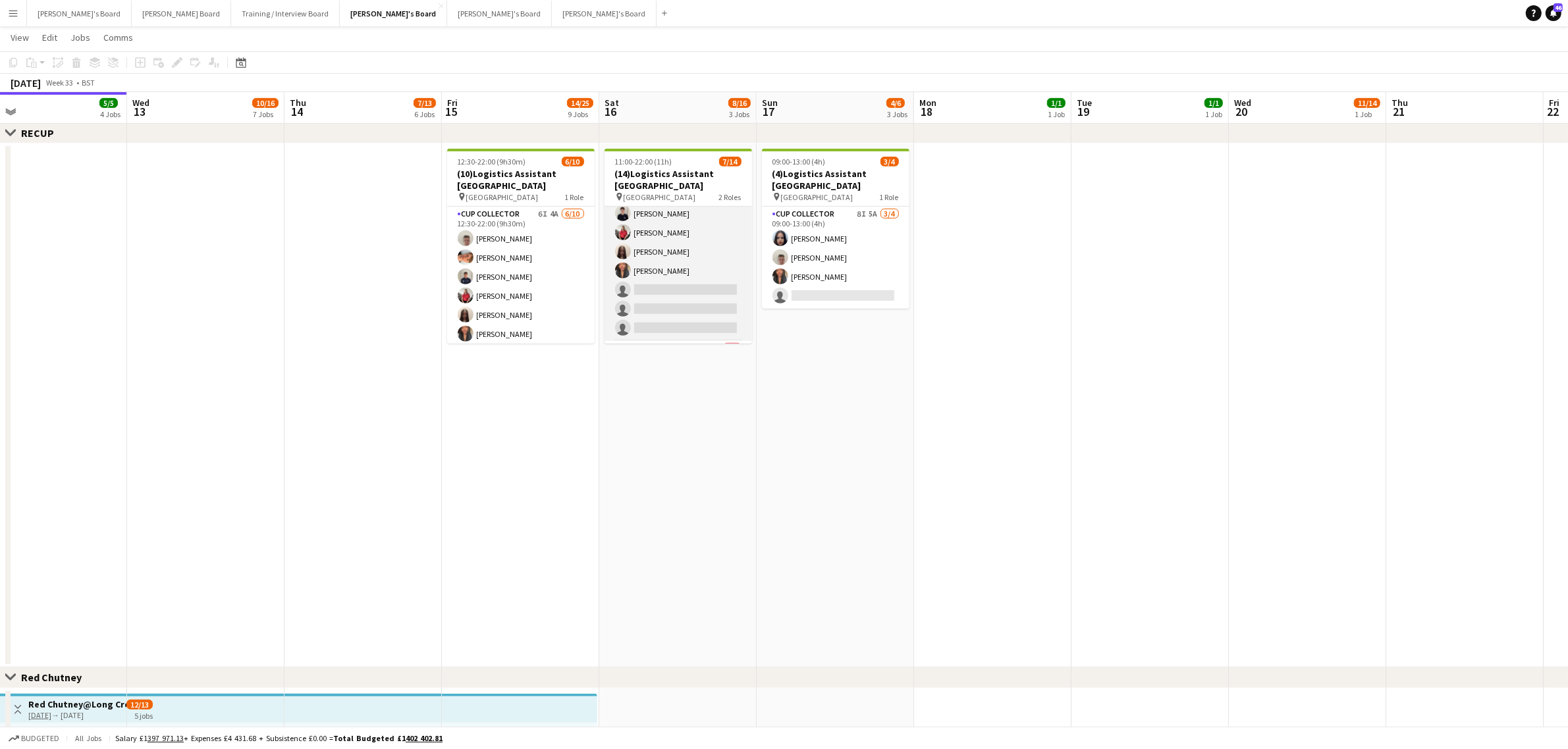
scroll to position [0, 0]
drag, startPoint x: 693, startPoint y: 264, endPoint x: 733, endPoint y: 245, distance: 44.3
click at [693, 264] on app-card-role "CUP COLLECTOR 6I 5A 7/10 11:00-20:00 (9h) Sacha Stanbury Jem McAllister Robby J…" at bounding box center [678, 315] width 148 height 216
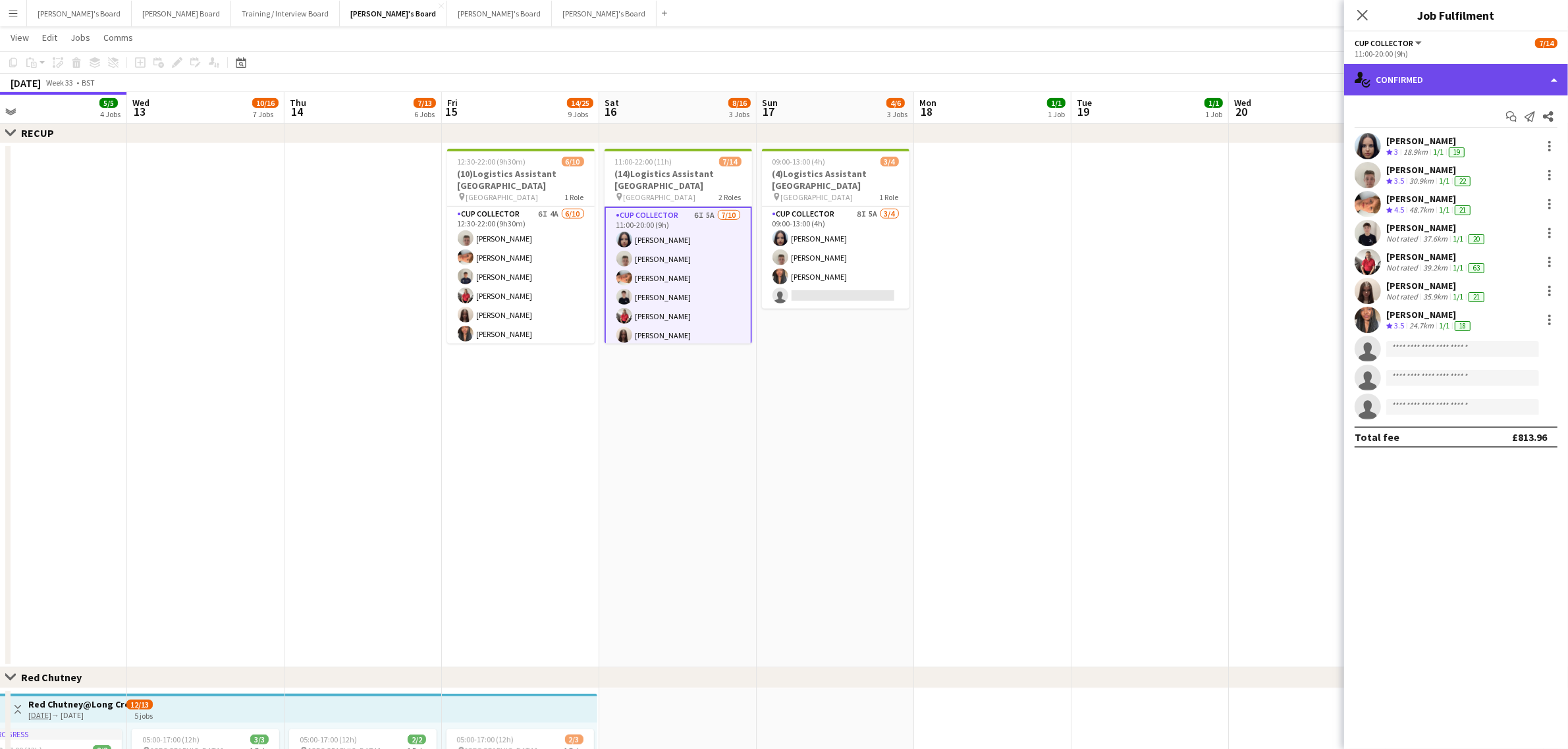
click at [1458, 91] on div "single-neutral-actions-check-2 Confirmed" at bounding box center [1456, 79] width 224 height 31
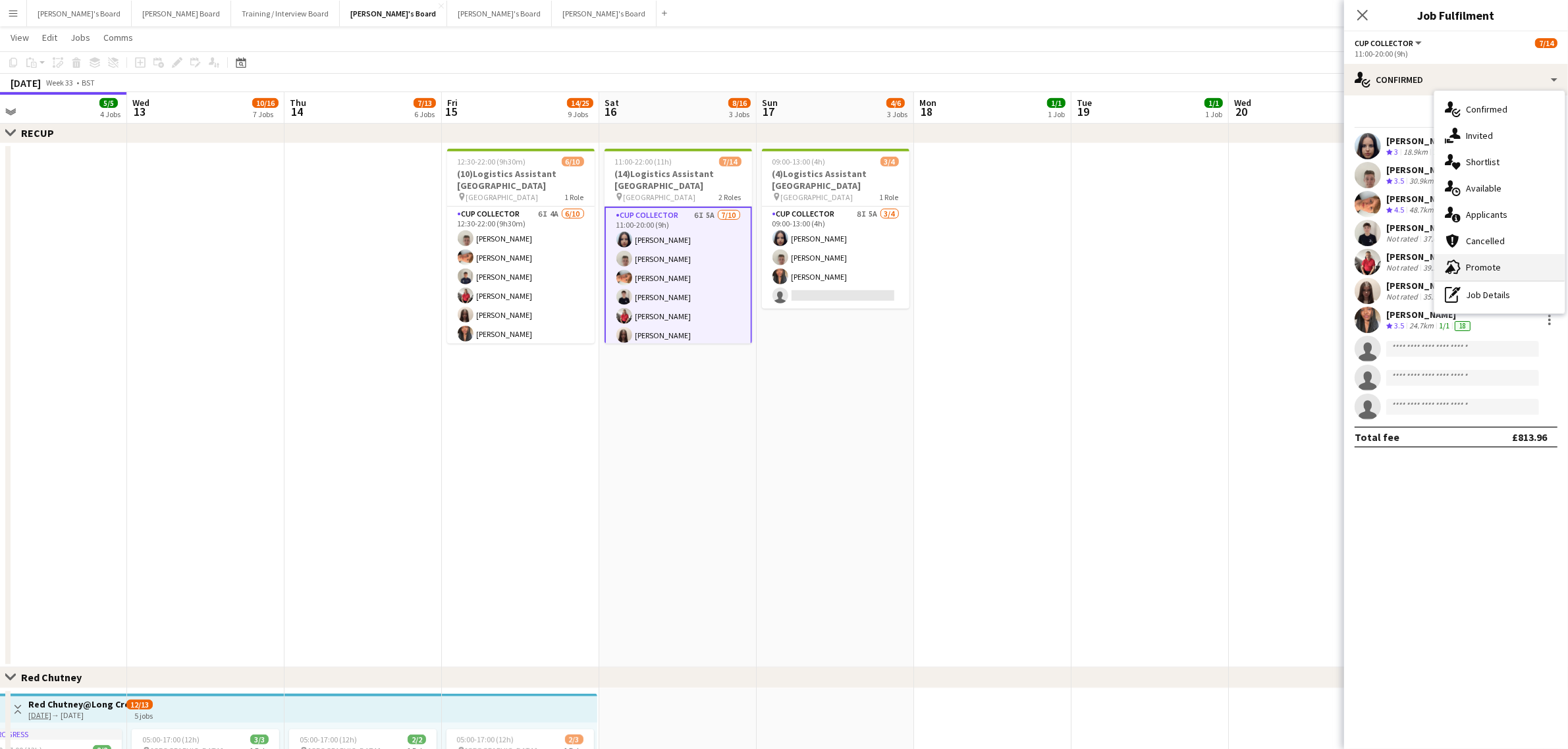
click at [1500, 264] on div "advertising-megaphone Promote" at bounding box center [1499, 267] width 130 height 27
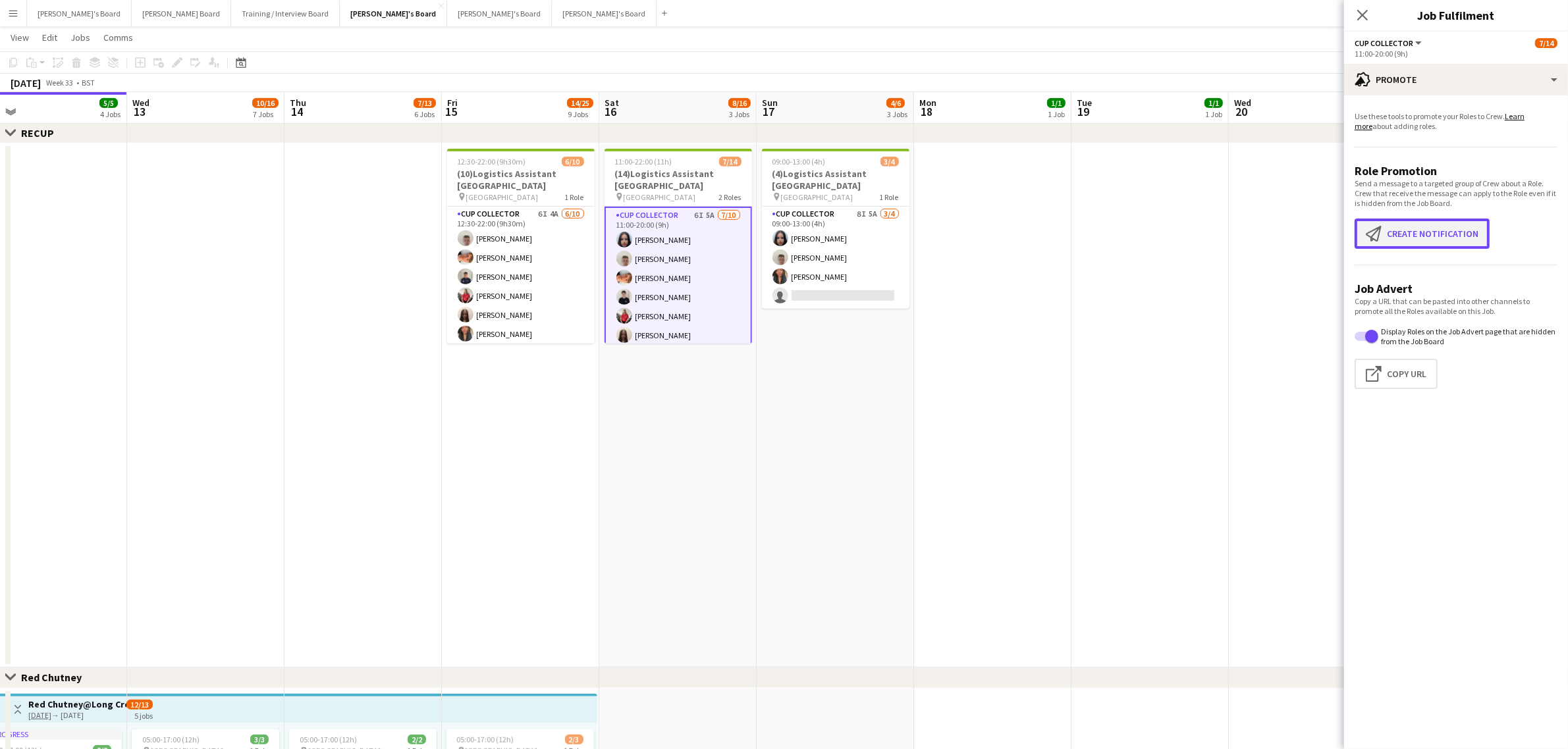
click at [1431, 226] on button "Create notification Create notification" at bounding box center [1422, 234] width 135 height 30
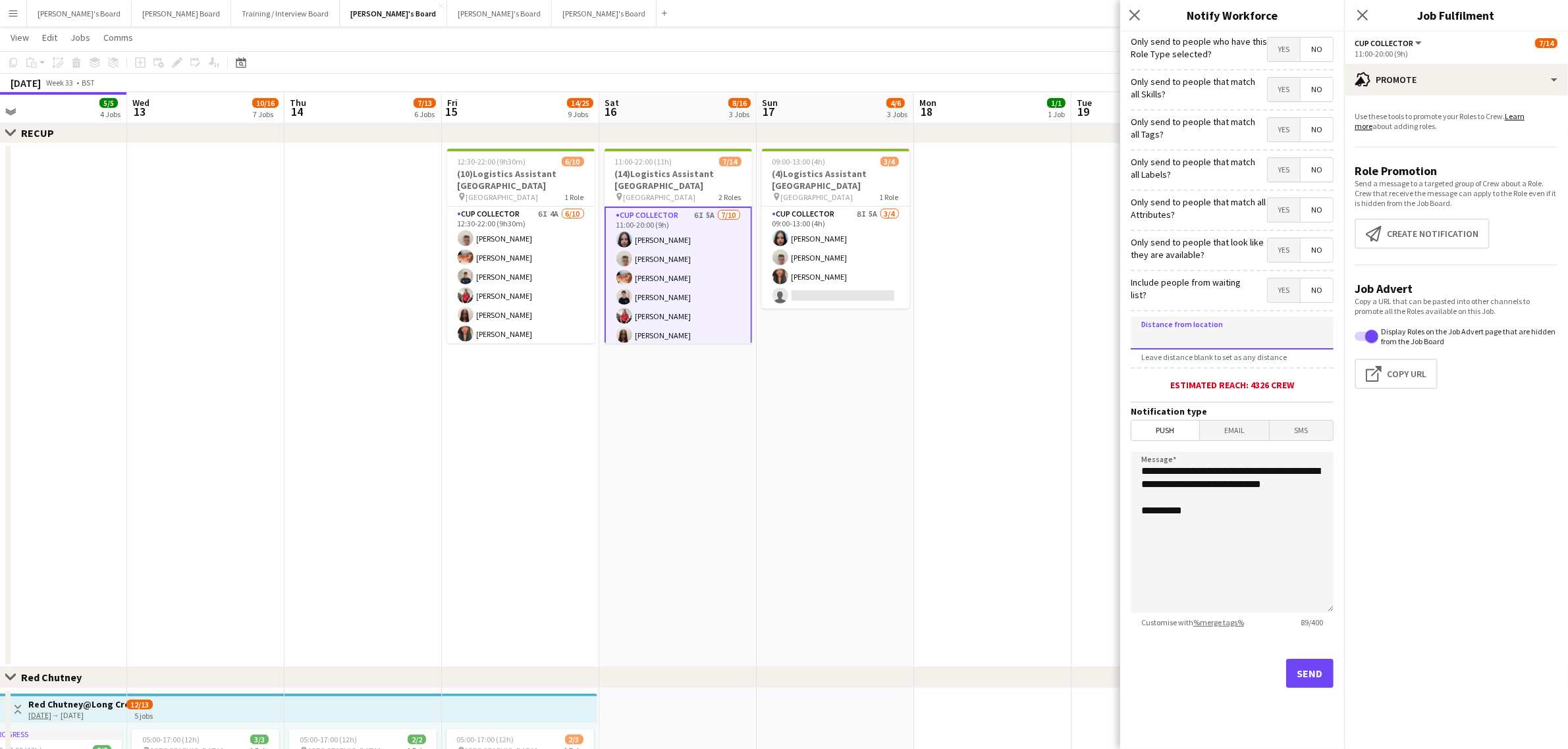
click at [1200, 322] on input at bounding box center [1232, 333] width 203 height 33
type input "*****"
click at [1317, 381] on div "Estimated reach: 943 crew" at bounding box center [1232, 386] width 203 height 12
click at [1322, 675] on button "Send" at bounding box center [1310, 674] width 47 height 29
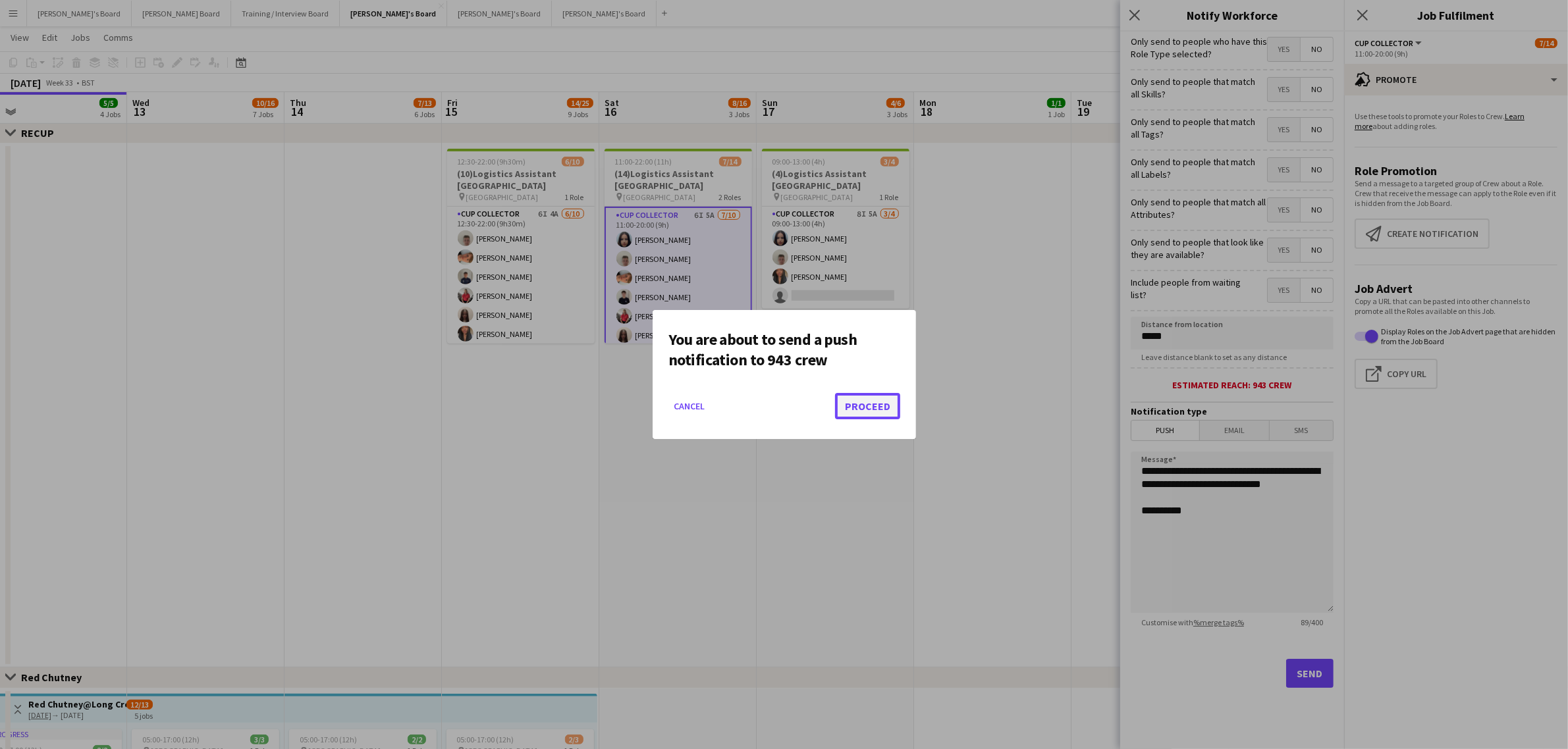
click at [875, 409] on button "Proceed" at bounding box center [868, 406] width 66 height 27
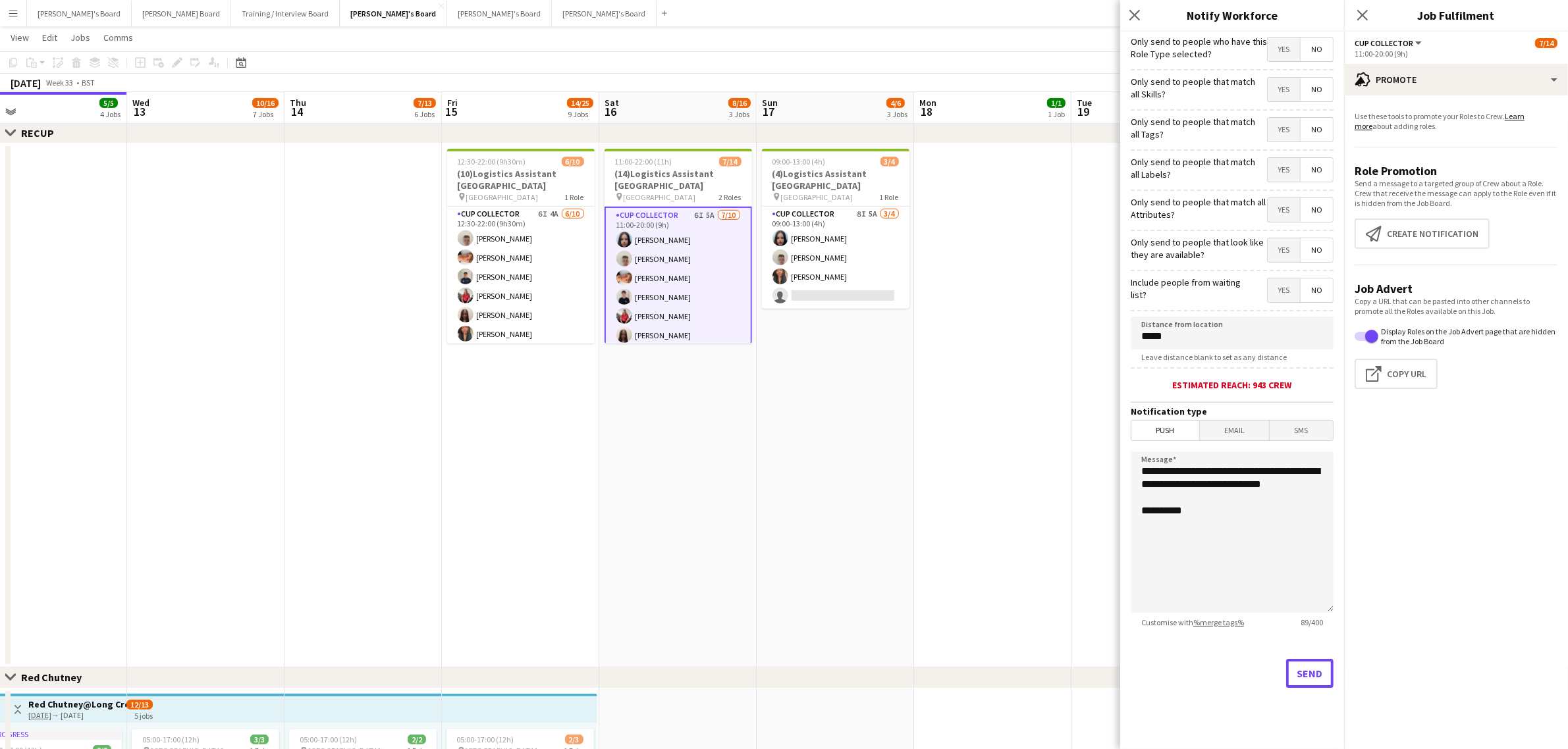
scroll to position [741, 0]
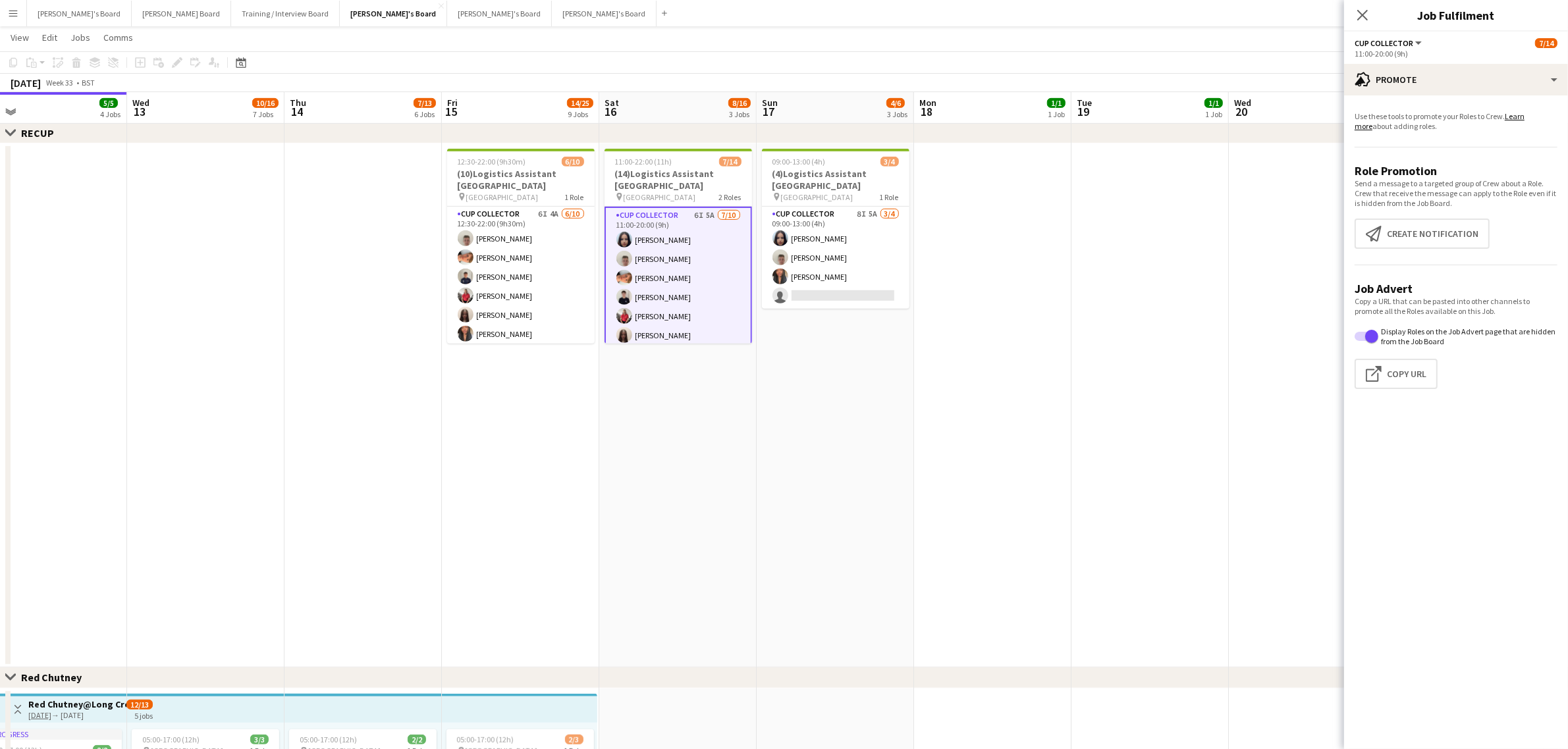
click at [850, 428] on app-date-cell "09:00-13:00 (4h) 3/4 (4)Logistics Assistant Newbury pin Newbury Racecourse 1 Ro…" at bounding box center [835, 405] width 158 height 524
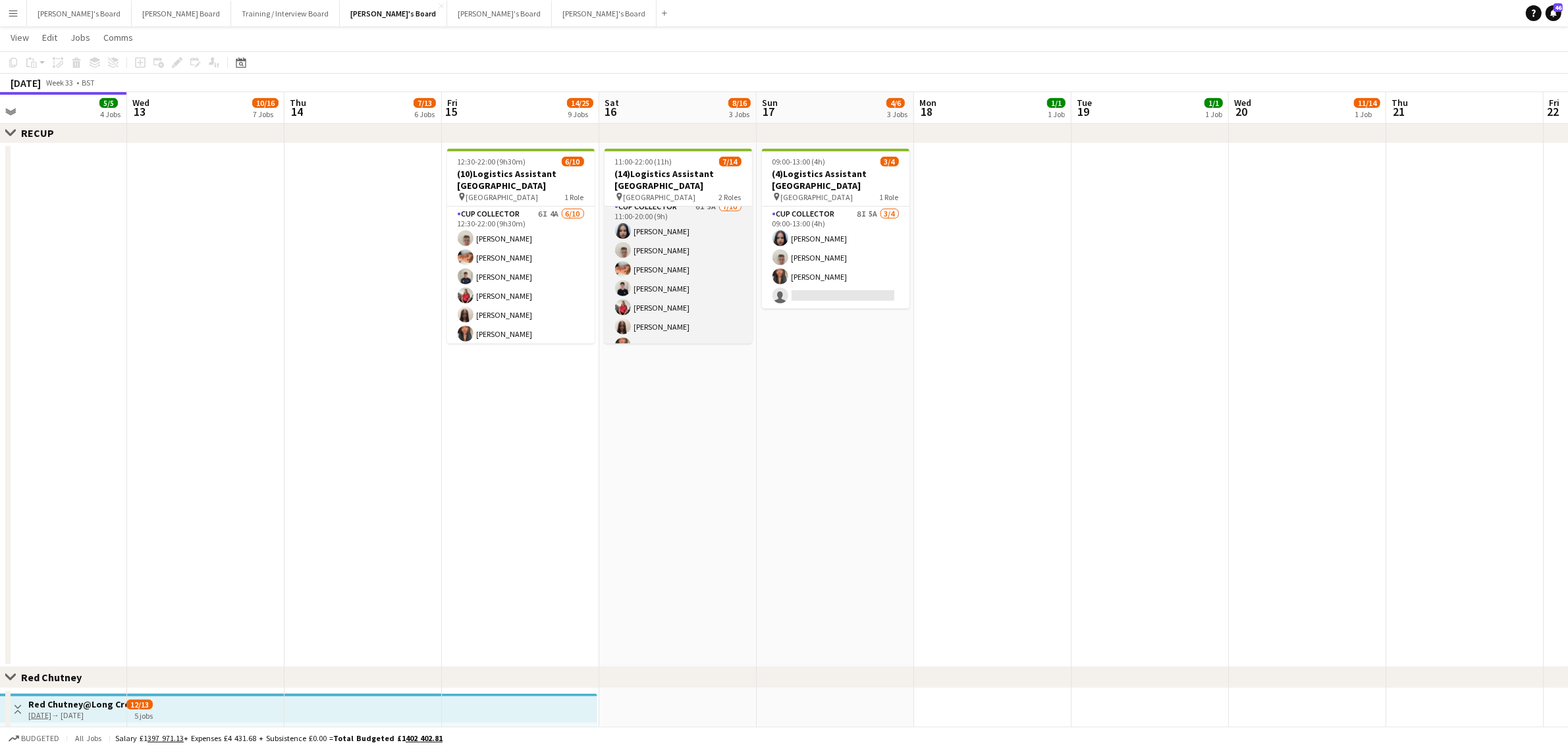
scroll to position [0, 0]
click at [721, 267] on app-card-role "CUP COLLECTOR 6I 5A 7/10 11:00-20:00 (9h) Sacha Stanbury Jem McAllister Robby J…" at bounding box center [678, 315] width 148 height 216
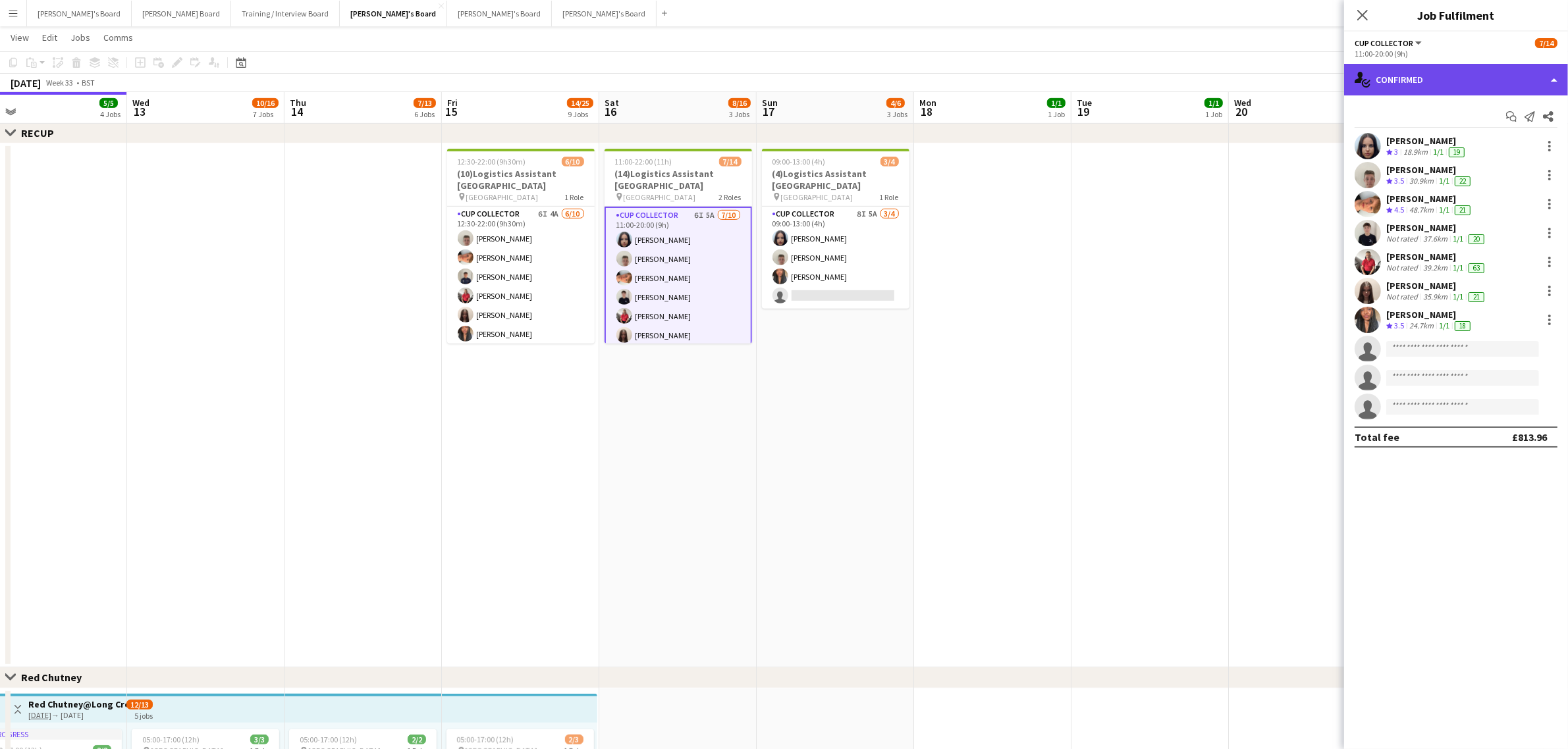
click at [1403, 78] on div "single-neutral-actions-check-2 Confirmed" at bounding box center [1456, 79] width 224 height 31
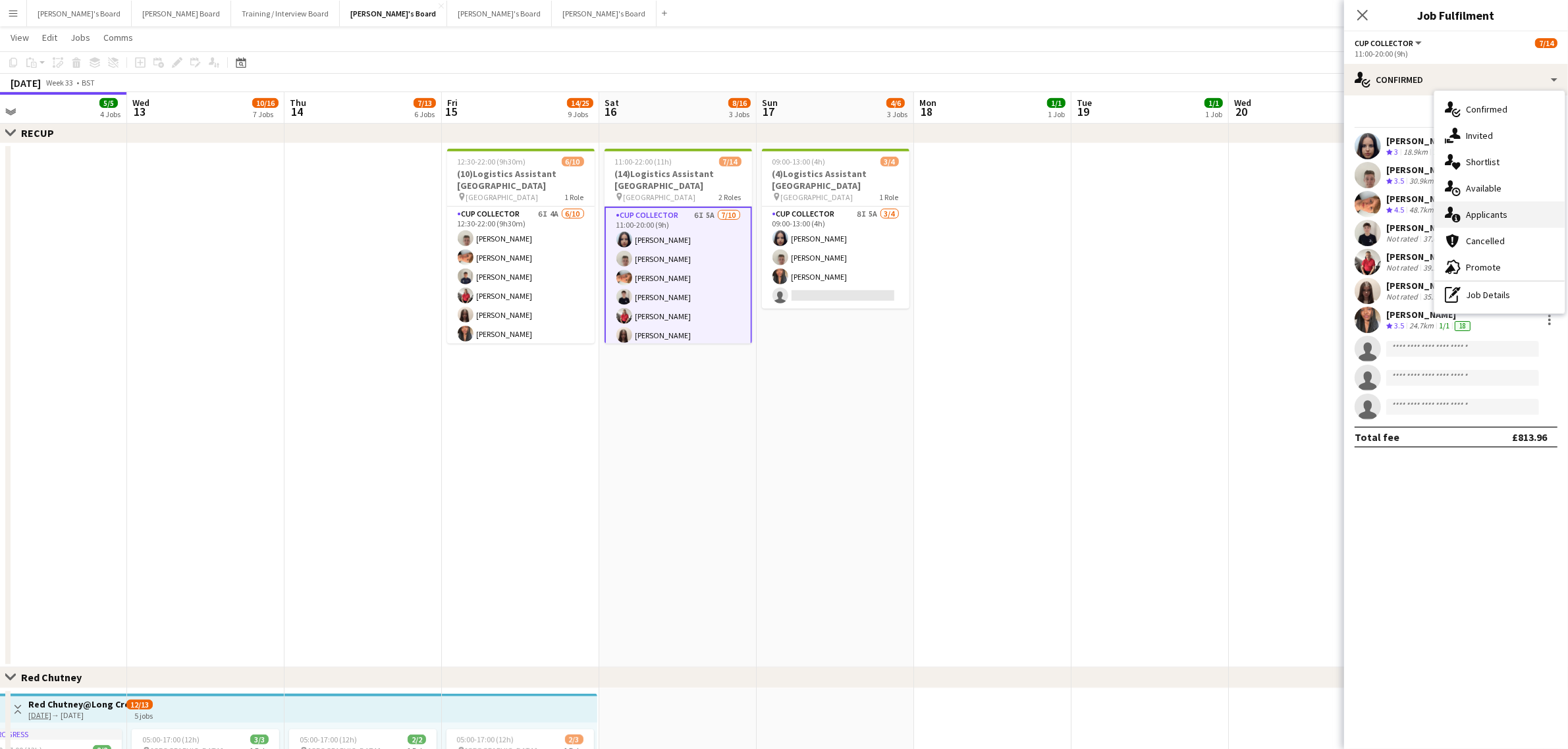
click at [1486, 222] on div "single-neutral-actions-information Applicants" at bounding box center [1499, 214] width 130 height 27
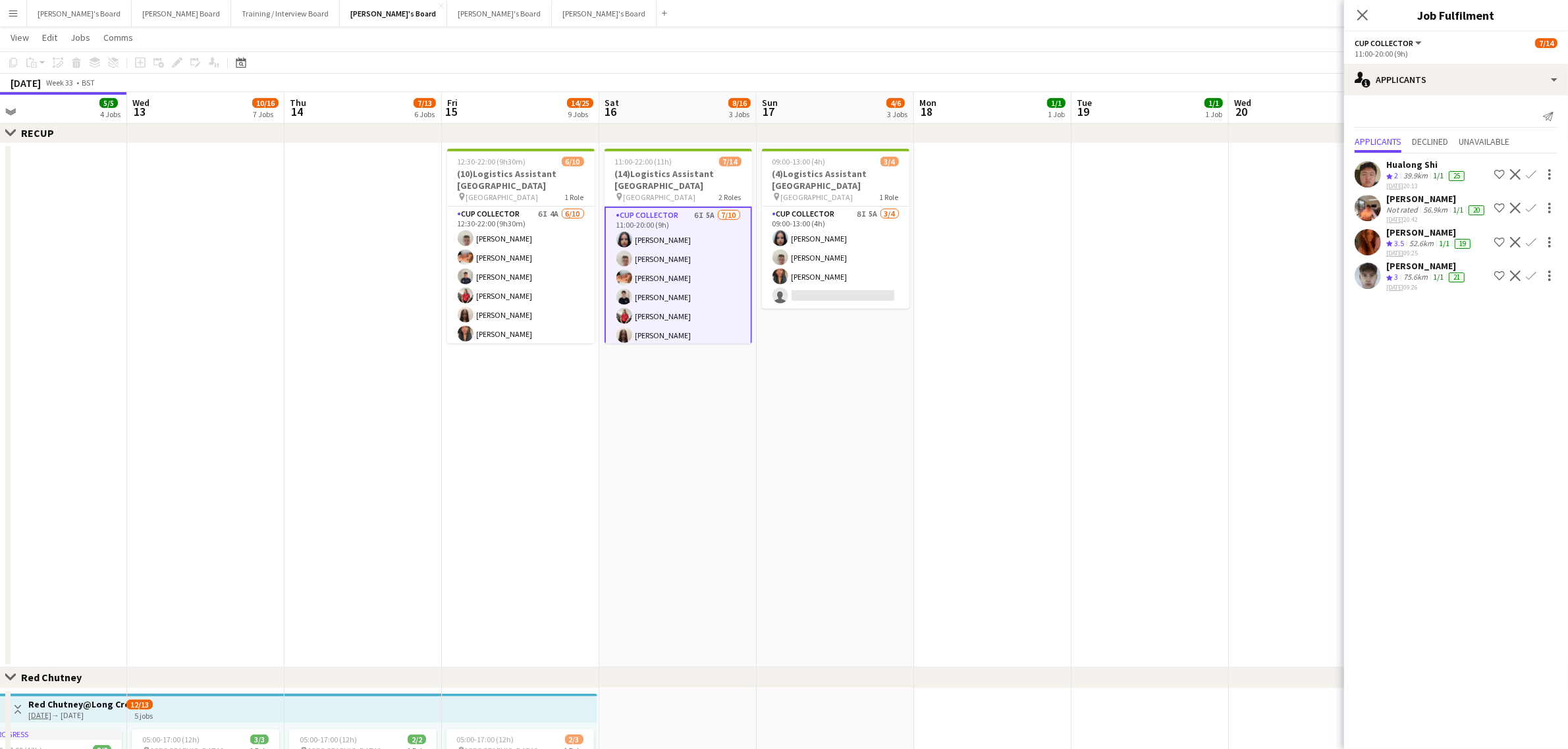
click at [725, 396] on app-date-cell "11:00-22:00 (11h) 7/14 (14)Logistics Assistant Newbury pin Newbury Racecourse 2…" at bounding box center [677, 405] width 158 height 524
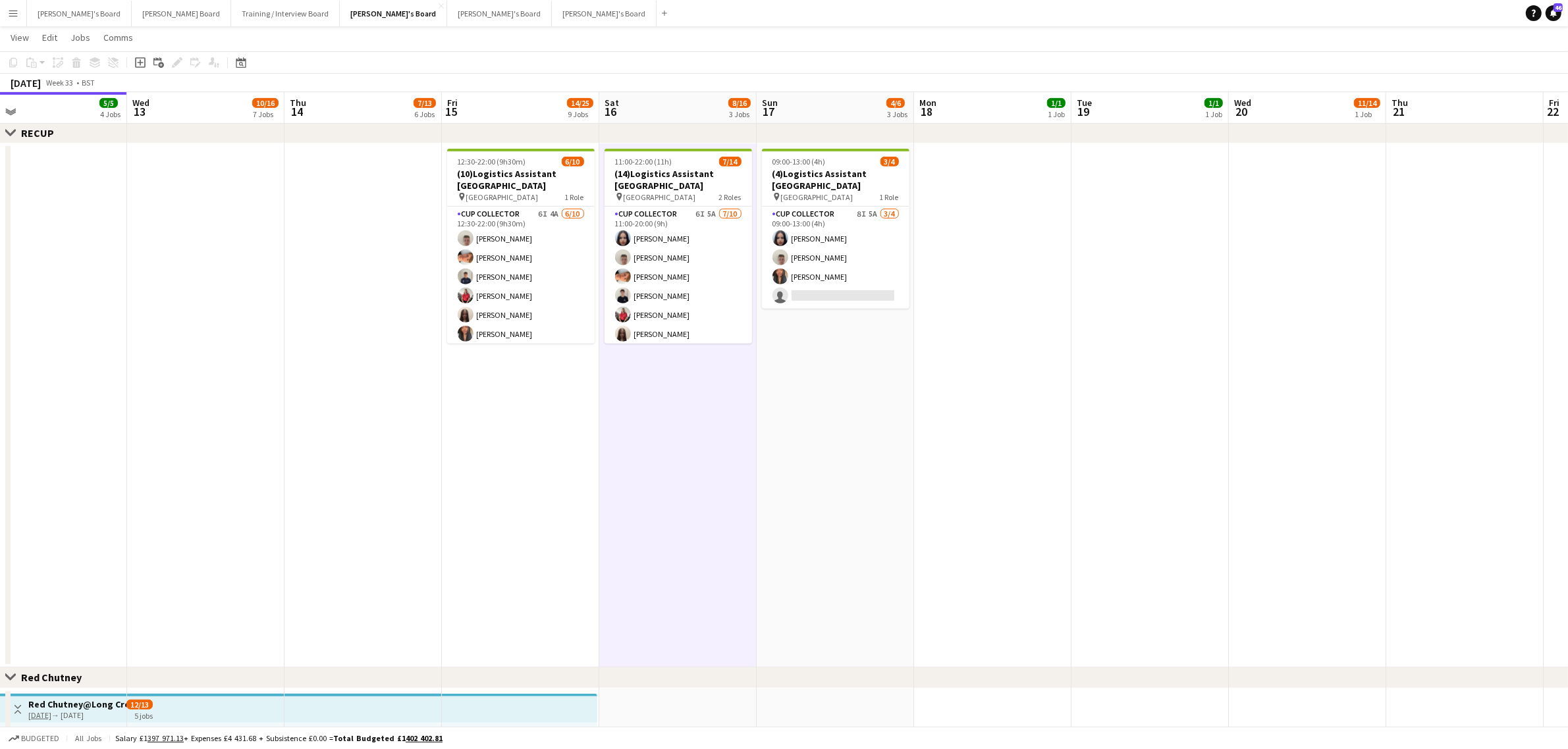
click at [725, 396] on app-date-cell "11:00-22:00 (11h) 7/14 (14)Logistics Assistant Newbury pin Newbury Racecourse 2…" at bounding box center [677, 405] width 158 height 524
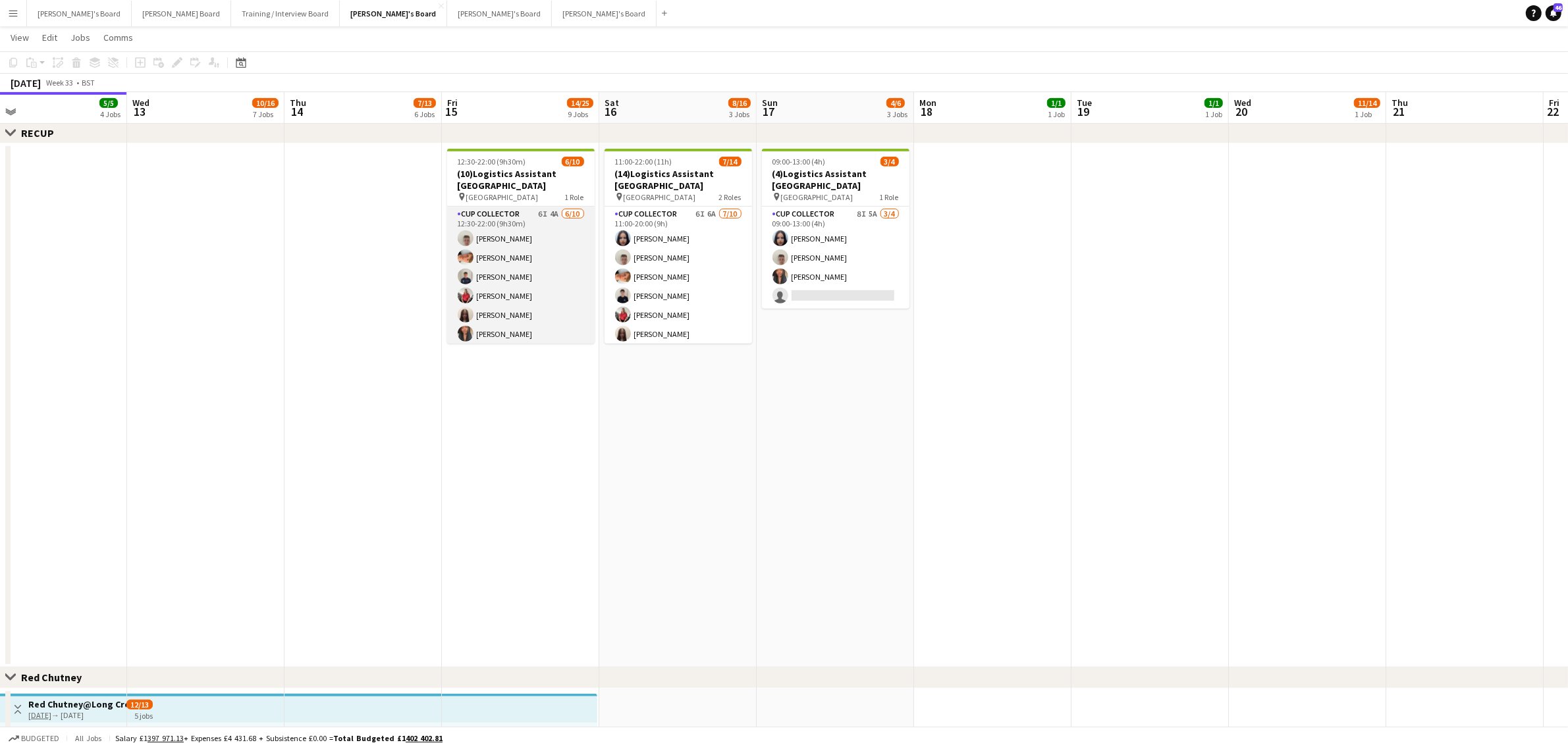
click at [507, 281] on app-card-role "CUP COLLECTOR 6I 4A 6/10 12:30-22:00 (9h30m) Jem McAllister Robby Johnston Alfi…" at bounding box center [521, 315] width 148 height 216
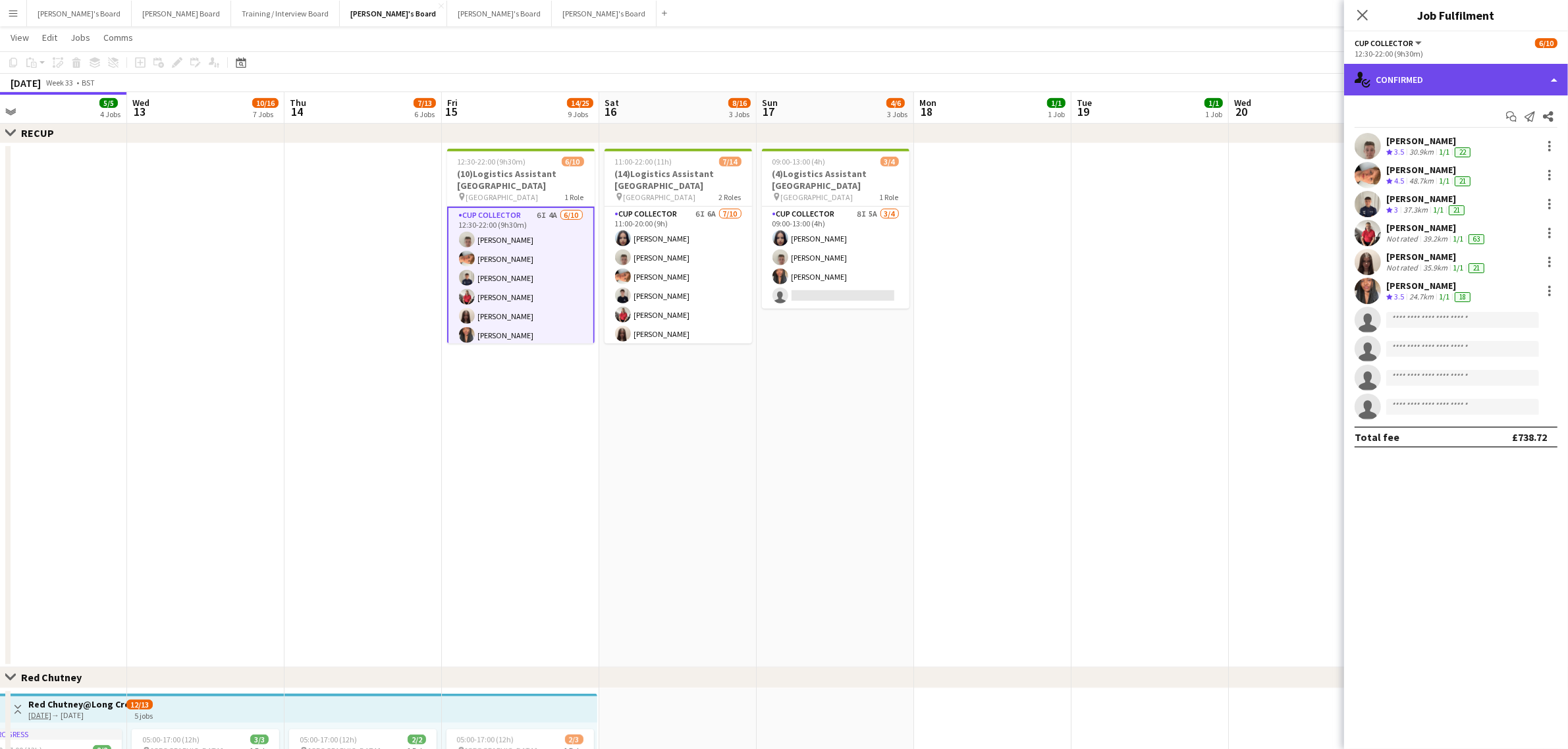
click at [1467, 83] on div "single-neutral-actions-check-2 Confirmed" at bounding box center [1456, 79] width 224 height 31
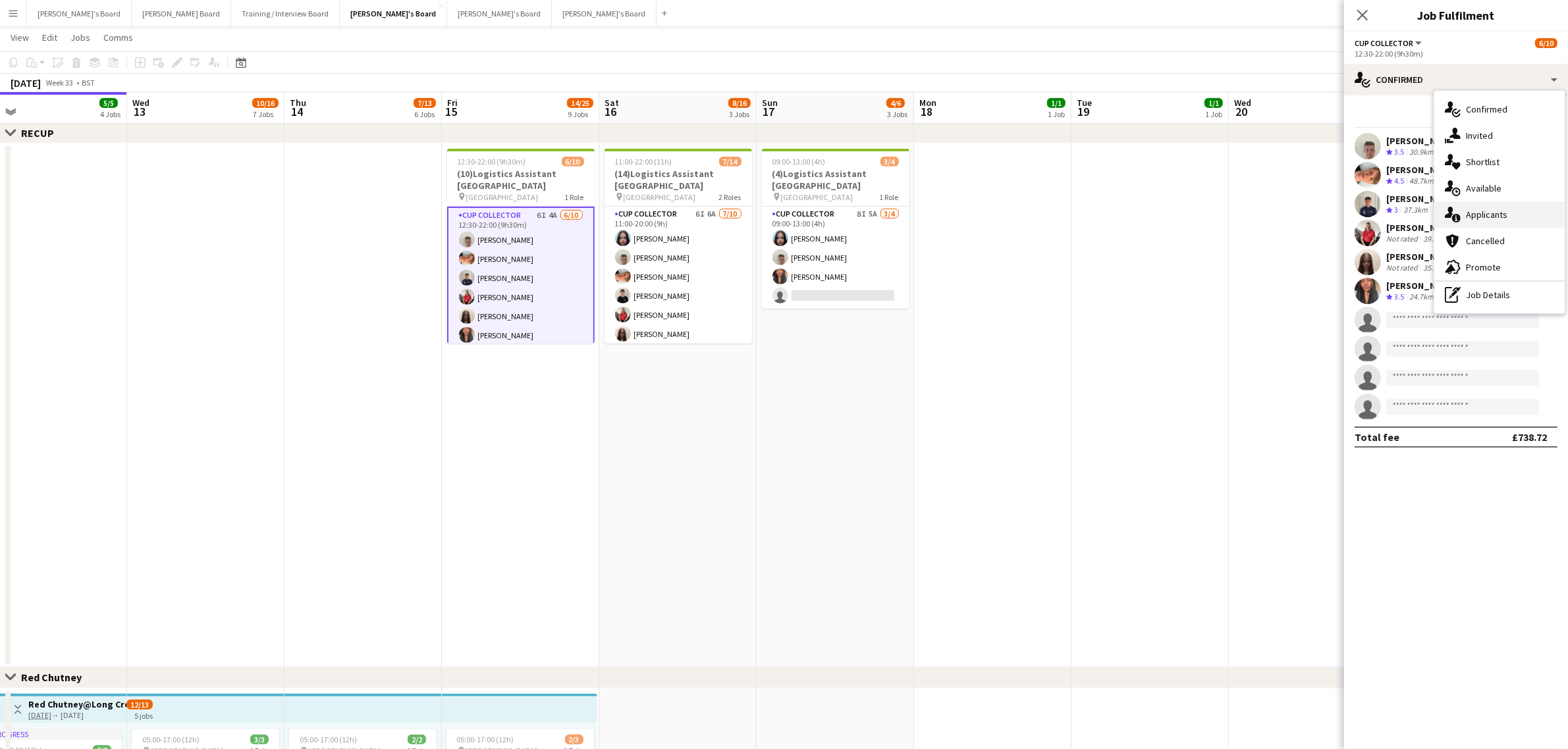
click at [1516, 218] on div "single-neutral-actions-information Applicants" at bounding box center [1499, 214] width 130 height 27
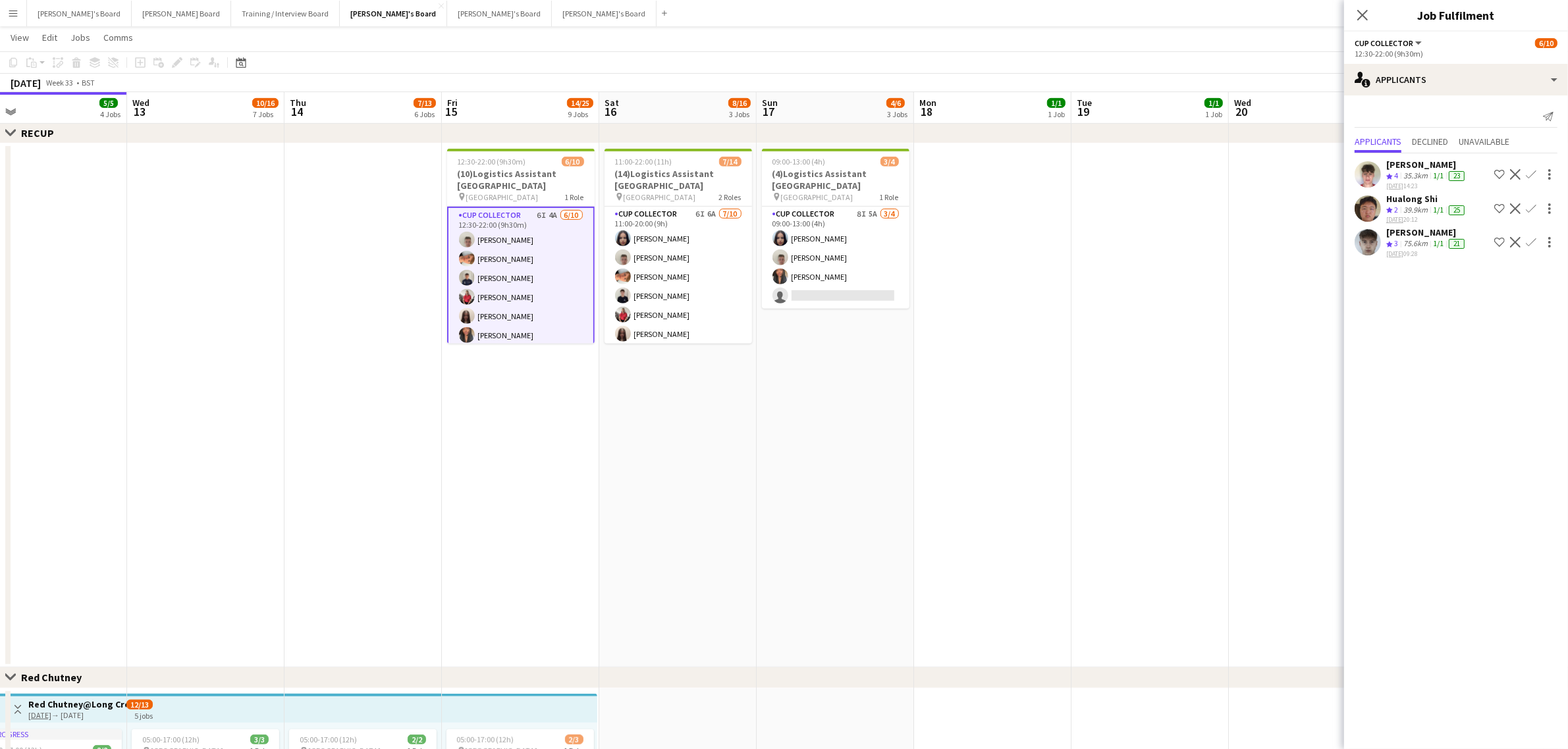
click at [1528, 244] on app-icon "Confirm" at bounding box center [1531, 242] width 11 height 11
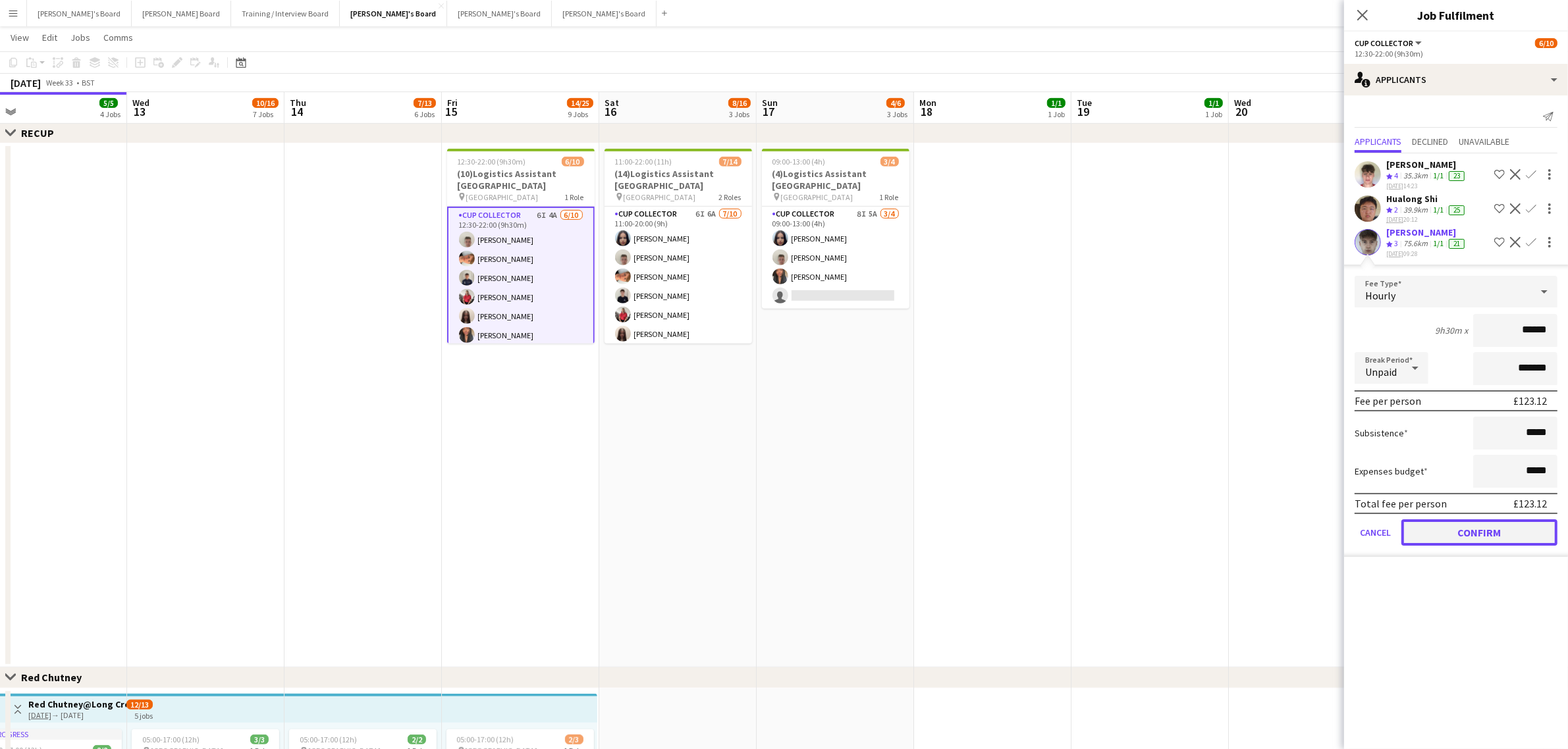
click at [1483, 536] on button "Confirm" at bounding box center [1479, 533] width 156 height 27
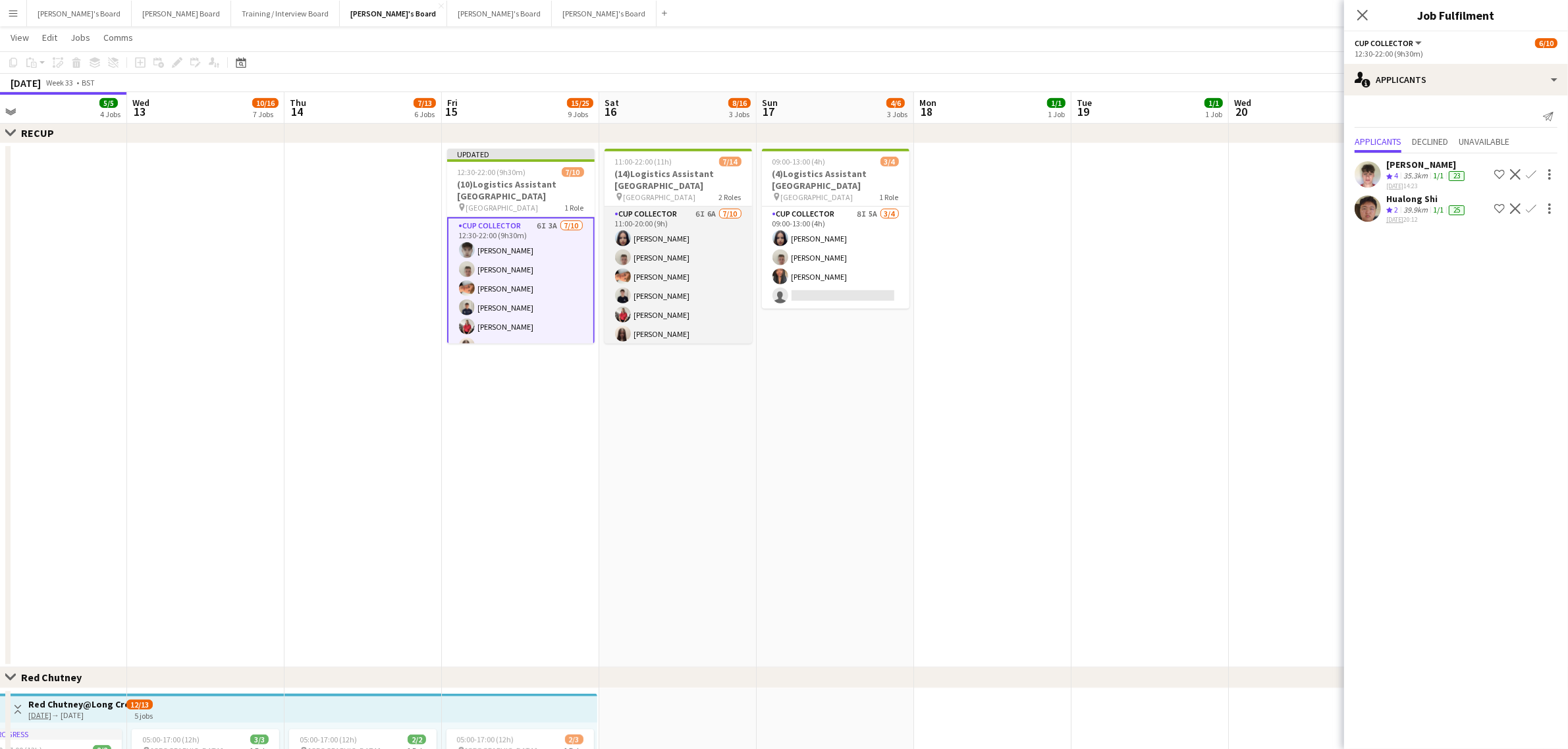
click at [693, 287] on app-card-role "CUP COLLECTOR 6I 6A 7/10 11:00-20:00 (9h) Sacha Stanbury Jem McAllister Robby J…" at bounding box center [678, 315] width 148 height 216
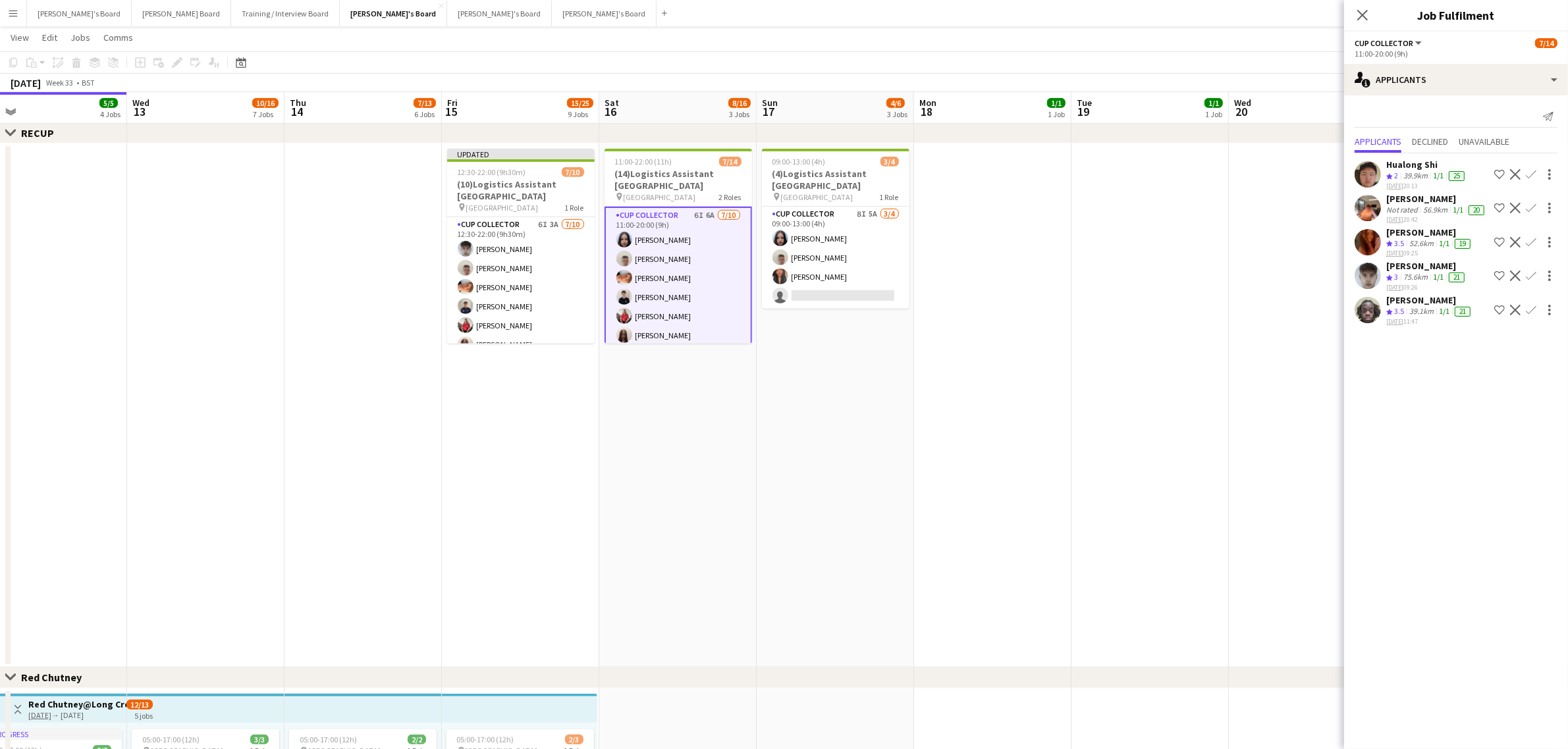
click at [1528, 274] on app-icon "Confirm" at bounding box center [1531, 276] width 11 height 11
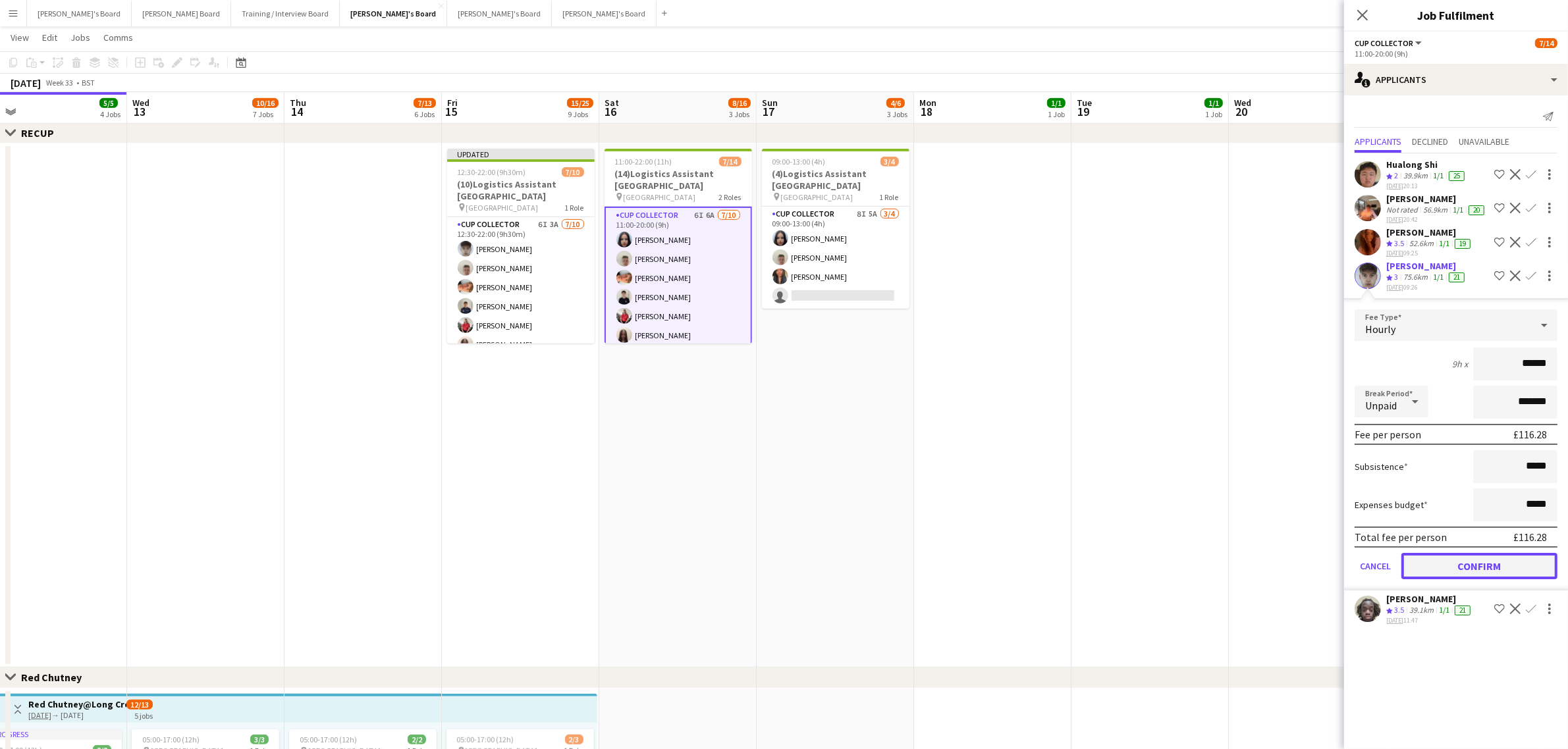
click at [1485, 564] on button "Confirm" at bounding box center [1479, 566] width 156 height 27
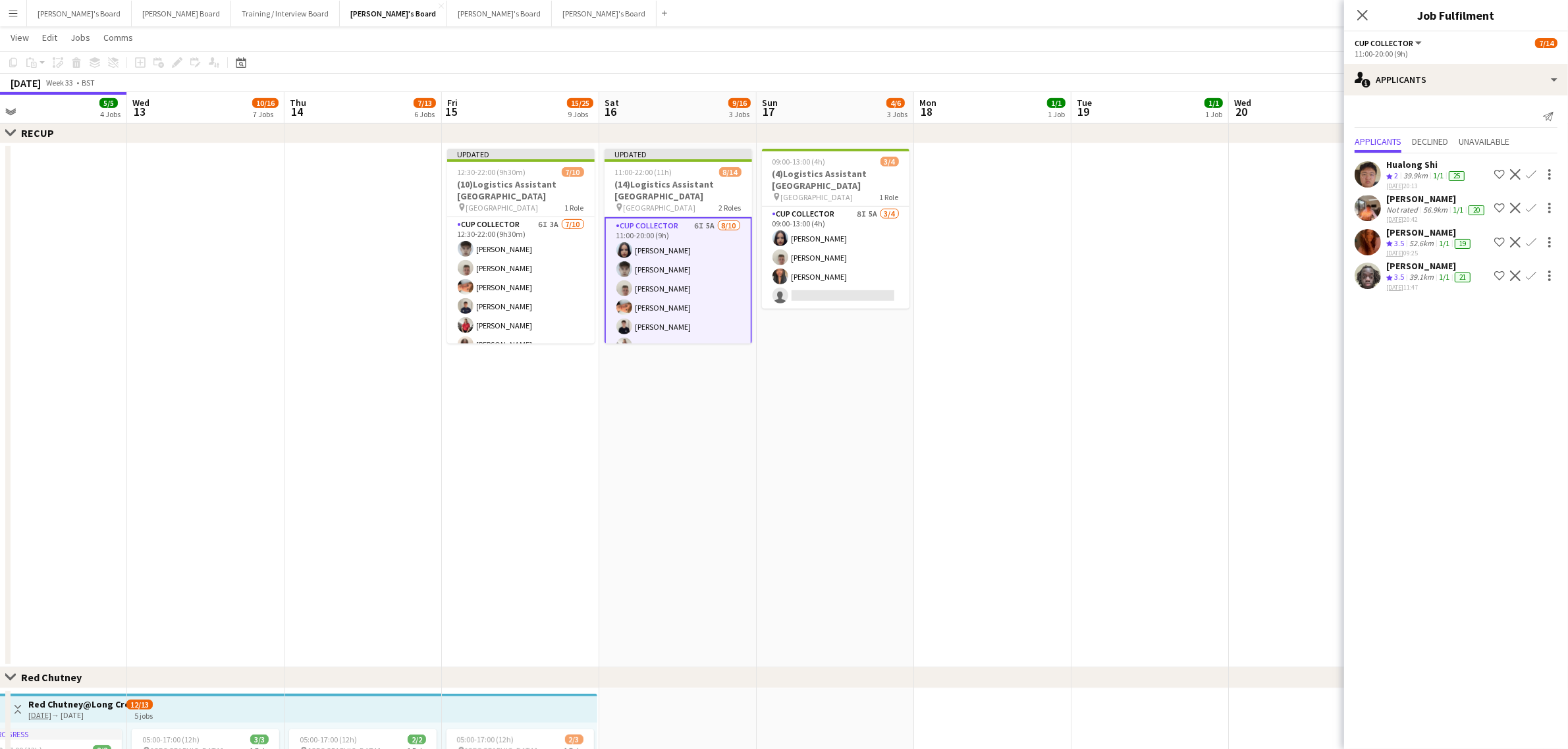
click at [1141, 389] on app-date-cell at bounding box center [1150, 405] width 158 height 524
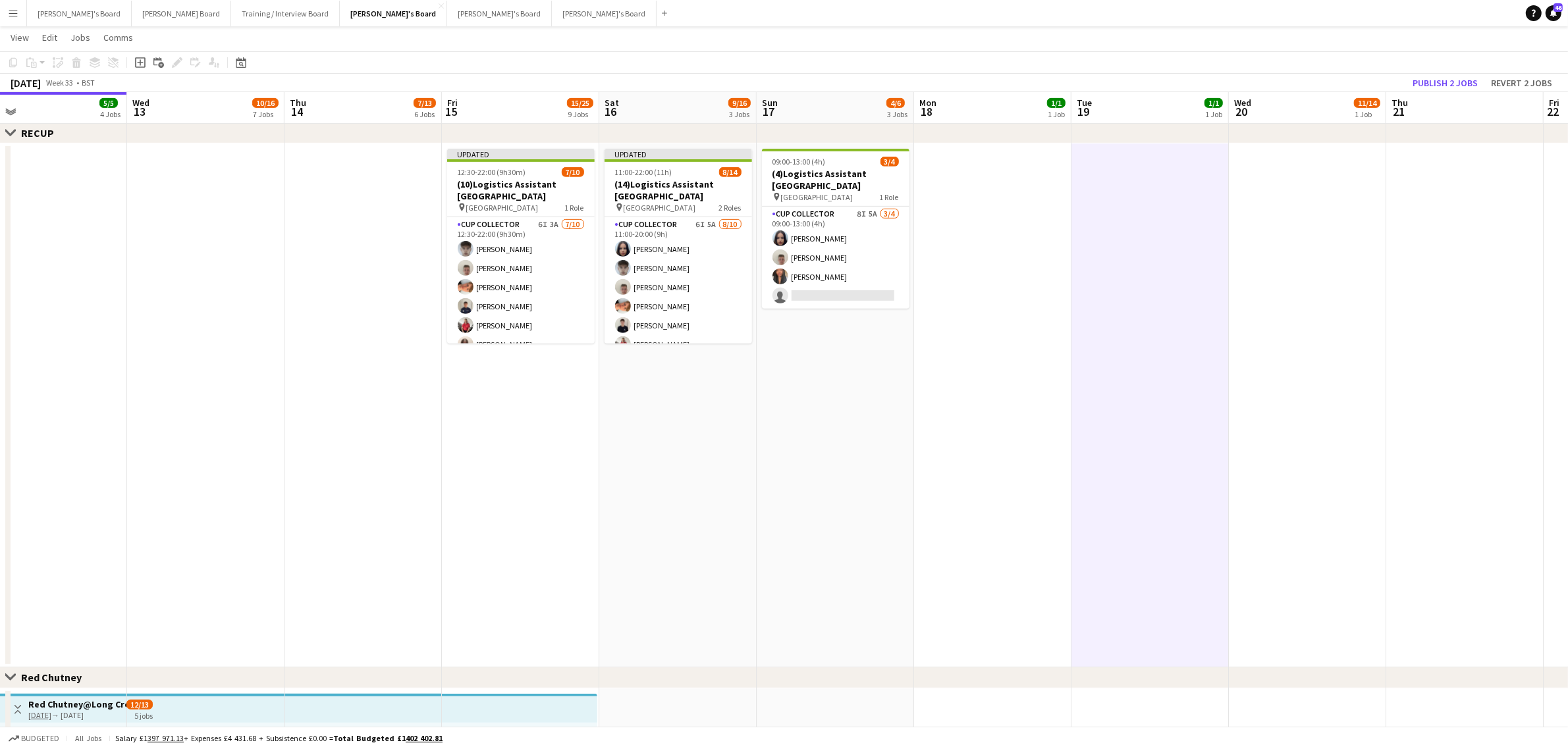
click at [1443, 70] on app-toolbar "Copy Paste Paste Ctrl+V Paste with crew Ctrl+Shift+V Paste linked Job Delete Gr…" at bounding box center [784, 62] width 1568 height 22
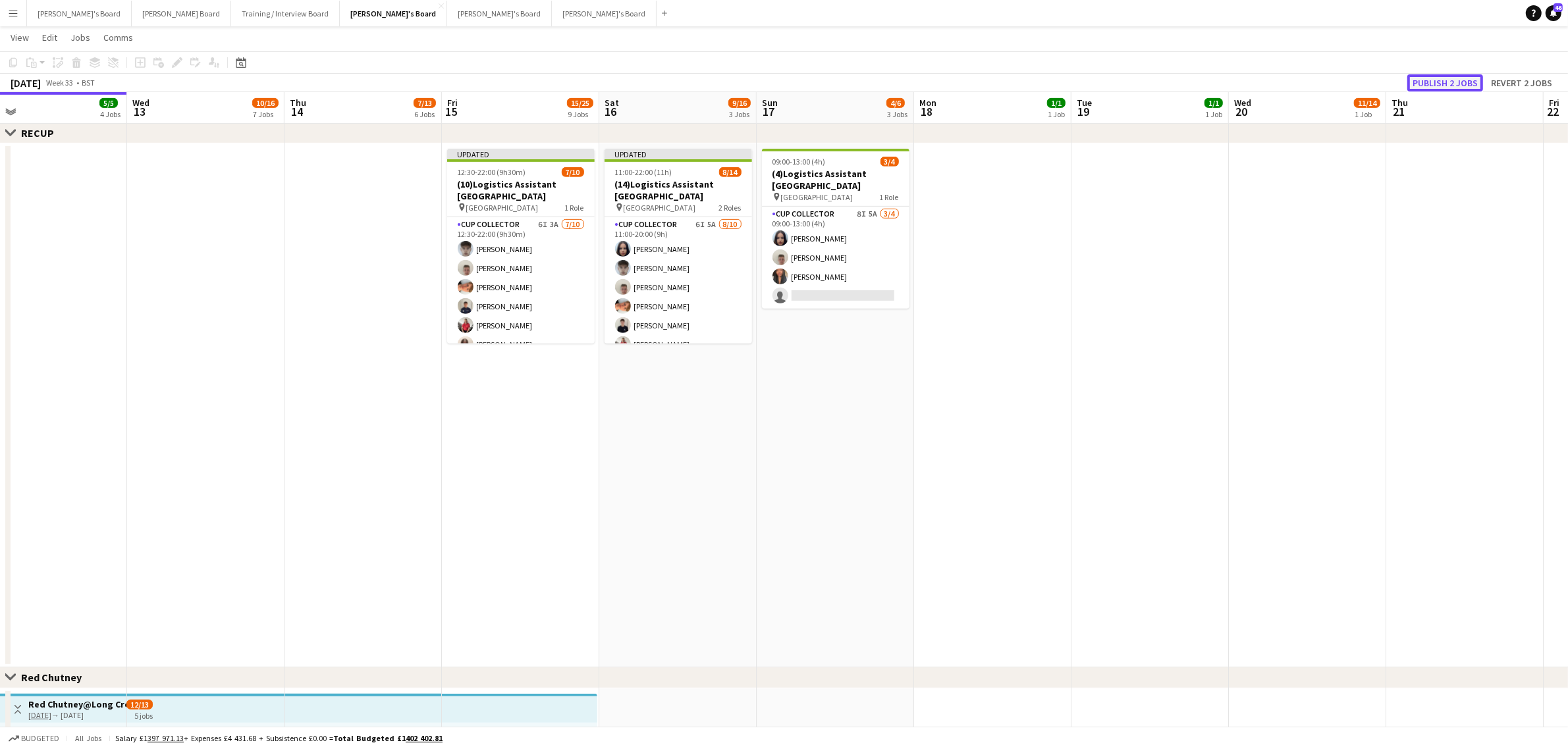
click at [1445, 75] on button "Publish 2 jobs" at bounding box center [1445, 83] width 75 height 17
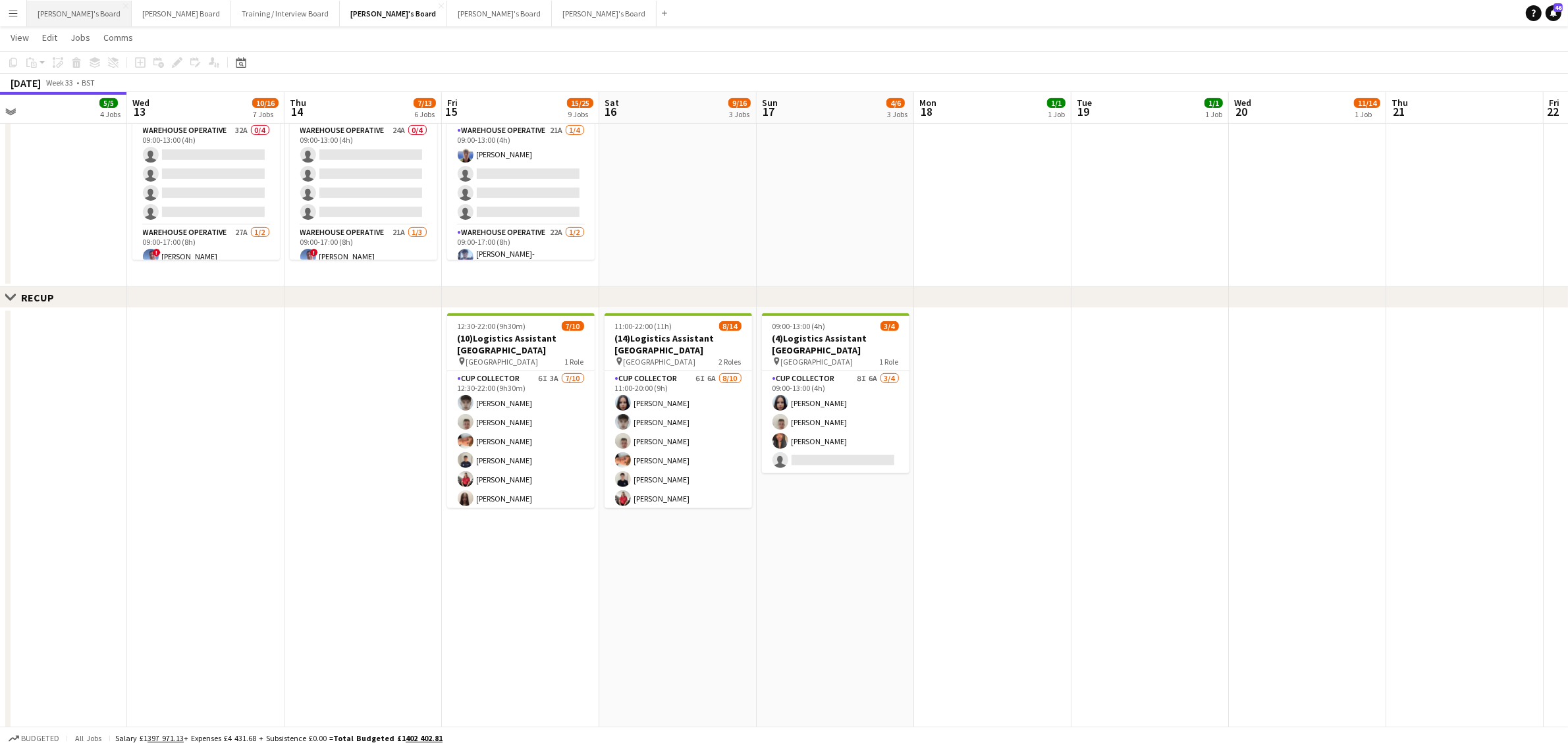
click at [56, 14] on button "[PERSON_NAME]'s Board Close" at bounding box center [78, 14] width 104 height 26
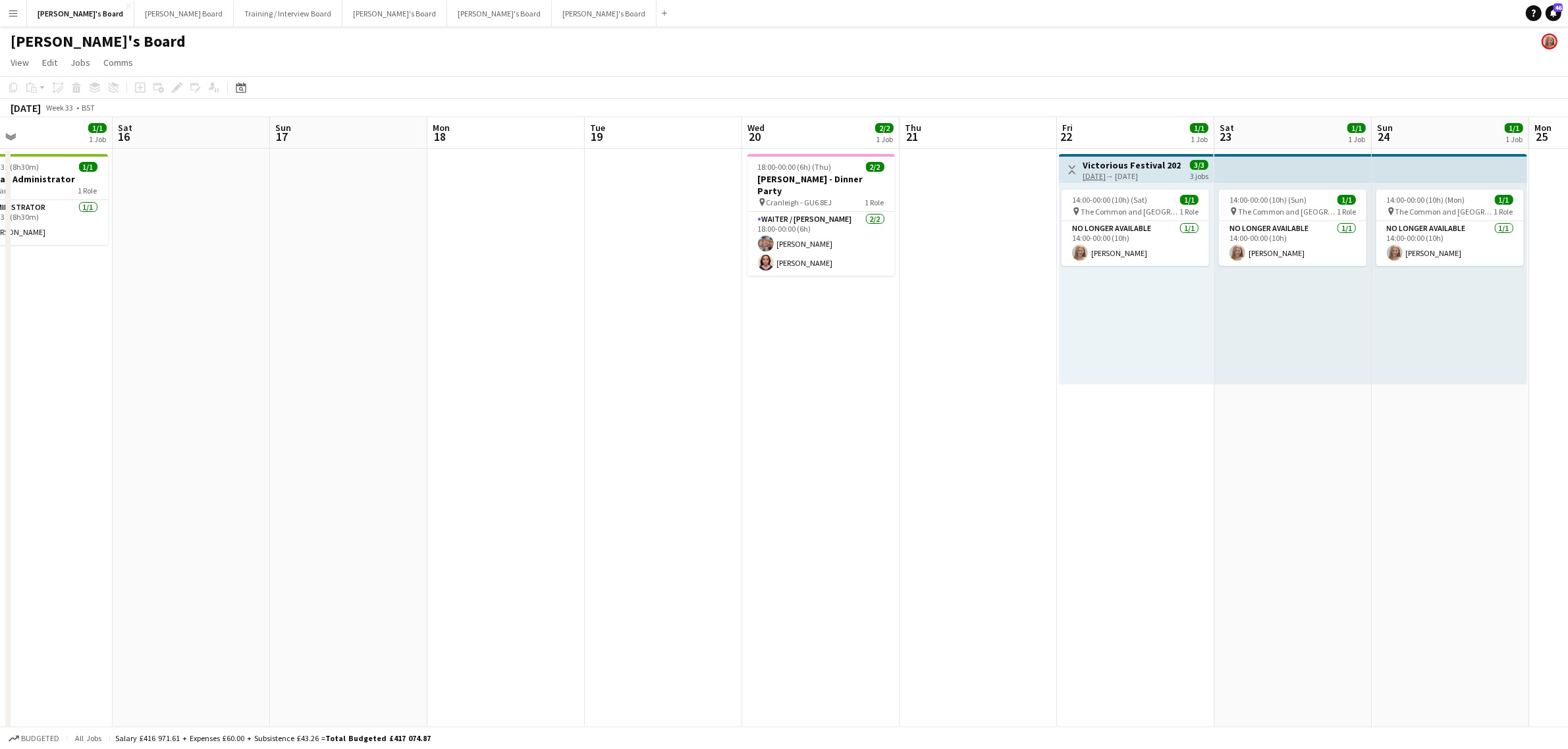
drag, startPoint x: 502, startPoint y: 405, endPoint x: 281, endPoint y: 426, distance: 222.0
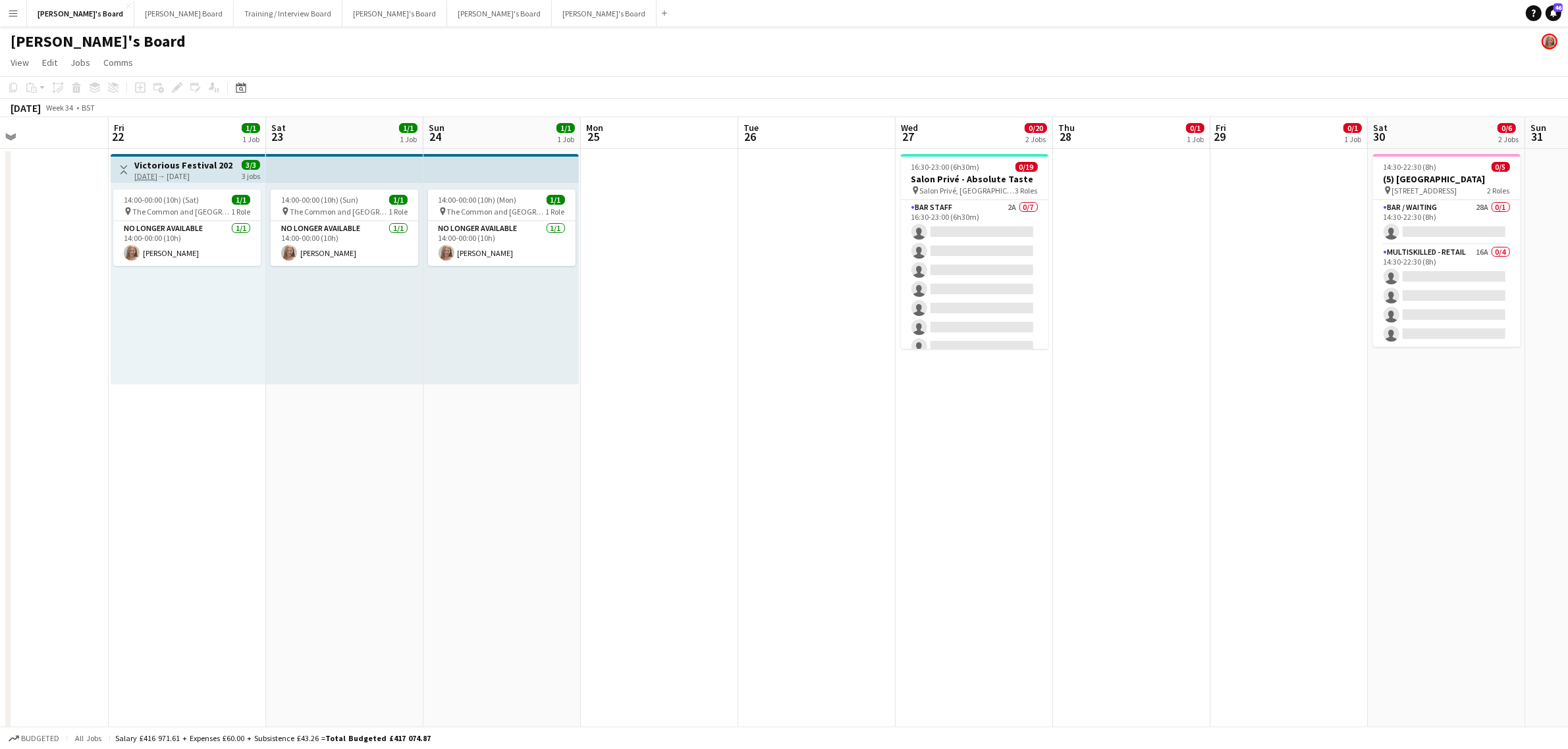
drag, startPoint x: 982, startPoint y: 387, endPoint x: 41, endPoint y: 502, distance: 948.0
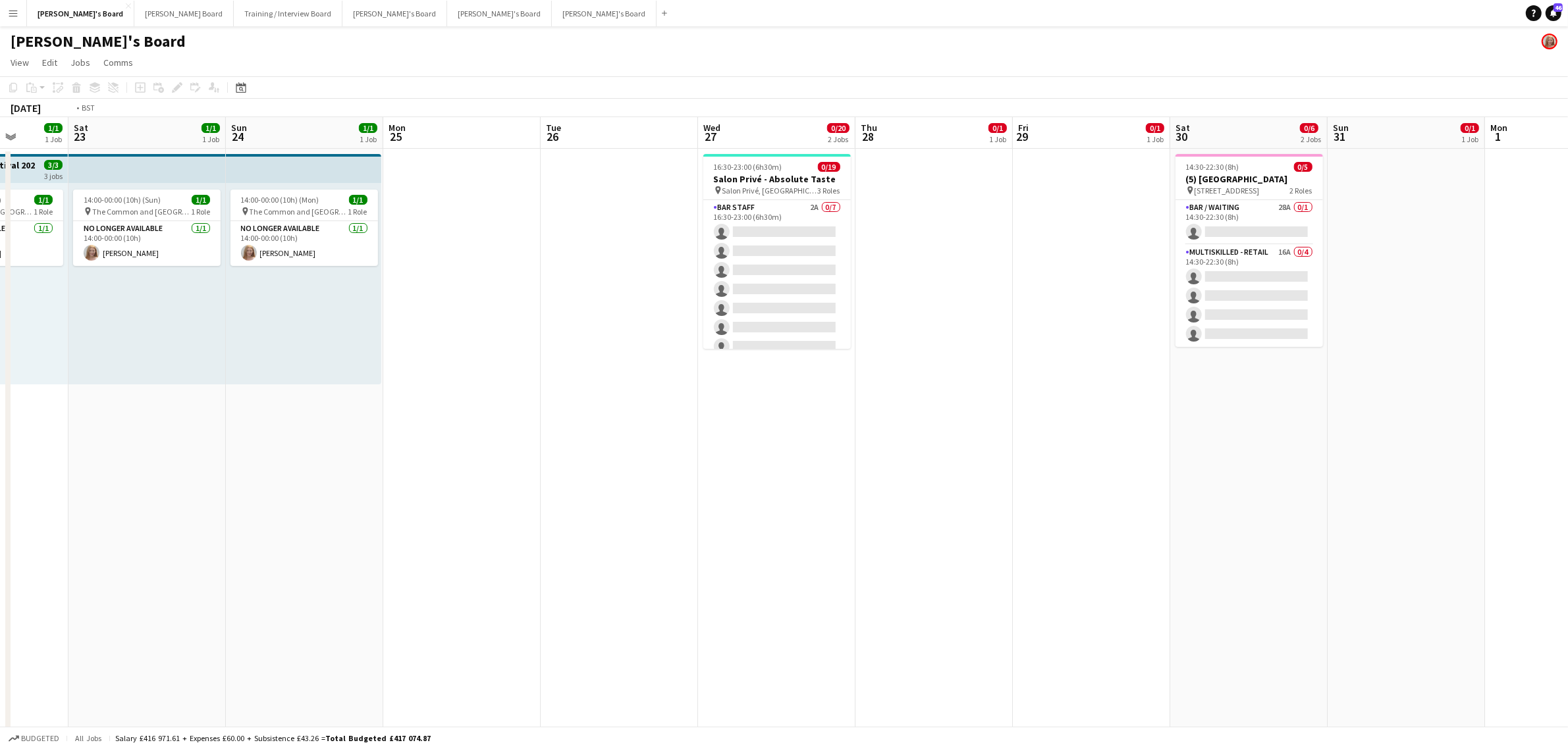
scroll to position [0, 383]
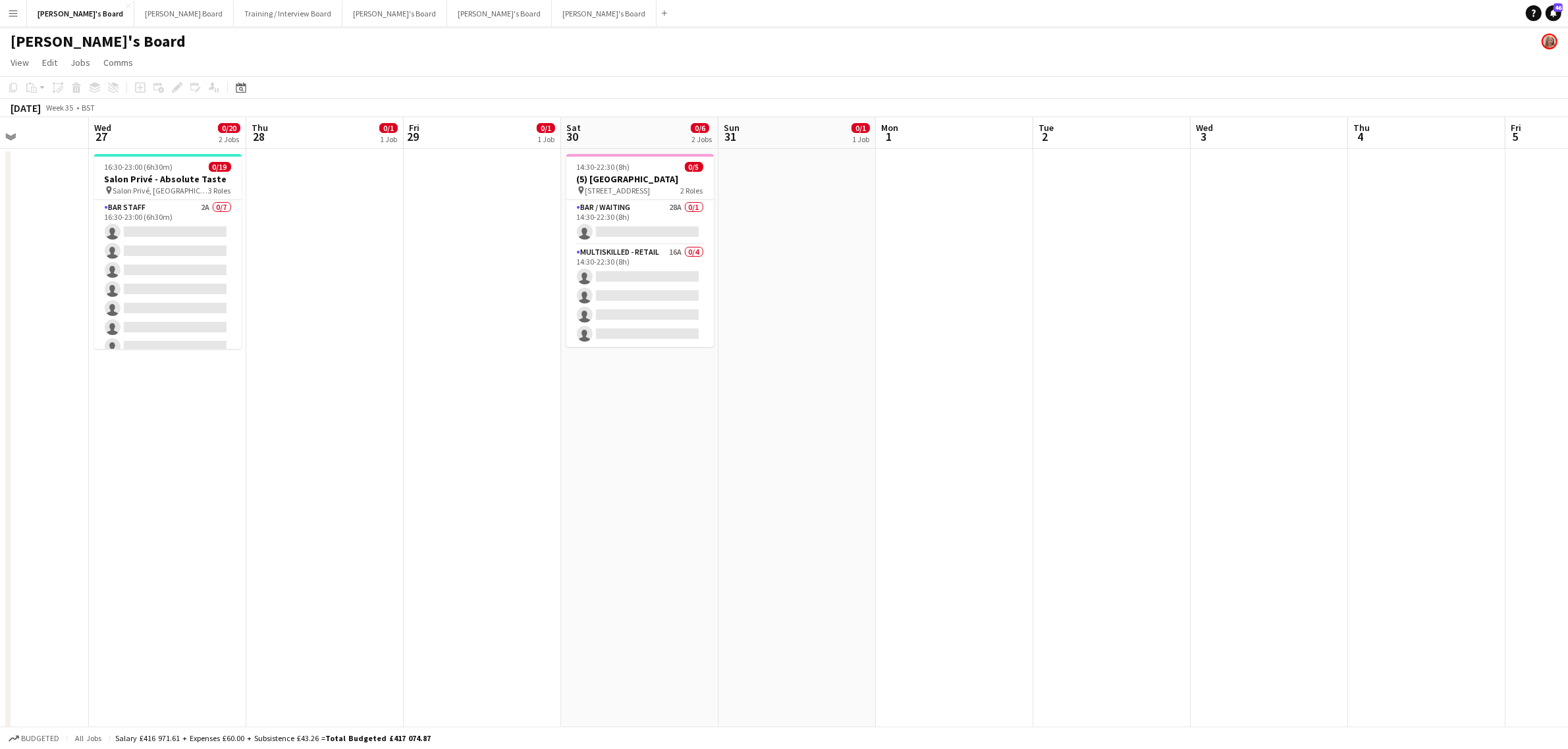
drag, startPoint x: 1089, startPoint y: 496, endPoint x: 386, endPoint y: 509, distance: 703.1
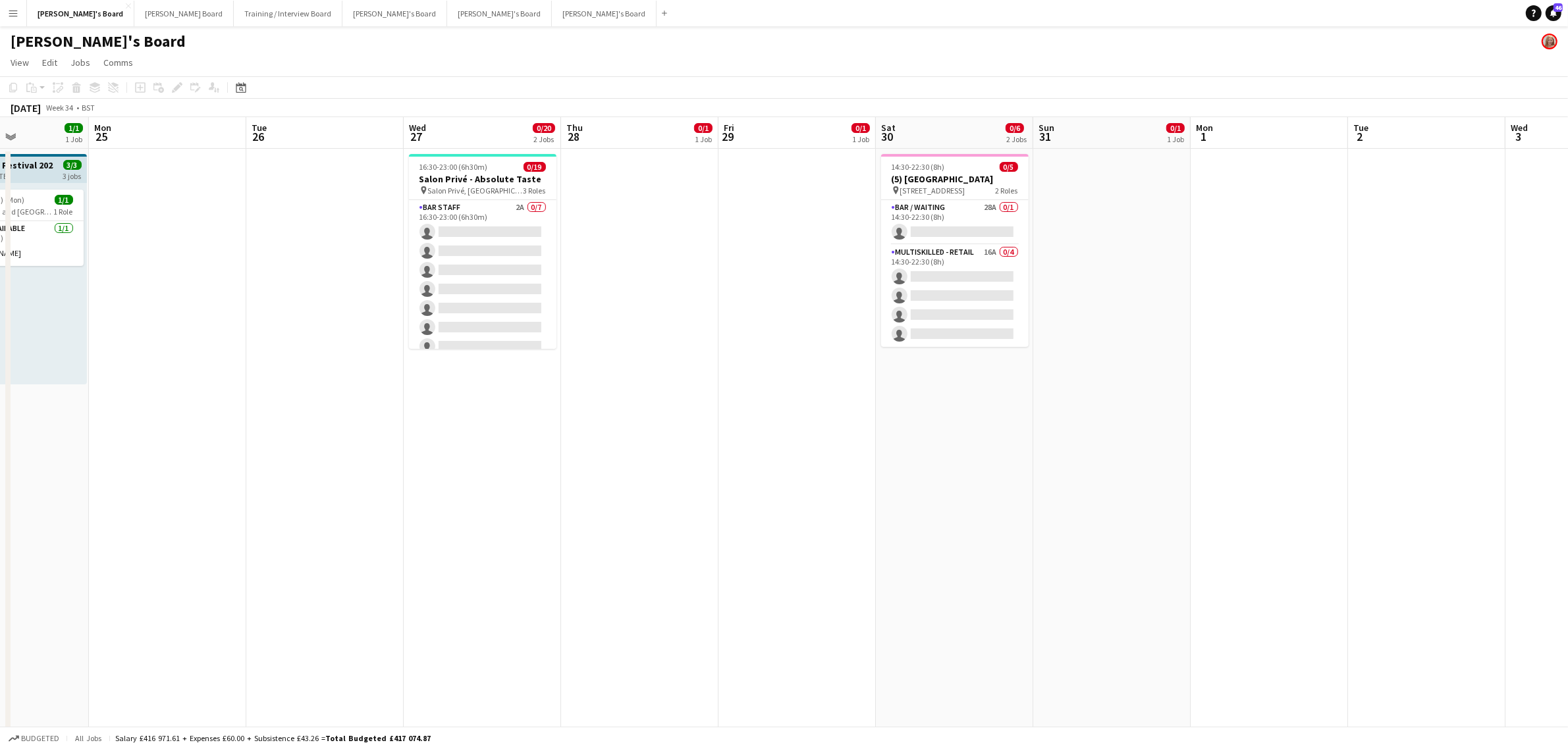
scroll to position [0, 0]
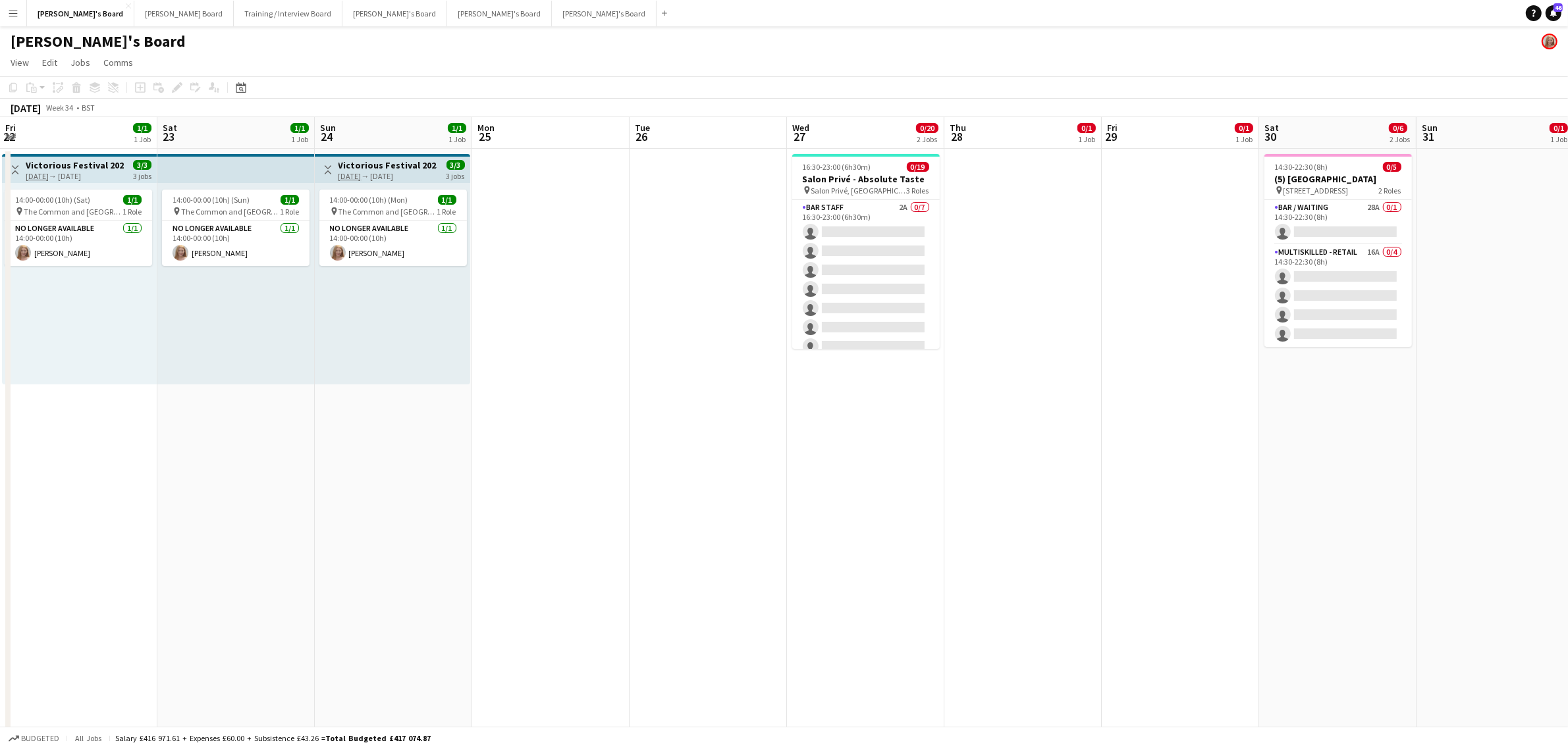
drag, startPoint x: 415, startPoint y: 424, endPoint x: 1470, endPoint y: 393, distance: 1055.5
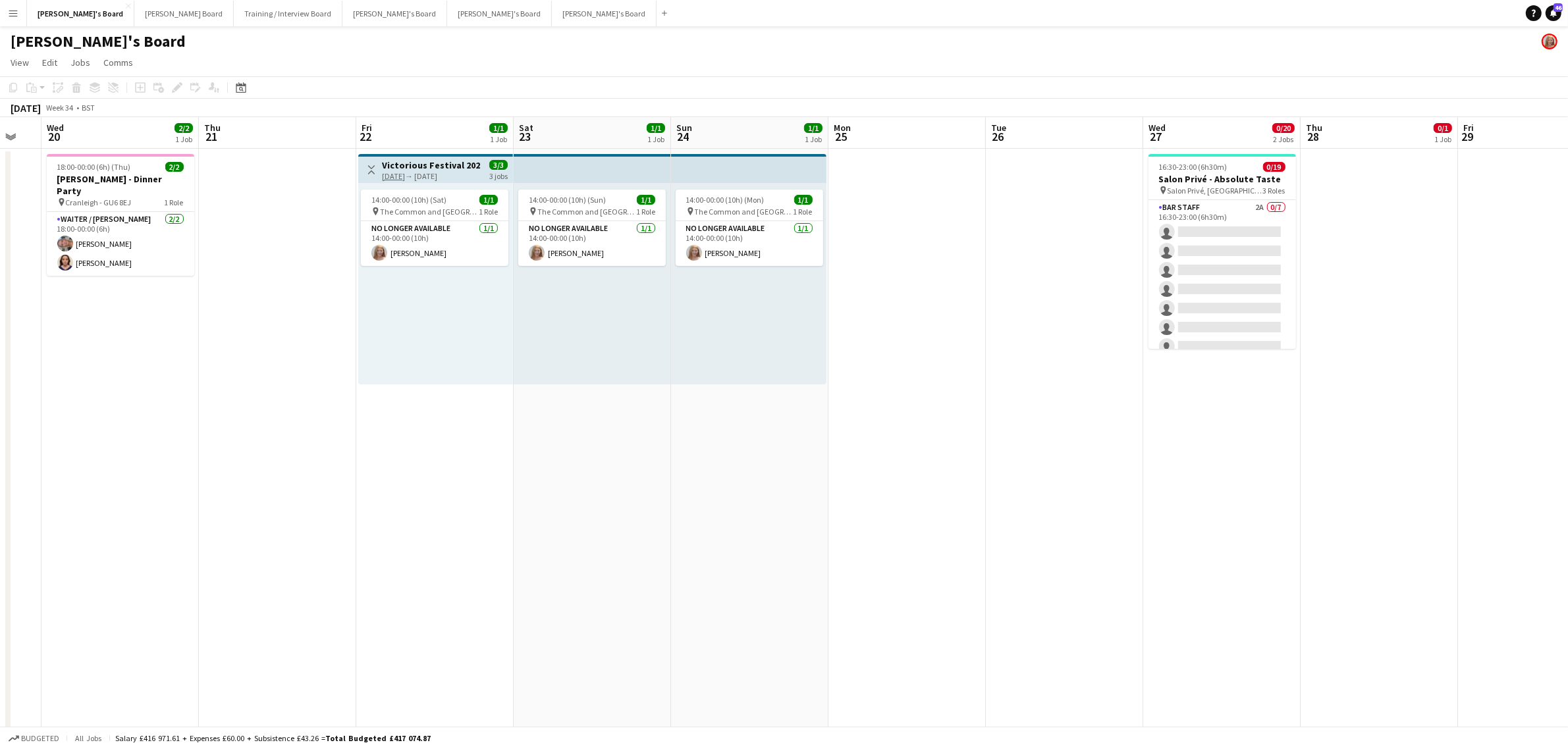
drag, startPoint x: 1059, startPoint y: 435, endPoint x: 1149, endPoint y: 429, distance: 90.2
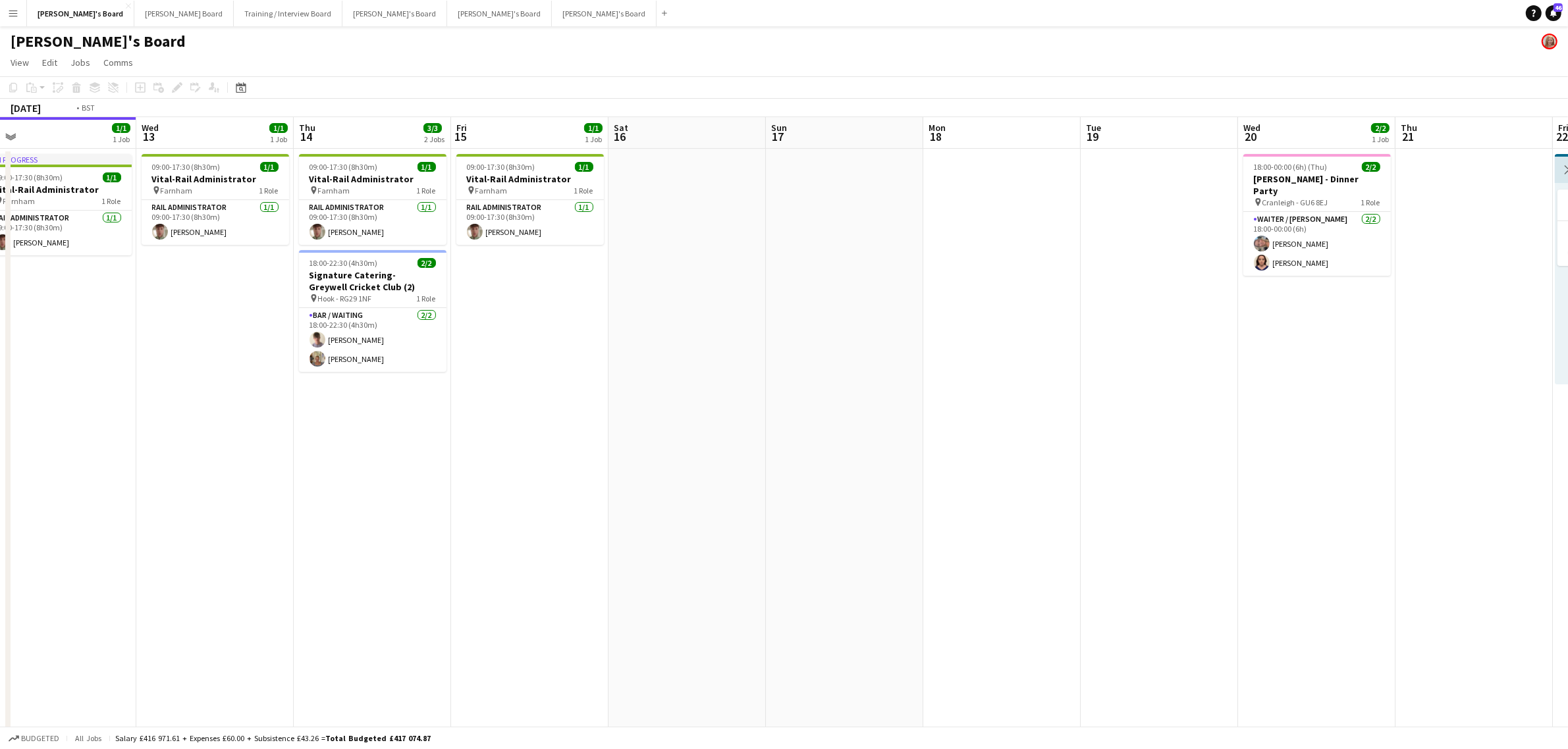
drag, startPoint x: 814, startPoint y: 322, endPoint x: 1031, endPoint y: 300, distance: 218.1
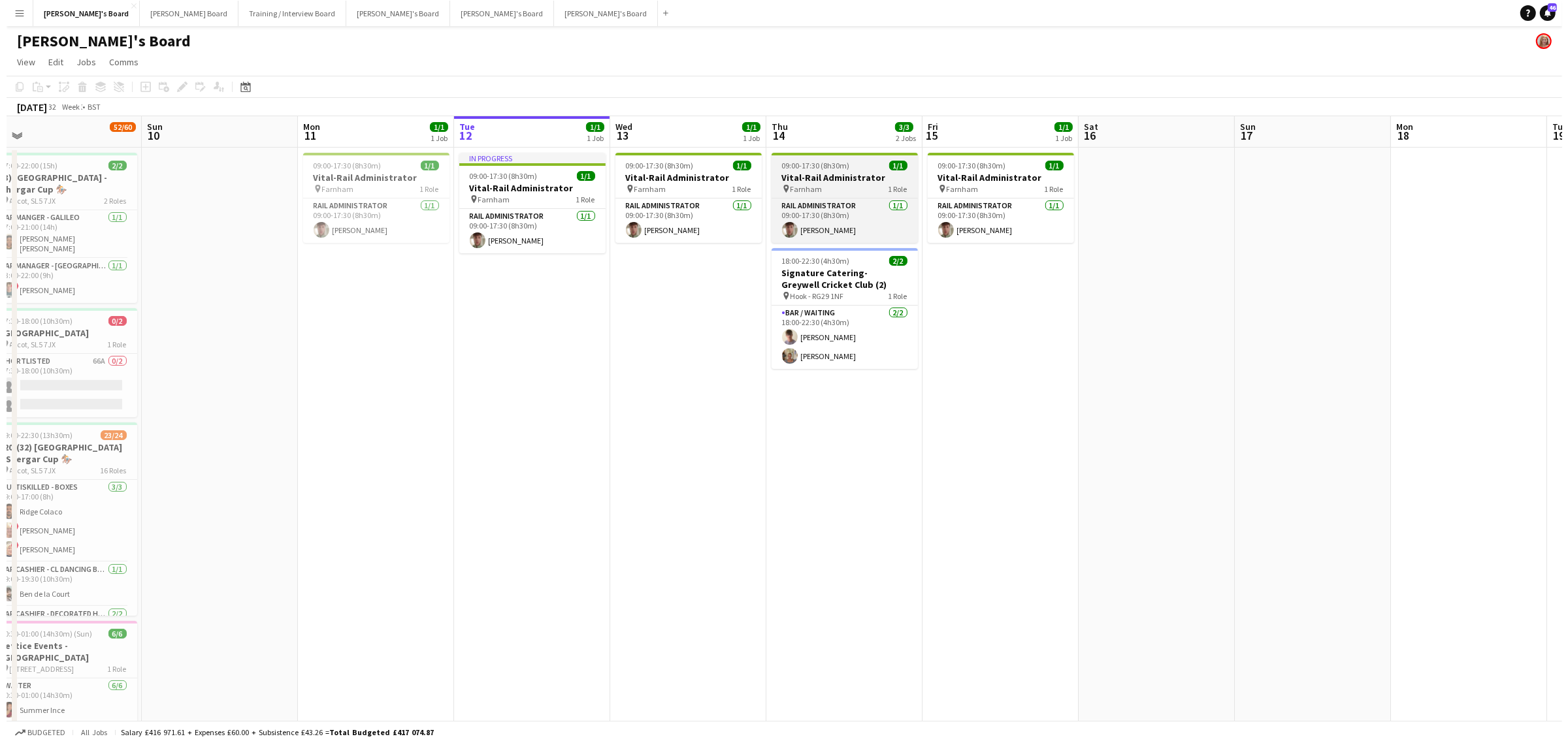
scroll to position [0, 333]
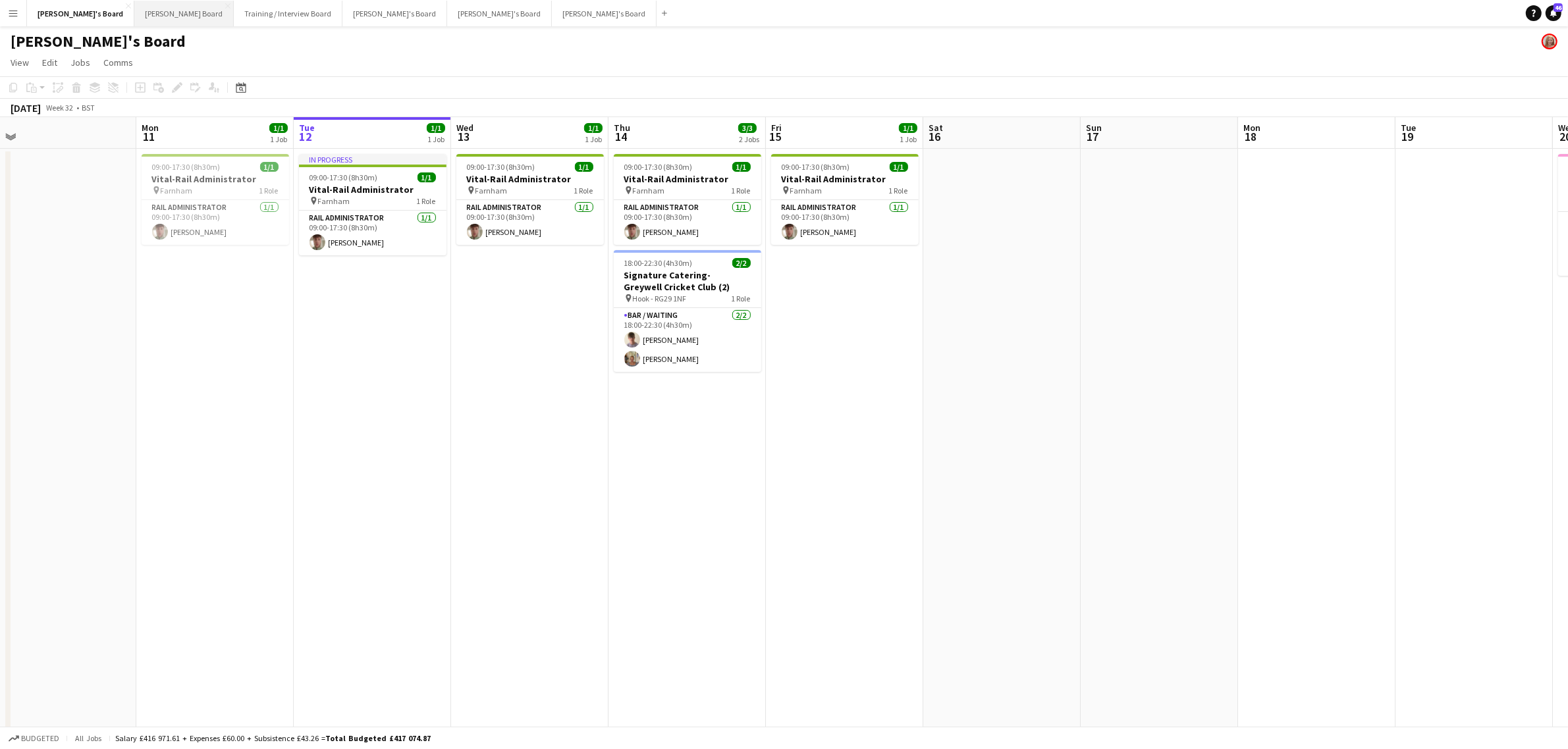
click at [134, 7] on button "[PERSON_NAME] Board Close" at bounding box center [184, 14] width 99 height 26
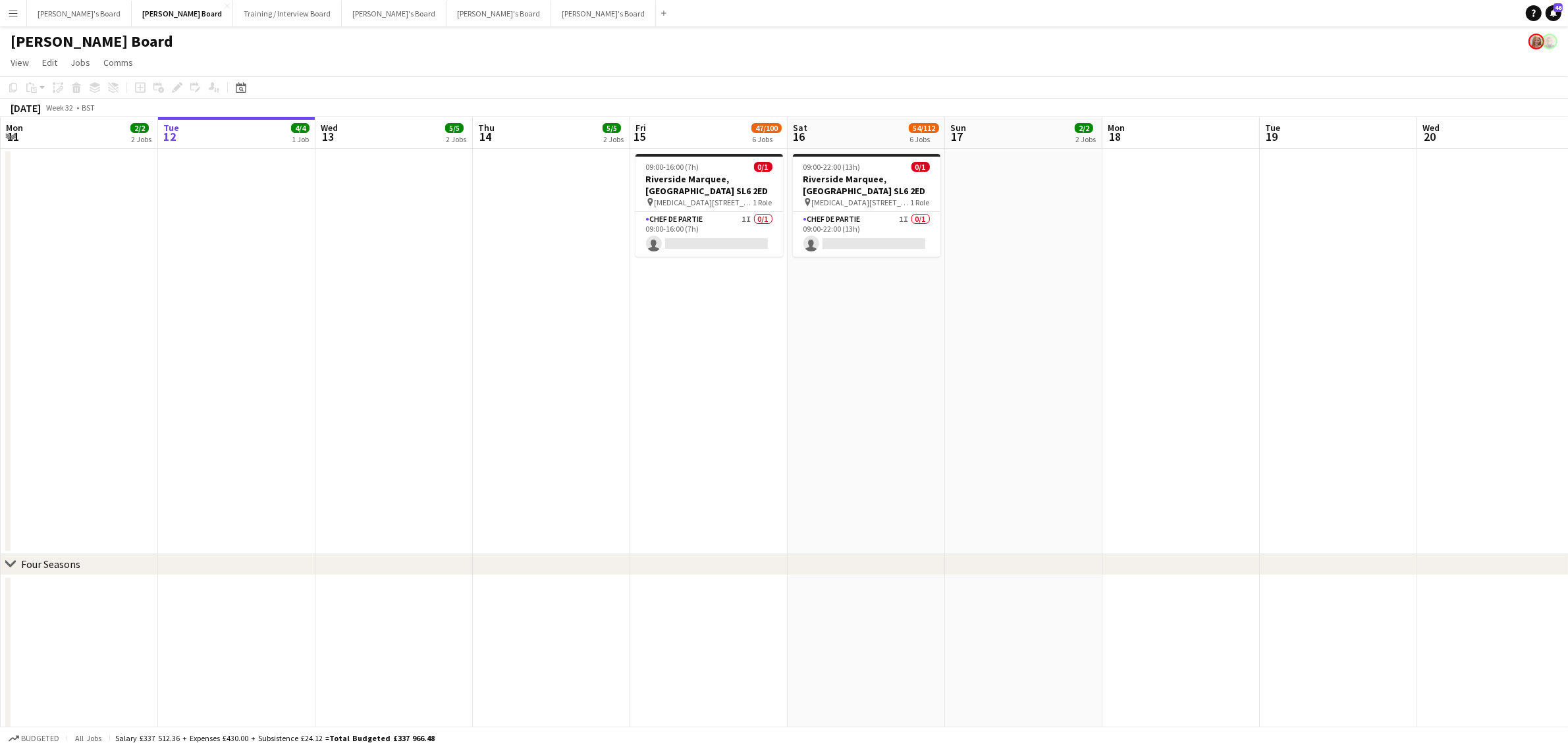
scroll to position [0, 330]
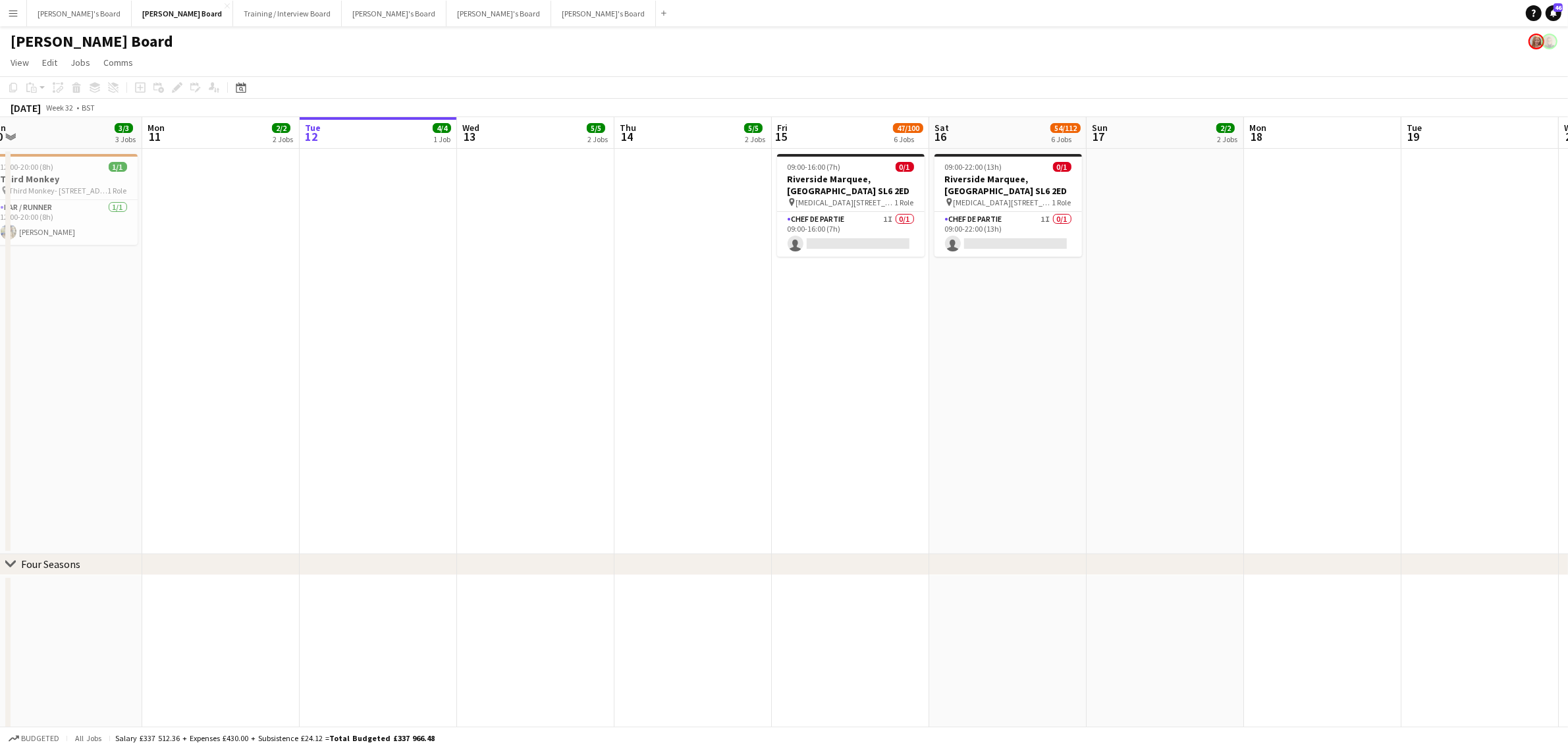
drag, startPoint x: 606, startPoint y: 301, endPoint x: 747, endPoint y: 303, distance: 141.0
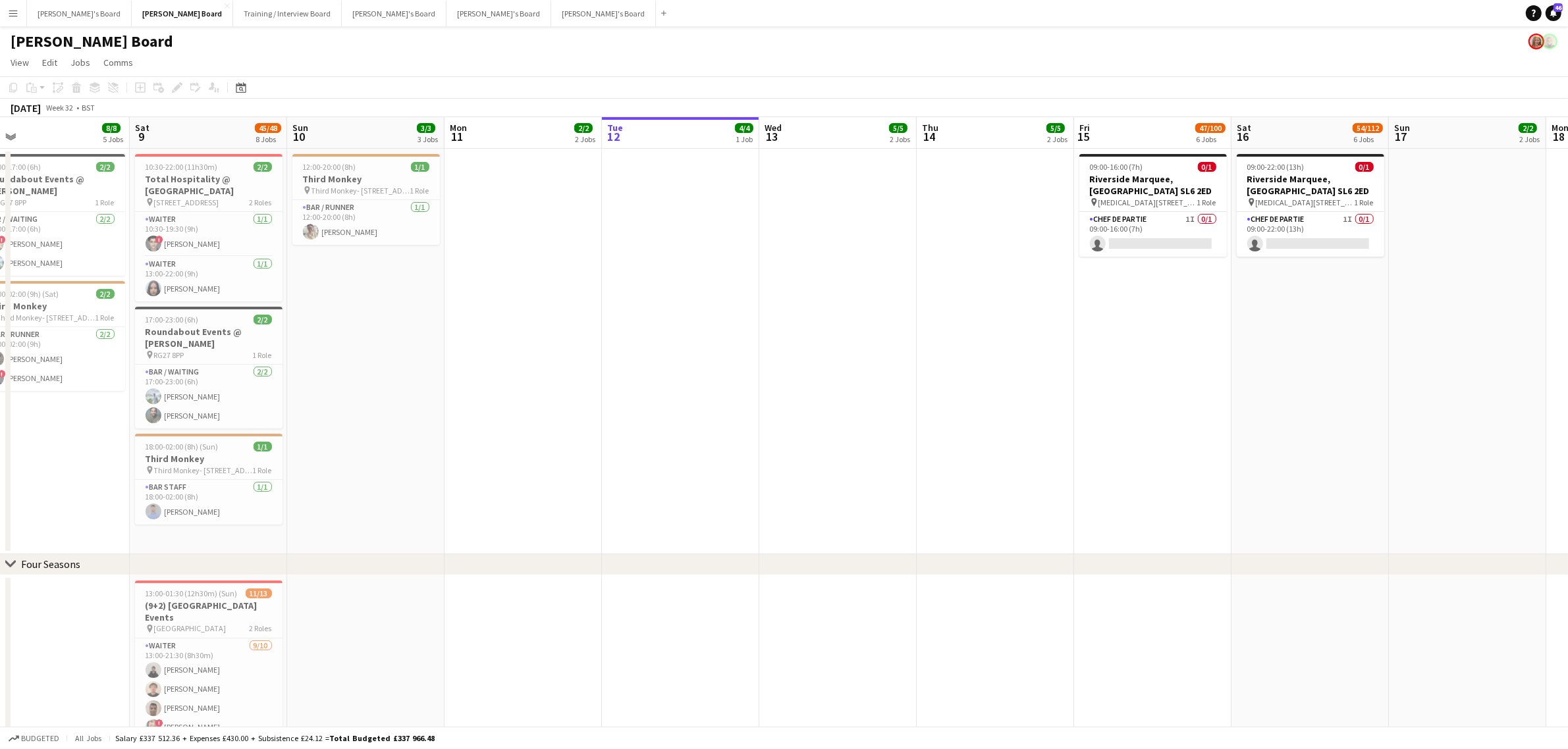
drag, startPoint x: 567, startPoint y: 307, endPoint x: 869, endPoint y: 309, distance: 302.0
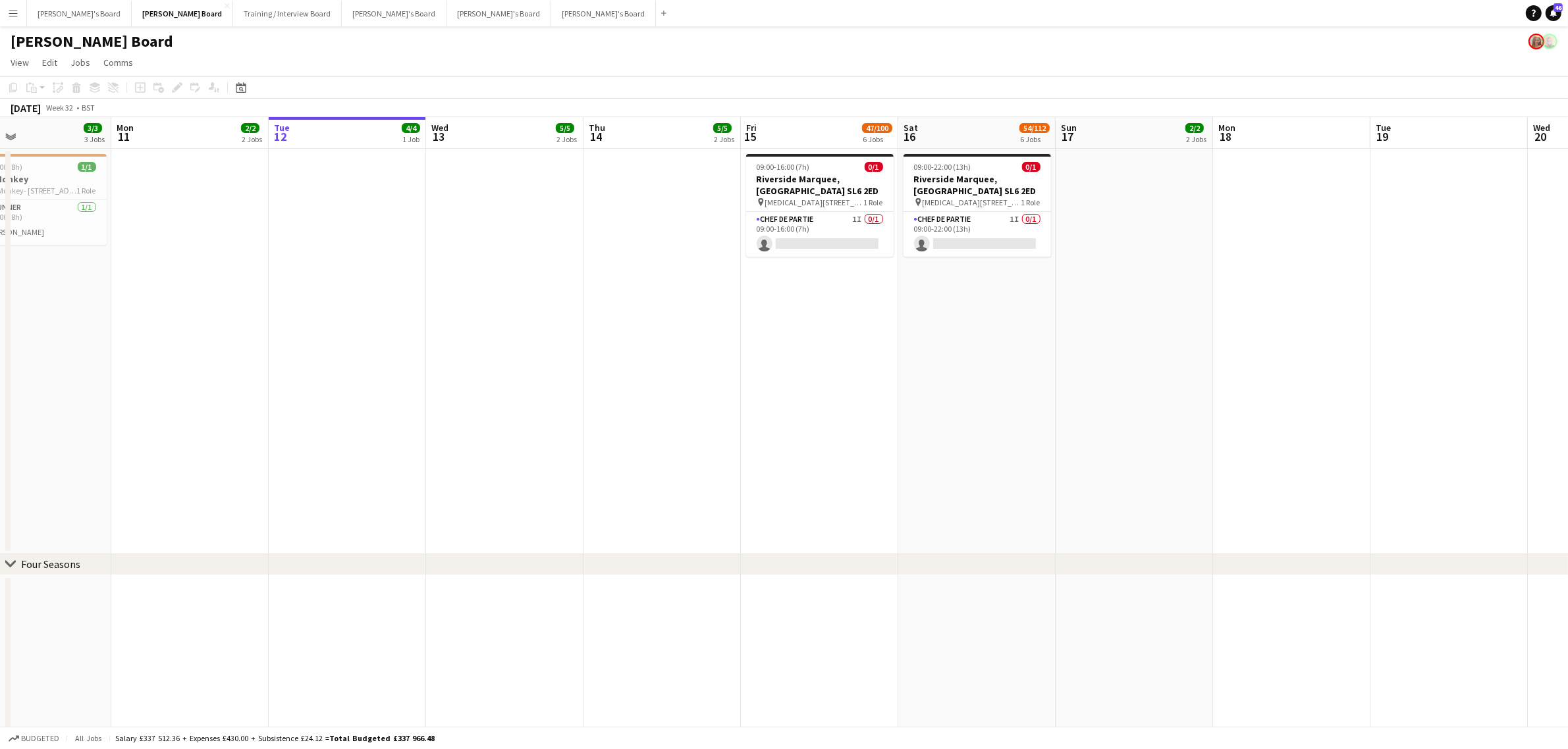
drag, startPoint x: 869, startPoint y: 309, endPoint x: 536, endPoint y: 343, distance: 334.7
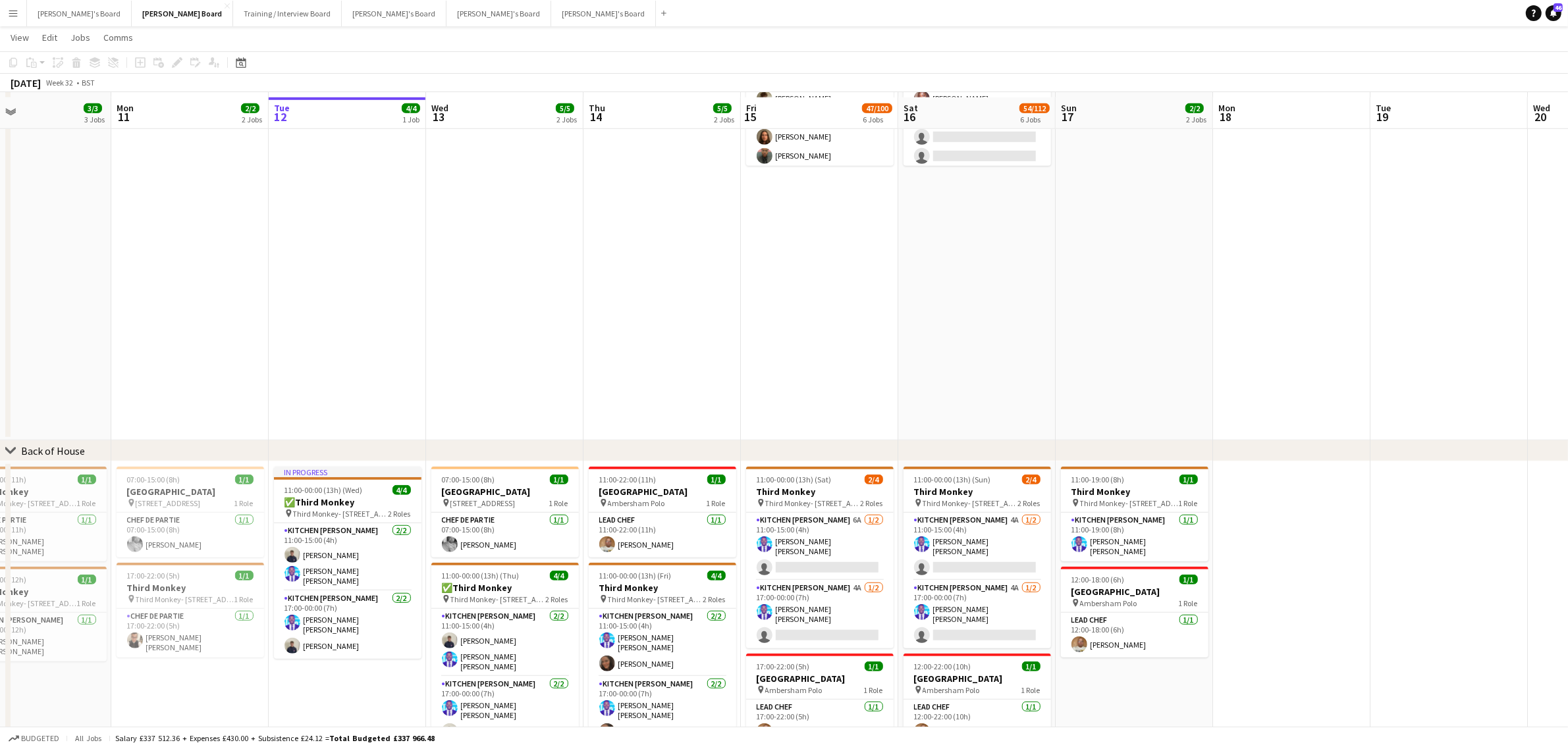
scroll to position [1223, 0]
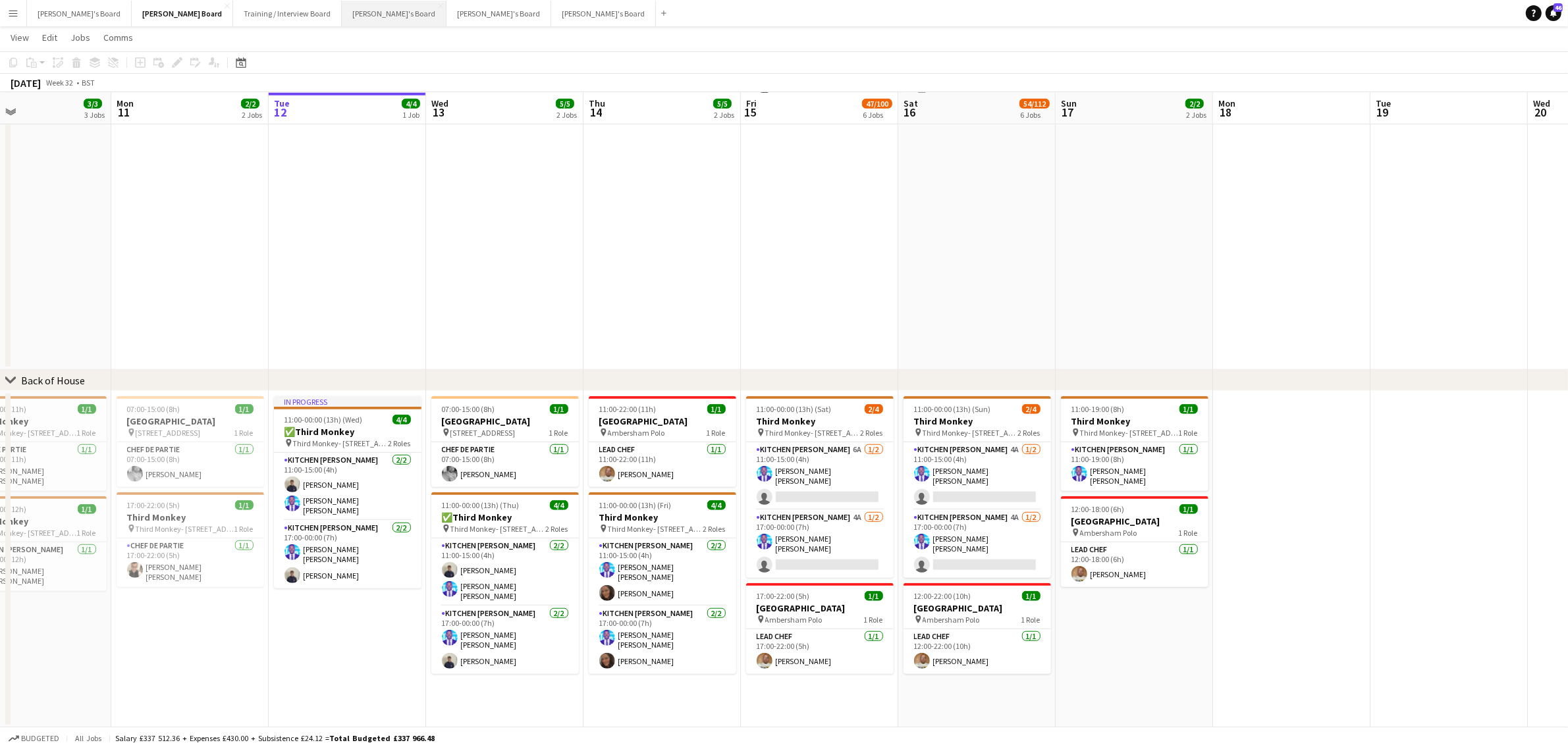
click at [342, 11] on button "[PERSON_NAME]'s Board Close" at bounding box center [394, 14] width 104 height 26
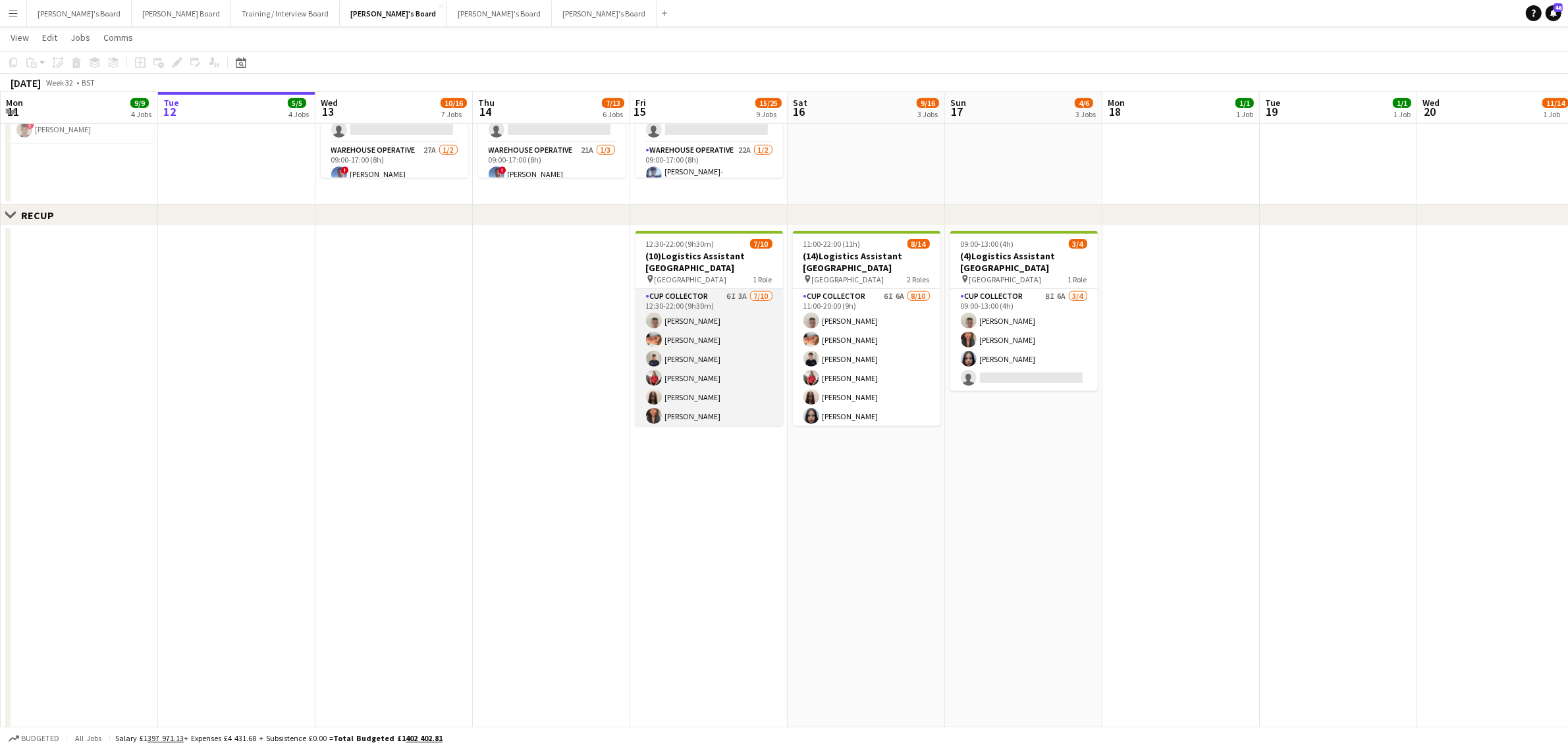
click at [722, 361] on app-card-role "CUP COLLECTOR 6I 3A 7/10 12:30-22:00 (9h30m) Jem McAllister Robby Johnston Alfi…" at bounding box center [709, 397] width 148 height 216
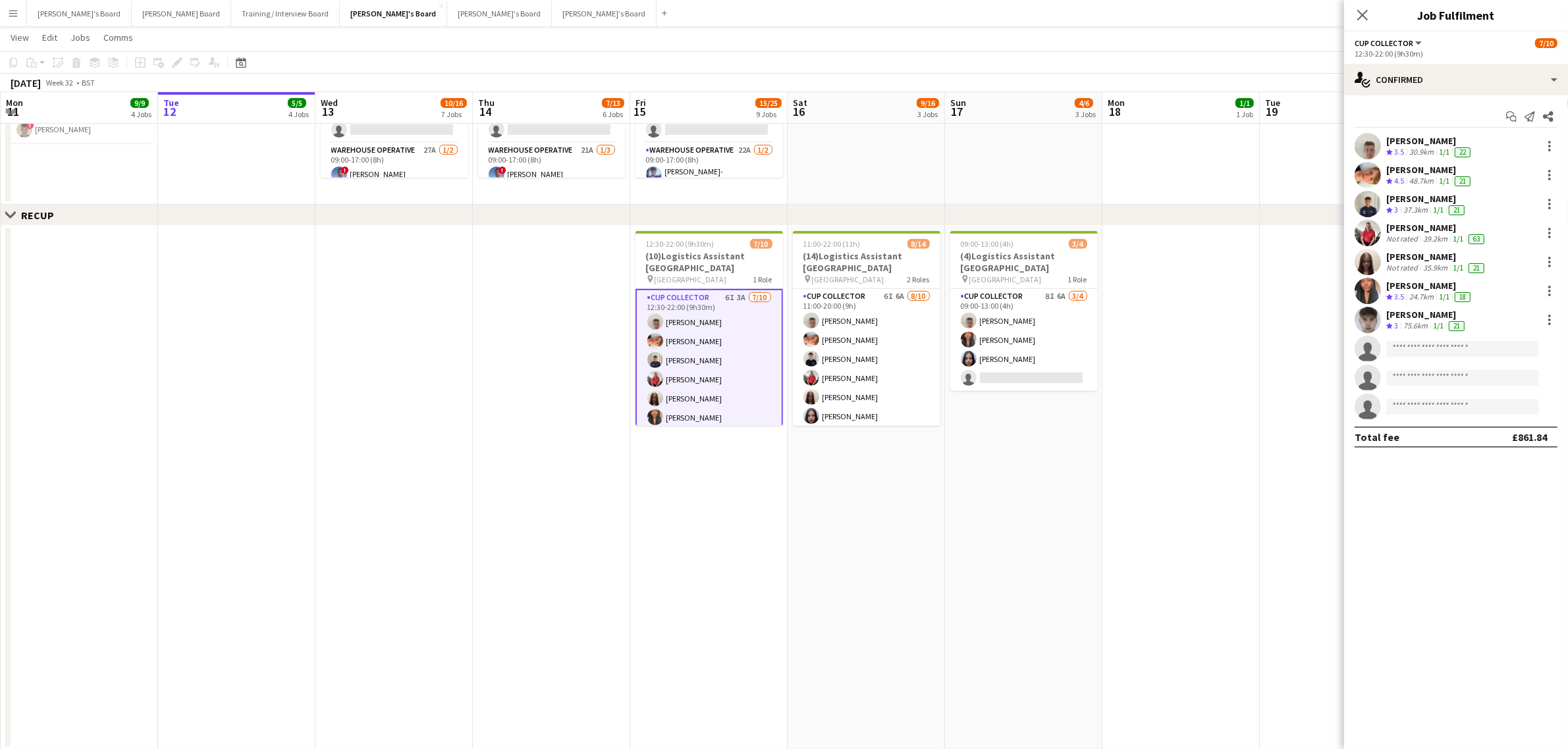
click at [1014, 512] on app-date-cell "09:00-13:00 (4h) 3/4 (4)Logistics Assistant Newbury pin Newbury Racecourse 1 Ro…" at bounding box center [1023, 488] width 158 height 524
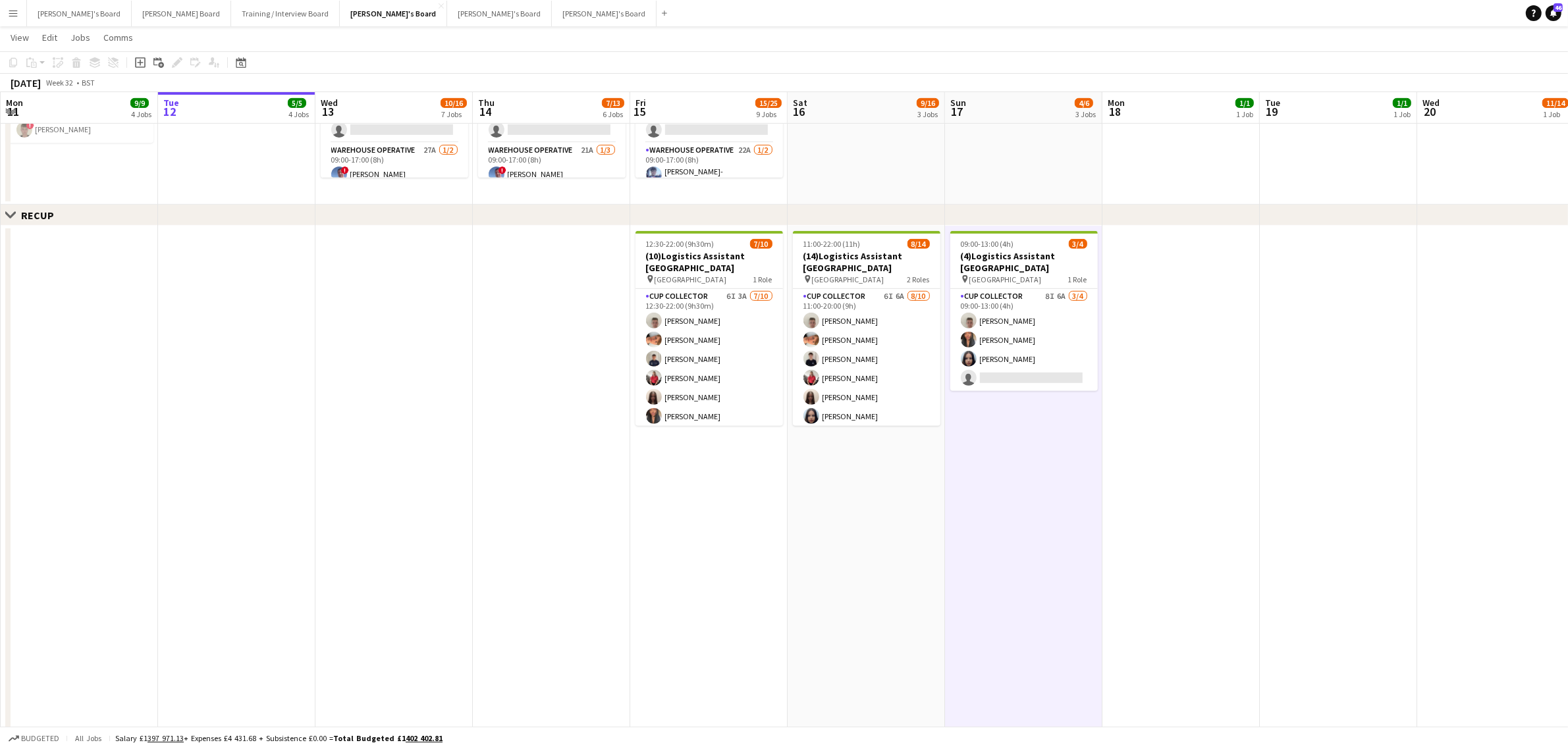
click at [1014, 512] on app-date-cell "09:00-13:00 (4h) 3/4 (4)Logistics Assistant Newbury pin Newbury Racecourse 1 Ro…" at bounding box center [1023, 488] width 158 height 524
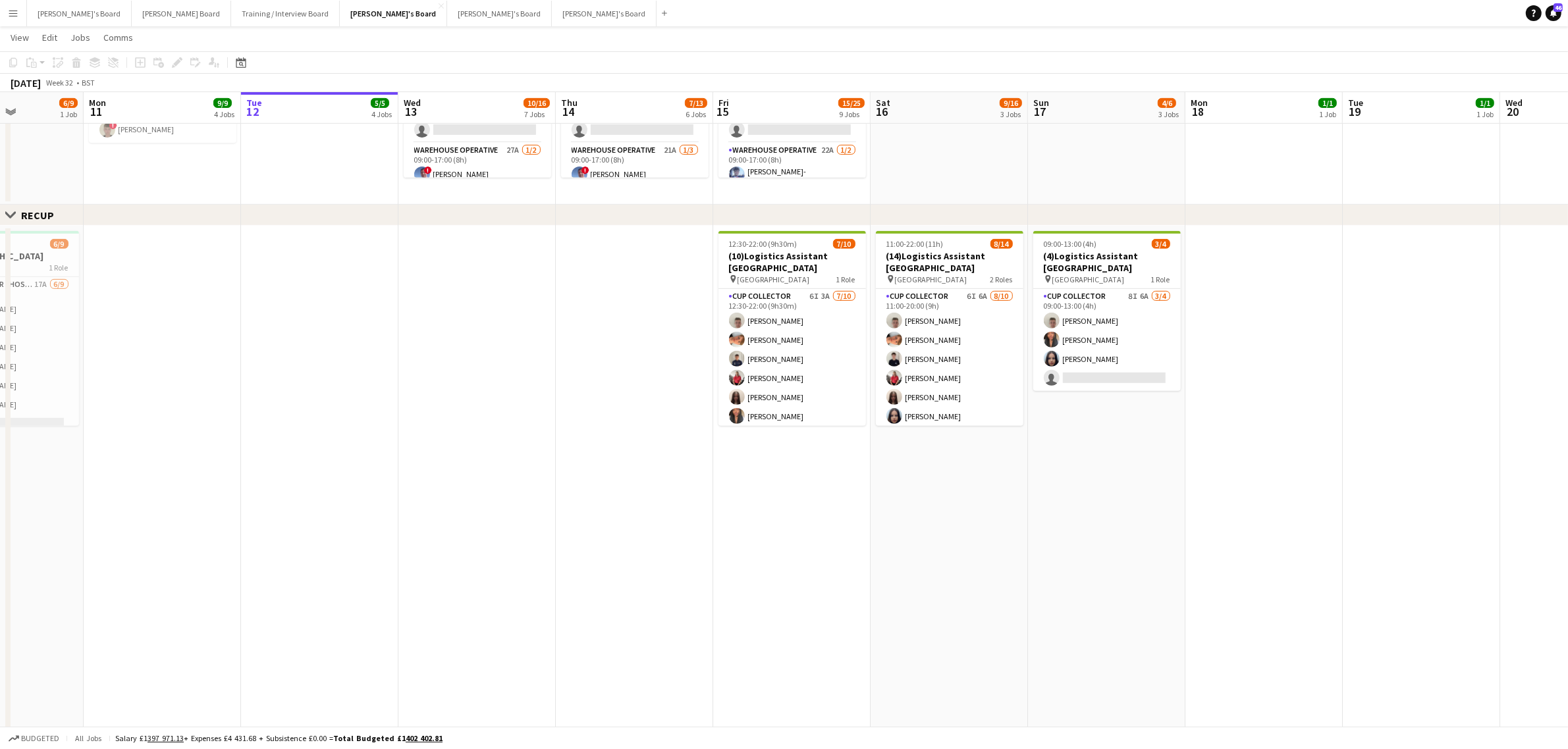
scroll to position [0, 468]
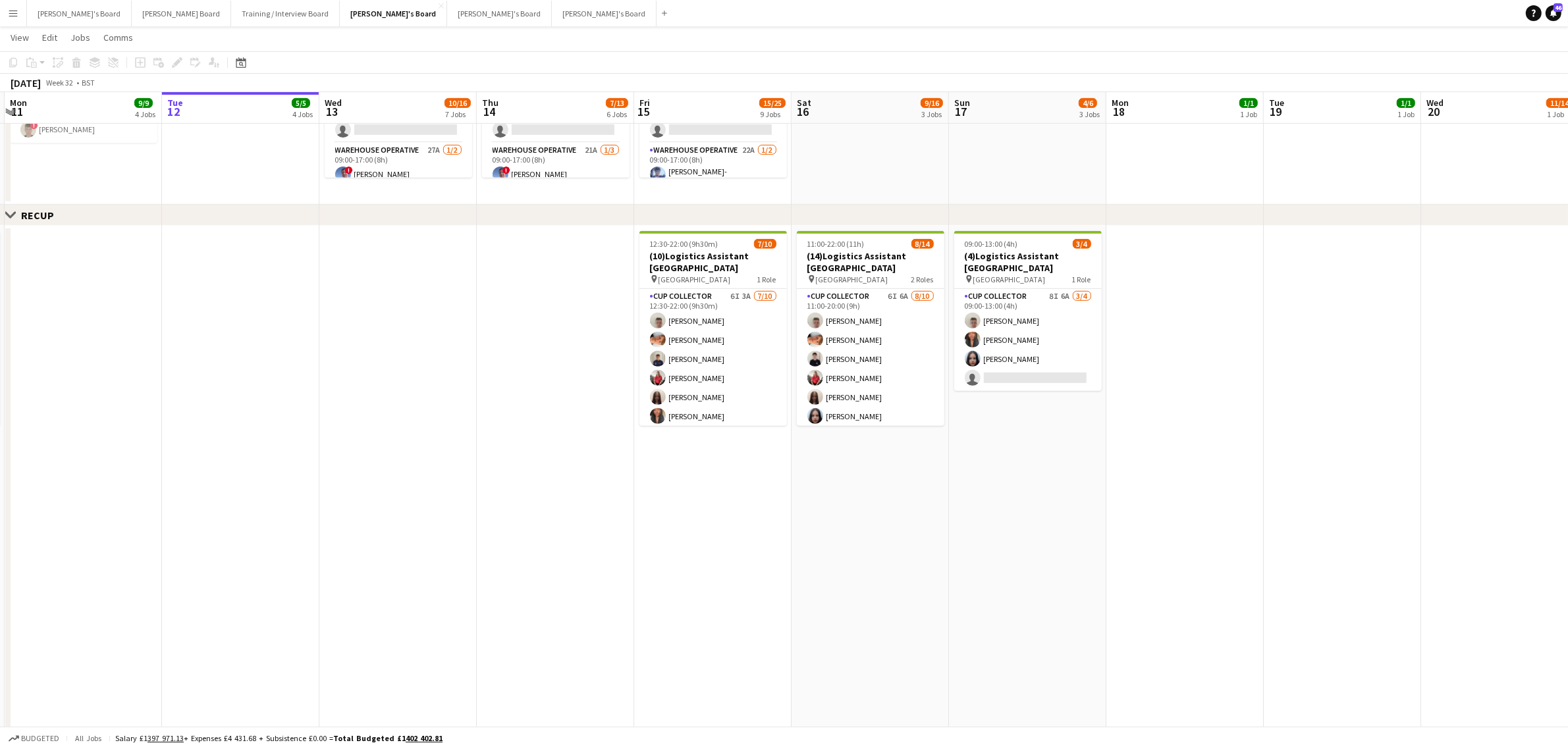
drag, startPoint x: 769, startPoint y: 459, endPoint x: 773, endPoint y: 494, distance: 35.2
click at [773, 494] on app-calendar-viewport "Fri 8 17/19 7 Jobs Sat 9 41/43 4 Jobs Sun 10 6/9 1 Job Mon 11 9/9 4 Jobs Tue 12…" at bounding box center [784, 463] width 1568 height 2140
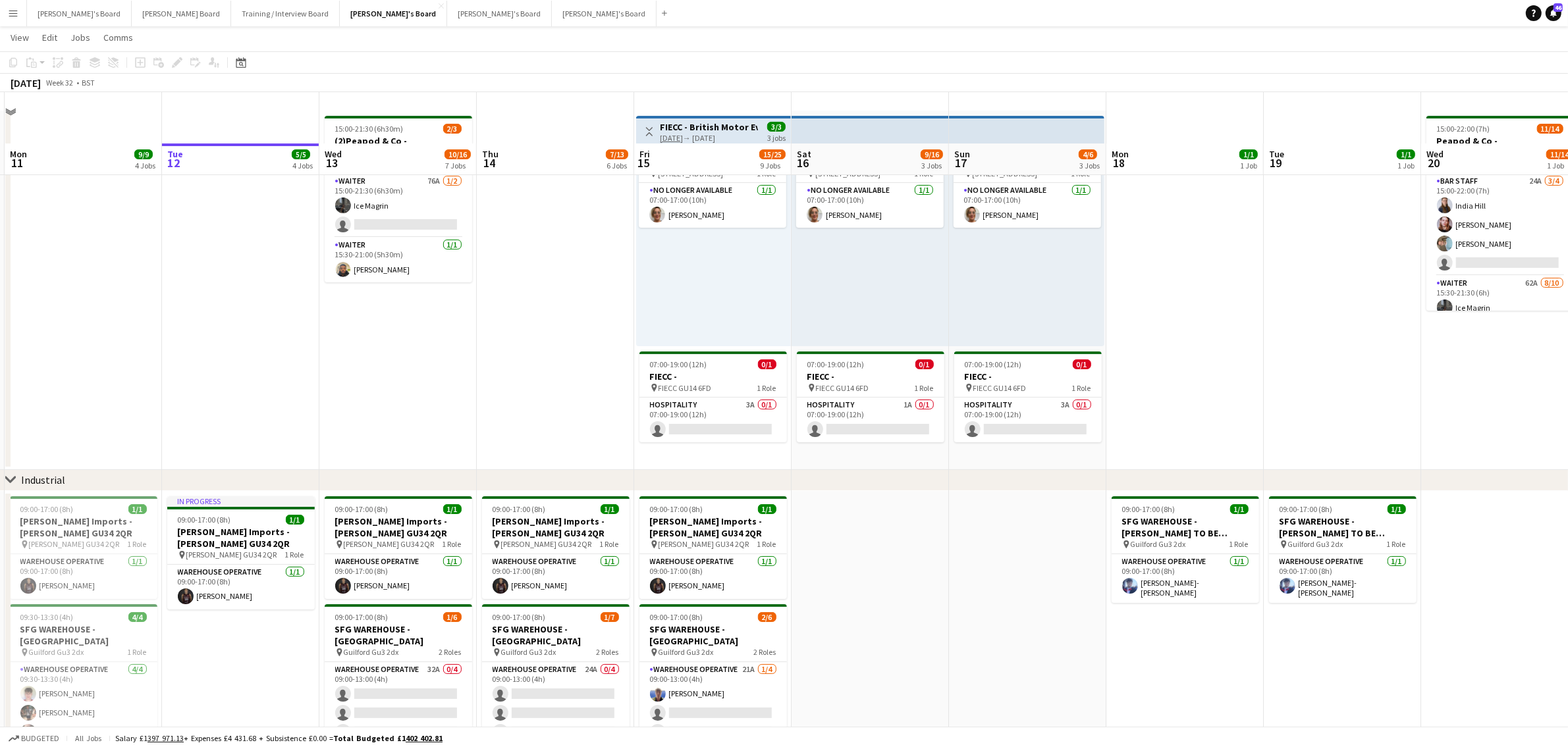
scroll to position [0, 0]
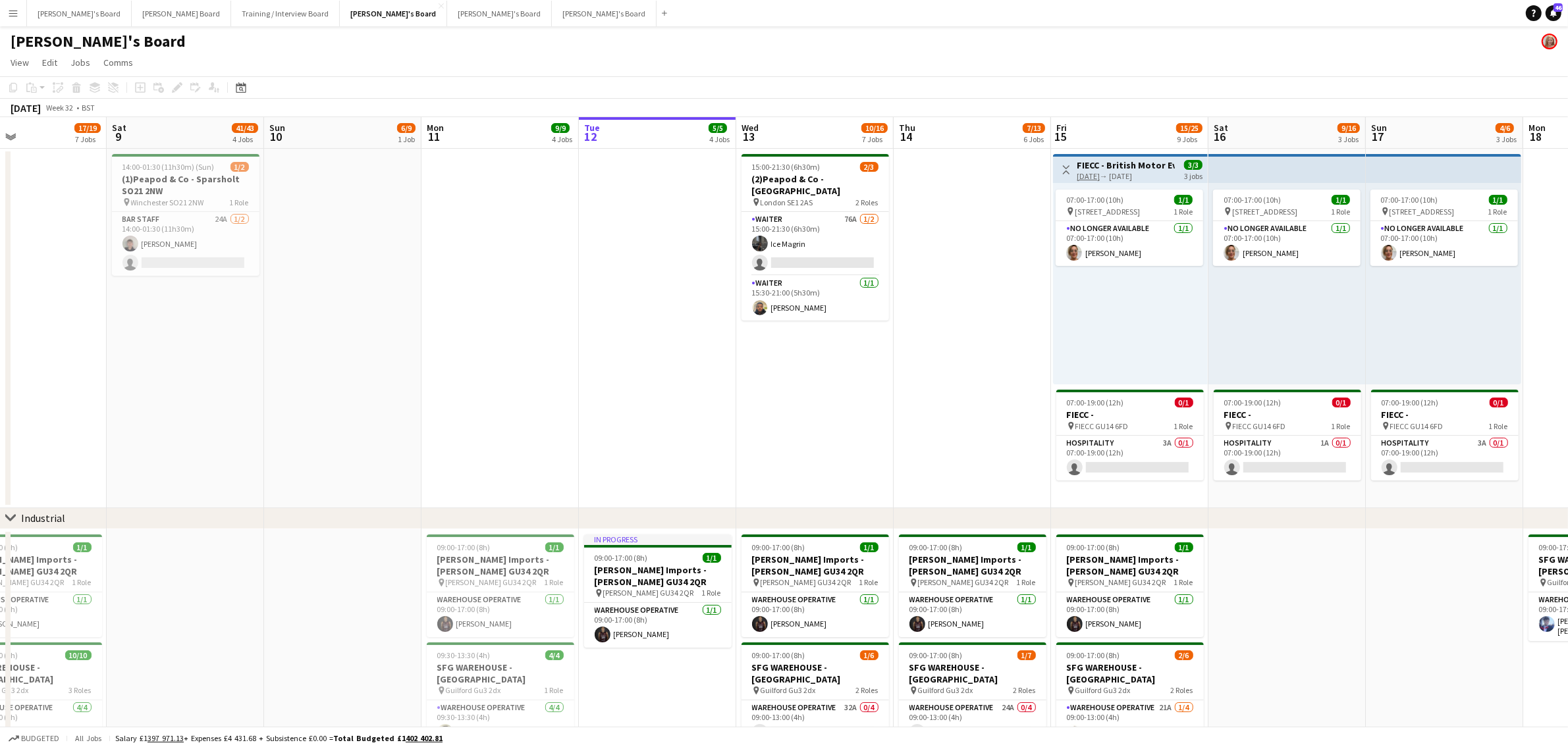
drag, startPoint x: 523, startPoint y: 267, endPoint x: 865, endPoint y: 264, distance: 342.0
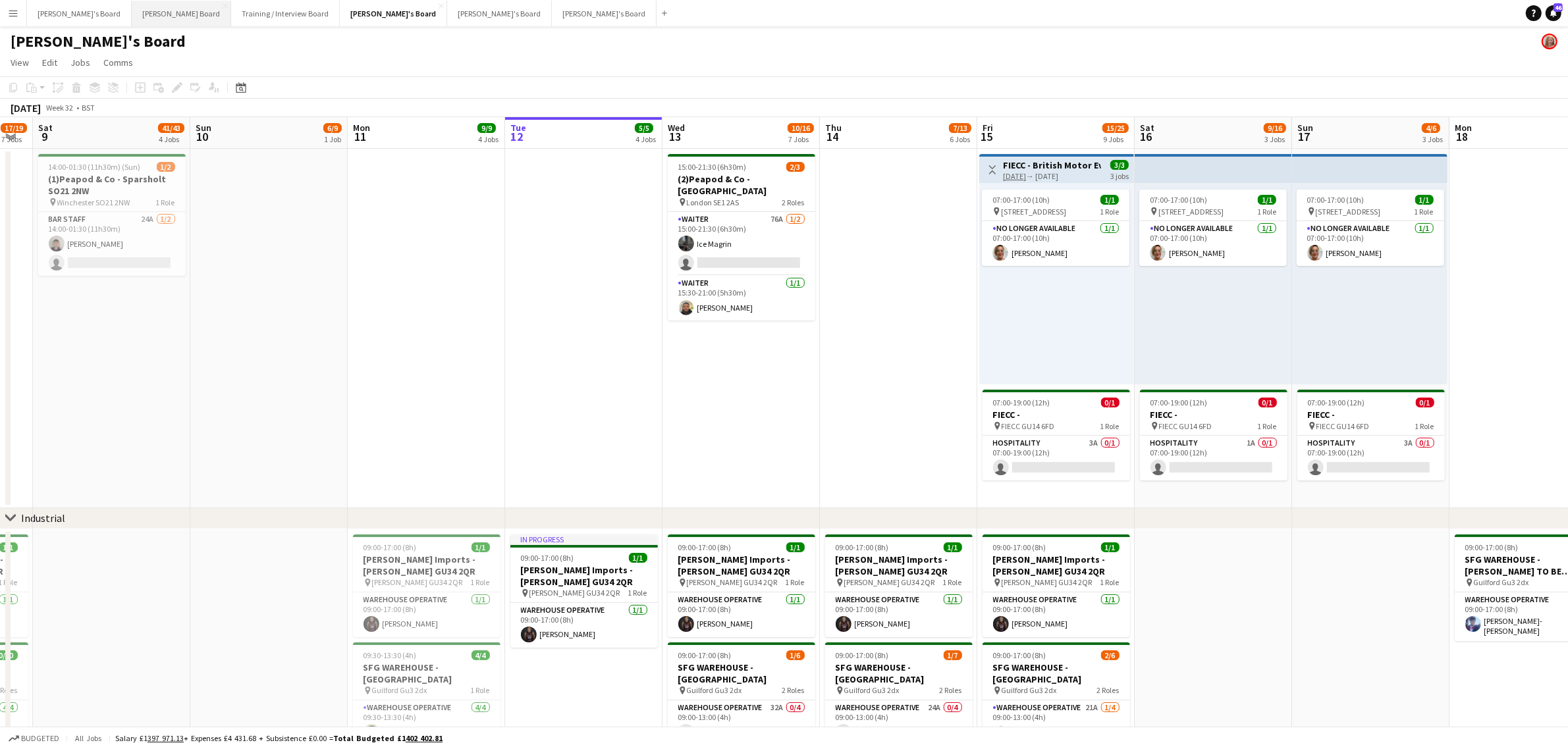
click at [137, 13] on button "[PERSON_NAME] Board Close" at bounding box center [181, 14] width 99 height 26
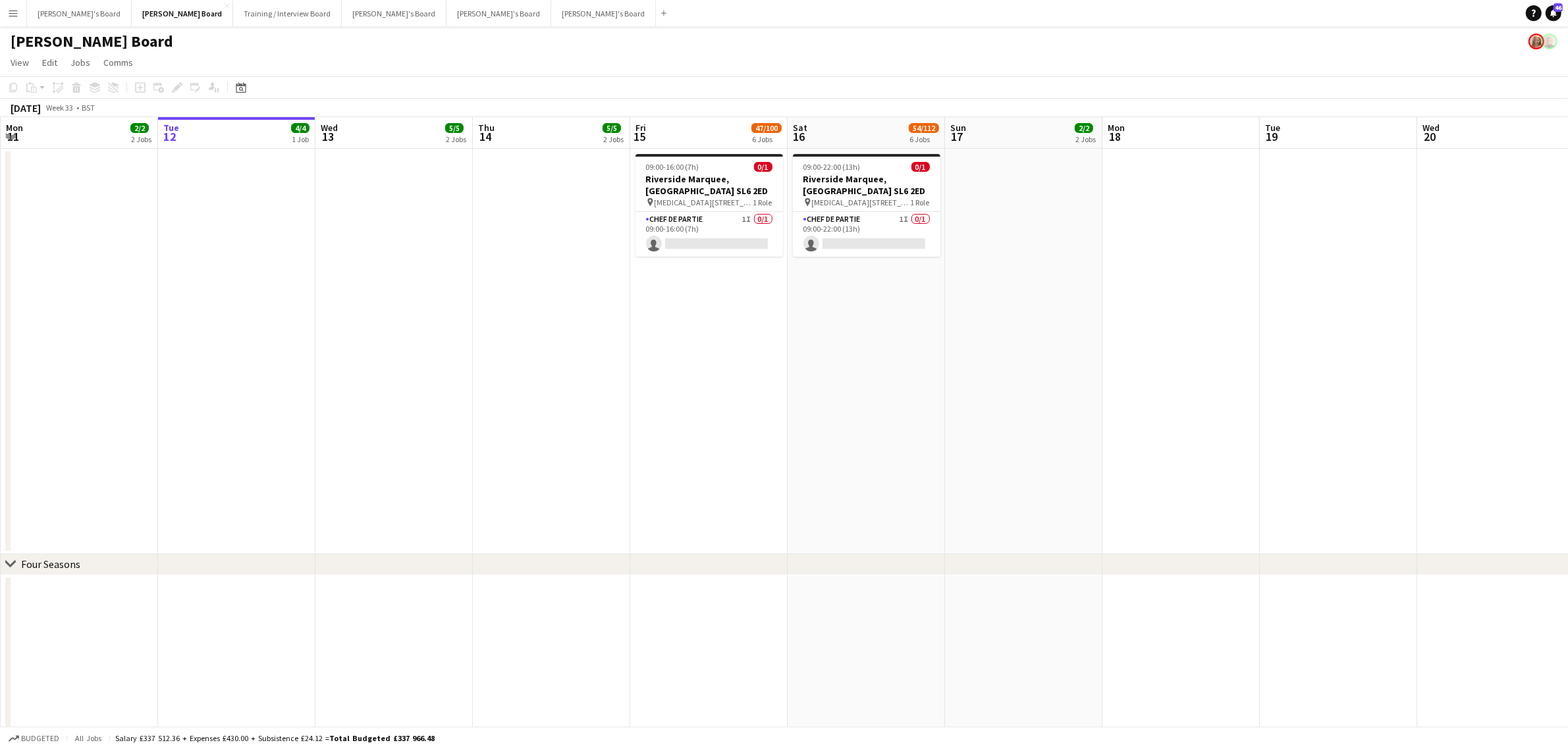
scroll to position [0, 392]
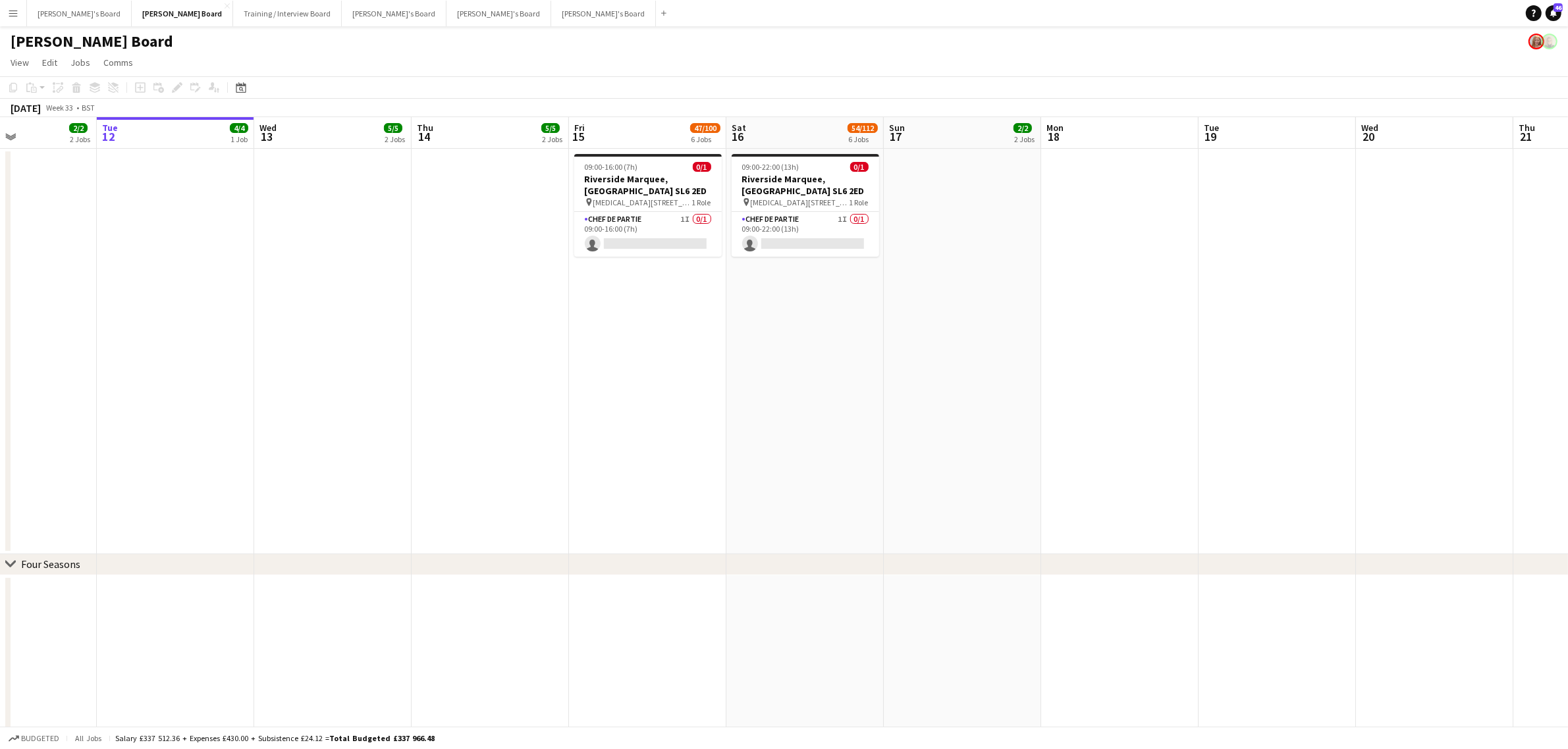
drag, startPoint x: 600, startPoint y: 363, endPoint x: 435, endPoint y: 415, distance: 173.0
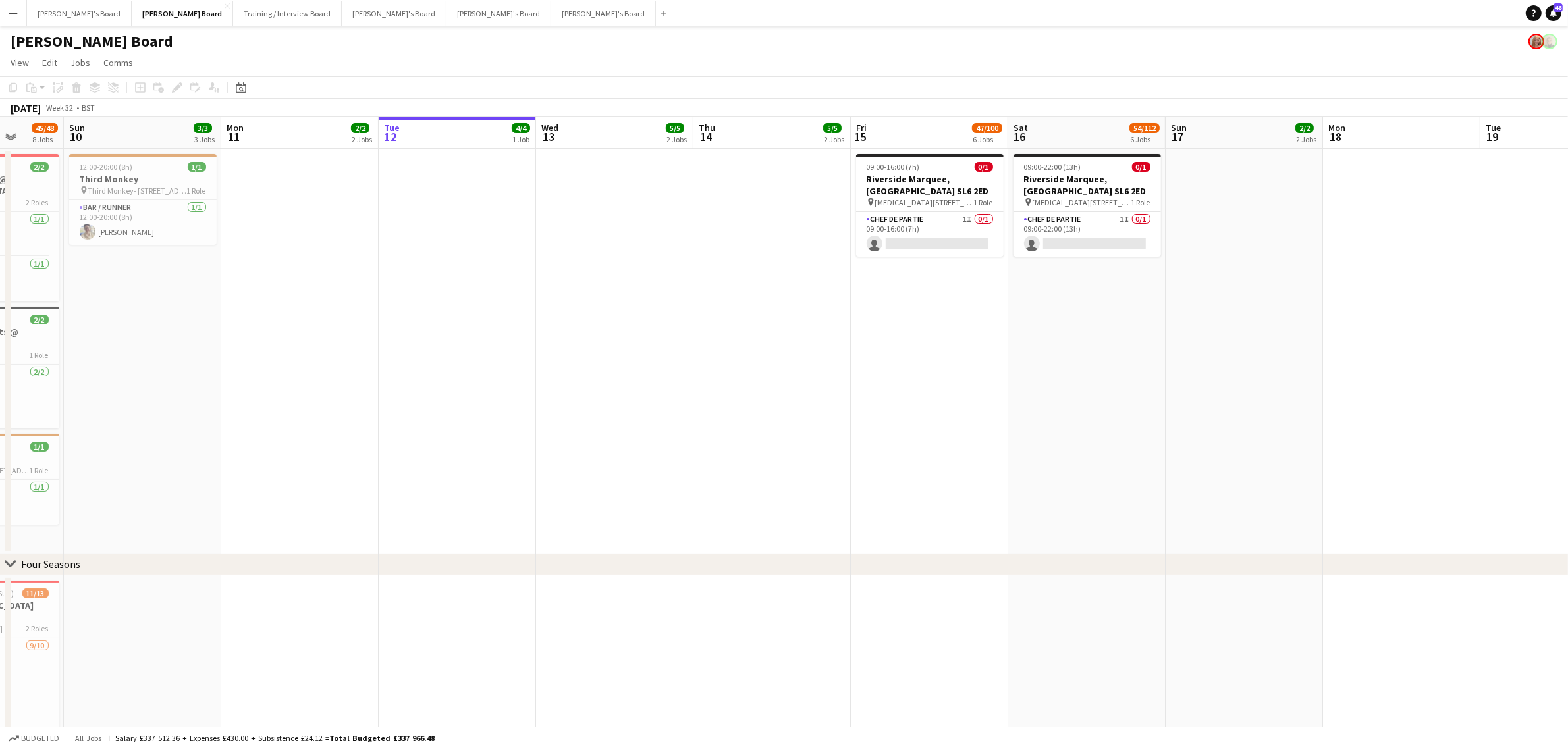
scroll to position [0, 376]
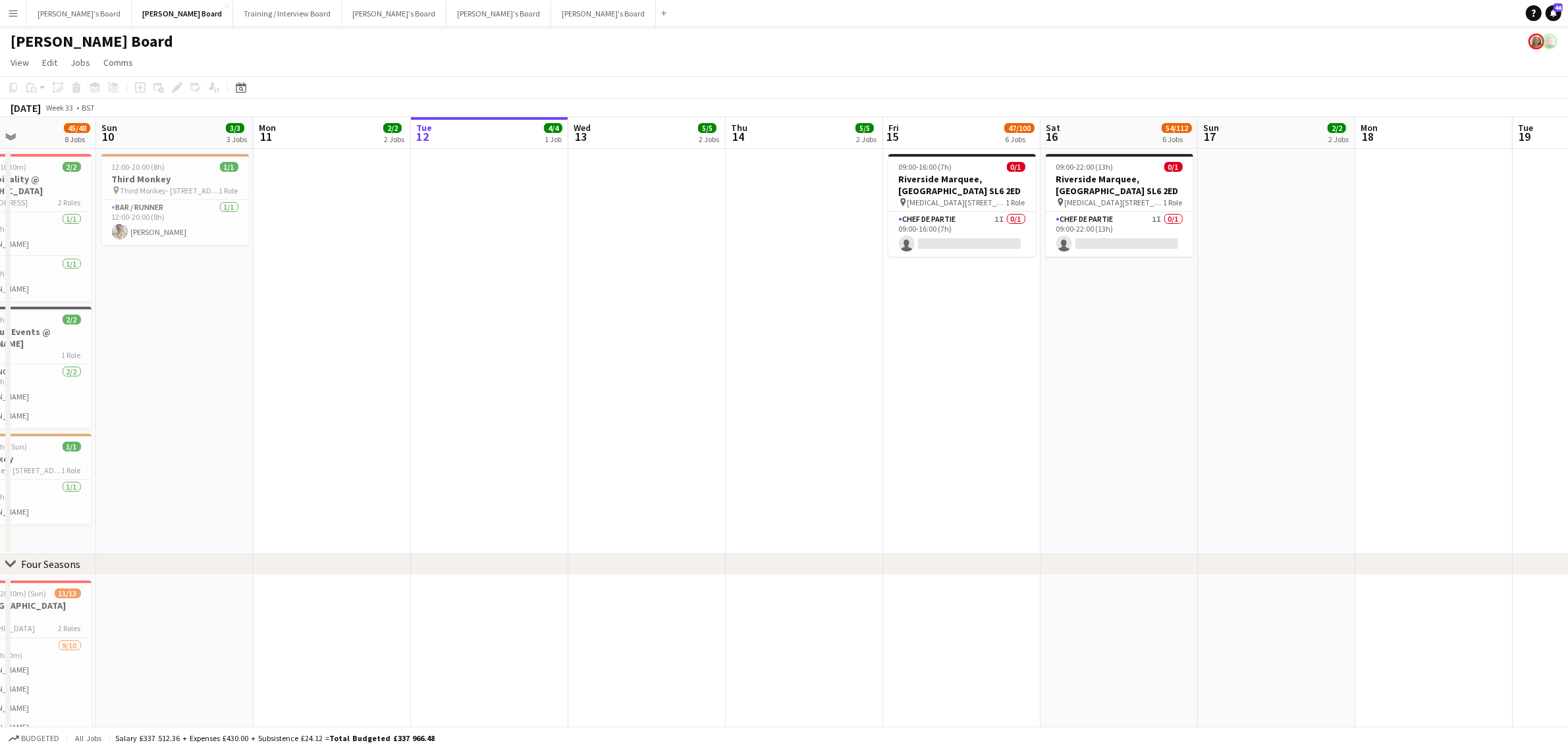
drag, startPoint x: 409, startPoint y: 341, endPoint x: 723, endPoint y: 449, distance: 332.1
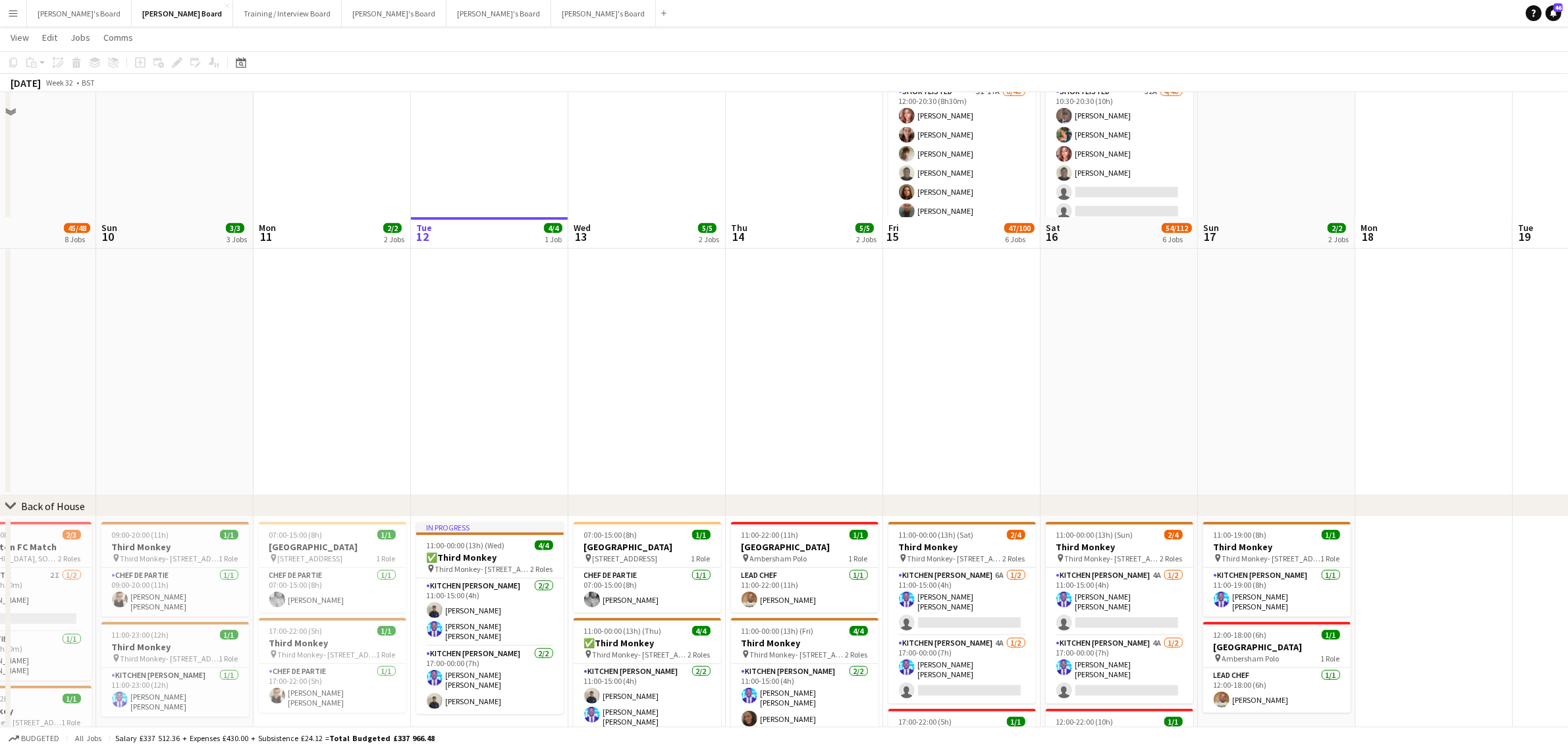
scroll to position [1223, 0]
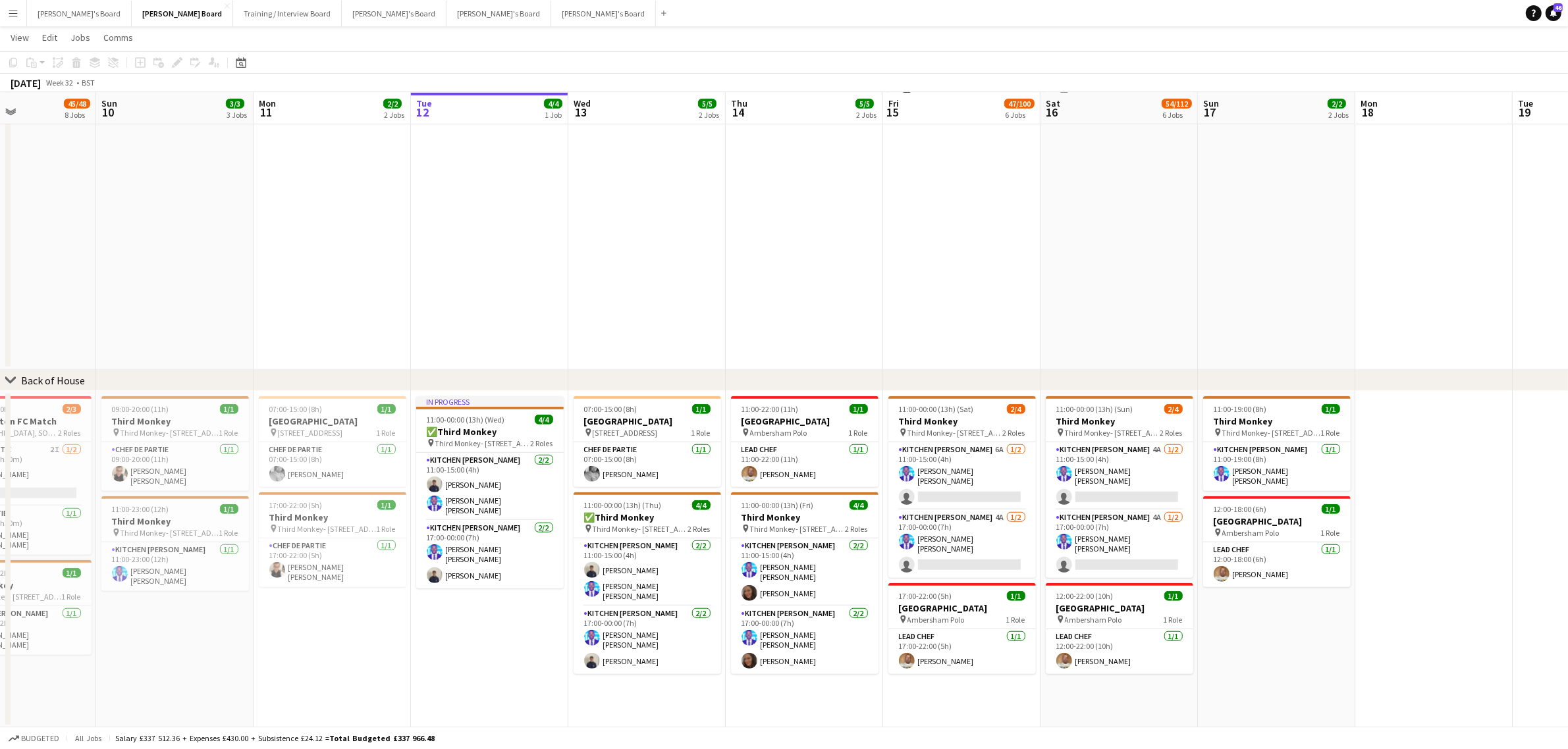
drag, startPoint x: 1176, startPoint y: 379, endPoint x: 853, endPoint y: 376, distance: 323.0
click at [853, 376] on div "chevron-right Back of House" at bounding box center [784, 381] width 1568 height 21
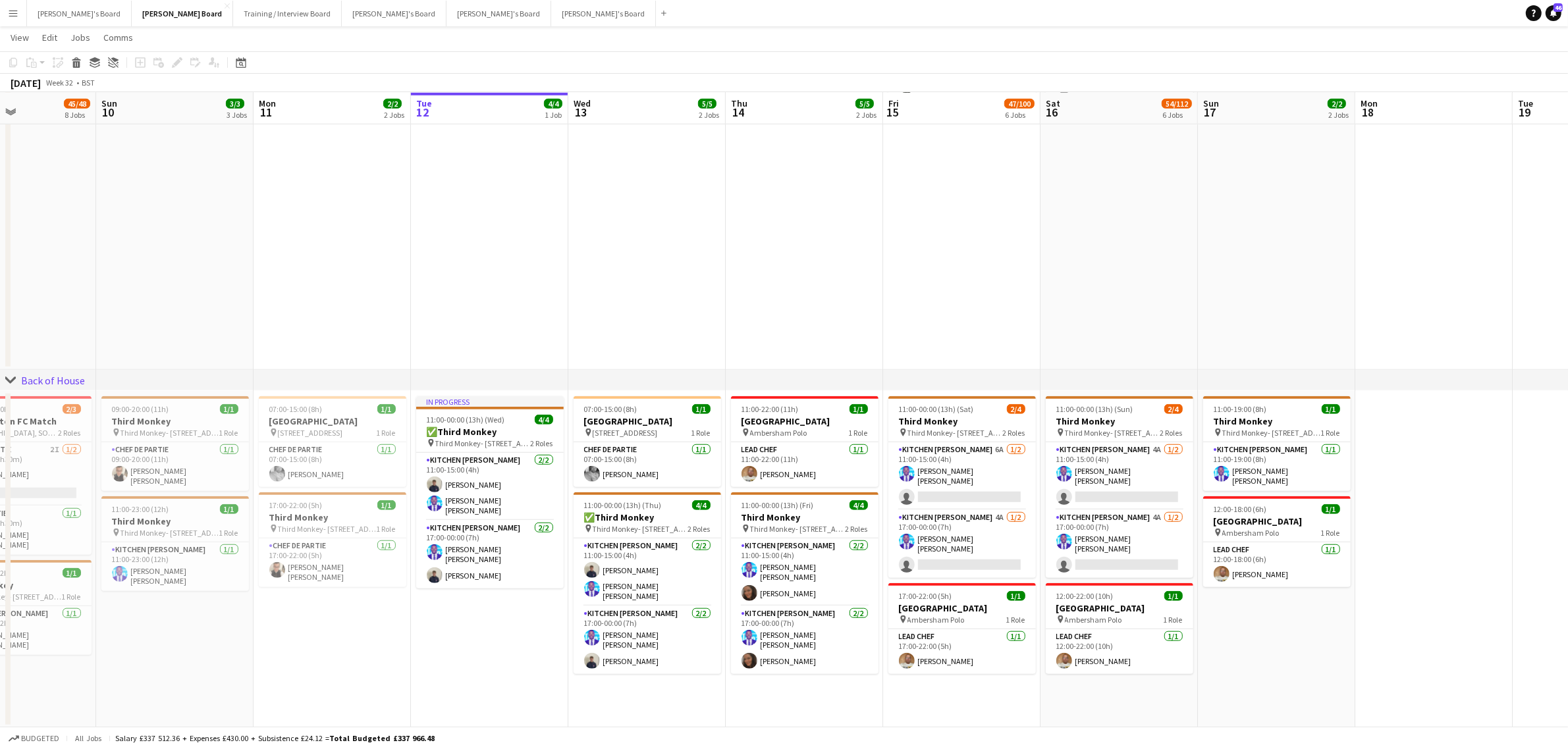
scroll to position [0, 472]
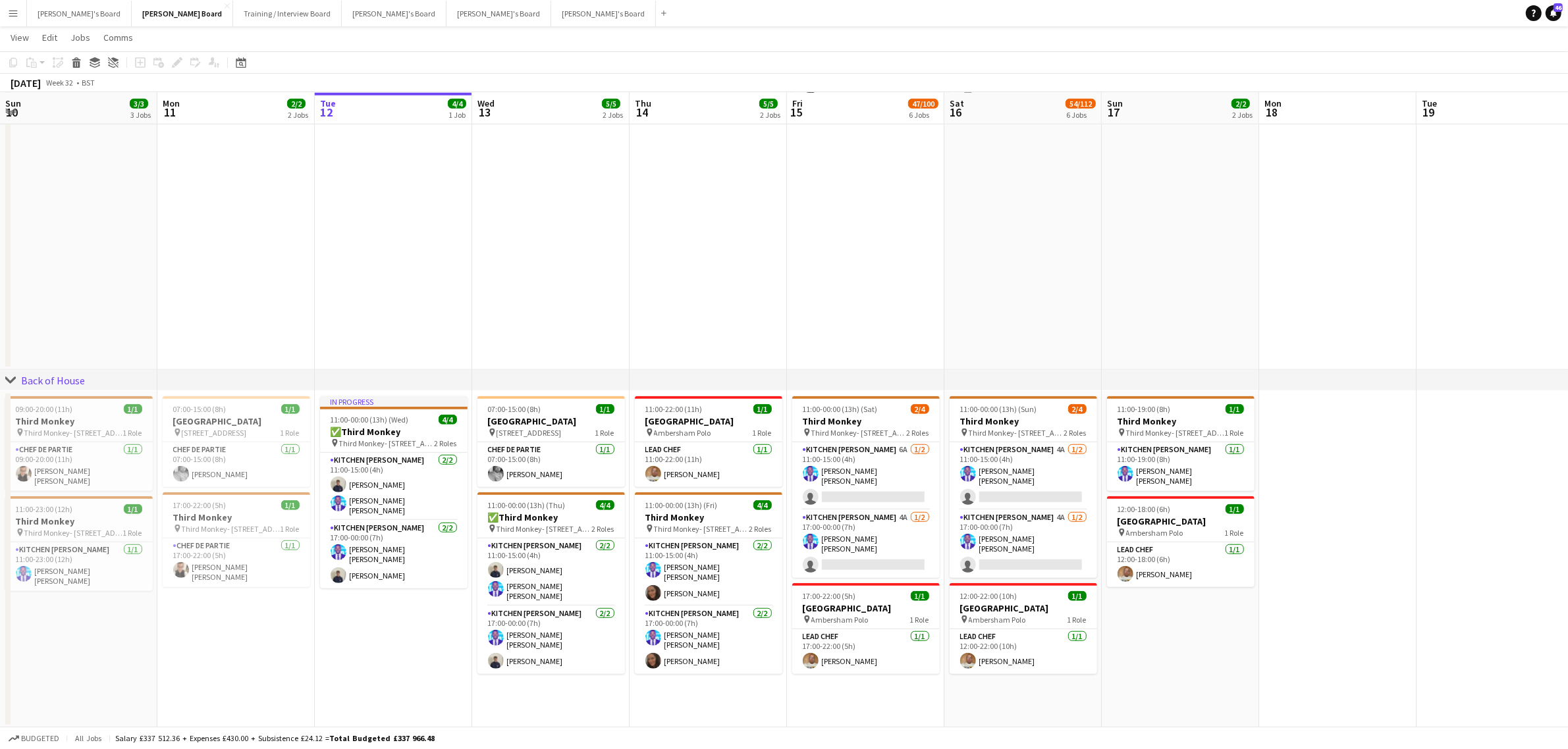
drag, startPoint x: 818, startPoint y: 466, endPoint x: 722, endPoint y: 475, distance: 96.4
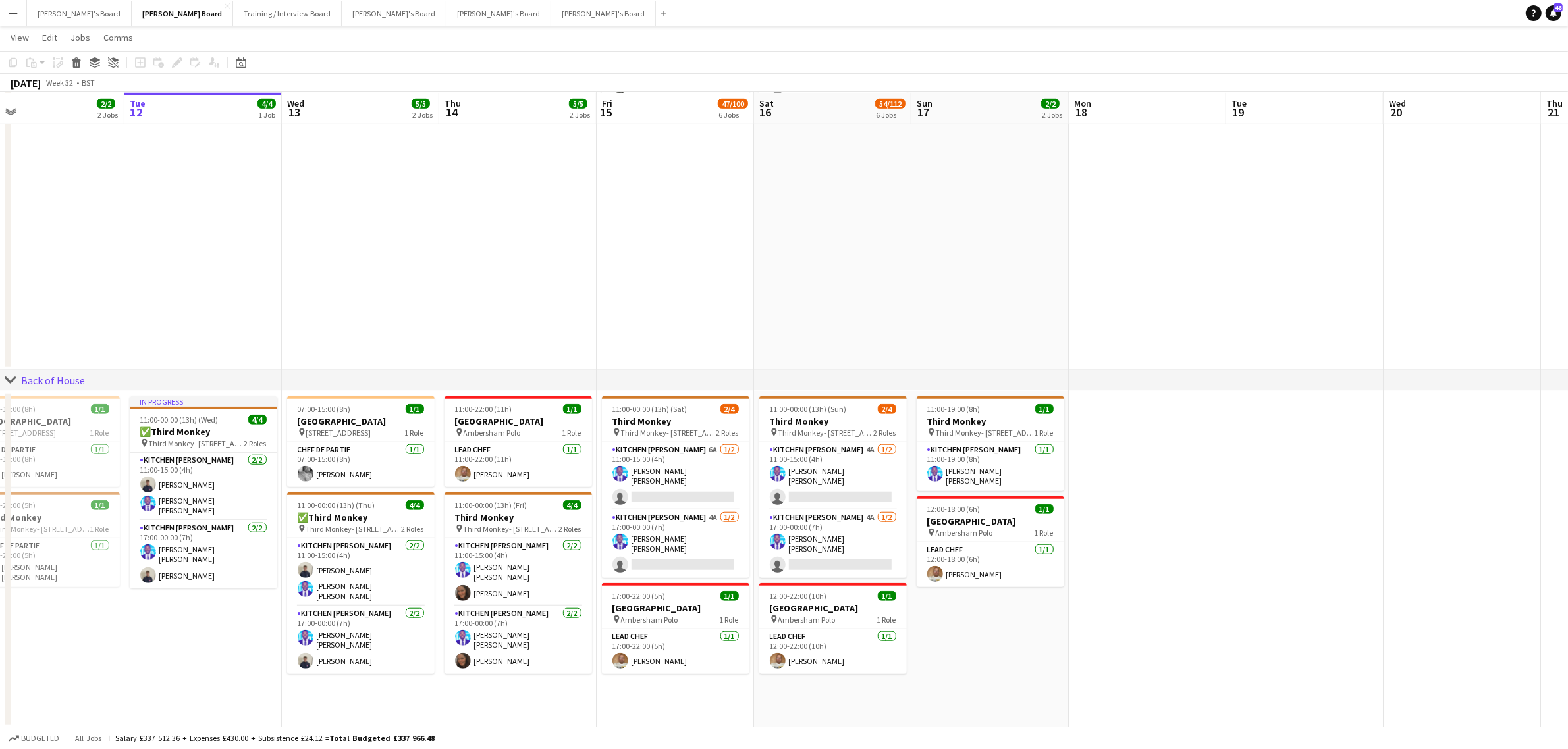
scroll to position [0, 417]
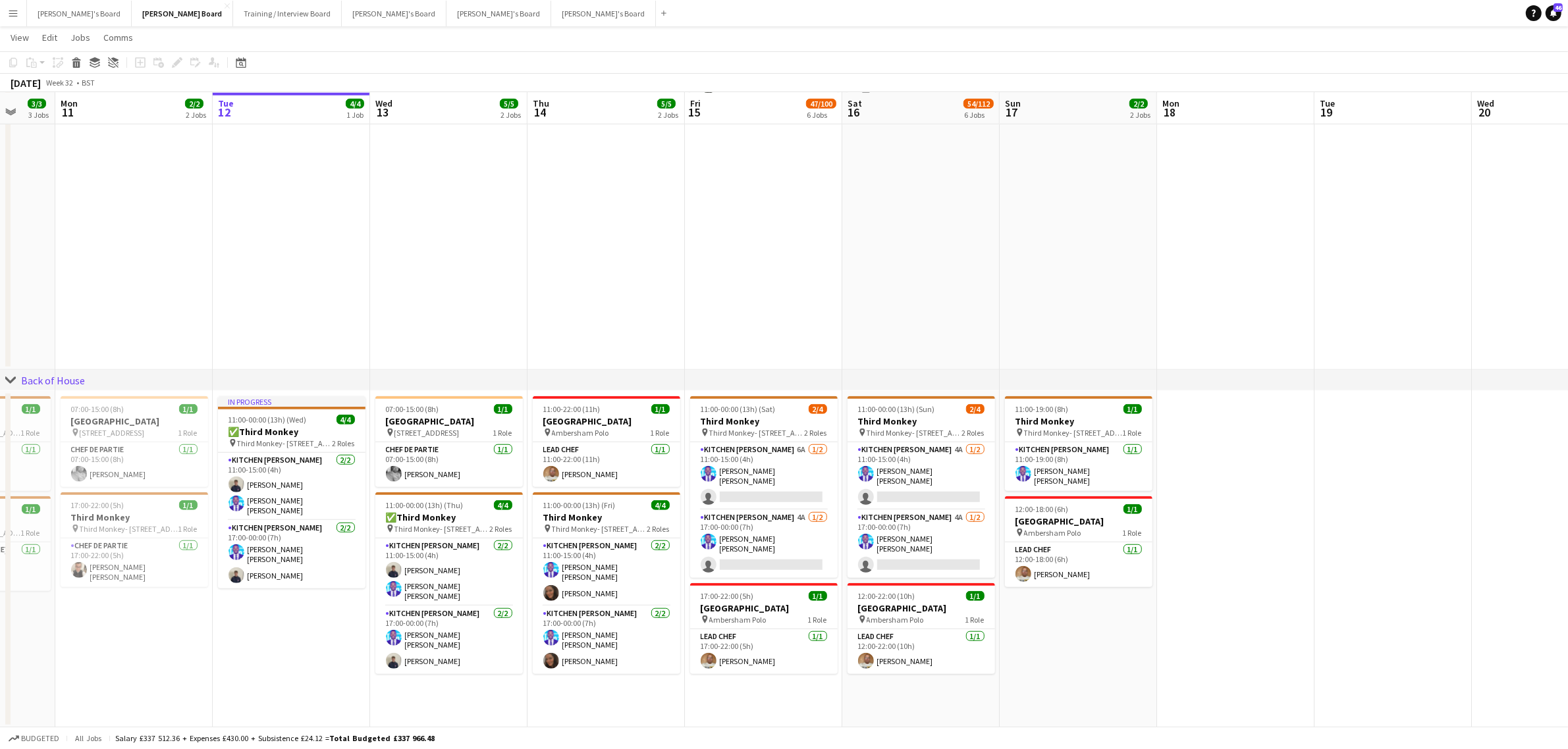
drag, startPoint x: 1086, startPoint y: 606, endPoint x: 996, endPoint y: 616, distance: 90.6
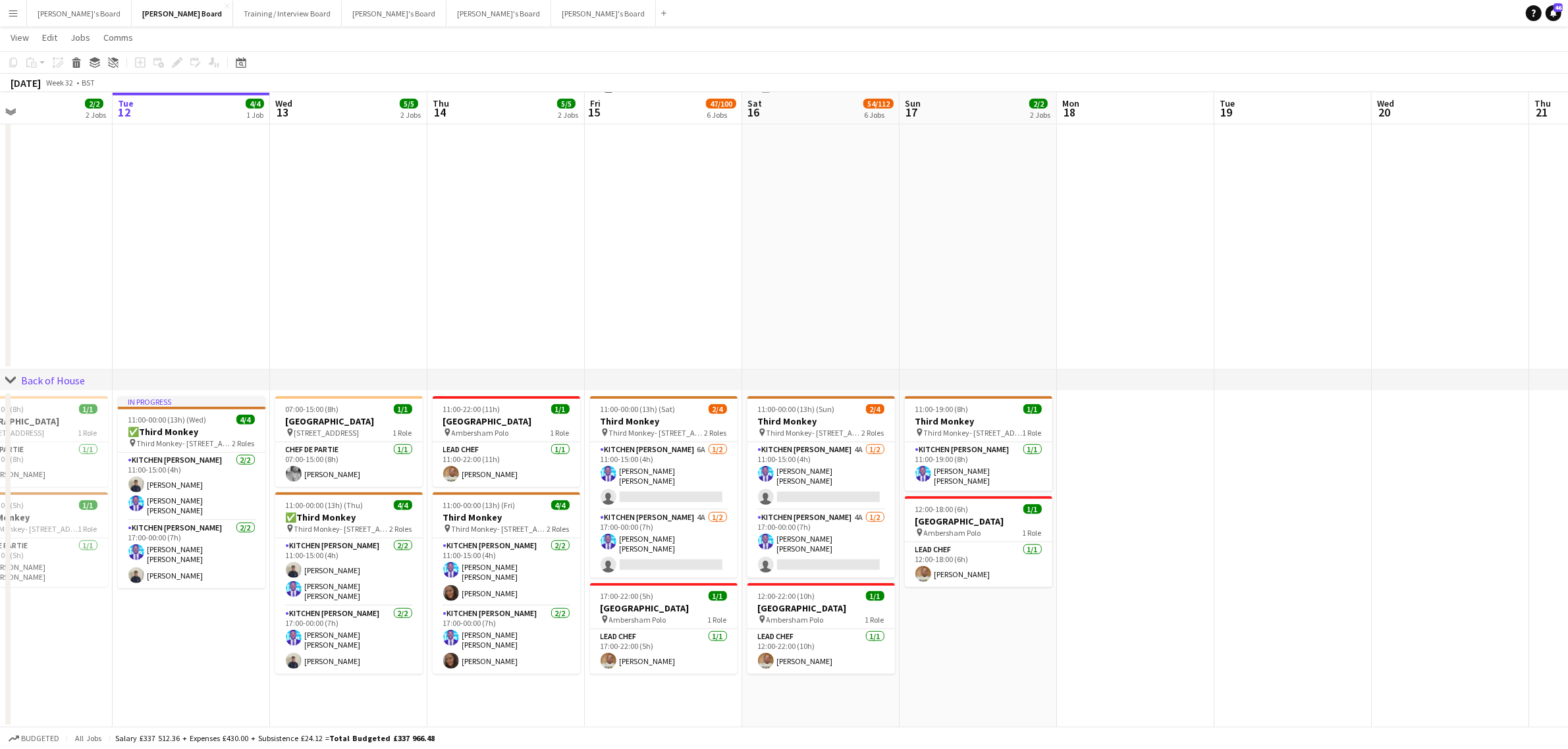
scroll to position [0, 395]
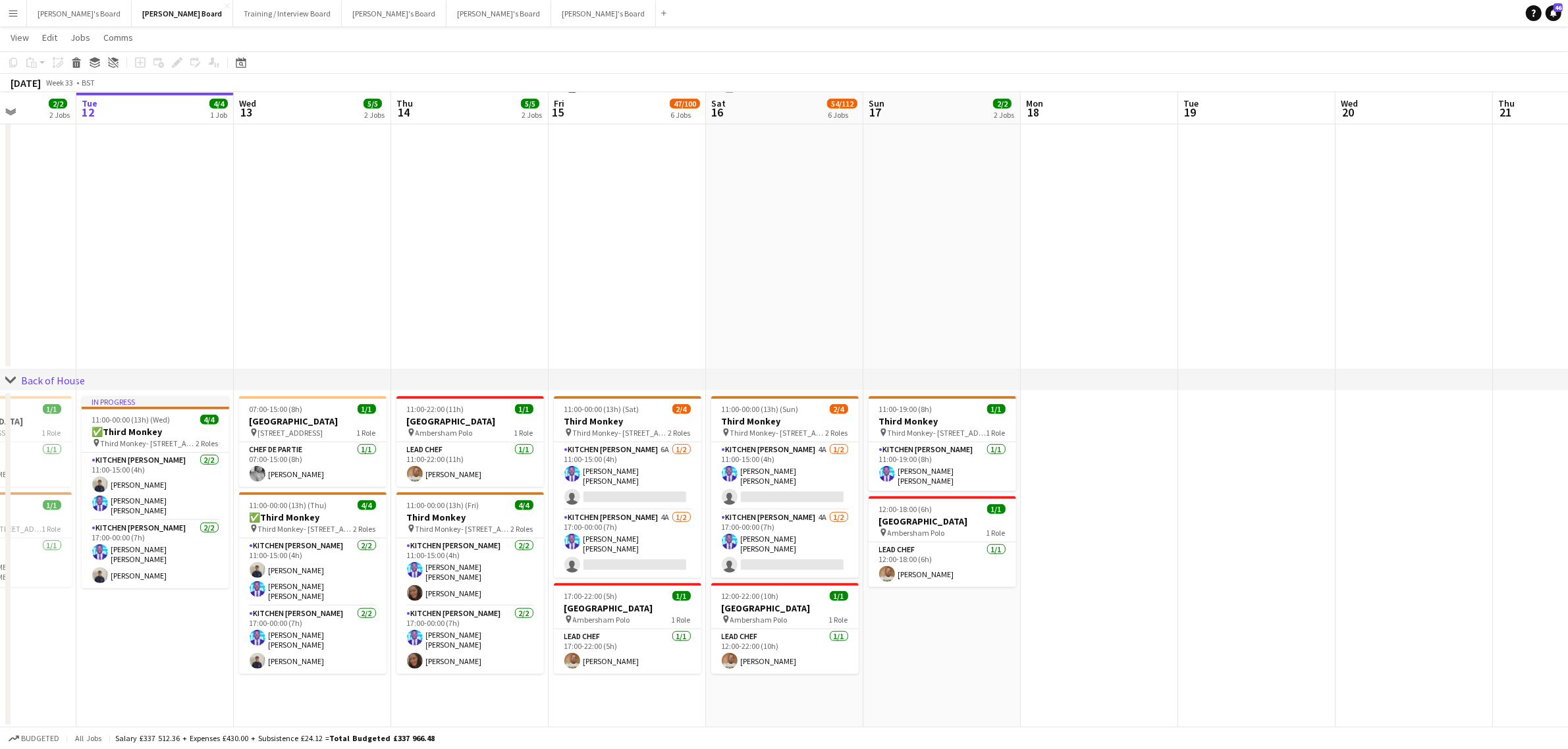
drag, startPoint x: 1114, startPoint y: 560, endPoint x: 1074, endPoint y: 565, distance: 40.3
click at [619, 465] on app-card-role "Kitchen Porter 6A 1/2 11:00-15:00 (4h) Antonio Ovie Obebe single-neutral-actions" at bounding box center [628, 476] width 148 height 68
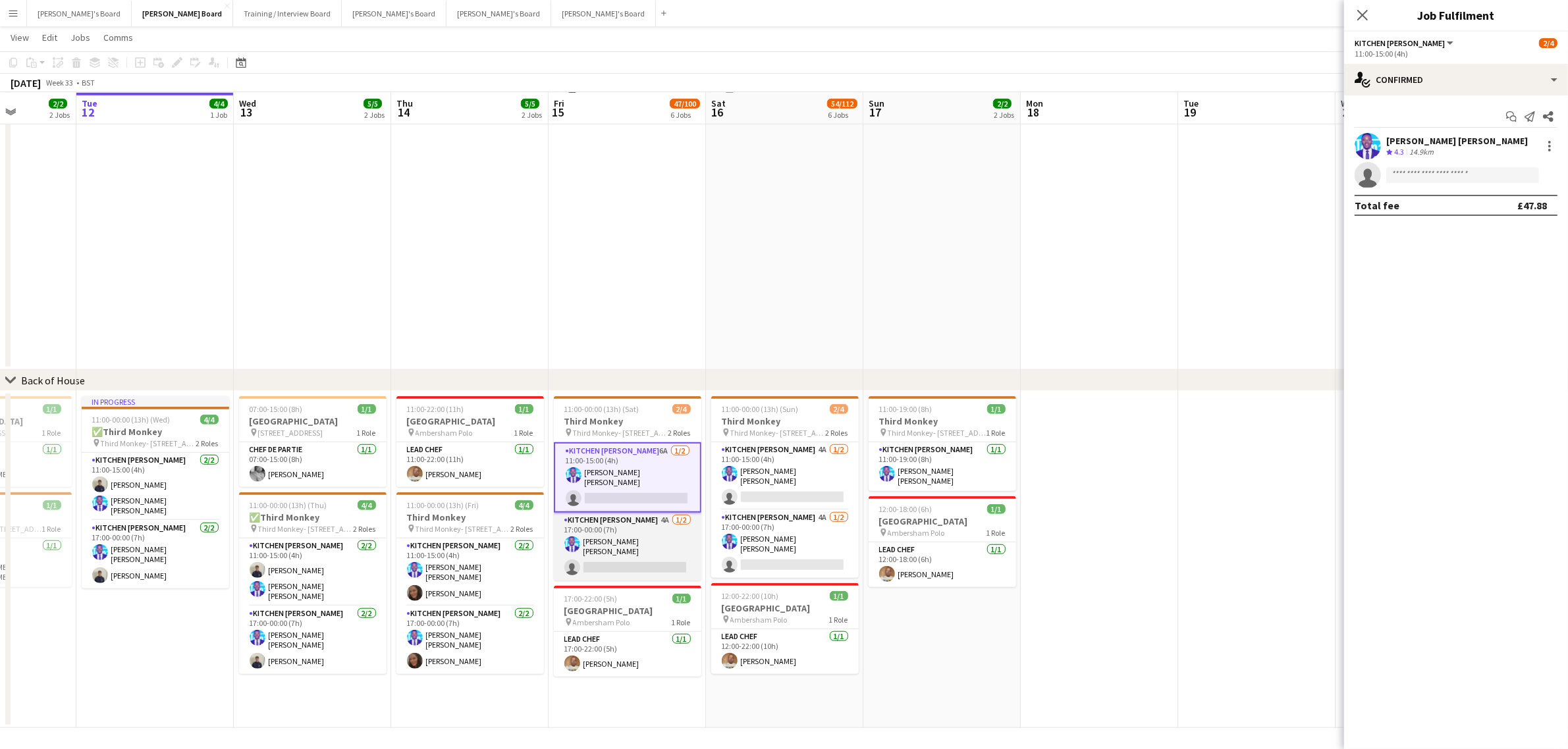
click at [675, 545] on app-card-role "Kitchen Porter 4A 1/2 17:00-00:00 (7h) Antonio Ovie Obebe single-neutral-actions" at bounding box center [628, 546] width 148 height 68
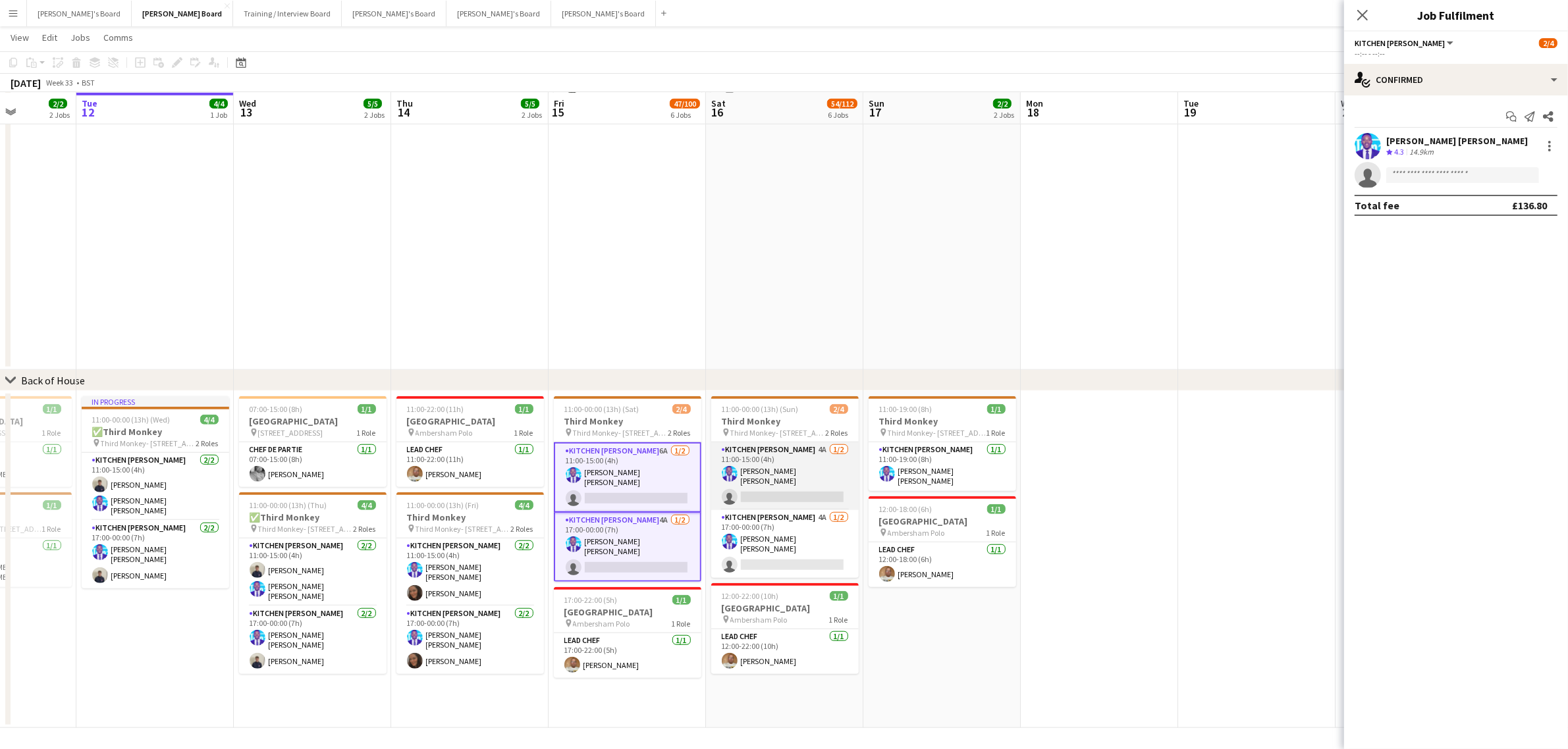
click at [749, 459] on app-card-role "Kitchen Porter 4A 1/2 11:00-15:00 (4h) Antonio Ovie Obebe single-neutral-actions" at bounding box center [785, 476] width 148 height 68
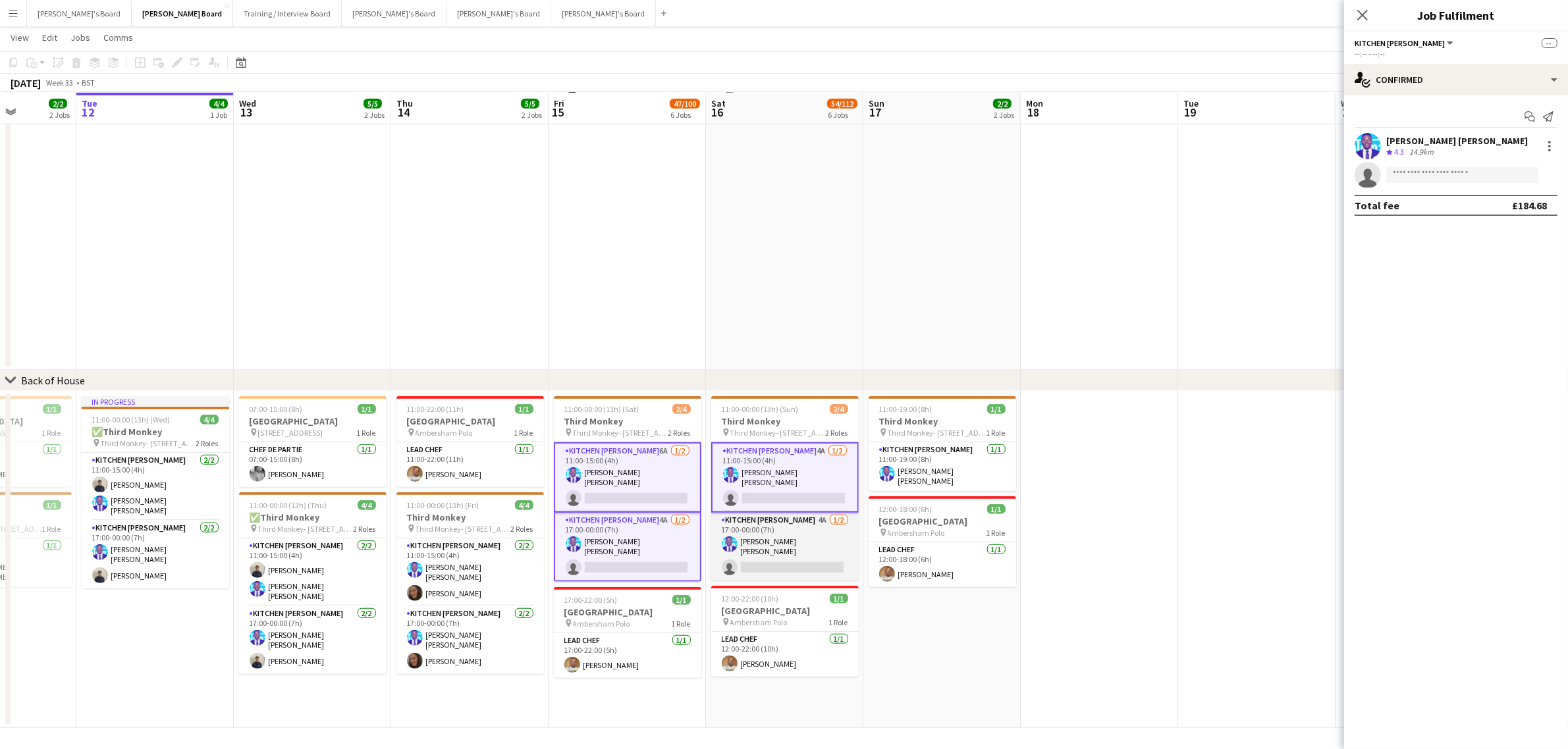
click at [764, 545] on app-card-role "Kitchen Porter 4A 1/2 17:00-00:00 (7h) Antonio Ovie Obebe single-neutral-actions" at bounding box center [785, 546] width 148 height 68
drag, startPoint x: 1467, startPoint y: 172, endPoint x: 1454, endPoint y: 180, distance: 15.3
click at [1458, 178] on input at bounding box center [1462, 175] width 153 height 16
paste input "**********"
click at [1391, 168] on input "**********" at bounding box center [1462, 175] width 153 height 16
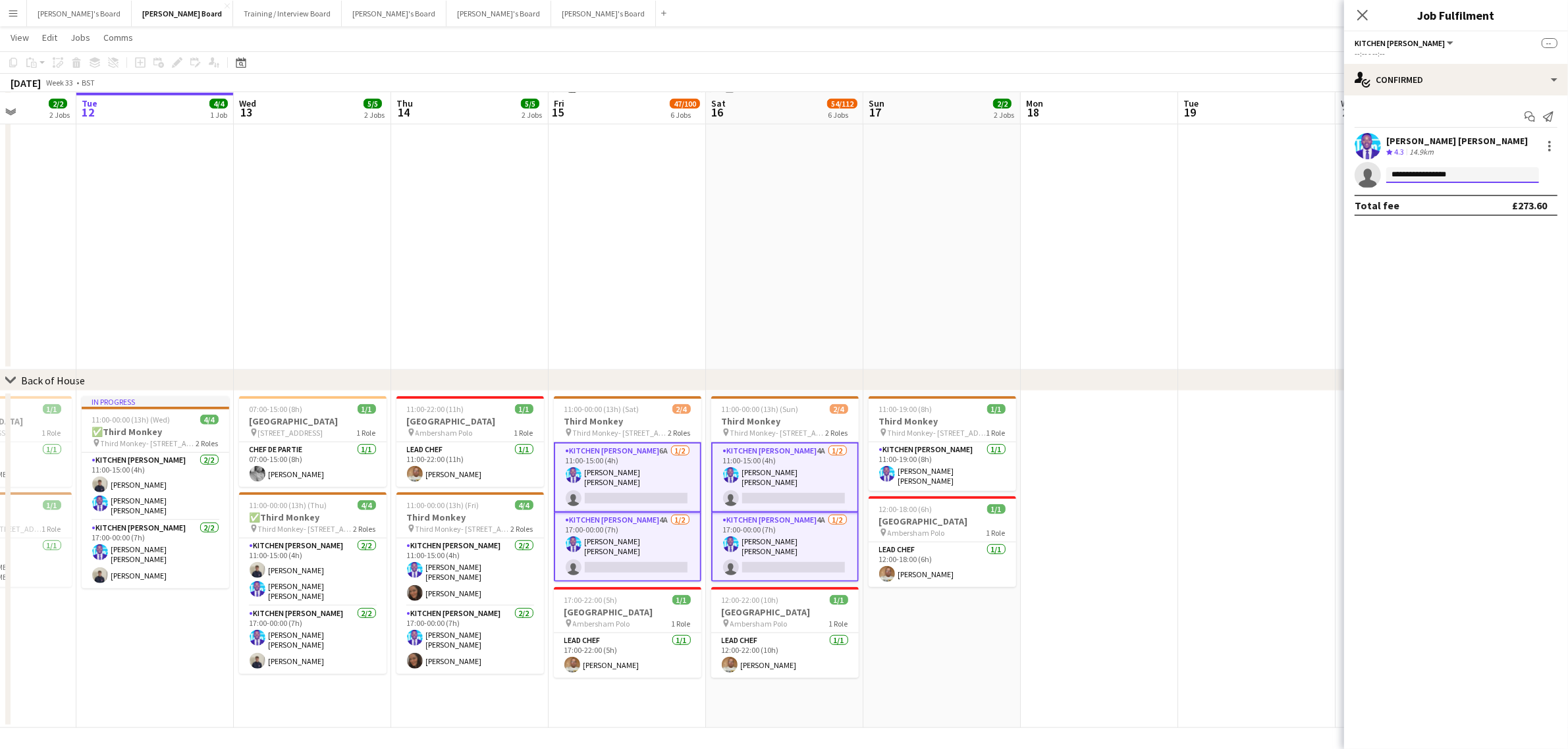
click at [1474, 168] on input "**********" at bounding box center [1462, 175] width 153 height 16
type input "**********"
click at [1452, 198] on span "Madeleine Herbert" at bounding box center [1434, 194] width 75 height 11
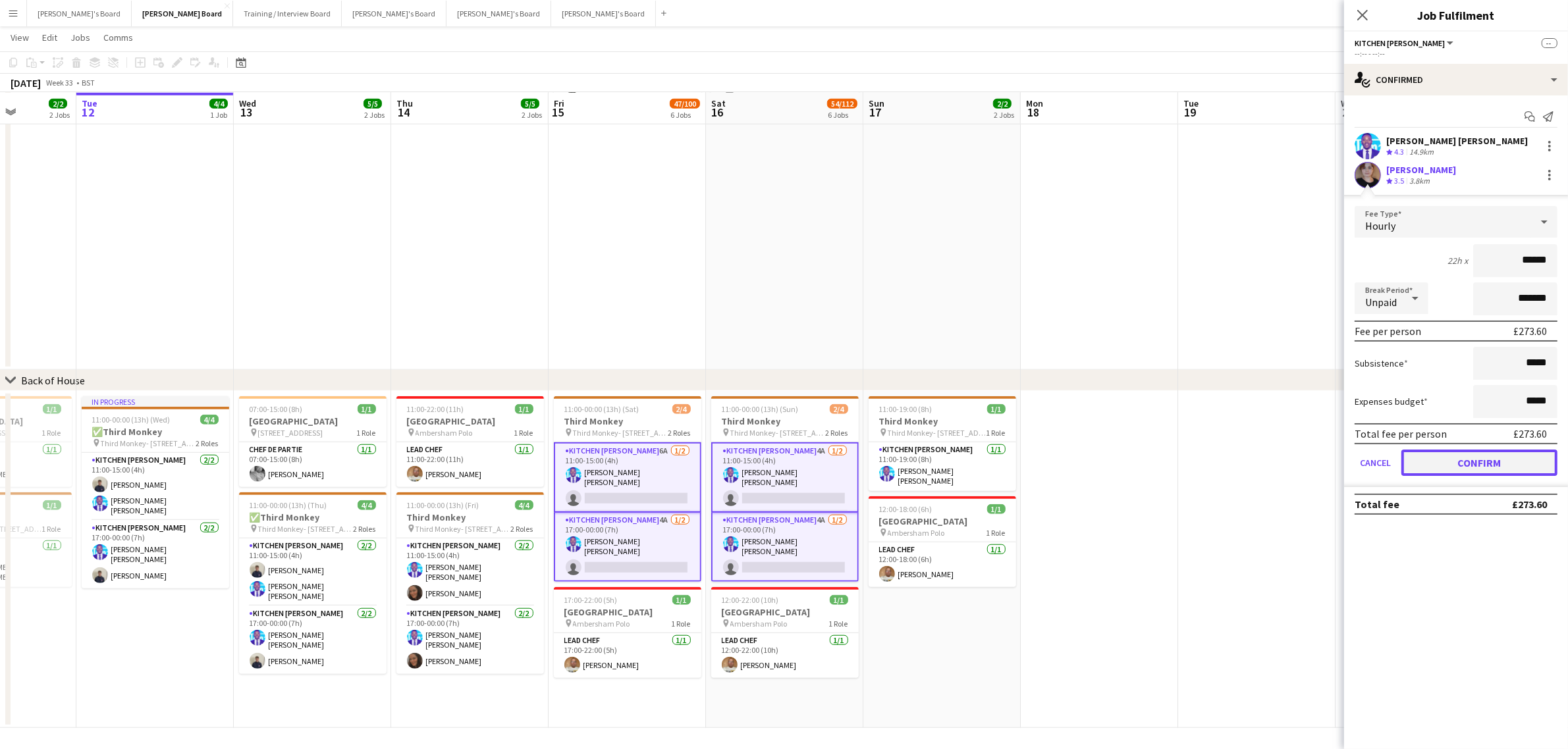
click at [1483, 453] on button "Confirm" at bounding box center [1479, 463] width 156 height 27
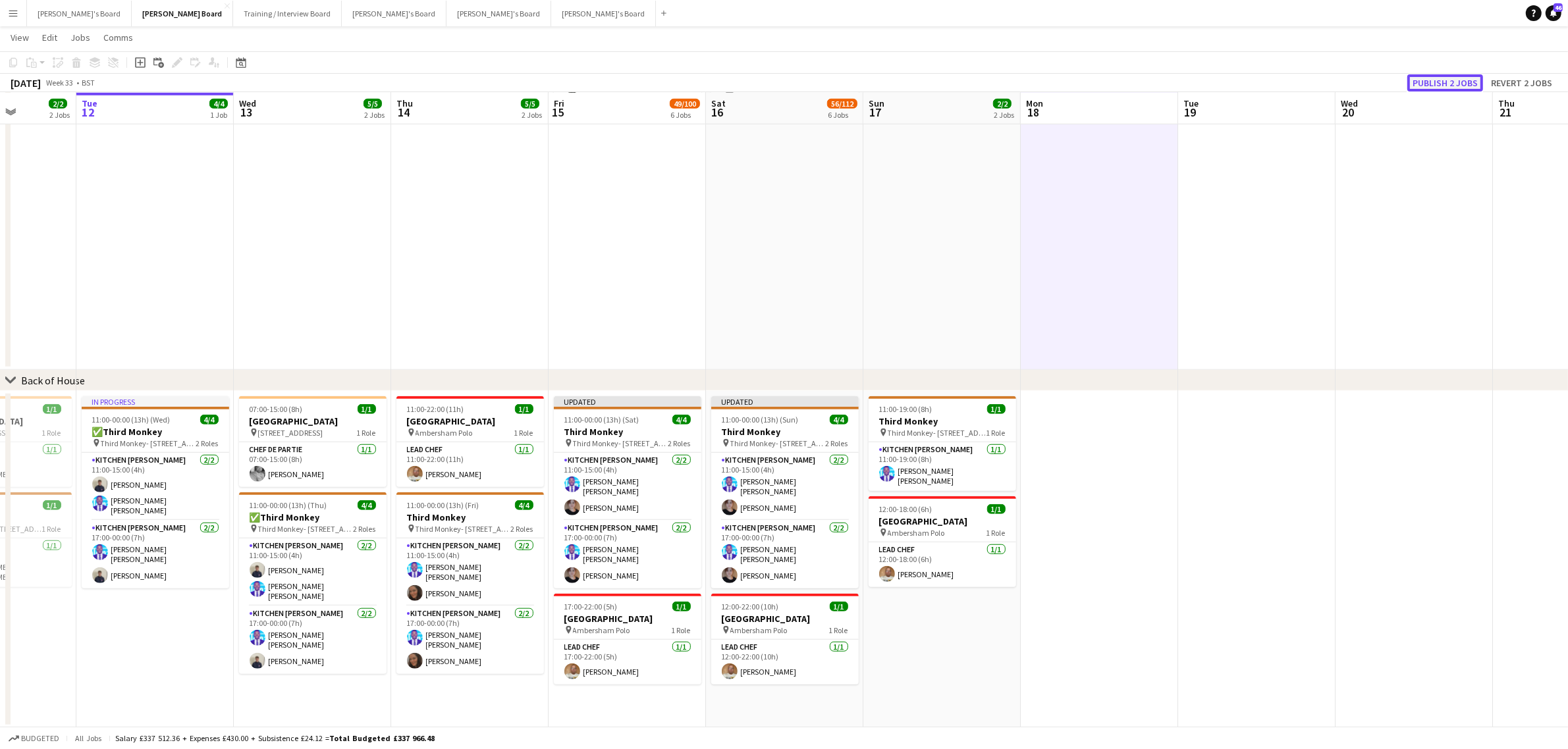
click at [1436, 78] on button "Publish 2 jobs" at bounding box center [1445, 83] width 75 height 17
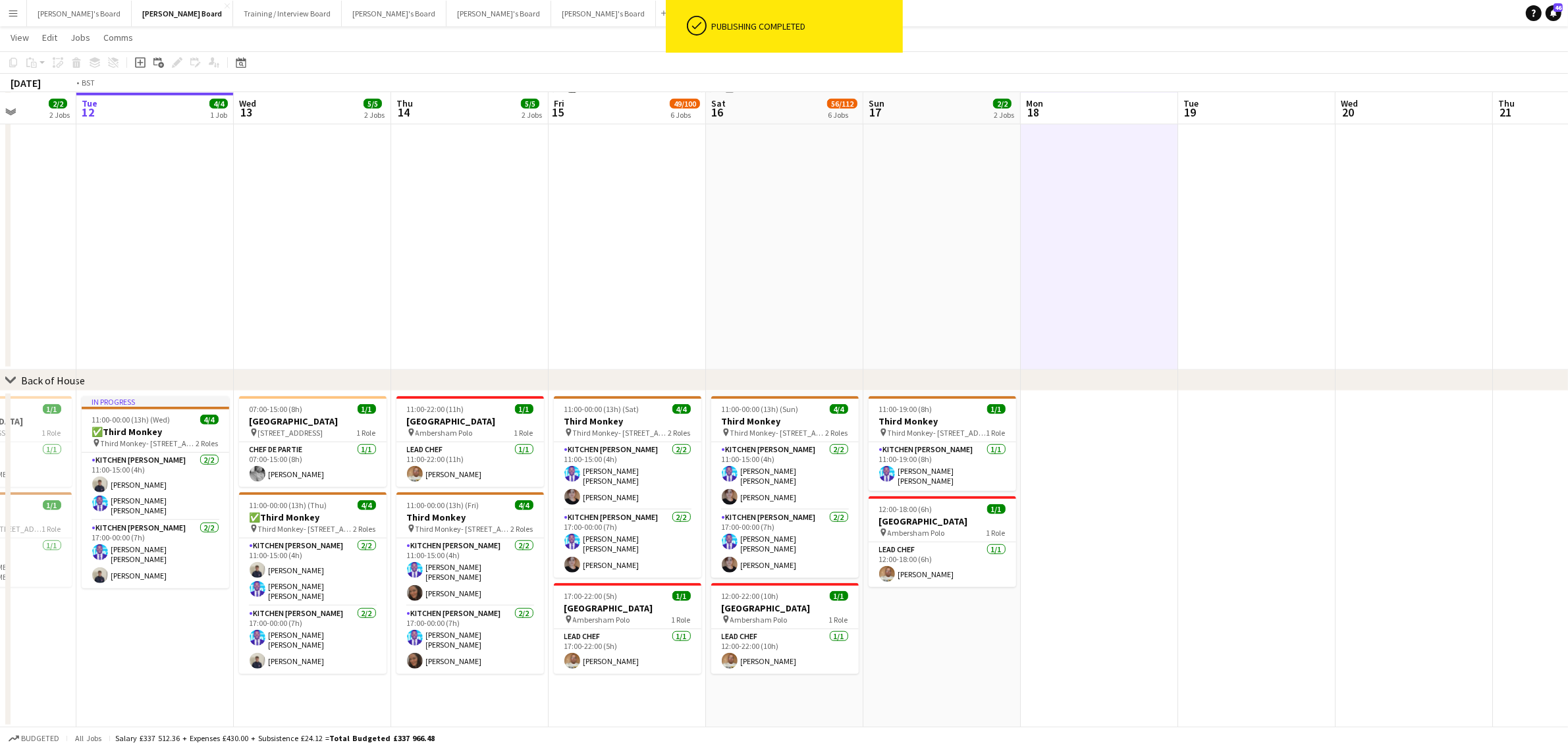
scroll to position [0, 400]
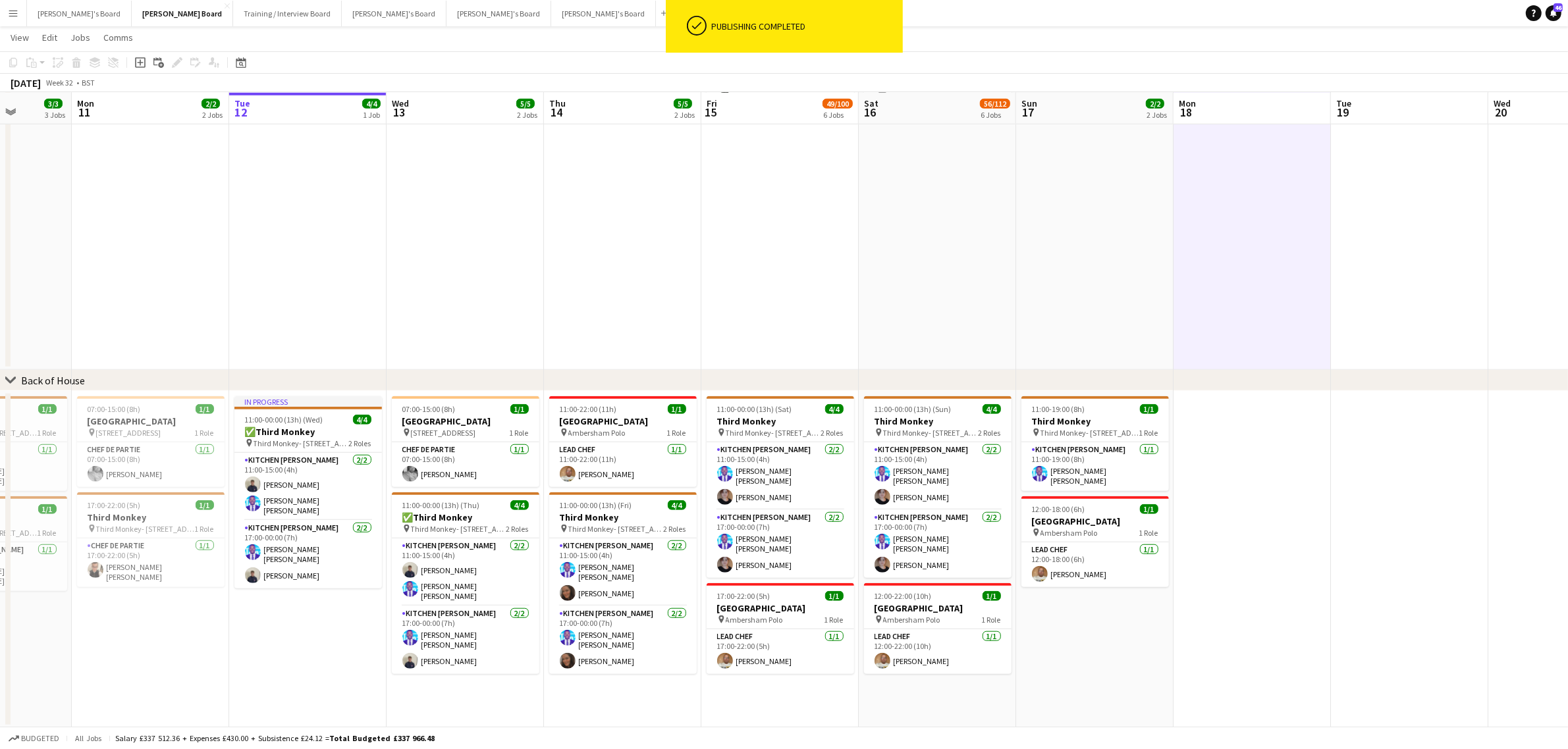
drag, startPoint x: 420, startPoint y: 458, endPoint x: 573, endPoint y: 482, distance: 154.9
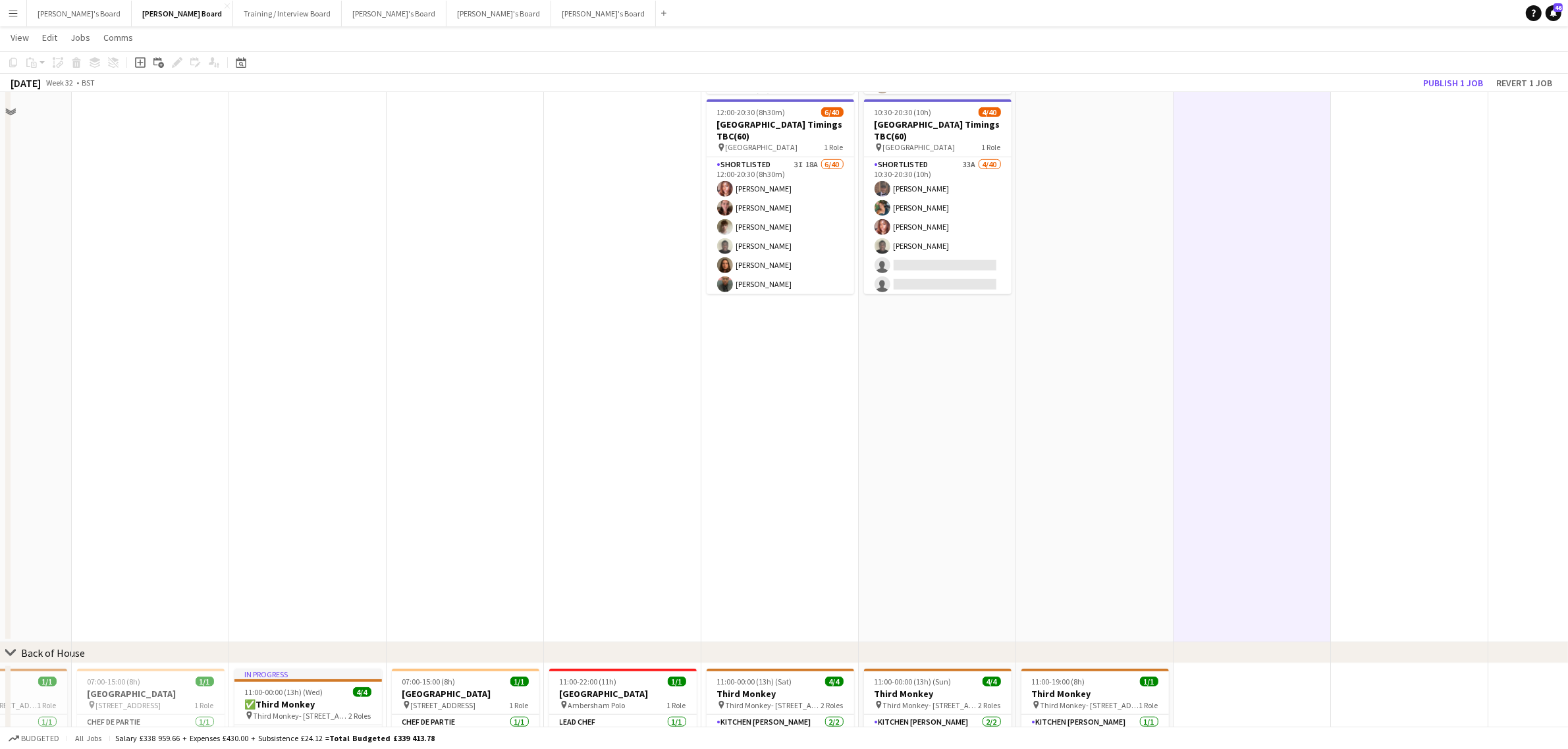
scroll to position [647, 0]
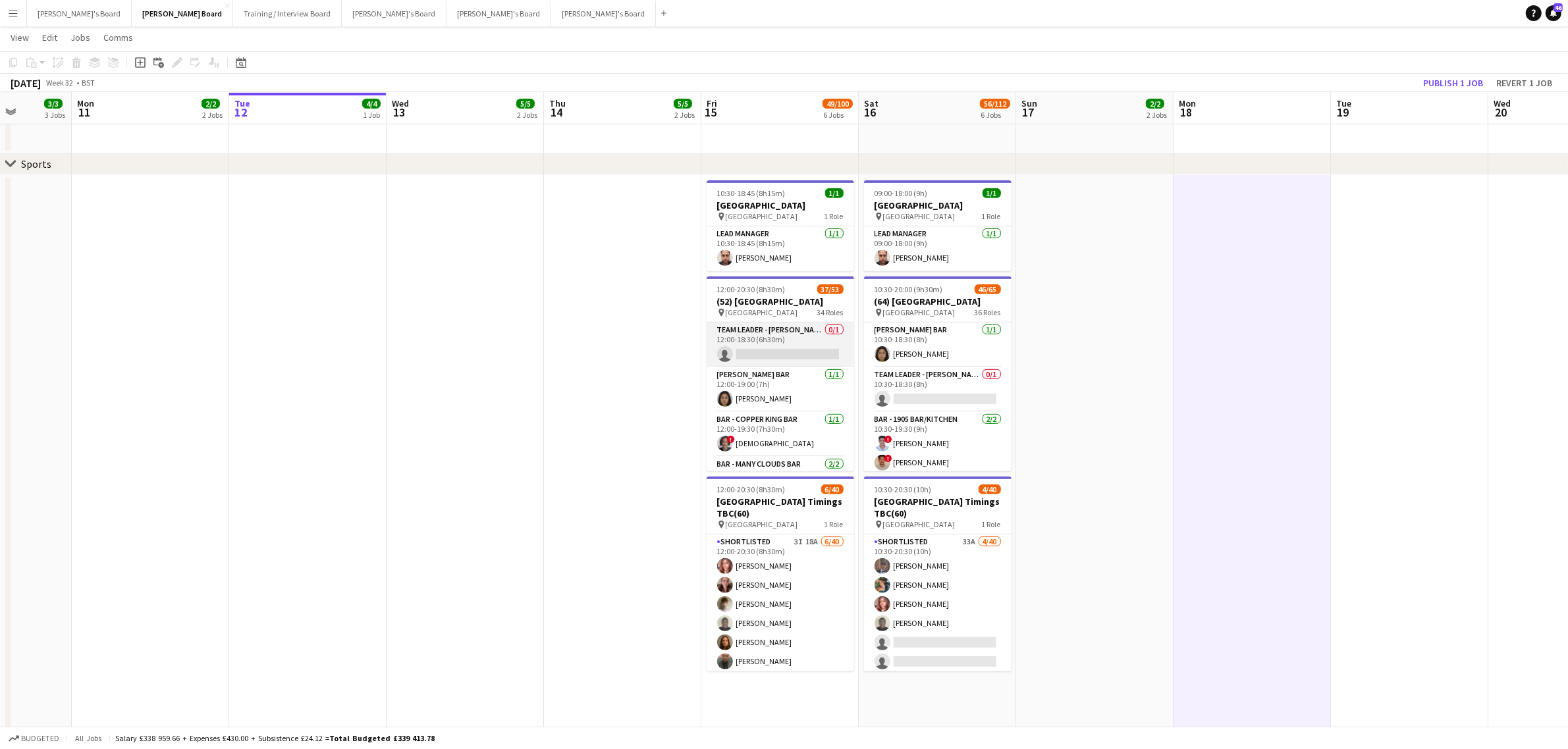
click at [783, 360] on app-card-role "Team Leader - Canvino Bar 0/1 12:00-18:30 (6h30m) single-neutral-actions" at bounding box center [780, 344] width 148 height 45
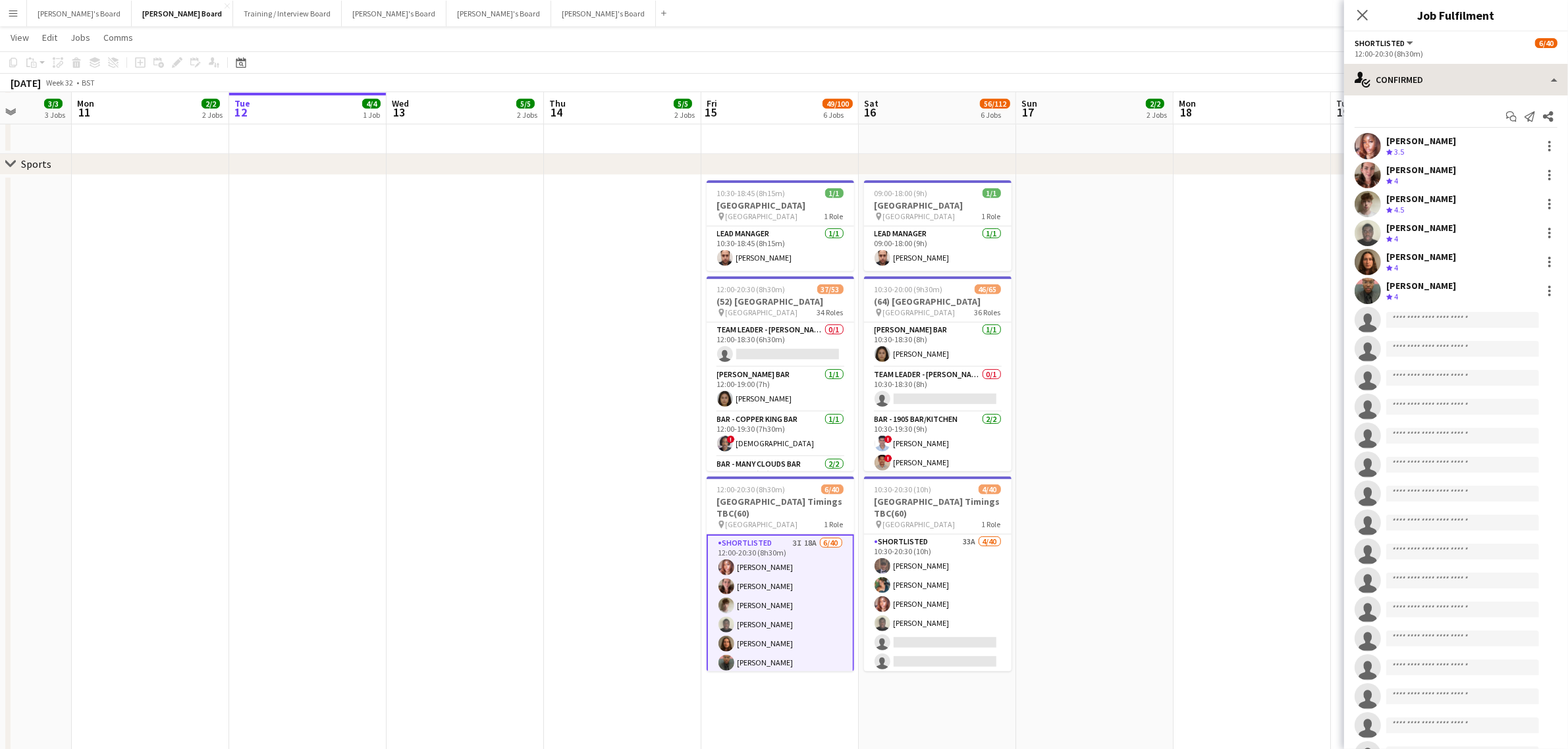
scroll to position [0, 398]
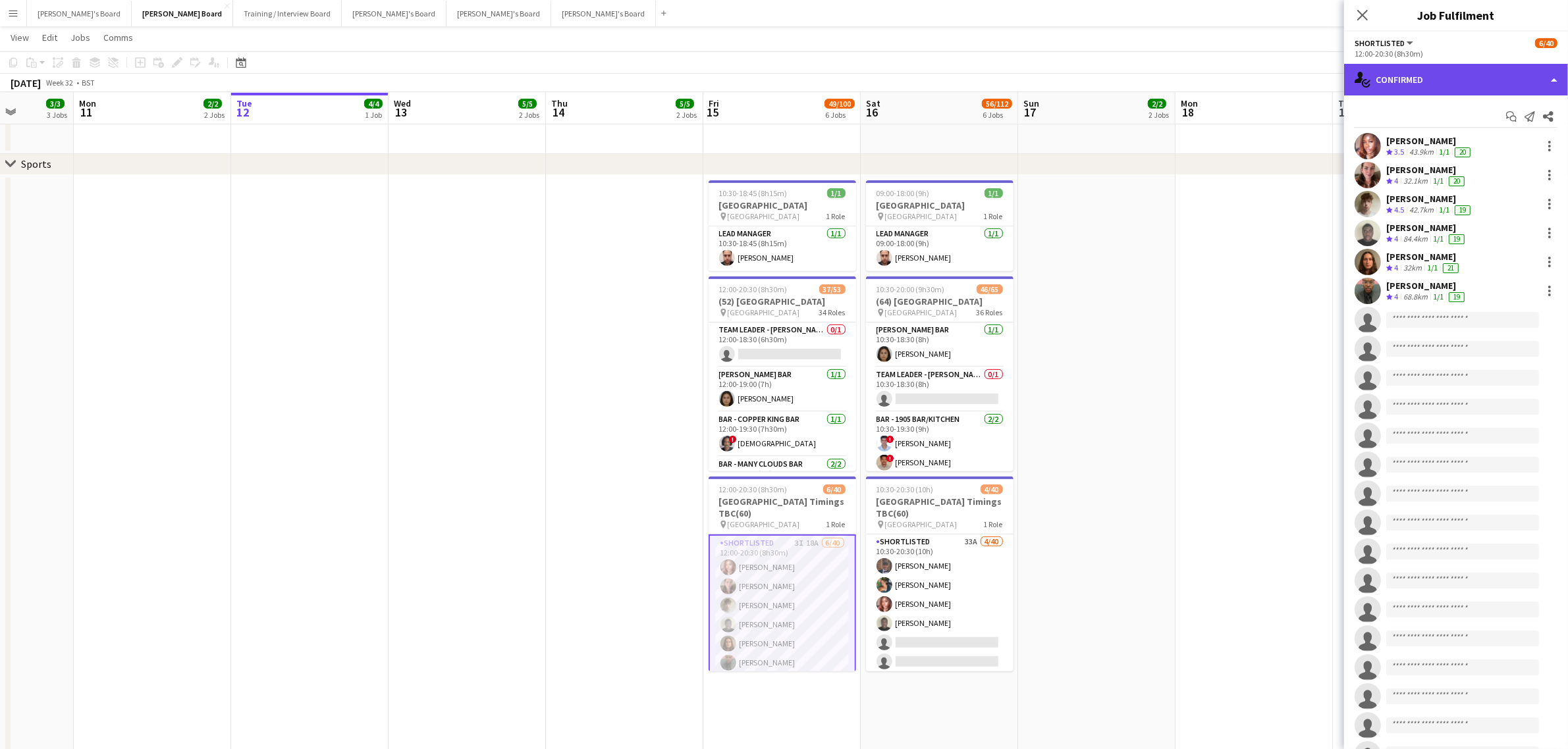
click at [1371, 77] on div "single-neutral-actions-check-2 Confirmed" at bounding box center [1456, 79] width 224 height 31
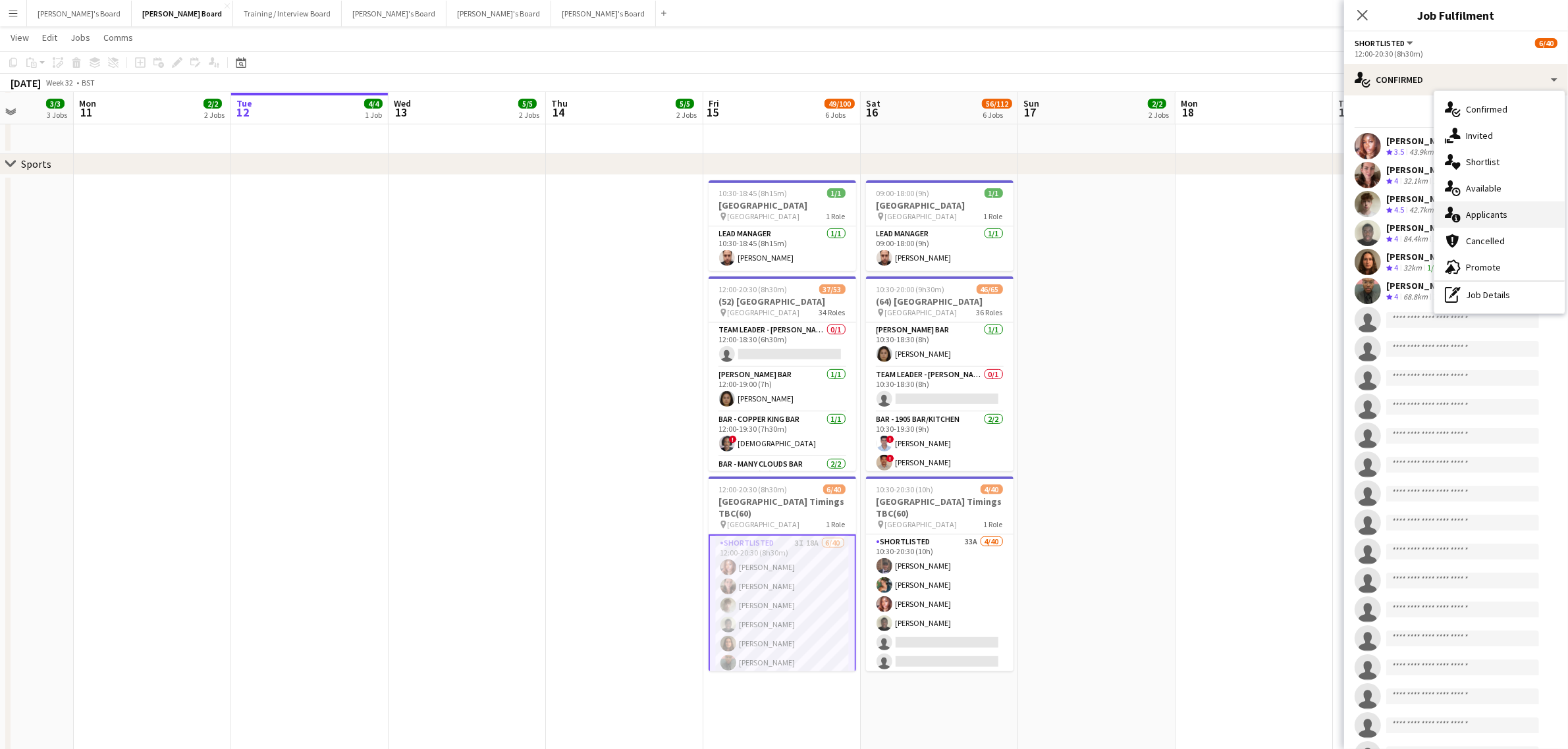
click at [1503, 219] on div "single-neutral-actions-information Applicants" at bounding box center [1499, 214] width 130 height 27
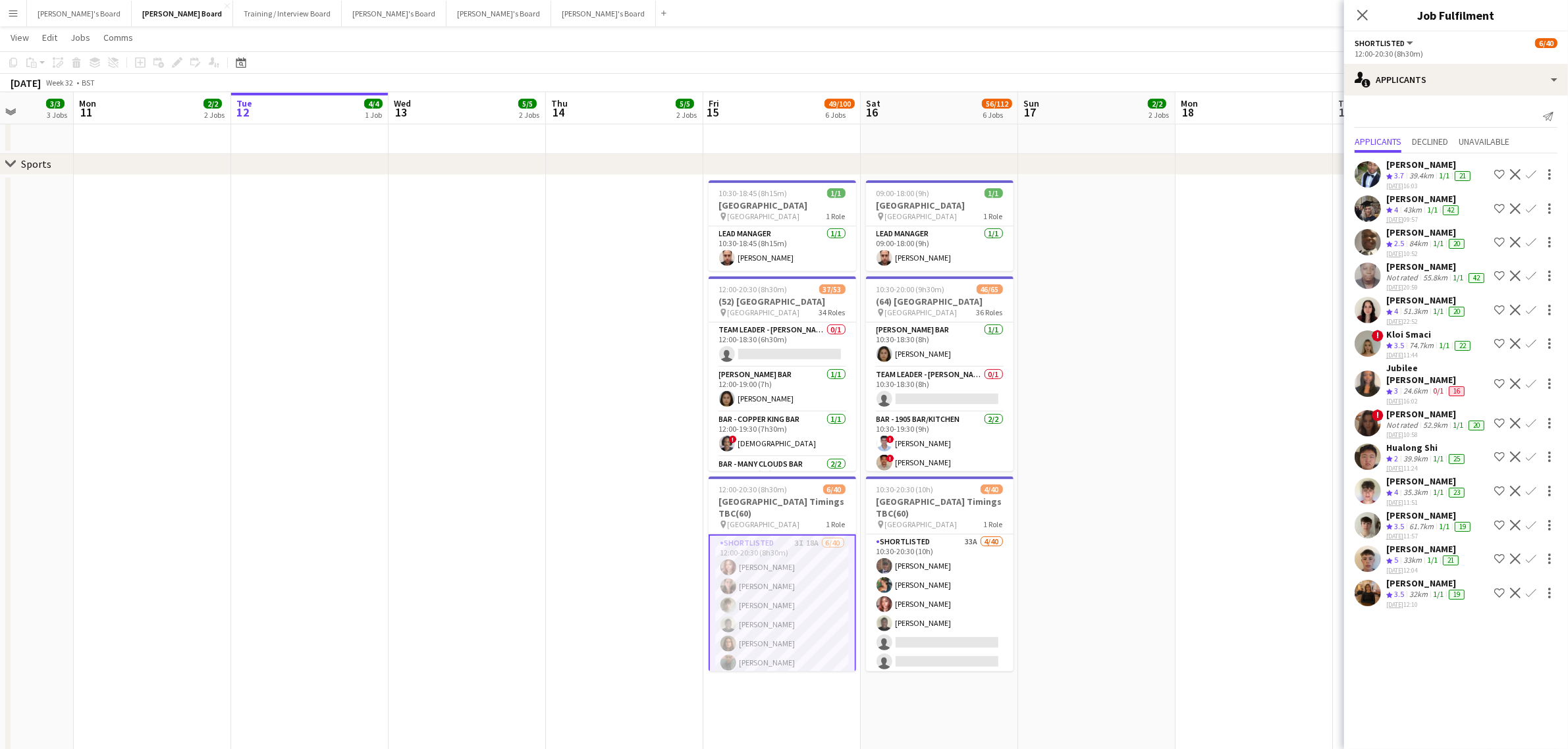
scroll to position [31, 0]
click at [1416, 488] on div "35.3km" at bounding box center [1415, 493] width 30 height 11
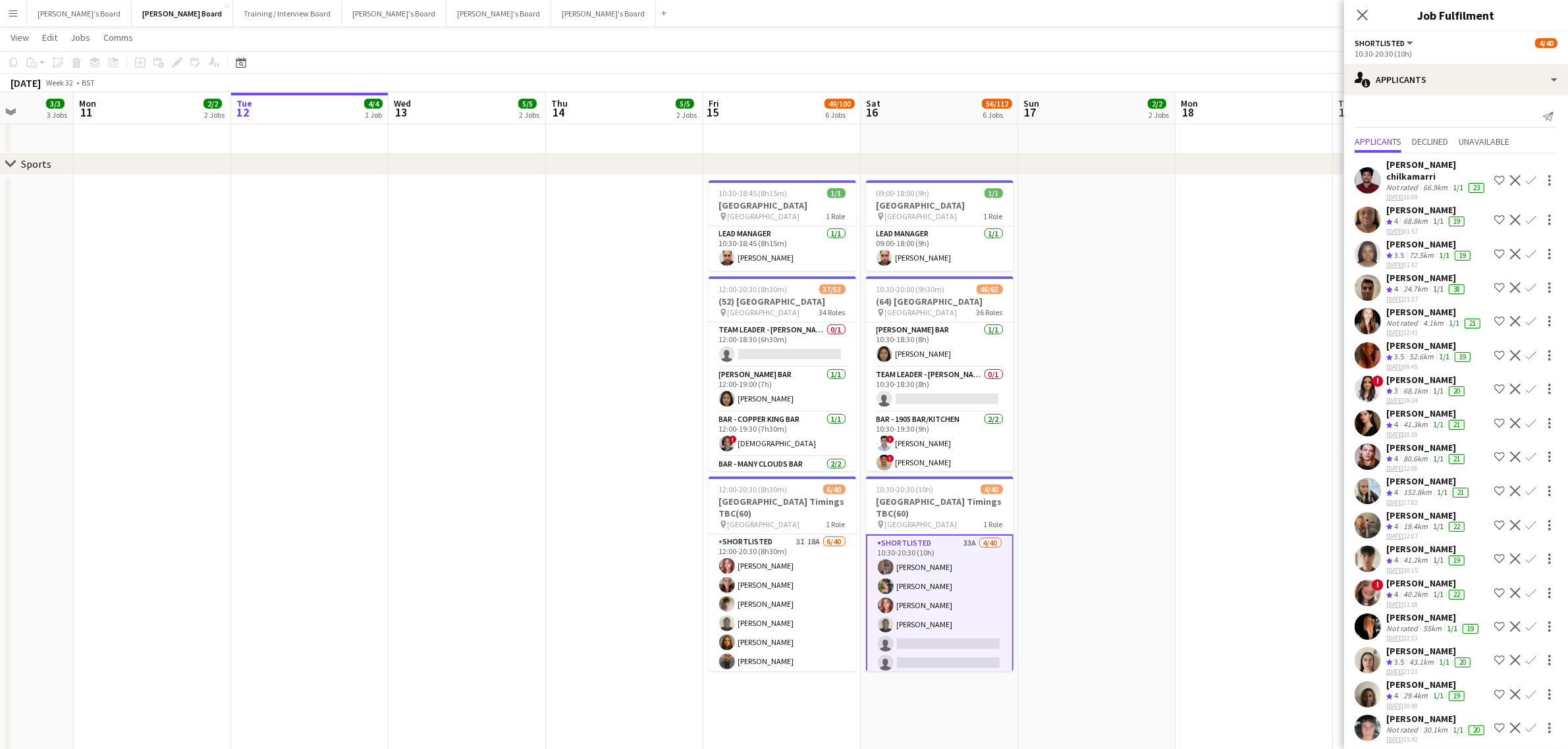
scroll to position [337, 0]
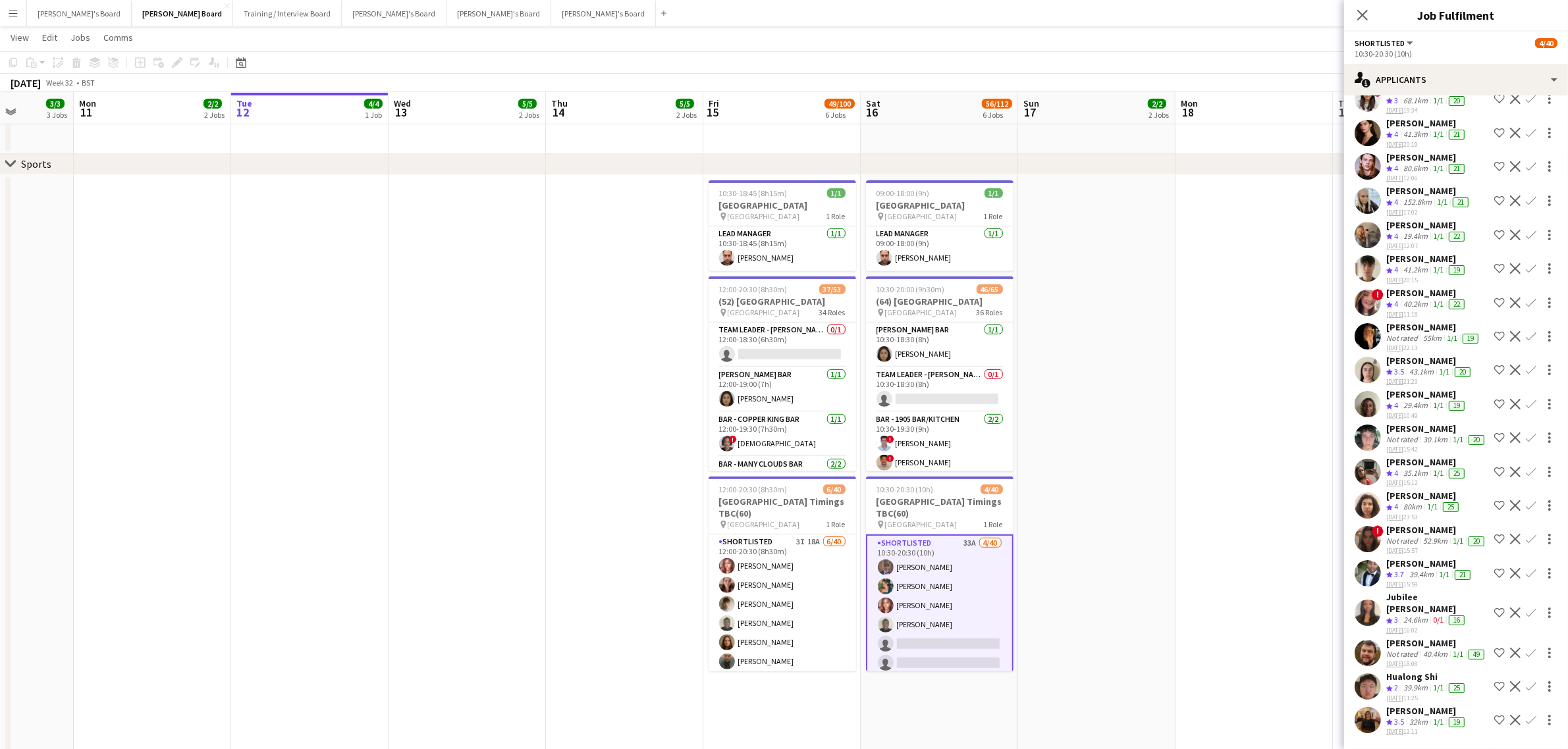
click at [1239, 308] on app-date-cell at bounding box center [1254, 598] width 158 height 846
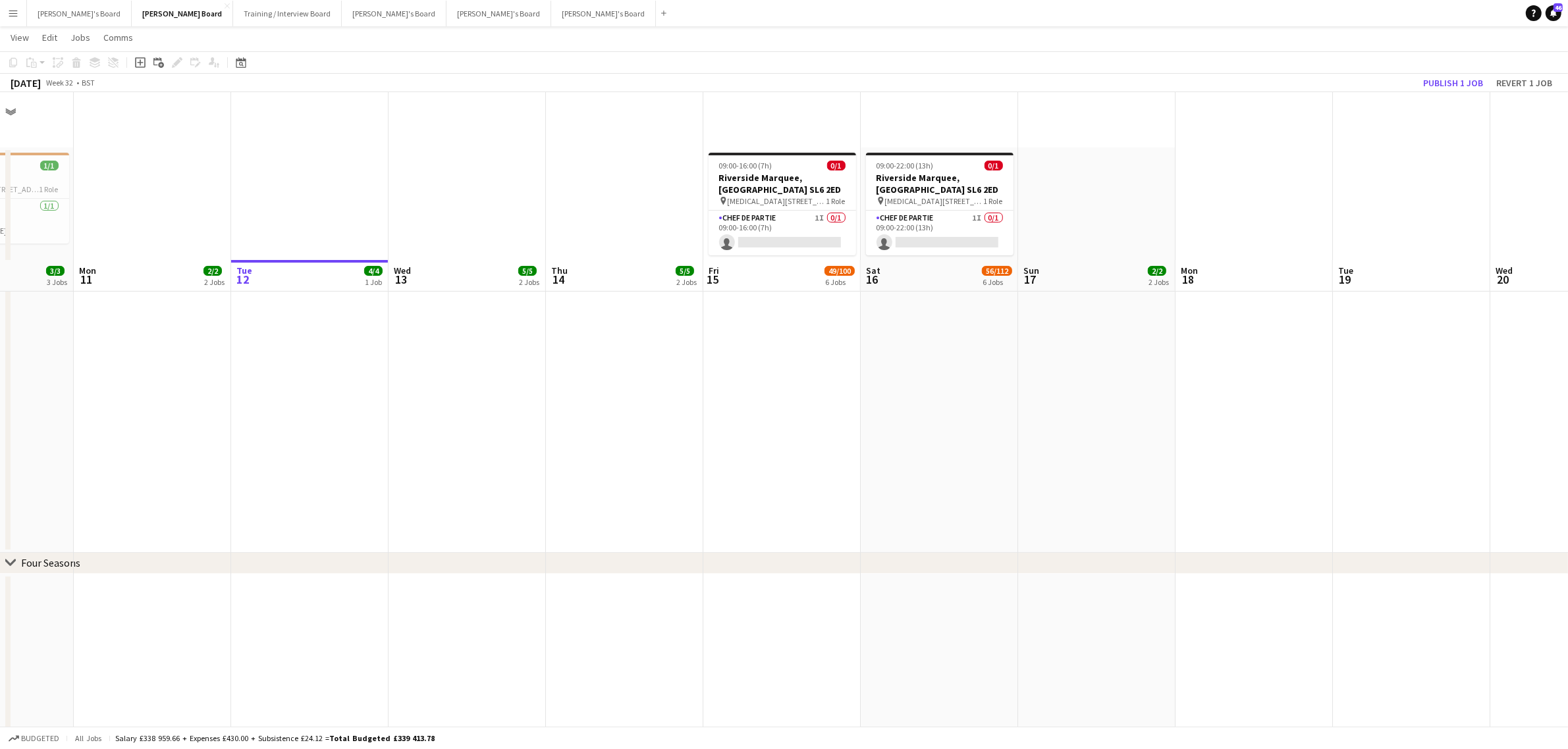
scroll to position [576, 0]
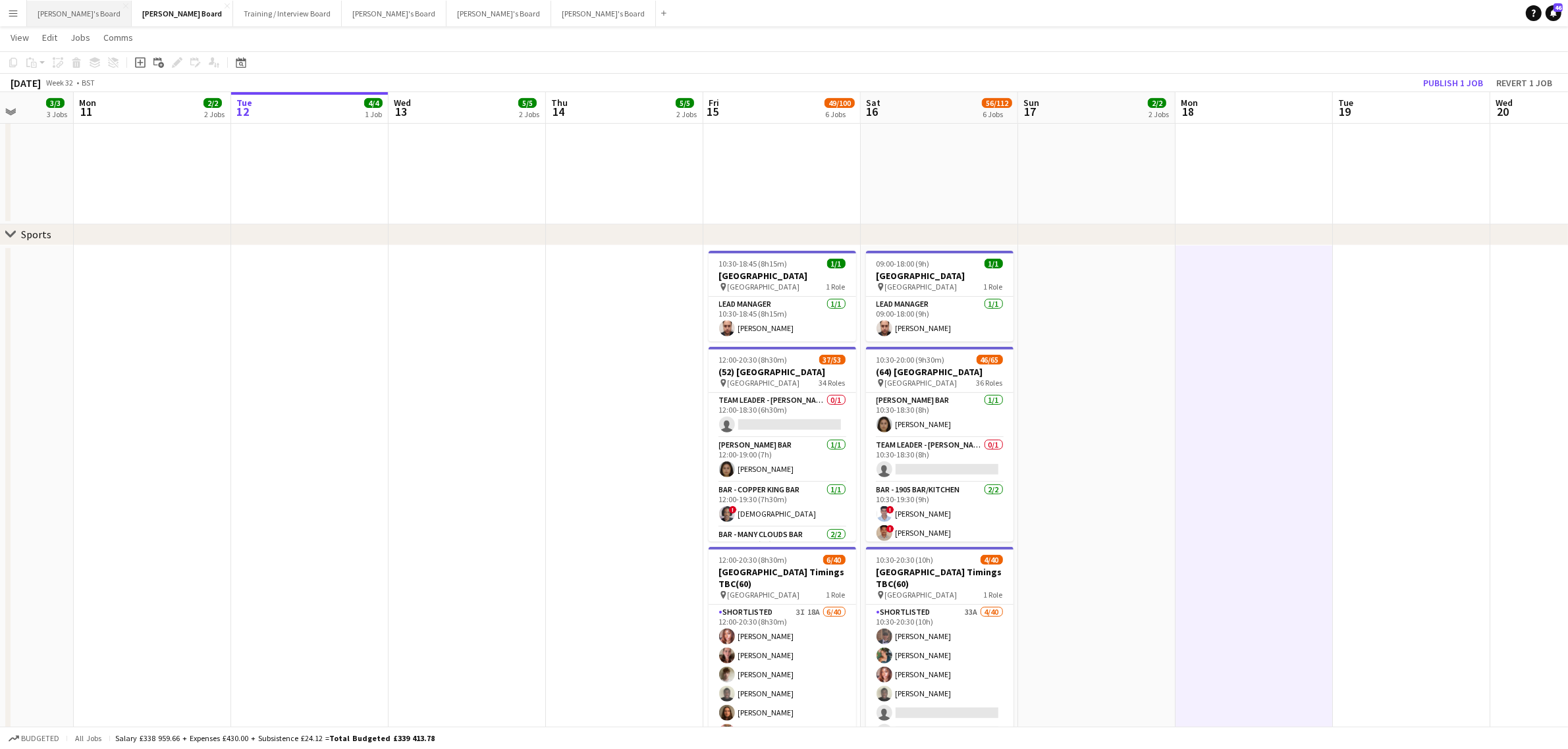
click at [69, 15] on button "[PERSON_NAME]'s Board Close" at bounding box center [78, 14] width 104 height 26
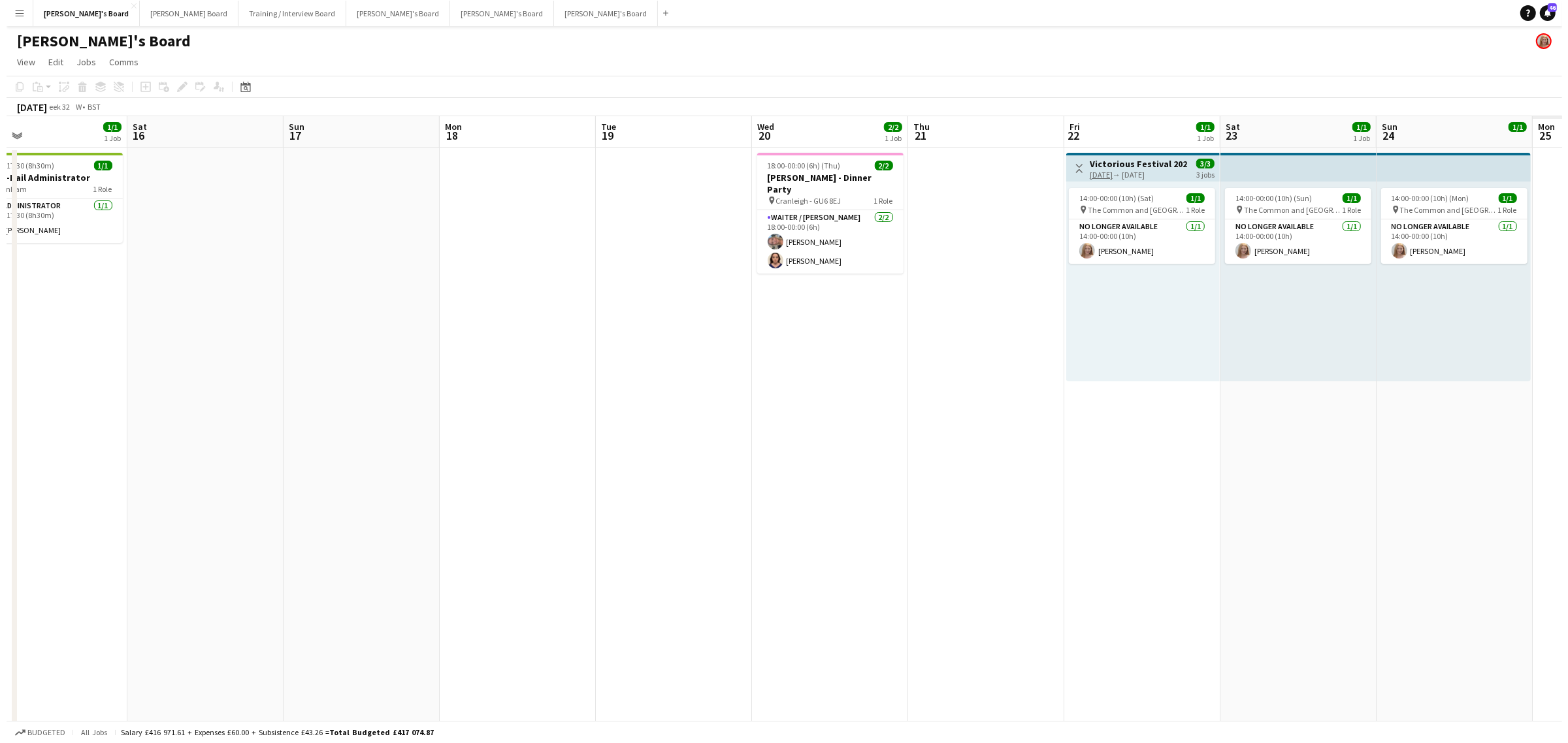
scroll to position [0, 455]
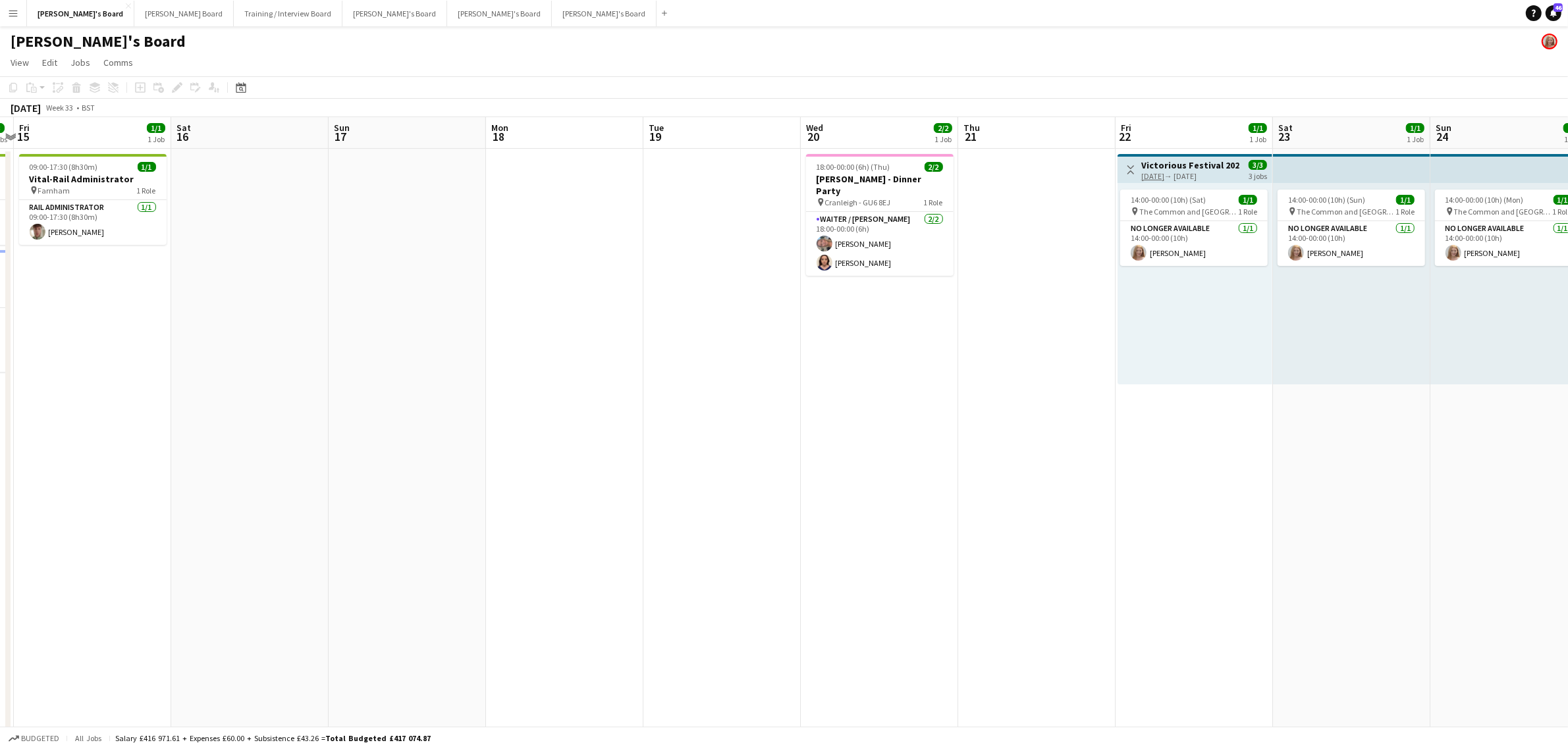
drag, startPoint x: 1101, startPoint y: 389, endPoint x: 485, endPoint y: 386, distance: 616.0
click at [342, 12] on button "[PERSON_NAME]'s Board Close" at bounding box center [394, 14] width 104 height 26
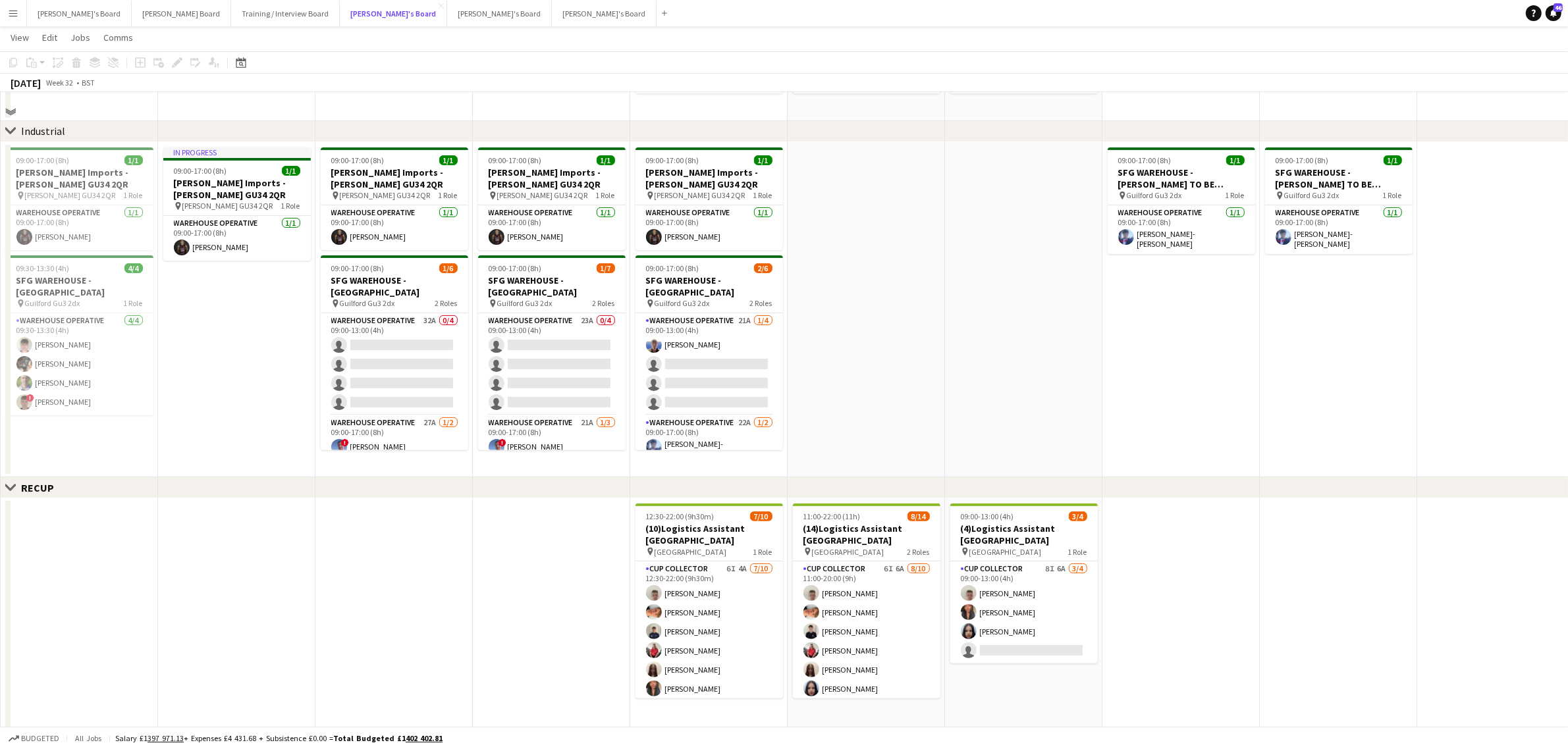
scroll to position [658, 0]
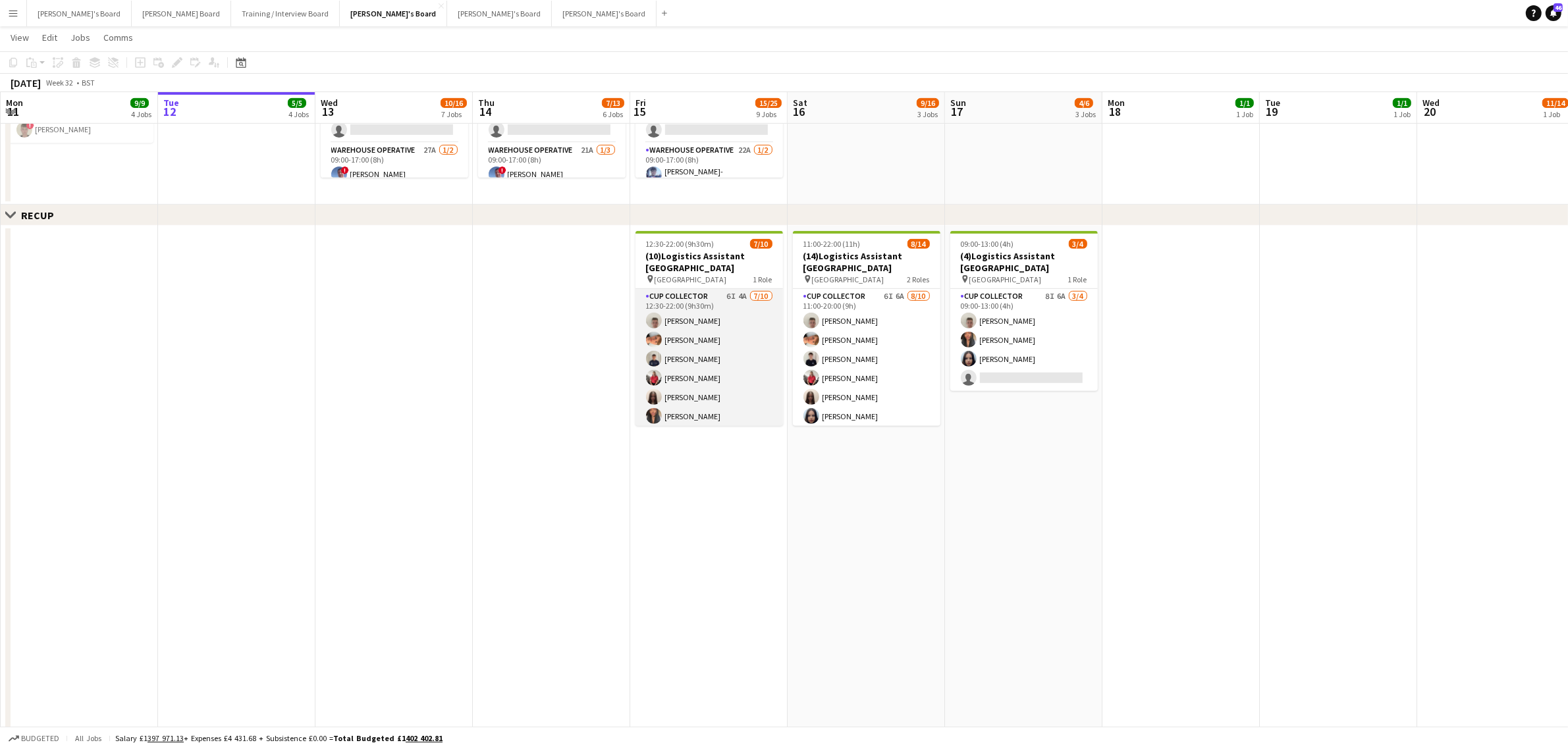
click at [755, 366] on app-card-role "CUP COLLECTOR 6I 4A 7/10 12:30-22:00 (9h30m) Jem McAllister Robby Johnston Alfi…" at bounding box center [709, 397] width 148 height 216
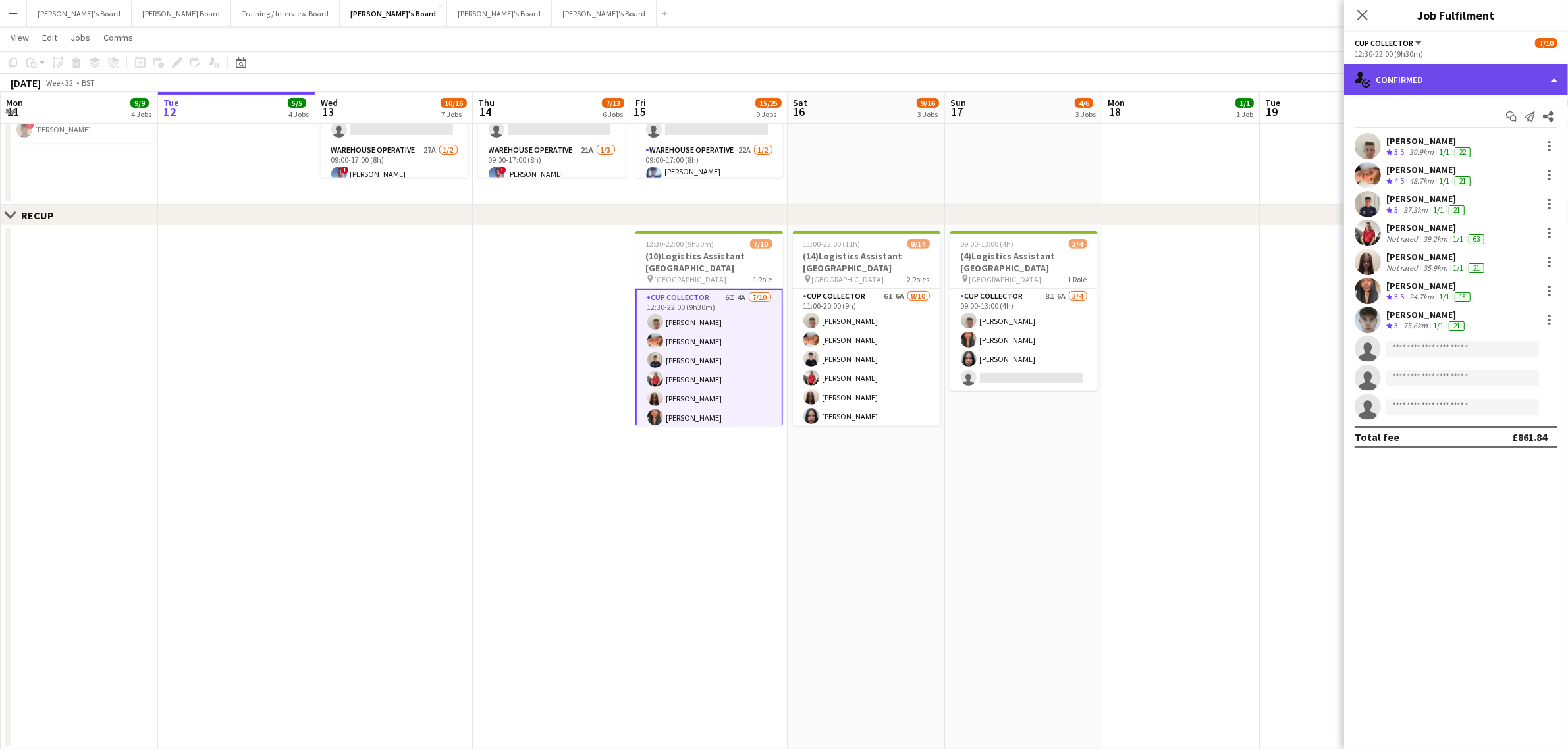
click at [1526, 80] on div "single-neutral-actions-check-2 Confirmed" at bounding box center [1456, 79] width 224 height 31
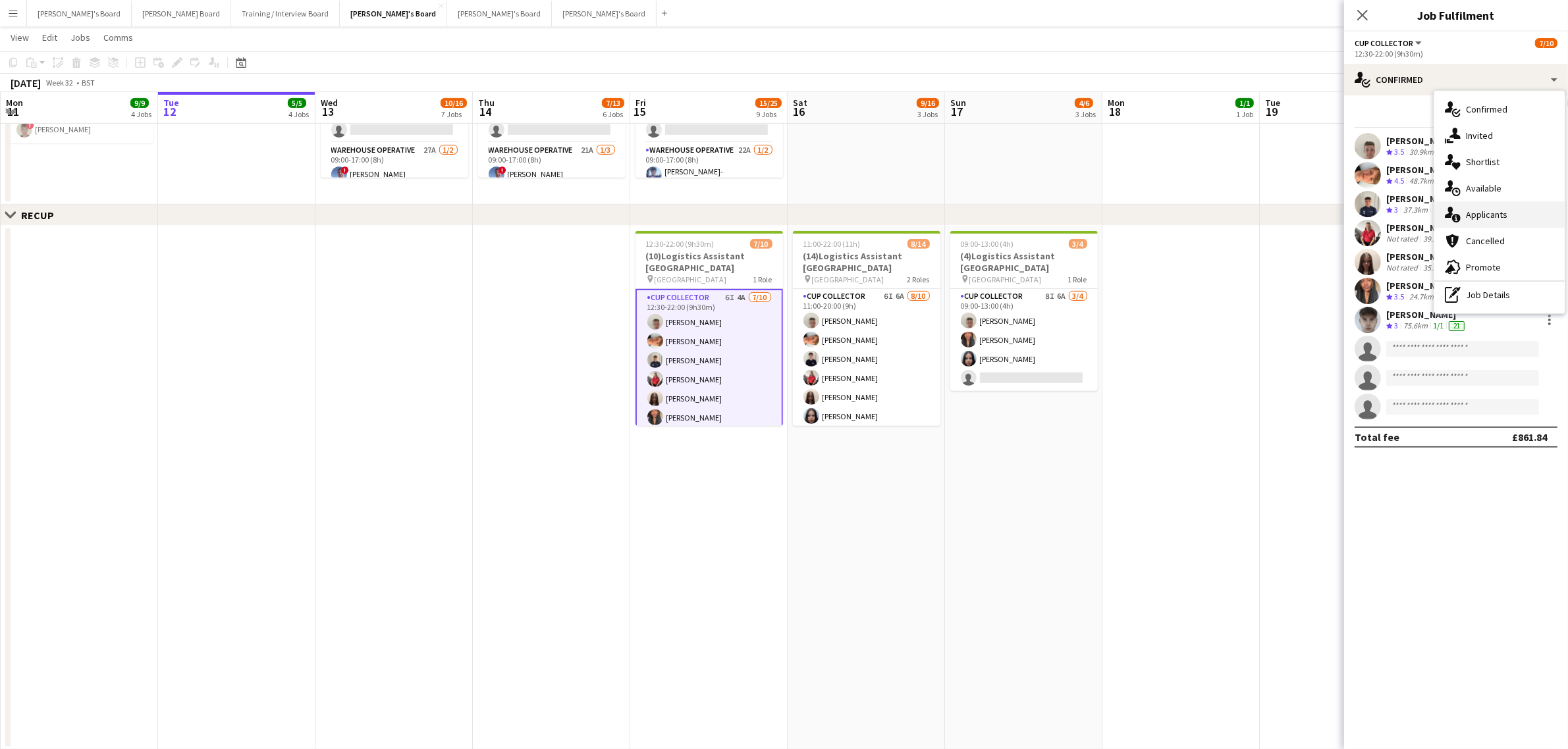
click at [1515, 204] on div "single-neutral-actions-information Applicants" at bounding box center [1499, 214] width 130 height 27
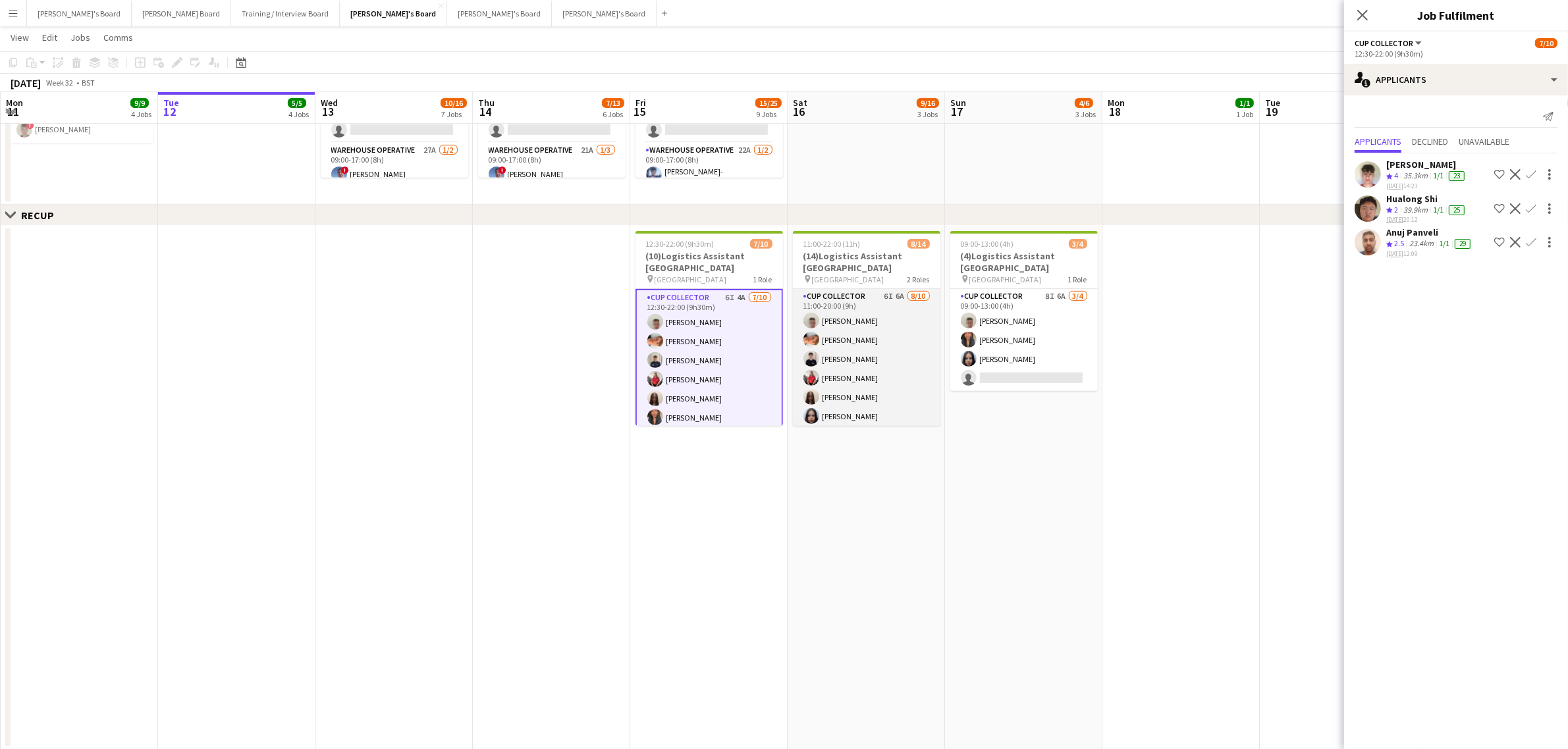
click at [834, 362] on app-card-role "CUP COLLECTOR 6I 6A 8/10 11:00-20:00 (9h) Jem McAllister Robby Johnston Joseph …" at bounding box center [867, 397] width 148 height 216
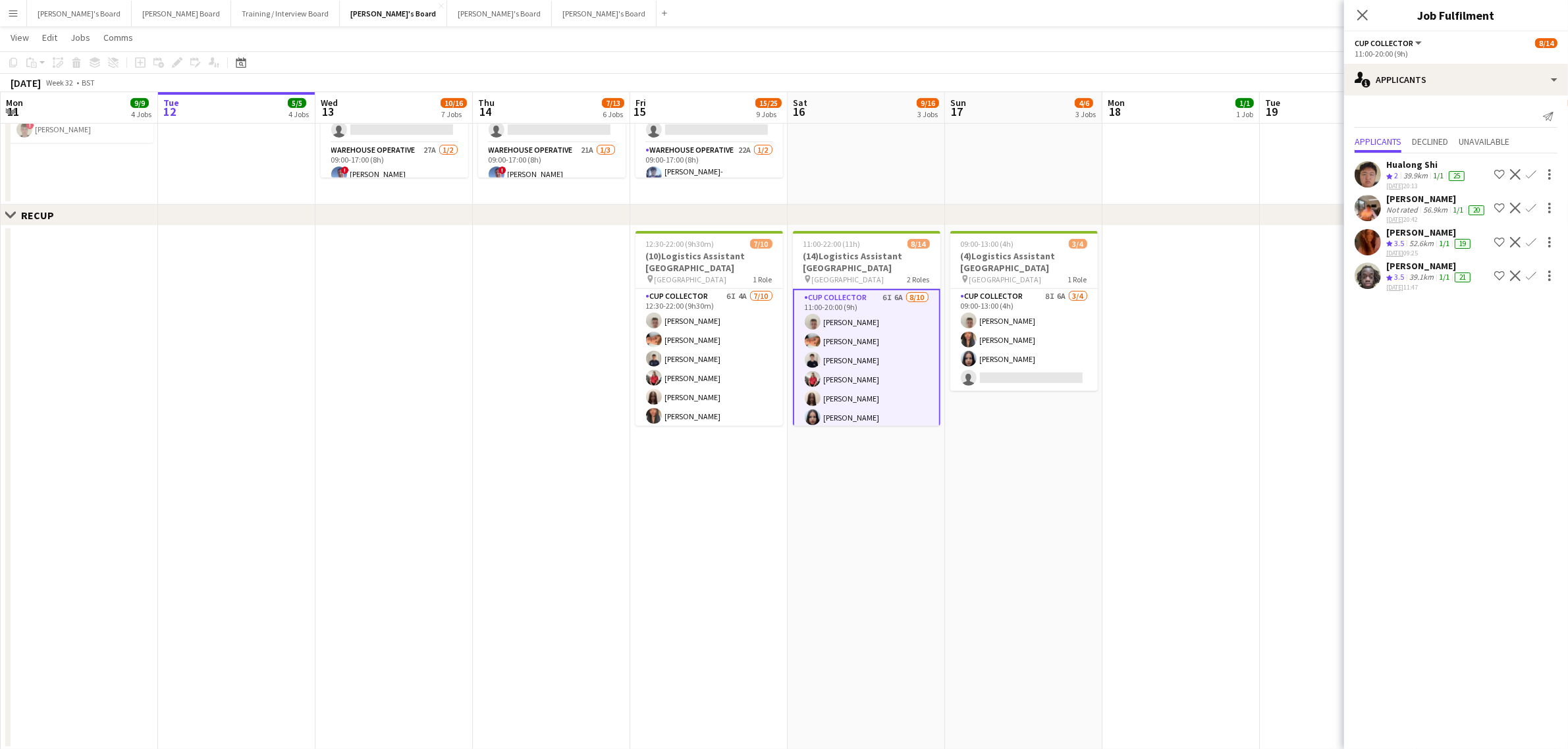
click at [1423, 239] on div "52.6km" at bounding box center [1421, 244] width 30 height 11
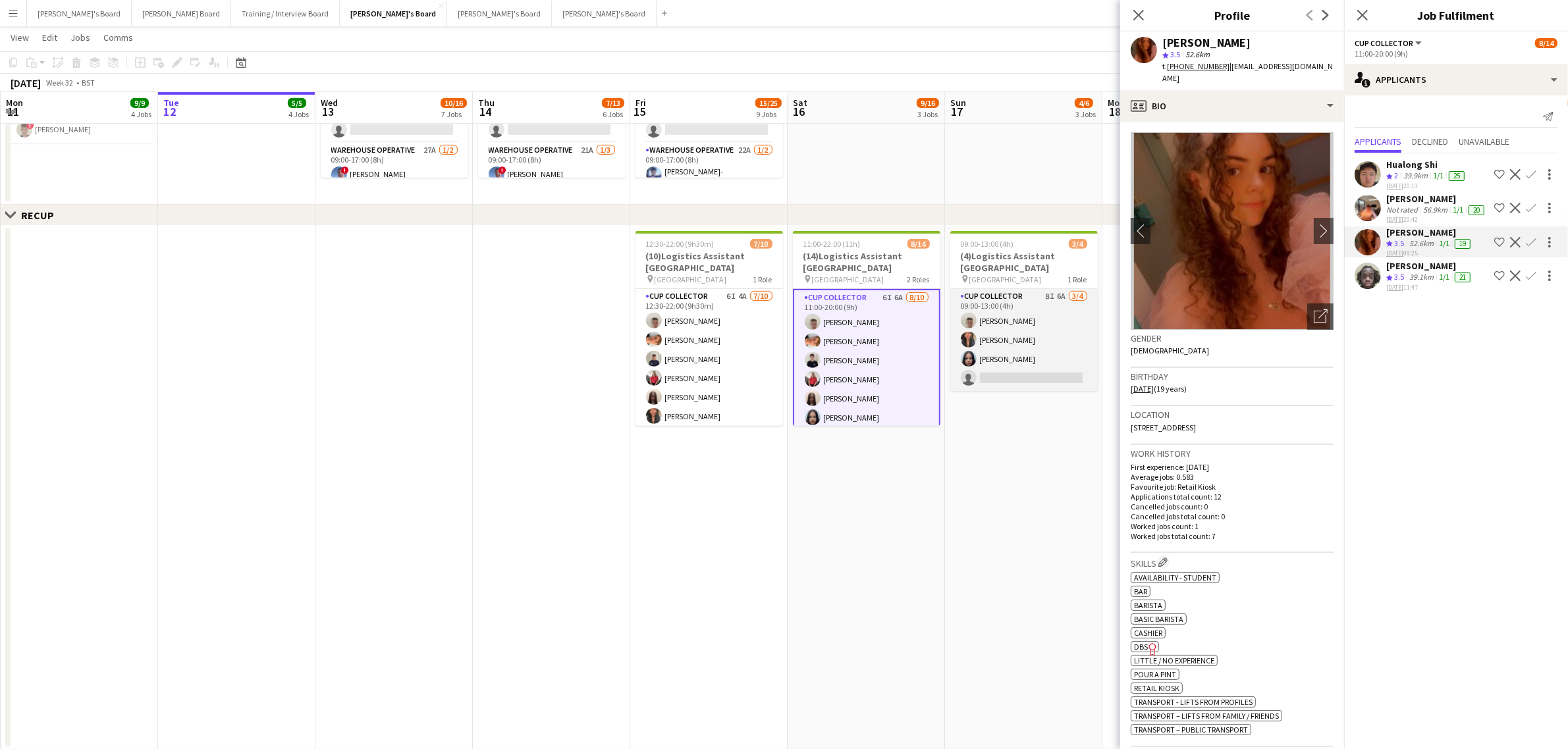
click at [1048, 333] on app-card-role "CUP COLLECTOR 8I 6A 3/4 09:00-13:00 (4h) Jem McAllister Shane Serika Sacha Stan…" at bounding box center [1024, 340] width 148 height 102
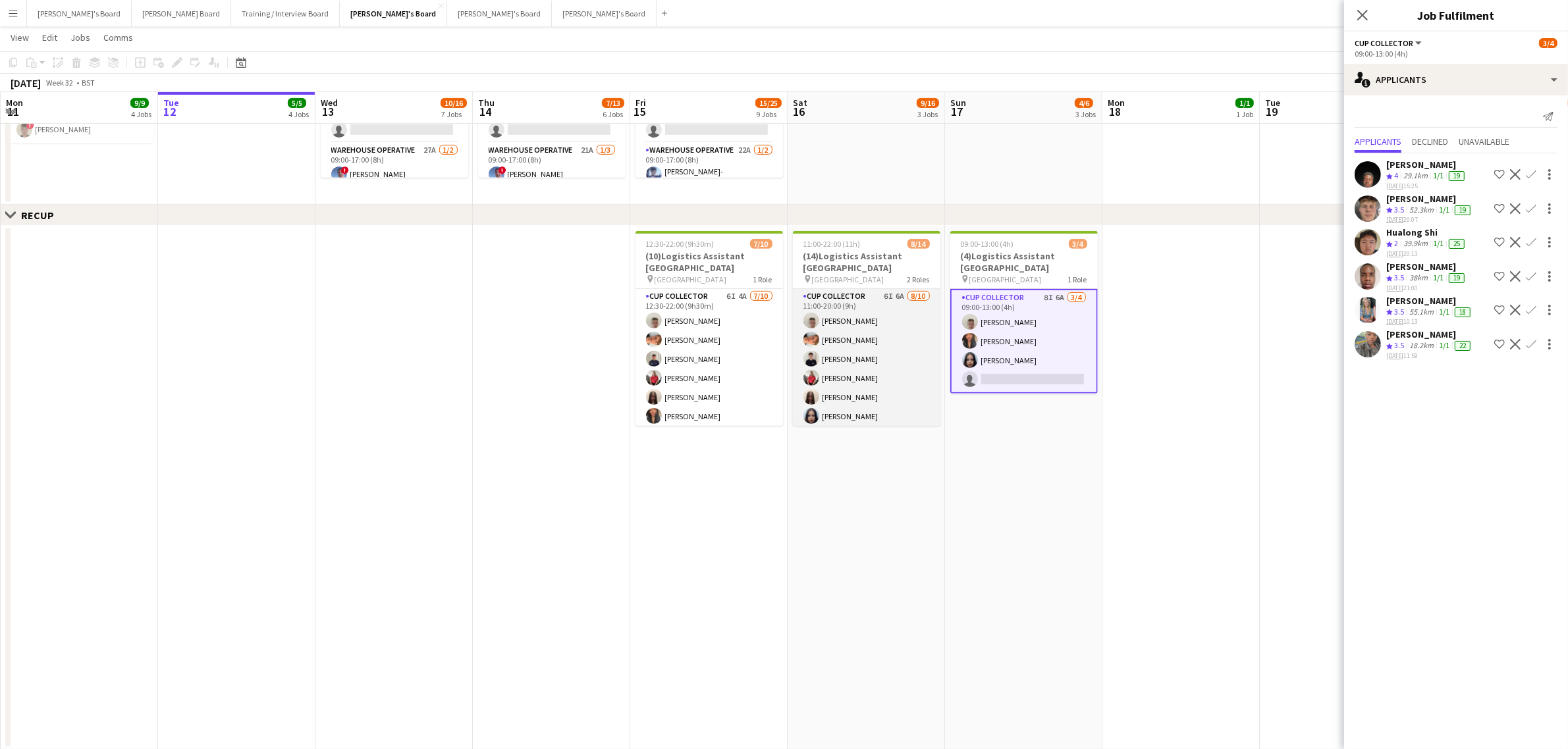
click at [871, 354] on app-card-role "CUP COLLECTOR 6I 6A 8/10 11:00-20:00 (9h) Jem McAllister Robby Johnston Joseph …" at bounding box center [867, 397] width 148 height 216
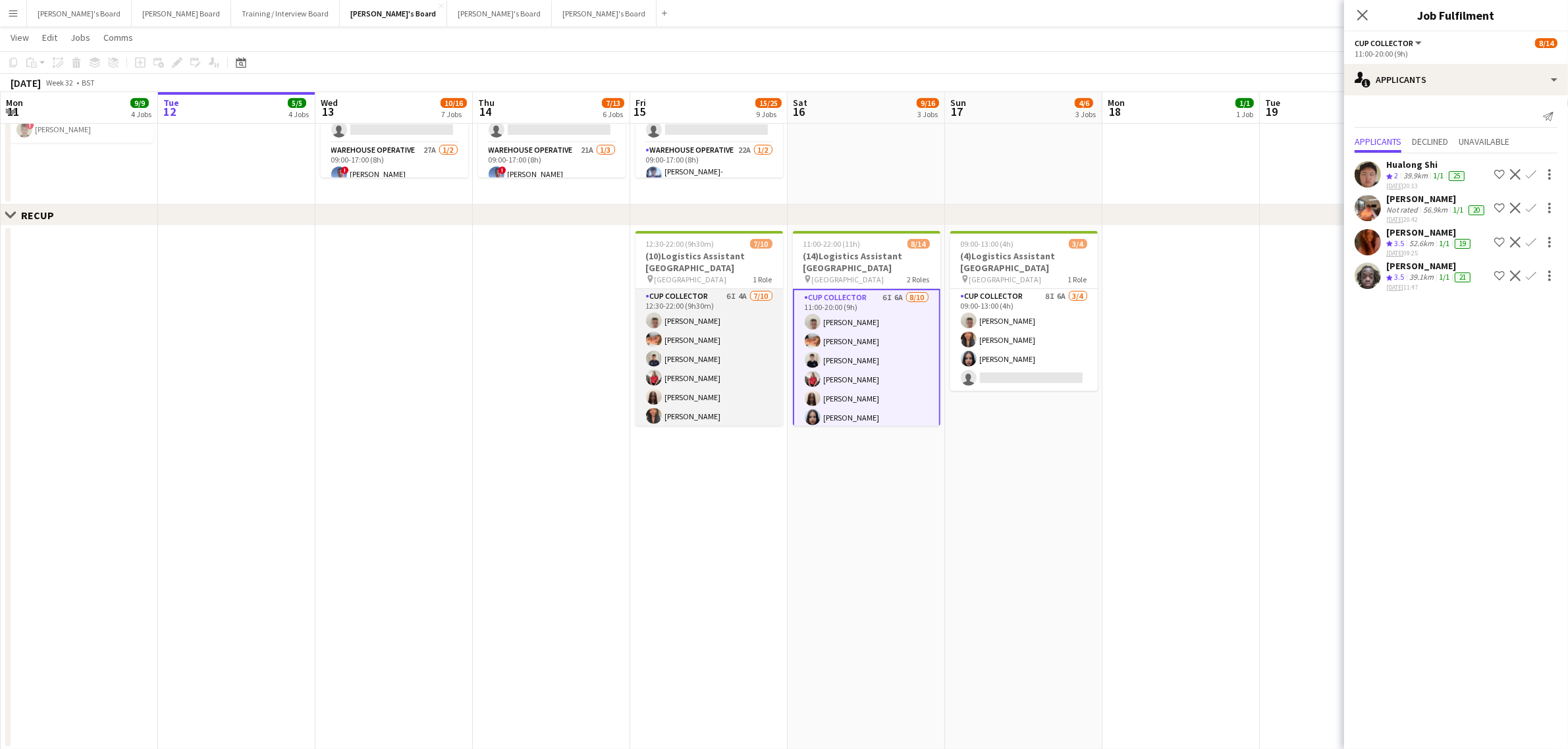
click at [746, 343] on app-card-role "CUP COLLECTOR 6I 4A 7/10 12:30-22:00 (9h30m) Jem McAllister Robby Johnston Alfi…" at bounding box center [709, 397] width 148 height 216
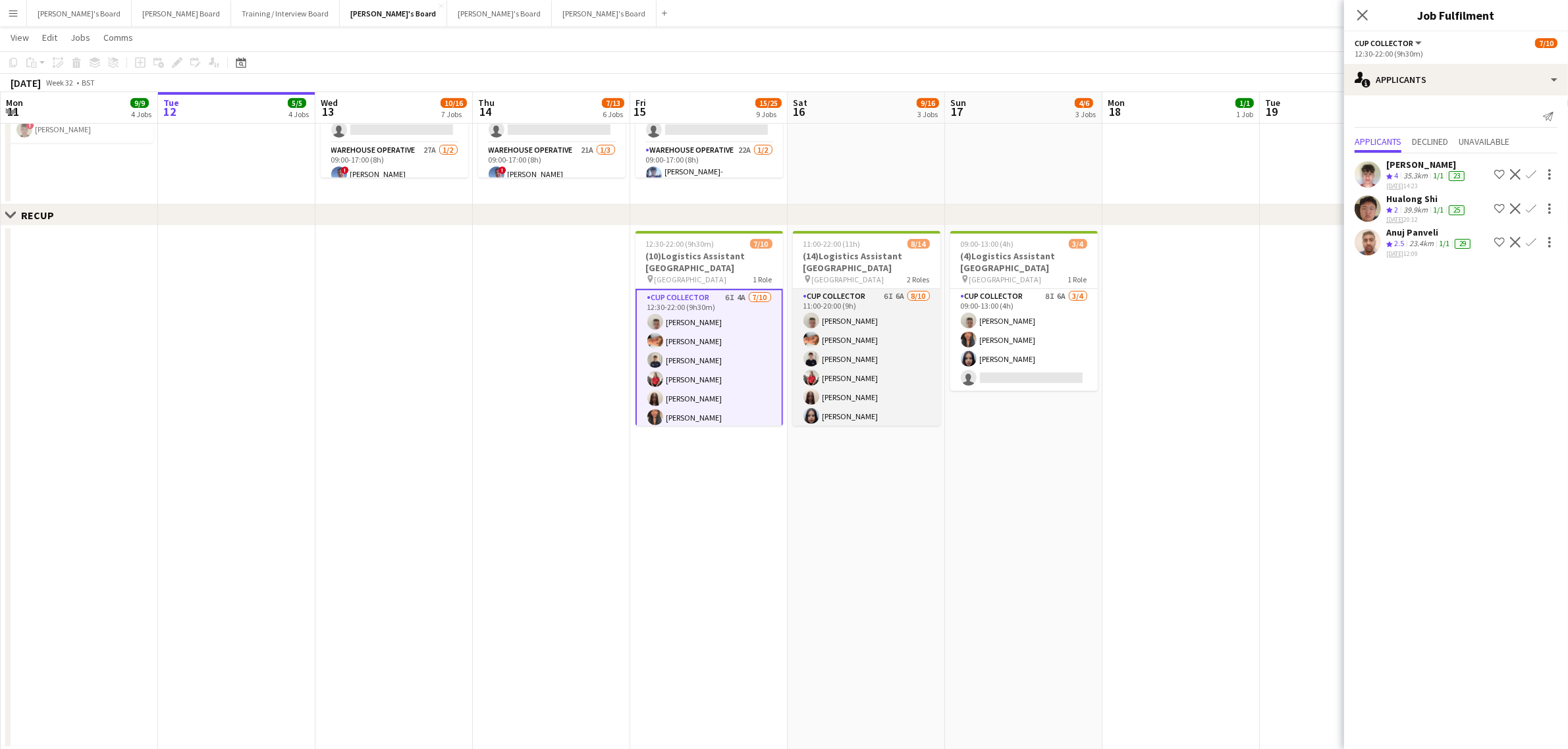
click at [905, 318] on app-card-role "CUP COLLECTOR 6I 6A 8/10 11:00-20:00 (9h) Jem McAllister Robby Johnston Joseph …" at bounding box center [867, 397] width 148 height 216
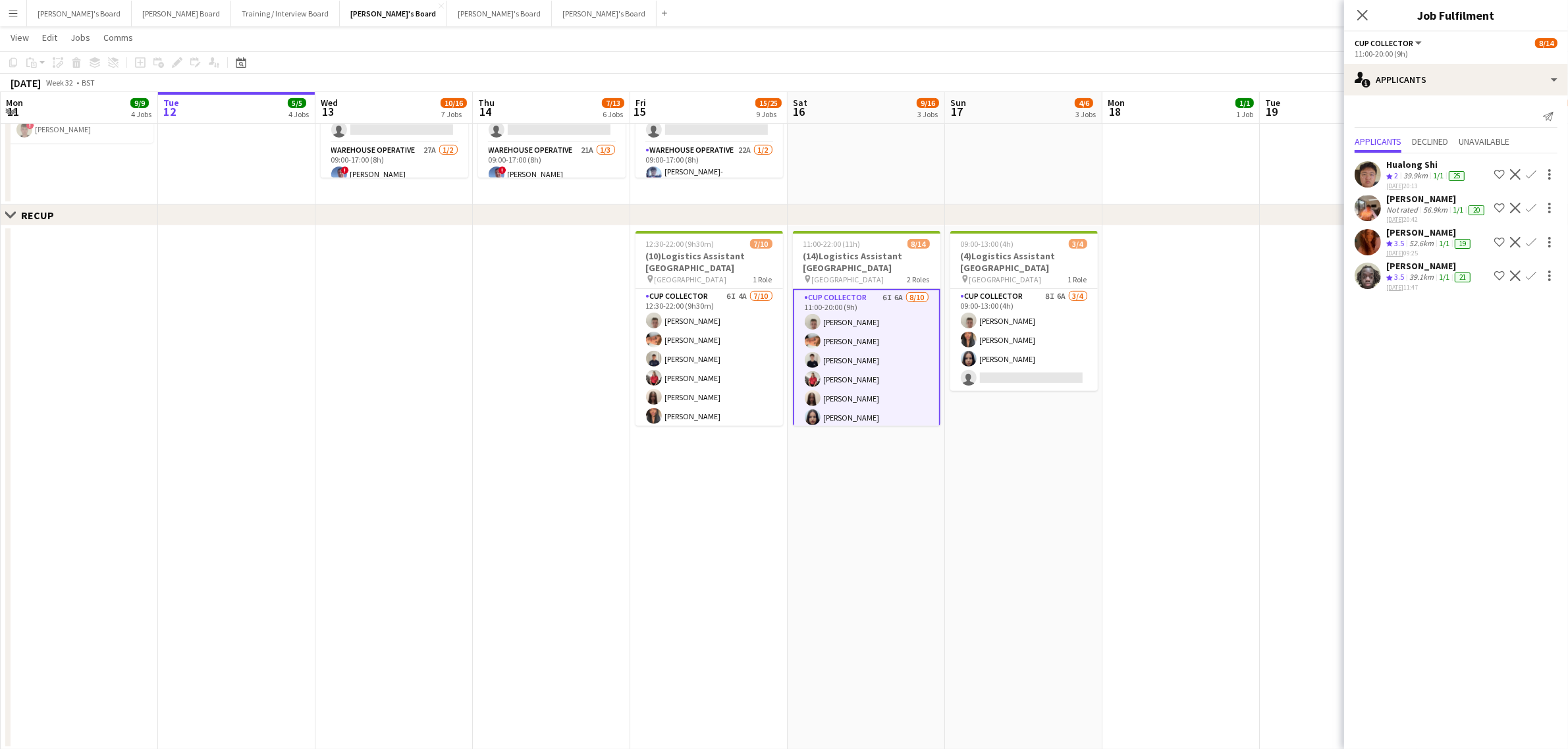
click at [1416, 270] on div "[PERSON_NAME]" at bounding box center [1429, 266] width 87 height 12
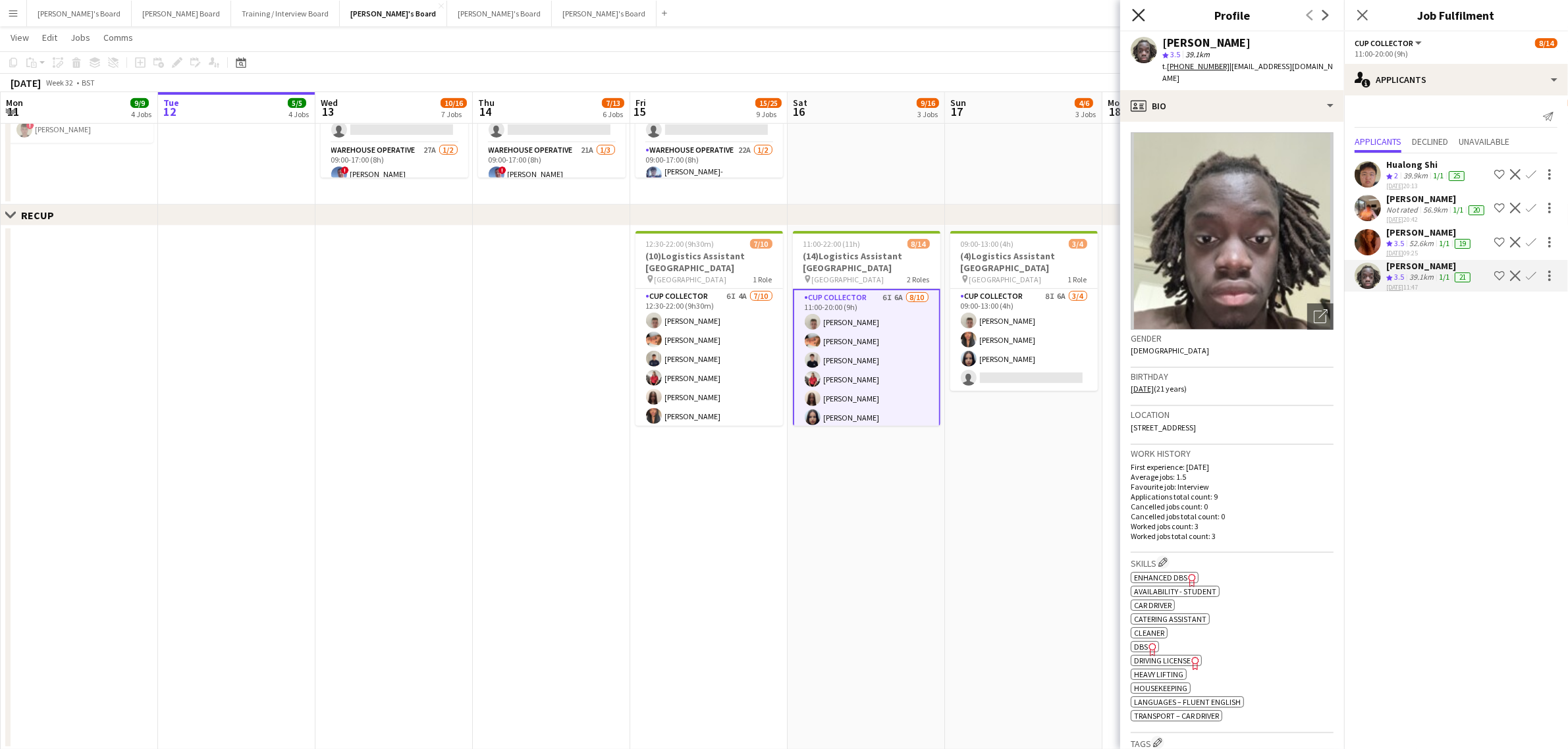
click at [1136, 17] on icon "Close pop-in" at bounding box center [1138, 14] width 12 height 12
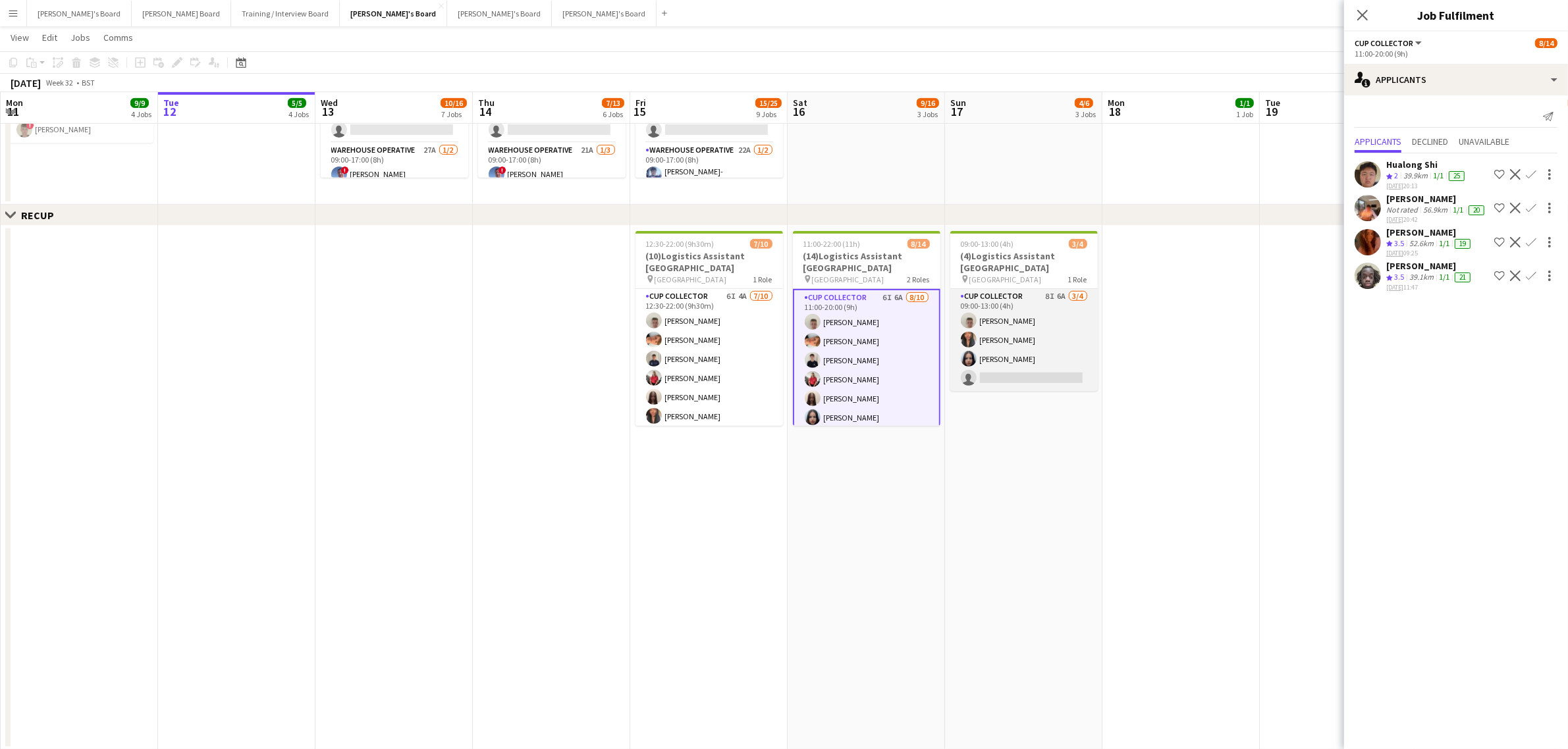
click at [989, 311] on app-card-role "CUP COLLECTOR 8I 6A 3/4 09:00-13:00 (4h) Jem McAllister Shane Serika Sacha Stan…" at bounding box center [1024, 340] width 148 height 102
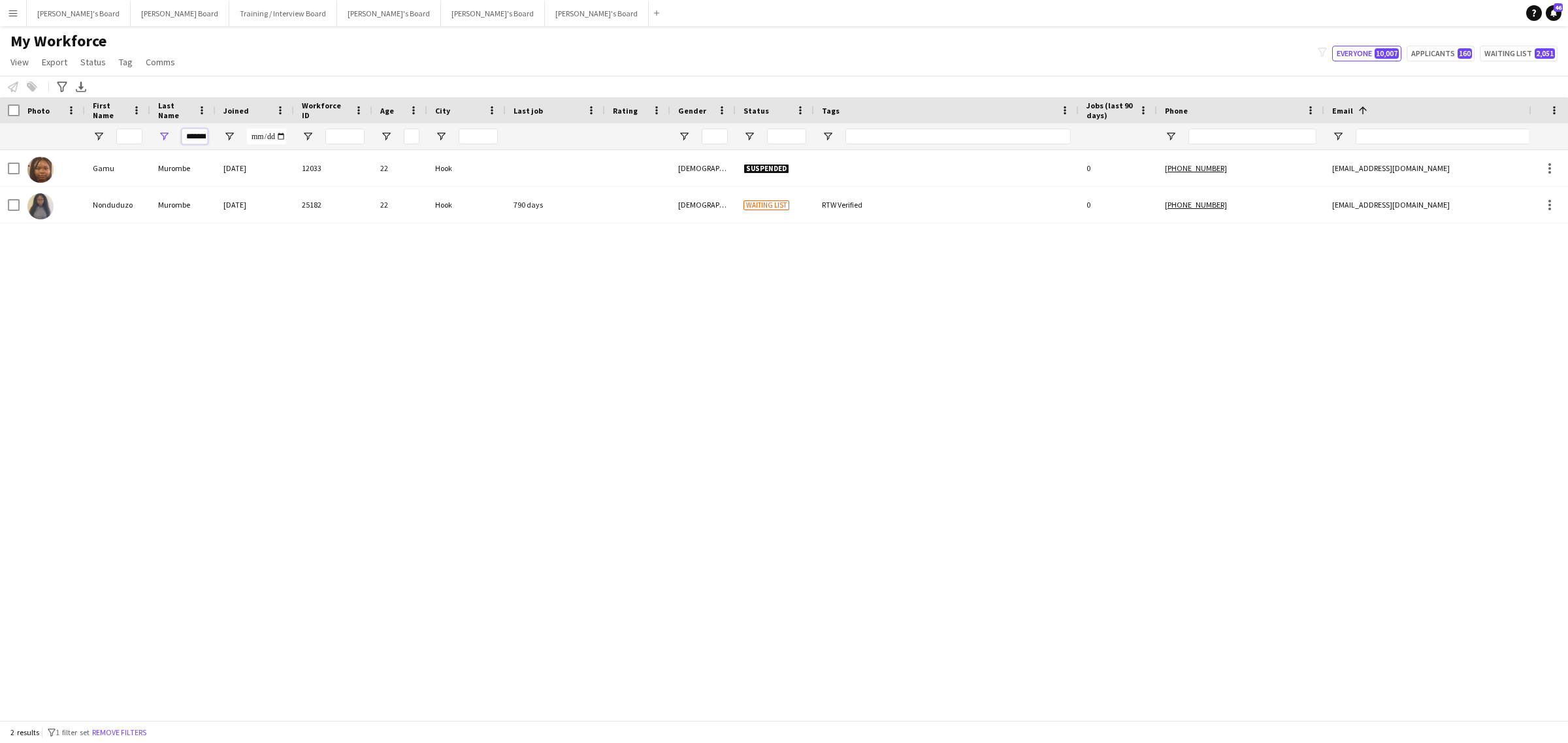
click at [204, 141] on input "*******" at bounding box center [194, 136] width 26 height 16
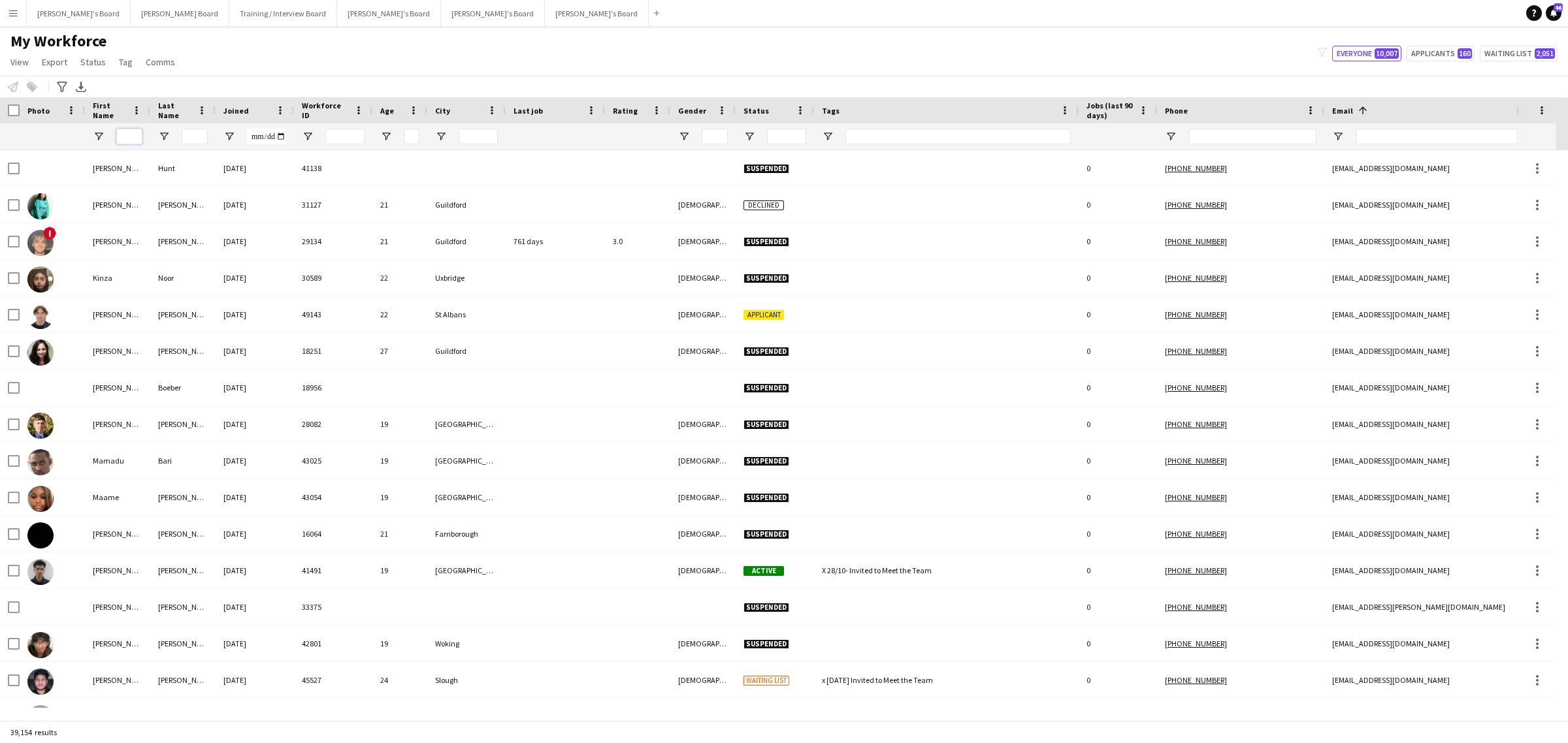
click at [129, 136] on input "First Name Filter Input" at bounding box center [129, 136] width 26 height 16
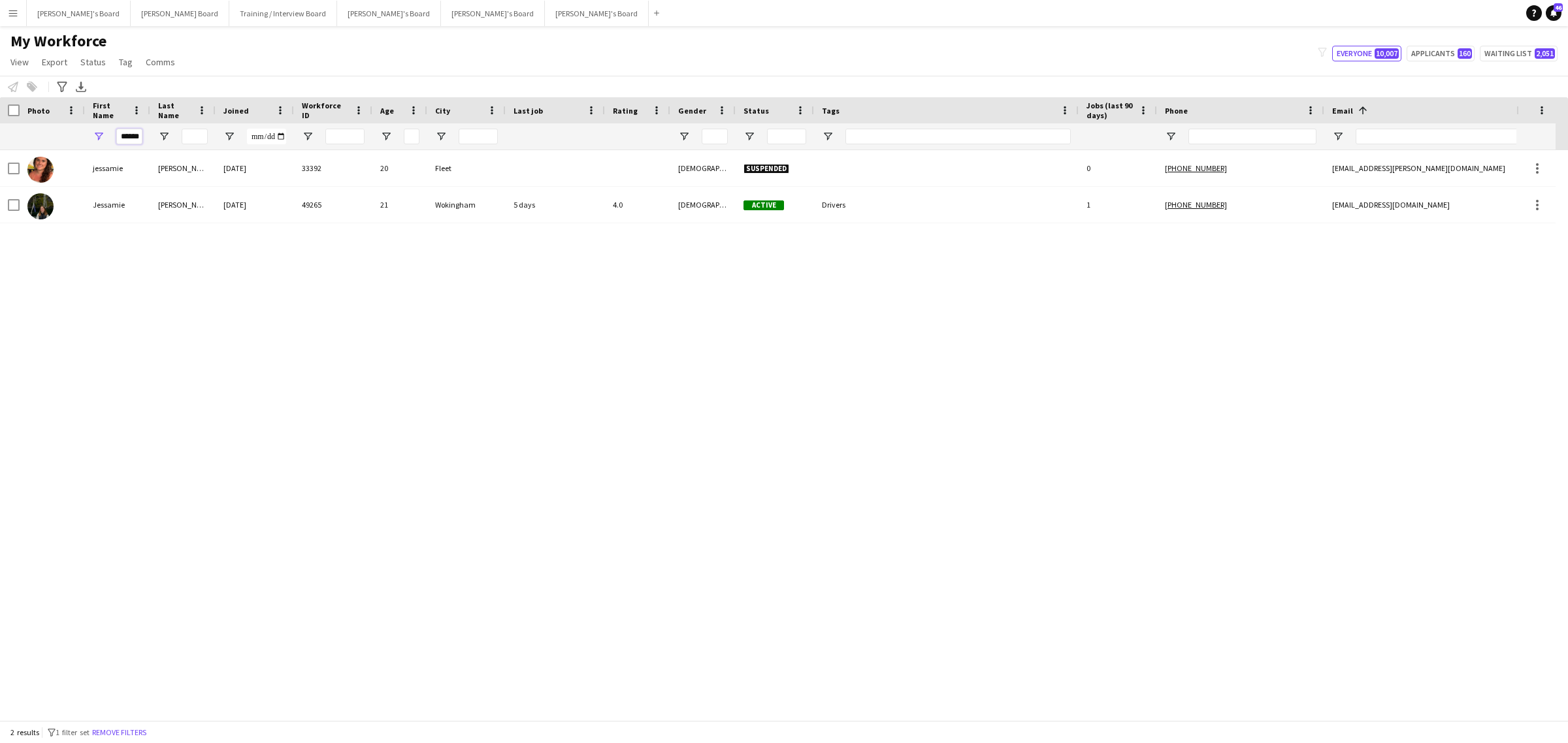
scroll to position [0, 1]
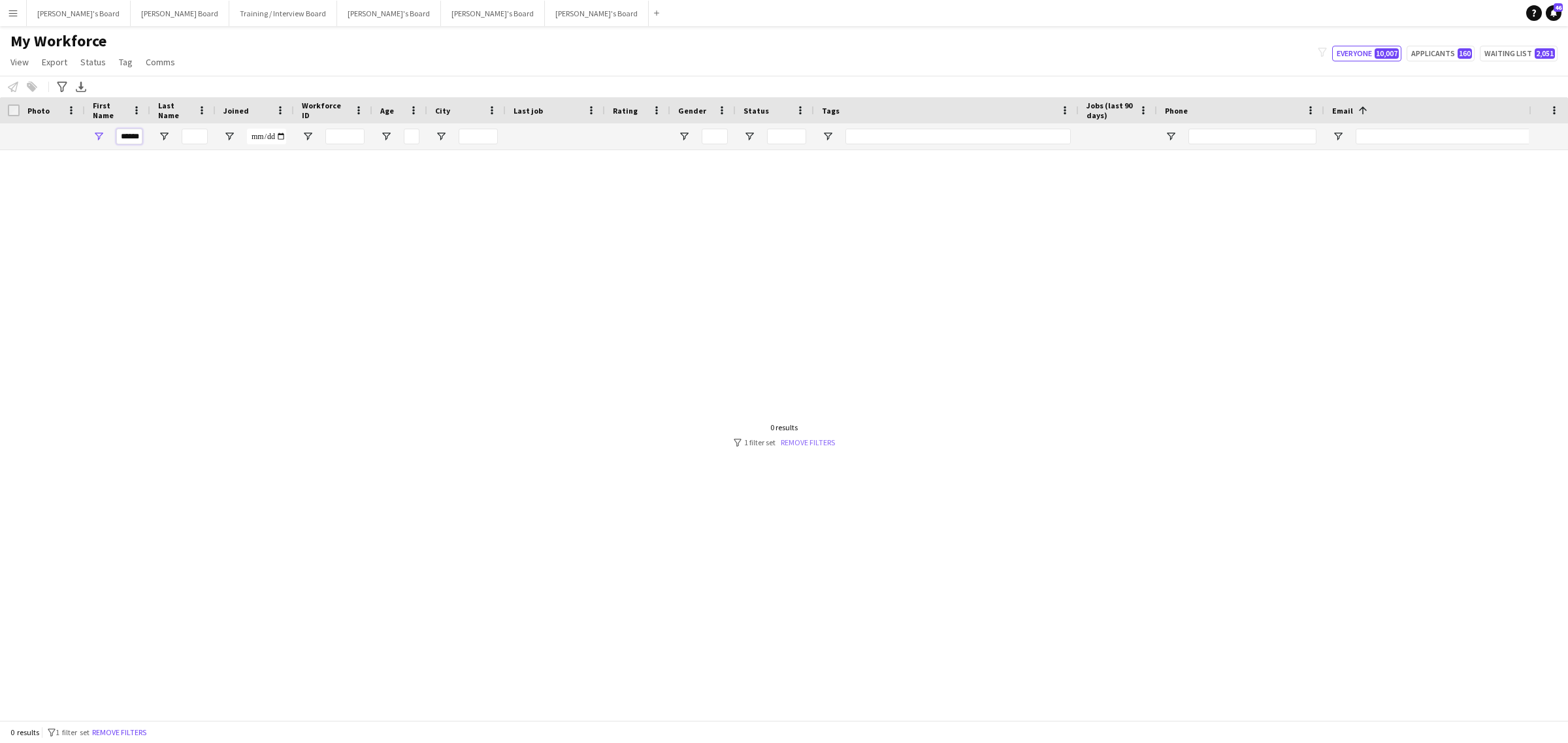
type input "******"
click at [817, 438] on link "Remove filters" at bounding box center [808, 442] width 54 height 10
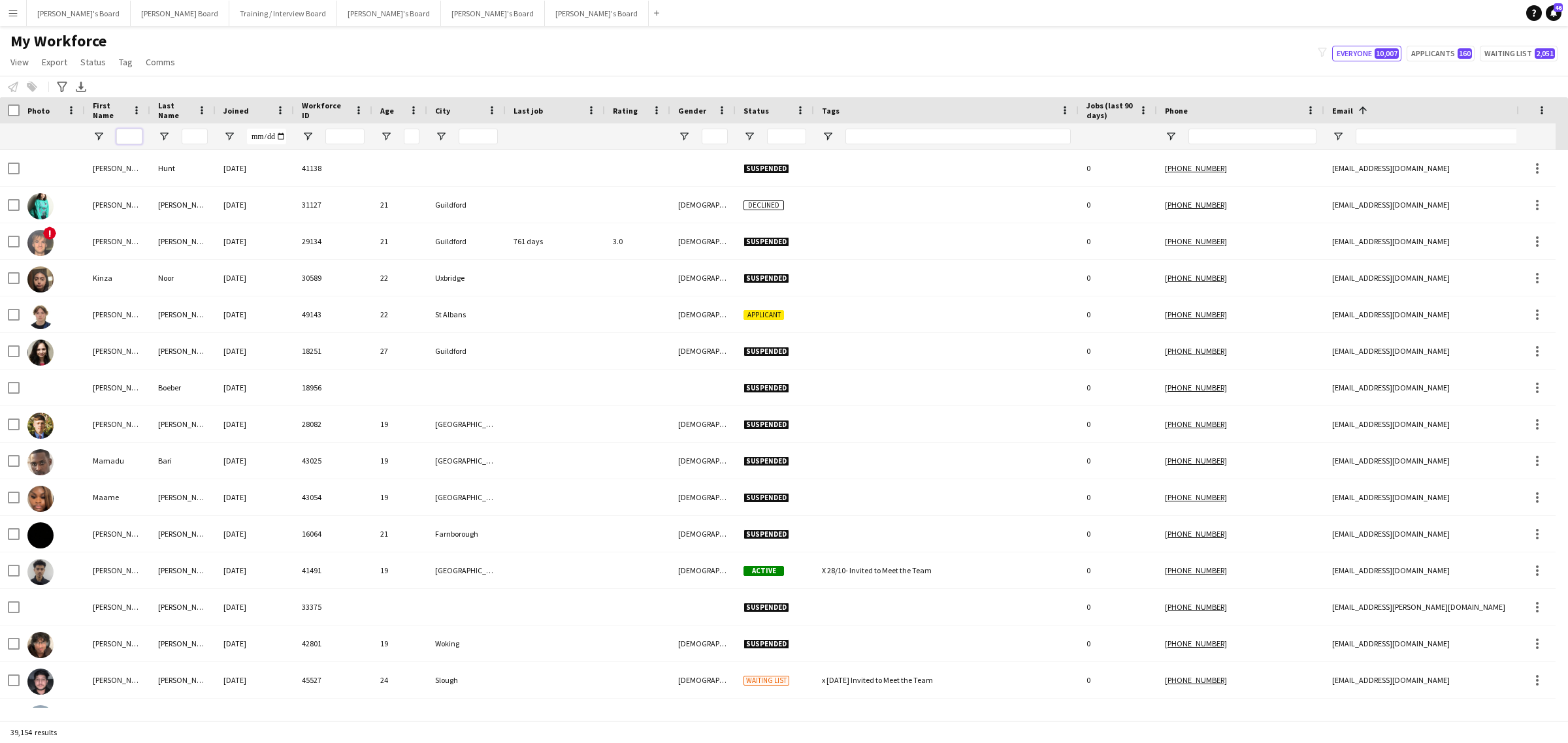
click at [126, 138] on input "First Name Filter Input" at bounding box center [129, 136] width 26 height 16
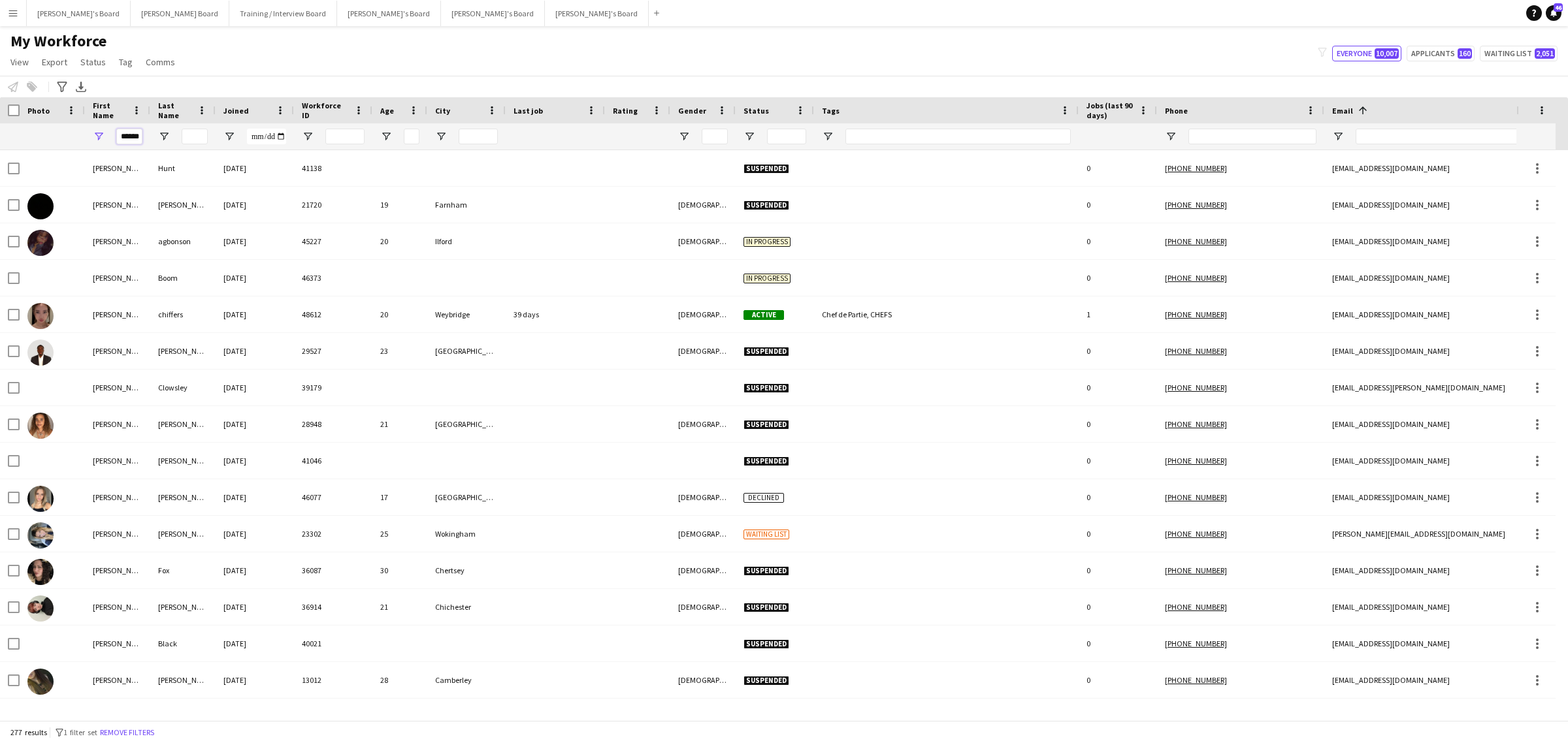
scroll to position [0, 1]
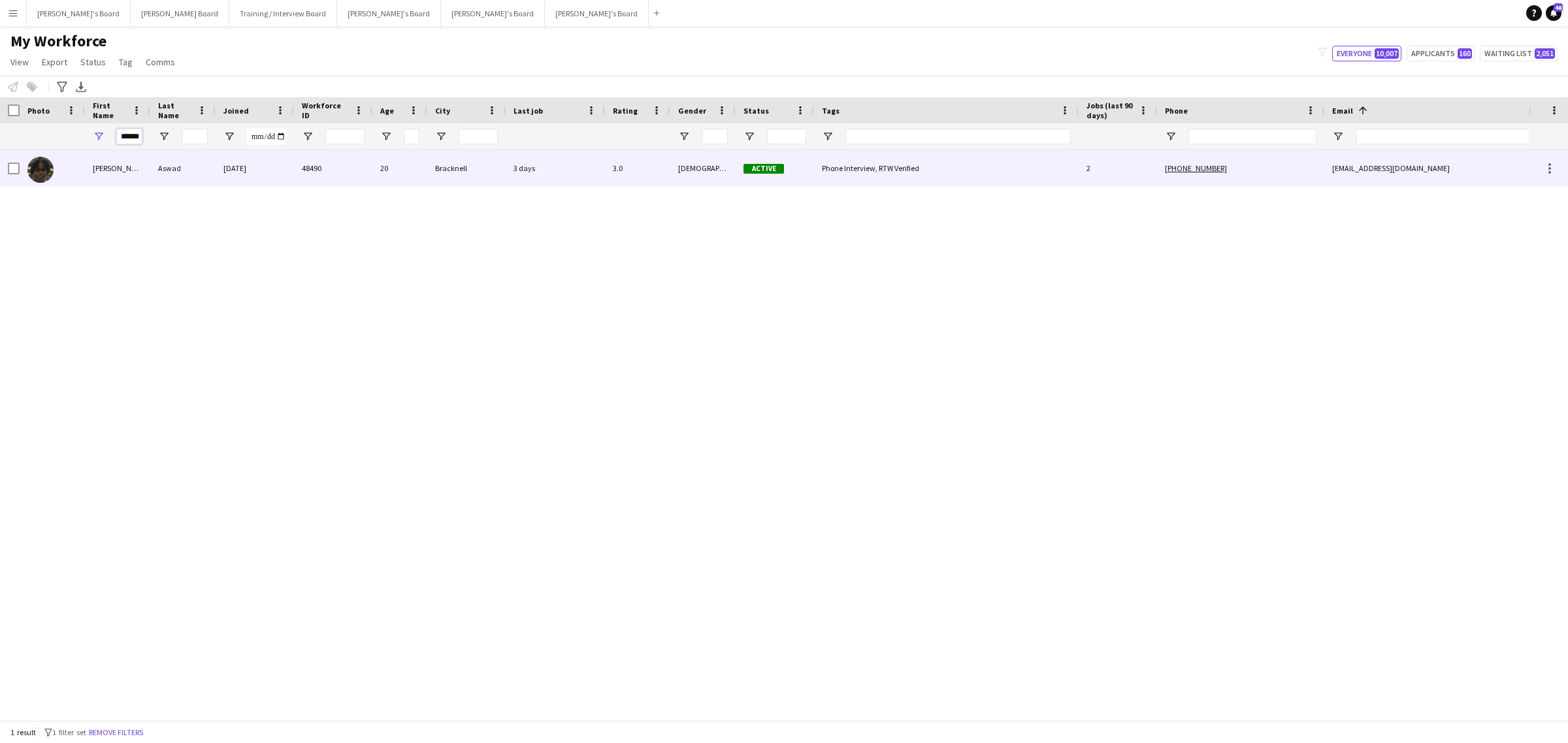
type input "******"
click at [126, 186] on div "Jessen" at bounding box center [117, 169] width 65 height 36
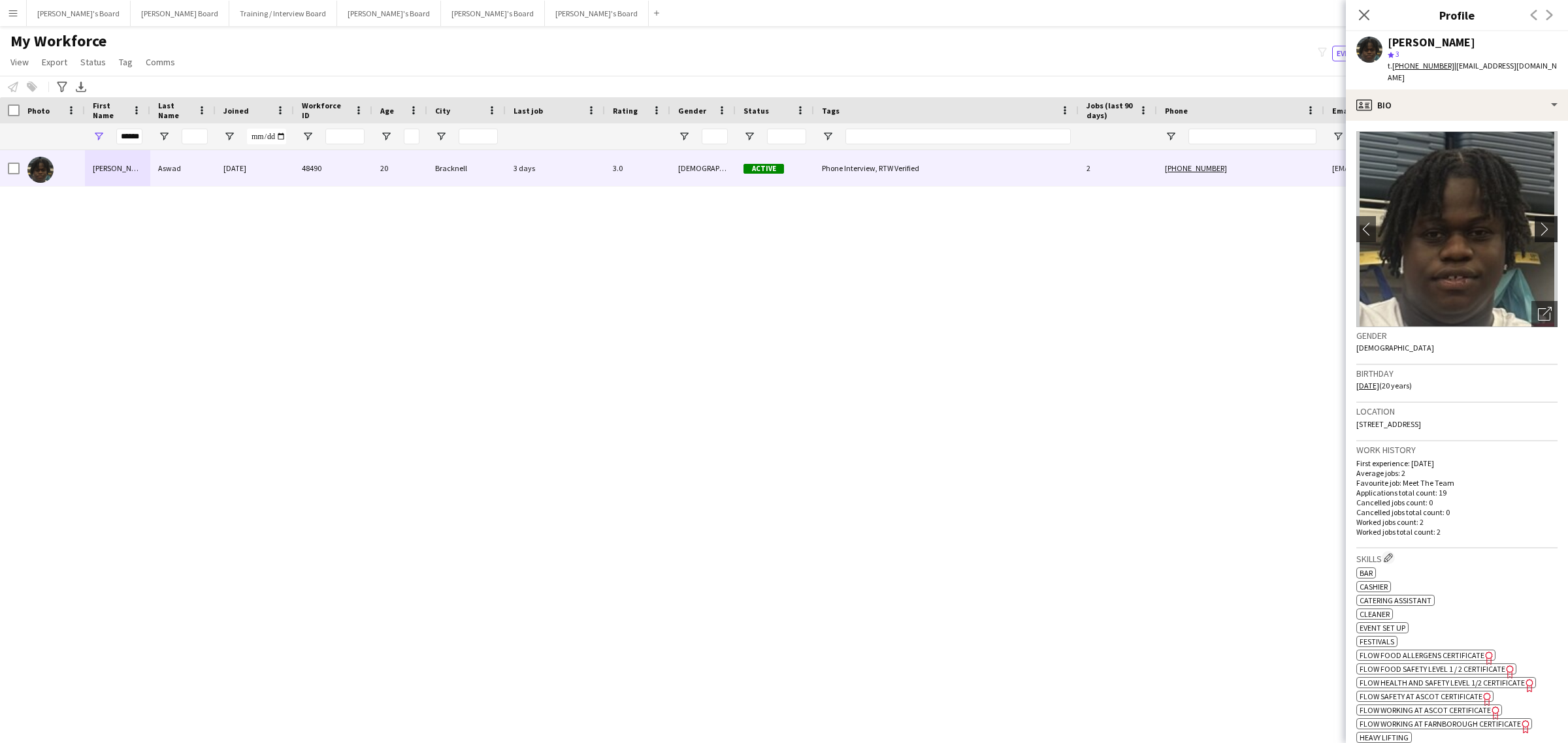
click at [1538, 222] on app-icon "chevron-right" at bounding box center [1548, 229] width 20 height 14
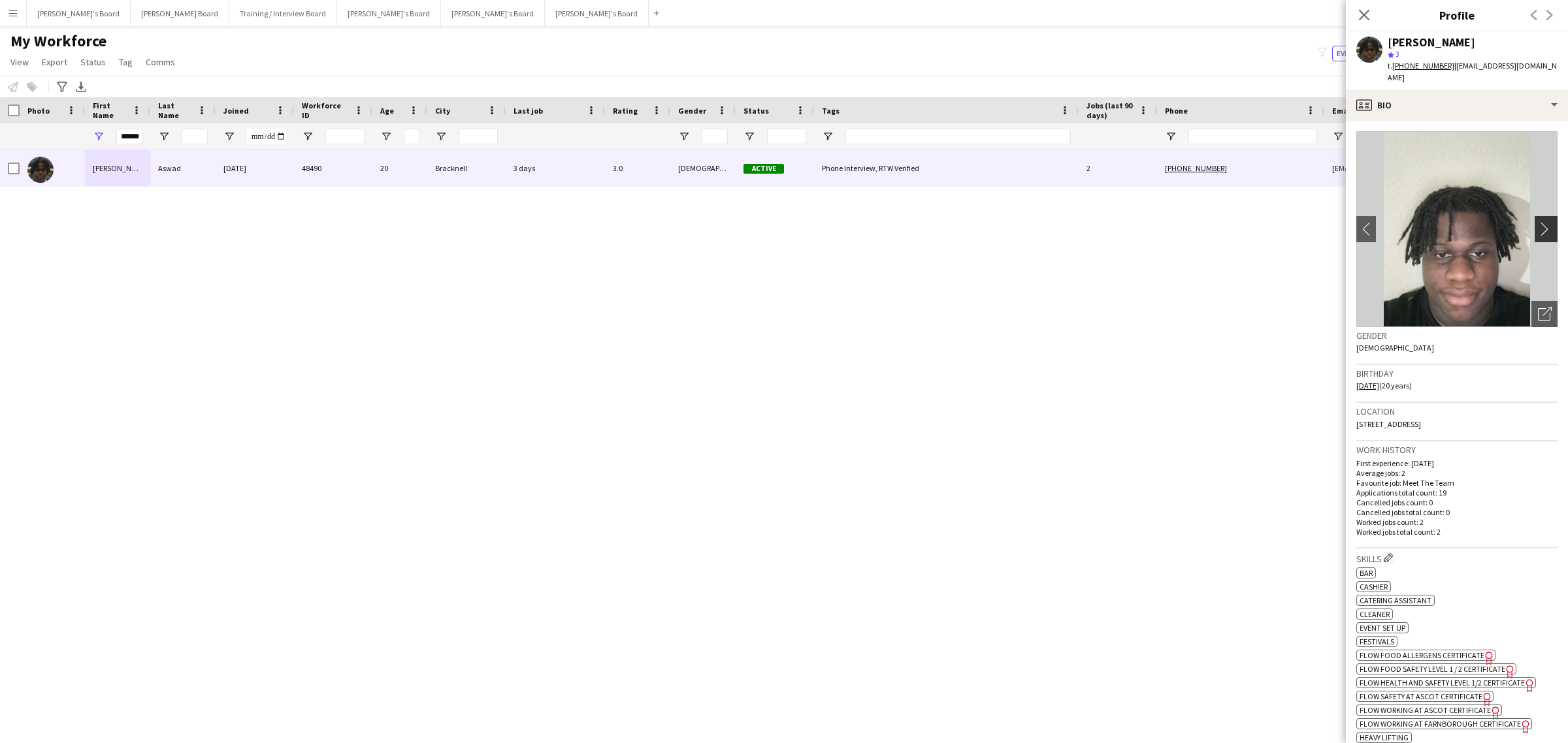
click at [1538, 222] on app-icon "chevron-right" at bounding box center [1548, 229] width 20 height 14
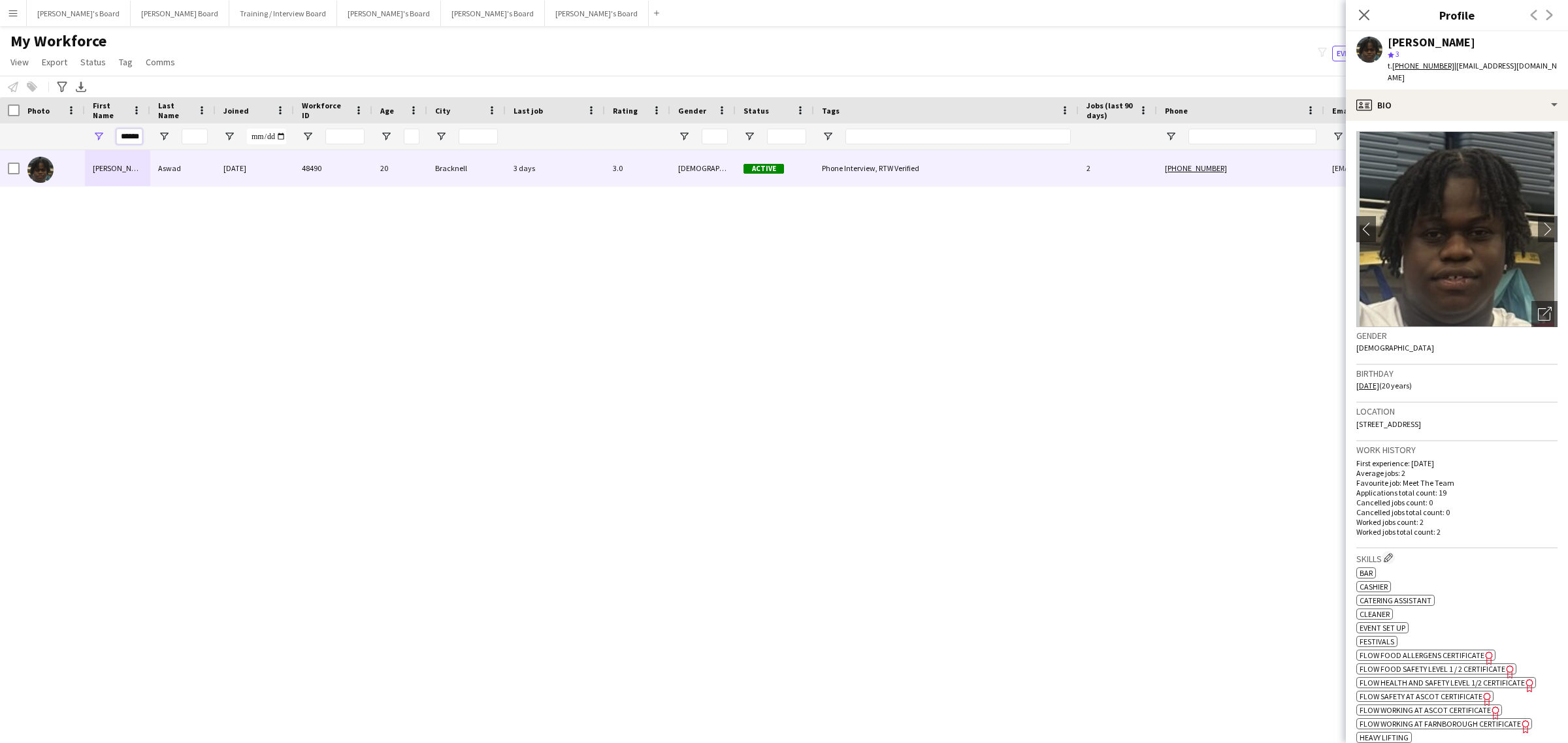
click at [122, 132] on input "******" at bounding box center [129, 136] width 26 height 16
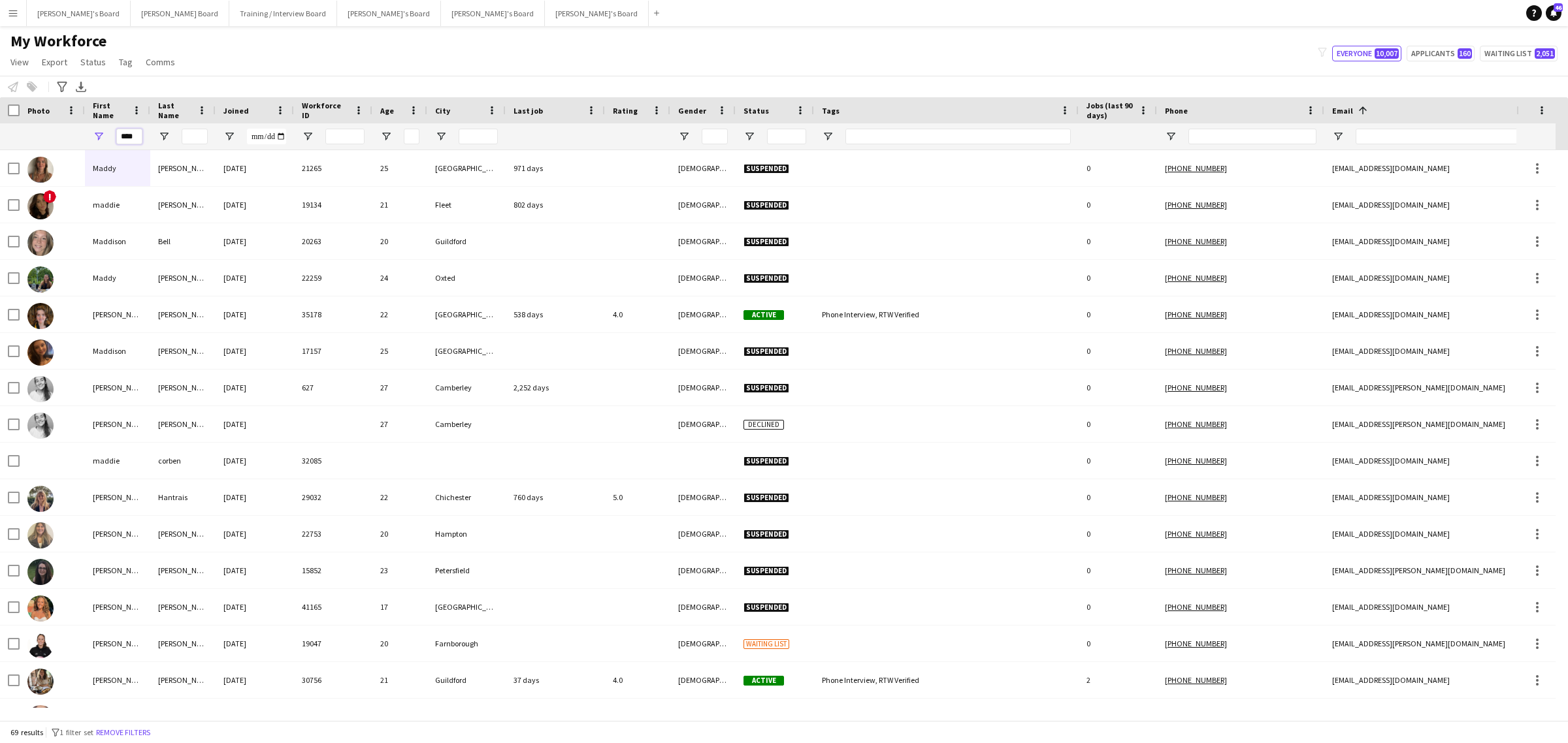
type input "****"
click at [195, 136] on input "Last Name Filter Input" at bounding box center [194, 136] width 26 height 16
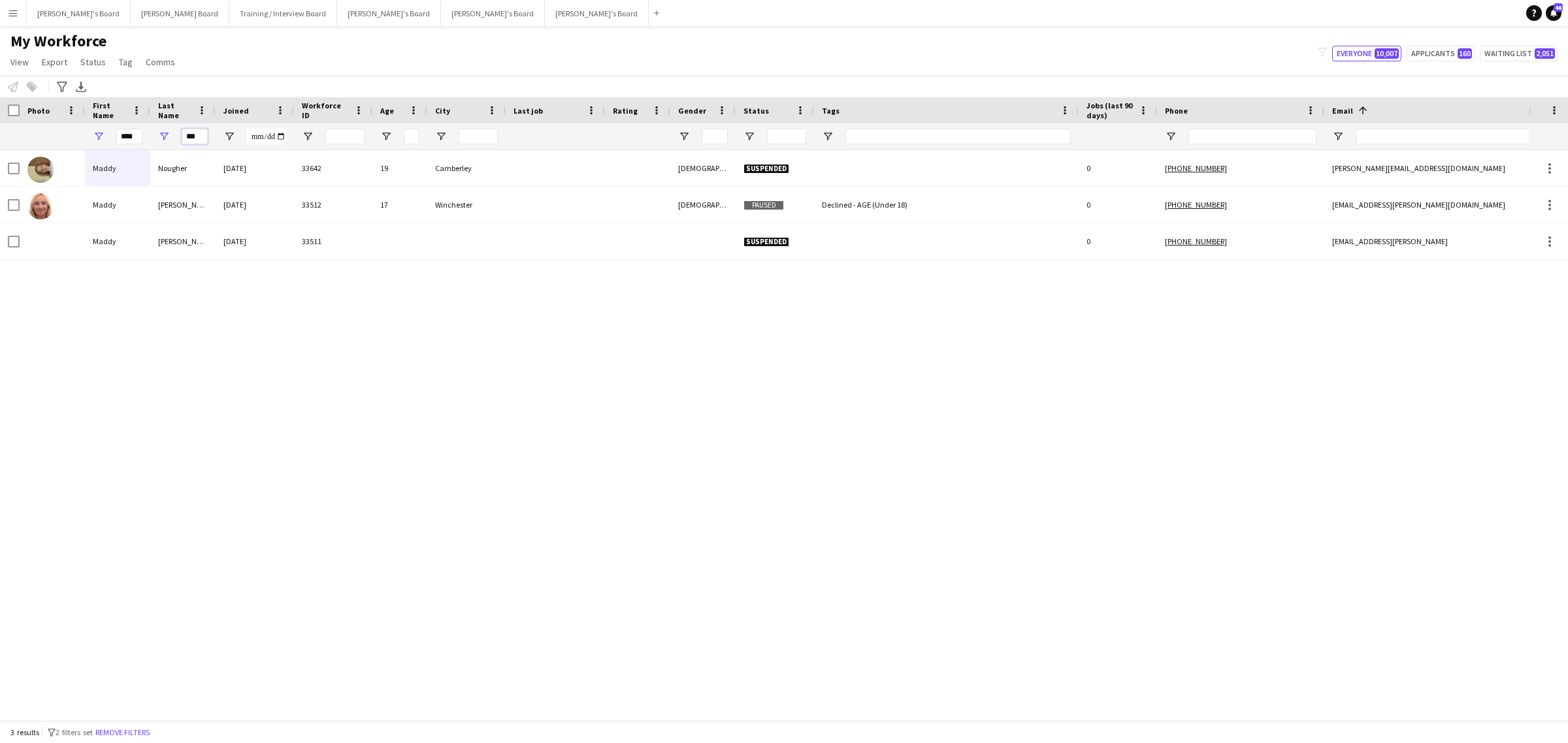
type input "***"
click at [141, 128] on div "****" at bounding box center [129, 136] width 26 height 26
click at [138, 132] on input "****" at bounding box center [129, 136] width 26 height 16
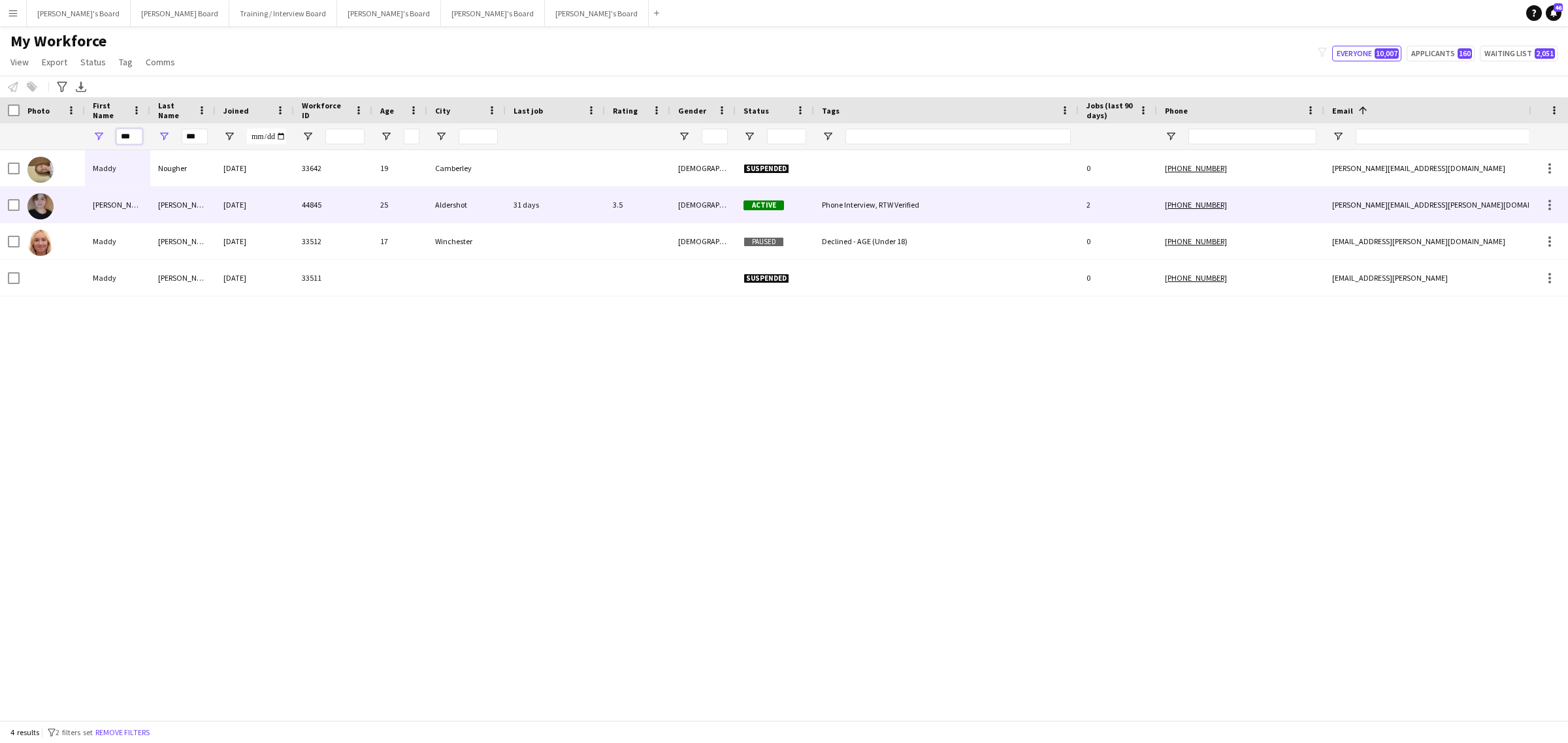
type input "***"
click at [159, 207] on div "Herbert" at bounding box center [183, 205] width 65 height 36
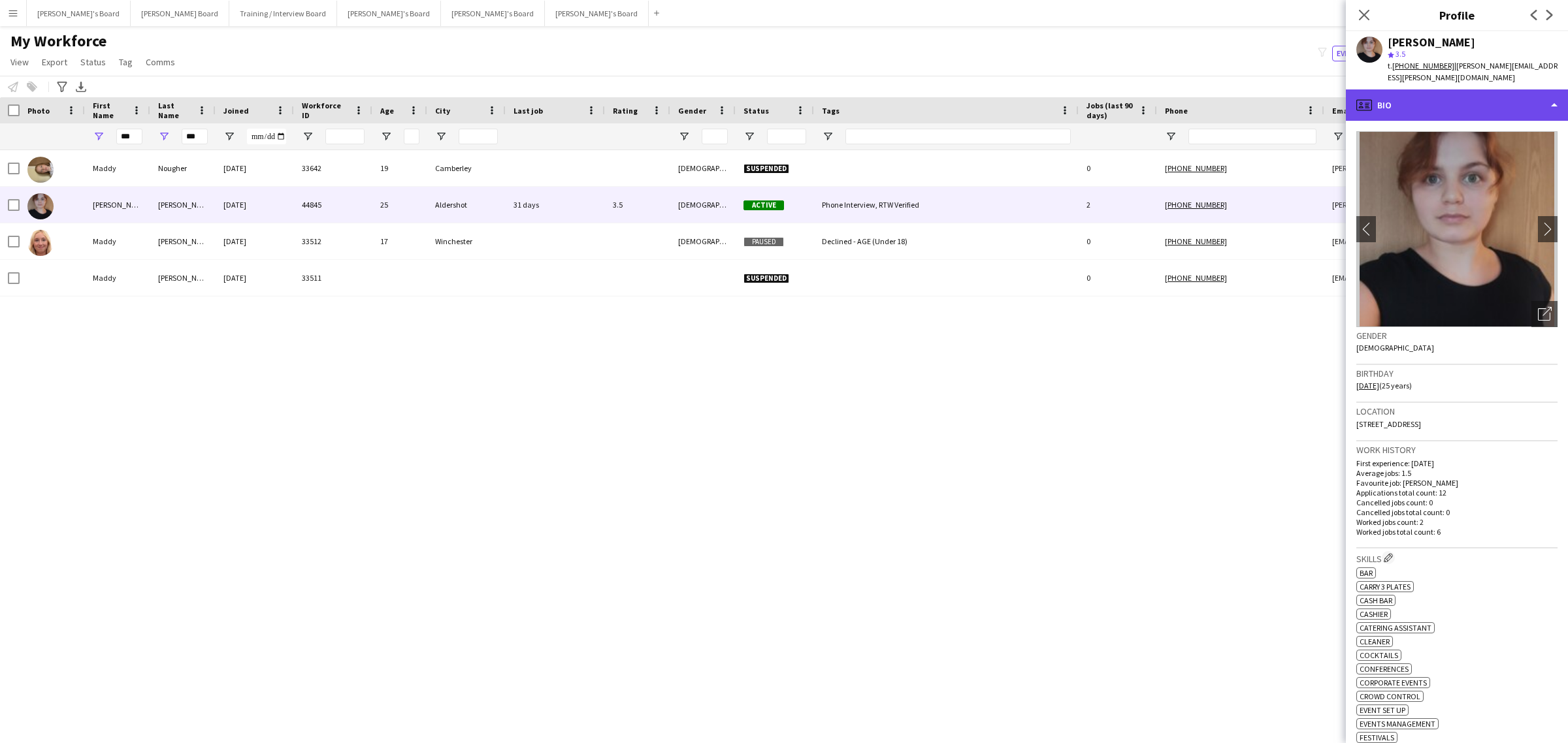
click at [1506, 115] on div "profile Bio" at bounding box center [1457, 104] width 222 height 31
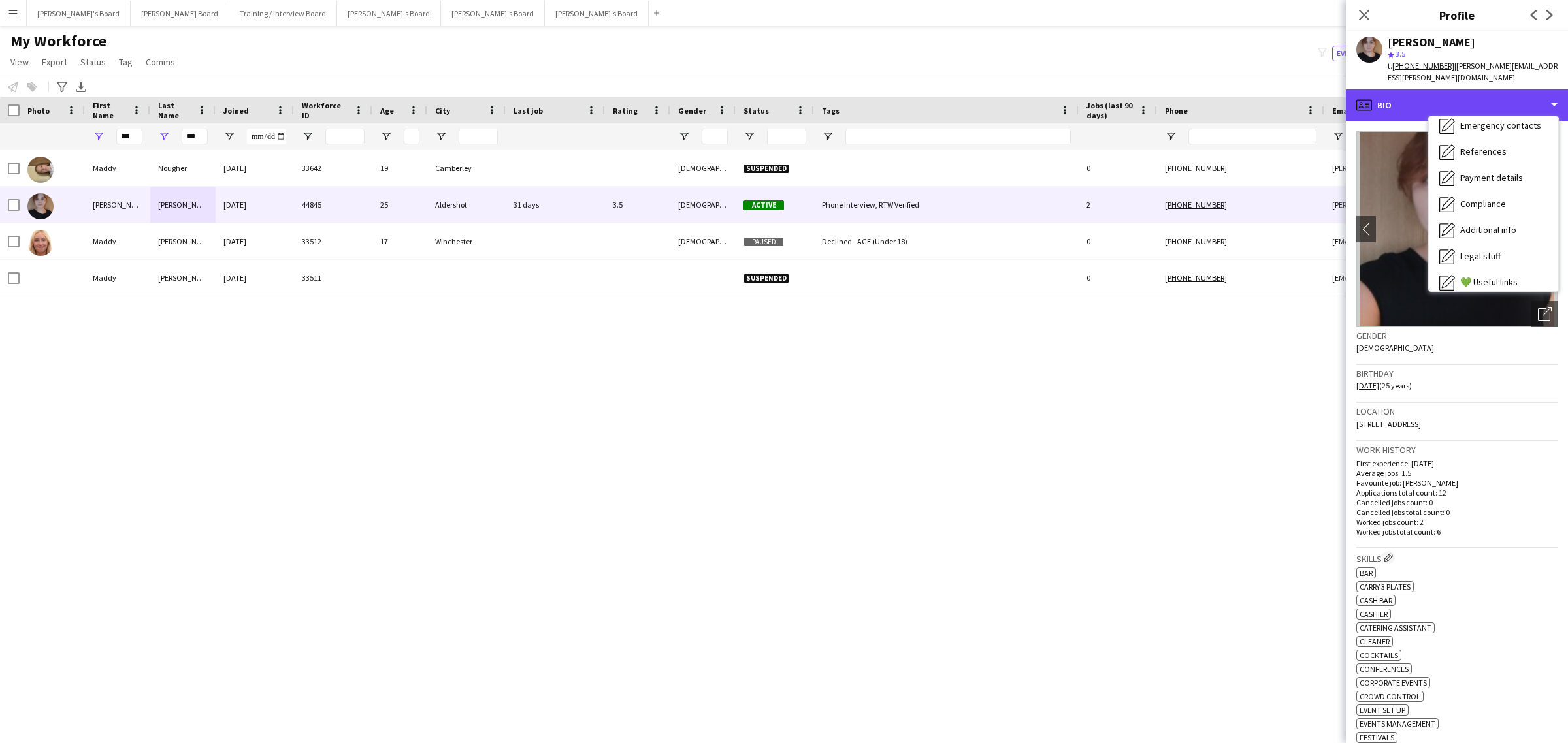
scroll to position [175, 0]
click at [1509, 276] on div "Calendar Calendar" at bounding box center [1493, 274] width 129 height 26
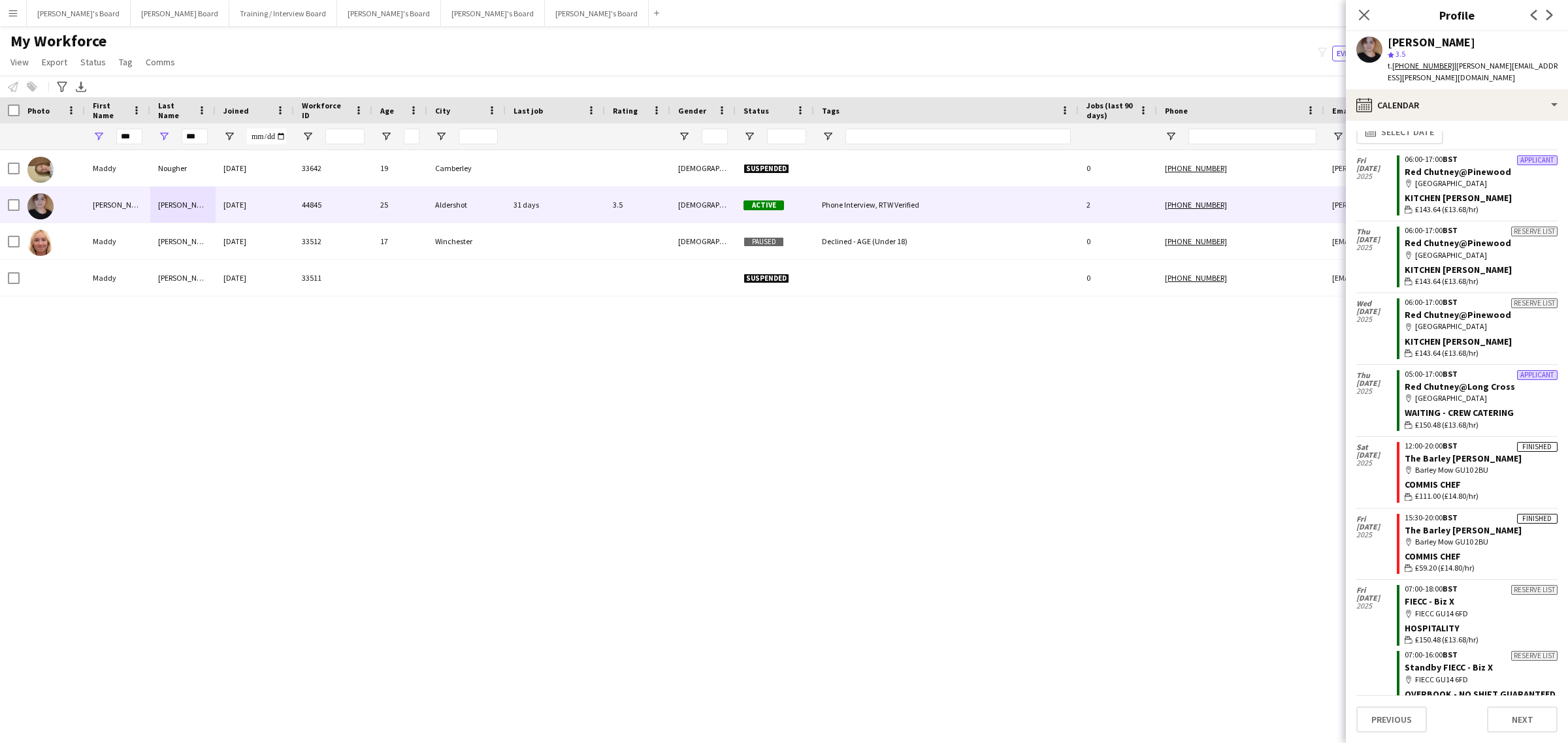
scroll to position [0, 0]
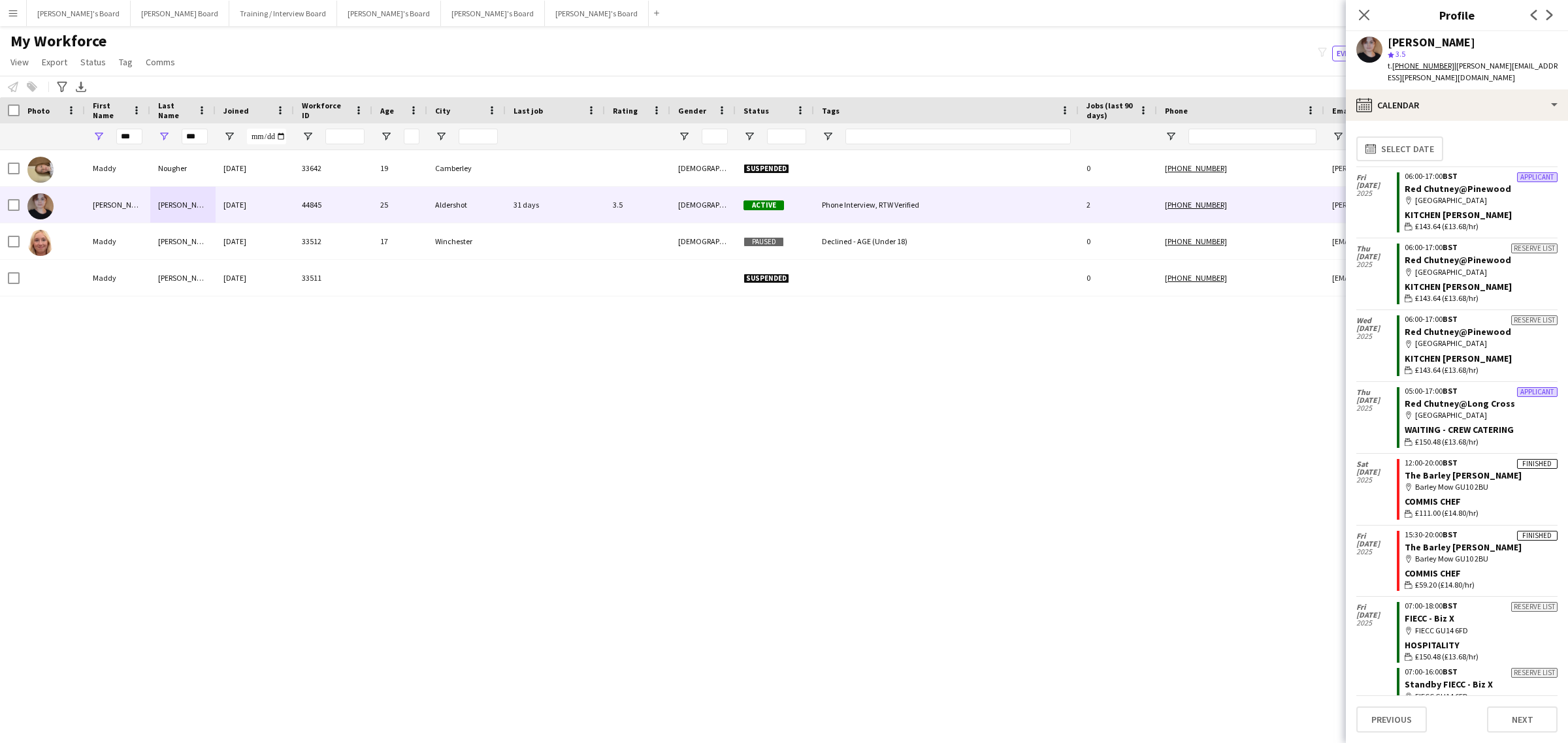
drag, startPoint x: 1523, startPoint y: 270, endPoint x: 1399, endPoint y: 285, distance: 124.9
click at [1464, 95] on div "calendar-full Calendar" at bounding box center [1457, 104] width 222 height 31
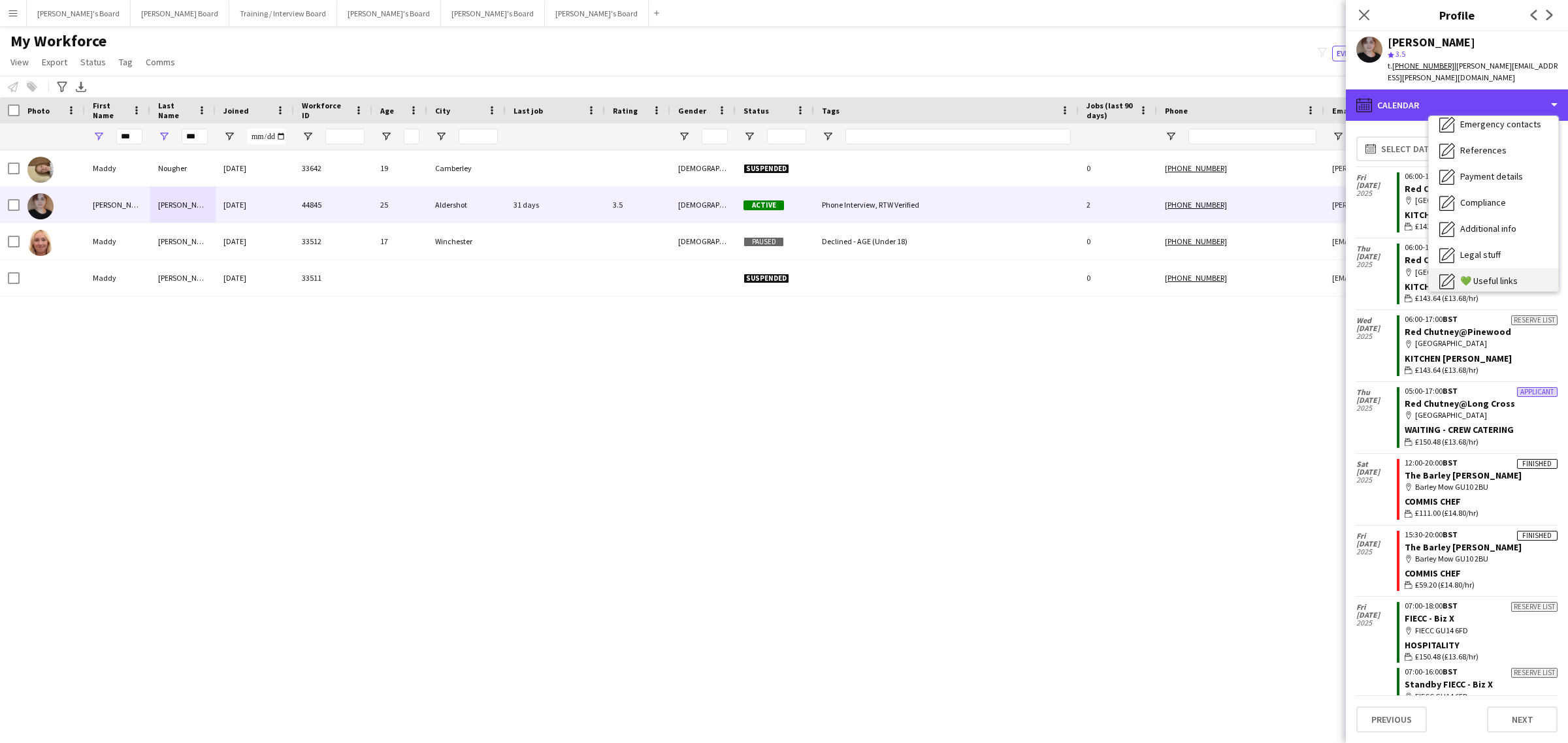
scroll to position [175, 0]
click at [1517, 243] on div "Feedback Feedback" at bounding box center [1493, 247] width 129 height 26
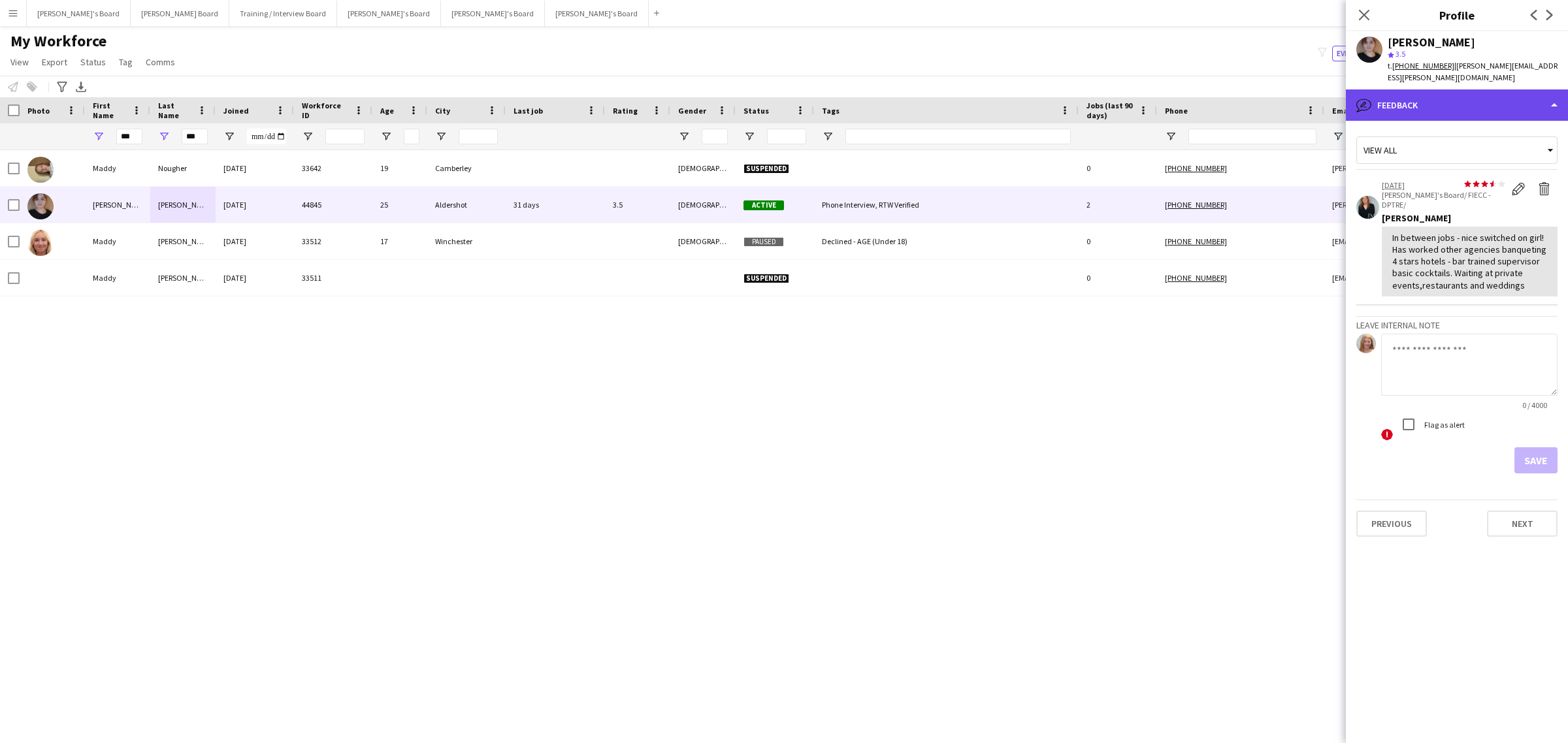
click at [1486, 115] on div "bubble-pencil Feedback" at bounding box center [1457, 104] width 222 height 31
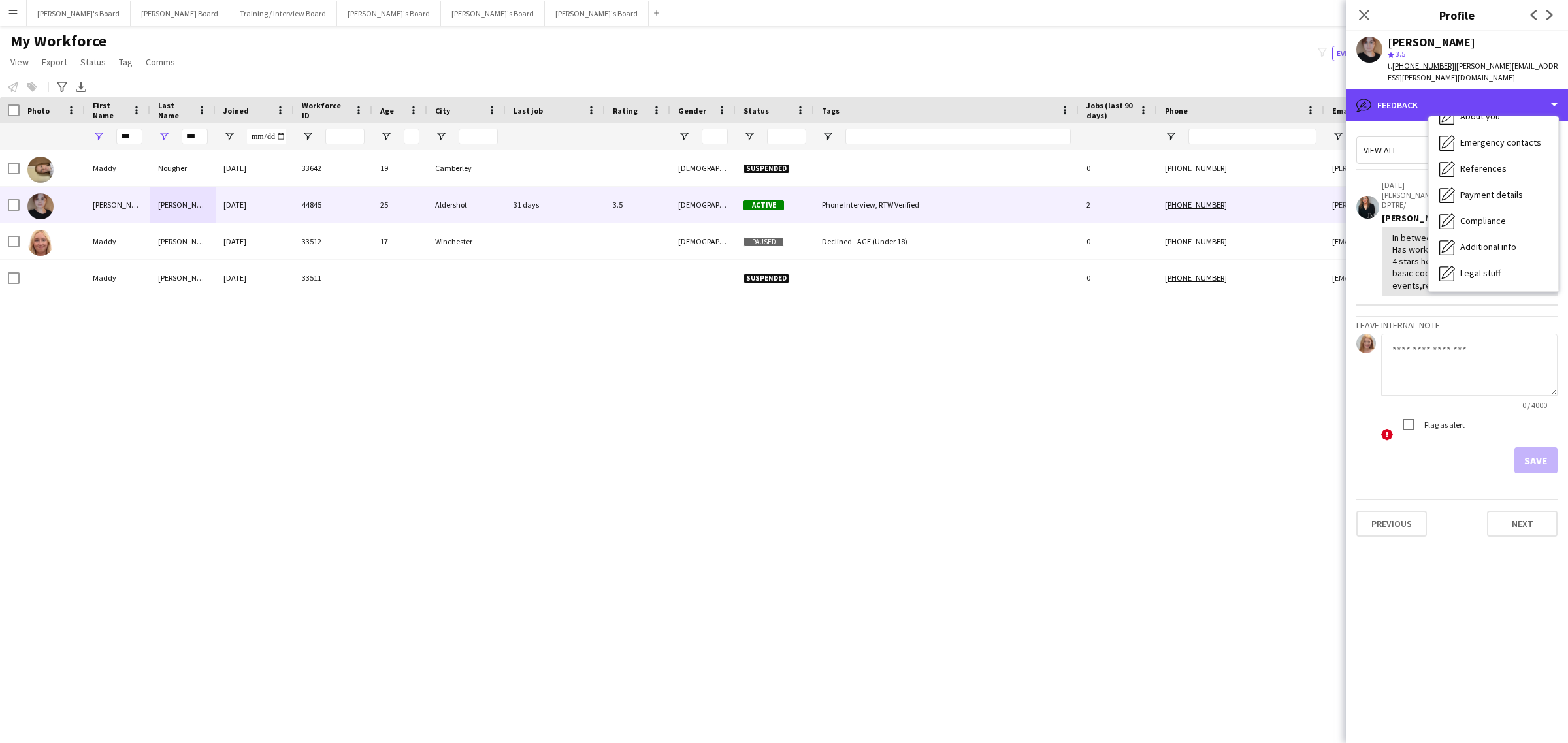
scroll to position [11, 0]
click at [1491, 115] on div "bubble-pencil Feedback Bio Bio Company application Company application Employme…" at bounding box center [1457, 416] width 222 height 654
click at [1489, 128] on div "Bio Bio" at bounding box center [1493, 123] width 129 height 26
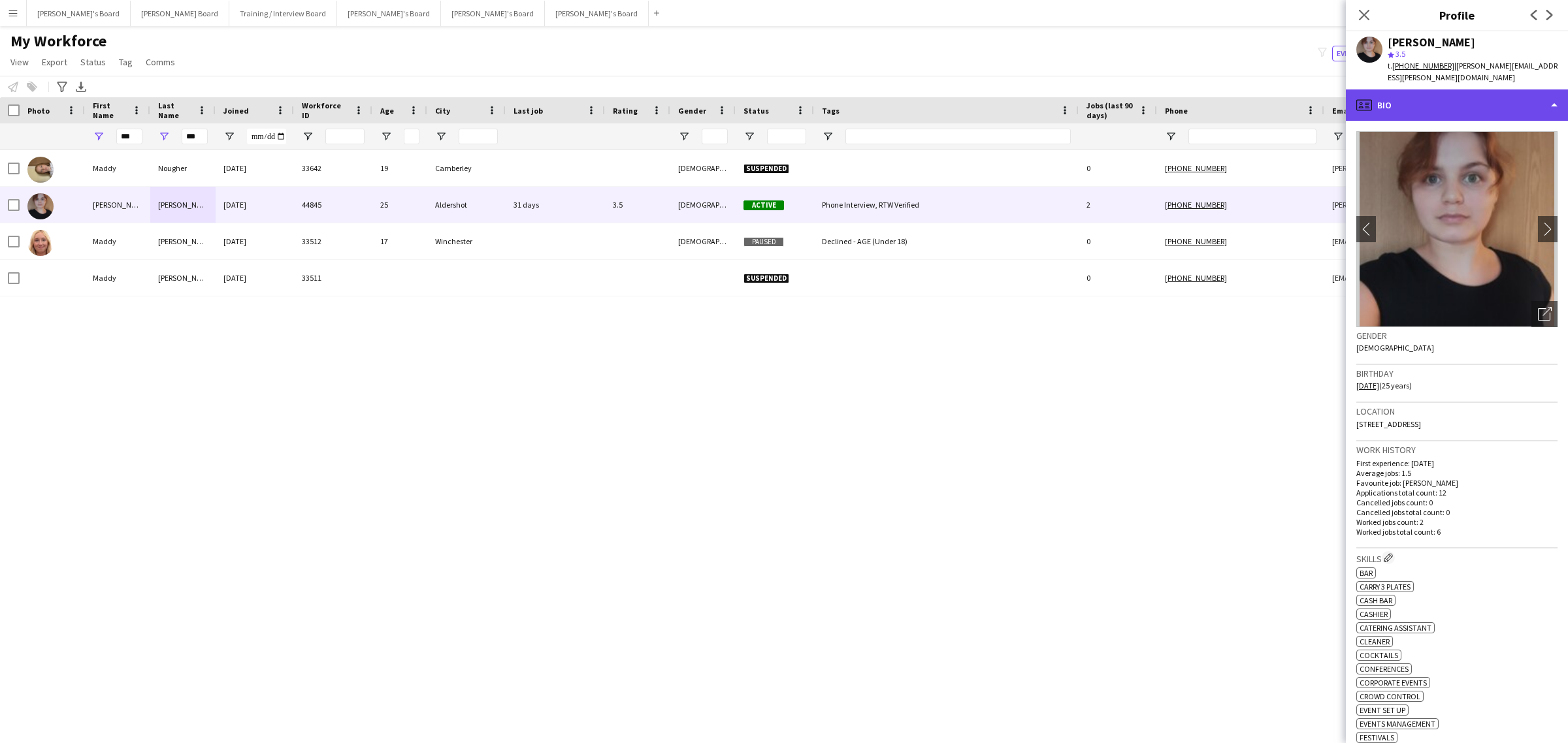
click at [1477, 100] on div "profile Bio" at bounding box center [1457, 104] width 222 height 31
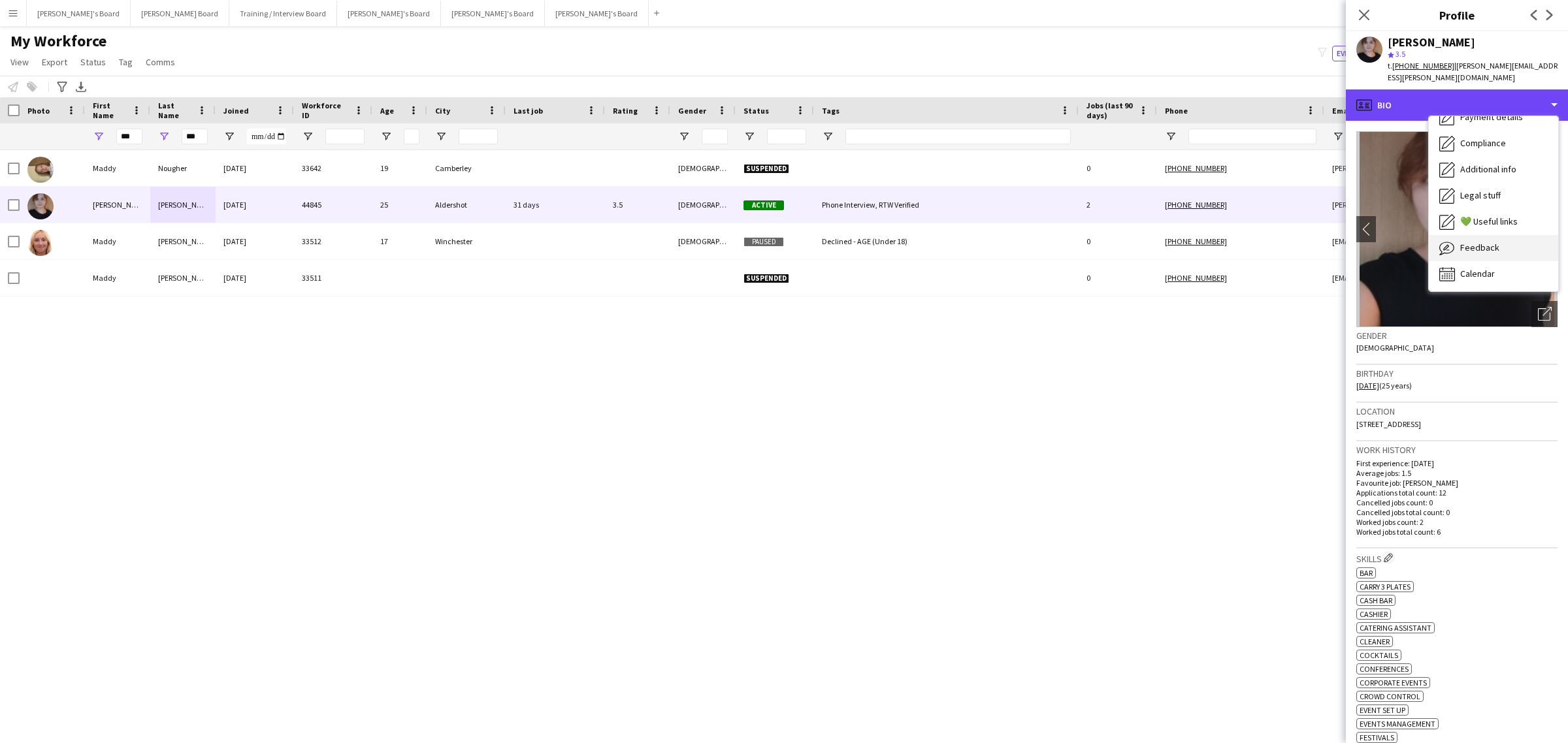
scroll to position [175, 0]
click at [1499, 252] on div "Feedback Feedback" at bounding box center [1493, 247] width 129 height 26
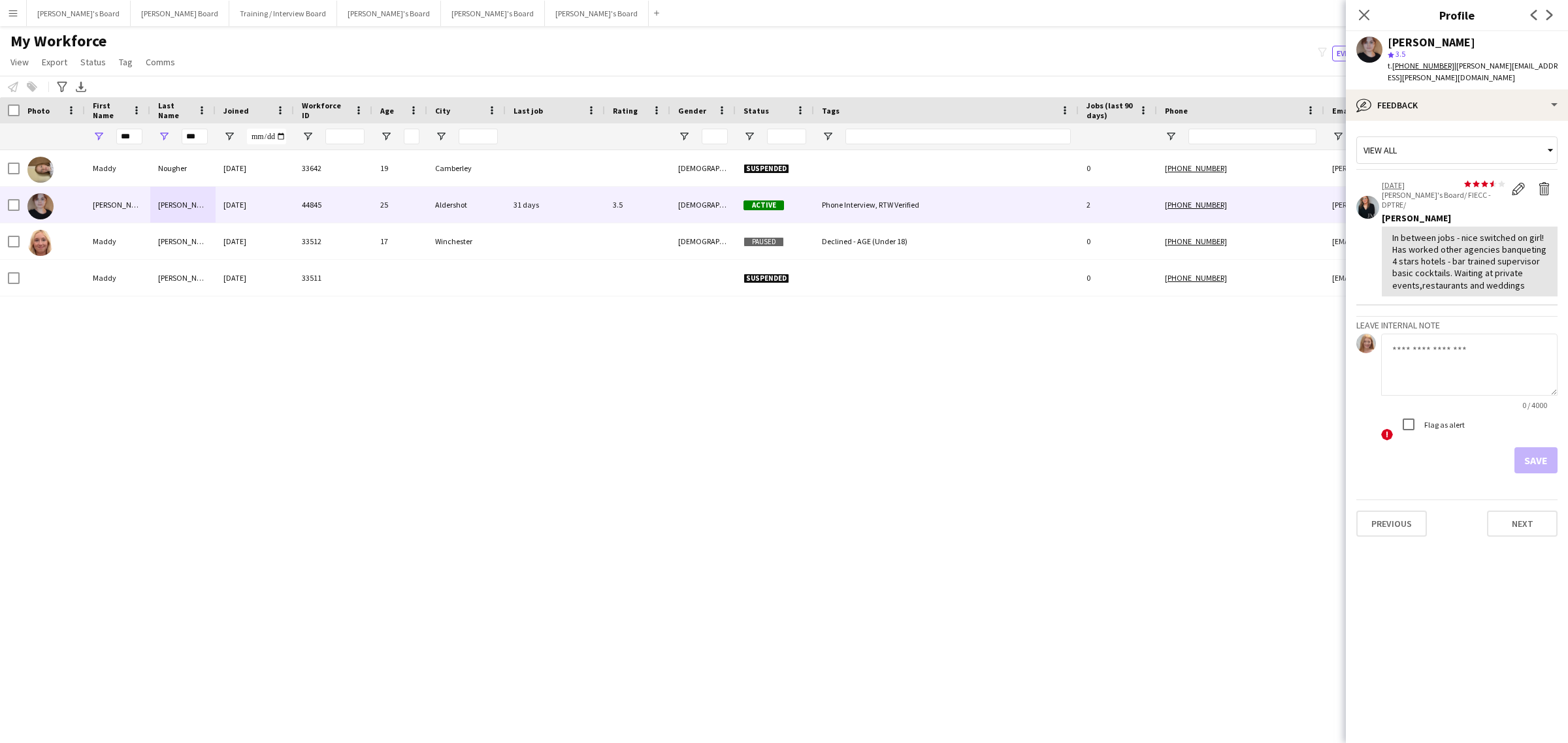
click at [1424, 356] on textarea at bounding box center [1469, 365] width 176 height 62
type textarea "**********"
click at [1524, 450] on button "Save" at bounding box center [1535, 460] width 43 height 26
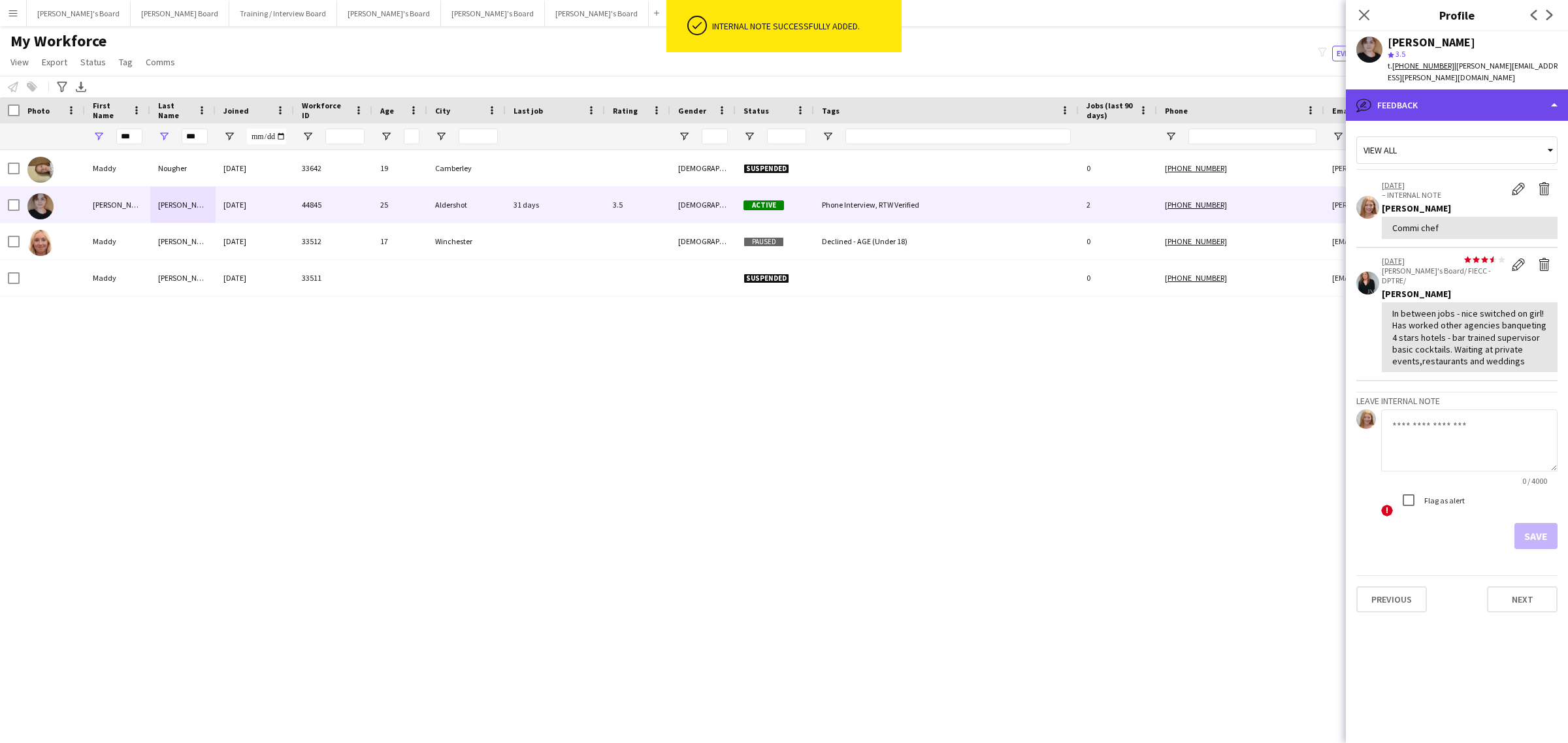
click at [1406, 103] on div "bubble-pencil Feedback" at bounding box center [1457, 104] width 222 height 31
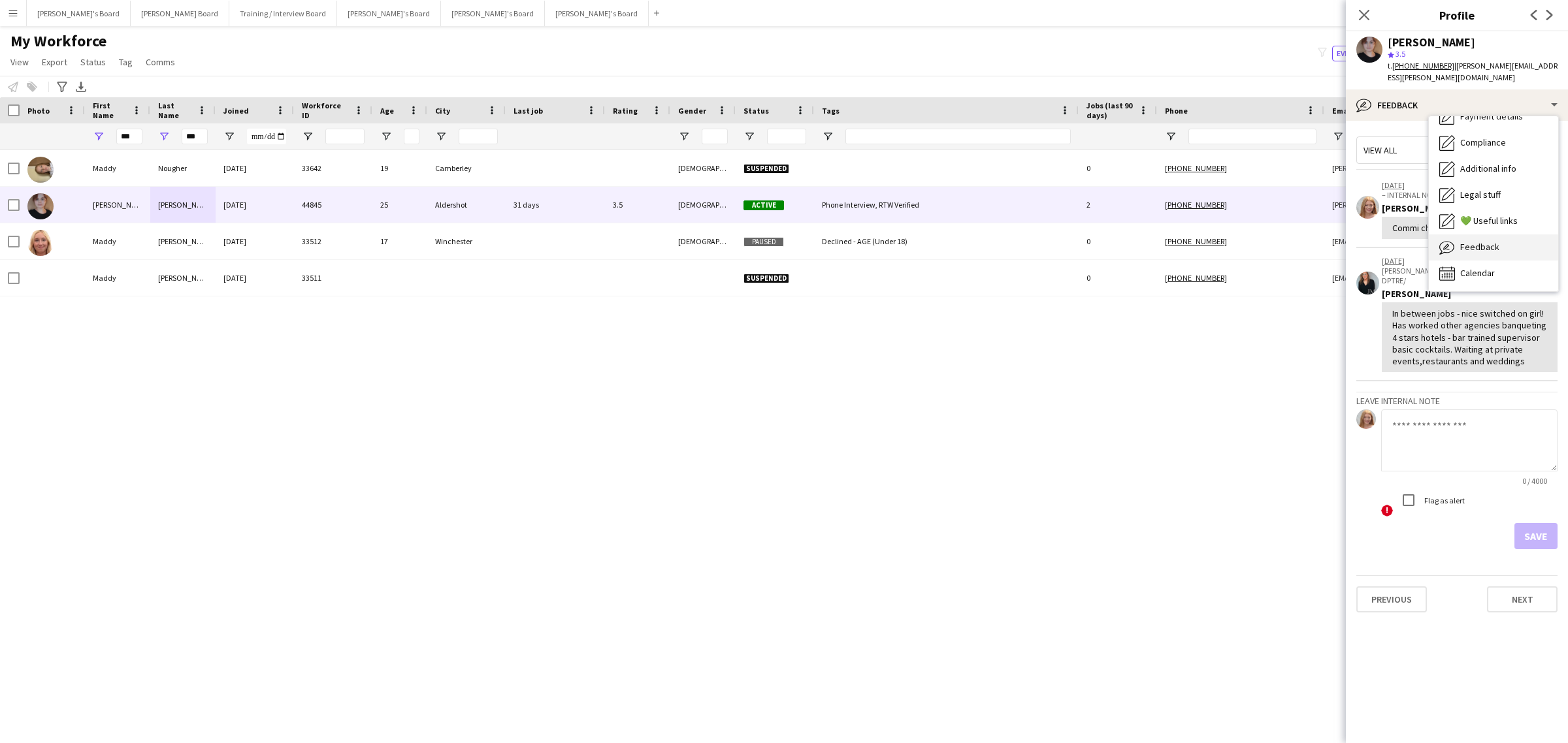
click at [1481, 246] on span "Feedback" at bounding box center [1480, 247] width 39 height 12
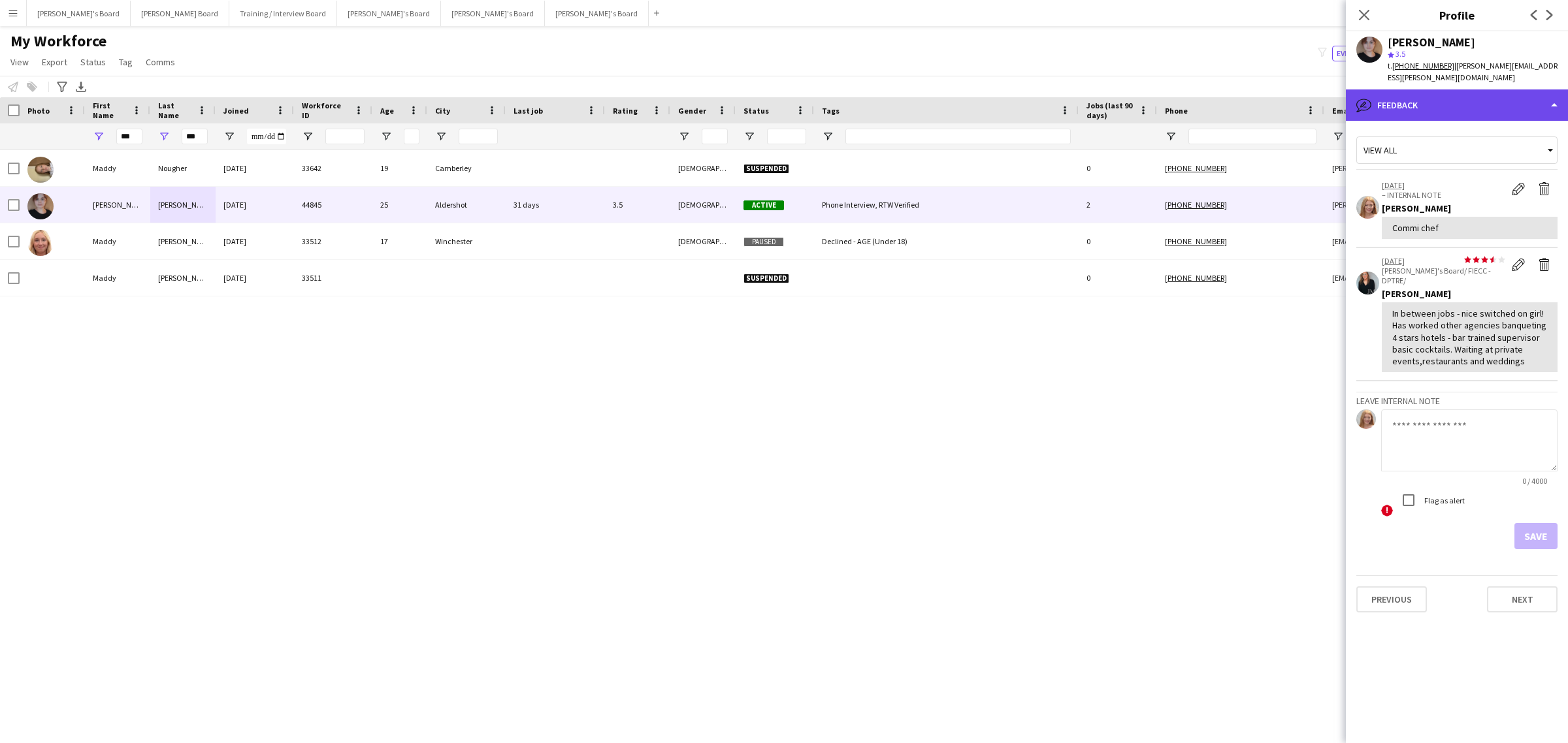
click at [1474, 98] on div "bubble-pencil Feedback" at bounding box center [1457, 104] width 222 height 31
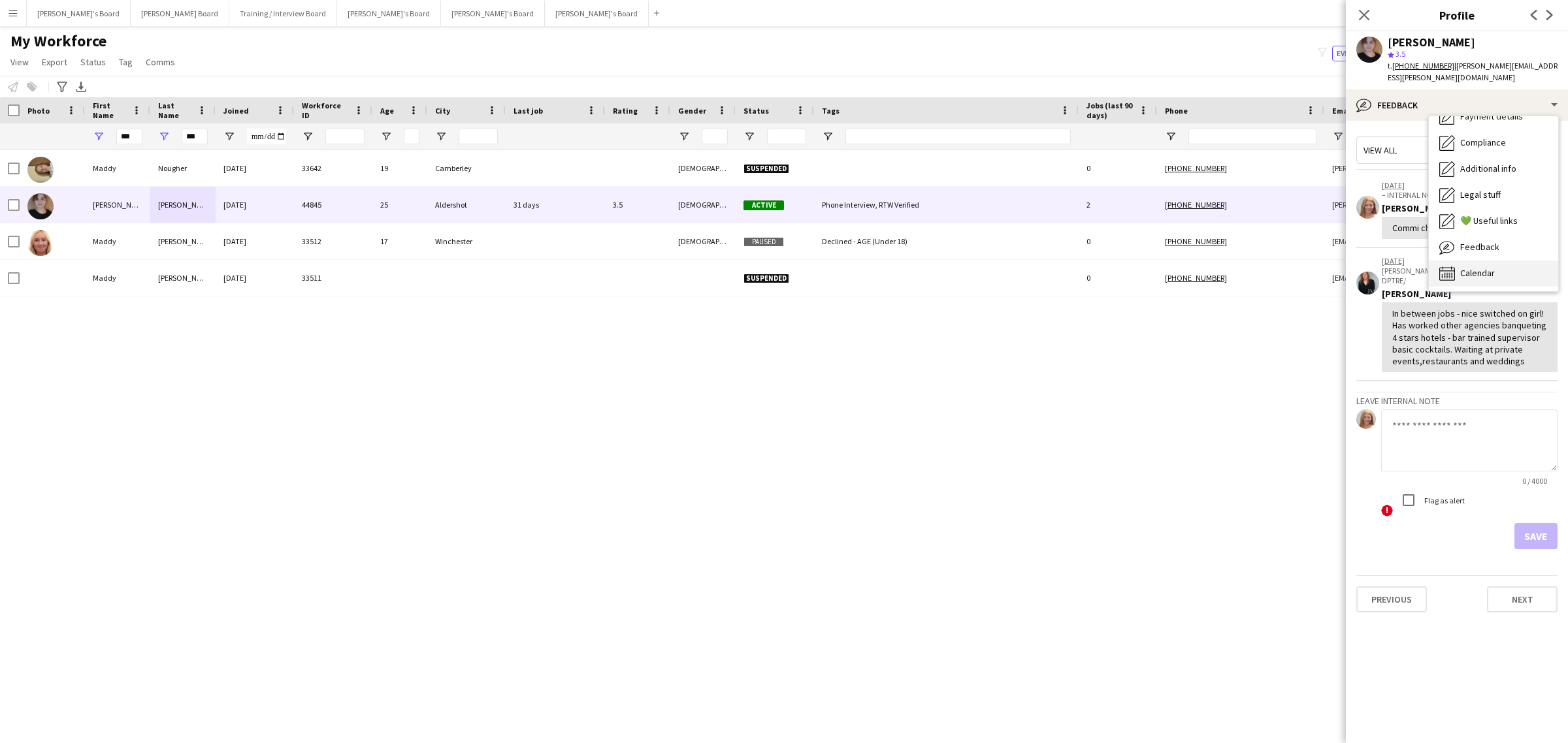
click at [1498, 262] on div "Calendar Calendar" at bounding box center [1493, 274] width 129 height 26
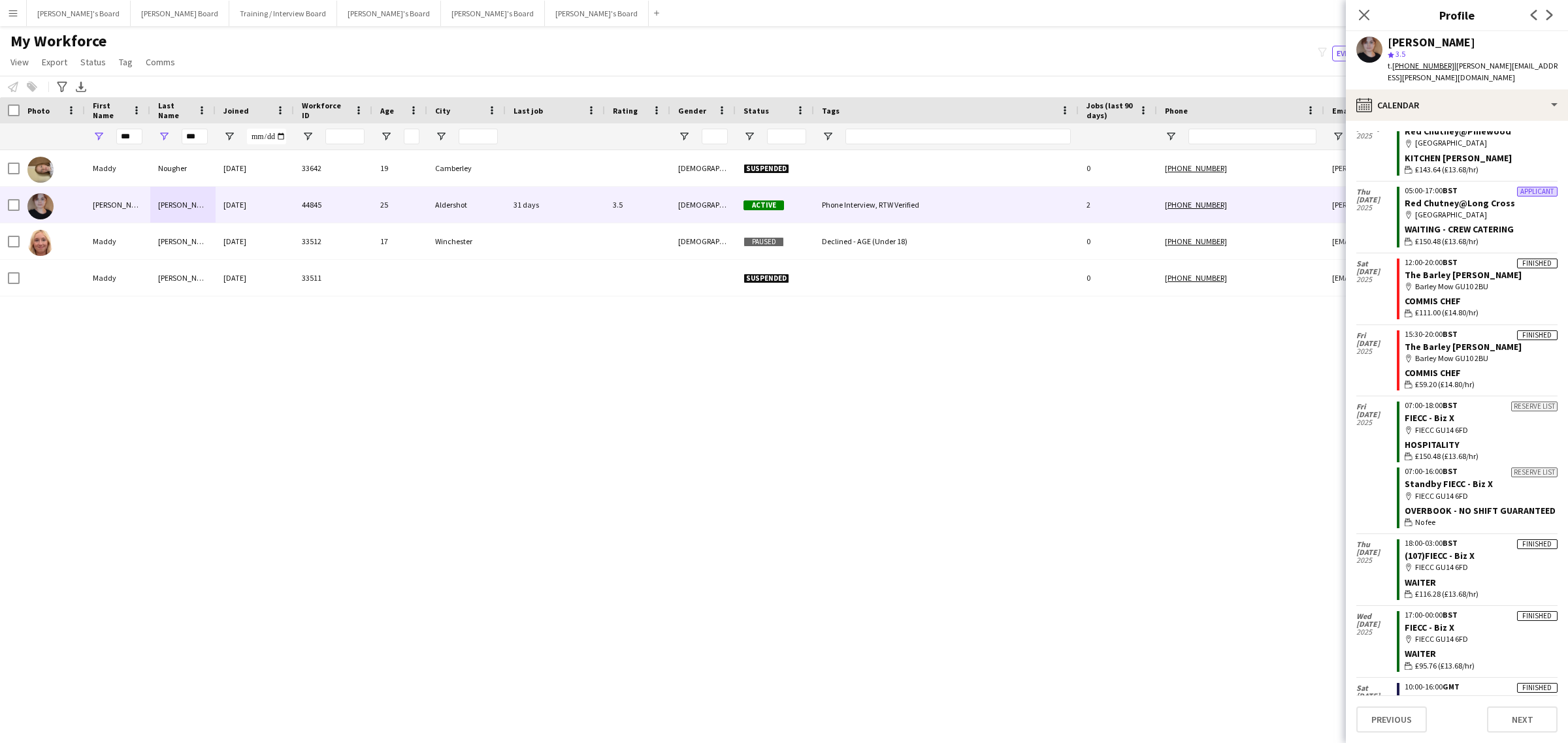
scroll to position [163, 0]
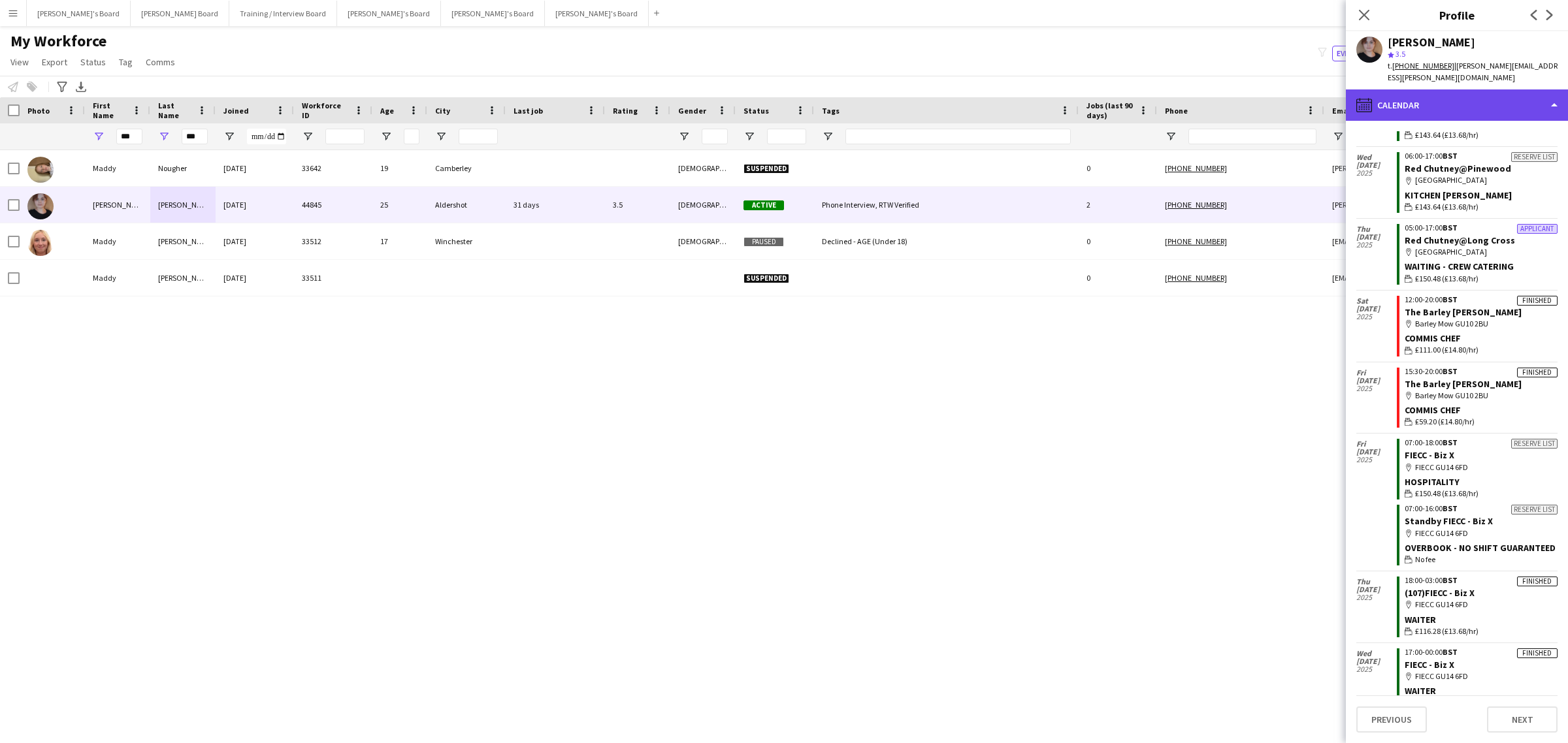
click at [1504, 113] on div "calendar-full Calendar" at bounding box center [1457, 104] width 222 height 31
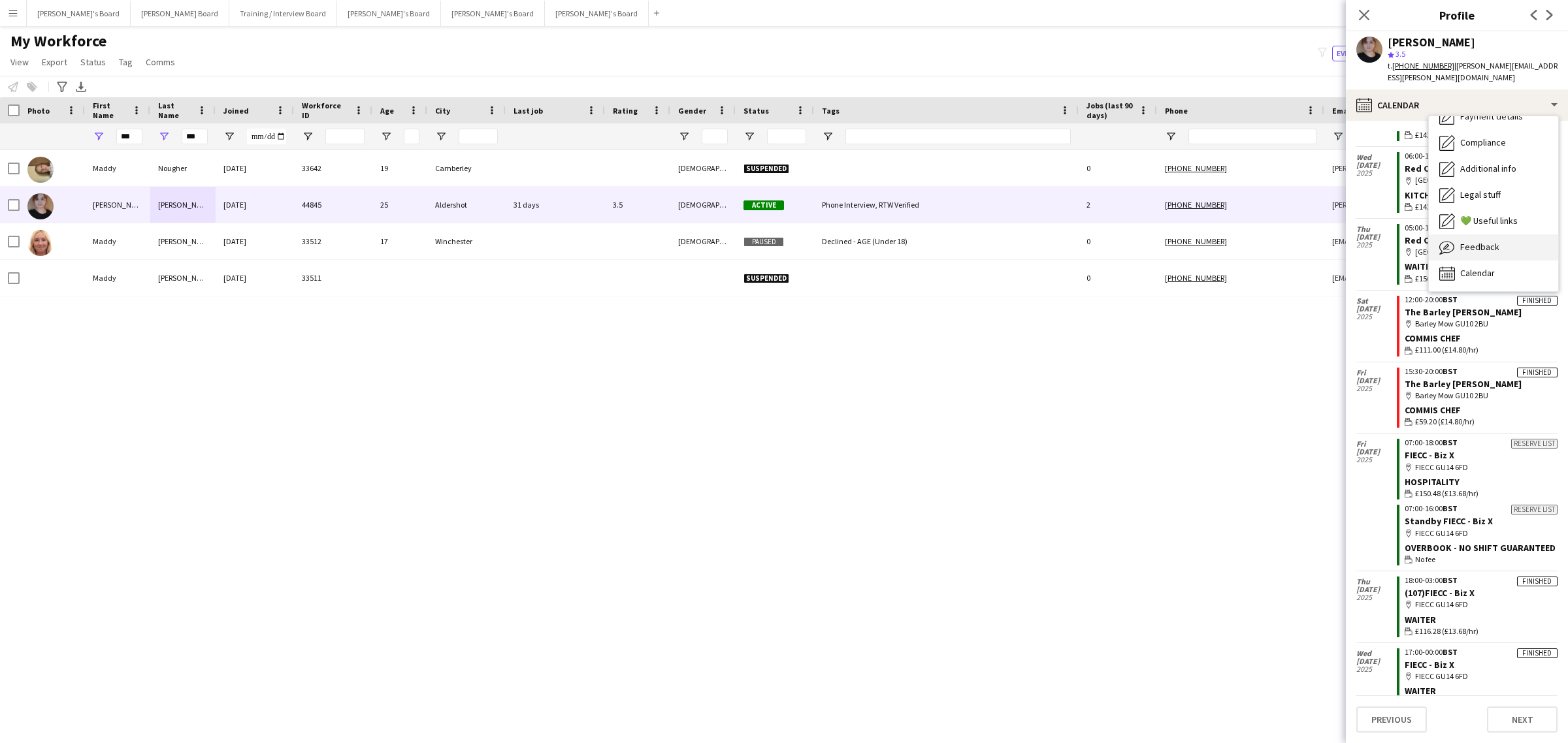
click at [1500, 242] on div "Feedback Feedback" at bounding box center [1493, 247] width 129 height 26
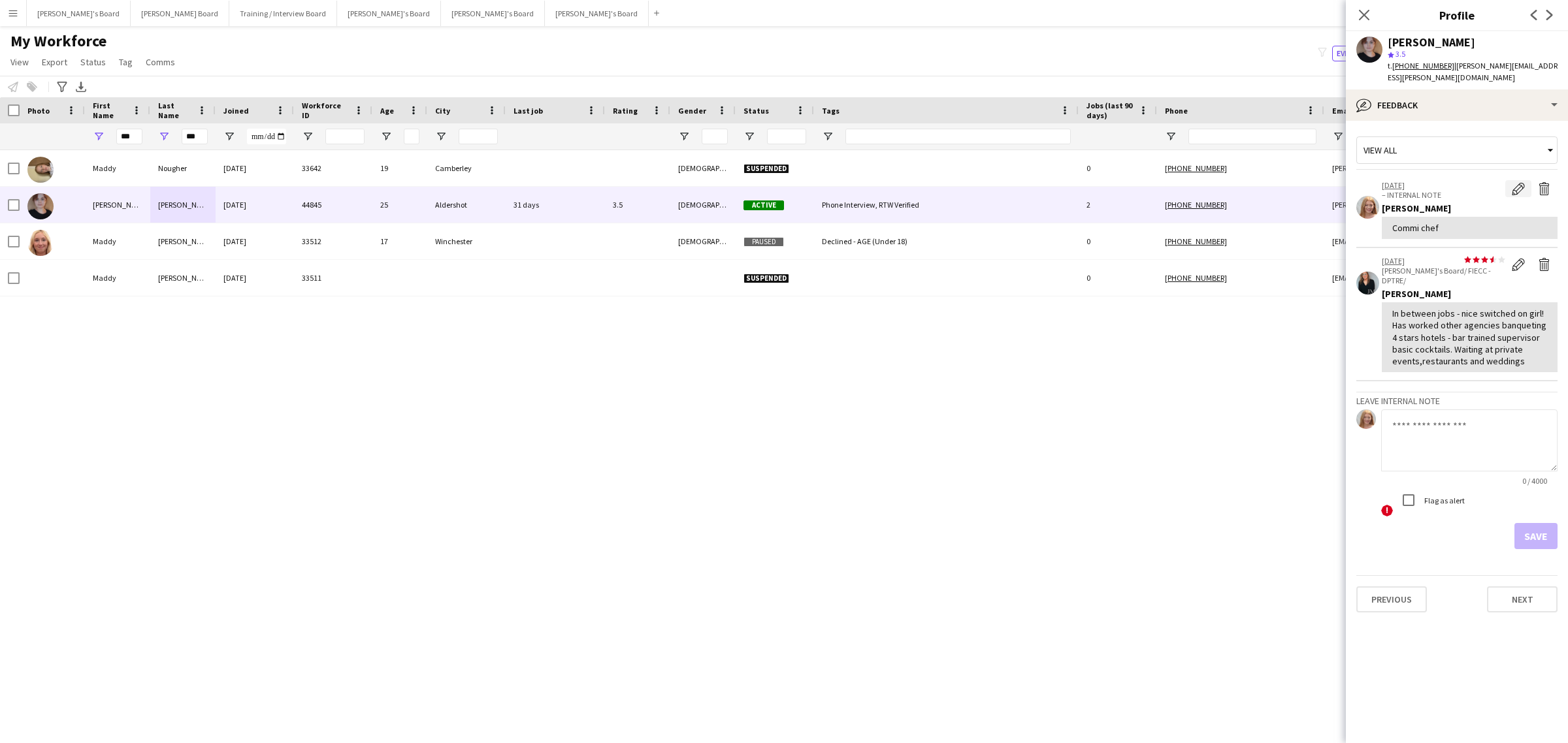
click at [1512, 184] on app-icon "Edit internal note" at bounding box center [1518, 188] width 13 height 13
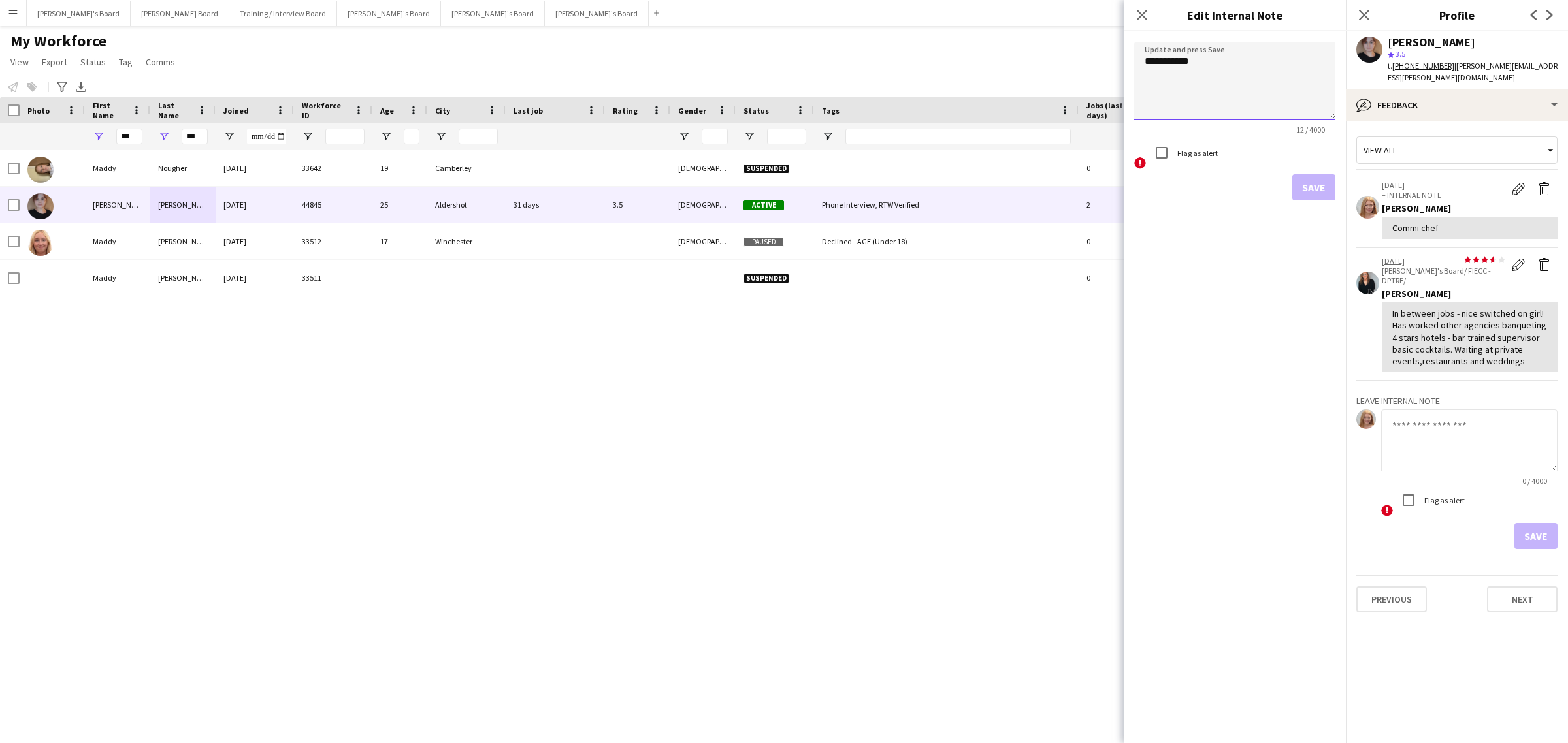
click at [1176, 70] on textarea "**********" at bounding box center [1235, 81] width 201 height 79
click at [1173, 66] on textarea "**********" at bounding box center [1235, 81] width 201 height 79
type textarea "**********"
click at [1316, 185] on button "Save" at bounding box center [1313, 187] width 43 height 26
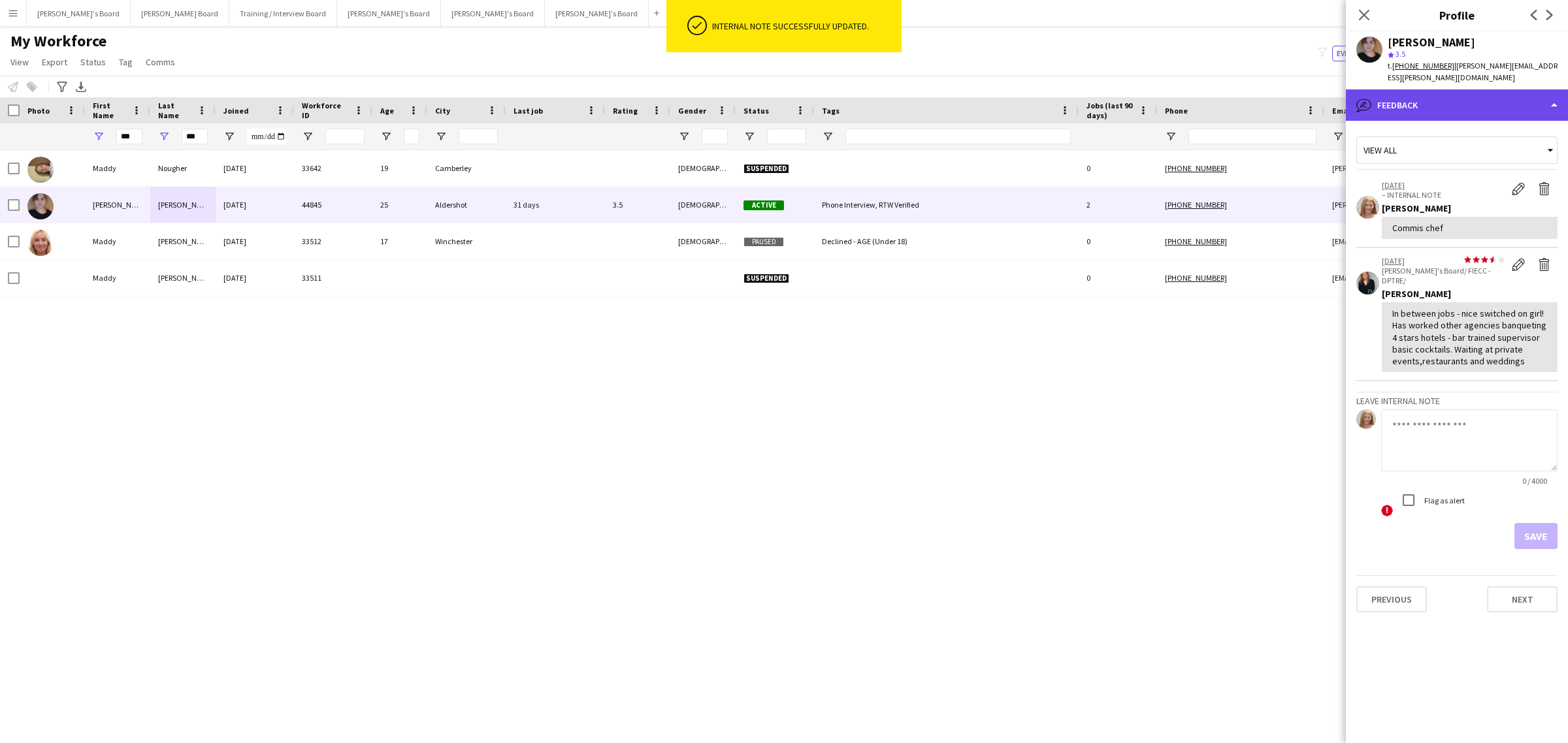
click at [1377, 101] on div "bubble-pencil Feedback" at bounding box center [1457, 104] width 222 height 31
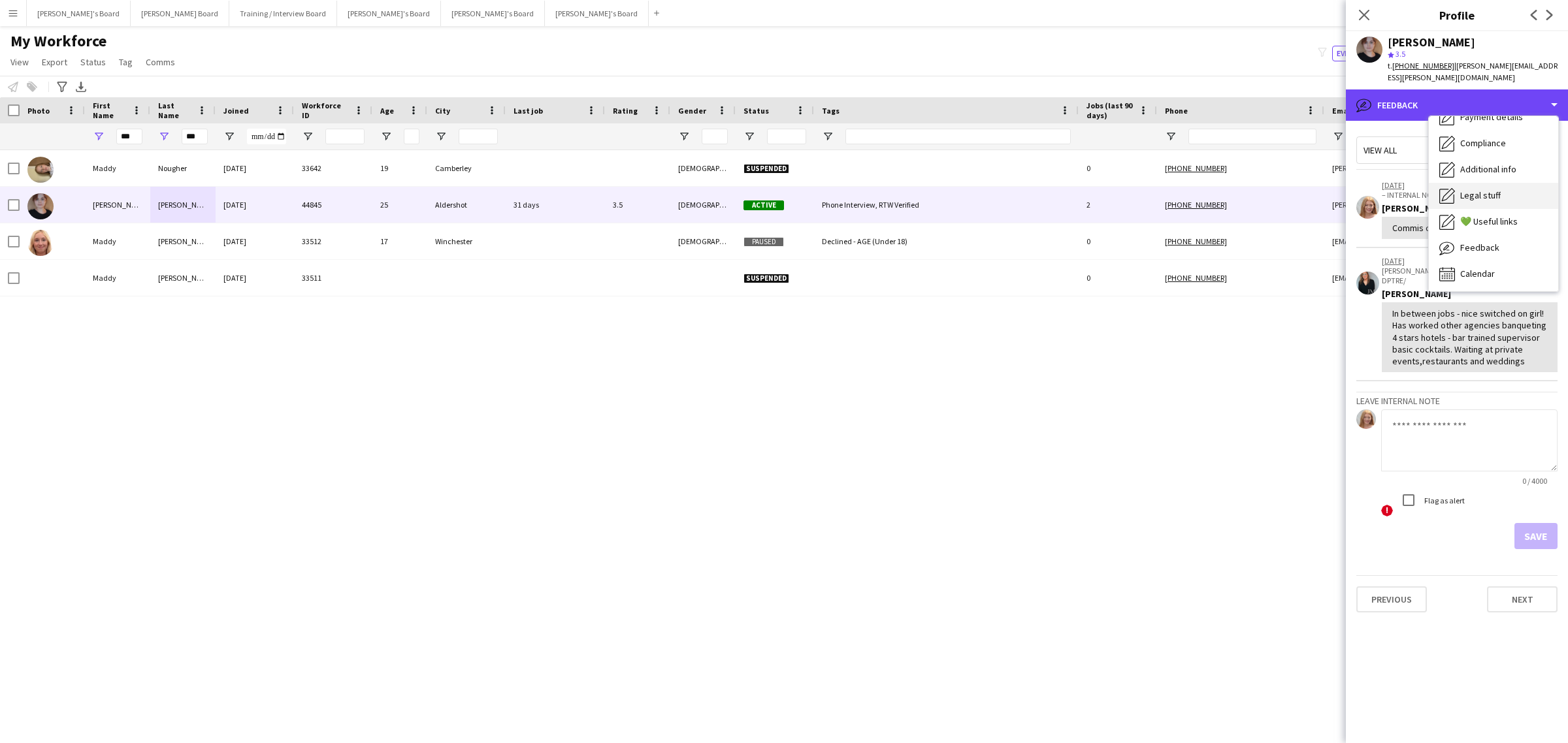
scroll to position [175, 0]
click at [1494, 237] on div "Feedback Feedback" at bounding box center [1493, 247] width 129 height 26
click at [1495, 97] on div "bubble-pencil Feedback" at bounding box center [1457, 104] width 222 height 31
click at [1517, 273] on div "Calendar Calendar" at bounding box center [1493, 274] width 129 height 26
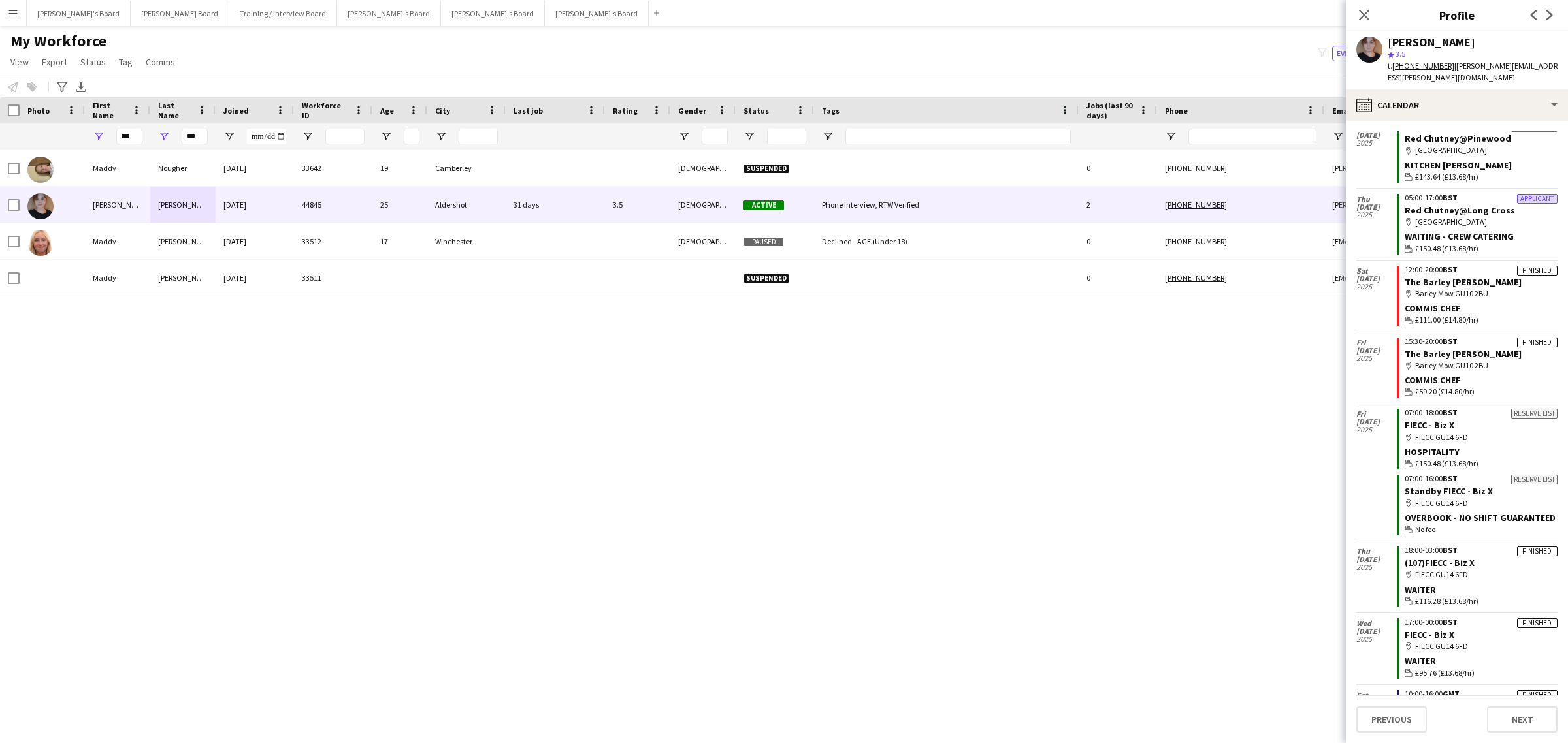
scroll to position [0, 0]
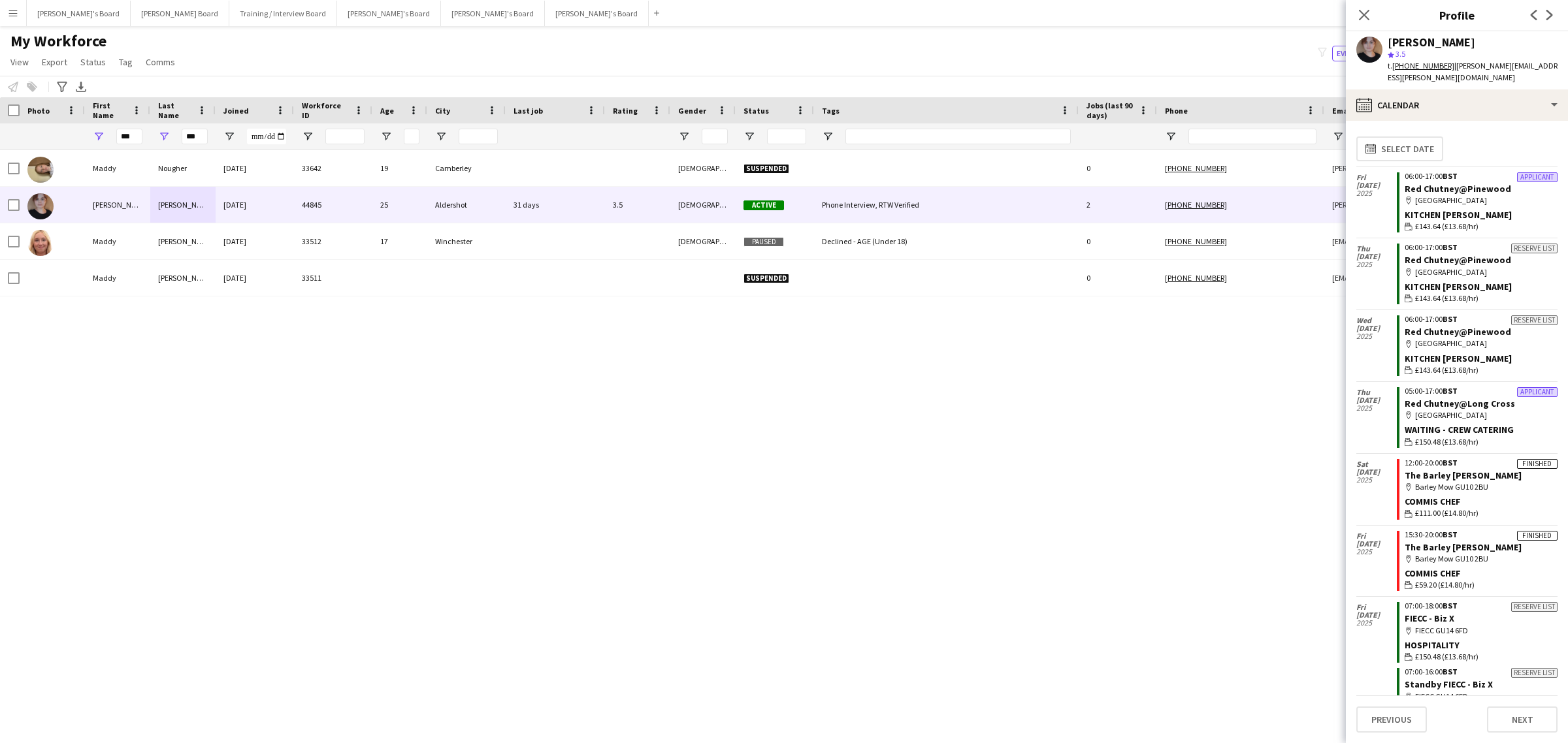
click at [1449, 37] on div "Madeleine Herbert" at bounding box center [1432, 42] width 88 height 12
copy div "Madeleine Herbert"
click at [1409, 94] on div "calendar-full Calendar" at bounding box center [1457, 104] width 222 height 31
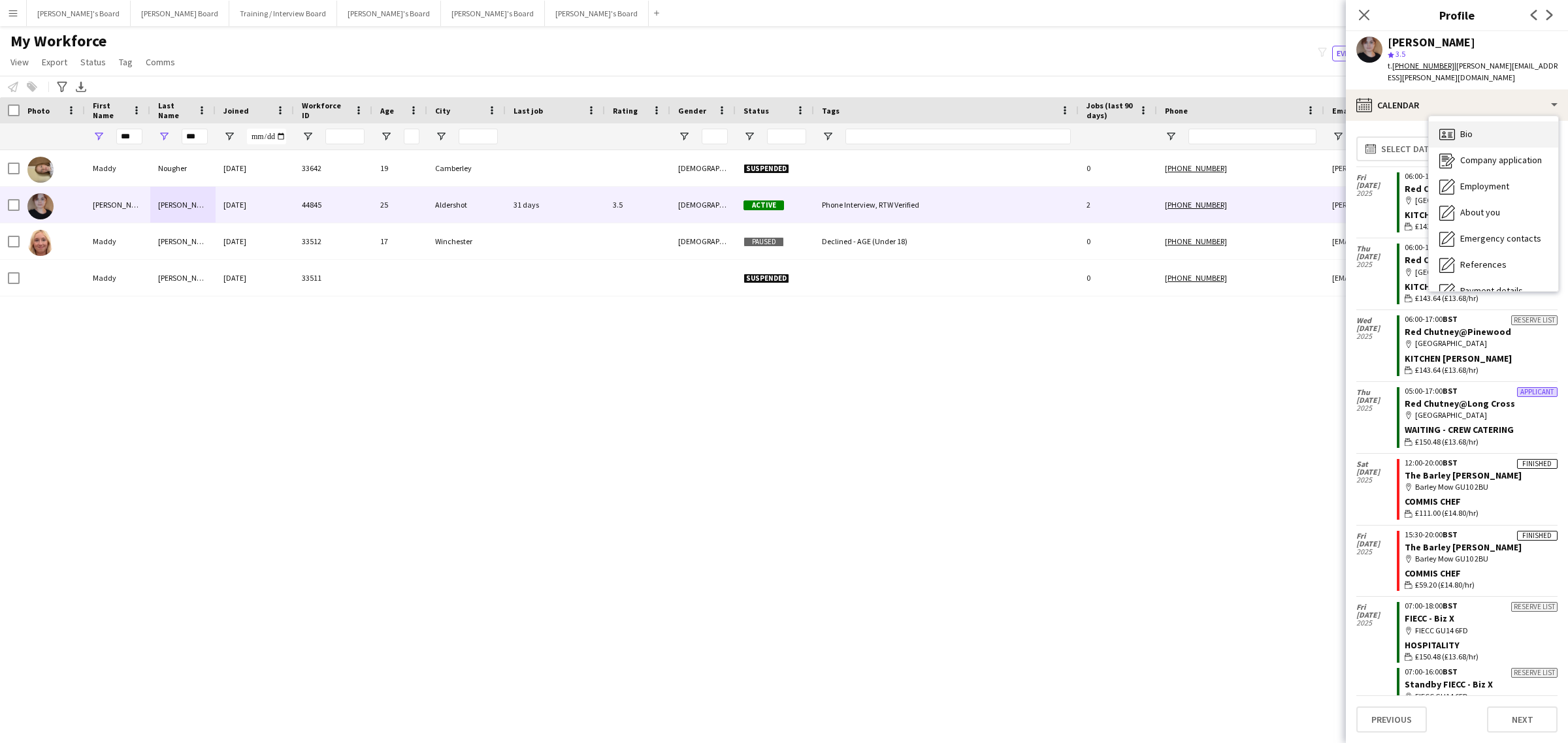
click at [1470, 134] on span "Bio" at bounding box center [1467, 134] width 12 height 12
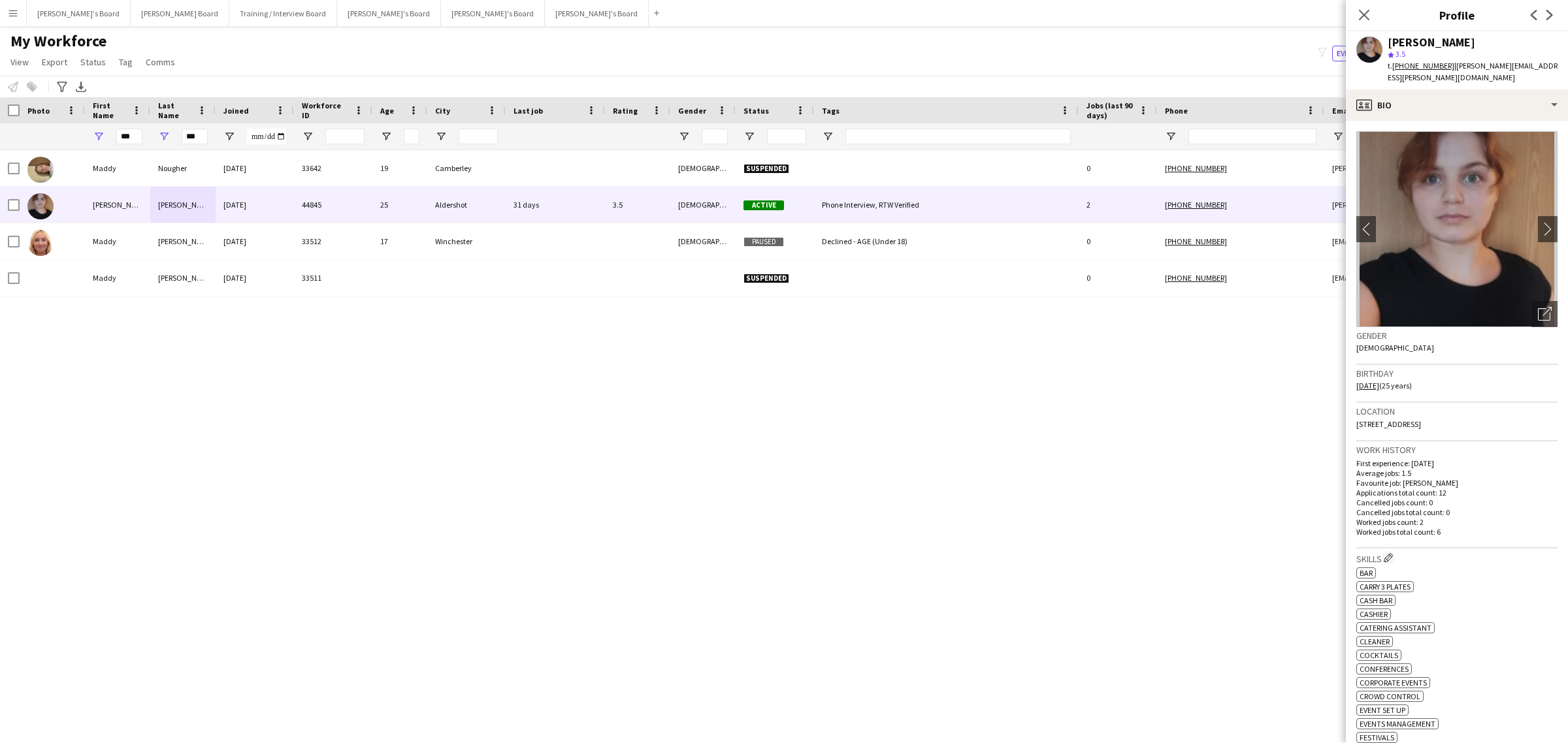
click at [1461, 39] on div "Madeleine Herbert" at bounding box center [1432, 42] width 88 height 12
copy div "Madeleine Herbert"
click at [1457, 118] on div "profile Bio" at bounding box center [1457, 104] width 222 height 31
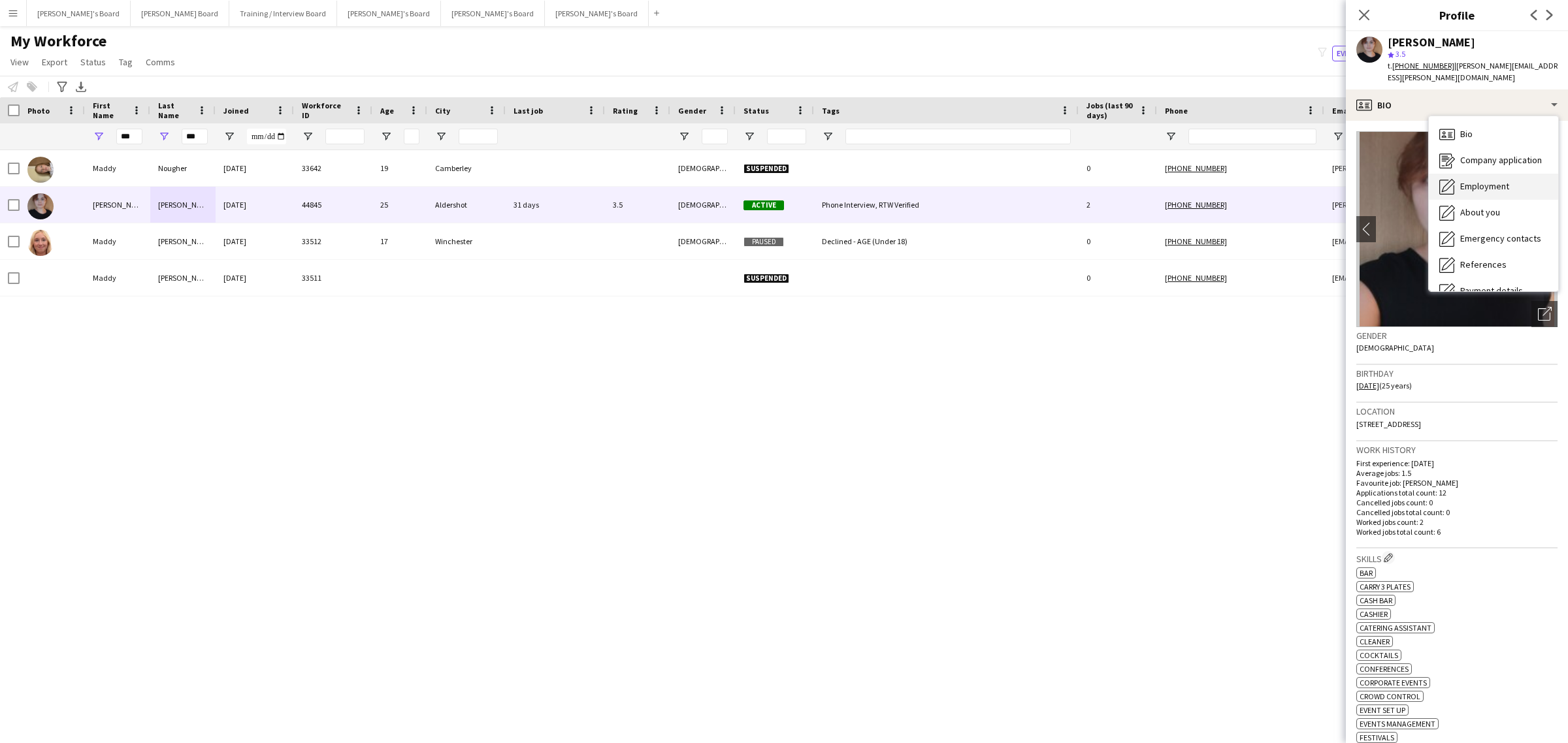
click at [1514, 196] on div "Employment Employment" at bounding box center [1493, 187] width 129 height 26
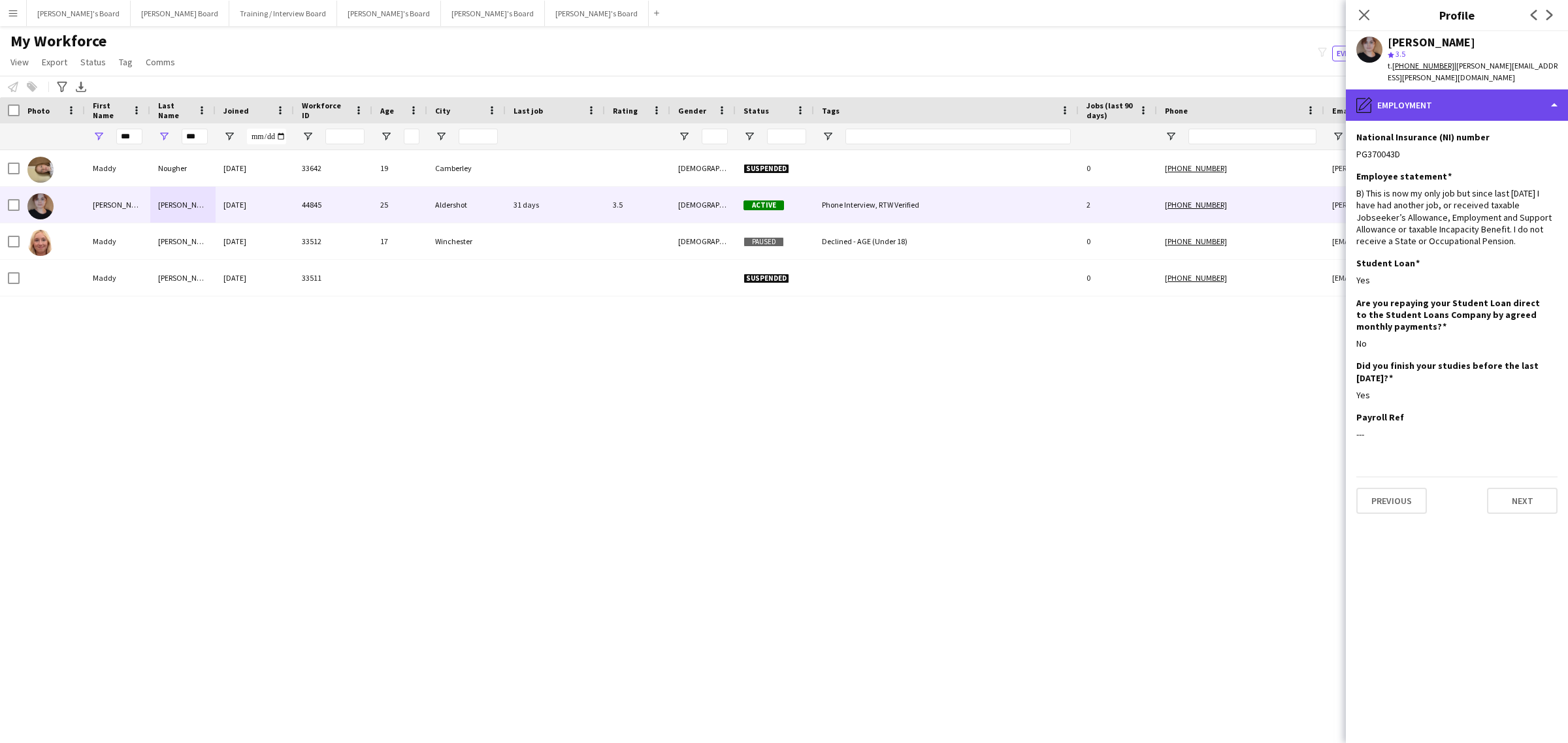
click at [1461, 109] on div "pencil4 Employment" at bounding box center [1457, 104] width 222 height 31
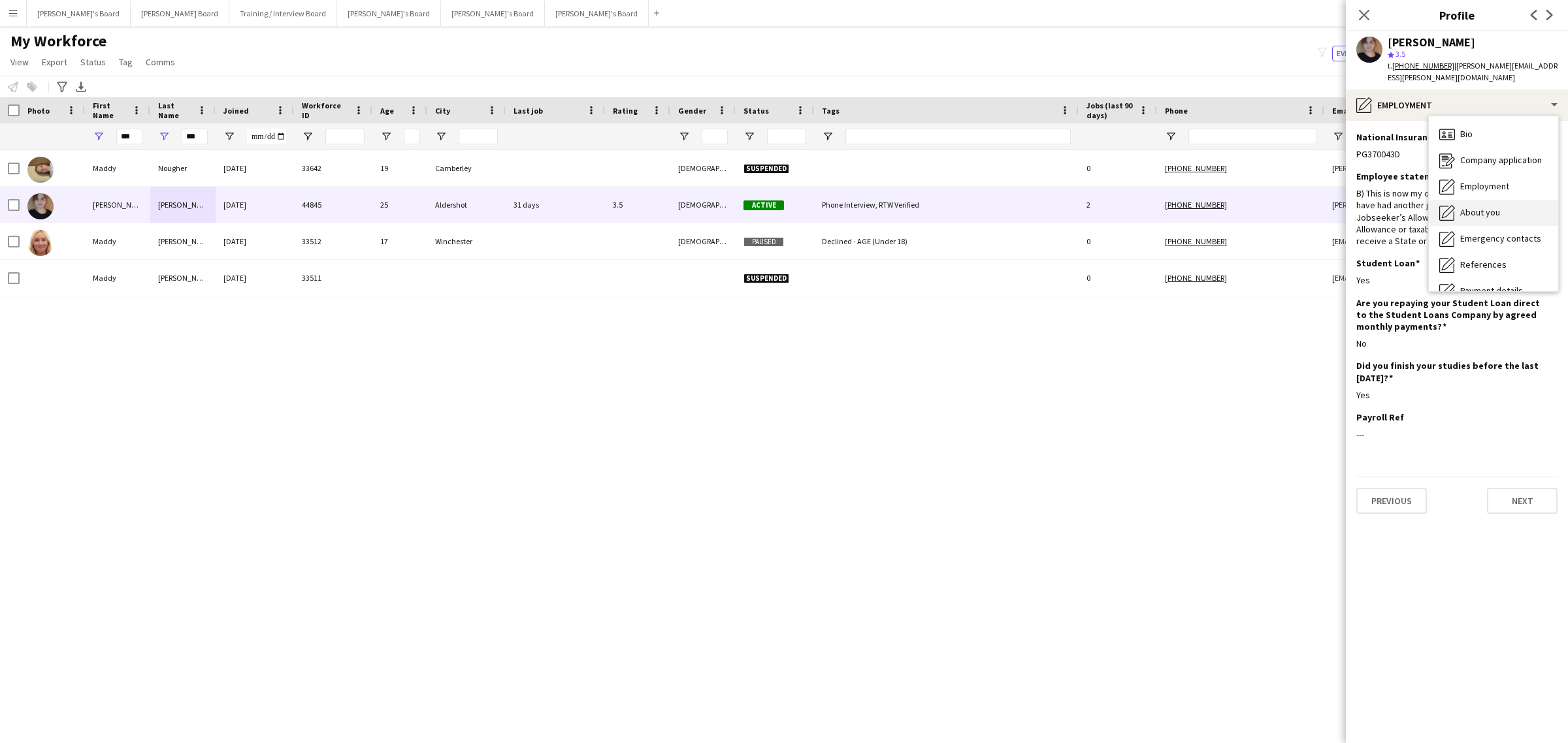
click at [1487, 219] on div "About you About you" at bounding box center [1493, 212] width 129 height 26
